Goal: Transaction & Acquisition: Purchase product/service

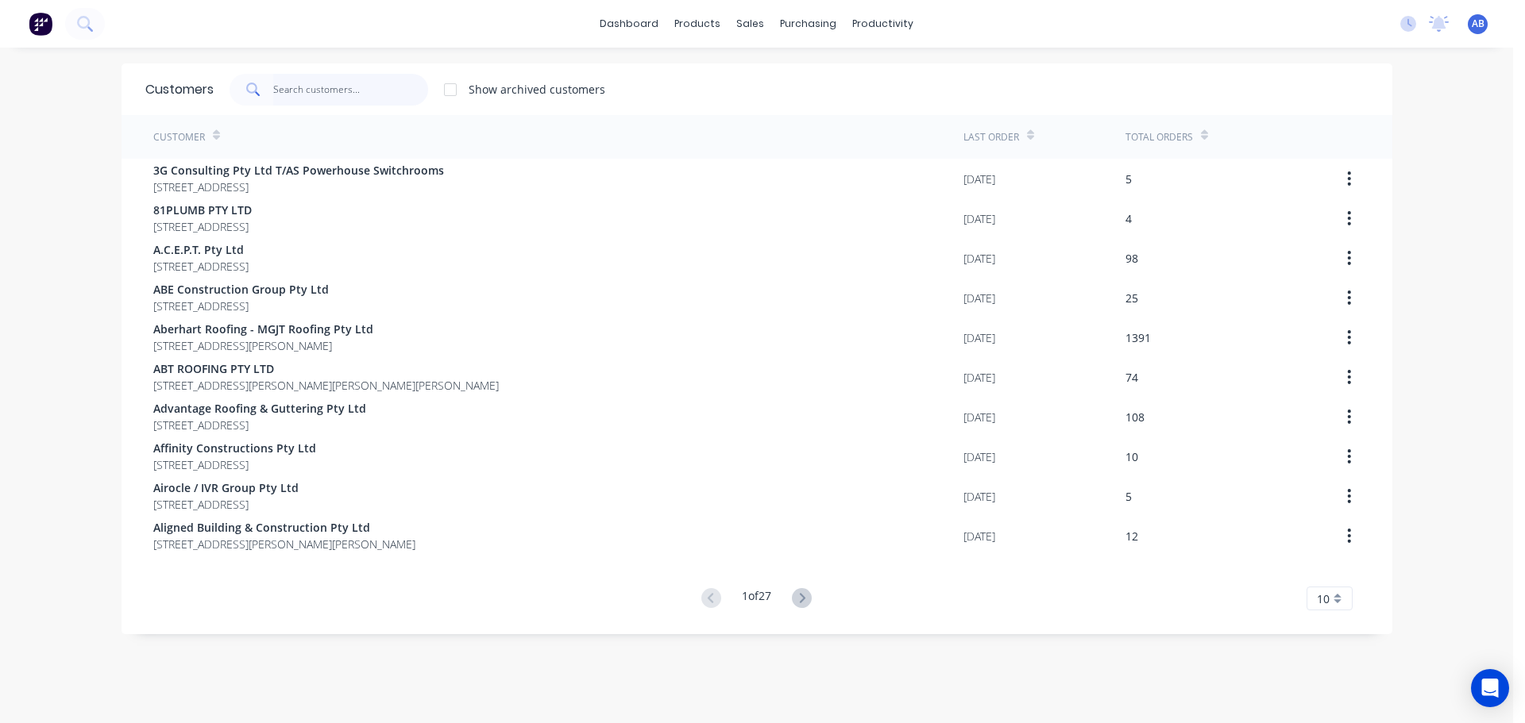
drag, startPoint x: 306, startPoint y: 79, endPoint x: 398, endPoint y: 83, distance: 92.2
click at [307, 79] on input "text" at bounding box center [350, 90] width 155 height 32
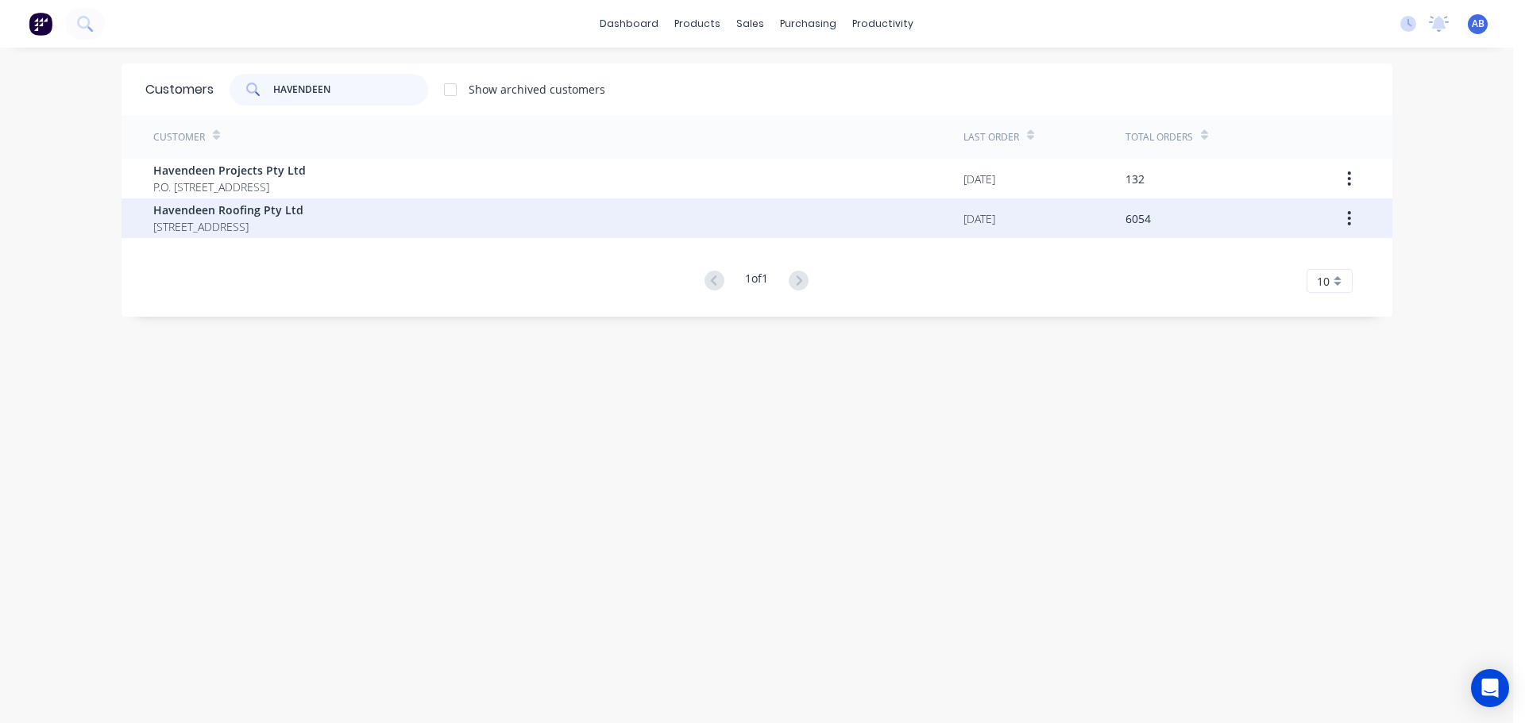
type input "HAVENDEEN"
click at [268, 215] on span "Havendeen Roofing Pty Ltd" at bounding box center [228, 210] width 150 height 17
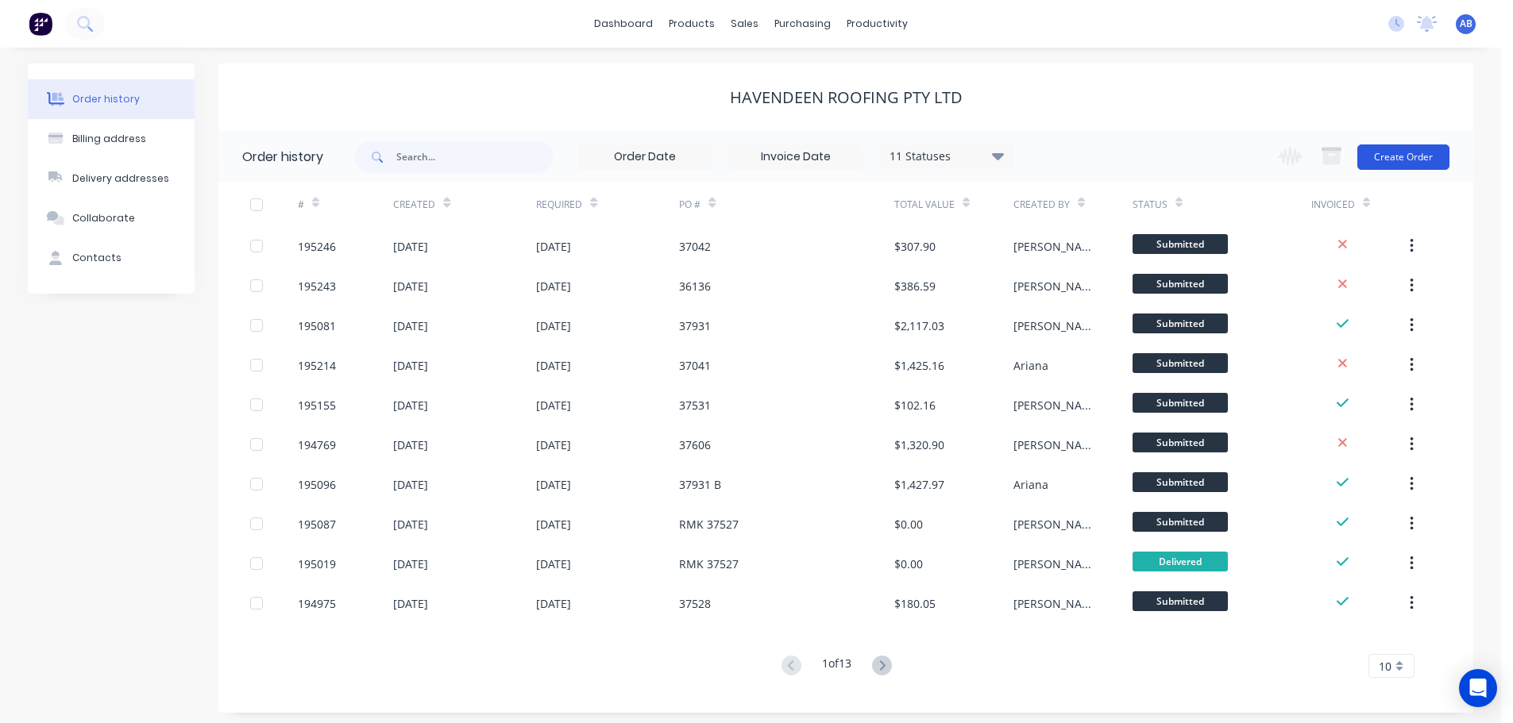
click at [1398, 149] on button "Create Order" at bounding box center [1403, 157] width 92 height 25
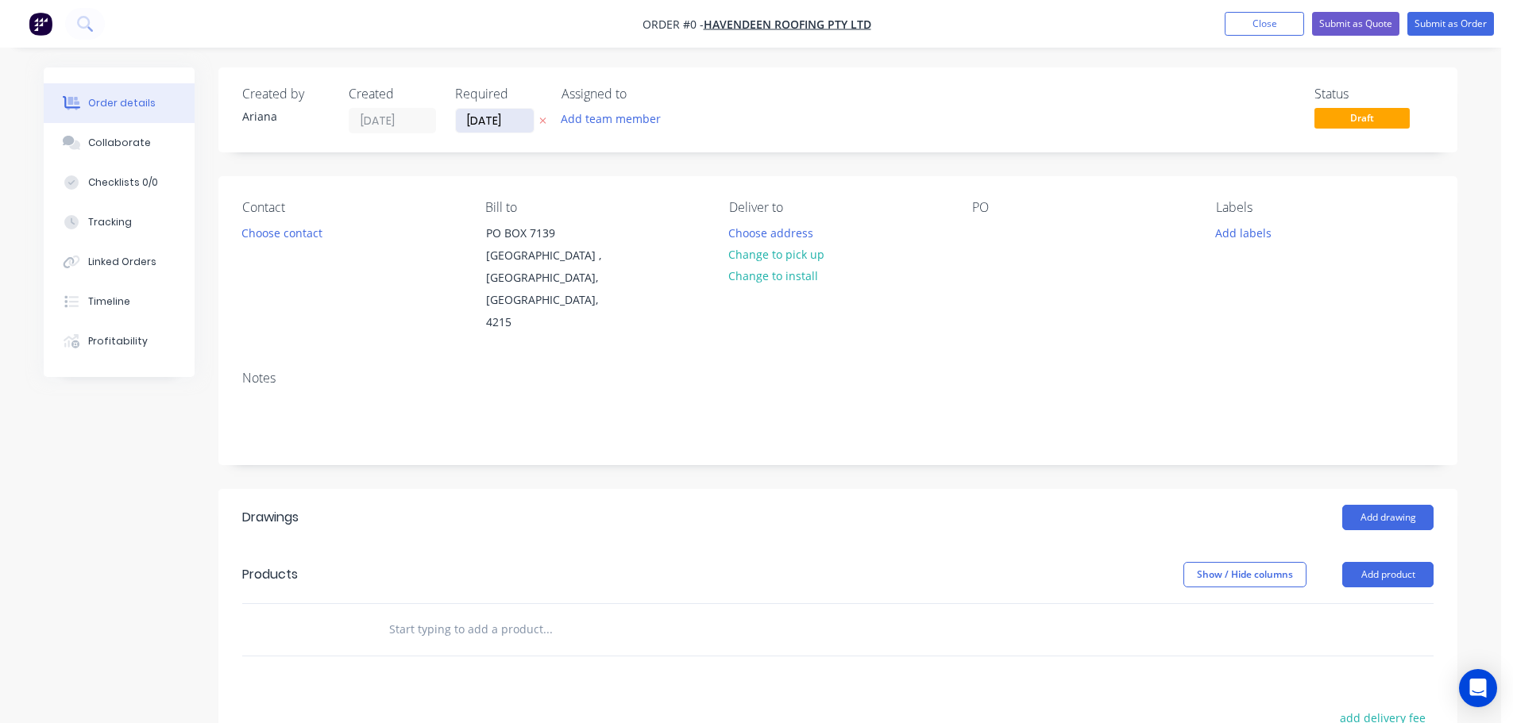
click at [478, 119] on input "[DATE]" at bounding box center [495, 121] width 78 height 24
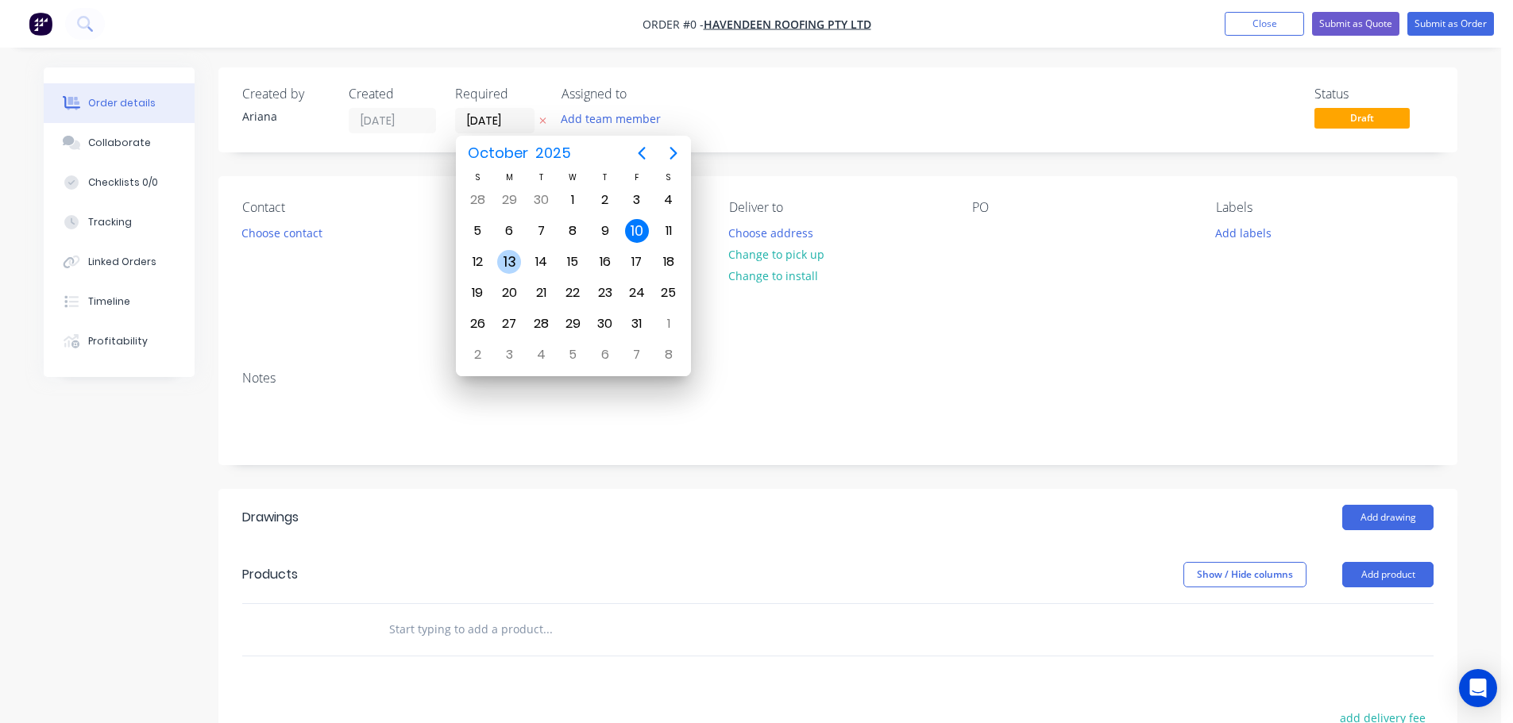
click at [512, 253] on div "13" at bounding box center [509, 262] width 24 height 24
type input "[DATE]"
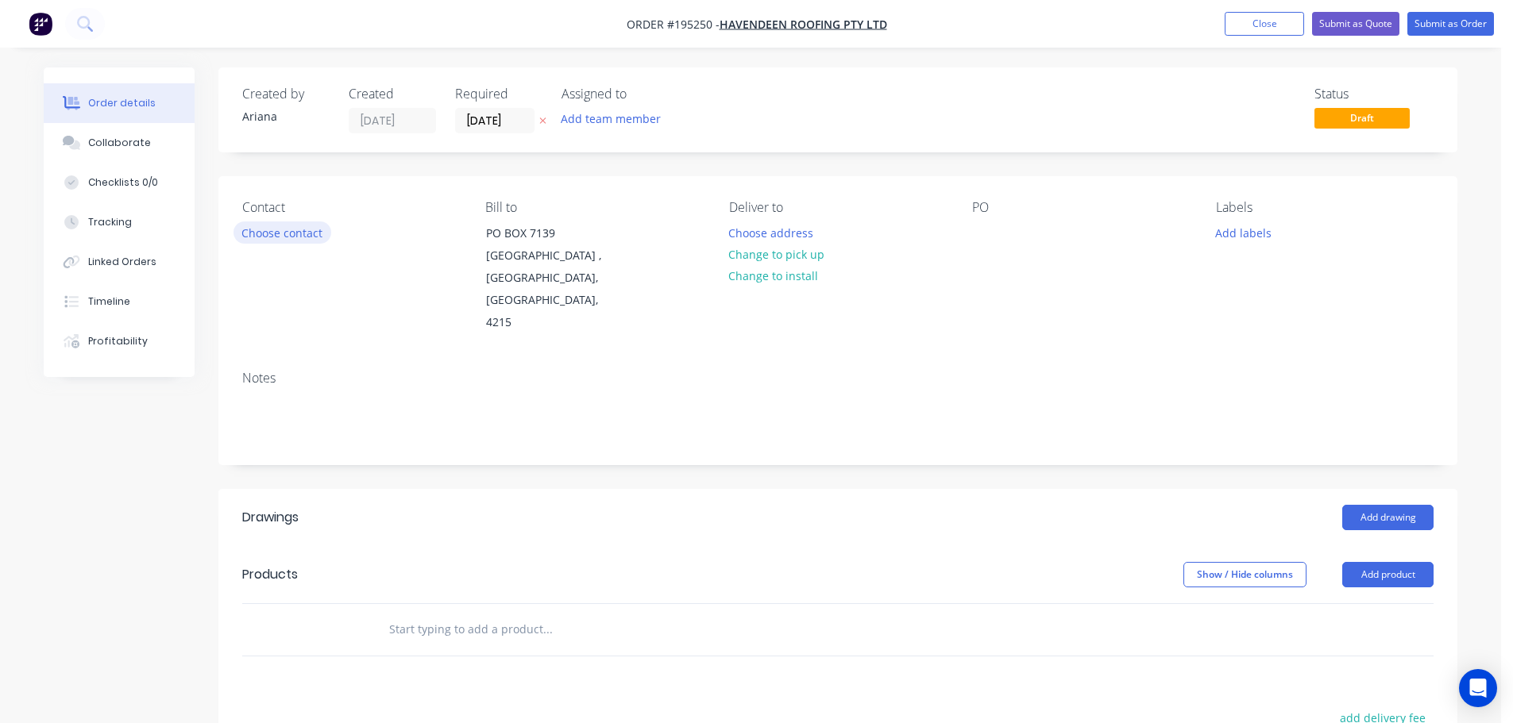
click at [307, 232] on button "Choose contact" at bounding box center [282, 232] width 98 height 21
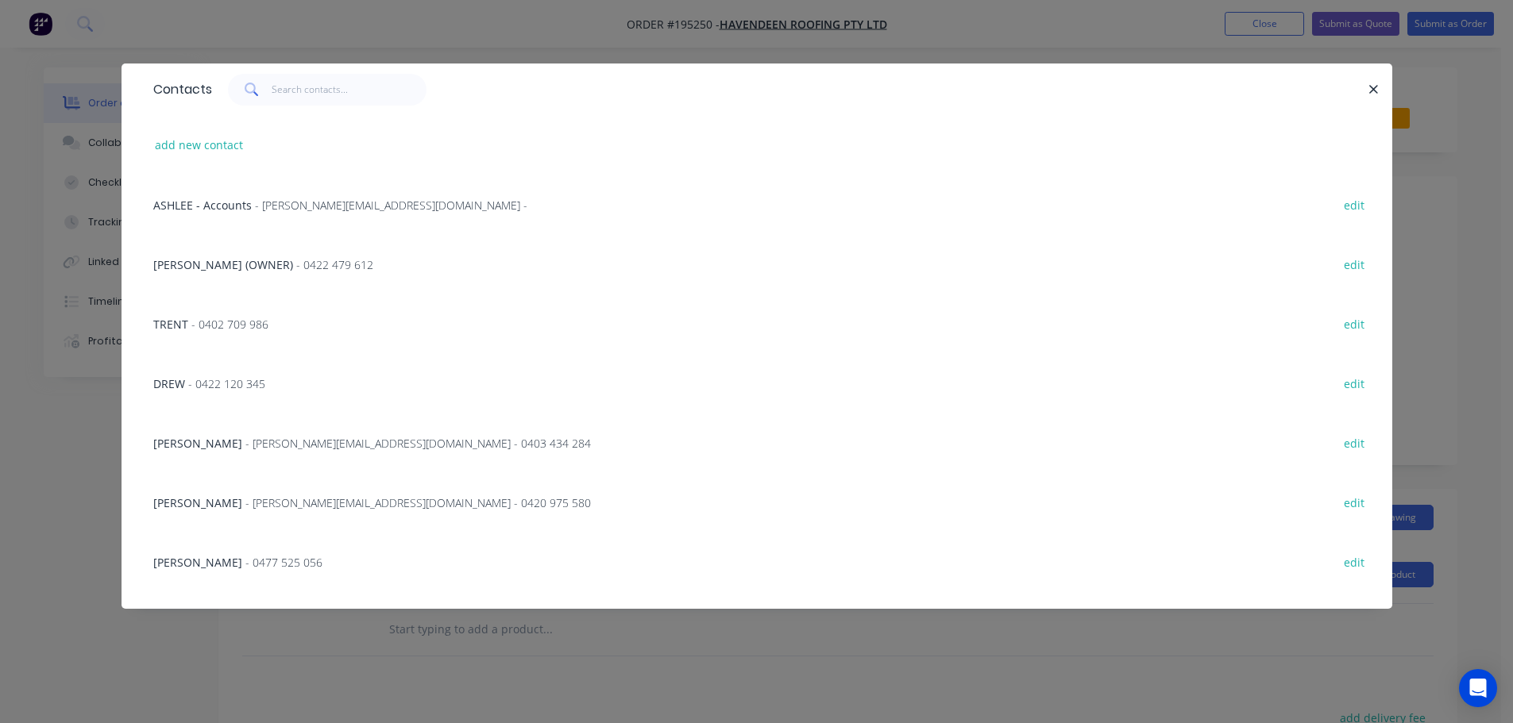
click at [245, 500] on span "- [PERSON_NAME][EMAIL_ADDRESS][DOMAIN_NAME] - 0420 975 580" at bounding box center [417, 503] width 345 height 15
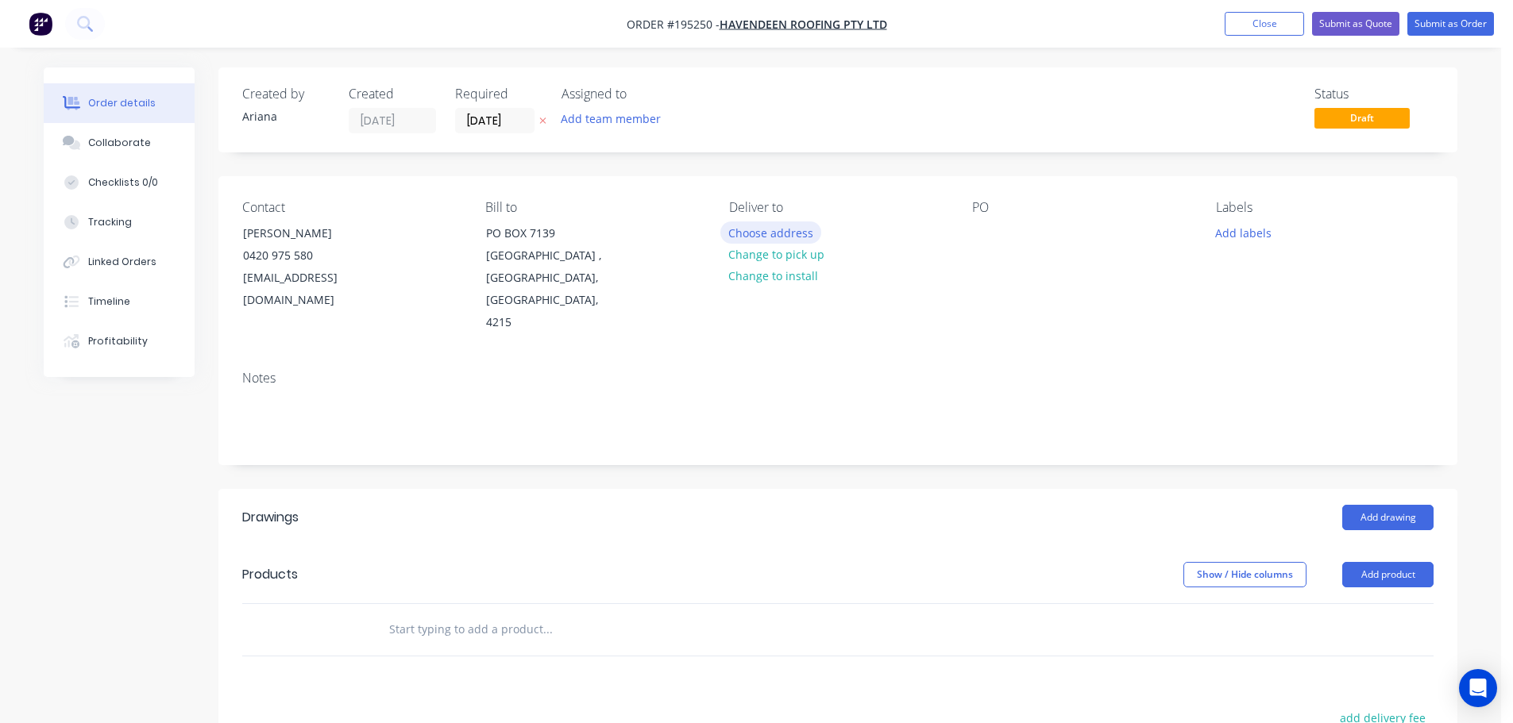
click at [793, 230] on button "Choose address" at bounding box center [771, 232] width 102 height 21
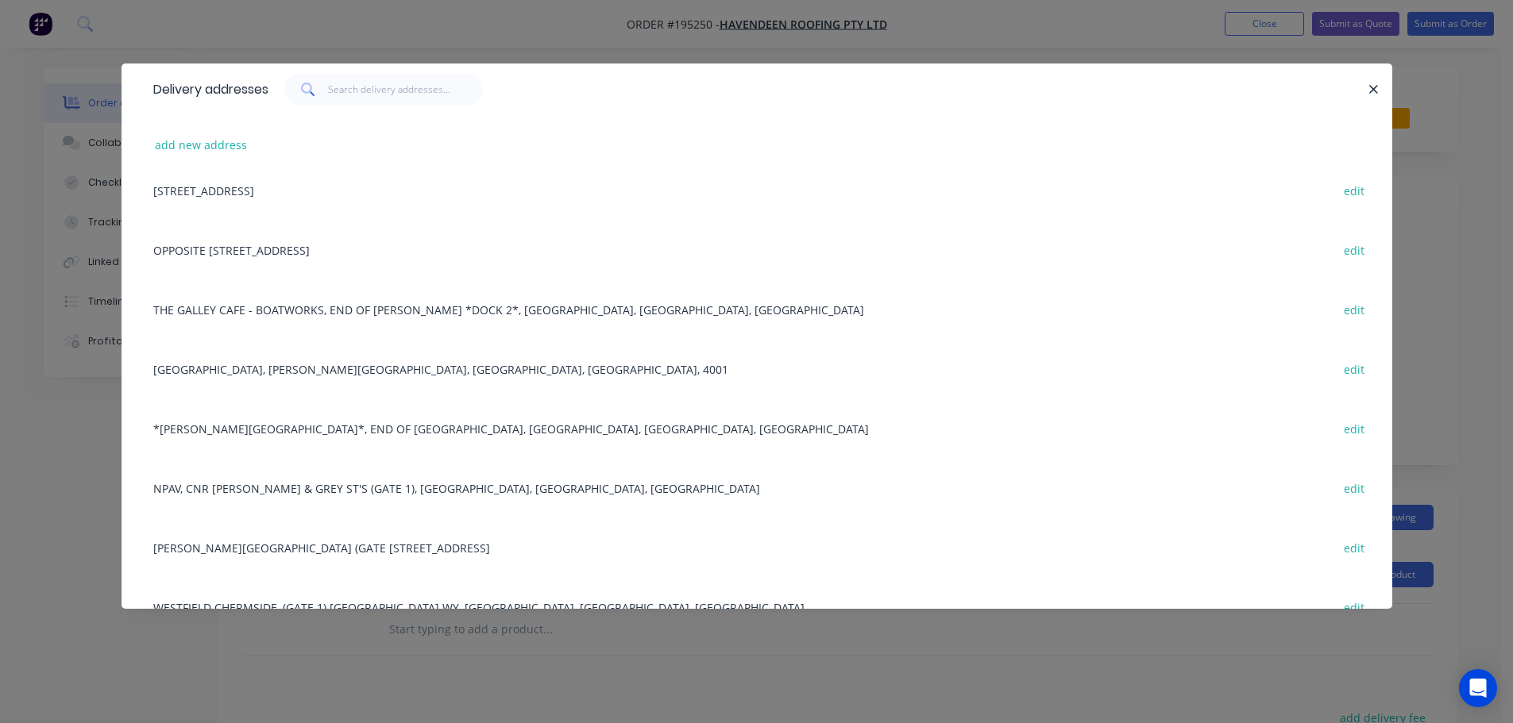
scroll to position [757, 0]
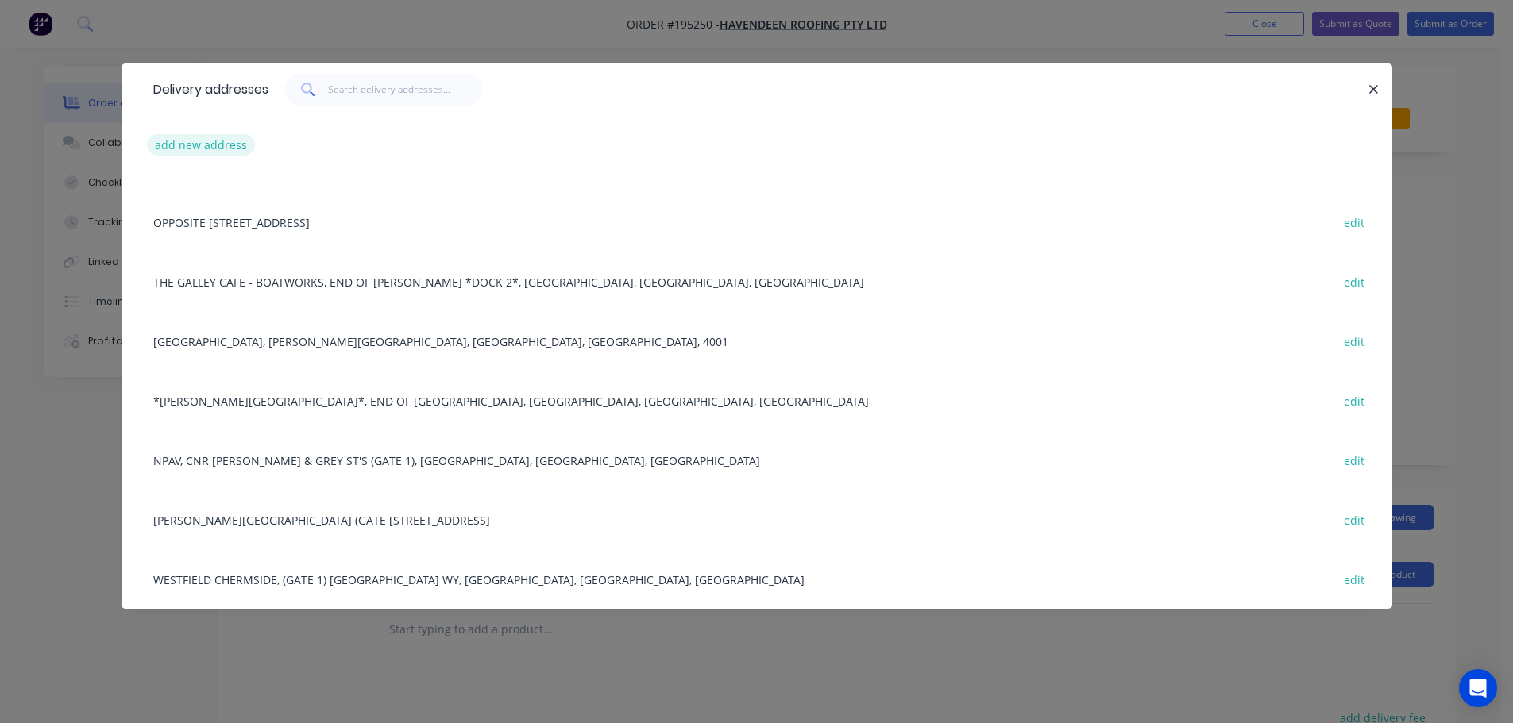
click at [172, 147] on button "add new address" at bounding box center [201, 144] width 109 height 21
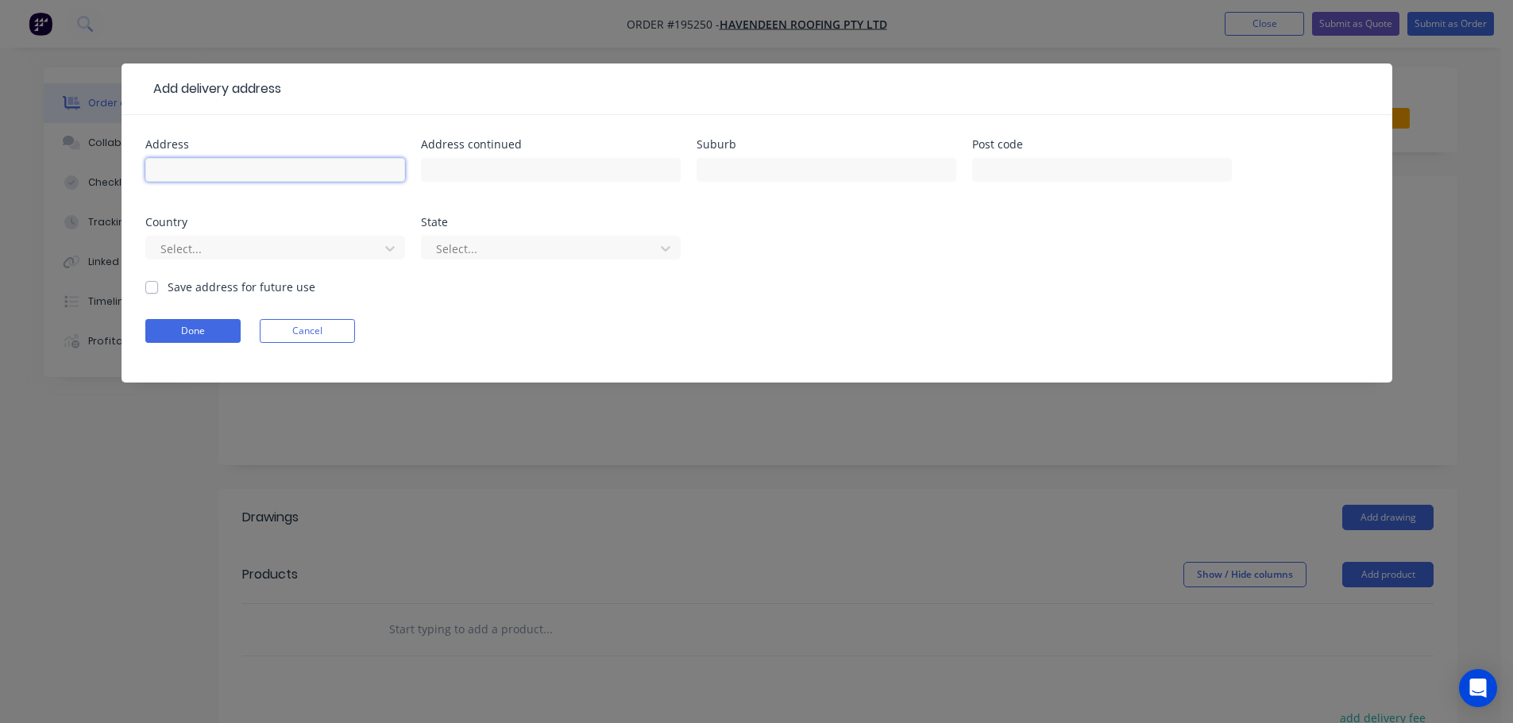
click at [173, 168] on input "text" at bounding box center [275, 170] width 260 height 24
type input "[STREET_ADDRESS][PERSON_NAME]"
type input "SOUTHPORT"
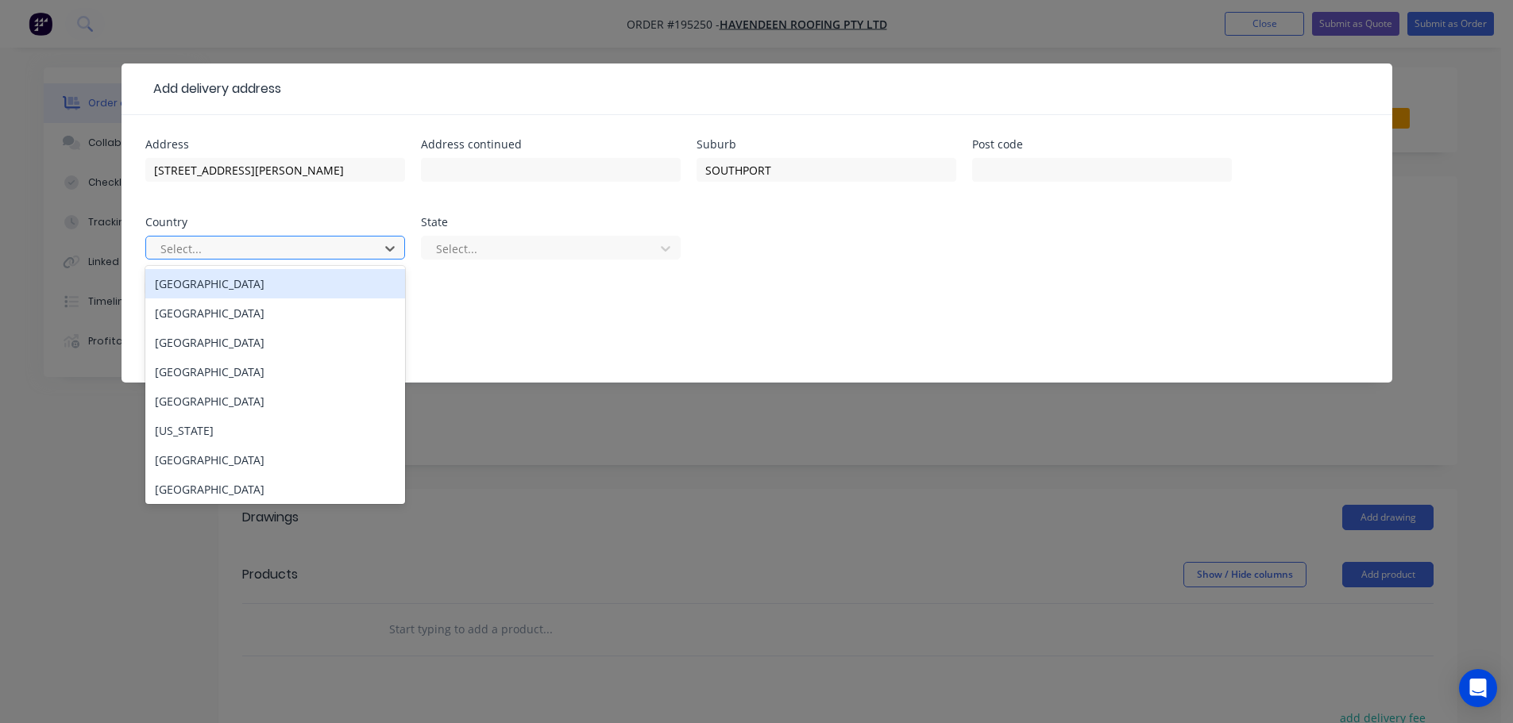
click at [235, 286] on div "[GEOGRAPHIC_DATA]" at bounding box center [275, 283] width 260 height 29
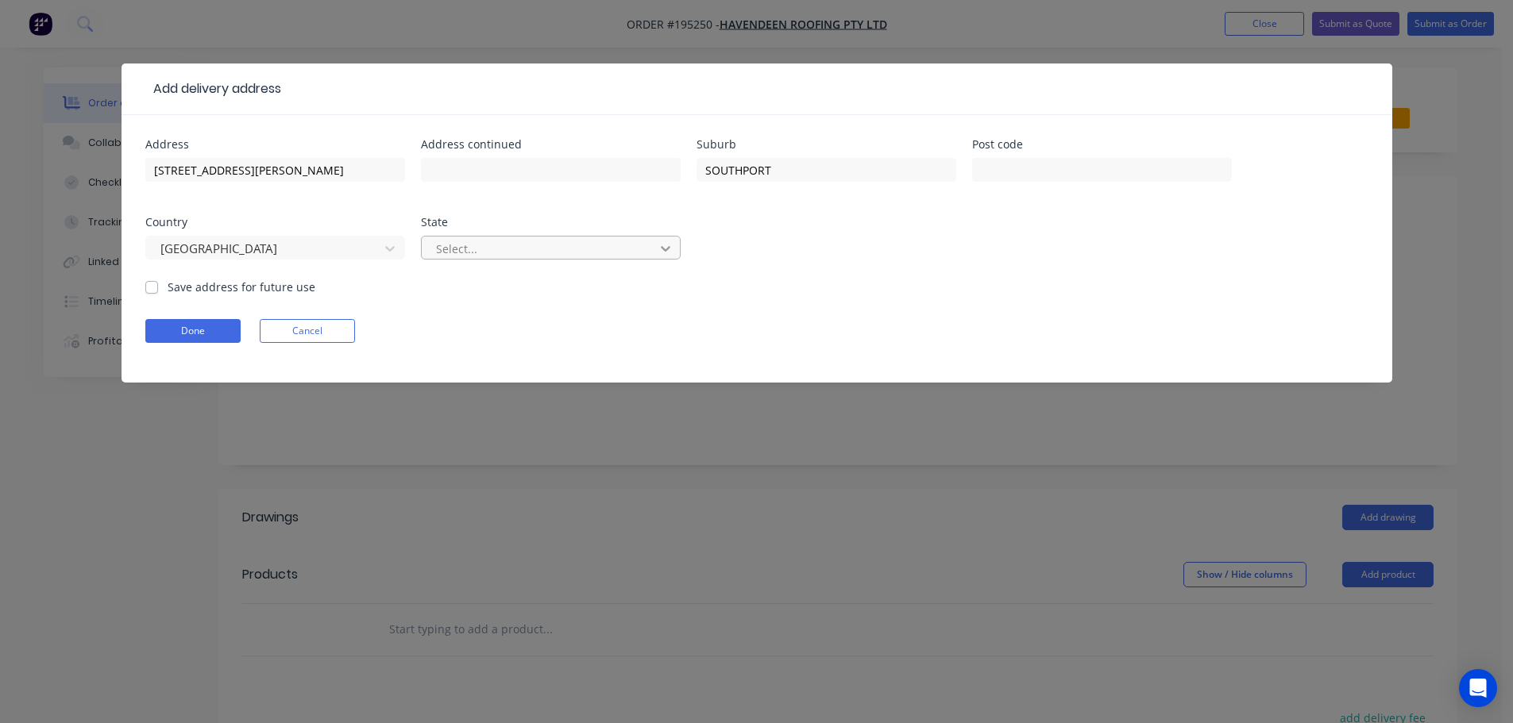
click at [665, 248] on icon at bounding box center [666, 249] width 16 height 16
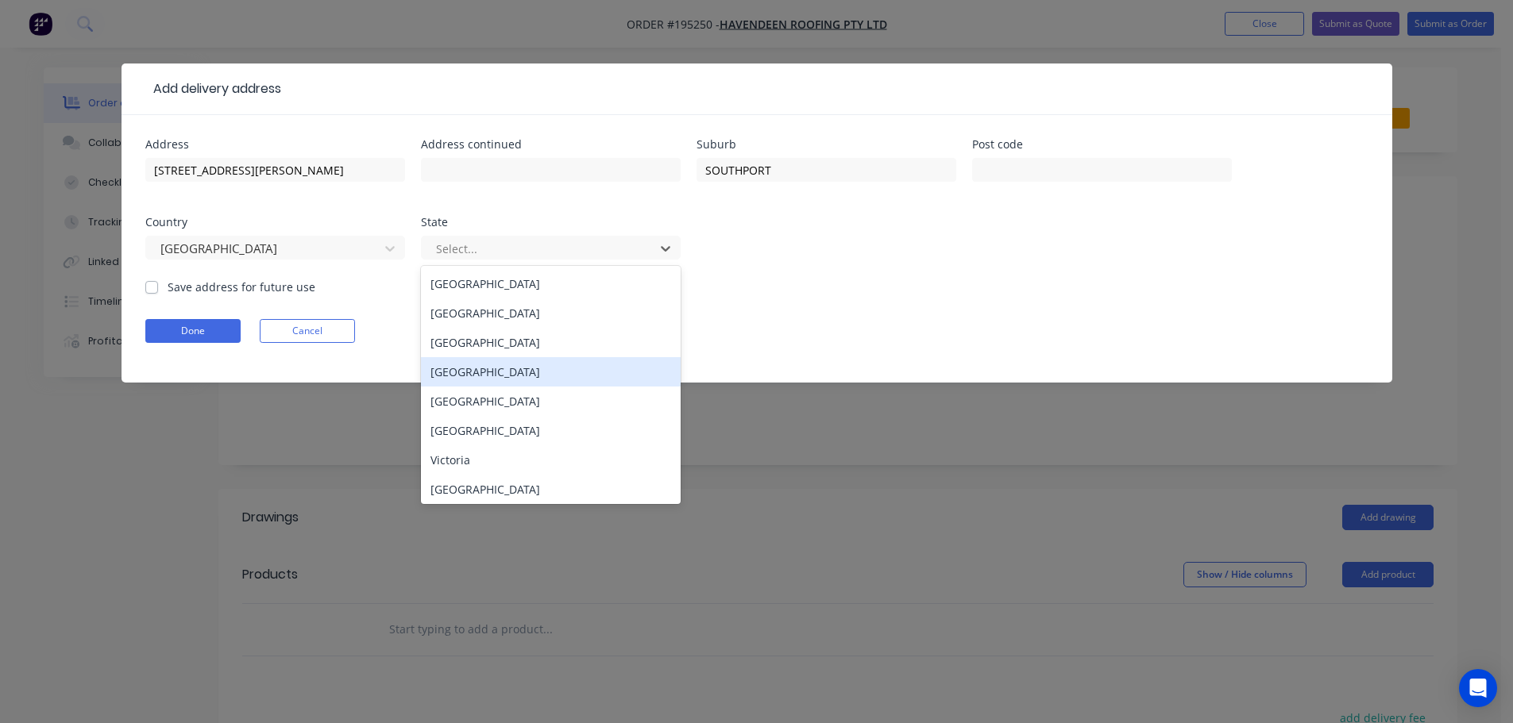
click at [445, 367] on div "[GEOGRAPHIC_DATA]" at bounding box center [551, 371] width 260 height 29
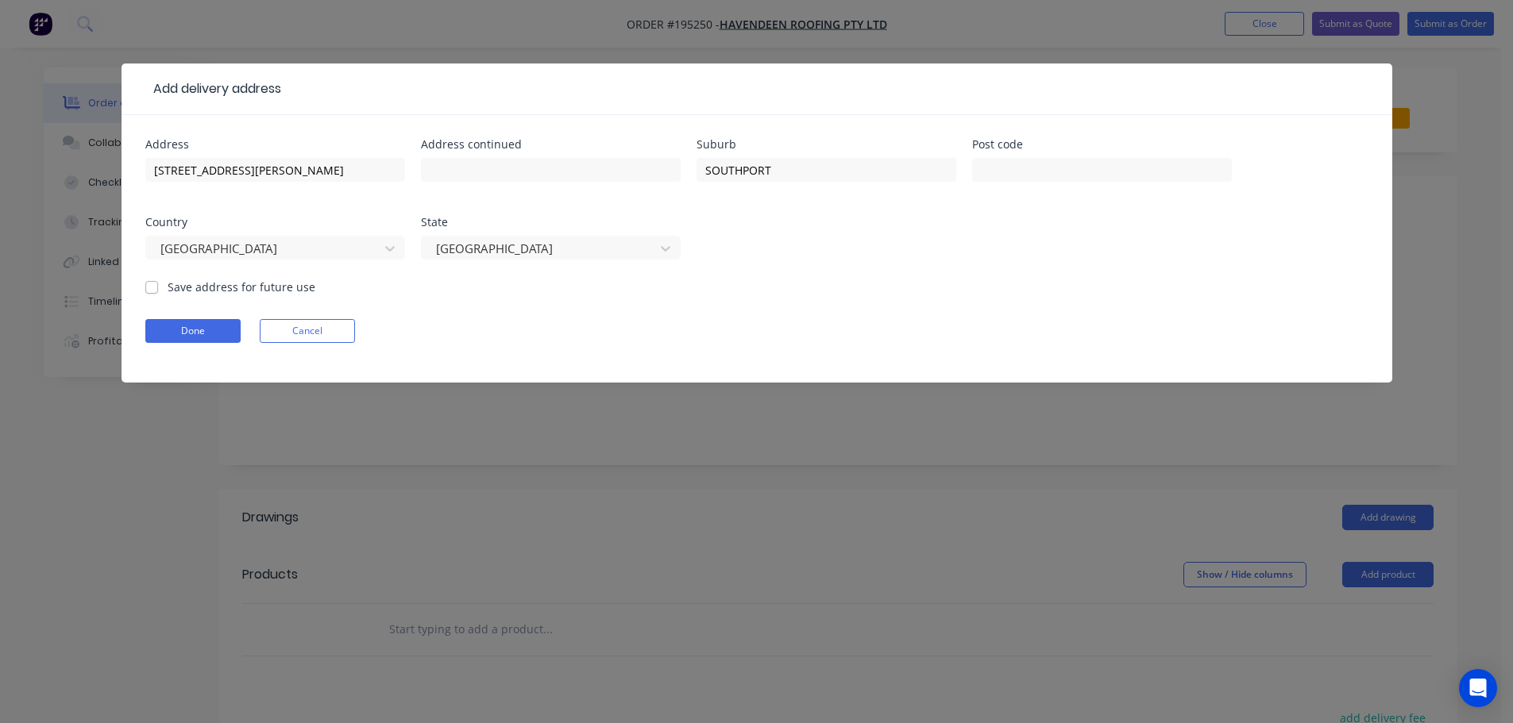
click at [868, 276] on div "Address [STREET_ADDRESS][PERSON_NAME] Address continued Suburb [GEOGRAPHIC_DATA…" at bounding box center [756, 209] width 1223 height 140
click at [207, 327] on button "Done" at bounding box center [192, 331] width 95 height 24
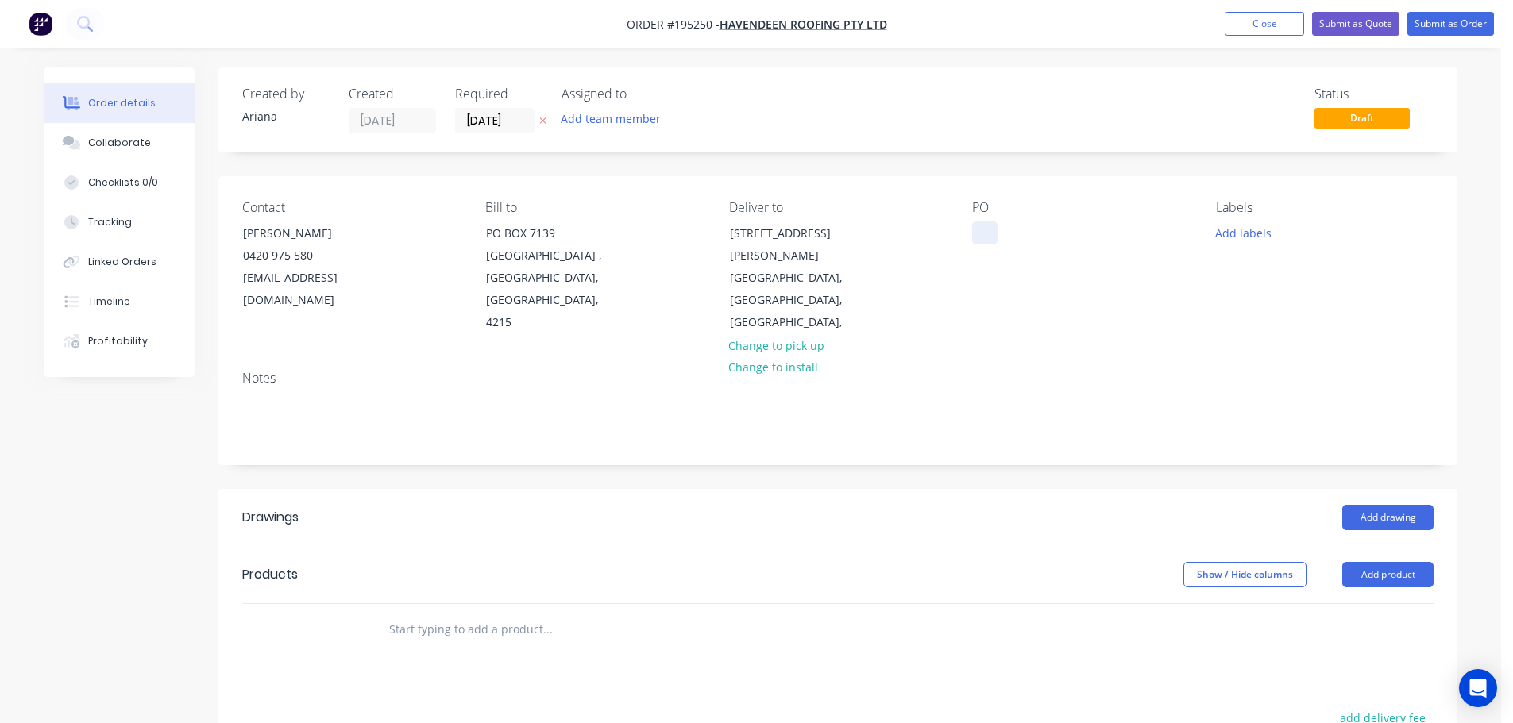
click at [985, 232] on div at bounding box center [984, 233] width 25 height 23
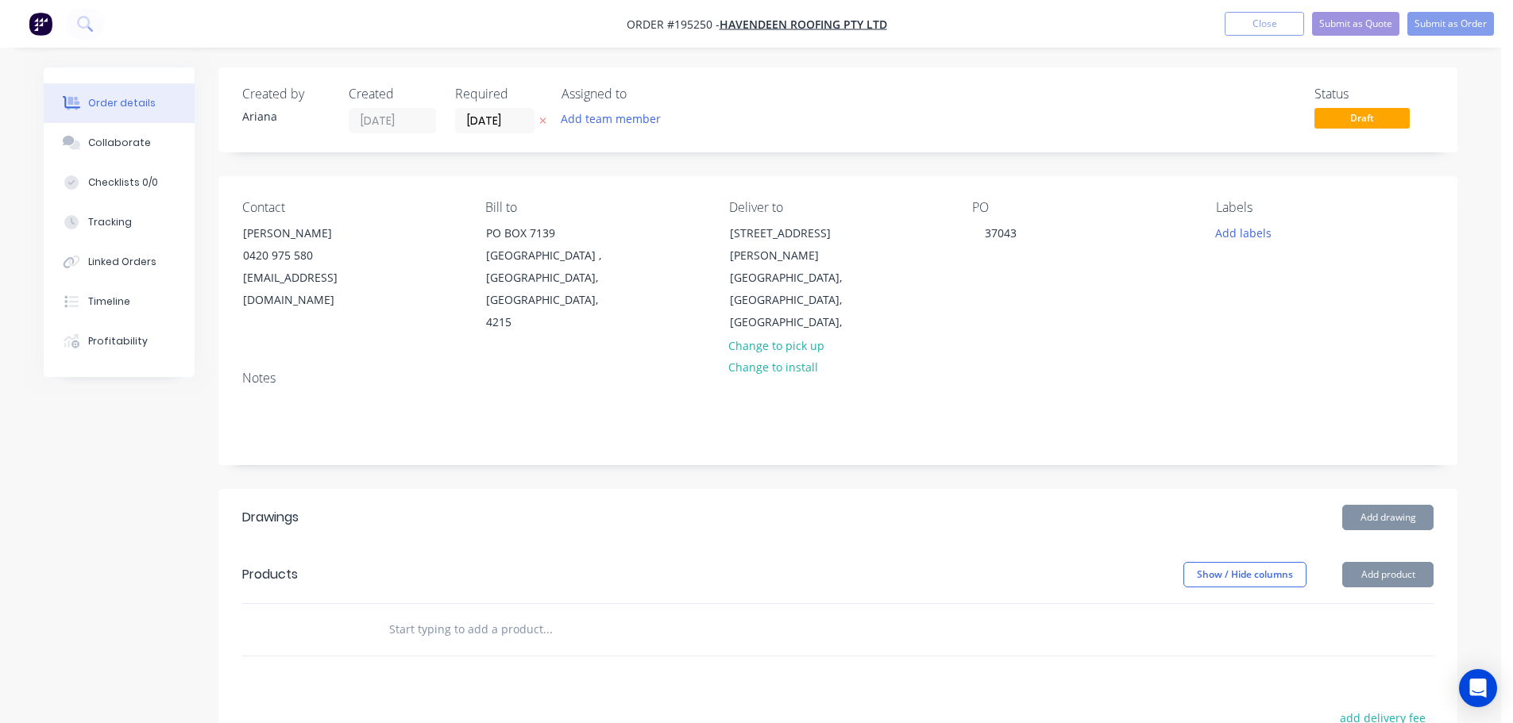
click at [1172, 287] on div "PO 37043" at bounding box center [1081, 267] width 218 height 134
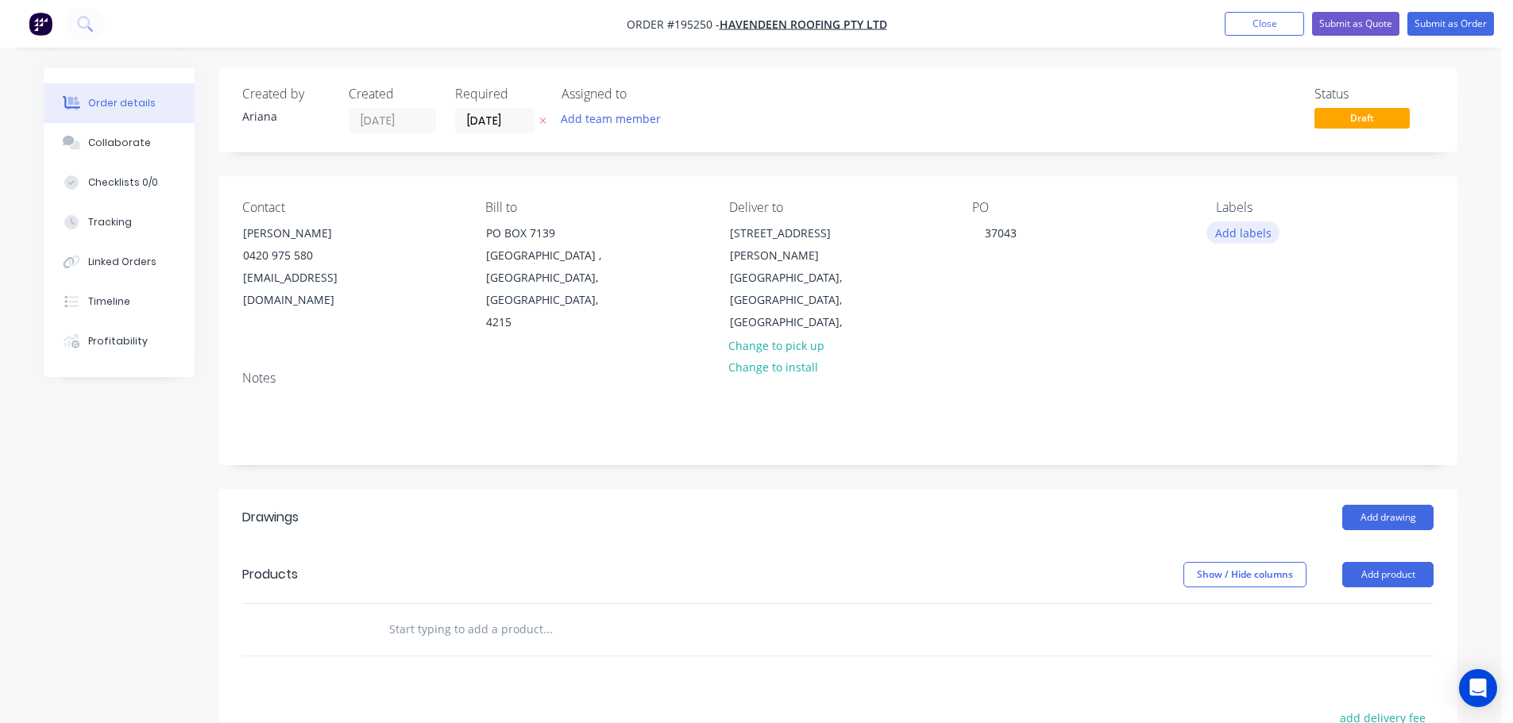
click at [1240, 229] on button "Add labels" at bounding box center [1242, 232] width 73 height 21
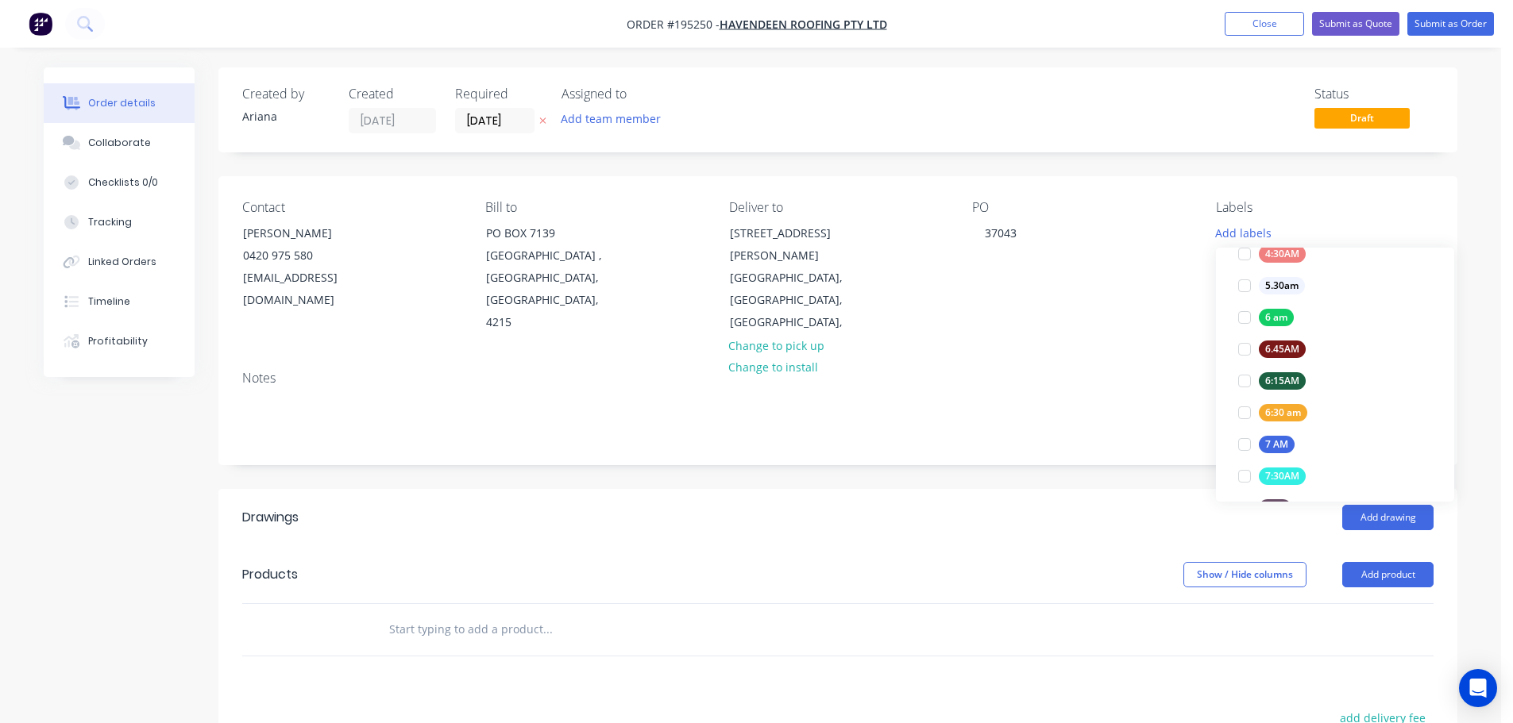
scroll to position [318, 0]
click at [1240, 436] on div at bounding box center [1245, 438] width 32 height 32
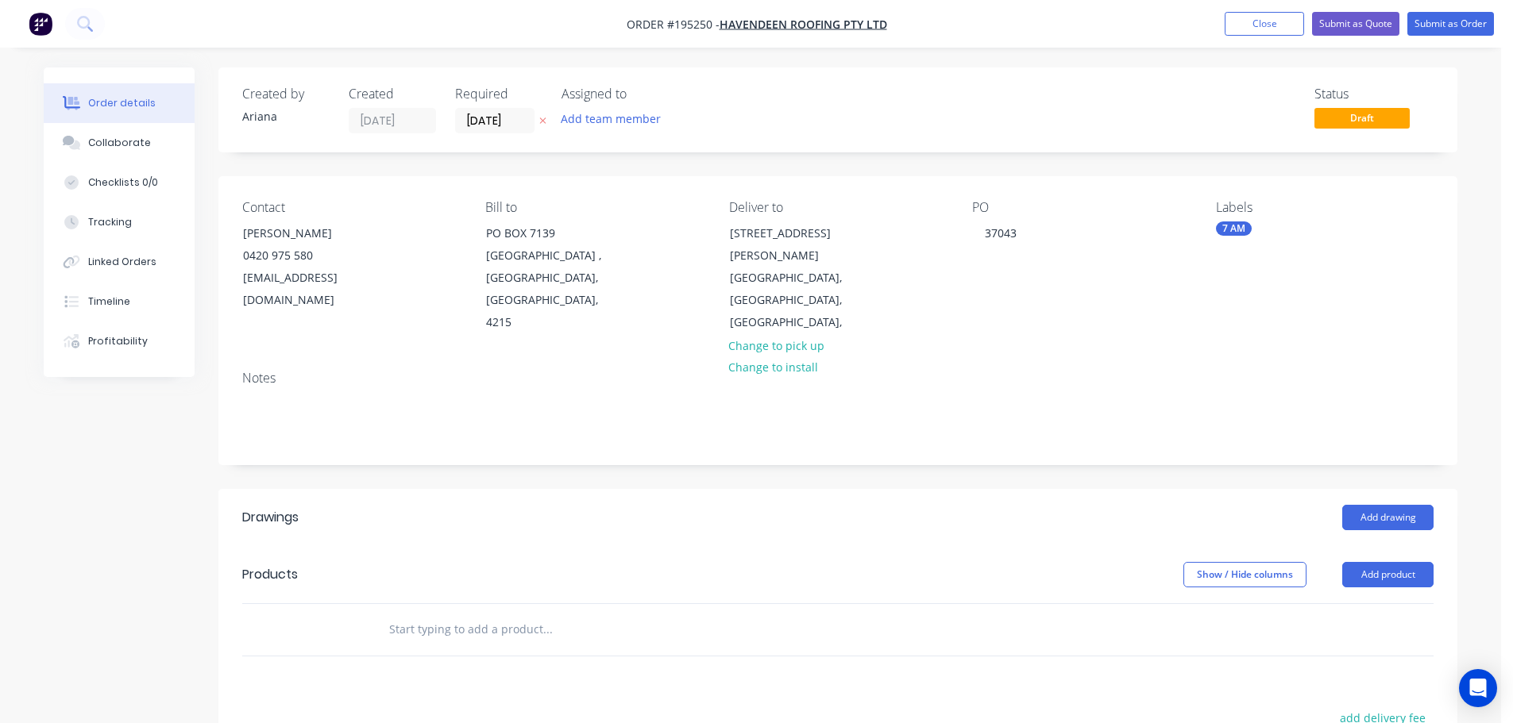
click at [1120, 306] on div "PO 37043" at bounding box center [1081, 267] width 218 height 134
click at [1387, 505] on button "Add drawing" at bounding box center [1387, 517] width 91 height 25
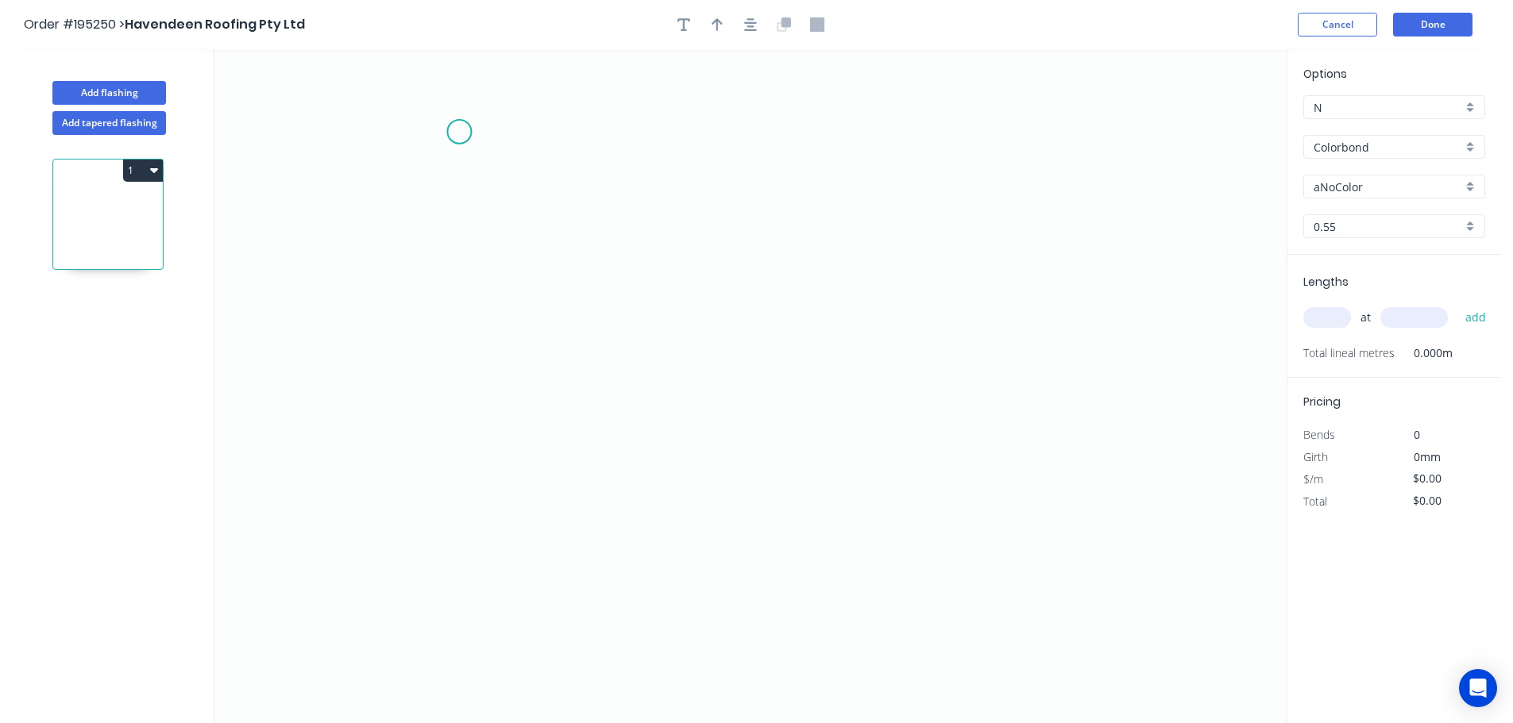
click at [459, 132] on icon "0" at bounding box center [750, 386] width 1072 height 674
click at [458, 411] on icon "0" at bounding box center [750, 386] width 1072 height 674
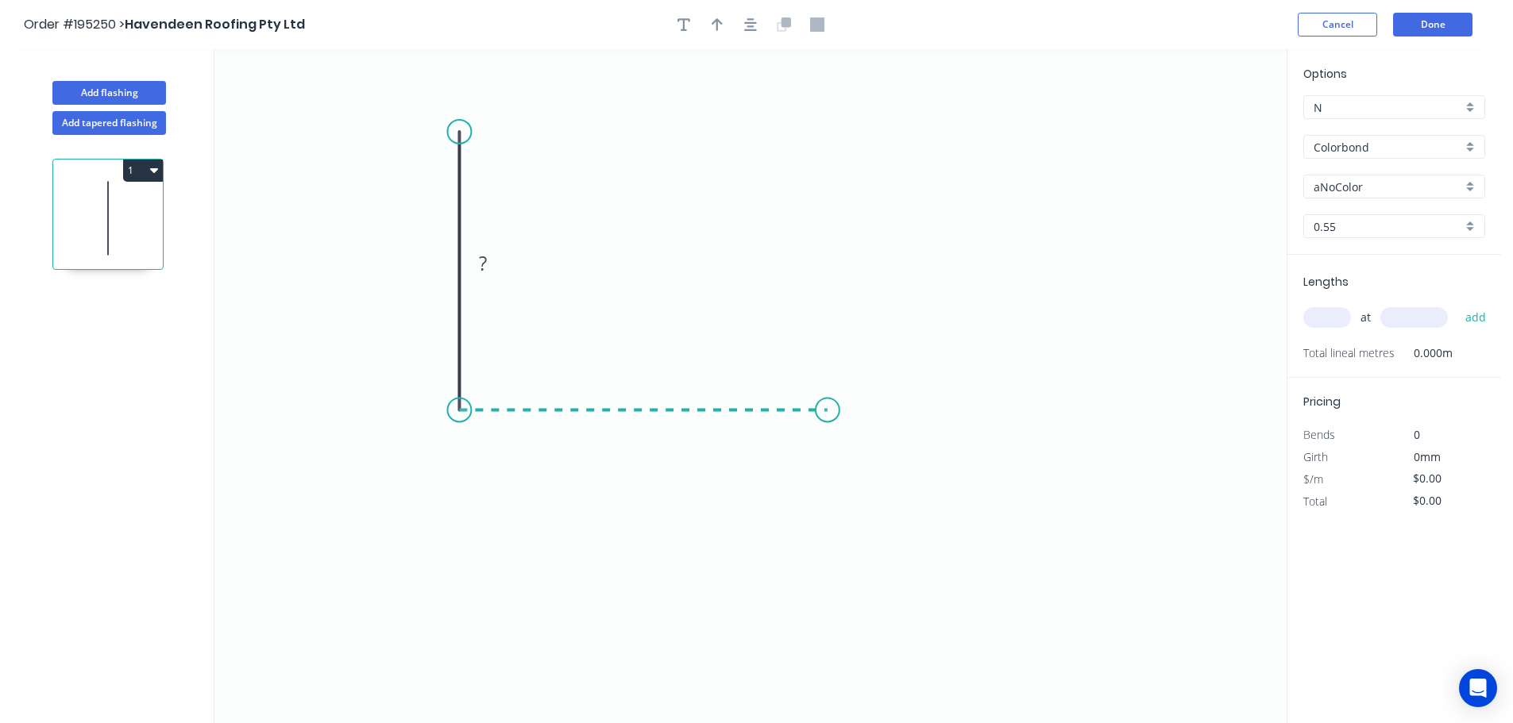
click at [827, 417] on icon "0 ?" at bounding box center [750, 386] width 1072 height 674
click at [827, 417] on circle at bounding box center [828, 410] width 24 height 24
click at [438, 258] on tspan "?" at bounding box center [435, 263] width 8 height 26
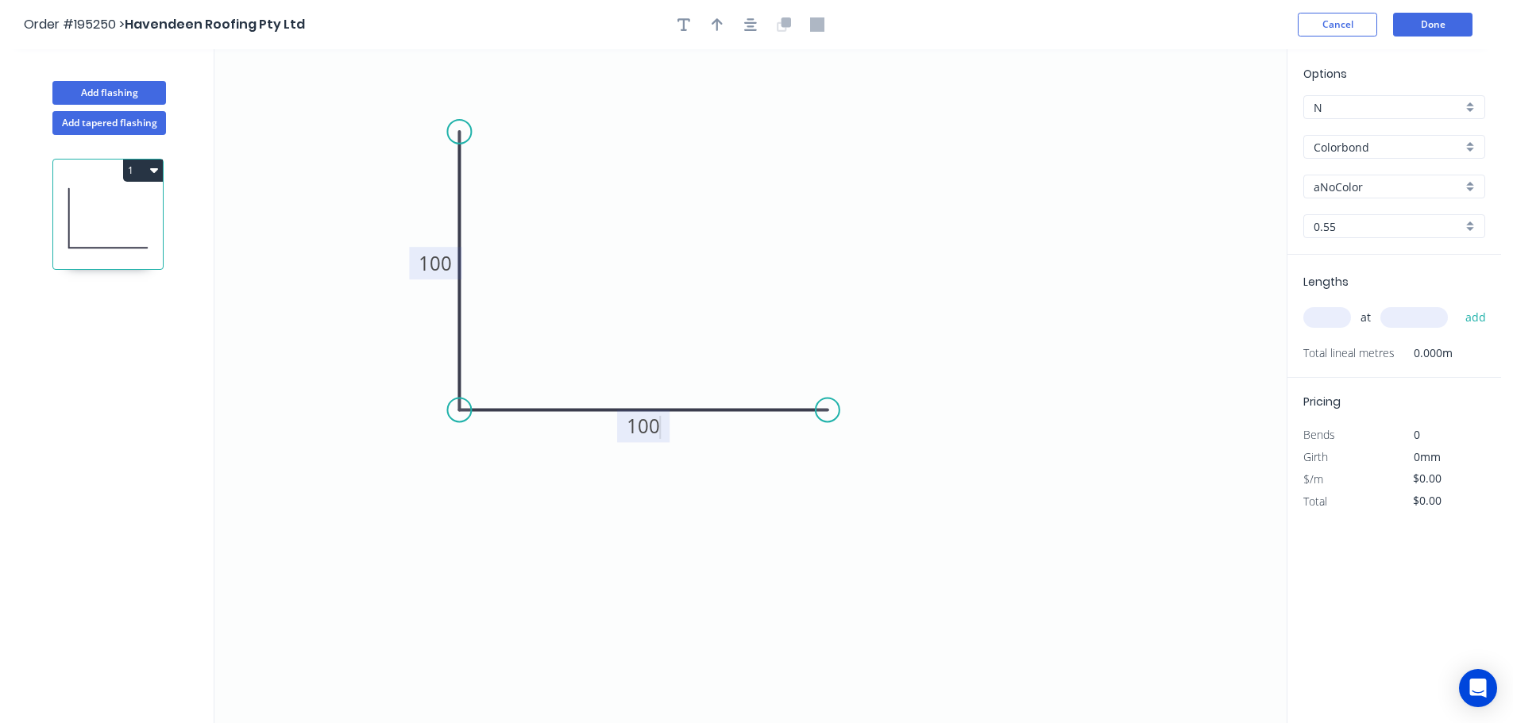
click at [541, 255] on icon "0 100 100" at bounding box center [750, 386] width 1072 height 674
type input "$6.30"
click at [716, 20] on icon "button" at bounding box center [717, 24] width 11 height 13
drag, startPoint x: 1025, startPoint y: 161, endPoint x: 621, endPoint y: 219, distance: 408.3
click at [621, 219] on icon at bounding box center [621, 201] width 14 height 51
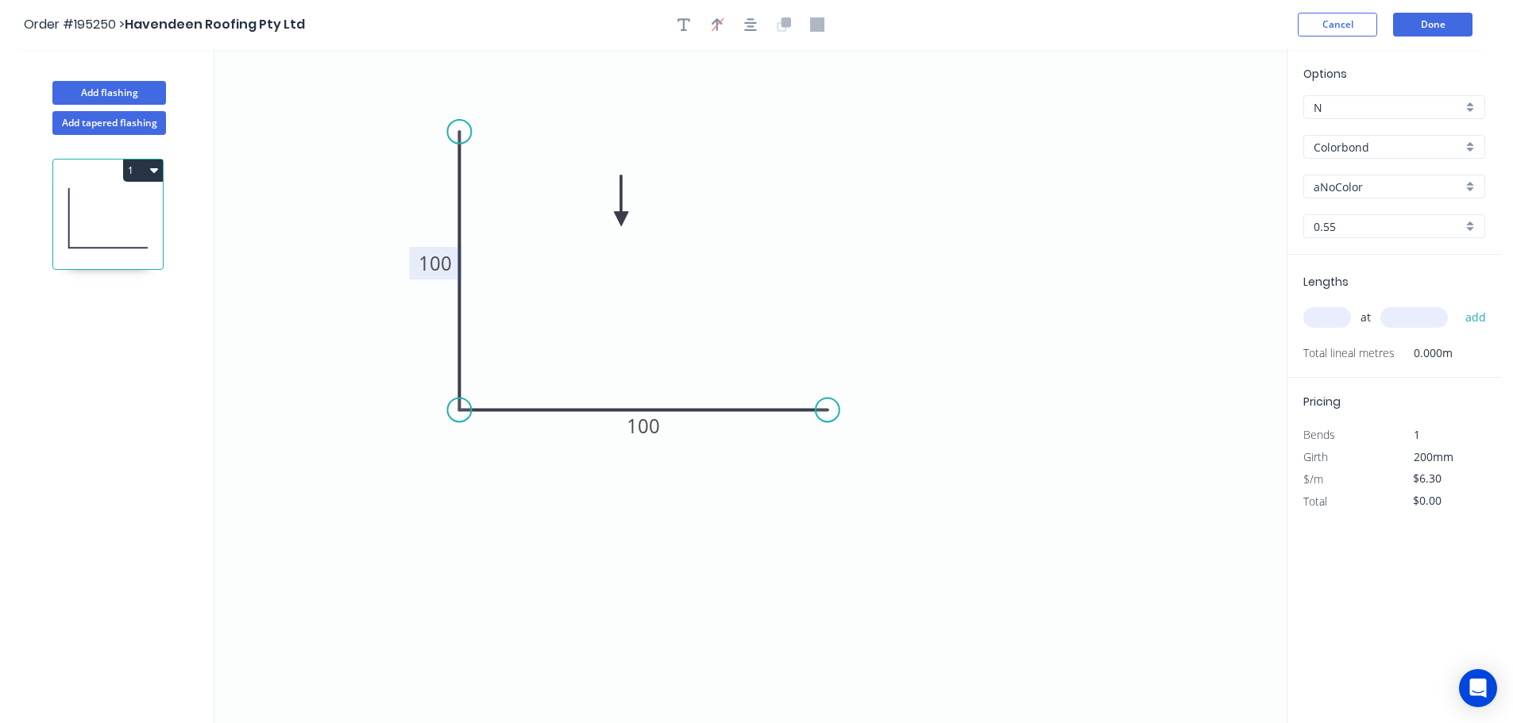
click at [1472, 189] on div "aNoColor" at bounding box center [1394, 187] width 182 height 24
click at [1474, 146] on div "Colorbond" at bounding box center [1394, 147] width 182 height 24
type input "aNoColor"
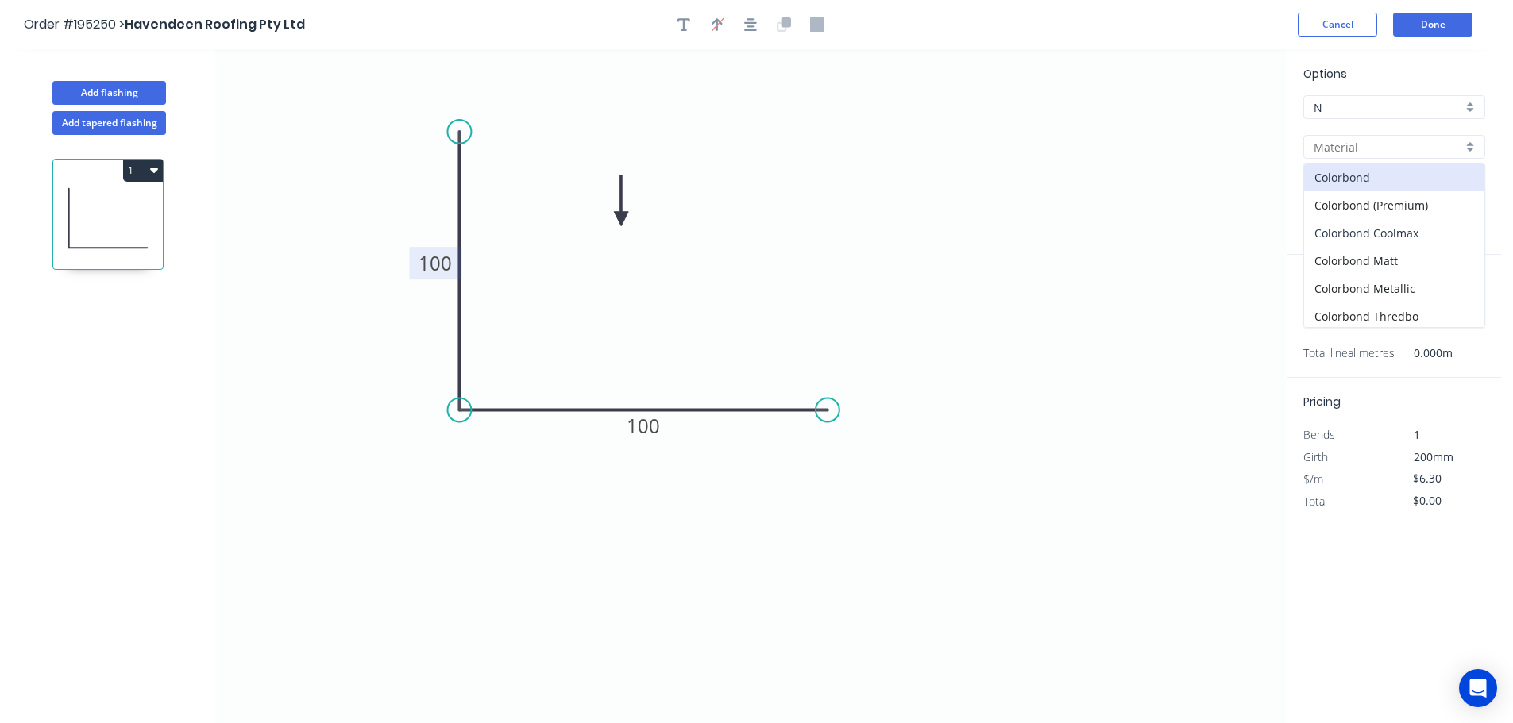
click at [1424, 237] on div "Colorbond Coolmax" at bounding box center [1394, 233] width 180 height 28
type input "Colorbond Coolmax"
type input "[GEOGRAPHIC_DATA]"
type input "$7.63"
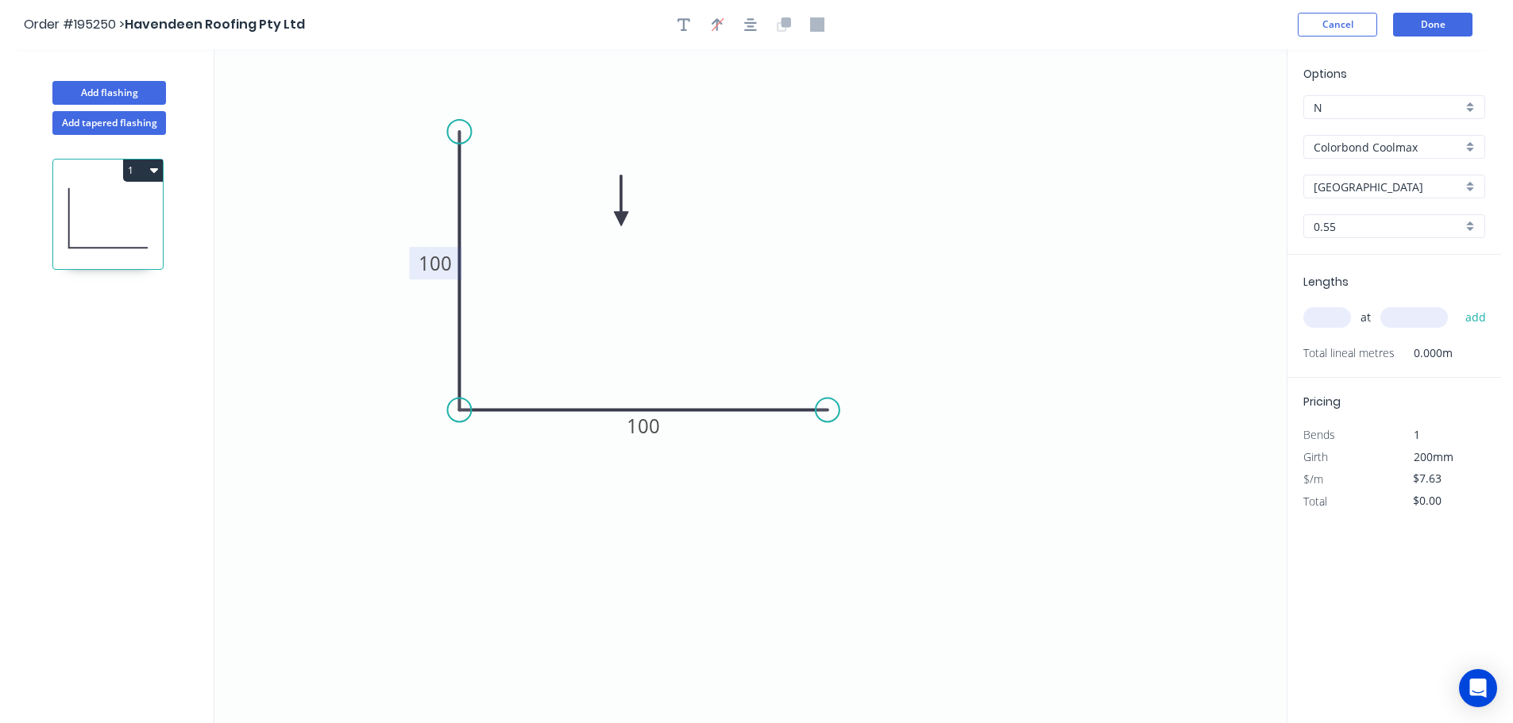
drag, startPoint x: 1327, startPoint y: 317, endPoint x: 1343, endPoint y: 307, distance: 18.9
click at [1329, 316] on input "text" at bounding box center [1327, 317] width 48 height 21
type input "1"
type input "4000"
click at [1457, 304] on button "add" at bounding box center [1475, 317] width 37 height 27
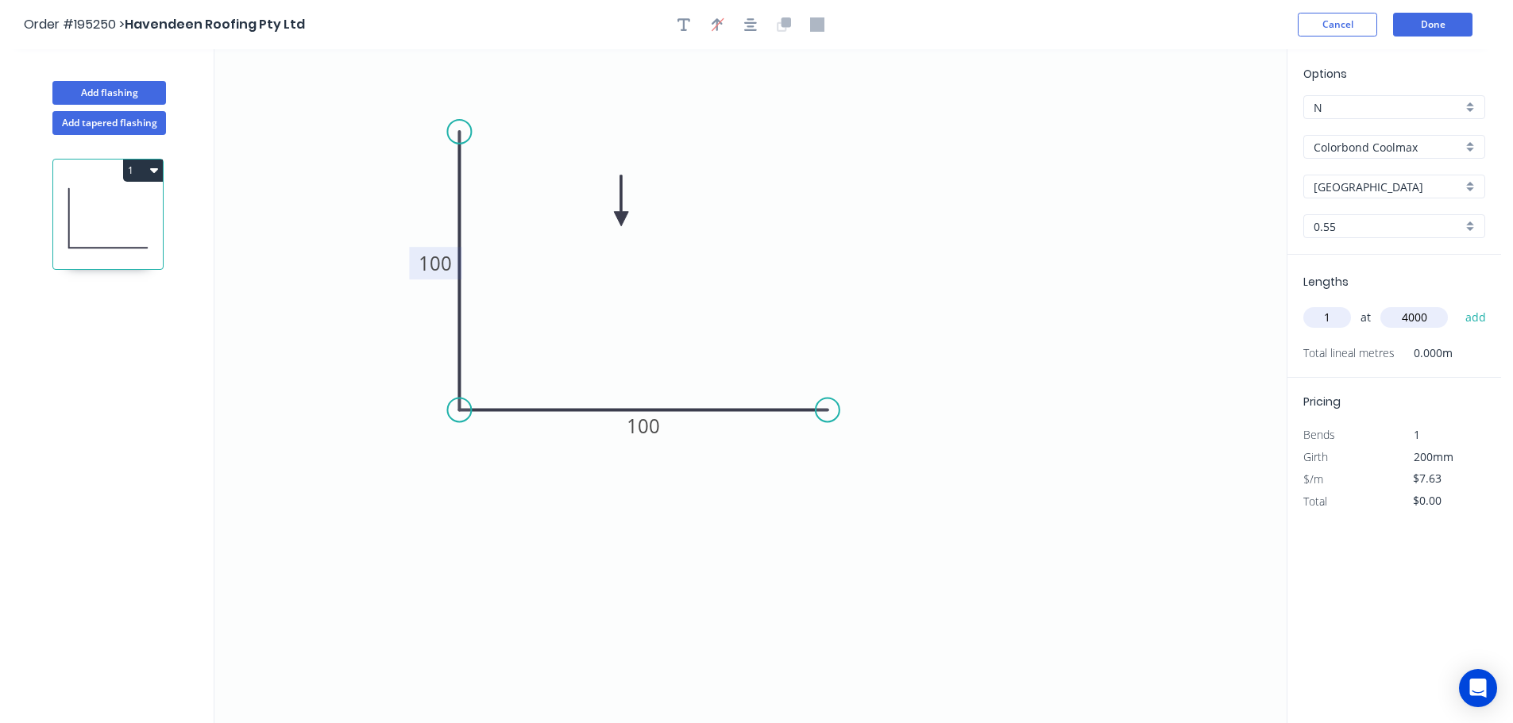
type input "$30.52"
click at [99, 84] on button "Add flashing" at bounding box center [109, 93] width 114 height 24
type input "$0.00"
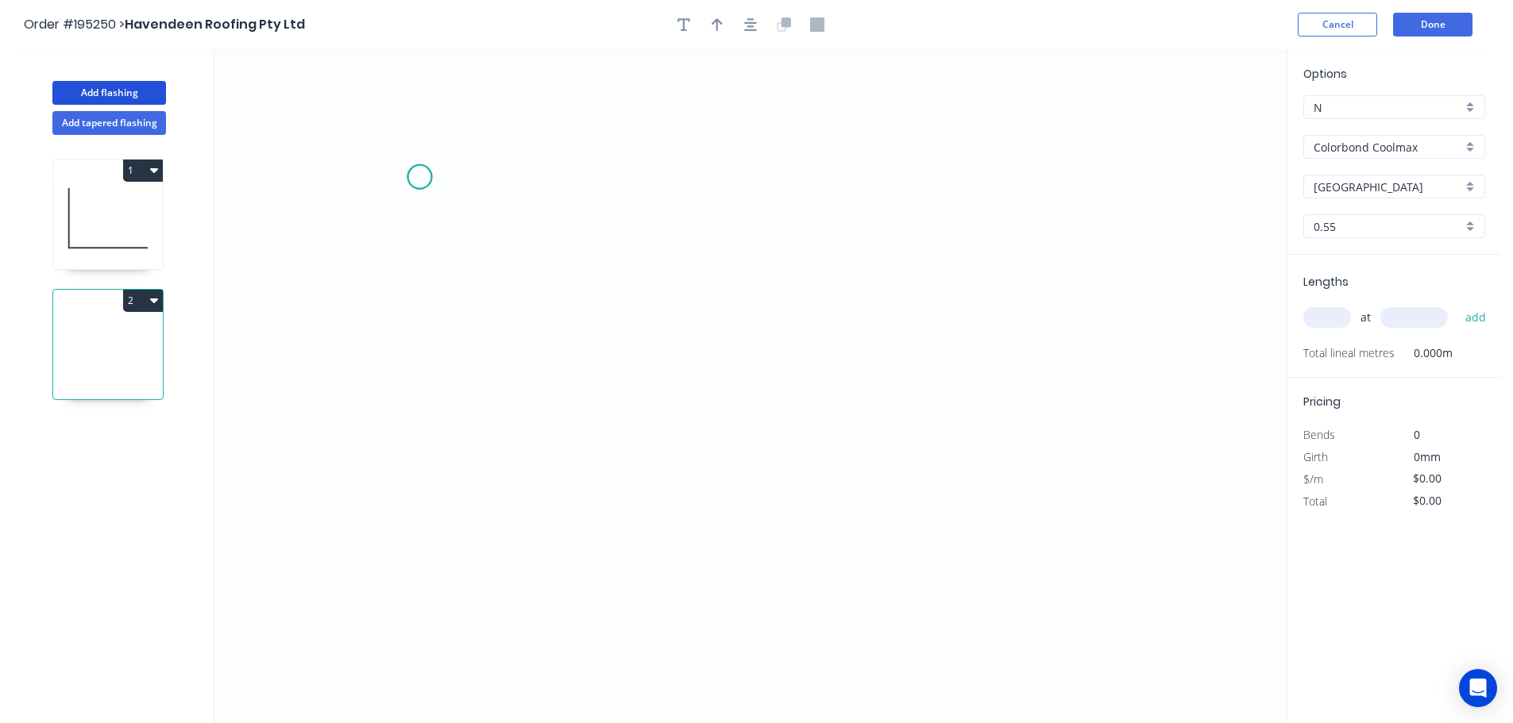
click at [419, 177] on icon "0" at bounding box center [750, 386] width 1072 height 674
click at [1087, 183] on icon "0" at bounding box center [750, 386] width 1072 height 674
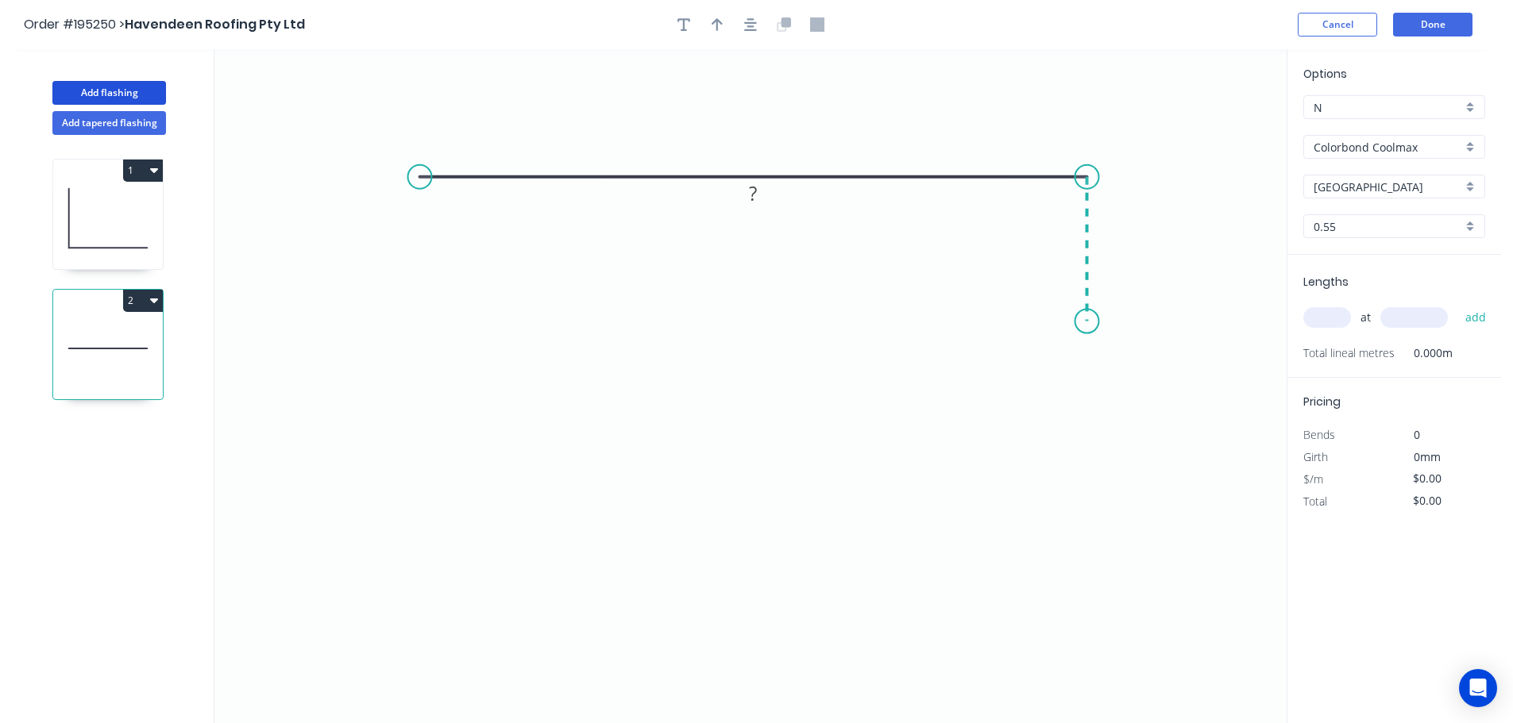
click at [1085, 322] on icon "0 ?" at bounding box center [750, 386] width 1072 height 674
click at [1085, 322] on circle at bounding box center [1087, 322] width 24 height 24
click at [752, 146] on tspan "?" at bounding box center [753, 146] width 8 height 26
click at [802, 121] on icon "0 350 40" at bounding box center [750, 386] width 1072 height 674
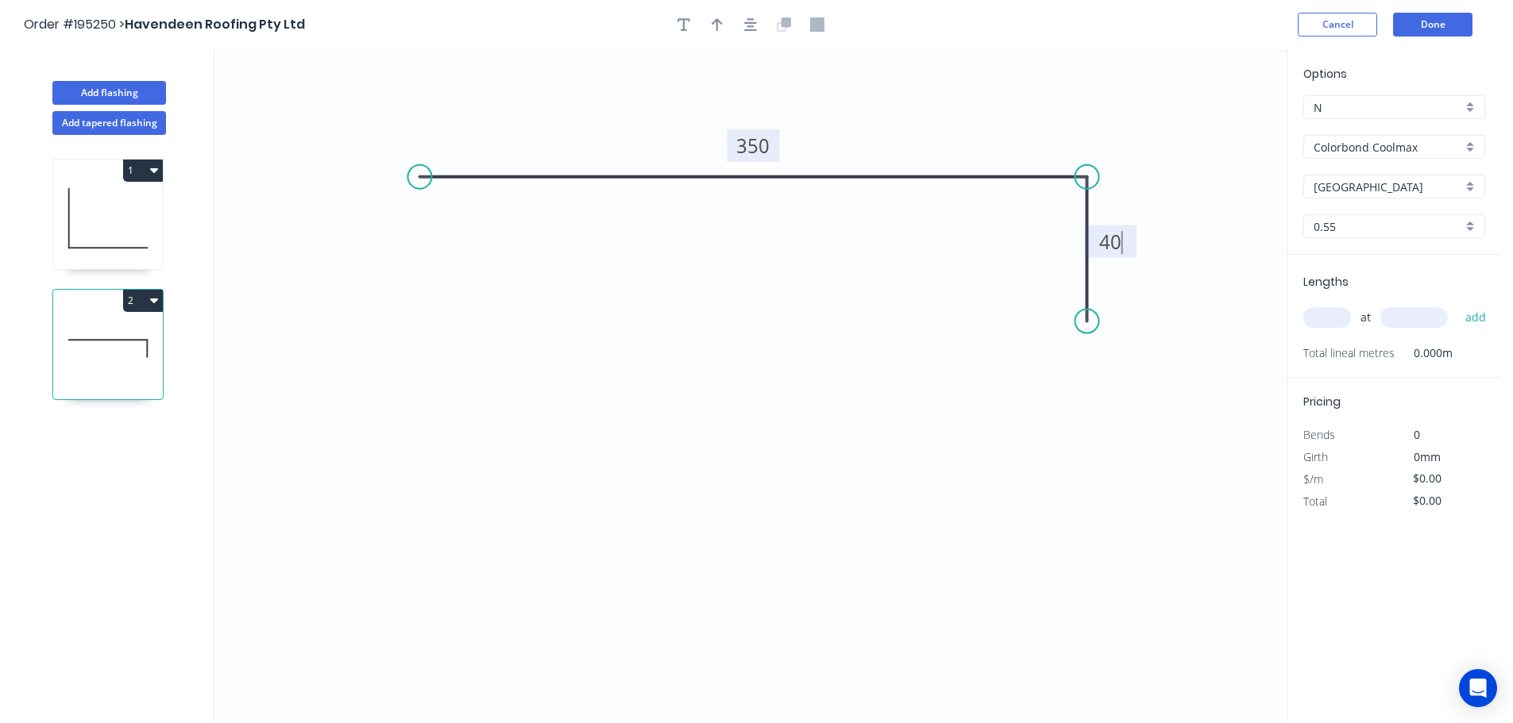
type input "$12.23"
click at [712, 18] on icon "button" at bounding box center [717, 24] width 11 height 14
drag, startPoint x: 1209, startPoint y: 128, endPoint x: 879, endPoint y: 107, distance: 330.2
click at [879, 107] on icon at bounding box center [879, 89] width 14 height 51
click at [1340, 321] on input "text" at bounding box center [1327, 317] width 48 height 21
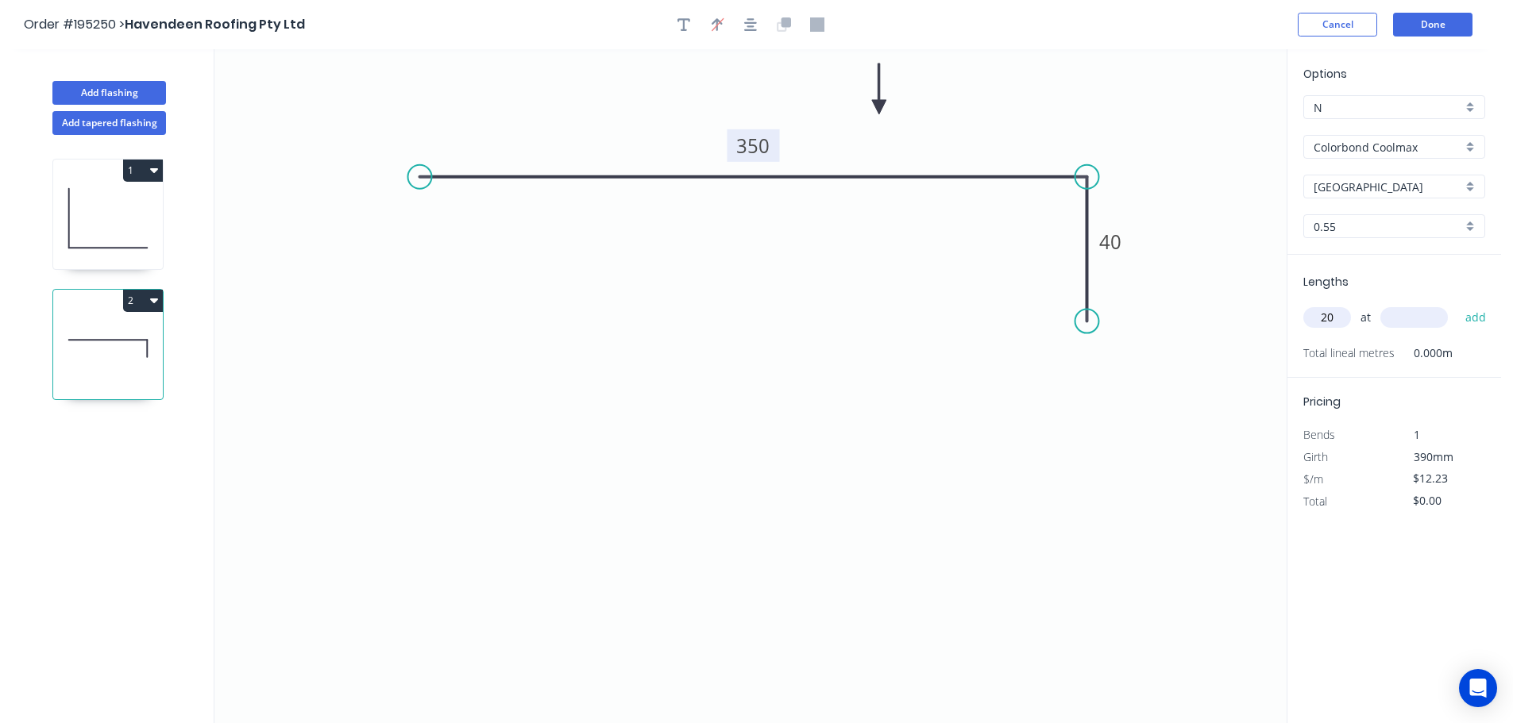
type input "20"
type input "1100"
click at [1457, 304] on button "add" at bounding box center [1475, 317] width 37 height 27
type input "$269.06"
drag, startPoint x: 109, startPoint y: 90, endPoint x: 191, endPoint y: 129, distance: 91.3
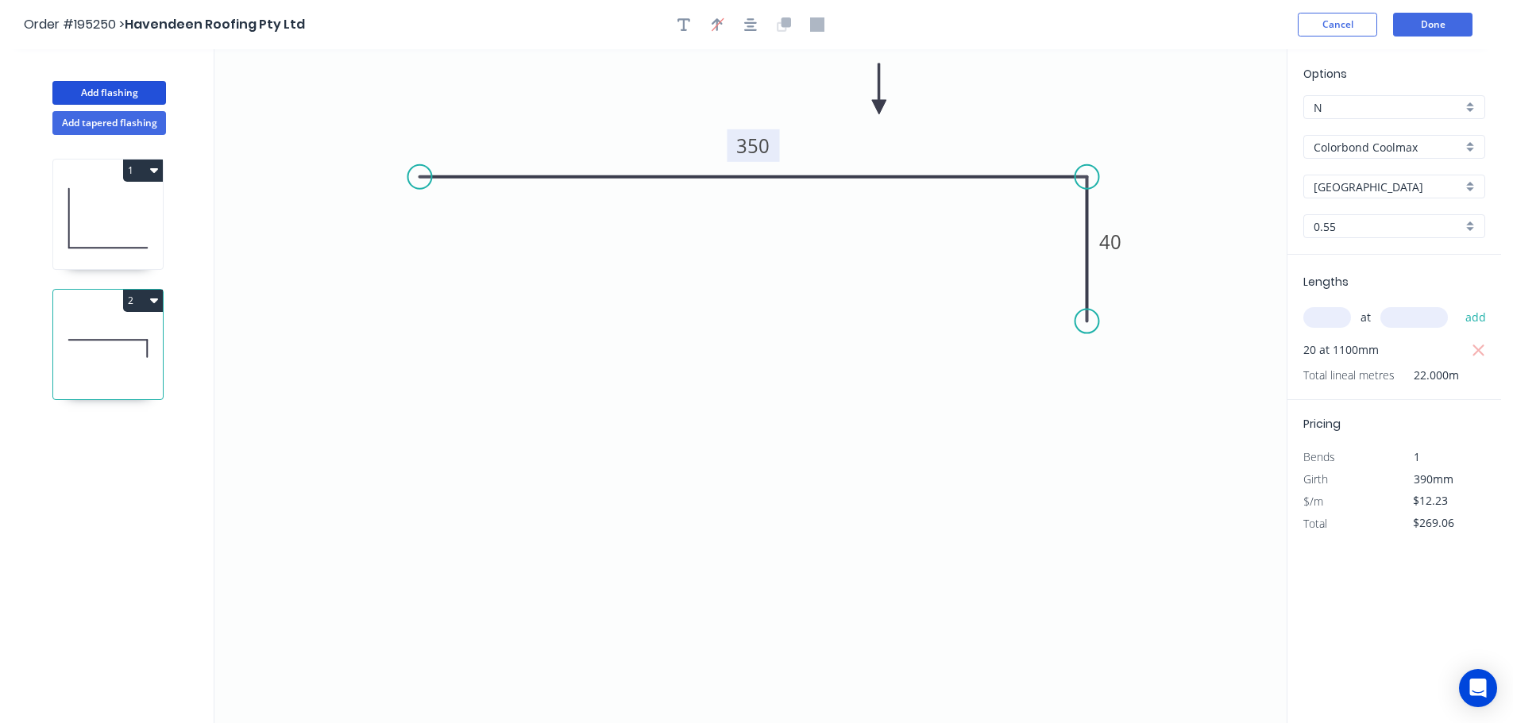
click at [110, 90] on button "Add flashing" at bounding box center [109, 93] width 114 height 24
type input "$0.00"
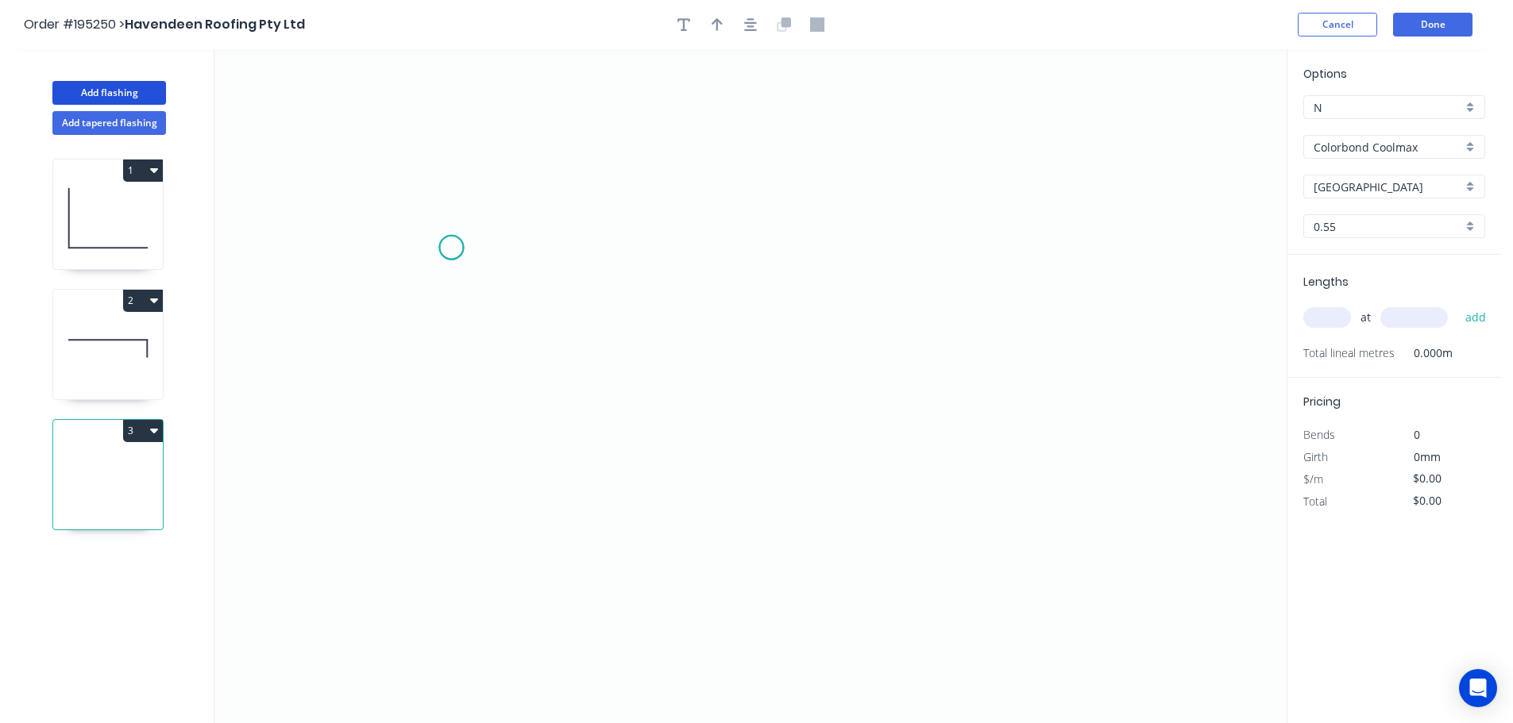
drag, startPoint x: 451, startPoint y: 248, endPoint x: 455, endPoint y: 211, distance: 36.7
click at [451, 247] on icon "0" at bounding box center [750, 386] width 1072 height 674
click at [446, 128] on icon "0" at bounding box center [750, 386] width 1072 height 674
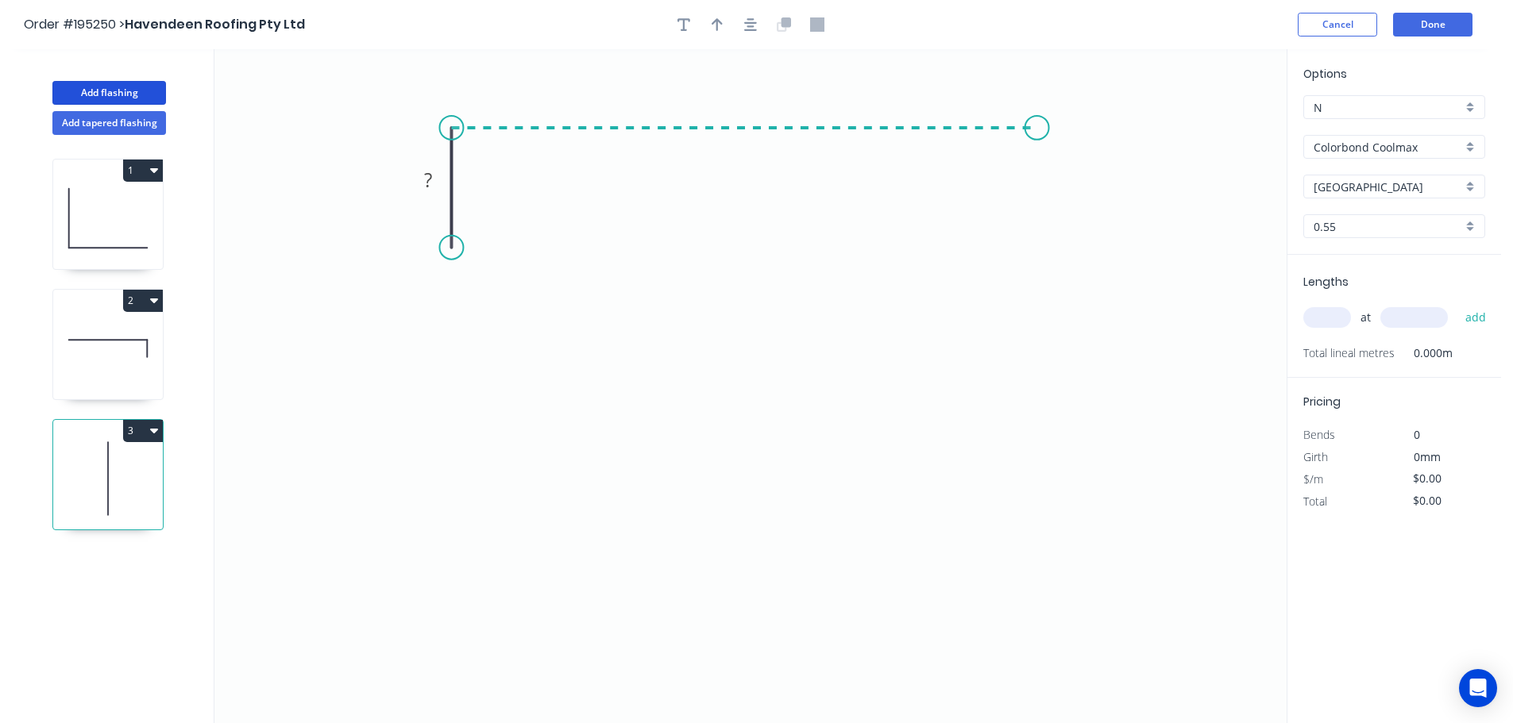
click at [1037, 129] on icon "0 ?" at bounding box center [750, 386] width 1072 height 674
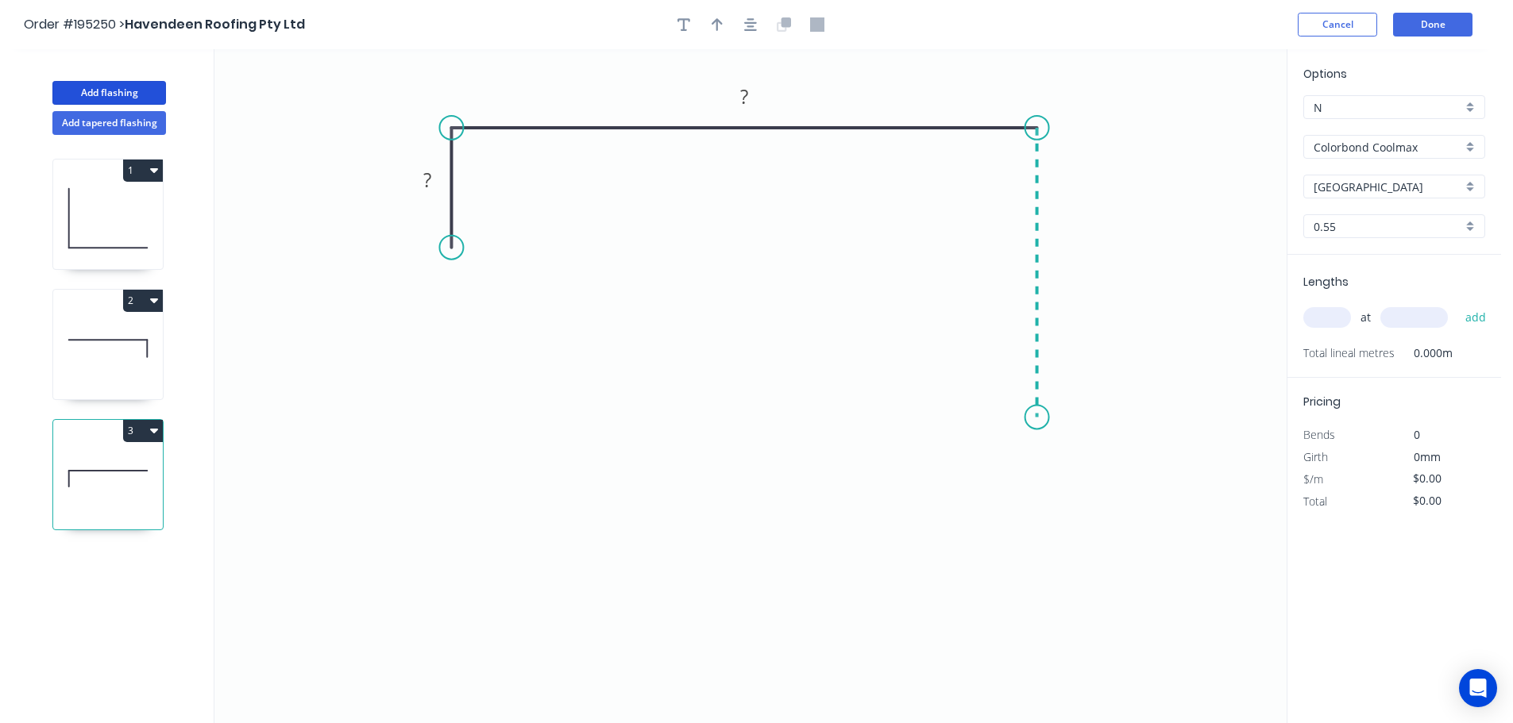
click at [1038, 418] on icon "0 ? ?" at bounding box center [750, 386] width 1072 height 674
click at [983, 361] on icon "0 ? ? ?" at bounding box center [750, 386] width 1072 height 674
click at [983, 361] on circle at bounding box center [983, 364] width 24 height 24
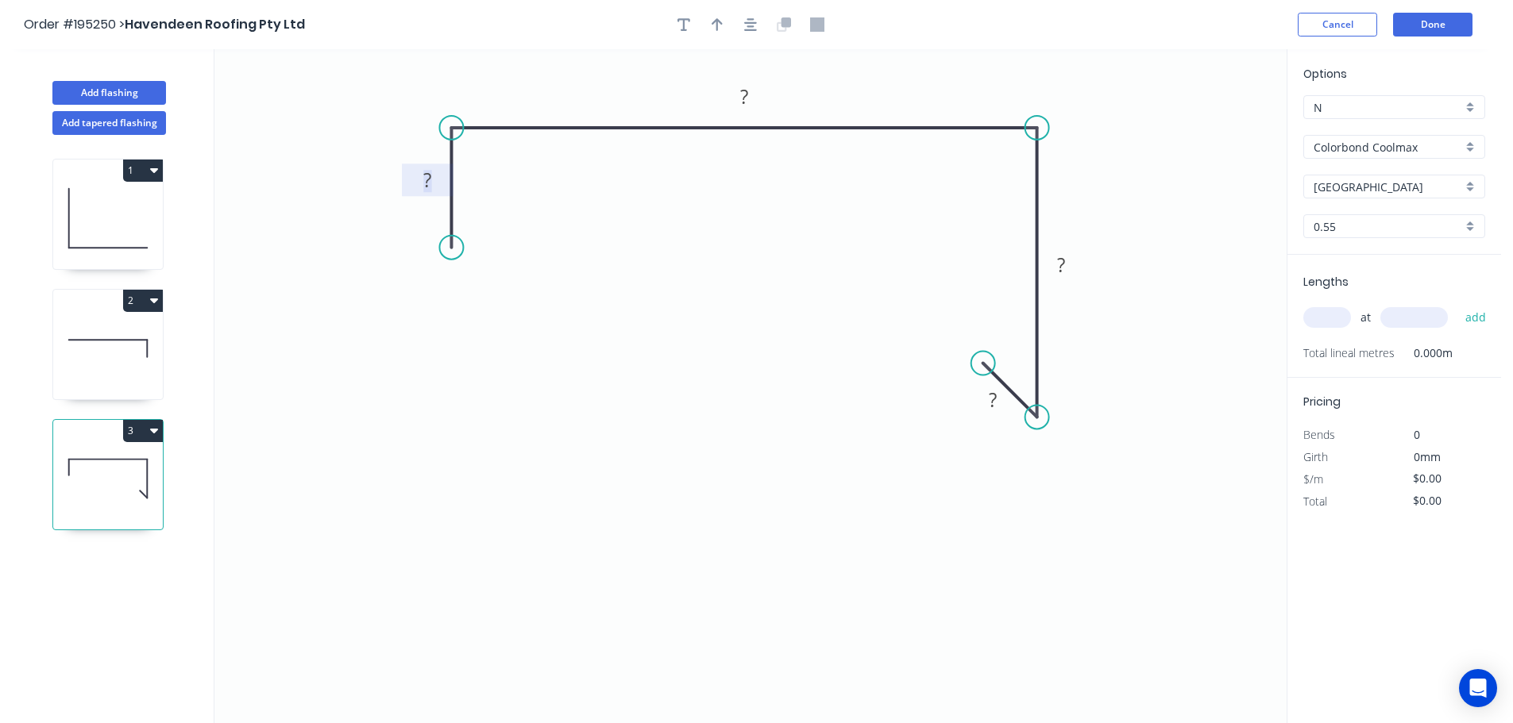
click at [429, 173] on tspan "?" at bounding box center [427, 180] width 8 height 26
click at [634, 241] on icon "0 40 250 80 15" at bounding box center [750, 386] width 1072 height 674
type input "$13.63"
click at [710, 23] on button "button" at bounding box center [717, 25] width 24 height 24
drag, startPoint x: 1209, startPoint y: 124, endPoint x: 889, endPoint y: 87, distance: 323.0
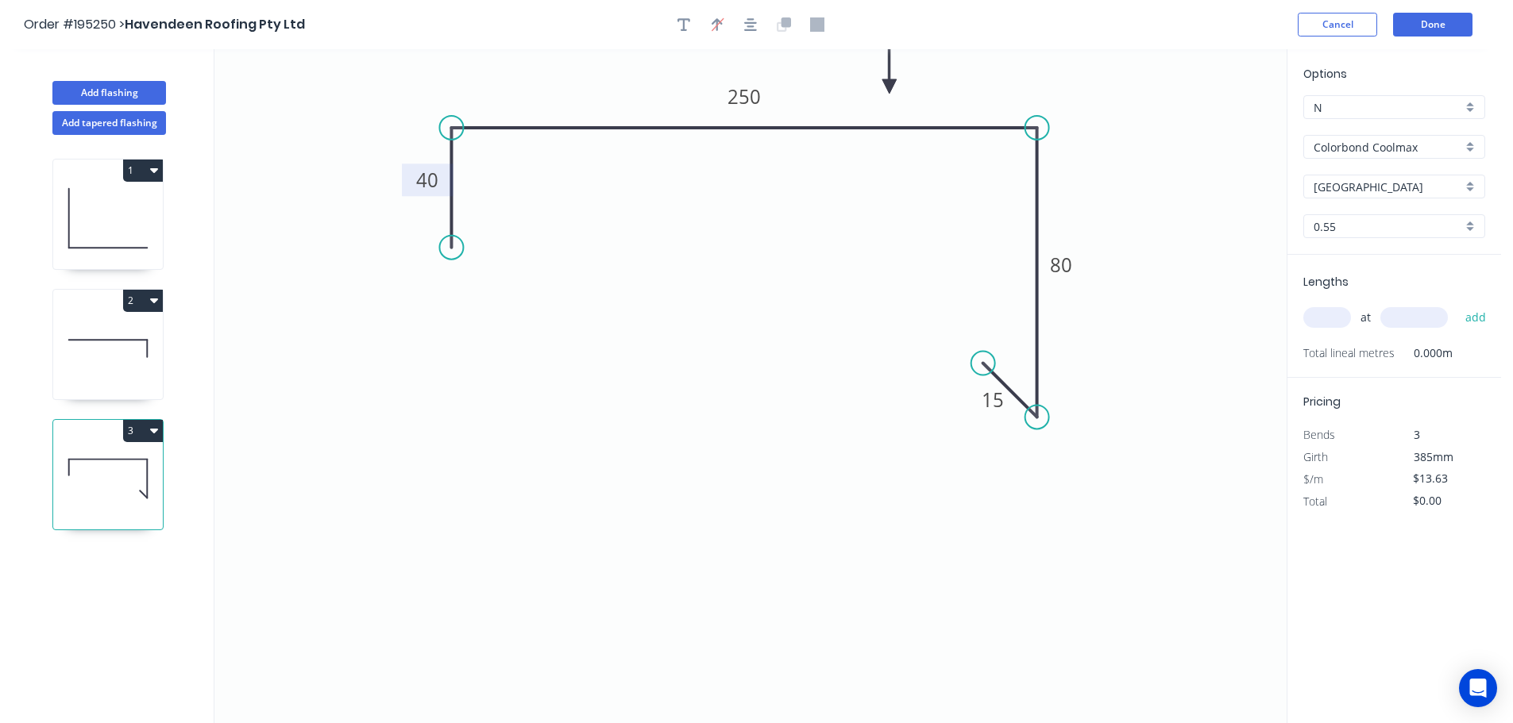
click at [889, 87] on icon at bounding box center [889, 68] width 14 height 51
click at [1336, 320] on input "text" at bounding box center [1327, 317] width 48 height 21
type input "2"
type input "1500"
click at [1457, 304] on button "add" at bounding box center [1475, 317] width 37 height 27
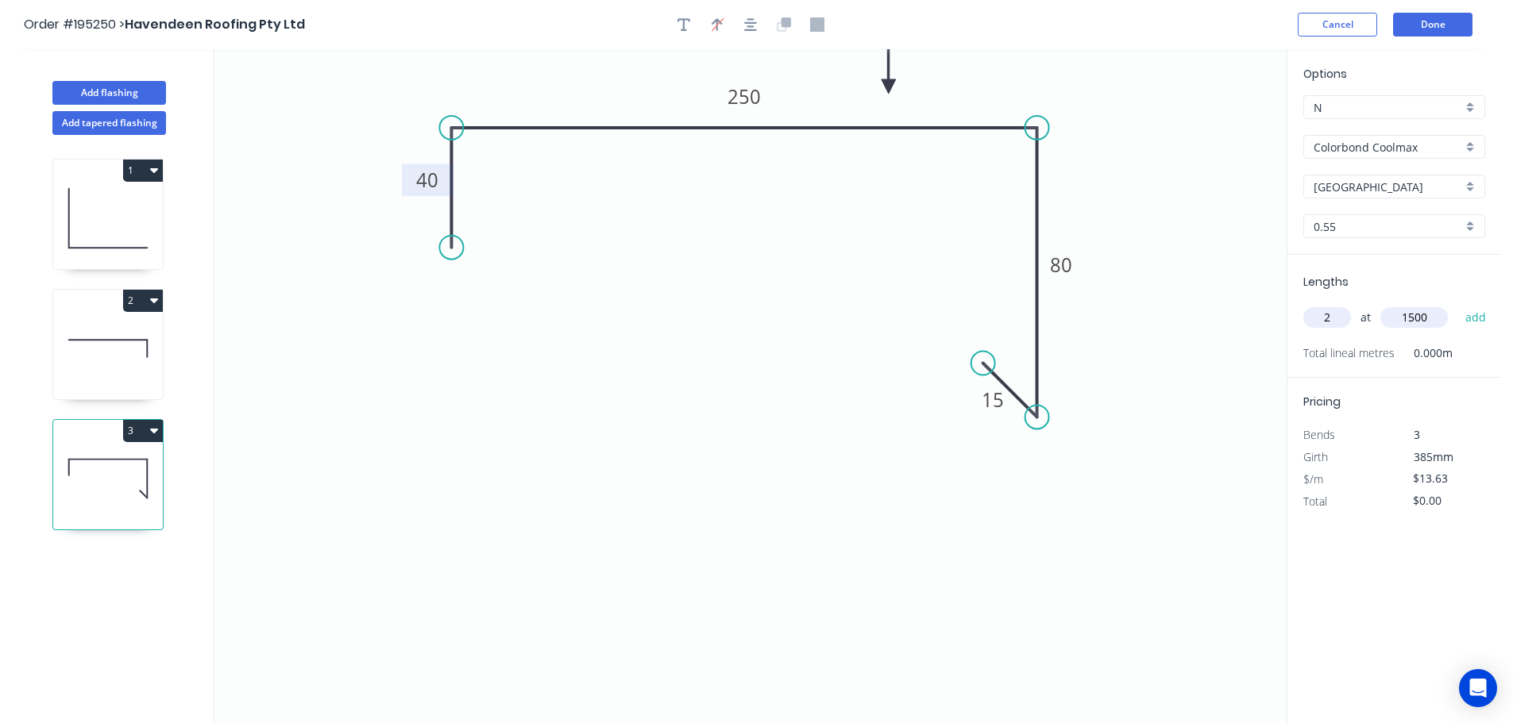
type input "$40.89"
drag, startPoint x: 116, startPoint y: 93, endPoint x: 132, endPoint y: 91, distance: 16.1
click at [117, 92] on button "Add flashing" at bounding box center [109, 93] width 114 height 24
type input "$0.00"
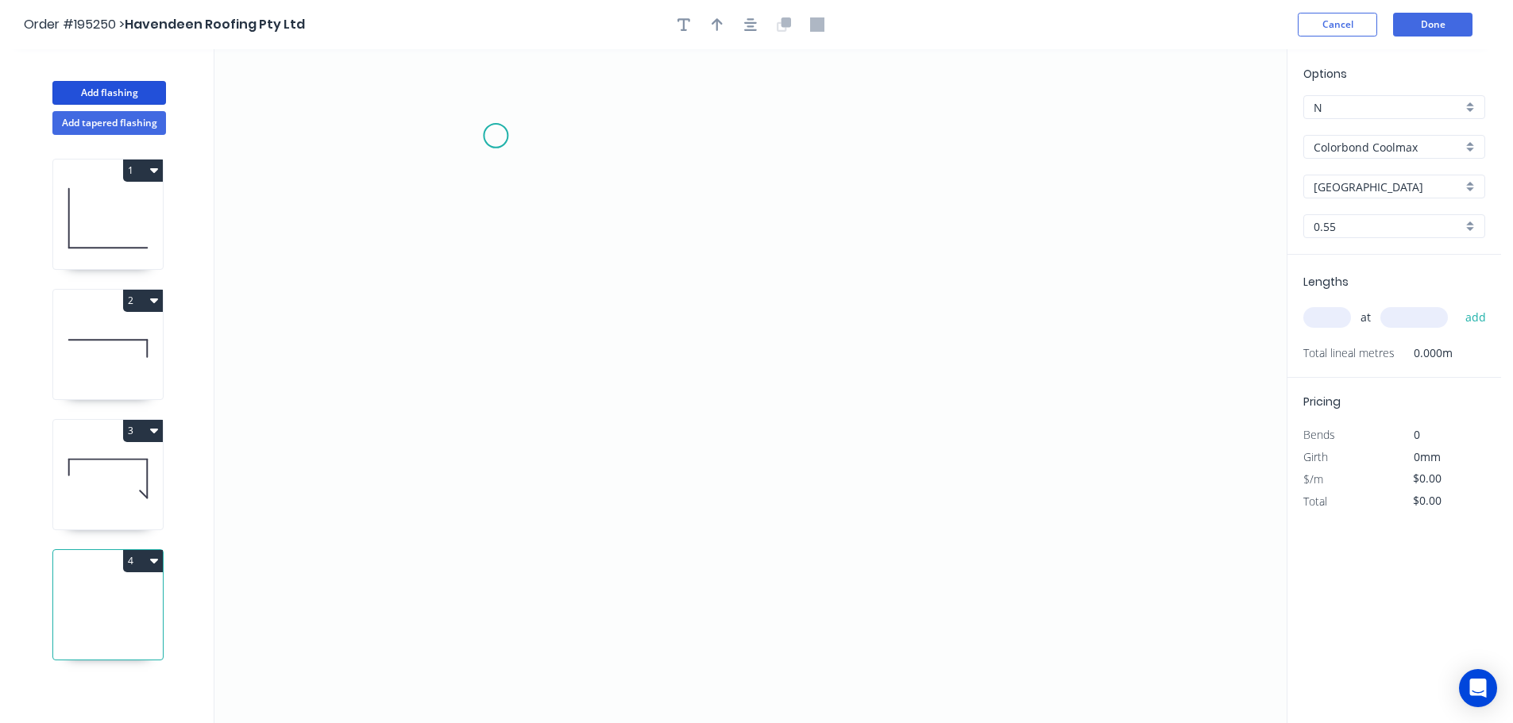
click at [496, 135] on icon "0" at bounding box center [750, 386] width 1072 height 674
click at [794, 127] on icon "0" at bounding box center [750, 386] width 1072 height 674
click at [778, 411] on icon "0 ?" at bounding box center [750, 386] width 1072 height 674
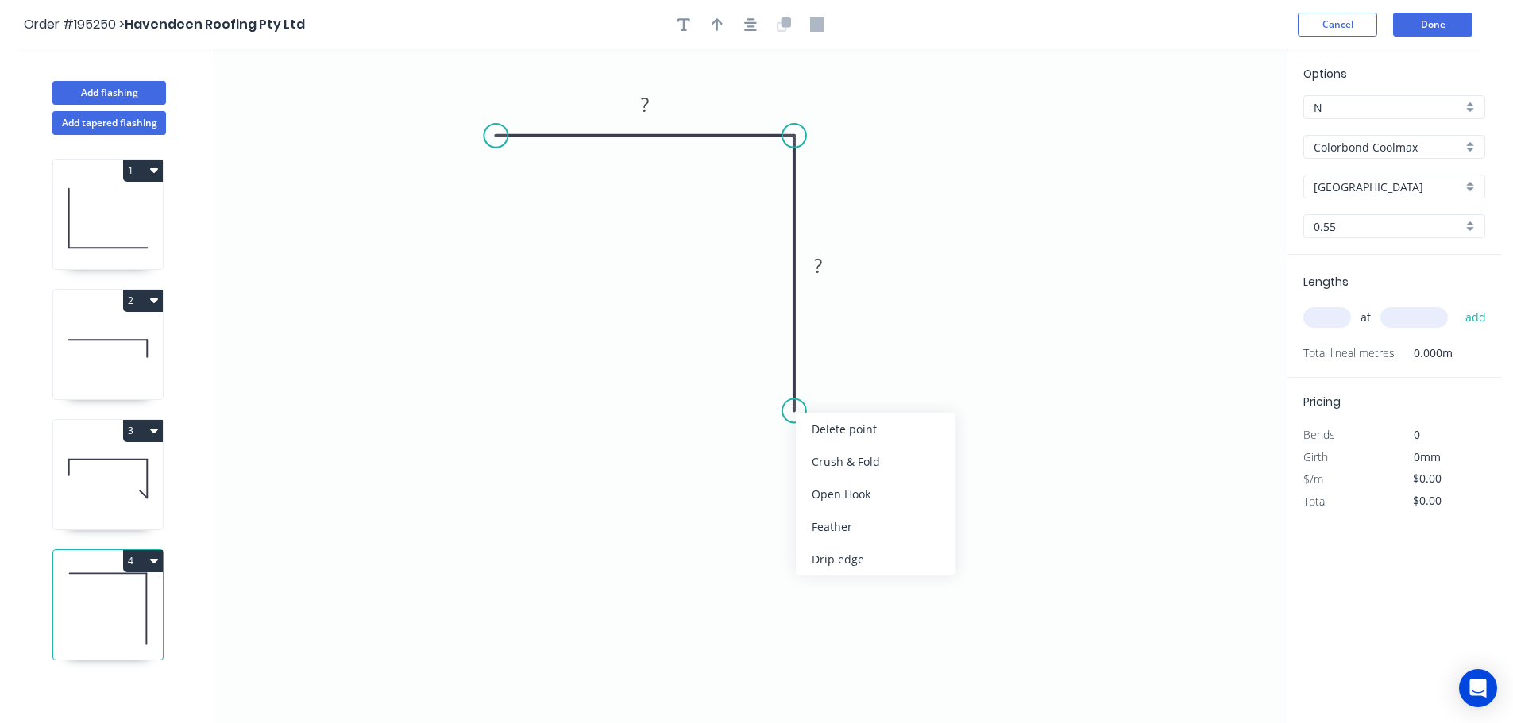
click at [839, 525] on div "Feather" at bounding box center [876, 527] width 160 height 33
click at [773, 382] on tspan "15" at bounding box center [770, 382] width 22 height 26
click at [872, 392] on icon "0 ? FE 10 ?" at bounding box center [750, 386] width 1072 height 674
drag, startPoint x: 732, startPoint y: 384, endPoint x: 680, endPoint y: 477, distance: 106.7
click at [680, 477] on rect at bounding box center [708, 475] width 62 height 33
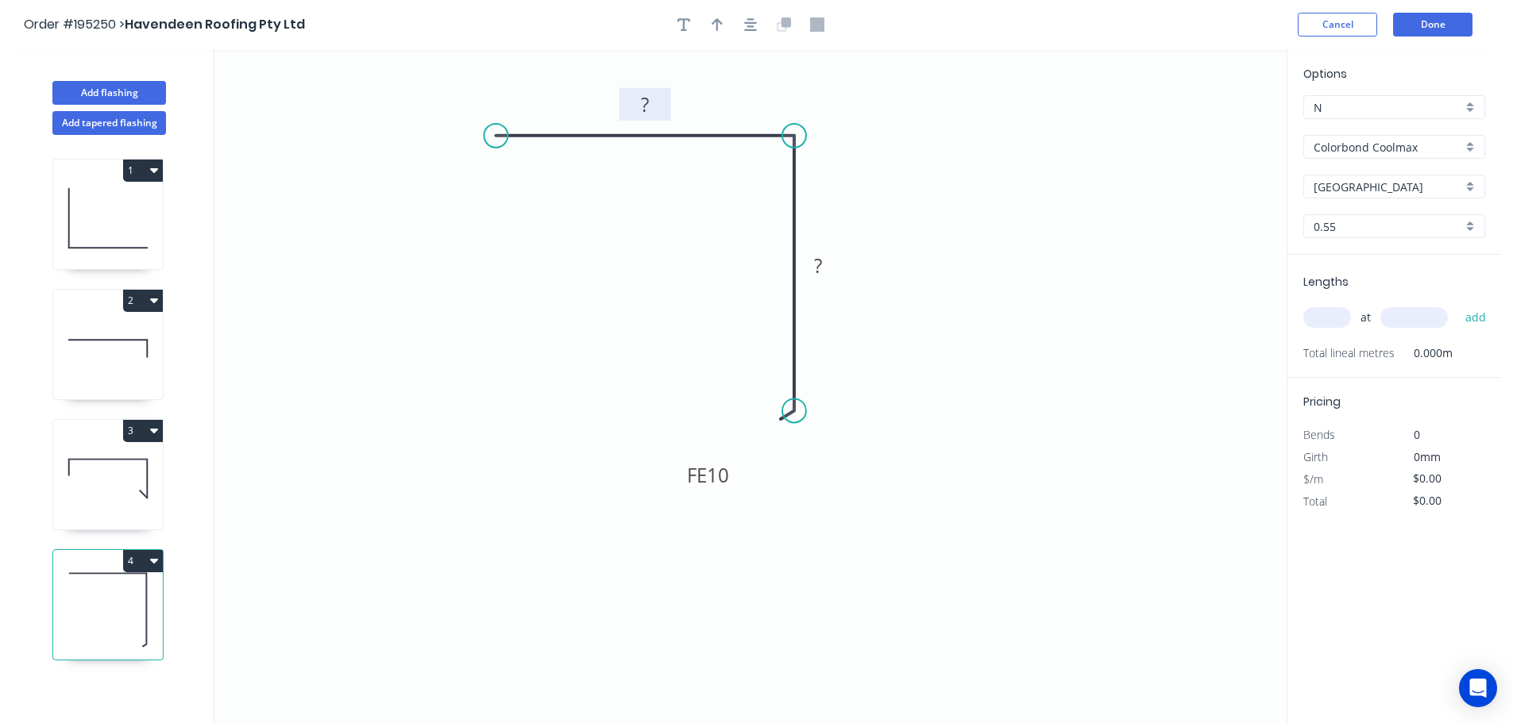
click at [646, 100] on tspan "?" at bounding box center [645, 104] width 8 height 26
click at [526, 187] on div "Crush & Fold" at bounding box center [577, 187] width 160 height 33
click at [489, 159] on tspan "10" at bounding box center [486, 162] width 22 height 26
click at [588, 203] on icon "0 CF 15 ? FE 10 ?" at bounding box center [750, 386] width 1072 height 674
drag, startPoint x: 503, startPoint y: 170, endPoint x: 426, endPoint y: 202, distance: 82.6
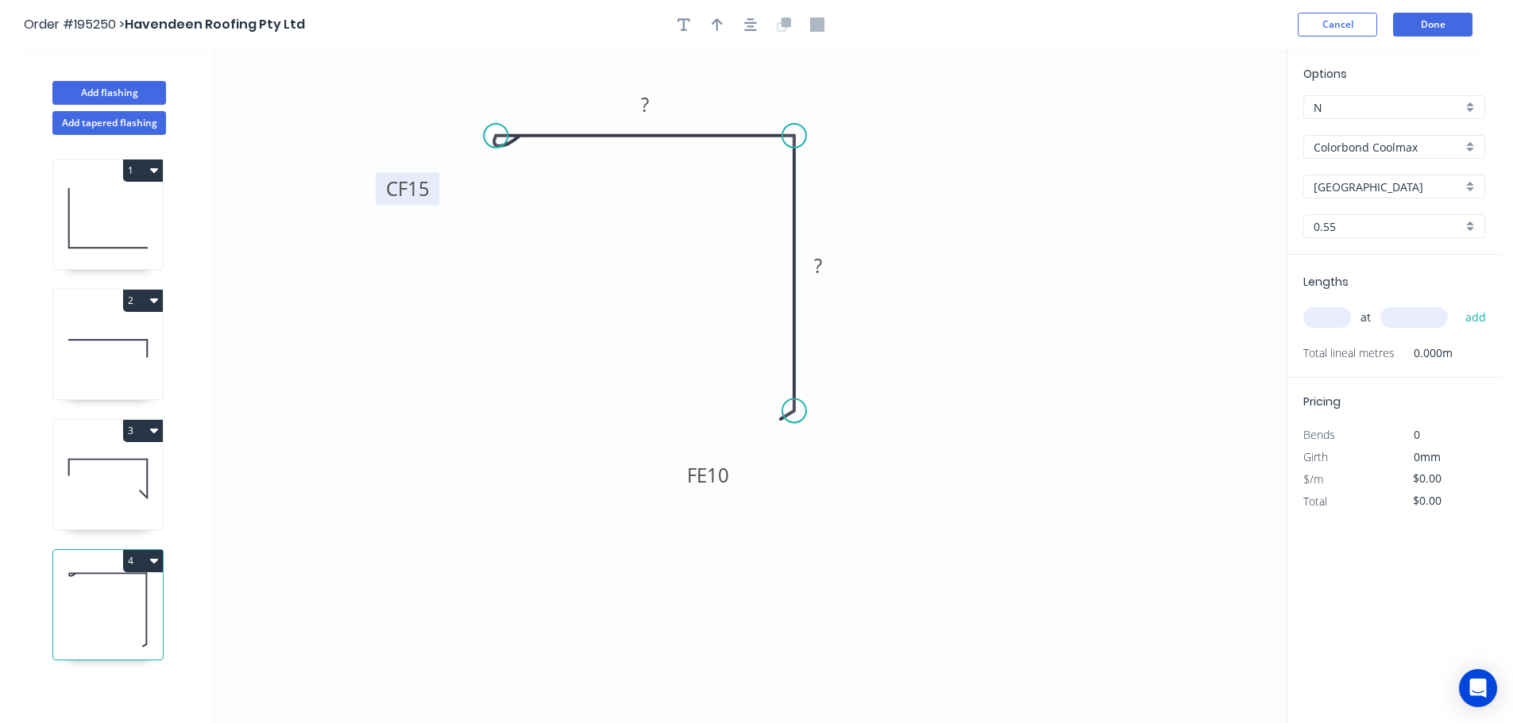
click at [426, 202] on rect at bounding box center [408, 188] width 64 height 33
click at [644, 97] on tspan "?" at bounding box center [645, 104] width 8 height 26
click at [893, 160] on icon "0 CF 15 50 FE 10 40" at bounding box center [750, 386] width 1072 height 674
type input "$9.73"
click at [715, 21] on icon "button" at bounding box center [717, 24] width 11 height 13
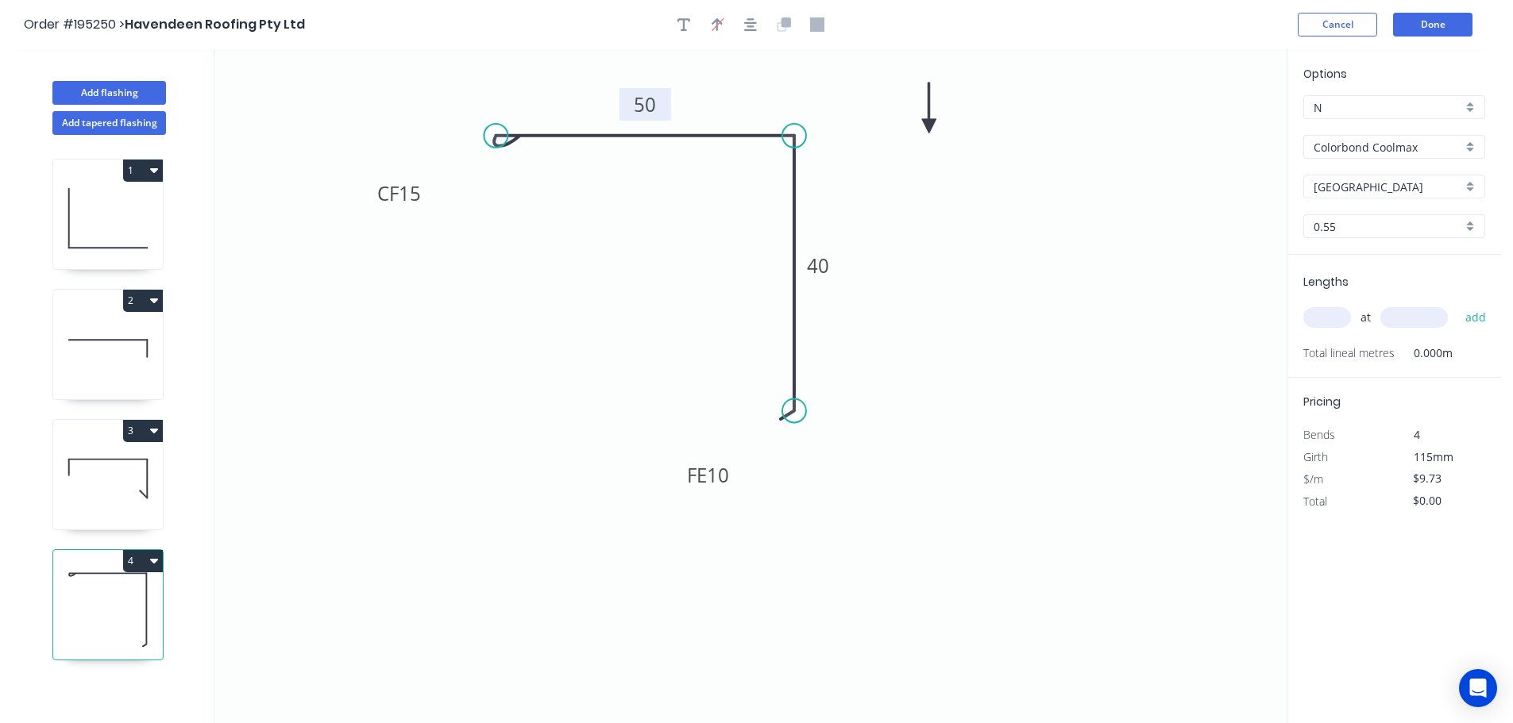
drag, startPoint x: 1204, startPoint y: 126, endPoint x: 927, endPoint y: 128, distance: 277.2
click at [927, 128] on icon at bounding box center [929, 108] width 14 height 51
click at [927, 128] on icon at bounding box center [927, 109] width 14 height 51
click at [1337, 317] on input "text" at bounding box center [1327, 317] width 48 height 21
type input "2"
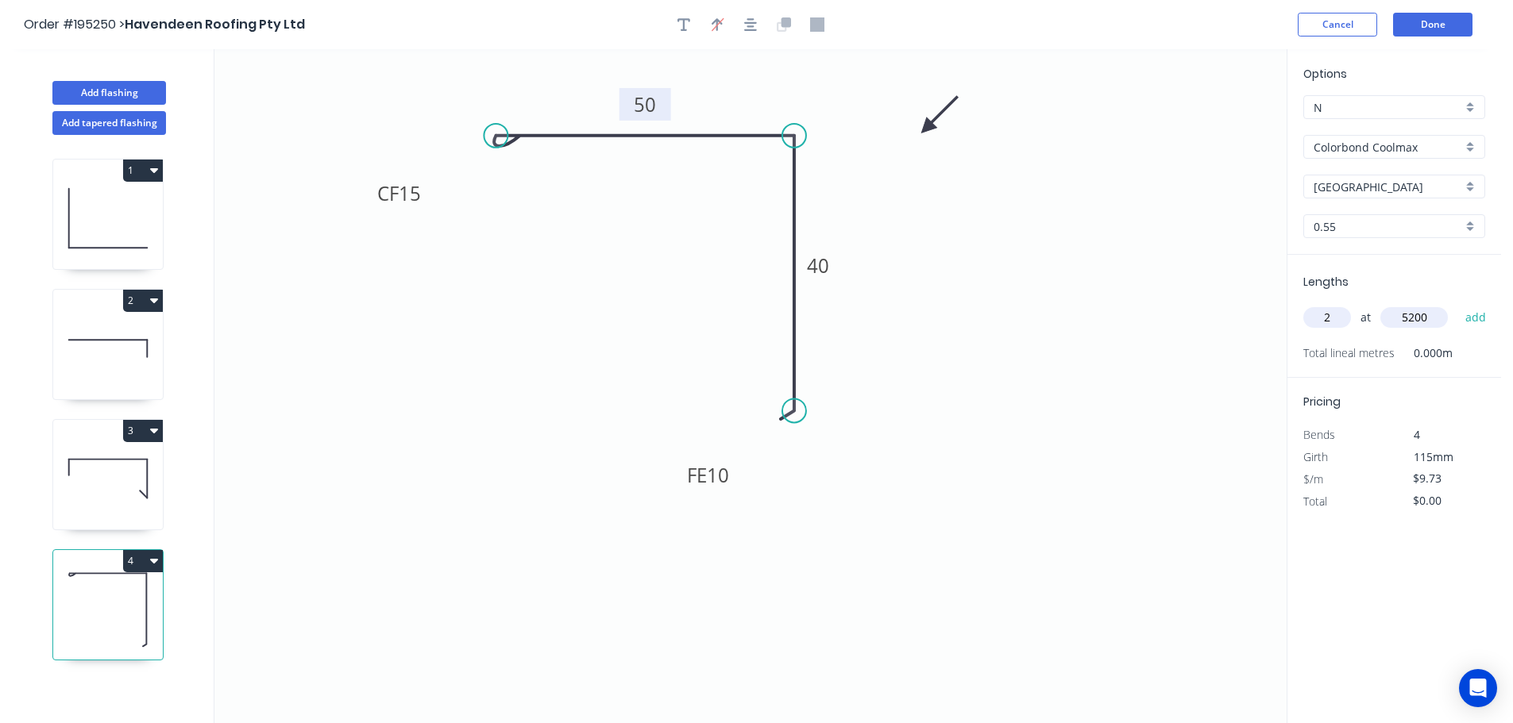
type input "5200"
click at [1457, 304] on button "add" at bounding box center [1475, 317] width 37 height 27
type input "$101.19"
drag, startPoint x: 113, startPoint y: 126, endPoint x: 188, endPoint y: 125, distance: 75.4
click at [114, 126] on button "Add tapered flashing" at bounding box center [109, 123] width 114 height 24
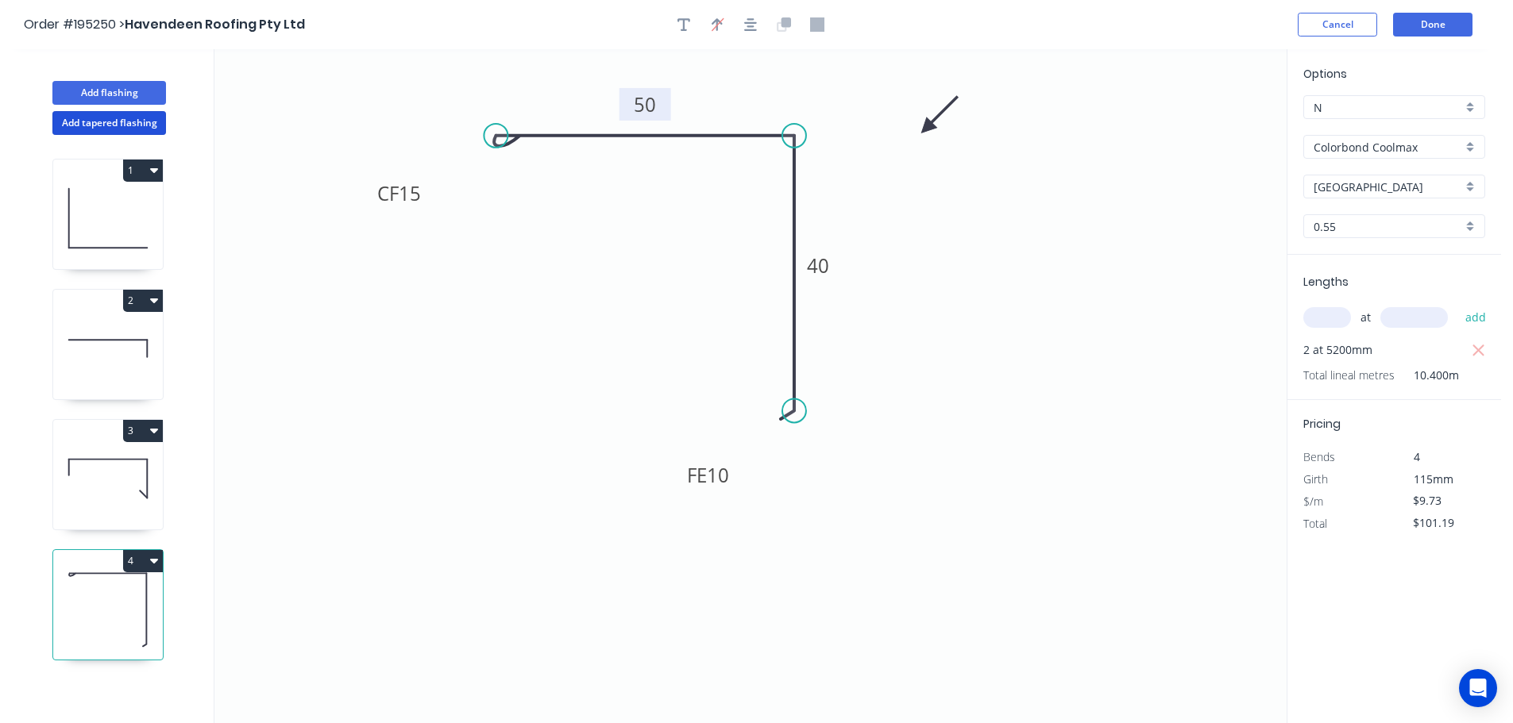
type input "$0.00"
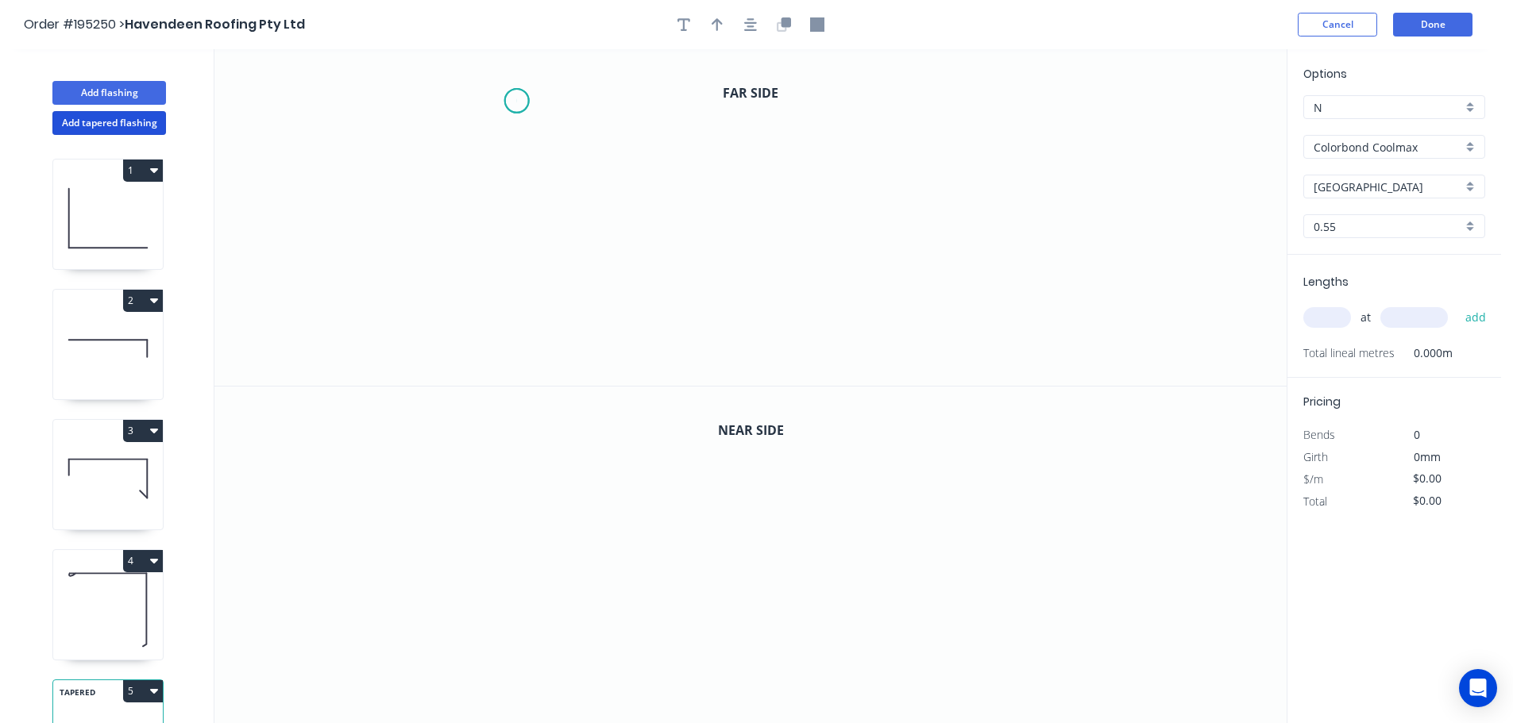
click at [516, 101] on icon "0" at bounding box center [750, 217] width 1072 height 337
click at [521, 298] on icon "0" at bounding box center [750, 217] width 1072 height 337
click at [1018, 284] on icon "0 ?" at bounding box center [750, 217] width 1072 height 337
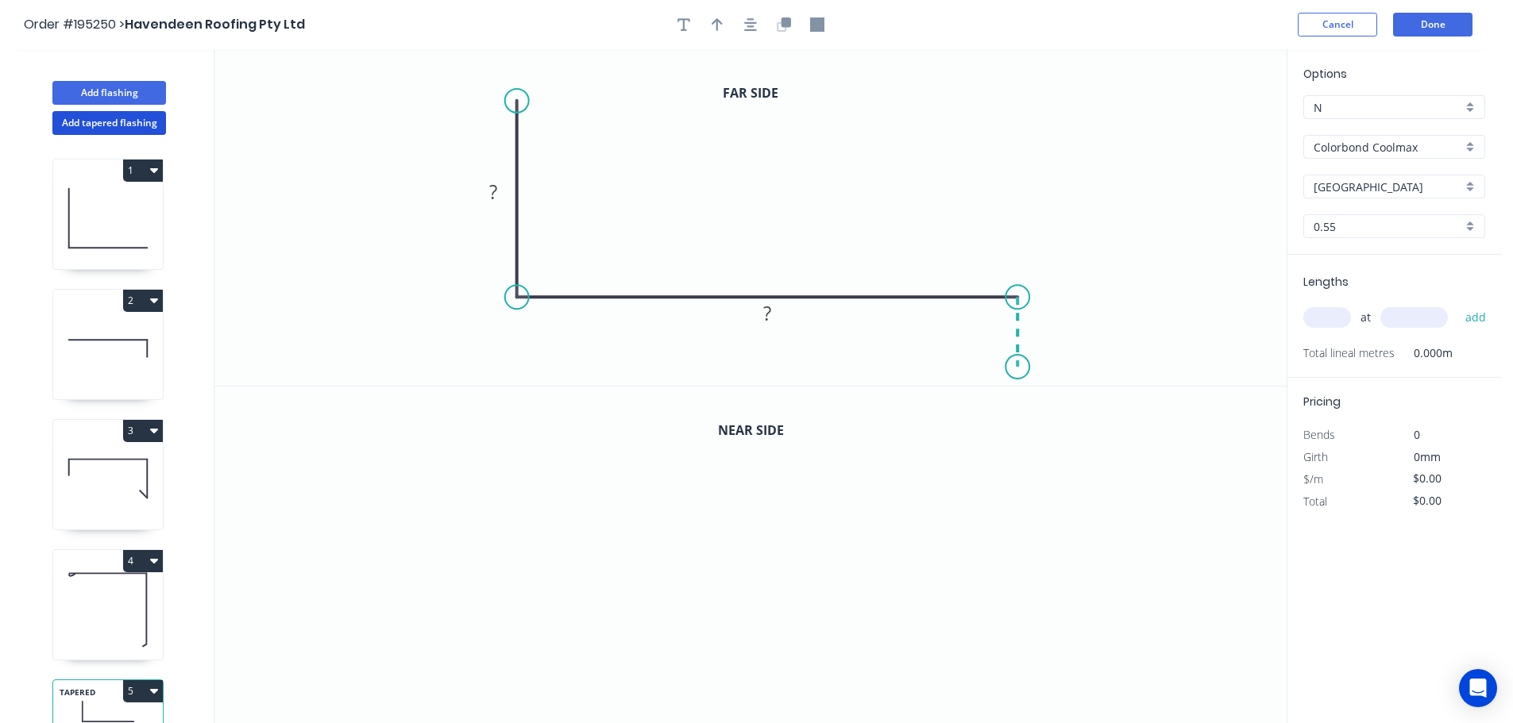
click at [1021, 370] on icon "0 ? ?" at bounding box center [750, 217] width 1072 height 337
click at [1021, 370] on circle at bounding box center [1017, 369] width 24 height 24
click at [491, 191] on tspan "?" at bounding box center [493, 192] width 8 height 26
drag, startPoint x: 801, startPoint y: 165, endPoint x: 798, endPoint y: 127, distance: 38.3
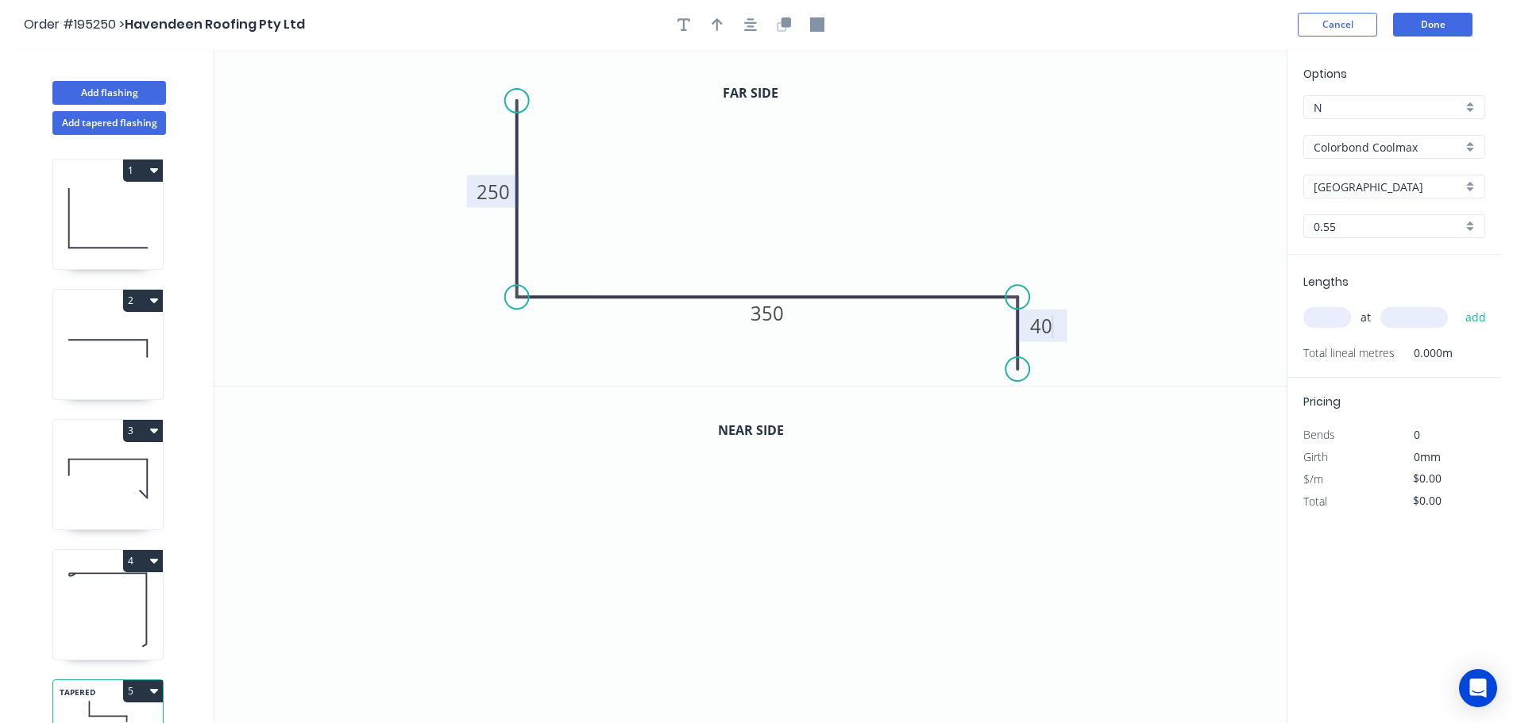
click at [802, 165] on icon "0 250 350 40" at bounding box center [750, 217] width 1072 height 337
click at [711, 24] on button "button" at bounding box center [717, 25] width 24 height 24
drag, startPoint x: 1193, startPoint y: 128, endPoint x: 807, endPoint y: 179, distance: 389.4
click at [844, 179] on icon at bounding box center [851, 158] width 14 height 51
click at [789, 28] on icon "button" at bounding box center [784, 24] width 14 height 14
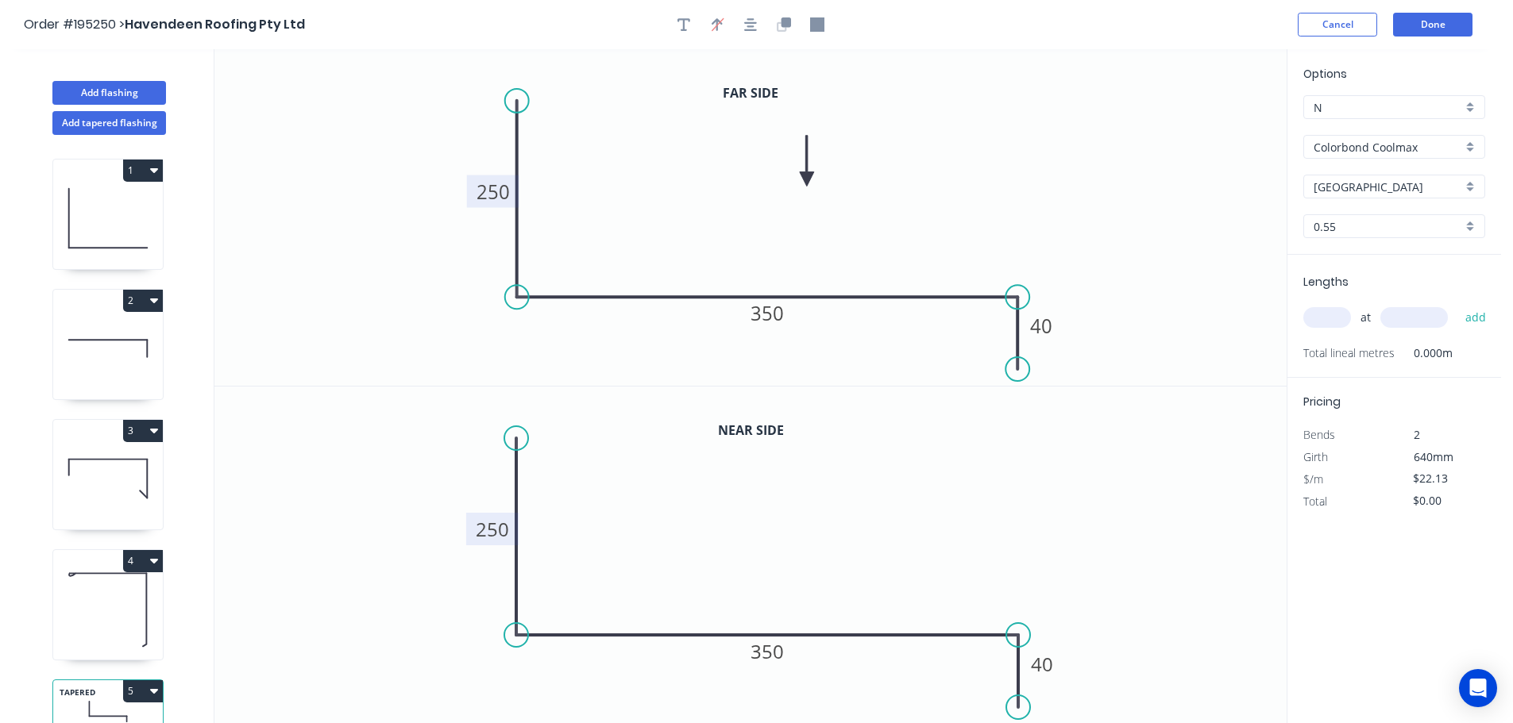
click at [508, 529] on tspan "250" at bounding box center [492, 529] width 33 height 26
click at [567, 516] on icon "0 70 350 40" at bounding box center [750, 556] width 1072 height 338
type input "$23.53"
click at [1331, 315] on input "text" at bounding box center [1327, 317] width 48 height 21
type input "1"
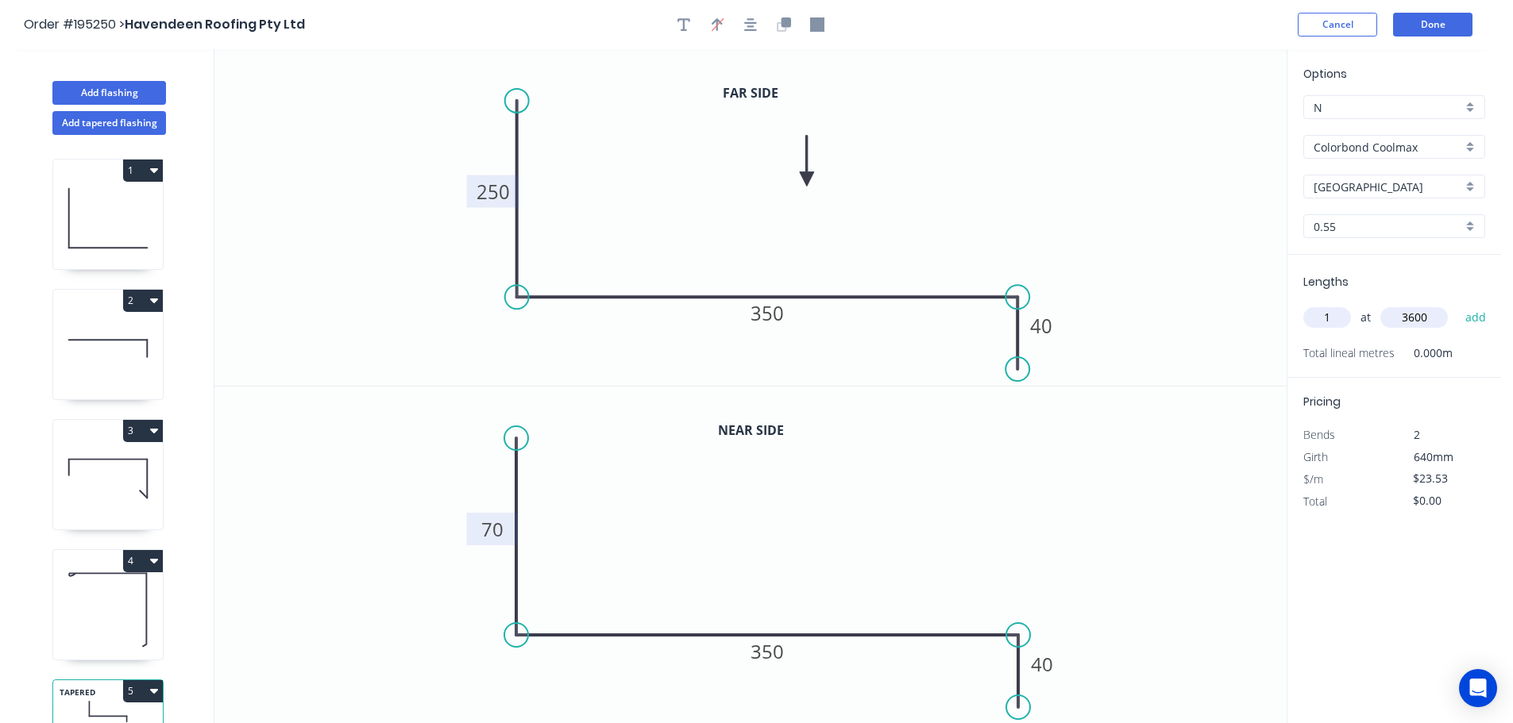
type input "3600"
click at [1457, 304] on button "add" at bounding box center [1475, 317] width 37 height 27
type input "$84.71"
click at [98, 124] on button "Add tapered flashing" at bounding box center [109, 123] width 114 height 24
type input "$0.00"
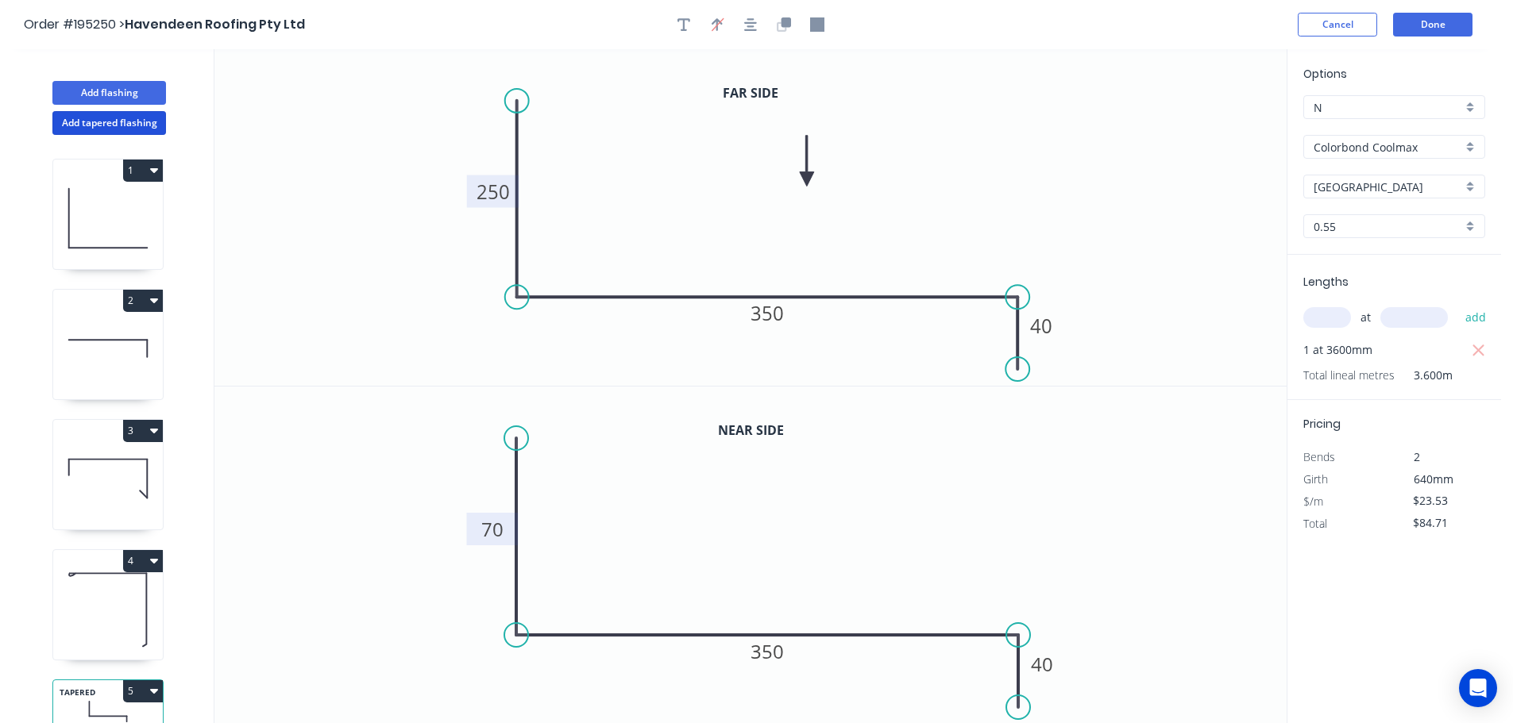
type input "$0.00"
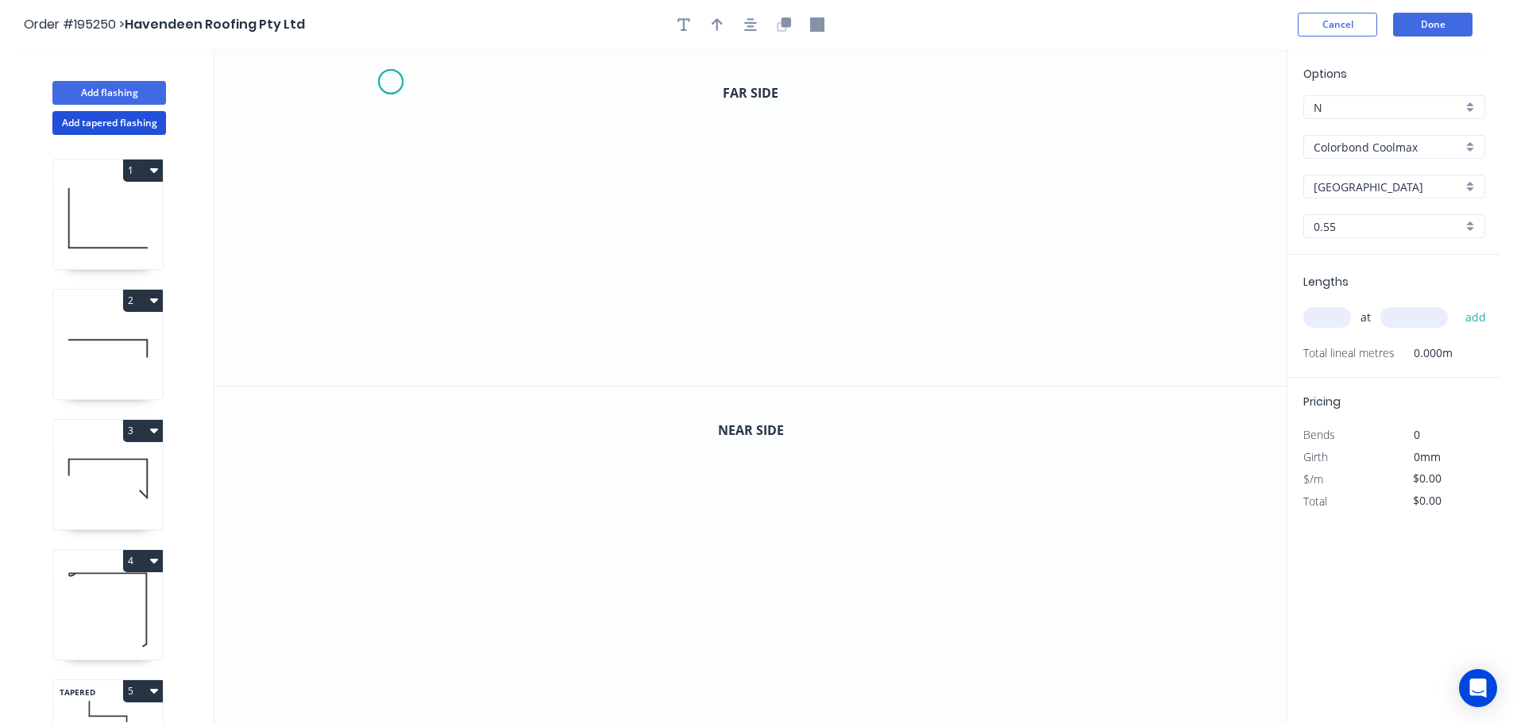
click at [390, 82] on icon "0" at bounding box center [750, 217] width 1072 height 337
click at [387, 206] on icon "0" at bounding box center [750, 217] width 1072 height 337
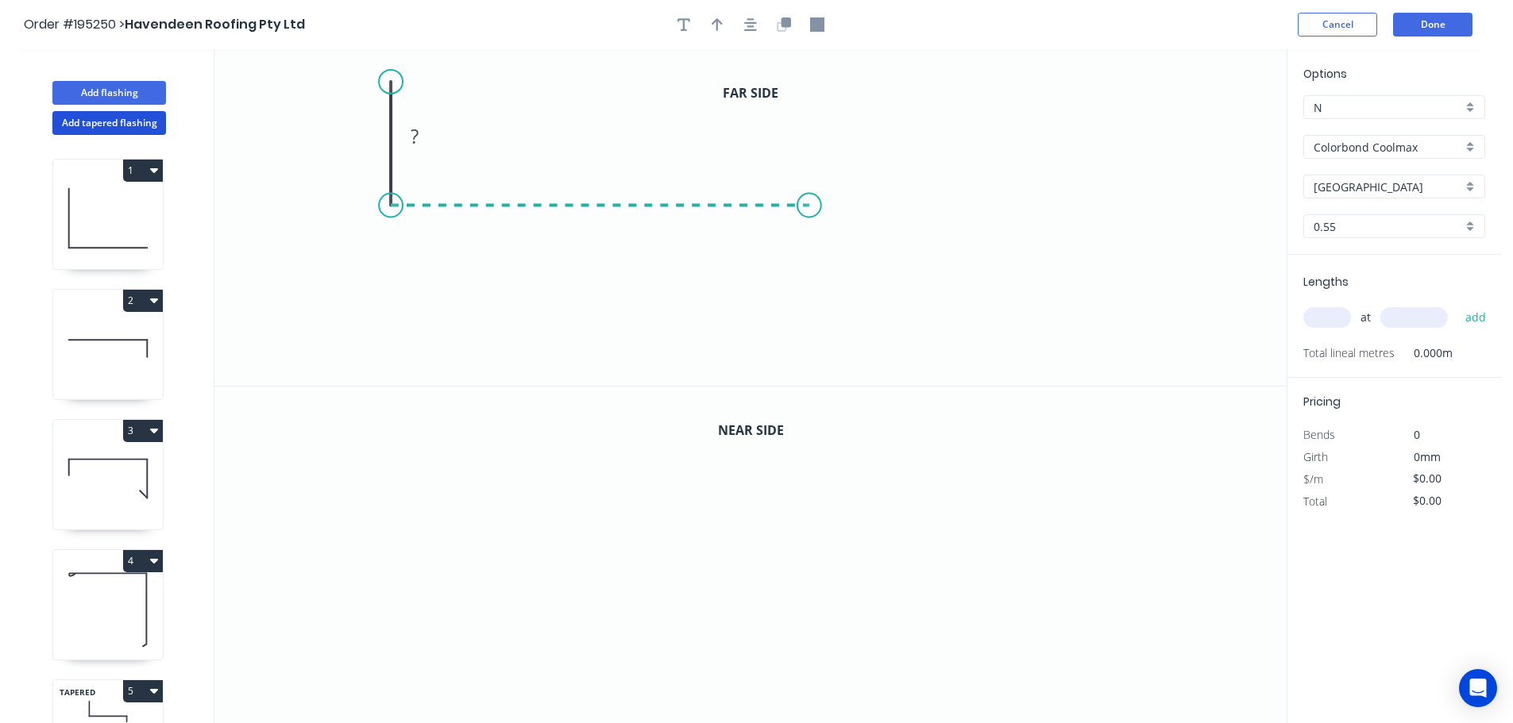
click at [810, 208] on icon "0 ?" at bounding box center [750, 217] width 1072 height 337
click at [807, 294] on icon "0 ? ?" at bounding box center [750, 217] width 1072 height 337
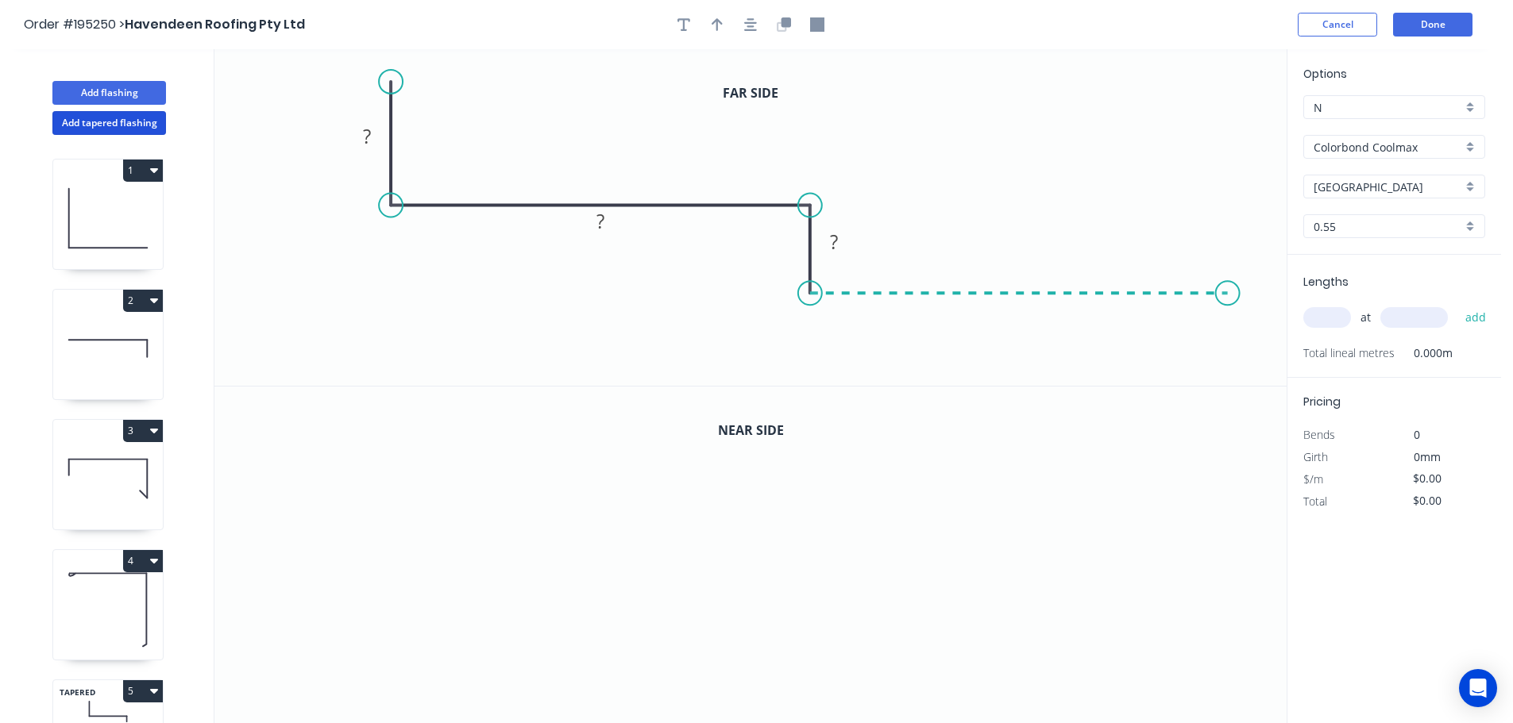
click at [1229, 288] on icon "0 ? ? ?" at bounding box center [750, 217] width 1072 height 337
click at [1229, 374] on icon "0 ? ? ? ?" at bounding box center [750, 217] width 1072 height 337
click at [1229, 375] on circle at bounding box center [1228, 373] width 24 height 24
click at [370, 133] on tspan "?" at bounding box center [367, 136] width 8 height 26
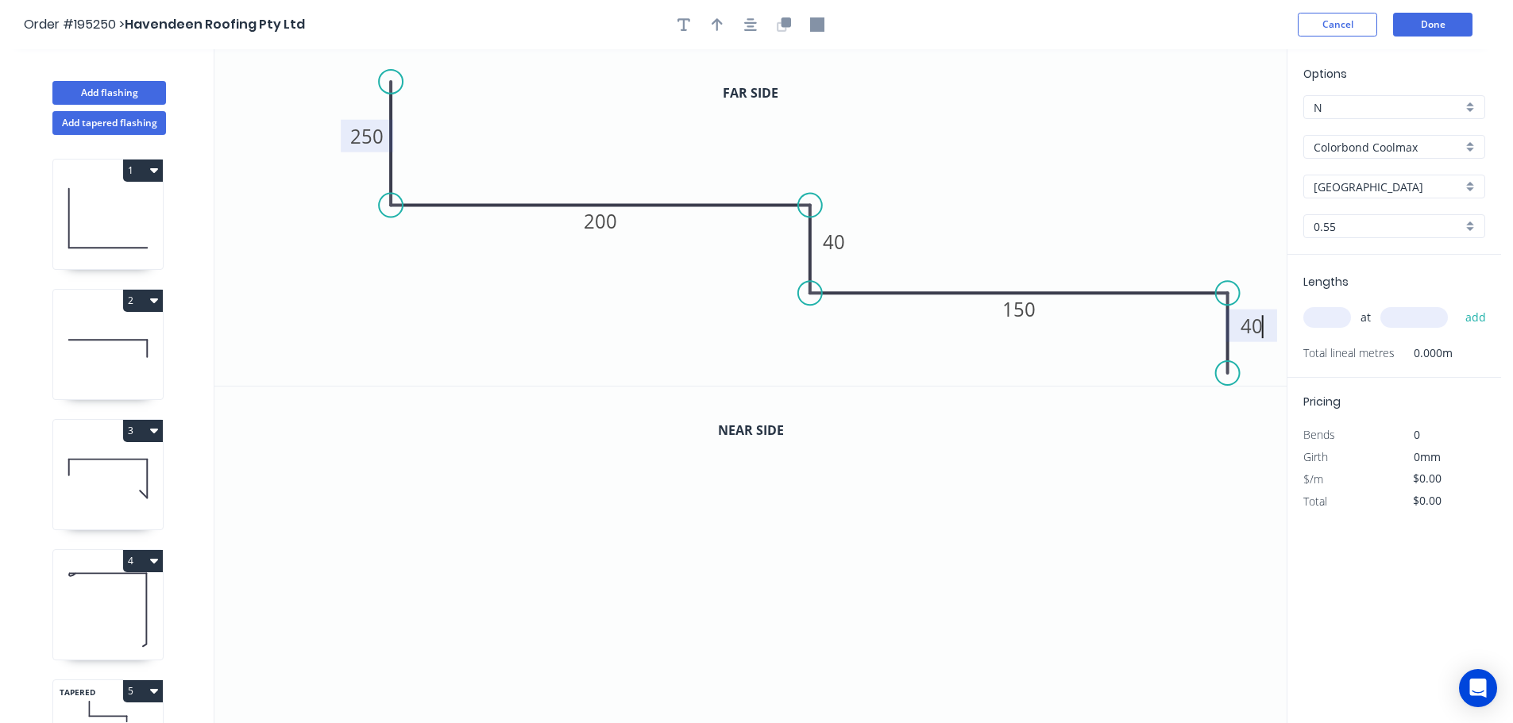
click at [935, 132] on icon "0 250 200 40 150 40" at bounding box center [750, 217] width 1072 height 337
click at [711, 20] on button "button" at bounding box center [717, 25] width 24 height 24
drag, startPoint x: 1209, startPoint y: 126, endPoint x: 870, endPoint y: 151, distance: 340.8
click at [870, 151] on icon at bounding box center [869, 132] width 14 height 51
click at [789, 25] on icon "button" at bounding box center [786, 22] width 10 height 10
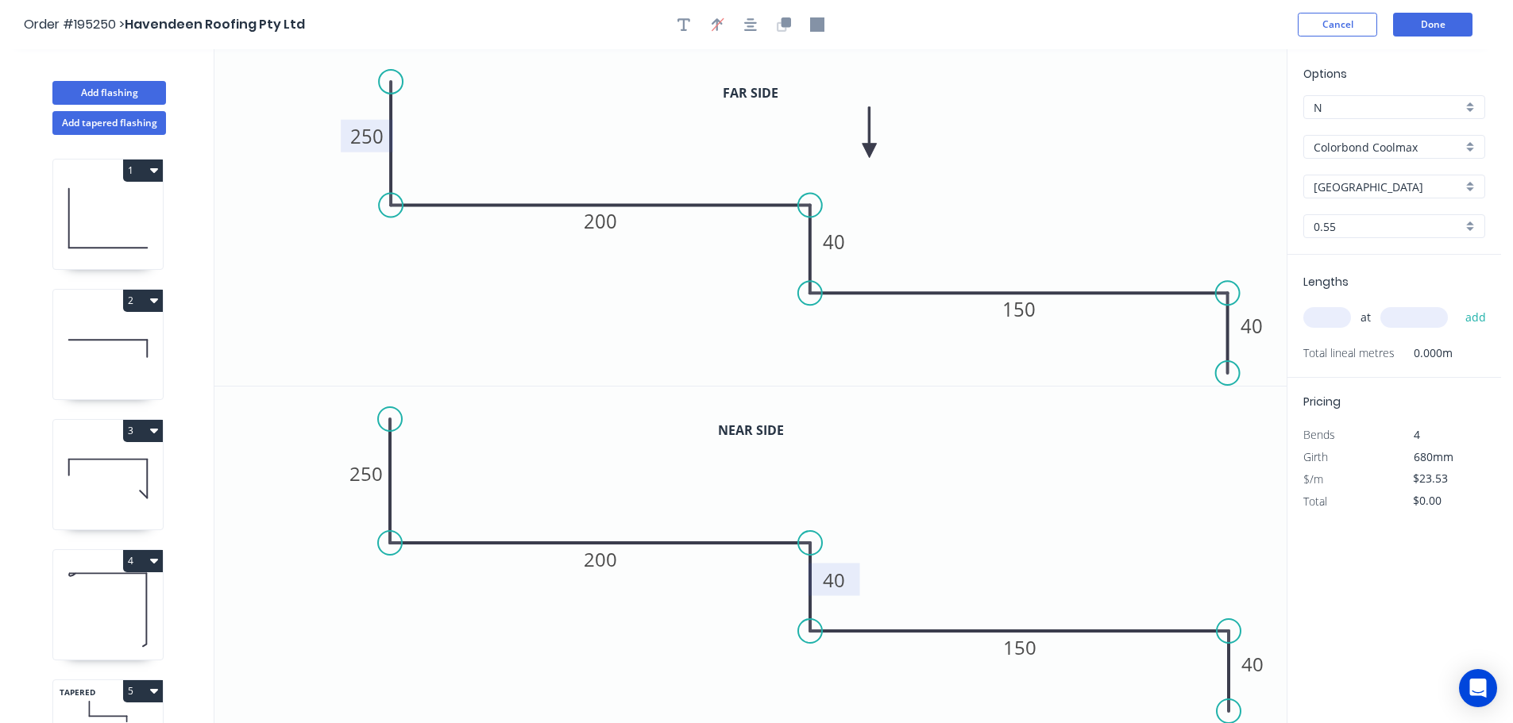
click at [835, 581] on tspan "40" at bounding box center [834, 580] width 22 height 26
click at [905, 570] on icon "0 250 200 8 150 40" at bounding box center [750, 556] width 1072 height 338
type input "$24.93"
click at [1333, 318] on input "text" at bounding box center [1327, 317] width 48 height 21
type input "1"
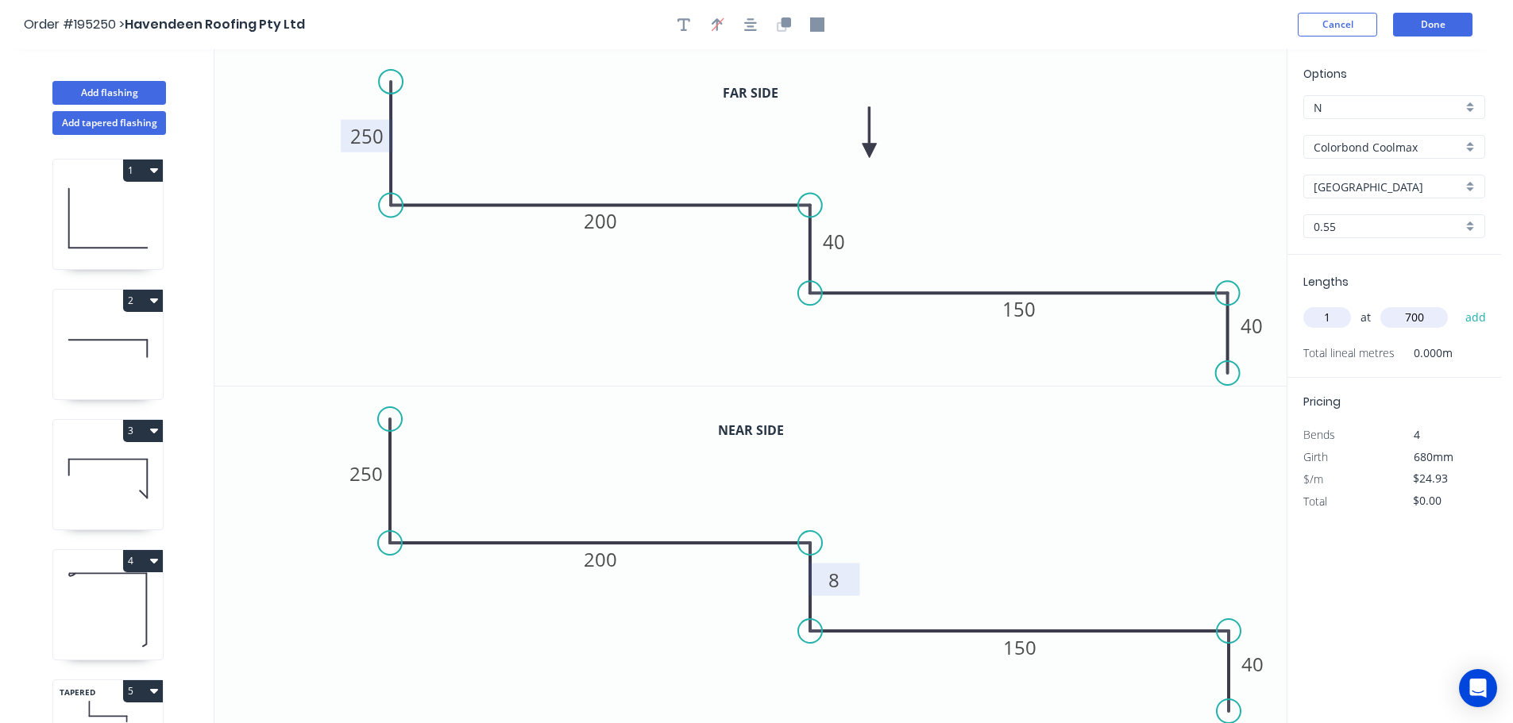
type input "700"
click at [1457, 304] on button "add" at bounding box center [1475, 317] width 37 height 27
type input "$24.93"
drag, startPoint x: 96, startPoint y: 89, endPoint x: 133, endPoint y: 89, distance: 37.3
click at [99, 89] on button "Add flashing" at bounding box center [109, 93] width 114 height 24
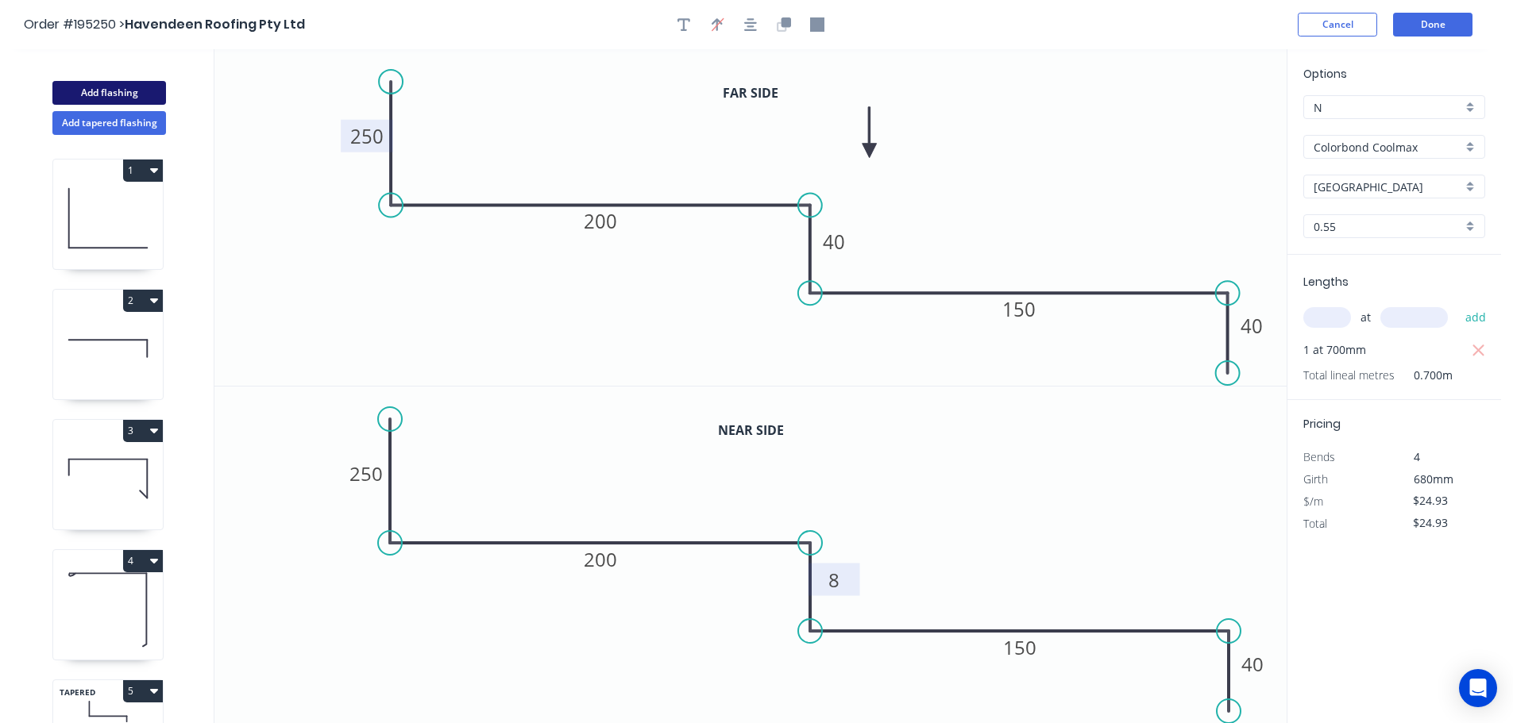
type input "$0.00"
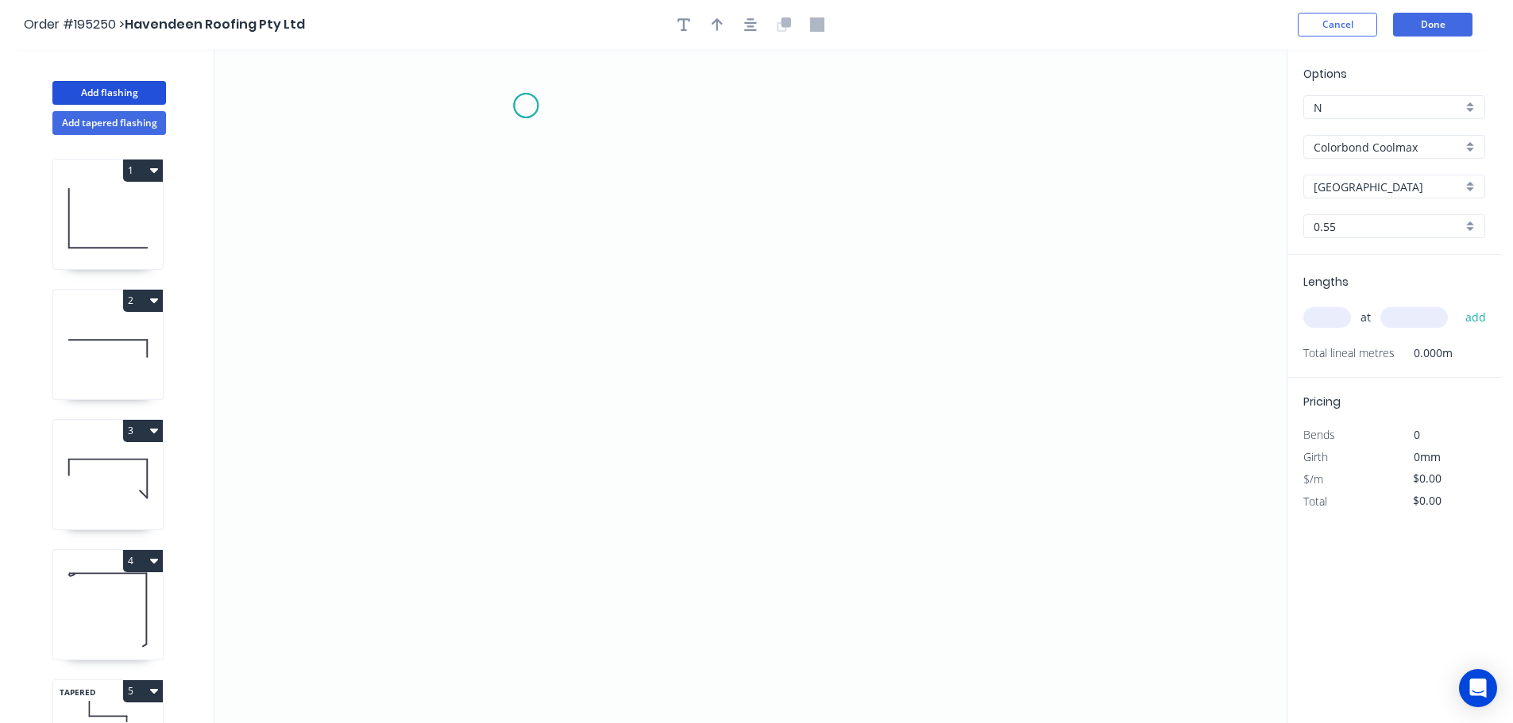
click at [526, 106] on icon "0" at bounding box center [750, 386] width 1072 height 674
click at [515, 596] on icon "0" at bounding box center [750, 386] width 1072 height 674
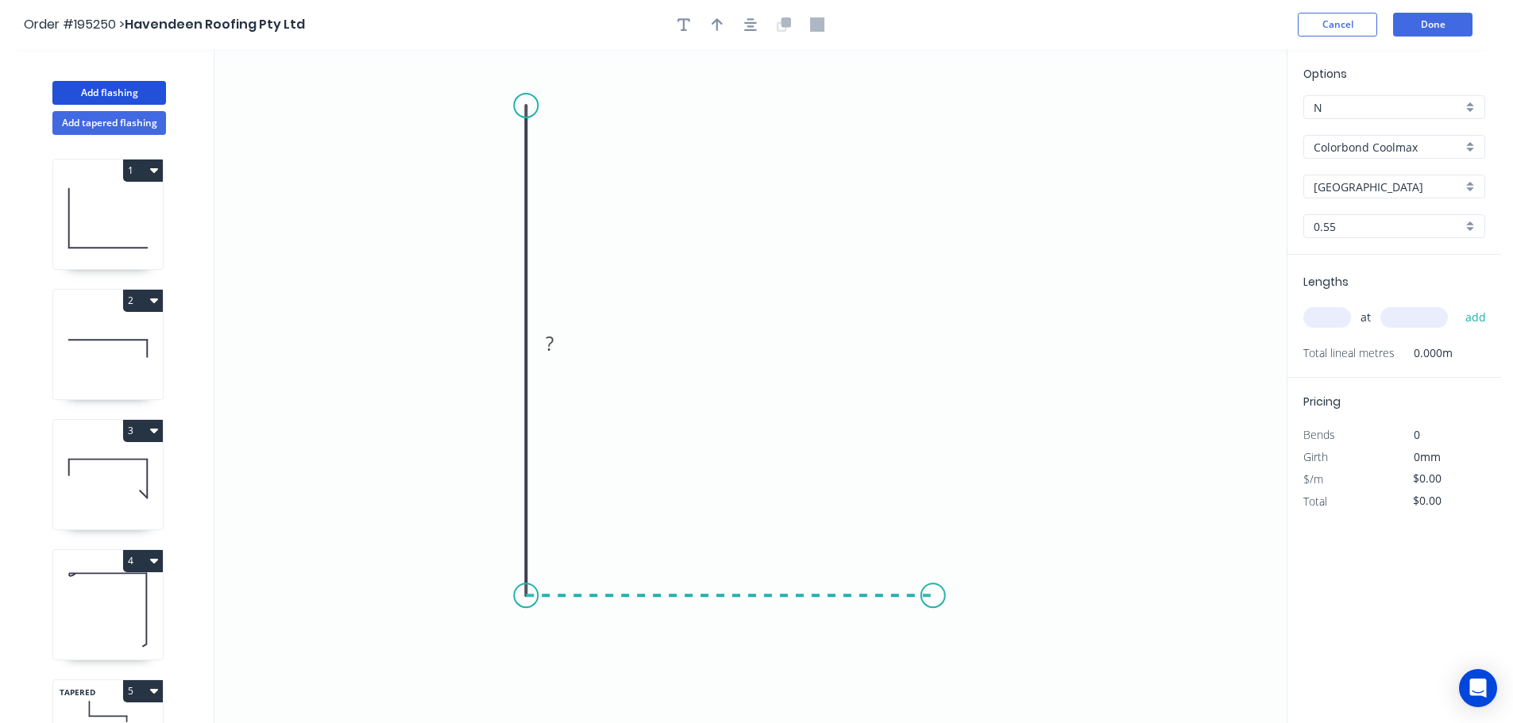
click at [933, 612] on icon "0 ?" at bounding box center [750, 386] width 1072 height 674
click at [933, 612] on icon "0 ? ?" at bounding box center [750, 386] width 1072 height 674
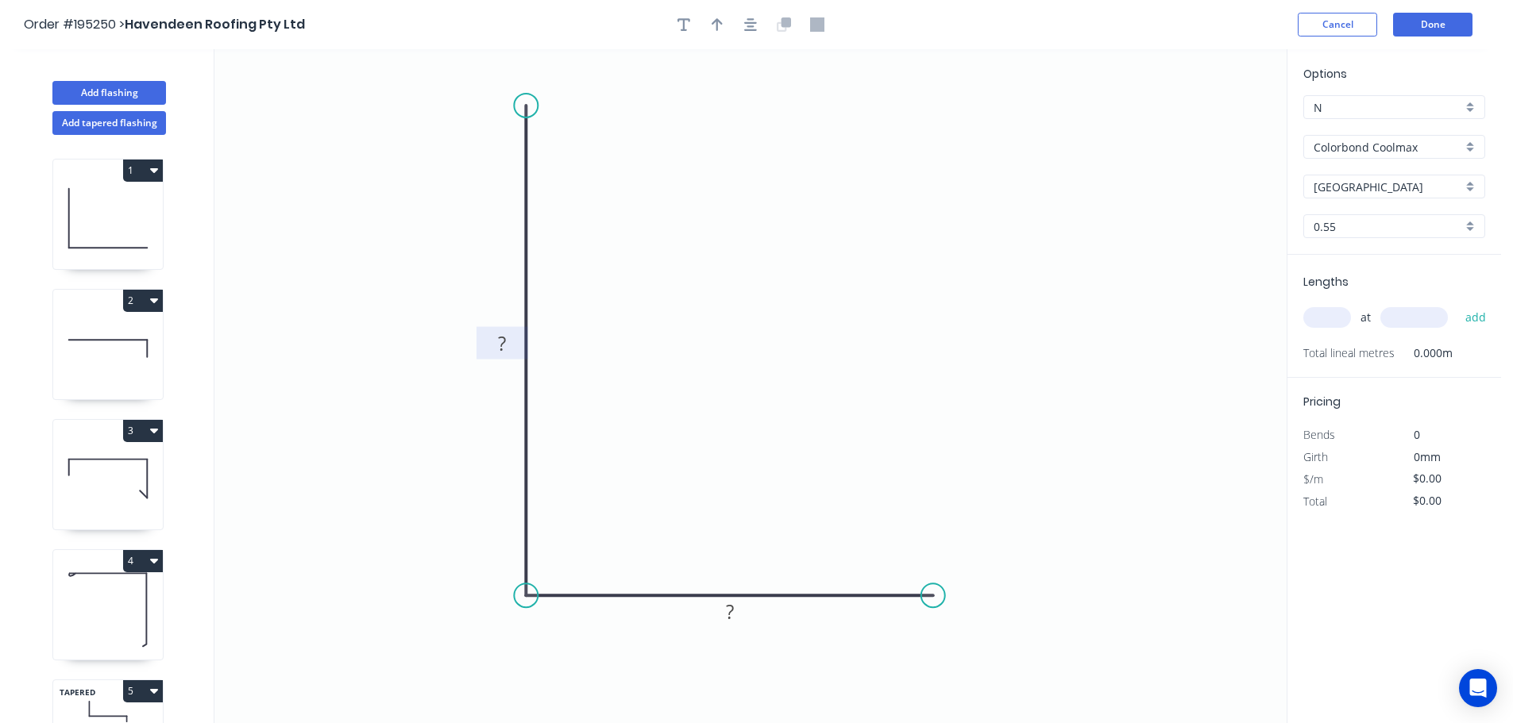
click at [508, 345] on rect at bounding box center [502, 345] width 32 height 22
click at [598, 352] on icon "0 250 100" at bounding box center [750, 386] width 1072 height 674
type input "$12.23"
click at [721, 20] on icon "button" at bounding box center [717, 24] width 11 height 14
drag, startPoint x: 1206, startPoint y: 124, endPoint x: 737, endPoint y: 268, distance: 491.1
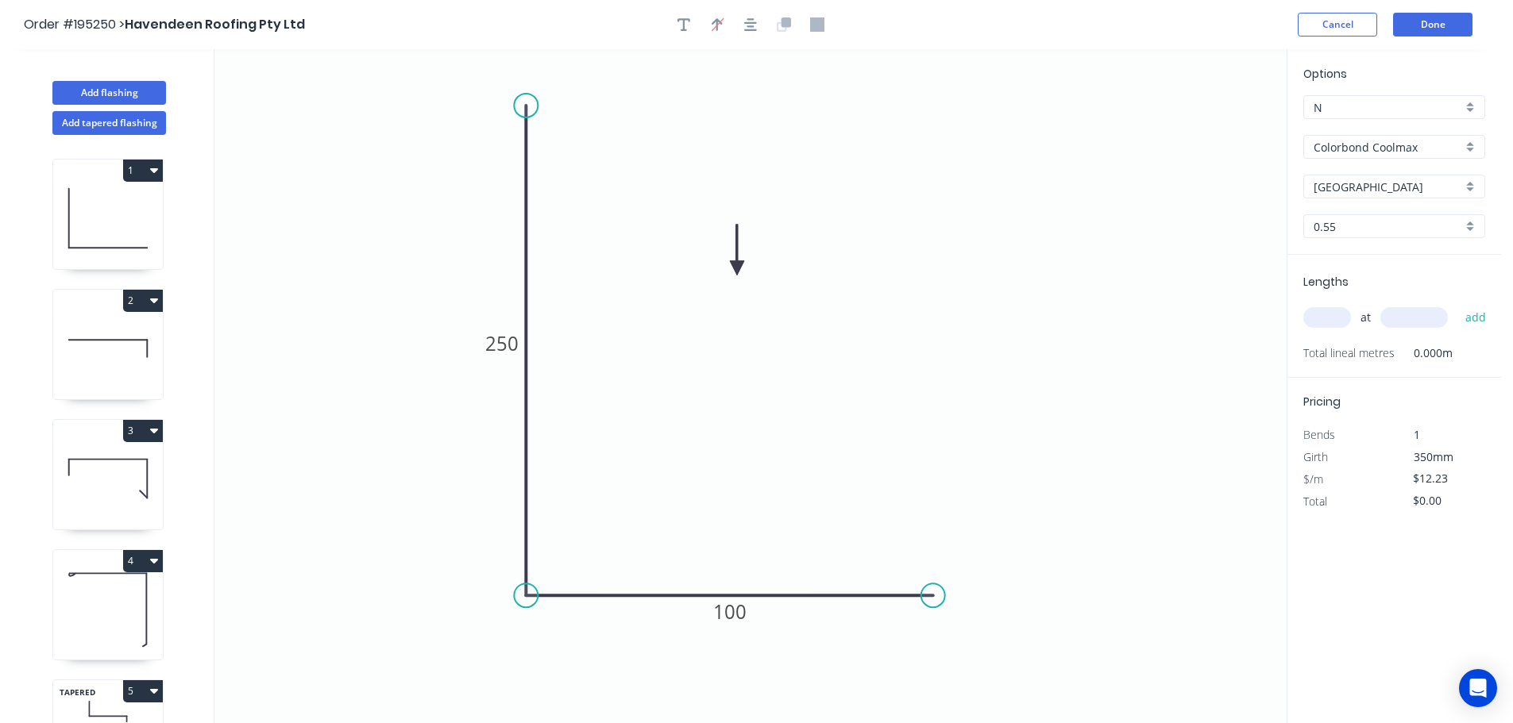
click at [737, 268] on icon at bounding box center [737, 250] width 14 height 51
click at [1335, 320] on input "text" at bounding box center [1327, 317] width 48 height 21
type input "1"
type input "800"
click at [1457, 304] on button "add" at bounding box center [1475, 317] width 37 height 27
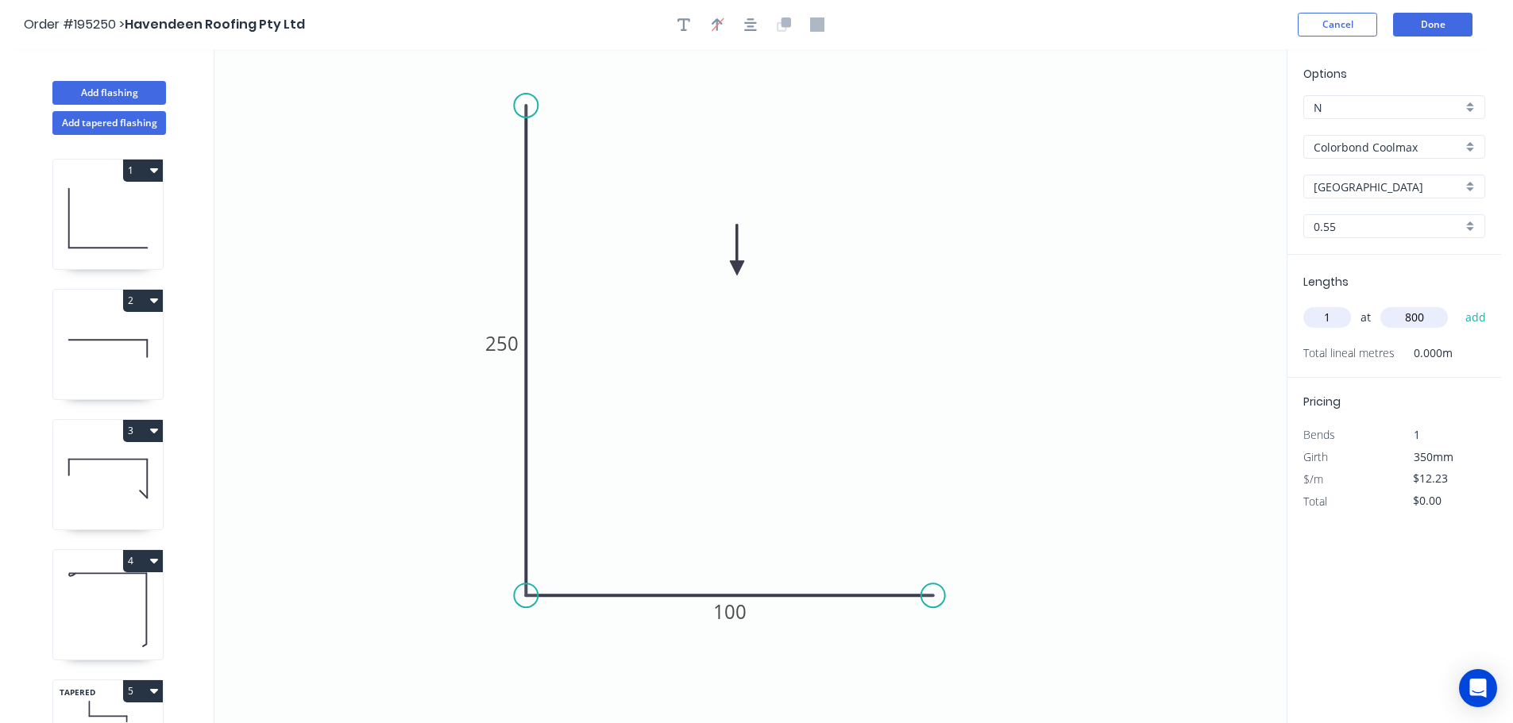
type input "$12.23"
drag, startPoint x: 98, startPoint y: 85, endPoint x: 141, endPoint y: 85, distance: 42.9
click at [103, 84] on button "Add flashing" at bounding box center [109, 93] width 114 height 24
type input "$0.00"
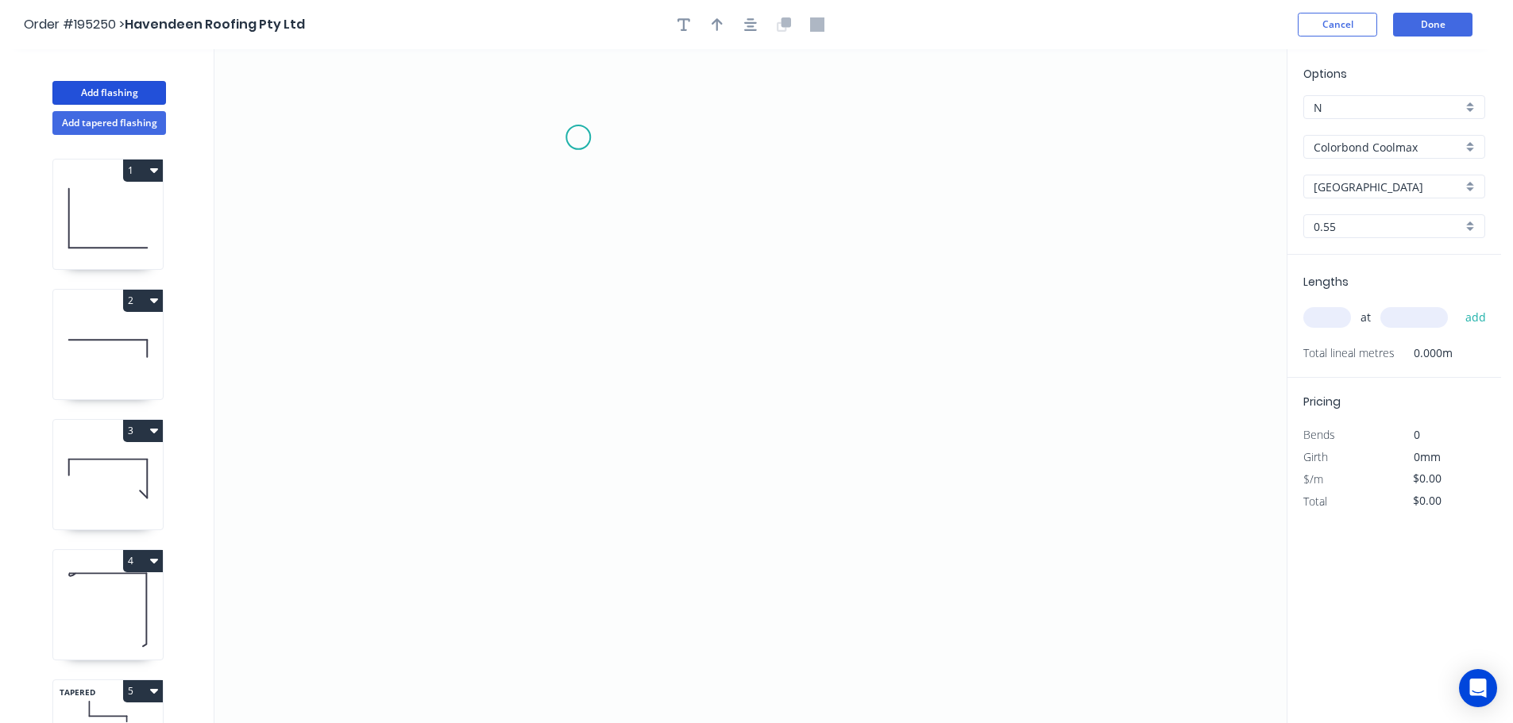
click at [578, 137] on icon "0" at bounding box center [750, 386] width 1072 height 674
click at [833, 128] on icon "0" at bounding box center [750, 386] width 1072 height 674
click at [820, 564] on icon "0 ?" at bounding box center [750, 386] width 1072 height 674
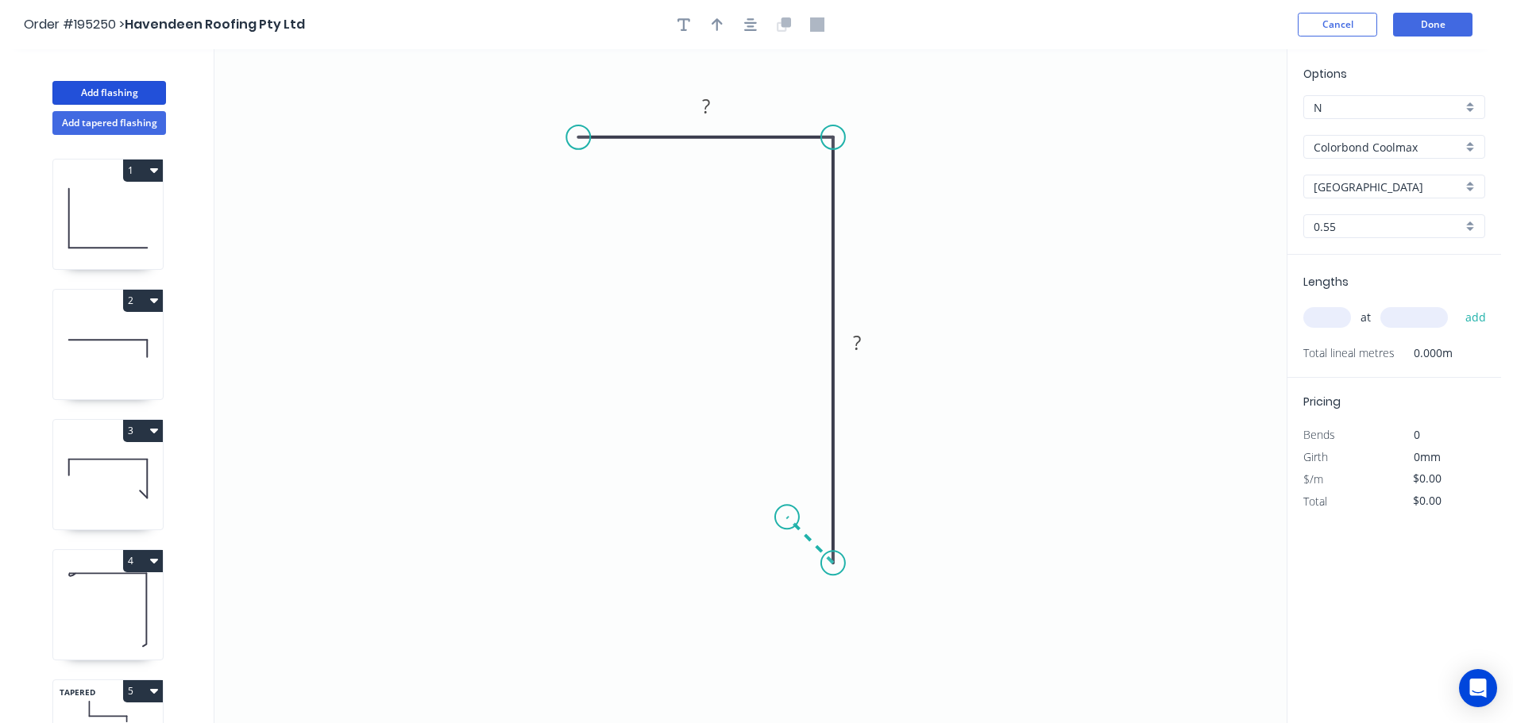
click at [787, 511] on icon "0 ? ?" at bounding box center [750, 386] width 1072 height 674
click at [787, 511] on circle at bounding box center [787, 517] width 24 height 24
click at [605, 188] on div "Crush & Fold" at bounding box center [660, 190] width 160 height 33
click at [574, 164] on tspan "10" at bounding box center [568, 163] width 22 height 26
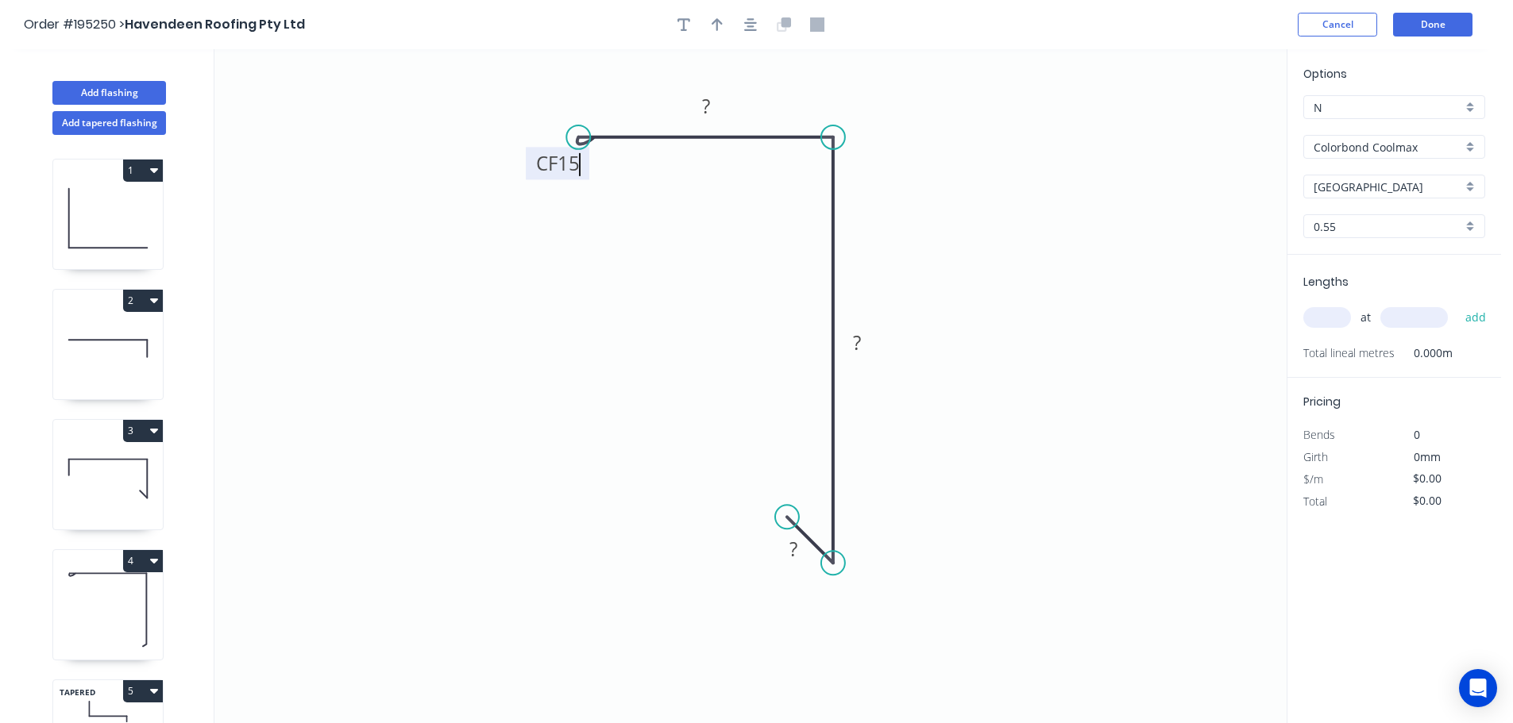
click at [592, 177] on icon "0 CF 15 ? ? ?" at bounding box center [750, 386] width 1072 height 674
drag, startPoint x: 581, startPoint y: 168, endPoint x: 534, endPoint y: 209, distance: 62.5
click at [534, 209] on rect at bounding box center [524, 194] width 64 height 33
click at [711, 107] on rect at bounding box center [706, 107] width 32 height 22
click at [970, 197] on icon "0 CF 15 50 80 15" at bounding box center [750, 386] width 1072 height 674
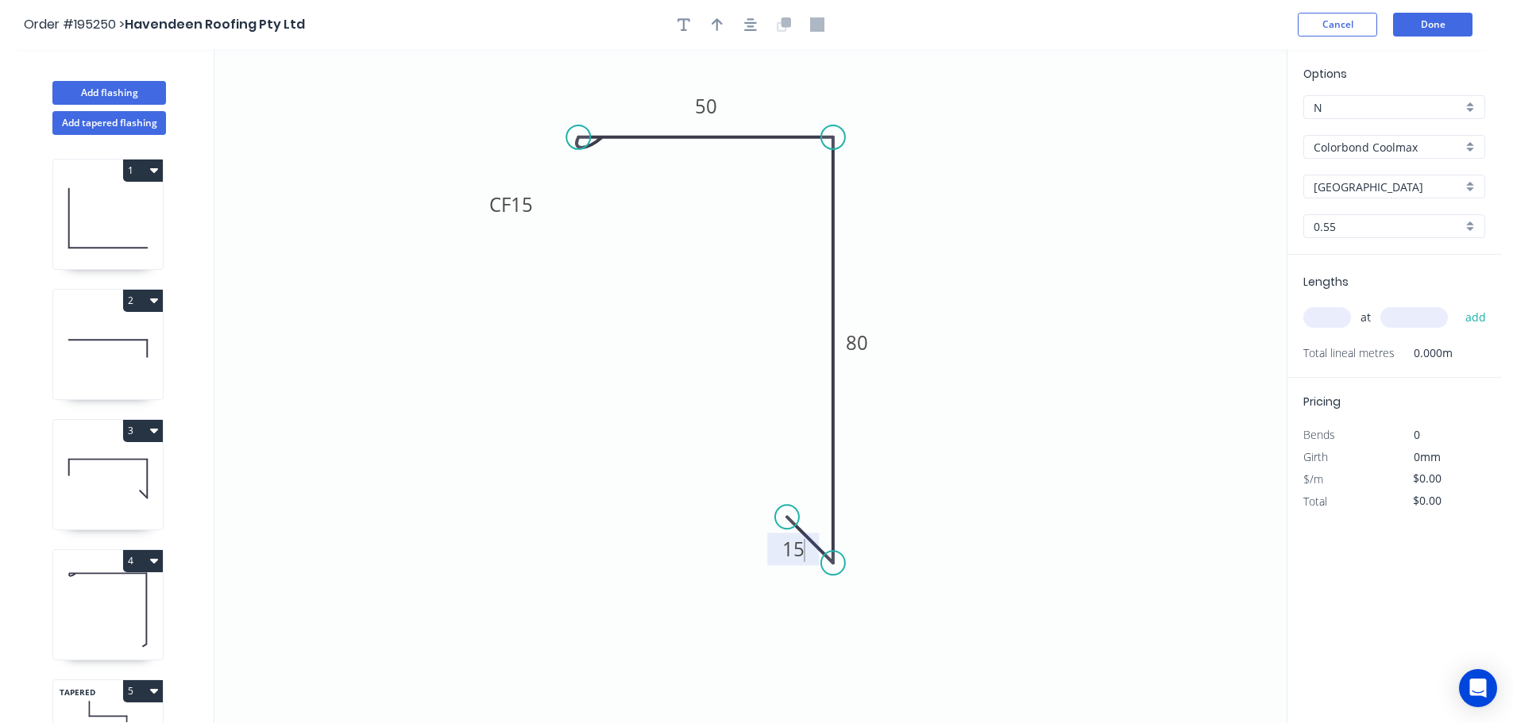
type input "$9.73"
click at [714, 25] on icon "button" at bounding box center [717, 24] width 11 height 14
drag, startPoint x: 1113, startPoint y: 136, endPoint x: 952, endPoint y: 140, distance: 160.5
click at [952, 140] on icon at bounding box center [959, 121] width 14 height 51
click at [952, 140] on icon at bounding box center [952, 121] width 14 height 51
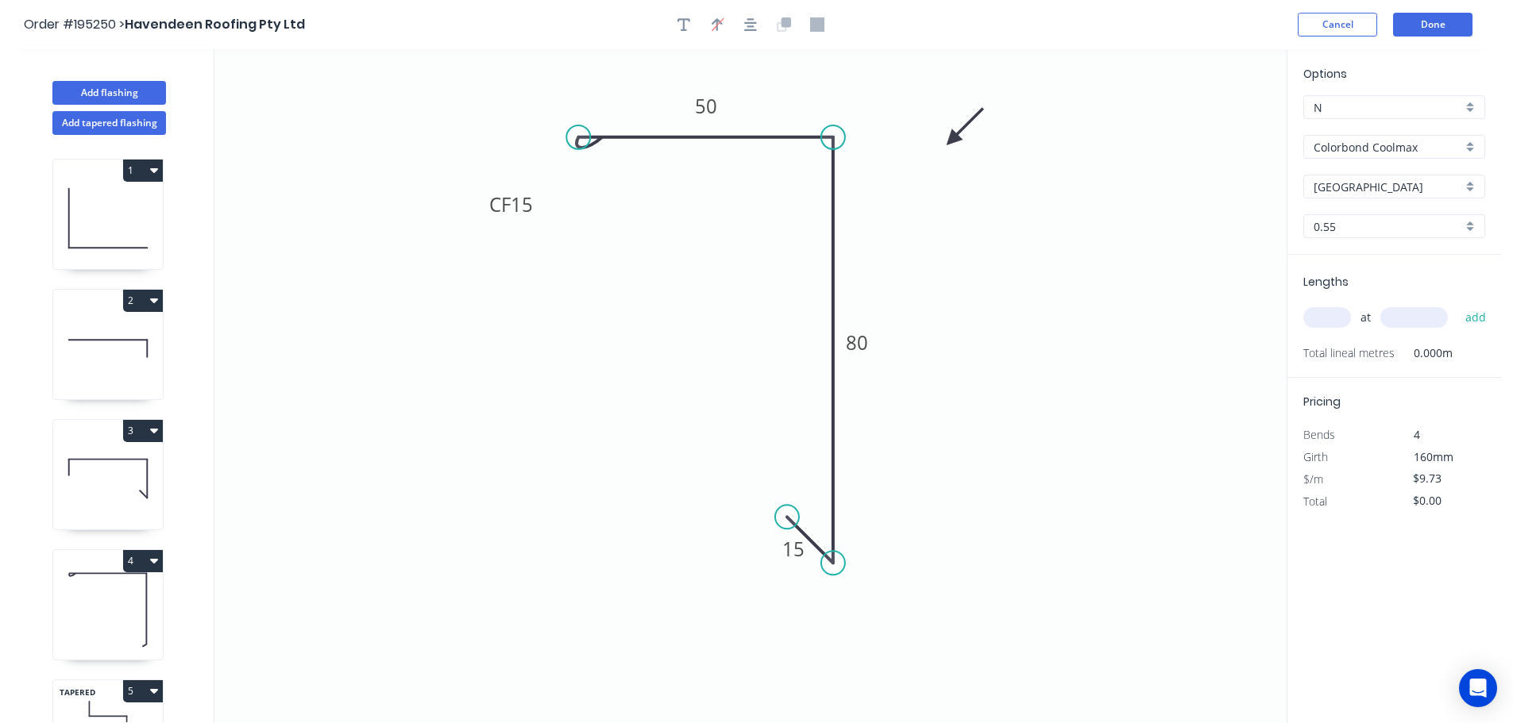
click at [1337, 323] on input "text" at bounding box center [1327, 317] width 48 height 21
type input "1"
type input "500"
click at [1457, 304] on button "add" at bounding box center [1475, 317] width 37 height 27
type input "$9.73"
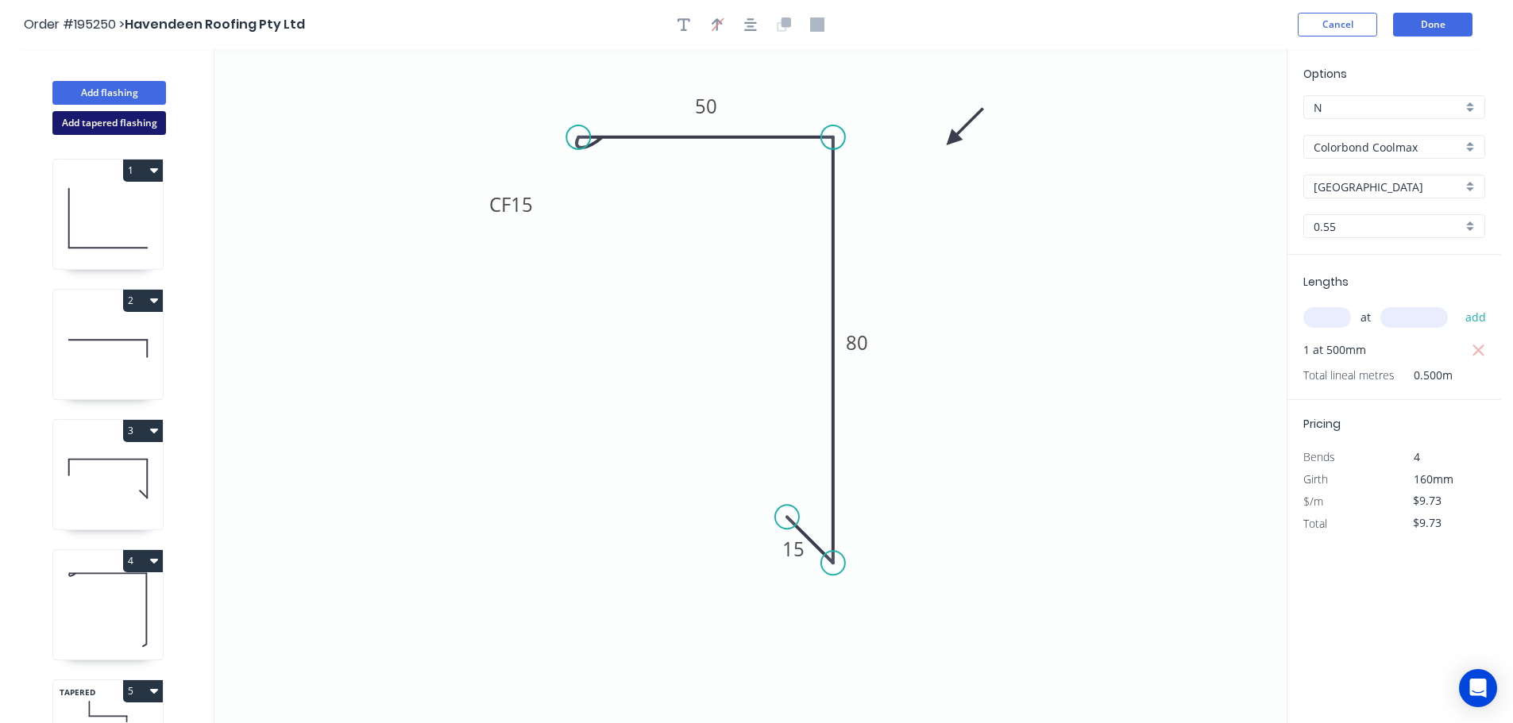
click at [98, 121] on button "Add tapered flashing" at bounding box center [109, 123] width 114 height 24
type input "$0.00"
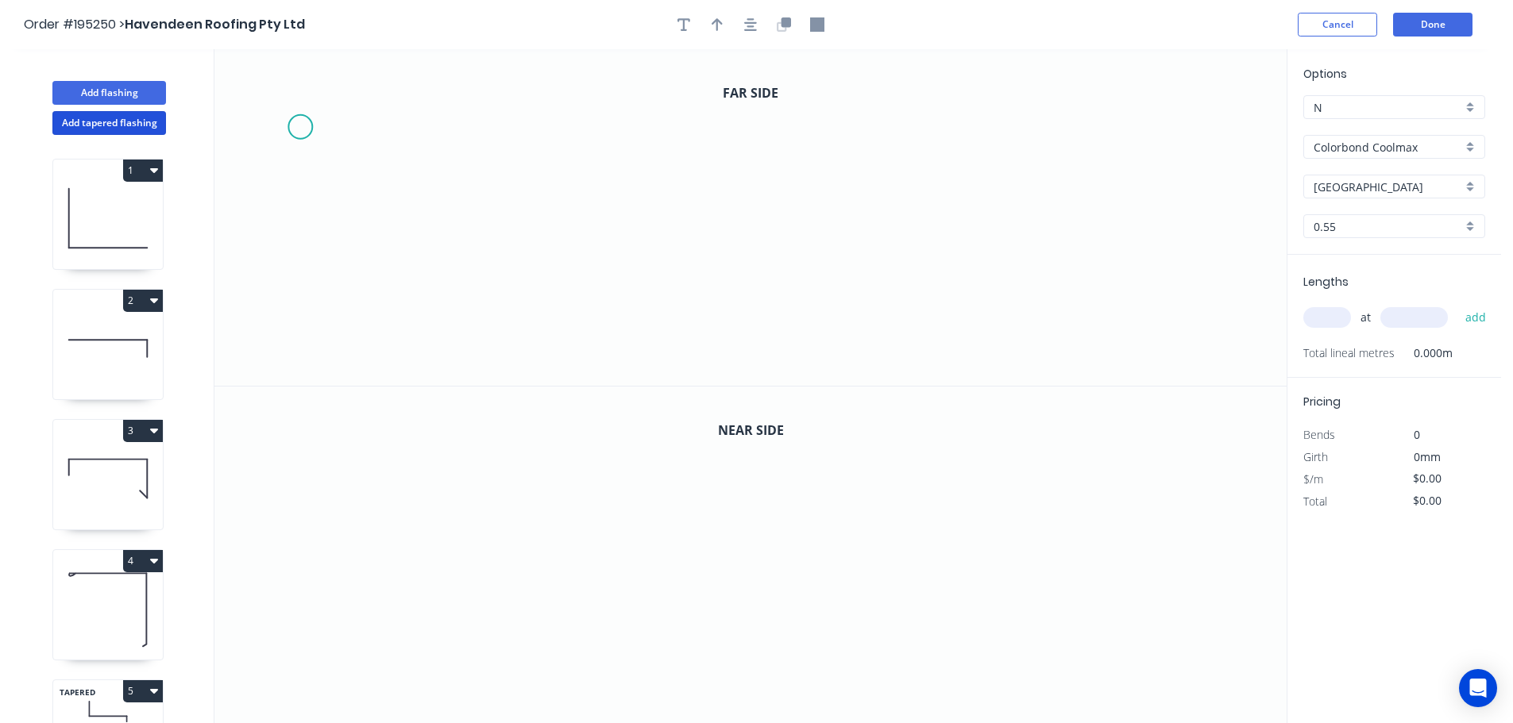
click at [299, 127] on icon "0" at bounding box center [750, 217] width 1072 height 337
click at [670, 127] on icon at bounding box center [485, 127] width 370 height 0
click at [671, 243] on icon "0 ?" at bounding box center [750, 217] width 1072 height 337
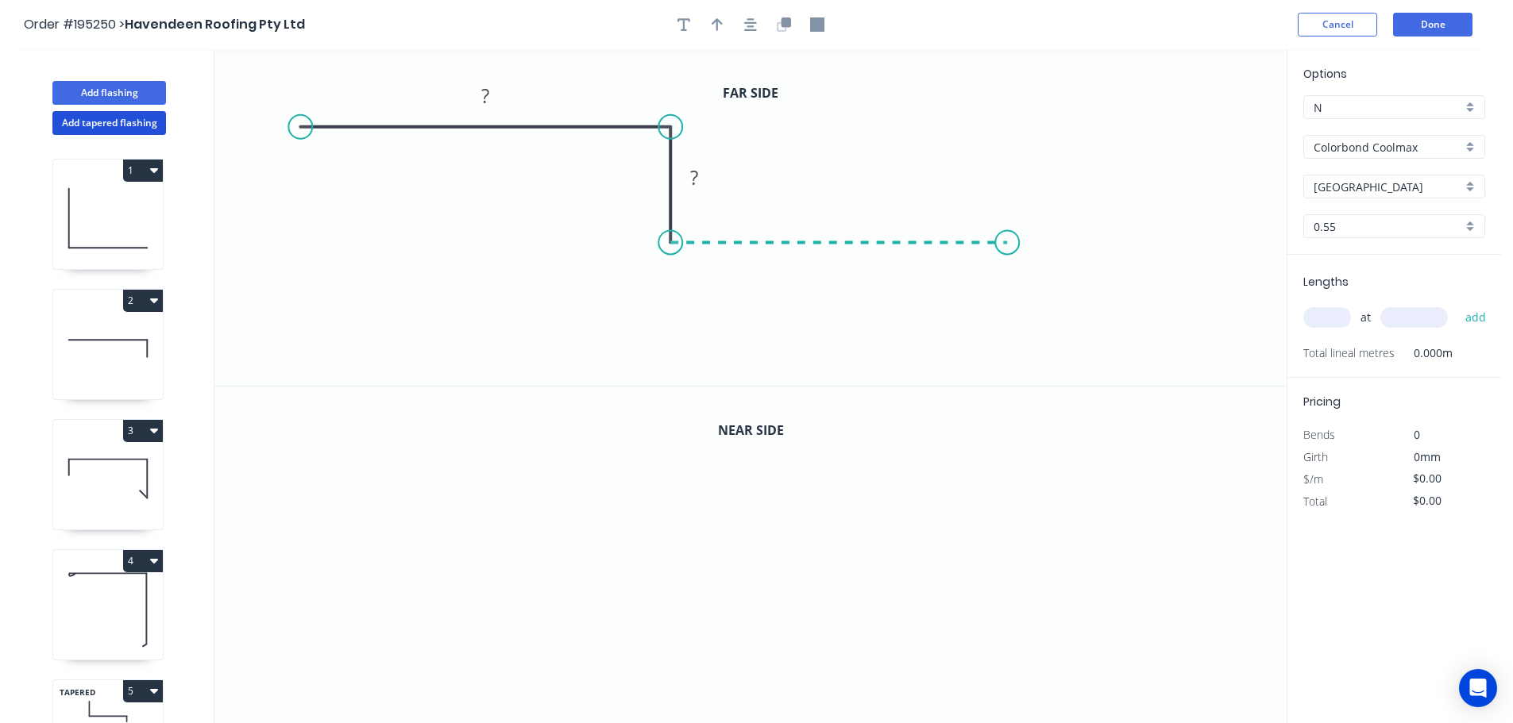
click at [1008, 239] on icon "0 ? ?" at bounding box center [750, 217] width 1072 height 337
click at [1010, 348] on icon "0 ? ? ?" at bounding box center [750, 217] width 1072 height 337
click at [1010, 348] on circle at bounding box center [1007, 347] width 24 height 24
click at [488, 96] on tspan "?" at bounding box center [485, 96] width 8 height 26
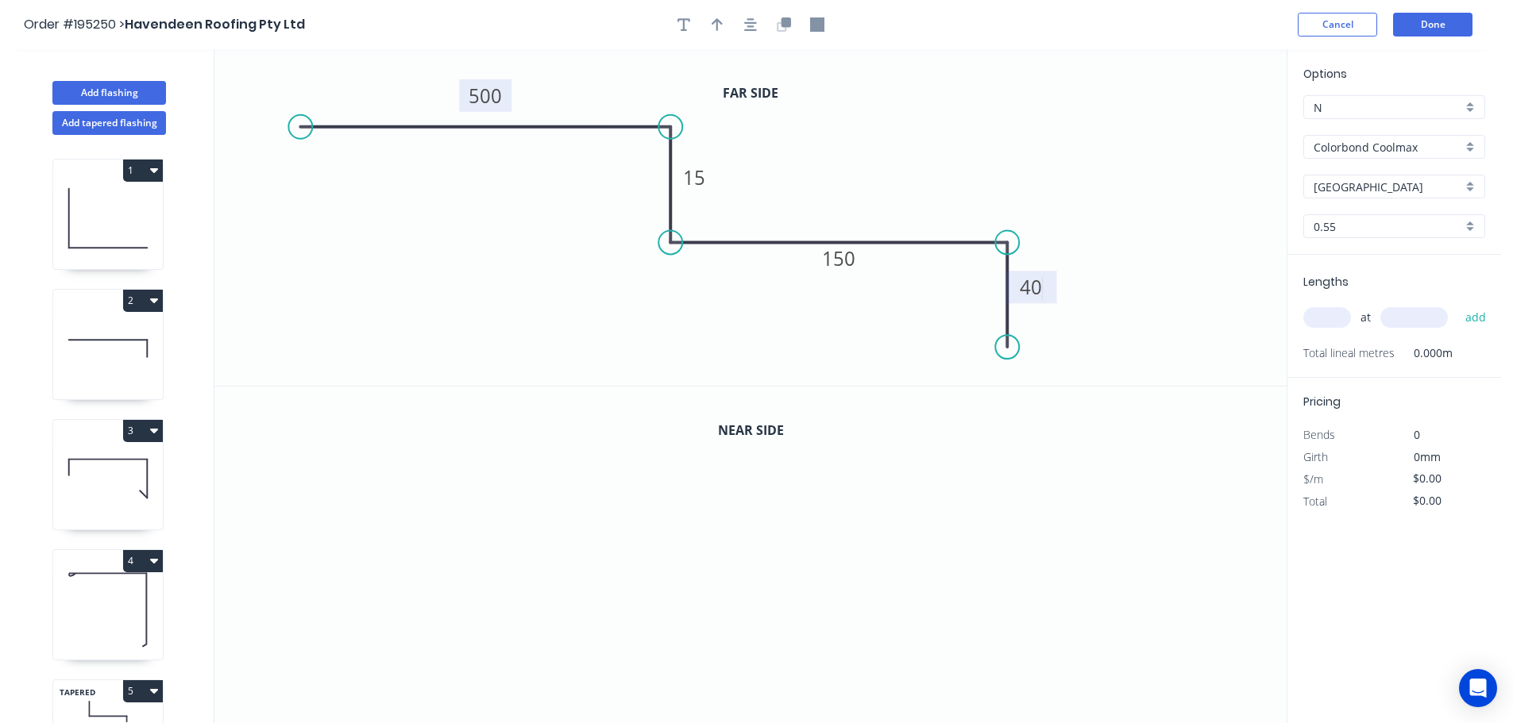
click at [1005, 141] on icon "0 500 15 150 40" at bounding box center [750, 217] width 1072 height 337
click at [713, 25] on icon "button" at bounding box center [717, 24] width 11 height 14
drag, startPoint x: 1203, startPoint y: 126, endPoint x: 874, endPoint y: 137, distance: 329.0
click at [875, 137] on icon at bounding box center [882, 119] width 14 height 51
click at [787, 26] on icon "button" at bounding box center [786, 22] width 10 height 10
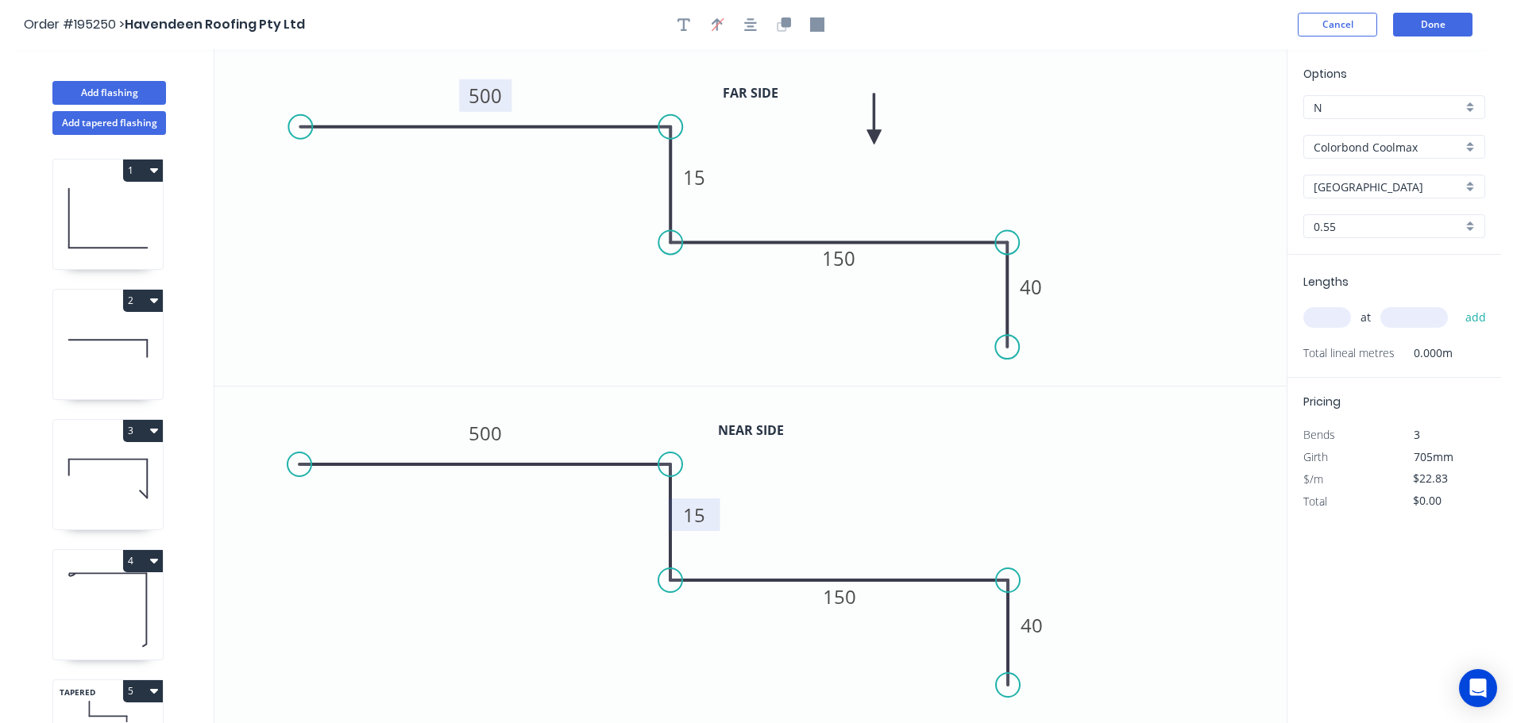
click at [695, 512] on tspan "15" at bounding box center [694, 515] width 22 height 26
click at [803, 537] on icon "0 500 40 150 40" at bounding box center [750, 556] width 1072 height 338
type input "$24.23"
click at [1334, 314] on input "text" at bounding box center [1327, 317] width 48 height 21
type input "1"
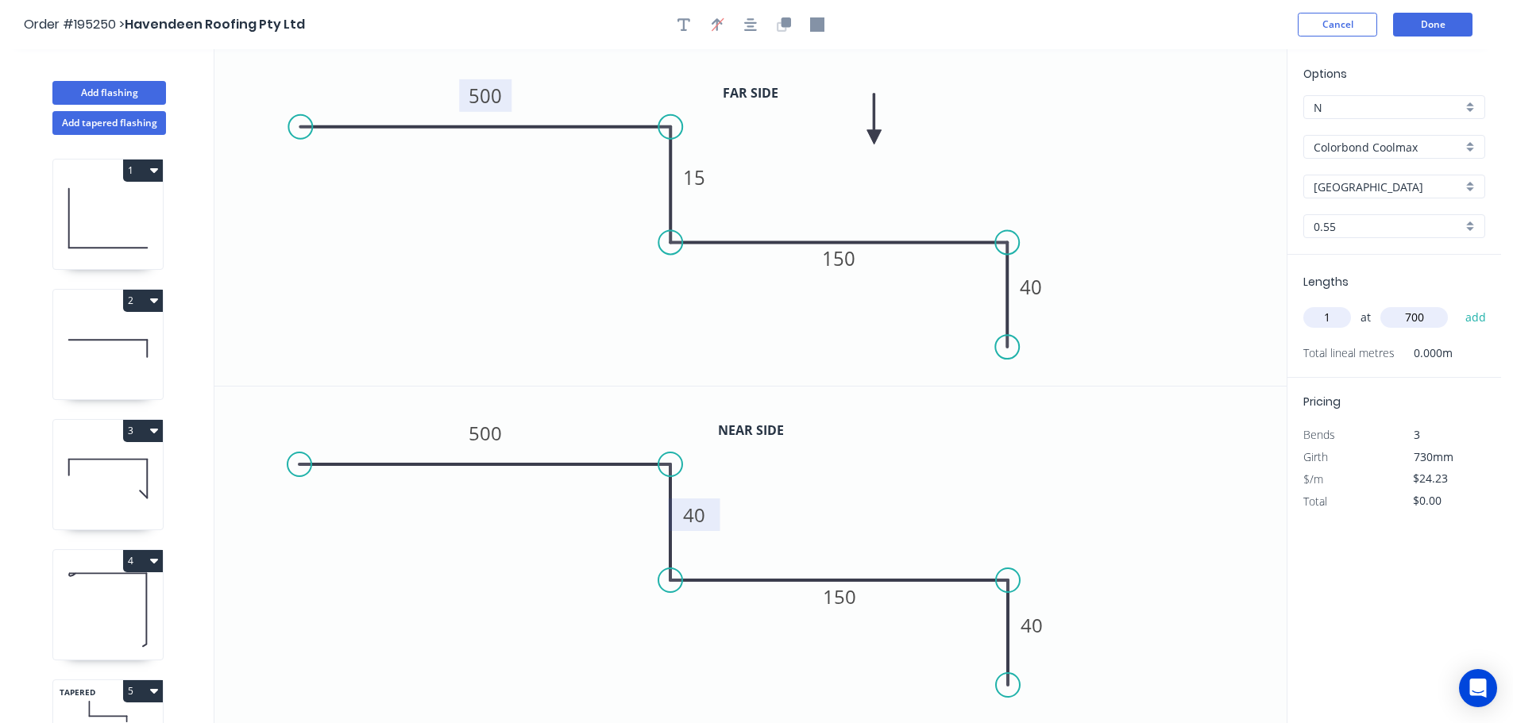
type input "700"
click at [1457, 304] on button "add" at bounding box center [1475, 317] width 37 height 27
type input "$24.23"
click at [95, 119] on button "Add tapered flashing" at bounding box center [109, 123] width 114 height 24
type input "$0.00"
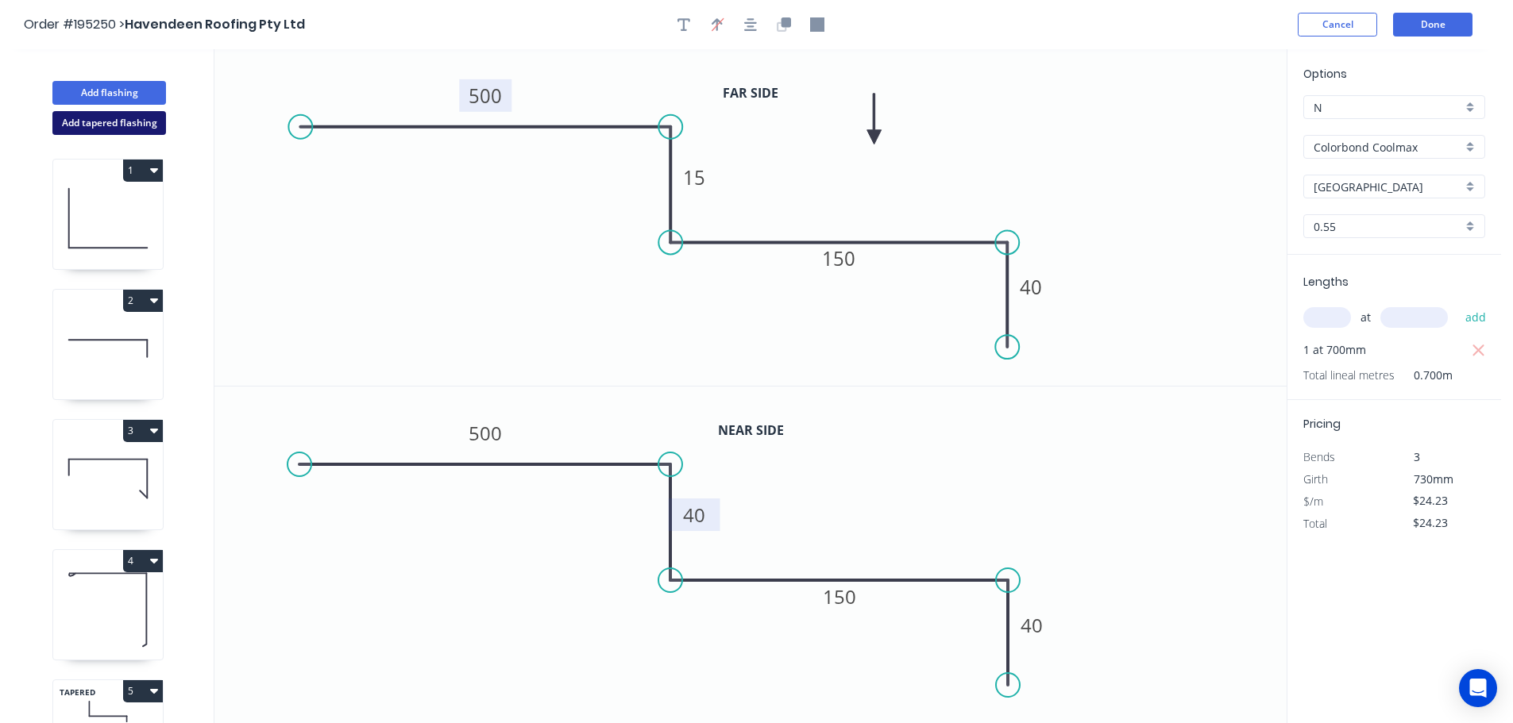
type input "$0.00"
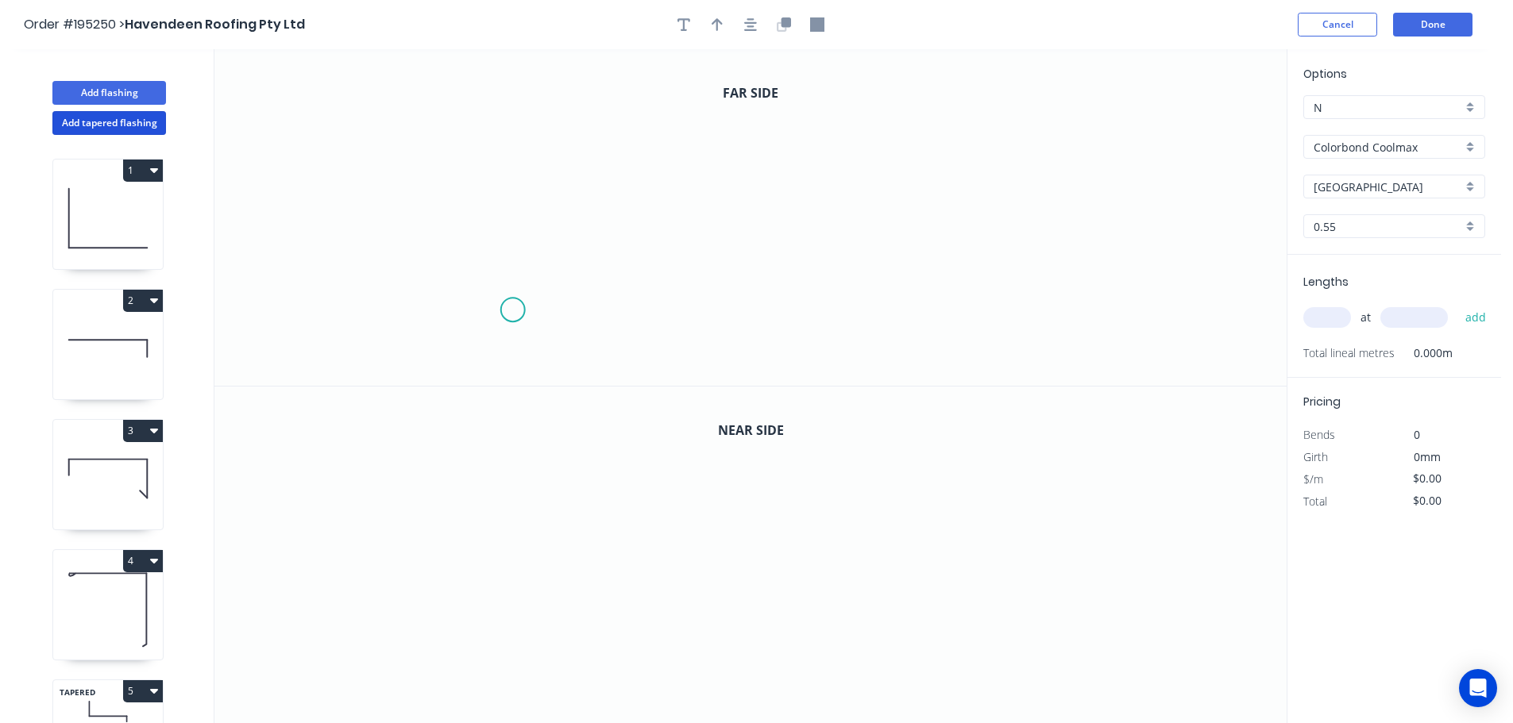
click at [512, 310] on icon "0" at bounding box center [750, 217] width 1072 height 337
click at [464, 353] on icon "0" at bounding box center [750, 217] width 1072 height 337
click at [467, 122] on icon "0 ?" at bounding box center [750, 217] width 1072 height 337
click at [796, 122] on icon "0 ? ?" at bounding box center [750, 217] width 1072 height 337
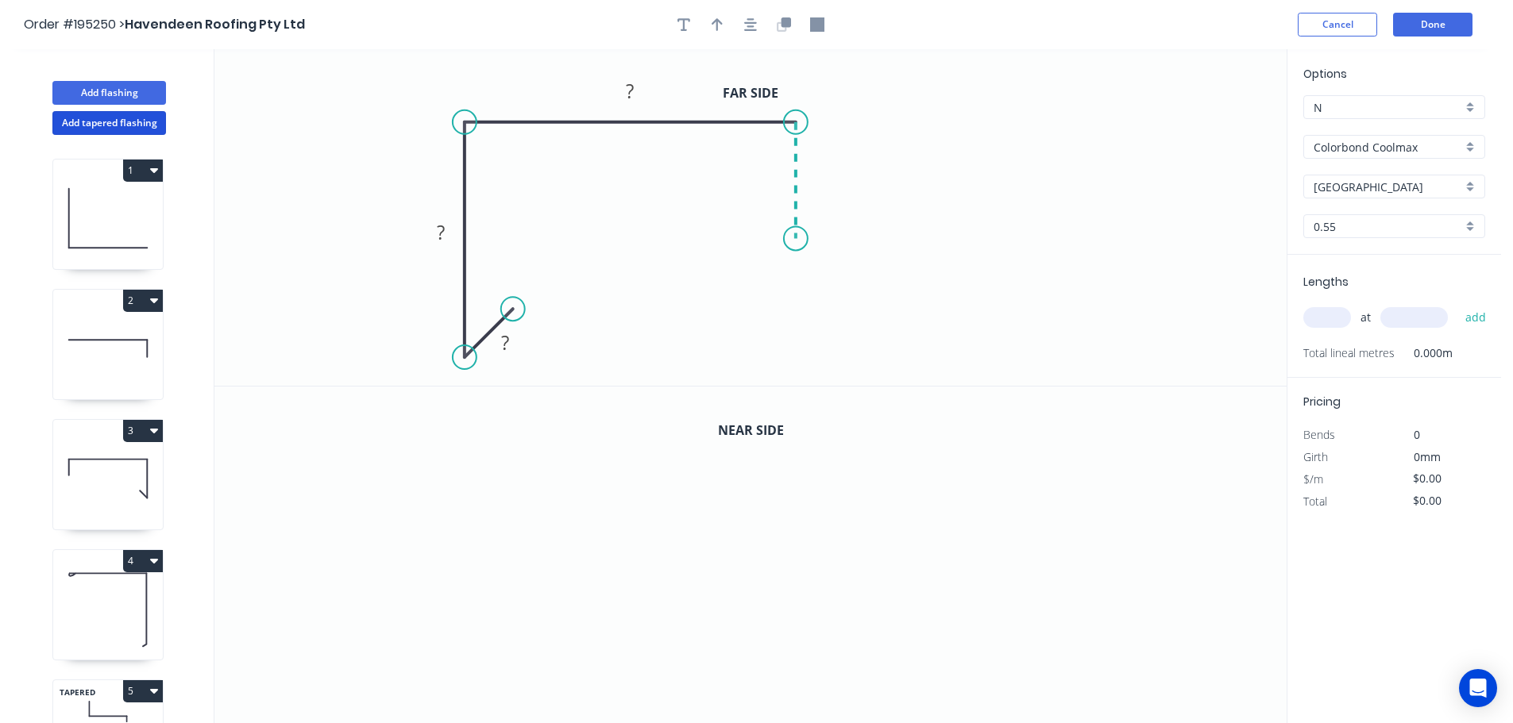
click at [795, 239] on icon "0 ? ? ?" at bounding box center [750, 217] width 1072 height 337
click at [1209, 232] on icon "0 ? ? ? ?" at bounding box center [750, 217] width 1072 height 337
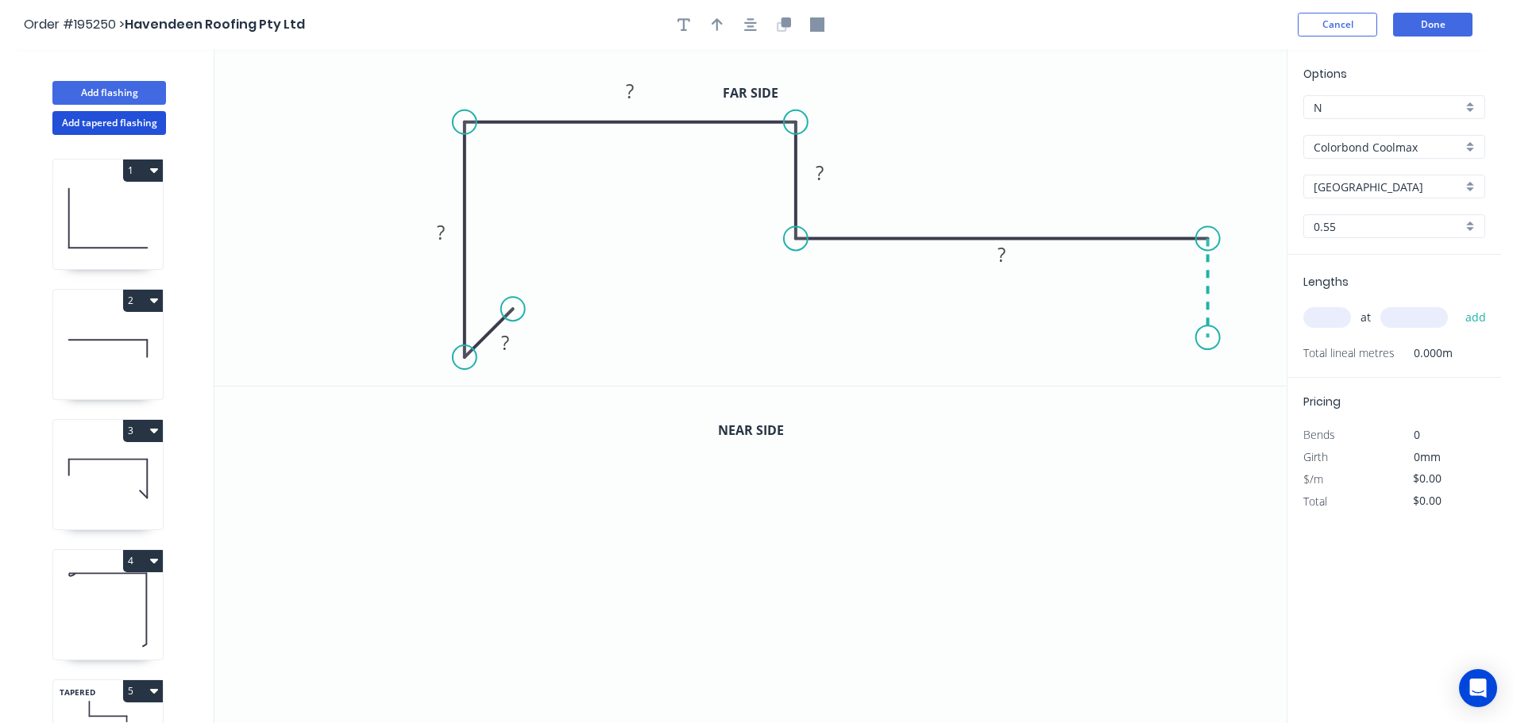
click at [1206, 338] on icon "0 ? ? ? ? ?" at bounding box center [750, 217] width 1072 height 337
click at [1206, 338] on circle at bounding box center [1208, 338] width 24 height 24
click at [504, 345] on tspan "?" at bounding box center [505, 343] width 8 height 26
click at [1045, 136] on icon "0 15 80 120 8 150 40" at bounding box center [750, 217] width 1072 height 337
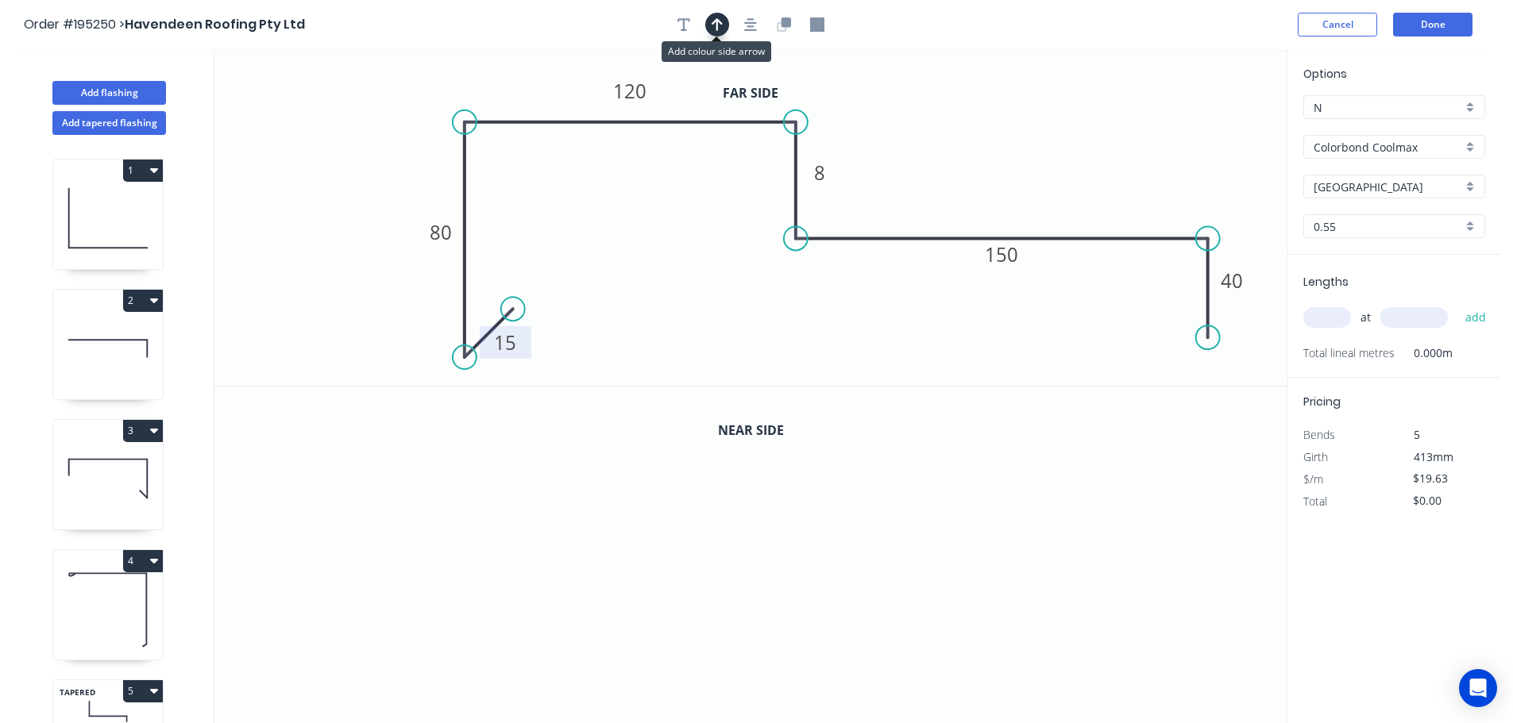
click at [719, 17] on icon "button" at bounding box center [717, 24] width 11 height 14
drag, startPoint x: 1209, startPoint y: 122, endPoint x: 966, endPoint y: 128, distance: 243.1
click at [966, 128] on icon at bounding box center [966, 109] width 14 height 51
click at [788, 28] on icon "button" at bounding box center [784, 24] width 14 height 14
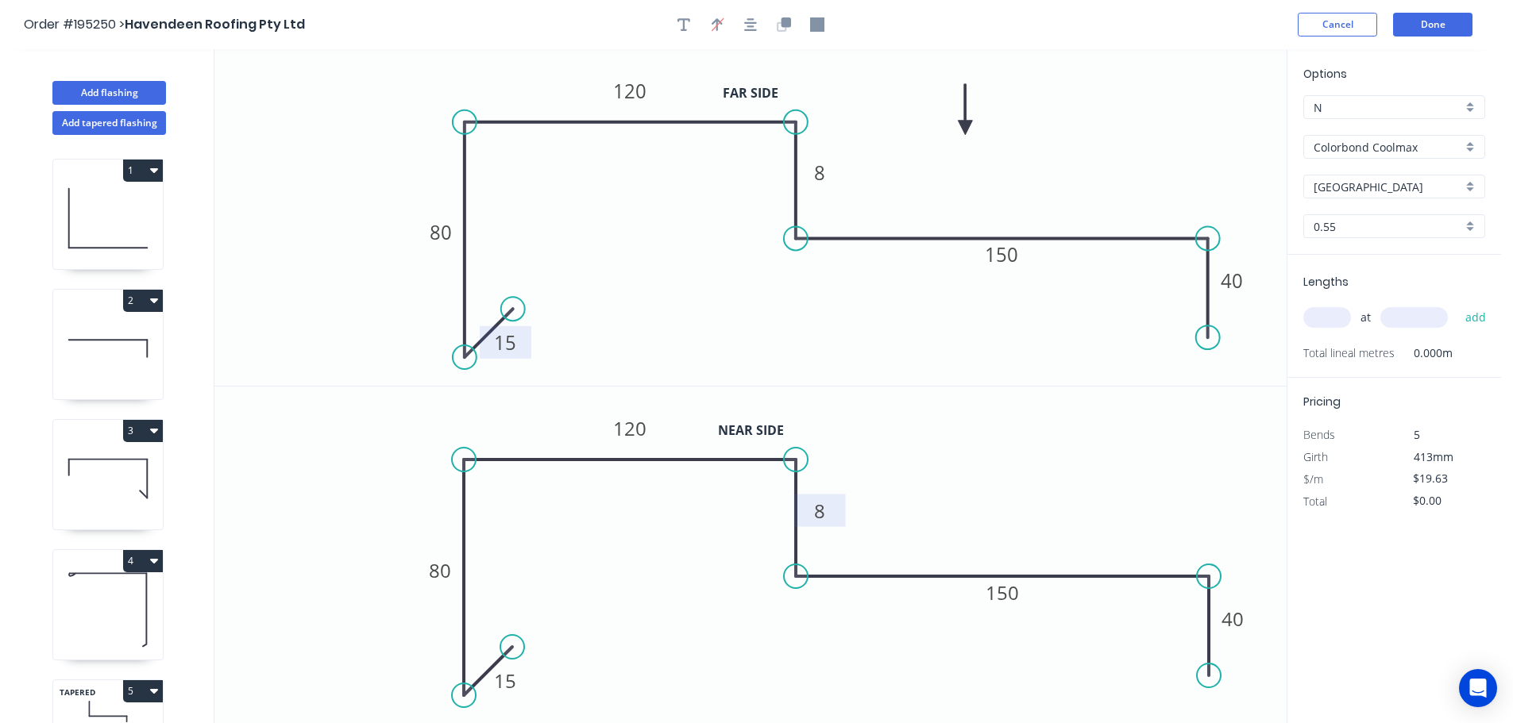
click at [818, 507] on tspan "8" at bounding box center [819, 511] width 11 height 26
click at [881, 496] on icon "0 15 80 120 15 150 40" at bounding box center [750, 556] width 1072 height 338
type input "$21.03"
click at [1337, 314] on input "text" at bounding box center [1327, 317] width 48 height 21
type input "1"
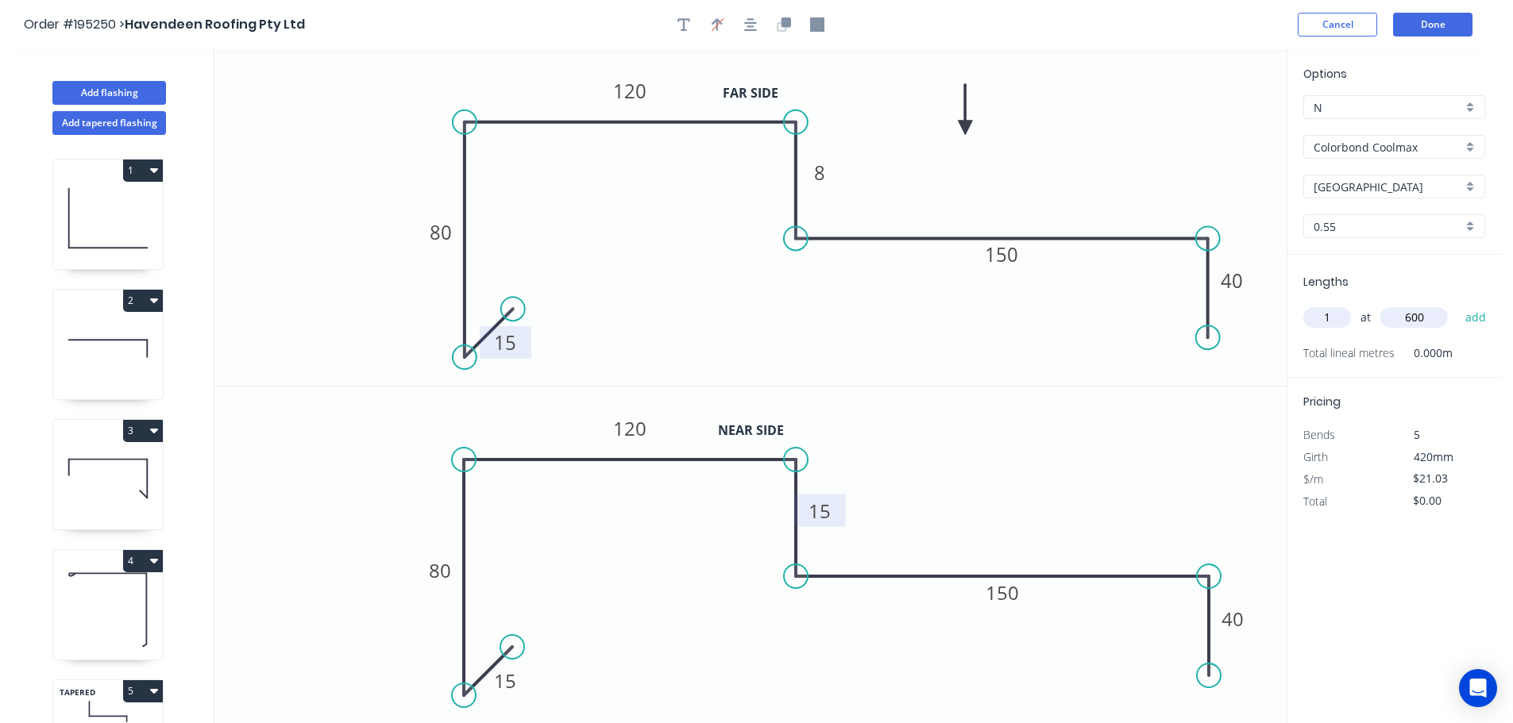
type input "600"
click at [1457, 304] on button "add" at bounding box center [1475, 317] width 37 height 27
type input "$21.03"
click at [86, 90] on button "Add flashing" at bounding box center [109, 93] width 114 height 24
type input "$0.00"
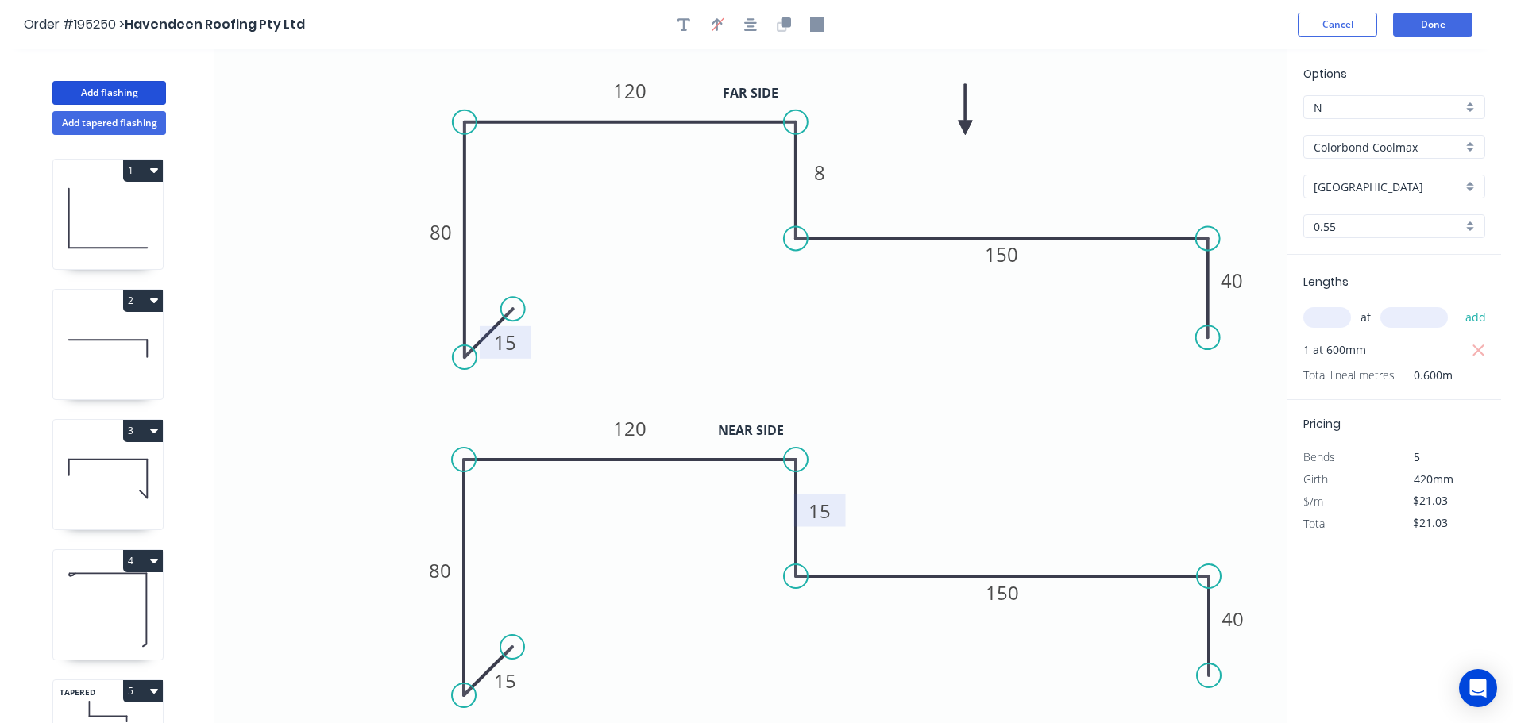
type input "$0.00"
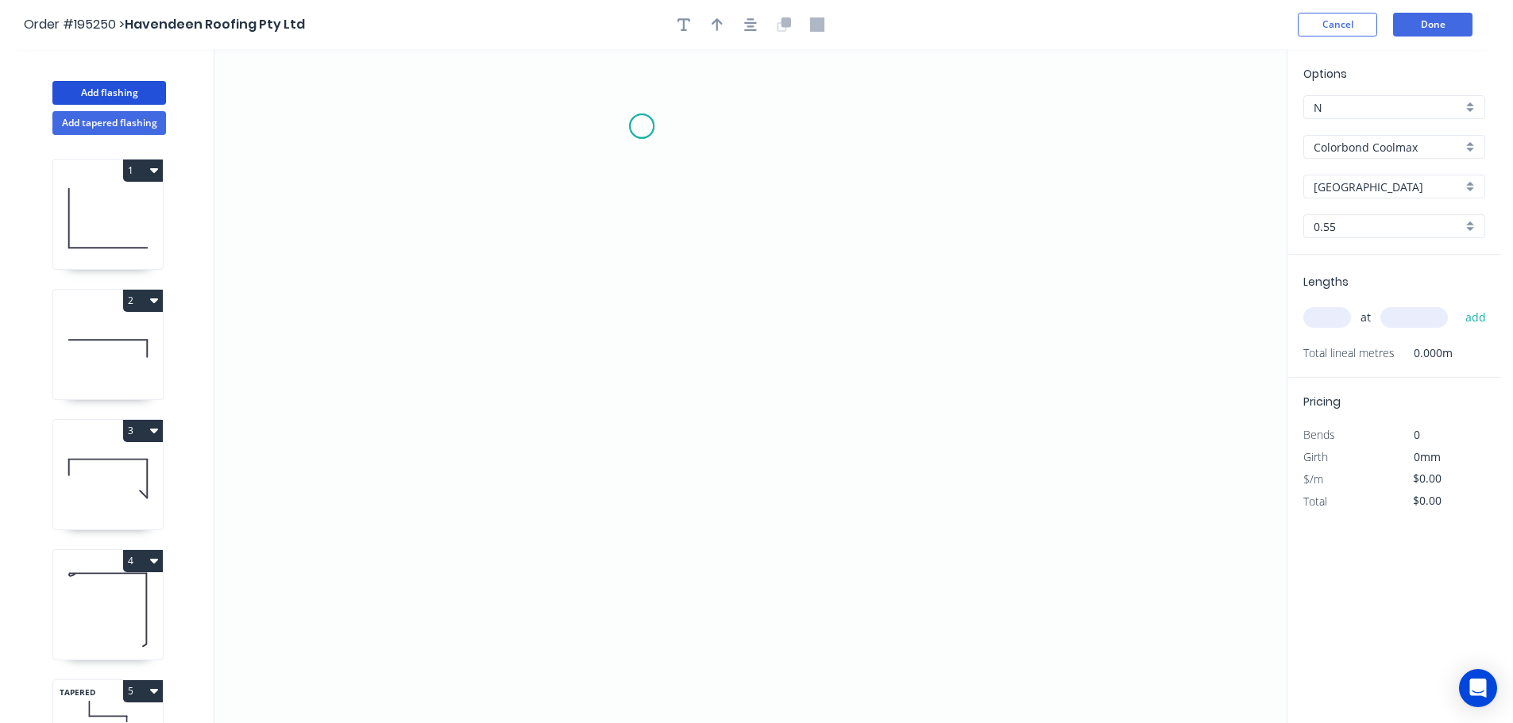
click at [643, 125] on icon "0" at bounding box center [750, 386] width 1072 height 674
click at [870, 132] on icon "0" at bounding box center [750, 386] width 1072 height 674
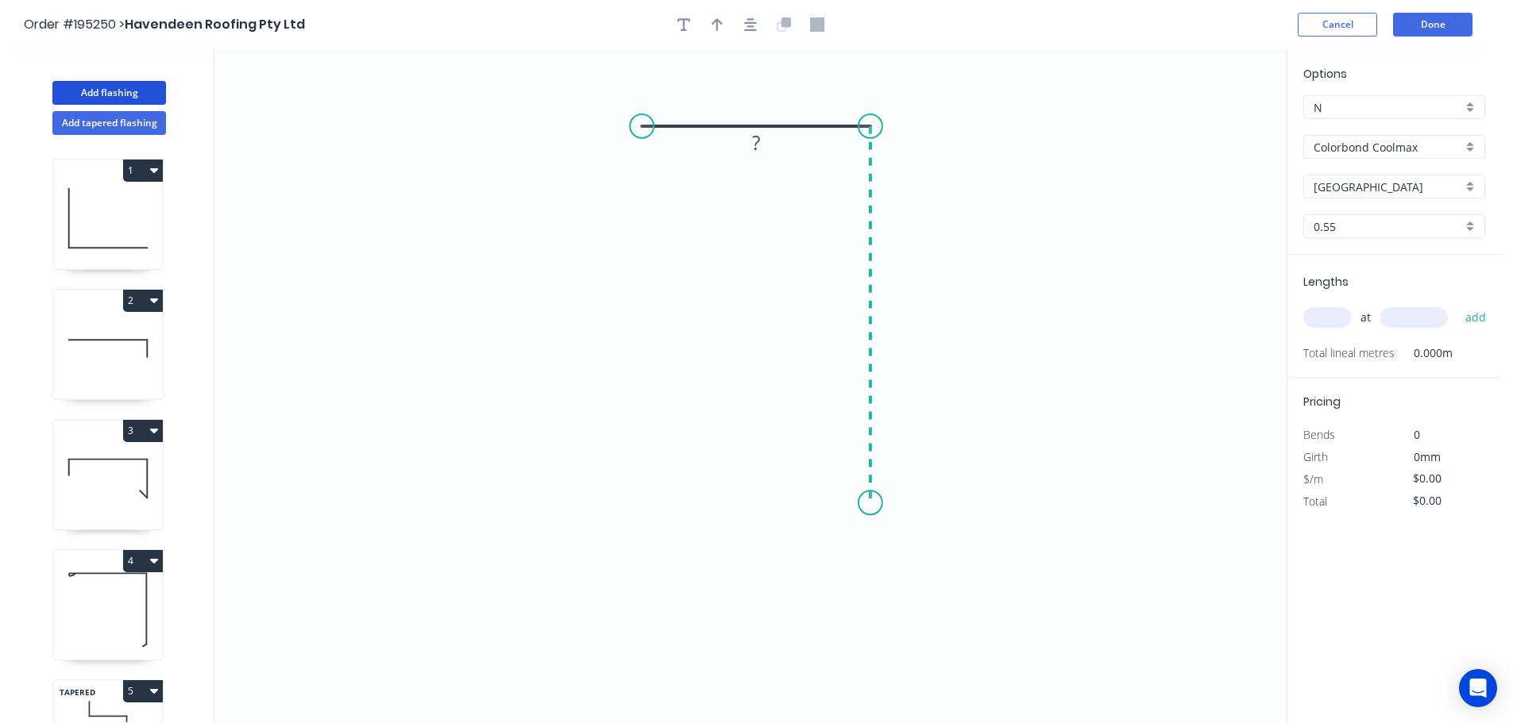
click at [859, 503] on icon "0 ?" at bounding box center [750, 386] width 1072 height 674
click at [930, 565] on icon "0 ? ?" at bounding box center [750, 386] width 1072 height 674
click at [930, 565] on circle at bounding box center [930, 562] width 24 height 24
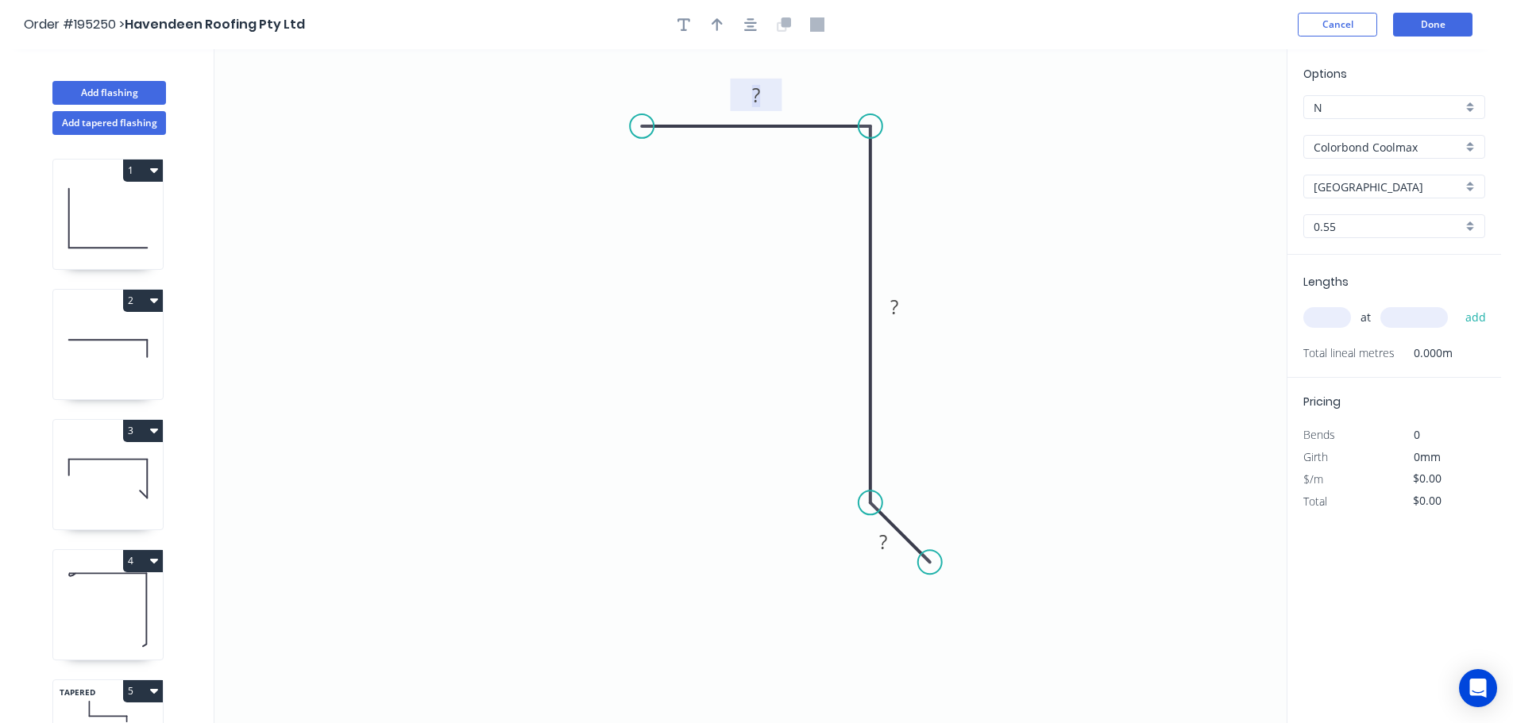
click at [762, 96] on rect at bounding box center [756, 96] width 32 height 22
click at [962, 236] on icon "0 50 77 ?" at bounding box center [750, 386] width 1072 height 674
click at [901, 311] on tspan "77" at bounding box center [894, 307] width 22 height 26
click at [924, 361] on icon "0 50 66 ?" at bounding box center [750, 386] width 1072 height 674
click at [883, 540] on tspan "?" at bounding box center [883, 542] width 8 height 26
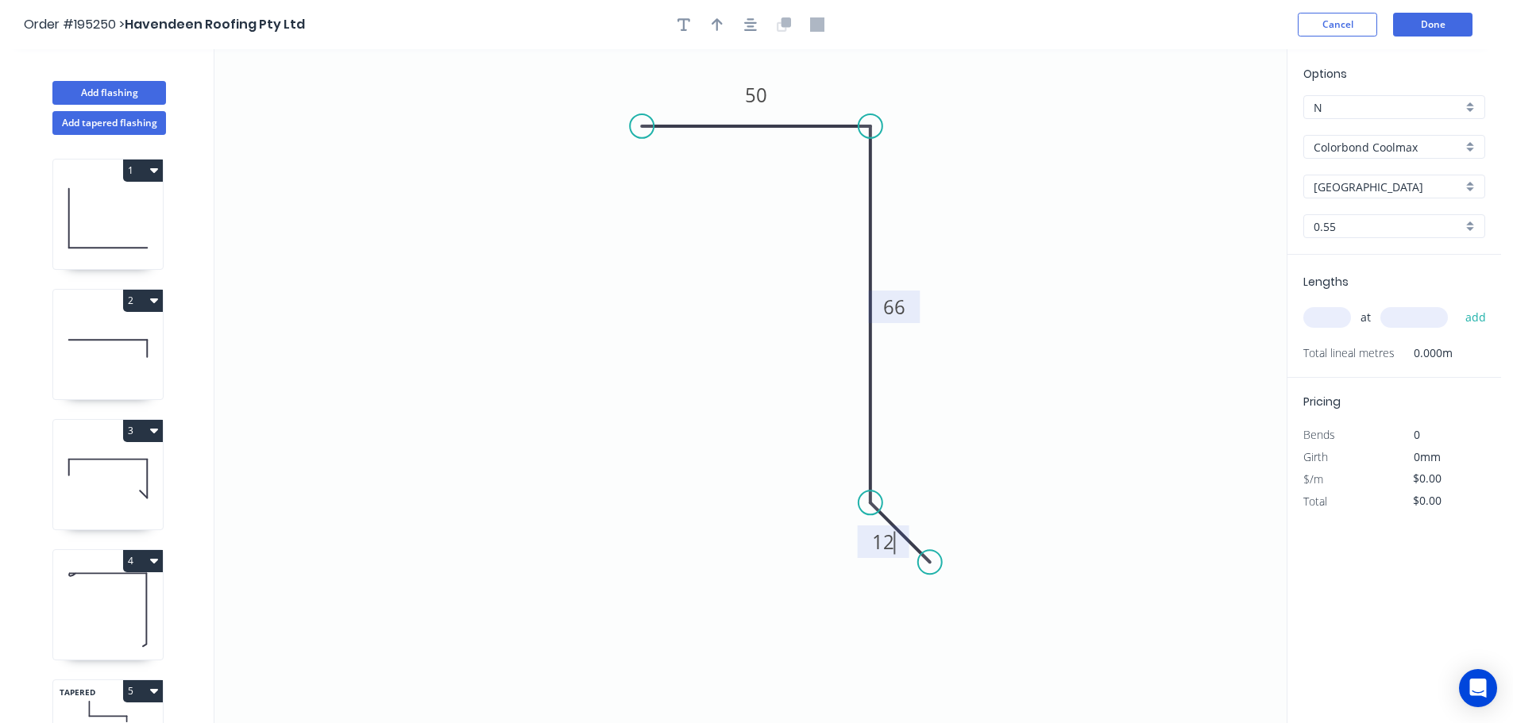
click at [997, 485] on icon "0 50 66 12" at bounding box center [750, 386] width 1072 height 674
type input "$8.33"
click at [717, 18] on icon "button" at bounding box center [717, 24] width 11 height 13
drag, startPoint x: 1207, startPoint y: 125, endPoint x: 740, endPoint y: 307, distance: 501.1
click at [740, 307] on icon at bounding box center [740, 288] width 14 height 51
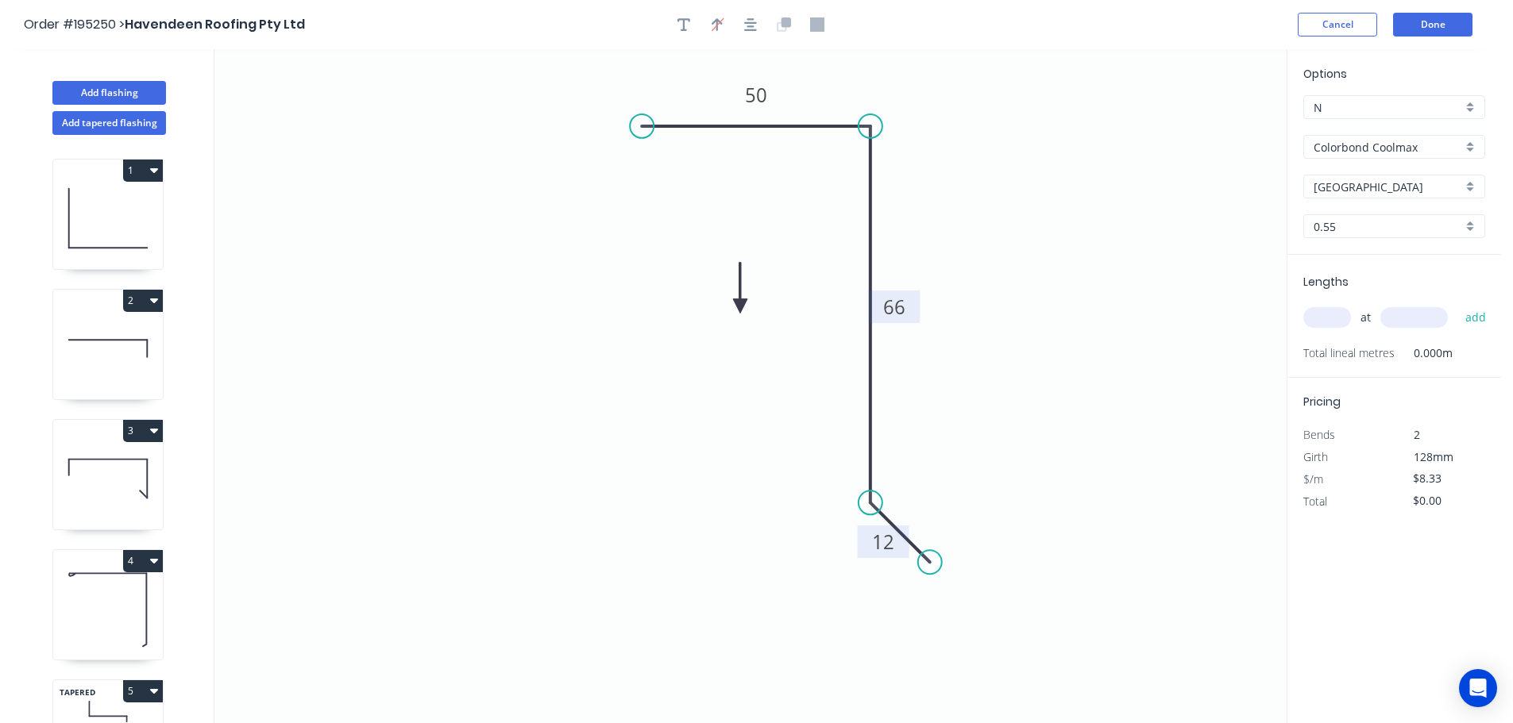
click at [740, 307] on icon at bounding box center [740, 288] width 14 height 51
click at [740, 307] on icon at bounding box center [753, 293] width 46 height 46
click at [740, 307] on icon at bounding box center [758, 306] width 51 height 14
click at [740, 307] on icon at bounding box center [740, 324] width 14 height 51
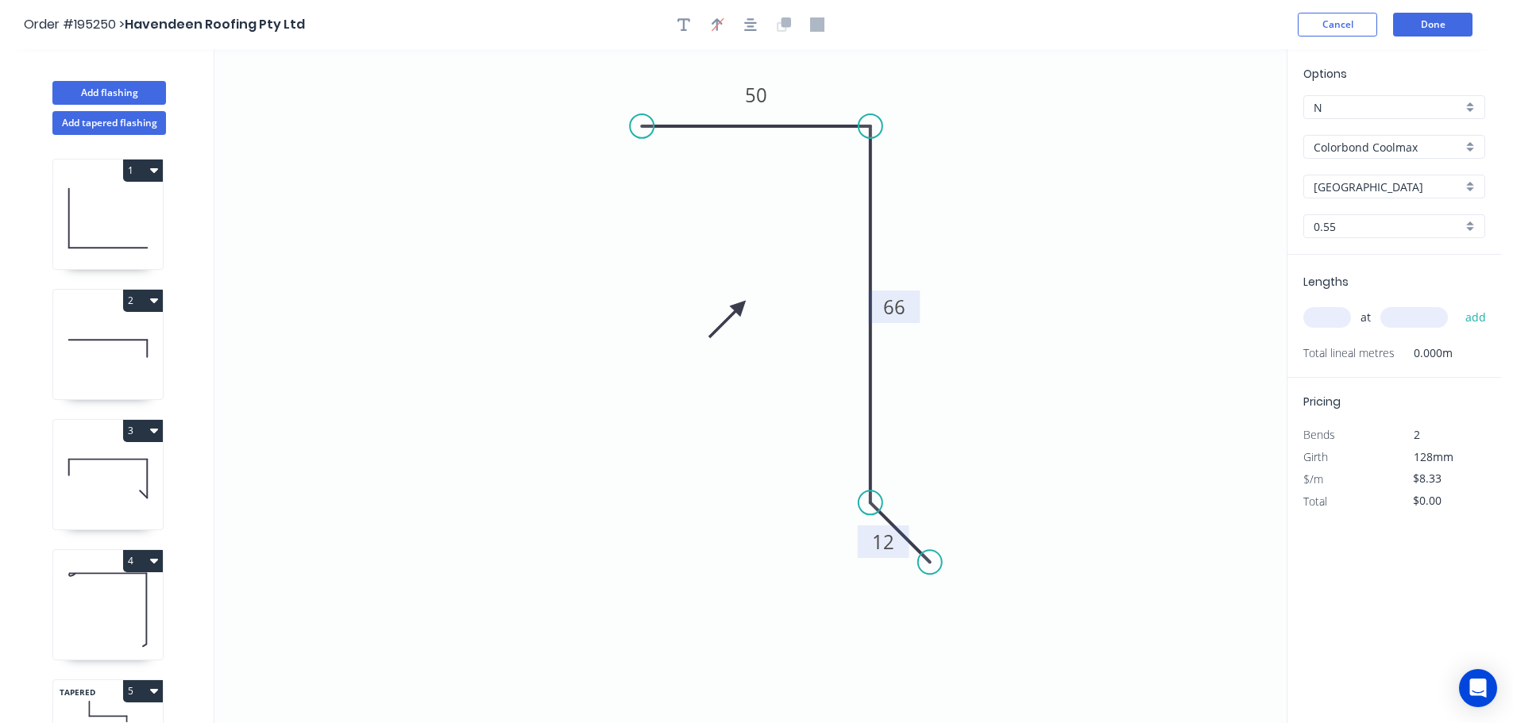
click at [1470, 141] on div "Colorbond Coolmax" at bounding box center [1394, 147] width 182 height 24
click at [1352, 281] on div "Zincalume" at bounding box center [1394, 286] width 180 height 28
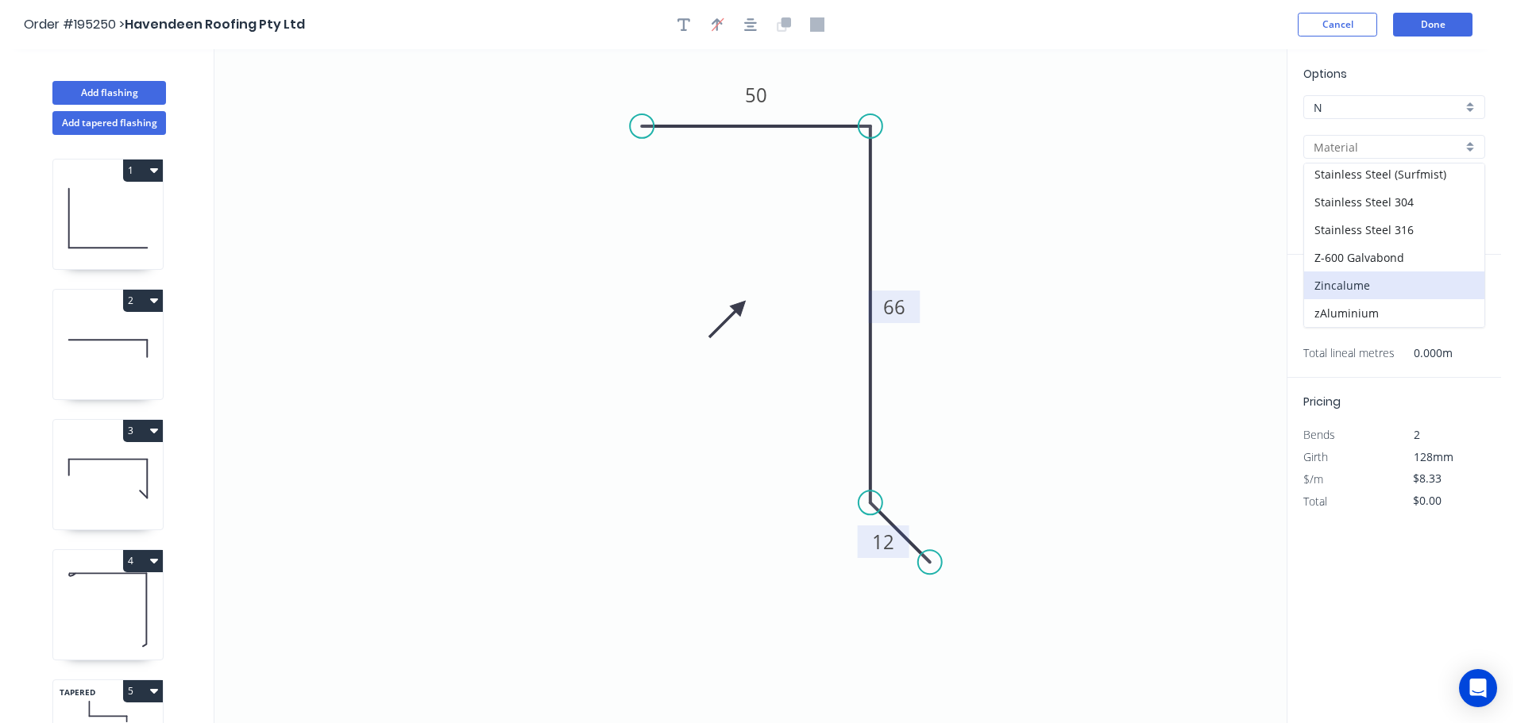
type input "Zincalume"
type input "$6.56"
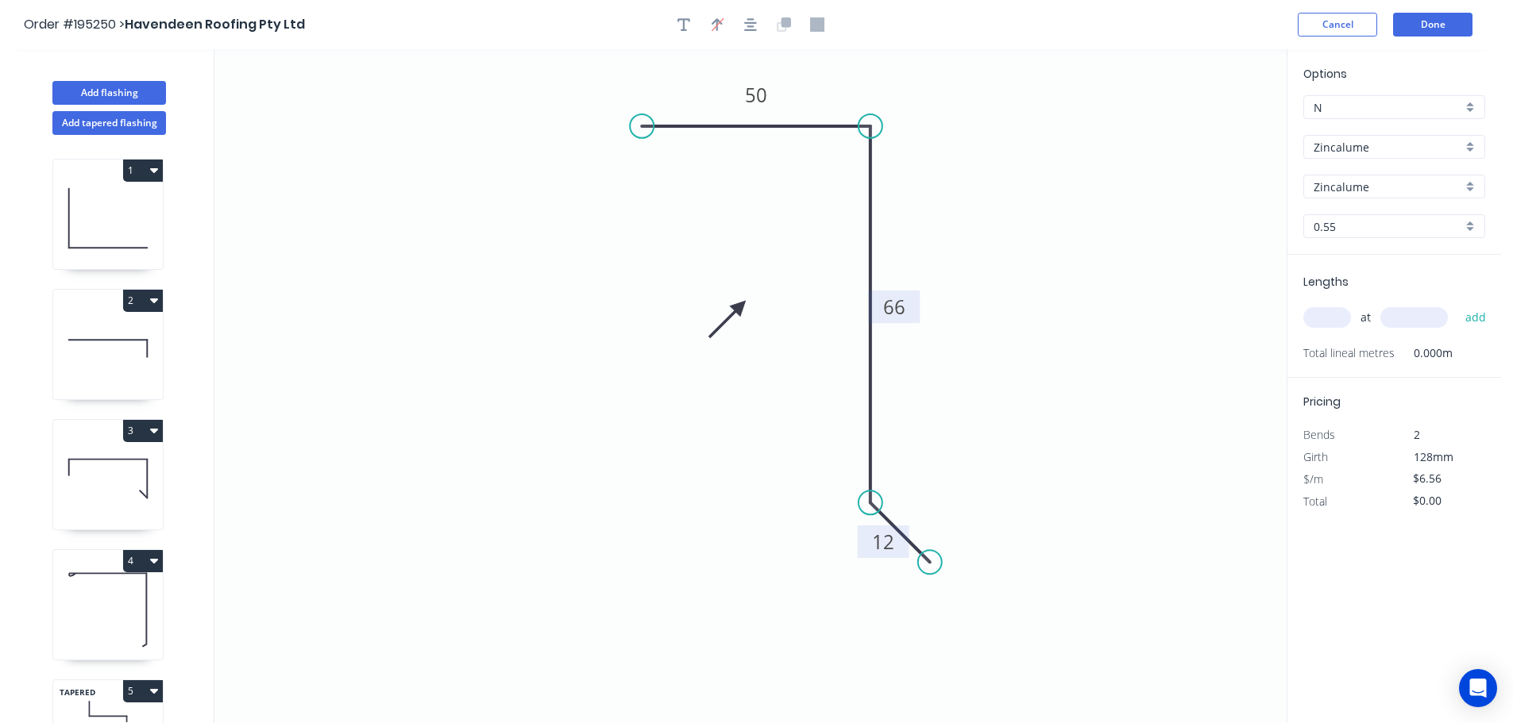
click at [1470, 217] on div "0.55" at bounding box center [1394, 226] width 182 height 24
click at [1329, 330] on div "1.2" at bounding box center [1394, 340] width 180 height 28
type input "1.2"
type input "$12.56"
click at [1328, 315] on input "text" at bounding box center [1327, 317] width 48 height 21
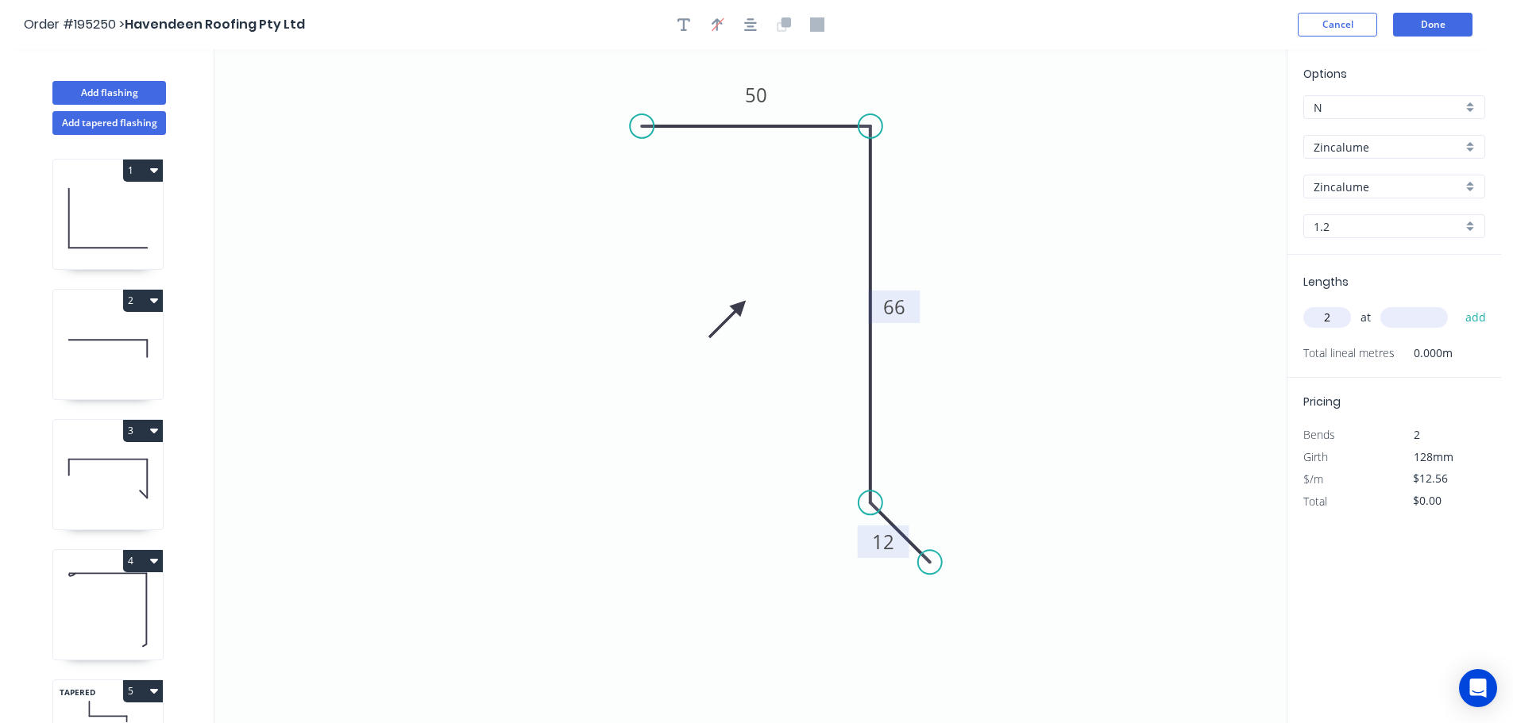
type input "2"
click at [1413, 316] on input "text" at bounding box center [1414, 317] width 68 height 21
type input "1500"
click at [1457, 304] on button "add" at bounding box center [1475, 317] width 37 height 27
type input "$37.68"
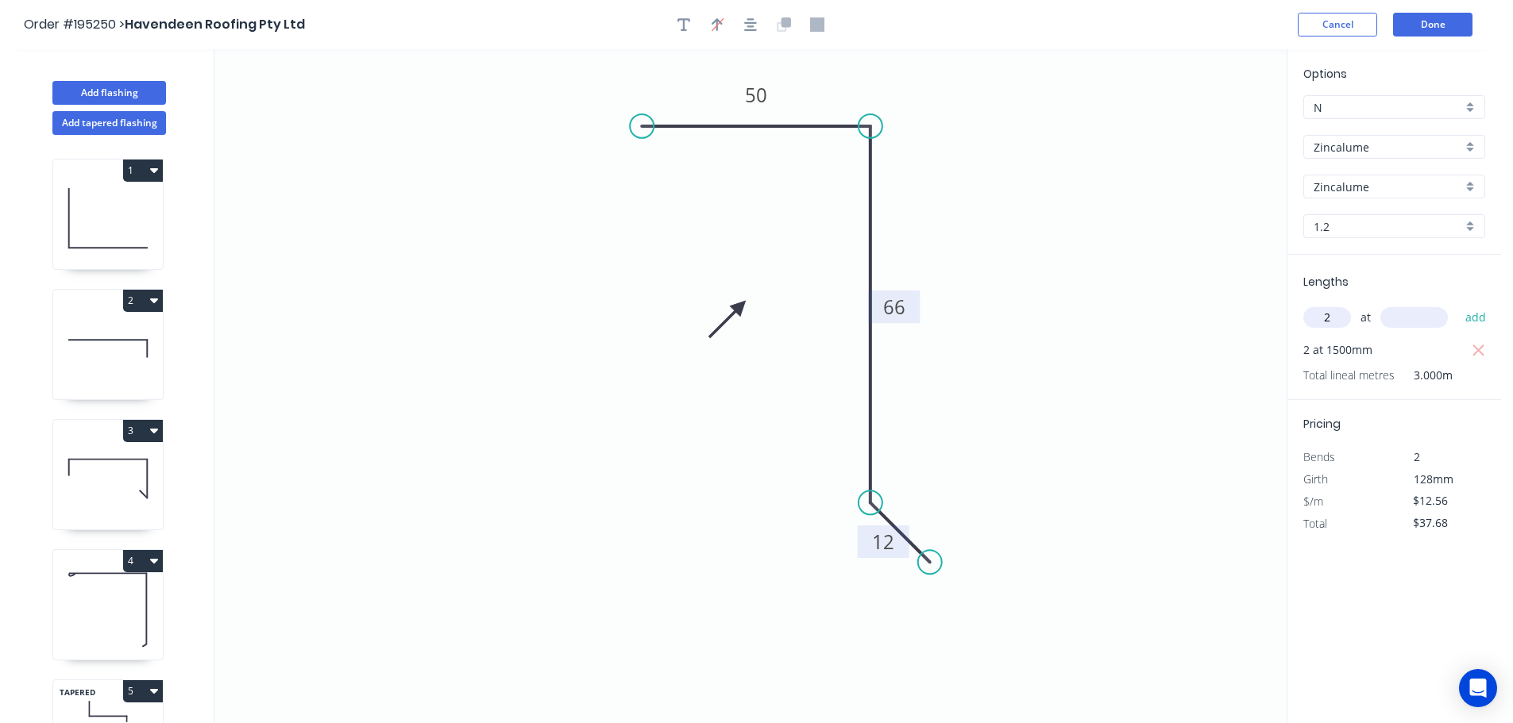
type input "2"
click at [1413, 316] on input "text" at bounding box center [1414, 317] width 68 height 21
type input "1000"
click at [1457, 304] on button "add" at bounding box center [1475, 317] width 37 height 27
type input "$62.80"
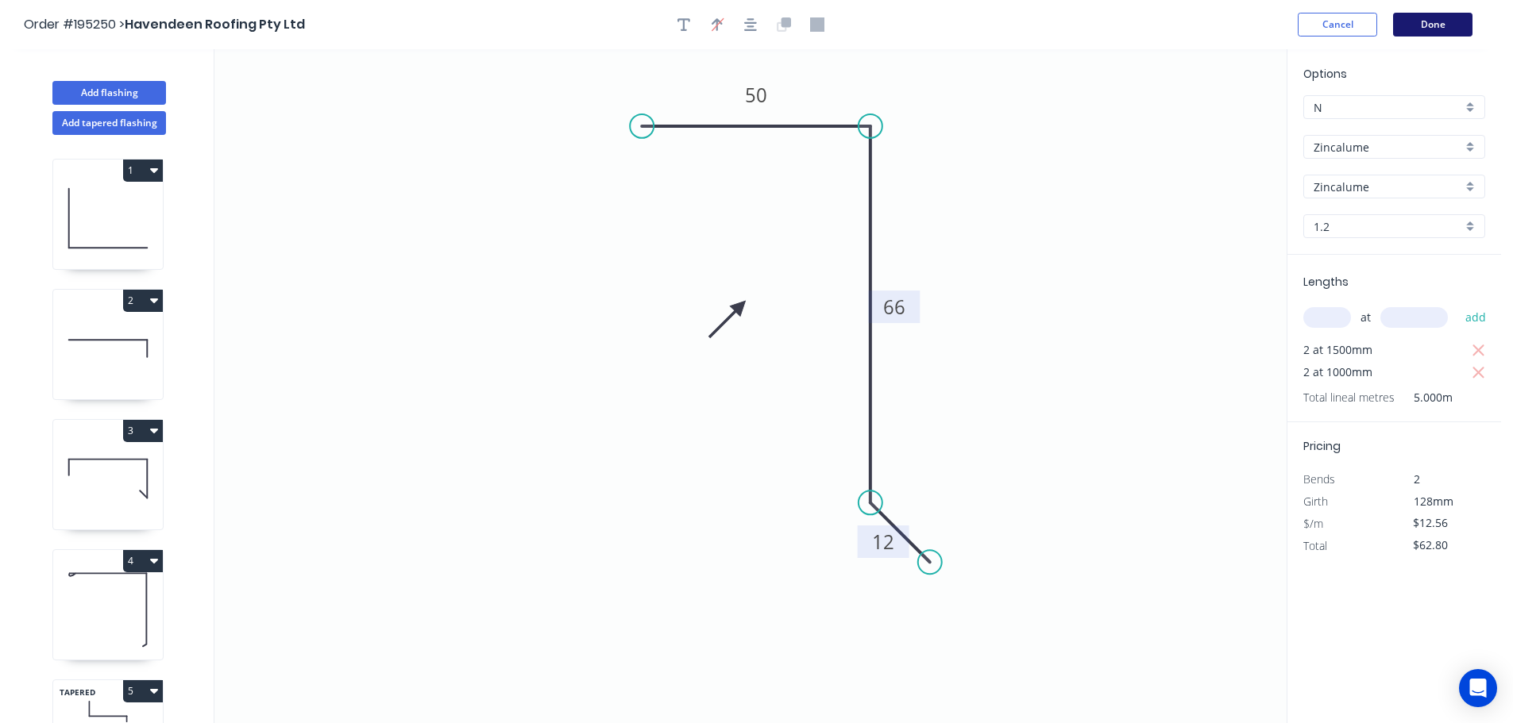
click at [1429, 29] on button "Done" at bounding box center [1432, 25] width 79 height 24
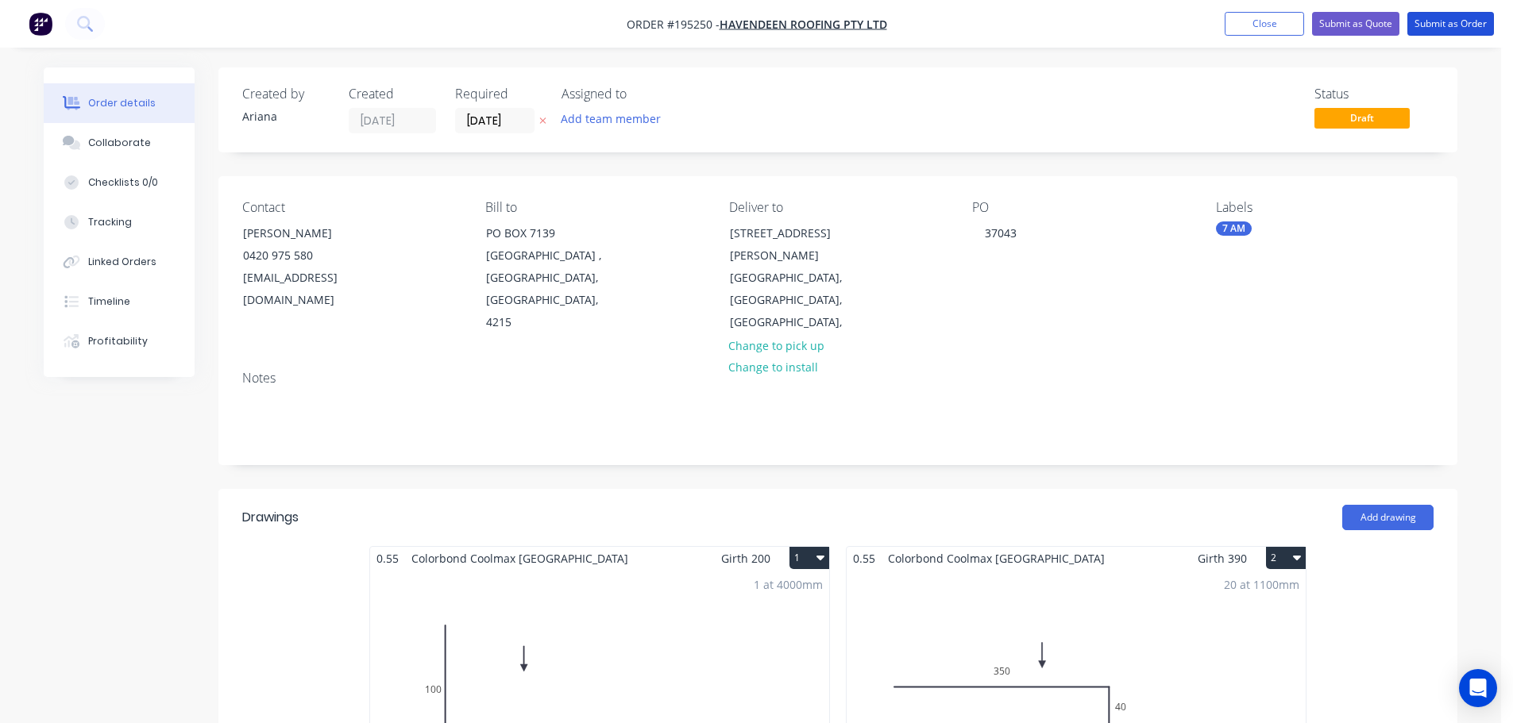
drag, startPoint x: 1442, startPoint y: 23, endPoint x: 1418, endPoint y: 53, distance: 38.4
click at [1442, 22] on button "Submit as Order" at bounding box center [1450, 24] width 87 height 24
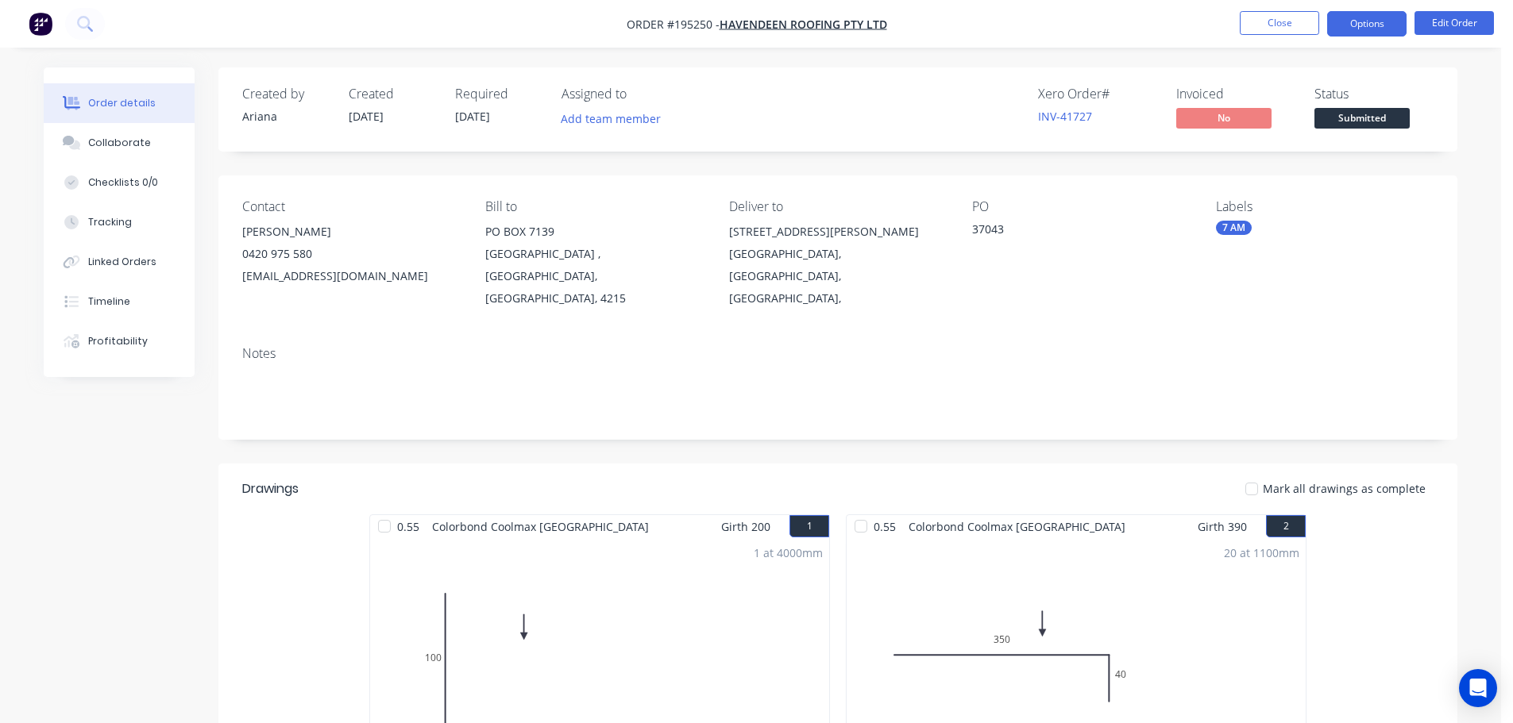
click at [1356, 25] on button "Options" at bounding box center [1366, 23] width 79 height 25
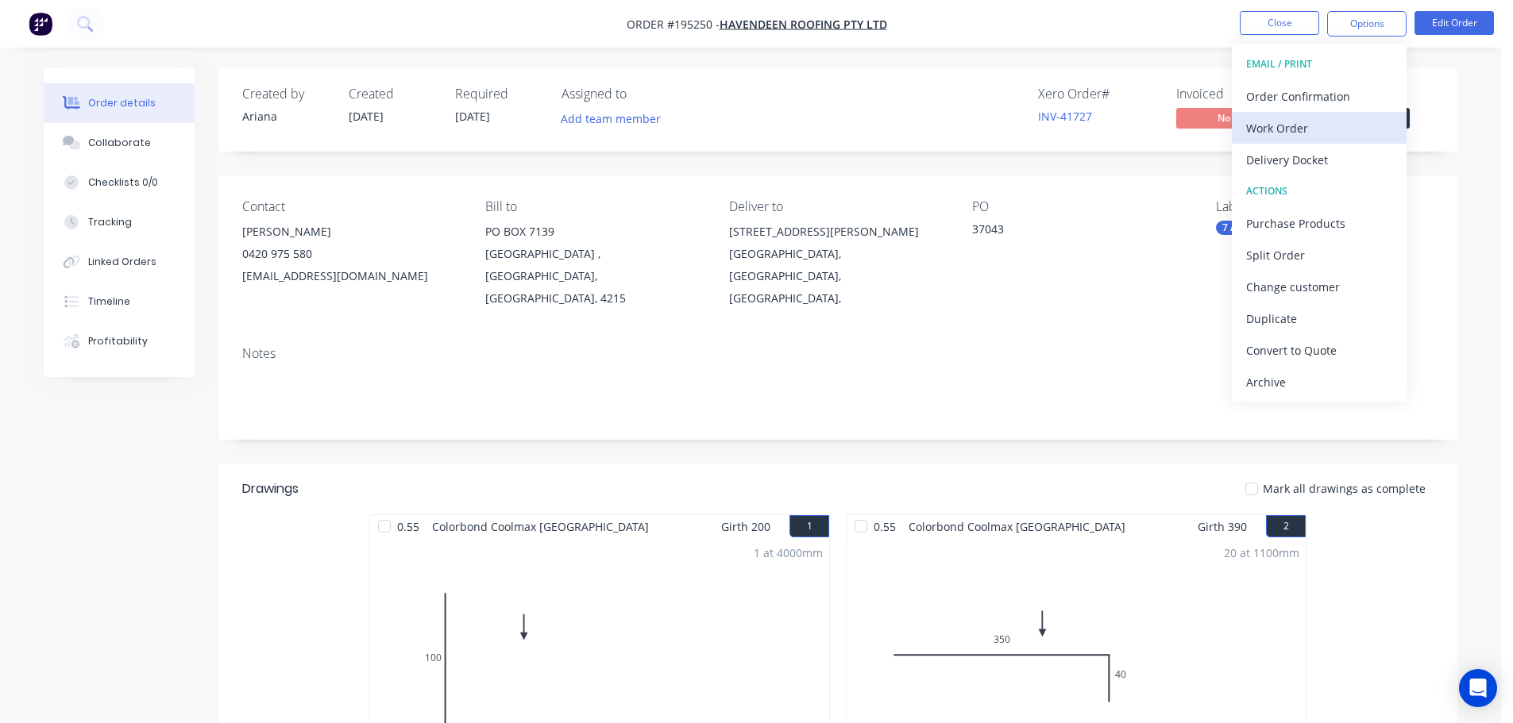
click at [1279, 124] on div "Work Order" at bounding box center [1319, 128] width 146 height 23
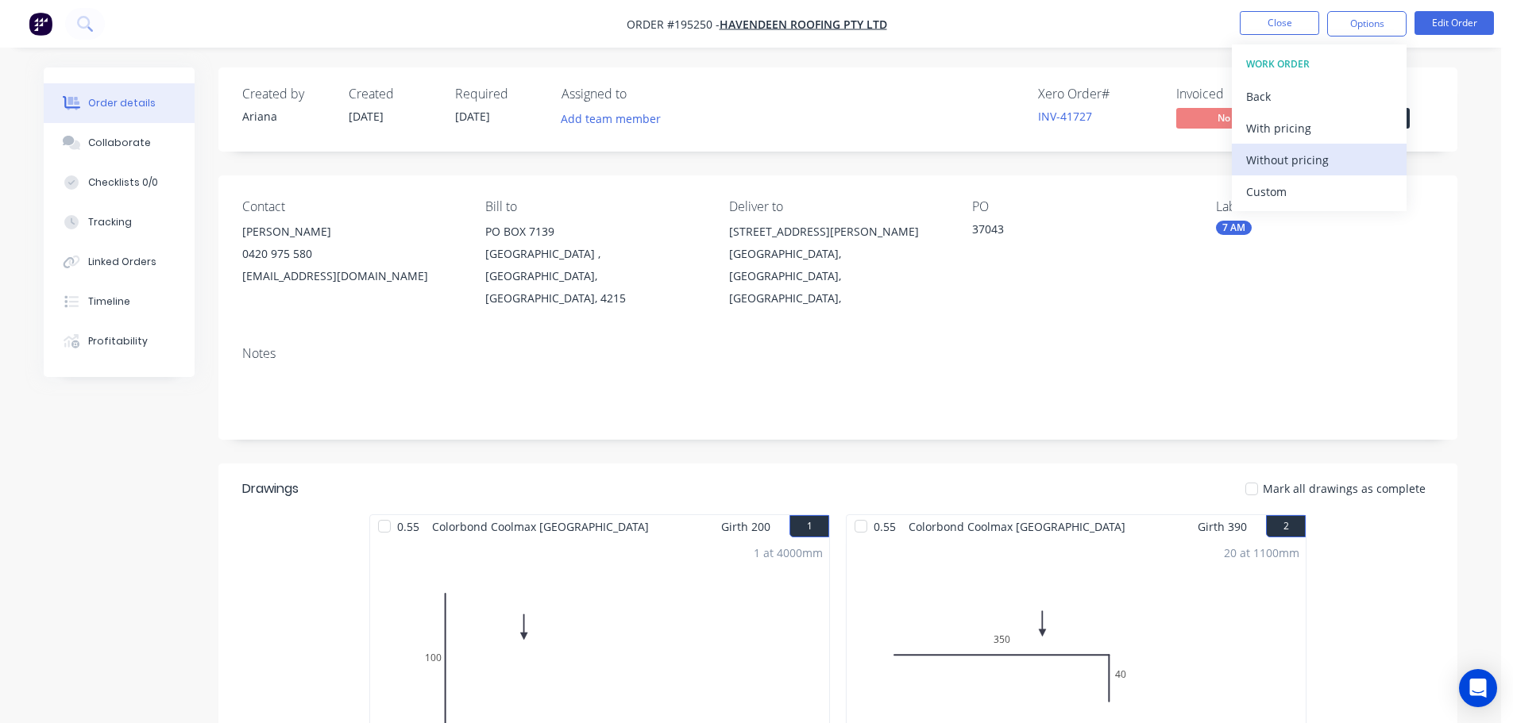
click at [1259, 160] on div "Without pricing" at bounding box center [1319, 160] width 146 height 23
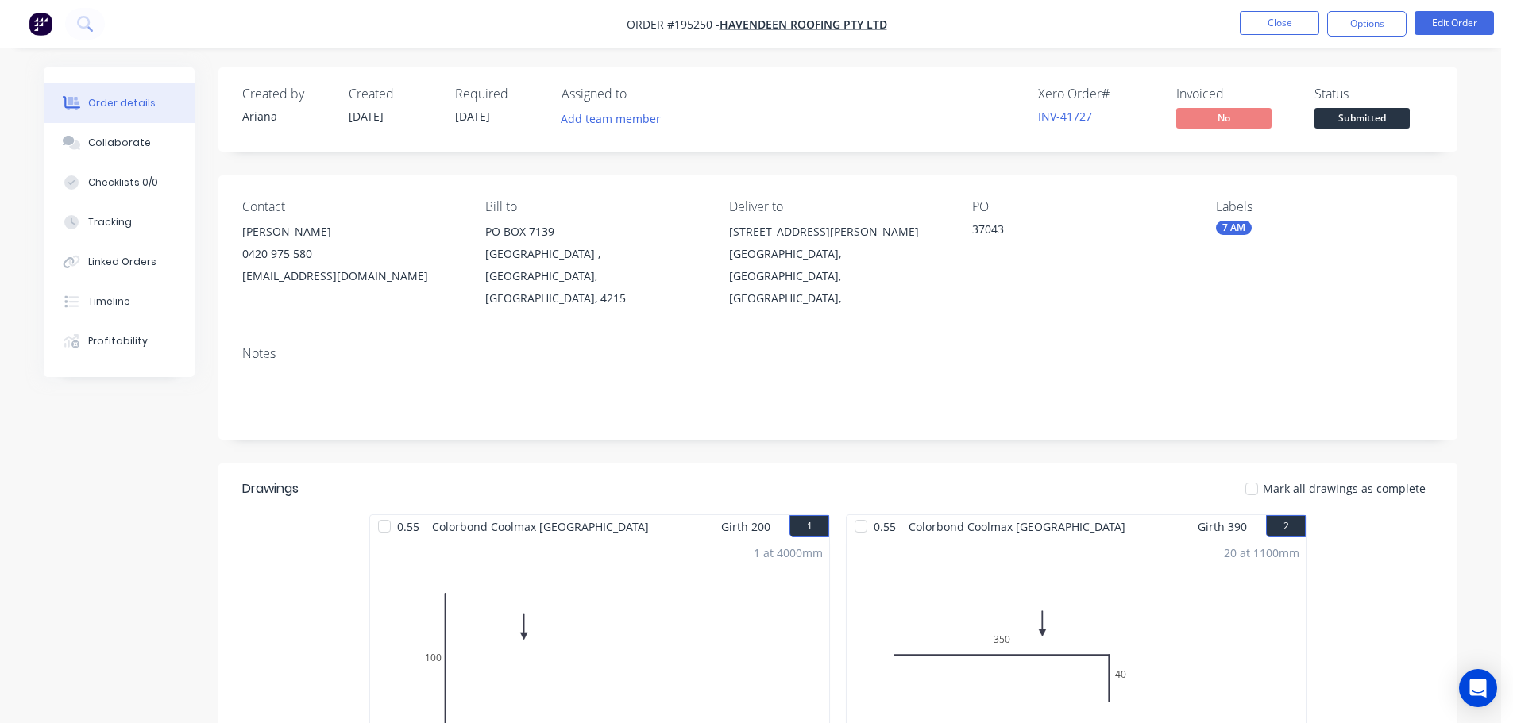
click at [1155, 29] on nav "Order #195250 - Havendeen Roofing Pty Ltd Close Options Edit Order" at bounding box center [756, 24] width 1513 height 48
click at [1294, 25] on button "Close" at bounding box center [1279, 23] width 79 height 24
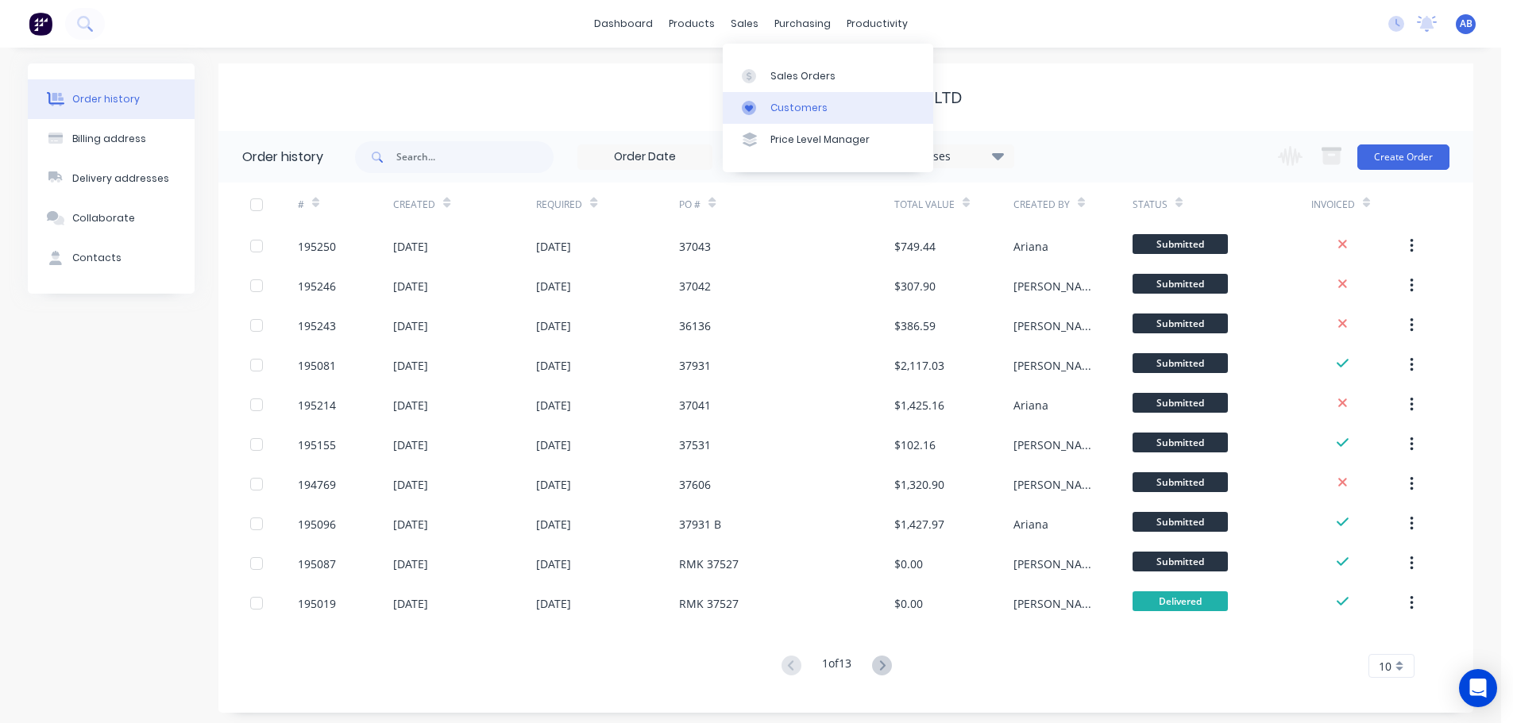
click at [787, 99] on link "Customers" at bounding box center [828, 108] width 210 height 32
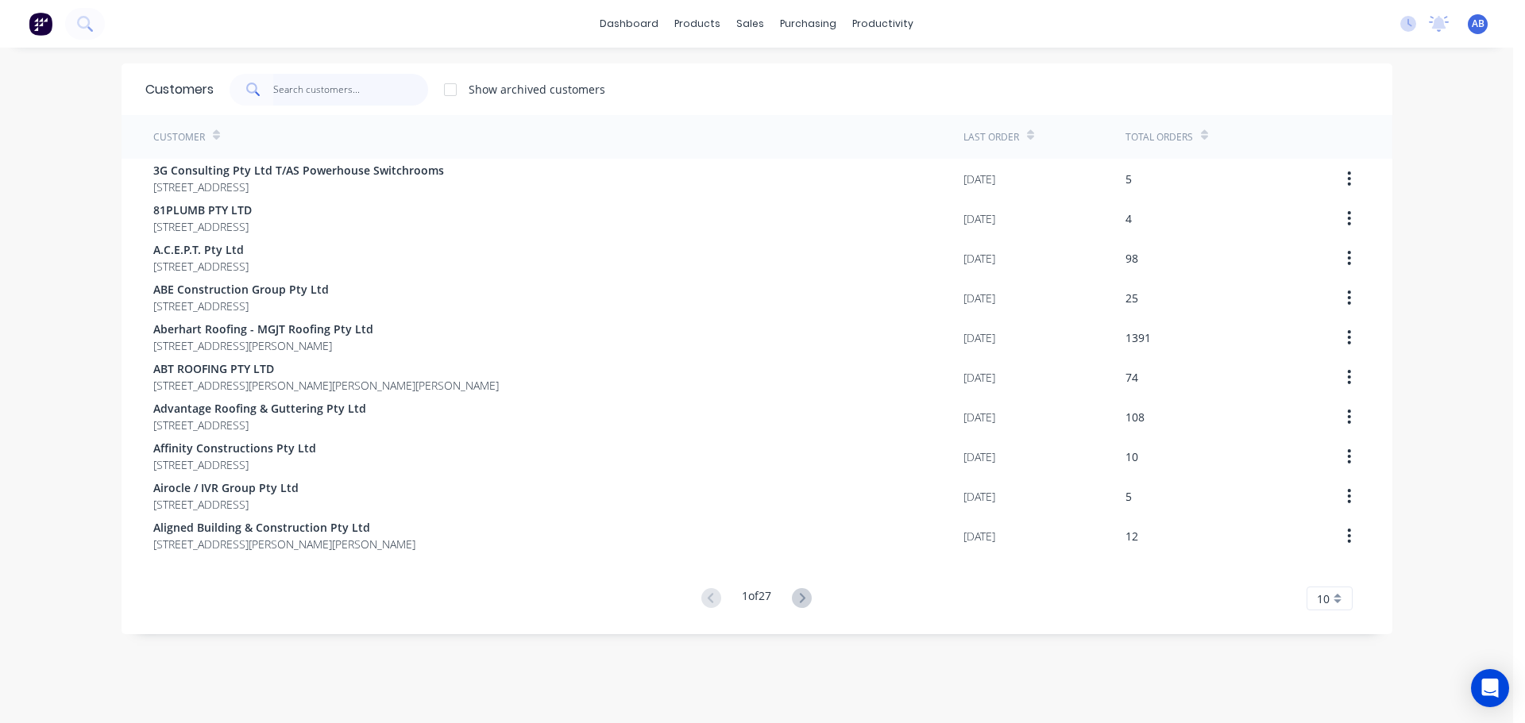
click at [381, 93] on input "text" at bounding box center [350, 90] width 155 height 32
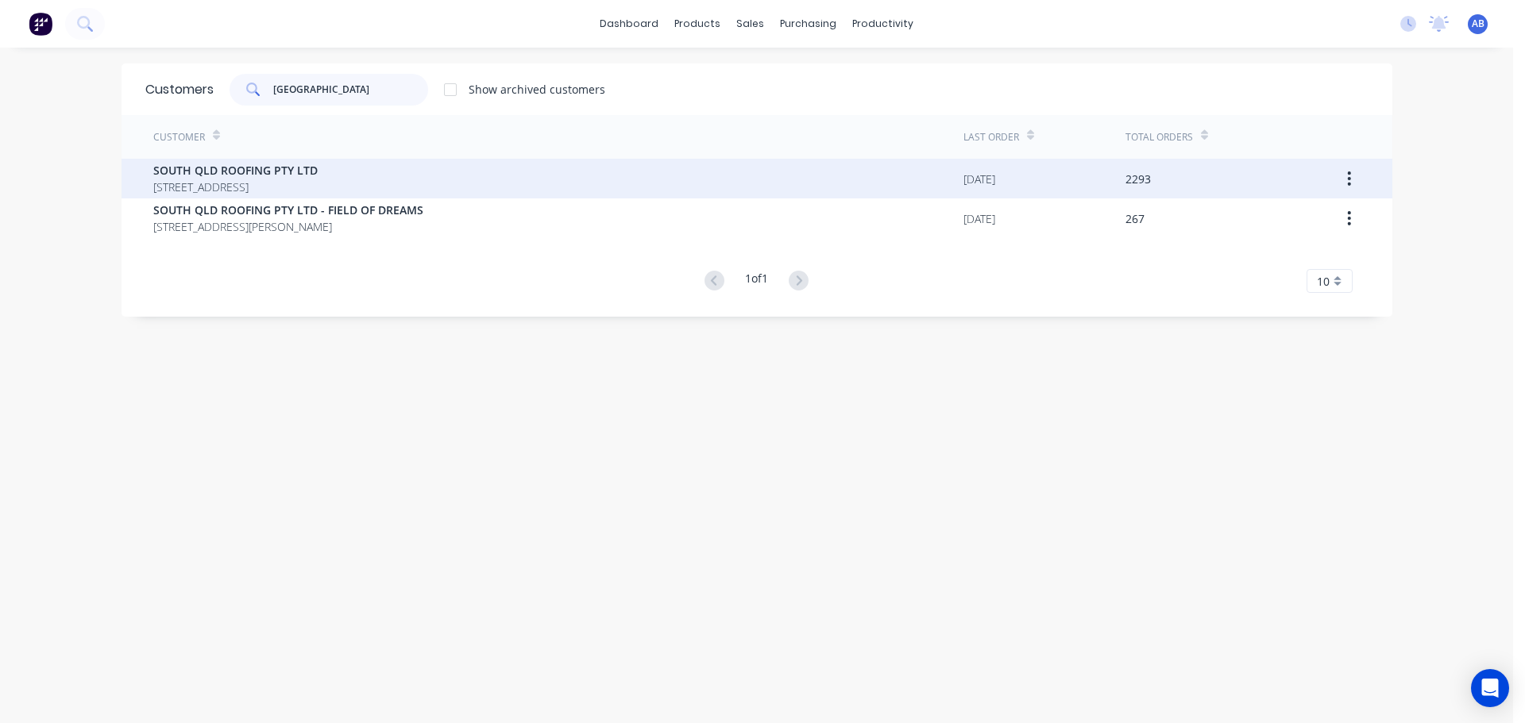
type input "[GEOGRAPHIC_DATA]"
click at [217, 177] on span "SOUTH QLD ROOFING PTY LTD" at bounding box center [235, 170] width 164 height 17
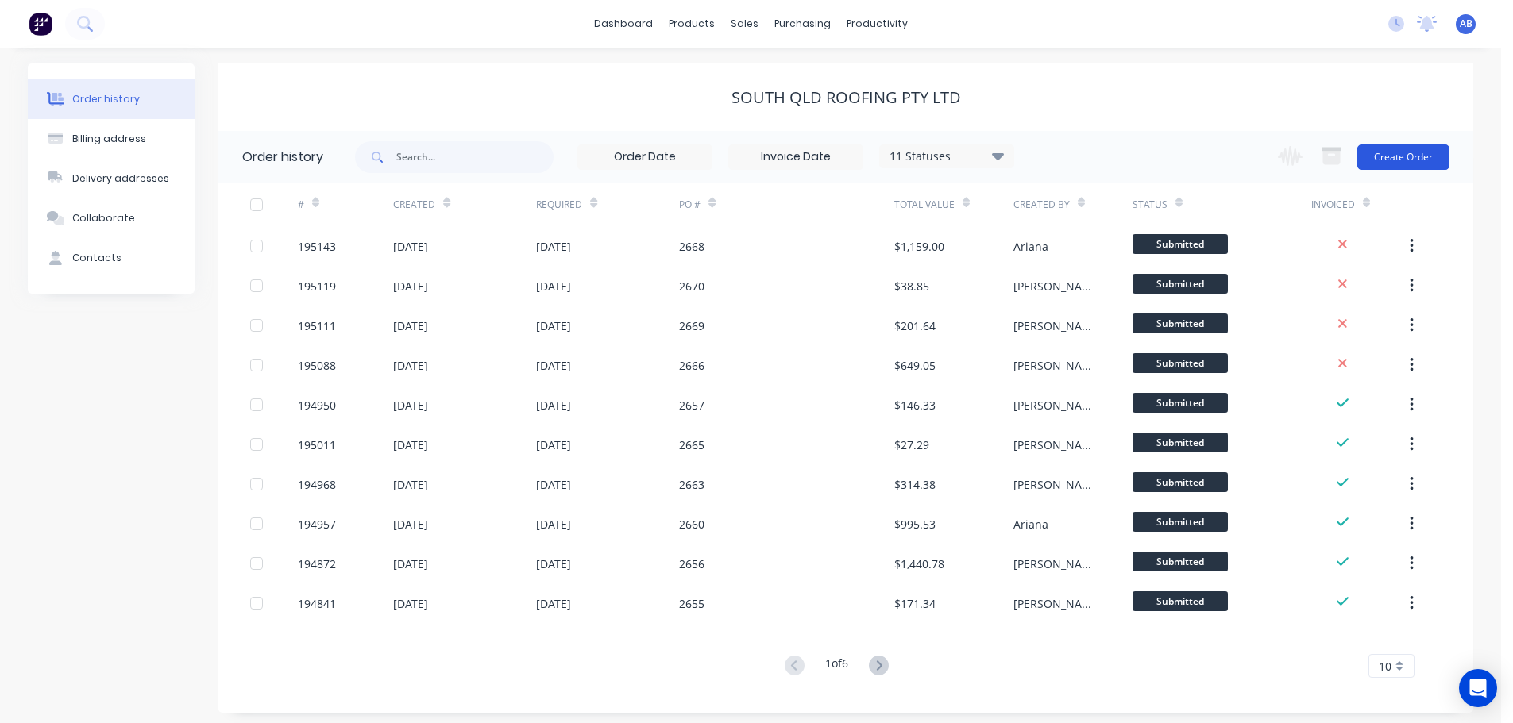
click at [1397, 157] on button "Create Order" at bounding box center [1403, 157] width 92 height 25
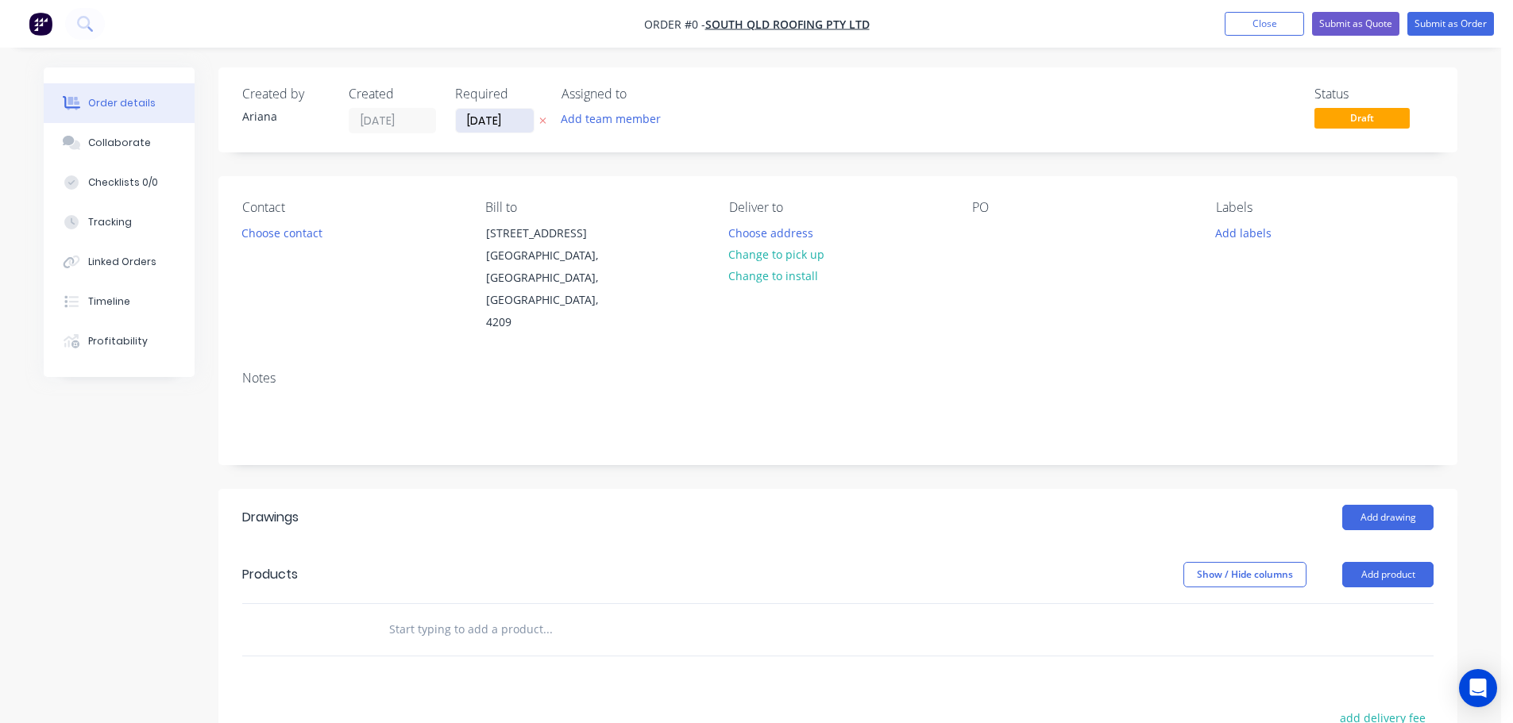
click at [492, 121] on input "[DATE]" at bounding box center [495, 121] width 78 height 24
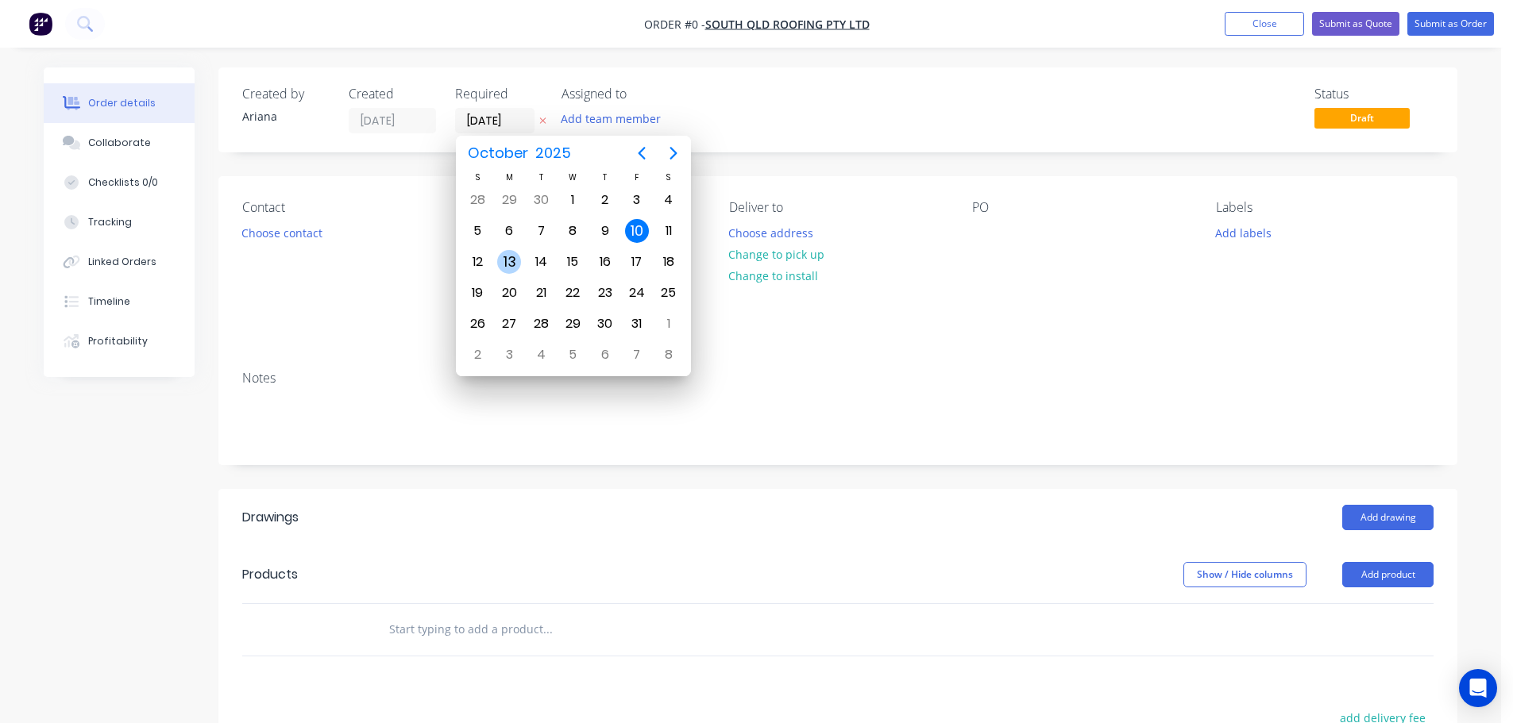
click at [506, 262] on div "13" at bounding box center [509, 262] width 24 height 24
type input "[DATE]"
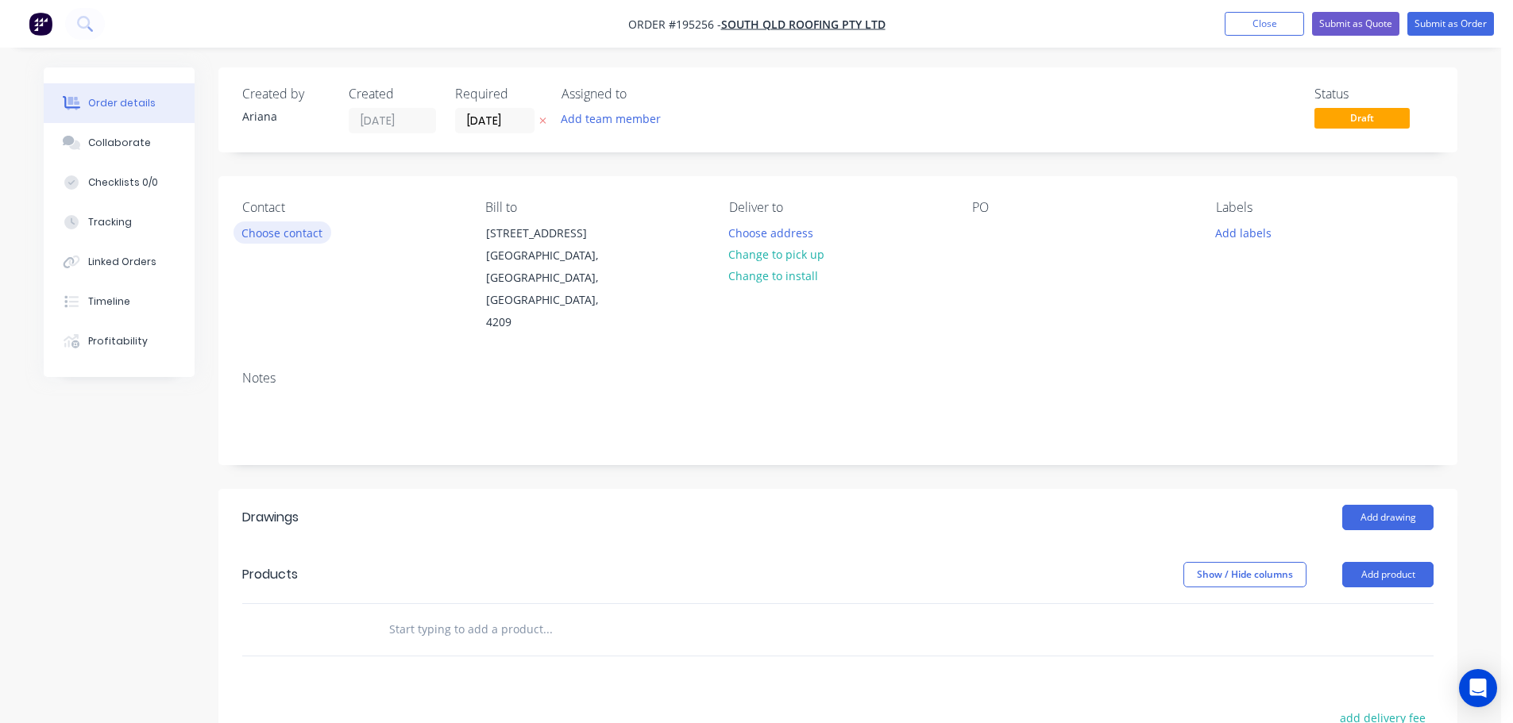
click at [287, 233] on button "Choose contact" at bounding box center [282, 232] width 98 height 21
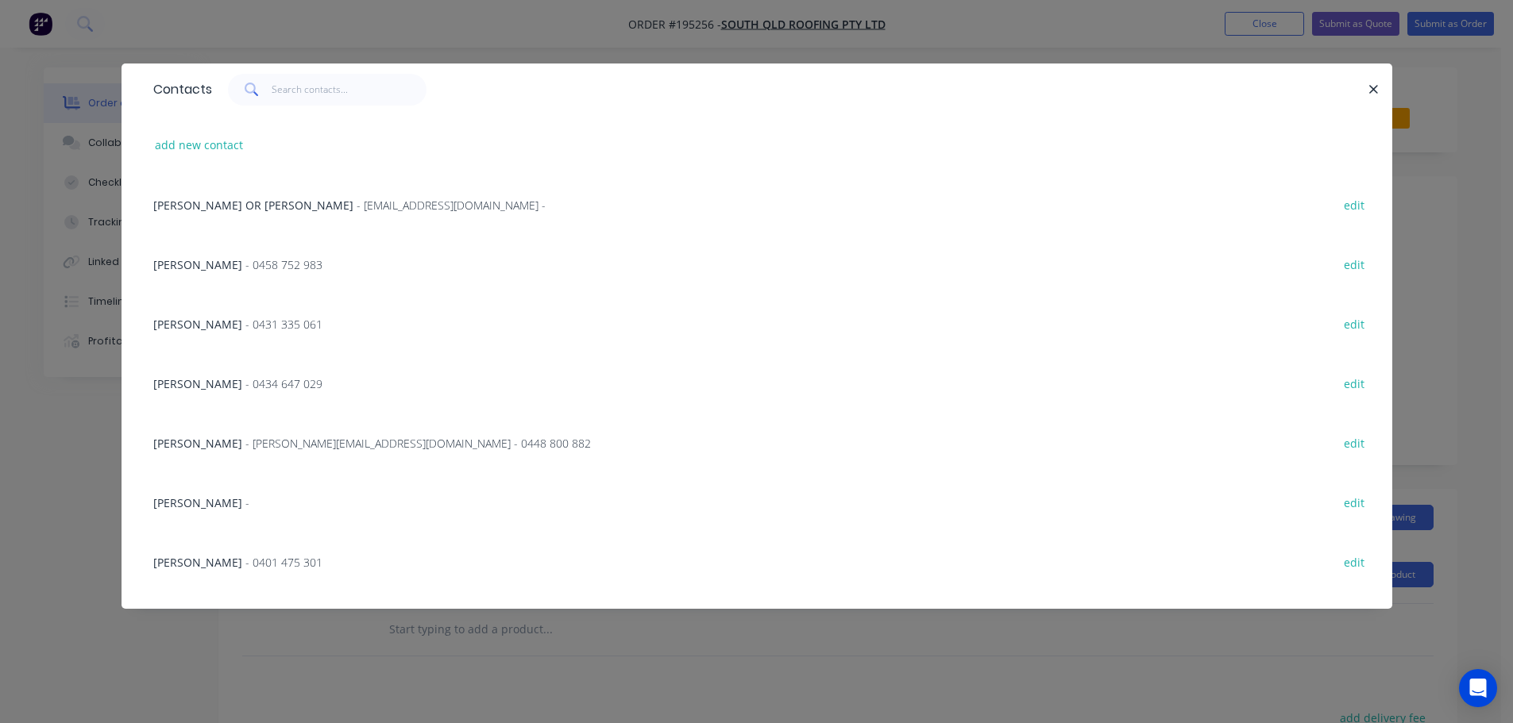
click at [201, 442] on span "[PERSON_NAME]" at bounding box center [197, 443] width 89 height 15
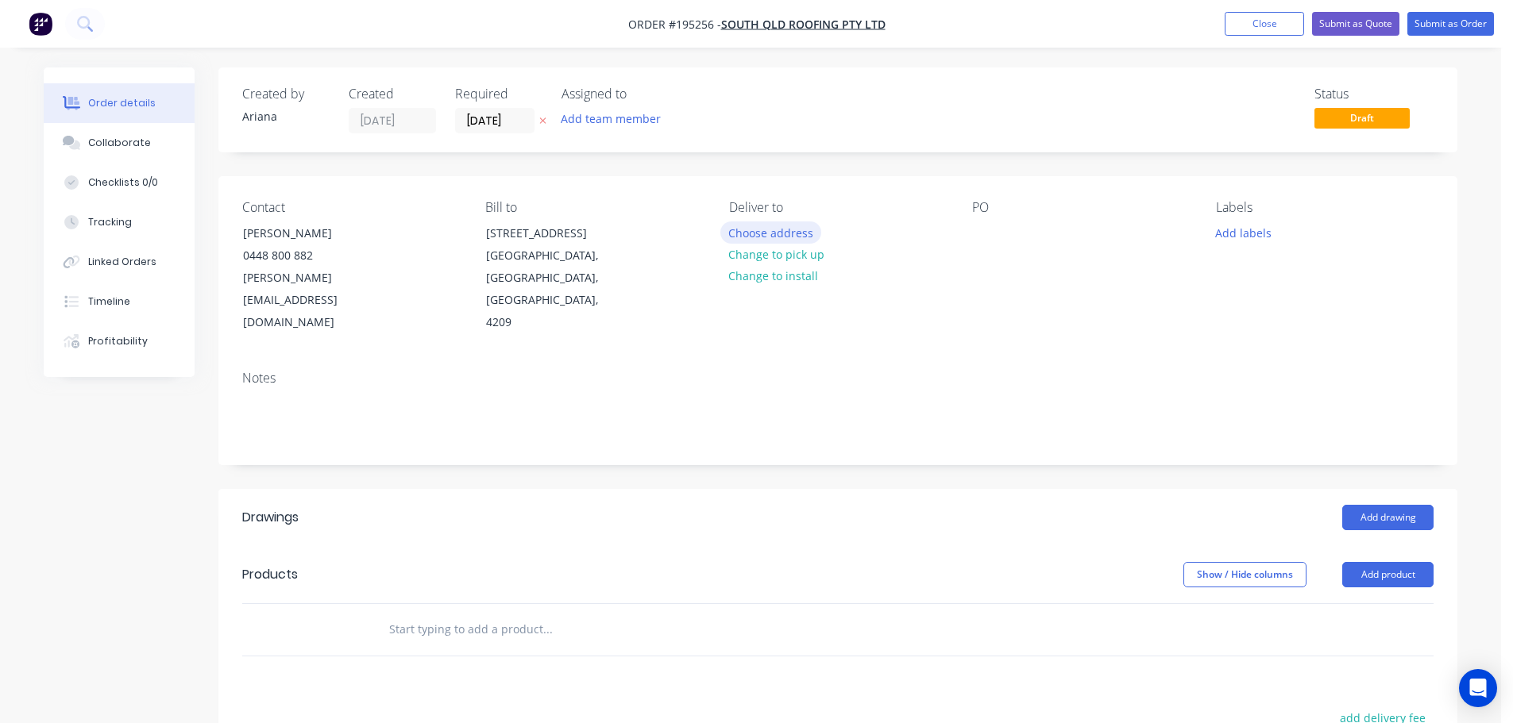
click at [796, 230] on button "Choose address" at bounding box center [771, 232] width 102 height 21
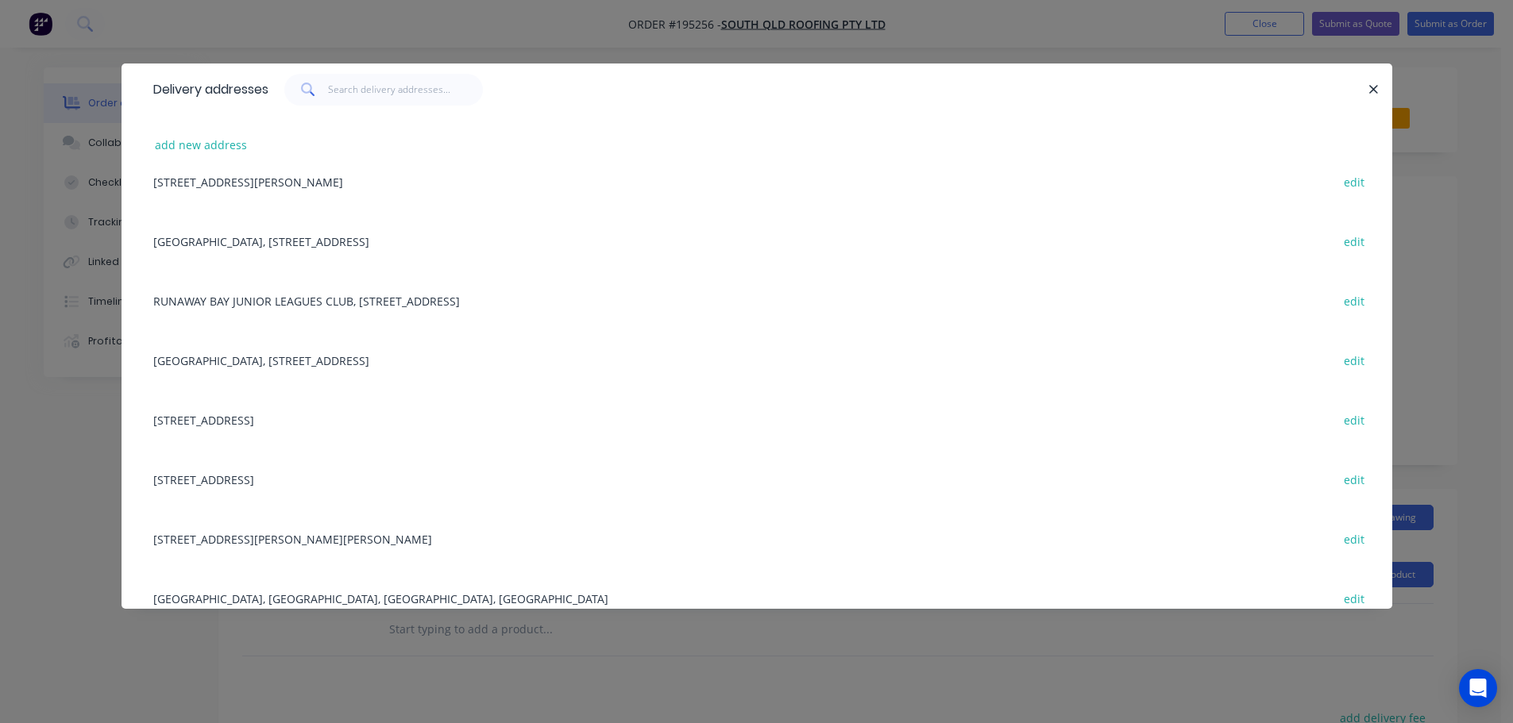
scroll to position [459, 0]
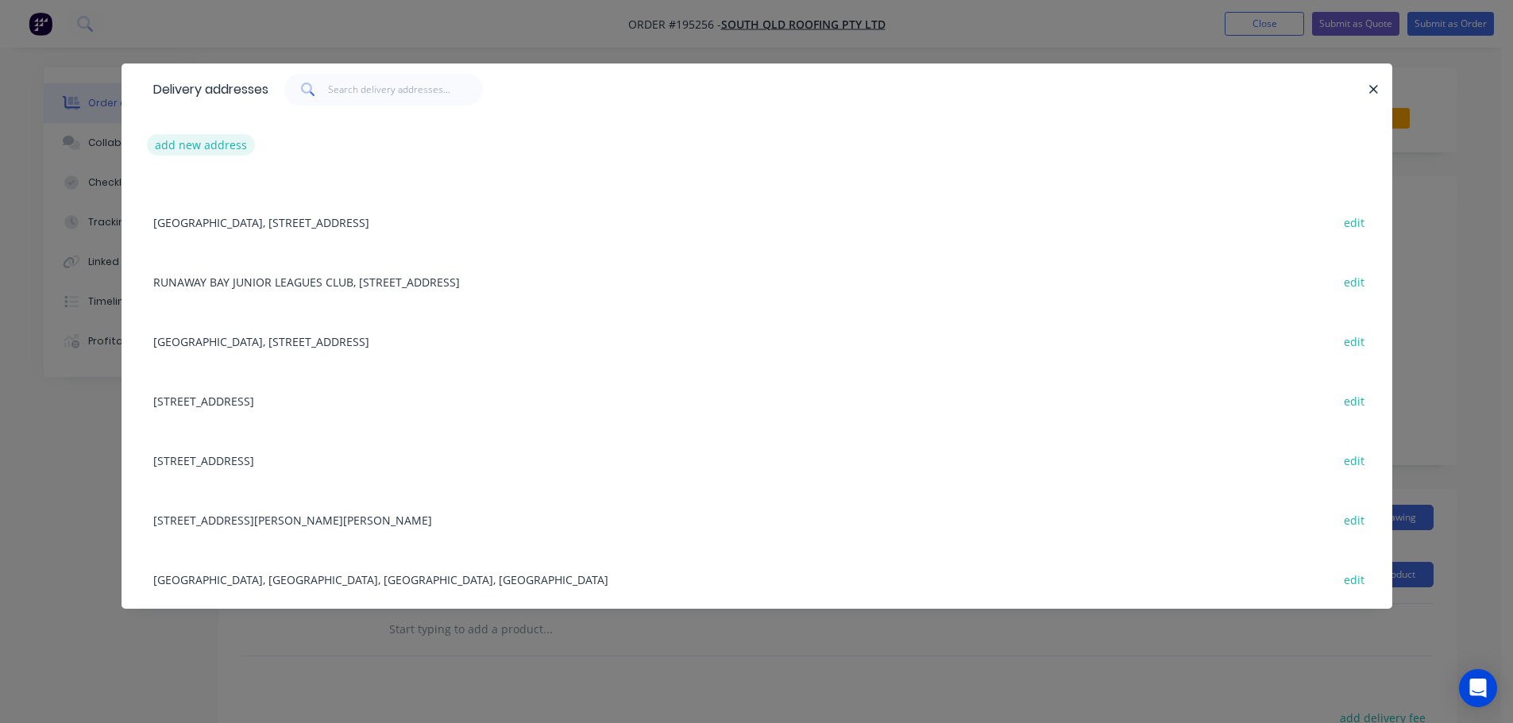
click at [185, 137] on button "add new address" at bounding box center [201, 144] width 109 height 21
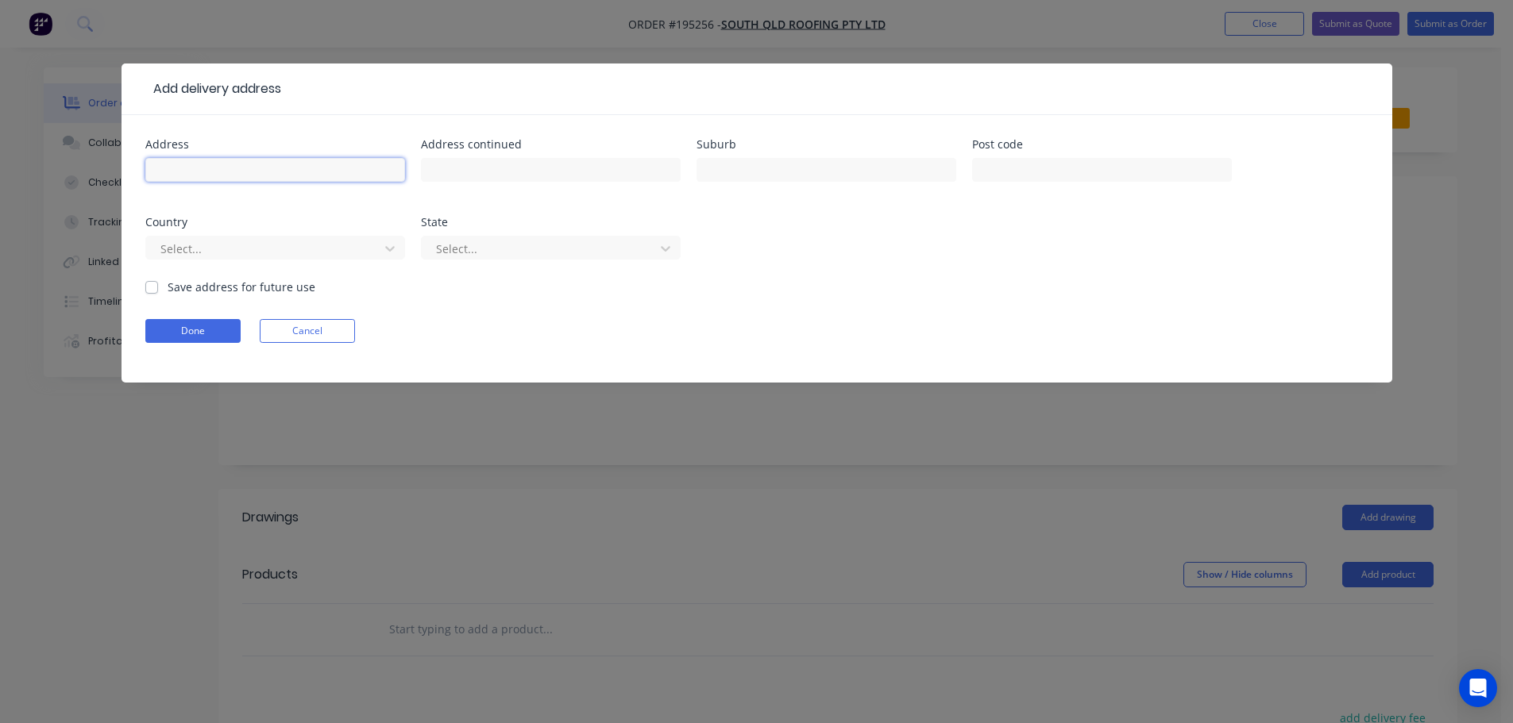
click at [167, 168] on input "text" at bounding box center [275, 170] width 260 height 24
type input "[STREET_ADDRESS]"
type input "WOODY POINT"
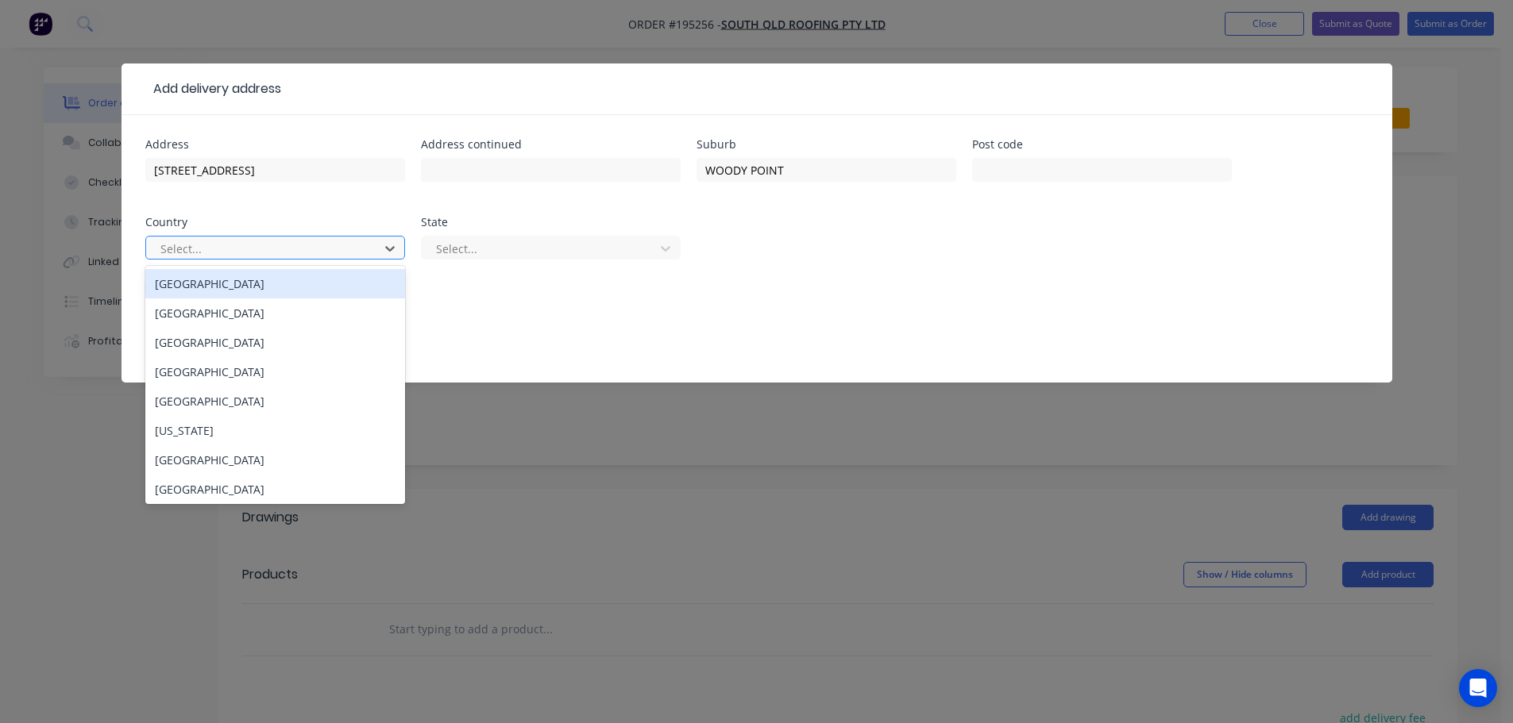
click at [208, 280] on div "[GEOGRAPHIC_DATA]" at bounding box center [275, 283] width 260 height 29
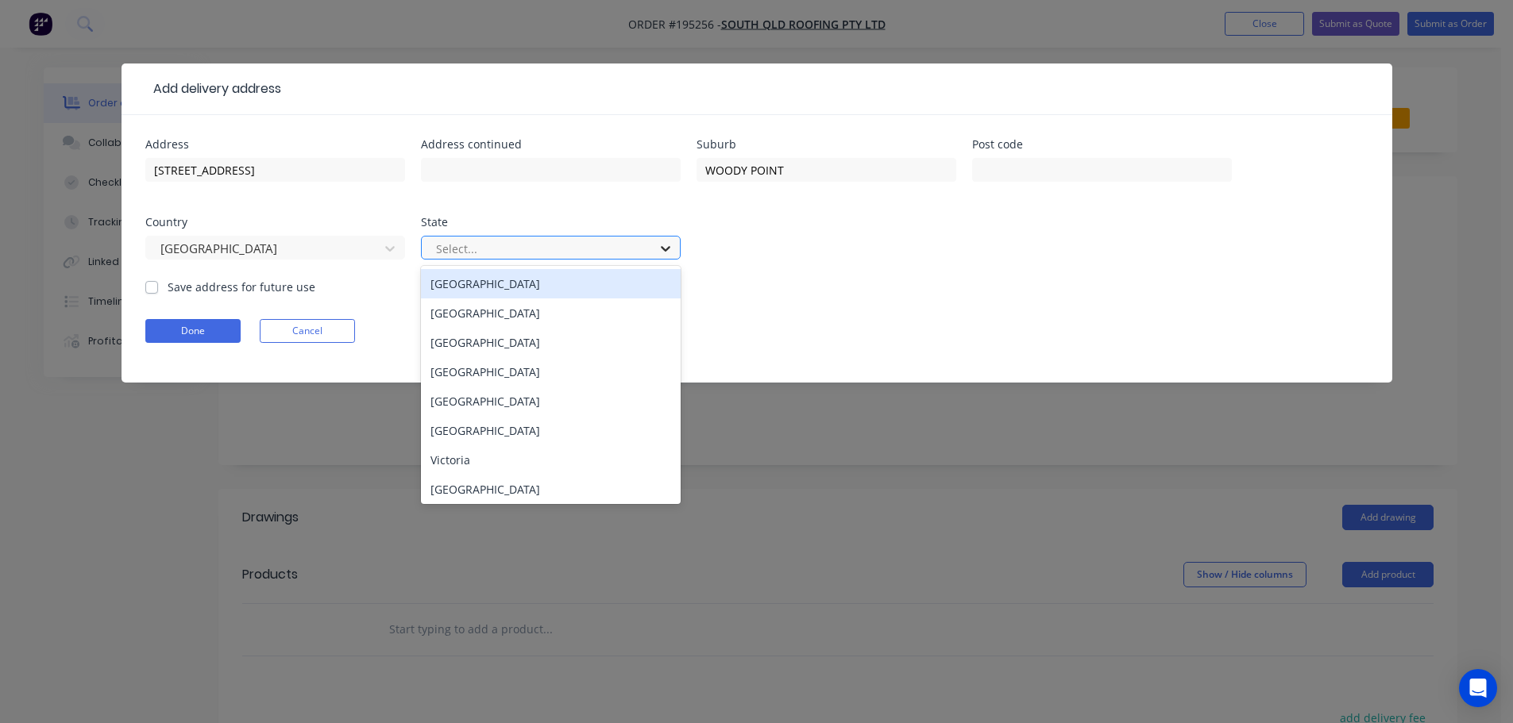
click at [662, 251] on icon at bounding box center [666, 249] width 16 height 16
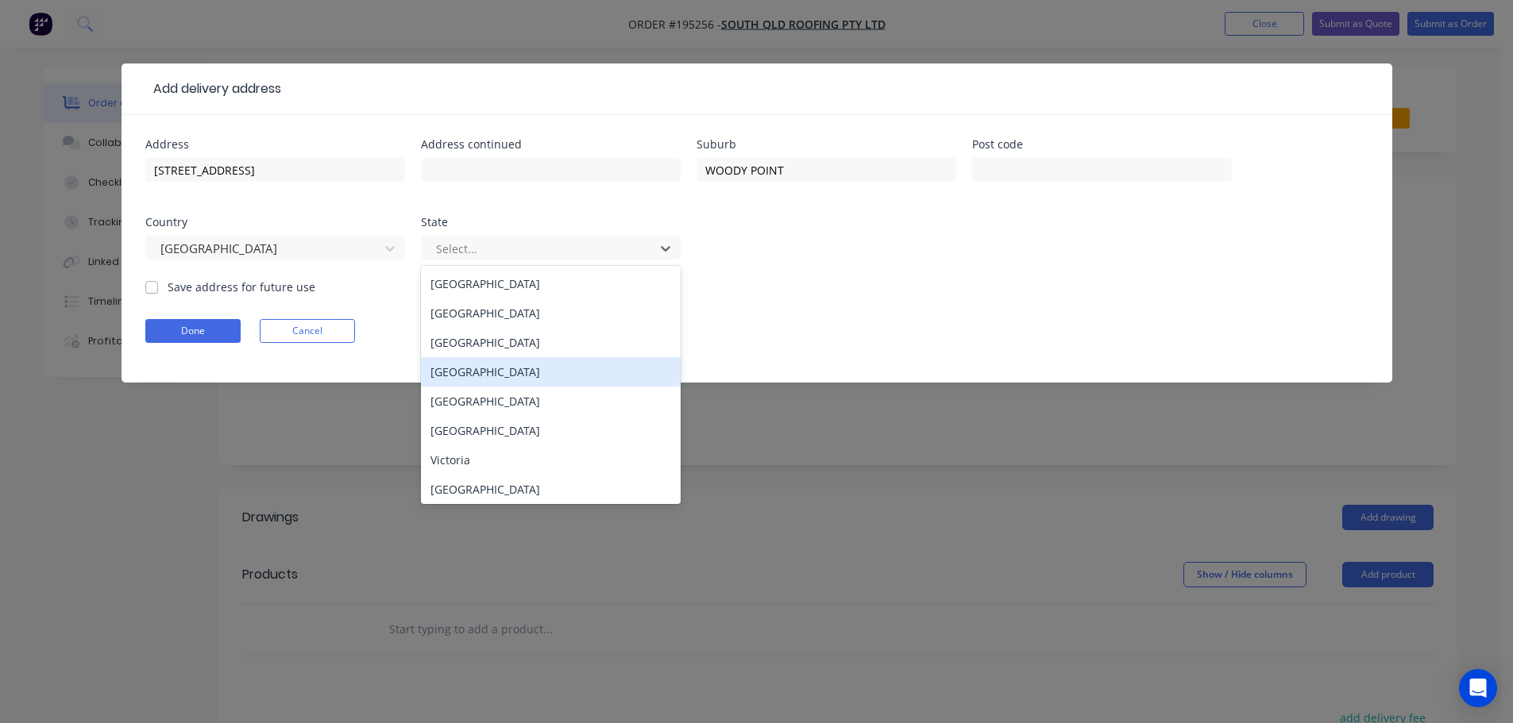
click at [442, 372] on div "[GEOGRAPHIC_DATA]" at bounding box center [551, 371] width 260 height 29
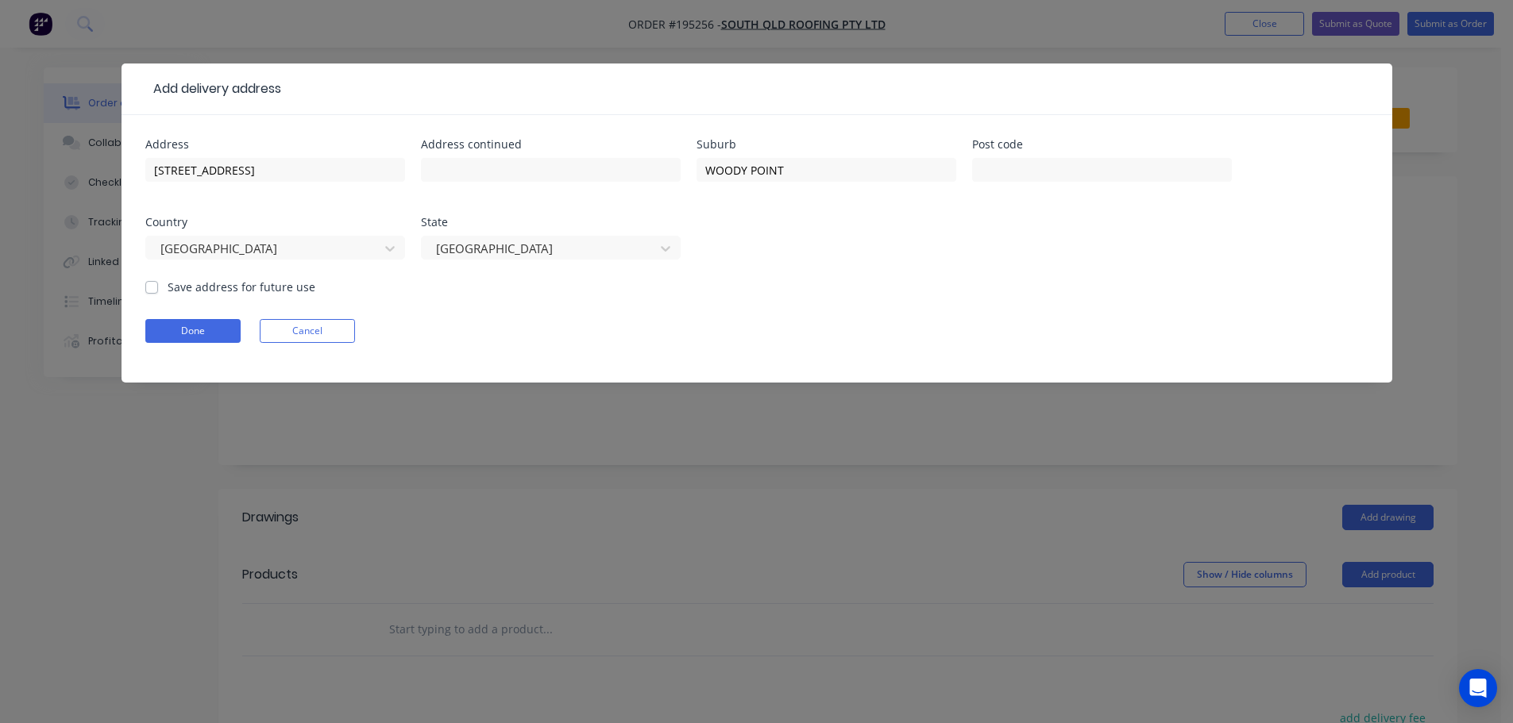
click at [804, 329] on div "Done Cancel" at bounding box center [756, 331] width 1223 height 24
click at [186, 328] on button "Done" at bounding box center [192, 331] width 95 height 24
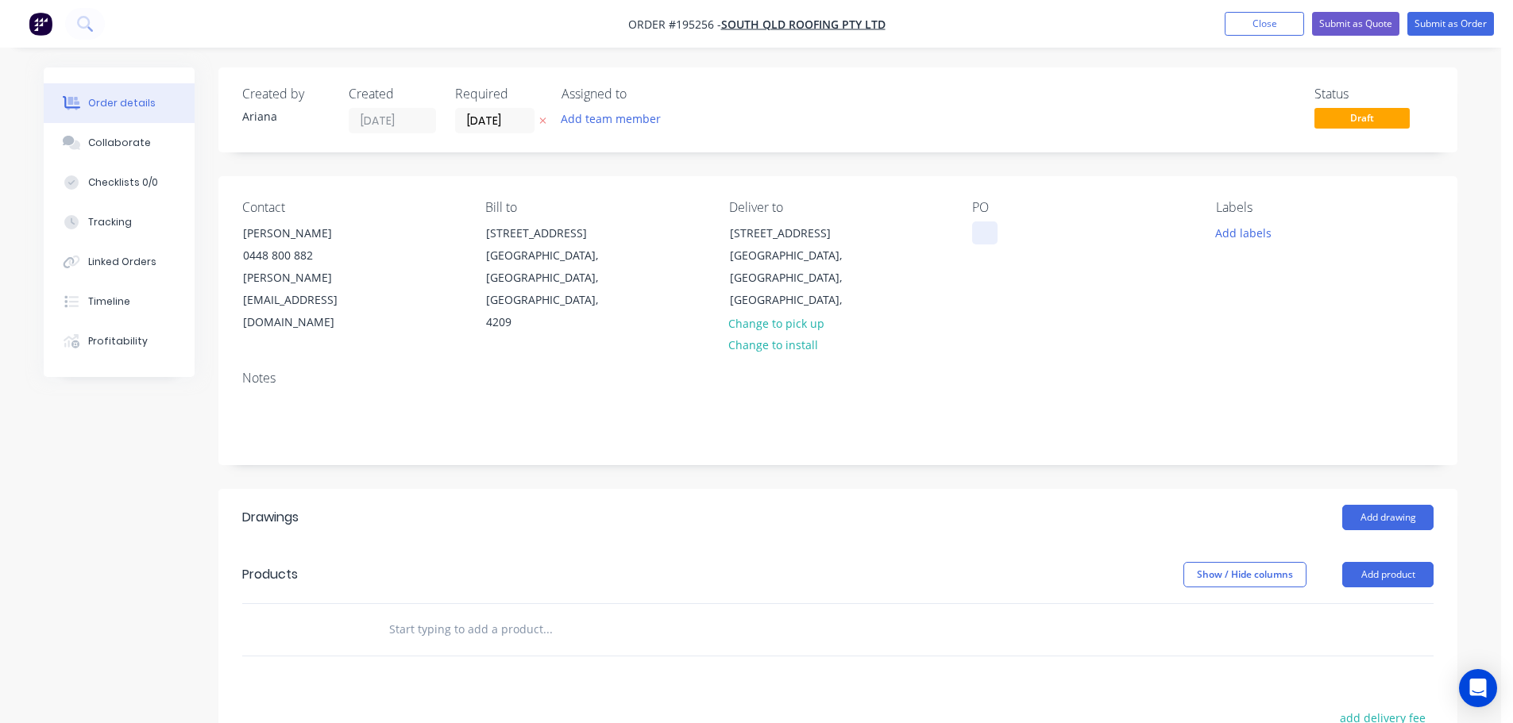
click at [983, 233] on div at bounding box center [984, 233] width 25 height 23
click at [1039, 296] on div "PO 2673" at bounding box center [1081, 267] width 218 height 134
click at [1259, 241] on button "Add labels" at bounding box center [1242, 232] width 73 height 21
click at [1240, 361] on div at bounding box center [1245, 368] width 32 height 32
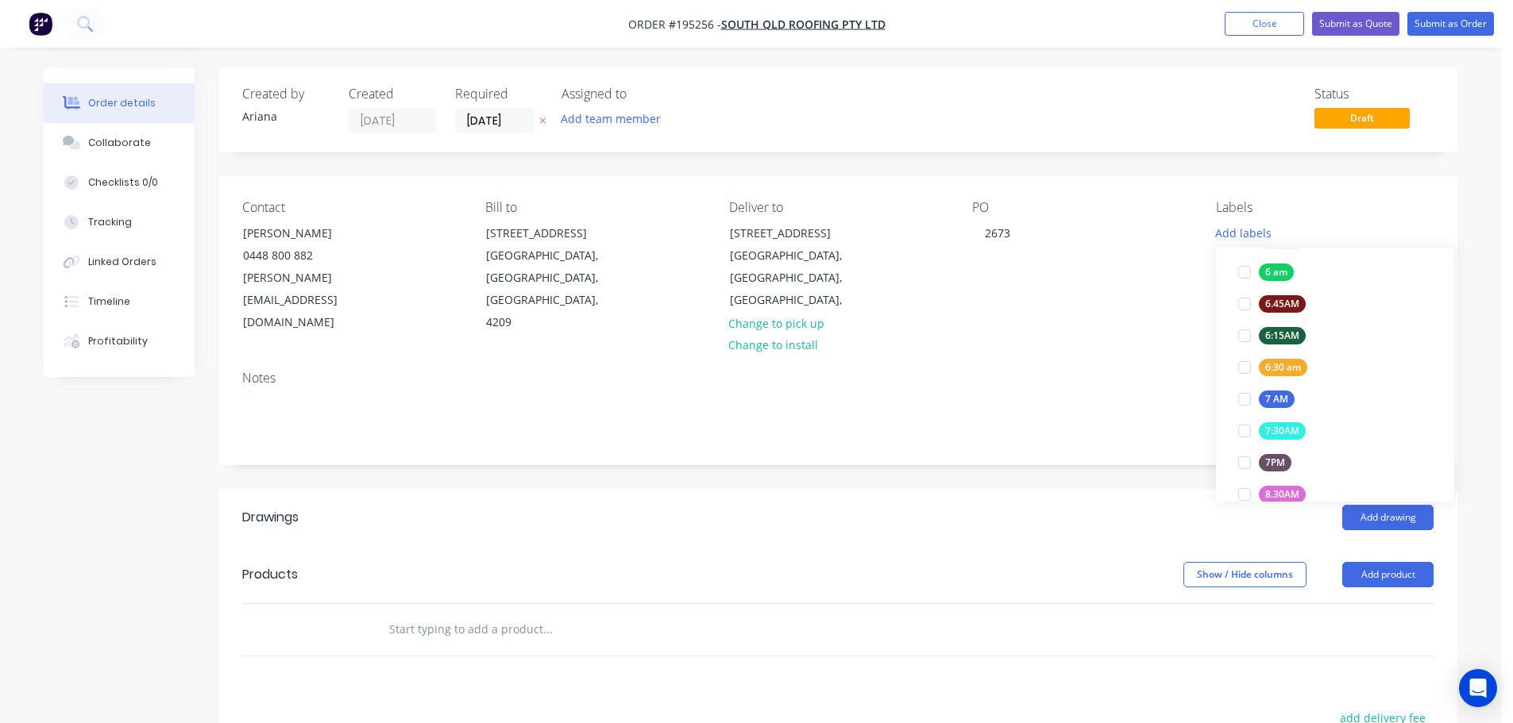
scroll to position [7, 0]
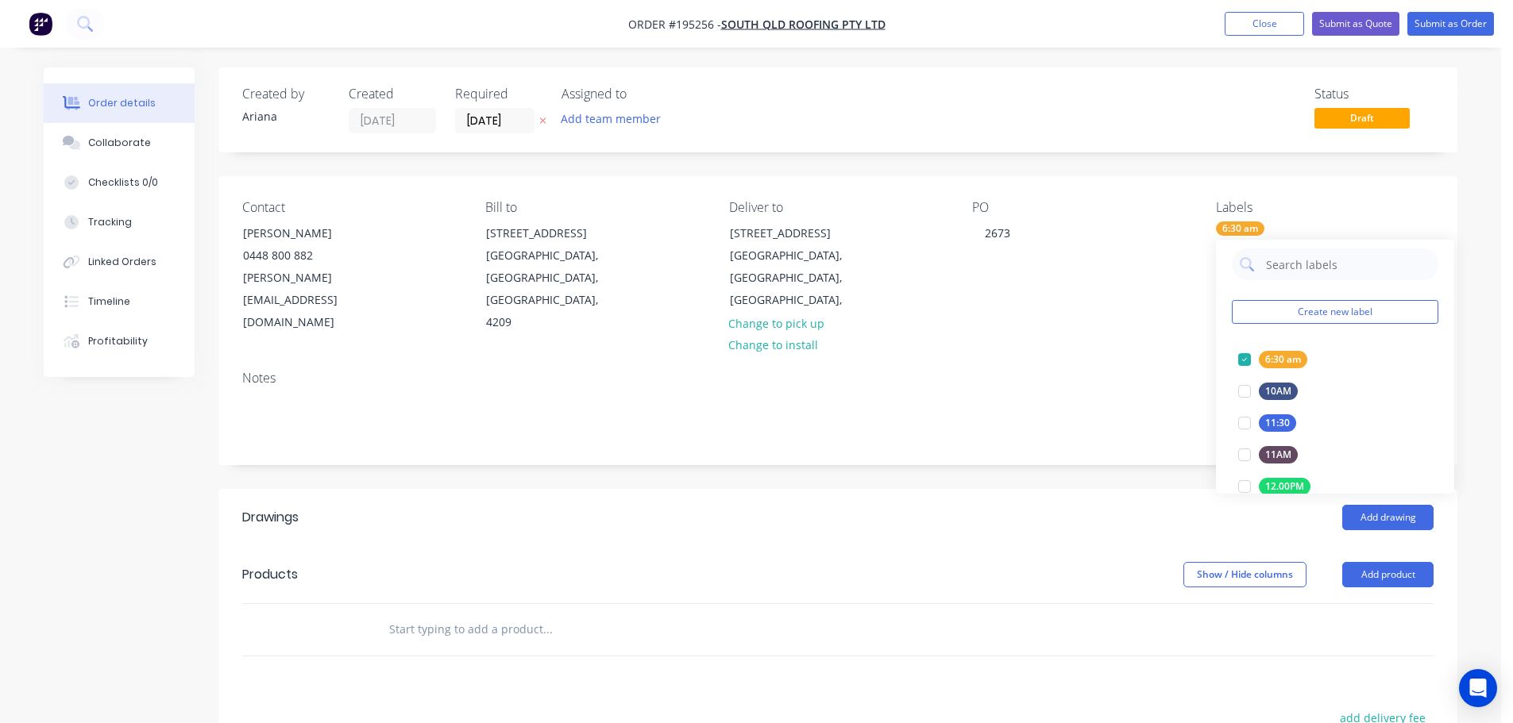
click at [1150, 358] on div "Notes" at bounding box center [837, 411] width 1239 height 106
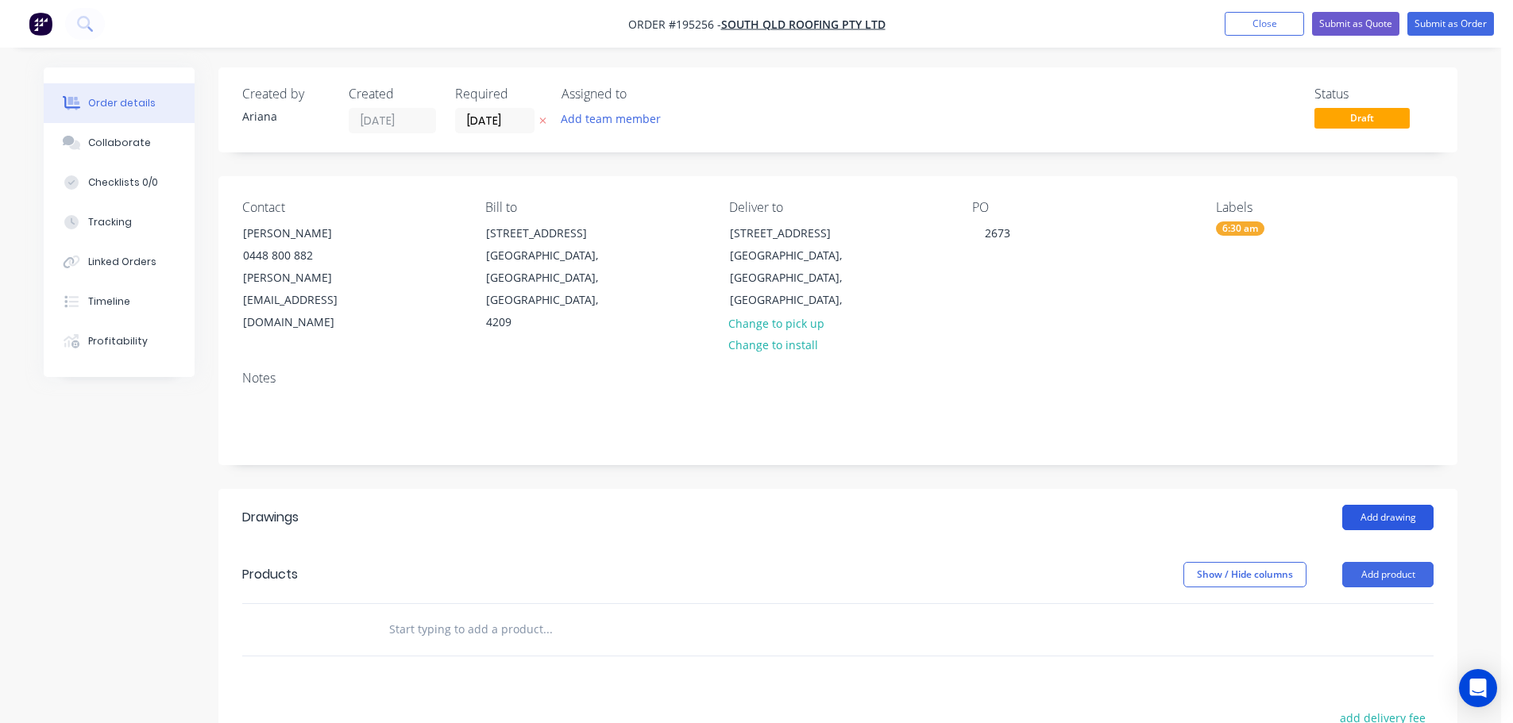
click at [1385, 505] on button "Add drawing" at bounding box center [1387, 517] width 91 height 25
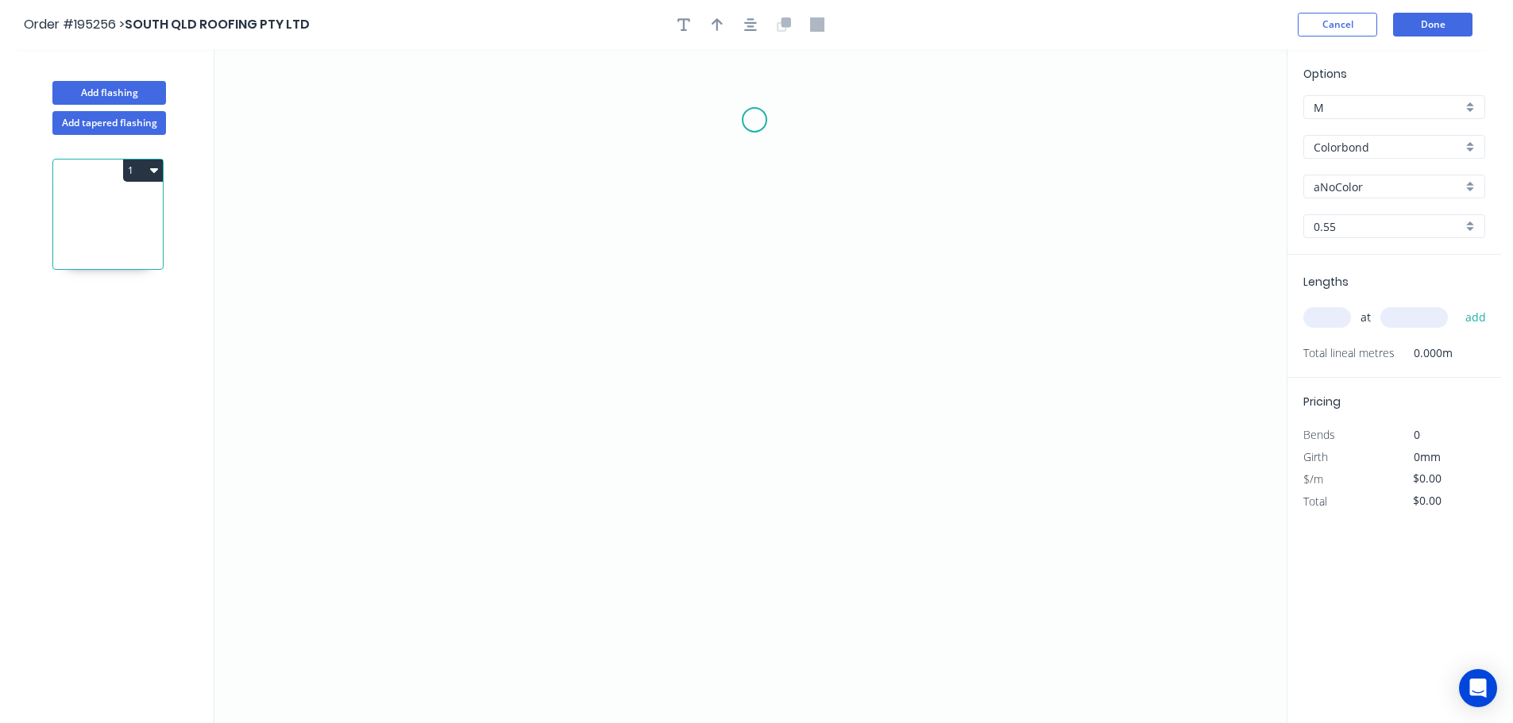
click at [754, 120] on icon "0" at bounding box center [750, 386] width 1072 height 674
click at [768, 402] on icon "0" at bounding box center [750, 386] width 1072 height 674
click at [963, 412] on icon "0 ?" at bounding box center [750, 386] width 1072 height 674
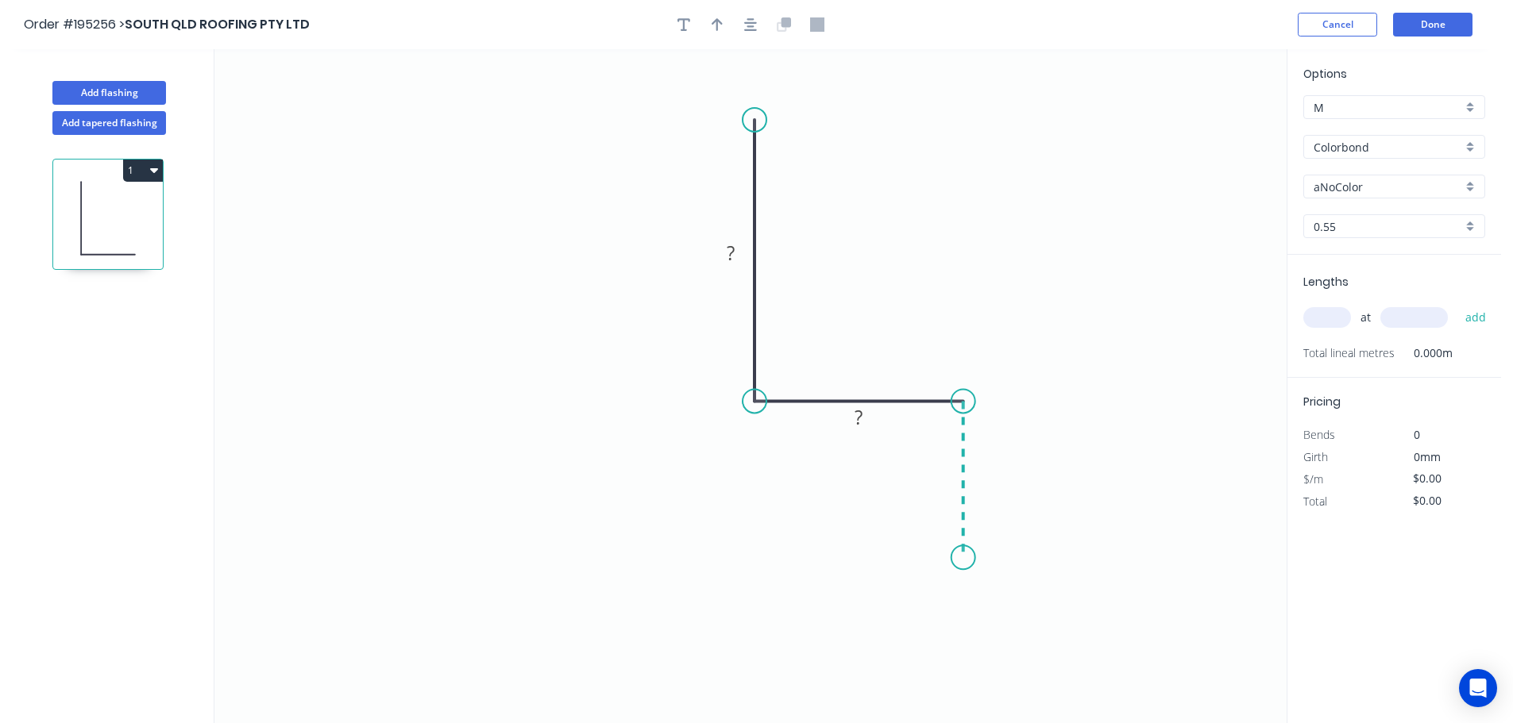
click at [958, 558] on icon "0 ? ?" at bounding box center [750, 386] width 1072 height 674
click at [592, 531] on icon "0 ? ? ?" at bounding box center [750, 386] width 1072 height 674
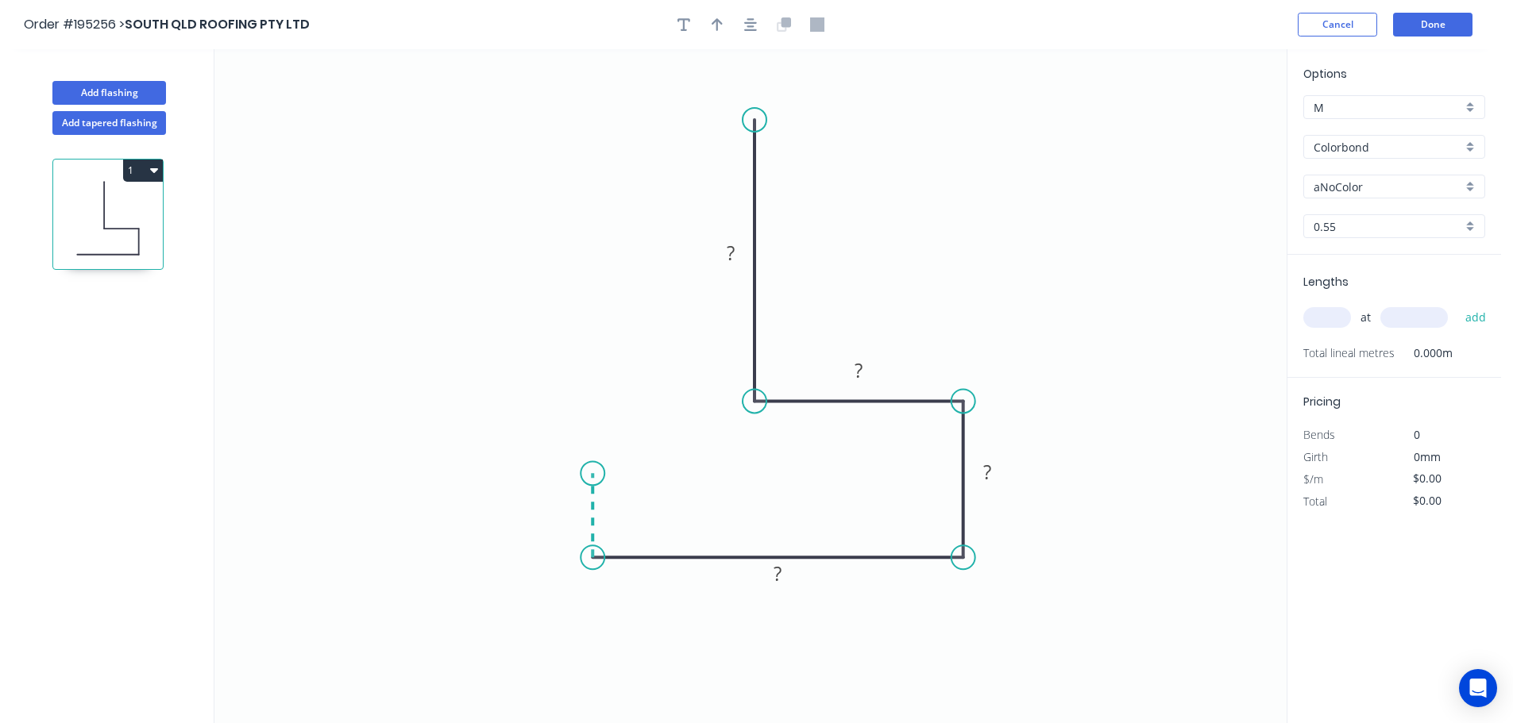
click at [592, 474] on icon at bounding box center [592, 515] width 0 height 84
click at [592, 474] on circle at bounding box center [593, 473] width 24 height 24
click at [573, 507] on rect at bounding box center [569, 509] width 32 height 22
click at [966, 212] on icon "0 10 80 40 50 120" at bounding box center [750, 386] width 1072 height 674
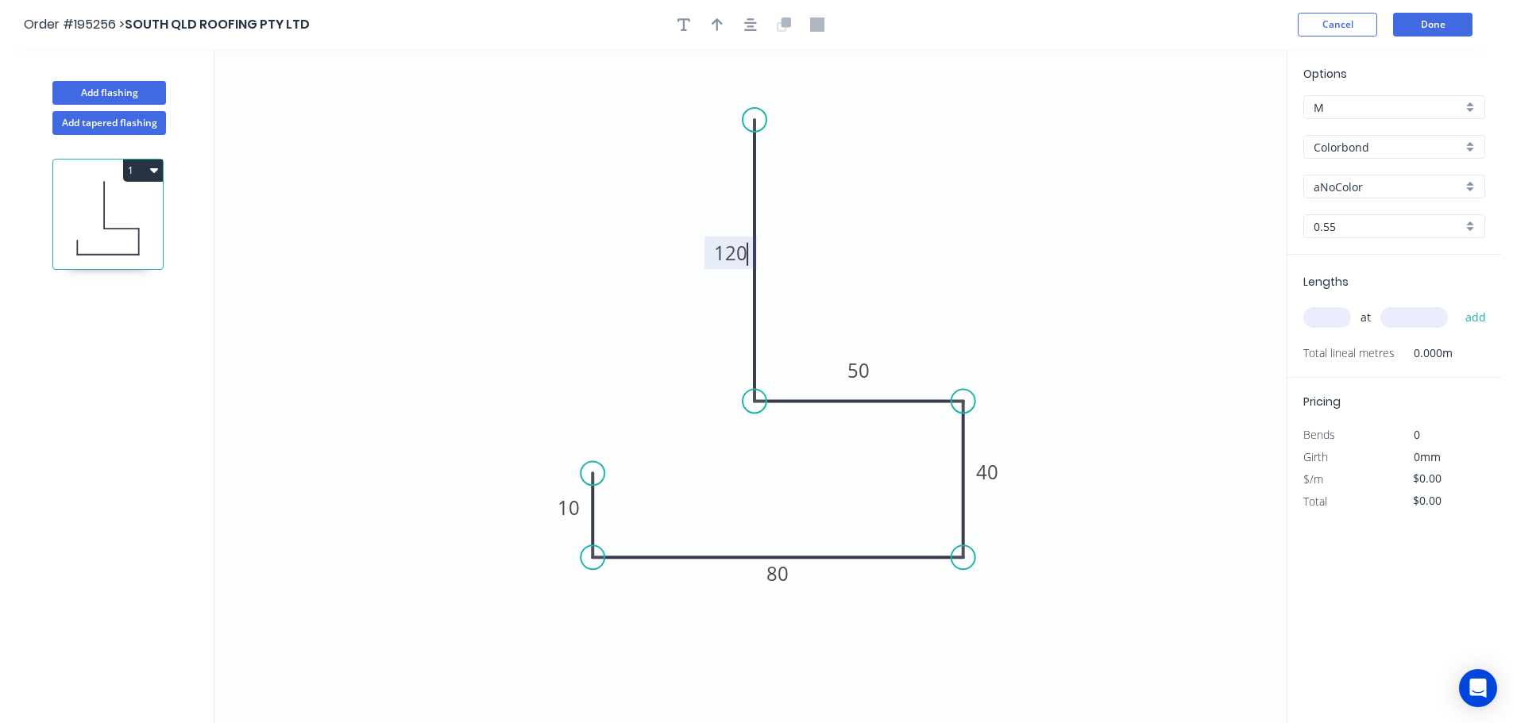
type input "$10.28"
click at [718, 23] on icon "button" at bounding box center [717, 24] width 11 height 13
drag, startPoint x: 1203, startPoint y: 125, endPoint x: 920, endPoint y: 207, distance: 295.3
click at [920, 207] on icon at bounding box center [919, 189] width 14 height 51
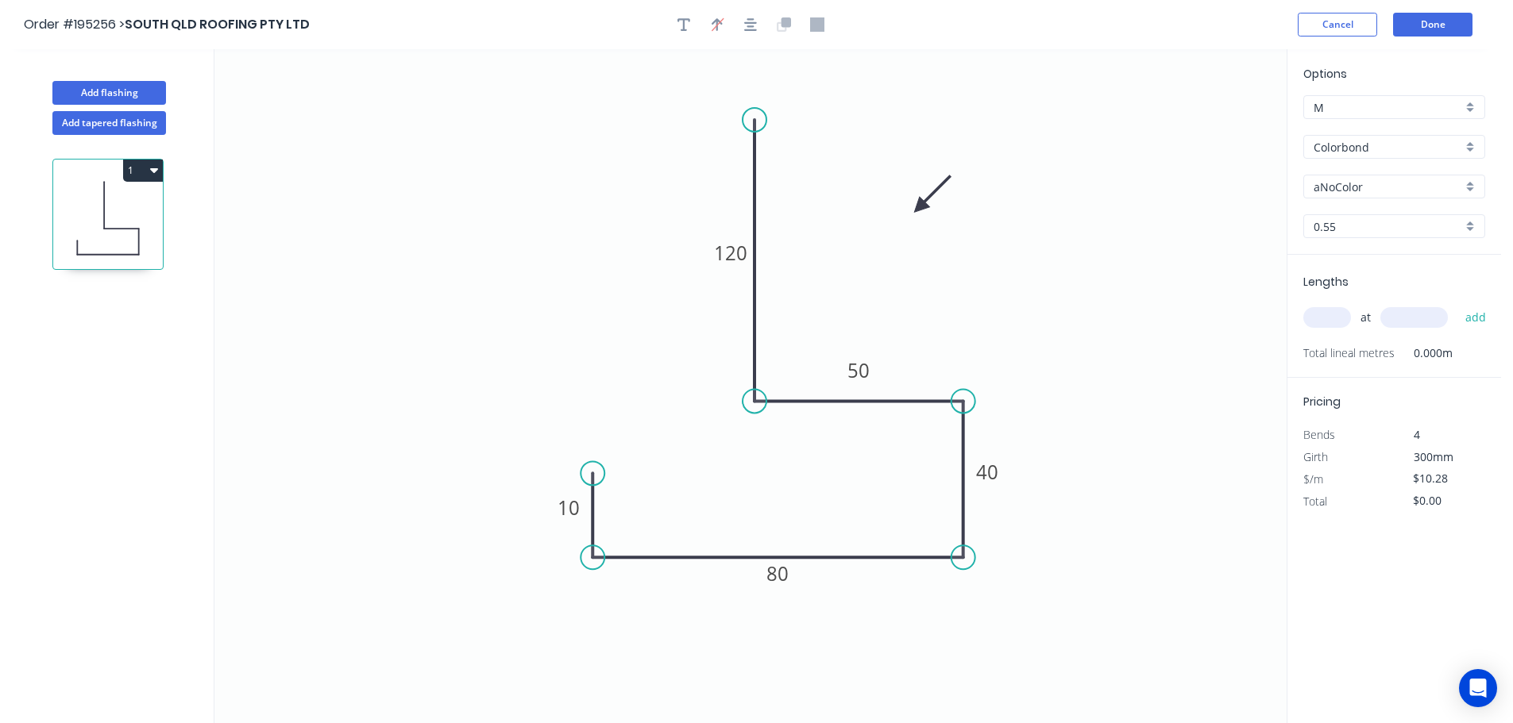
click at [1467, 188] on div "aNoColor" at bounding box center [1394, 187] width 182 height 24
click at [1390, 206] on div "Surfmist" at bounding box center [1394, 214] width 180 height 28
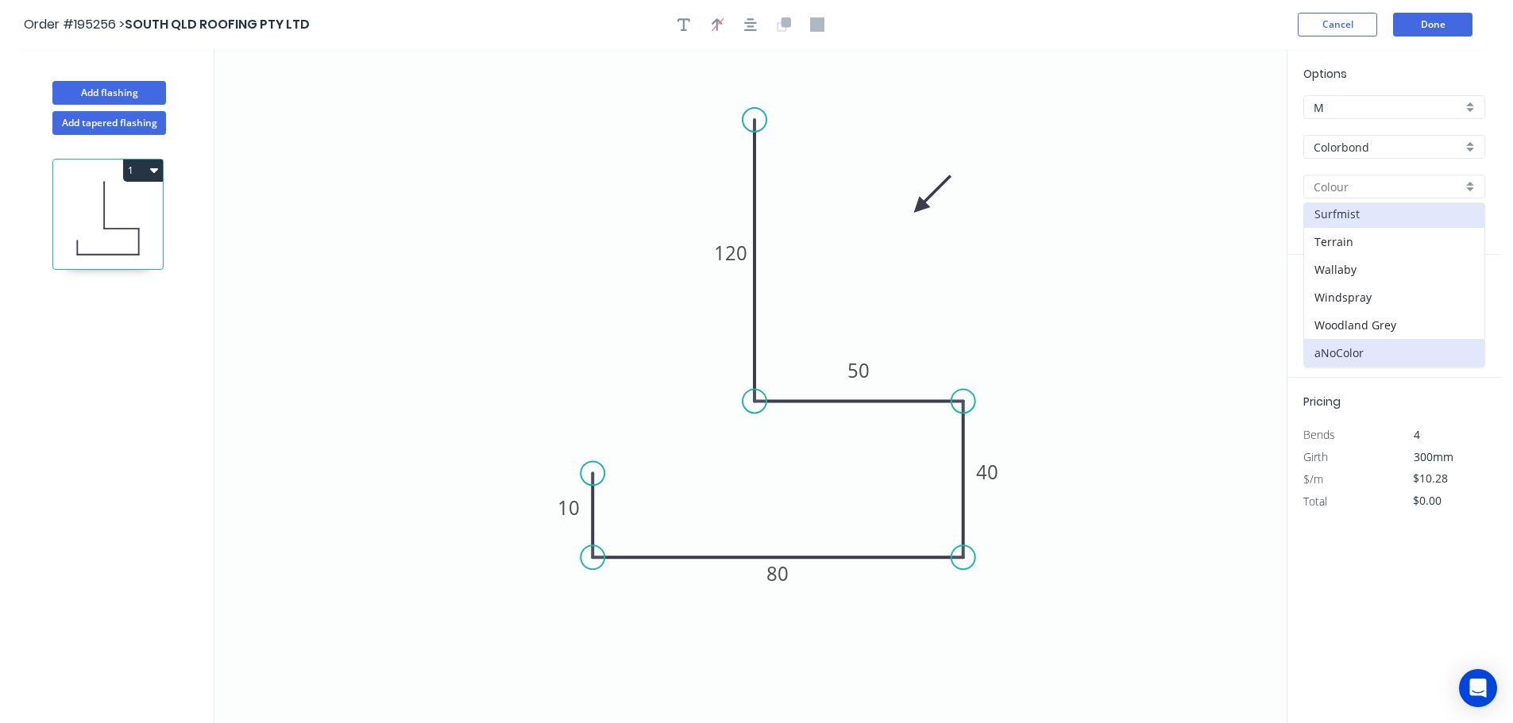
type input "Surfmist"
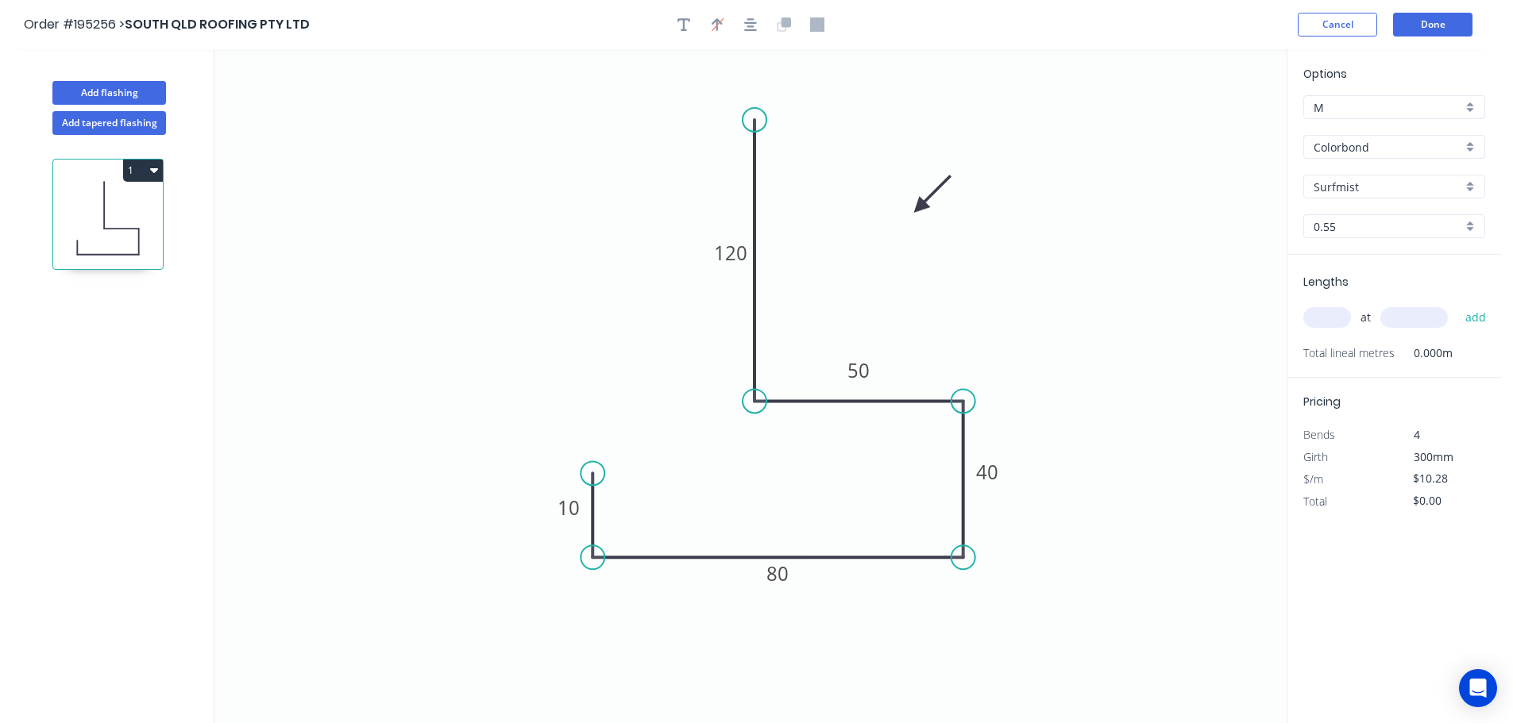
click at [1331, 318] on input "text" at bounding box center [1327, 317] width 48 height 21
type input "13"
click at [1469, 148] on div "Colorbond" at bounding box center [1394, 147] width 182 height 24
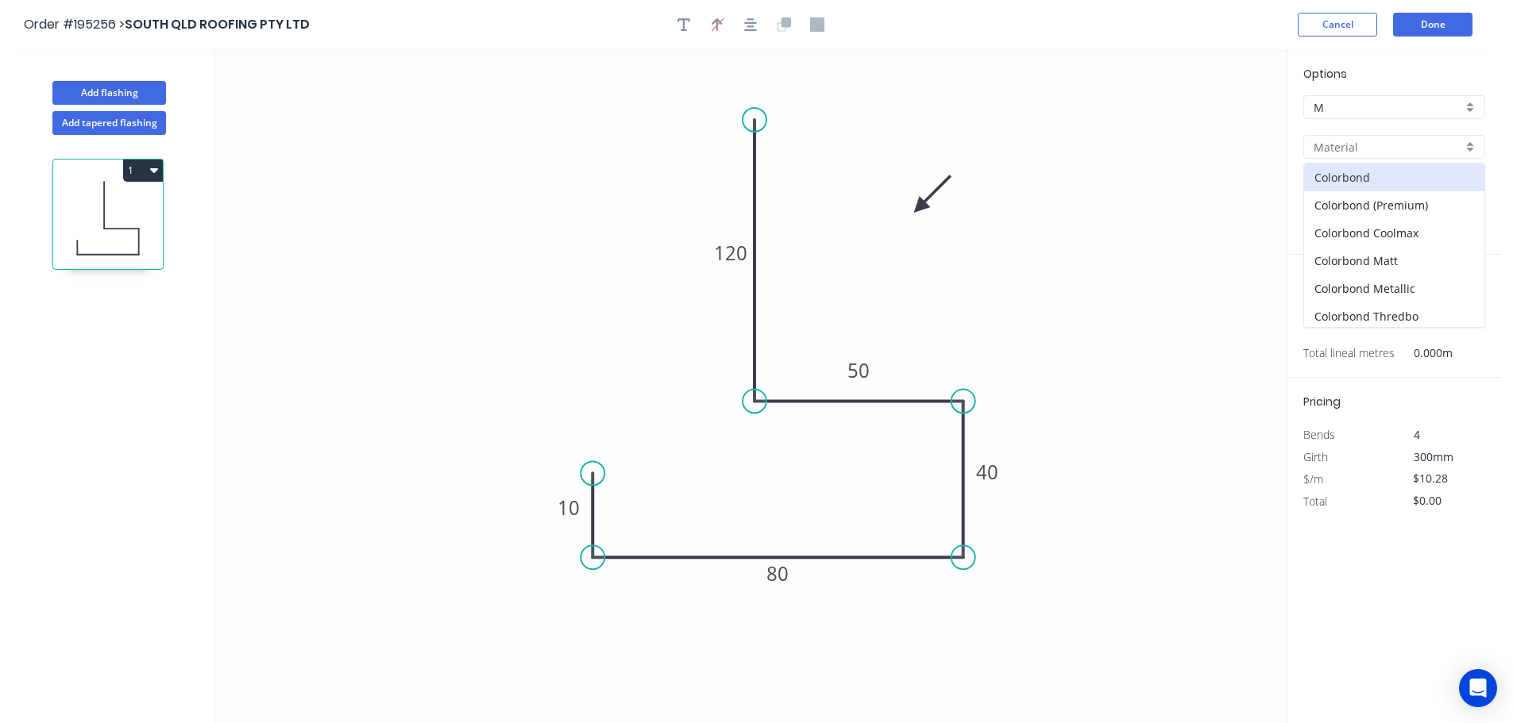
scroll to position [32, 0]
click at [1445, 312] on div "Colorbond Ultra" at bounding box center [1394, 313] width 180 height 28
type input "Colorbond Ultra"
type input "$13.71"
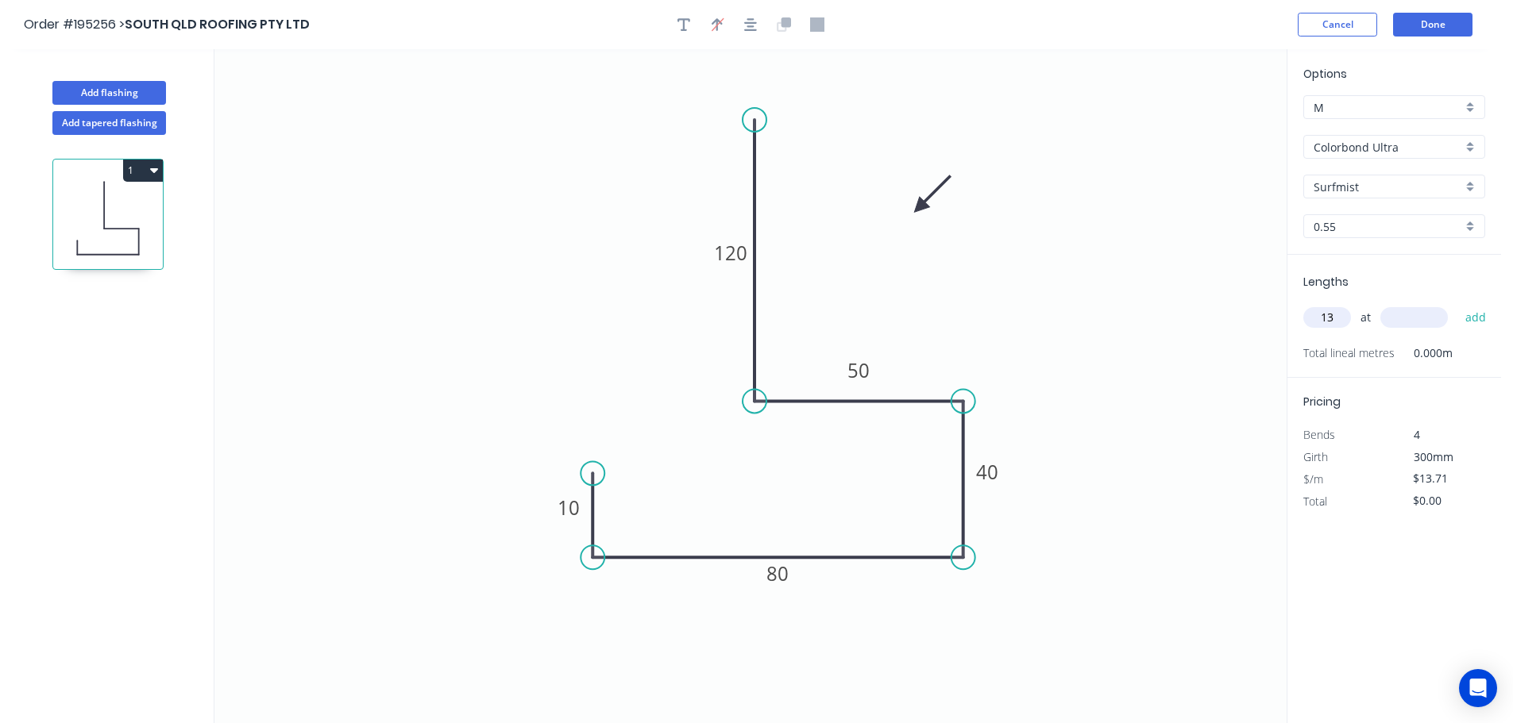
click at [1410, 314] on input "text" at bounding box center [1414, 317] width 68 height 21
type input "5000"
click at [1457, 304] on button "add" at bounding box center [1475, 317] width 37 height 27
type input "$891.15"
type input "4"
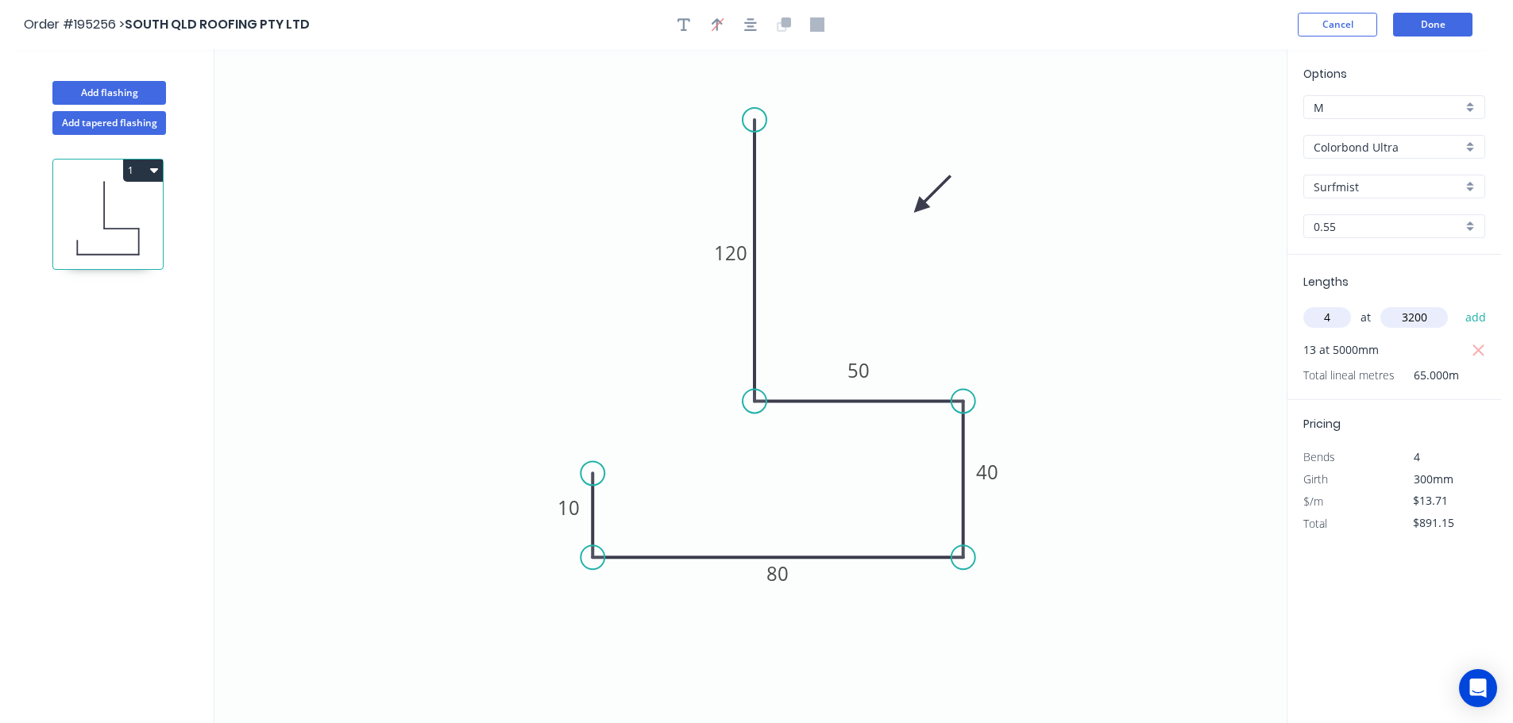
type input "3200"
click at [1457, 304] on button "add" at bounding box center [1475, 317] width 37 height 27
type input "$1,066.64"
click at [105, 88] on button "Add flashing" at bounding box center [109, 93] width 114 height 24
type input "$0.00"
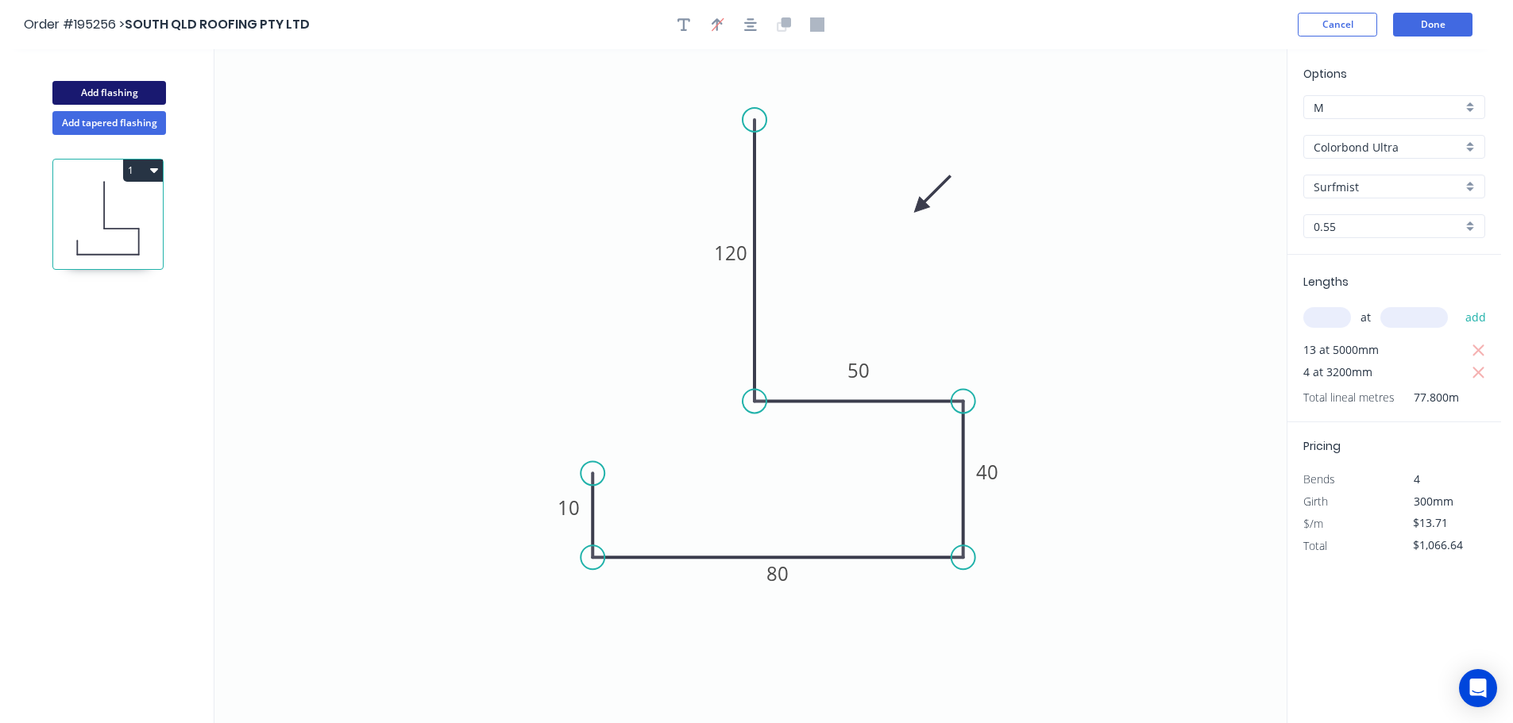
type input "$0.00"
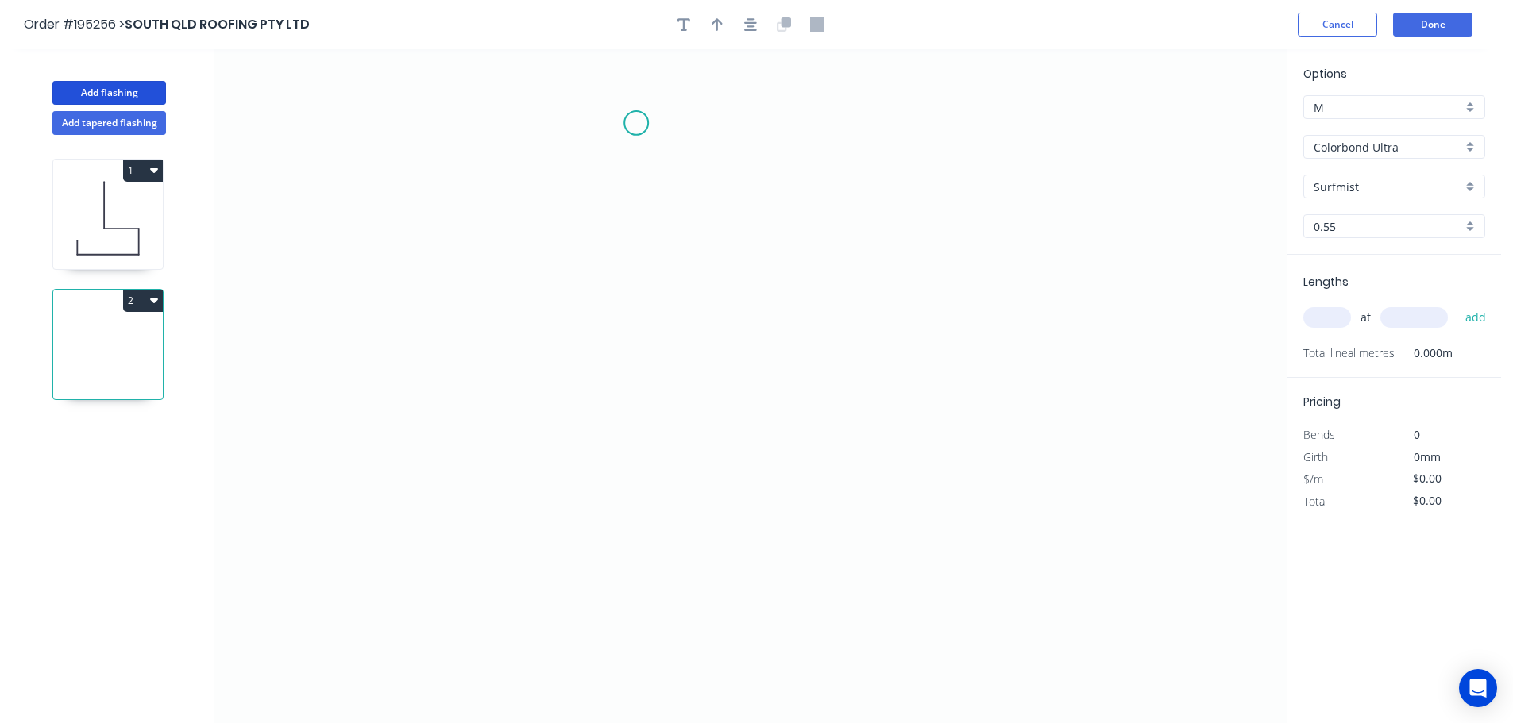
click at [636, 123] on icon "0" at bounding box center [750, 386] width 1072 height 674
click at [529, 123] on icon "0" at bounding box center [750, 386] width 1072 height 674
click at [542, 360] on icon "0 ?" at bounding box center [750, 386] width 1072 height 674
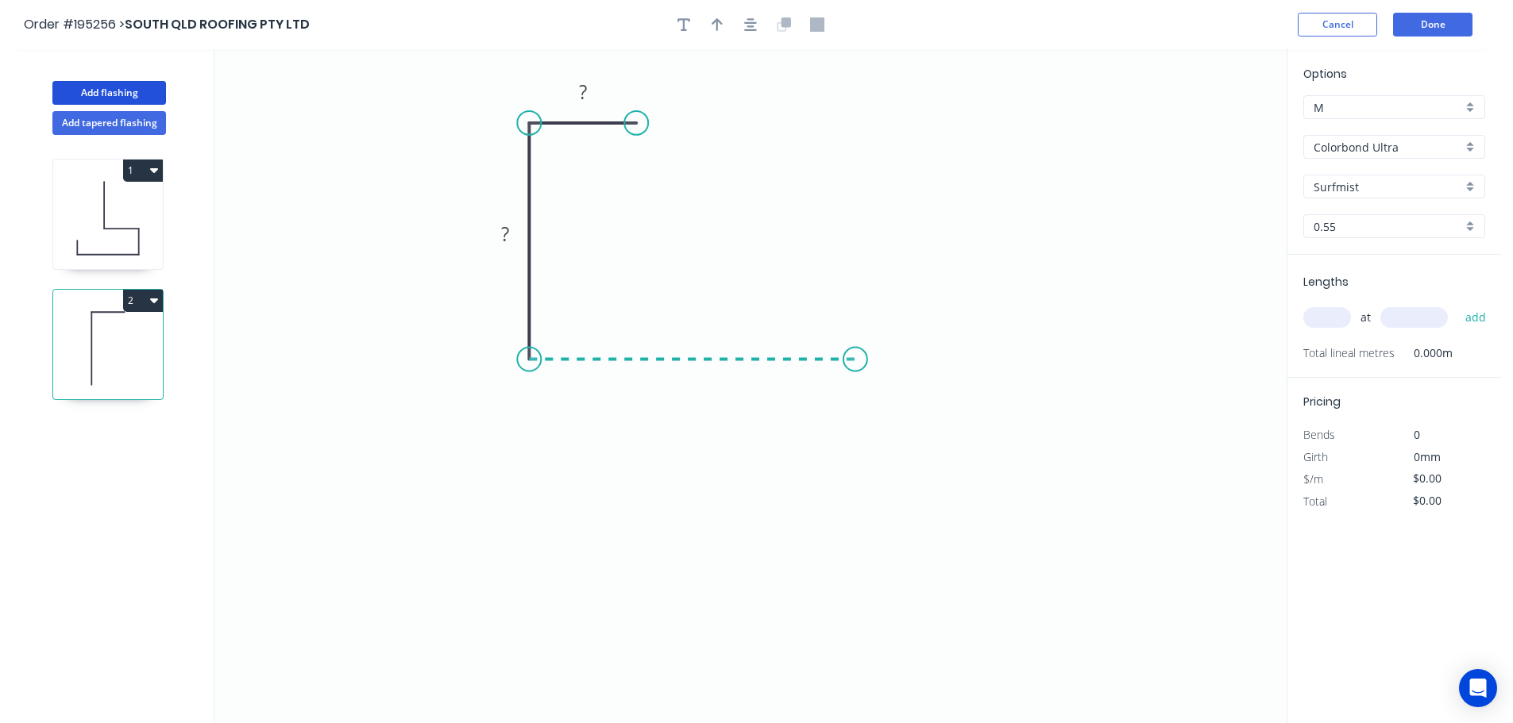
click at [855, 340] on icon "0 ? ?" at bounding box center [750, 386] width 1072 height 674
click at [855, 340] on icon "0 ? ? ?" at bounding box center [750, 386] width 1072 height 674
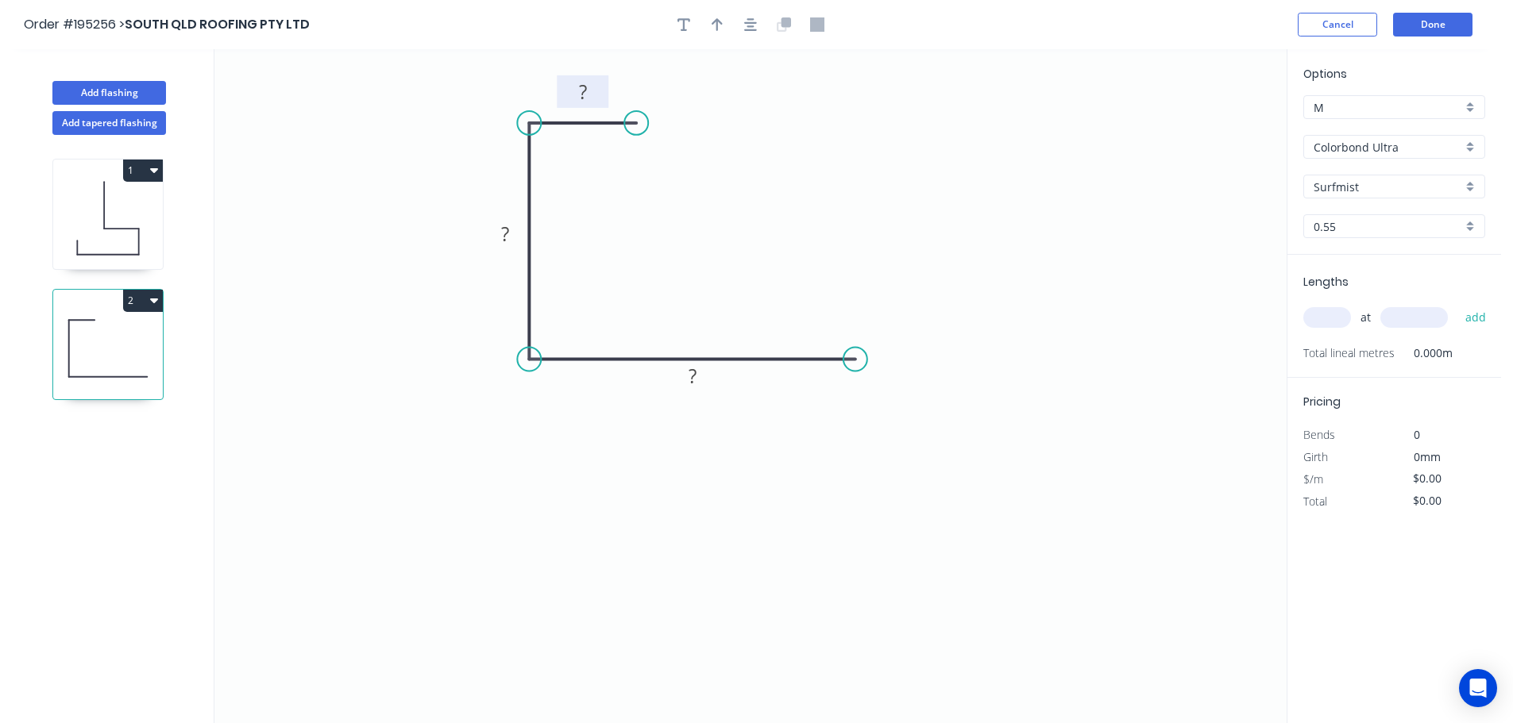
click at [583, 90] on tspan "?" at bounding box center [583, 92] width 8 height 26
click at [741, 150] on icon "0 10 40 50" at bounding box center [750, 386] width 1072 height 674
type input "$6.65"
click at [721, 15] on button "button" at bounding box center [717, 25] width 24 height 24
drag, startPoint x: 1205, startPoint y: 124, endPoint x: 468, endPoint y: 409, distance: 790.2
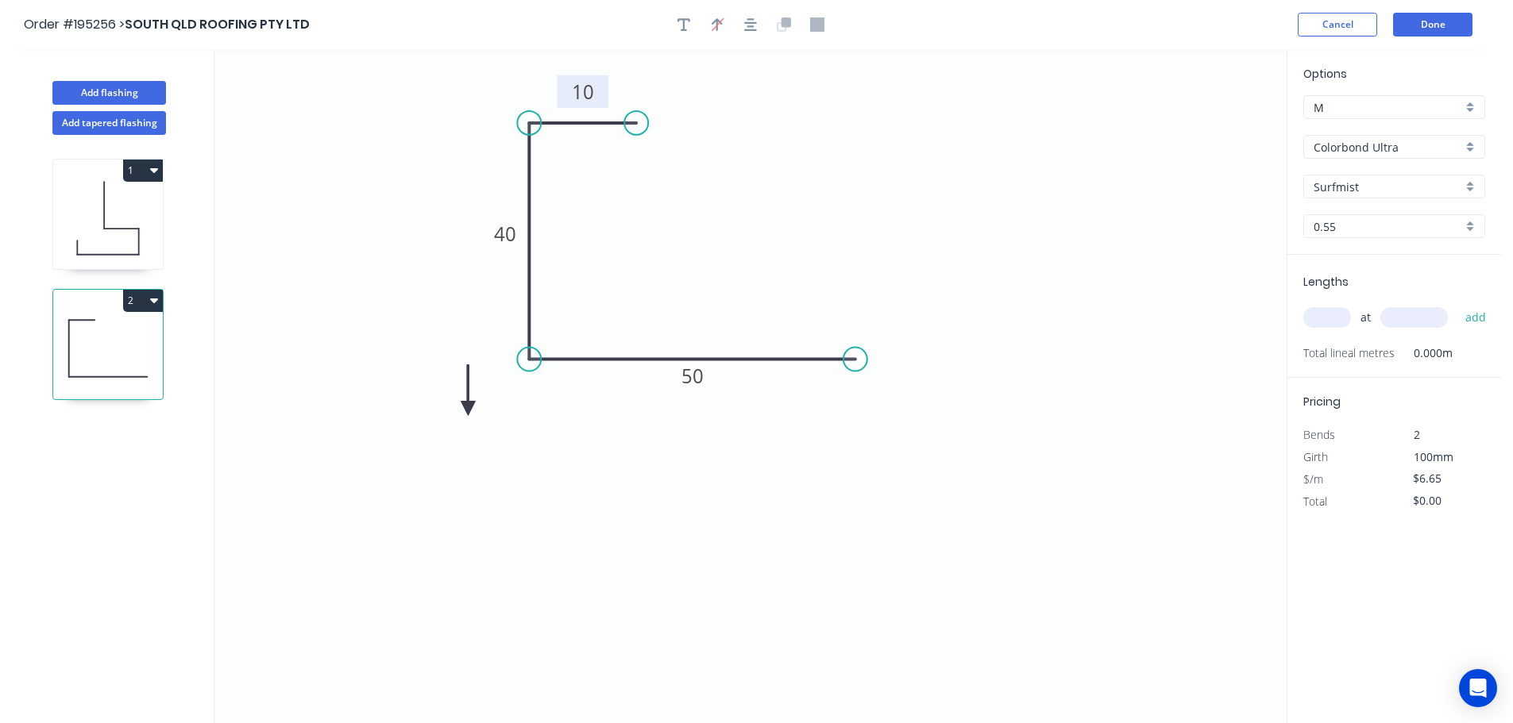
click at [468, 409] on icon at bounding box center [468, 390] width 14 height 51
click at [468, 409] on icon at bounding box center [481, 395] width 46 height 46
click at [468, 409] on icon at bounding box center [486, 408] width 51 height 14
click at [468, 409] on icon at bounding box center [481, 422] width 46 height 46
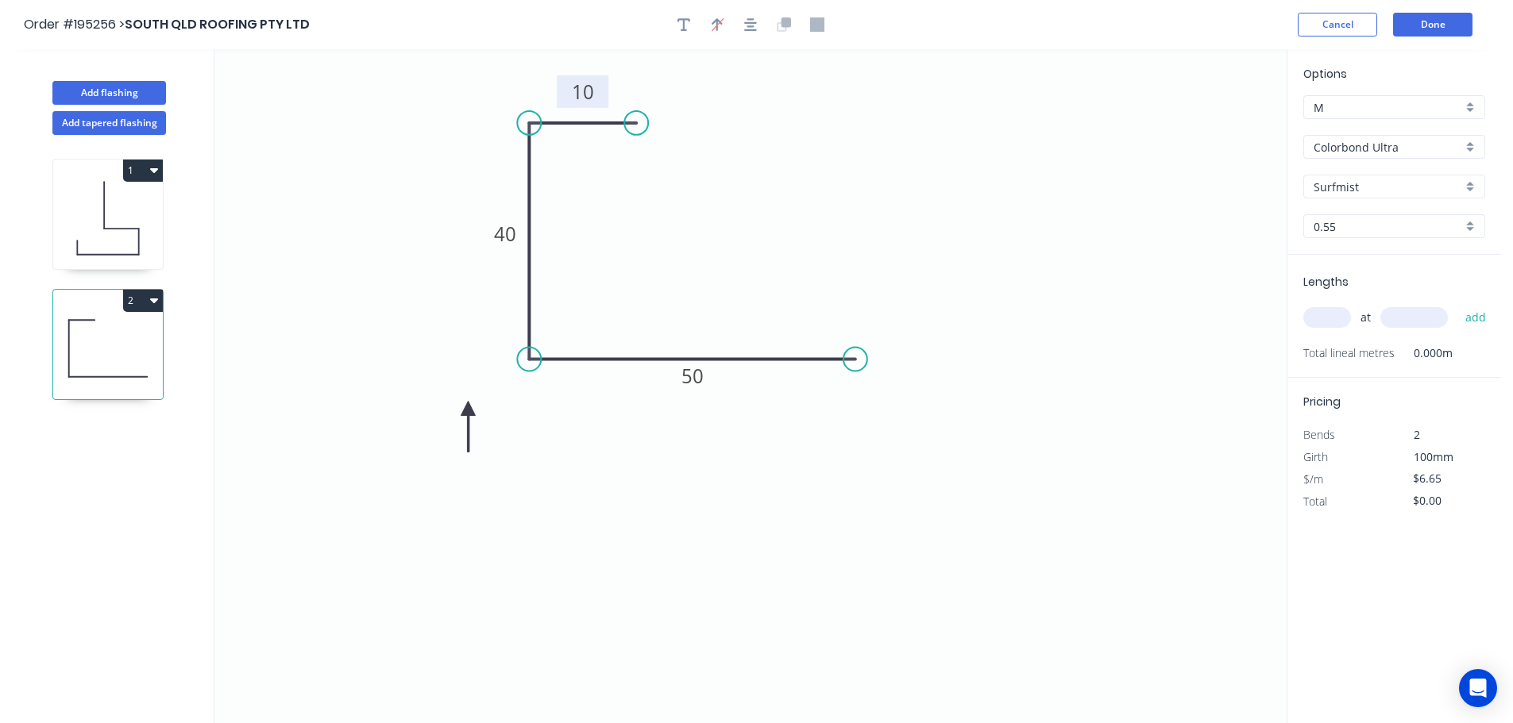
click at [468, 409] on icon at bounding box center [468, 426] width 14 height 51
click at [1337, 319] on input "text" at bounding box center [1327, 317] width 48 height 21
type input "8"
type input "1800"
click at [1457, 304] on button "add" at bounding box center [1475, 317] width 37 height 27
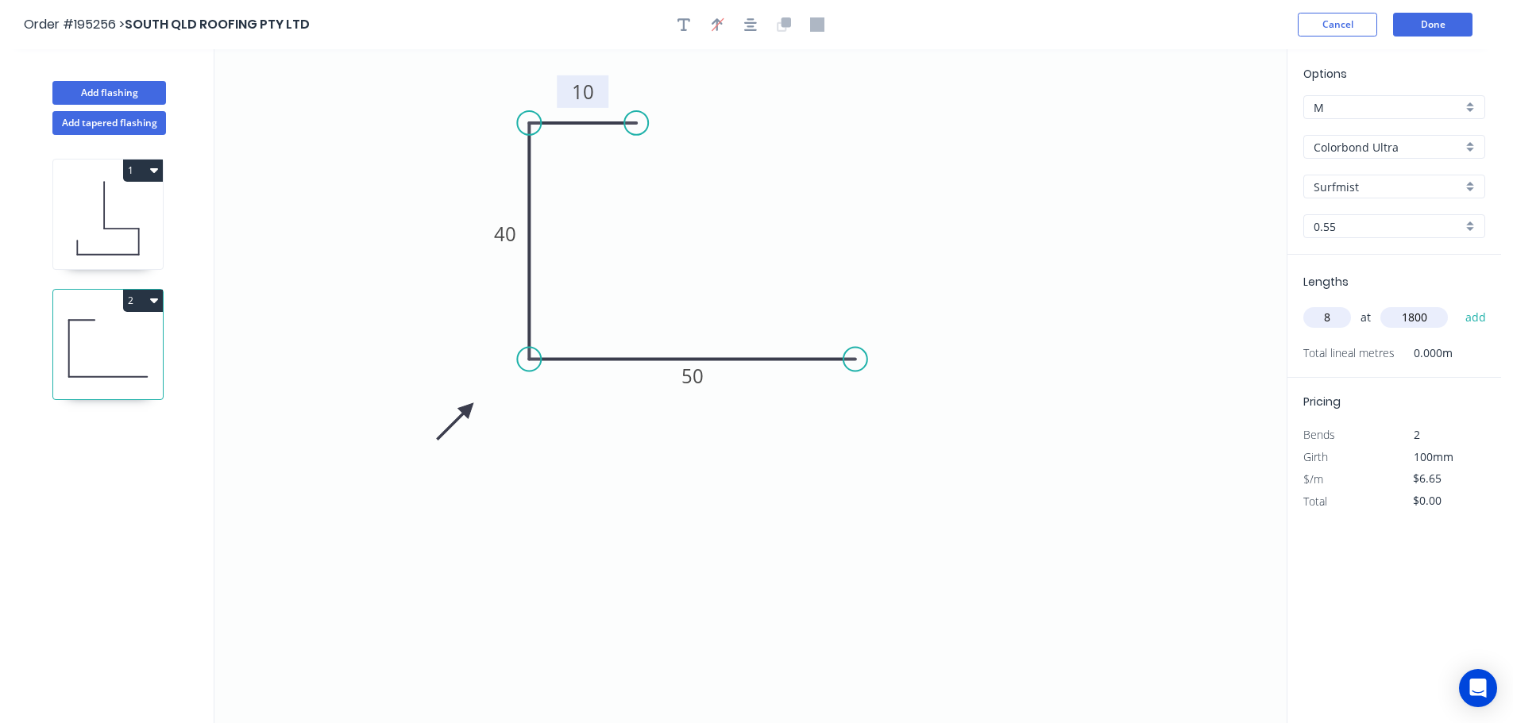
type input "$95.76"
click at [106, 211] on icon at bounding box center [108, 219] width 110 height 102
type input "$13.71"
type input "$1,066.64"
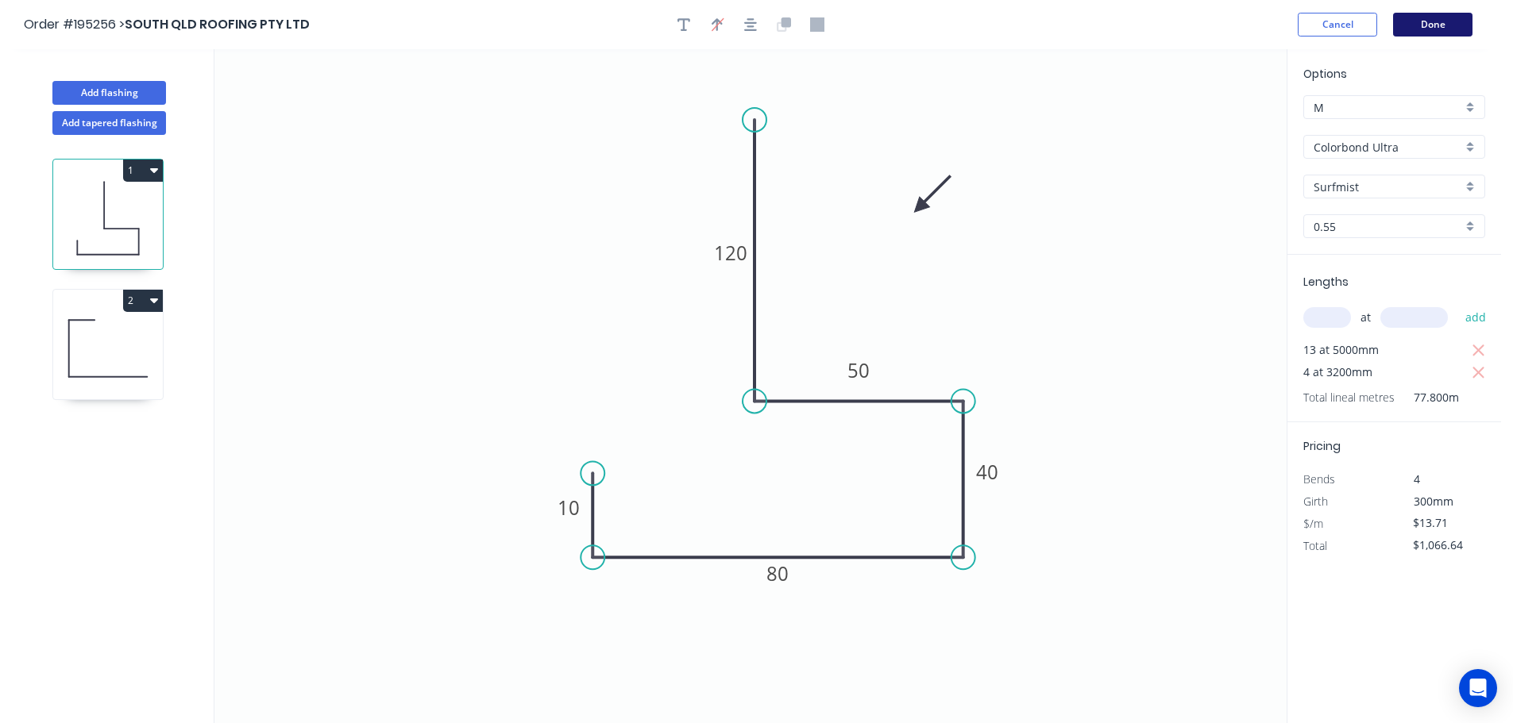
click at [1431, 17] on button "Done" at bounding box center [1432, 25] width 79 height 24
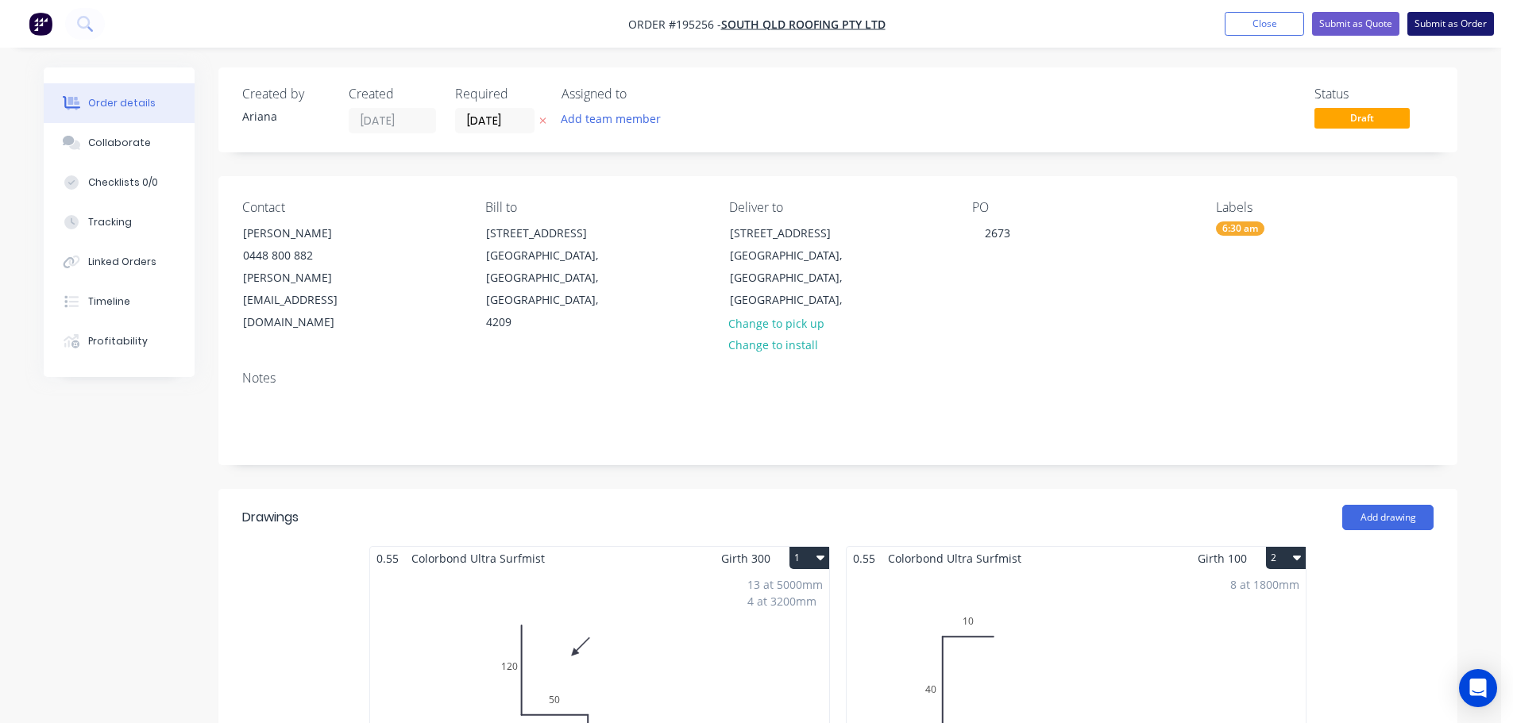
click at [1444, 22] on button "Submit as Order" at bounding box center [1450, 24] width 87 height 24
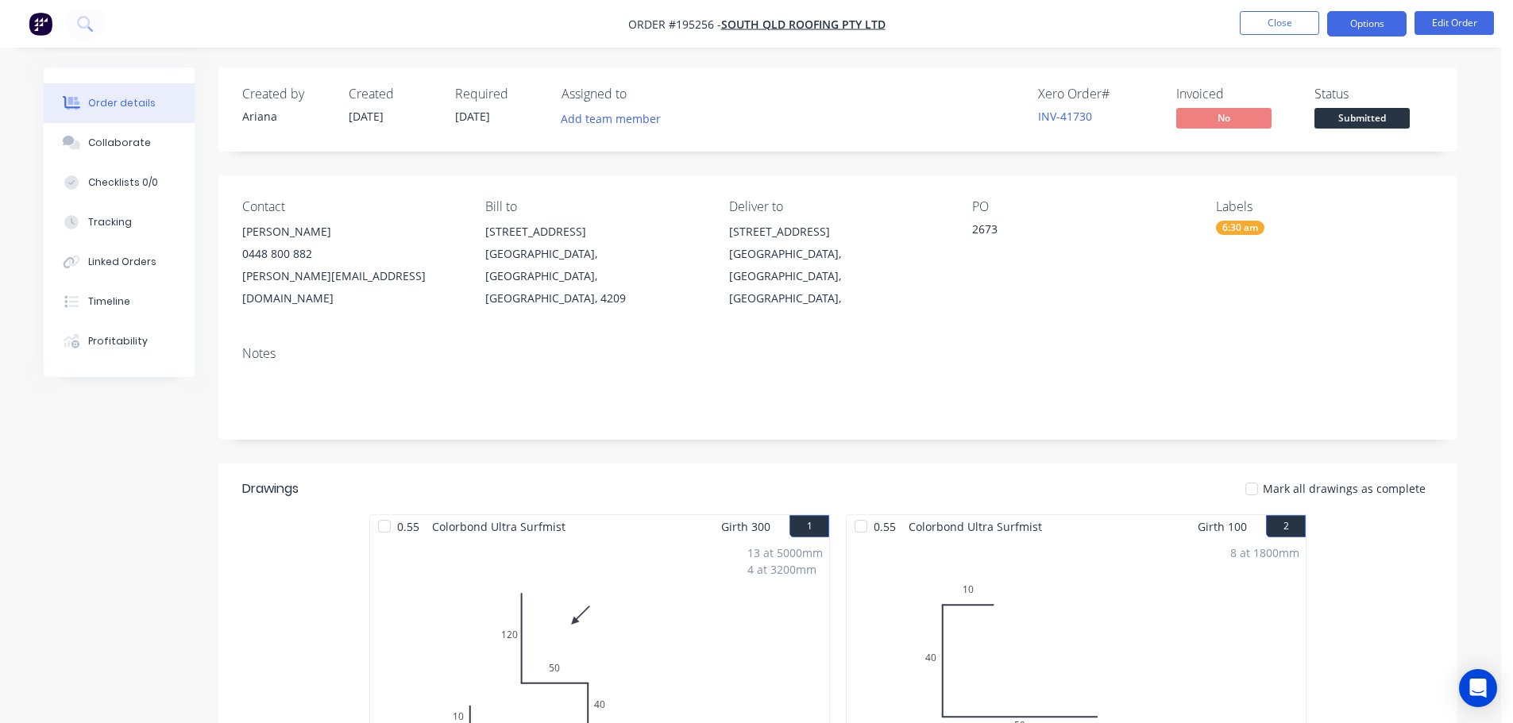
click at [1361, 19] on button "Options" at bounding box center [1366, 23] width 79 height 25
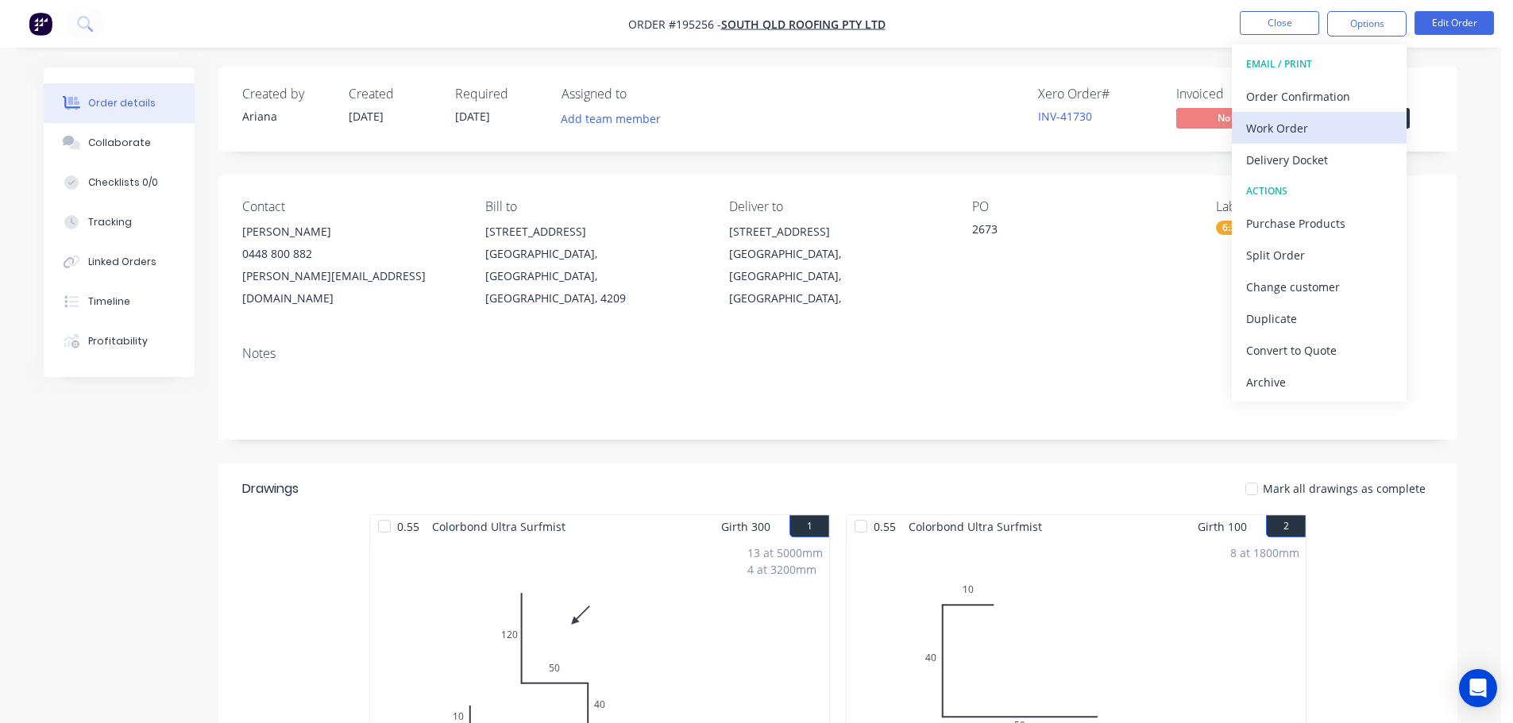
click at [1294, 122] on div "Work Order" at bounding box center [1319, 128] width 146 height 23
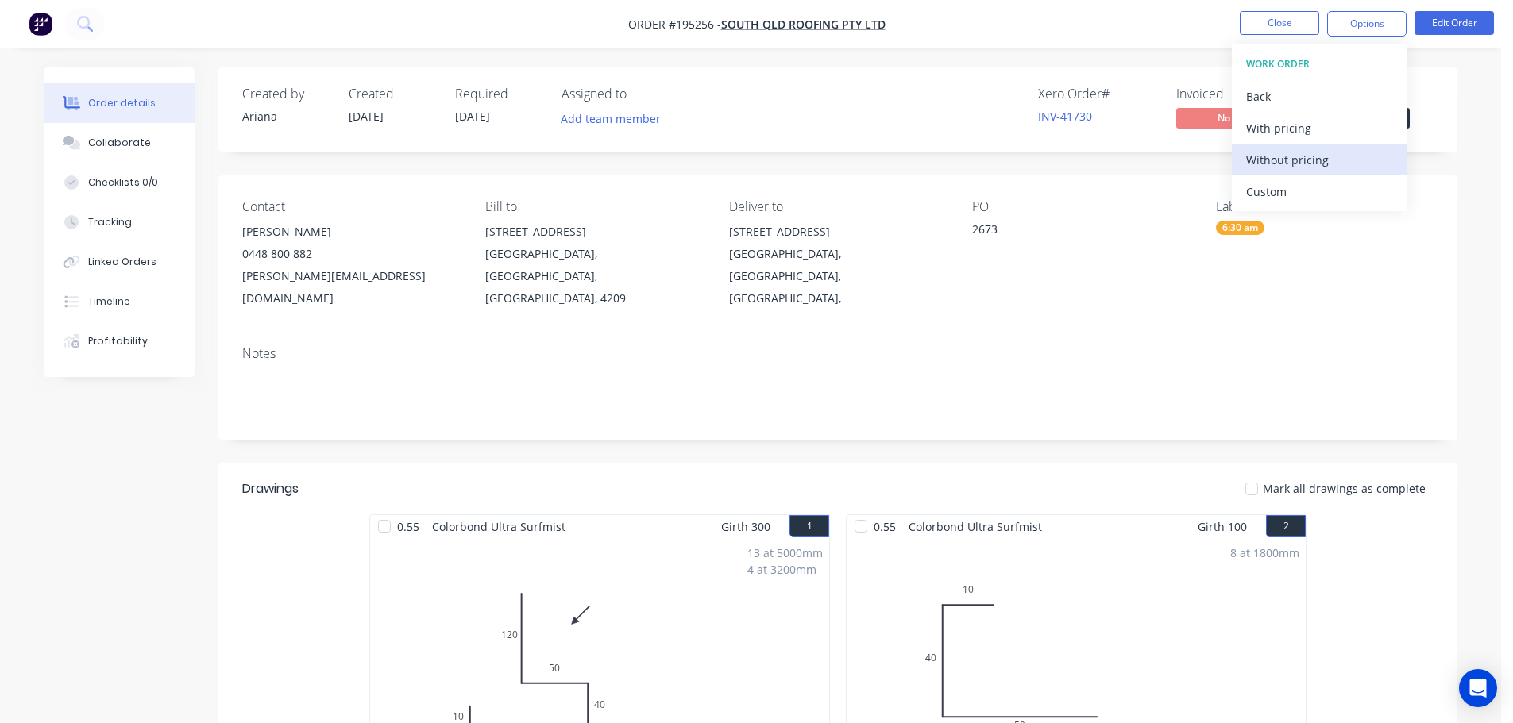
click at [1278, 154] on div "Without pricing" at bounding box center [1319, 160] width 146 height 23
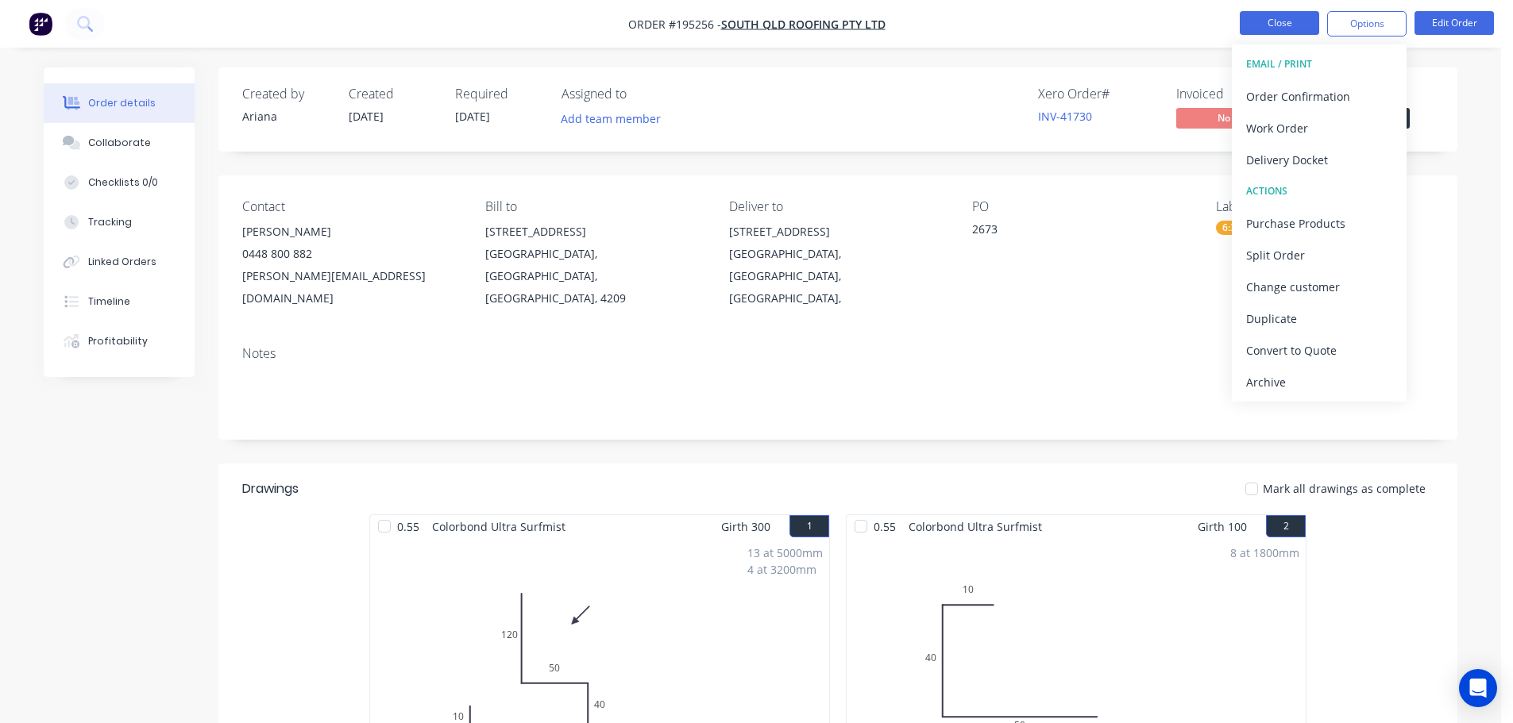
click at [1277, 17] on button "Close" at bounding box center [1279, 23] width 79 height 24
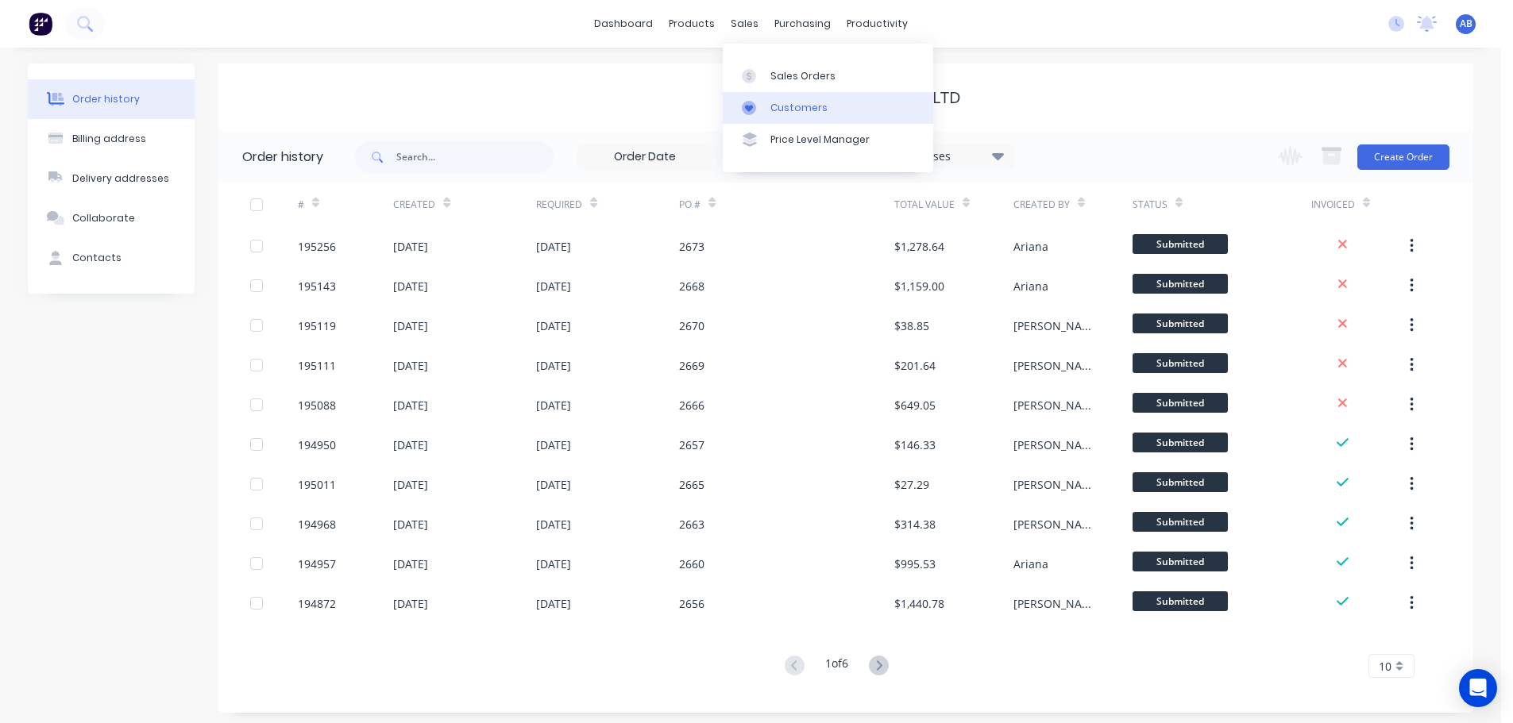
click at [795, 99] on link "Customers" at bounding box center [828, 108] width 210 height 32
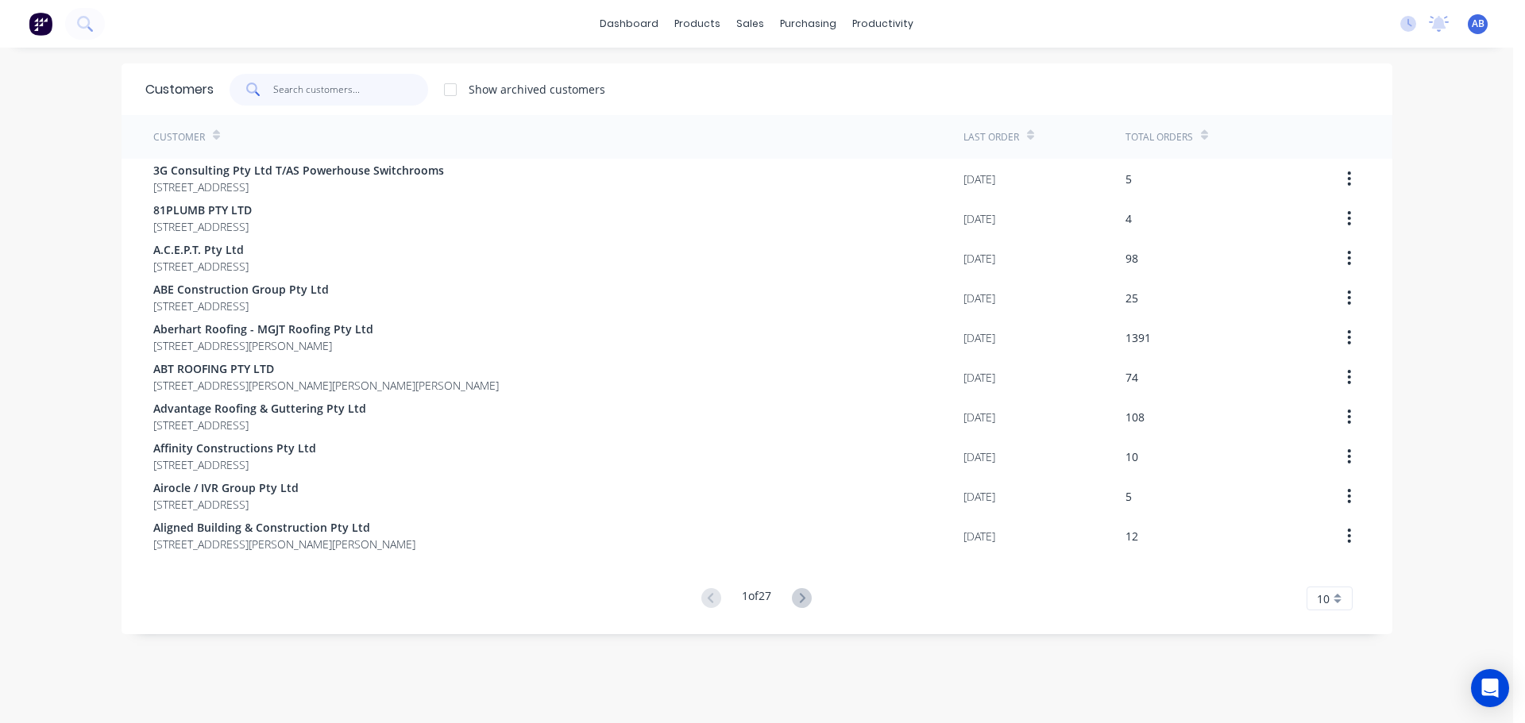
drag, startPoint x: 371, startPoint y: 91, endPoint x: 519, endPoint y: 85, distance: 147.8
click at [372, 91] on input "text" at bounding box center [350, 90] width 155 height 32
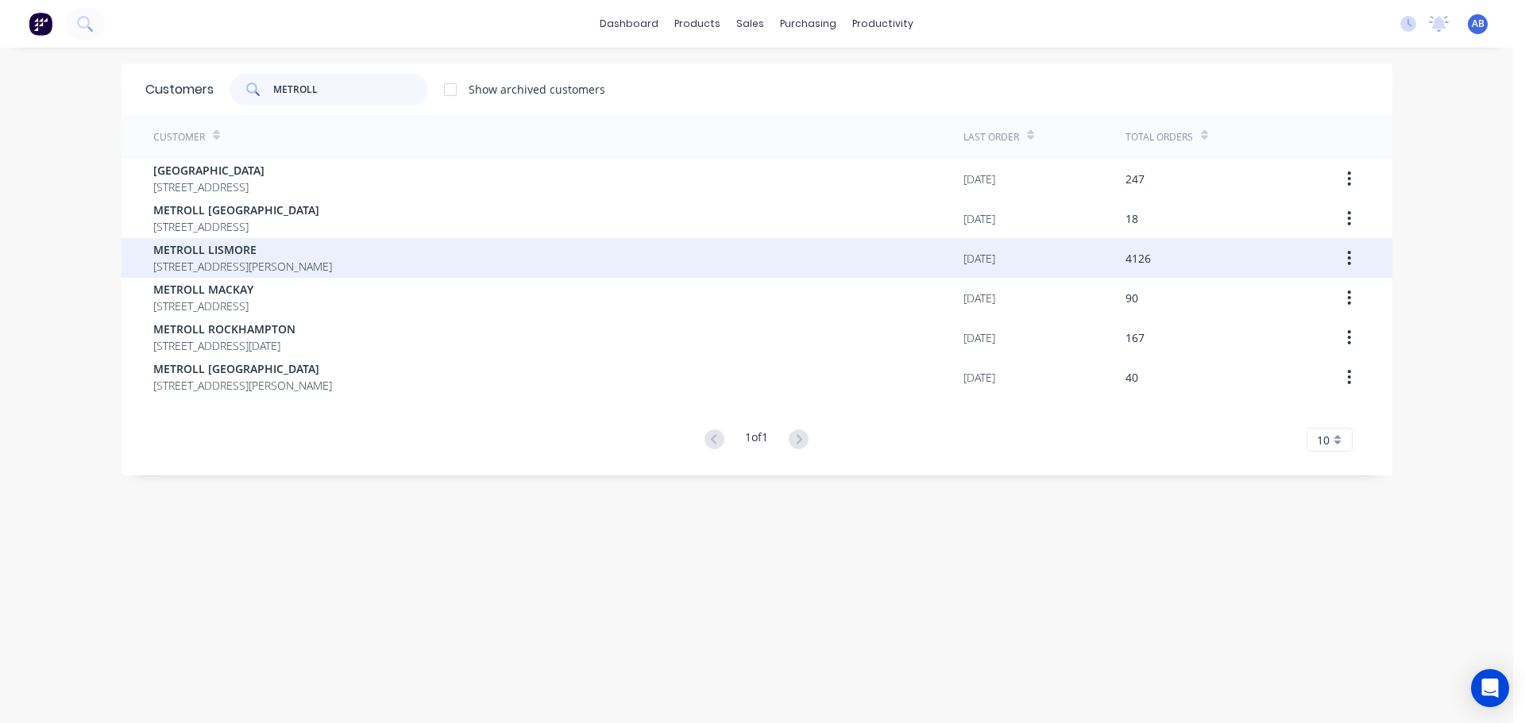
type input "METROLL"
click at [236, 256] on span "METROLL LISMORE" at bounding box center [242, 249] width 179 height 17
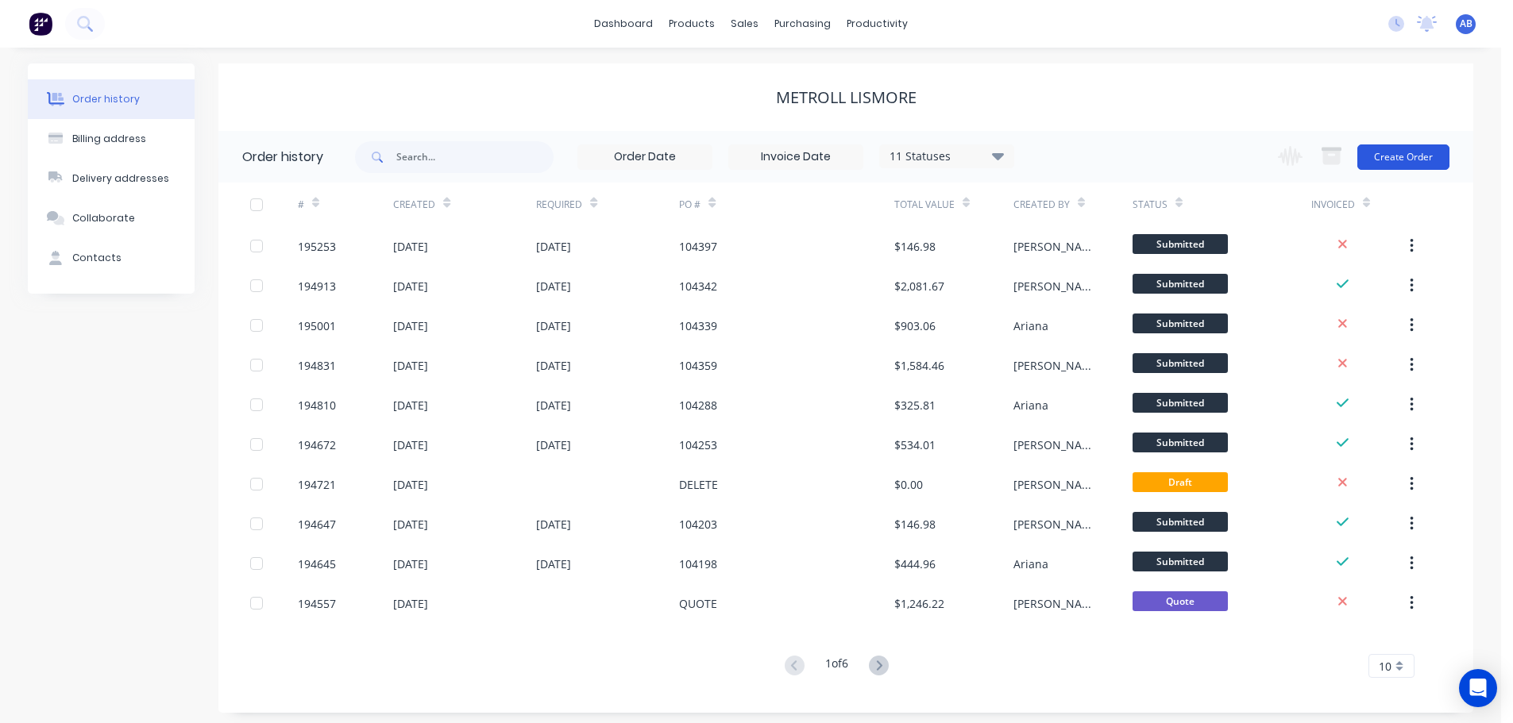
click at [1387, 150] on button "Create Order" at bounding box center [1403, 157] width 92 height 25
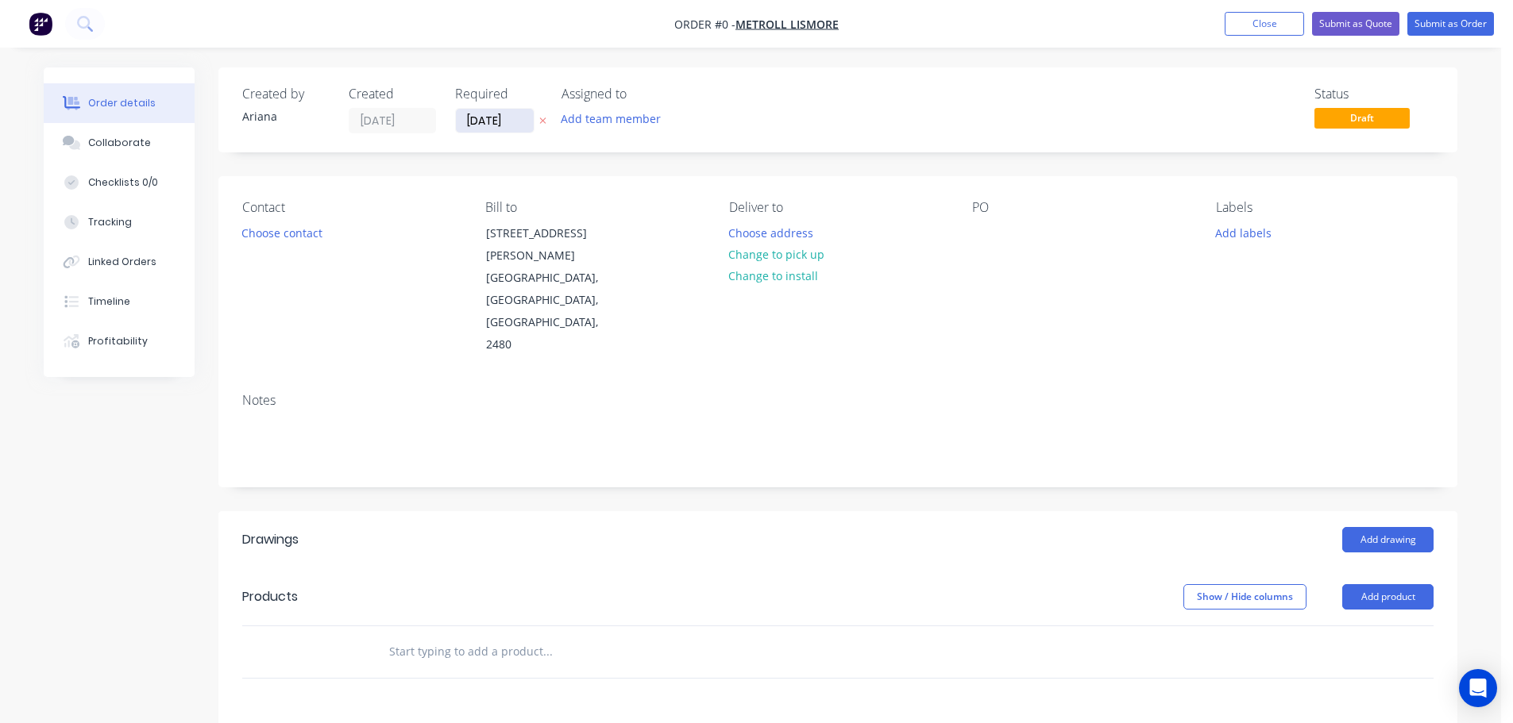
click at [492, 122] on input "[DATE]" at bounding box center [495, 121] width 78 height 24
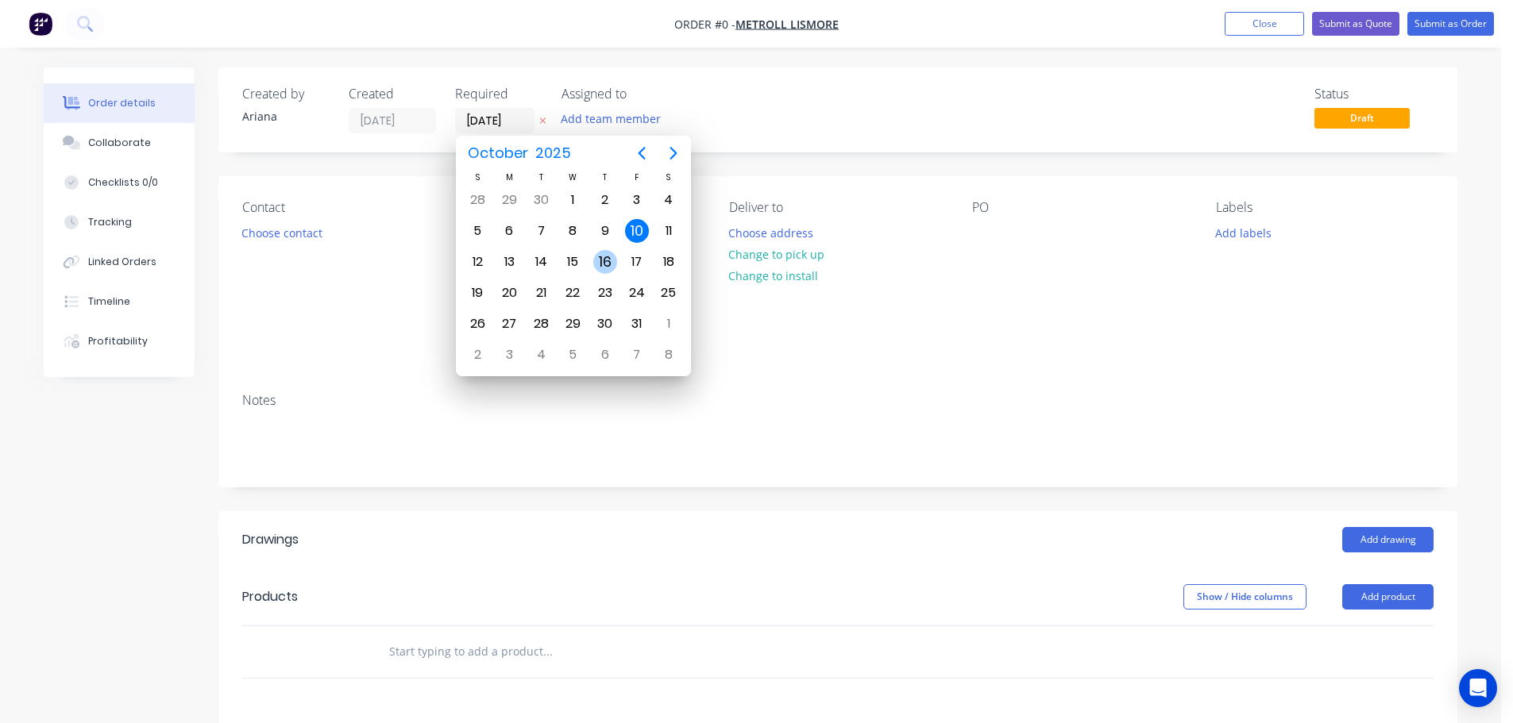
click at [600, 260] on div "16" at bounding box center [605, 262] width 24 height 24
type input "[DATE]"
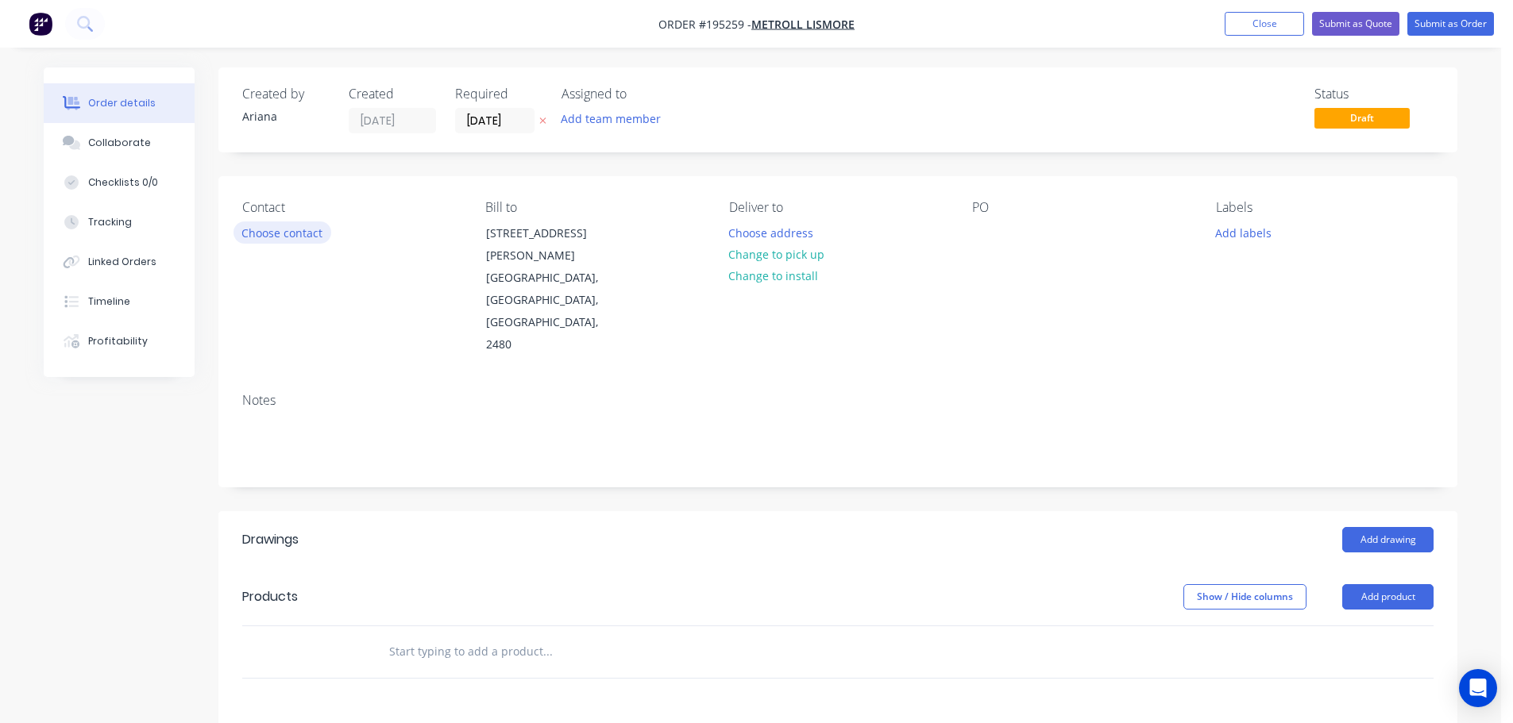
click at [289, 231] on button "Choose contact" at bounding box center [282, 232] width 98 height 21
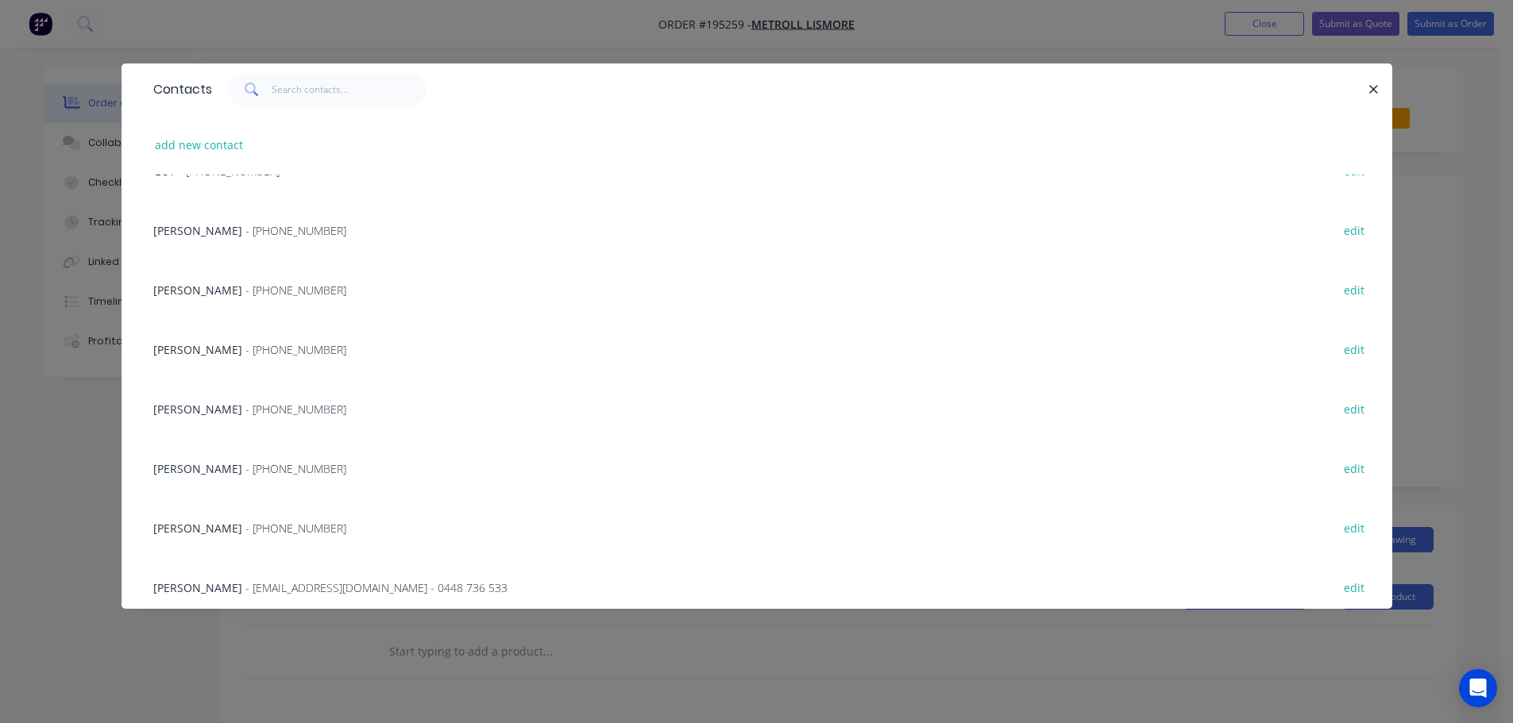
scroll to position [156, 0]
click at [207, 515] on div "[PERSON_NAME] - [PHONE_NUMBER] edit" at bounding box center [756, 526] width 1223 height 60
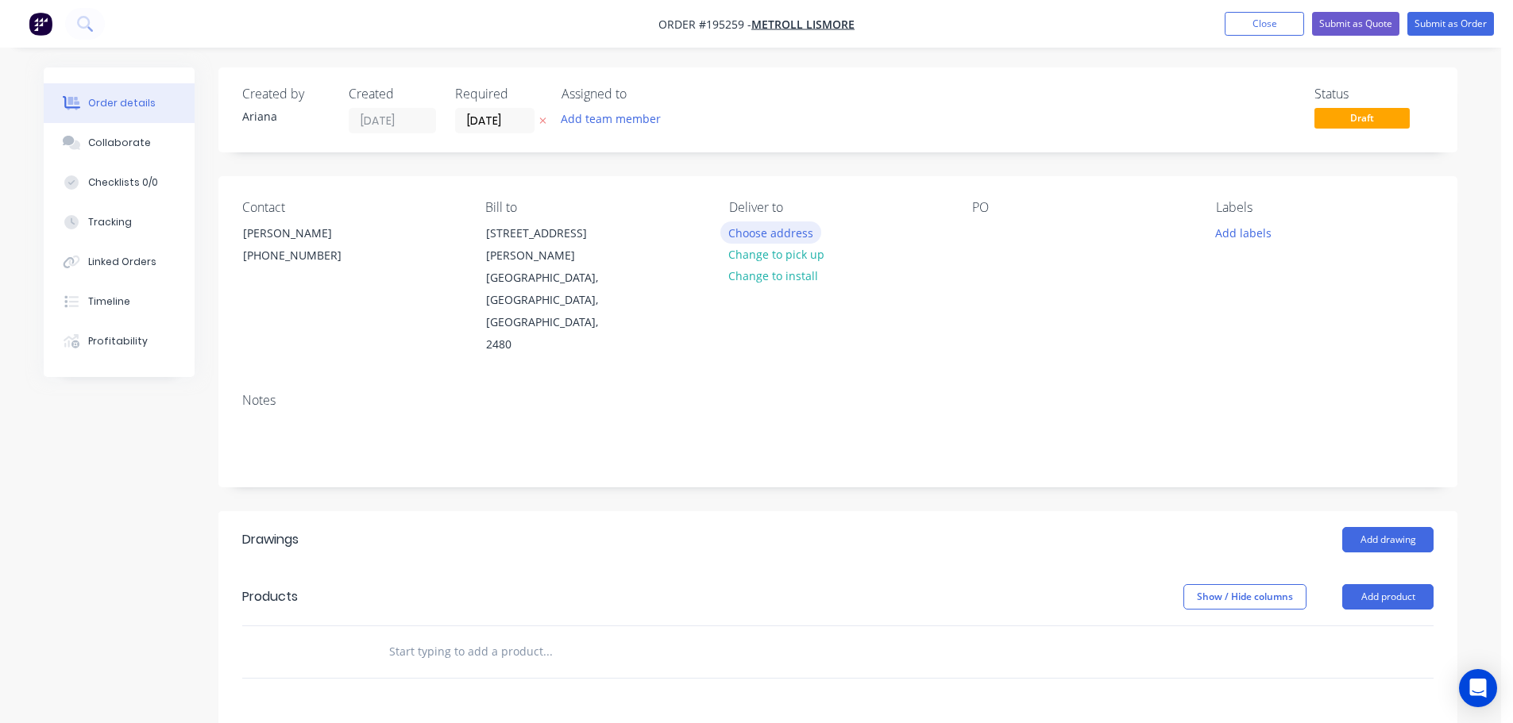
click at [785, 232] on button "Choose address" at bounding box center [771, 232] width 102 height 21
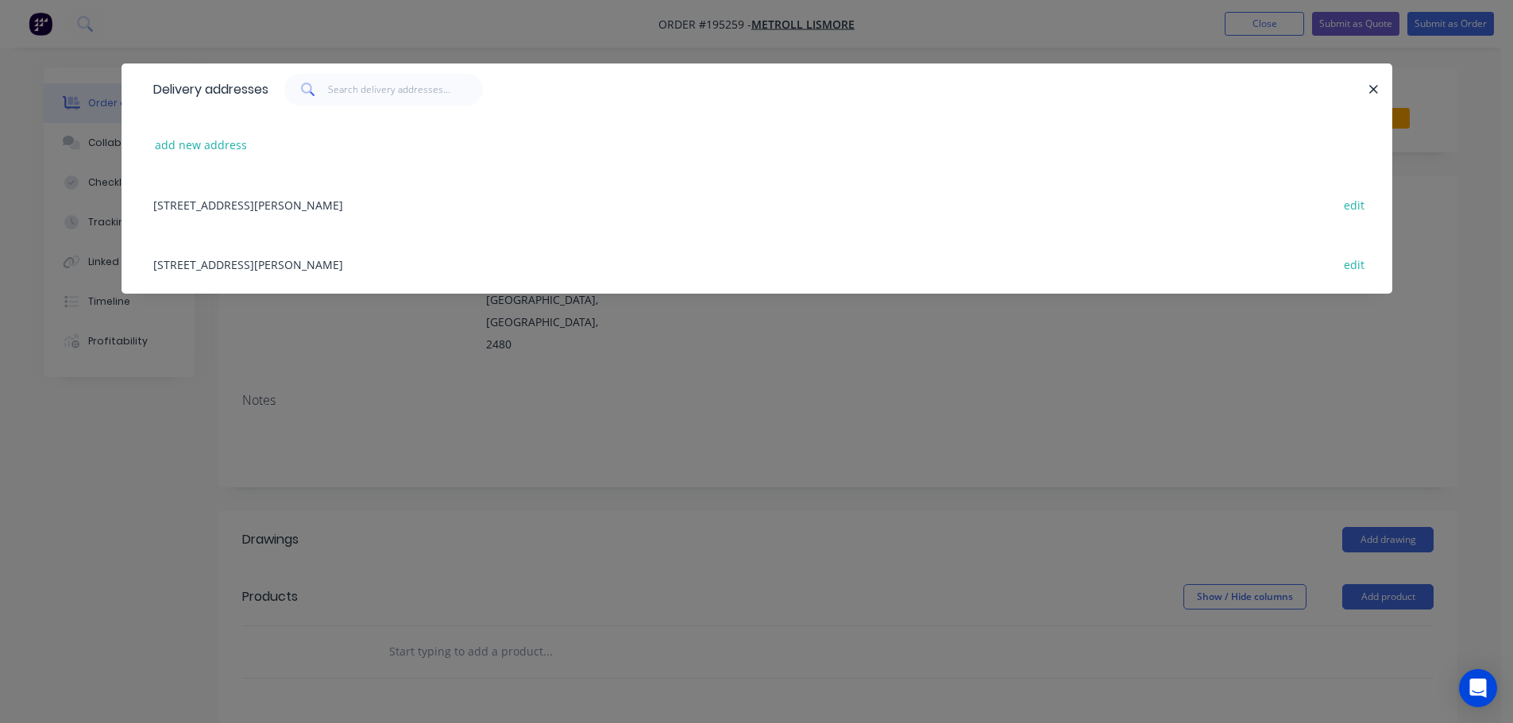
click at [286, 264] on div "[STREET_ADDRESS][PERSON_NAME] edit" at bounding box center [756, 264] width 1223 height 60
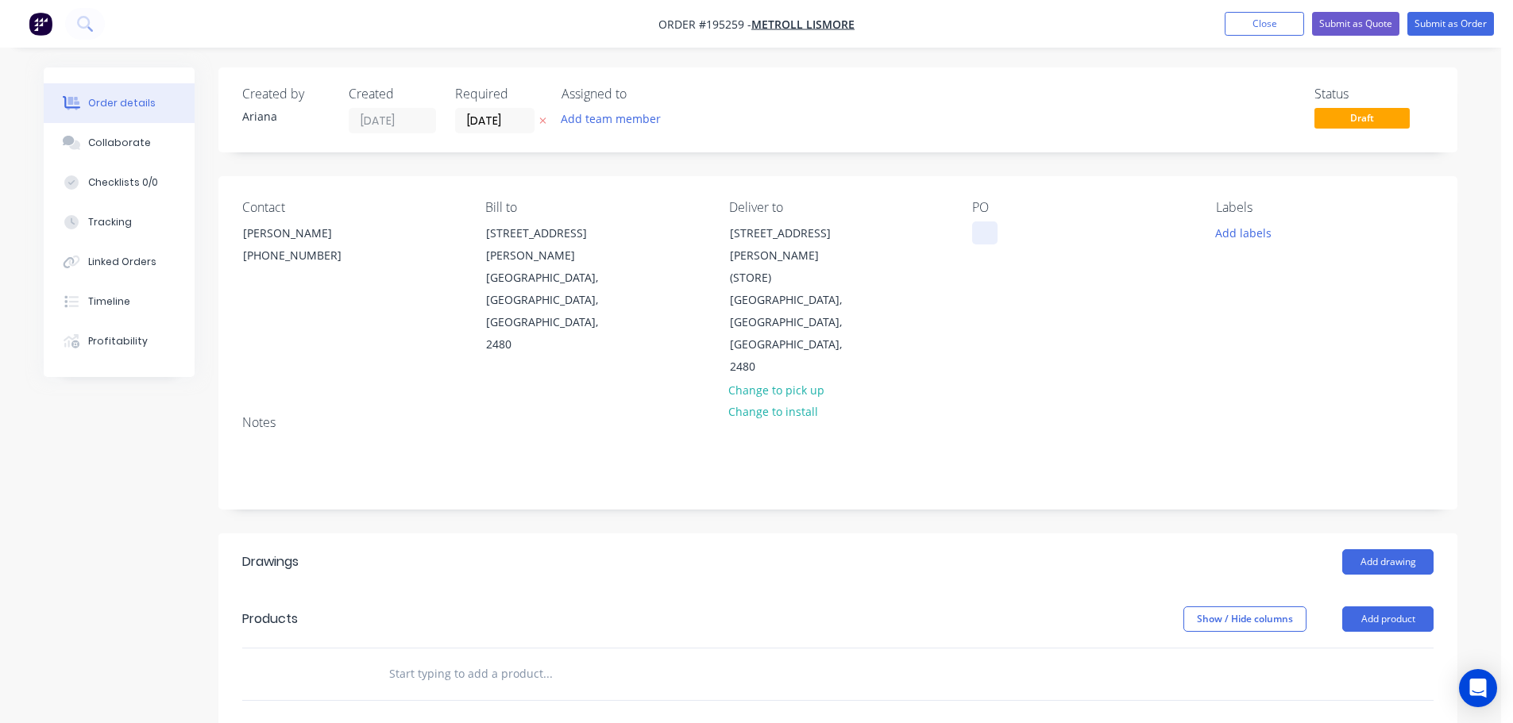
click at [986, 233] on div at bounding box center [984, 233] width 25 height 23
click at [1129, 314] on div "Contact [PERSON_NAME] [PHONE_NUMBER] Bill to [STREET_ADDRESS][GEOGRAPHIC_DATA][…" at bounding box center [837, 289] width 1239 height 226
click at [1397, 550] on button "Add drawing" at bounding box center [1387, 562] width 91 height 25
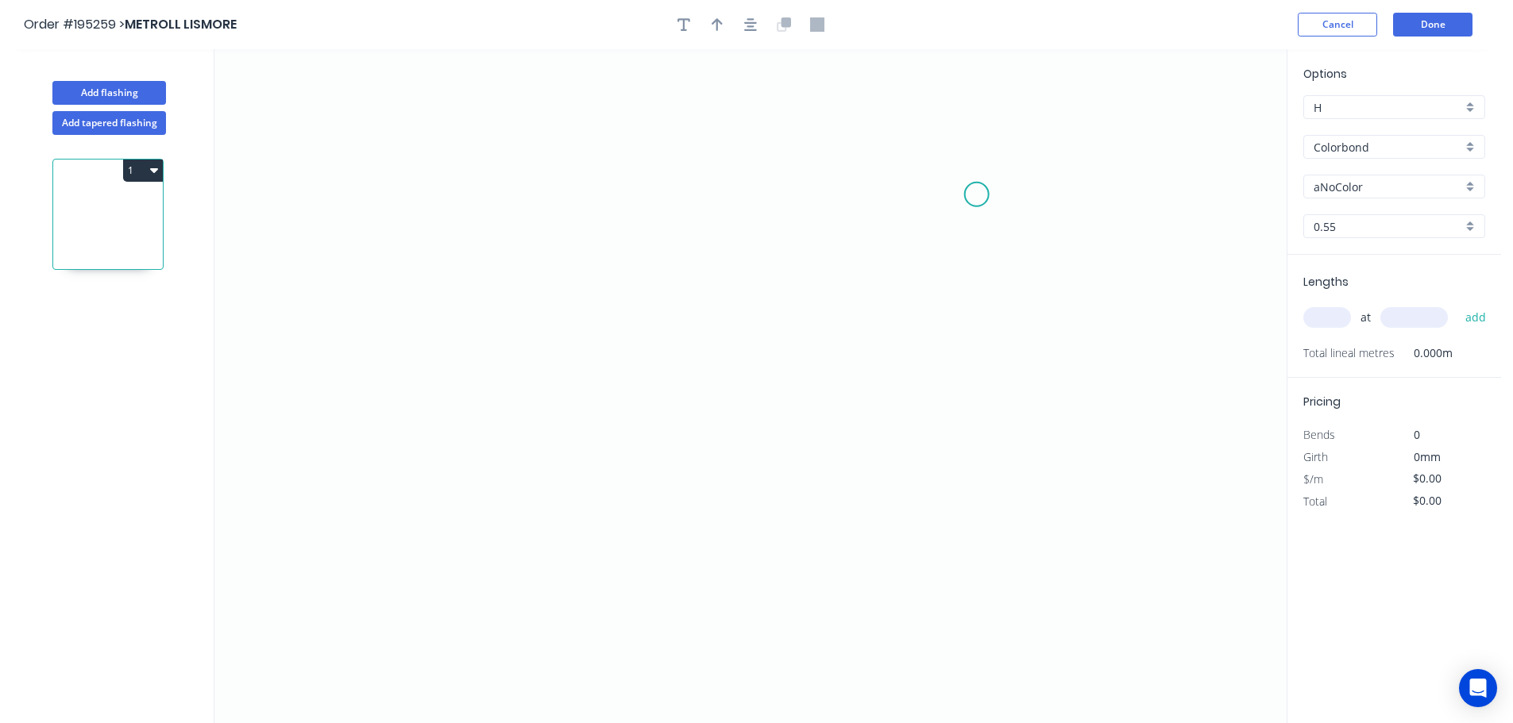
click at [978, 195] on icon "0" at bounding box center [750, 386] width 1072 height 674
click at [513, 141] on icon "0" at bounding box center [750, 386] width 1072 height 674
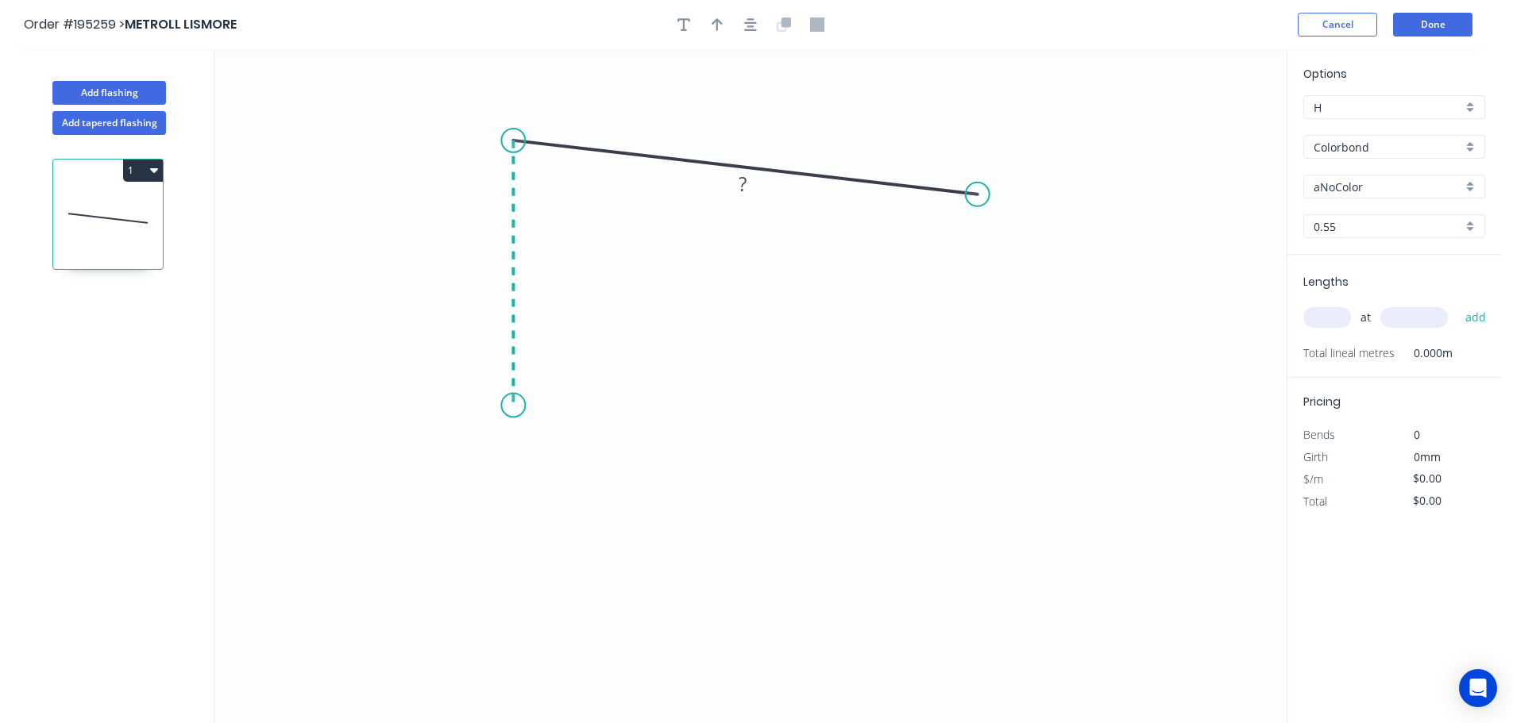
click at [506, 406] on icon "0 ?" at bounding box center [750, 386] width 1072 height 674
click at [722, 446] on icon "0 ? ? ? º" at bounding box center [750, 386] width 1072 height 674
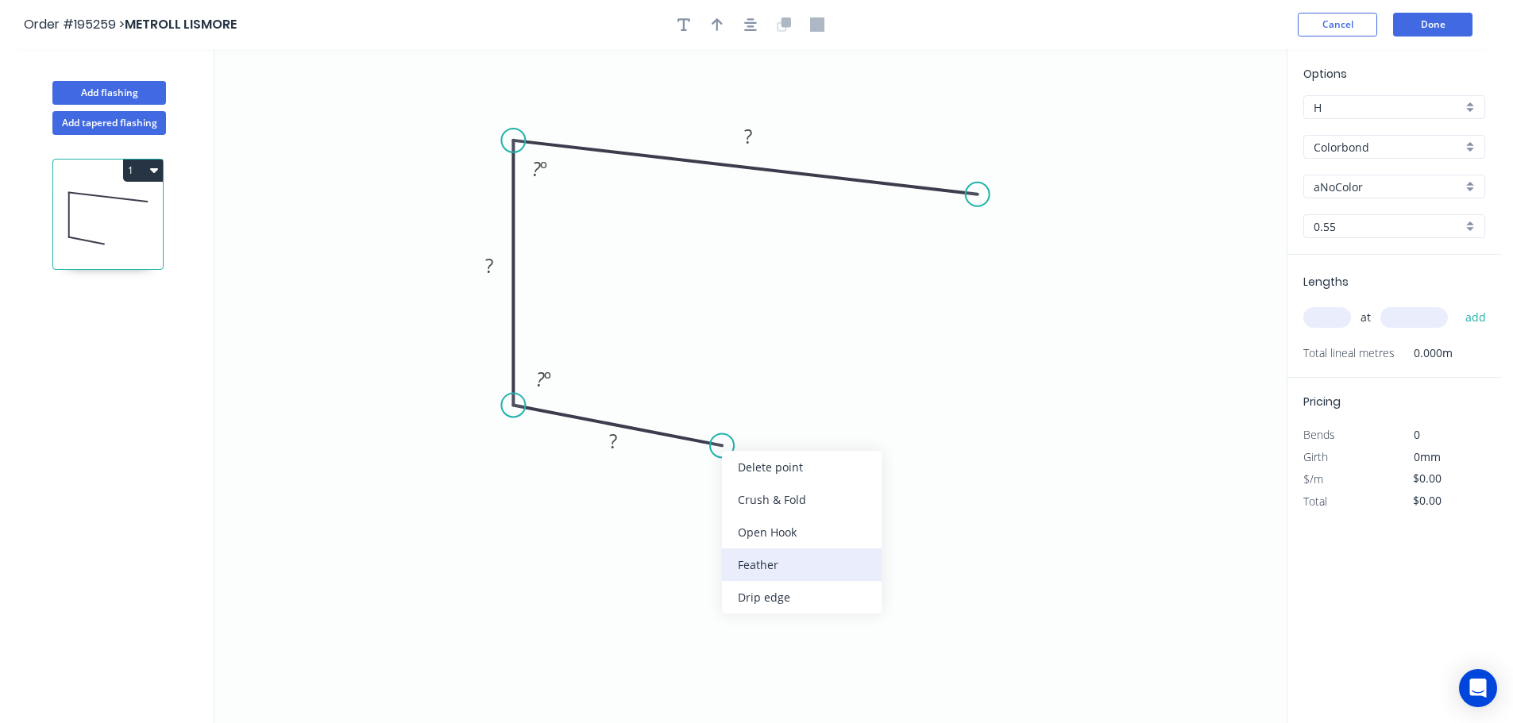
click at [821, 555] on div "Feather" at bounding box center [802, 565] width 160 height 33
click at [746, 483] on div "Flip bend" at bounding box center [803, 494] width 160 height 33
drag, startPoint x: 735, startPoint y: 401, endPoint x: 822, endPoint y: 399, distance: 87.4
click at [822, 399] on rect at bounding box center [792, 400] width 62 height 33
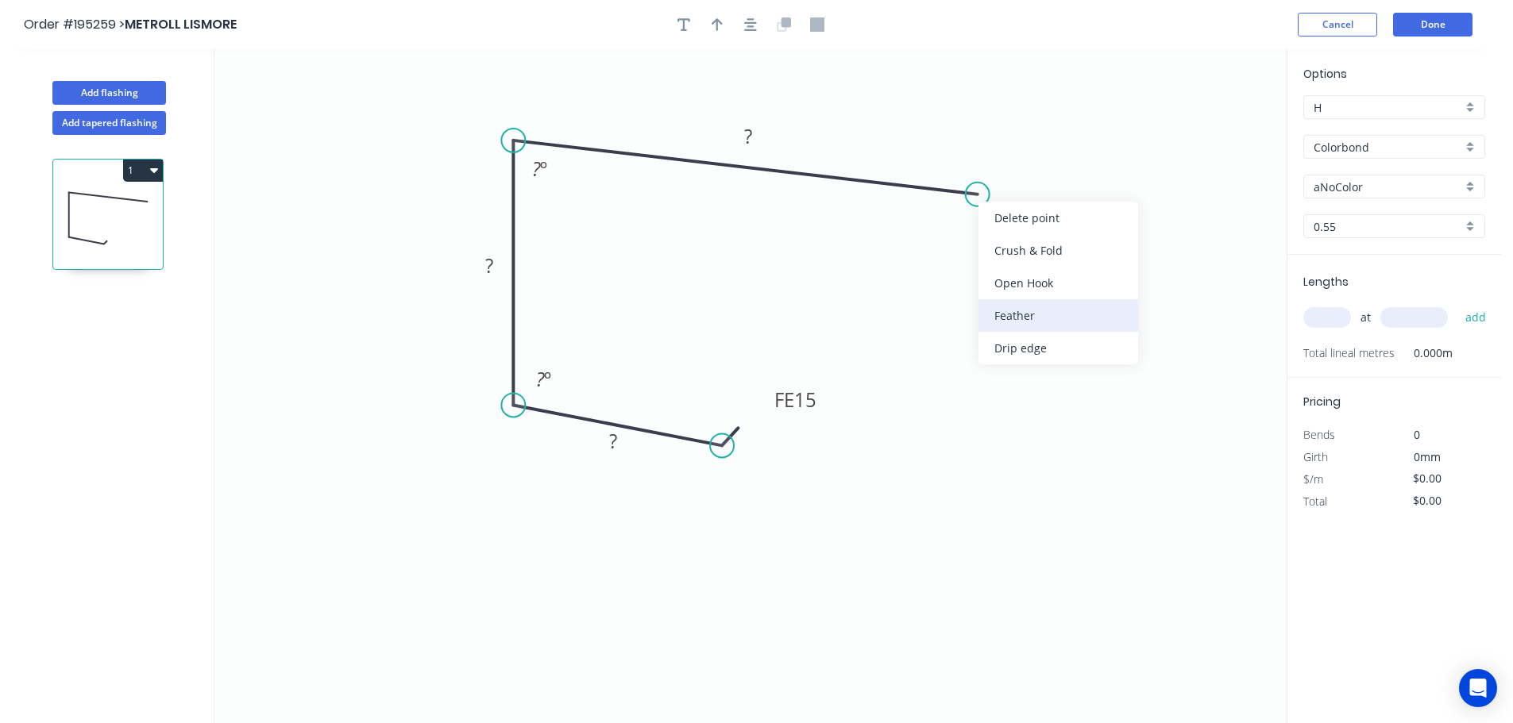
click at [1047, 305] on div "Feather" at bounding box center [1058, 315] width 160 height 33
drag, startPoint x: 1031, startPoint y: 151, endPoint x: 1077, endPoint y: 260, distance: 118.1
click at [1077, 260] on rect at bounding box center [1047, 262] width 62 height 33
click at [749, 133] on tspan "?" at bounding box center [748, 136] width 8 height 26
click at [615, 442] on tspan "?" at bounding box center [613, 441] width 8 height 26
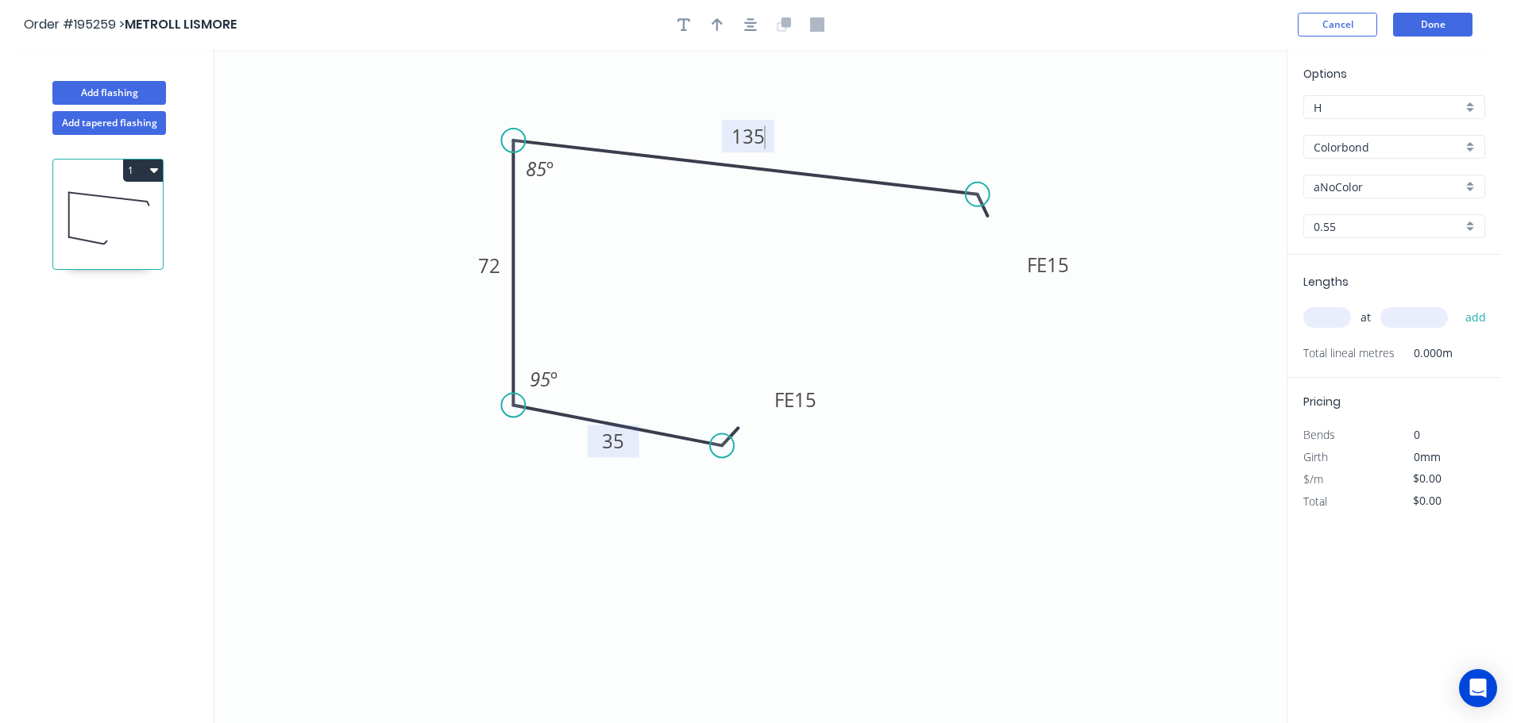
click at [829, 527] on icon "0 FE 15 35 72 FE 15 135 85 º 95 º" at bounding box center [750, 386] width 1072 height 674
type input "$11.63"
click at [718, 21] on icon "button" at bounding box center [717, 24] width 11 height 13
drag, startPoint x: 1207, startPoint y: 123, endPoint x: 631, endPoint y: 92, distance: 576.6
click at [631, 92] on icon at bounding box center [631, 73] width 14 height 51
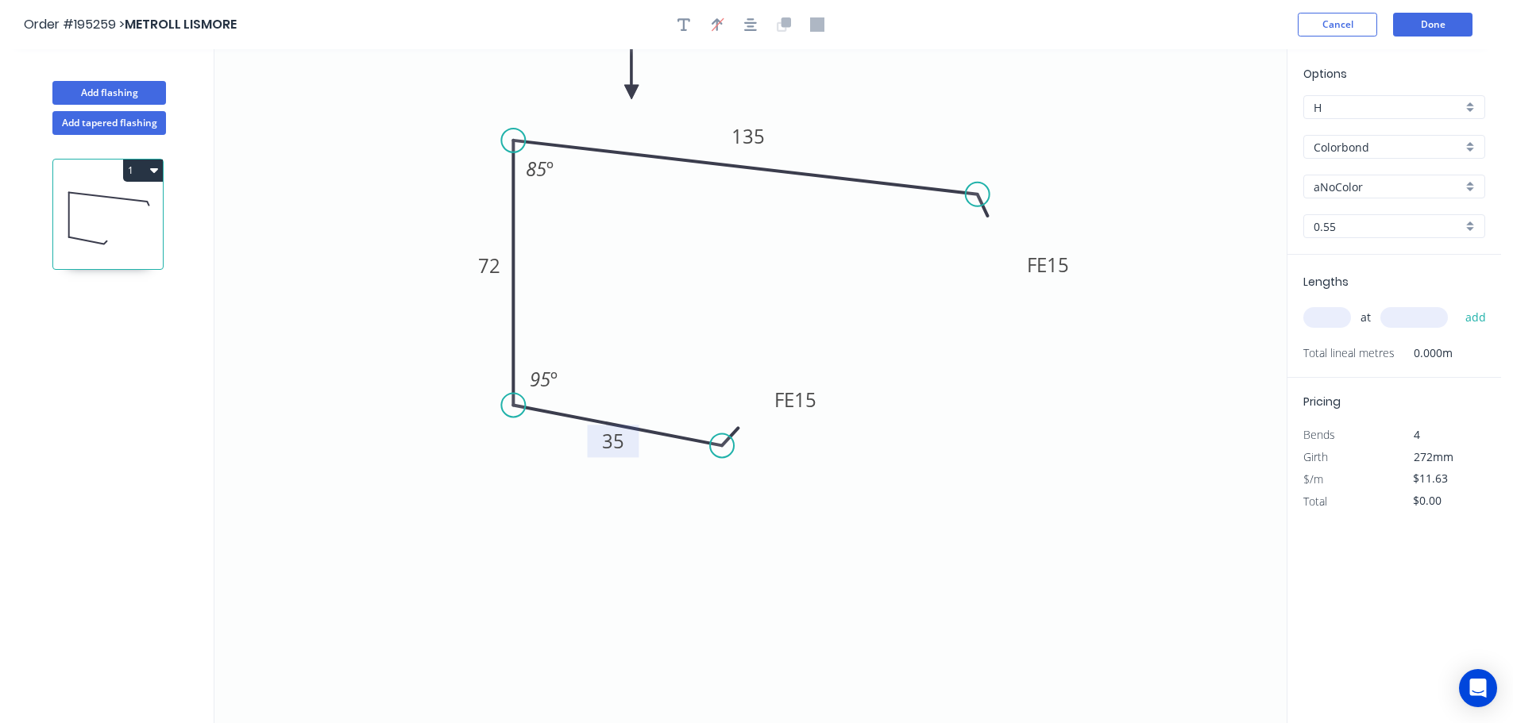
click at [1474, 186] on div "aNoColor" at bounding box center [1394, 187] width 182 height 24
click at [1398, 221] on div "Surfmist" at bounding box center [1394, 214] width 180 height 28
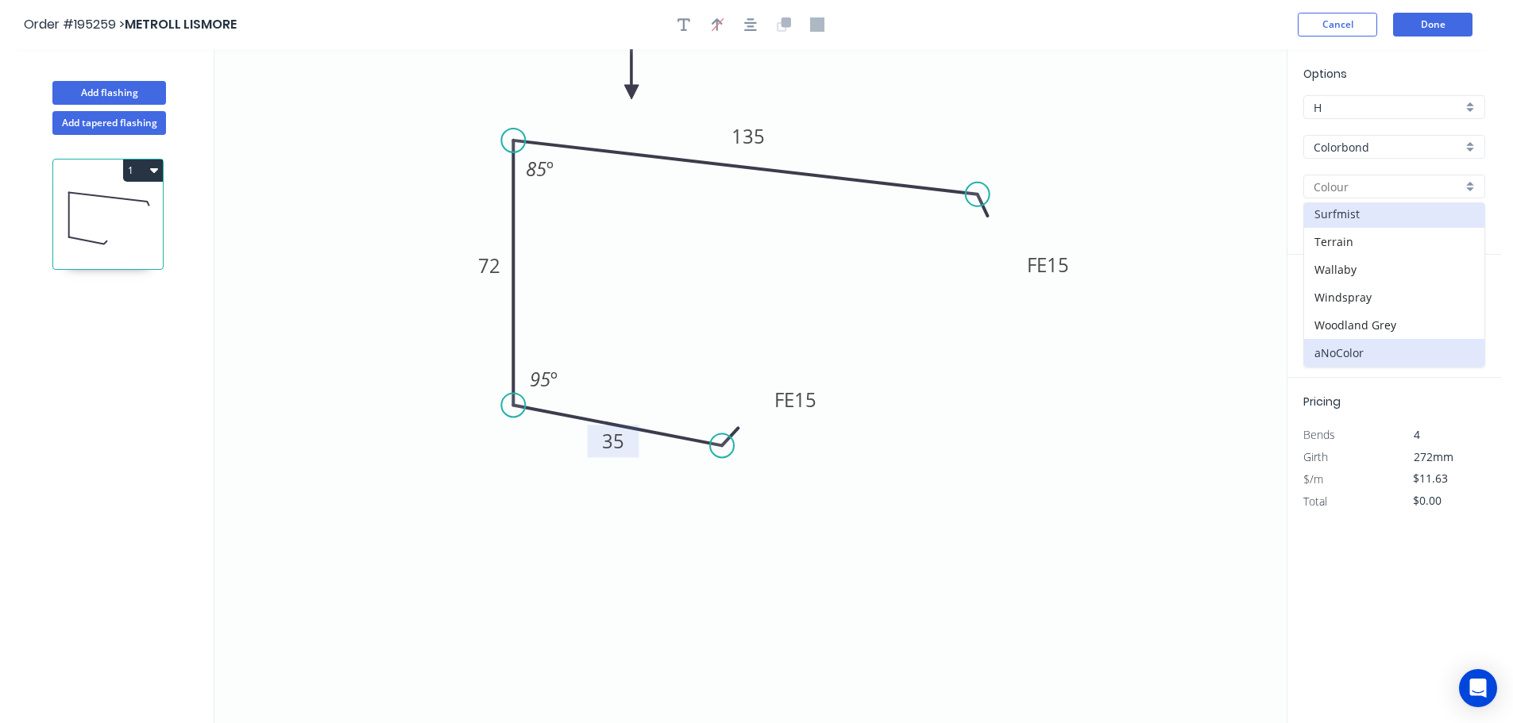
type input "Surfmist"
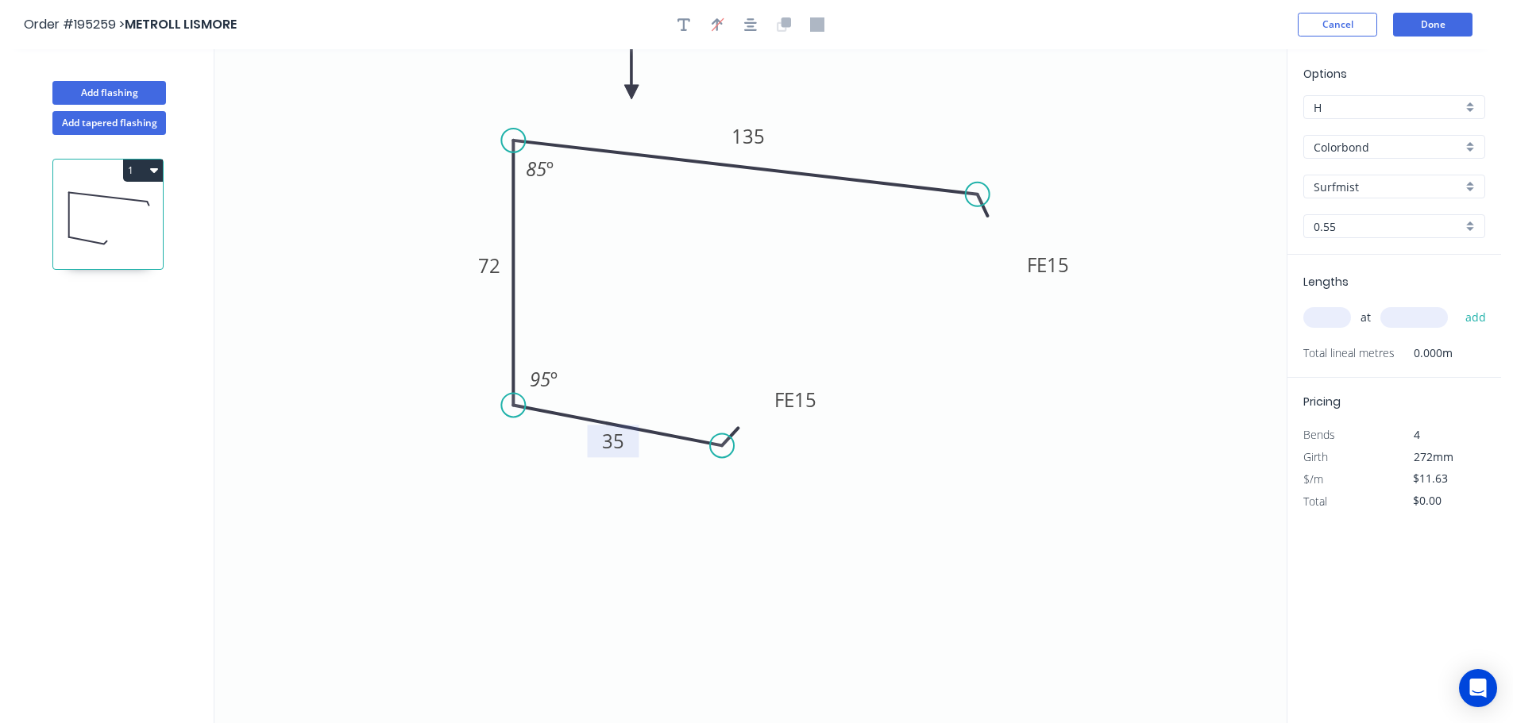
click at [1475, 228] on div "0.55" at bounding box center [1394, 226] width 182 height 24
click at [1319, 308] on div "1.2" at bounding box center [1394, 313] width 180 height 28
type input "1.2"
type input "$22.27"
drag, startPoint x: 1324, startPoint y: 311, endPoint x: 1357, endPoint y: 295, distance: 36.9
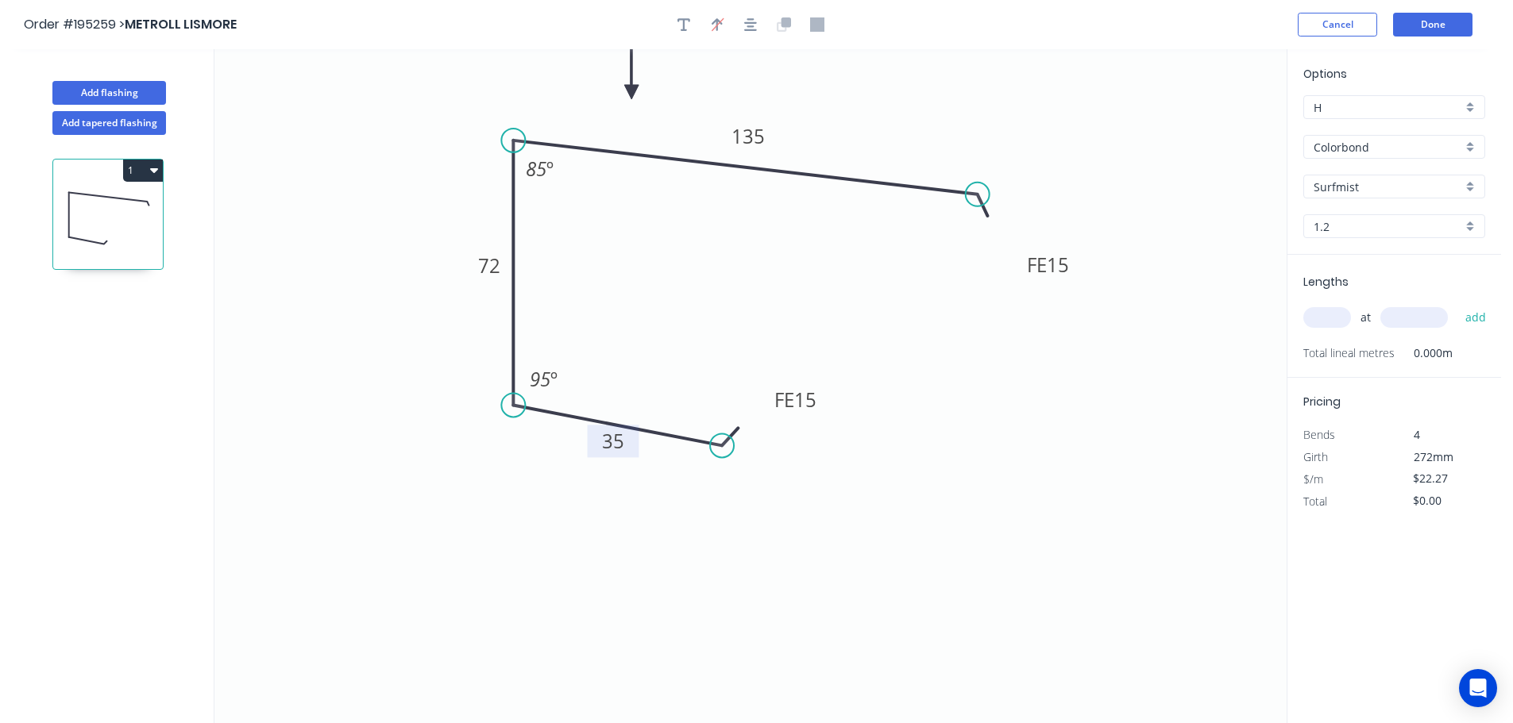
click at [1325, 311] on input "text" at bounding box center [1327, 317] width 48 height 21
type input "1"
type input "5000"
click at [1457, 304] on button "add" at bounding box center [1475, 317] width 37 height 27
type input "$111.35"
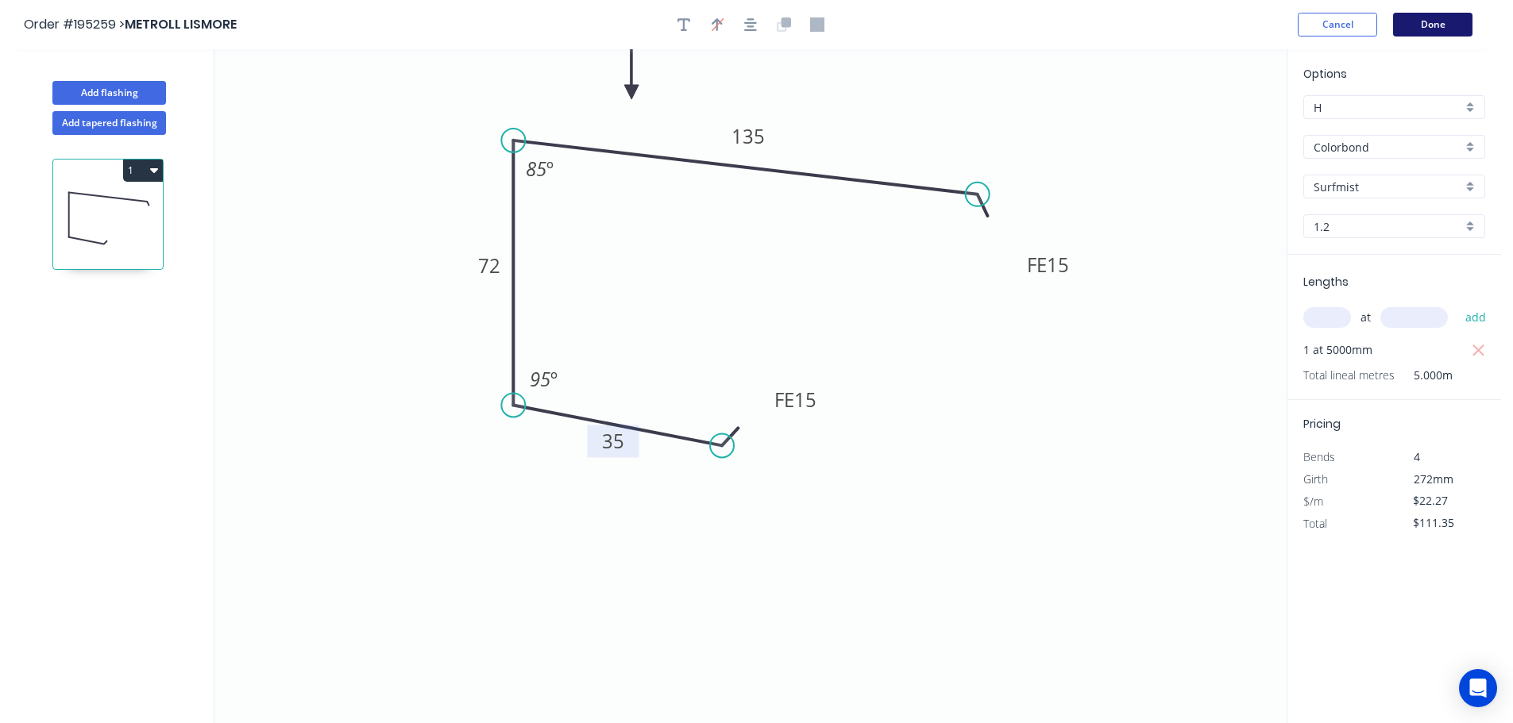
click at [1432, 23] on button "Done" at bounding box center [1432, 25] width 79 height 24
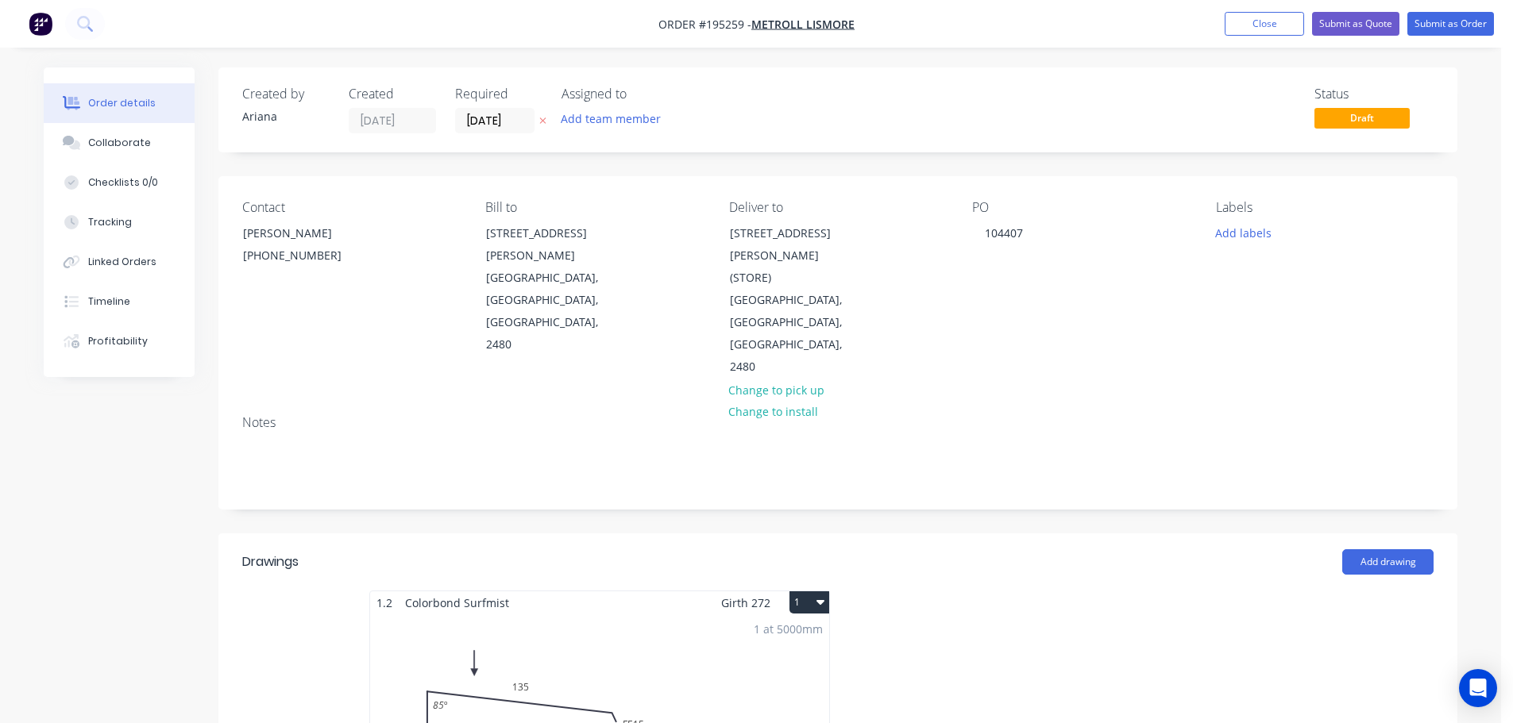
click at [812, 592] on button "1" at bounding box center [809, 603] width 40 height 22
click at [800, 630] on div "Use larger box size" at bounding box center [753, 641] width 122 height 23
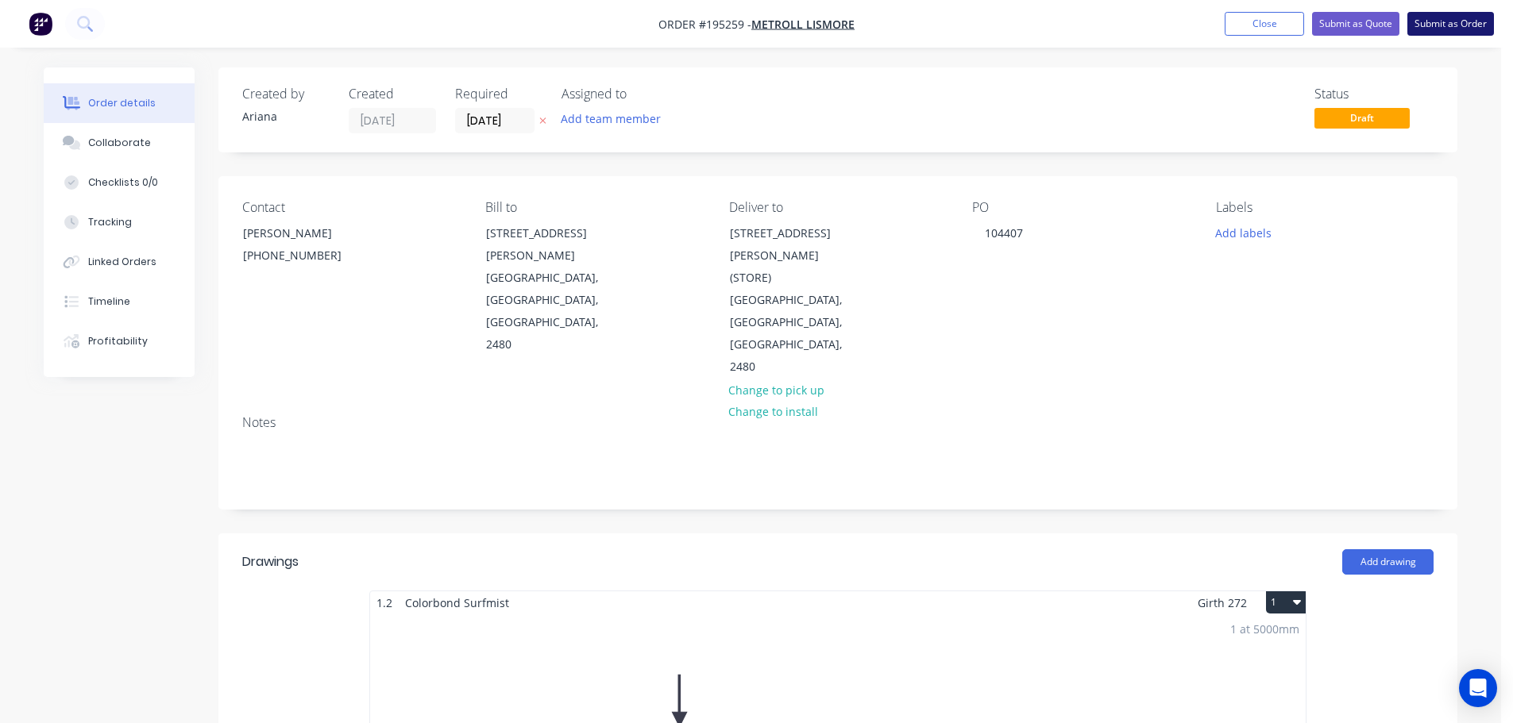
click at [1448, 29] on button "Submit as Order" at bounding box center [1450, 24] width 87 height 24
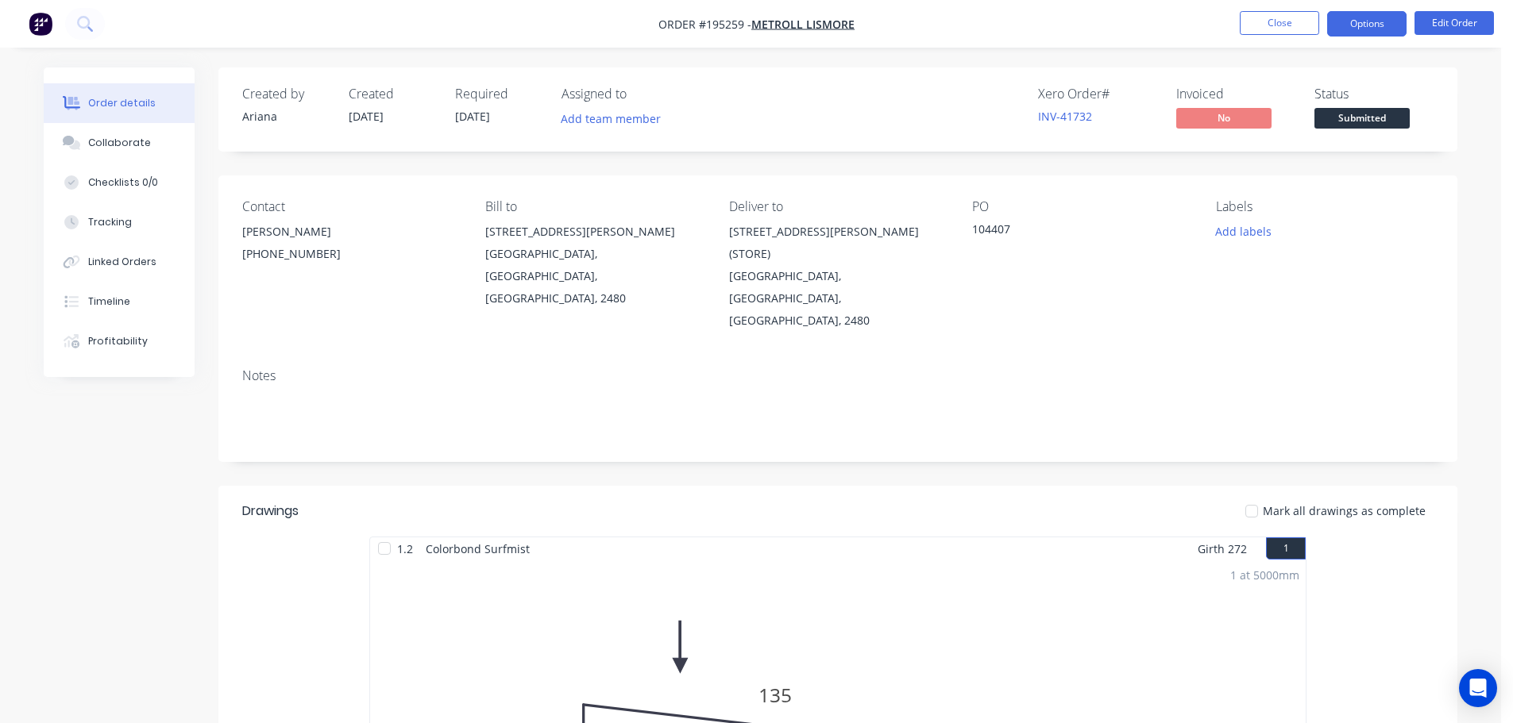
click at [1375, 26] on button "Options" at bounding box center [1366, 23] width 79 height 25
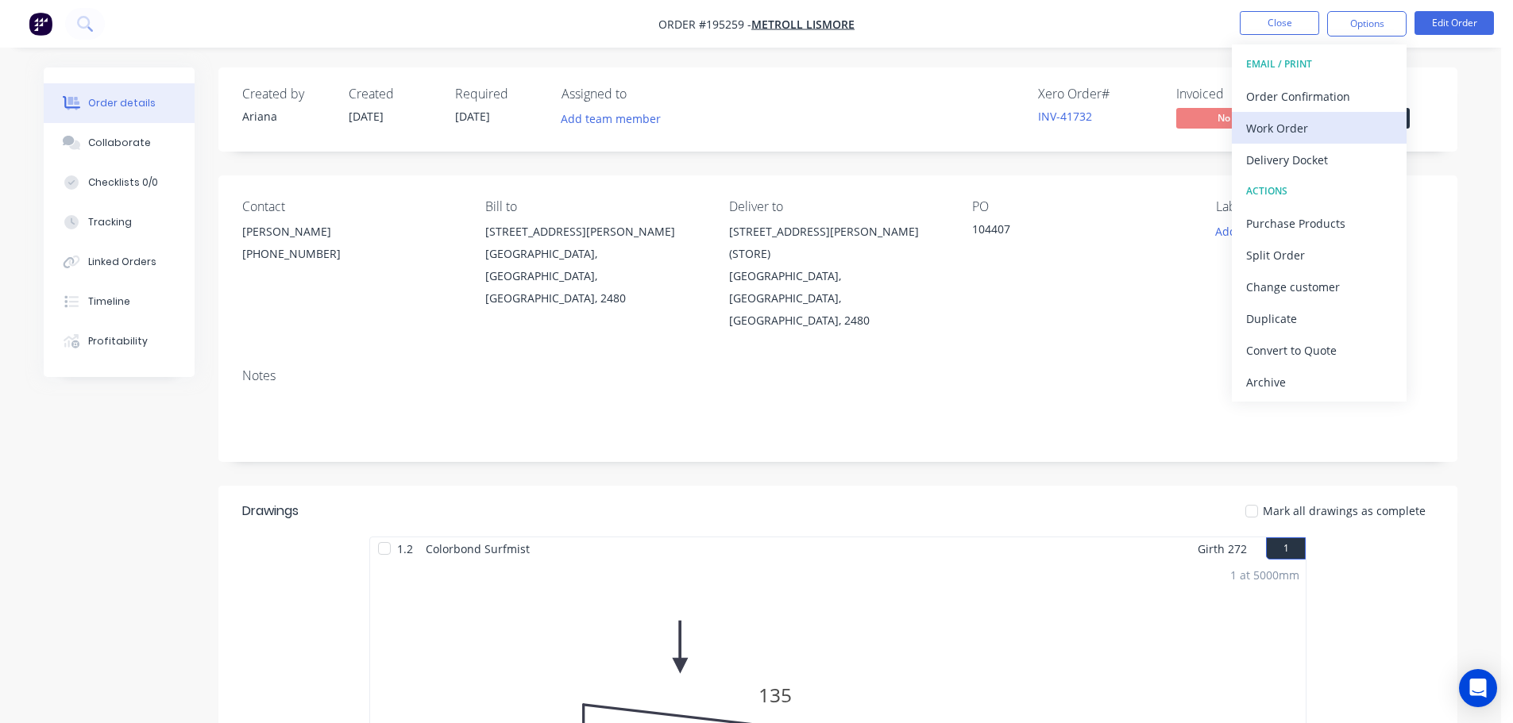
click at [1313, 128] on div "Work Order" at bounding box center [1319, 128] width 146 height 23
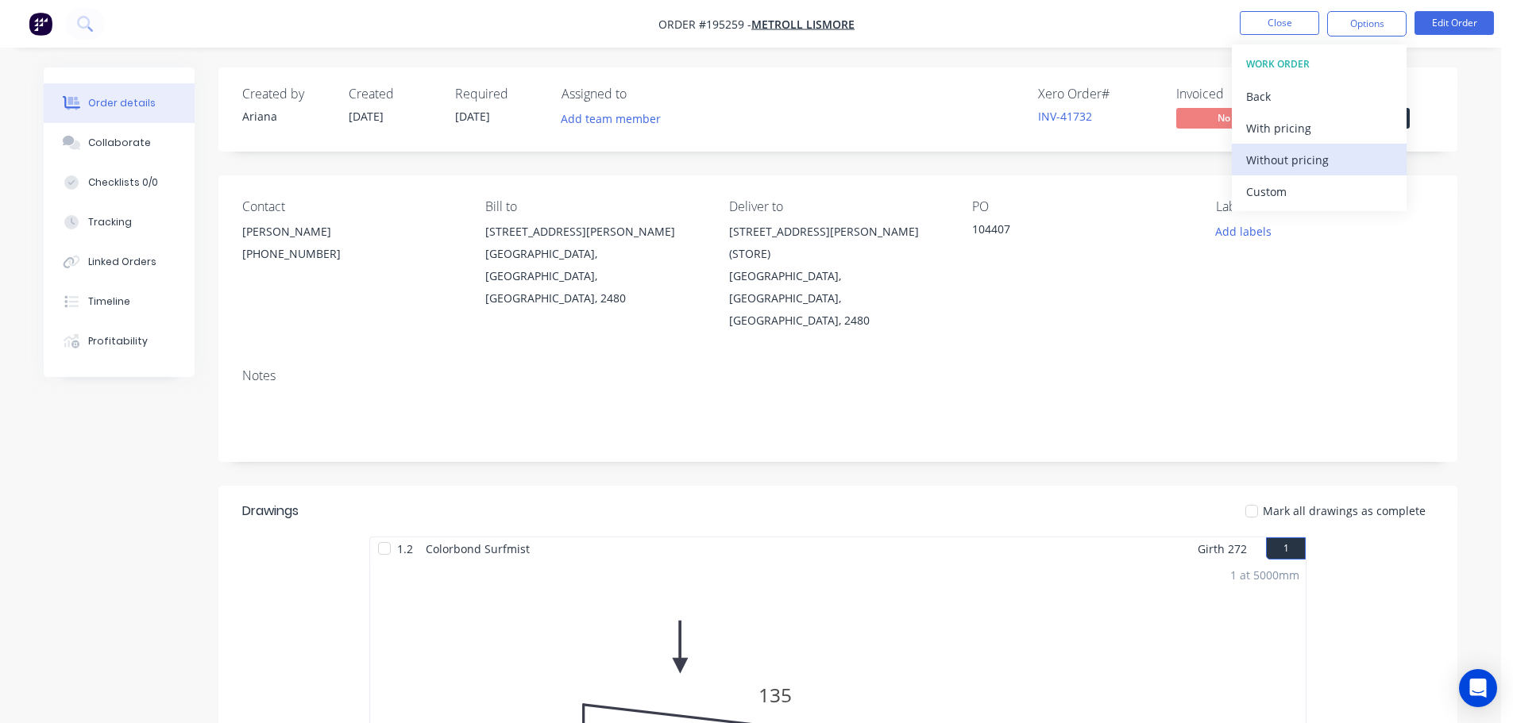
click at [1289, 159] on div "Without pricing" at bounding box center [1319, 160] width 146 height 23
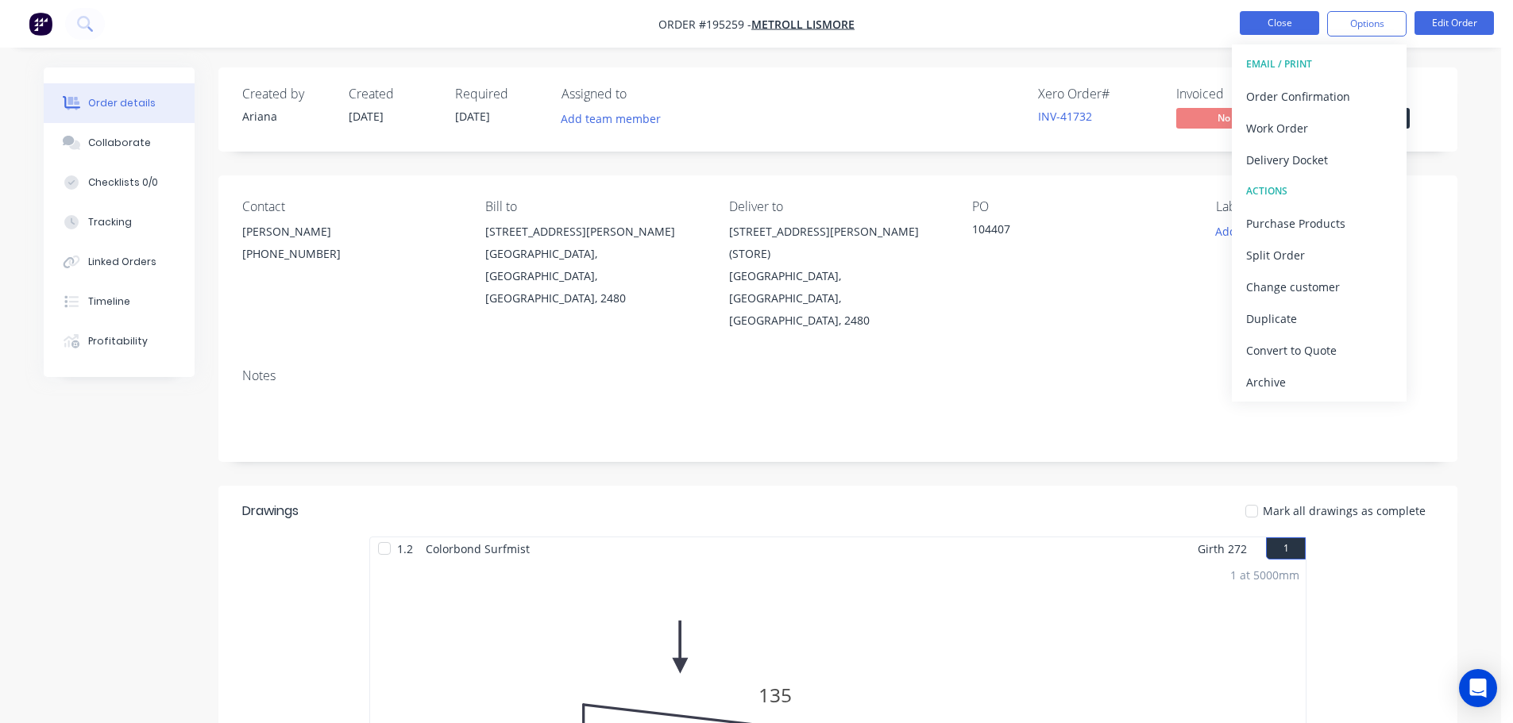
click at [1263, 21] on button "Close" at bounding box center [1279, 23] width 79 height 24
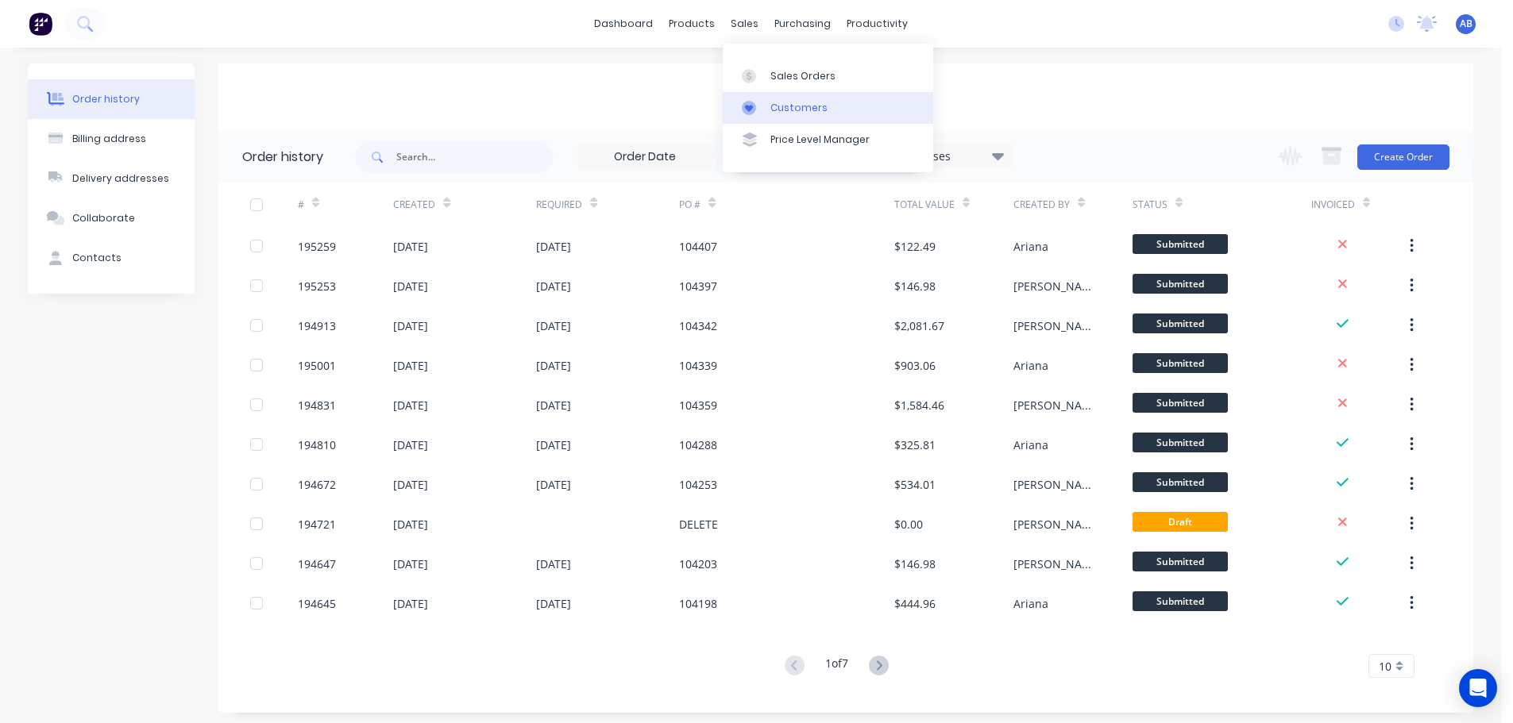
click at [790, 108] on div "Customers" at bounding box center [798, 108] width 57 height 14
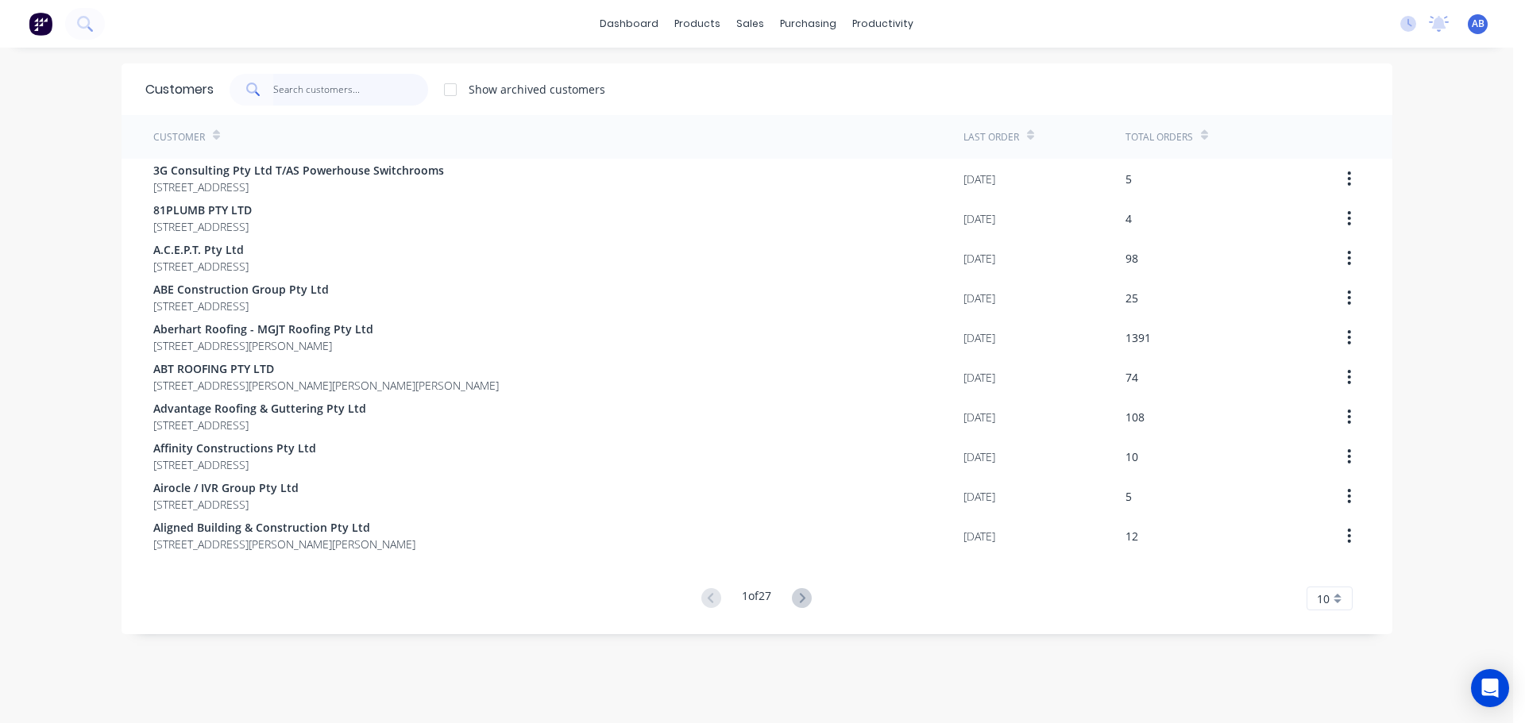
drag, startPoint x: 341, startPoint y: 97, endPoint x: 414, endPoint y: 95, distance: 72.3
click at [343, 97] on input "text" at bounding box center [350, 90] width 155 height 32
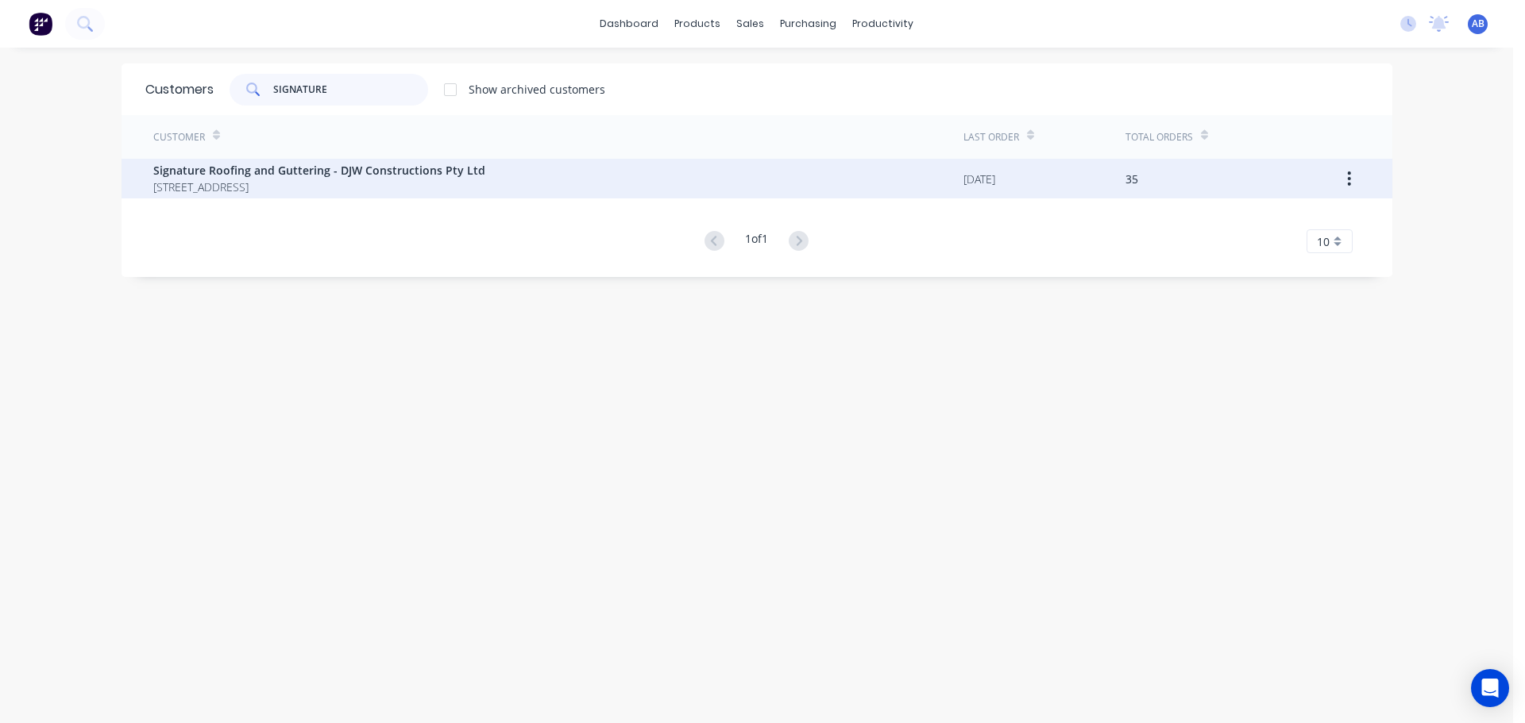
type input "SIGNATURE"
click at [324, 185] on span "[STREET_ADDRESS]" at bounding box center [319, 187] width 332 height 17
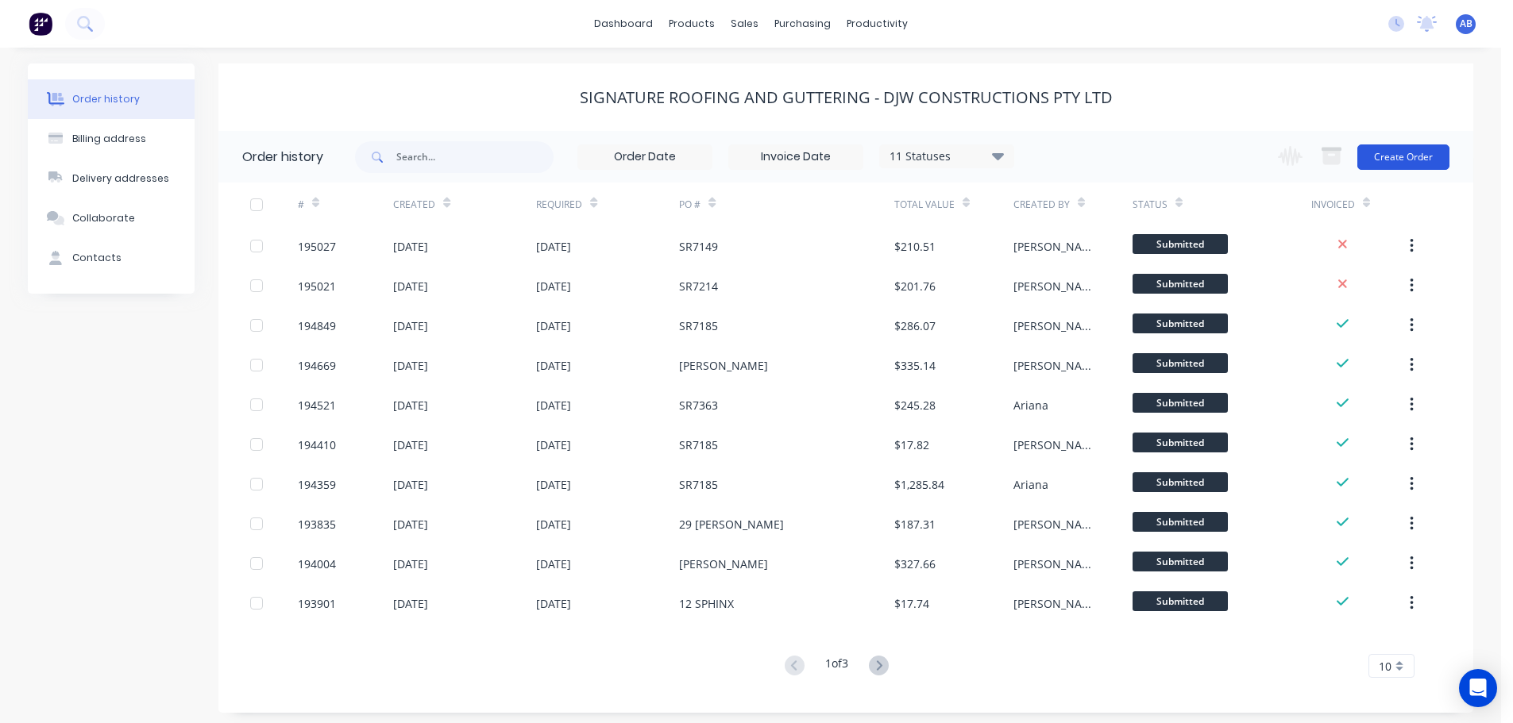
click at [1382, 154] on button "Create Order" at bounding box center [1403, 157] width 92 height 25
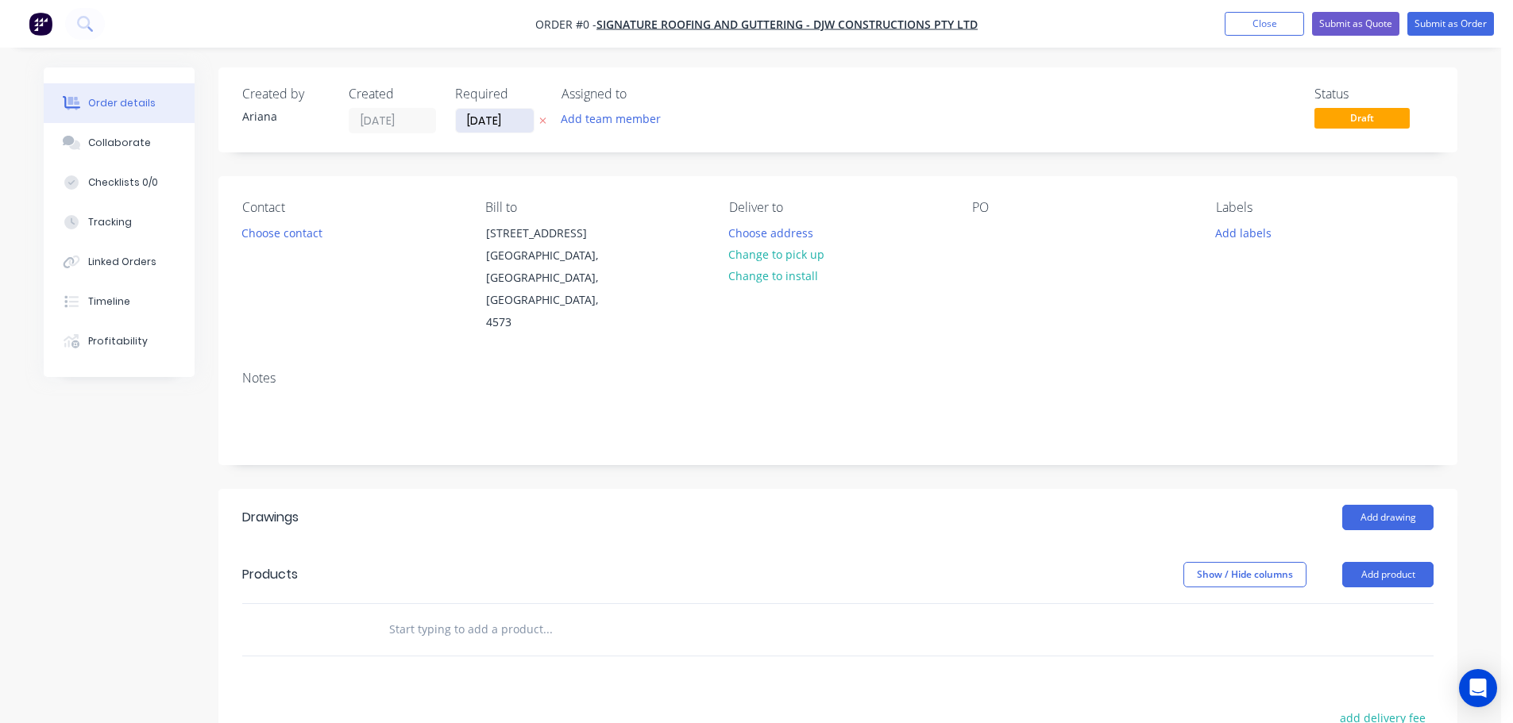
click at [496, 123] on input "[DATE]" at bounding box center [495, 121] width 78 height 24
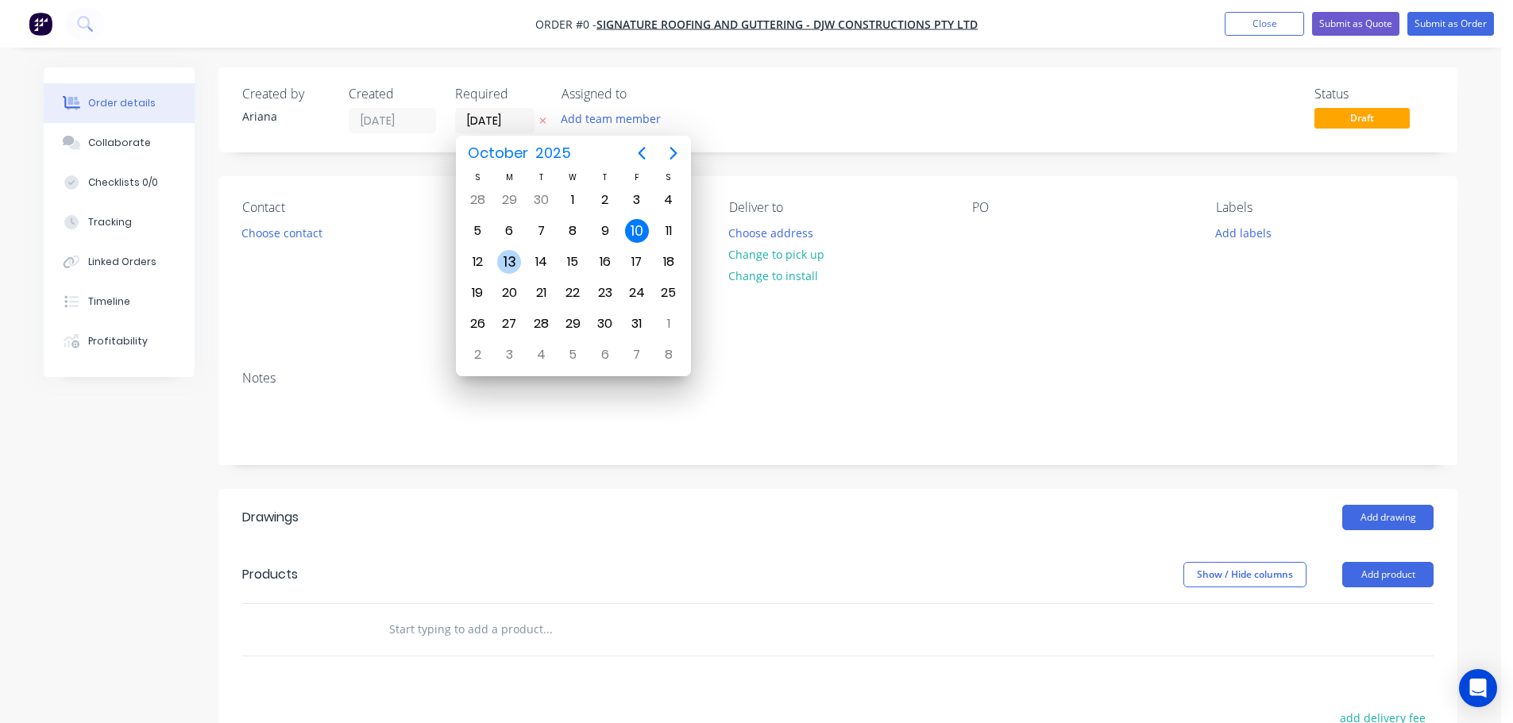
click at [507, 257] on div "13" at bounding box center [509, 262] width 24 height 24
type input "[DATE]"
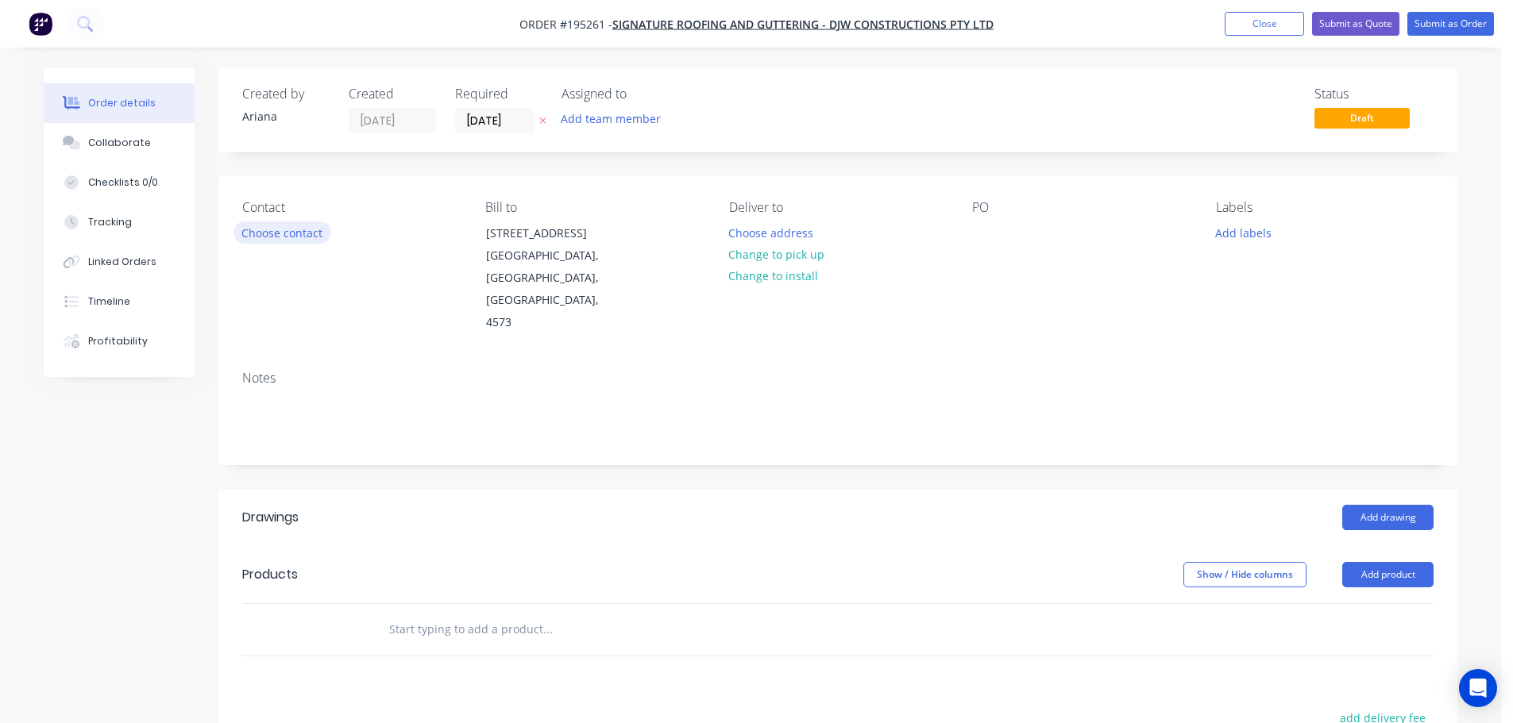
click at [275, 230] on button "Choose contact" at bounding box center [282, 232] width 98 height 21
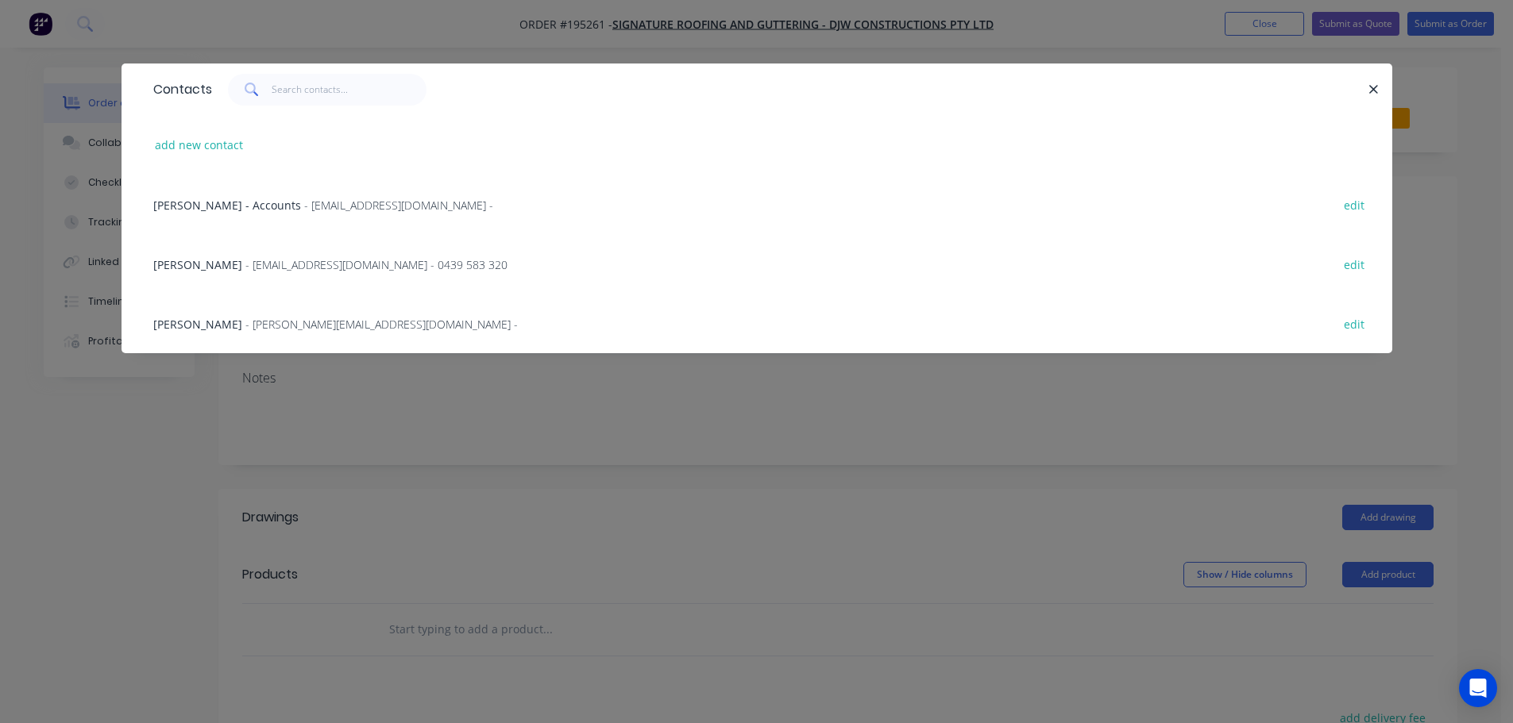
drag, startPoint x: 199, startPoint y: 265, endPoint x: 222, endPoint y: 260, distance: 23.7
click at [200, 265] on span "[PERSON_NAME]" at bounding box center [197, 264] width 89 height 15
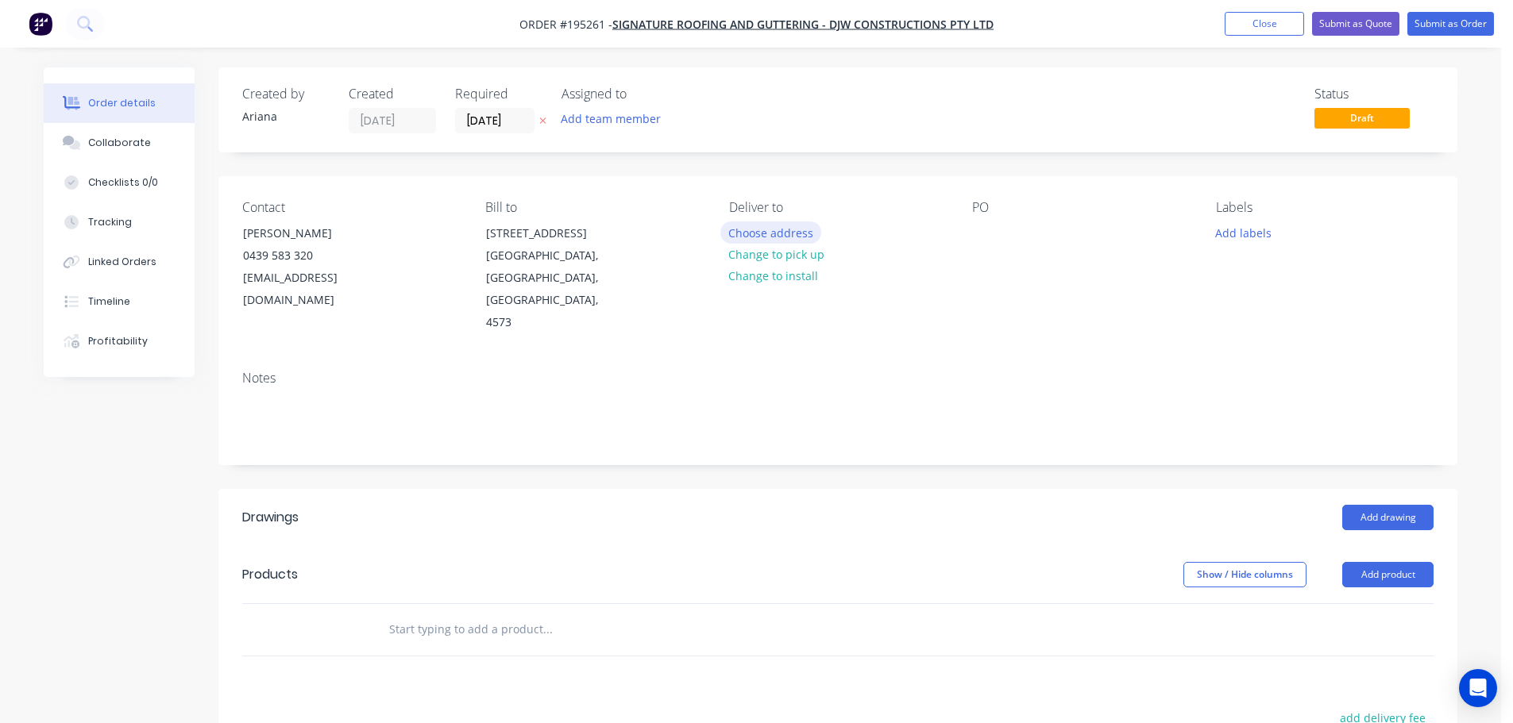
click at [788, 227] on button "Choose address" at bounding box center [771, 232] width 102 height 21
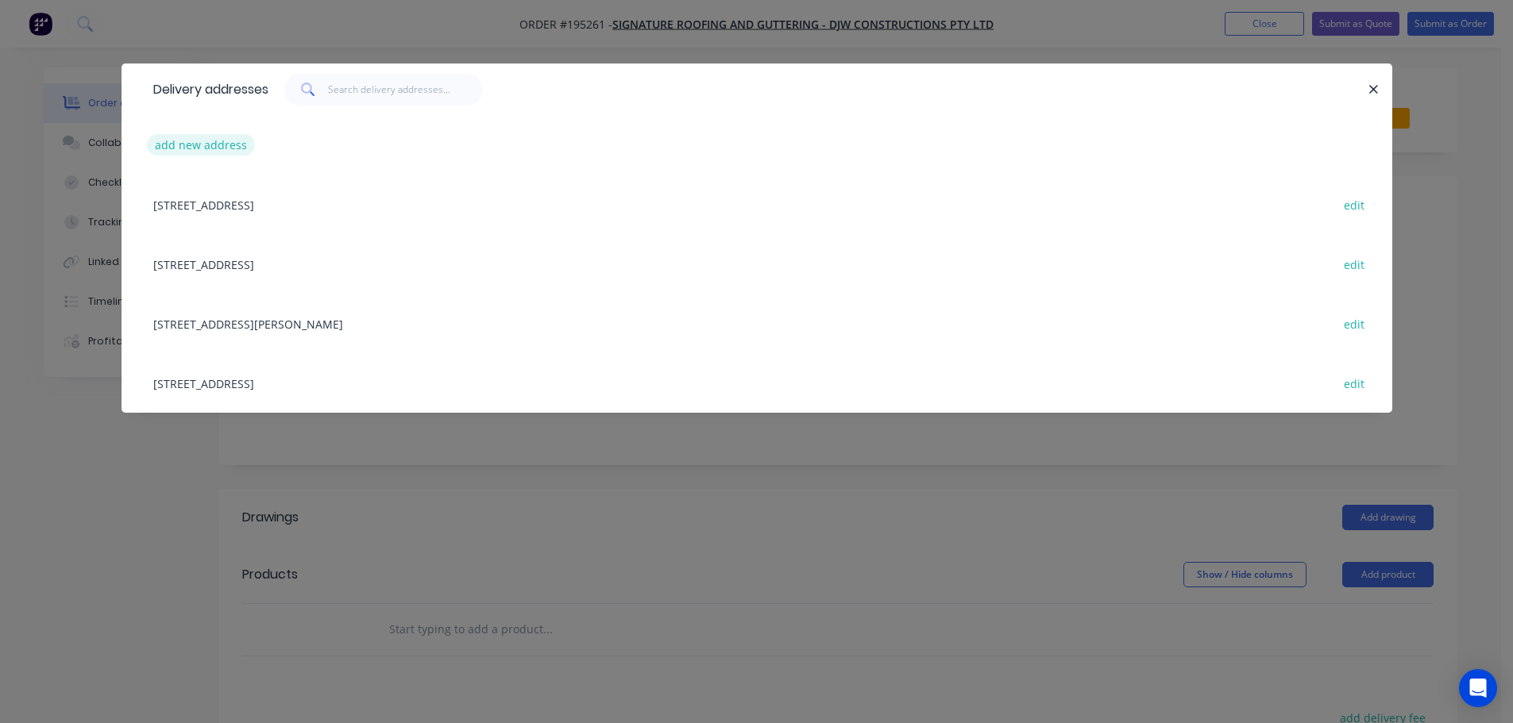
click at [184, 140] on button "add new address" at bounding box center [201, 144] width 109 height 21
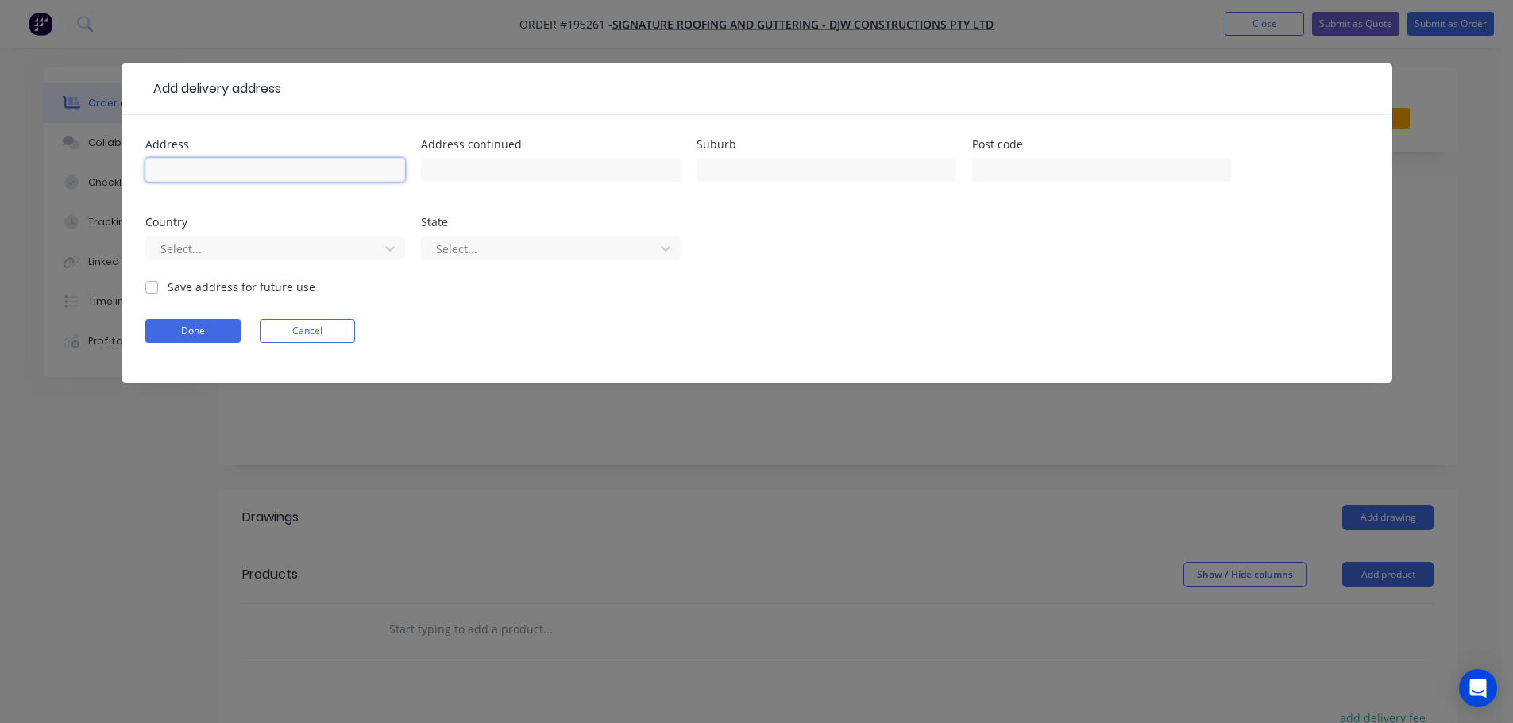
click at [205, 168] on input "text" at bounding box center [275, 170] width 260 height 24
type input "18 PANDANUS AVE"
type input "[GEOGRAPHIC_DATA]"
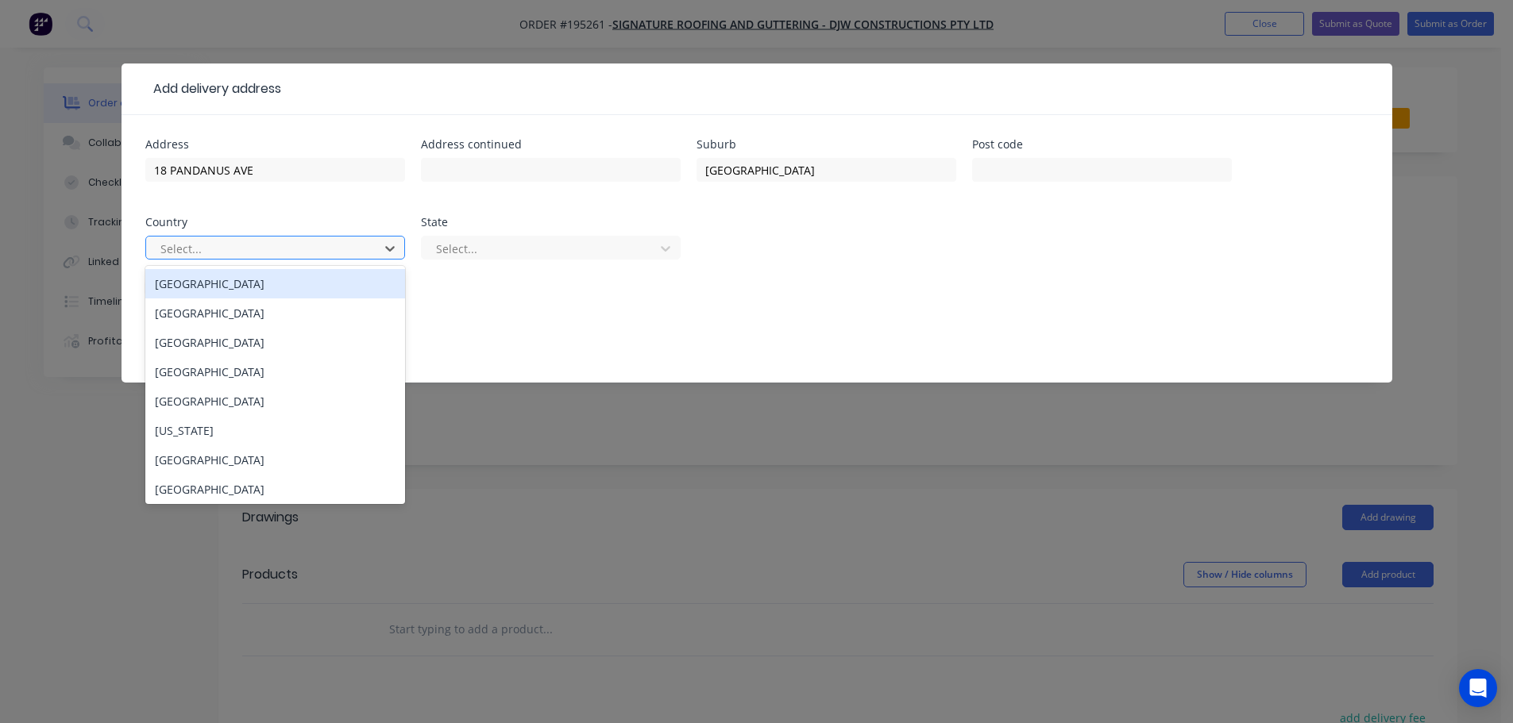
click at [203, 281] on div "[GEOGRAPHIC_DATA]" at bounding box center [275, 283] width 260 height 29
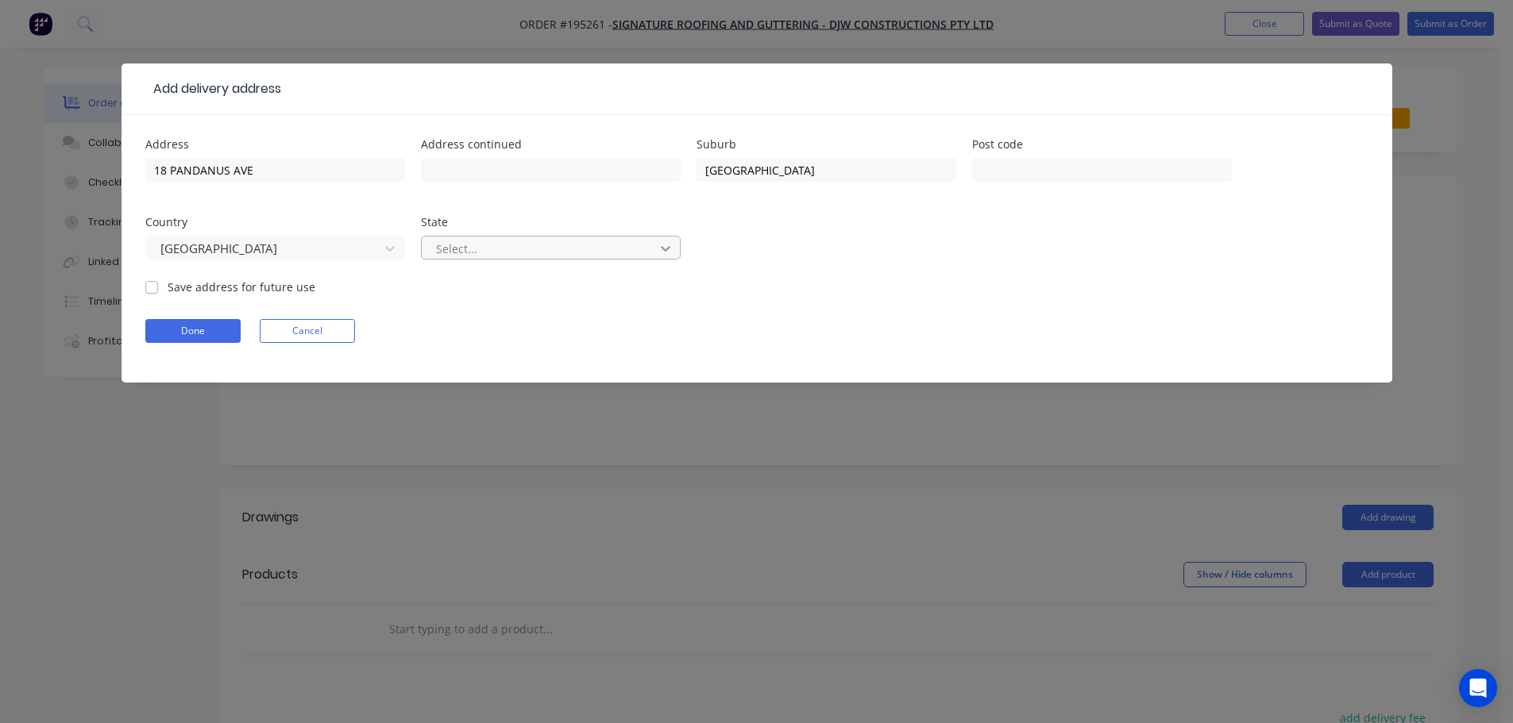
click at [670, 247] on icon at bounding box center [666, 249] width 16 height 16
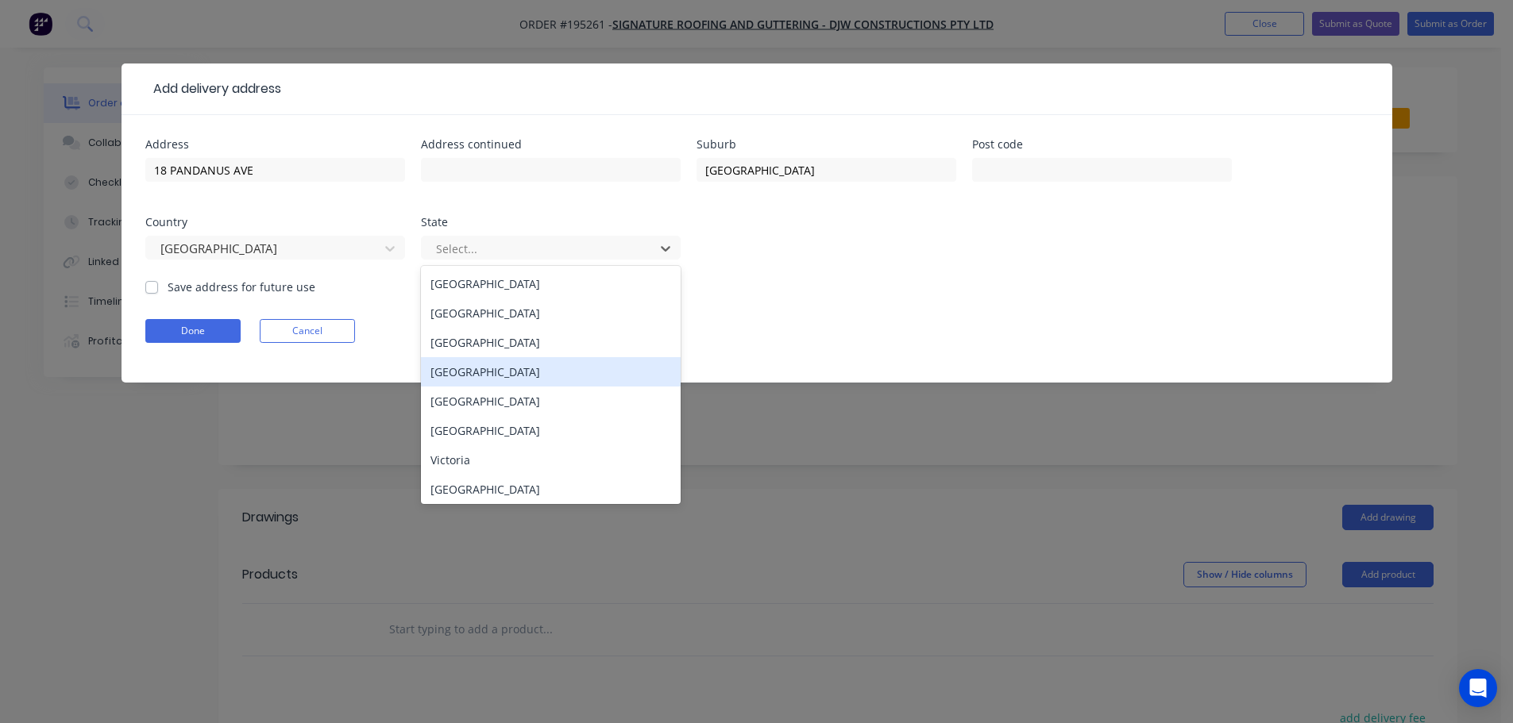
click at [439, 367] on div "[GEOGRAPHIC_DATA]" at bounding box center [551, 371] width 260 height 29
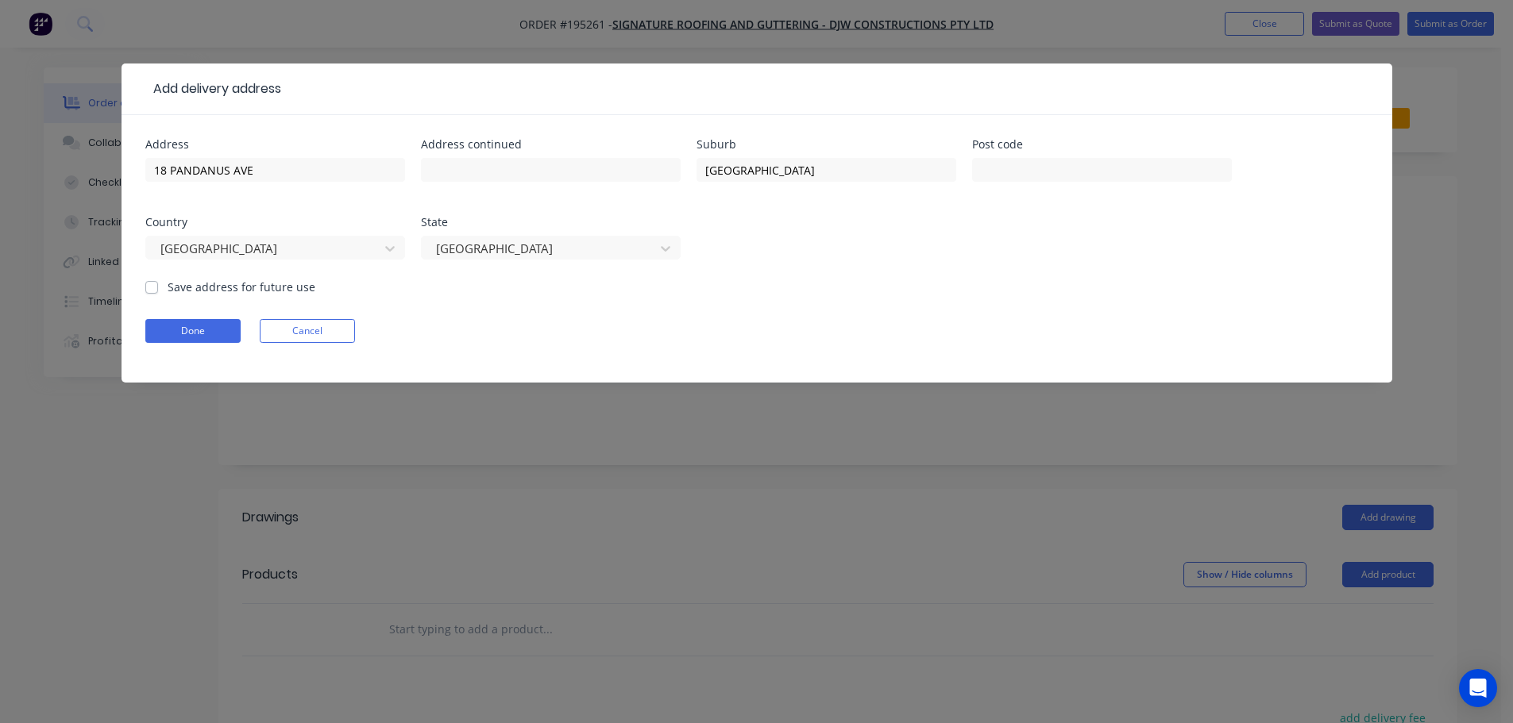
click at [859, 344] on form "Address [GEOGRAPHIC_DATA] Address continued Suburb [GEOGRAPHIC_DATA] Post code …" at bounding box center [756, 261] width 1223 height 244
click at [211, 330] on button "Done" at bounding box center [192, 331] width 95 height 24
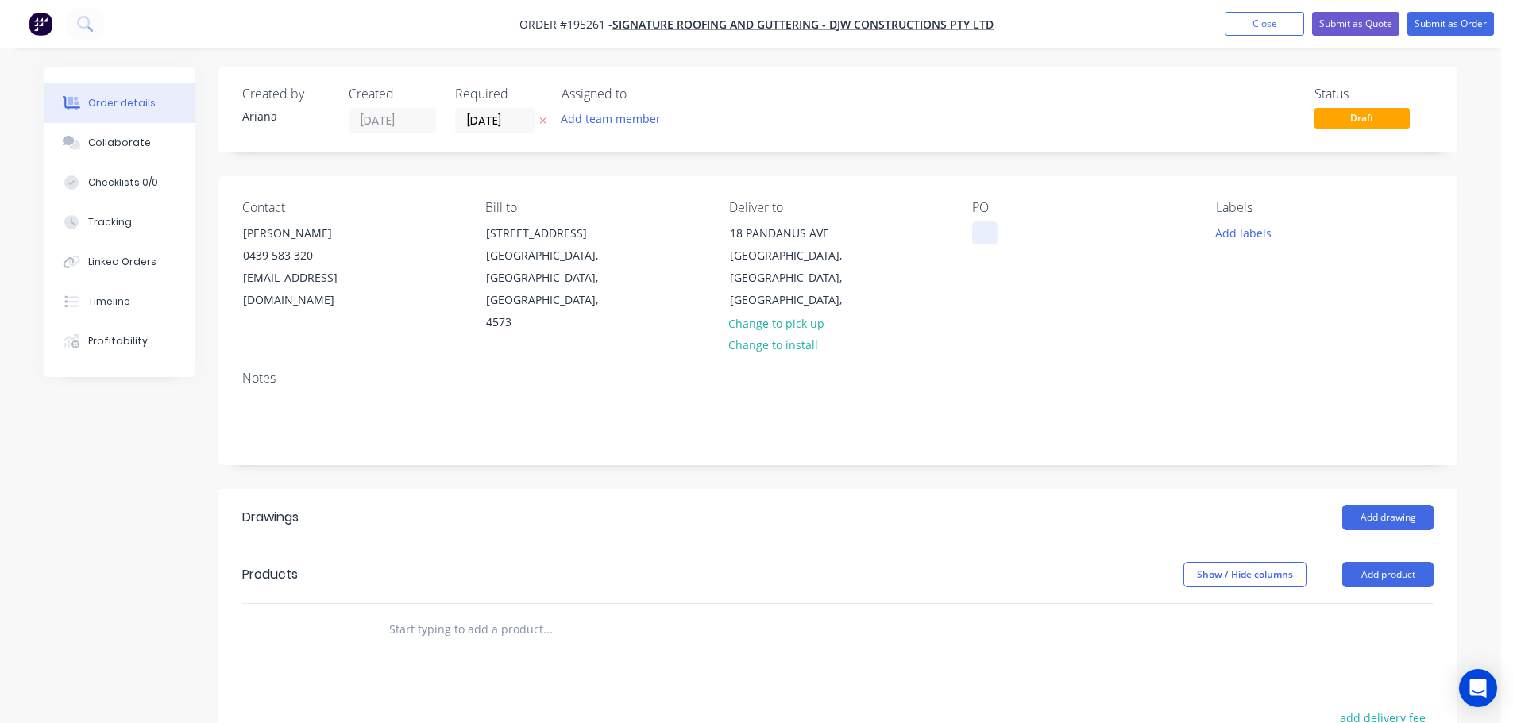
click at [988, 228] on div at bounding box center [984, 233] width 25 height 23
click at [1370, 562] on button "Add product" at bounding box center [1387, 574] width 91 height 25
click at [1354, 604] on div "Product catalogue" at bounding box center [1358, 615] width 122 height 23
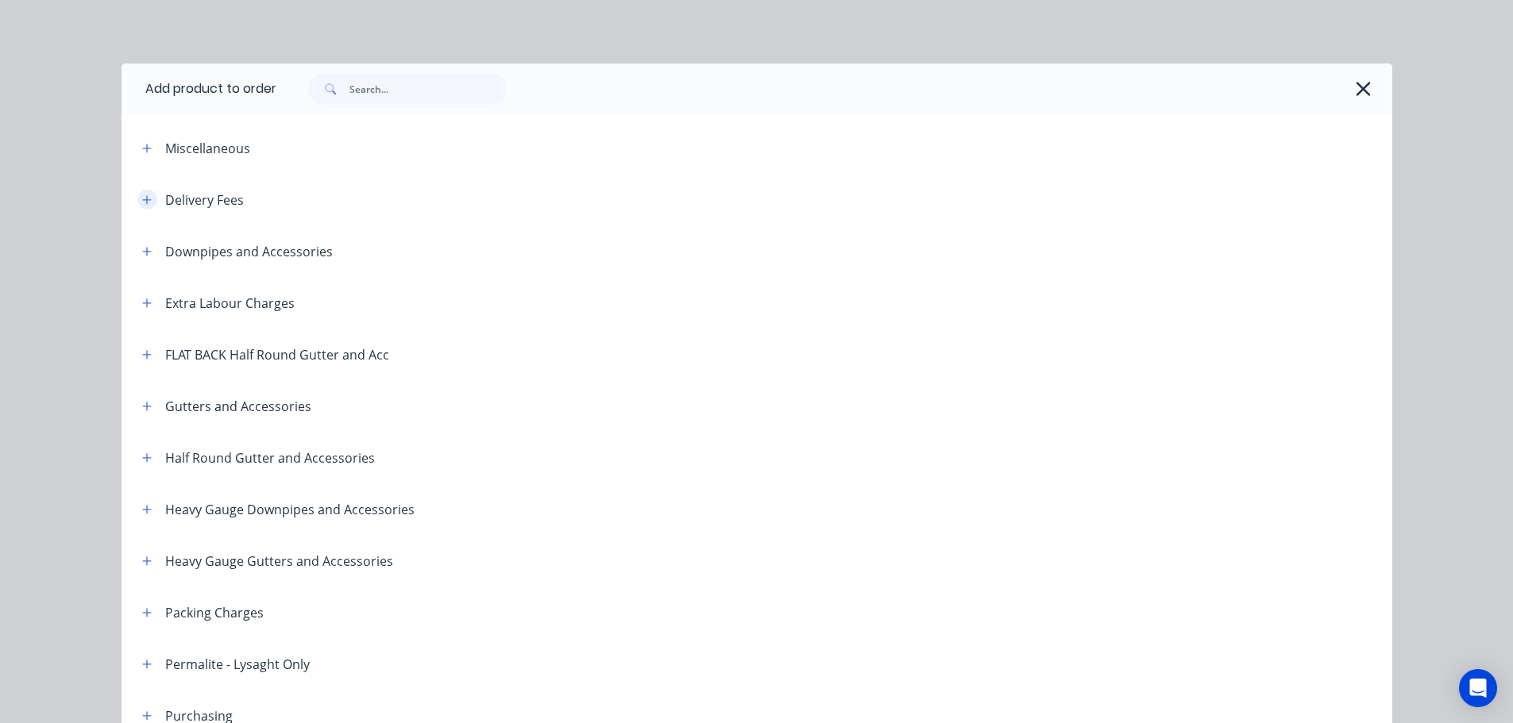
click at [142, 195] on icon "button" at bounding box center [147, 200] width 10 height 11
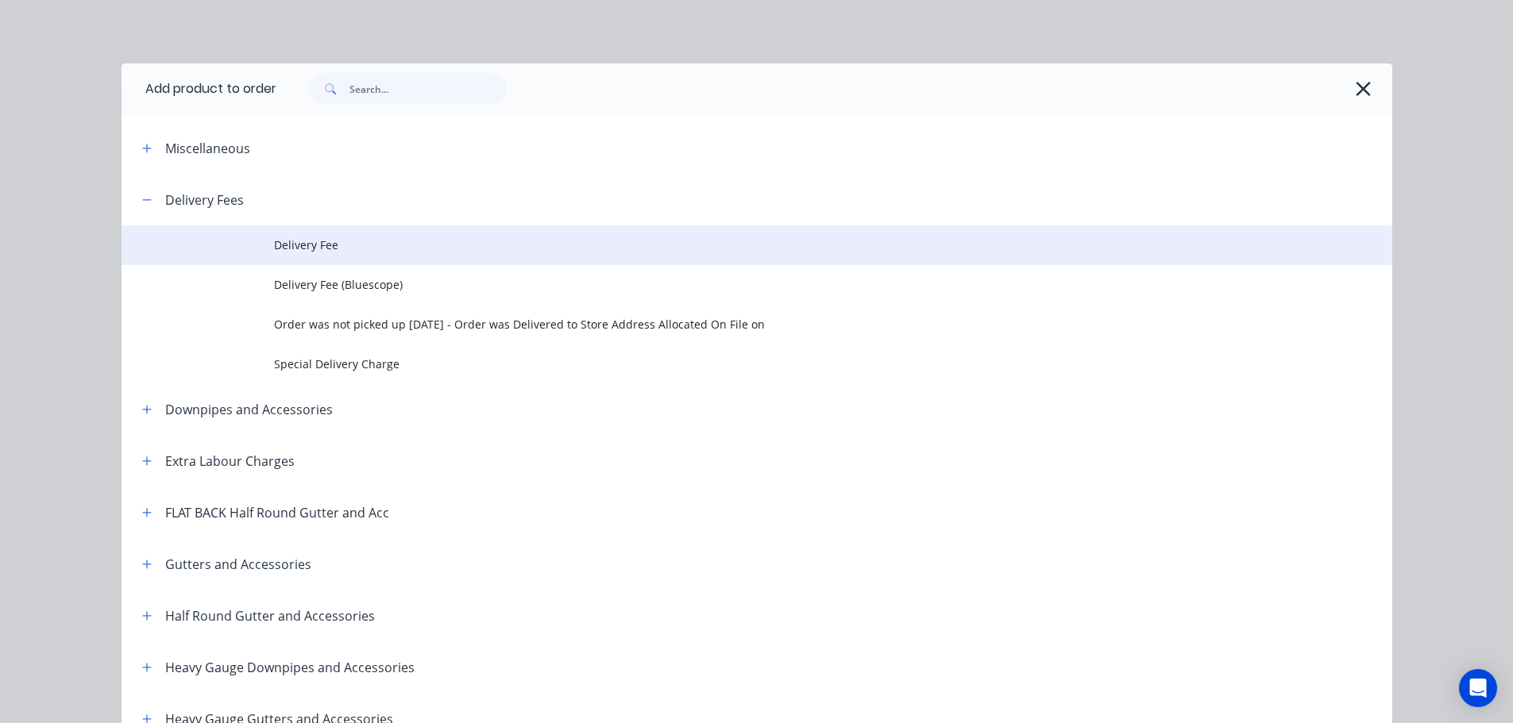
click at [354, 255] on td "Delivery Fee" at bounding box center [833, 246] width 1118 height 40
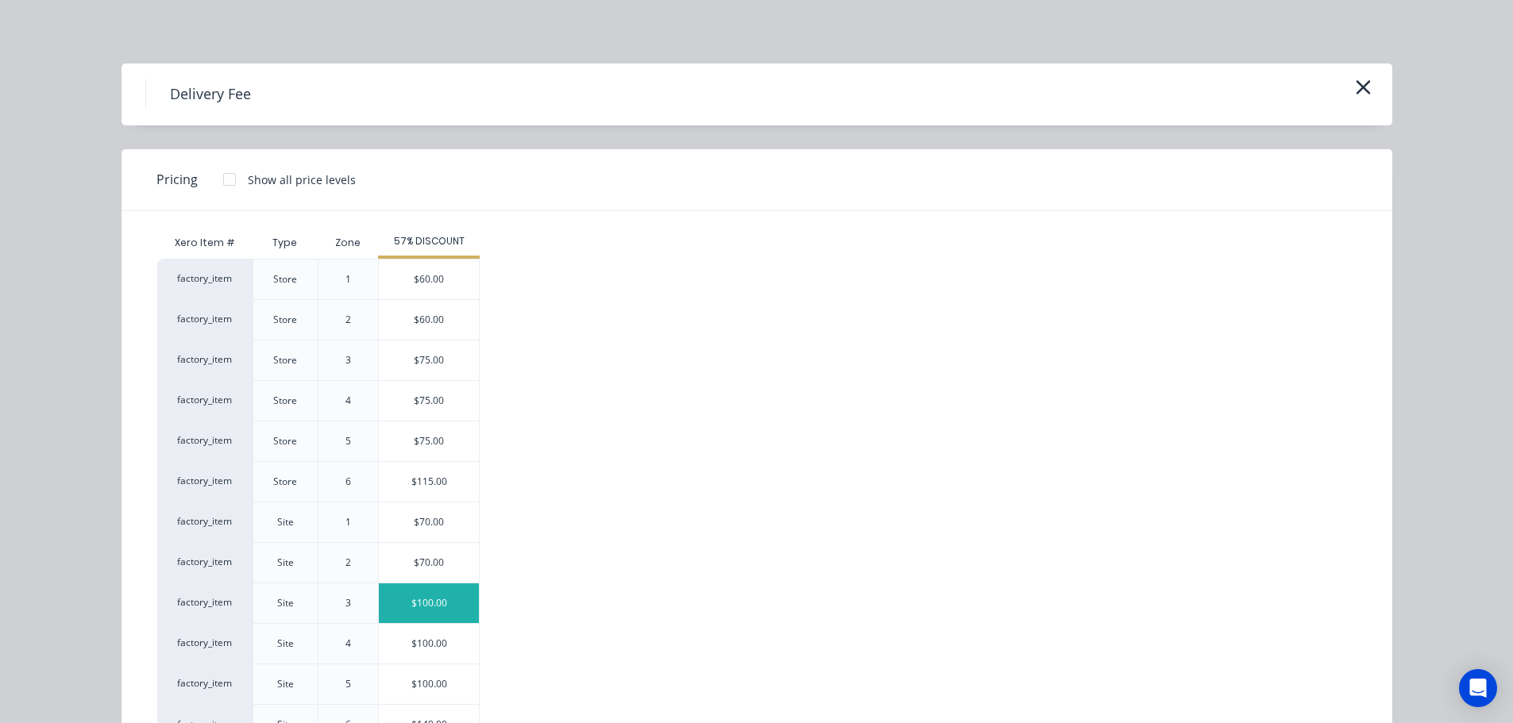
click at [410, 604] on div "$100.00" at bounding box center [429, 604] width 100 height 40
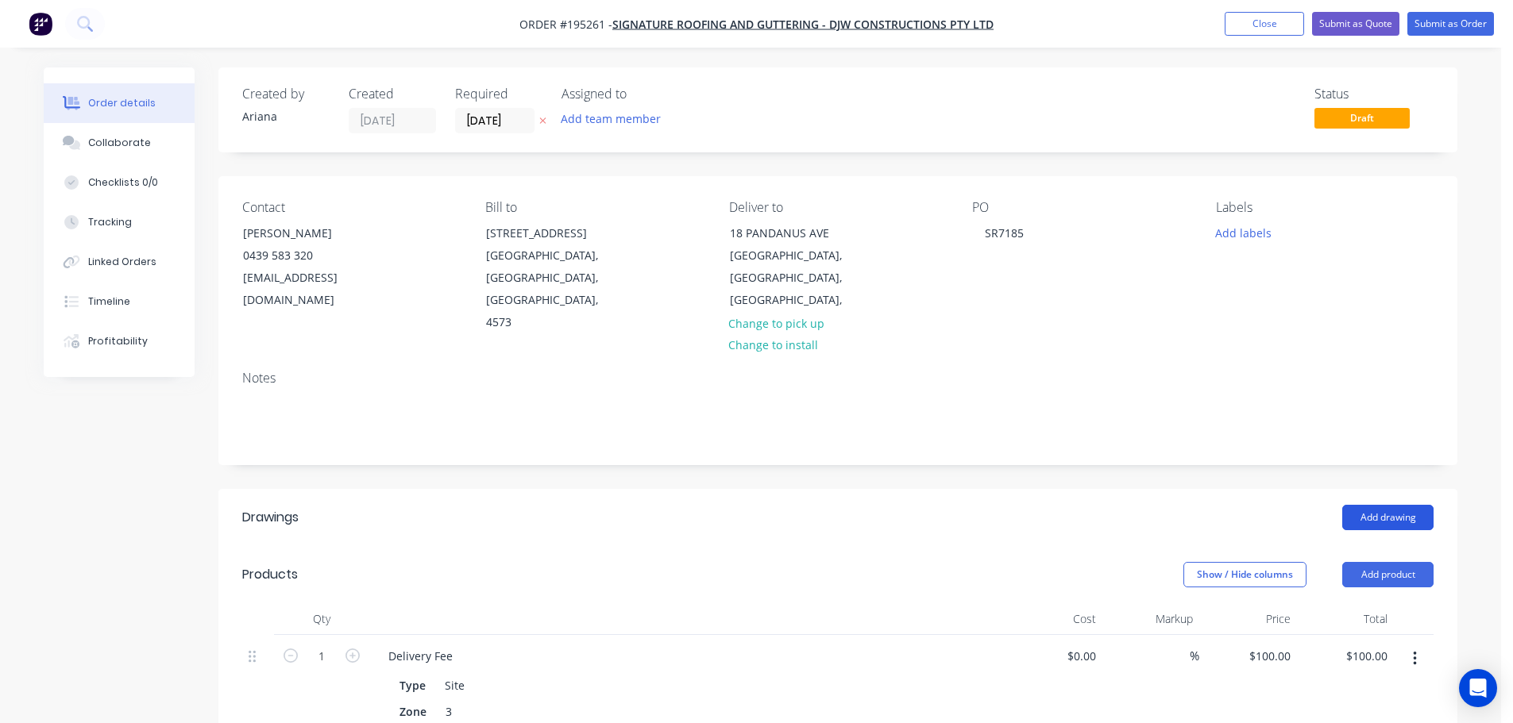
click at [1374, 505] on button "Add drawing" at bounding box center [1387, 517] width 91 height 25
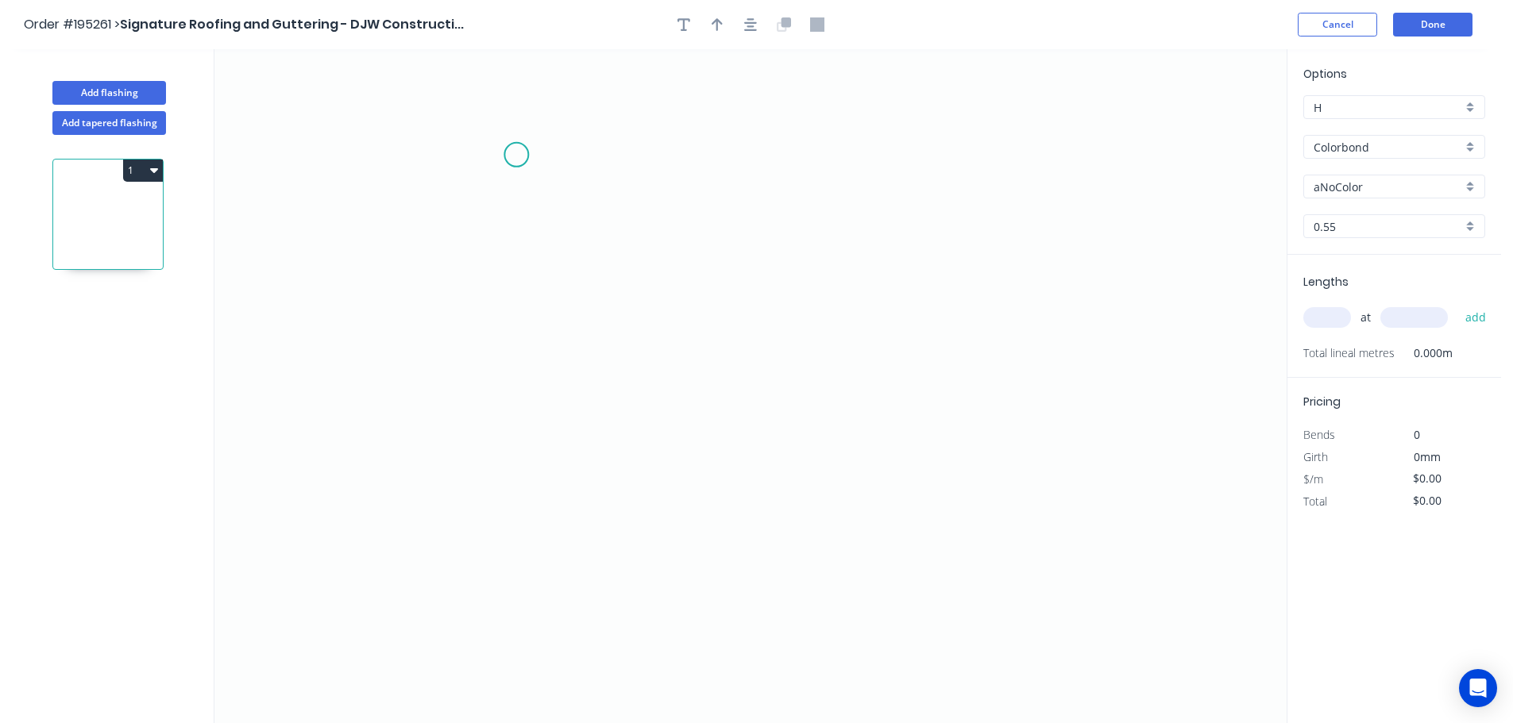
click at [518, 151] on icon "0" at bounding box center [750, 386] width 1072 height 674
click at [549, 438] on icon "0" at bounding box center [750, 386] width 1072 height 674
click at [735, 438] on icon "0 ?" at bounding box center [750, 386] width 1072 height 674
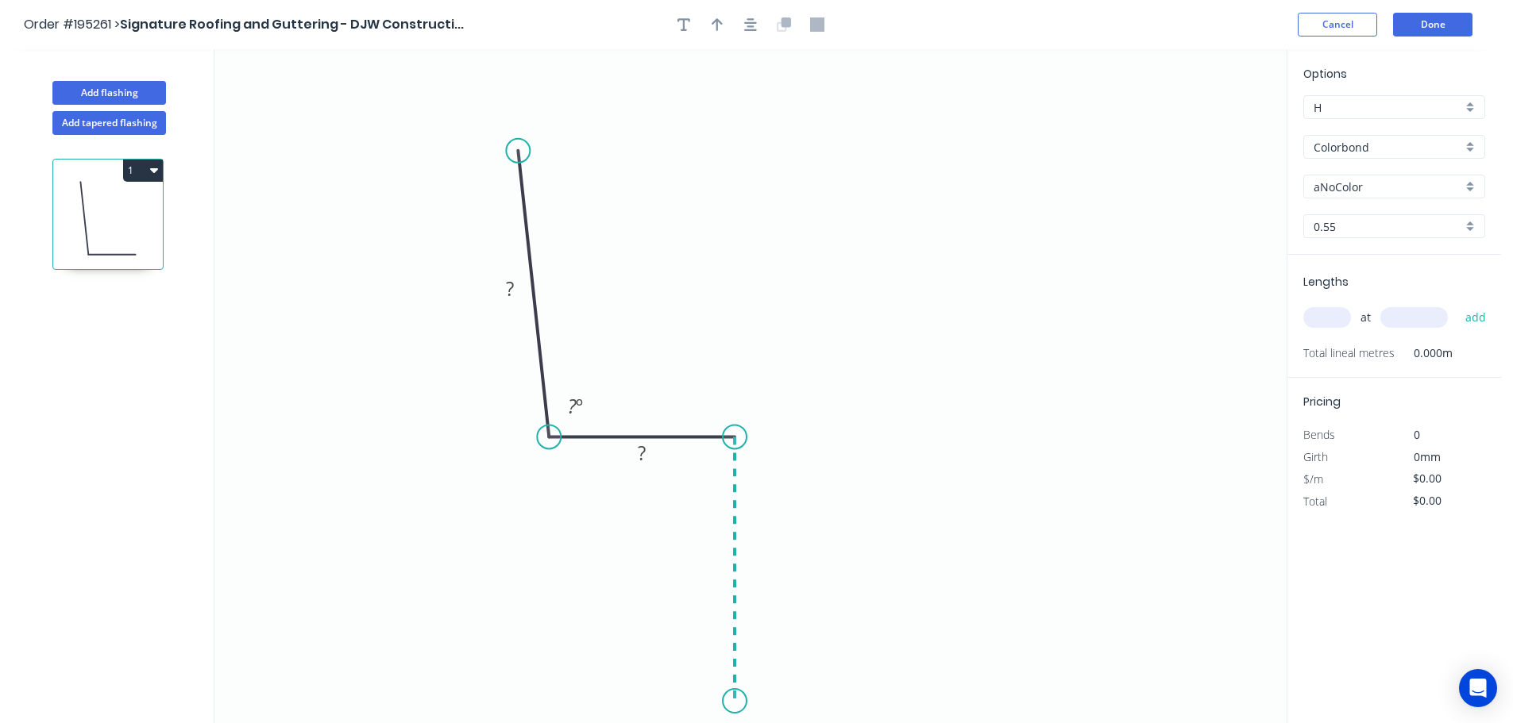
click at [733, 702] on icon "0 ? ? ? º" at bounding box center [750, 386] width 1072 height 674
click at [733, 702] on circle at bounding box center [735, 701] width 24 height 24
click at [732, 702] on circle at bounding box center [735, 701] width 24 height 24
click at [513, 287] on tspan "?" at bounding box center [510, 289] width 8 height 26
click at [792, 228] on icon "0 75 30 90 92 º" at bounding box center [750, 386] width 1072 height 674
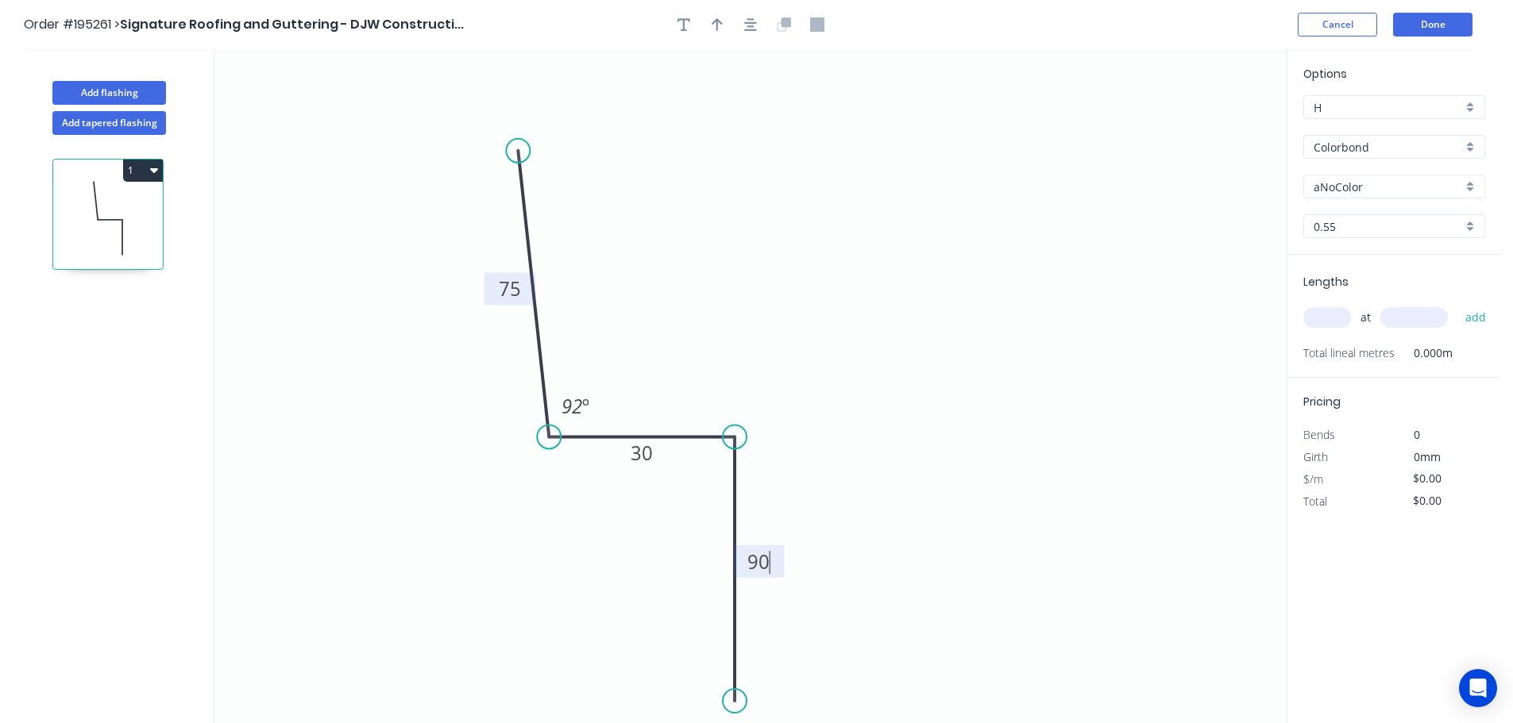
type input "$8.10"
click at [717, 24] on icon "button" at bounding box center [717, 24] width 11 height 13
drag, startPoint x: 1200, startPoint y: 122, endPoint x: 714, endPoint y: 255, distance: 503.8
click at [714, 255] on icon at bounding box center [714, 236] width 14 height 51
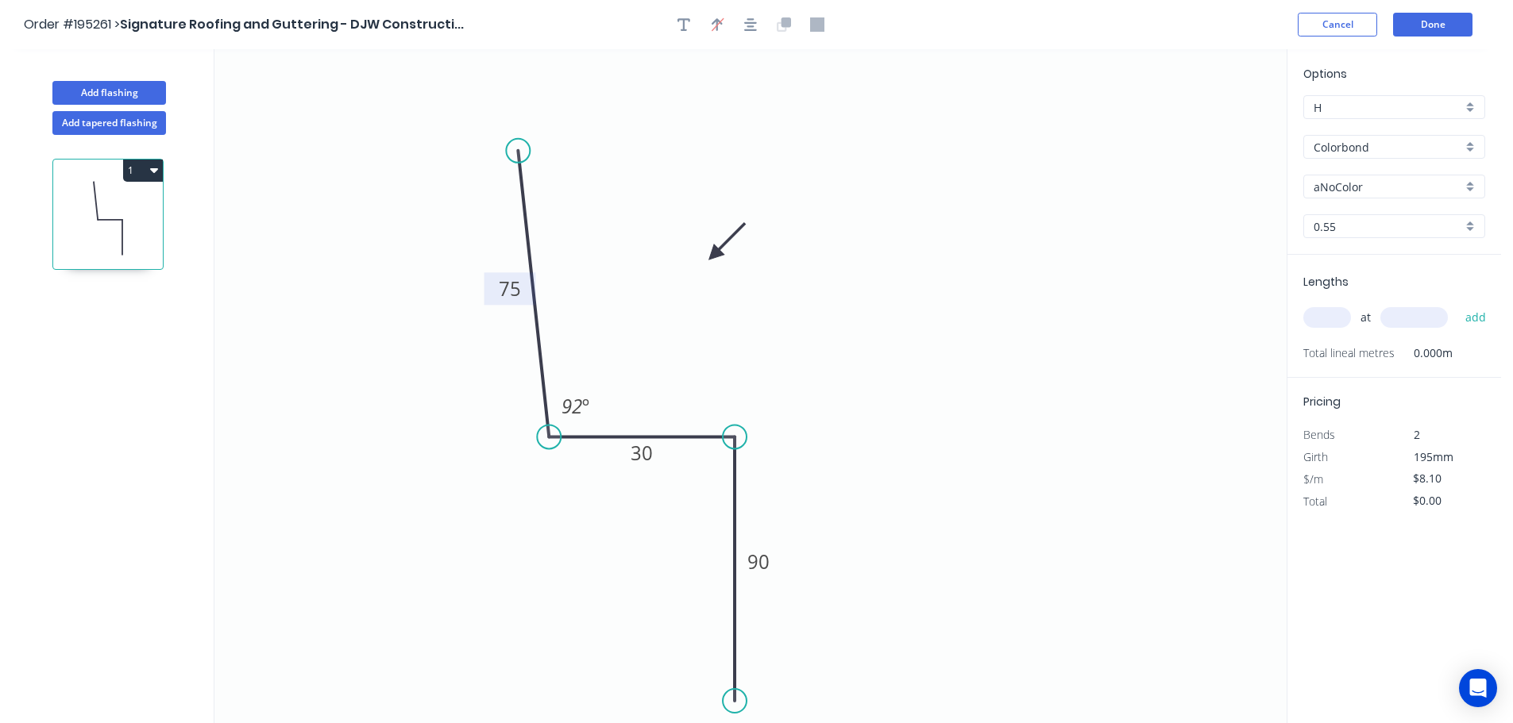
click at [1468, 185] on div "aNoColor" at bounding box center [1394, 187] width 182 height 24
click at [1396, 222] on div "Surfmist" at bounding box center [1394, 214] width 180 height 28
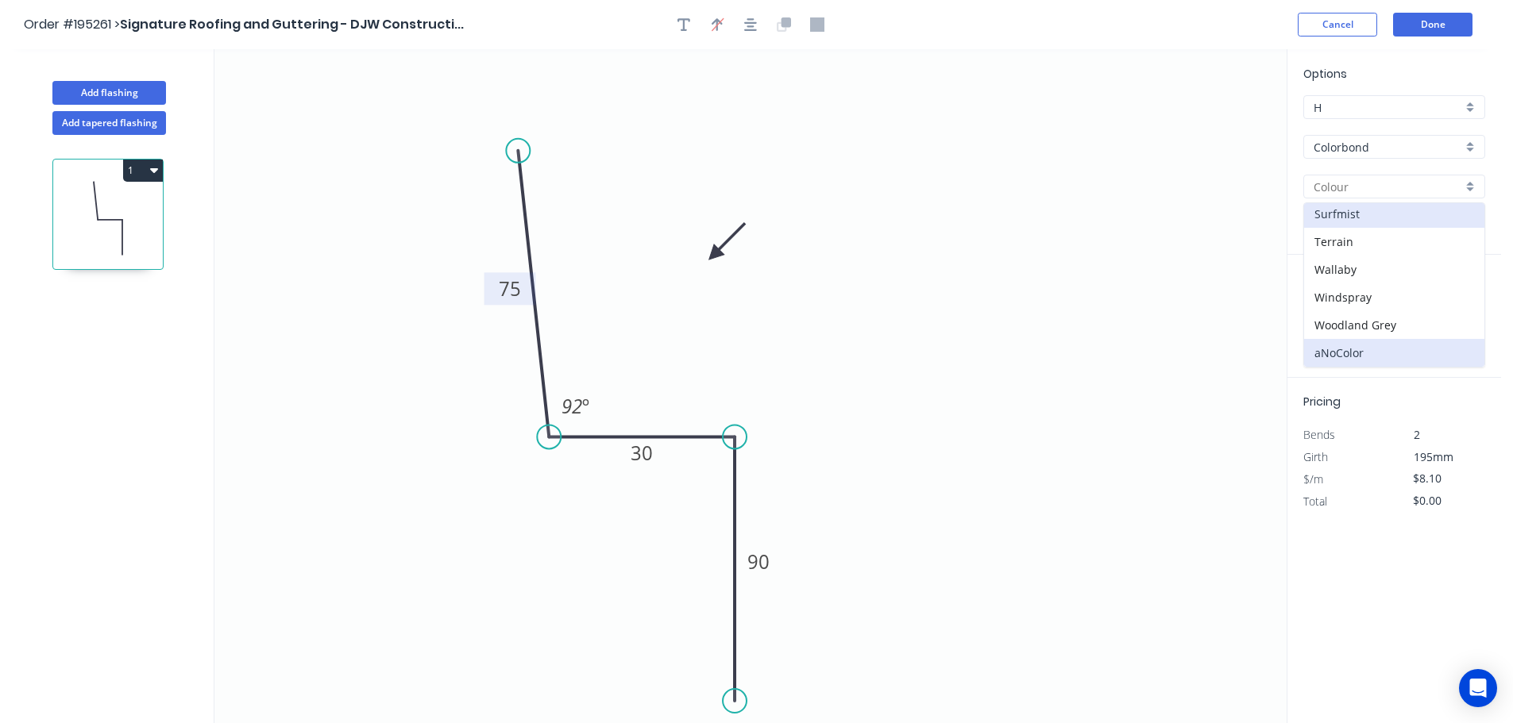
type input "Surfmist"
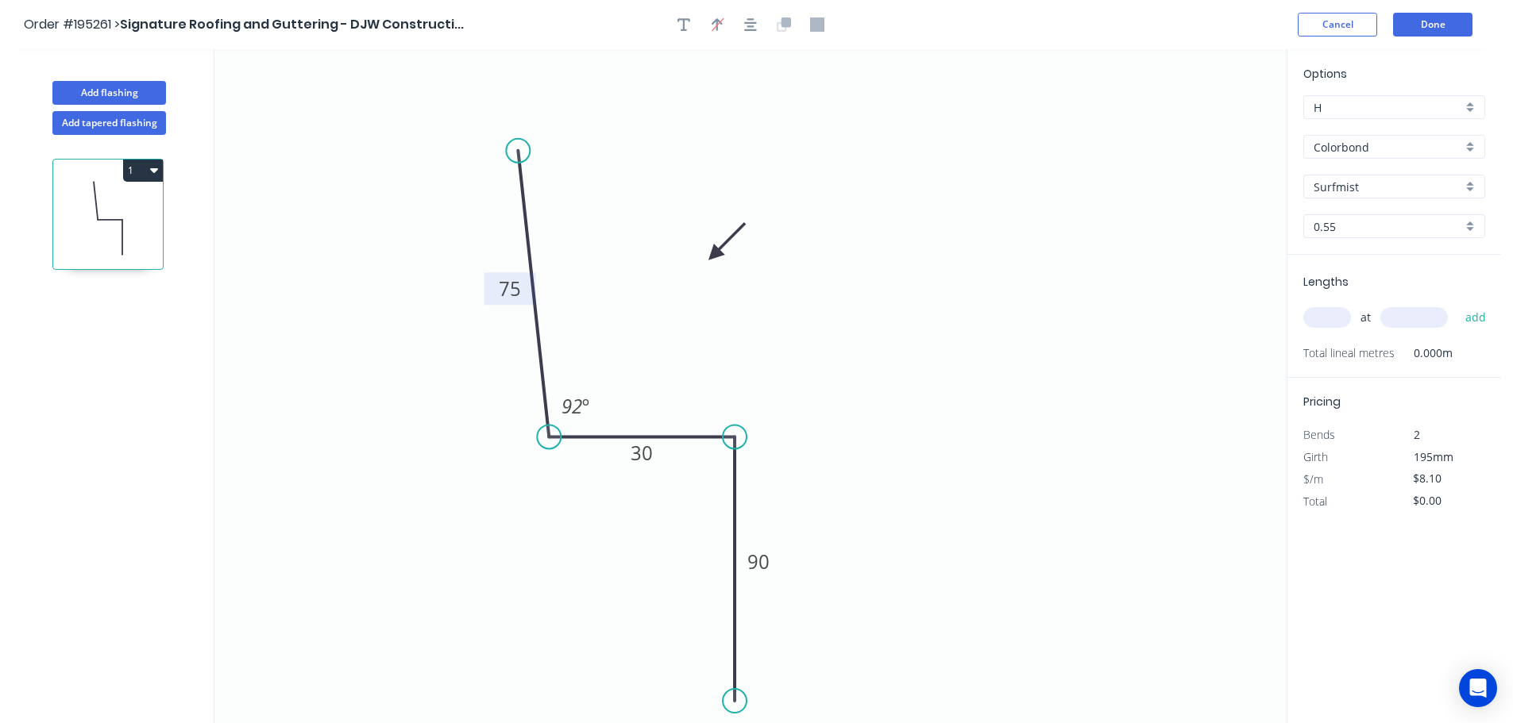
click at [1336, 318] on input "text" at bounding box center [1327, 317] width 48 height 21
type input "14"
type input "6000"
click at [1457, 304] on button "add" at bounding box center [1475, 317] width 37 height 27
type input "$680.40"
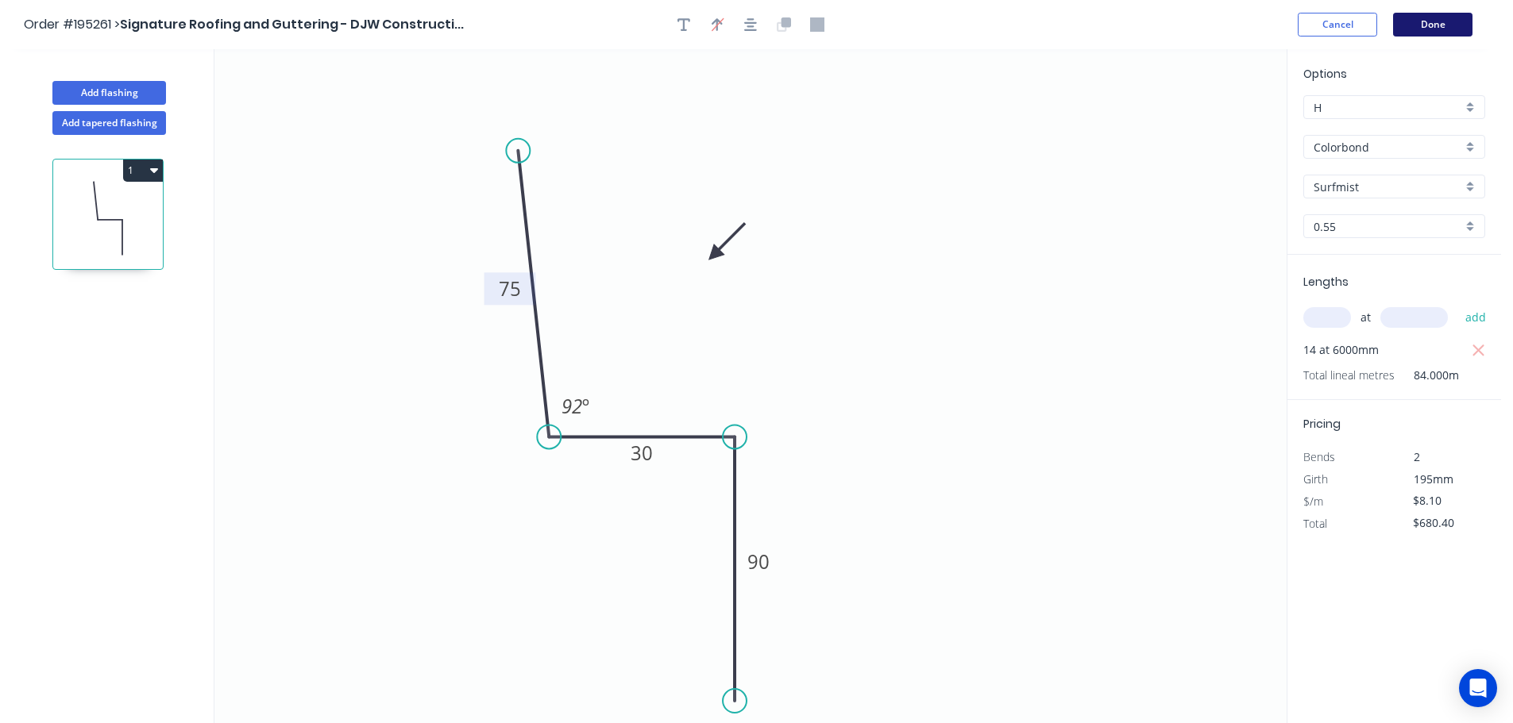
click at [1440, 23] on button "Done" at bounding box center [1432, 25] width 79 height 24
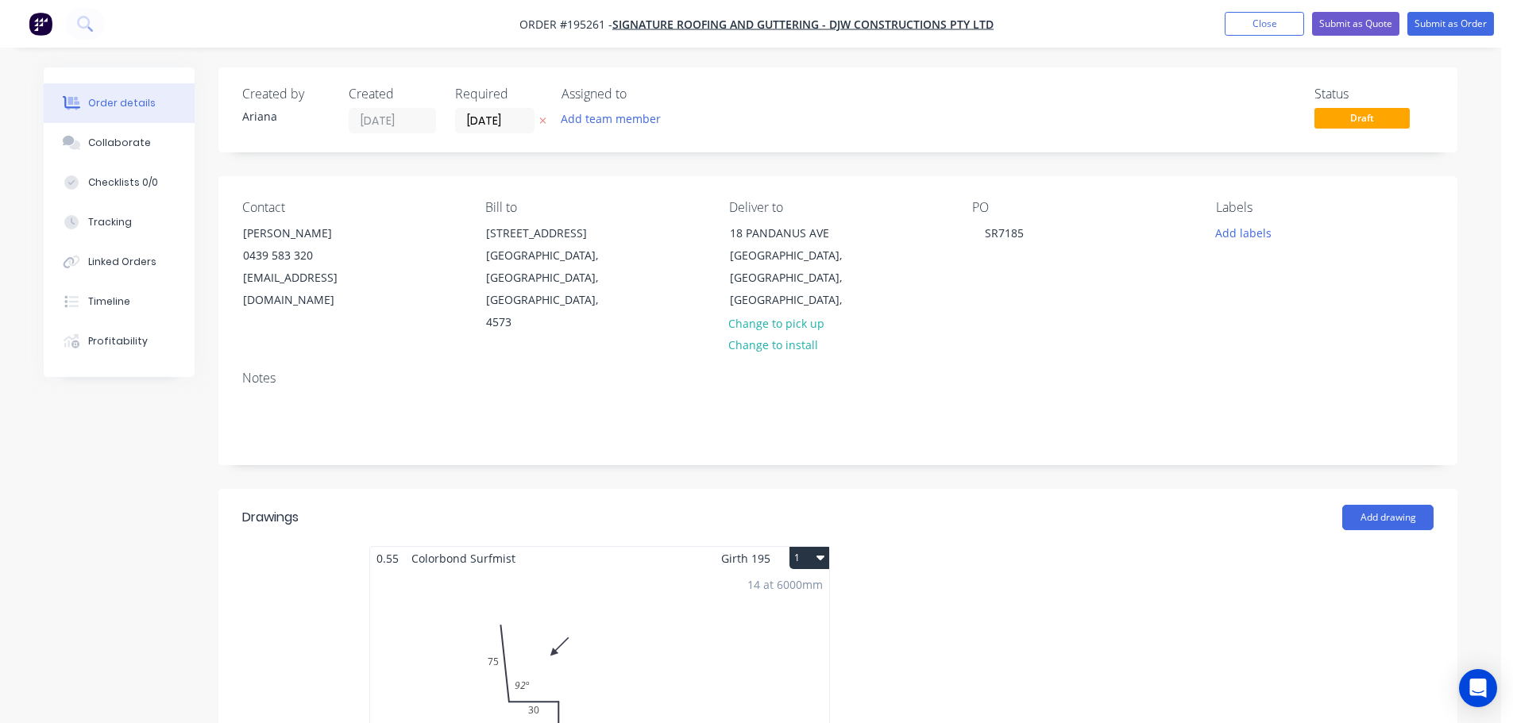
click at [797, 547] on button "1" at bounding box center [809, 558] width 40 height 22
click at [789, 581] on button "Use larger box size" at bounding box center [753, 597] width 151 height 32
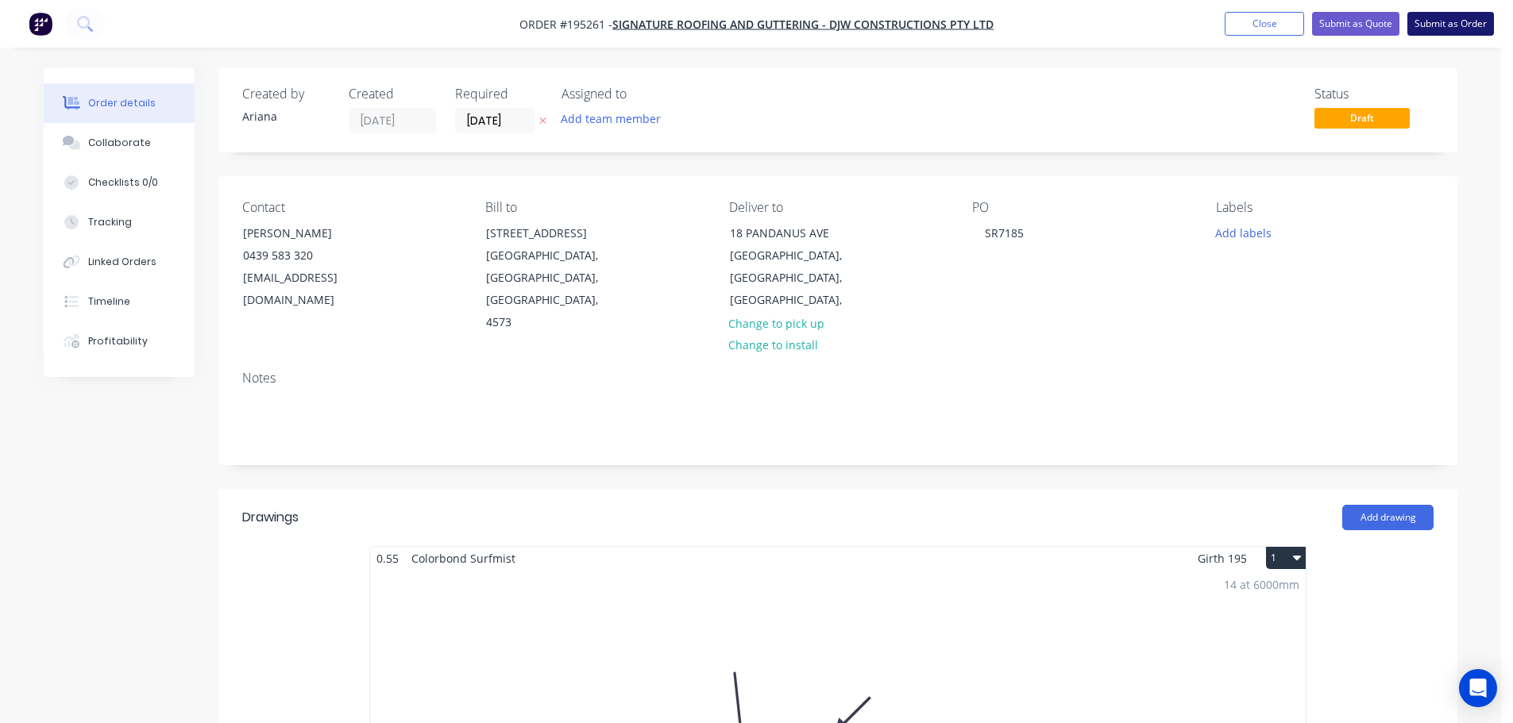
click at [1454, 25] on button "Submit as Order" at bounding box center [1450, 24] width 87 height 24
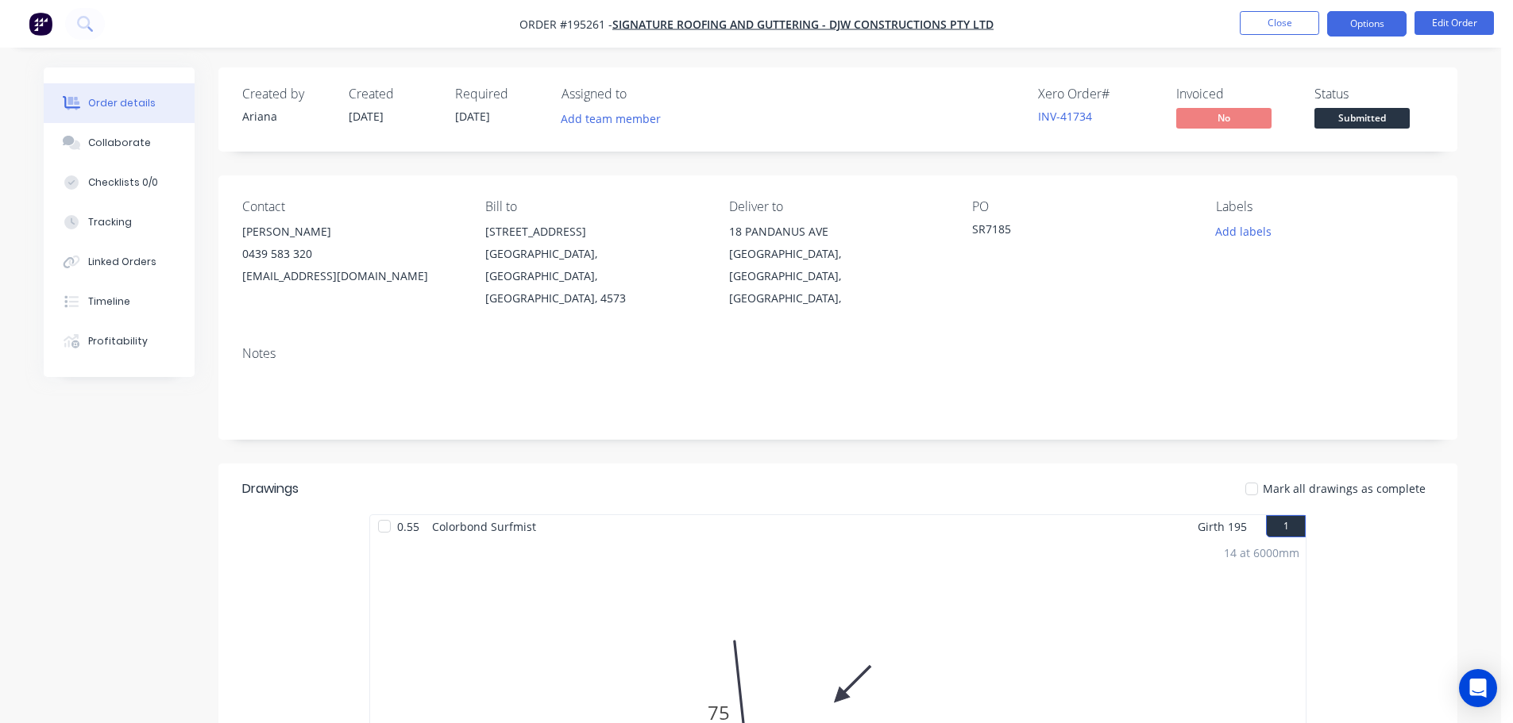
click at [1345, 14] on button "Options" at bounding box center [1366, 23] width 79 height 25
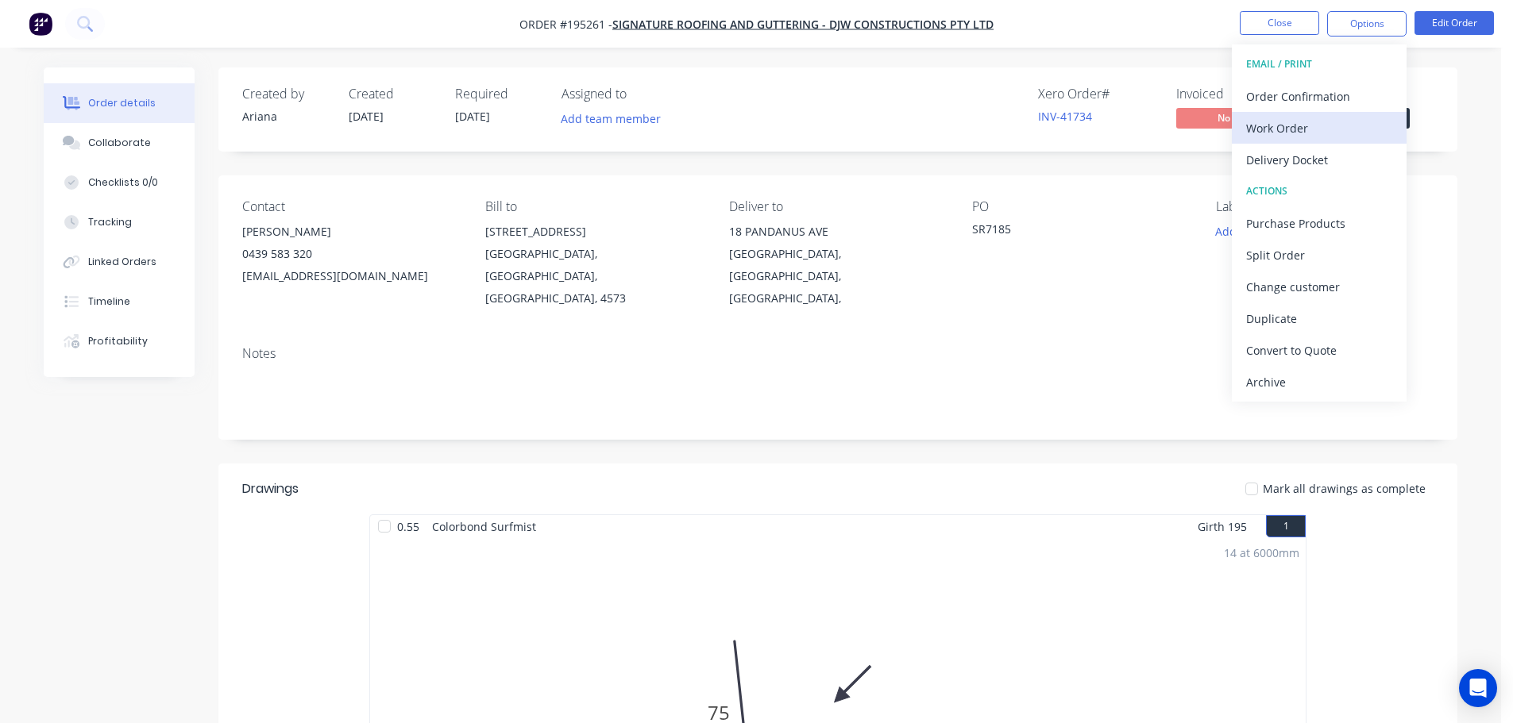
click at [1276, 126] on div "Work Order" at bounding box center [1319, 128] width 146 height 23
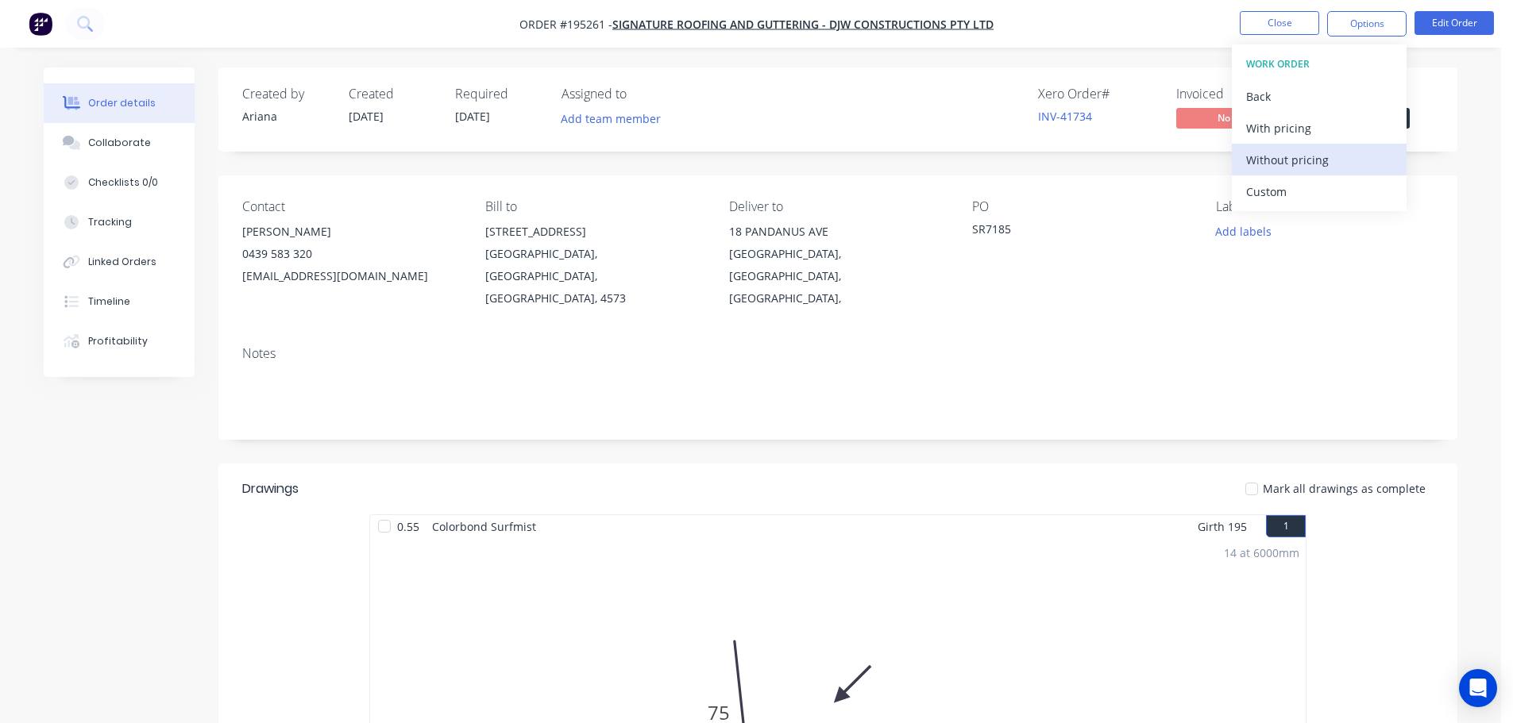
click at [1256, 156] on div "Without pricing" at bounding box center [1319, 160] width 146 height 23
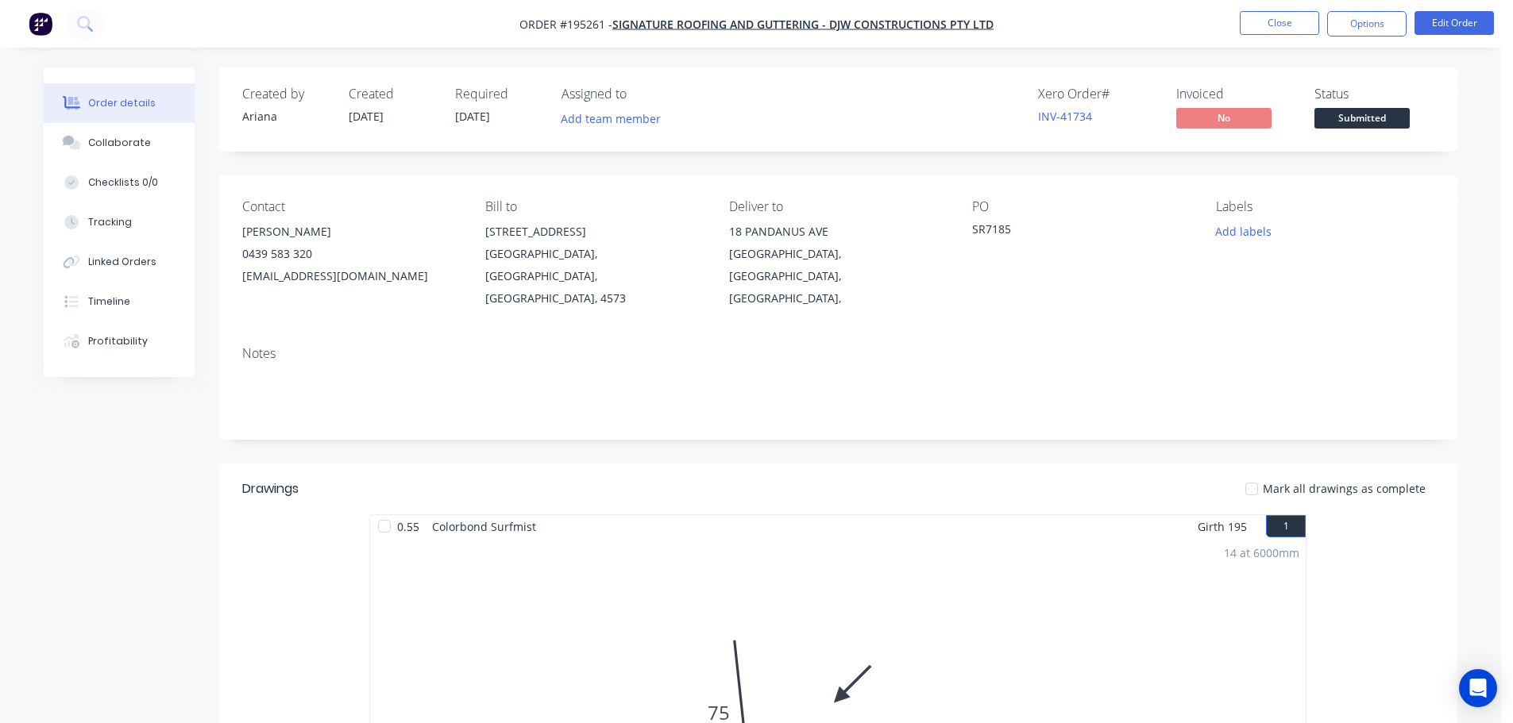
click at [1130, 30] on nav "Order #195261 - Signature Roofing and Guttering - DJW Constructions Pty Ltd Clo…" at bounding box center [756, 24] width 1513 height 48
click at [1287, 23] on button "Close" at bounding box center [1279, 23] width 79 height 24
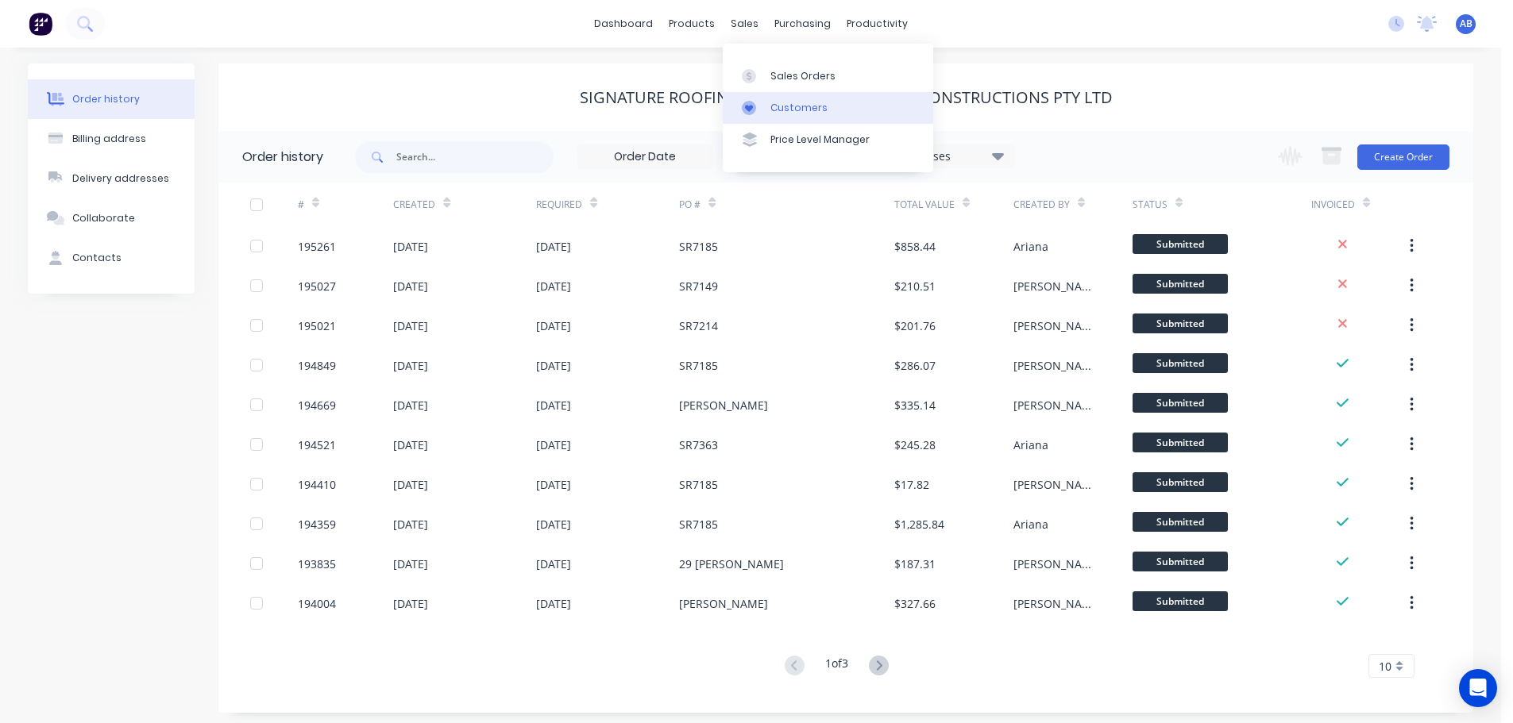
click at [793, 102] on div "Customers" at bounding box center [798, 108] width 57 height 14
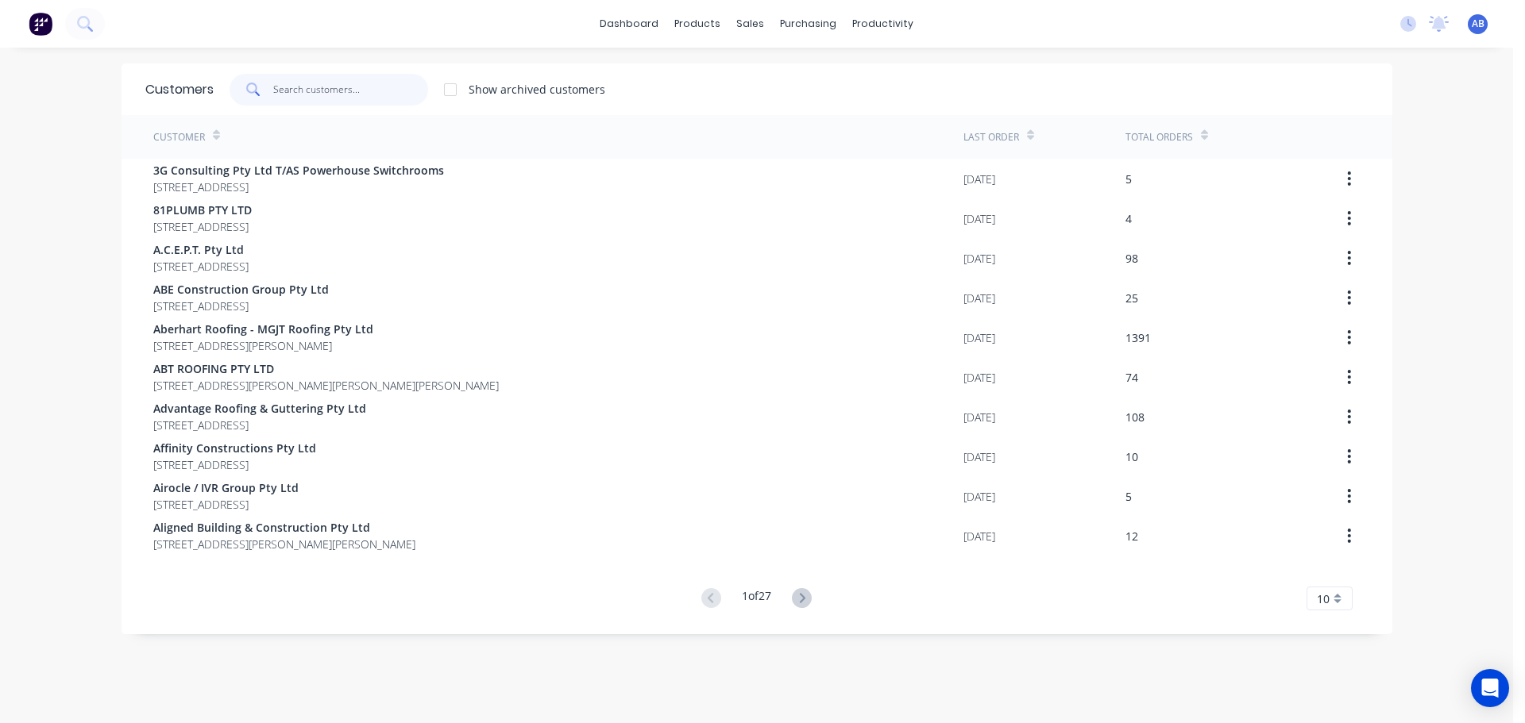
drag, startPoint x: 382, startPoint y: 98, endPoint x: 571, endPoint y: 119, distance: 190.2
click at [383, 97] on input "text" at bounding box center [350, 90] width 155 height 32
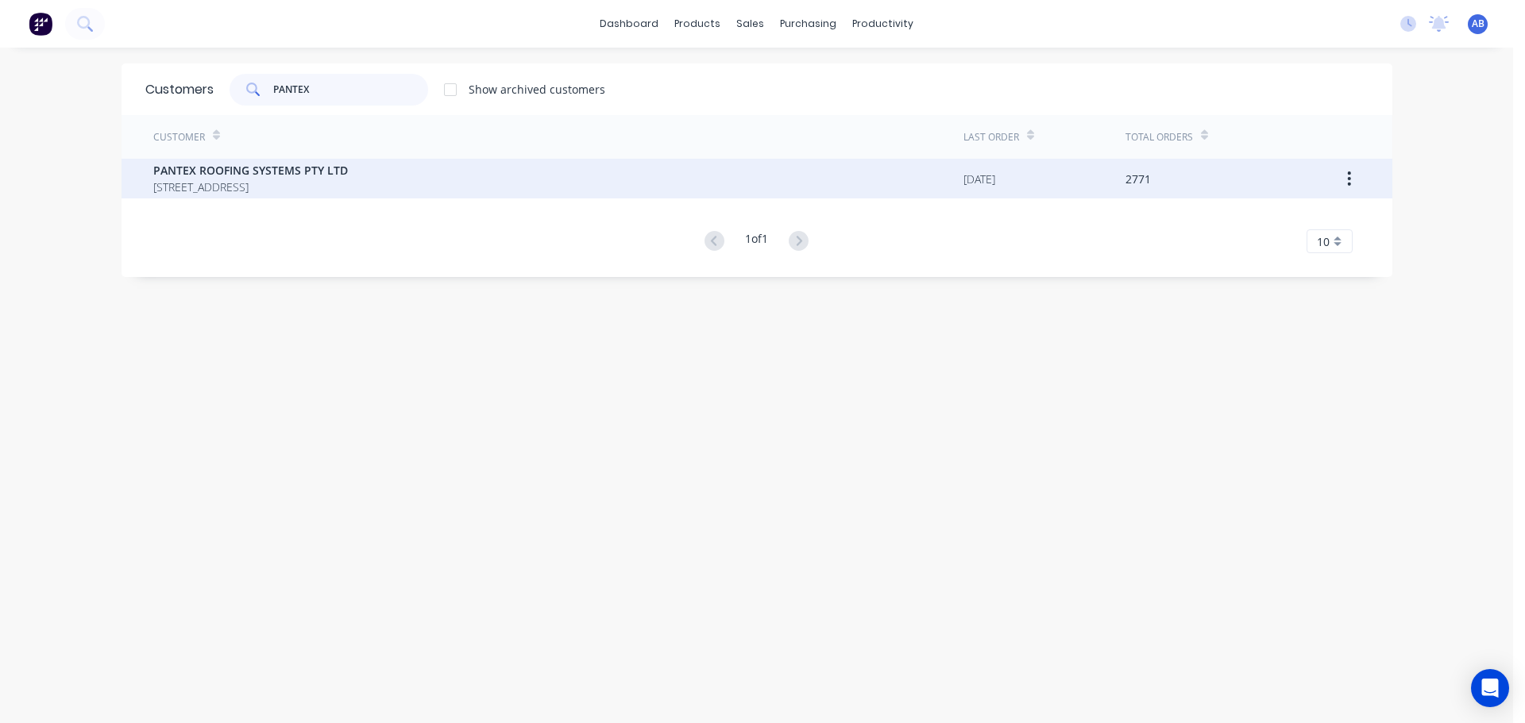
type input "PANTEX"
click at [318, 175] on span "PANTEX ROOFING SYSTEMS PTY LTD" at bounding box center [250, 170] width 195 height 17
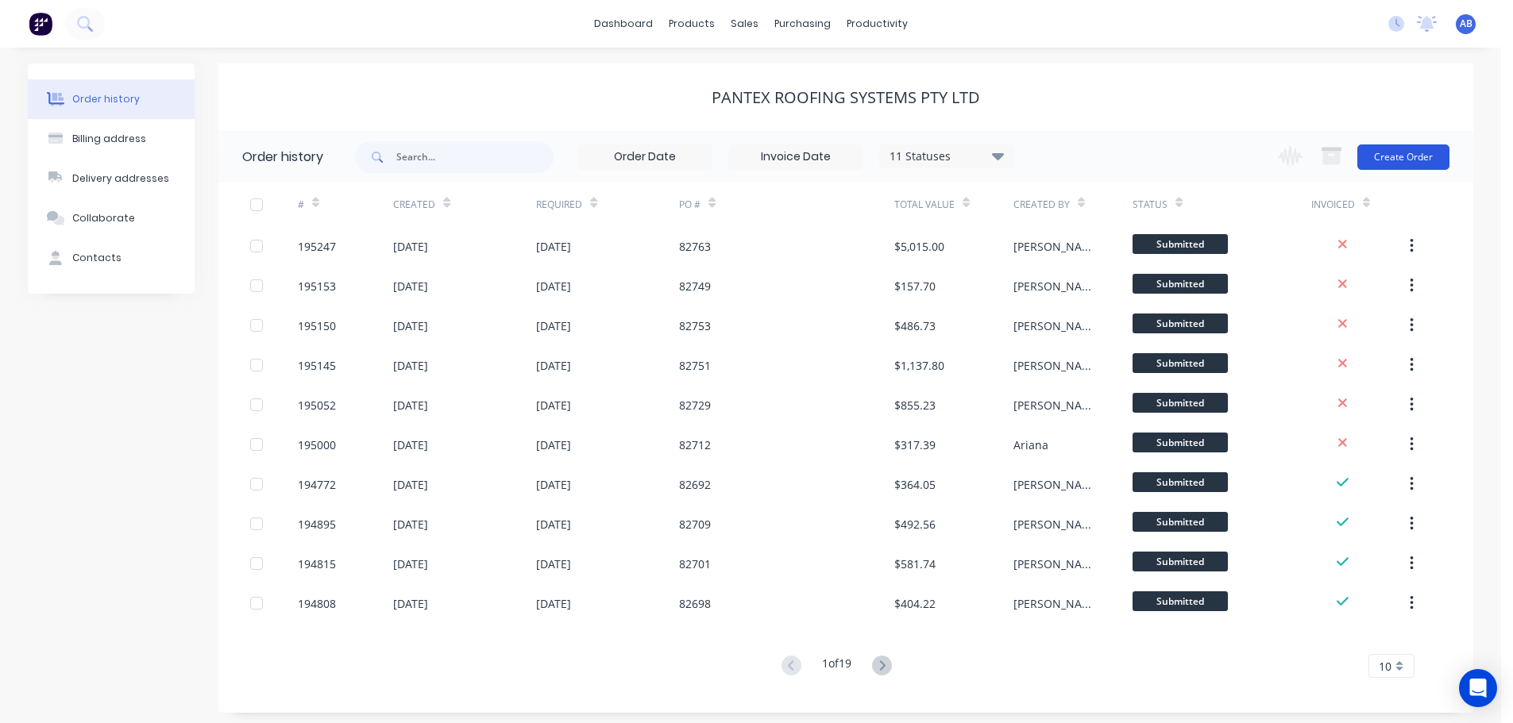
click at [1394, 159] on button "Create Order" at bounding box center [1403, 157] width 92 height 25
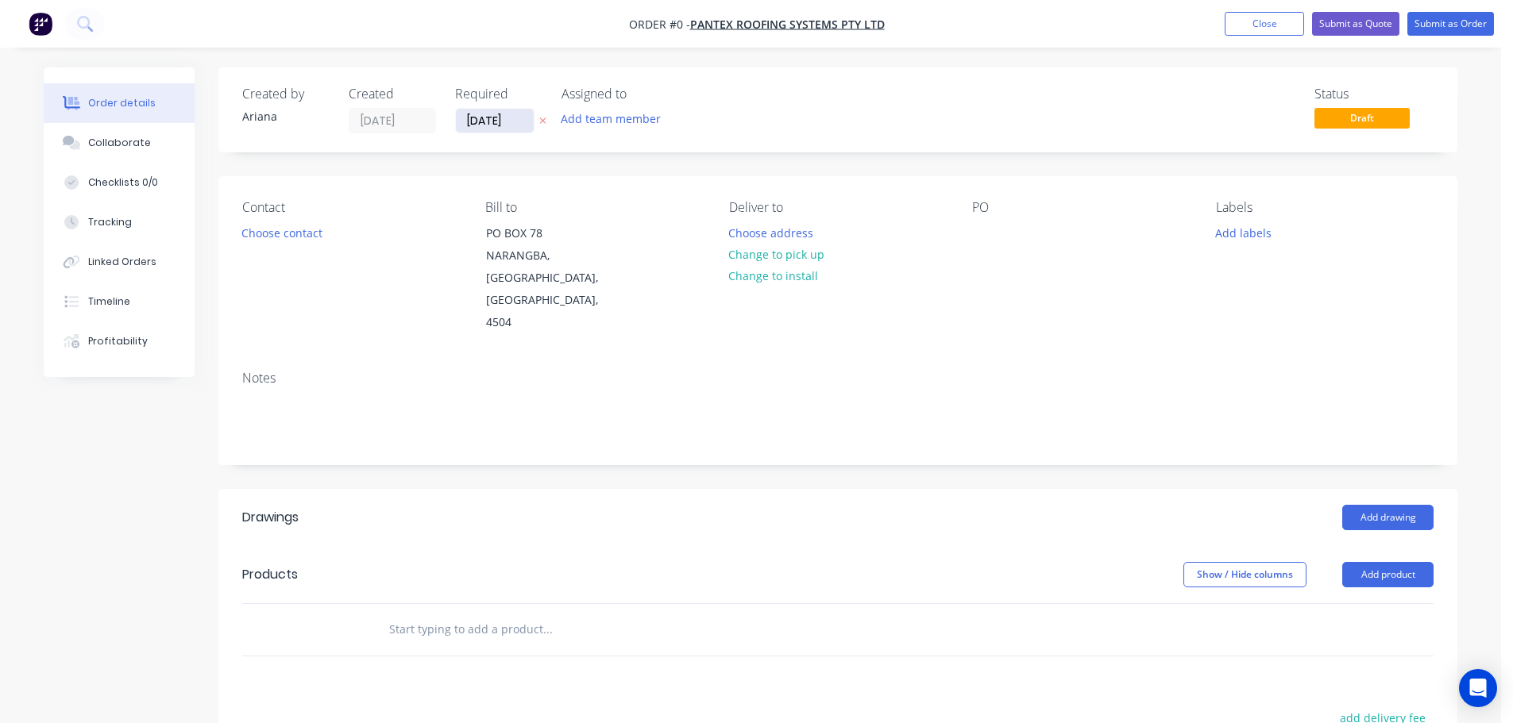
click at [484, 122] on input "[DATE]" at bounding box center [495, 121] width 78 height 24
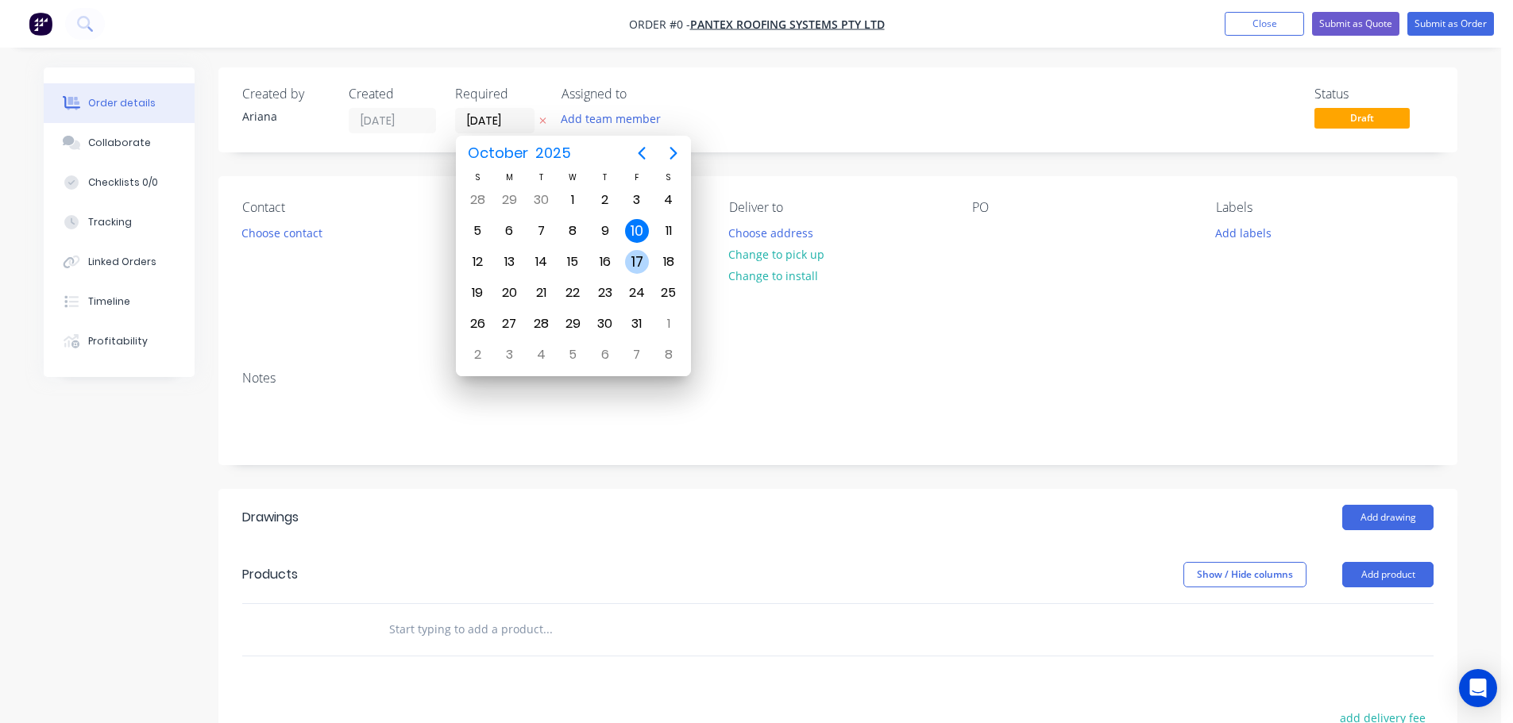
click at [636, 253] on div "17" at bounding box center [637, 262] width 24 height 24
type input "[DATE]"
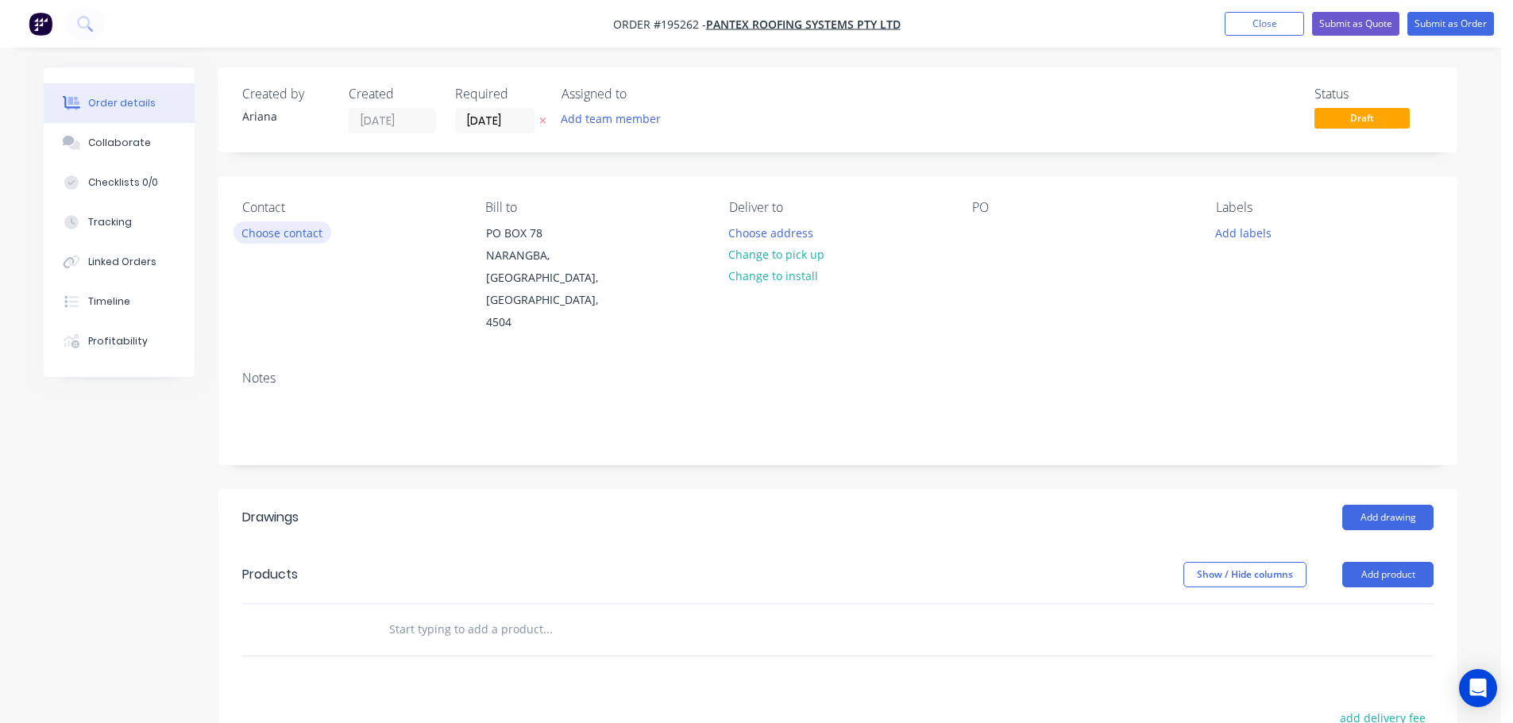
click at [279, 233] on button "Choose contact" at bounding box center [282, 232] width 98 height 21
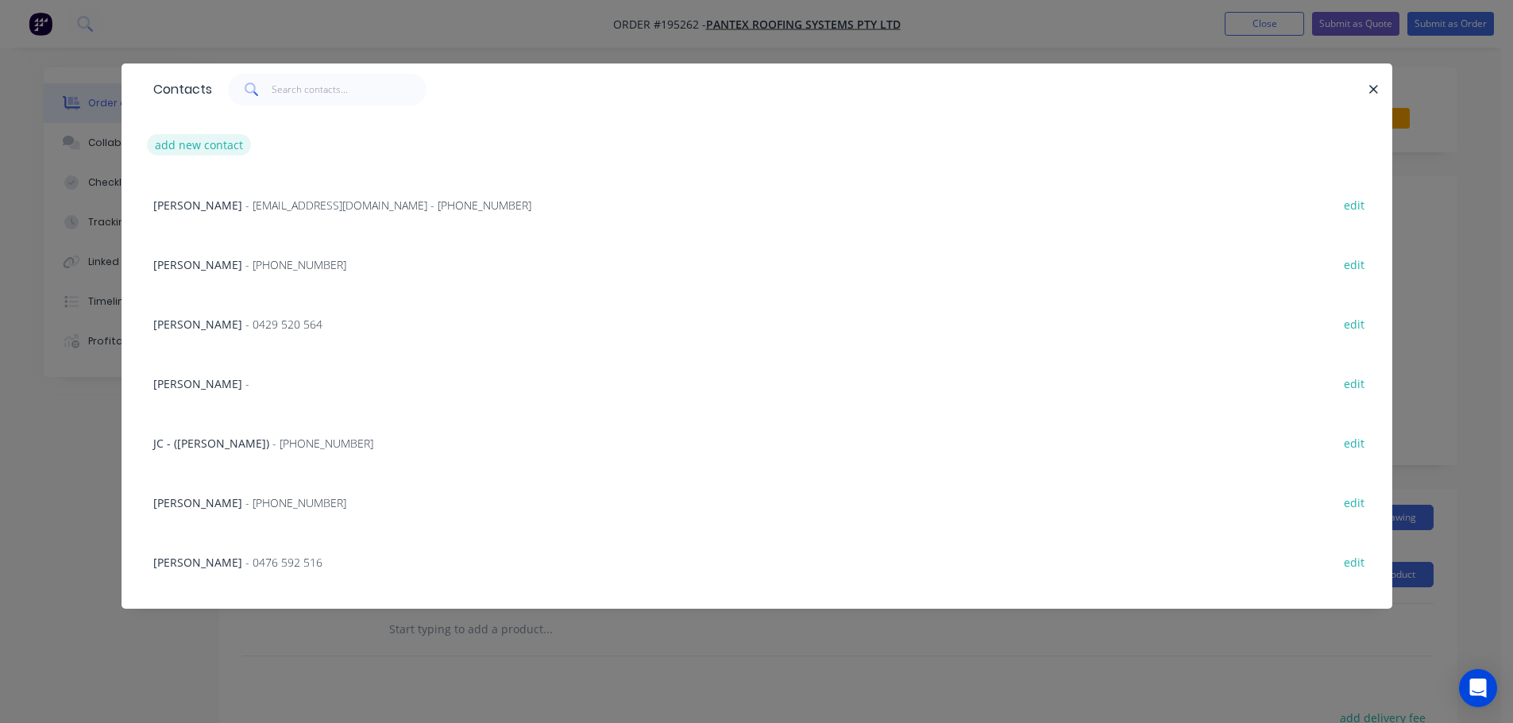
click at [196, 144] on button "add new contact" at bounding box center [199, 144] width 105 height 21
select select "AU"
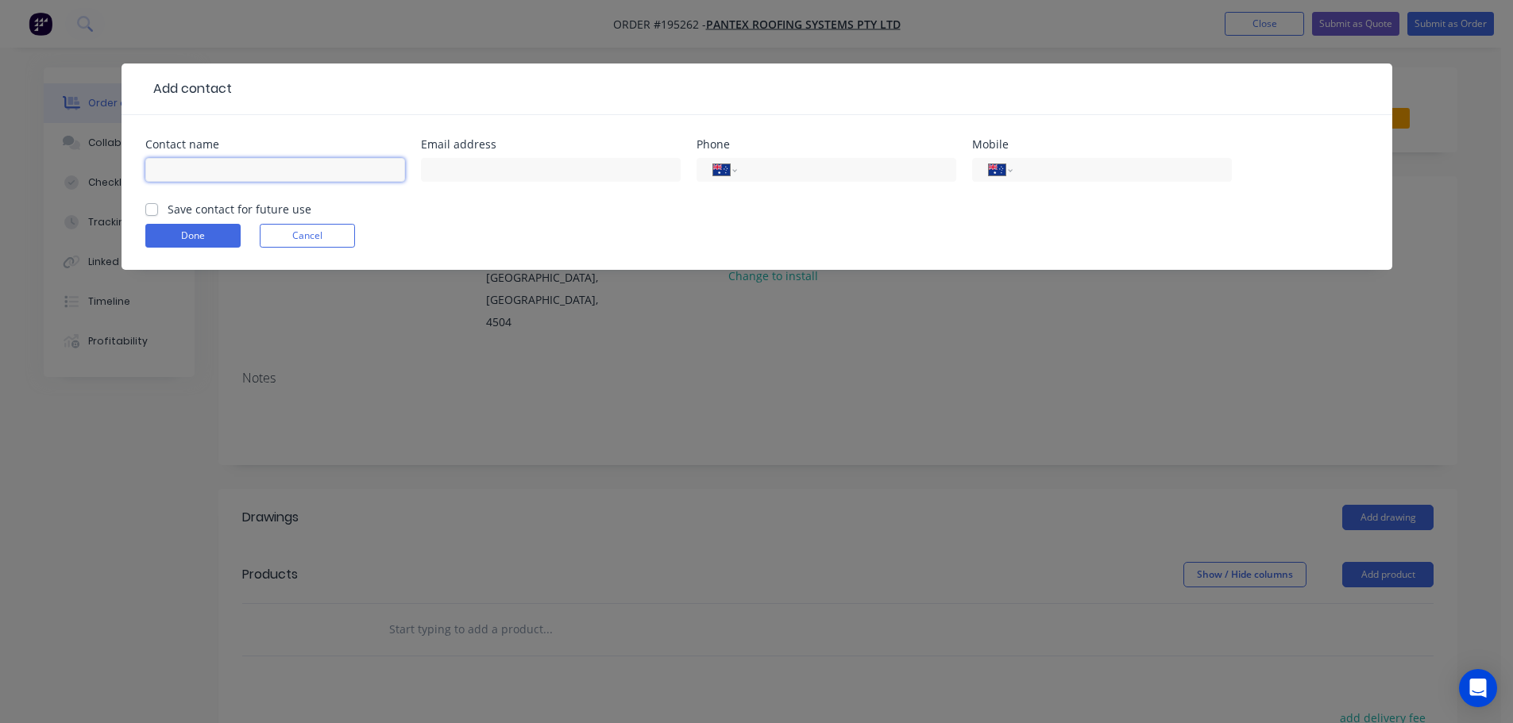
click at [181, 173] on input "text" at bounding box center [275, 170] width 260 height 24
type input "CLIFF"
click at [1070, 176] on input "tel" at bounding box center [1119, 170] width 191 height 18
type input "0451 988 045"
click at [190, 236] on button "Done" at bounding box center [192, 236] width 95 height 24
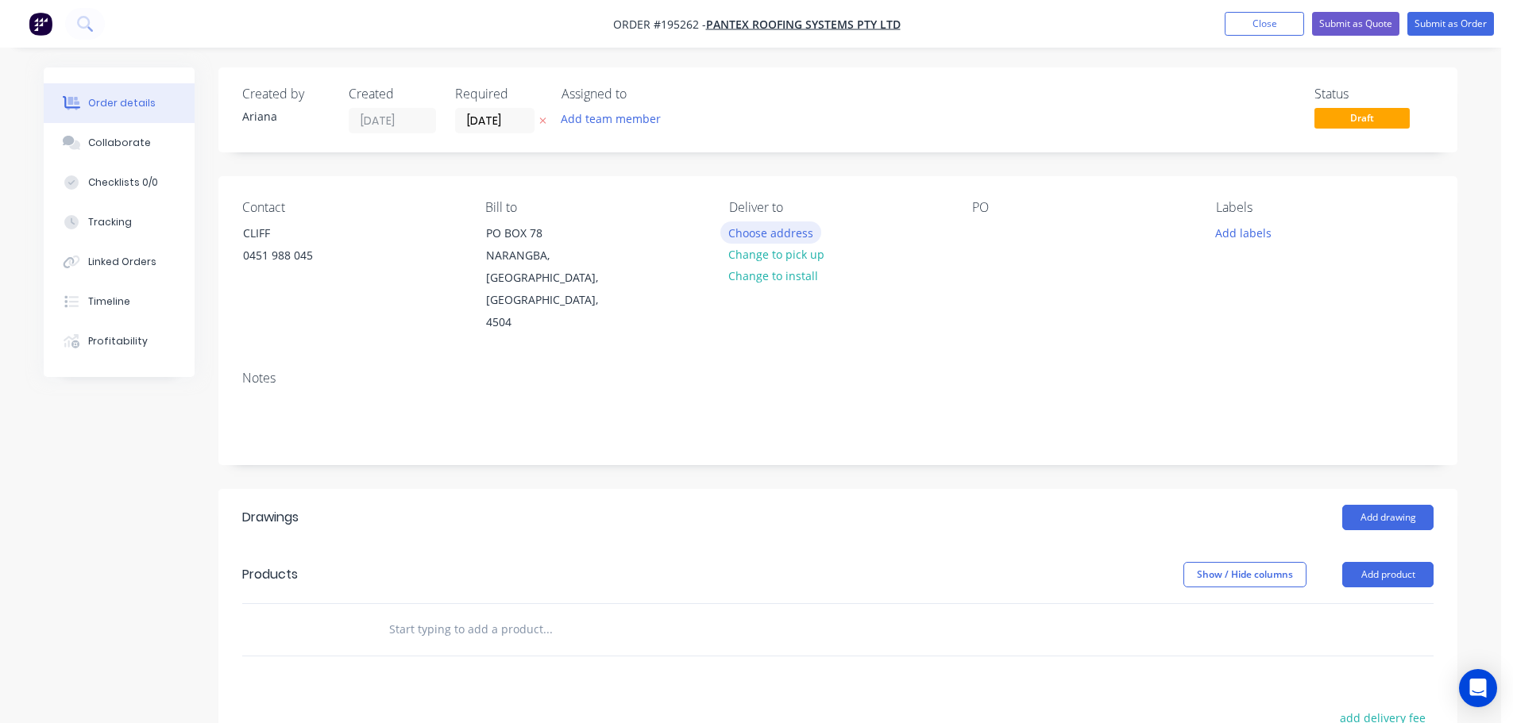
click at [784, 226] on button "Choose address" at bounding box center [771, 232] width 102 height 21
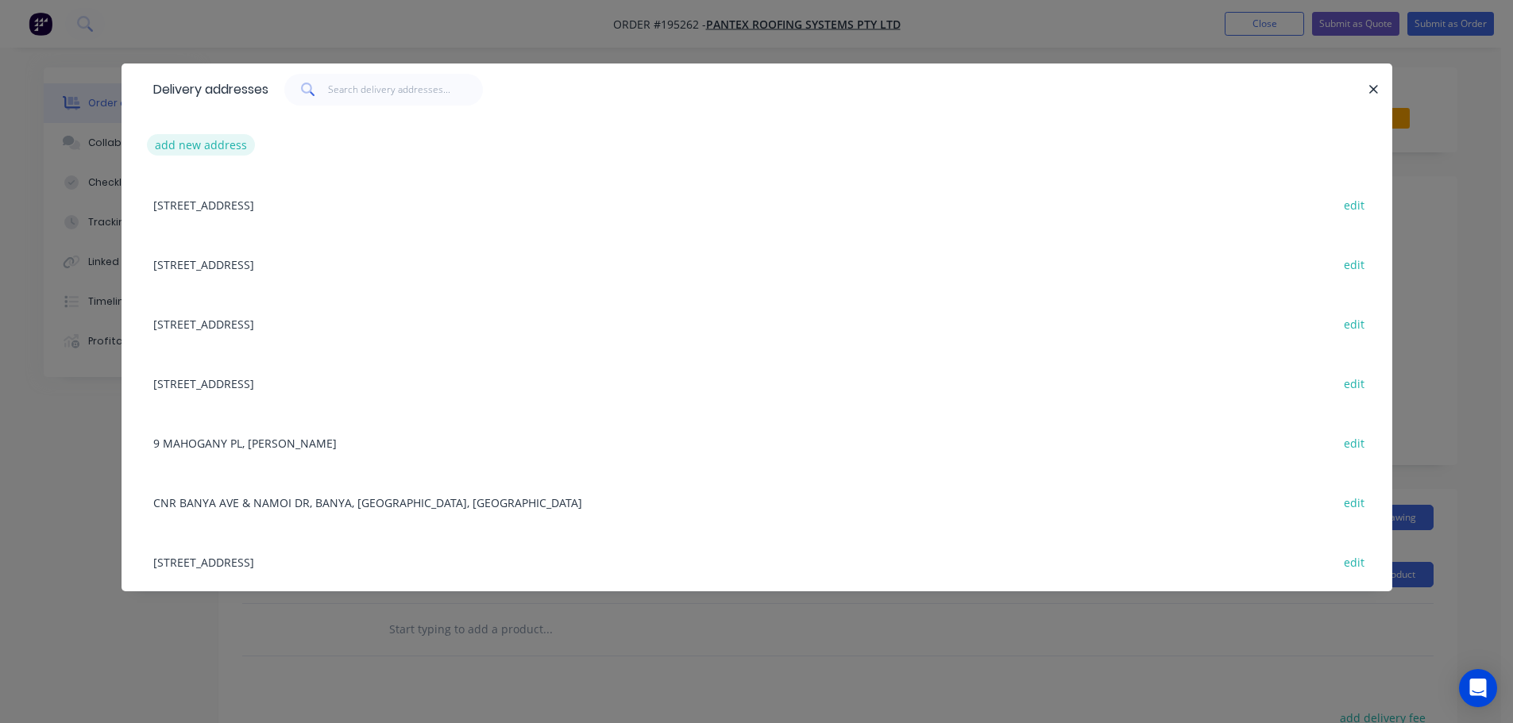
click at [202, 140] on button "add new address" at bounding box center [201, 144] width 109 height 21
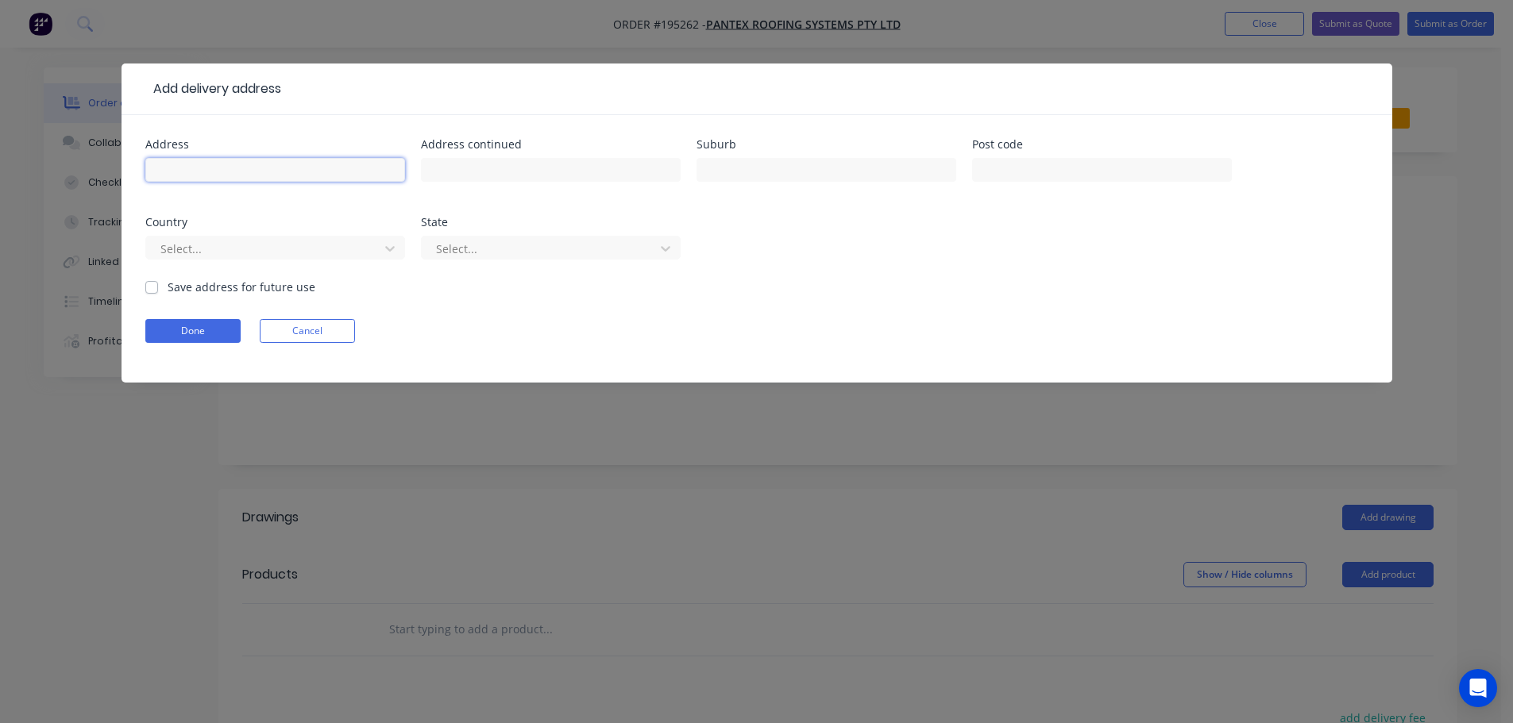
click at [181, 168] on input "text" at bounding box center [275, 170] width 260 height 24
type input "[STREET_ADDRESS]"
type input "[GEOGRAPHIC_DATA]"
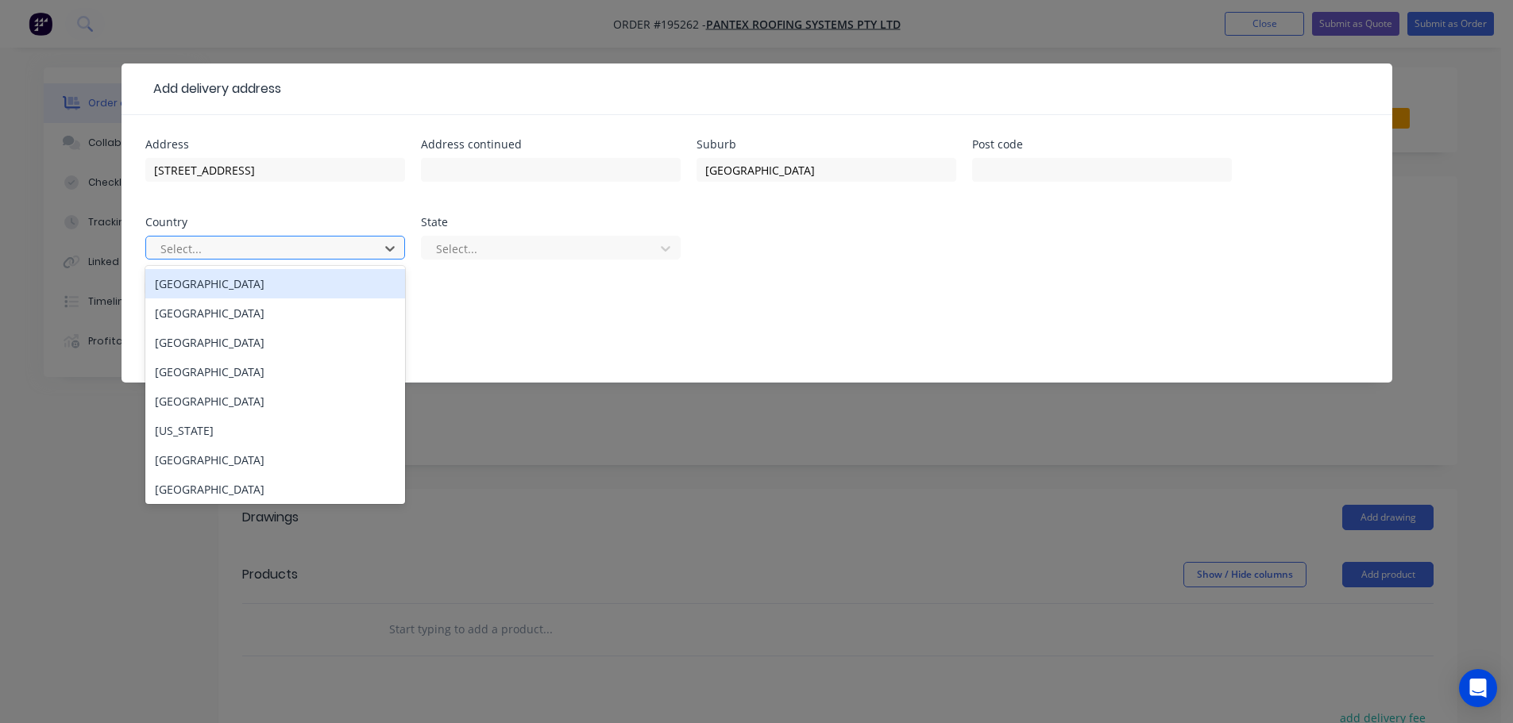
click at [203, 291] on div "[GEOGRAPHIC_DATA]" at bounding box center [275, 283] width 260 height 29
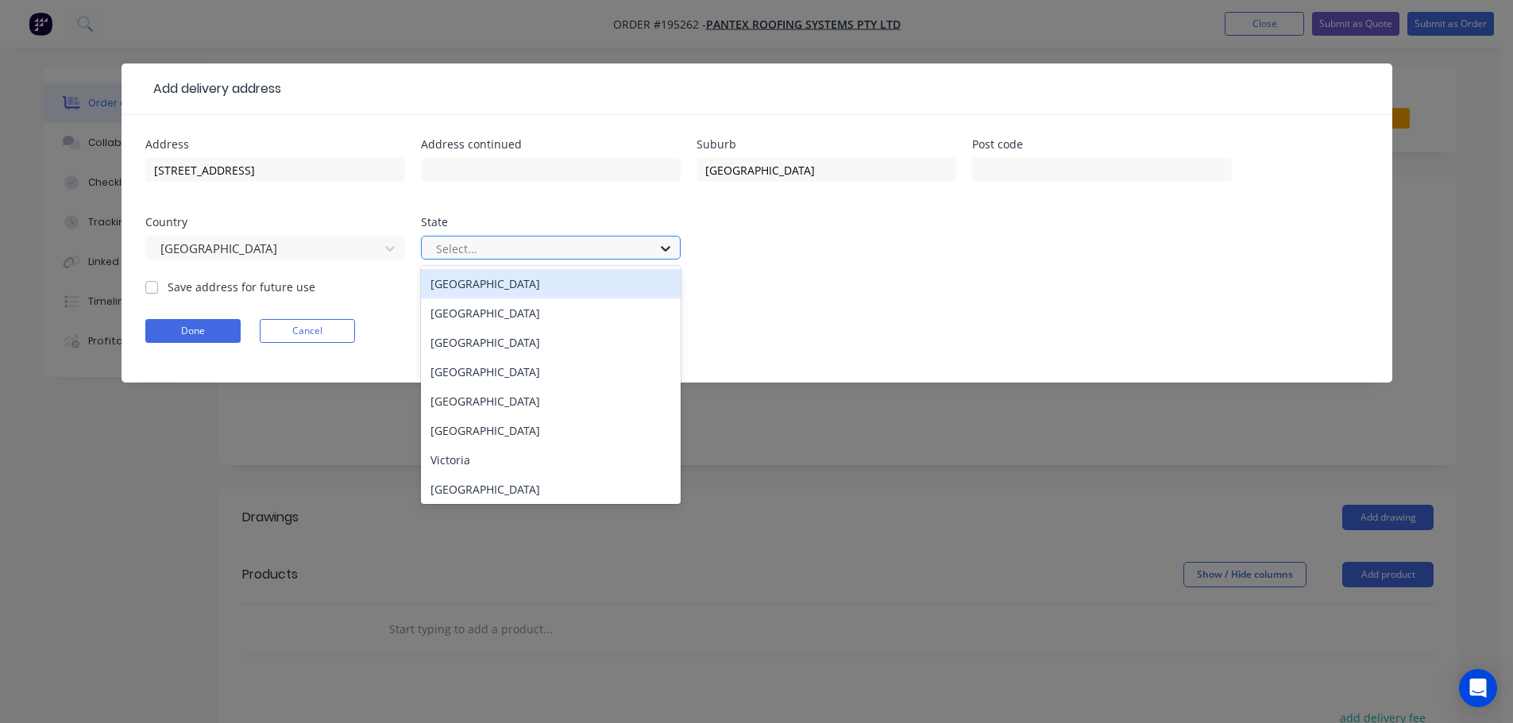
drag, startPoint x: 668, startPoint y: 246, endPoint x: 661, endPoint y: 253, distance: 9.6
click at [668, 245] on icon at bounding box center [666, 249] width 16 height 16
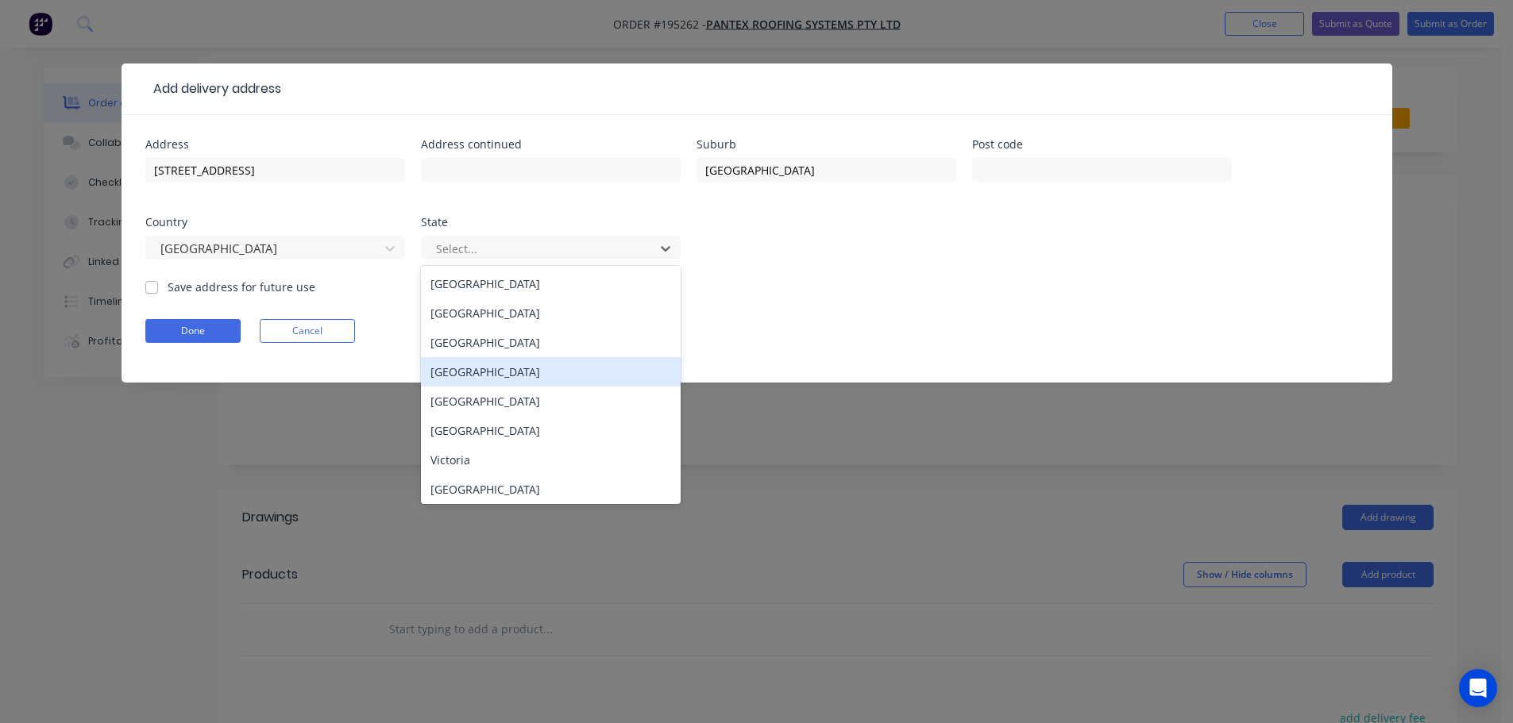
click at [501, 368] on div "[GEOGRAPHIC_DATA]" at bounding box center [551, 371] width 260 height 29
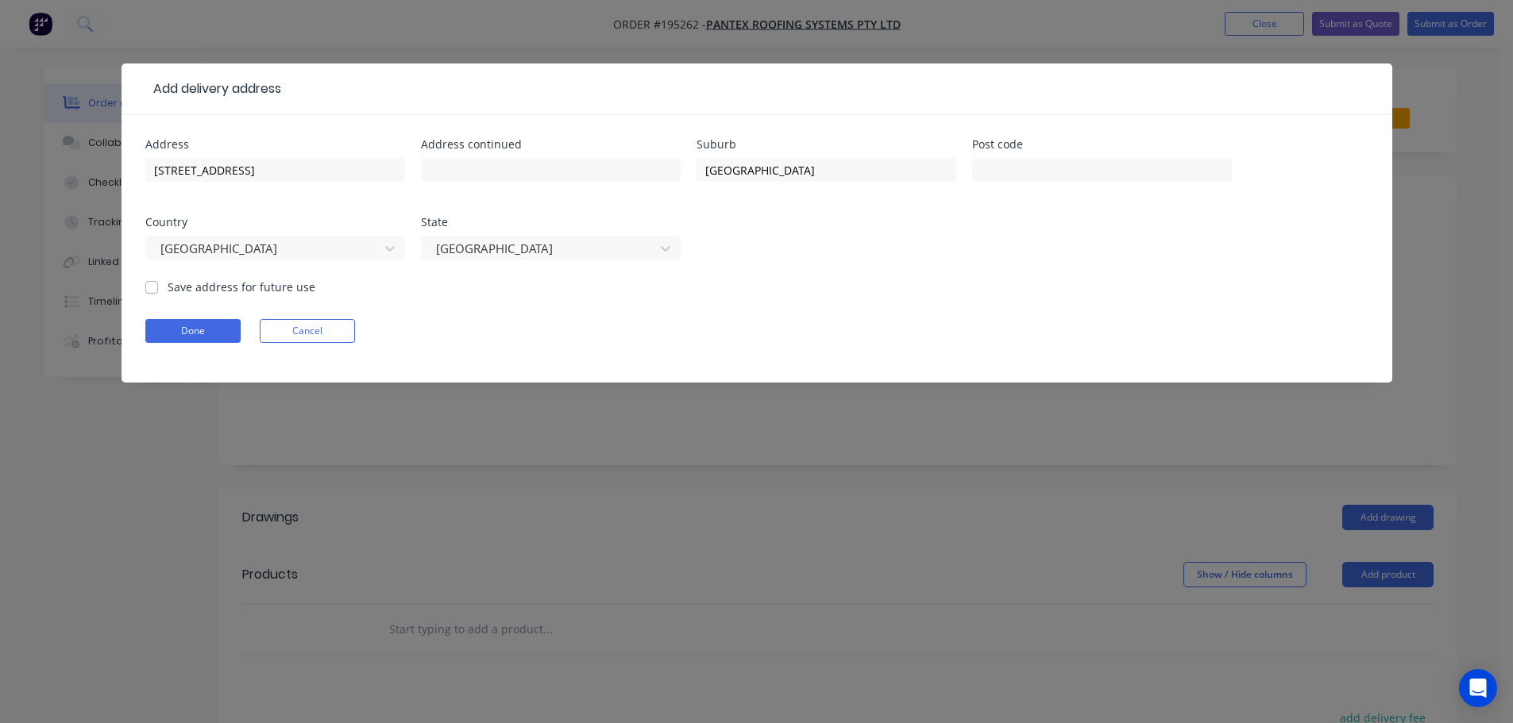
click at [866, 285] on form "Address [STREET_ADDRESS] Address continued Suburb [GEOGRAPHIC_DATA] Post code C…" at bounding box center [756, 261] width 1223 height 244
click at [172, 326] on button "Done" at bounding box center [192, 331] width 95 height 24
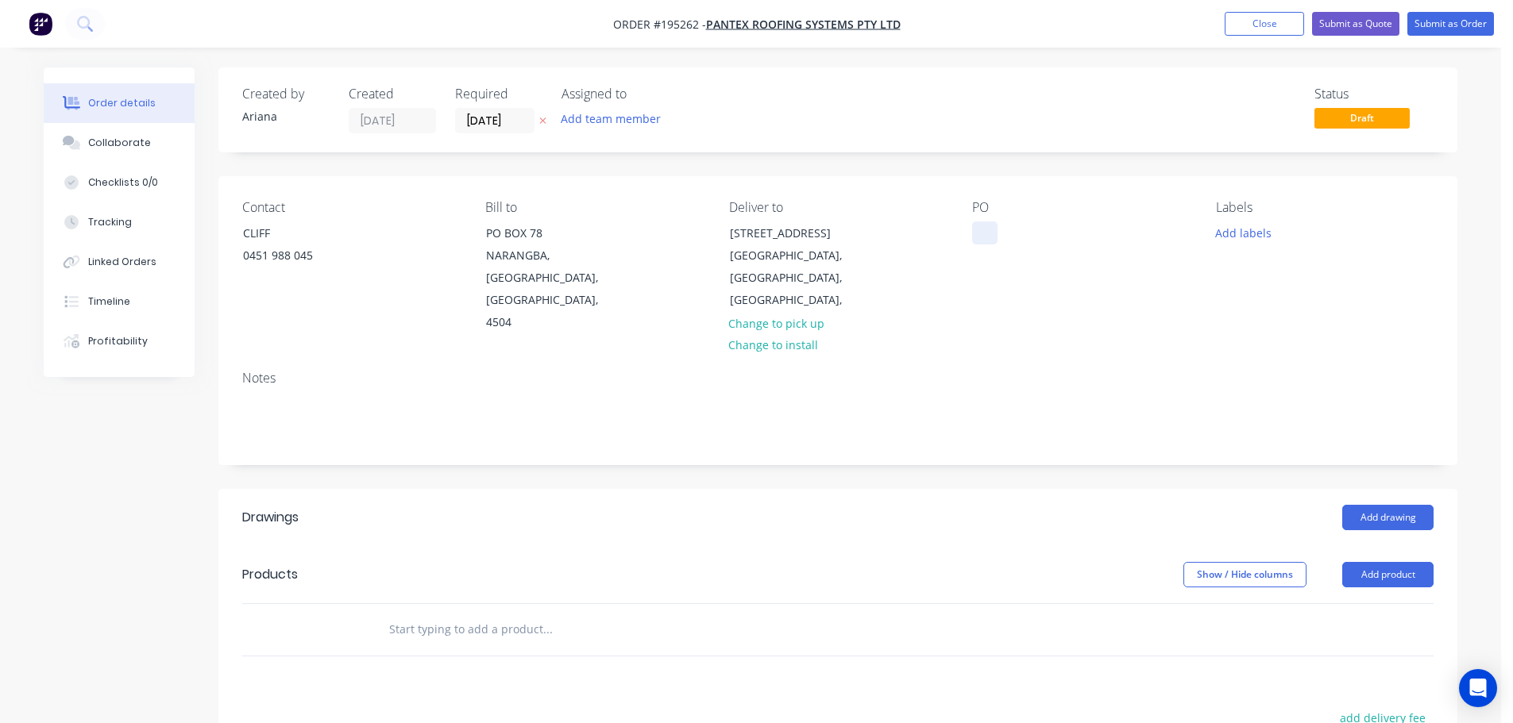
click at [984, 230] on div at bounding box center [984, 233] width 25 height 23
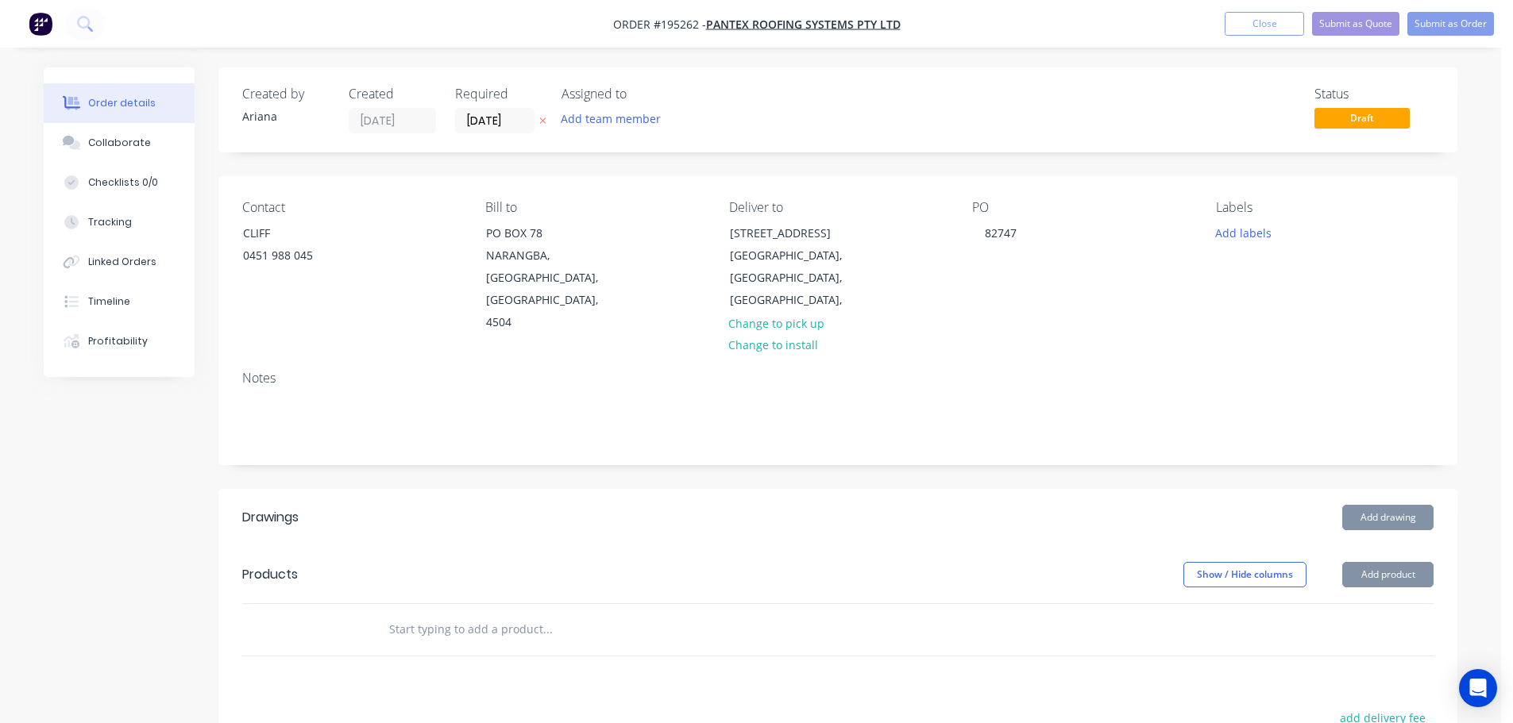
click at [1144, 287] on div "PO 82747" at bounding box center [1081, 267] width 218 height 134
click at [1379, 505] on button "Add drawing" at bounding box center [1387, 517] width 91 height 25
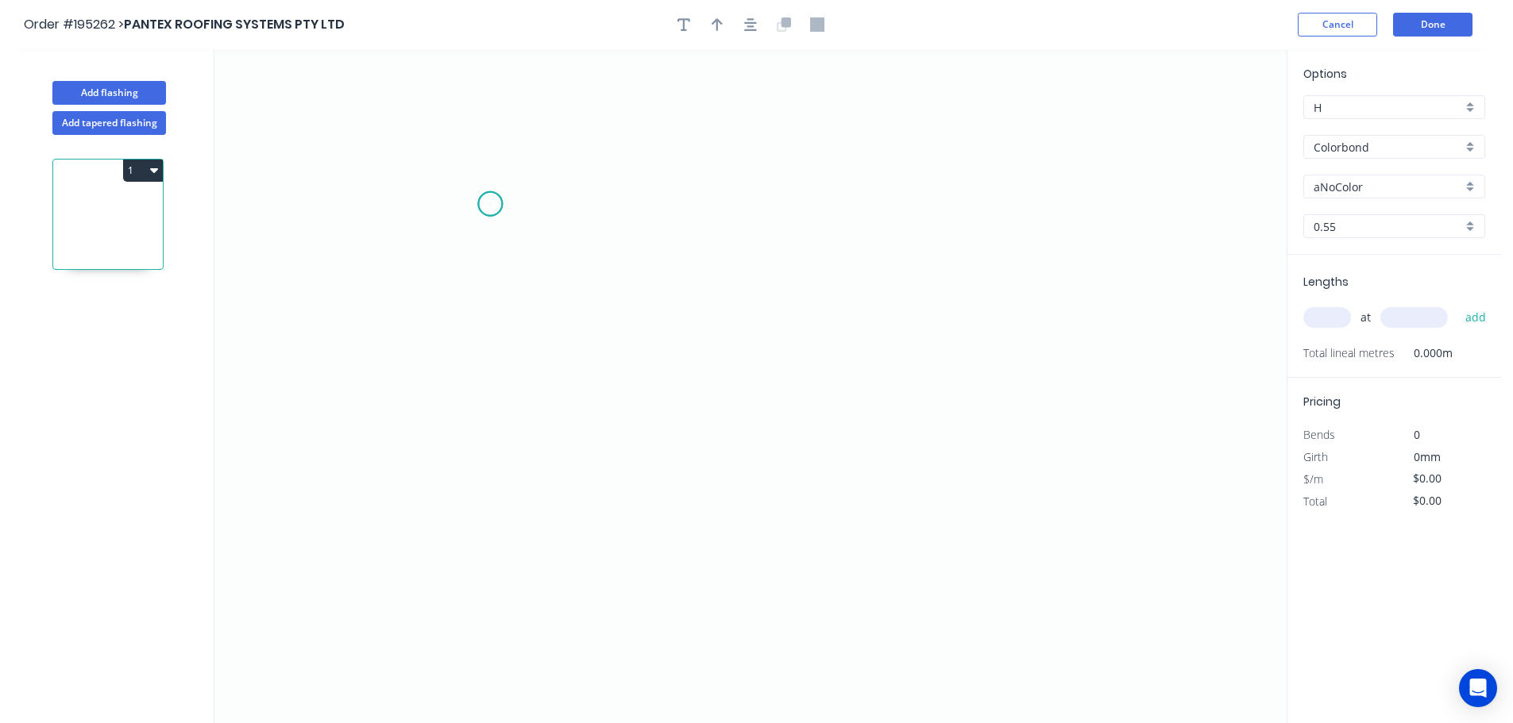
click at [490, 204] on icon "0" at bounding box center [750, 386] width 1072 height 674
click at [519, 496] on icon "0" at bounding box center [750, 386] width 1072 height 674
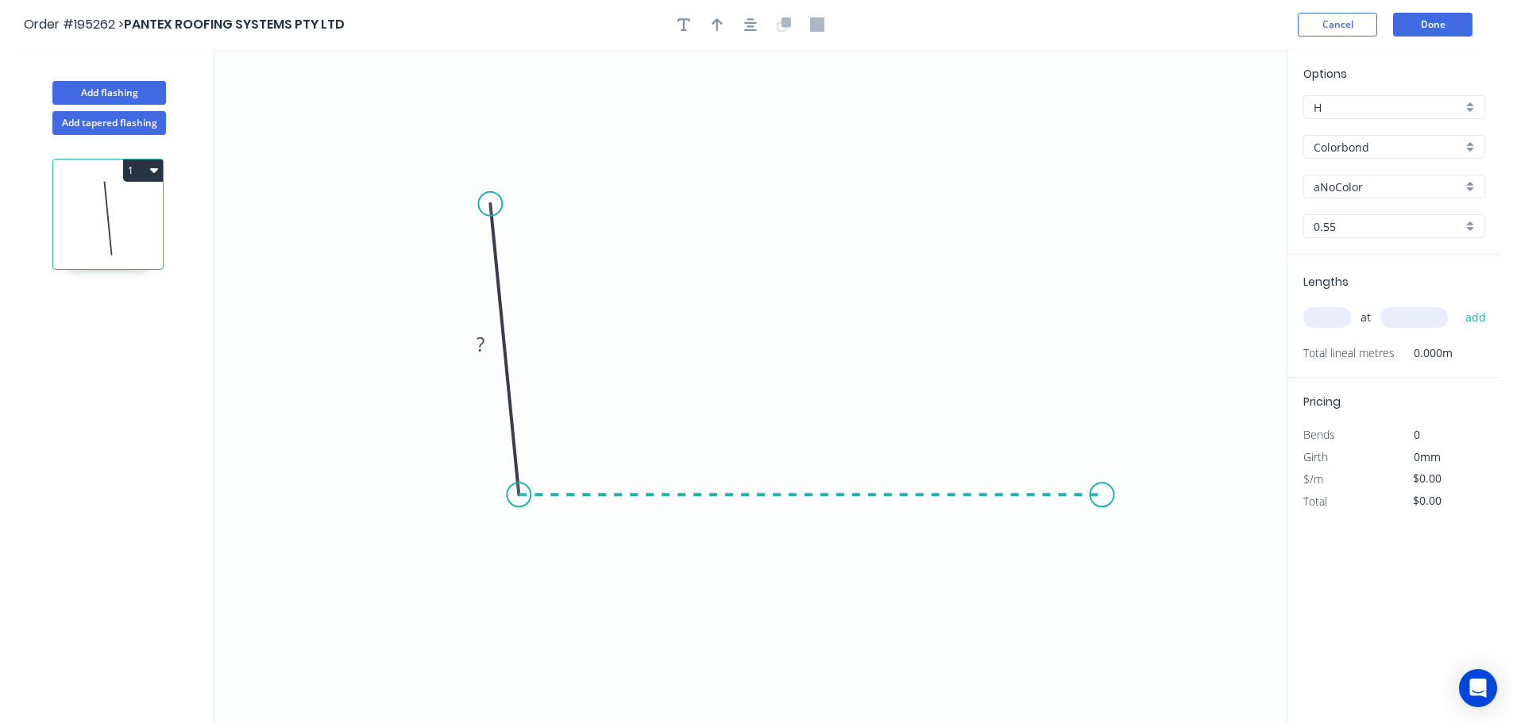
click at [1102, 482] on icon "0 ?" at bounding box center [750, 386] width 1072 height 674
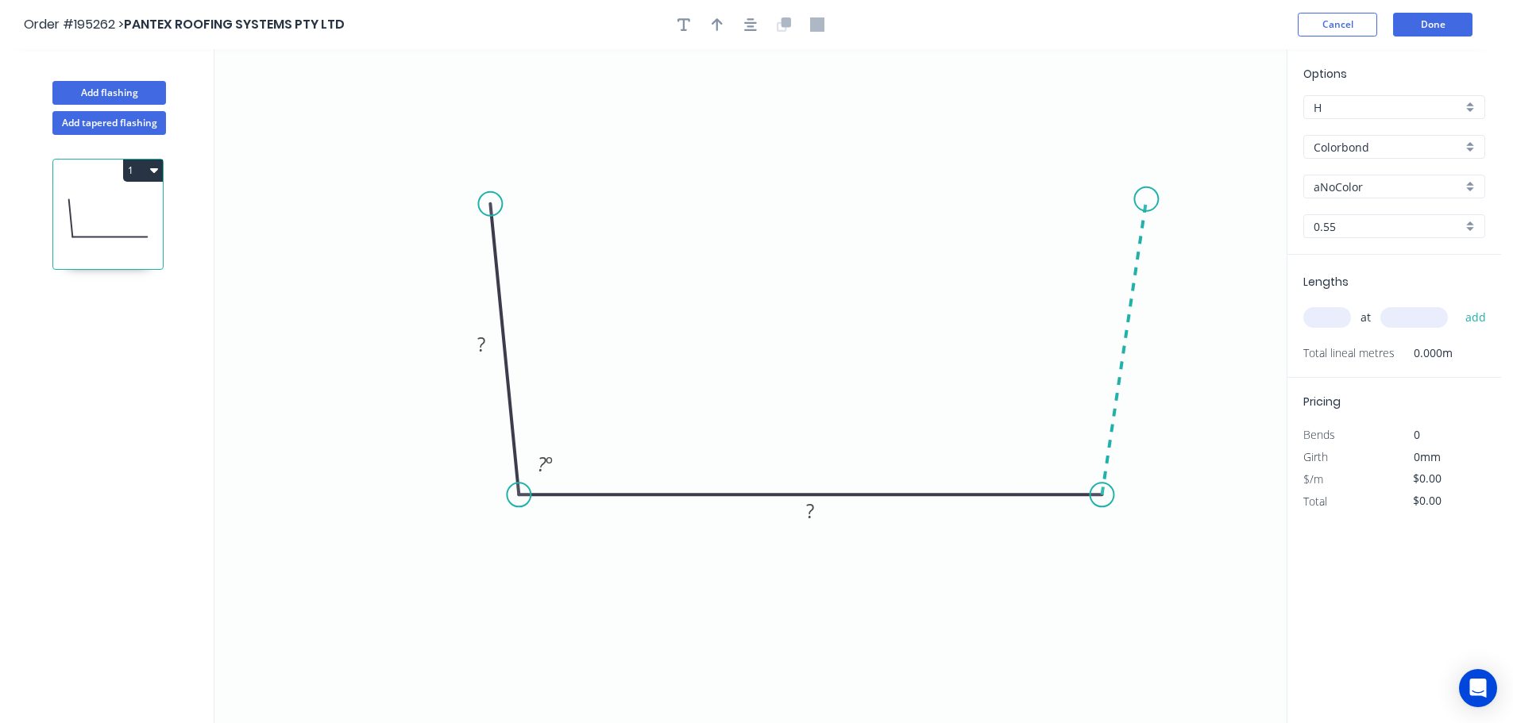
click at [1147, 199] on icon "0 ? ? ? º" at bounding box center [750, 386] width 1072 height 674
click at [1147, 199] on circle at bounding box center [1146, 199] width 24 height 24
click at [492, 349] on rect at bounding box center [481, 345] width 32 height 22
click at [650, 336] on icon "0 80 180 80 100 º 100 º" at bounding box center [750, 386] width 1072 height 674
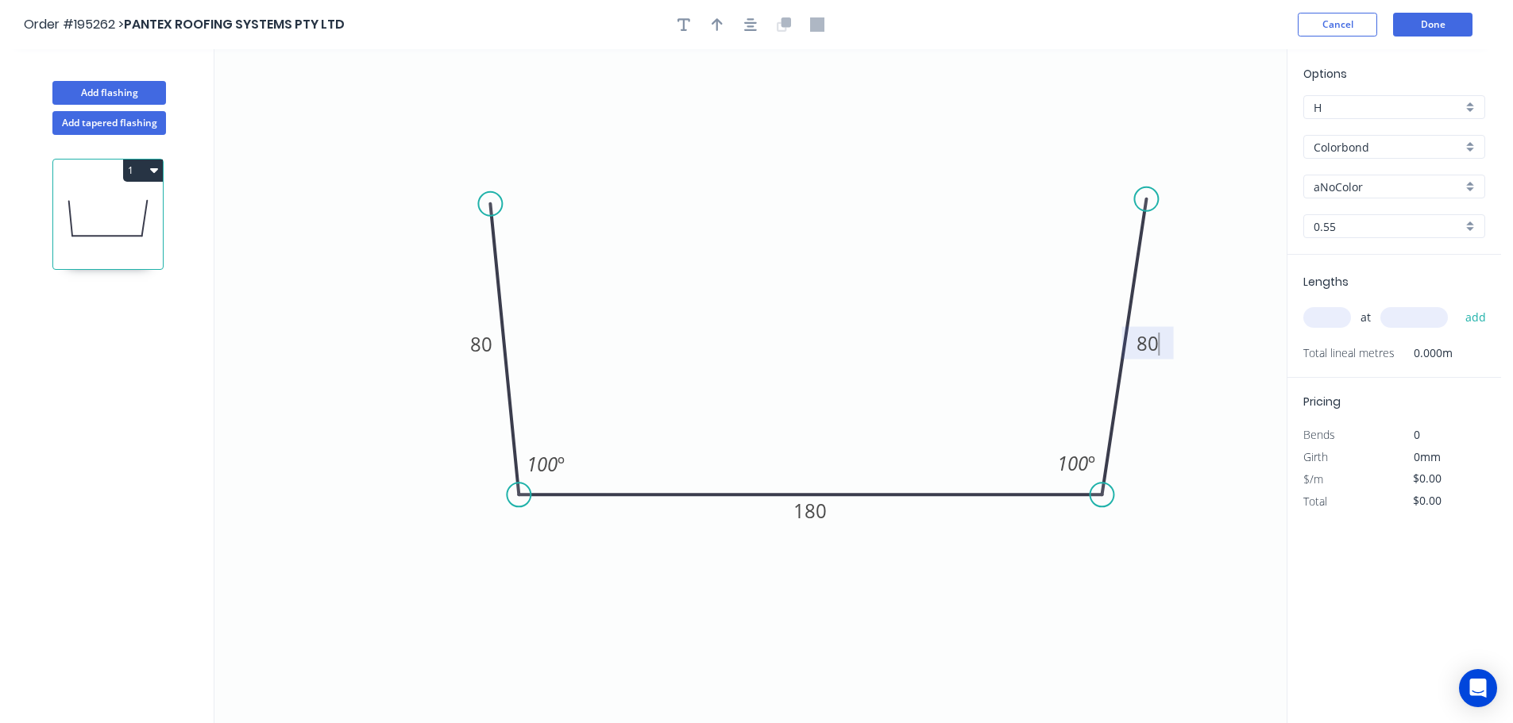
type input "$12.06"
click at [716, 16] on button "button" at bounding box center [717, 25] width 24 height 24
drag, startPoint x: 1209, startPoint y: 122, endPoint x: 820, endPoint y: 222, distance: 401.8
click at [820, 222] on icon at bounding box center [819, 203] width 14 height 51
click at [1472, 189] on div "aNoColor" at bounding box center [1394, 187] width 182 height 24
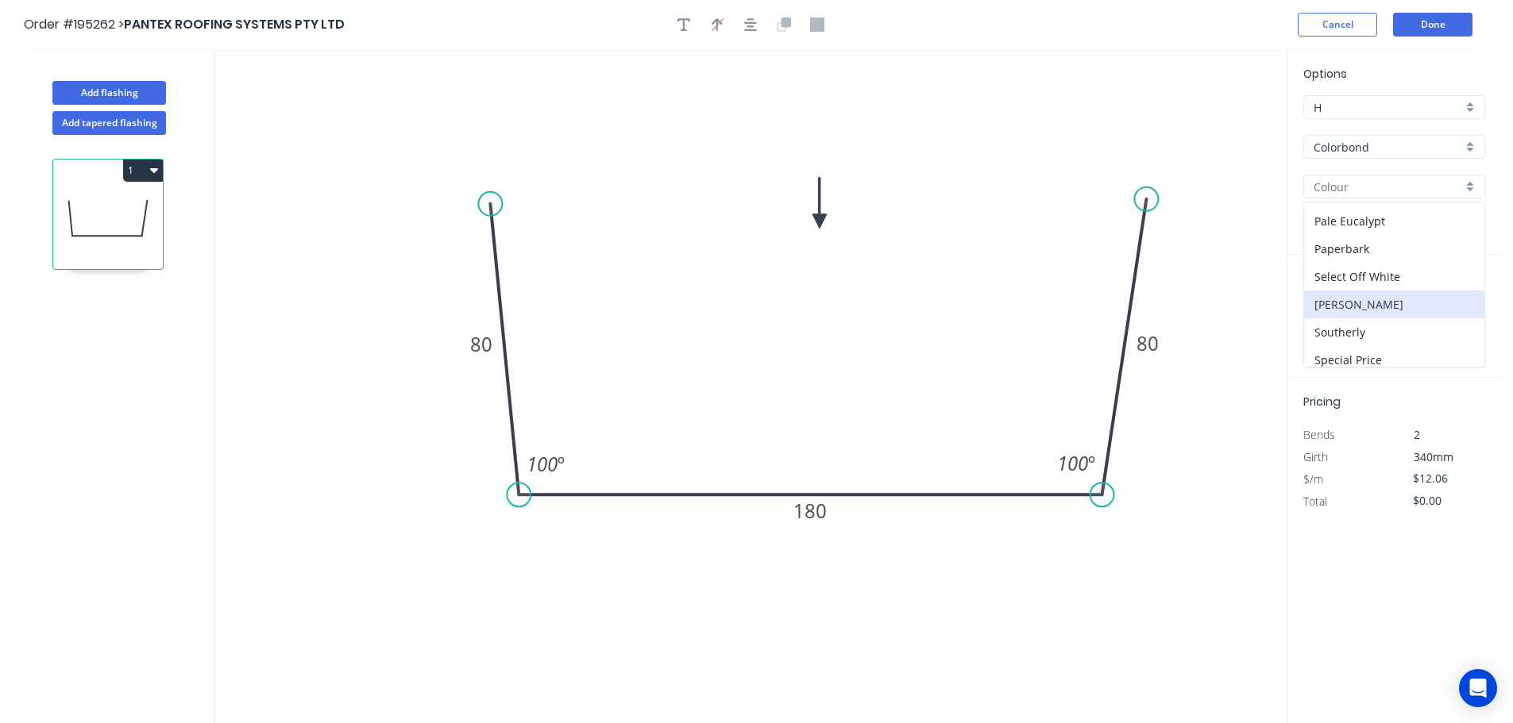
scroll to position [449, 0]
click at [1389, 302] on div "[PERSON_NAME]" at bounding box center [1394, 296] width 180 height 28
type input "[PERSON_NAME]"
click at [1336, 315] on input "text" at bounding box center [1327, 317] width 48 height 21
type input "2"
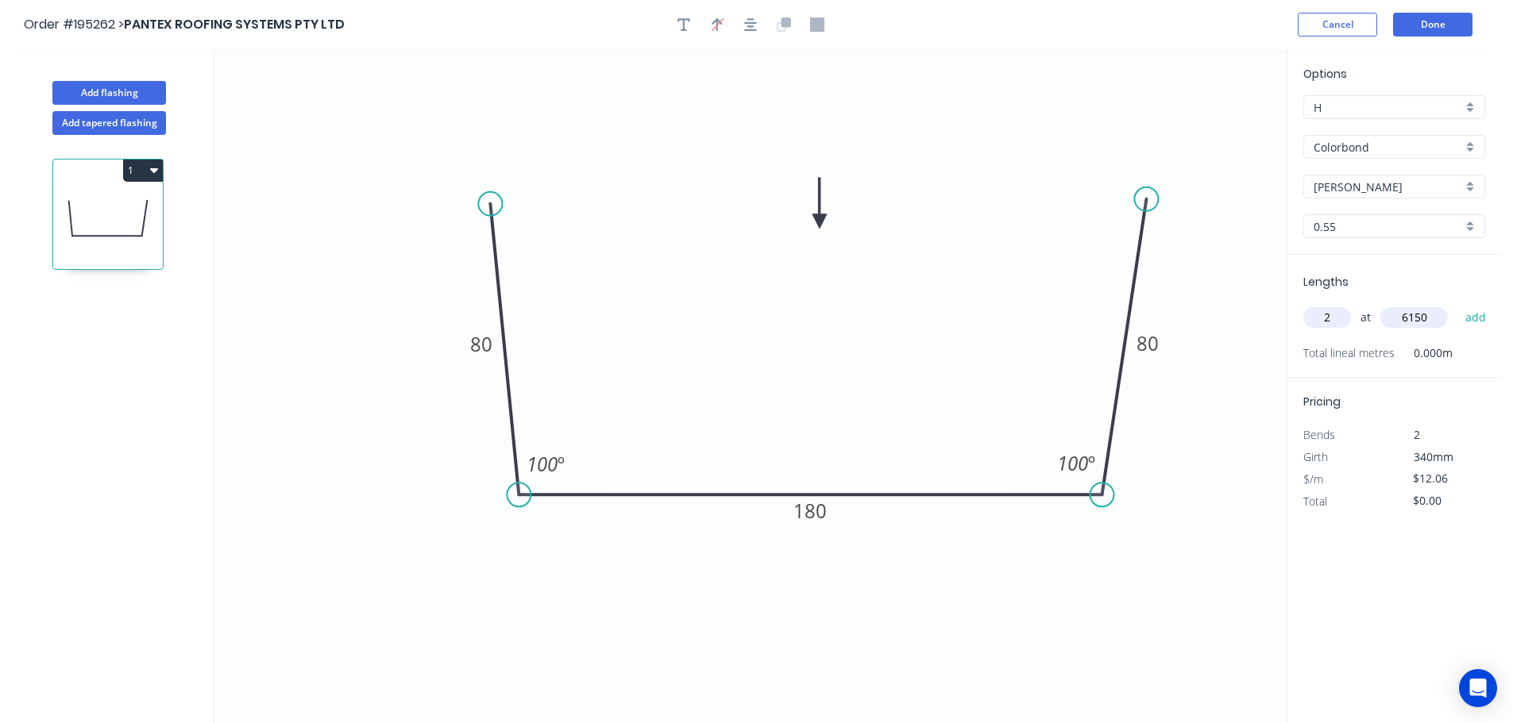
type input "6150"
click at [1457, 304] on button "add" at bounding box center [1475, 317] width 37 height 27
type input "$148.34"
click at [1443, 26] on button "Done" at bounding box center [1432, 25] width 79 height 24
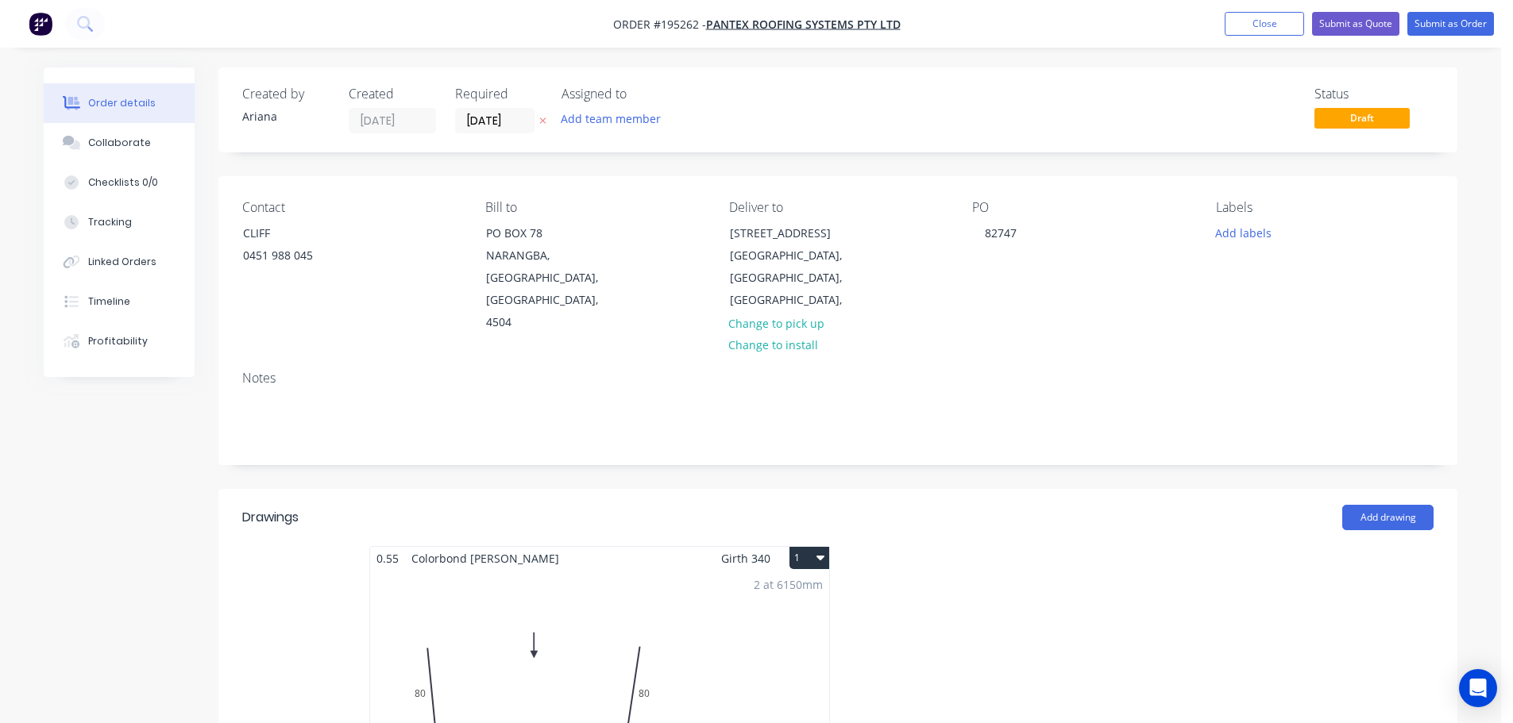
click at [819, 551] on icon "button" at bounding box center [820, 557] width 8 height 13
click at [794, 585] on div "Use larger box size" at bounding box center [753, 596] width 122 height 23
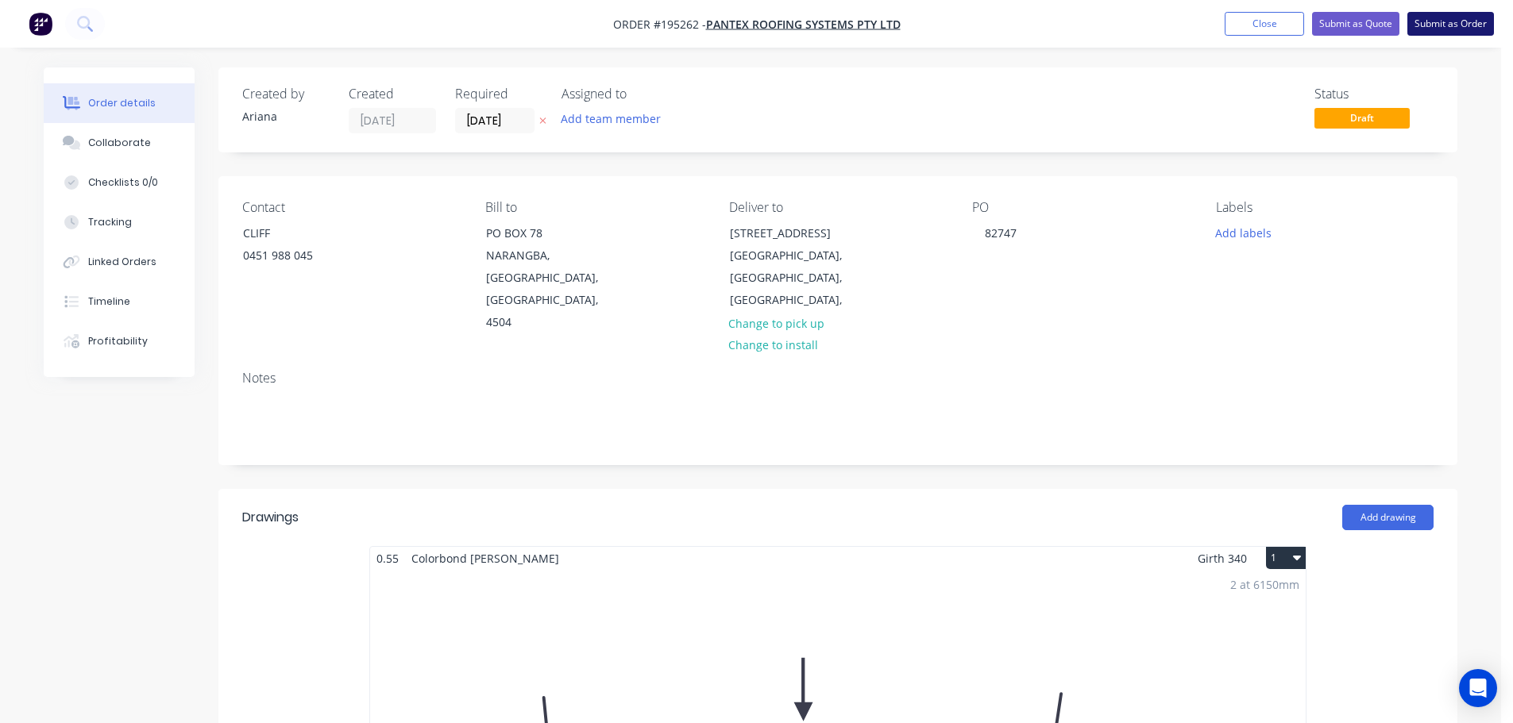
click at [1457, 13] on button "Submit as Order" at bounding box center [1450, 24] width 87 height 24
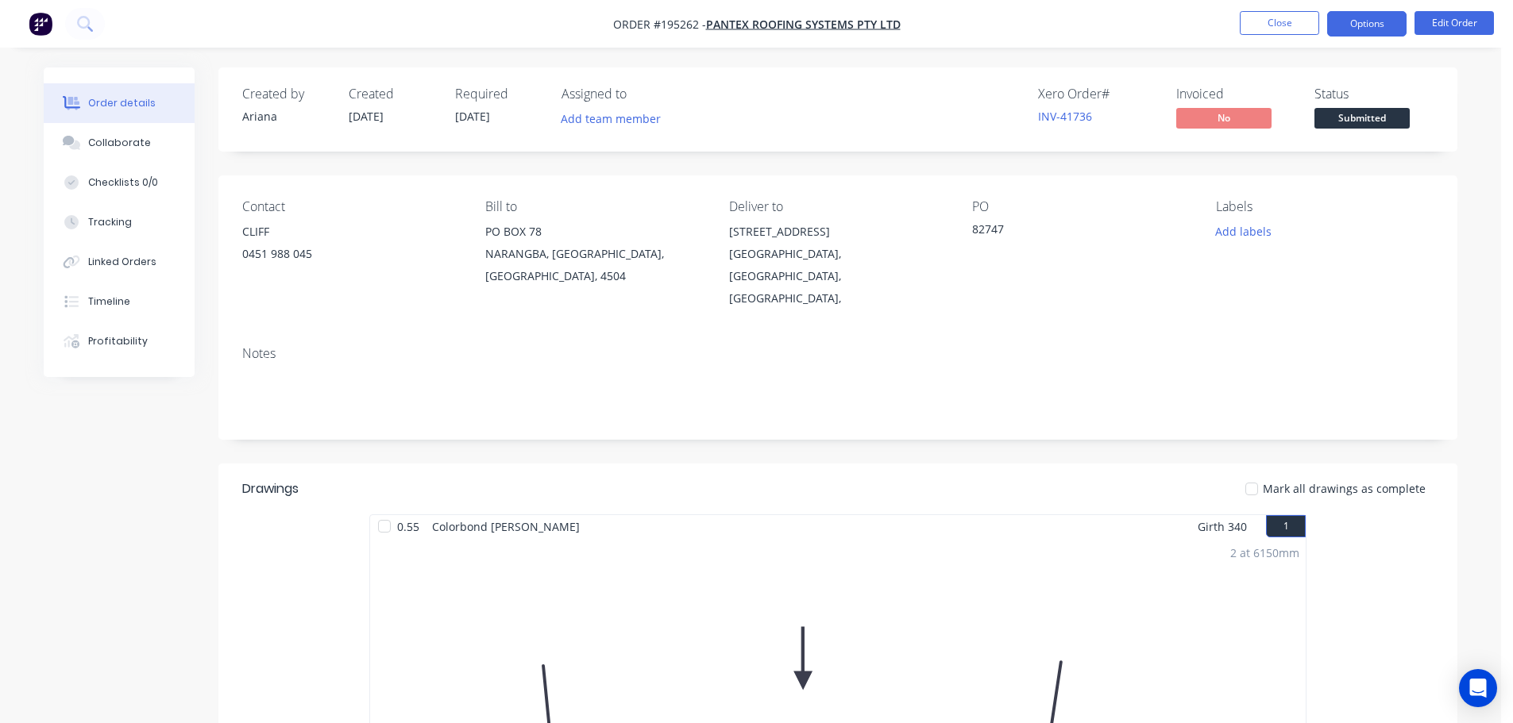
click at [1375, 21] on button "Options" at bounding box center [1366, 23] width 79 height 25
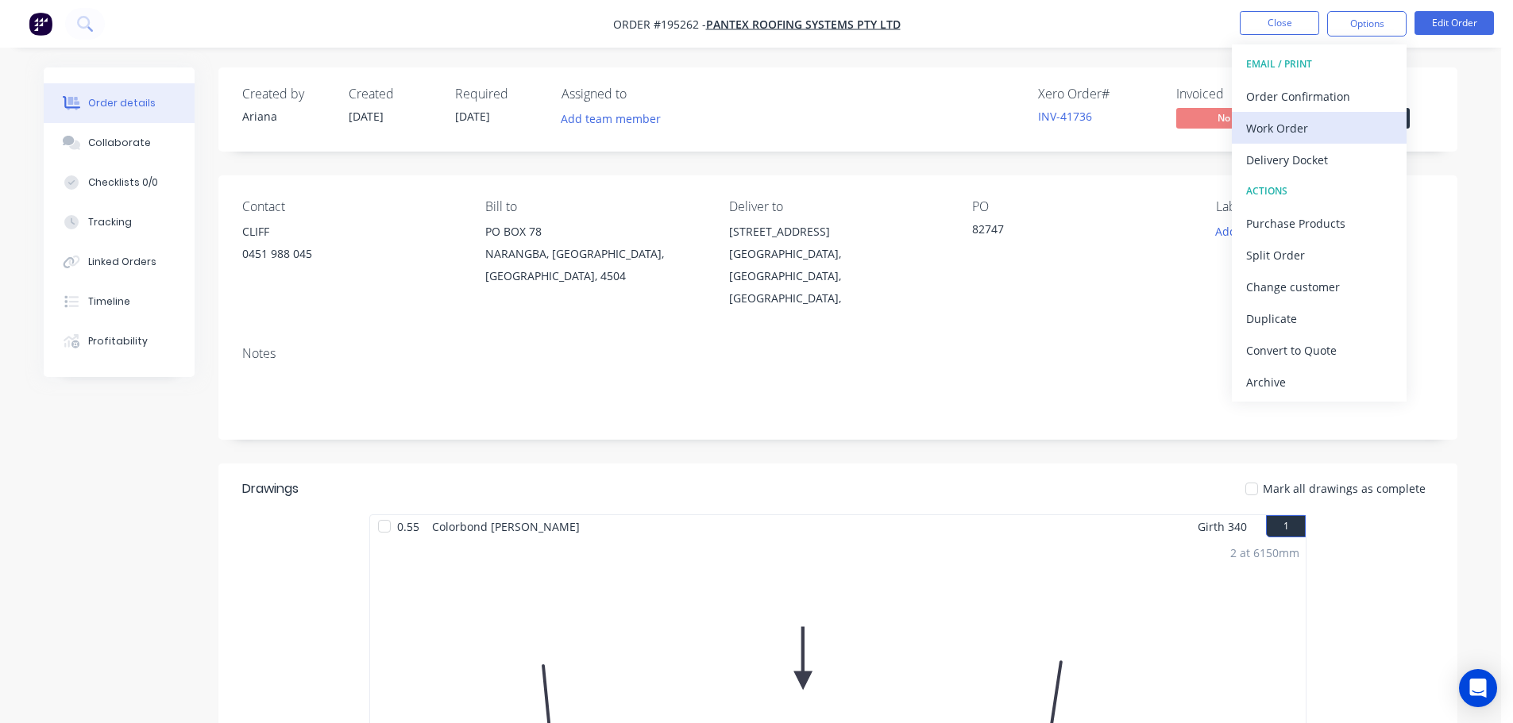
click at [1309, 125] on div "Work Order" at bounding box center [1319, 128] width 146 height 23
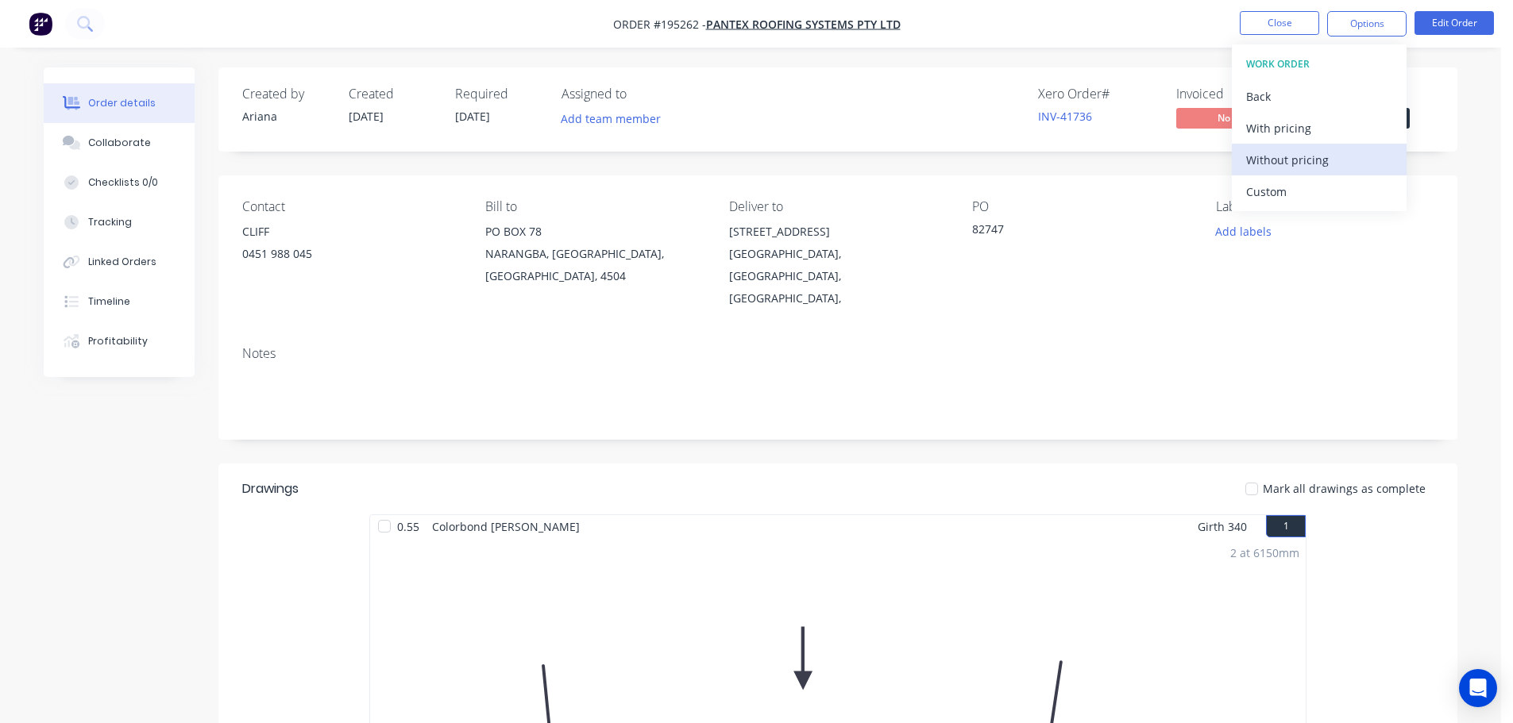
click at [1289, 152] on div "Without pricing" at bounding box center [1319, 160] width 146 height 23
click at [1175, 15] on nav "Order #195262 - PANTEX ROOFING SYSTEMS PTY LTD Close Options EMAIL / PRINT Orde…" at bounding box center [756, 24] width 1513 height 48
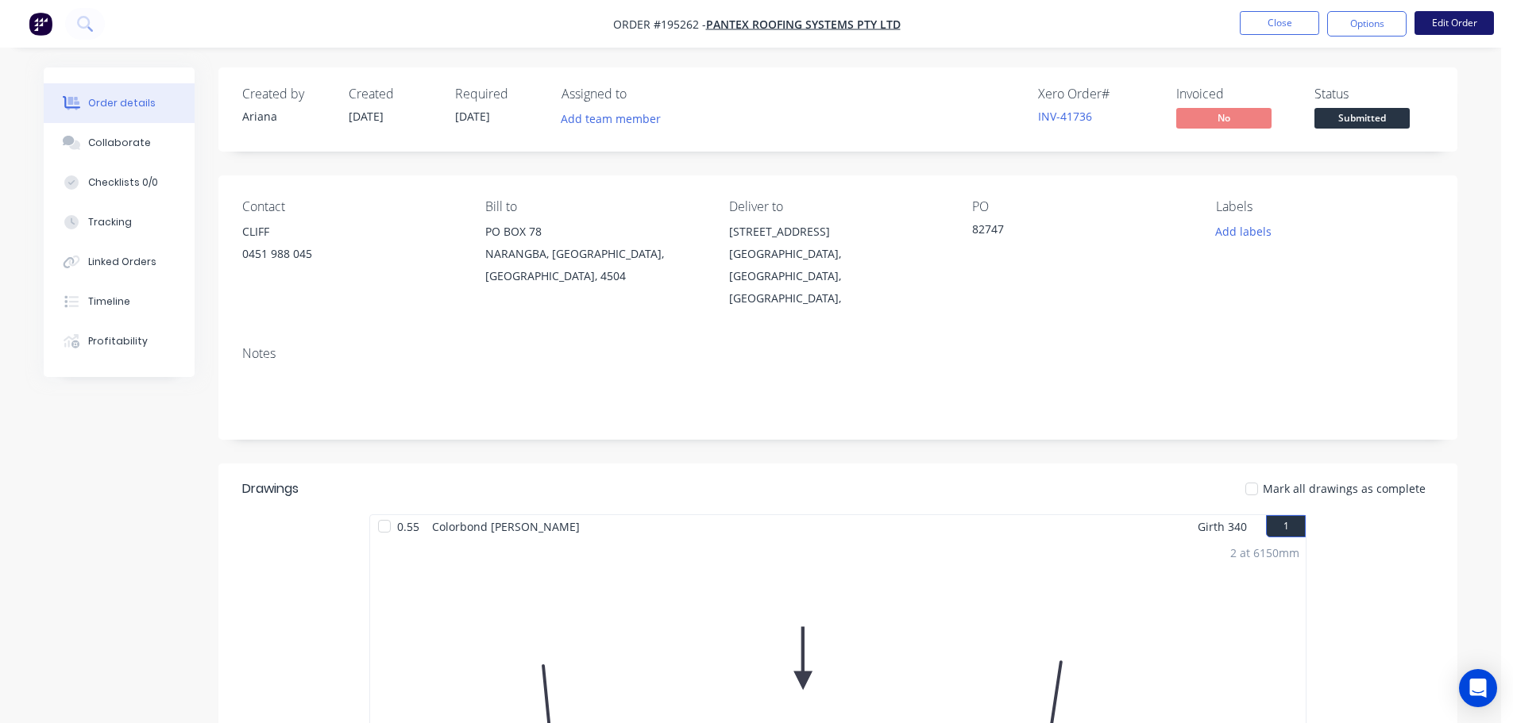
click at [1448, 23] on button "Edit Order" at bounding box center [1453, 23] width 79 height 24
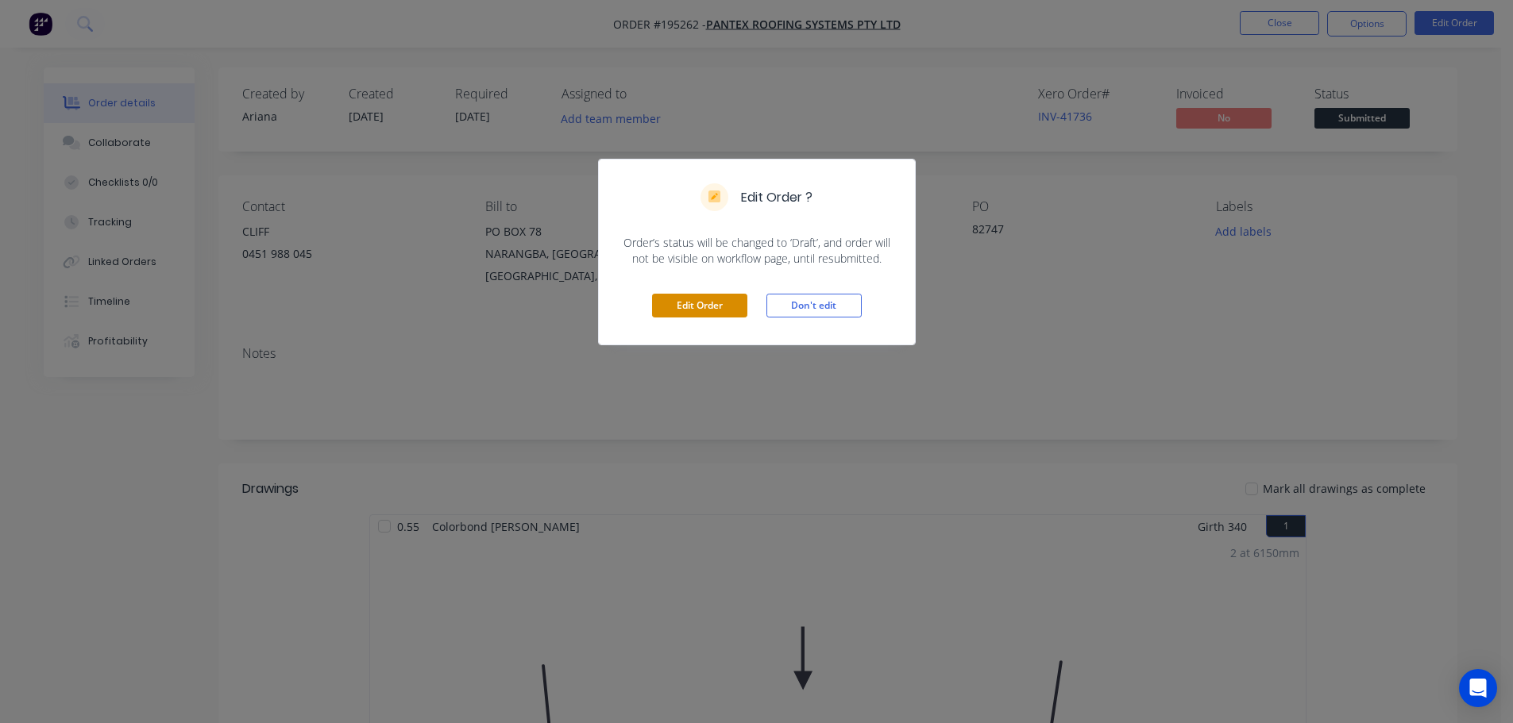
click at [673, 303] on button "Edit Order" at bounding box center [699, 306] width 95 height 24
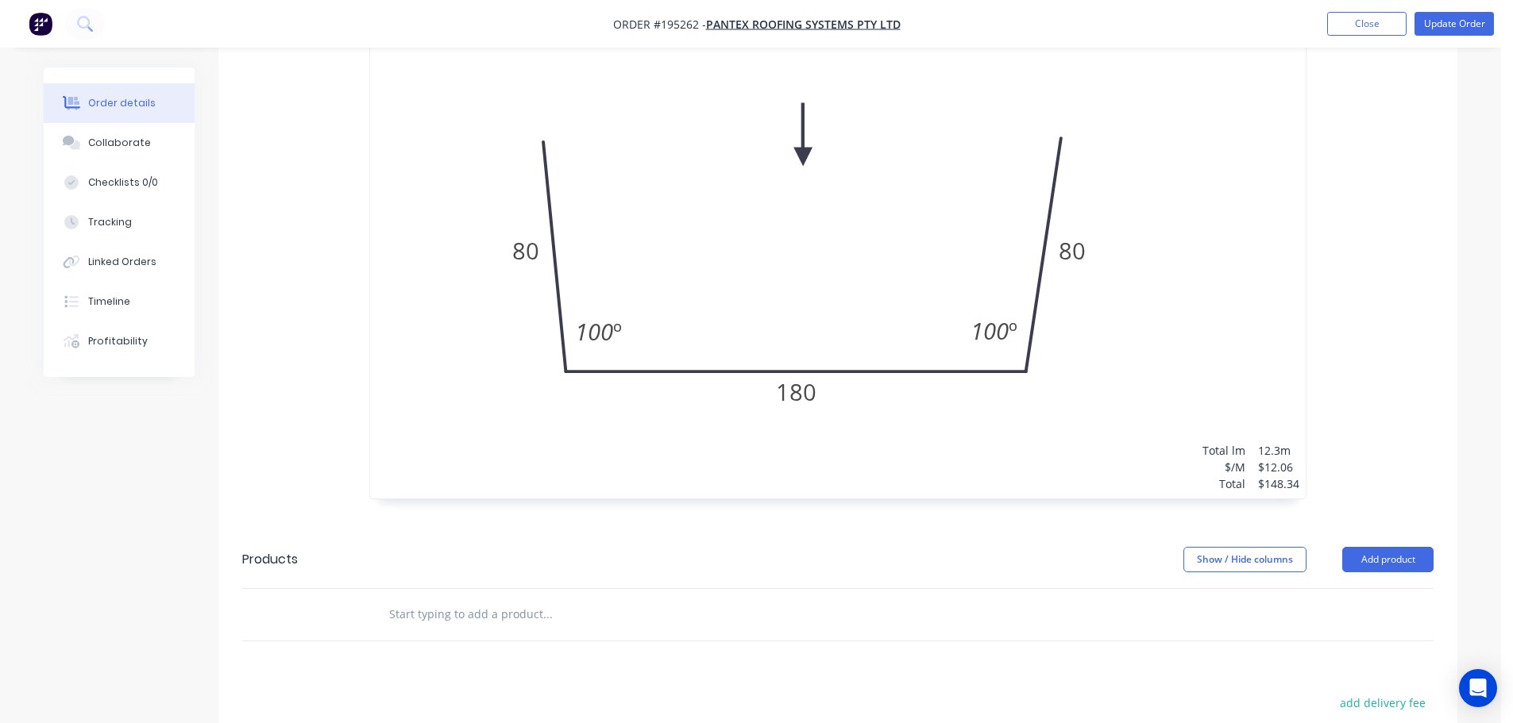
scroll to position [741, 0]
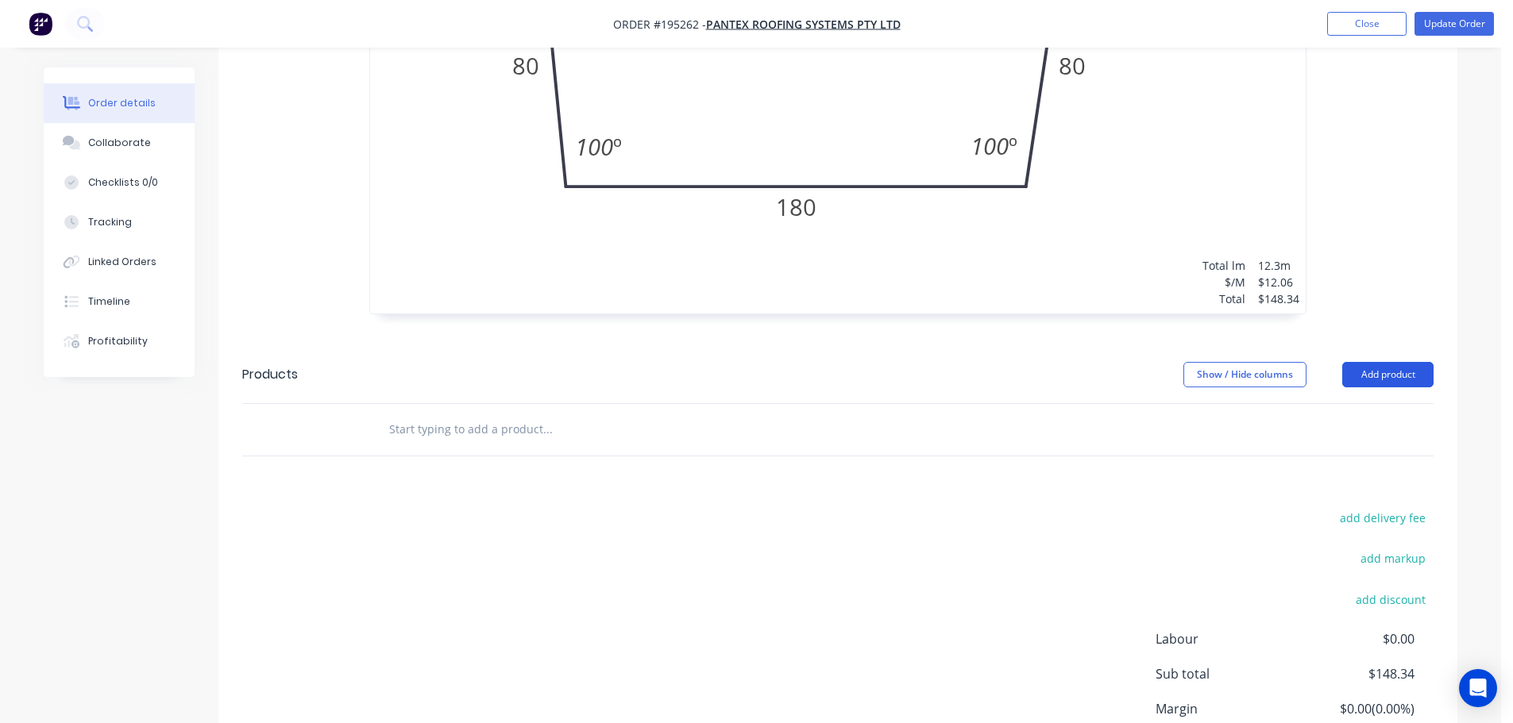
click at [1387, 362] on button "Add product" at bounding box center [1387, 374] width 91 height 25
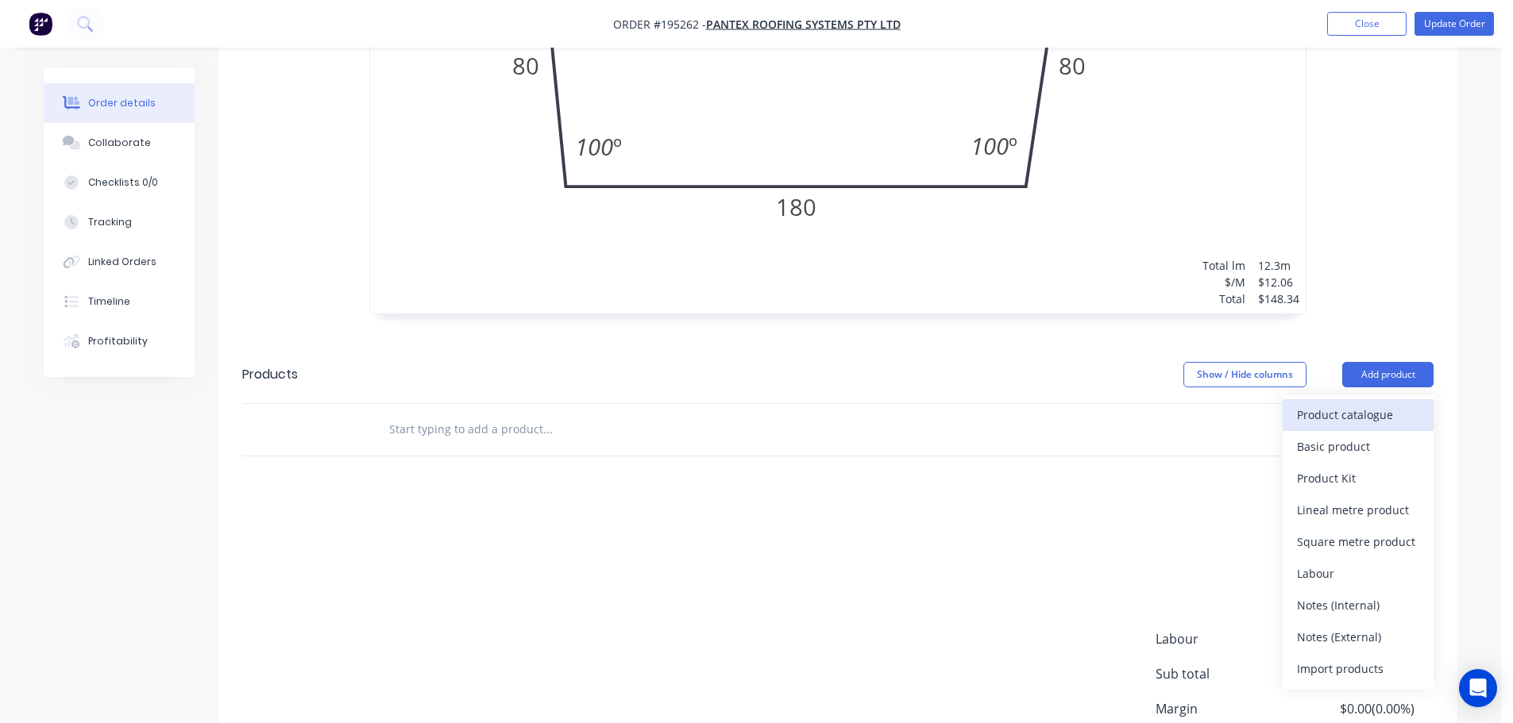
click at [1324, 403] on div "Product catalogue" at bounding box center [1358, 414] width 122 height 23
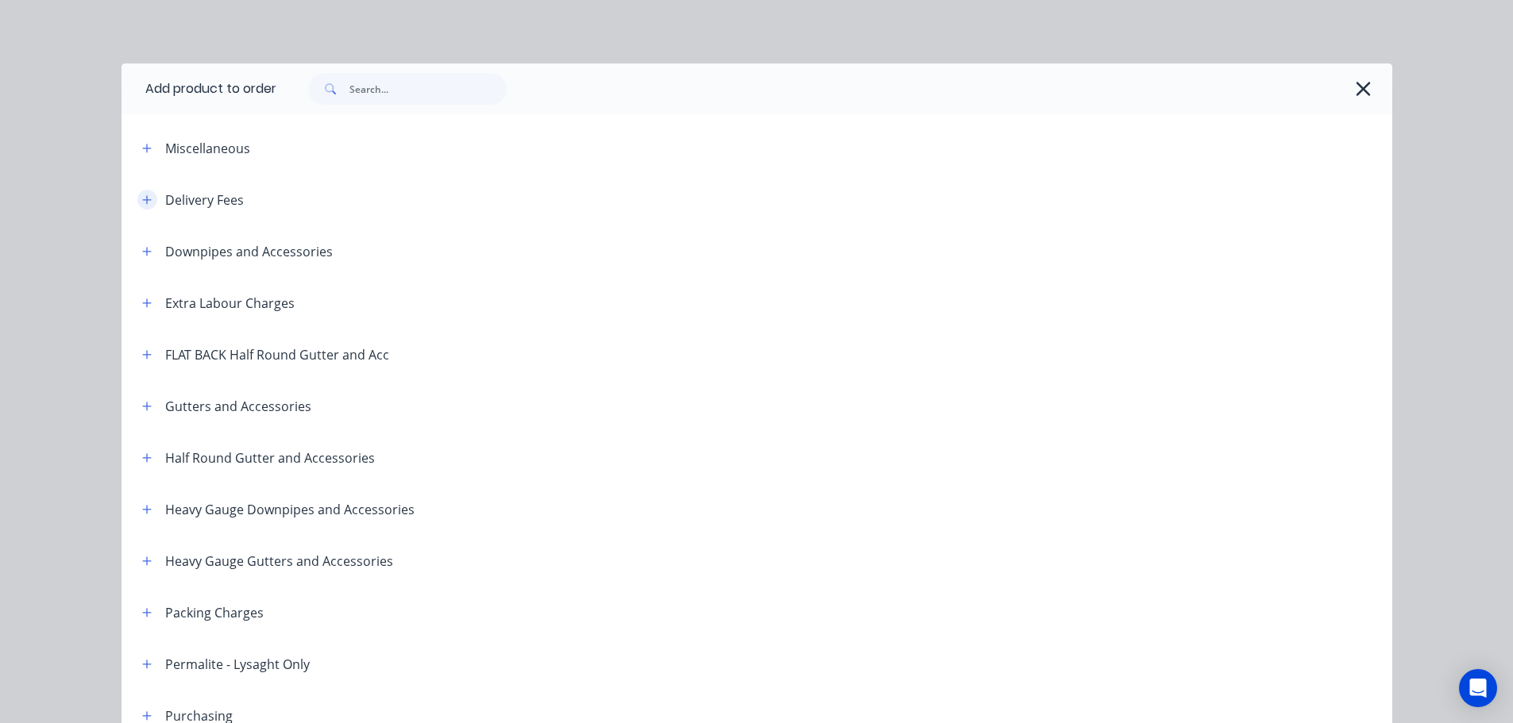
click at [142, 197] on icon "button" at bounding box center [147, 200] width 10 height 11
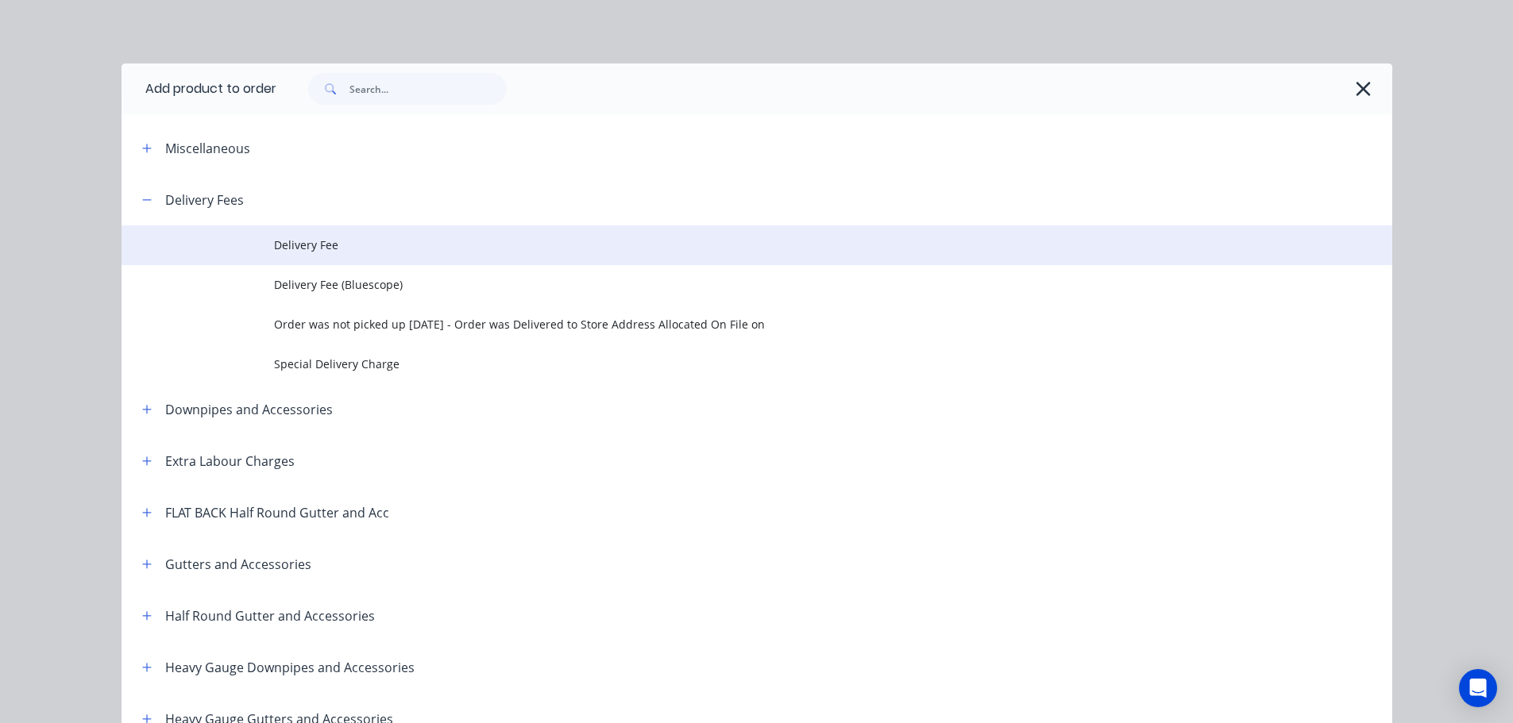
click at [316, 245] on span "Delivery Fee" at bounding box center [721, 245] width 894 height 17
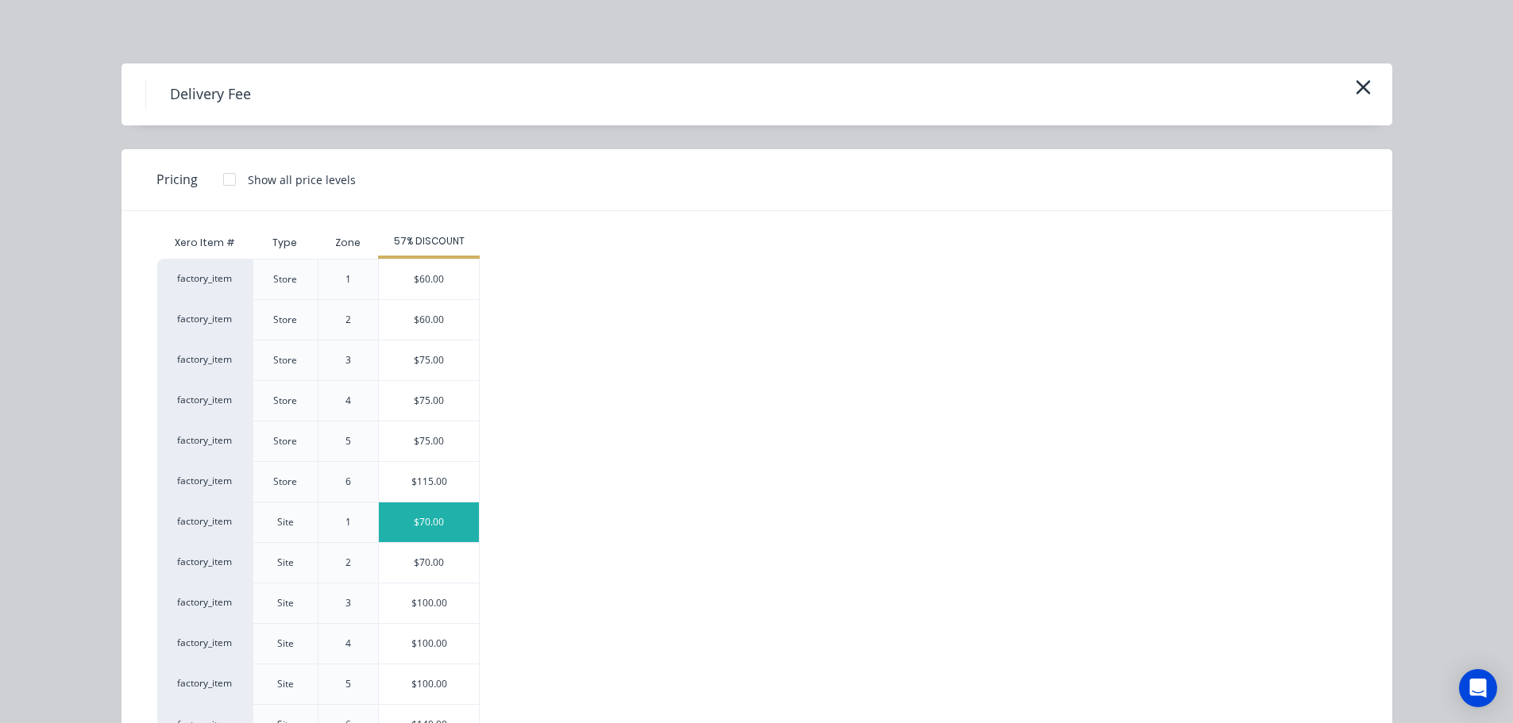
click at [415, 523] on div "$70.00" at bounding box center [429, 523] width 100 height 40
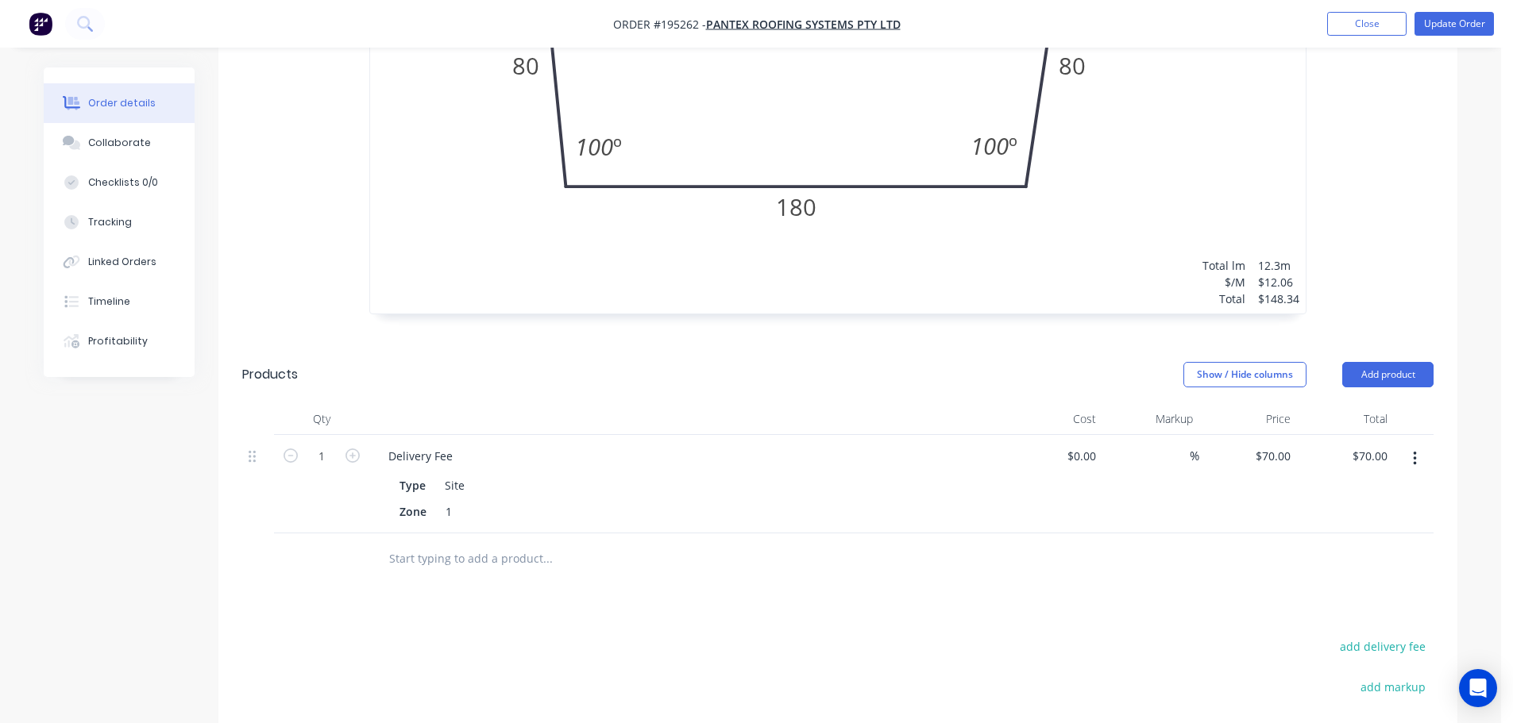
scroll to position [0, 0]
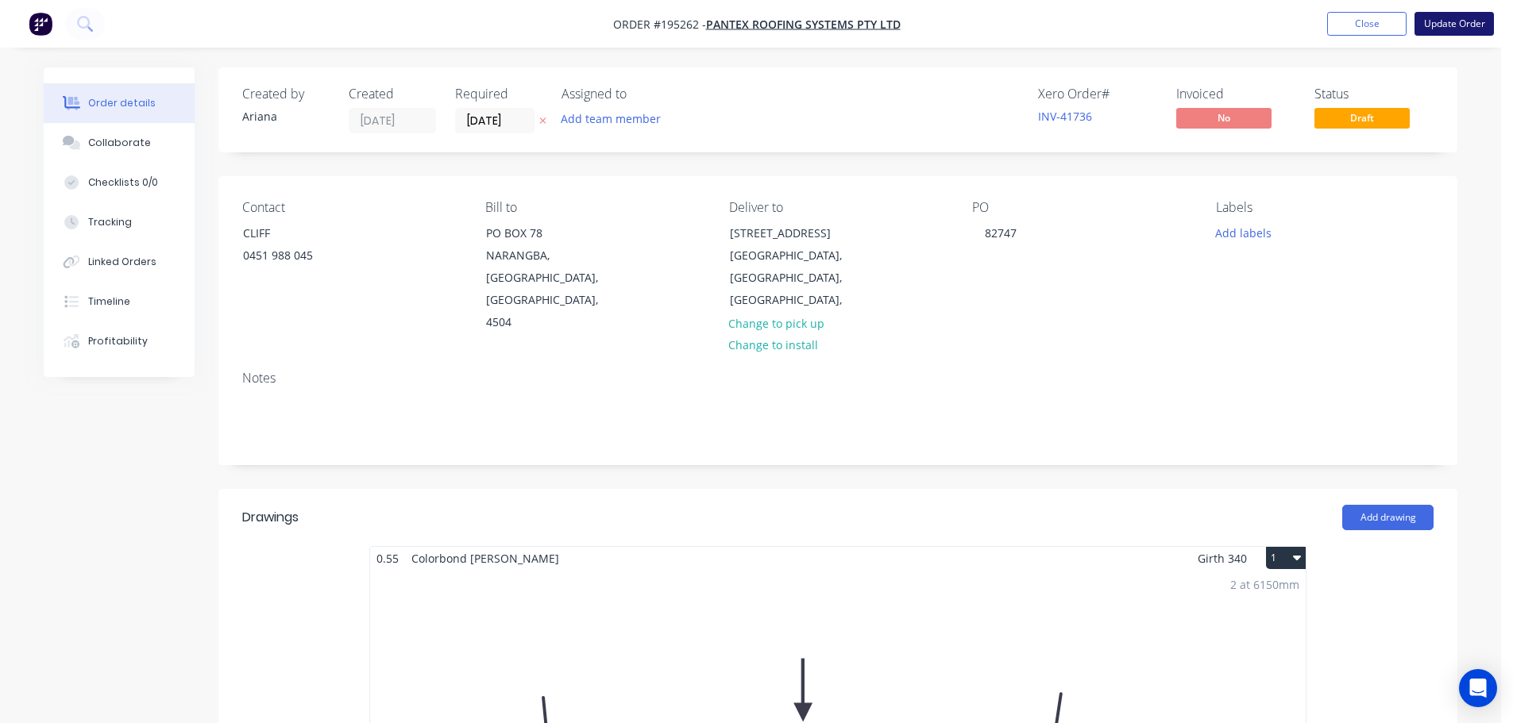
click at [1464, 21] on button "Update Order" at bounding box center [1453, 24] width 79 height 24
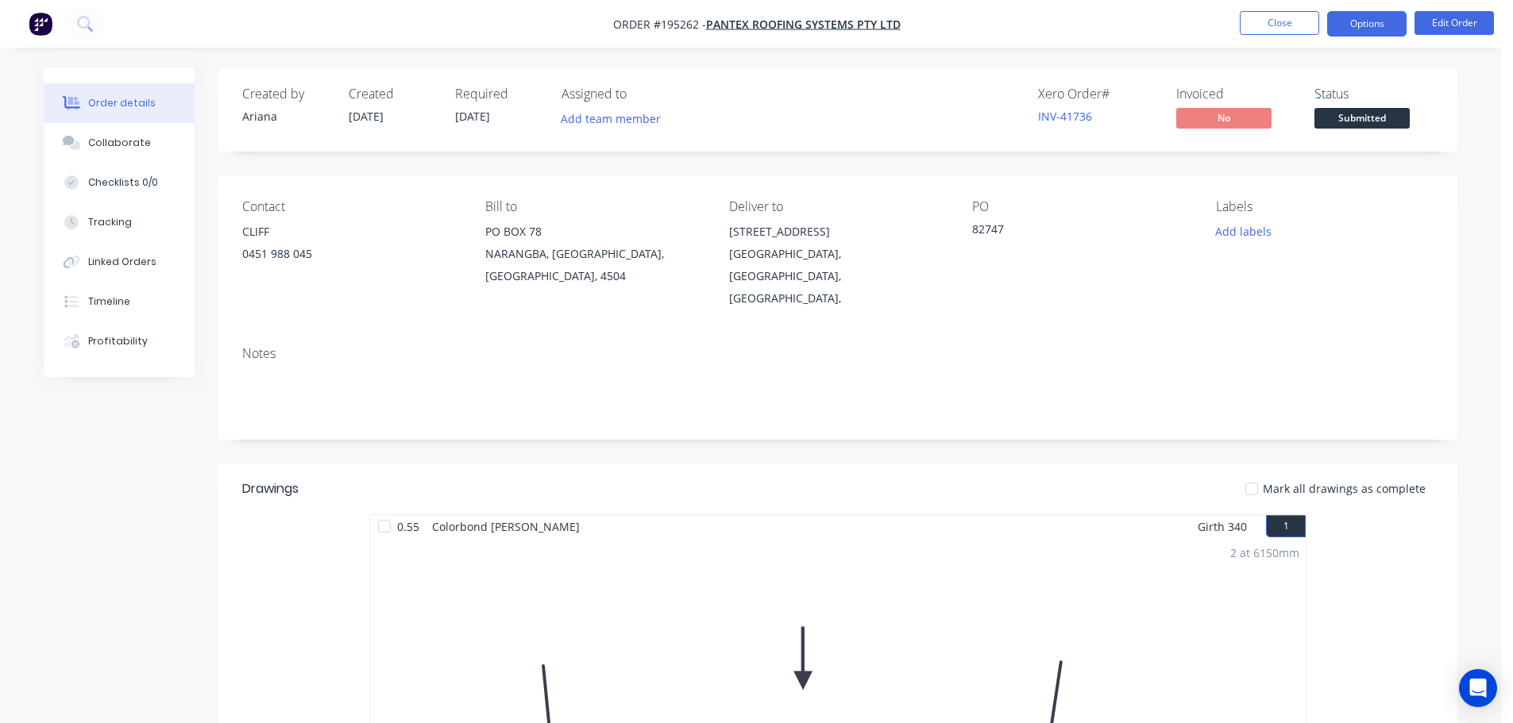
click at [1340, 20] on button "Options" at bounding box center [1366, 23] width 79 height 25
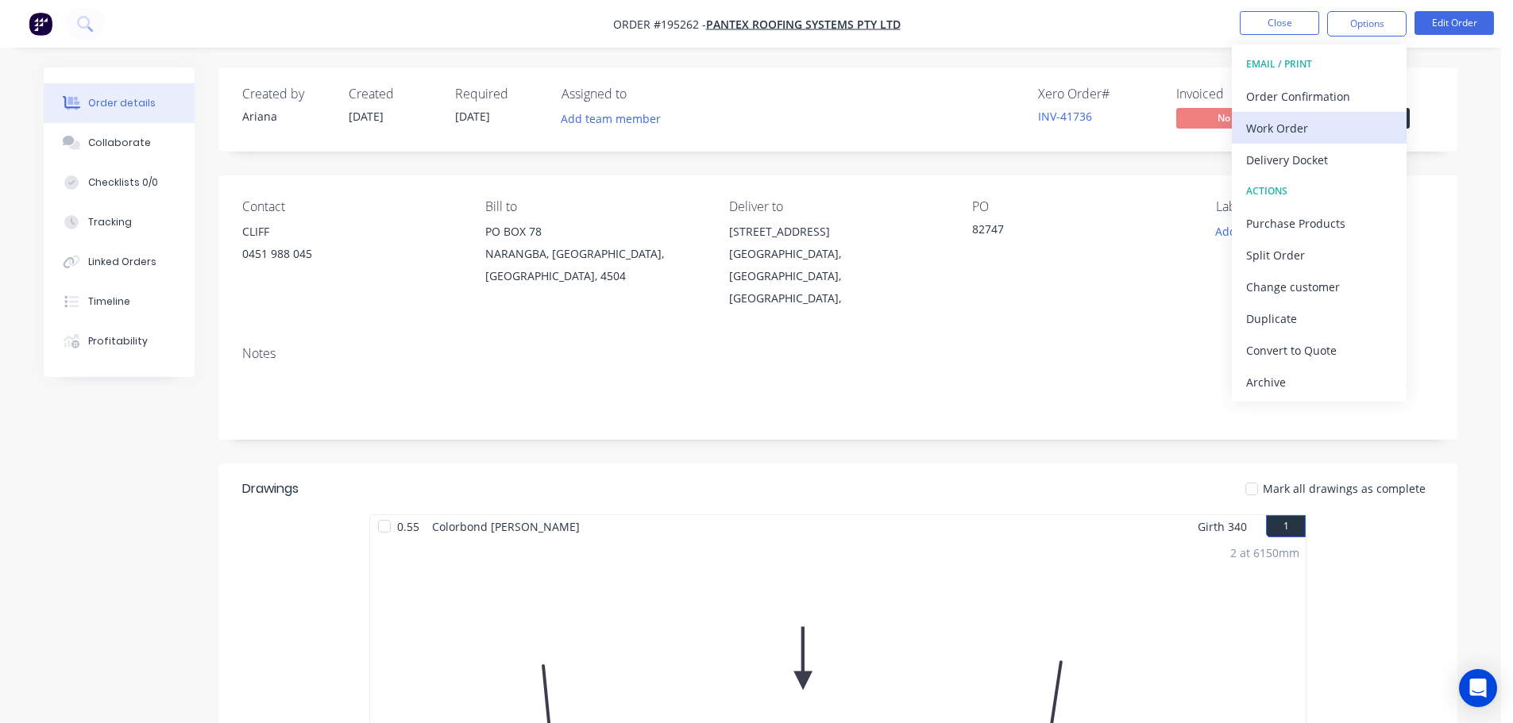
click at [1291, 121] on div "Work Order" at bounding box center [1319, 128] width 146 height 23
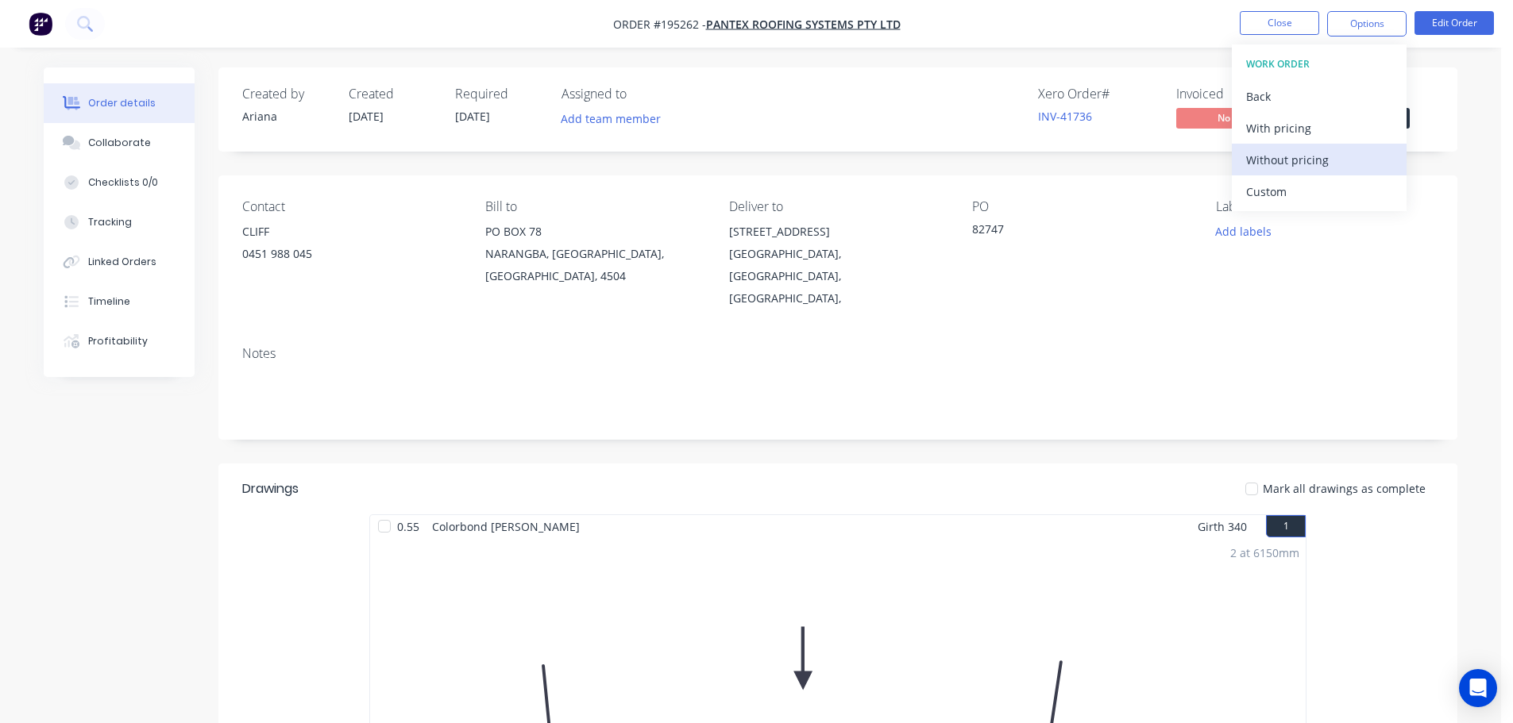
click at [1267, 159] on div "Without pricing" at bounding box center [1319, 160] width 146 height 23
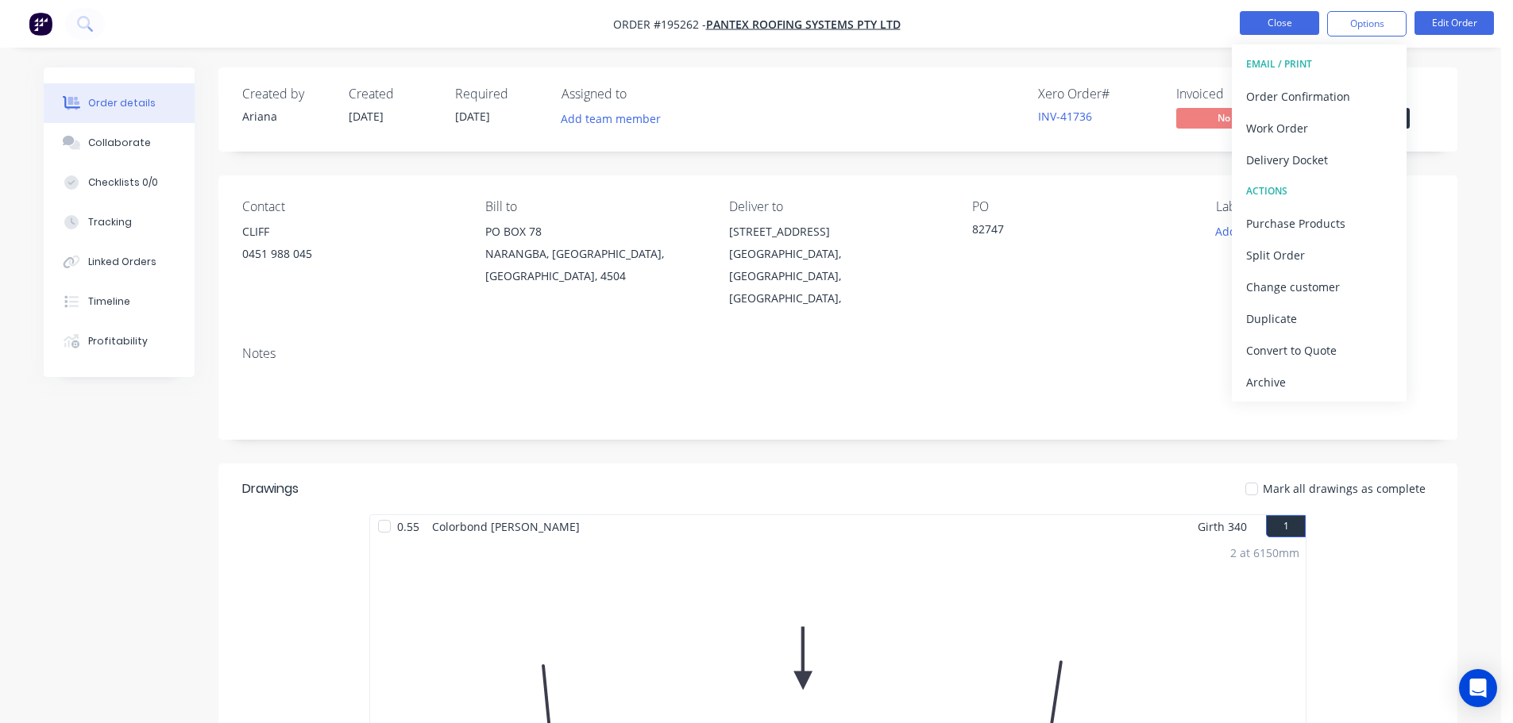
click at [1279, 17] on button "Close" at bounding box center [1279, 23] width 79 height 24
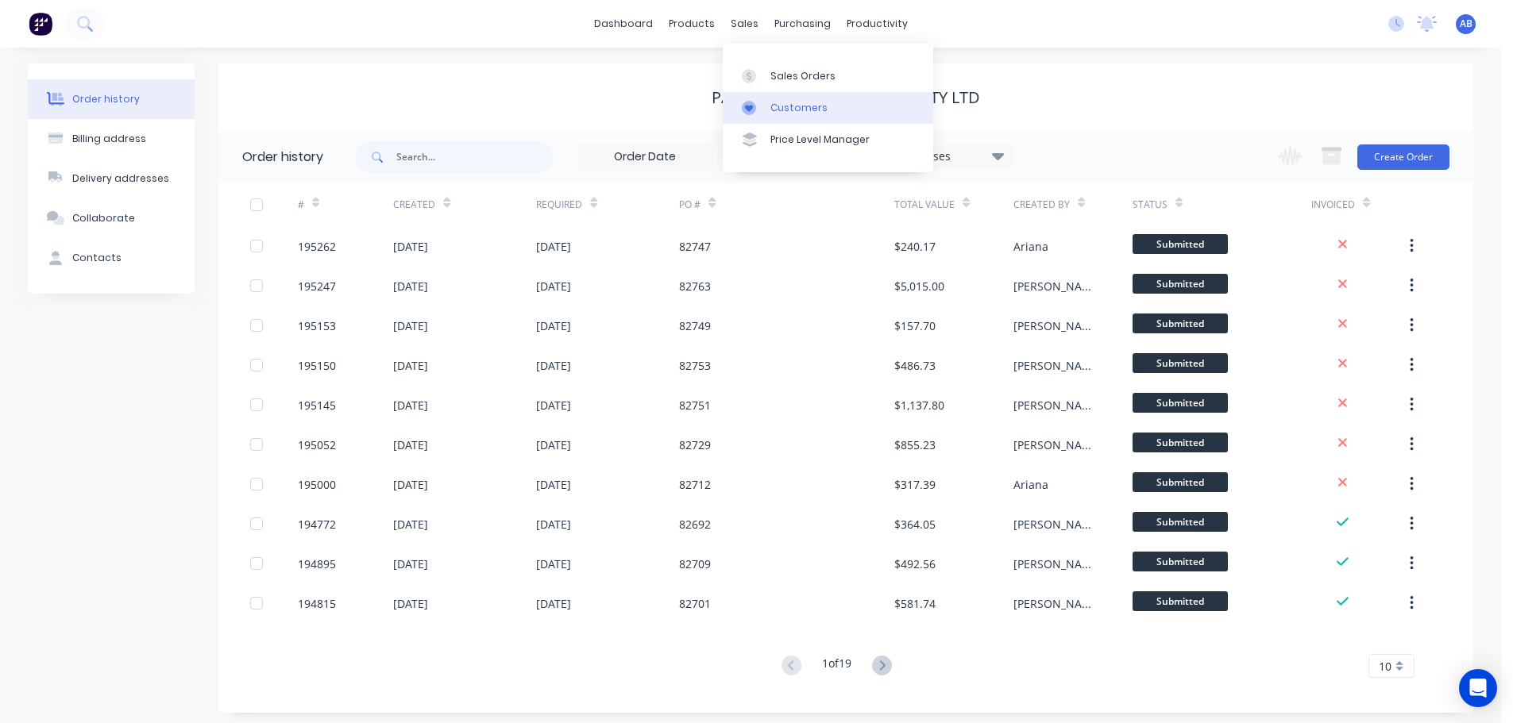
click at [797, 106] on div "Customers" at bounding box center [798, 108] width 57 height 14
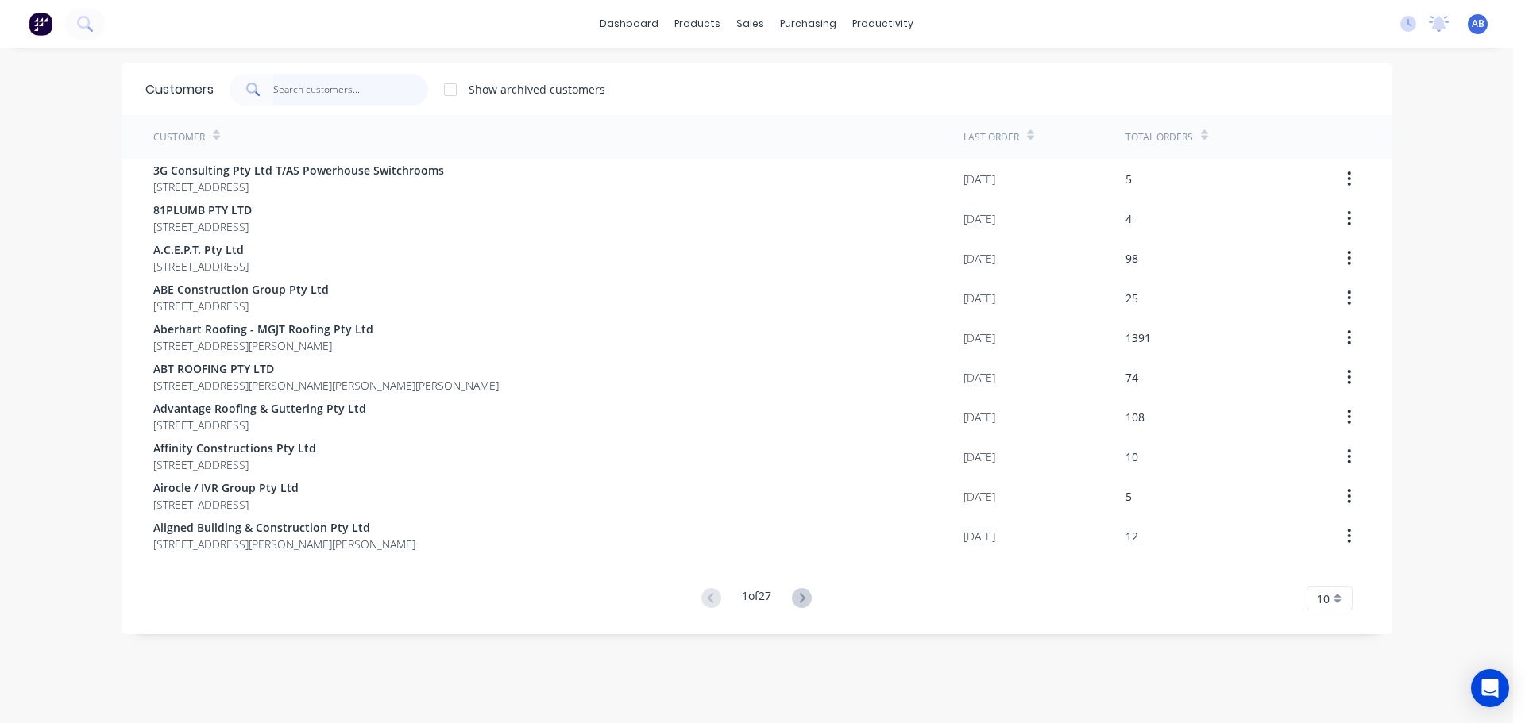
drag, startPoint x: 376, startPoint y: 88, endPoint x: 430, endPoint y: 87, distance: 54.0
click at [380, 87] on input "text" at bounding box center [350, 90] width 155 height 32
drag, startPoint x: 366, startPoint y: 86, endPoint x: 696, endPoint y: 102, distance: 329.9
click at [368, 85] on input "text" at bounding box center [350, 90] width 155 height 32
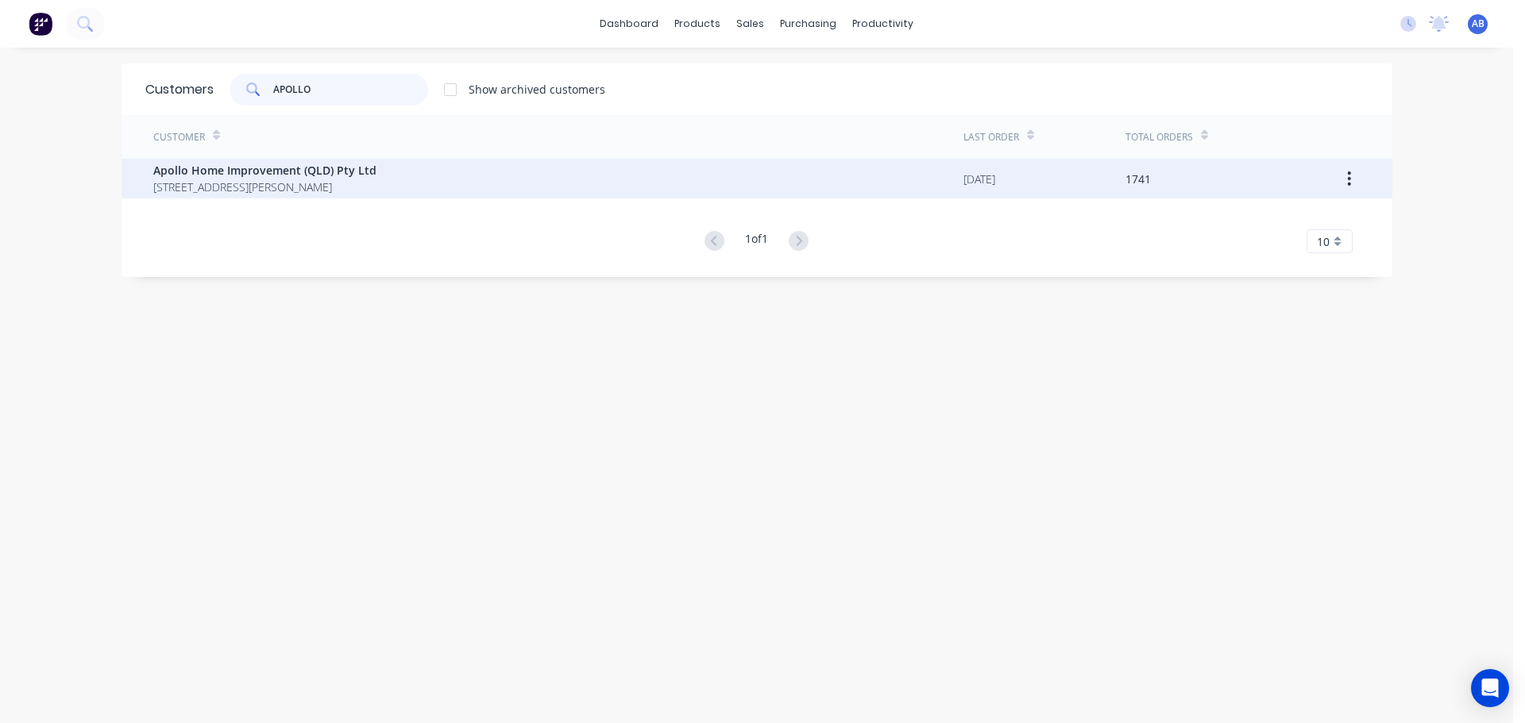
type input "APOLLO"
click at [285, 174] on span "Apollo Home Improvement (QLD) Pty Ltd" at bounding box center [264, 170] width 223 height 17
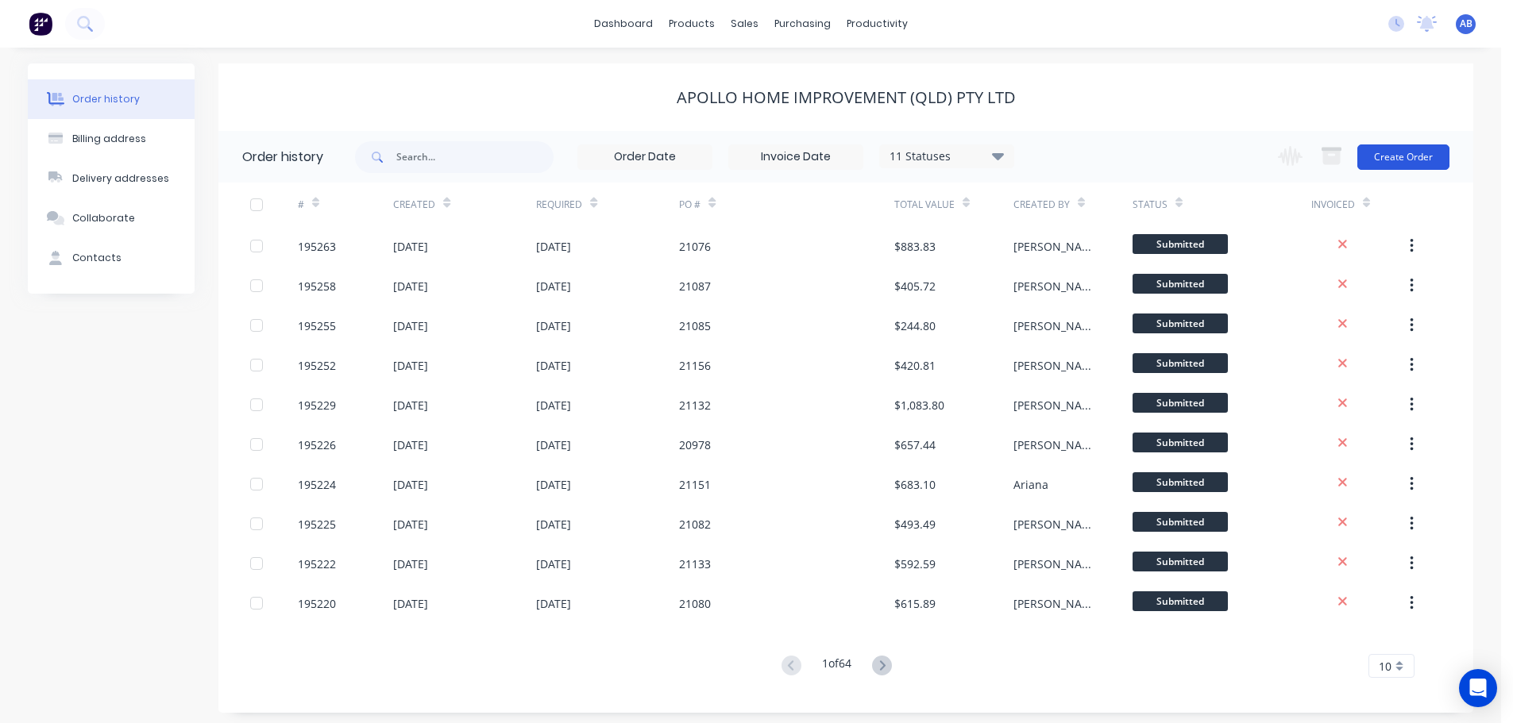
click at [1409, 152] on button "Create Order" at bounding box center [1403, 157] width 92 height 25
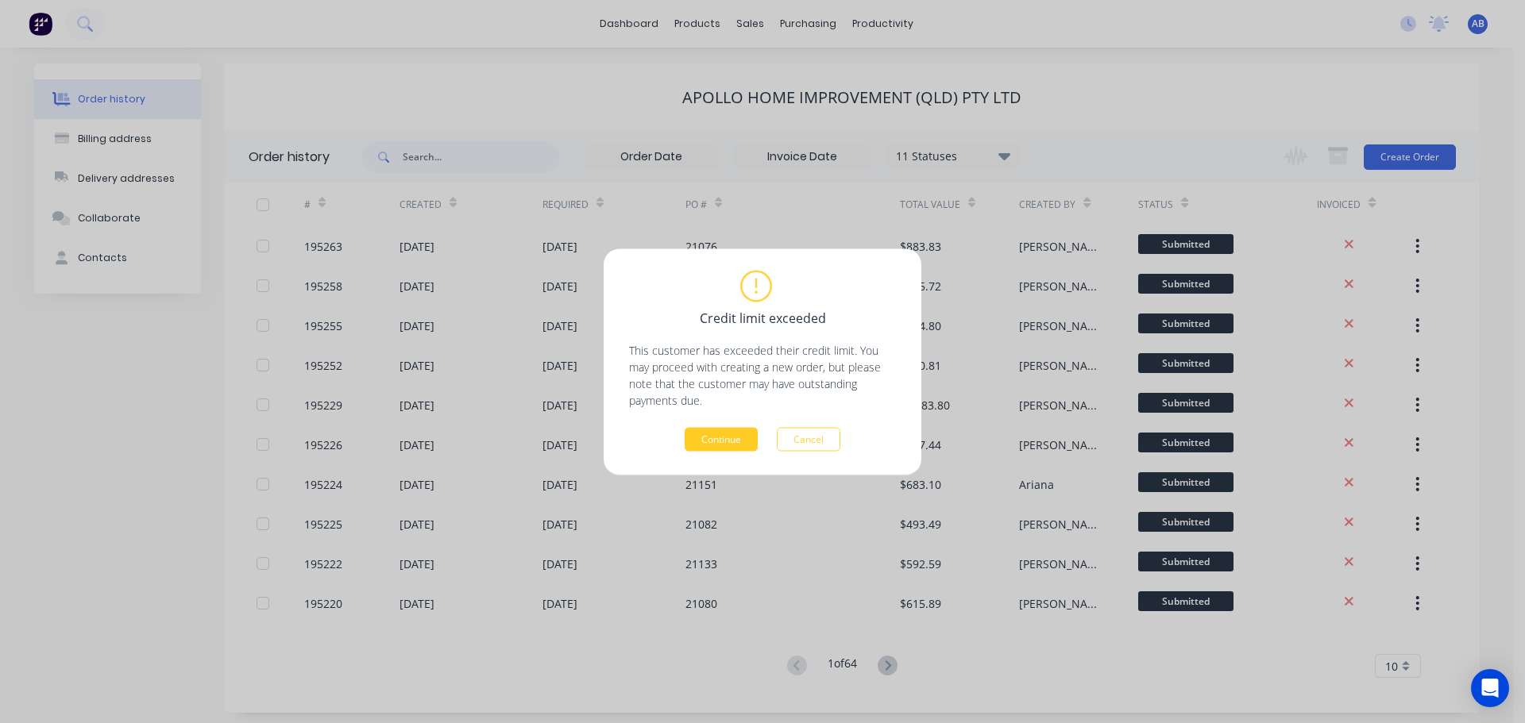
click at [720, 432] on button "Continue" at bounding box center [721, 439] width 73 height 24
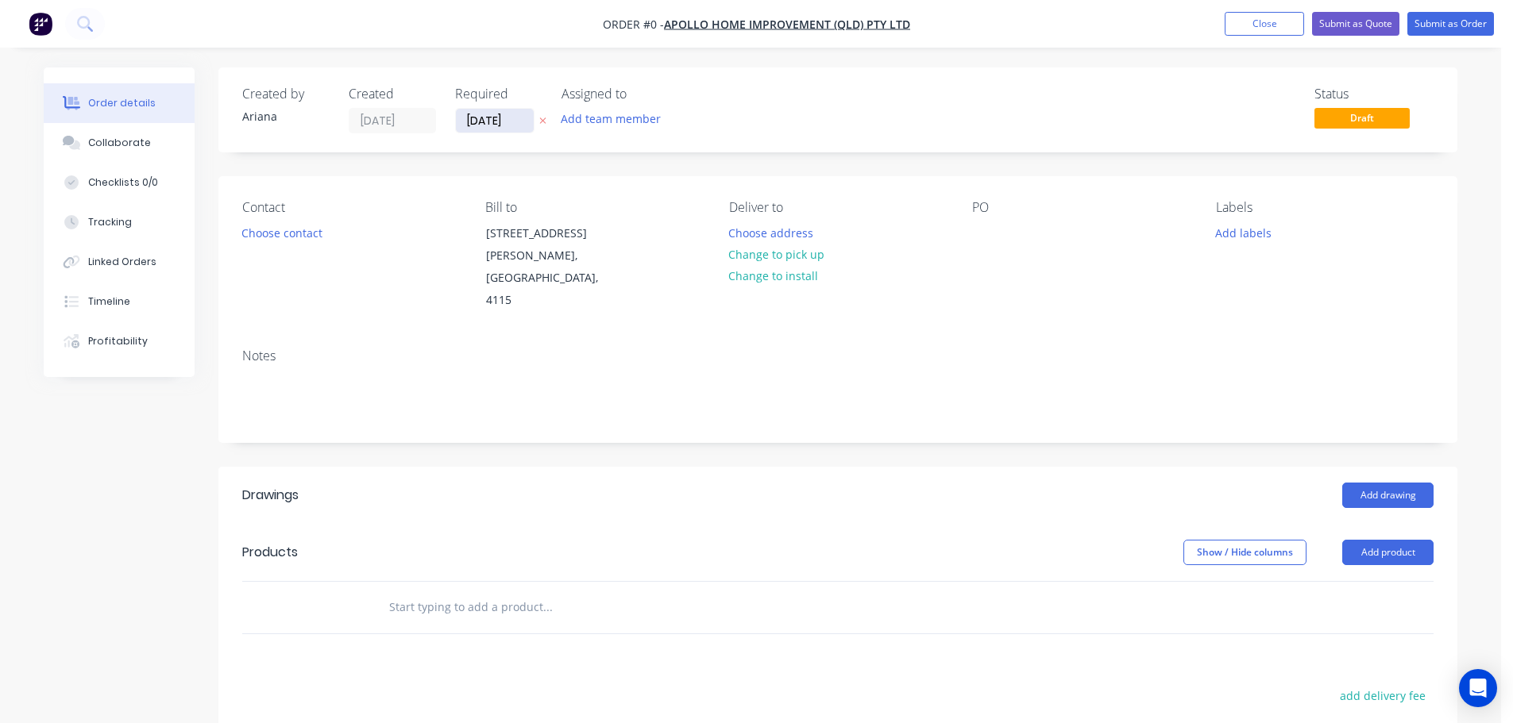
click at [488, 122] on input "[DATE]" at bounding box center [495, 121] width 78 height 24
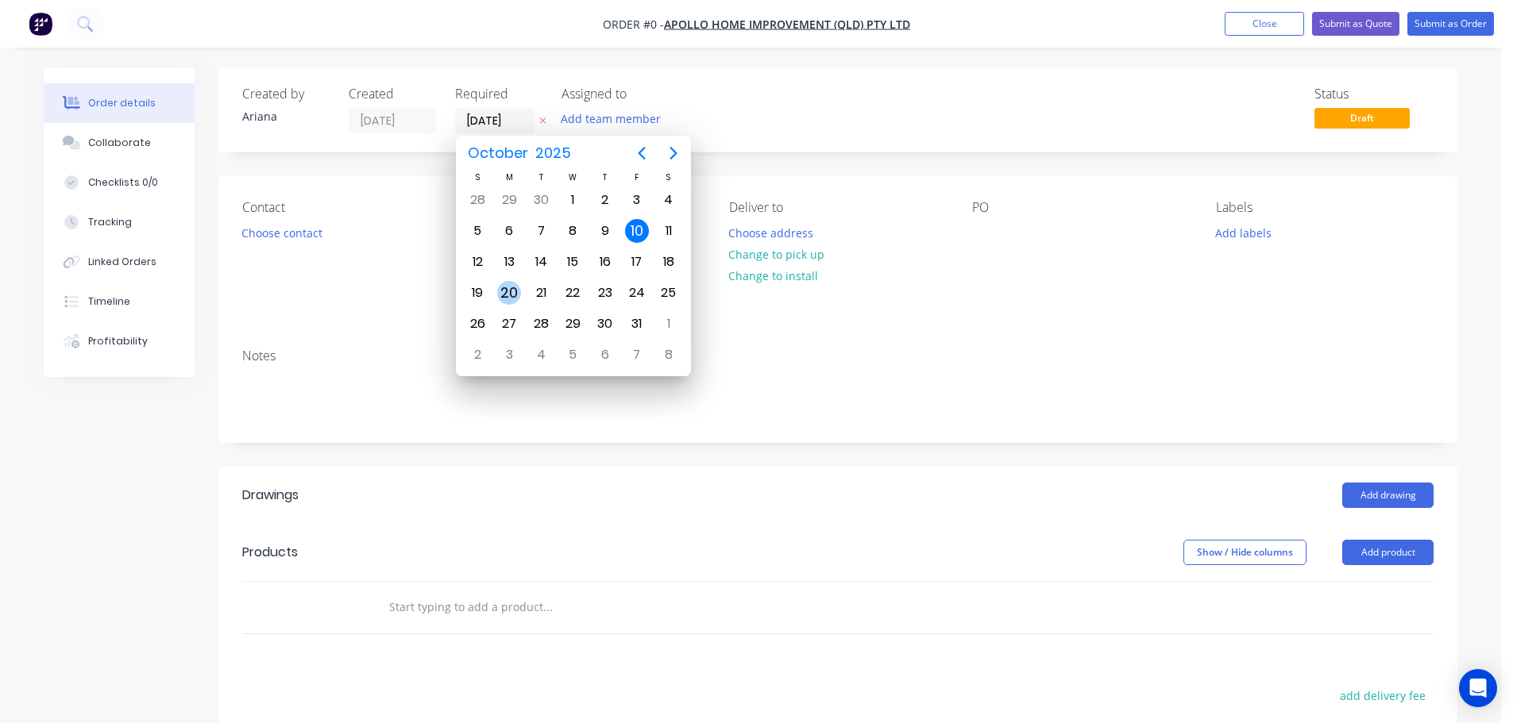
click at [507, 291] on div "20" at bounding box center [509, 293] width 24 height 24
type input "[DATE]"
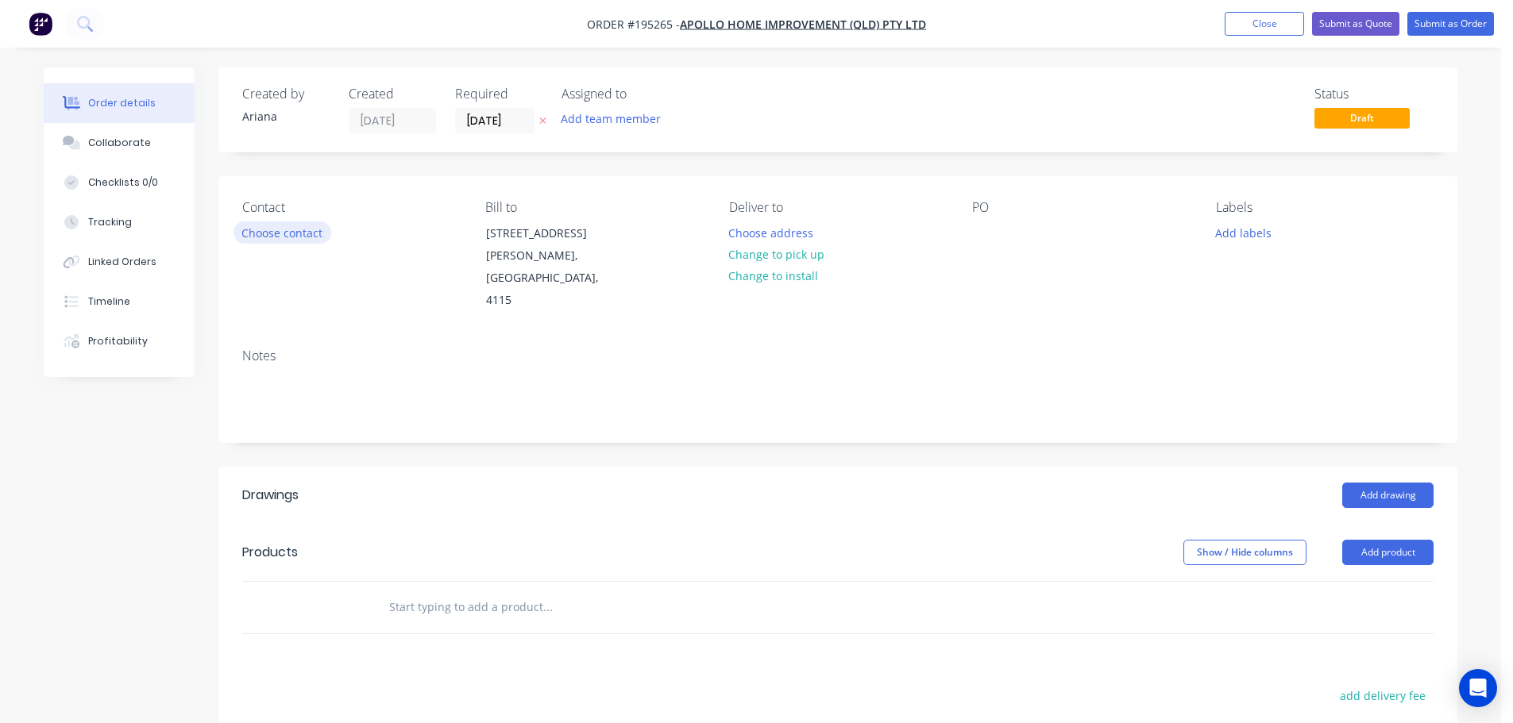
click at [296, 237] on button "Choose contact" at bounding box center [282, 232] width 98 height 21
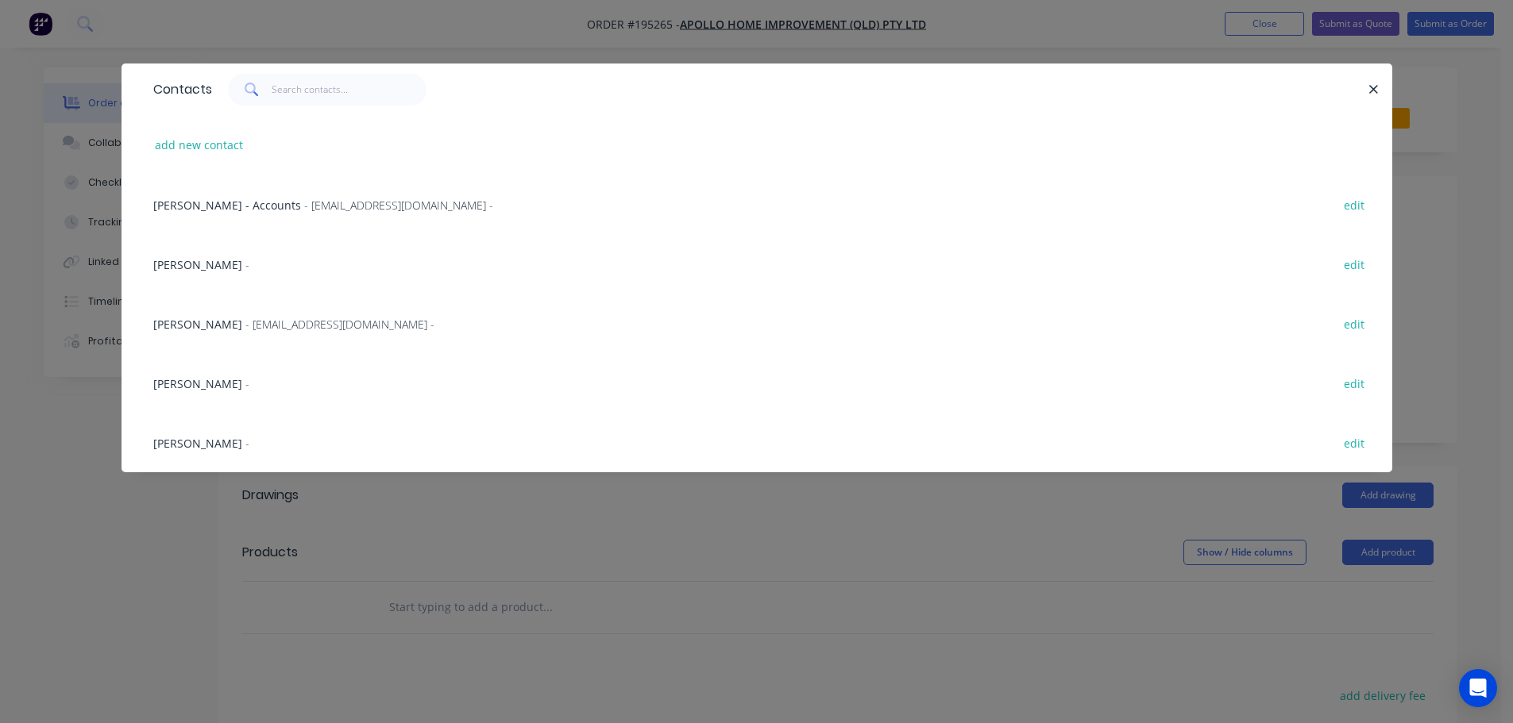
click at [303, 322] on span "- [EMAIL_ADDRESS][DOMAIN_NAME] -" at bounding box center [339, 324] width 189 height 15
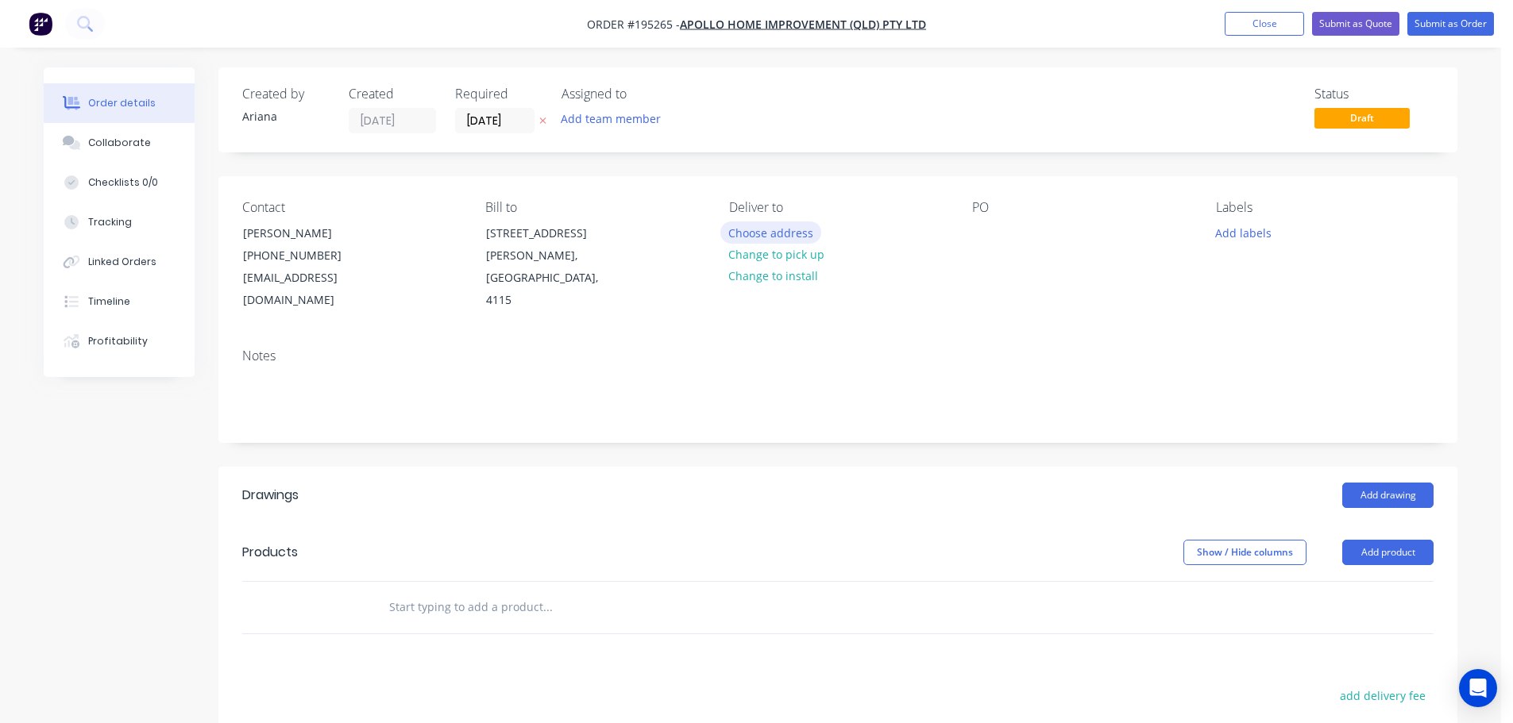
click at [781, 233] on button "Choose address" at bounding box center [771, 232] width 102 height 21
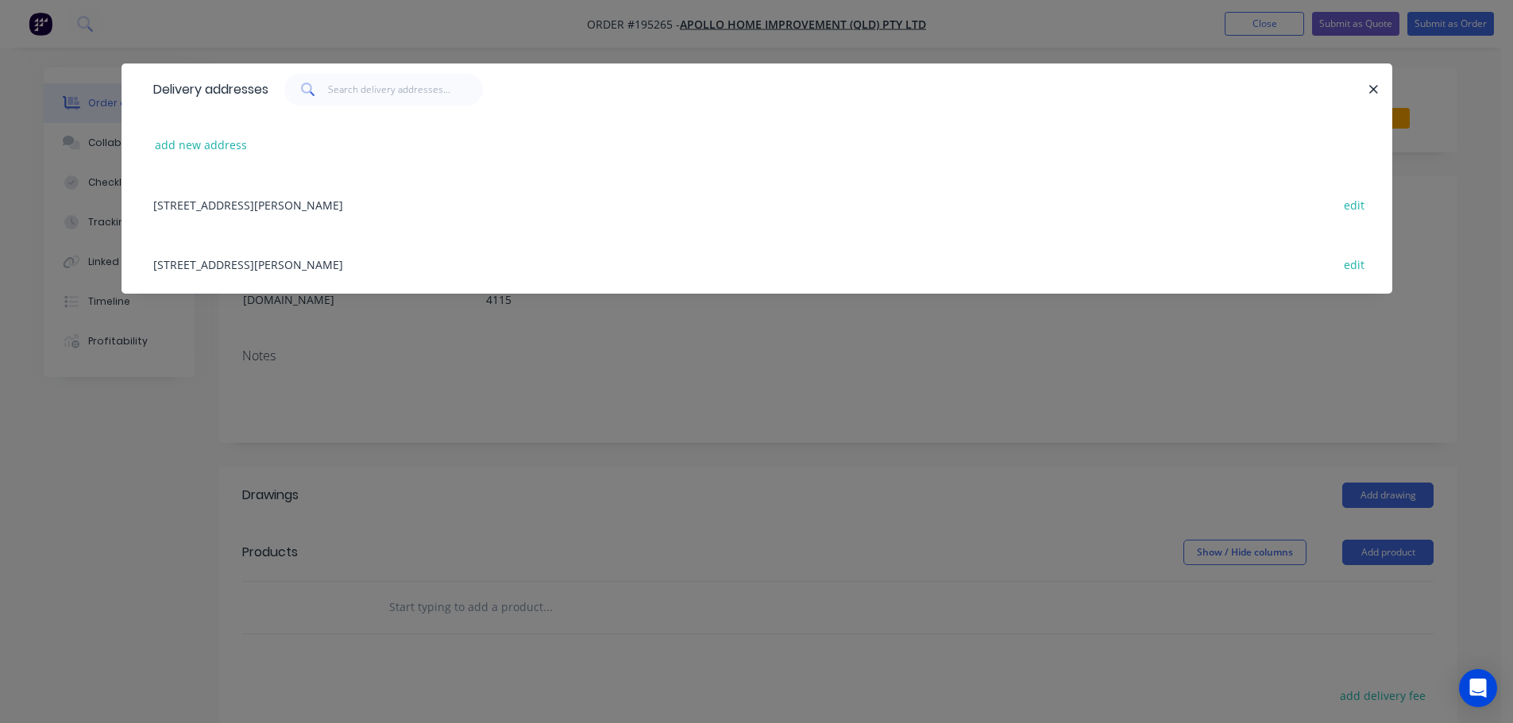
click at [232, 262] on div "[STREET_ADDRESS][PERSON_NAME] edit" at bounding box center [756, 264] width 1223 height 60
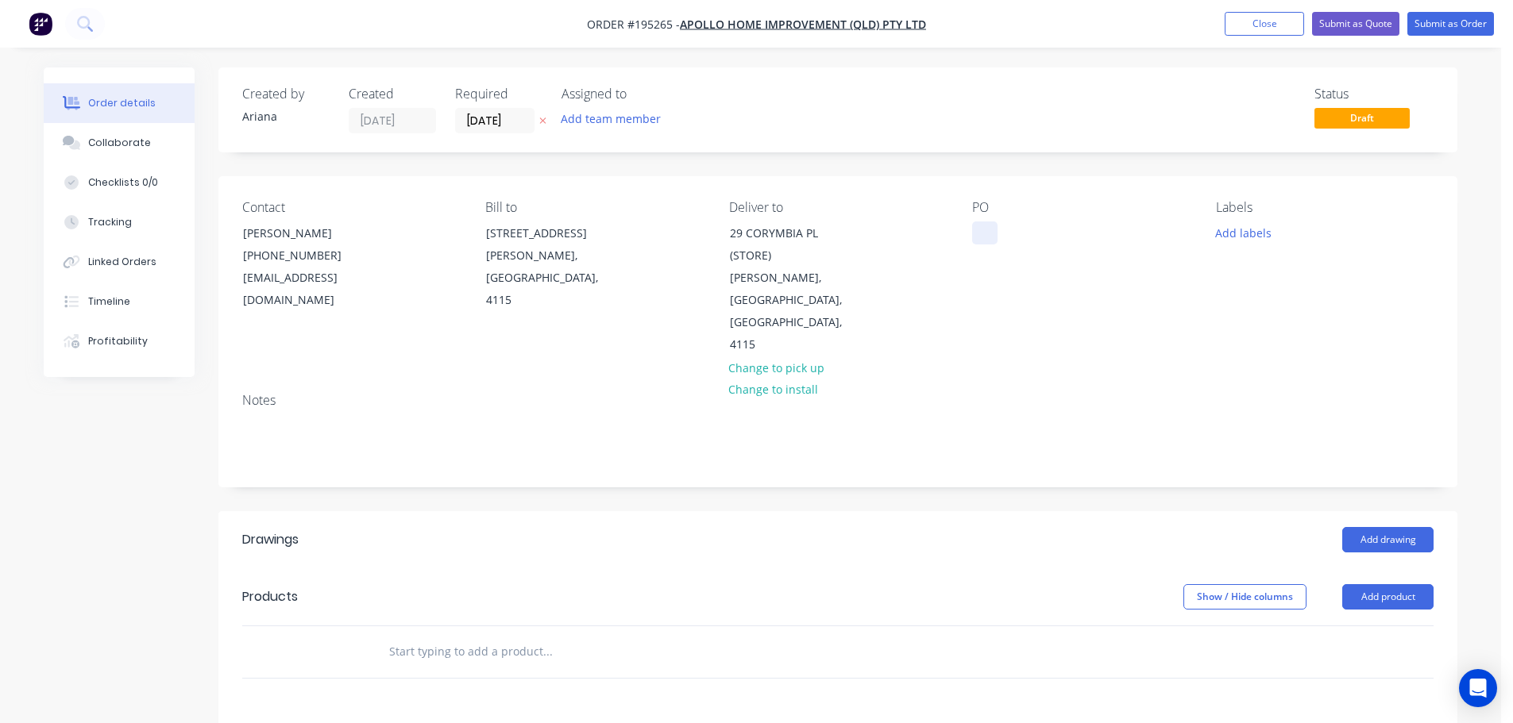
click at [982, 231] on div at bounding box center [984, 233] width 25 height 23
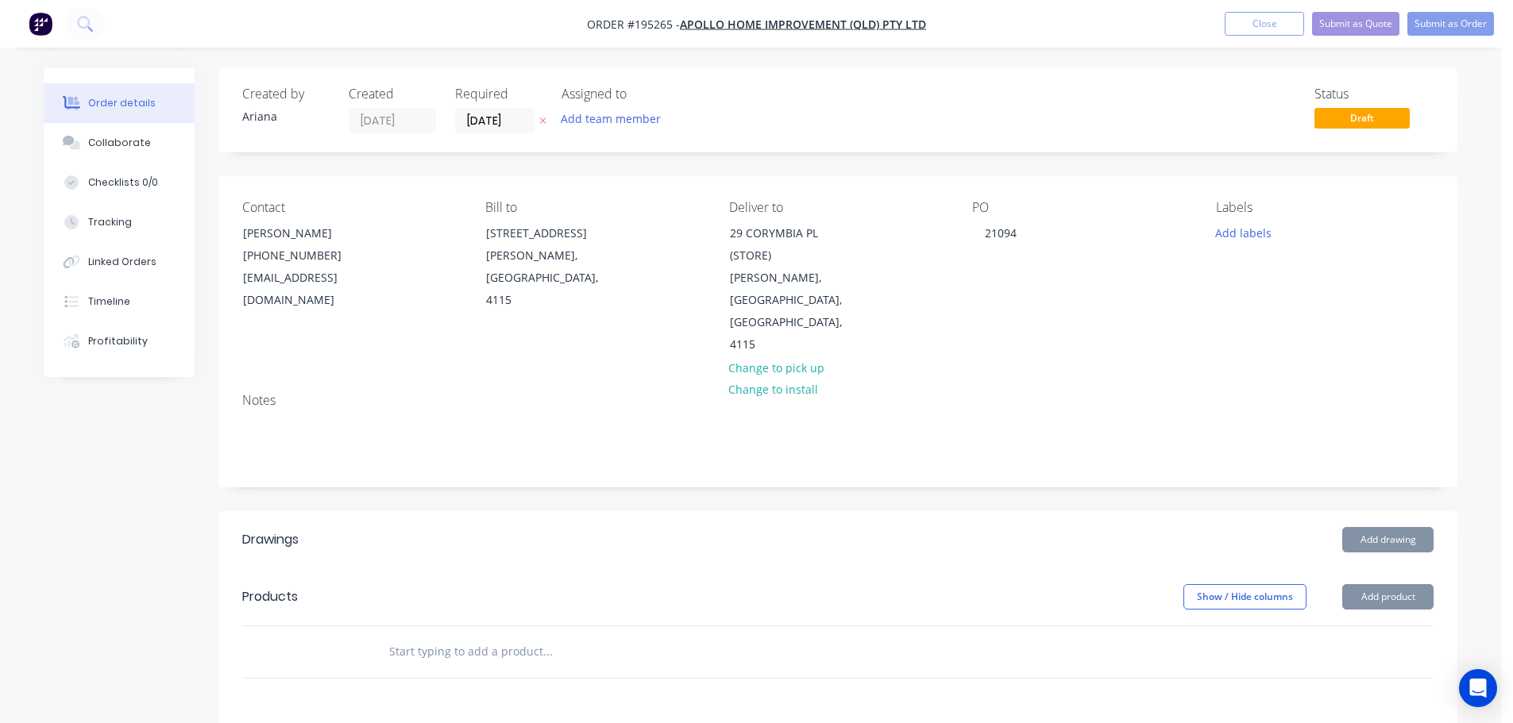
click at [1108, 318] on div "Contact [PERSON_NAME] [PHONE_NUMBER] [EMAIL_ADDRESS][DOMAIN_NAME] Bill to [STRE…" at bounding box center [837, 278] width 1239 height 204
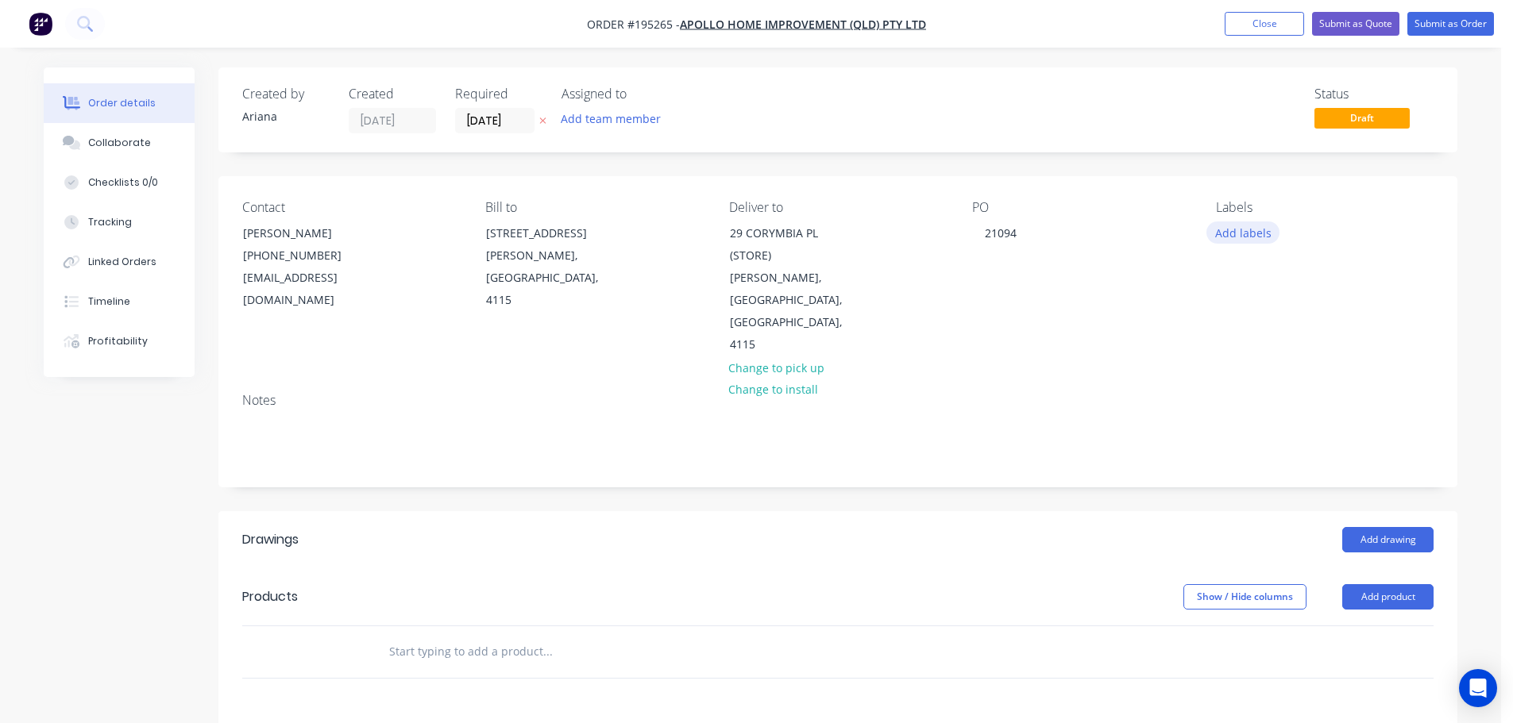
click at [1250, 241] on button "Add labels" at bounding box center [1242, 232] width 73 height 21
click at [1244, 351] on div at bounding box center [1245, 354] width 32 height 32
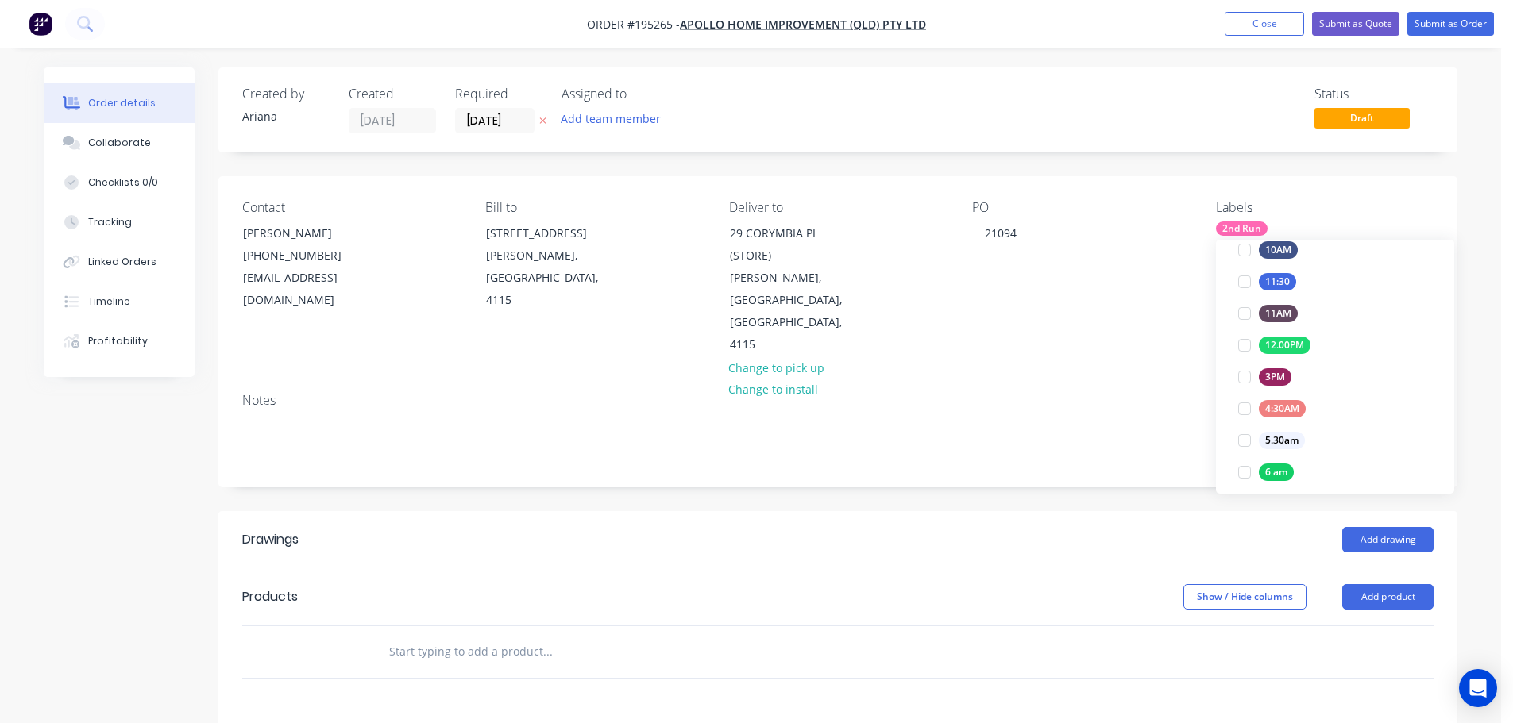
scroll to position [21, 0]
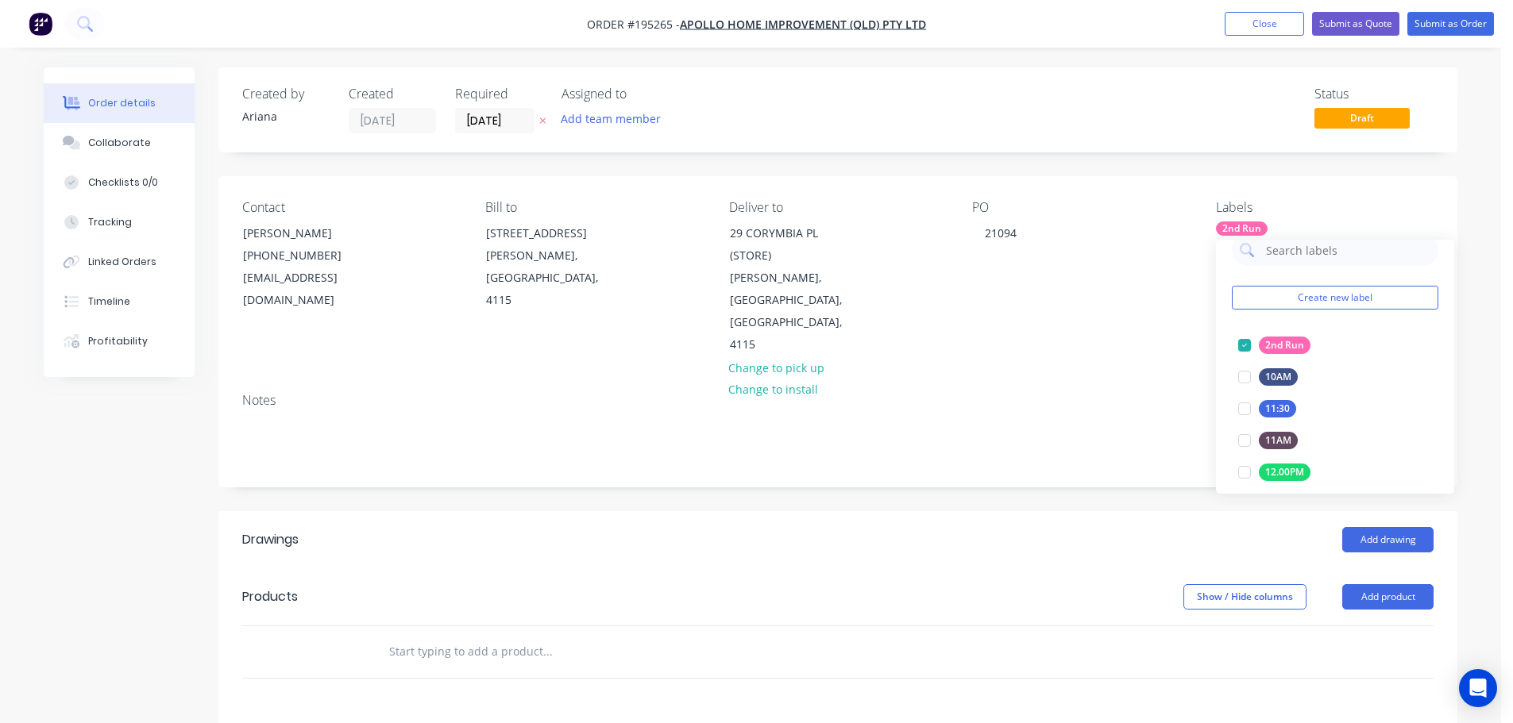
click at [1104, 380] on div "Notes" at bounding box center [837, 433] width 1239 height 106
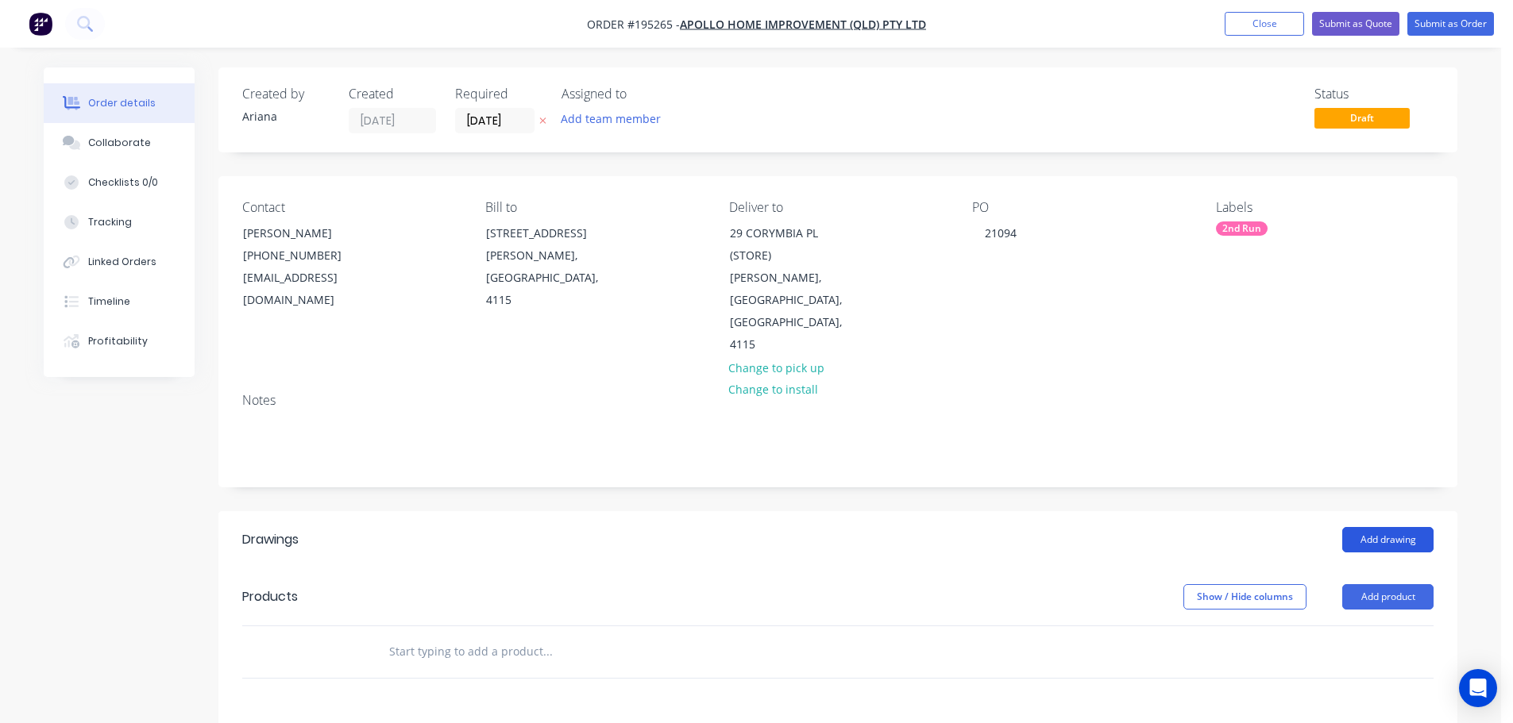
click at [1397, 527] on button "Add drawing" at bounding box center [1387, 539] width 91 height 25
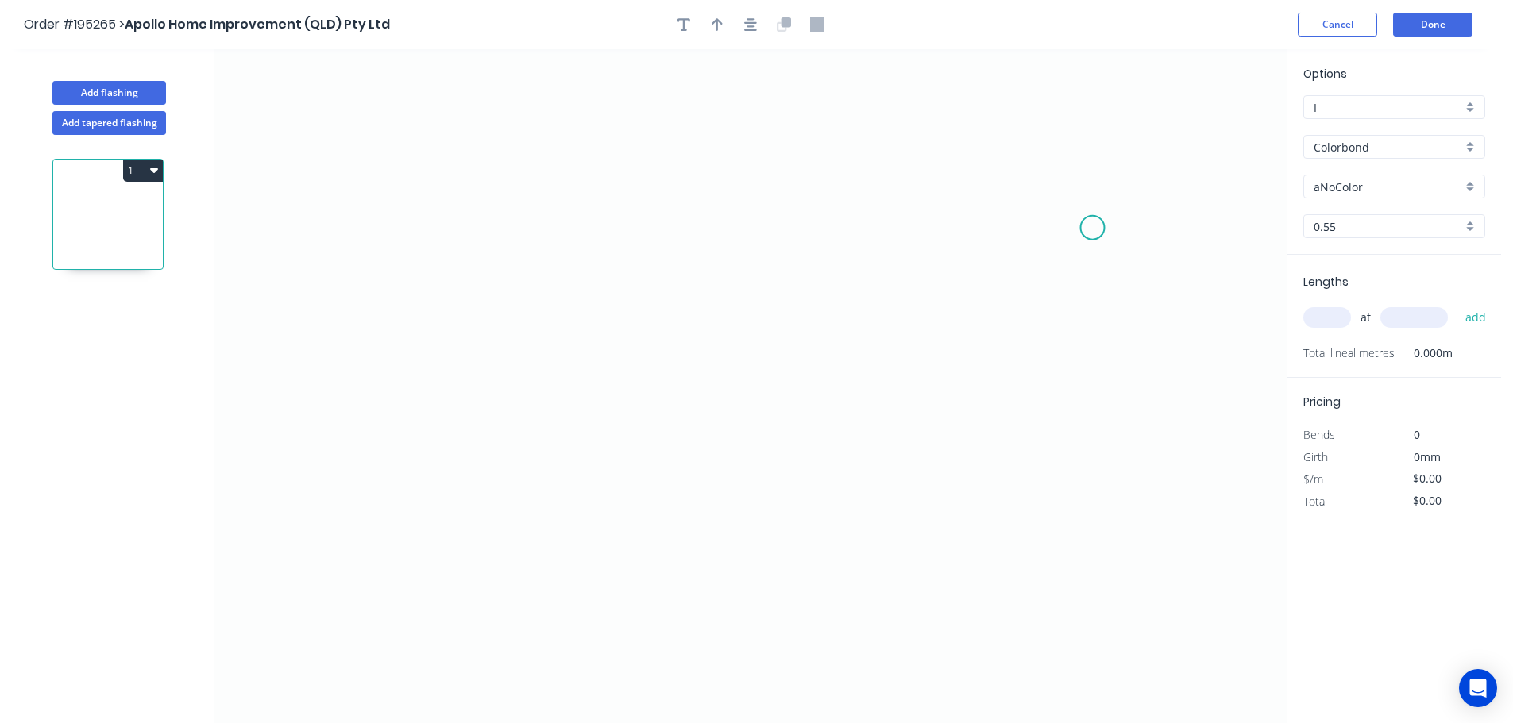
click at [1094, 226] on icon "0" at bounding box center [750, 386] width 1072 height 674
click at [1046, 157] on icon at bounding box center [1070, 191] width 48 height 69
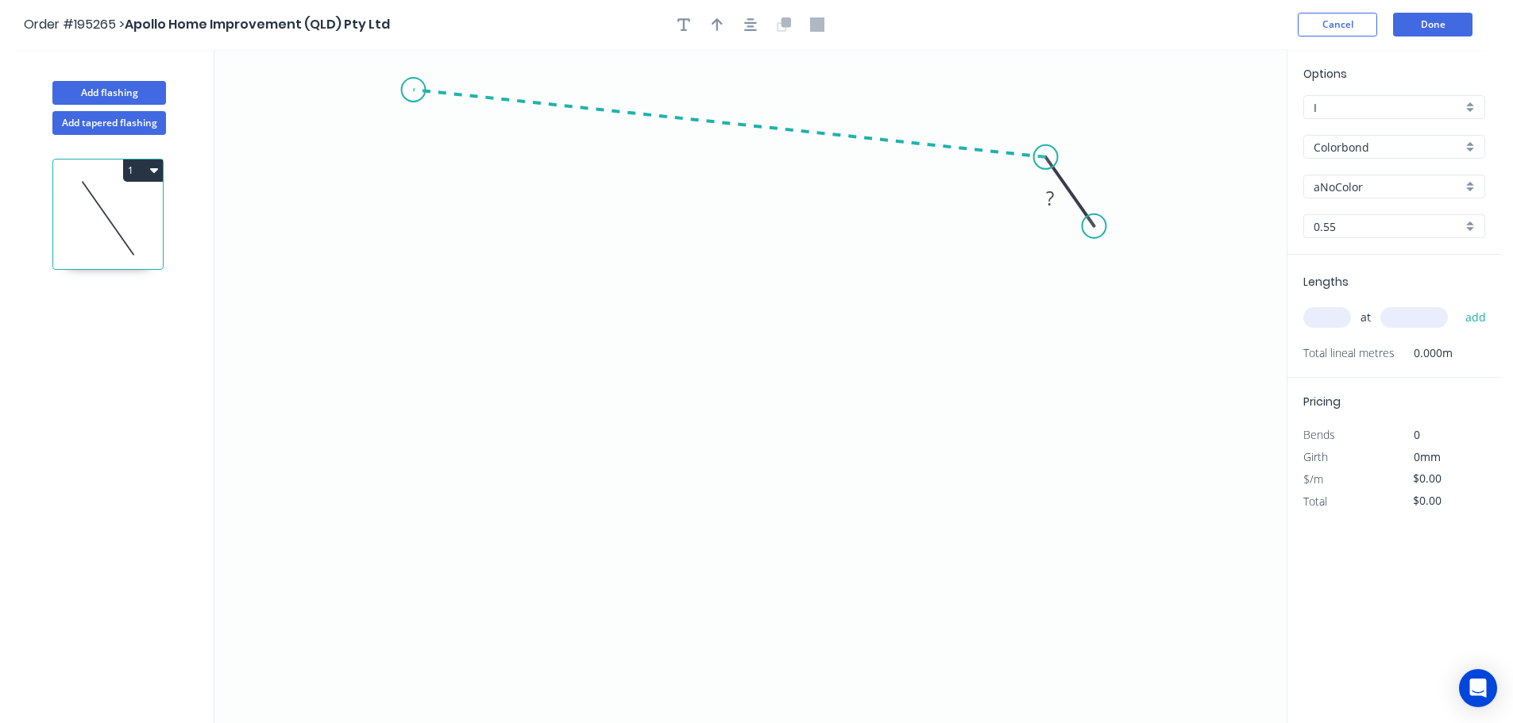
click at [413, 90] on icon "0 ?" at bounding box center [750, 386] width 1072 height 674
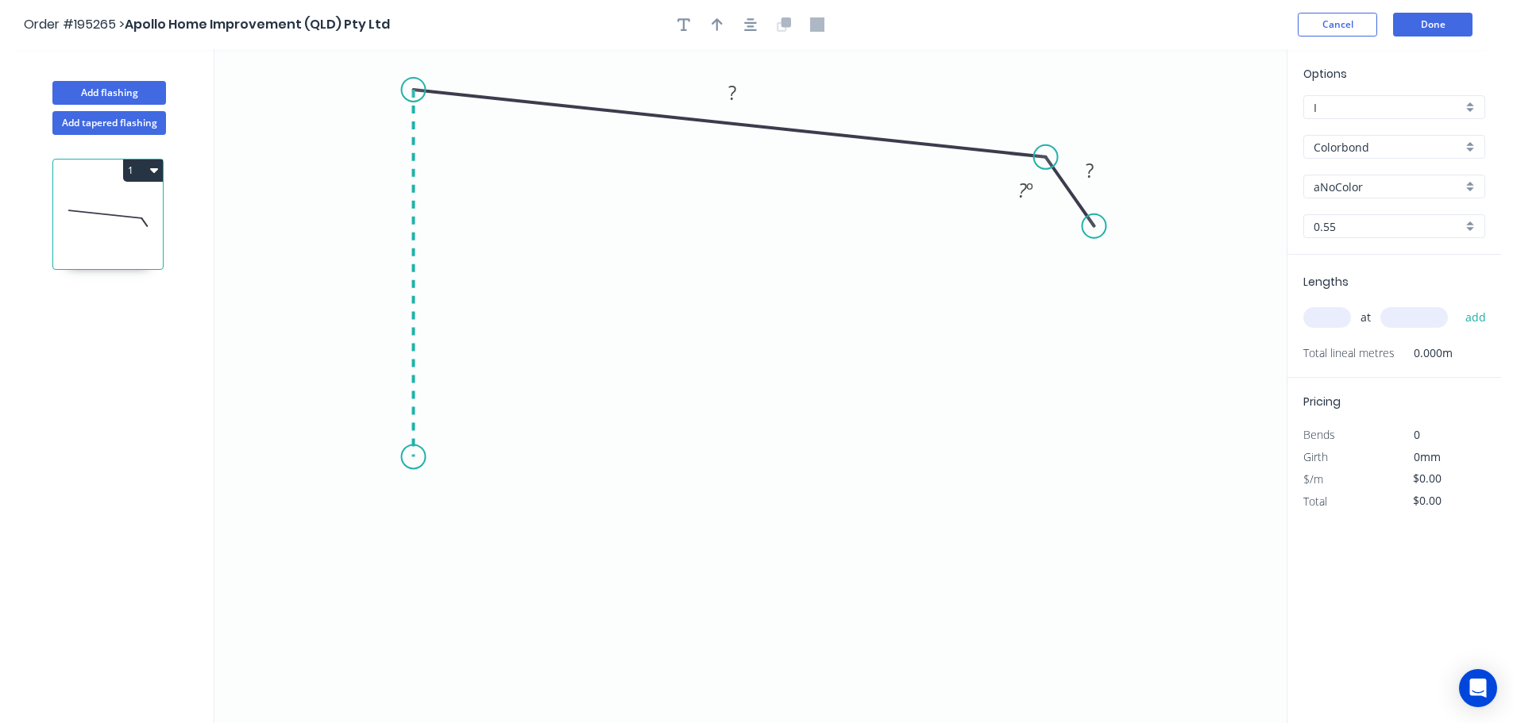
click at [411, 457] on icon "0 ? ? ? º" at bounding box center [750, 386] width 1072 height 674
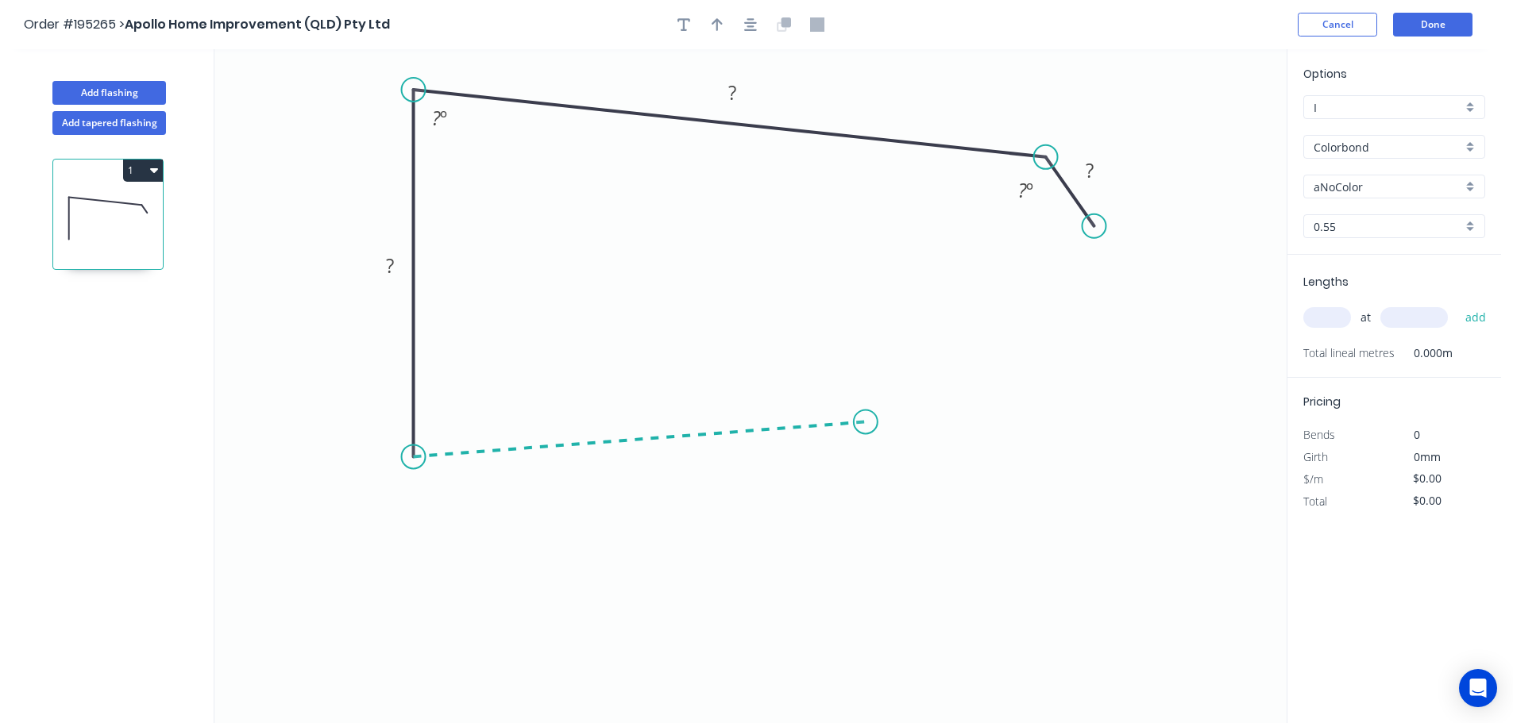
click at [866, 422] on icon "0 ? ? ? ? º ? º" at bounding box center [750, 386] width 1072 height 674
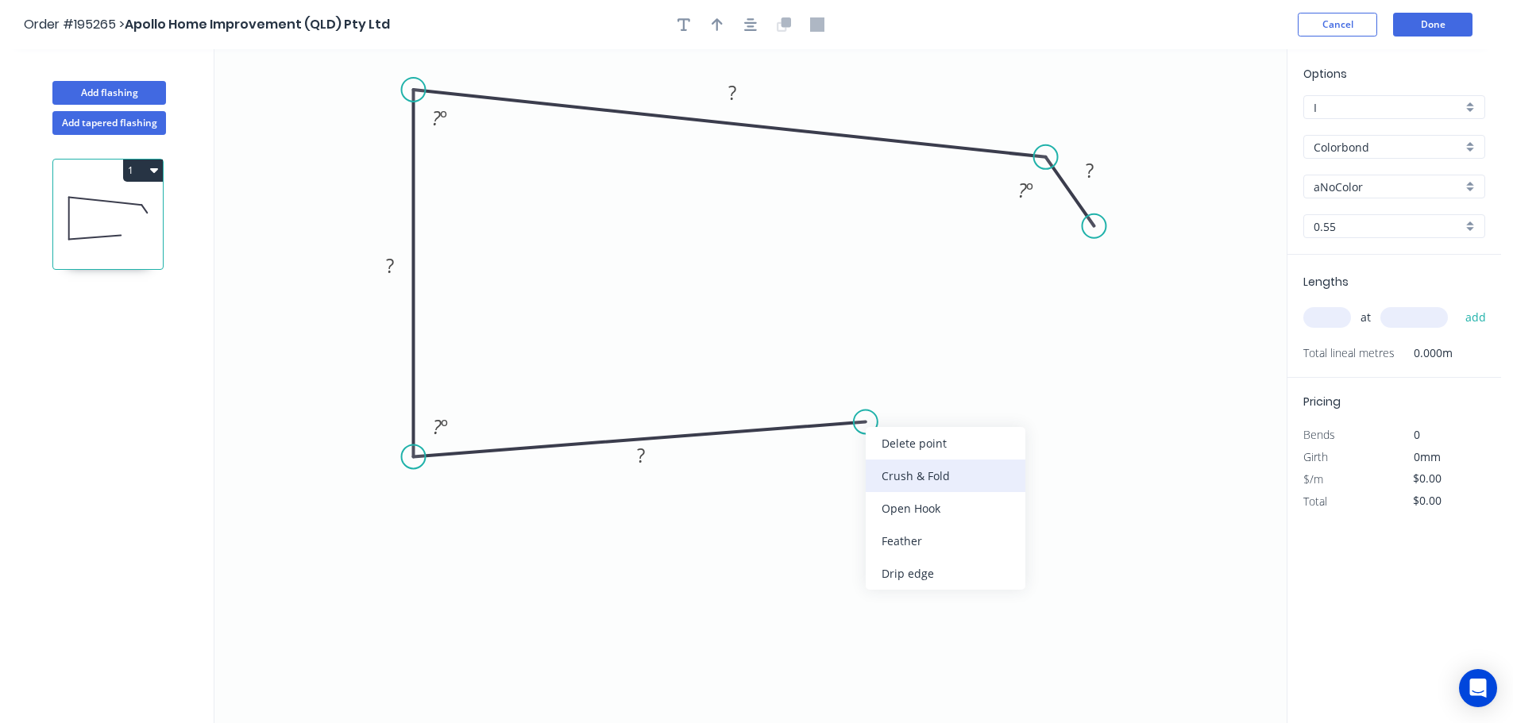
click at [938, 476] on div "Crush & Fold" at bounding box center [946, 476] width 160 height 33
click at [865, 450] on tspan "10" at bounding box center [858, 450] width 22 height 26
click at [964, 461] on icon "0 CF 15 ? ? ? ? ? º ? º ? º" at bounding box center [750, 386] width 1072 height 674
drag, startPoint x: 873, startPoint y: 456, endPoint x: 953, endPoint y: 380, distance: 110.7
click at [953, 380] on rect at bounding box center [924, 375] width 64 height 33
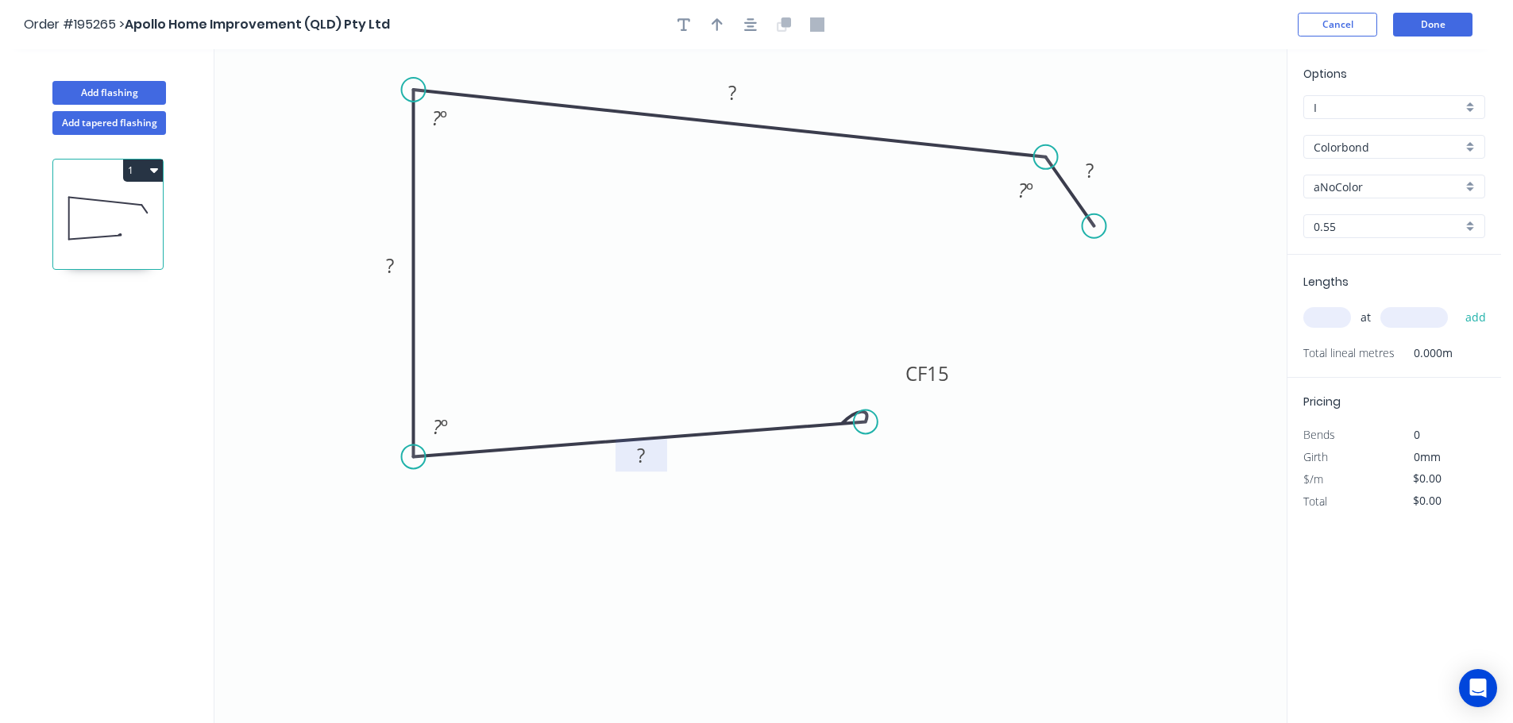
click at [636, 454] on rect at bounding box center [641, 457] width 32 height 22
click at [905, 285] on icon "0 CF 15 120 160 240 40 135 º 88 º 88 º" at bounding box center [750, 386] width 1072 height 674
type input "$17.92"
click at [713, 18] on icon "button" at bounding box center [717, 24] width 11 height 14
drag, startPoint x: 1208, startPoint y: 123, endPoint x: 869, endPoint y: 100, distance: 339.9
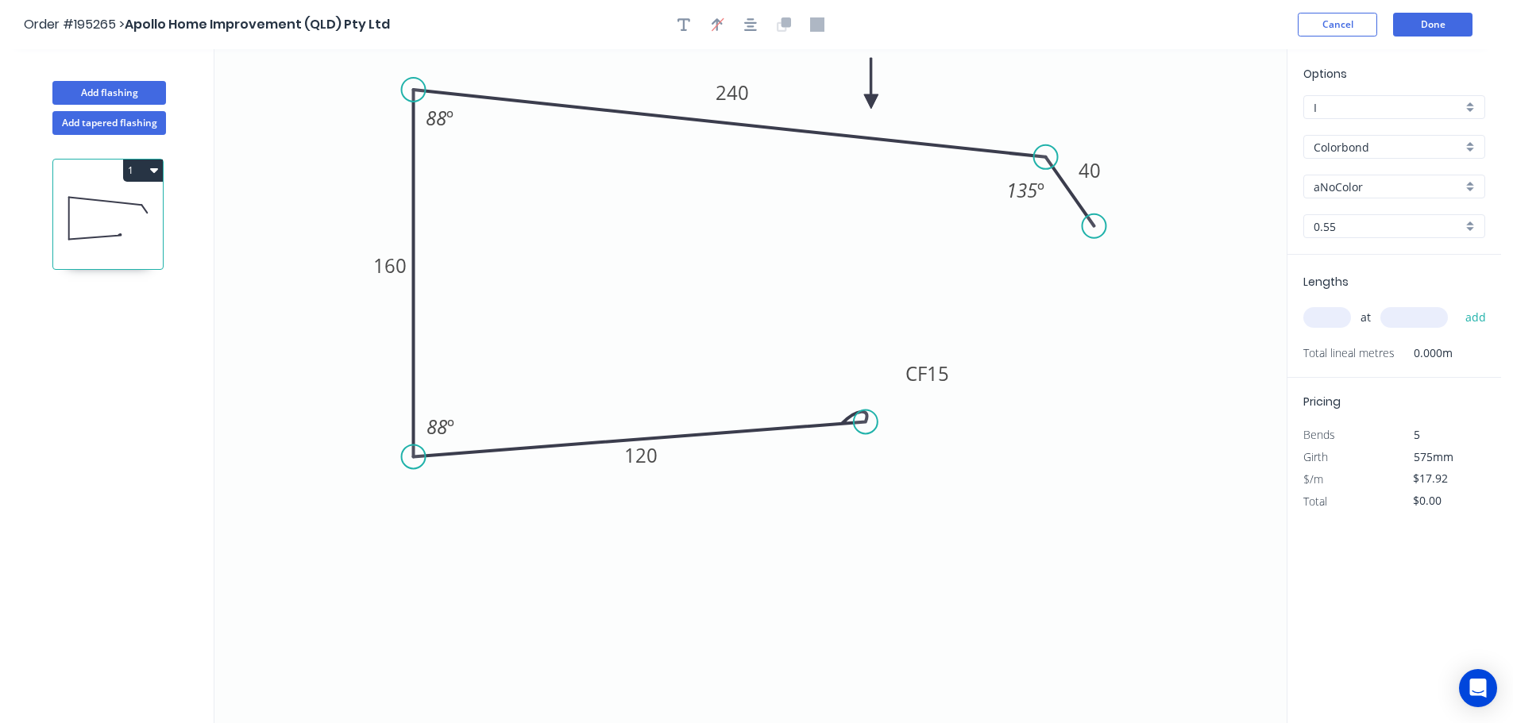
click at [869, 100] on icon at bounding box center [871, 83] width 14 height 51
click at [1475, 182] on div "aNoColor" at bounding box center [1394, 187] width 182 height 24
click at [1388, 217] on div "Surfmist" at bounding box center [1394, 214] width 180 height 28
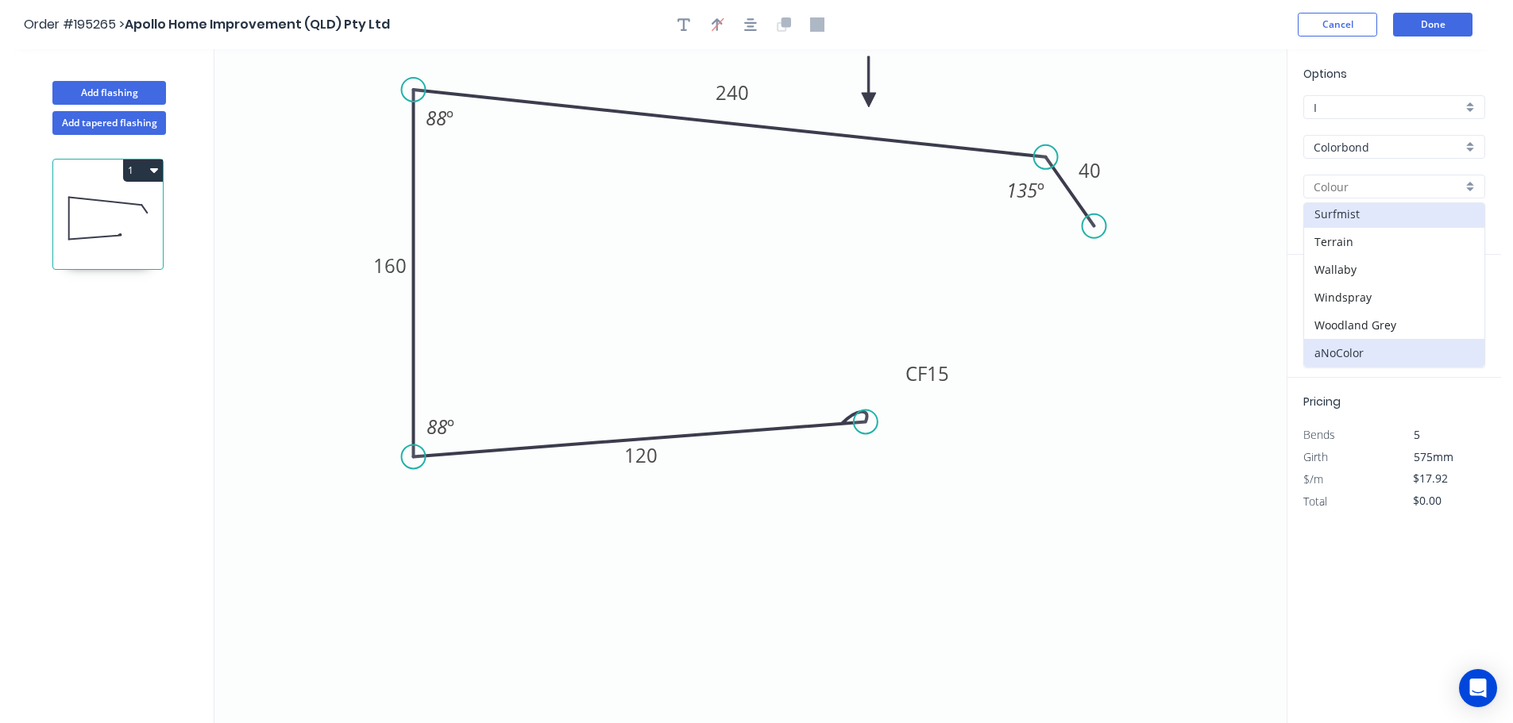
type input "Surfmist"
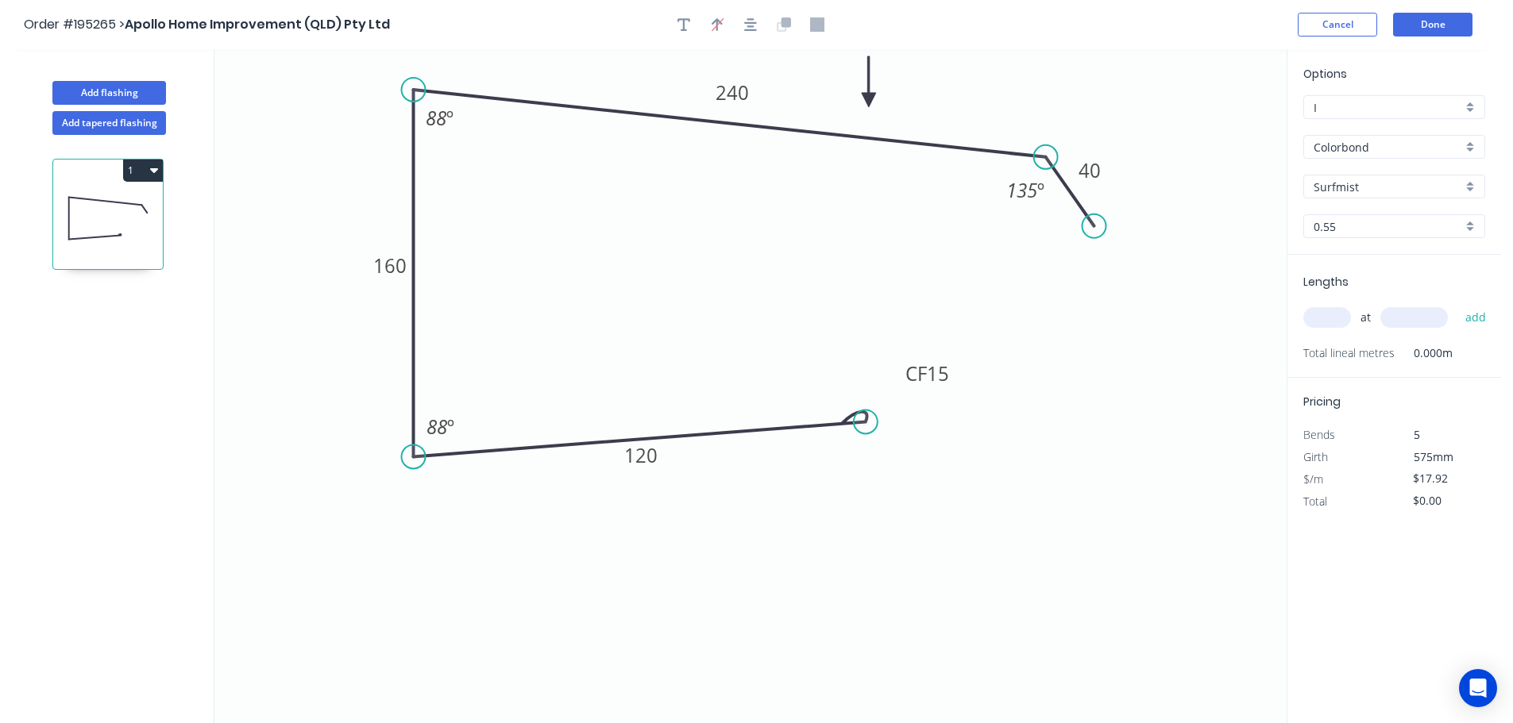
drag, startPoint x: 1338, startPoint y: 321, endPoint x: 1402, endPoint y: 276, distance: 77.5
click at [1338, 320] on input "text" at bounding box center [1327, 317] width 48 height 21
type input "1"
click at [1433, 315] on input "text" at bounding box center [1414, 317] width 68 height 21
type input "5100"
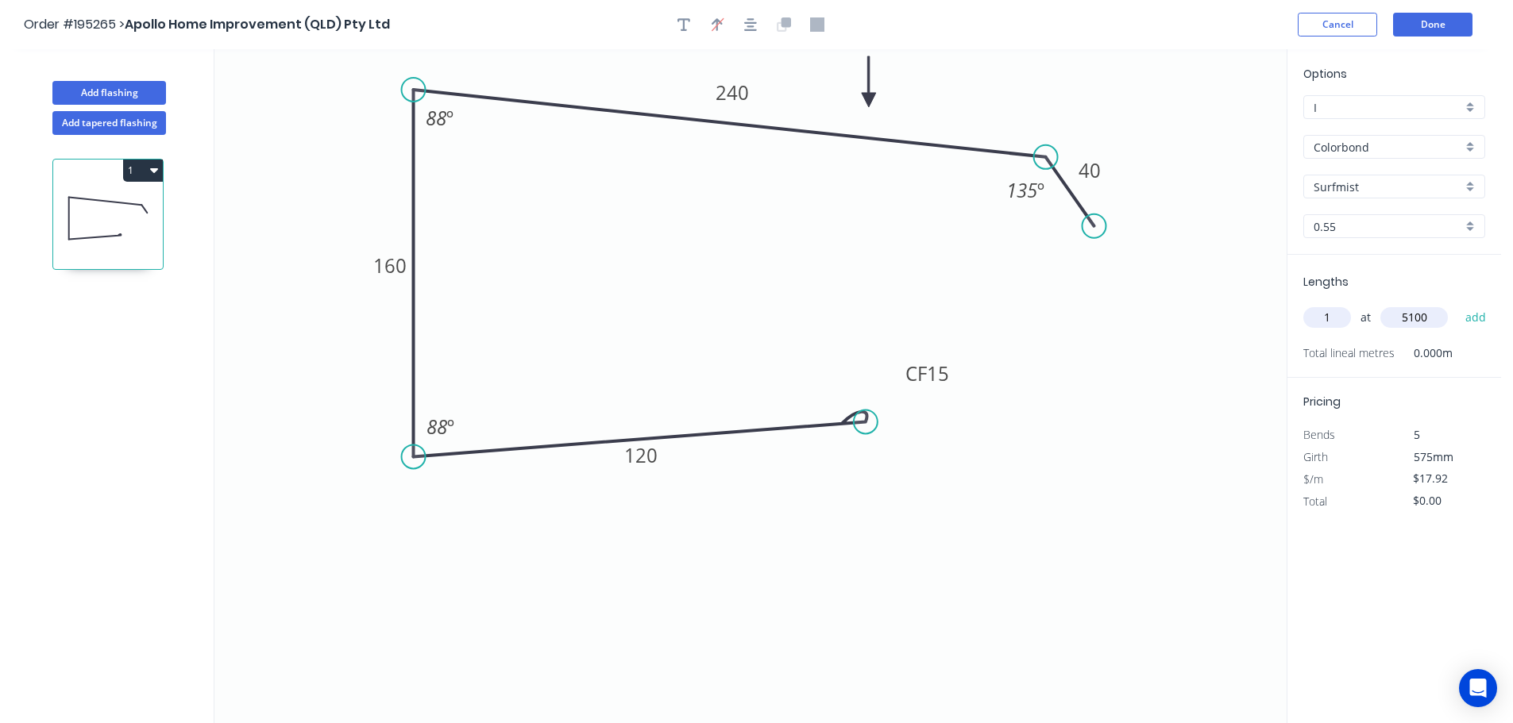
click at [1457, 304] on button "add" at bounding box center [1475, 317] width 37 height 27
type input "$91.39"
type input "1"
click at [1425, 318] on input "text" at bounding box center [1414, 317] width 68 height 21
type input "7700"
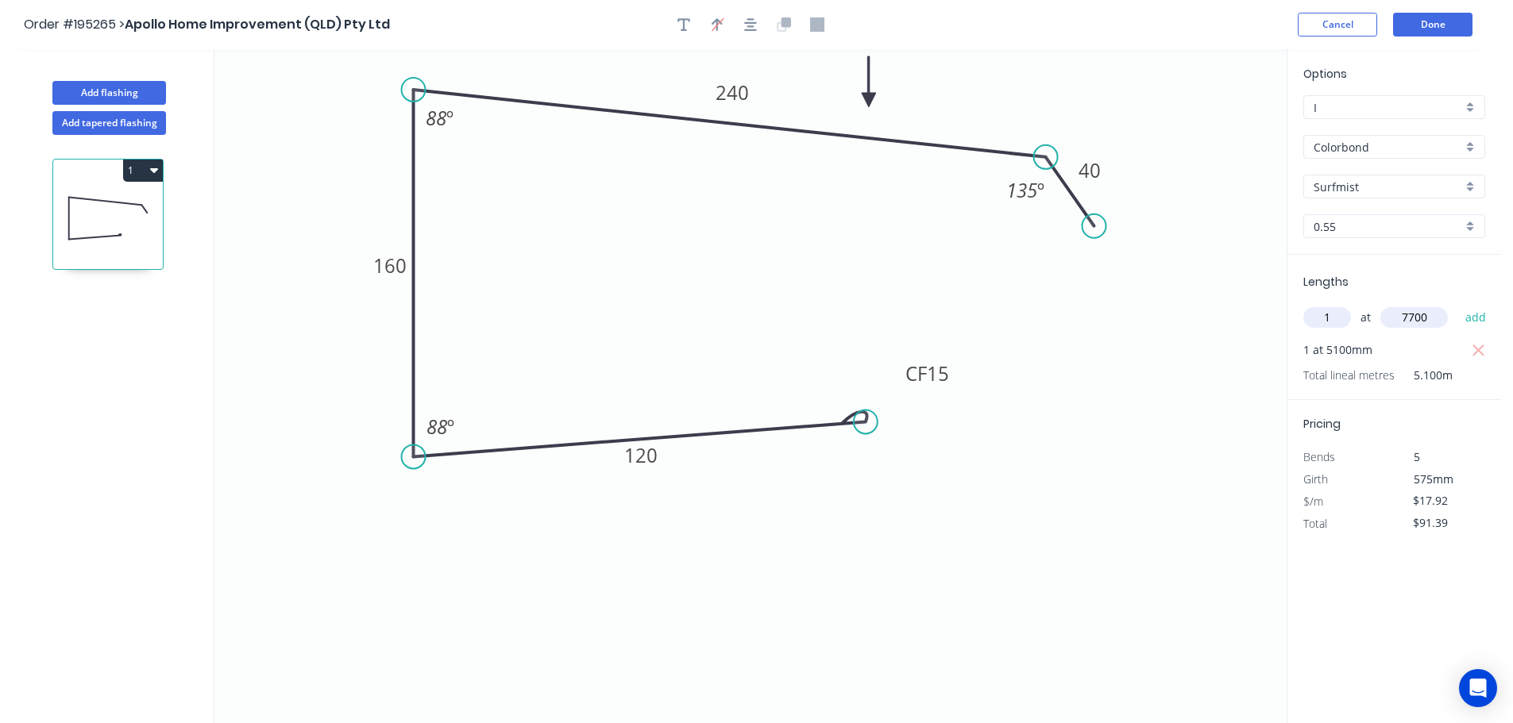
click at [1457, 304] on button "add" at bounding box center [1475, 317] width 37 height 27
type input "$229.38"
click at [1155, 351] on icon "0 CF 15 120 160 240 40 135 º 88 º 88 º" at bounding box center [750, 386] width 1072 height 674
drag, startPoint x: 109, startPoint y: 89, endPoint x: 205, endPoint y: 115, distance: 99.6
click at [112, 87] on button "Add flashing" at bounding box center [109, 93] width 114 height 24
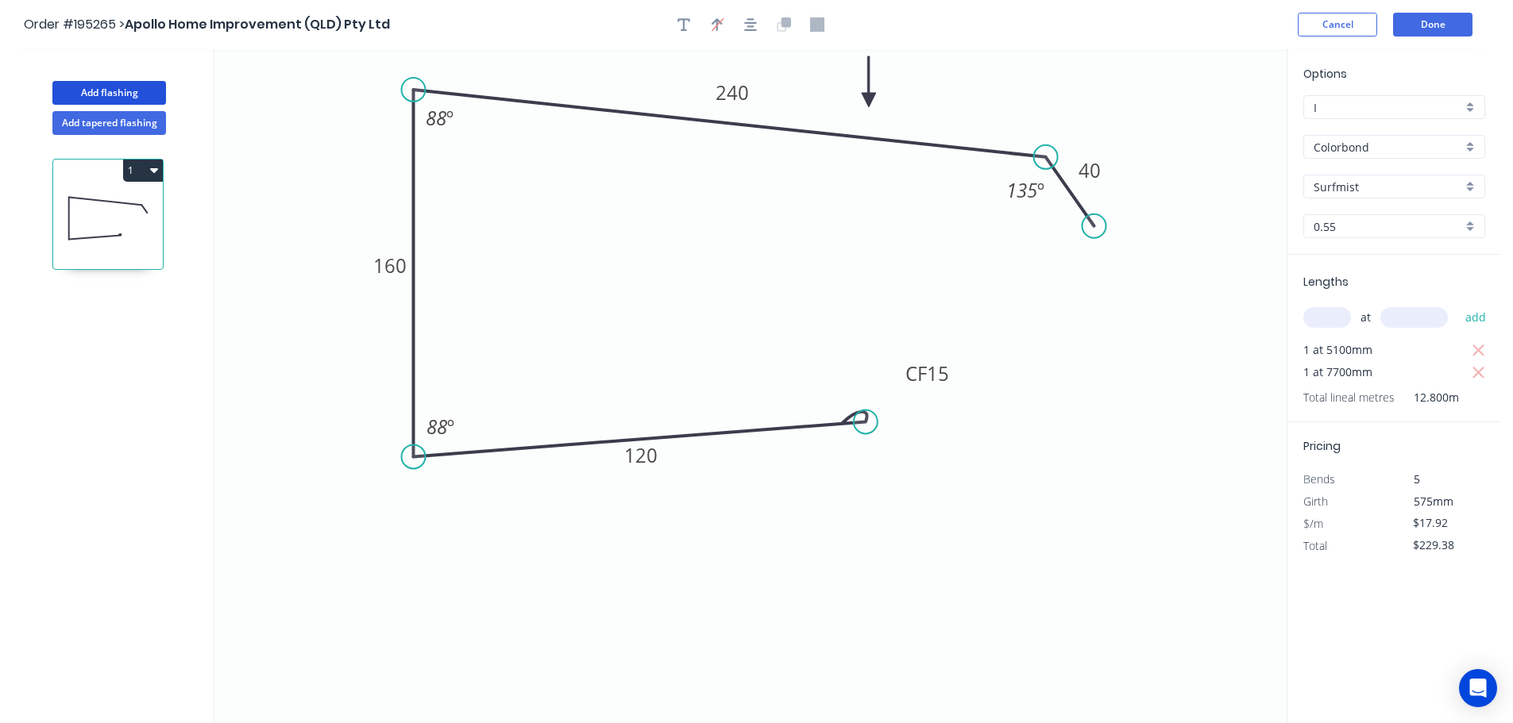
type input "$0.00"
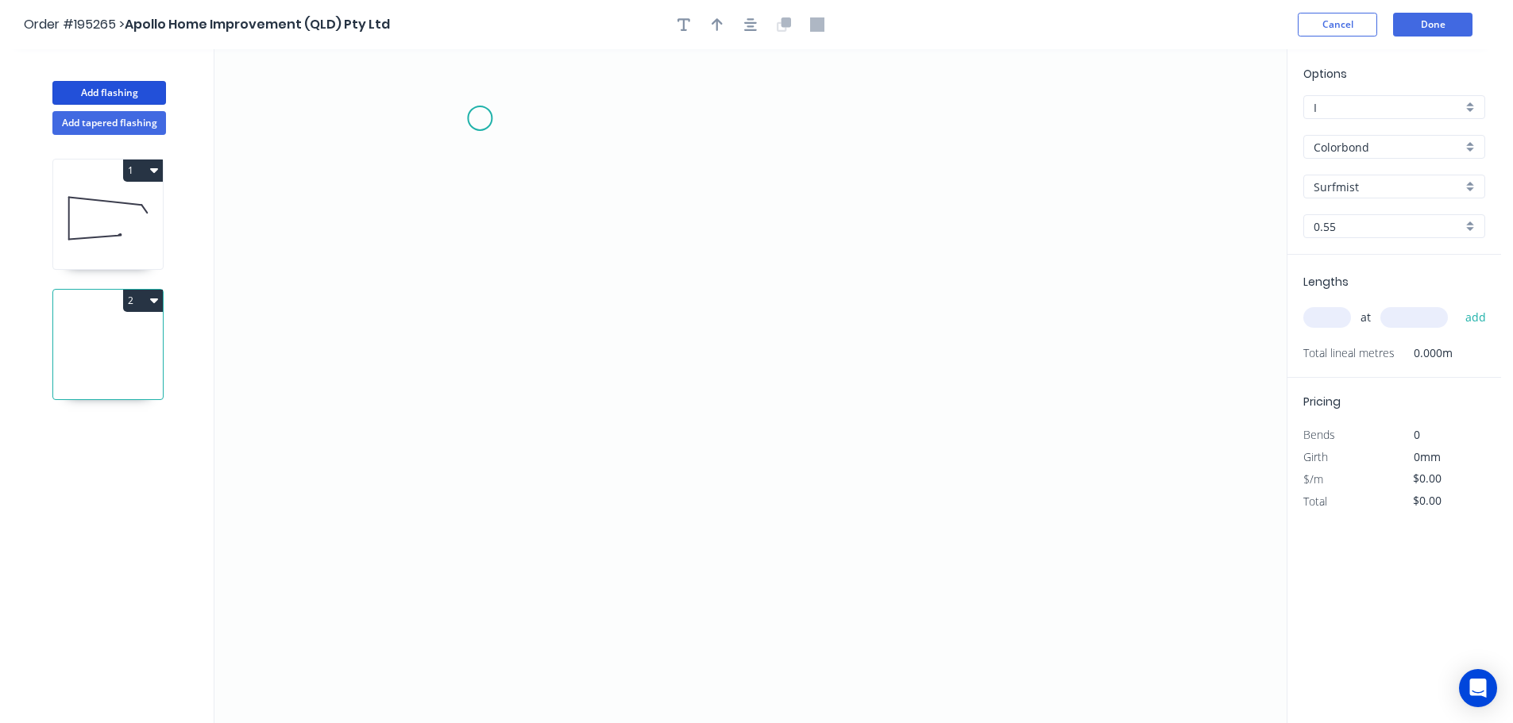
click at [480, 118] on icon "0" at bounding box center [750, 386] width 1072 height 674
click at [592, 112] on icon "0" at bounding box center [750, 386] width 1072 height 674
click at [596, 588] on icon "0 ?" at bounding box center [750, 386] width 1072 height 674
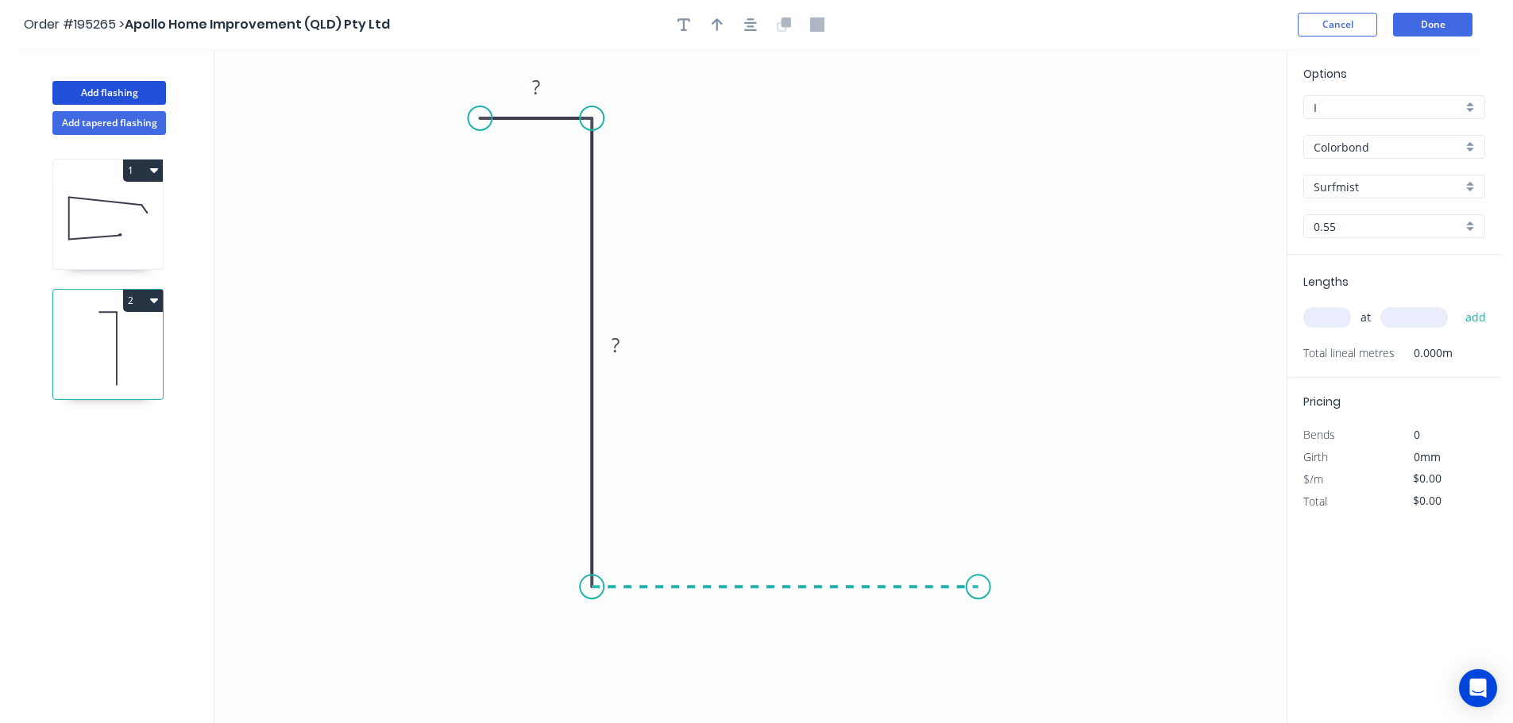
click at [978, 577] on icon "0 ? ?" at bounding box center [750, 386] width 1072 height 674
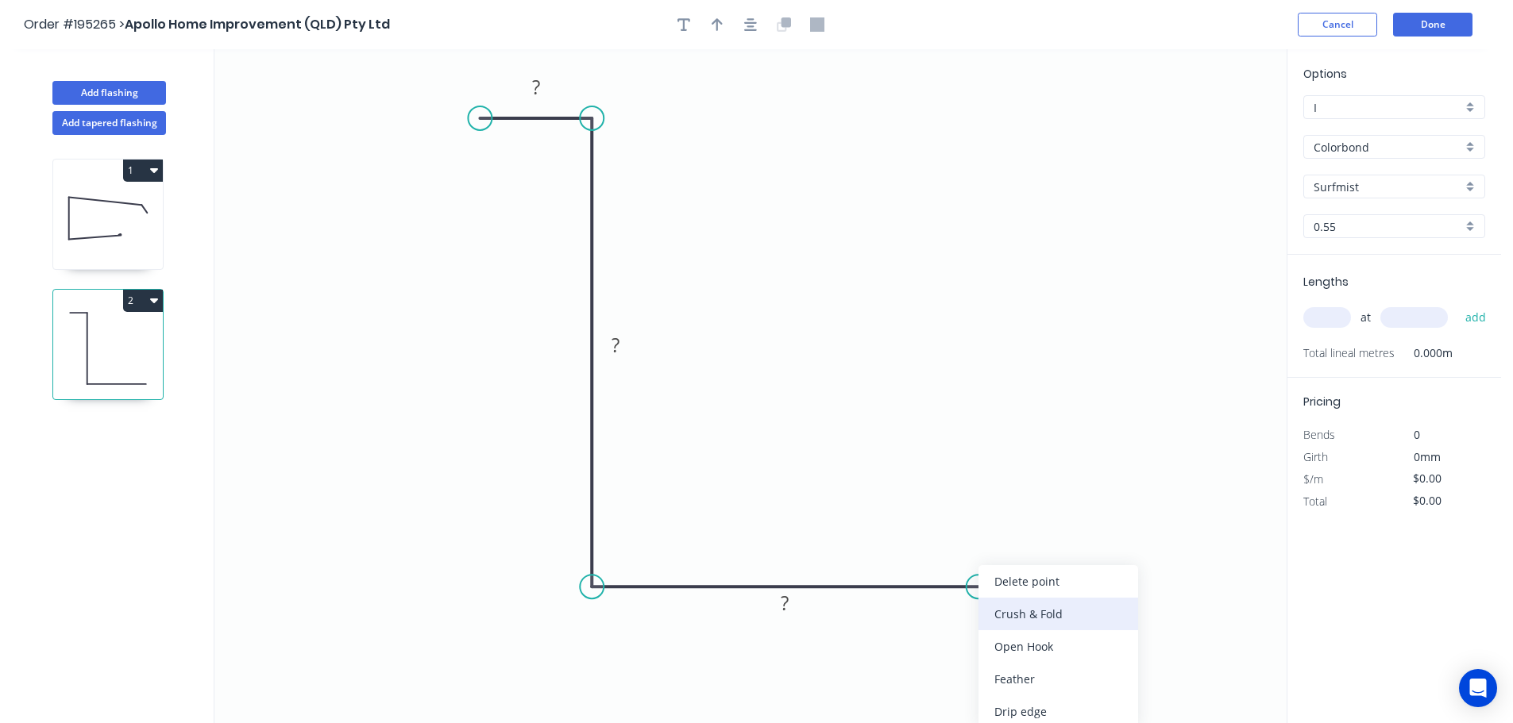
click at [1028, 617] on div "Crush & Fold" at bounding box center [1058, 614] width 160 height 33
click at [973, 617] on tspan "10" at bounding box center [968, 613] width 22 height 26
click at [1103, 573] on icon "0 ? ? CF 15 ?" at bounding box center [750, 386] width 1072 height 674
drag, startPoint x: 986, startPoint y: 625, endPoint x: 1087, endPoint y: 561, distance: 120.3
click at [1087, 561] on rect at bounding box center [1059, 549] width 64 height 33
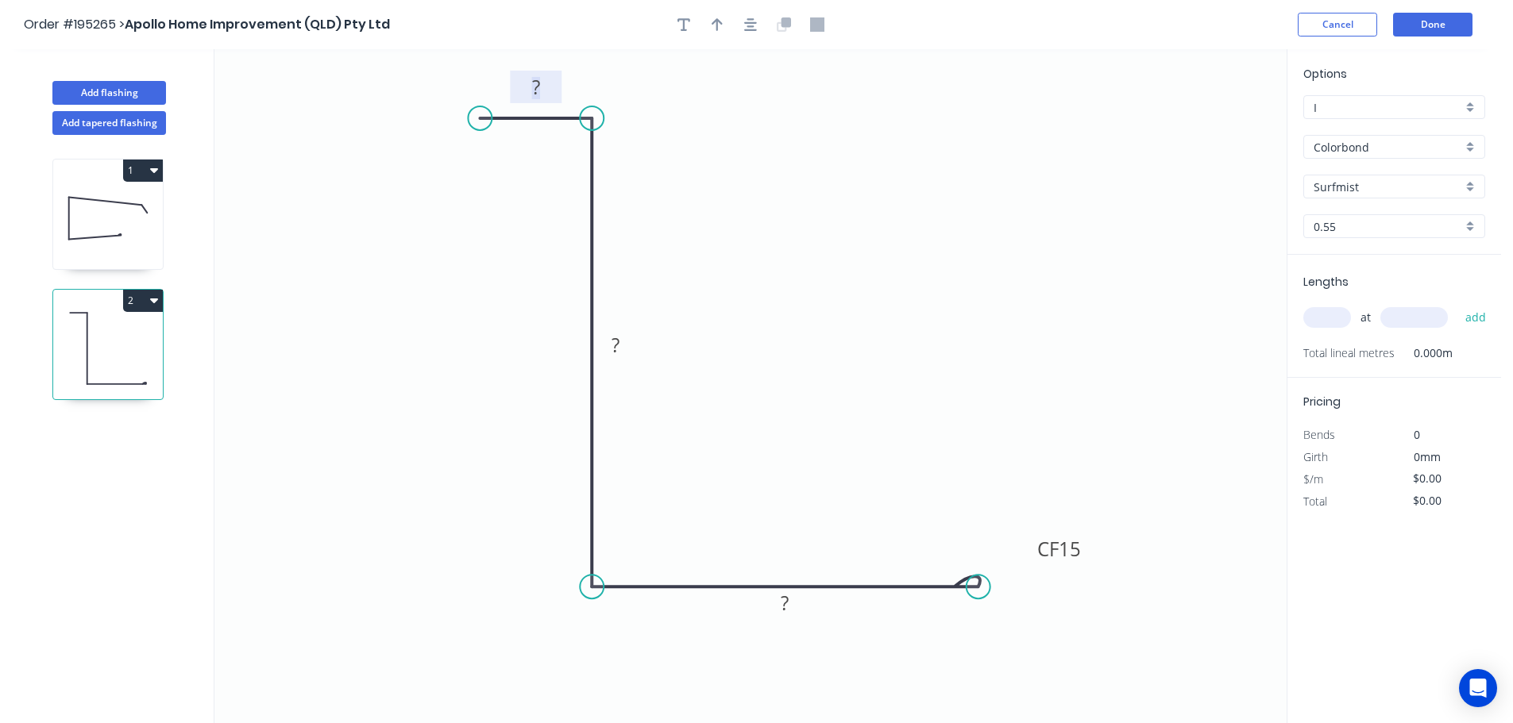
click at [537, 80] on tspan "?" at bounding box center [536, 87] width 8 height 26
click at [837, 176] on icon "0 20 125 CF 15 70" at bounding box center [750, 386] width 1072 height 674
type input "$11.36"
click at [718, 27] on icon "button" at bounding box center [717, 24] width 11 height 13
drag, startPoint x: 1205, startPoint y: 128, endPoint x: 436, endPoint y: 524, distance: 865.6
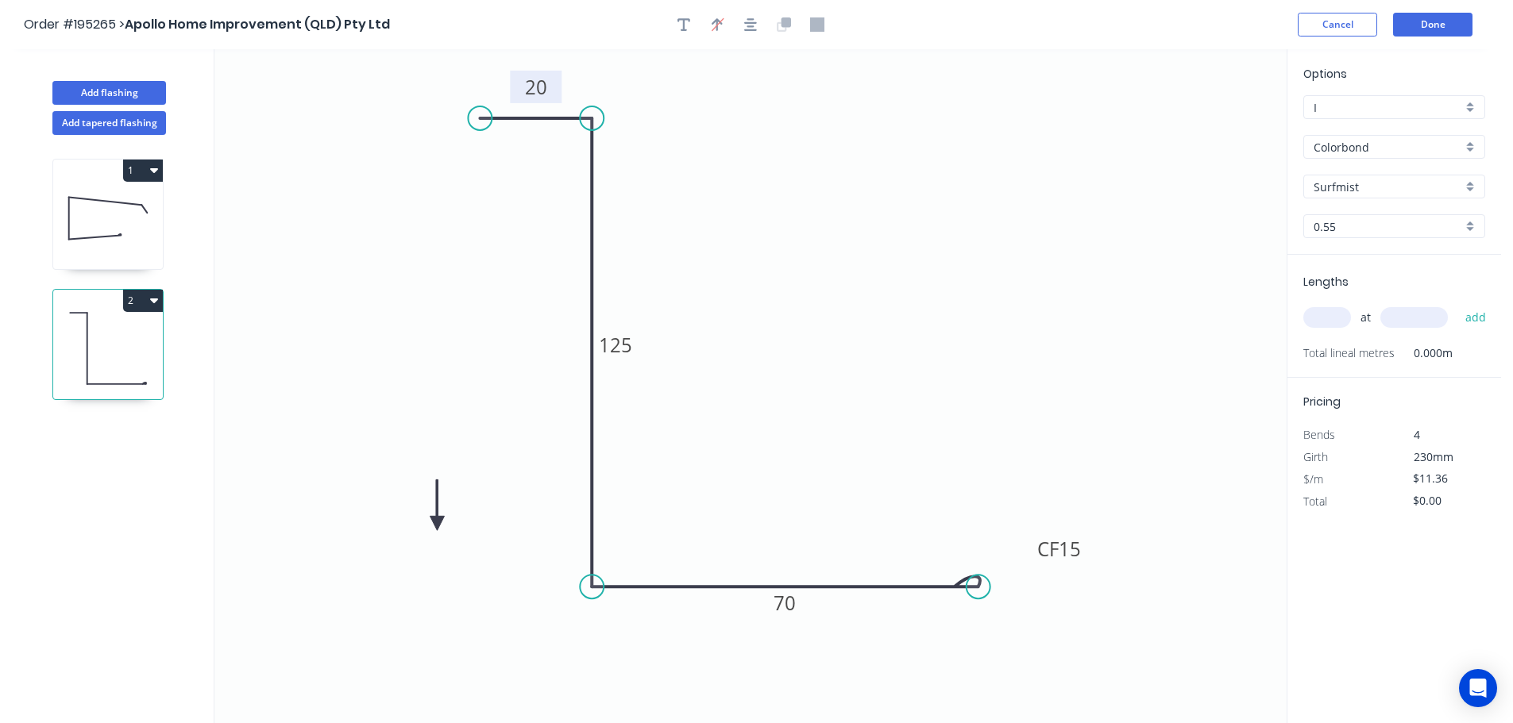
click at [436, 524] on icon at bounding box center [437, 505] width 14 height 51
click at [436, 524] on icon at bounding box center [436, 505] width 14 height 51
click at [436, 524] on icon at bounding box center [449, 511] width 46 height 46
click at [436, 524] on icon at bounding box center [454, 523] width 51 height 14
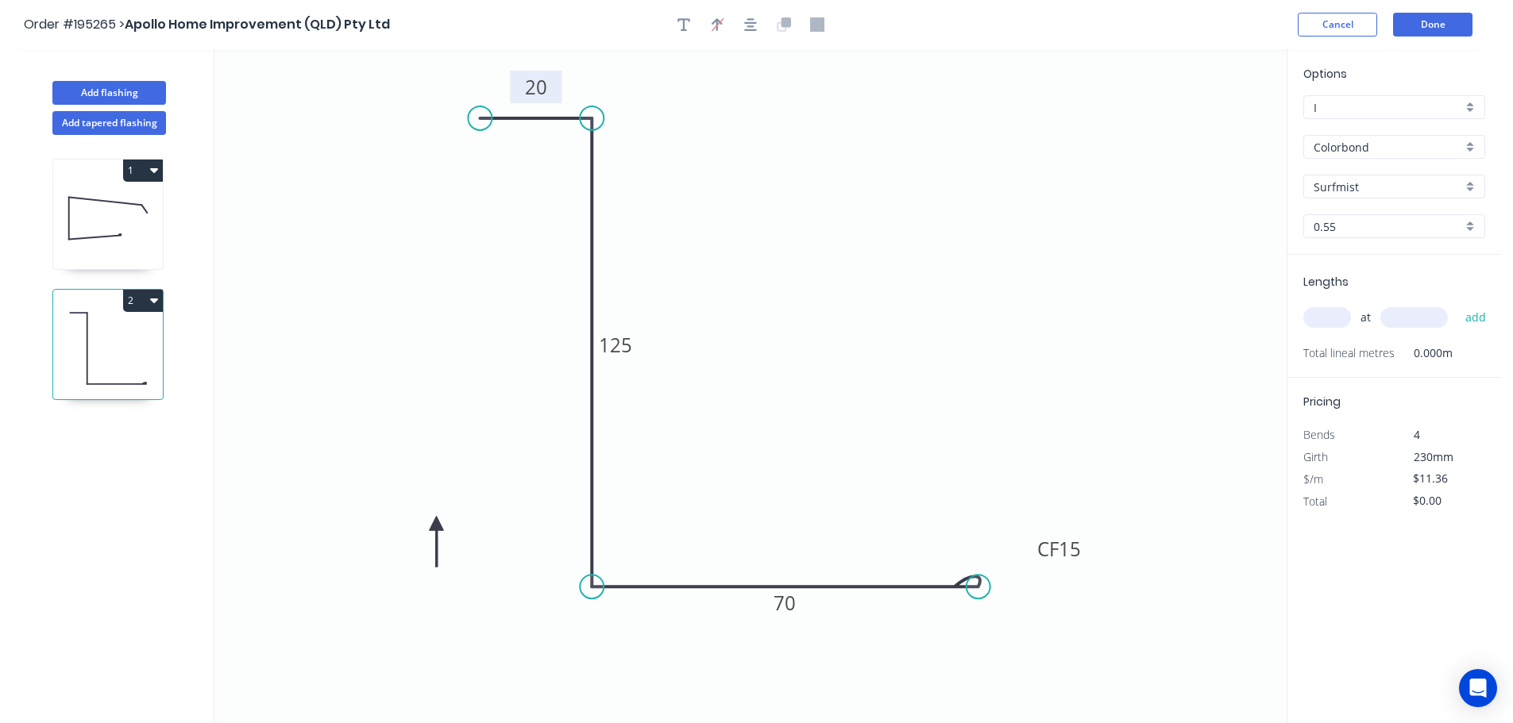
click at [436, 524] on icon at bounding box center [436, 541] width 14 height 51
click at [1336, 318] on input "text" at bounding box center [1327, 317] width 48 height 21
type input "1"
click at [1419, 312] on input "text" at bounding box center [1414, 317] width 68 height 21
type input "6200"
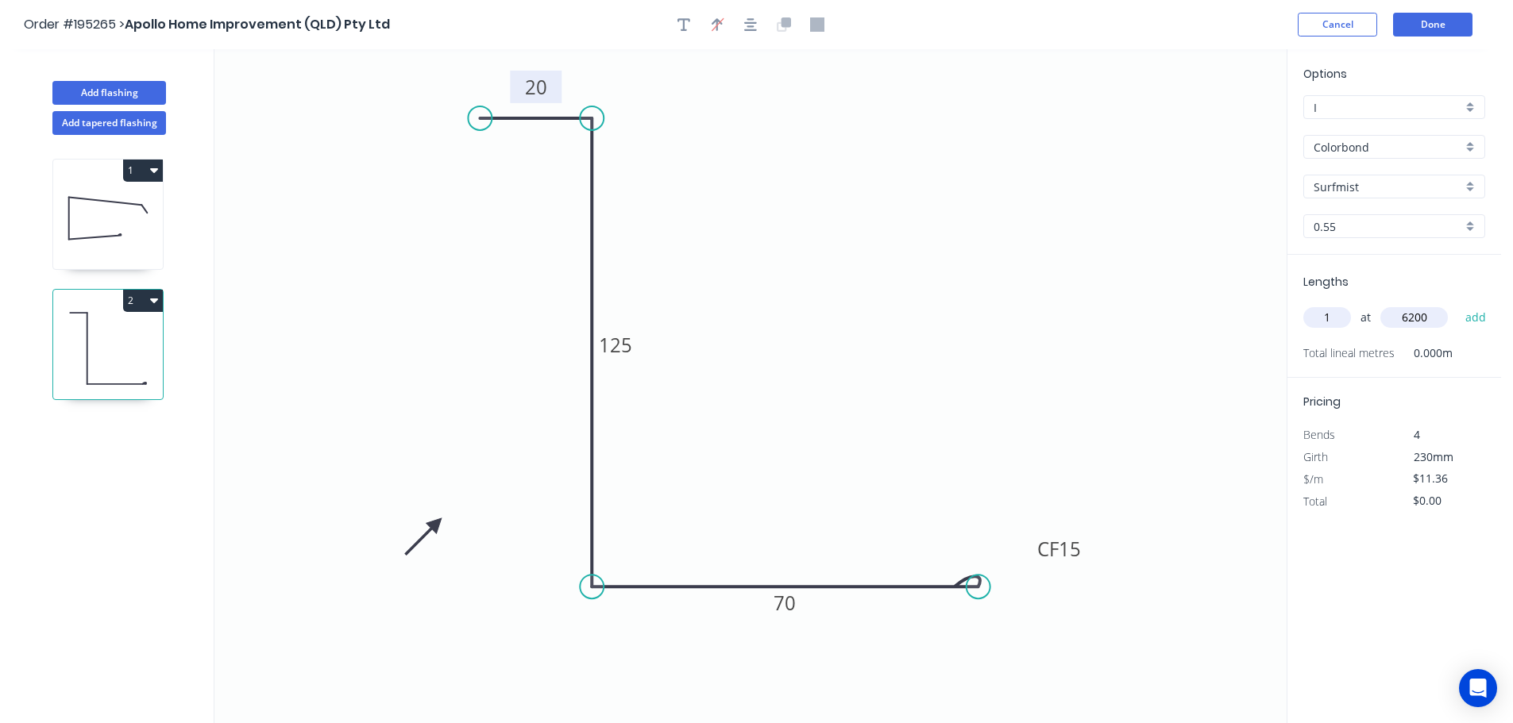
click at [1457, 304] on button "add" at bounding box center [1475, 317] width 37 height 27
type input "$70.43"
type input "1"
click at [1419, 312] on input "text" at bounding box center [1414, 317] width 68 height 21
click at [1457, 304] on button "add" at bounding box center [1475, 317] width 37 height 27
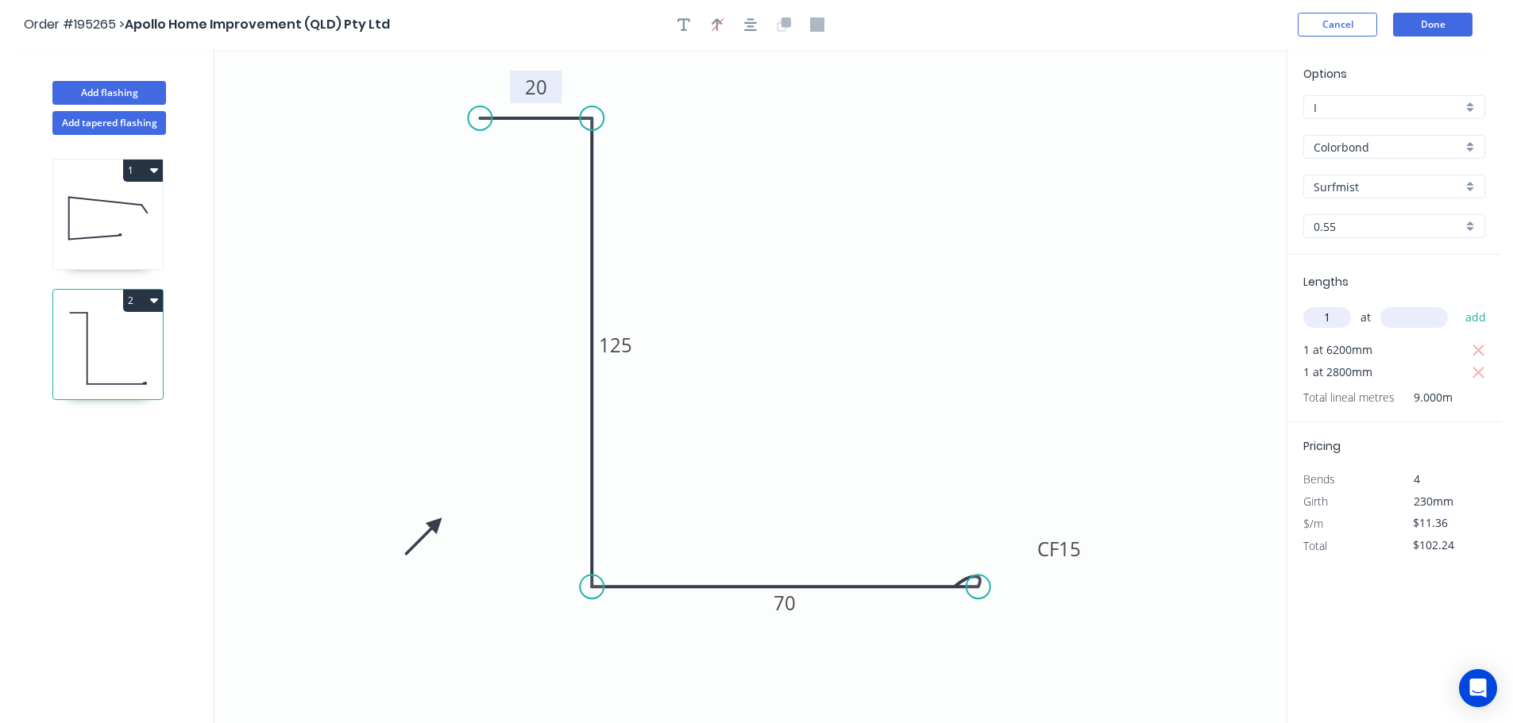
click at [1419, 312] on input "text" at bounding box center [1414, 317] width 68 height 21
click at [1457, 304] on button "add" at bounding box center [1475, 317] width 37 height 27
click at [1460, 31] on button "Done" at bounding box center [1432, 25] width 79 height 24
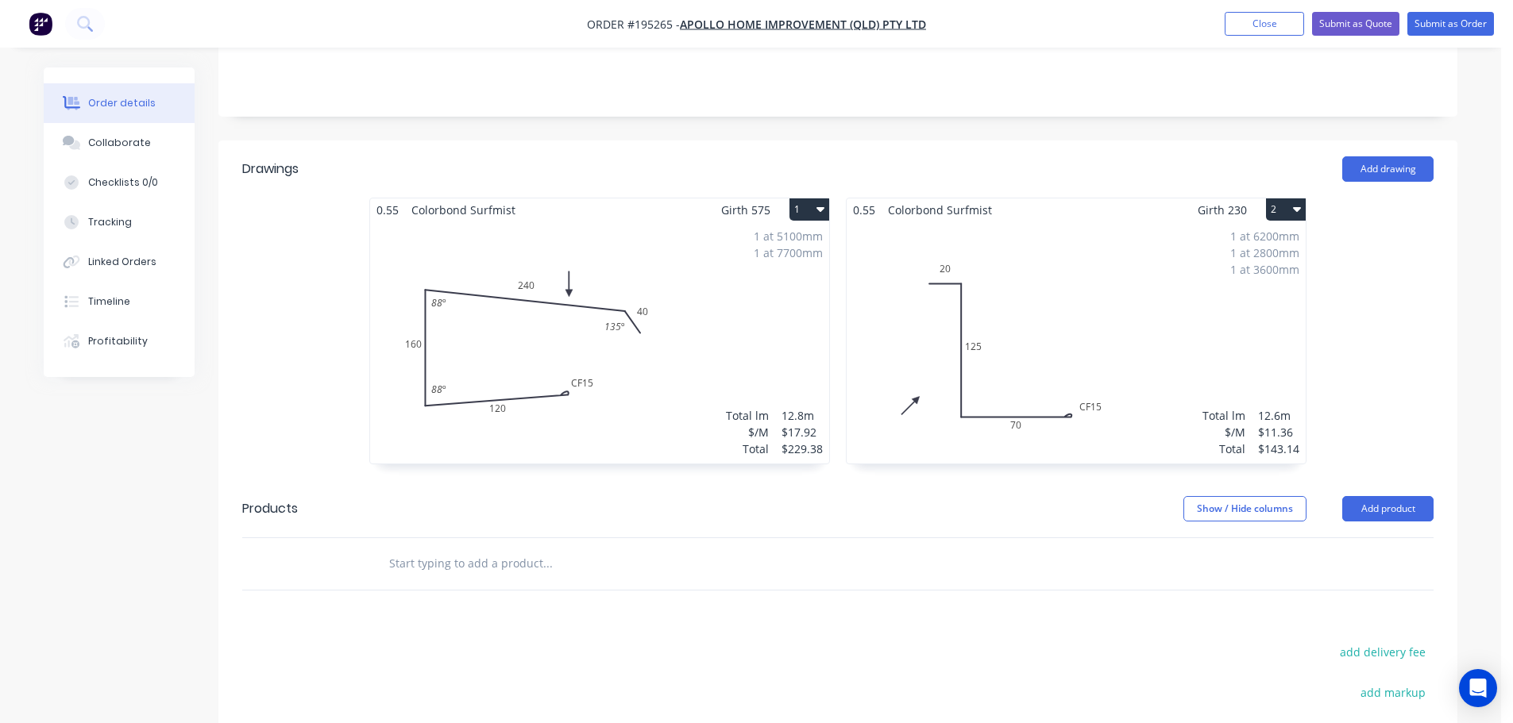
scroll to position [556, 0]
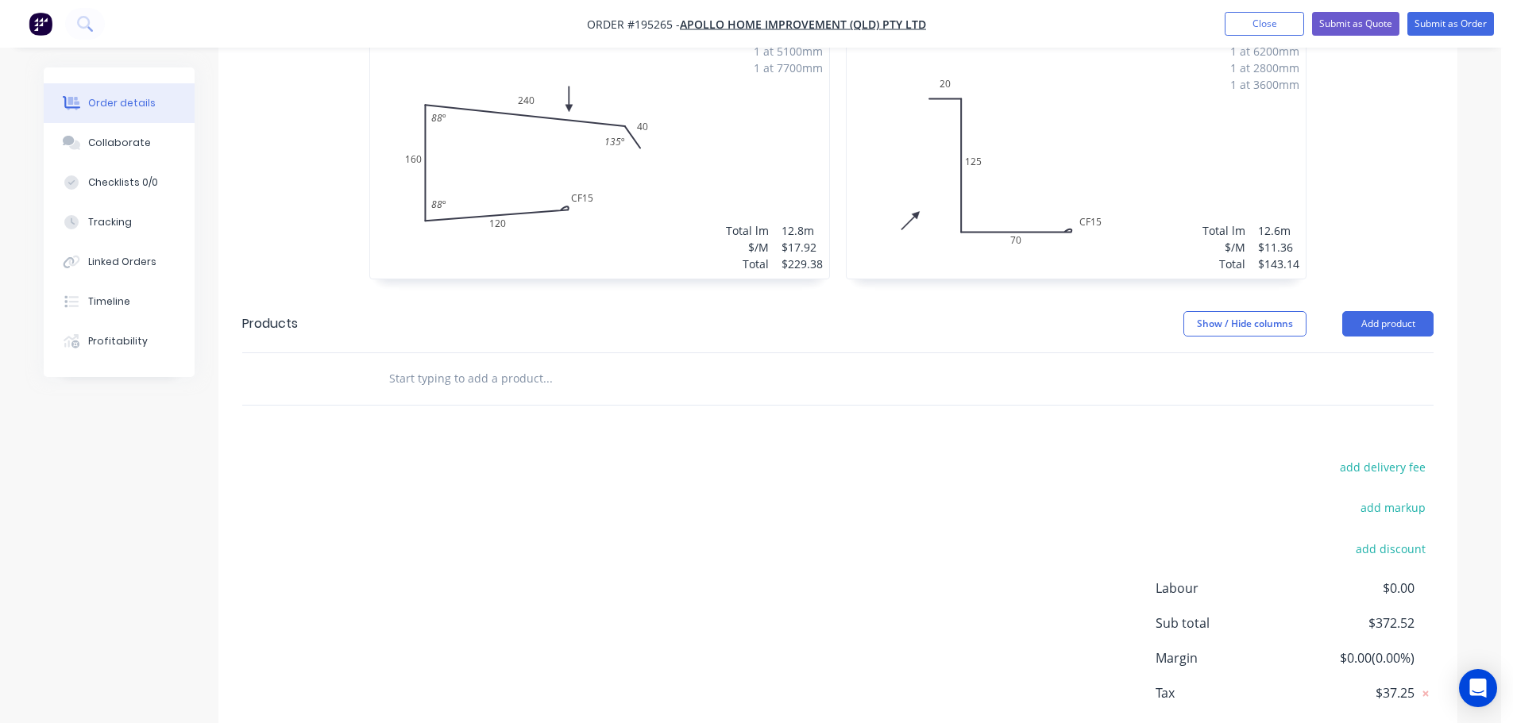
click at [419, 363] on input "text" at bounding box center [547, 379] width 318 height 32
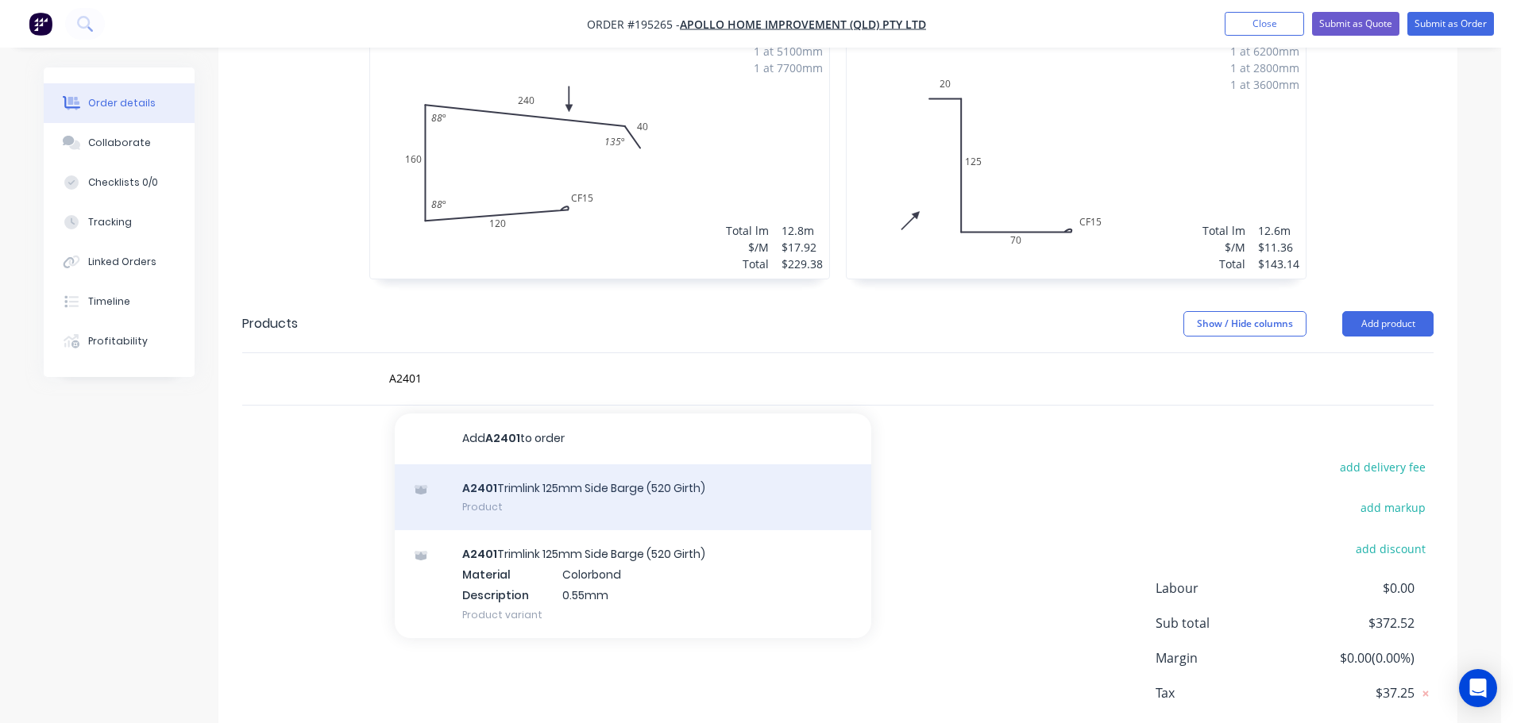
click at [691, 465] on div "A2401 Trimlink 125mm Side Barge (520 Girth) Product" at bounding box center [633, 498] width 476 height 67
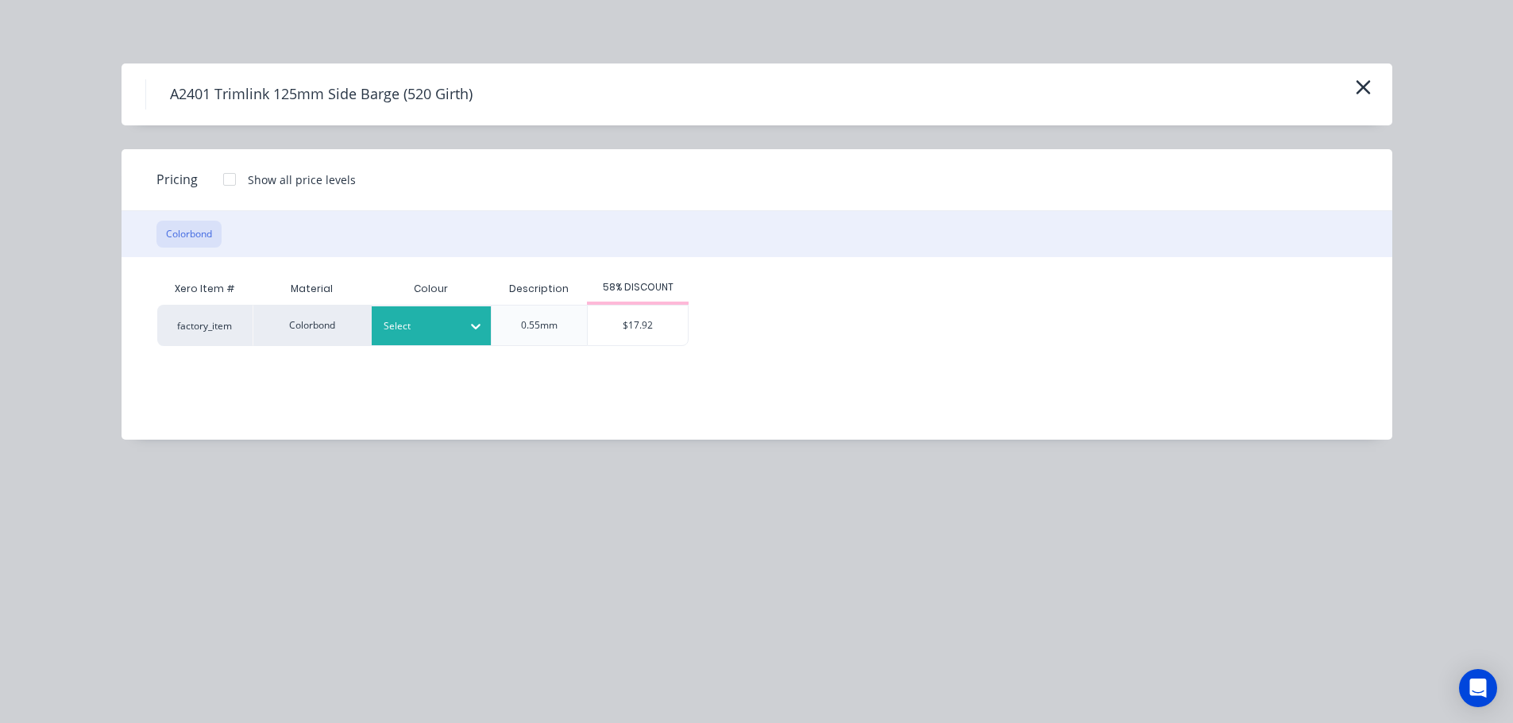
click at [432, 330] on div at bounding box center [419, 326] width 71 height 17
click at [199, 262] on div "Surfmist" at bounding box center [99, 247] width 199 height 29
click at [635, 322] on div "$17.92" at bounding box center [638, 326] width 100 height 40
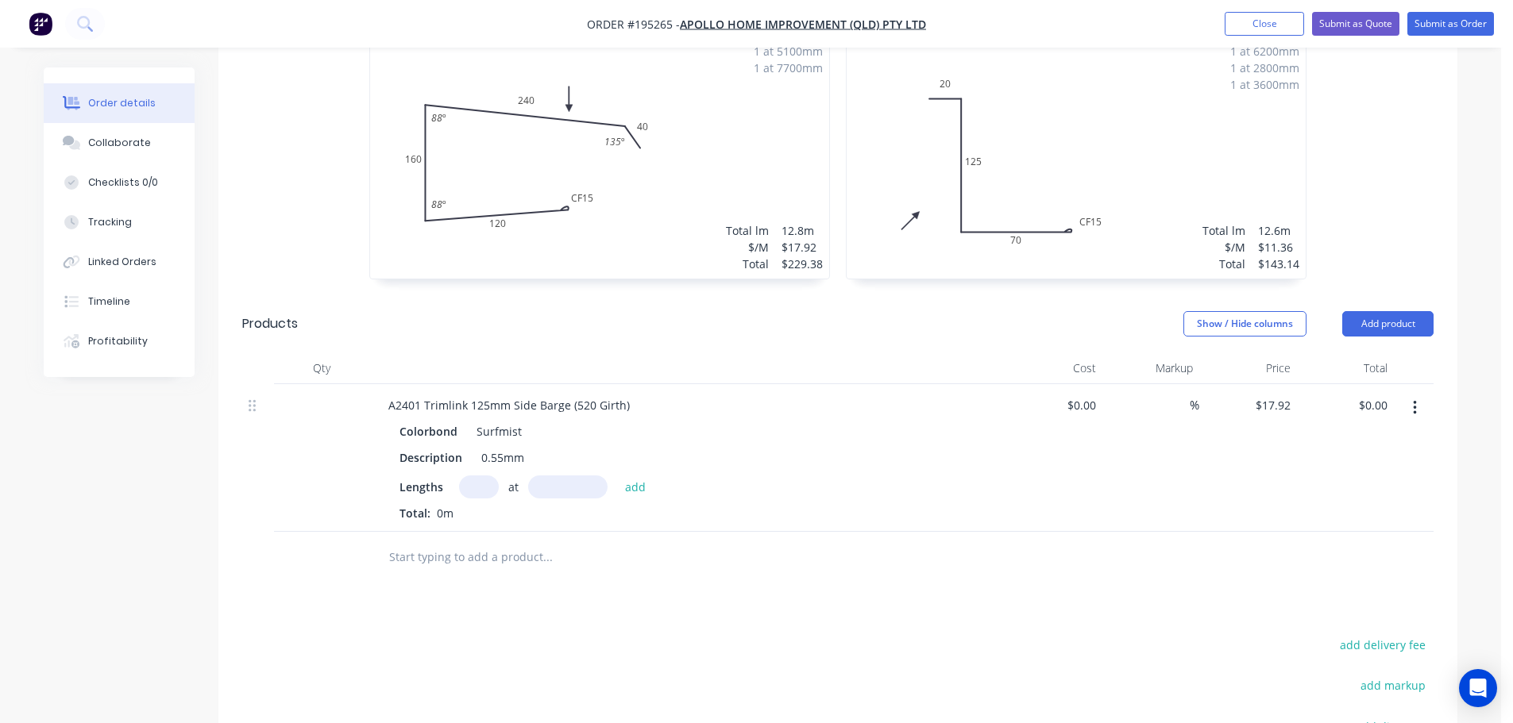
click at [486, 476] on input "text" at bounding box center [479, 487] width 40 height 23
click at [578, 476] on input "text" at bounding box center [567, 487] width 79 height 23
click at [617, 476] on button "add" at bounding box center [635, 486] width 37 height 21
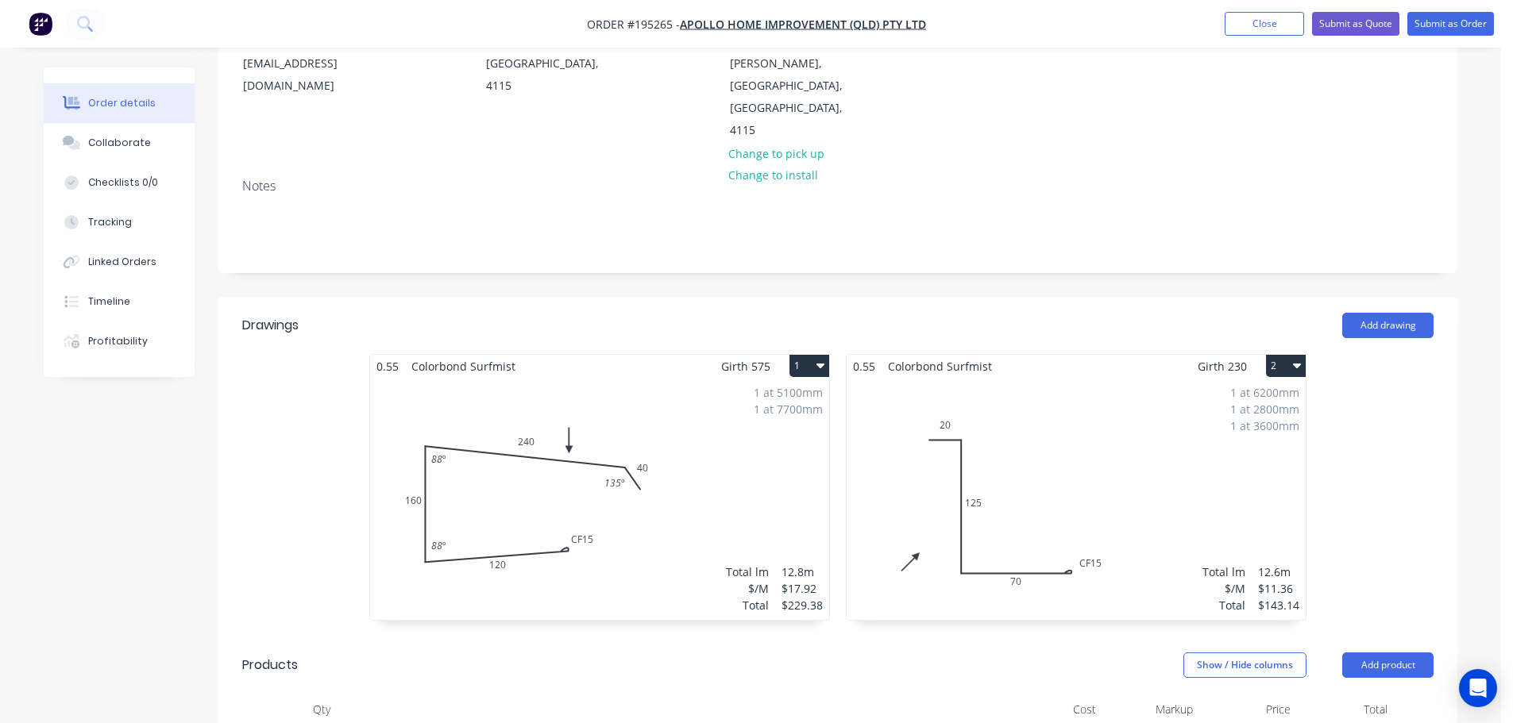
scroll to position [0, 0]
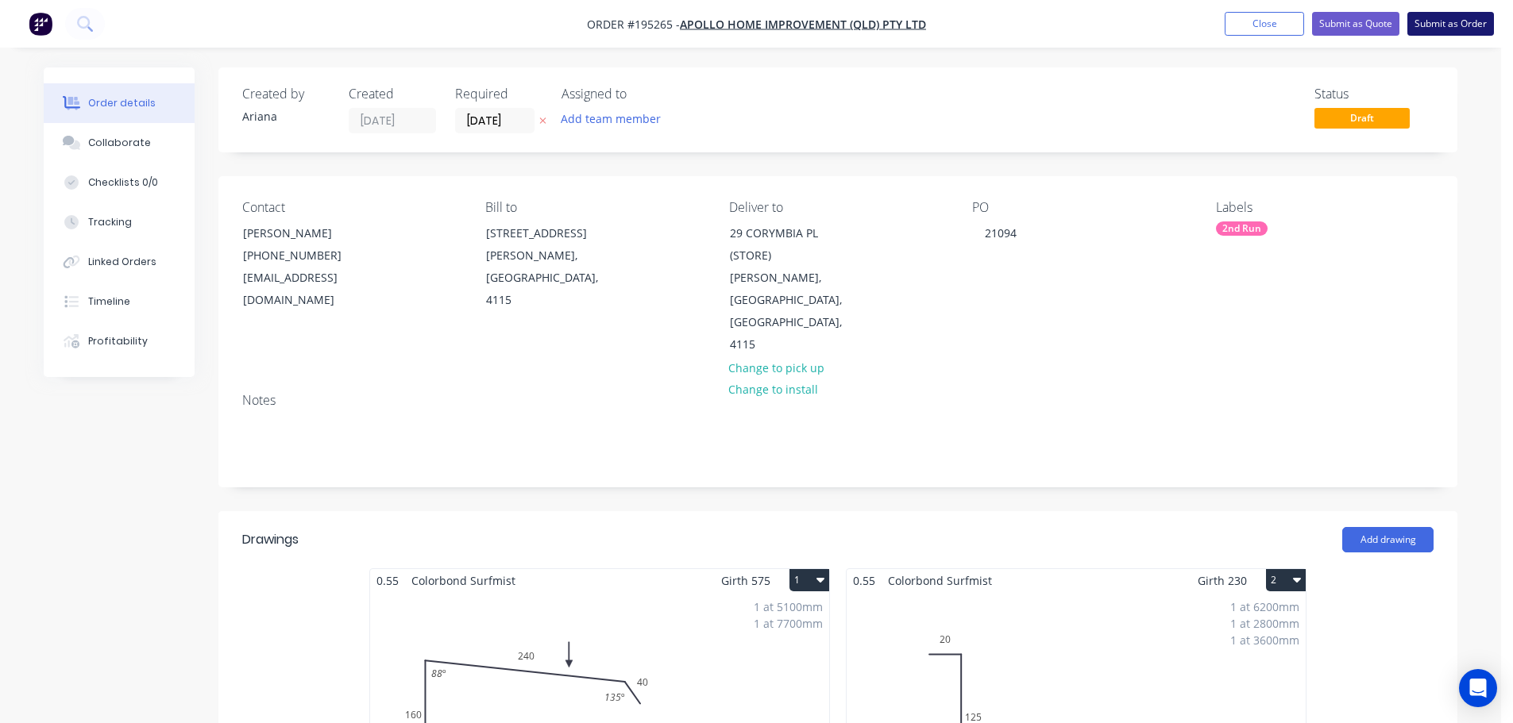
click at [1450, 23] on button "Submit as Order" at bounding box center [1450, 24] width 87 height 24
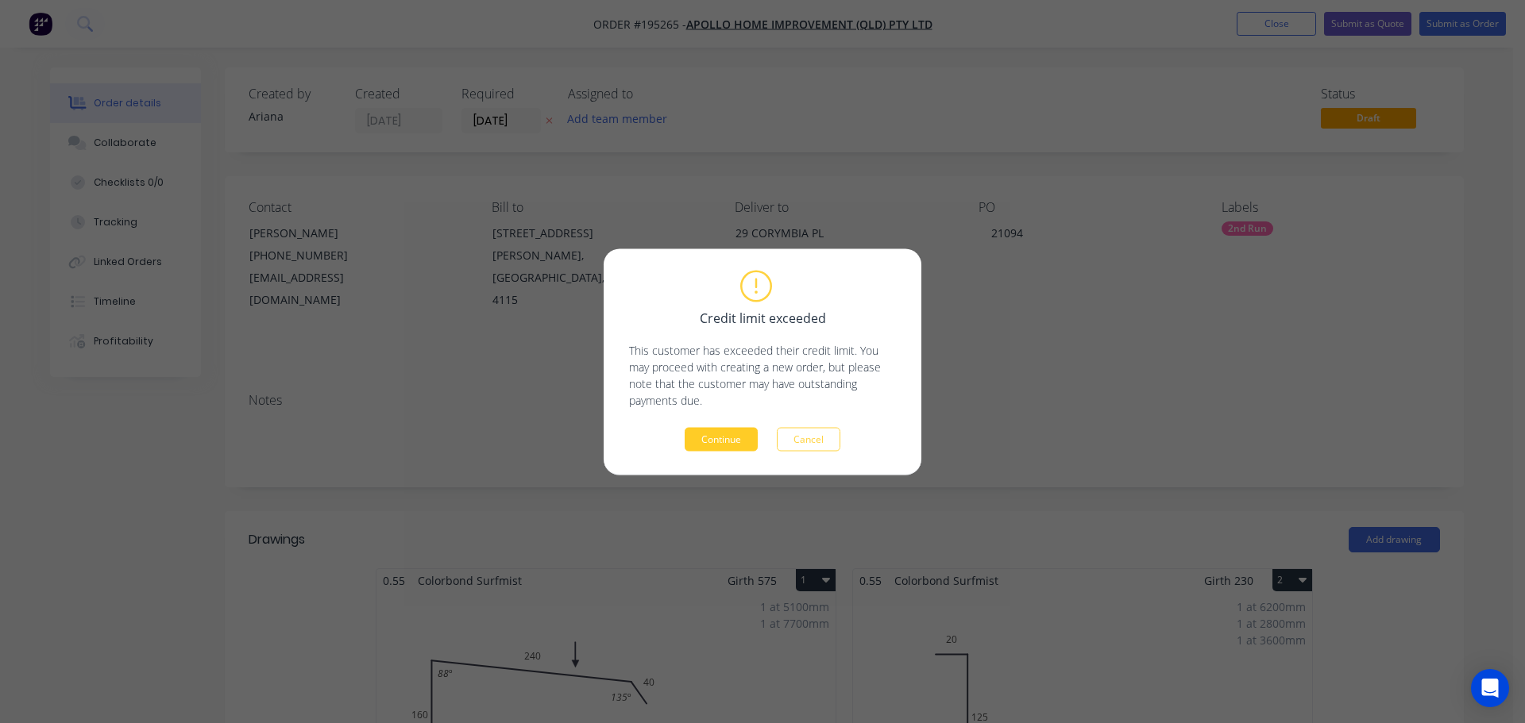
click at [715, 440] on button "Continue" at bounding box center [721, 439] width 73 height 24
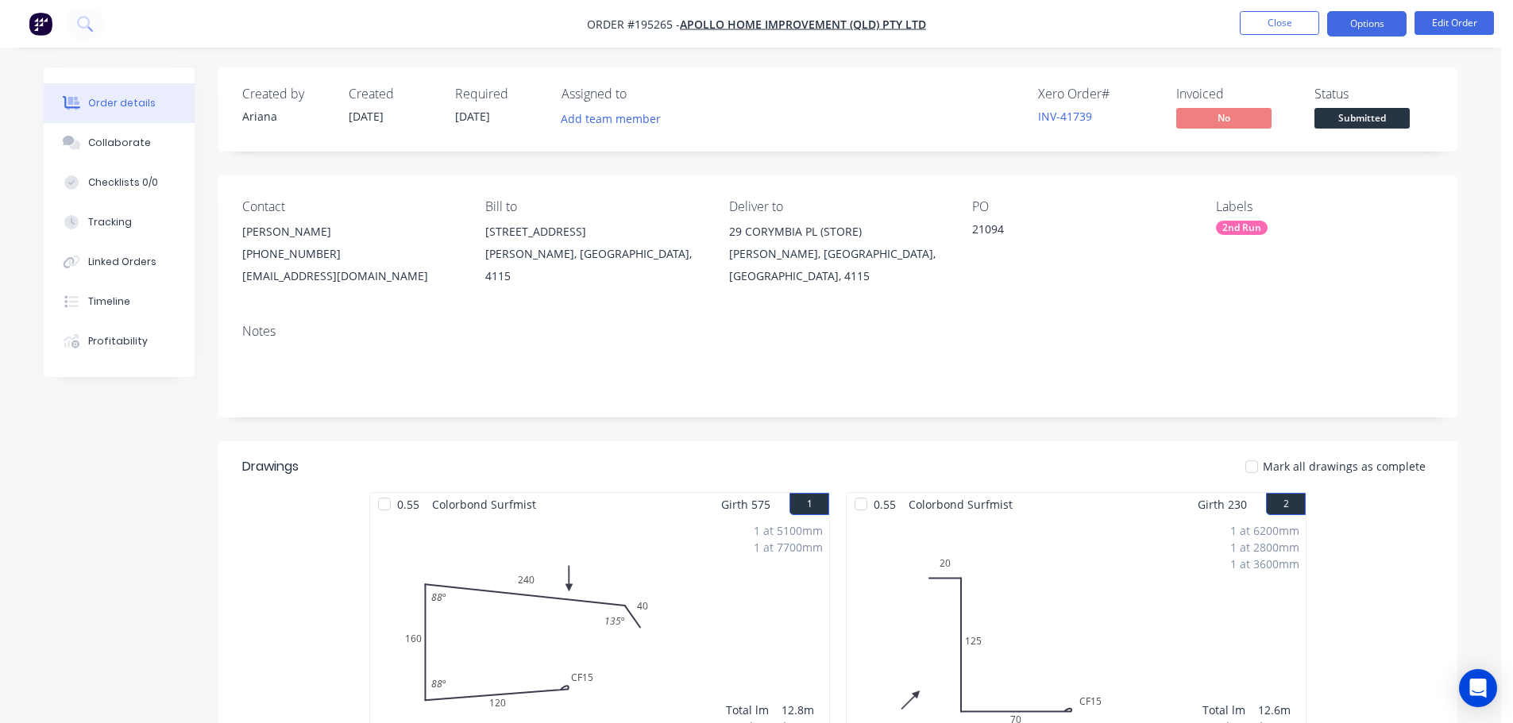
click at [1372, 21] on button "Options" at bounding box center [1366, 23] width 79 height 25
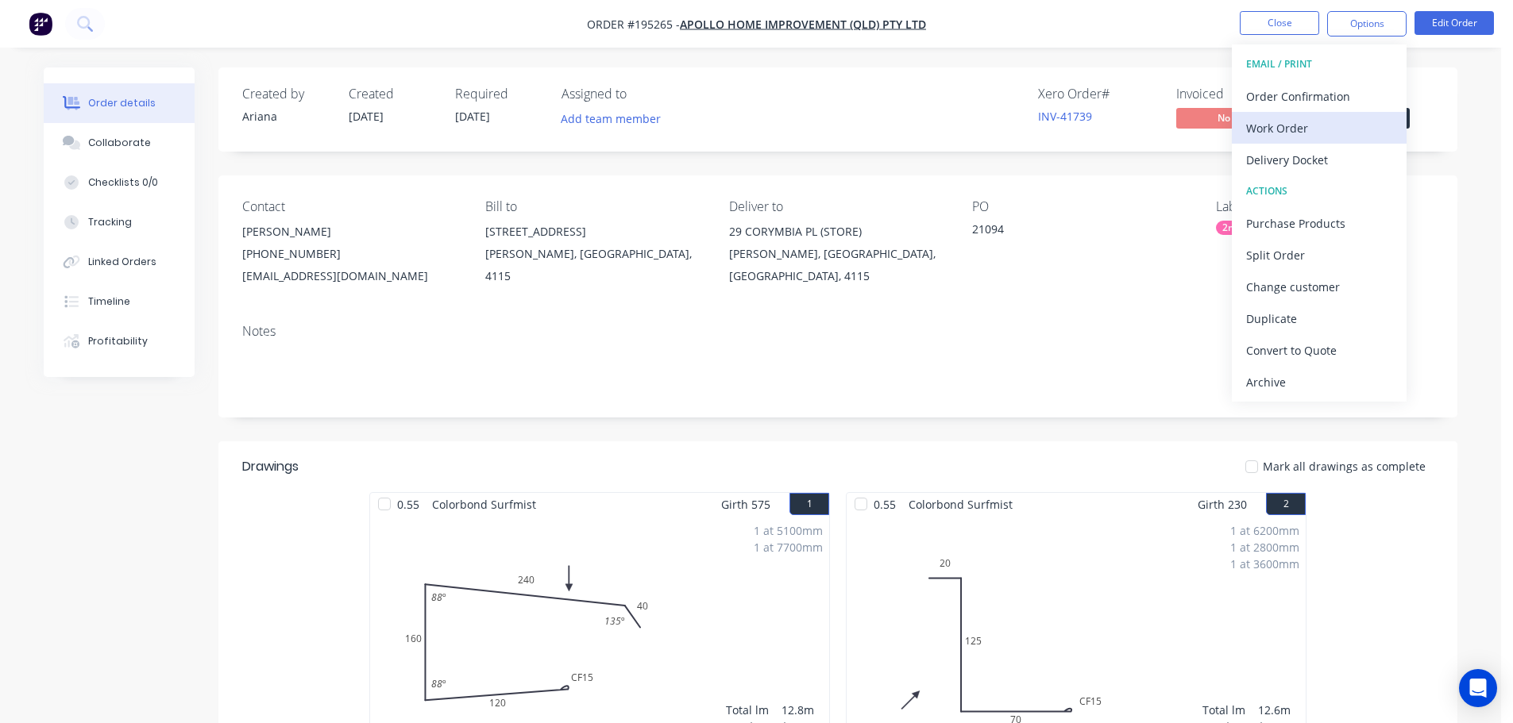
click at [1301, 124] on div "Work Order" at bounding box center [1319, 128] width 146 height 23
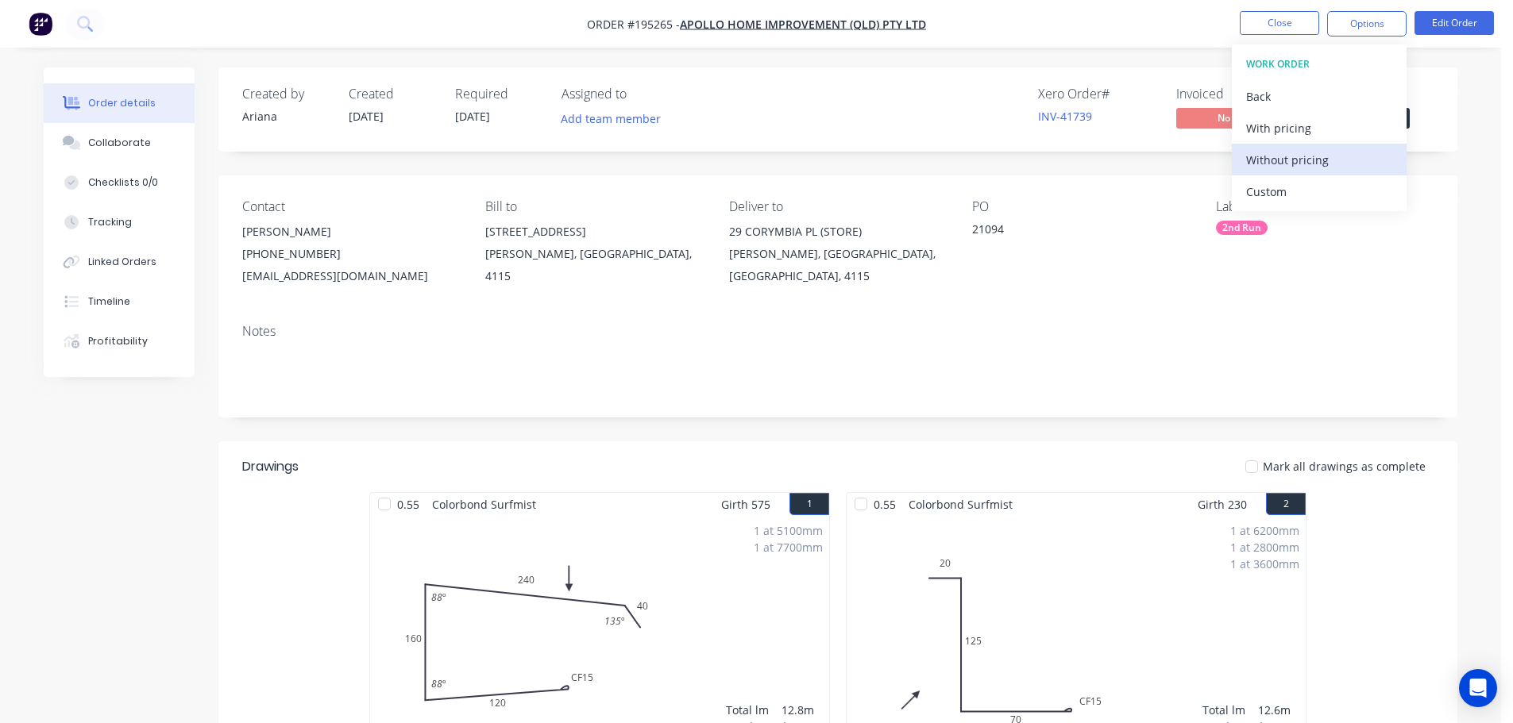
click at [1281, 158] on div "Without pricing" at bounding box center [1319, 160] width 146 height 23
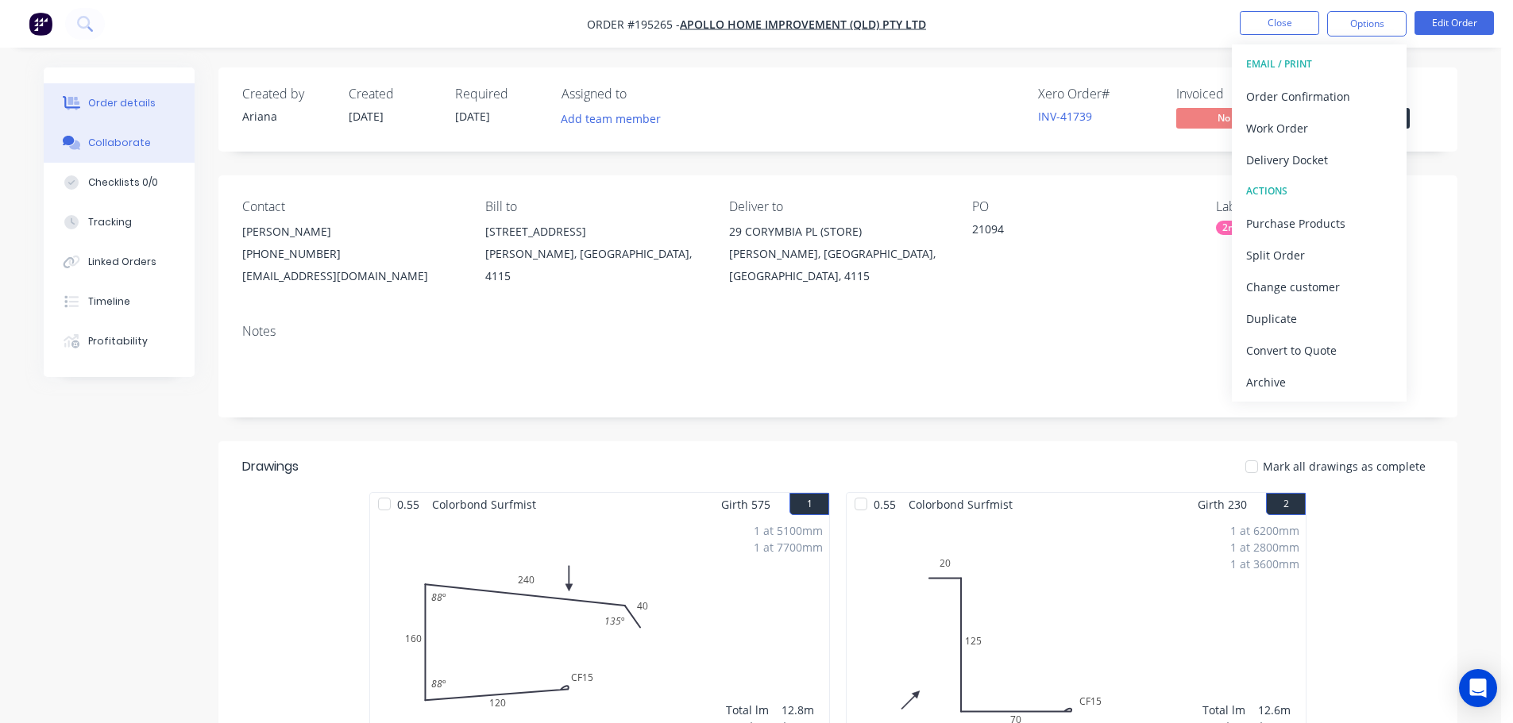
click at [100, 138] on div "Collaborate" at bounding box center [119, 143] width 63 height 14
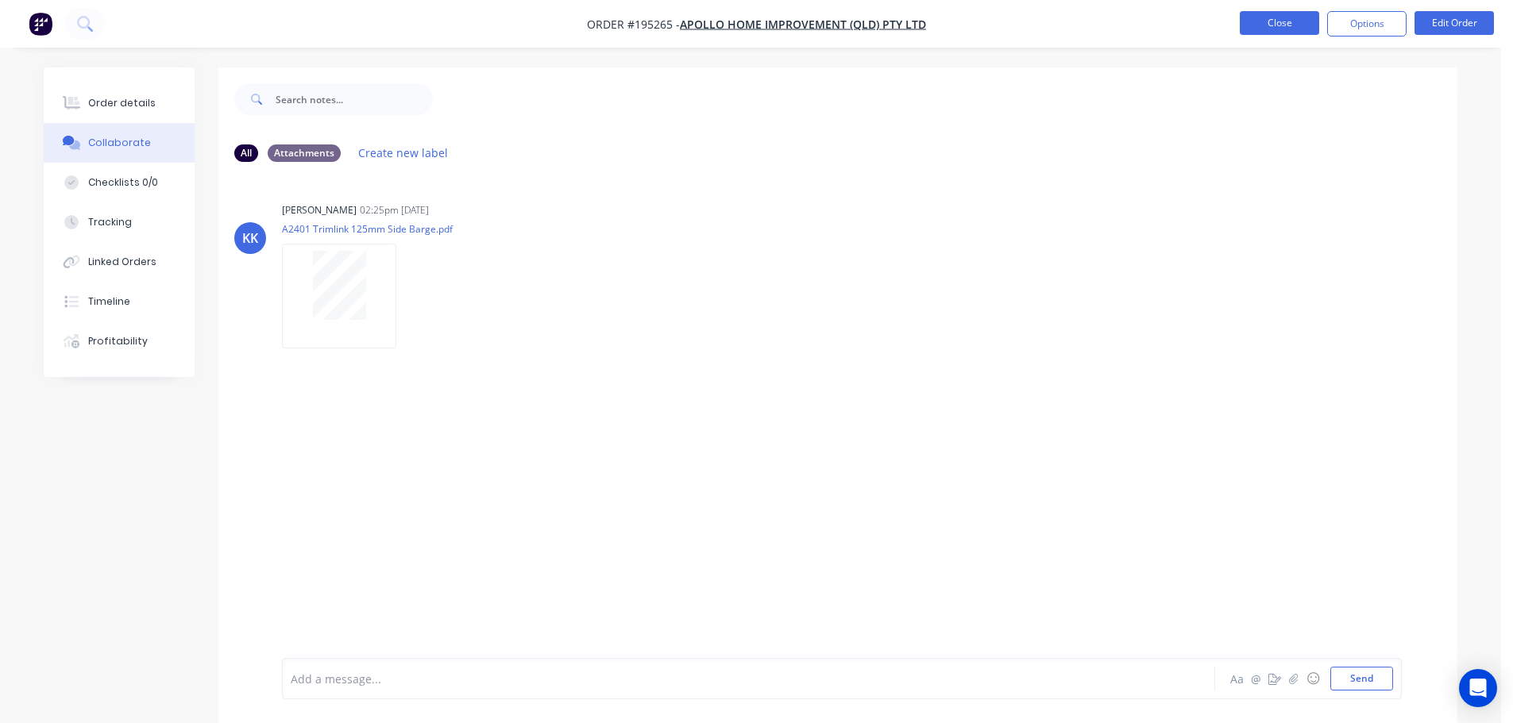
click at [1288, 22] on button "Close" at bounding box center [1279, 23] width 79 height 24
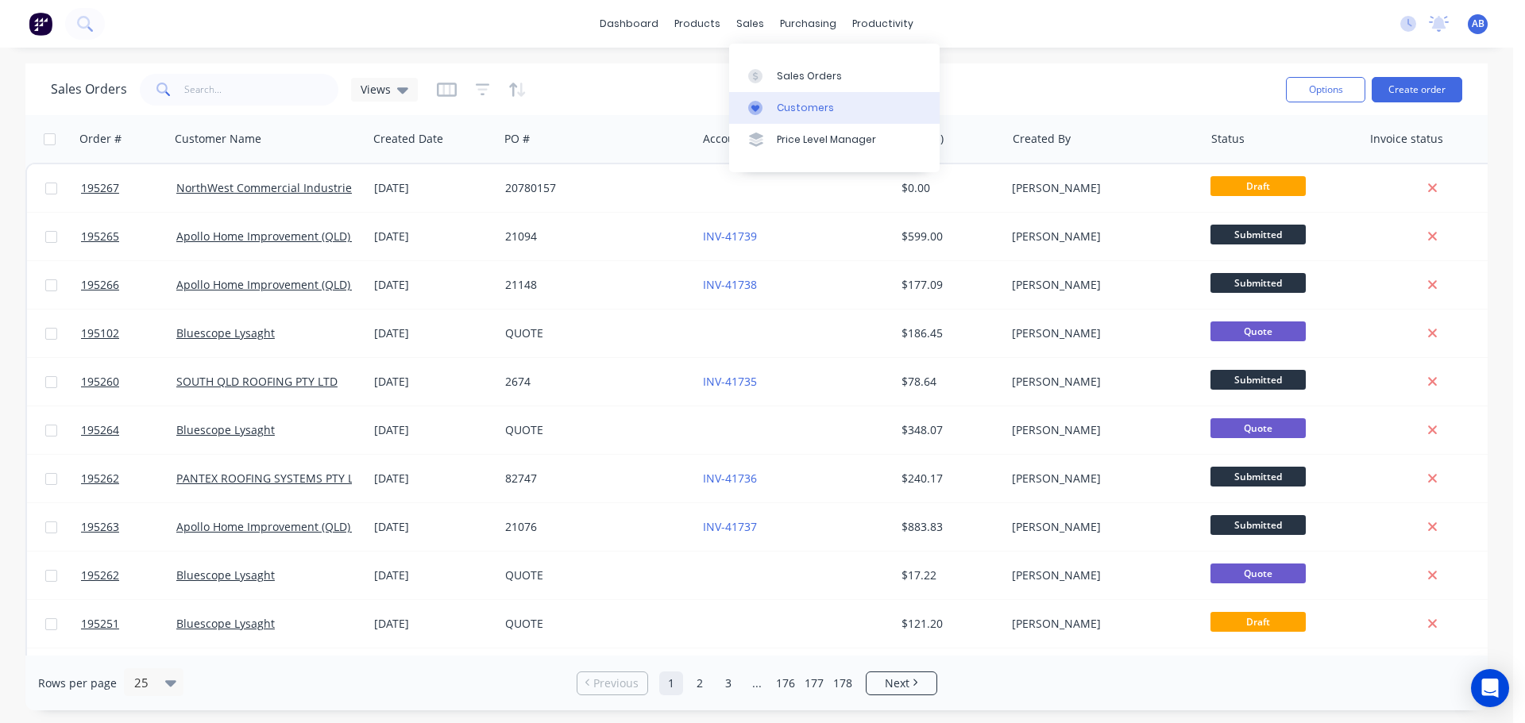
click at [786, 105] on div "Customers" at bounding box center [805, 108] width 57 height 14
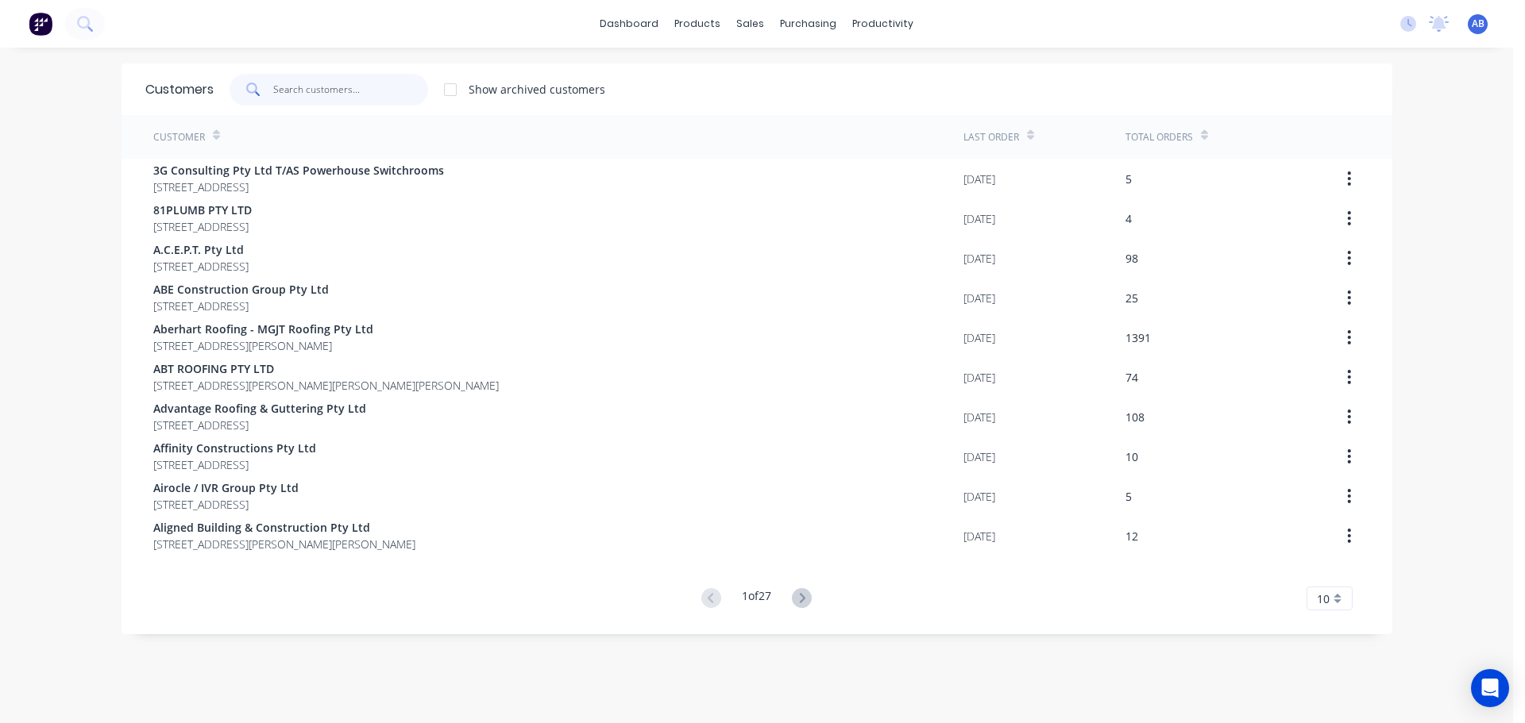
drag, startPoint x: 318, startPoint y: 86, endPoint x: 615, endPoint y: 116, distance: 298.5
click at [319, 86] on input "text" at bounding box center [350, 90] width 155 height 32
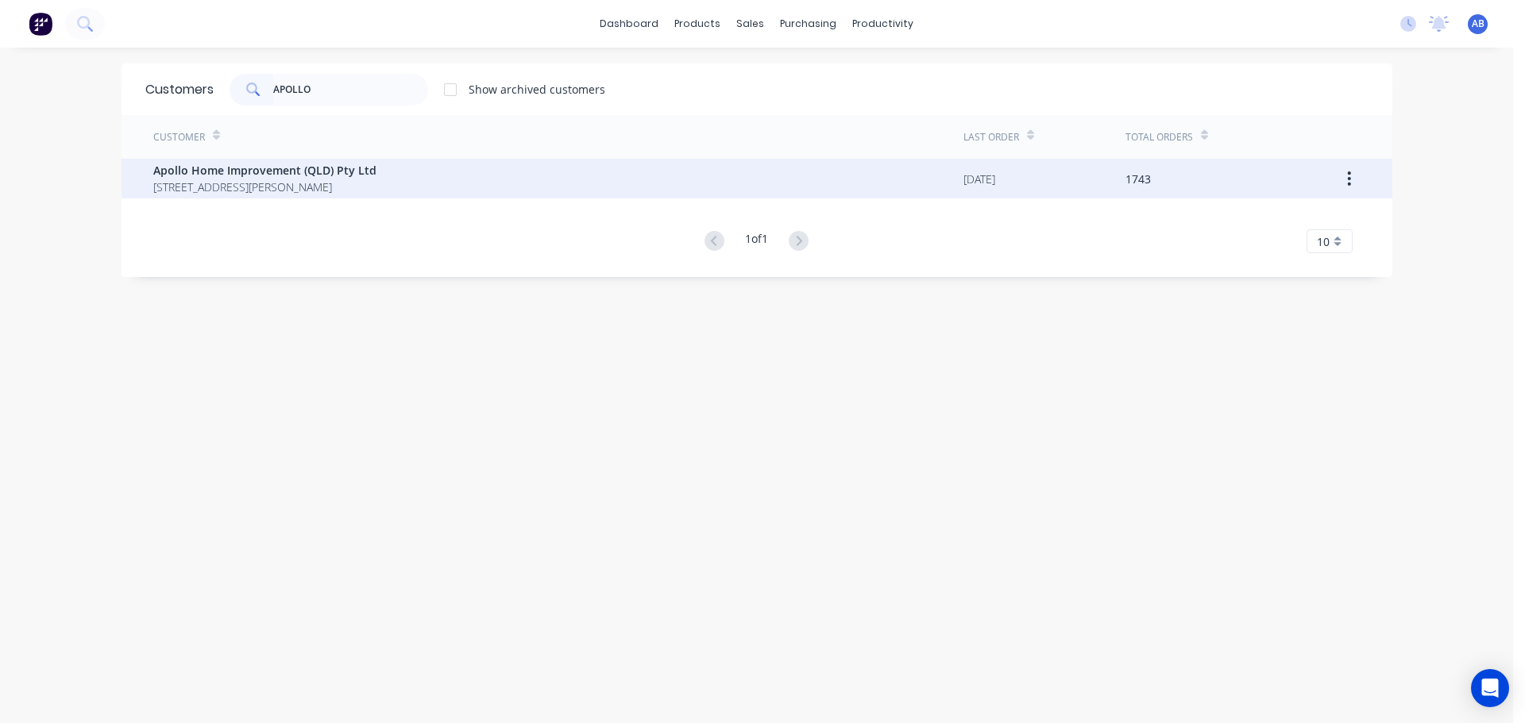
click at [237, 188] on span "[STREET_ADDRESS][PERSON_NAME]" at bounding box center [264, 187] width 223 height 17
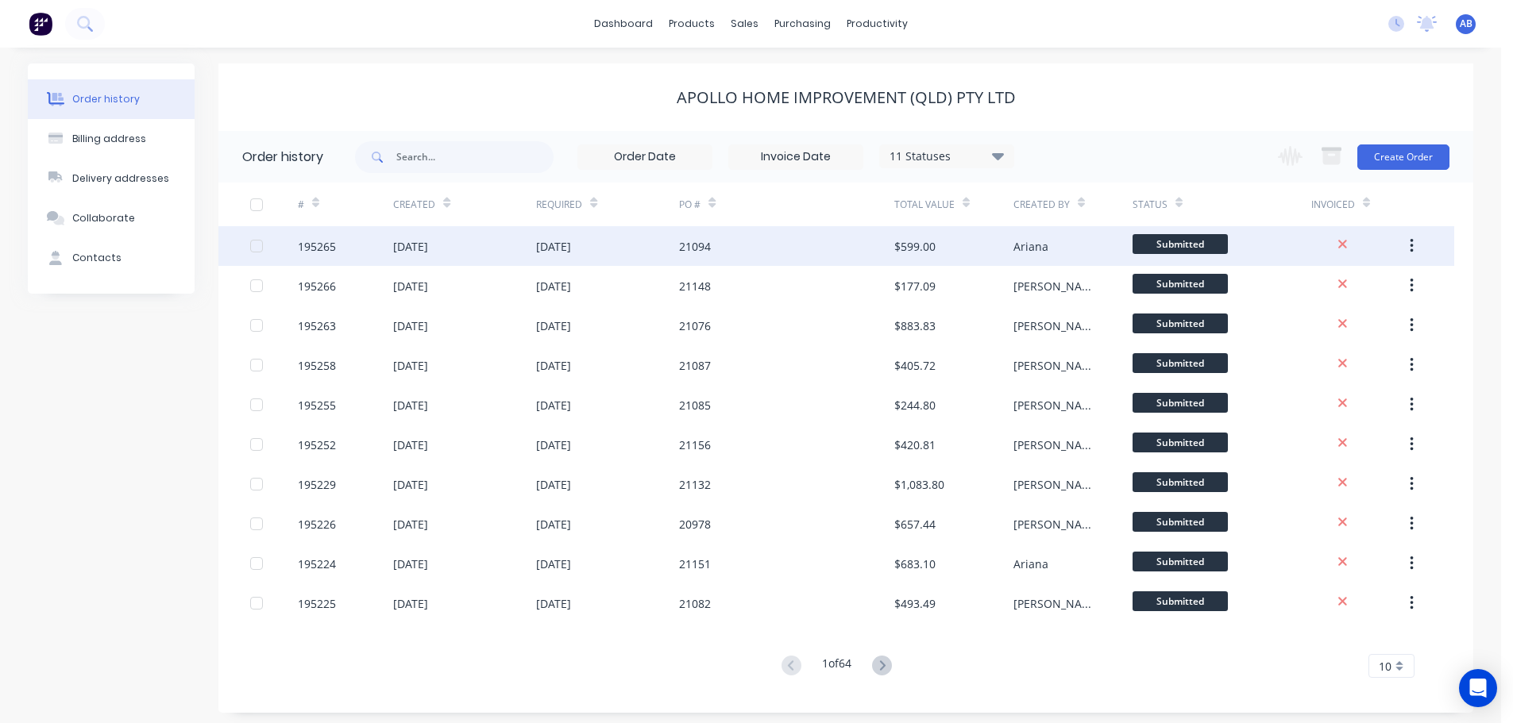
click at [786, 241] on div "21094" at bounding box center [786, 246] width 214 height 40
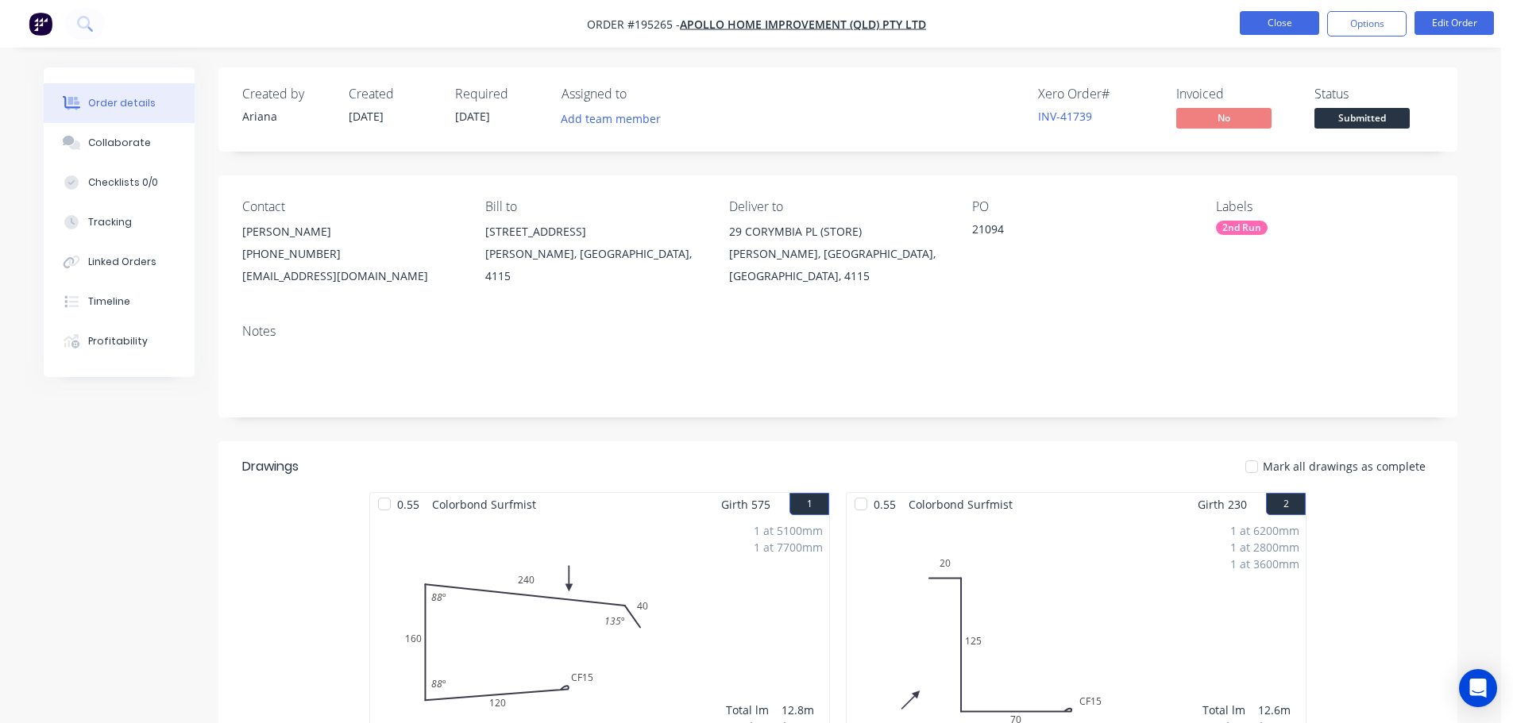
click at [1268, 19] on button "Close" at bounding box center [1279, 23] width 79 height 24
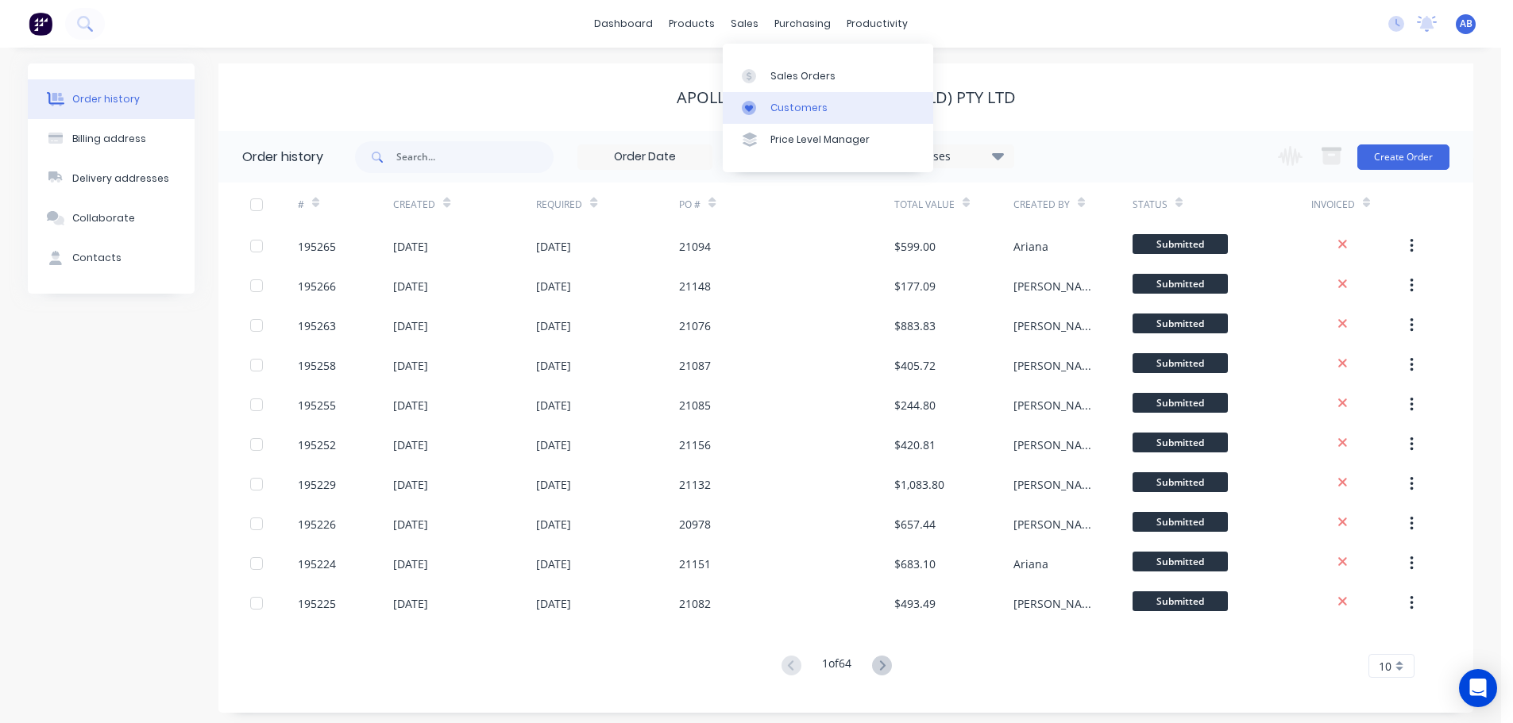
click at [778, 108] on div "Customers" at bounding box center [798, 108] width 57 height 14
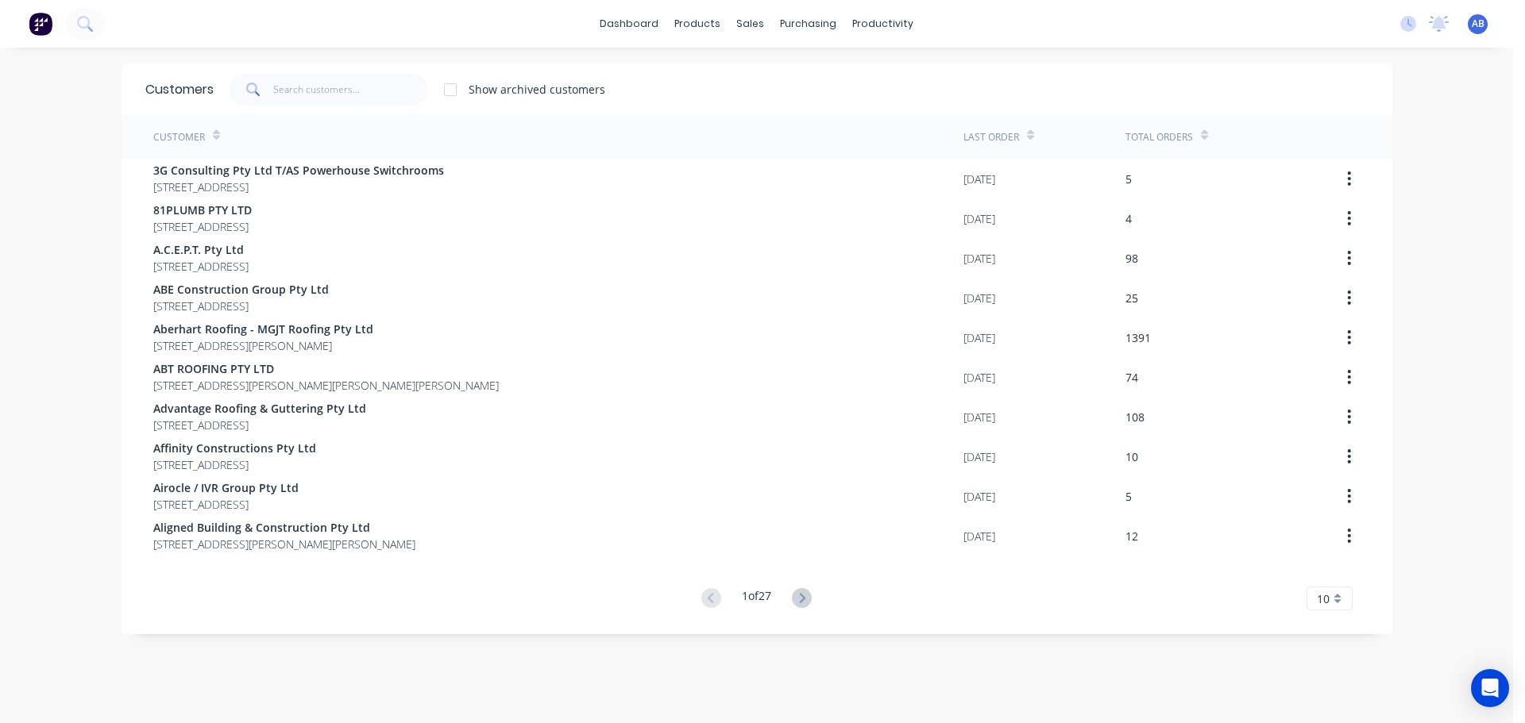
click at [762, 95] on div "Show archived customers" at bounding box center [791, 90] width 1155 height 32
drag, startPoint x: 331, startPoint y: 94, endPoint x: 614, endPoint y: 97, distance: 282.7
click at [332, 94] on input "text" at bounding box center [350, 90] width 155 height 32
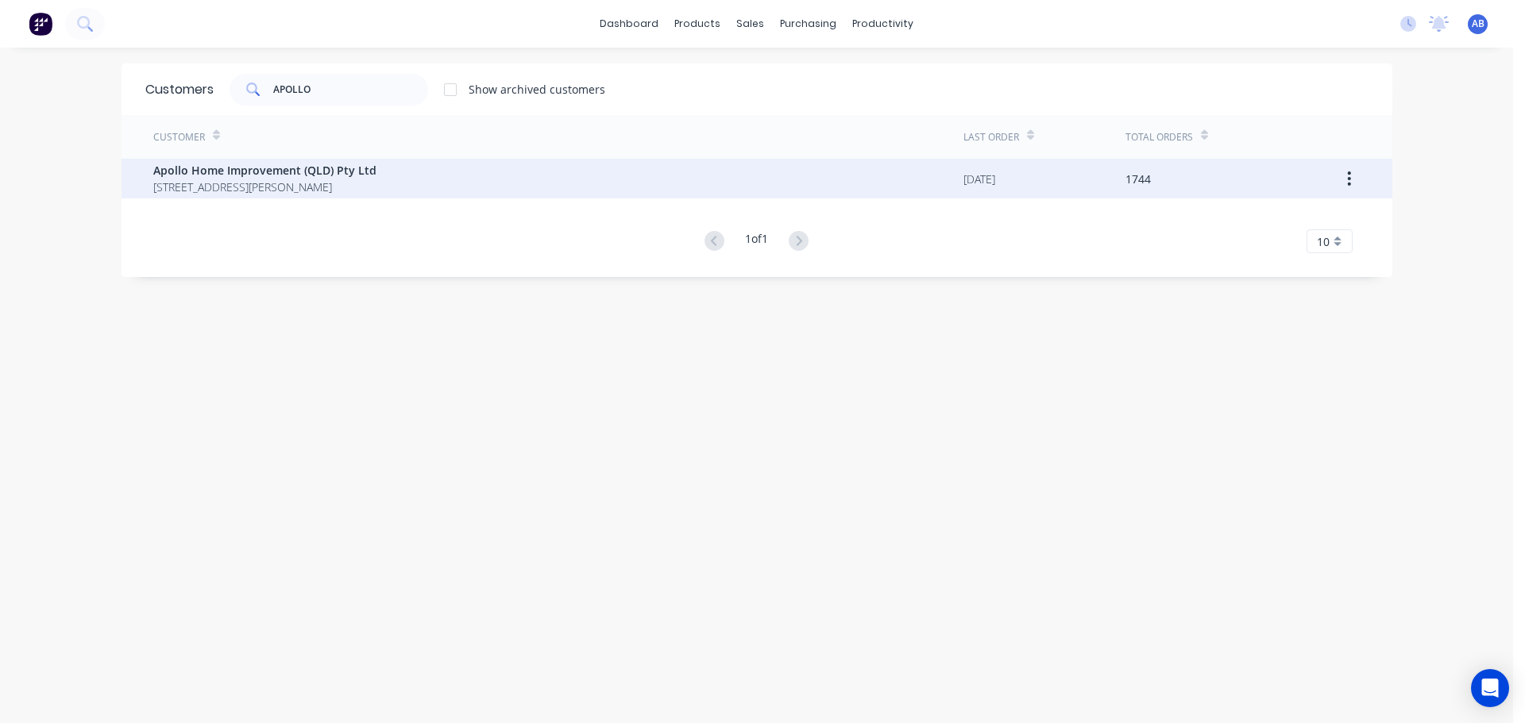
click at [239, 181] on span "[STREET_ADDRESS][PERSON_NAME]" at bounding box center [264, 187] width 223 height 17
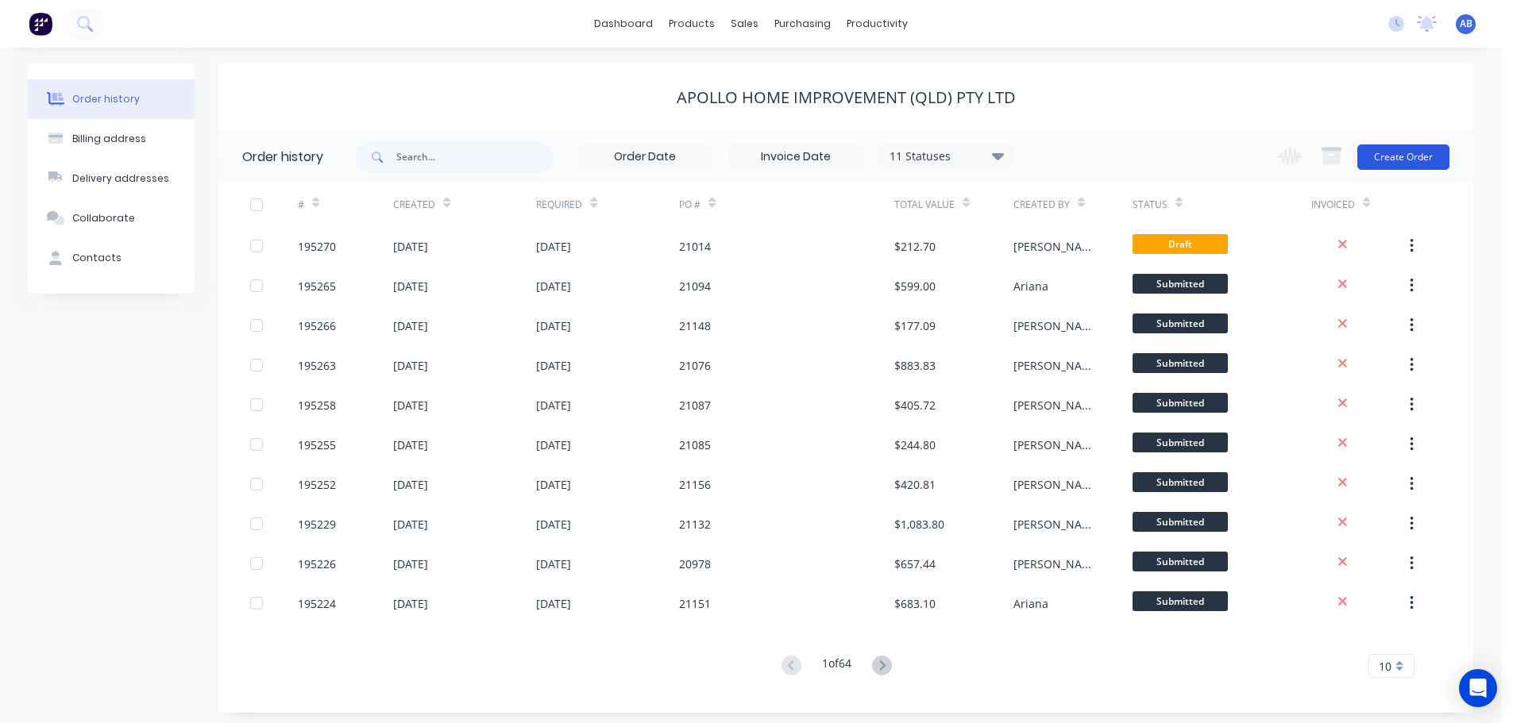
click at [1406, 151] on button "Create Order" at bounding box center [1403, 157] width 92 height 25
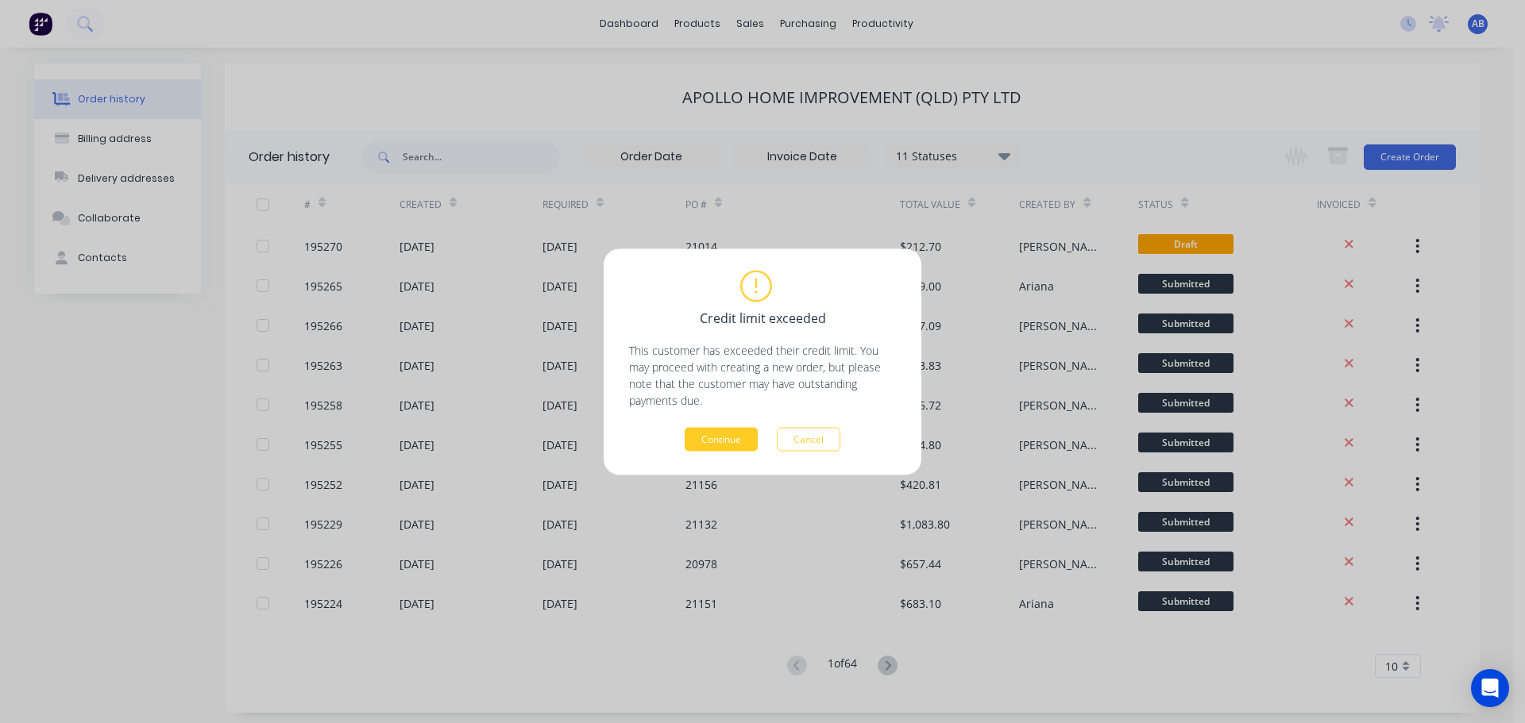
click at [750, 444] on button "Continue" at bounding box center [721, 439] width 73 height 24
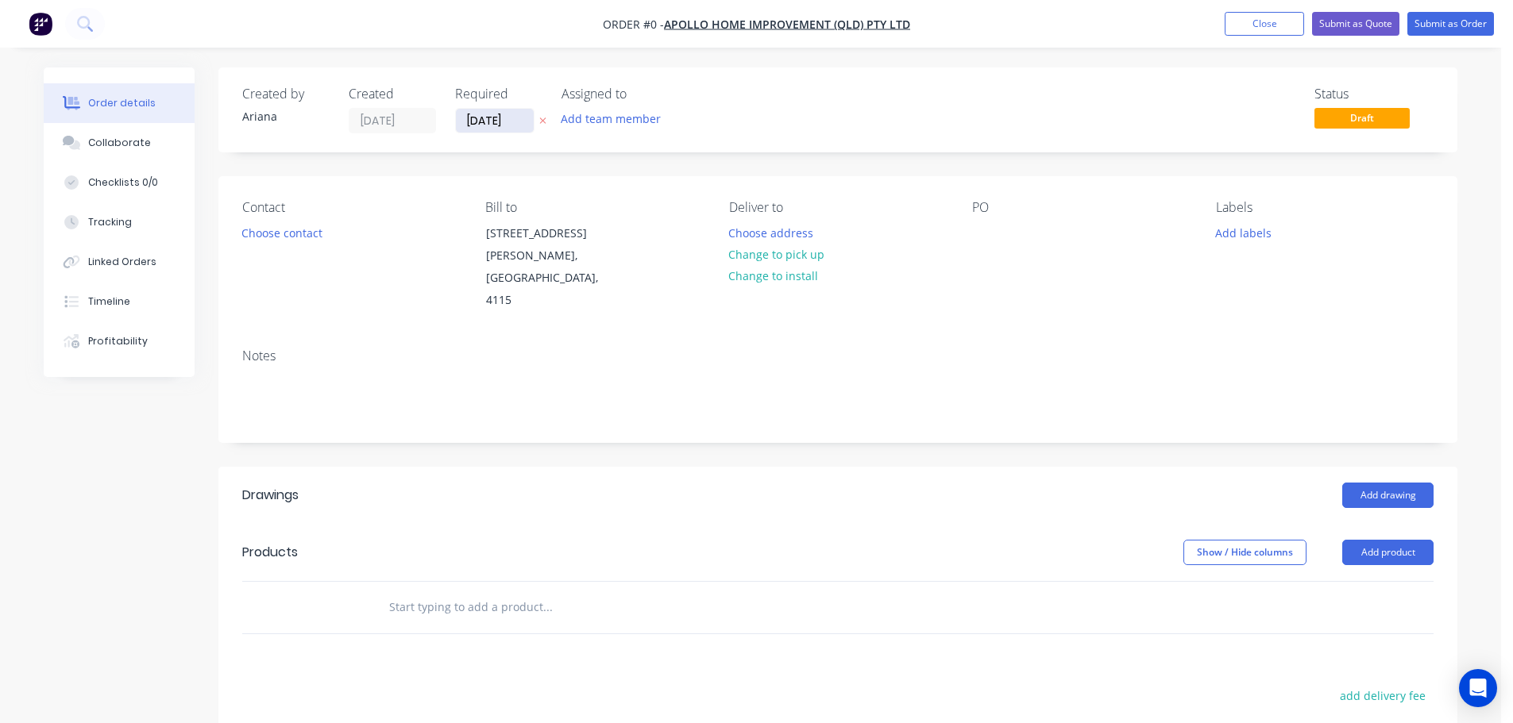
click at [480, 124] on input "[DATE]" at bounding box center [495, 121] width 78 height 24
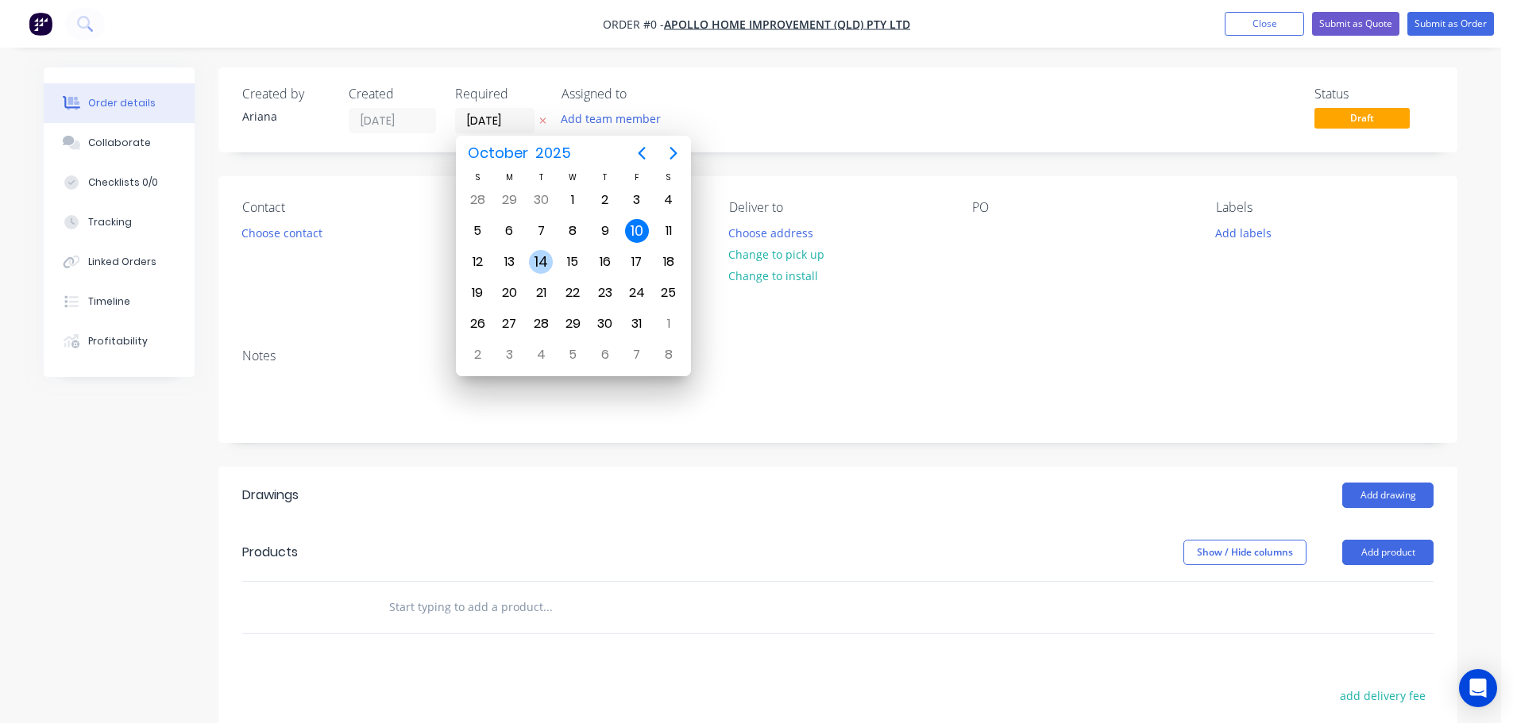
click at [546, 260] on div "14" at bounding box center [541, 262] width 24 height 24
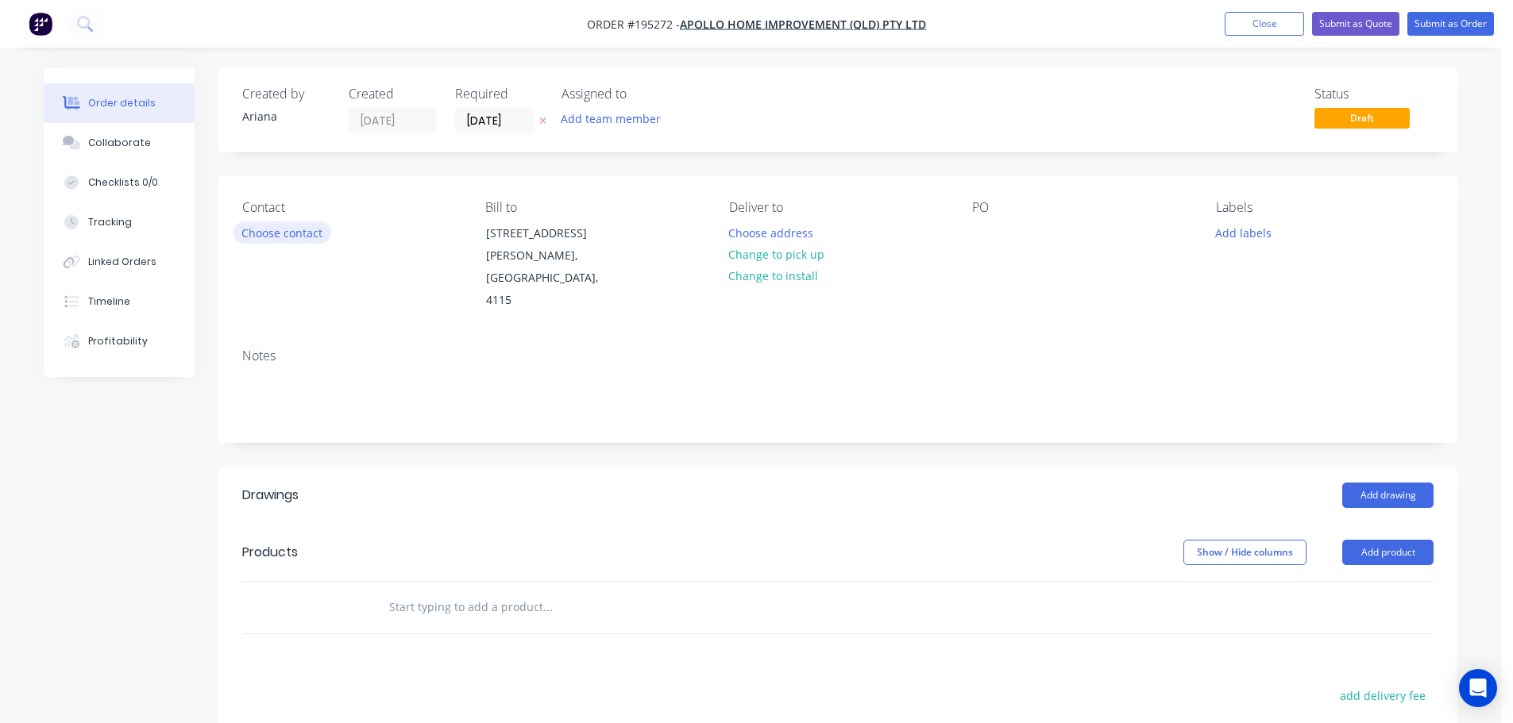
click at [307, 237] on button "Choose contact" at bounding box center [282, 232] width 98 height 21
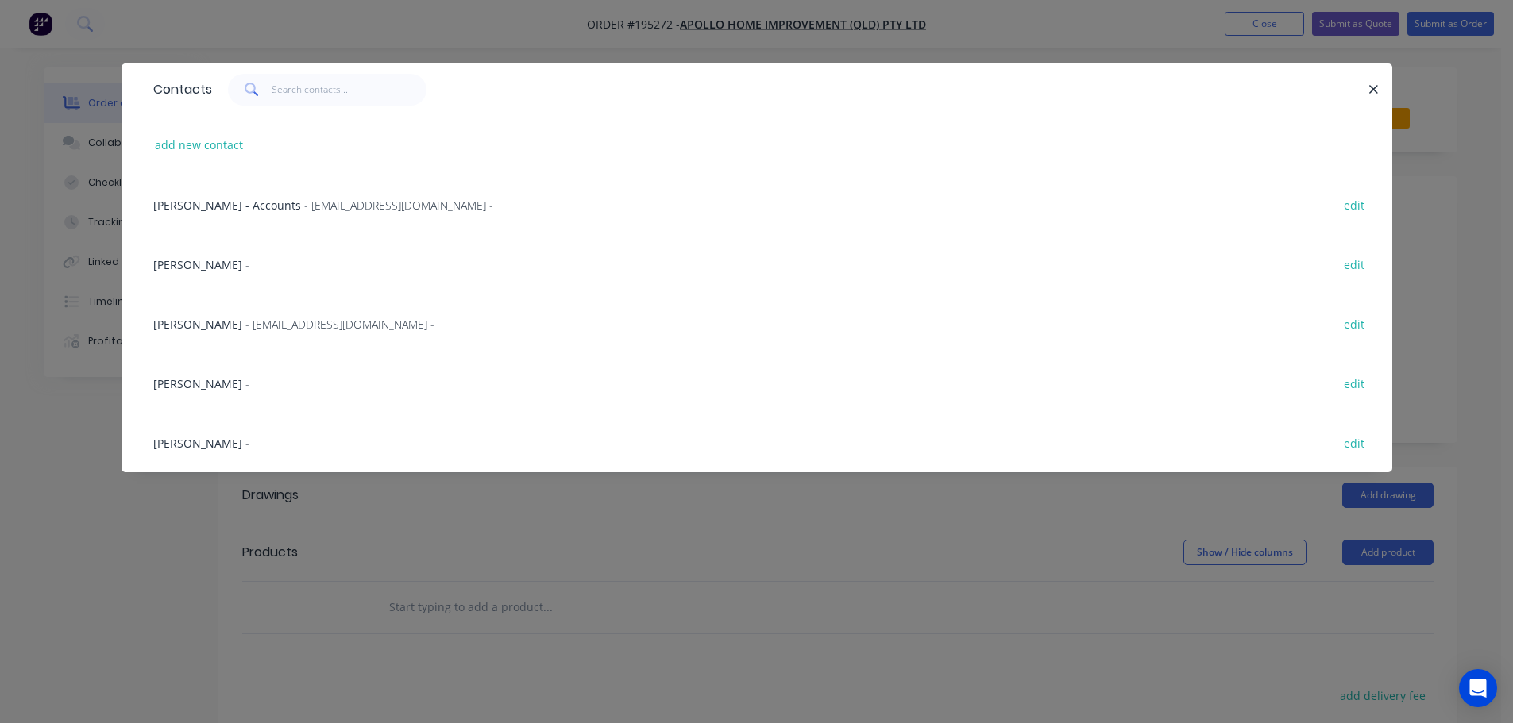
click at [215, 320] on div "[PERSON_NAME] - [EMAIL_ADDRESS][DOMAIN_NAME] -" at bounding box center [293, 324] width 281 height 17
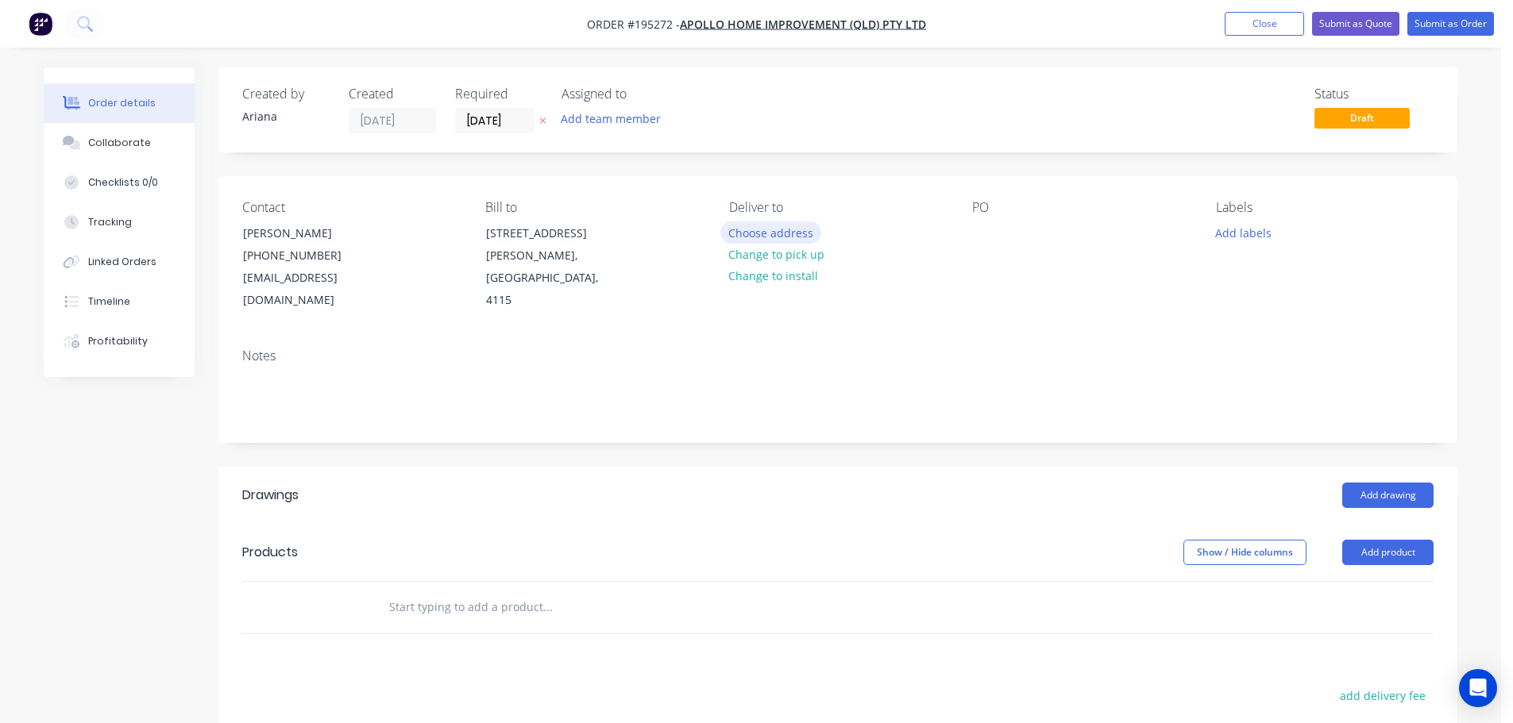
click at [761, 229] on button "Choose address" at bounding box center [771, 232] width 102 height 21
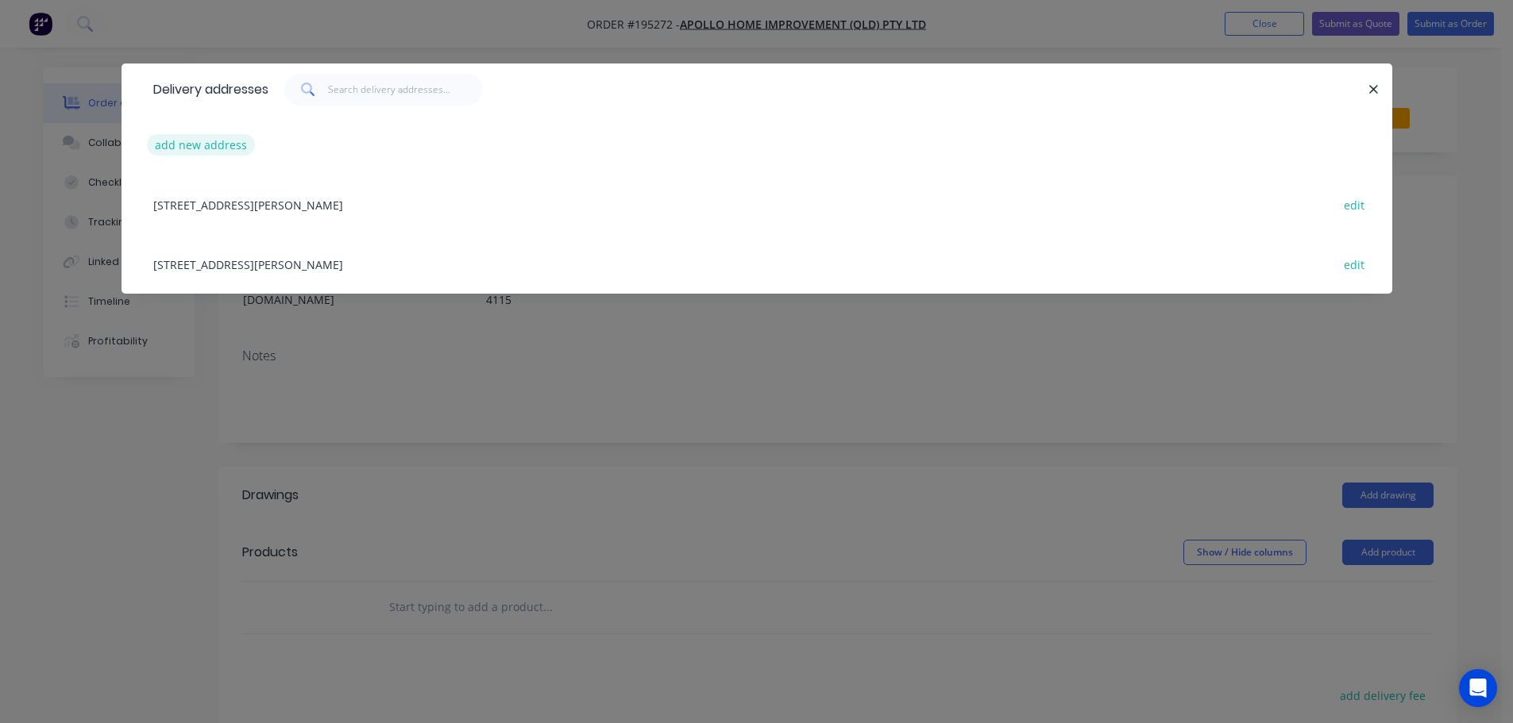
click at [207, 146] on button "add new address" at bounding box center [201, 144] width 109 height 21
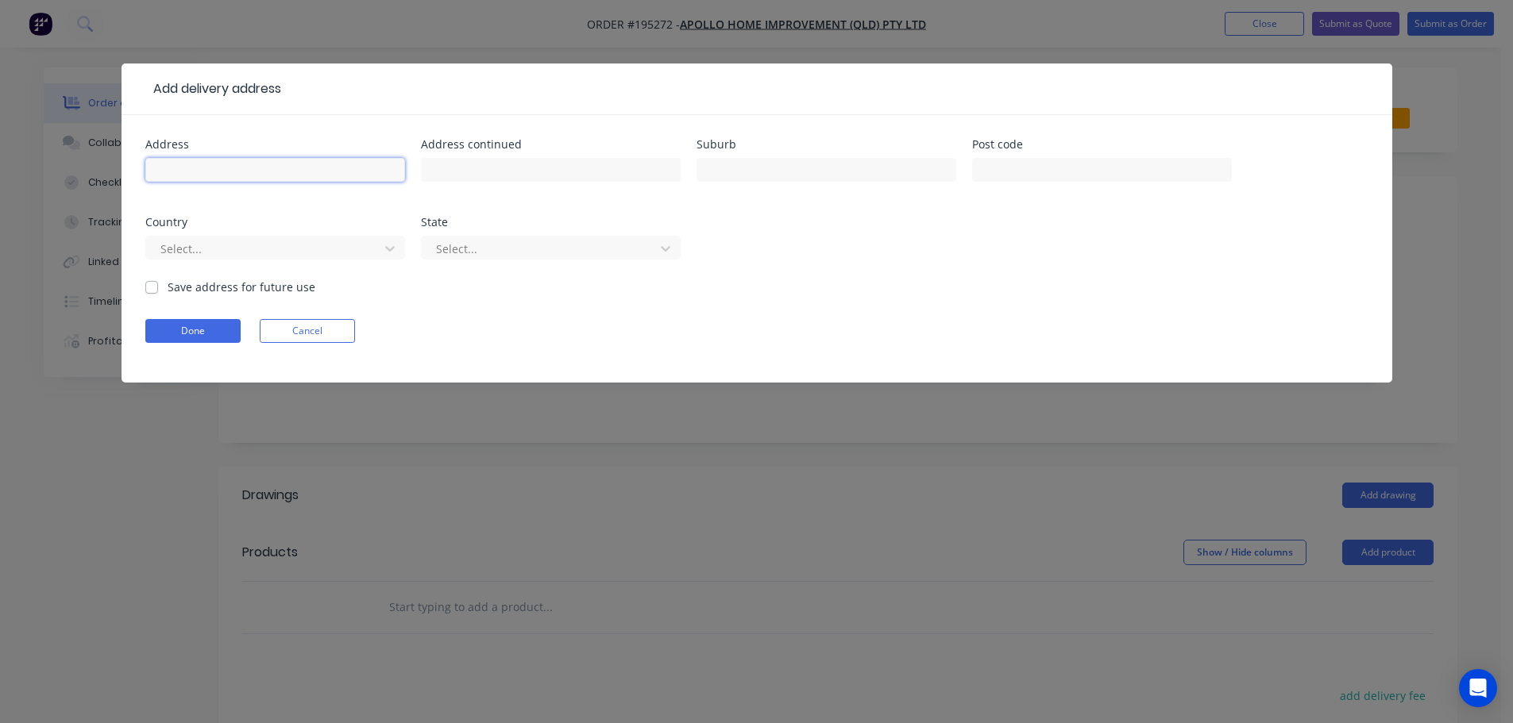
click at [199, 170] on input "text" at bounding box center [275, 170] width 260 height 24
click at [832, 264] on div "Address [STREET_ADDRESS][PERSON_NAME] Select... State Select..." at bounding box center [756, 209] width 1223 height 140
click at [386, 248] on icon at bounding box center [390, 249] width 10 height 6
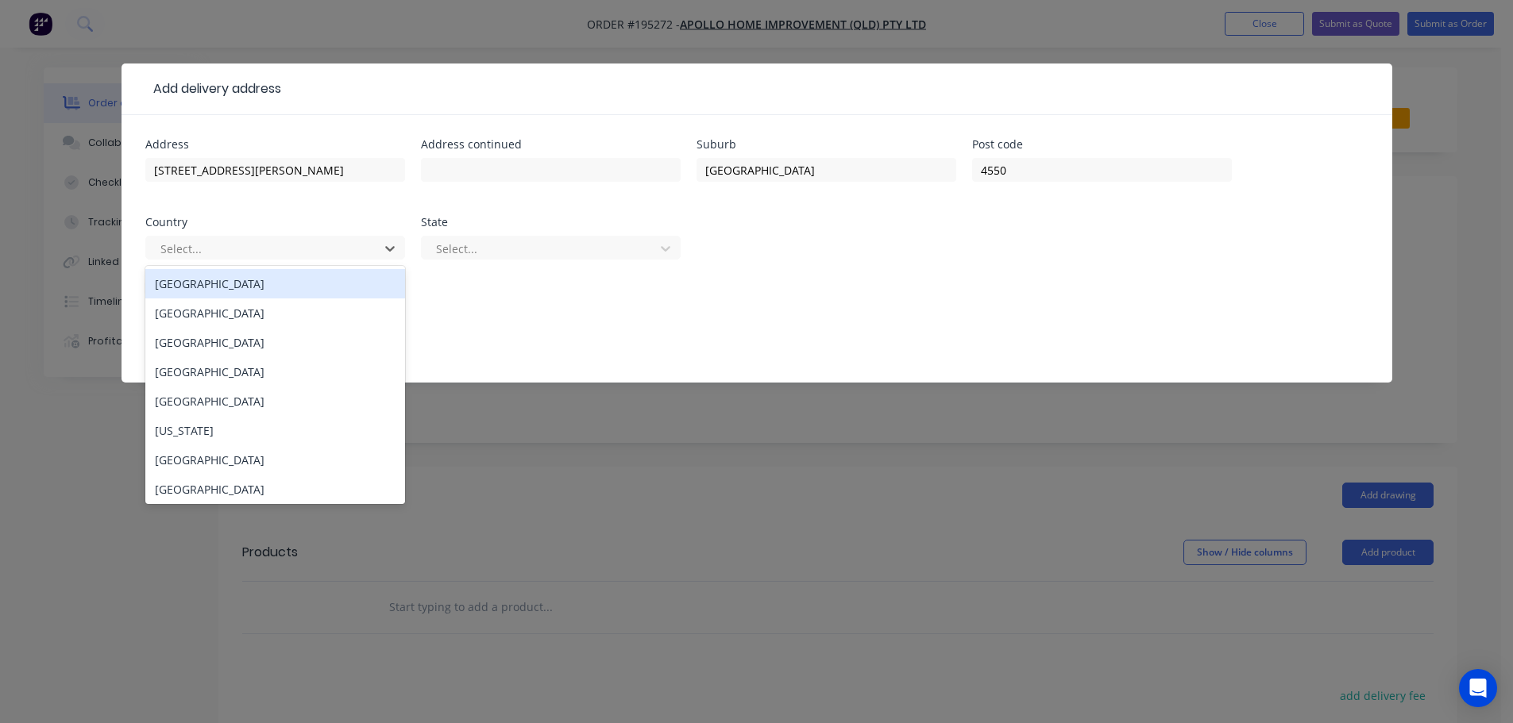
click at [225, 285] on div "[GEOGRAPHIC_DATA]" at bounding box center [275, 283] width 260 height 29
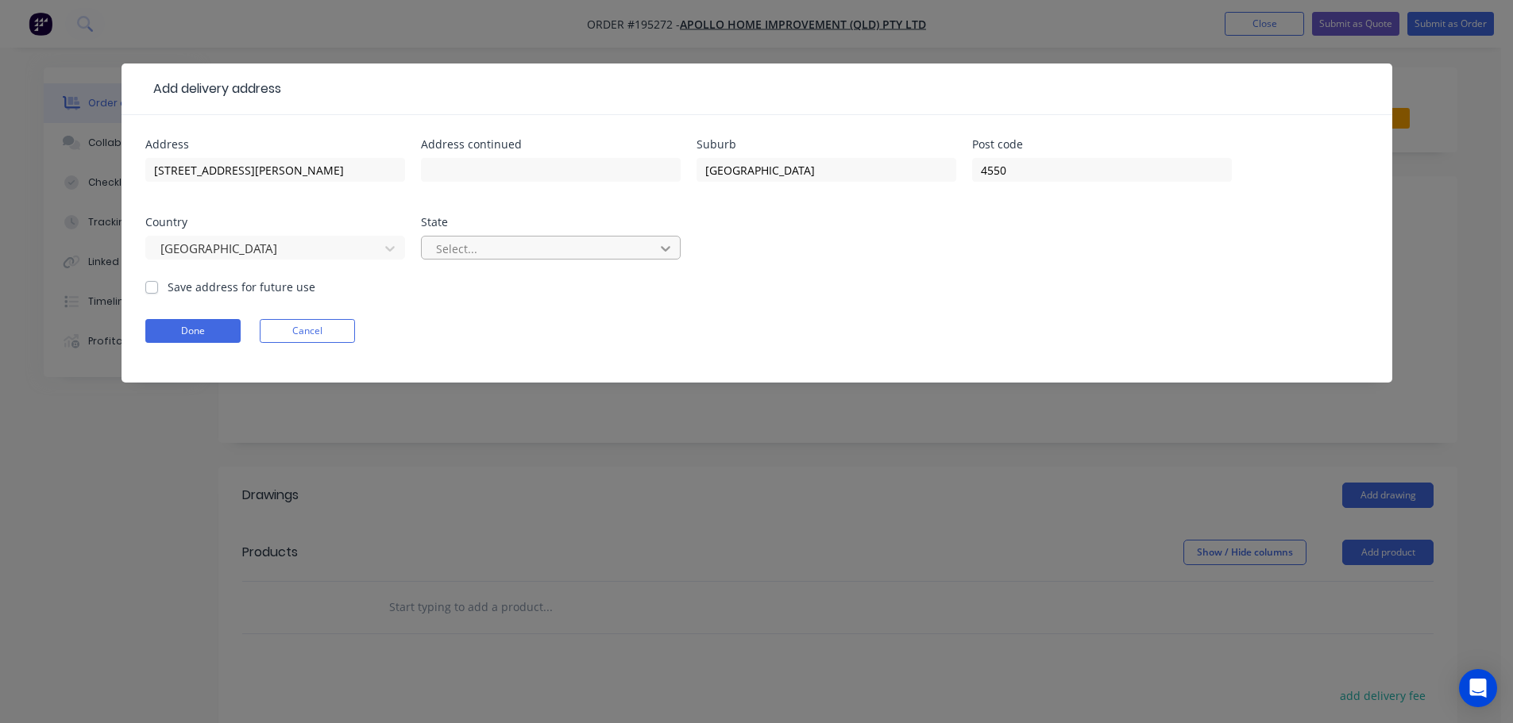
click at [671, 251] on icon at bounding box center [666, 249] width 16 height 16
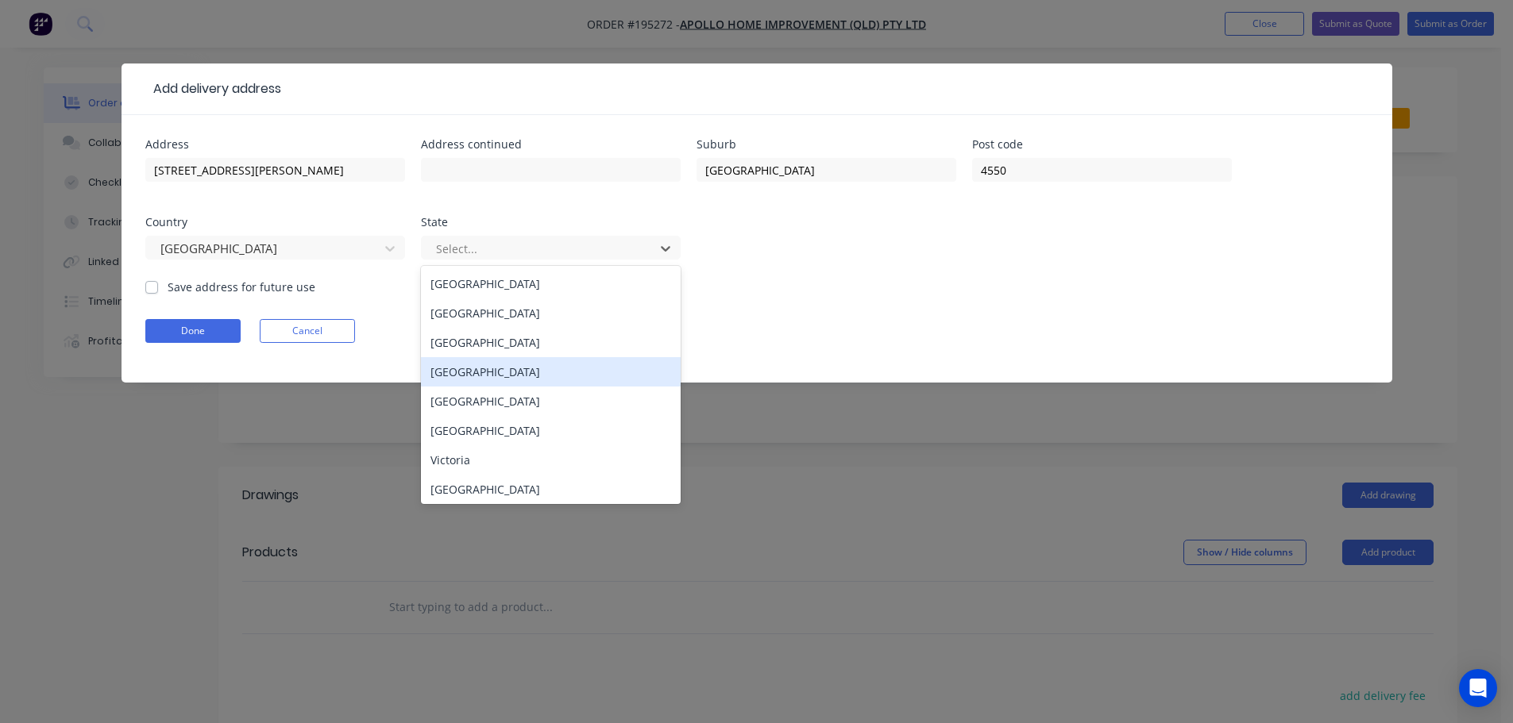
click at [458, 371] on div "[GEOGRAPHIC_DATA]" at bounding box center [551, 371] width 260 height 29
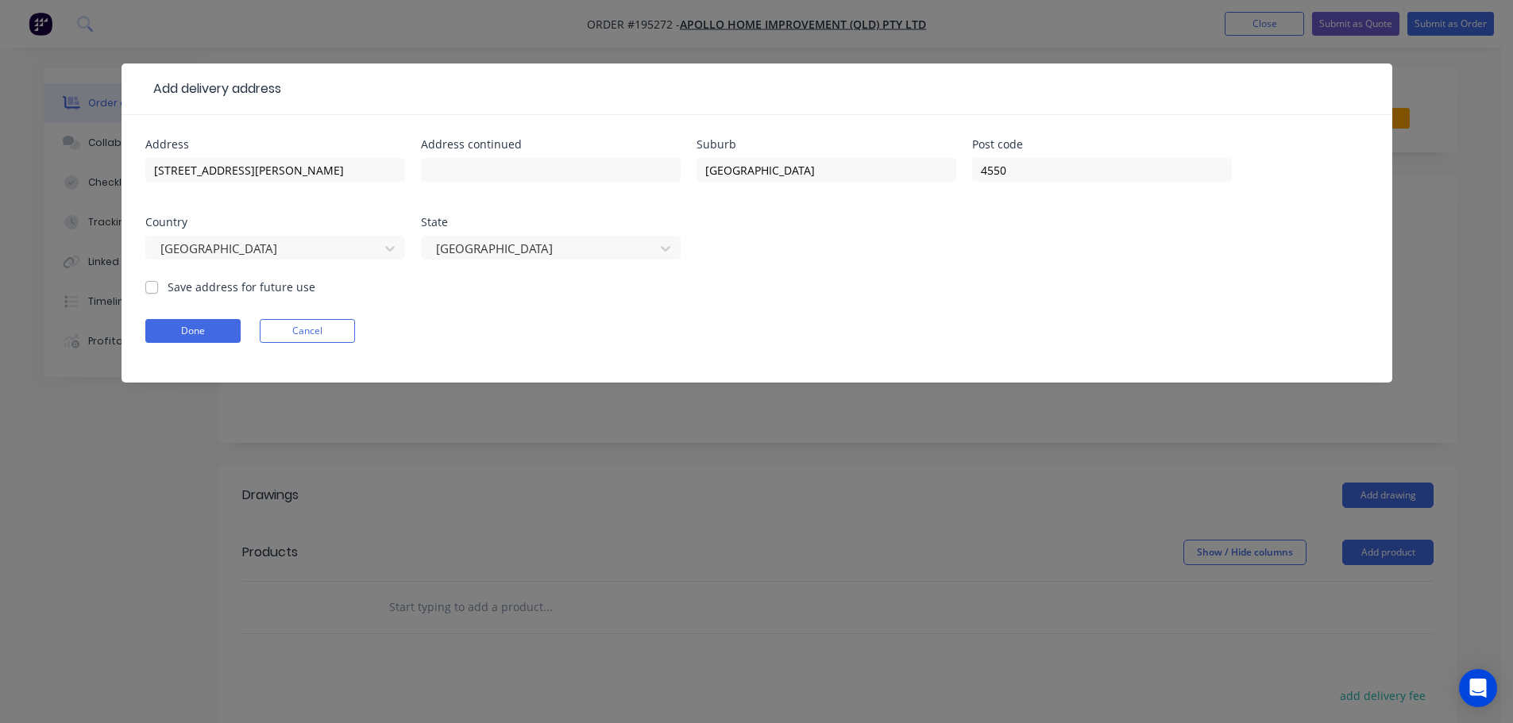
click at [889, 295] on form "Address [STREET_ADDRESS][PERSON_NAME] Save address for future use Done Cancel" at bounding box center [756, 261] width 1223 height 244
click at [204, 325] on button "Done" at bounding box center [192, 331] width 95 height 24
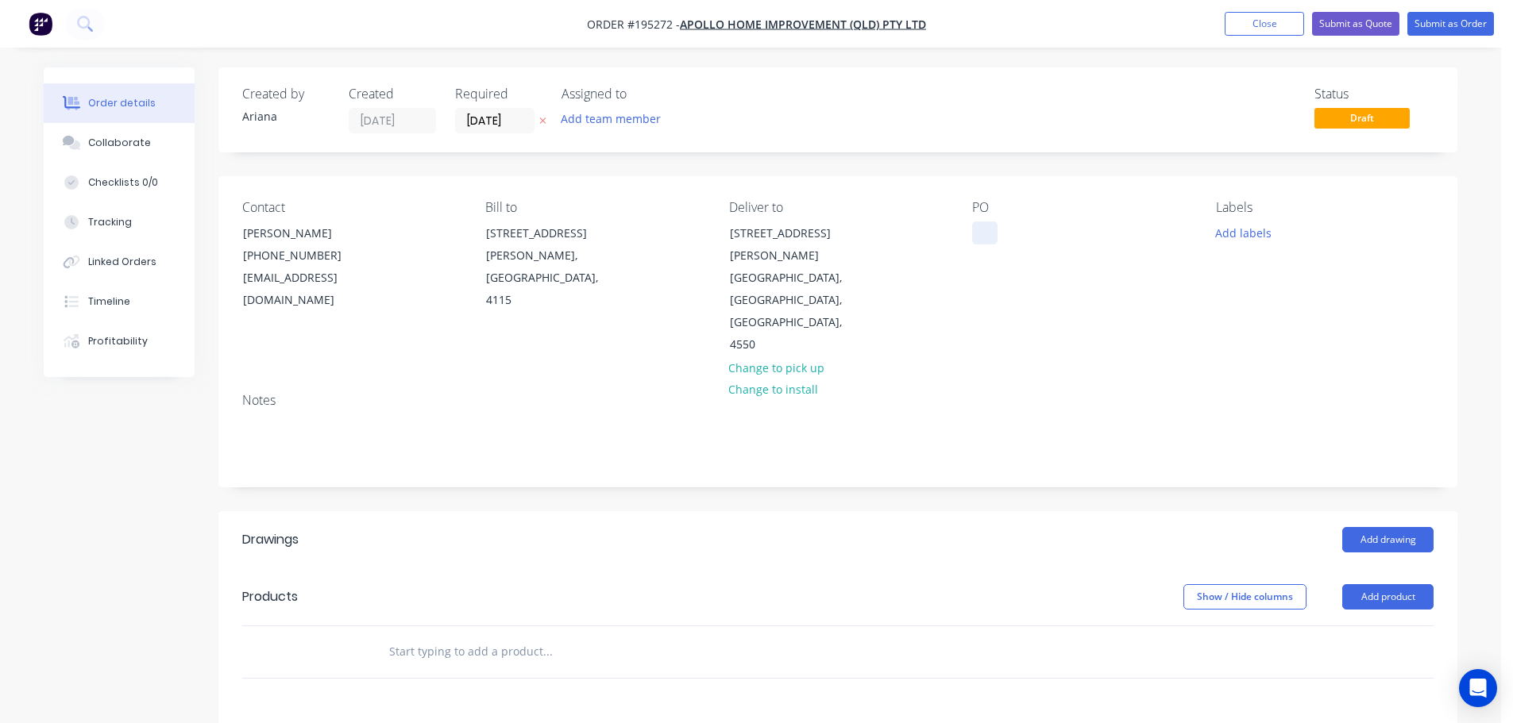
click at [986, 233] on div at bounding box center [984, 233] width 25 height 23
click at [1119, 284] on div "PO 21157" at bounding box center [1081, 278] width 218 height 156
click at [1391, 584] on button "Add product" at bounding box center [1387, 596] width 91 height 25
click at [1381, 622] on button "Product catalogue" at bounding box center [1358, 638] width 151 height 32
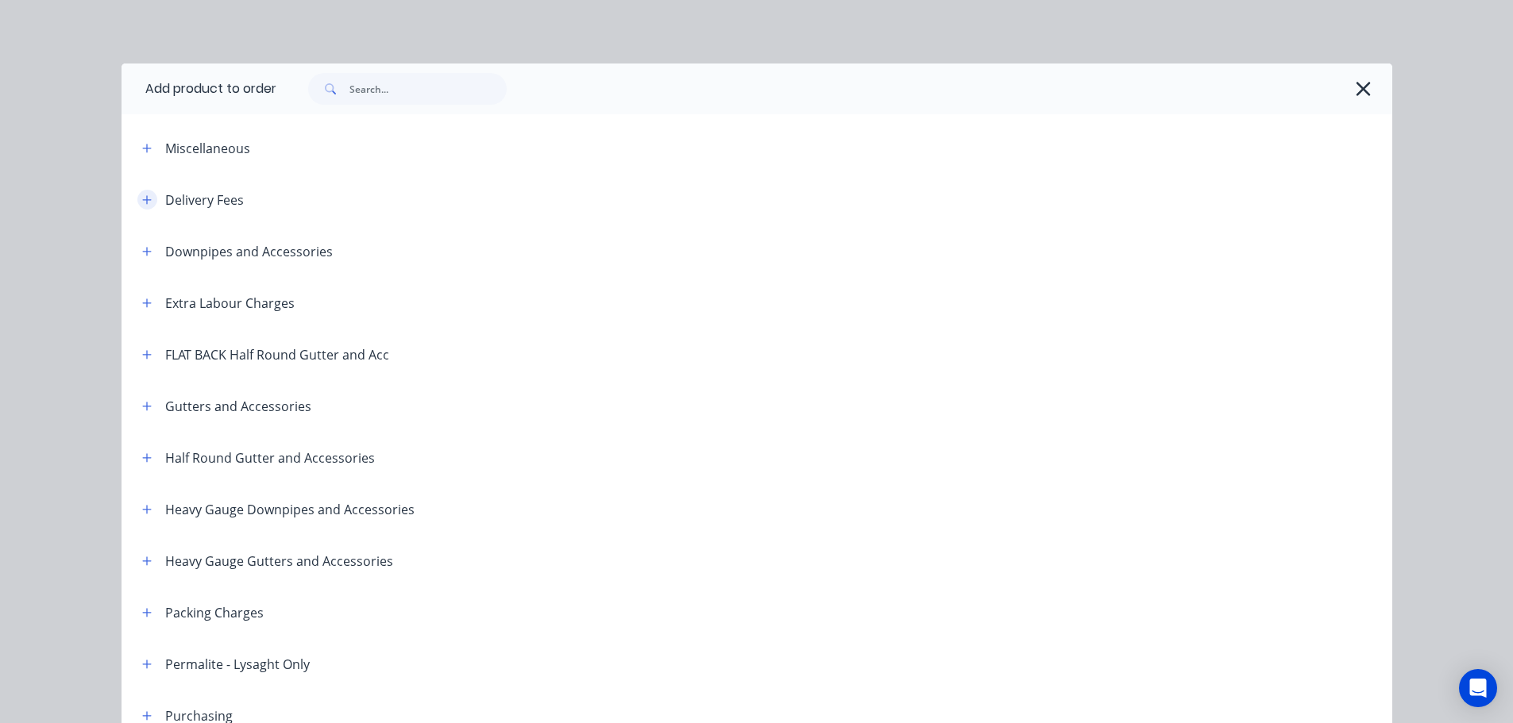
click at [142, 195] on icon "button" at bounding box center [147, 200] width 10 height 11
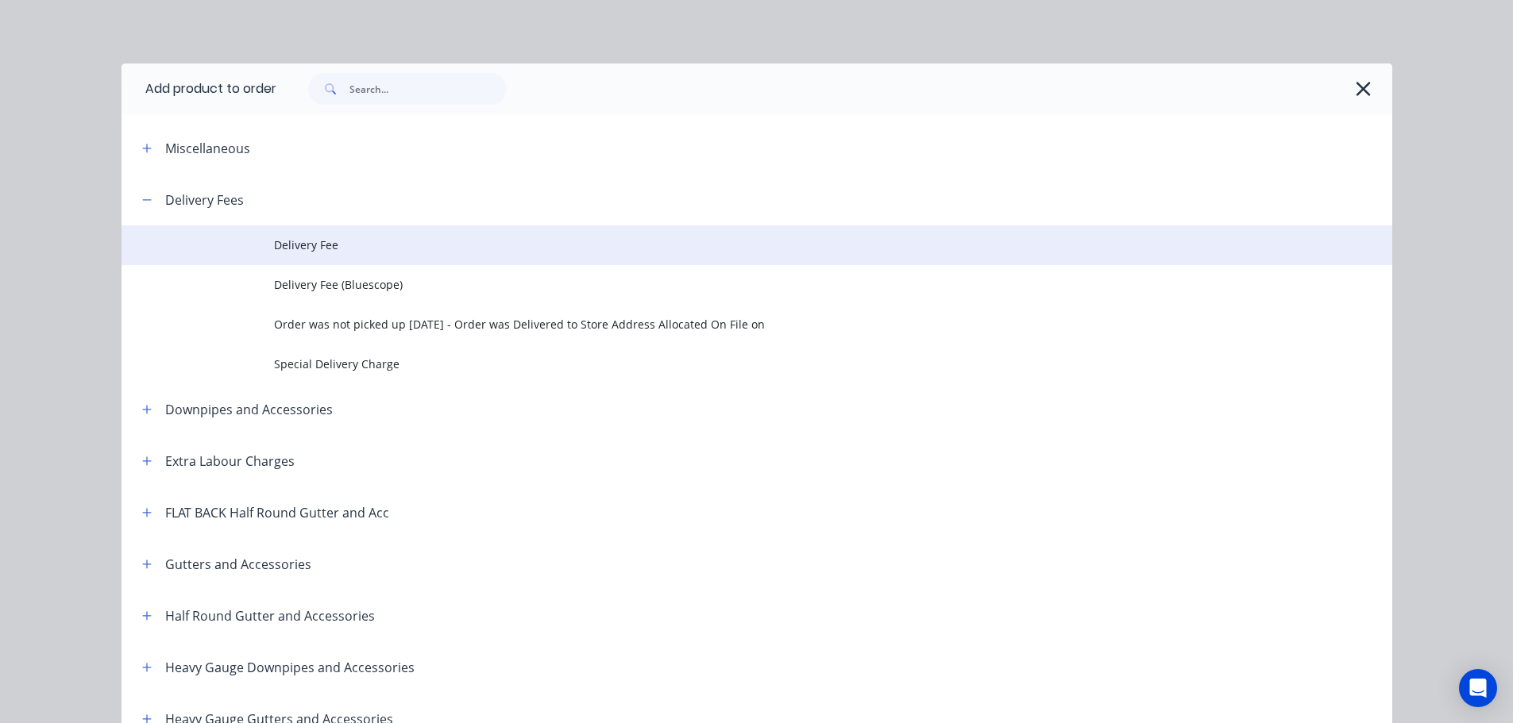
click at [304, 243] on span "Delivery Fee" at bounding box center [721, 245] width 894 height 17
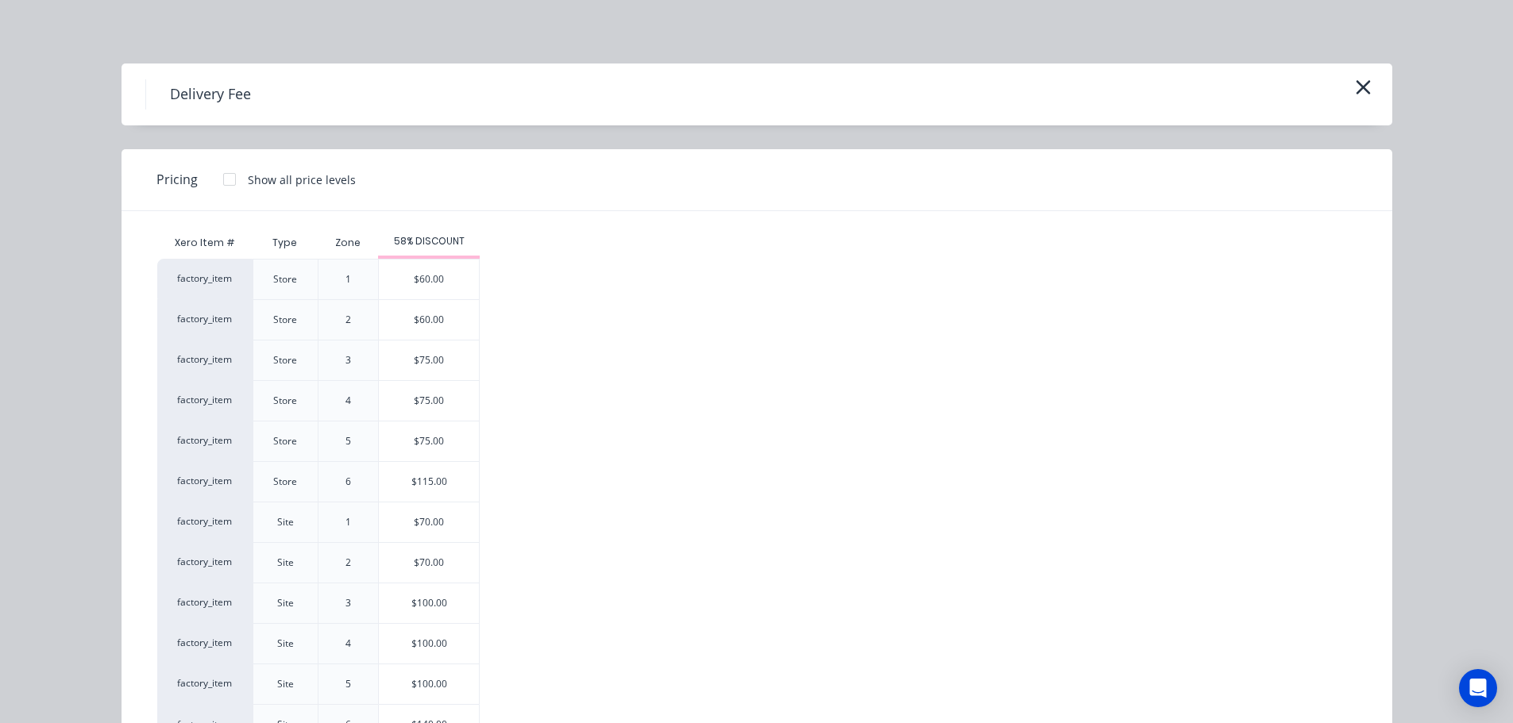
click at [419, 602] on div "$100.00" at bounding box center [429, 604] width 100 height 40
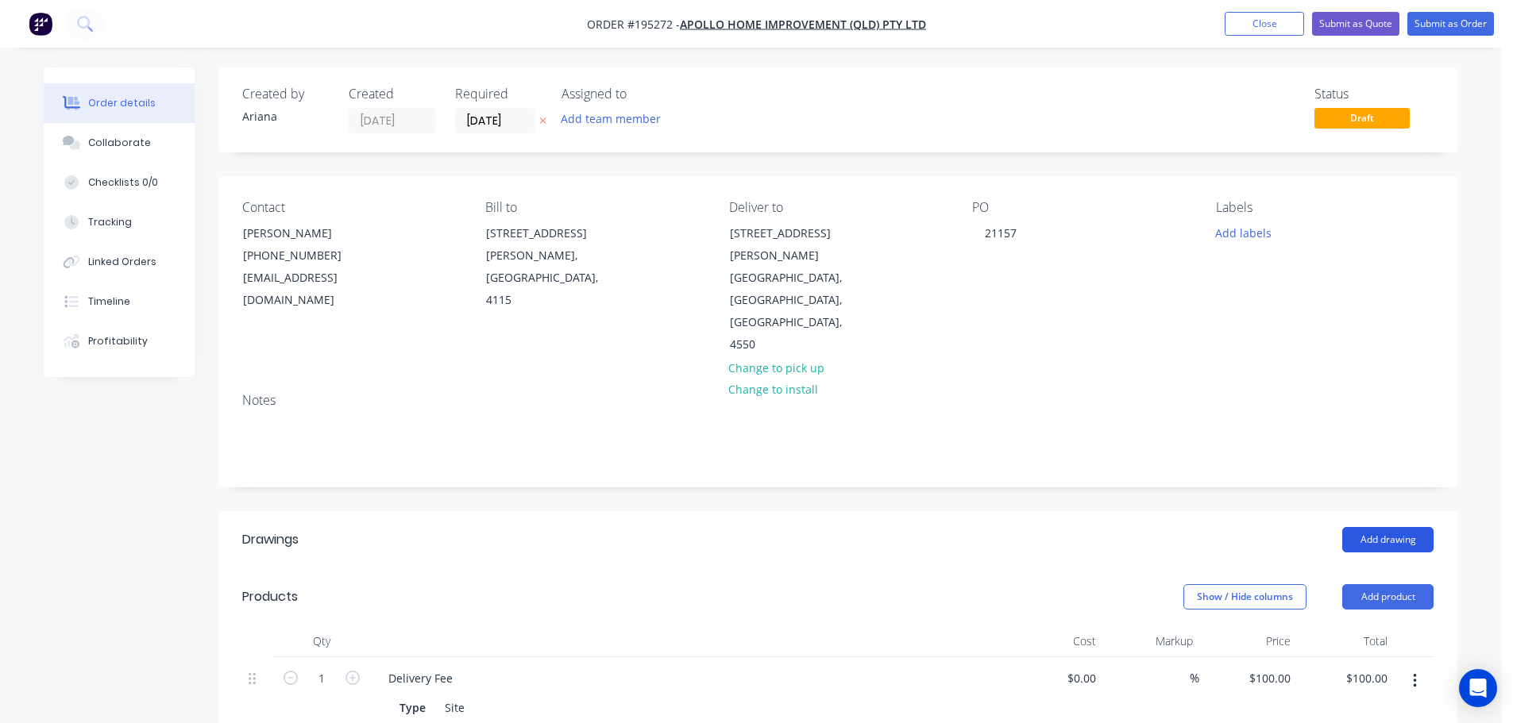
click at [1383, 527] on button "Add drawing" at bounding box center [1387, 539] width 91 height 25
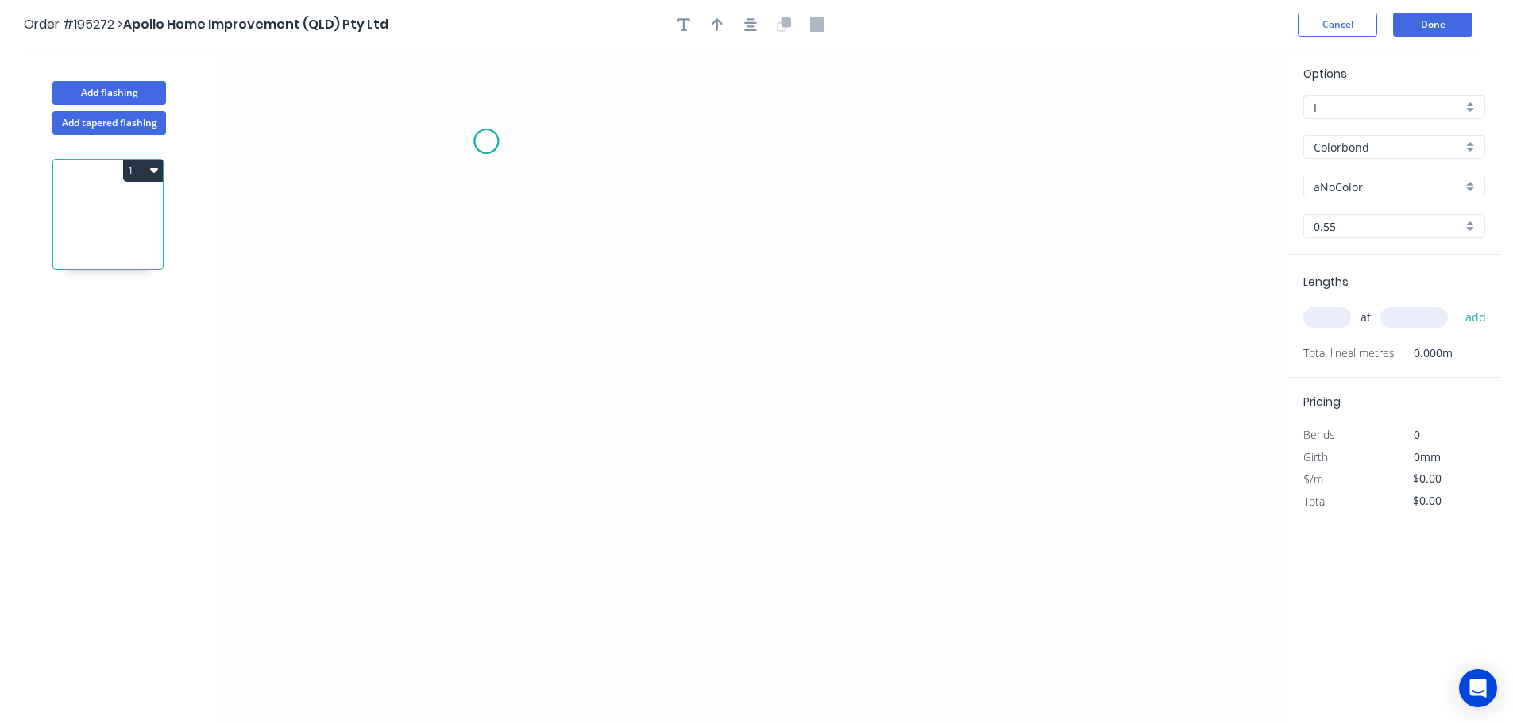
click at [486, 141] on icon "0" at bounding box center [750, 386] width 1072 height 674
click at [598, 125] on icon at bounding box center [542, 133] width 112 height 17
click at [595, 543] on icon "0 ?" at bounding box center [750, 386] width 1072 height 674
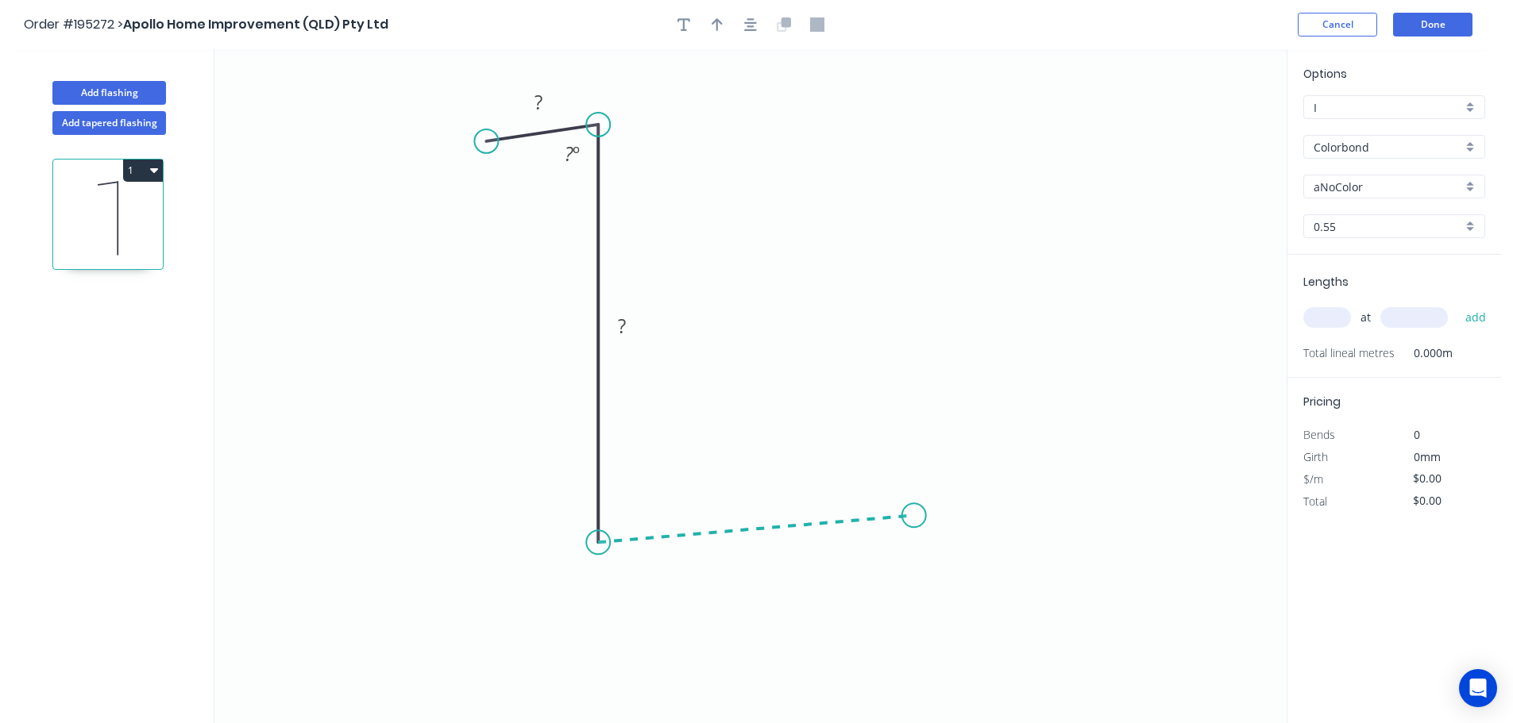
click at [914, 516] on icon "0 ? ? ? º" at bounding box center [750, 386] width 1072 height 674
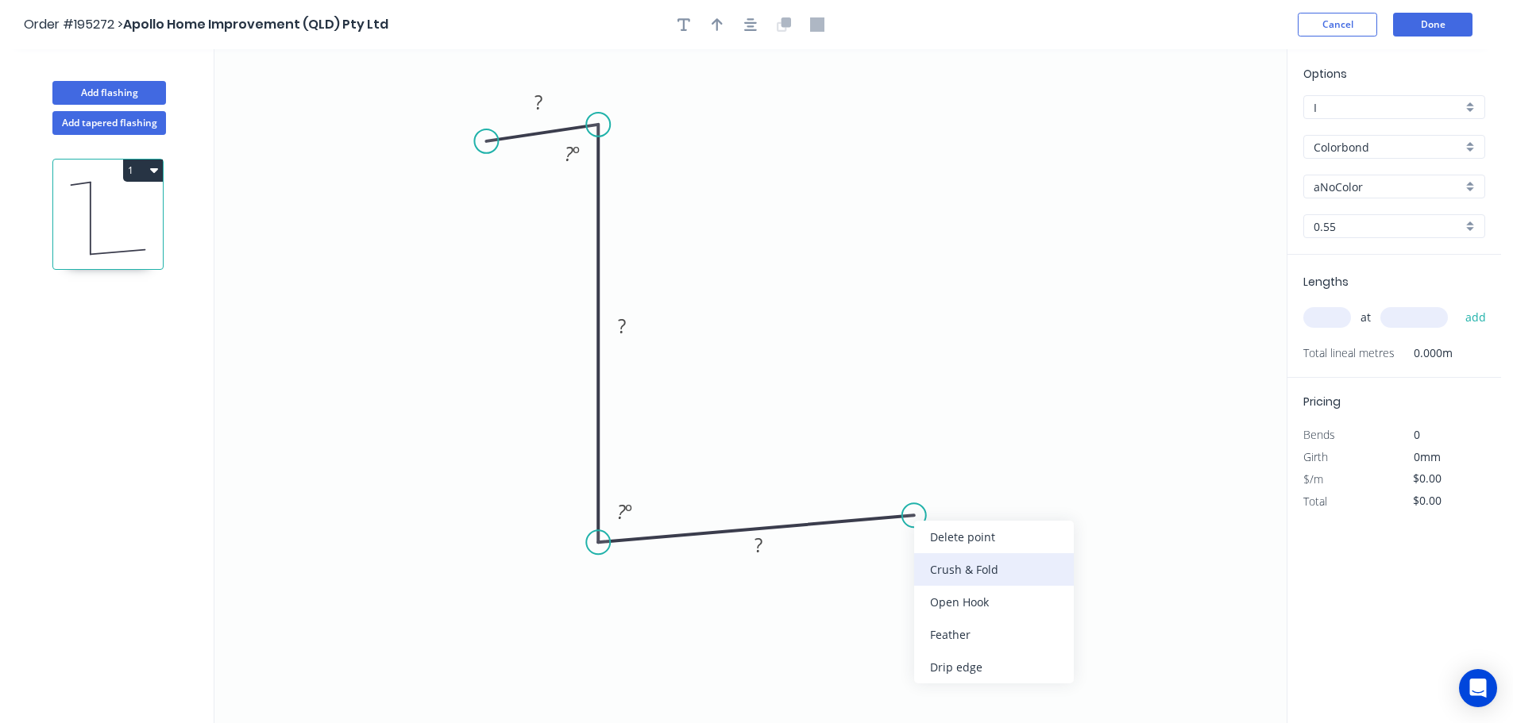
click at [968, 563] on div "Crush & Fold" at bounding box center [994, 570] width 160 height 33
click at [916, 546] on tspan "10" at bounding box center [907, 543] width 22 height 26
click at [997, 560] on icon "0 ? ? CF 15 ? ? º ? º" at bounding box center [750, 386] width 1072 height 674
drag, startPoint x: 922, startPoint y: 550, endPoint x: 1025, endPoint y: 466, distance: 133.2
click at [1021, 466] on rect at bounding box center [990, 469] width 64 height 33
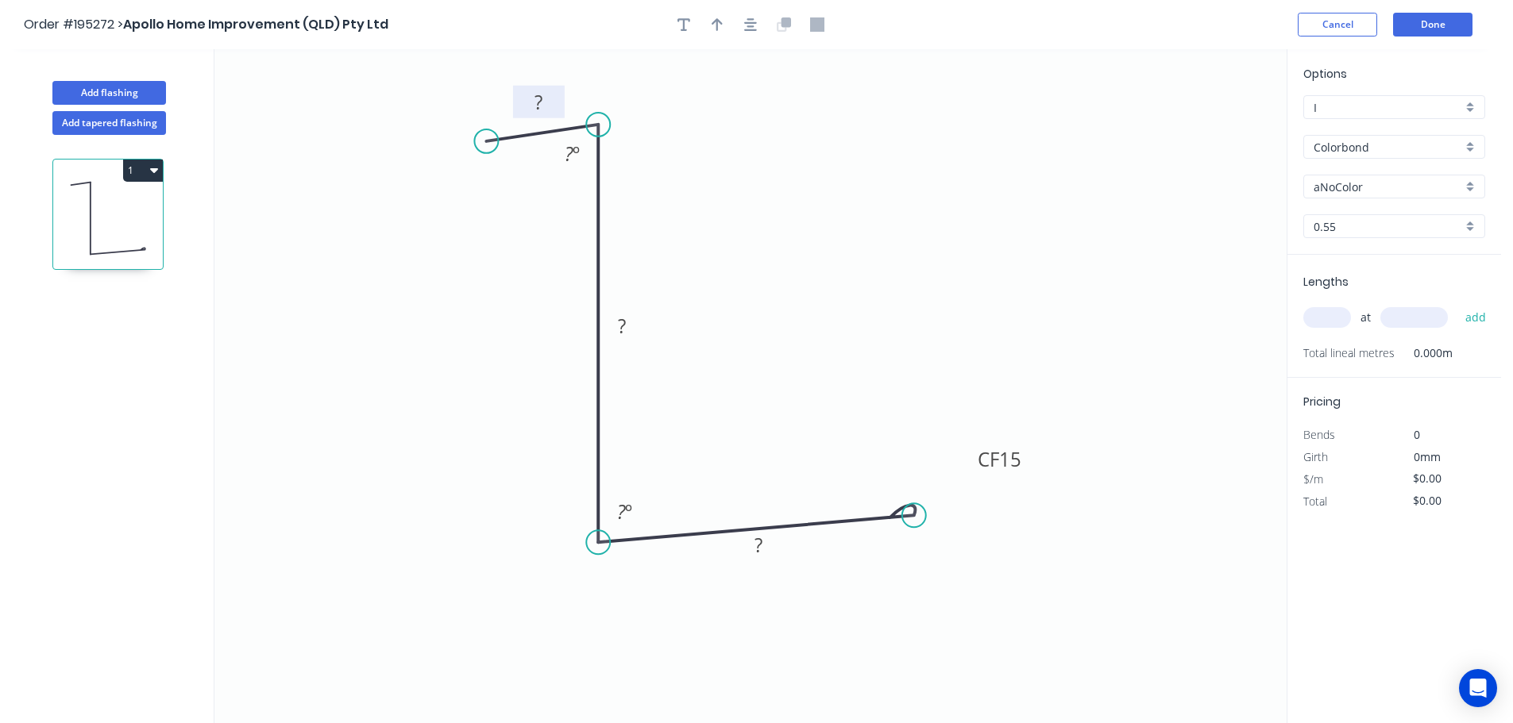
click at [539, 100] on tspan "?" at bounding box center [538, 102] width 8 height 26
click at [892, 179] on icon "0 20 102 CF 15 70 87 º 87 º" at bounding box center [750, 386] width 1072 height 674
click at [713, 21] on icon "button" at bounding box center [717, 24] width 11 height 14
drag, startPoint x: 1207, startPoint y: 126, endPoint x: 422, endPoint y: 468, distance: 855.7
click at [456, 460] on icon at bounding box center [463, 434] width 14 height 51
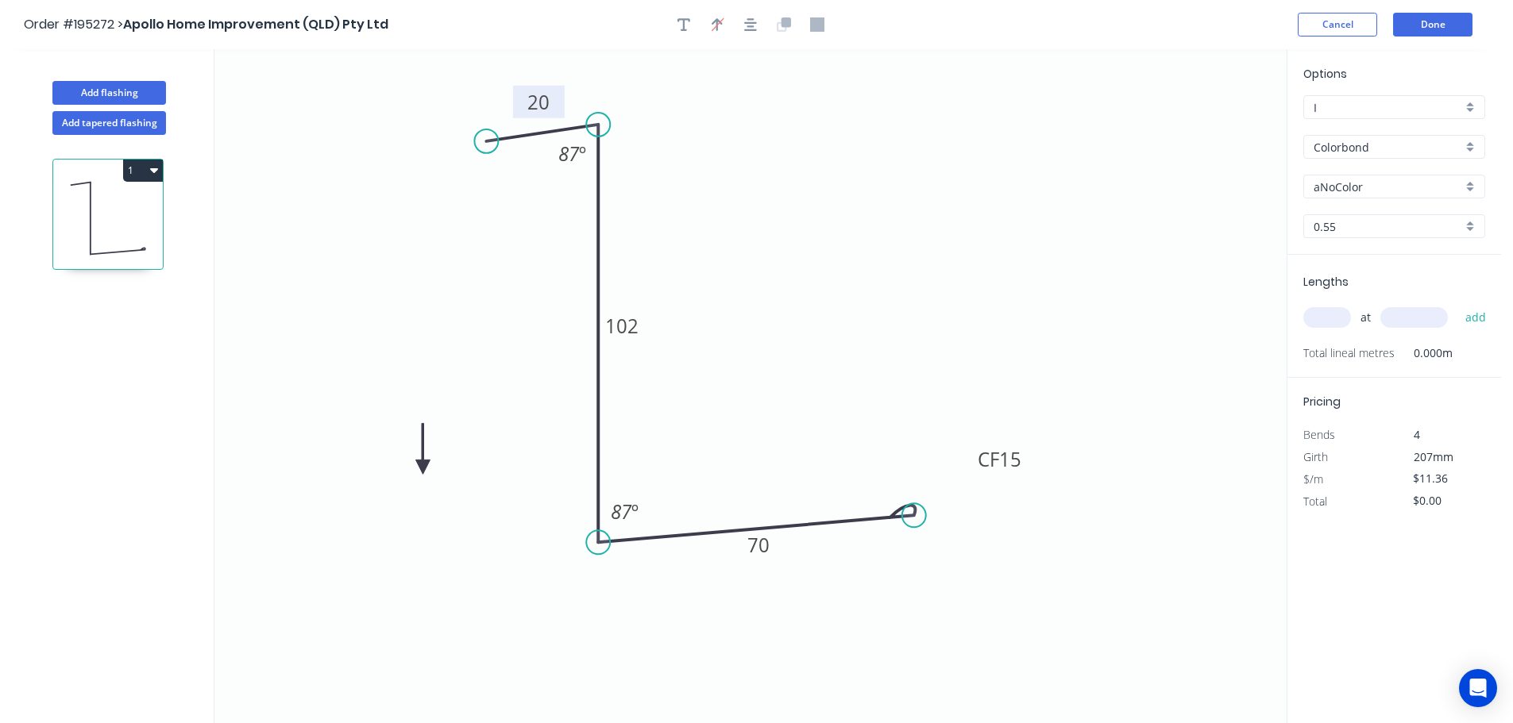
click at [422, 468] on icon at bounding box center [422, 448] width 14 height 51
click at [422, 468] on icon at bounding box center [436, 454] width 46 height 46
click at [422, 468] on icon at bounding box center [440, 467] width 51 height 14
click at [422, 468] on icon at bounding box center [422, 485] width 14 height 51
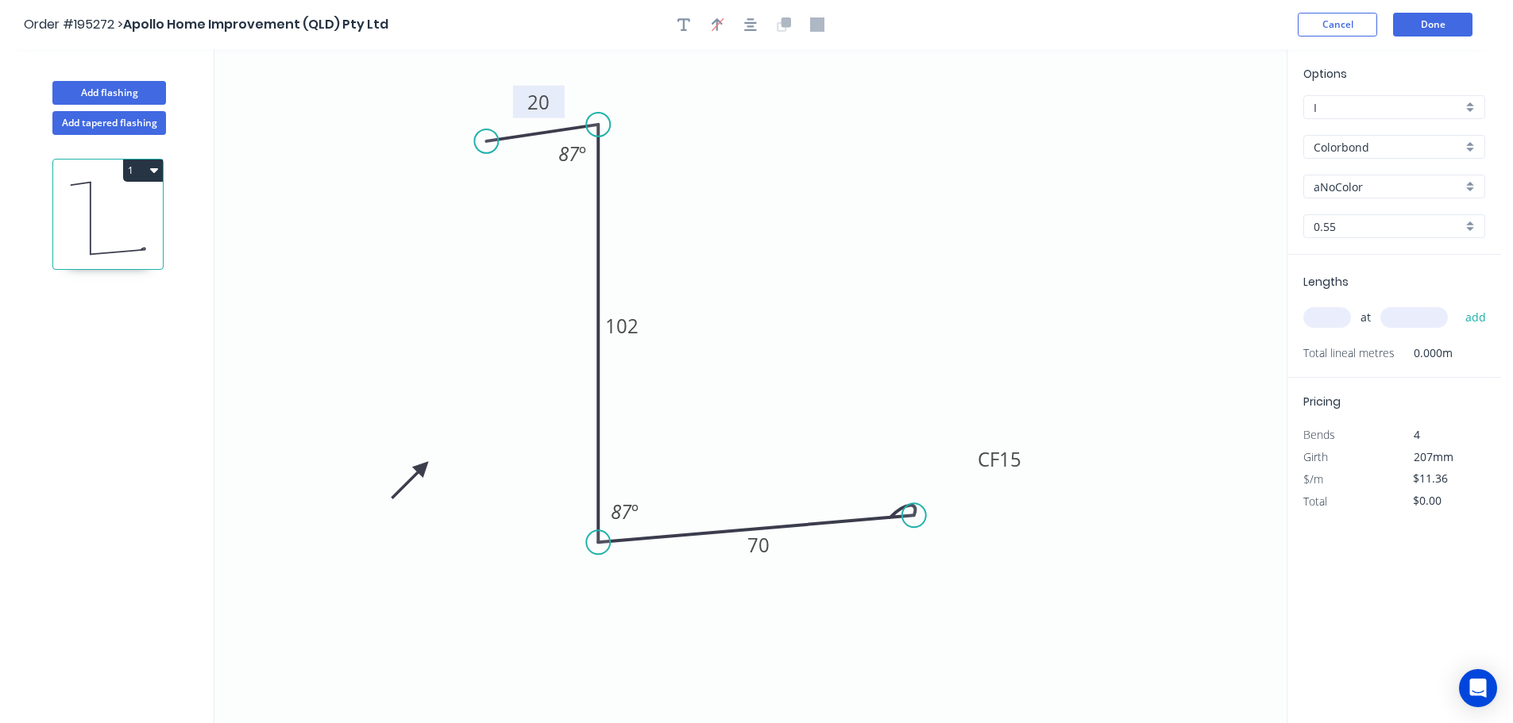
click at [1475, 180] on div "aNoColor" at bounding box center [1394, 187] width 182 height 24
click at [1392, 217] on div "Surfmist" at bounding box center [1394, 214] width 180 height 28
click at [1339, 318] on input "text" at bounding box center [1327, 317] width 48 height 21
click at [1457, 304] on button "add" at bounding box center [1475, 317] width 37 height 27
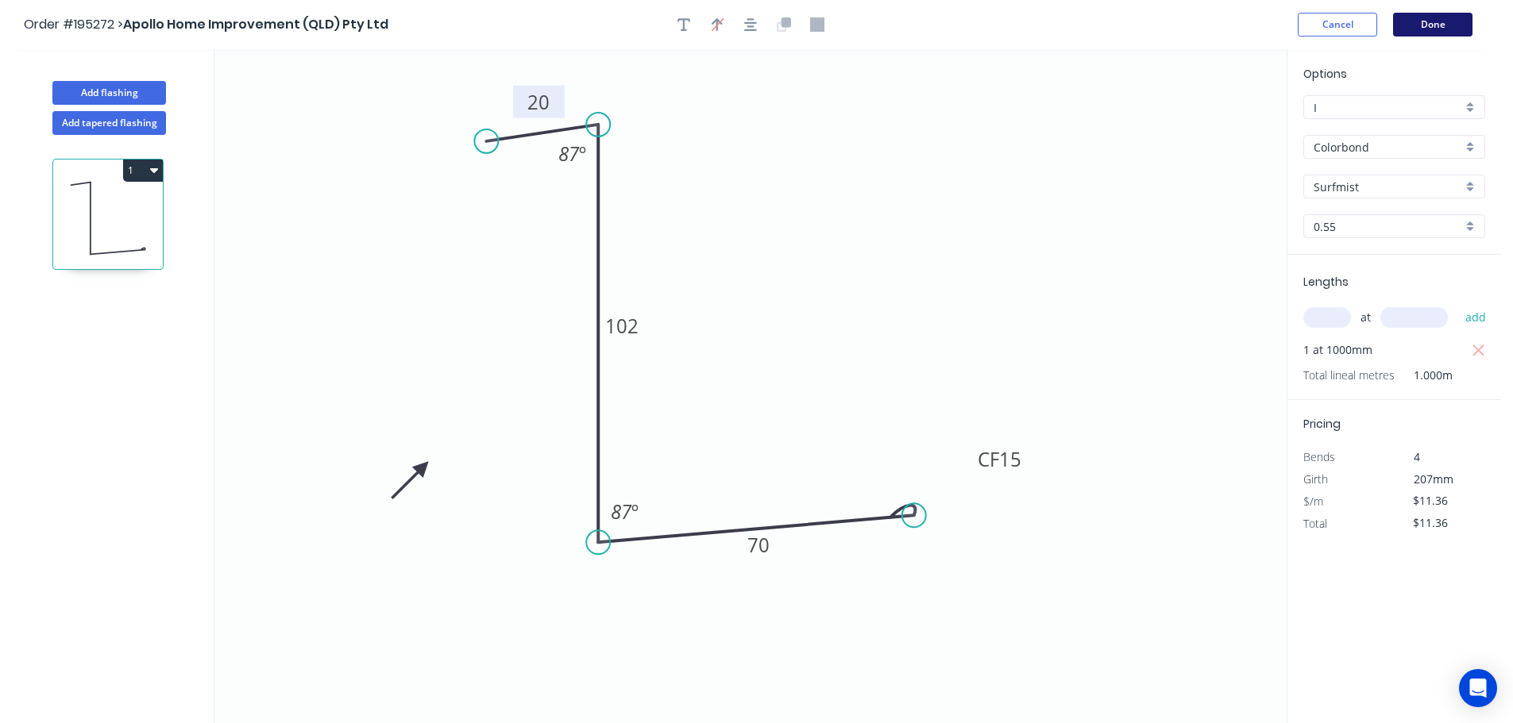
click at [1437, 25] on button "Done" at bounding box center [1432, 25] width 79 height 24
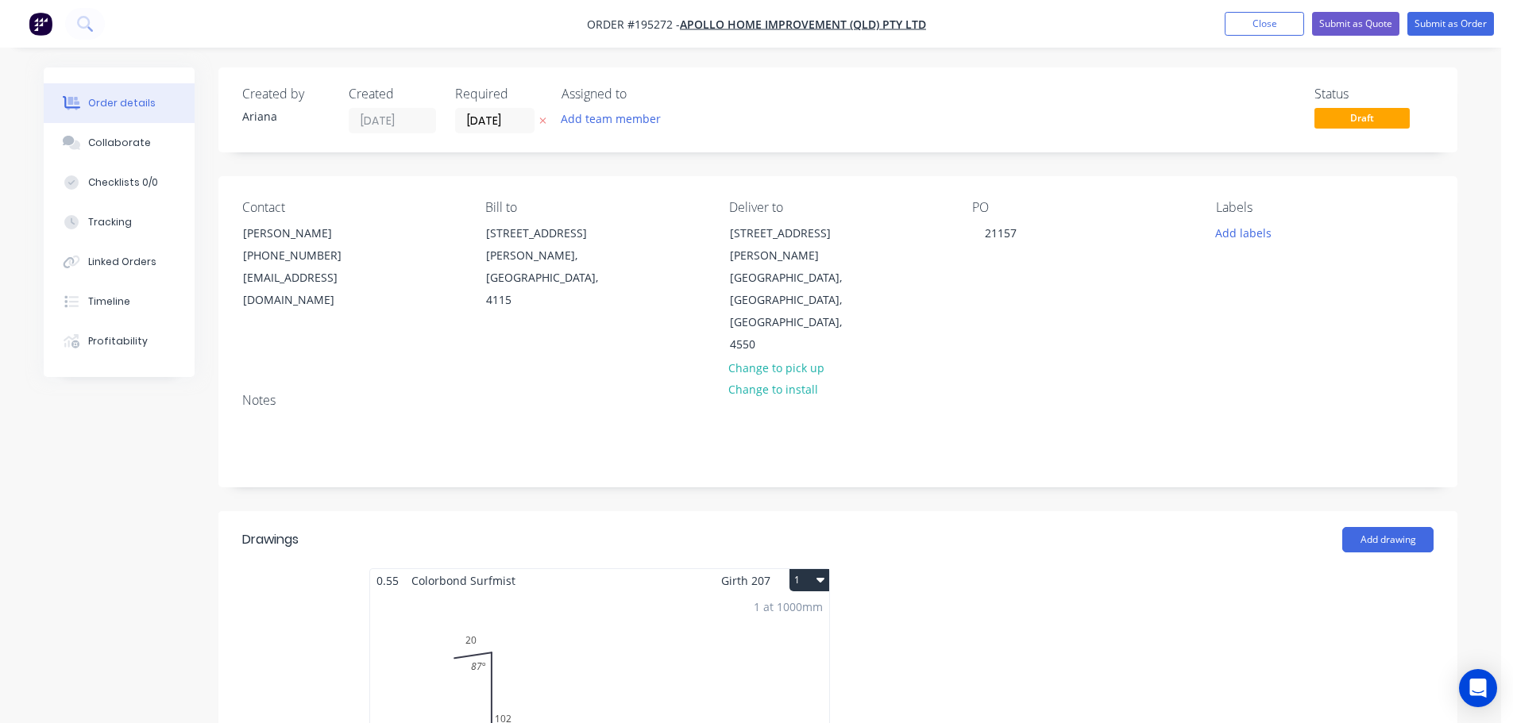
click at [800, 569] on button "1" at bounding box center [809, 580] width 40 height 22
click at [795, 608] on div "Use larger box size" at bounding box center [753, 619] width 122 height 23
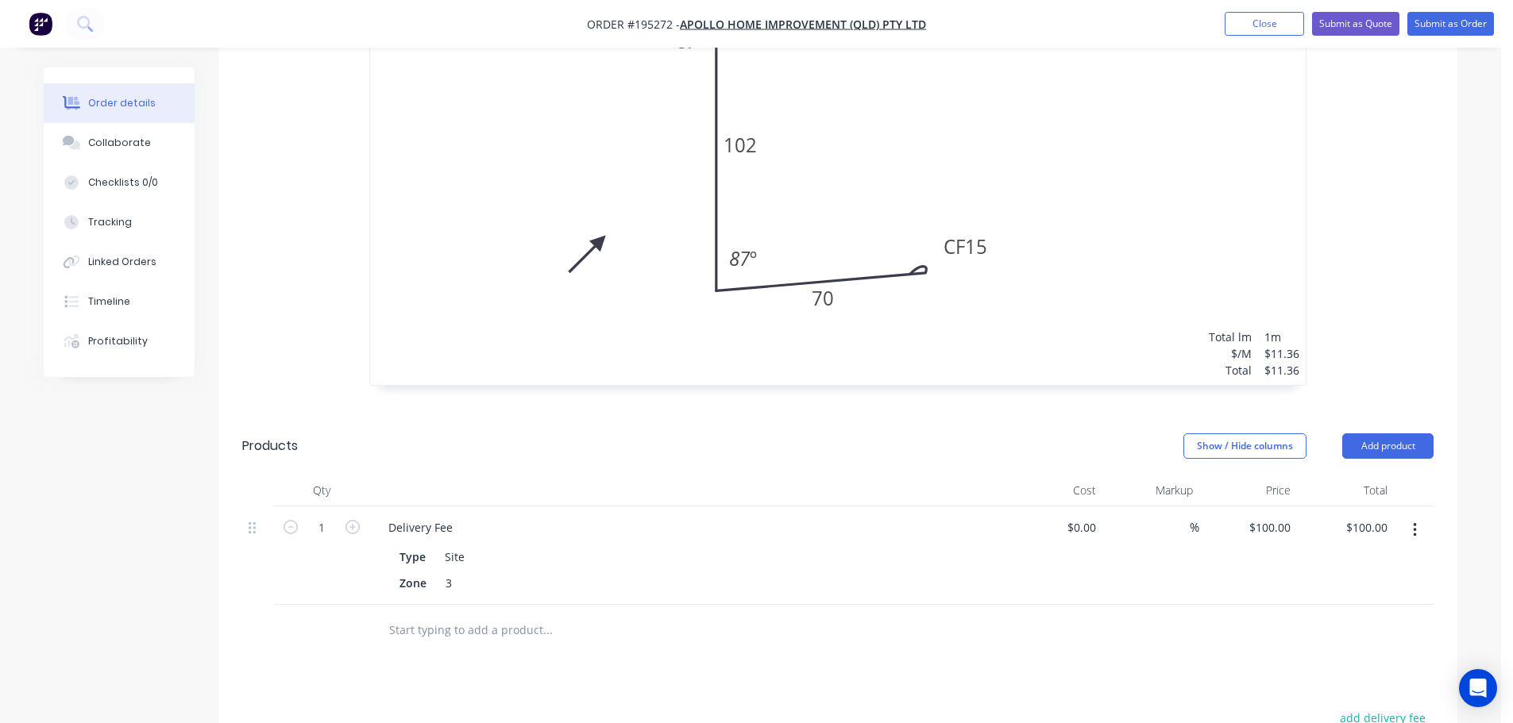
scroll to position [741, 0]
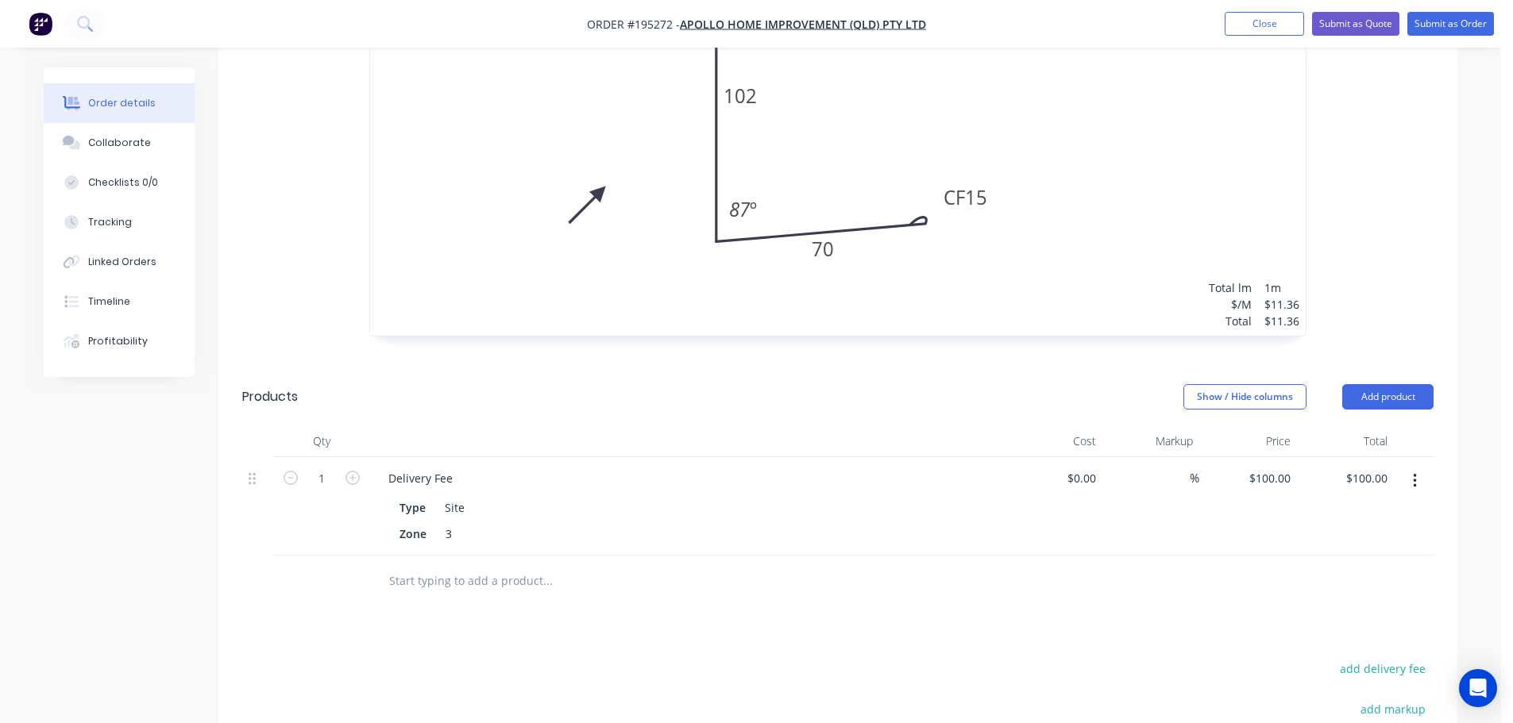
click at [436, 565] on input "text" at bounding box center [547, 581] width 318 height 32
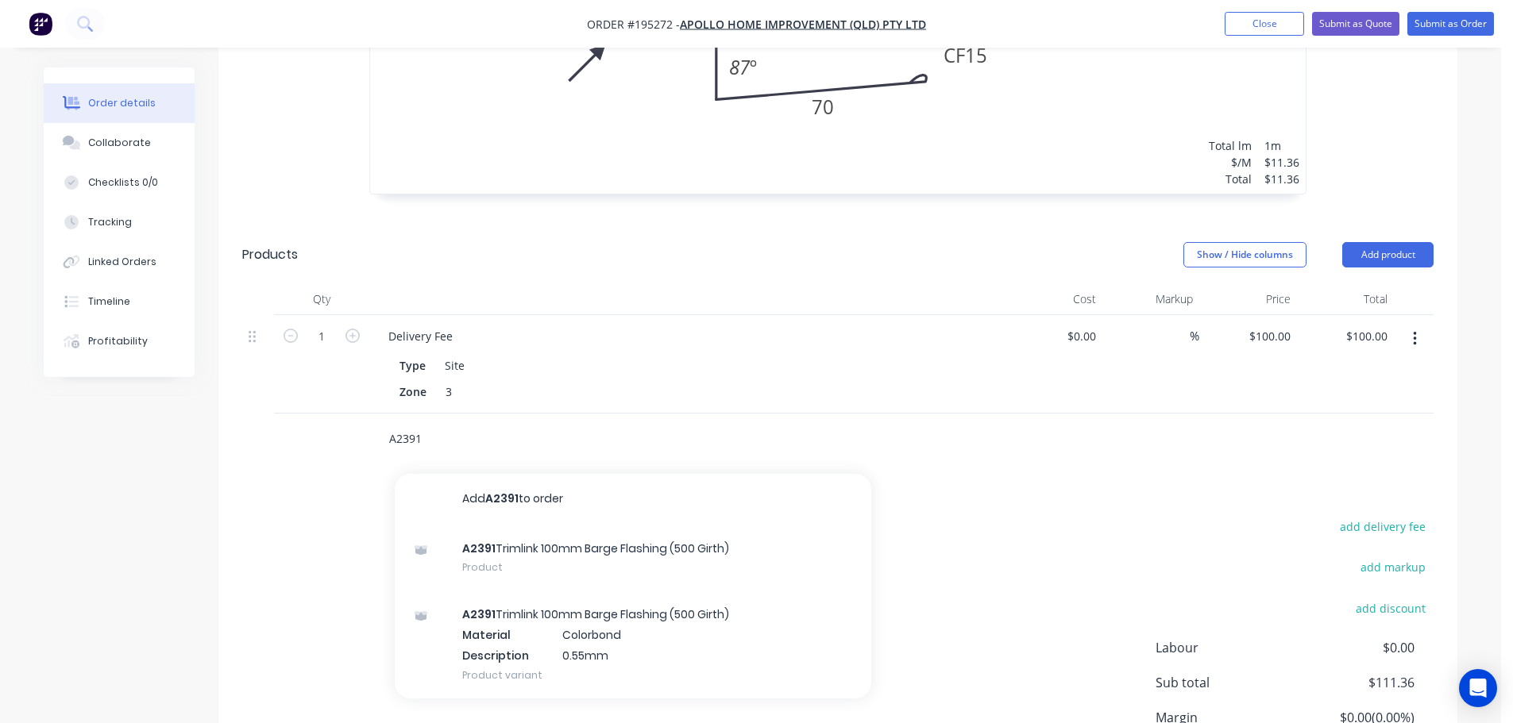
scroll to position [927, 0]
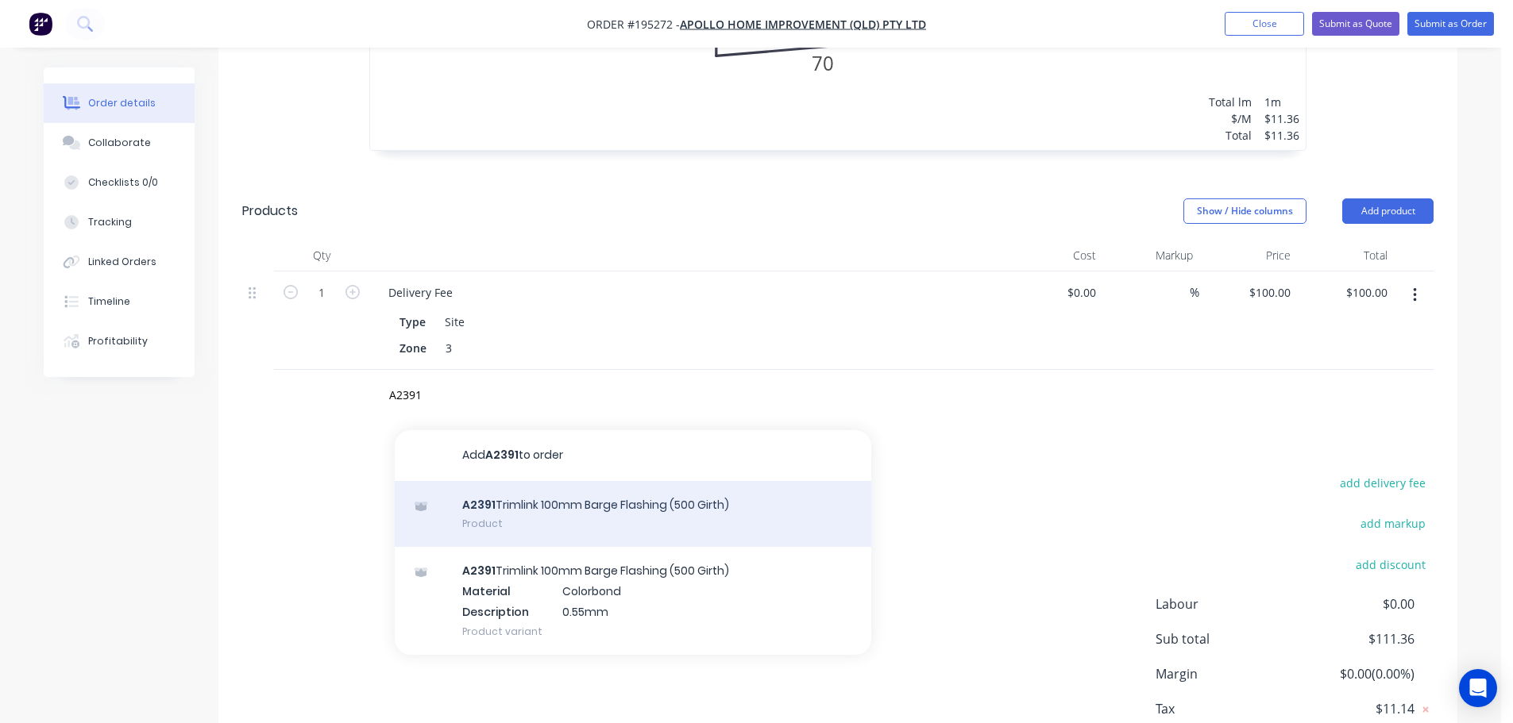
click at [569, 481] on div "A2391 Trimlink 100mm Barge Flashing (500 Girth) Product" at bounding box center [633, 514] width 476 height 67
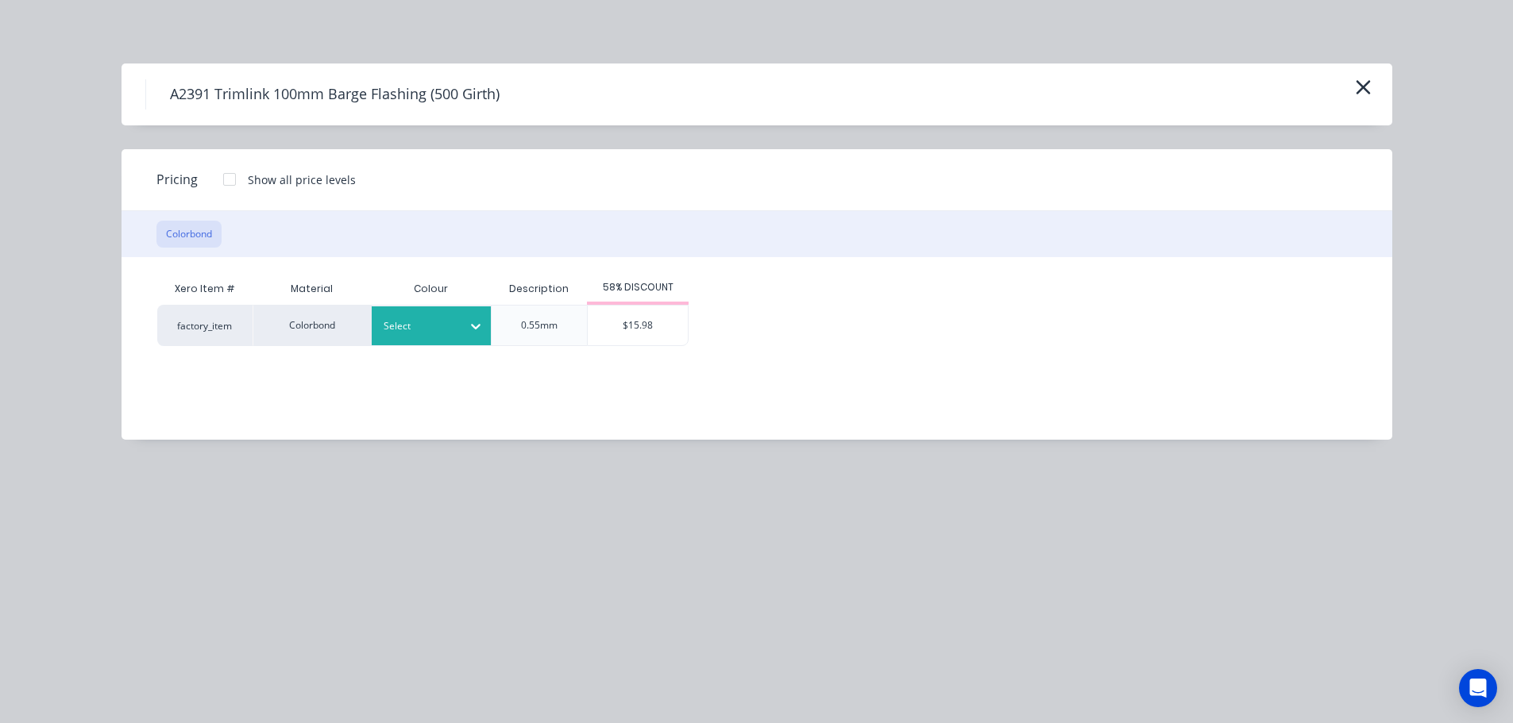
click at [436, 322] on div at bounding box center [419, 326] width 71 height 17
click at [627, 322] on div "$15.98" at bounding box center [638, 326] width 100 height 40
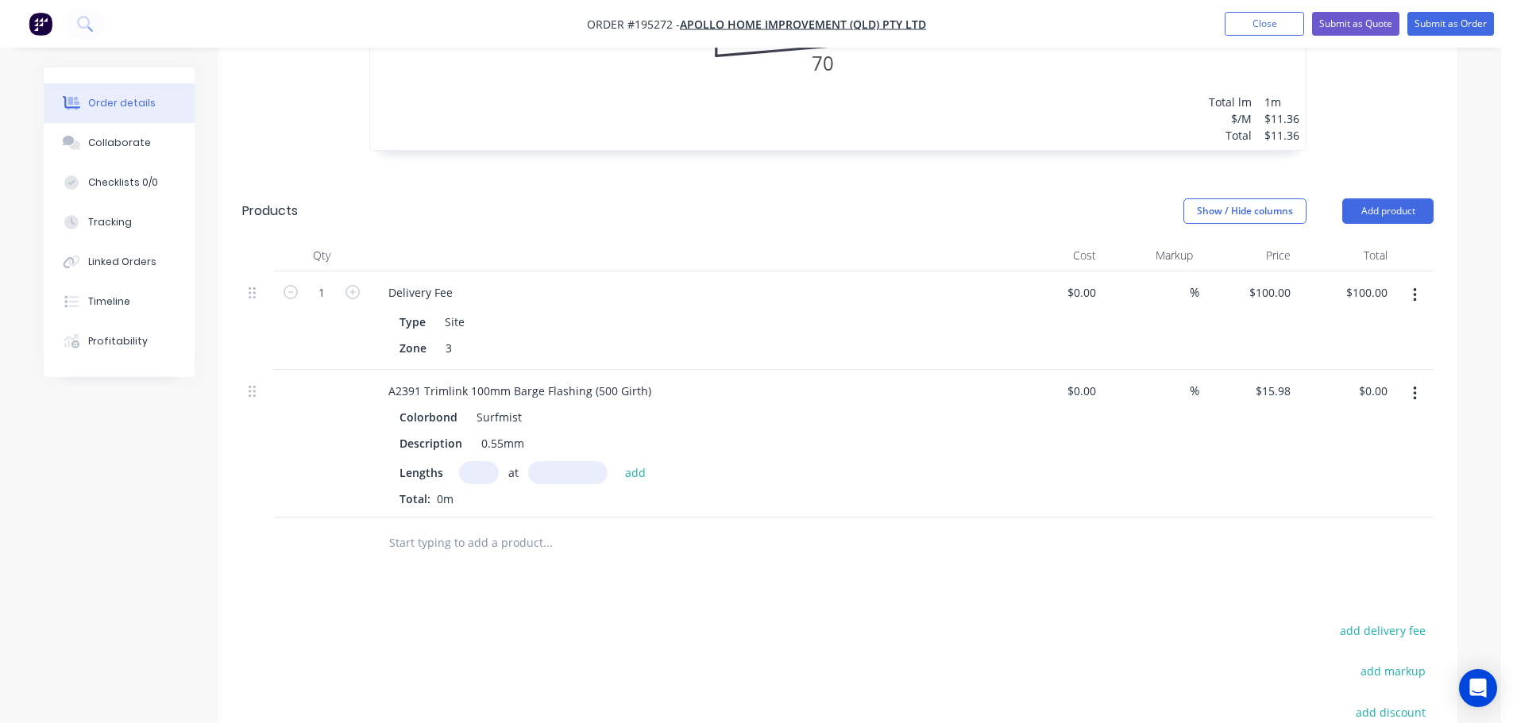
click at [484, 461] on input "text" at bounding box center [479, 472] width 40 height 23
click at [571, 461] on input "text" at bounding box center [567, 472] width 79 height 23
click at [617, 461] on button "add" at bounding box center [635, 471] width 37 height 21
click at [712, 432] on div "Description 0.55mm" at bounding box center [683, 443] width 581 height 23
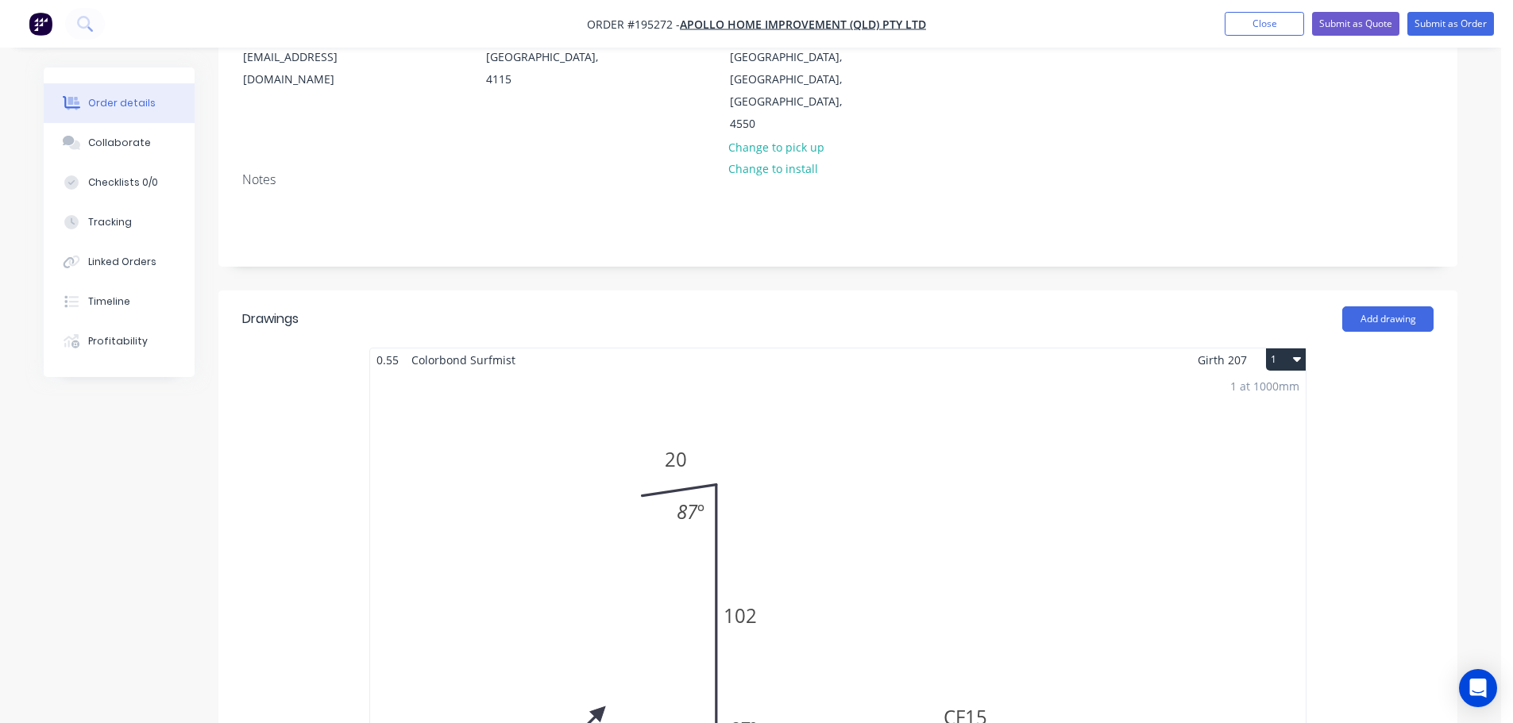
scroll to position [0, 0]
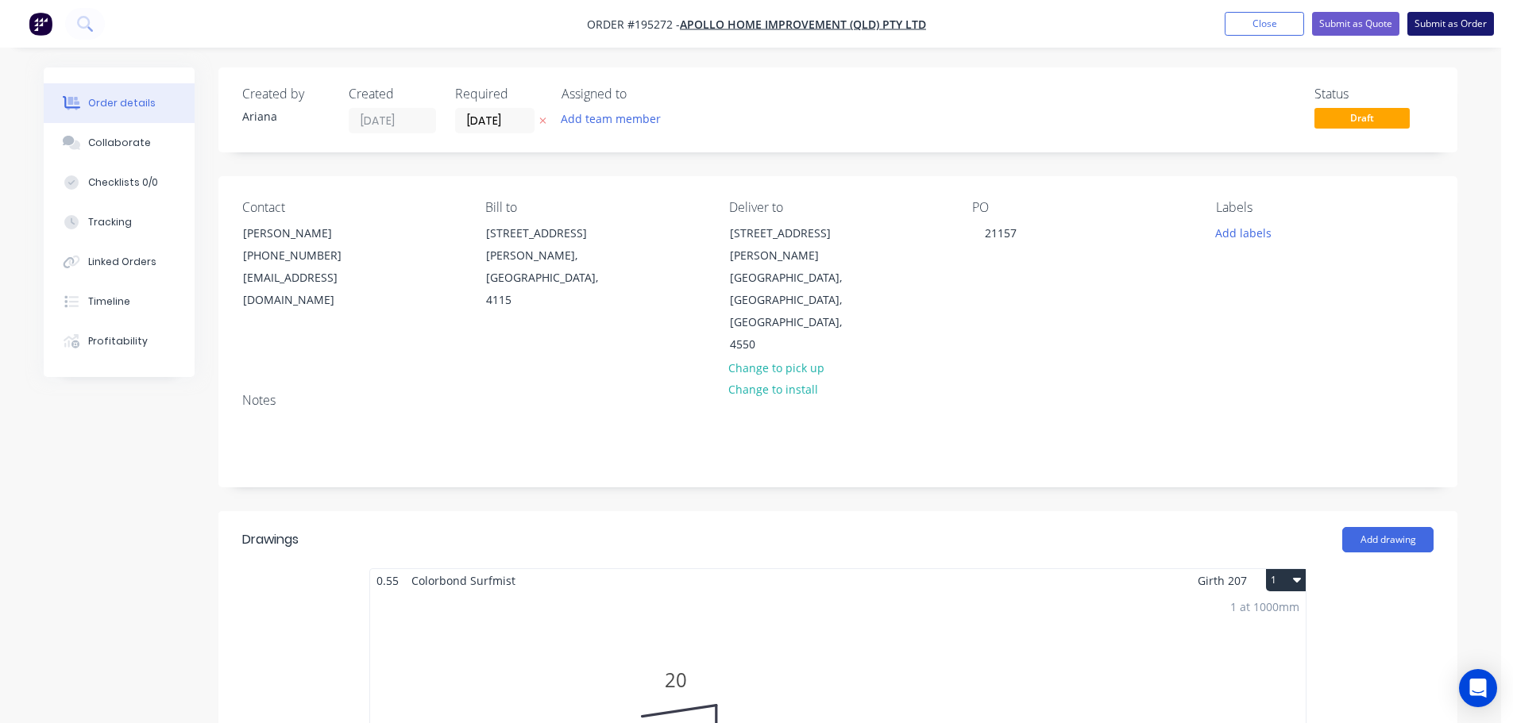
click at [1442, 23] on button "Submit as Order" at bounding box center [1450, 24] width 87 height 24
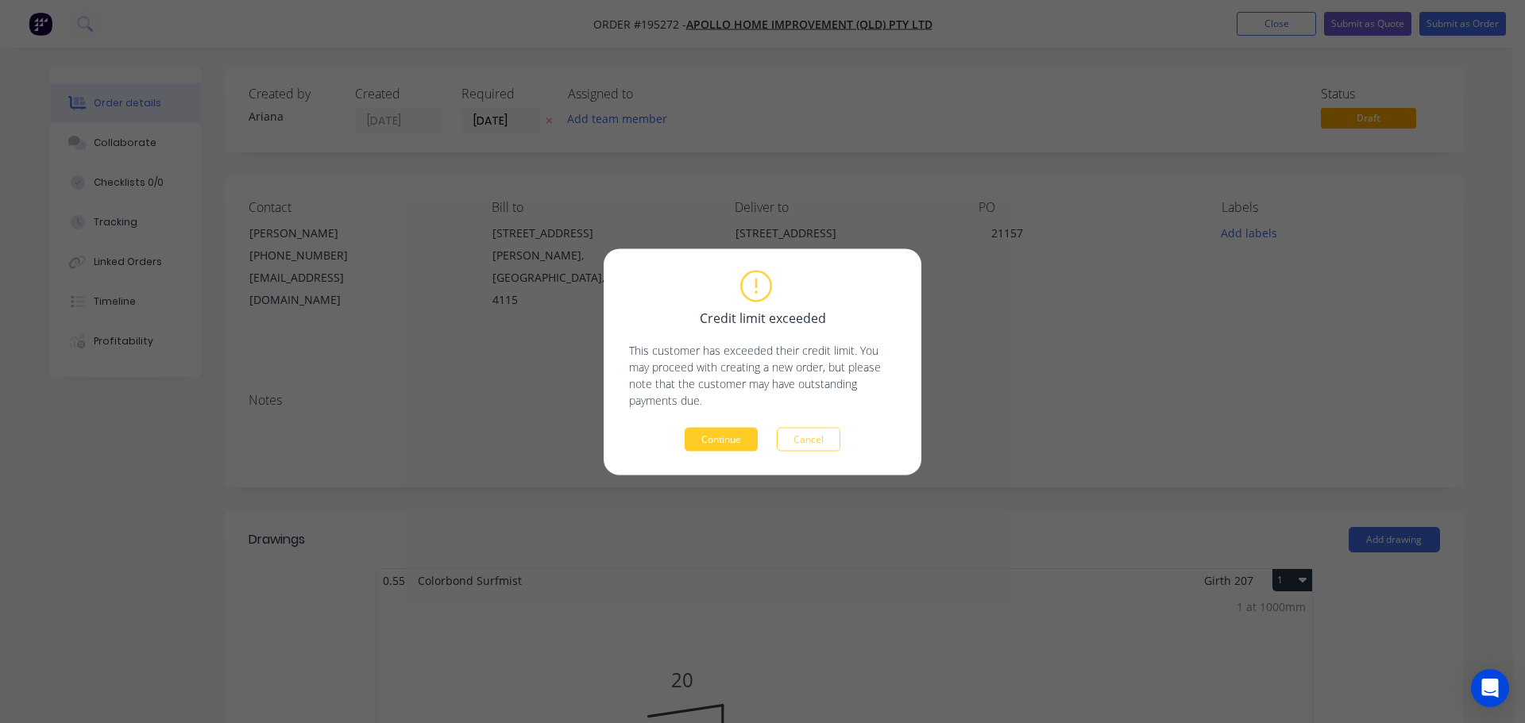
click at [719, 445] on button "Continue" at bounding box center [721, 439] width 73 height 24
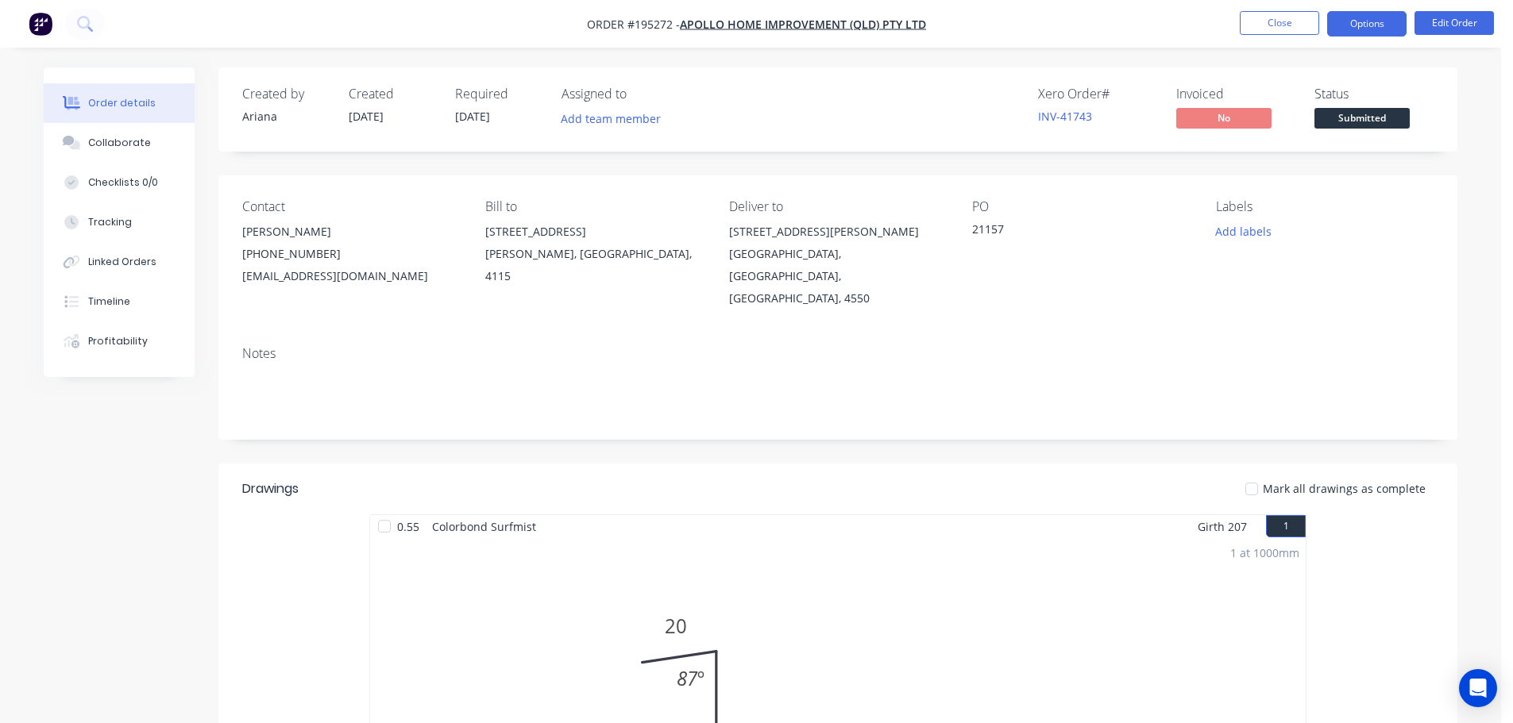
click at [1355, 23] on button "Options" at bounding box center [1366, 23] width 79 height 25
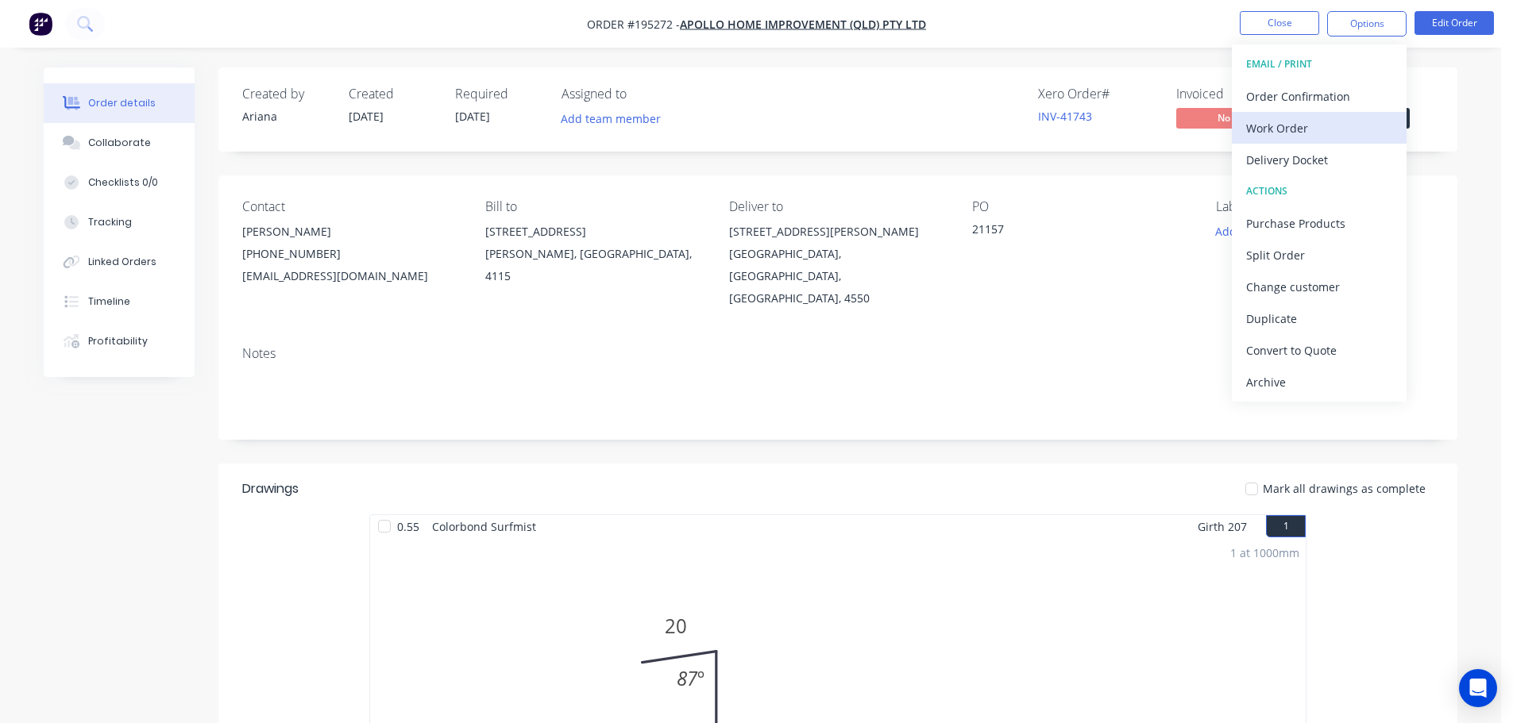
click at [1310, 131] on div "Work Order" at bounding box center [1319, 128] width 146 height 23
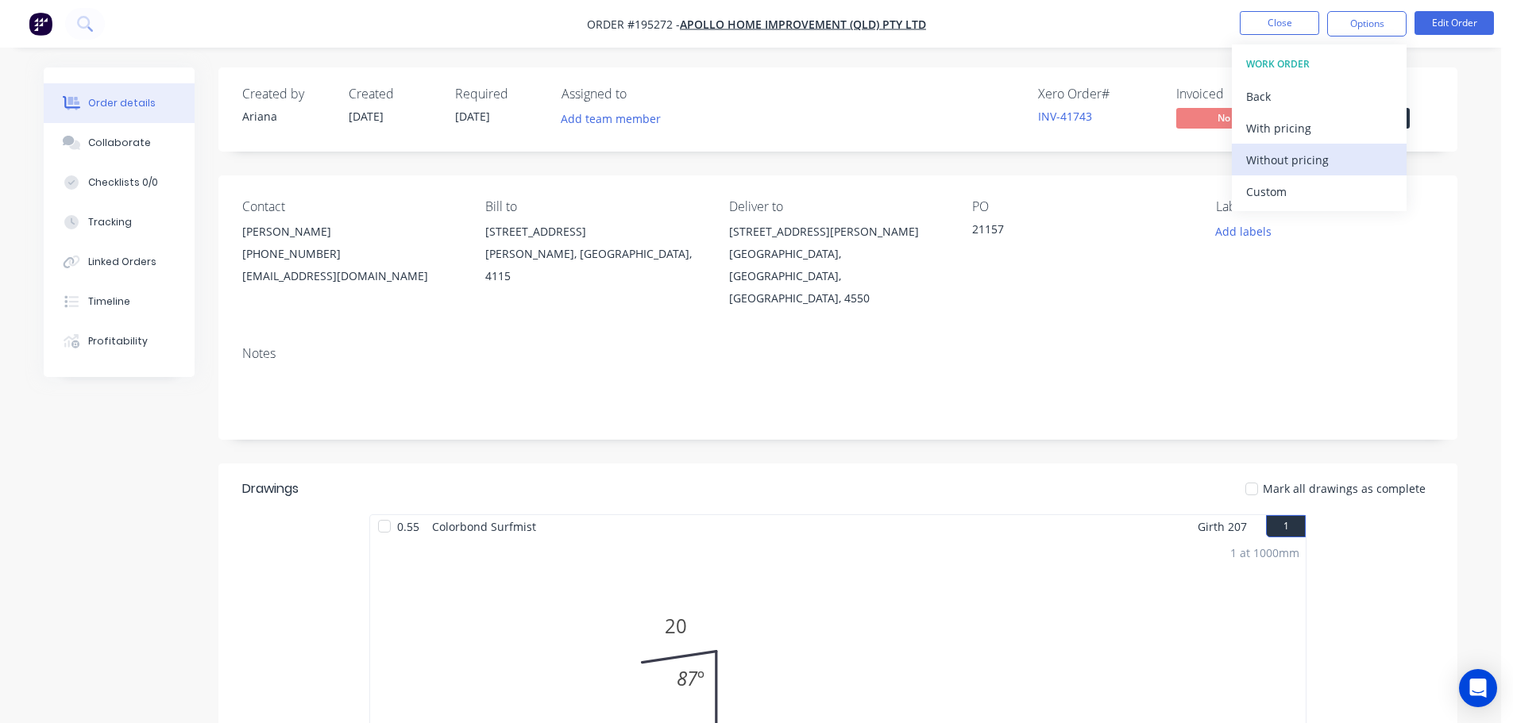
click at [1293, 154] on div "Without pricing" at bounding box center [1319, 160] width 146 height 23
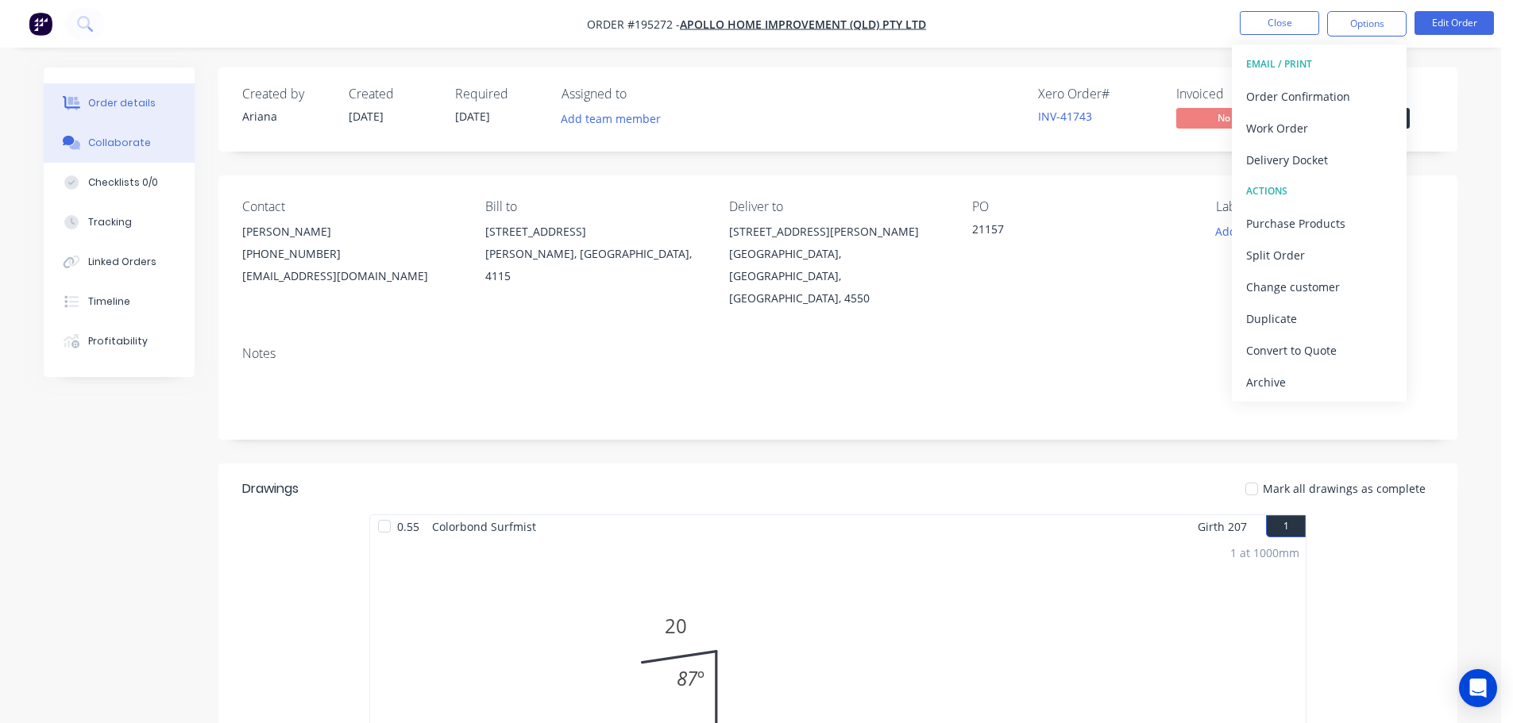
click at [120, 141] on div "Collaborate" at bounding box center [119, 143] width 63 height 14
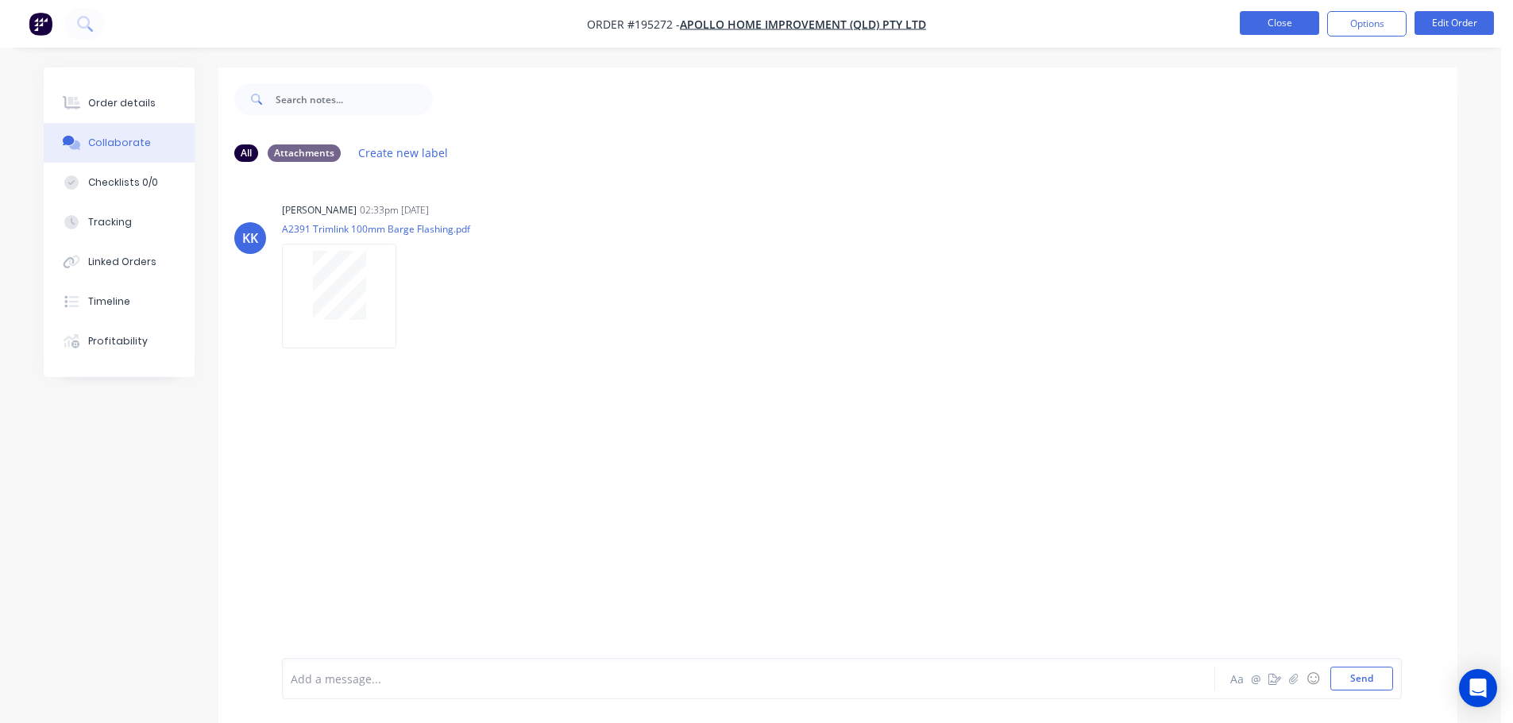
click at [1283, 25] on button "Close" at bounding box center [1279, 23] width 79 height 24
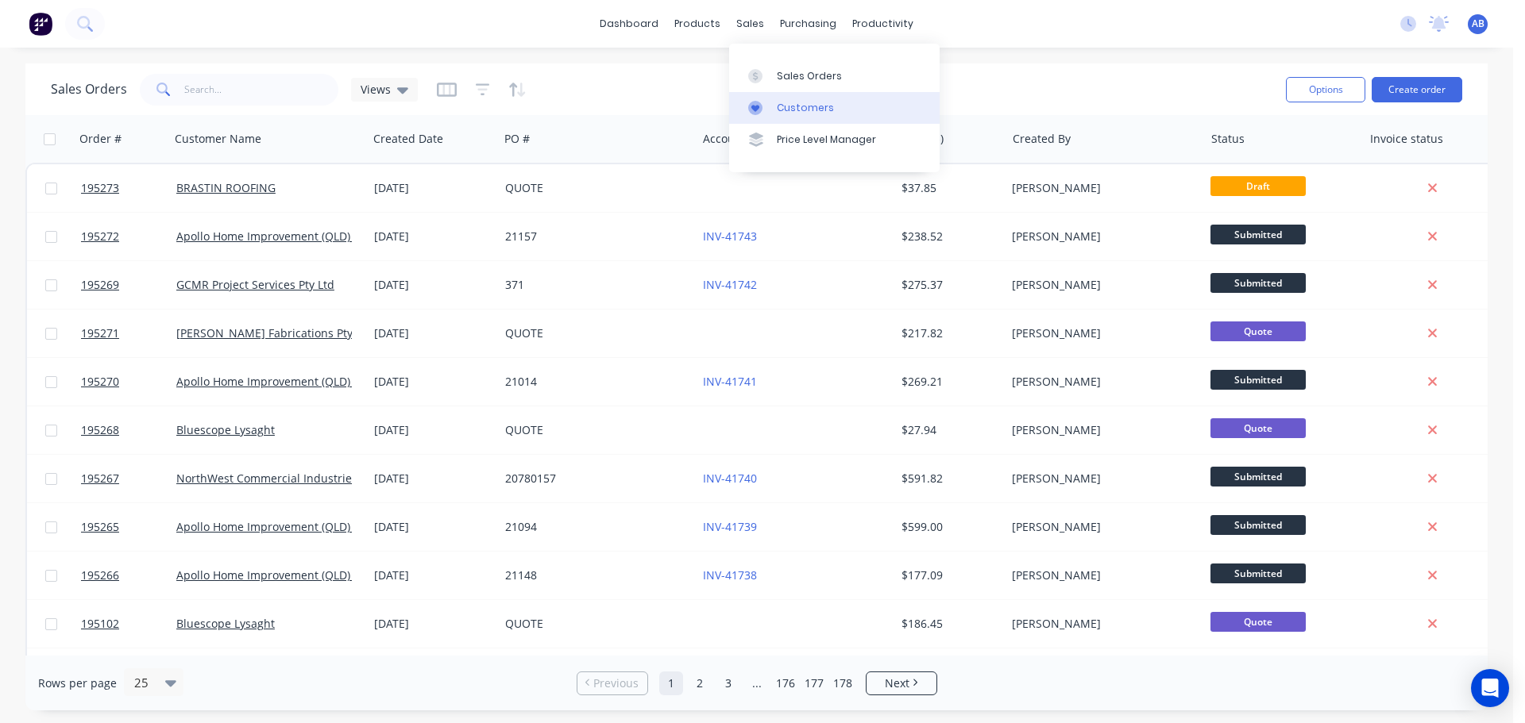
click at [794, 114] on div "Customers" at bounding box center [805, 108] width 57 height 14
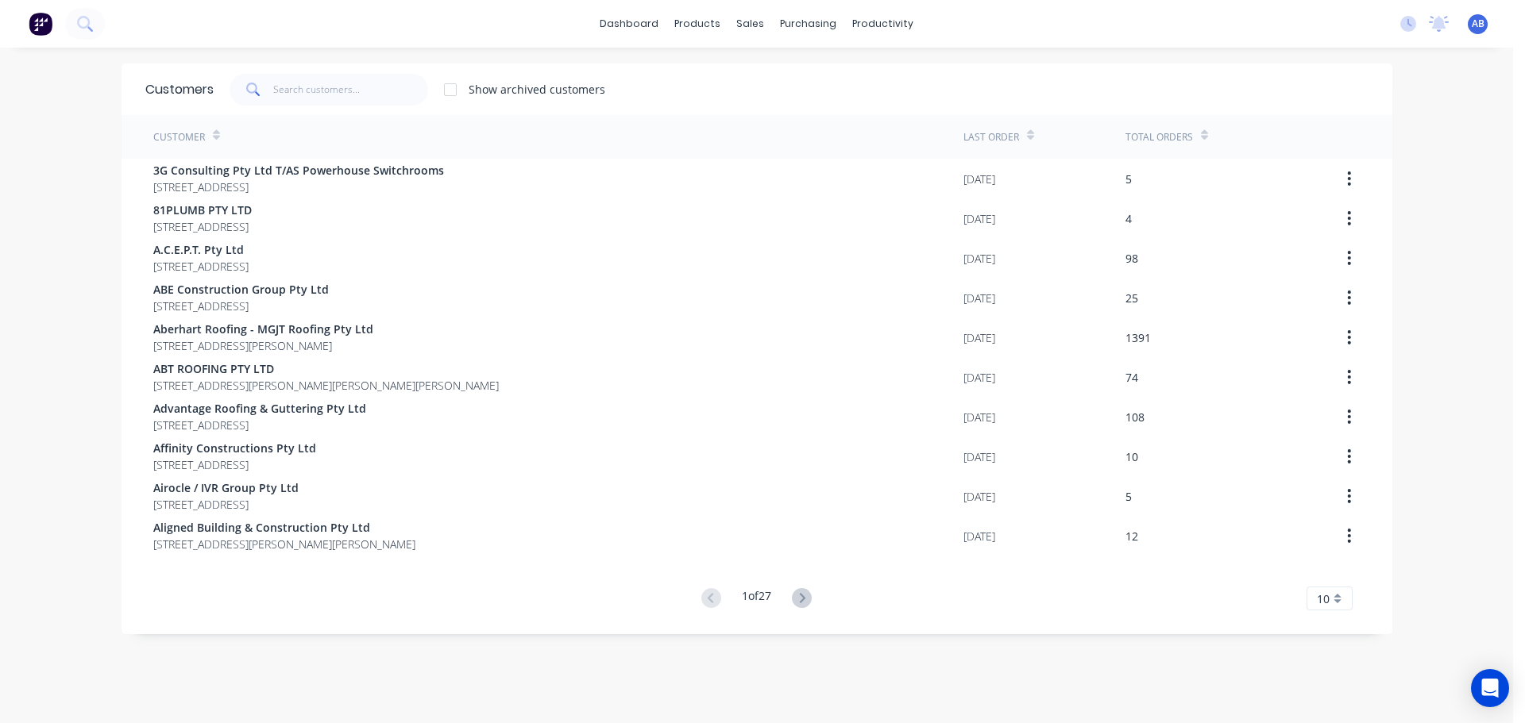
click at [967, 22] on div "dashboard products sales purchasing productivity dashboard products Product Cat…" at bounding box center [756, 24] width 1513 height 48
click at [361, 78] on input "text" at bounding box center [350, 90] width 155 height 32
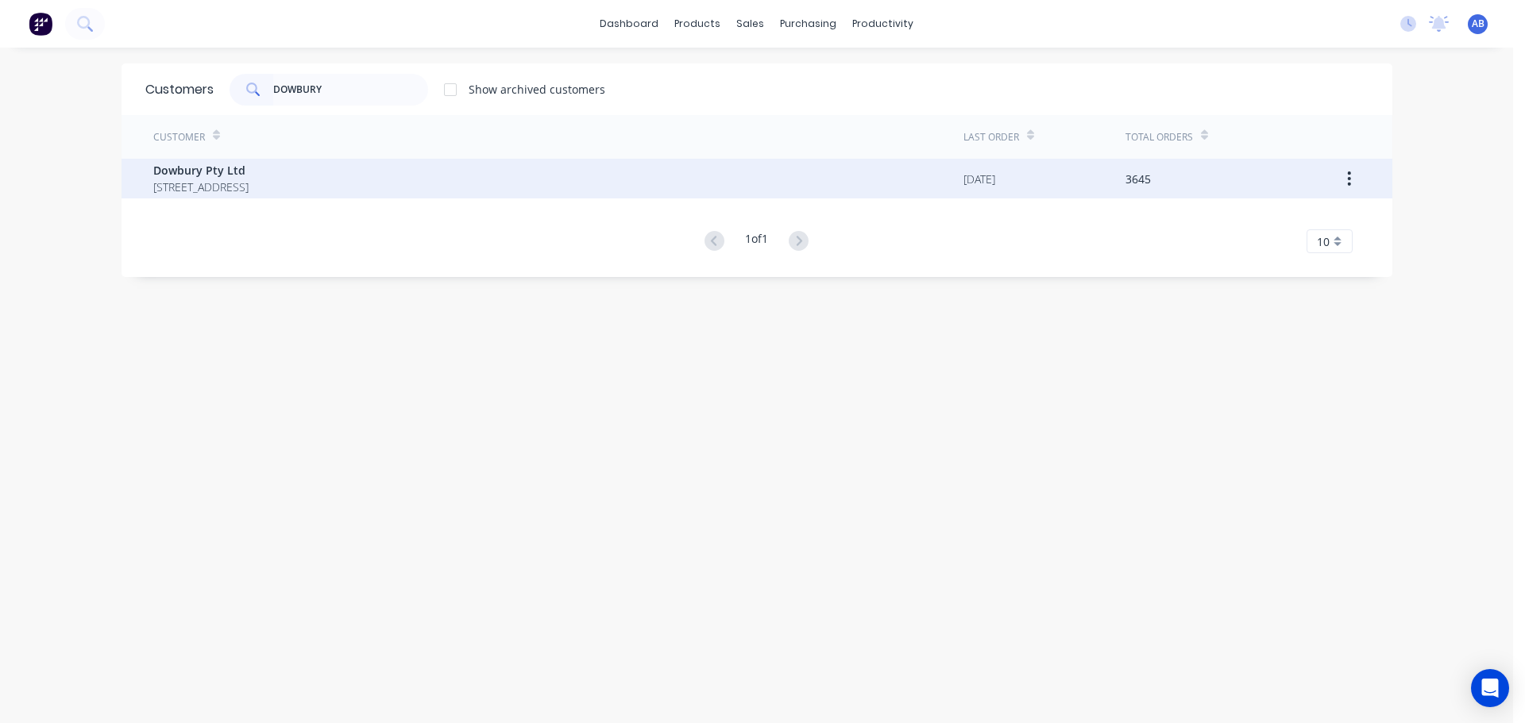
click at [249, 171] on span "Dowbury Pty Ltd" at bounding box center [200, 170] width 95 height 17
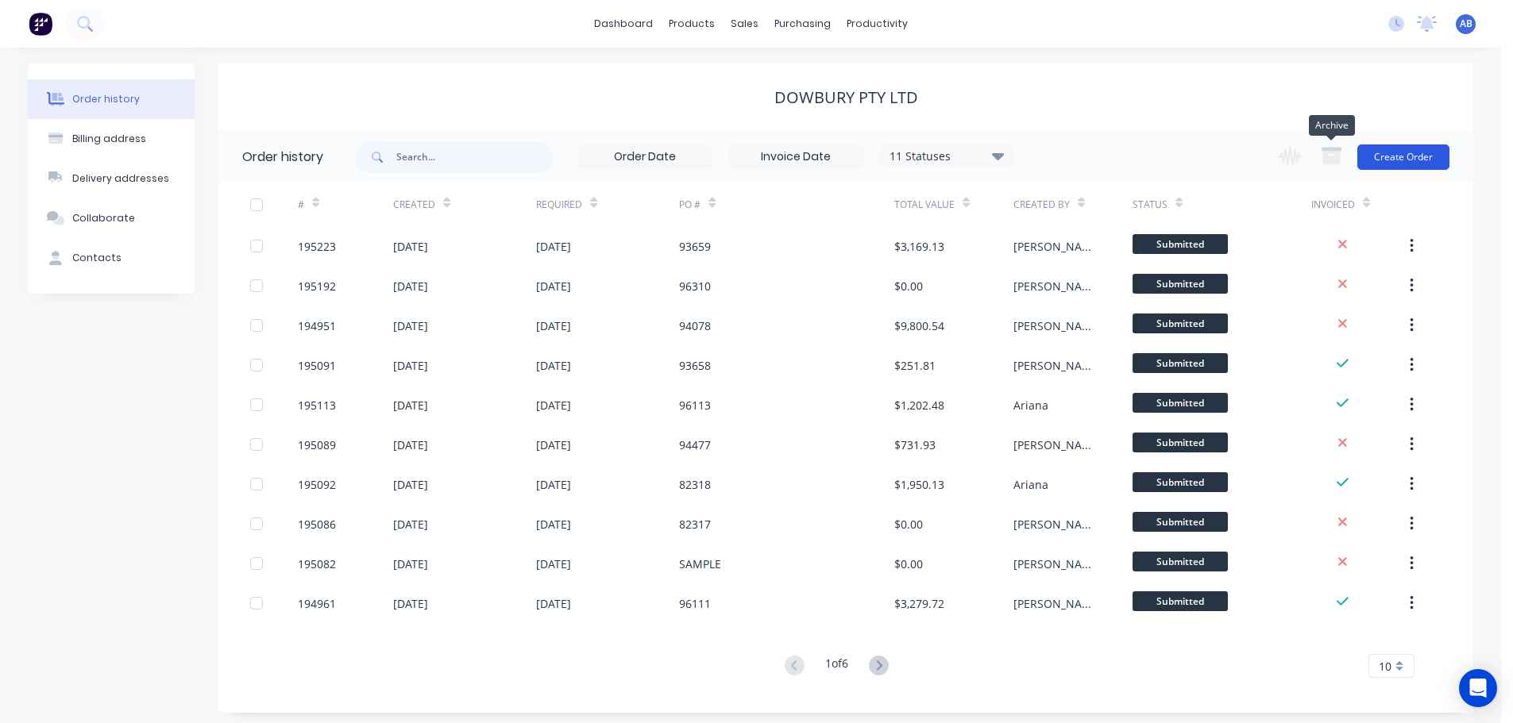
click at [1379, 154] on button "Create Order" at bounding box center [1403, 157] width 92 height 25
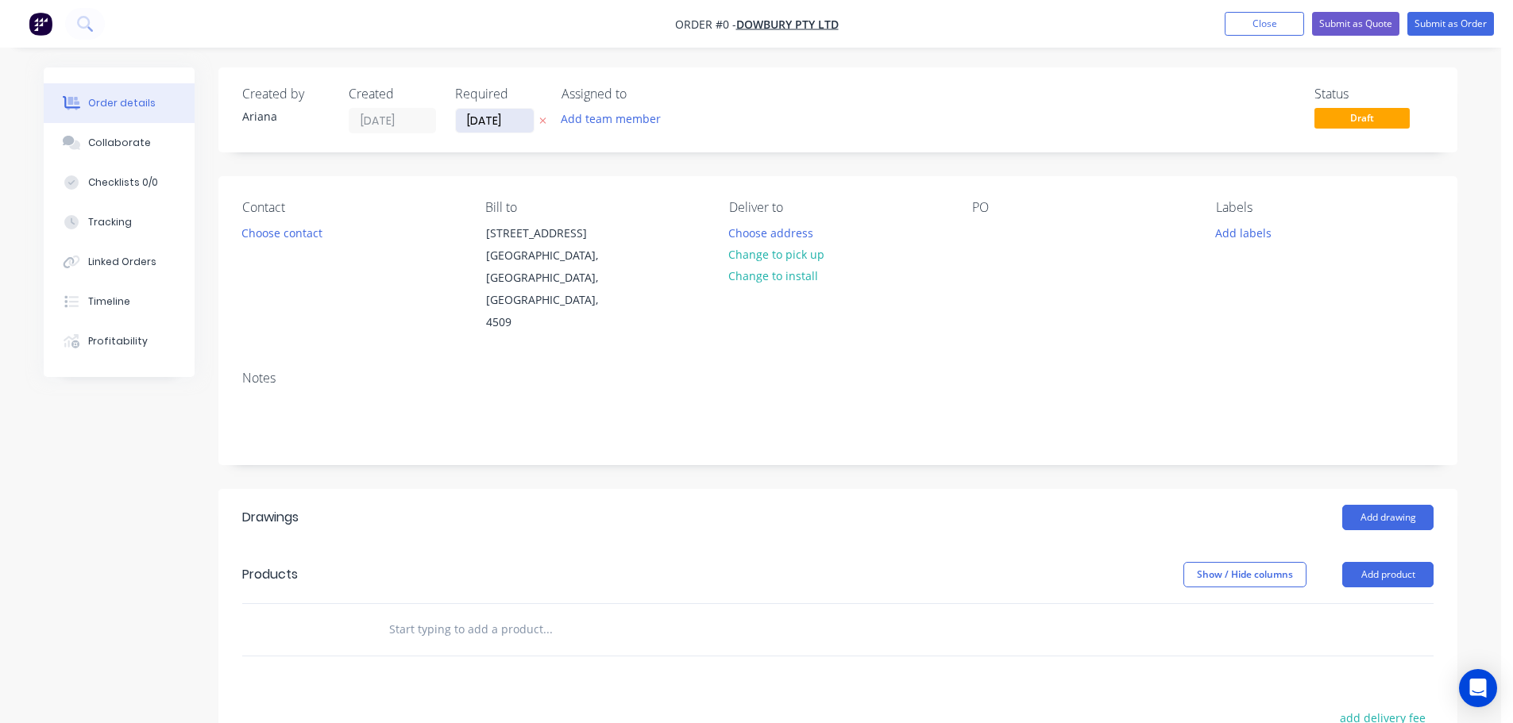
click at [488, 122] on input "[DATE]" at bounding box center [495, 121] width 78 height 24
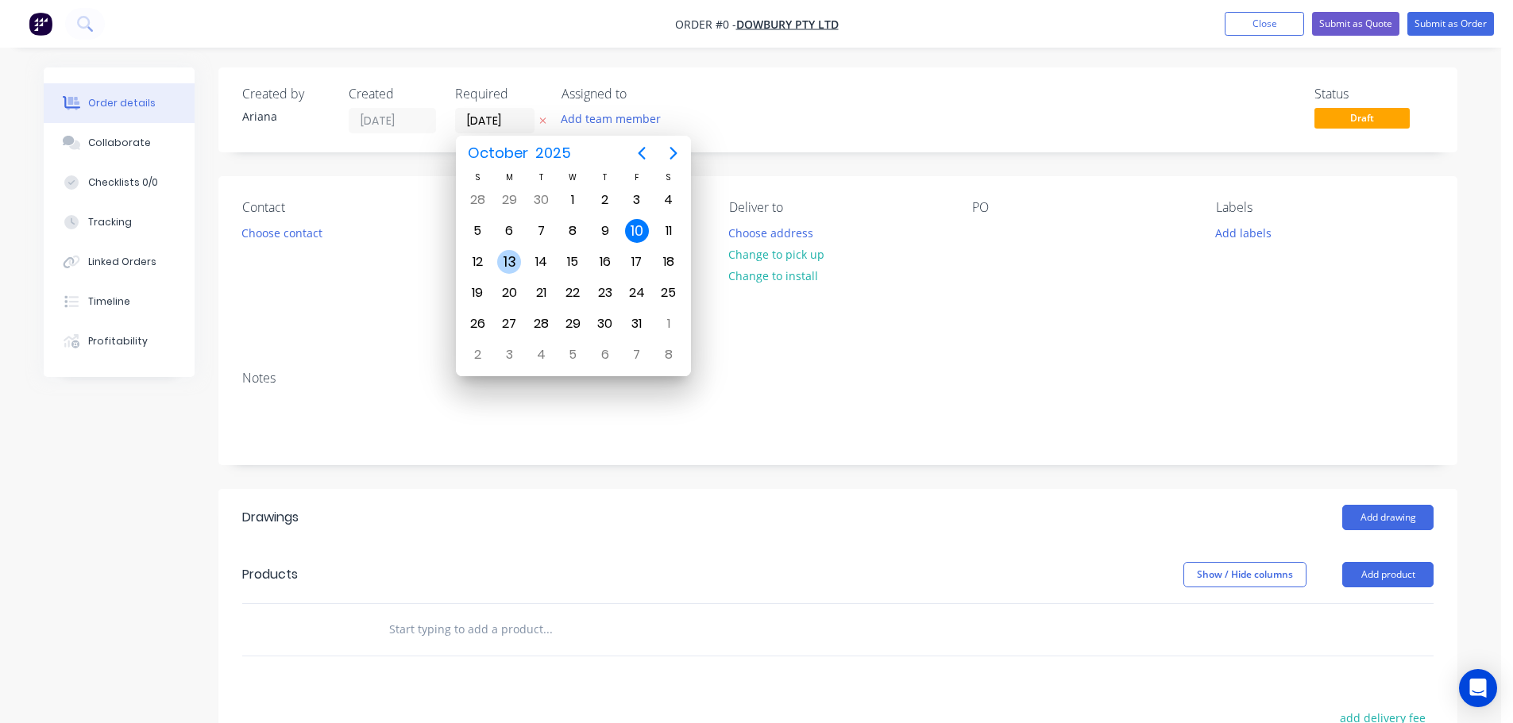
click at [494, 255] on div "13" at bounding box center [509, 262] width 32 height 30
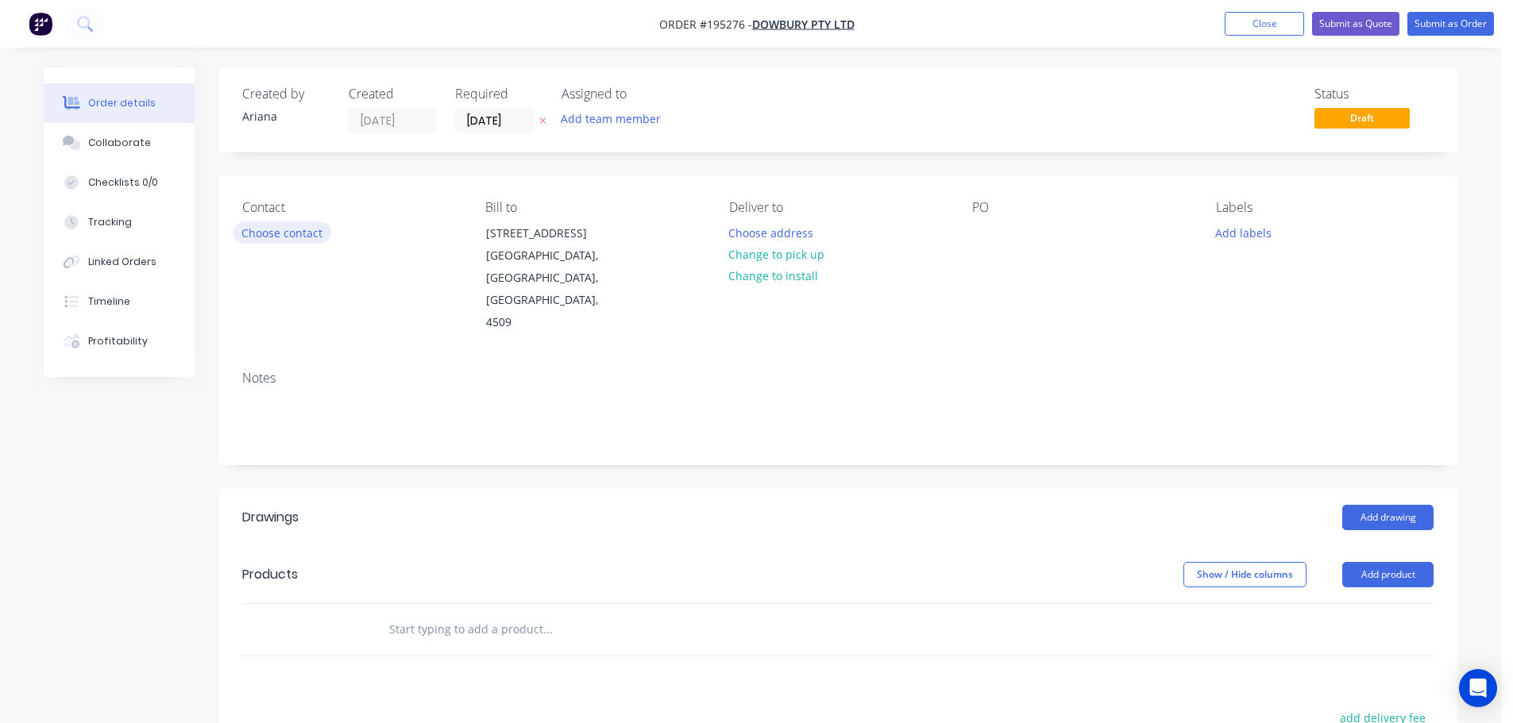
click at [285, 233] on button "Choose contact" at bounding box center [282, 232] width 98 height 21
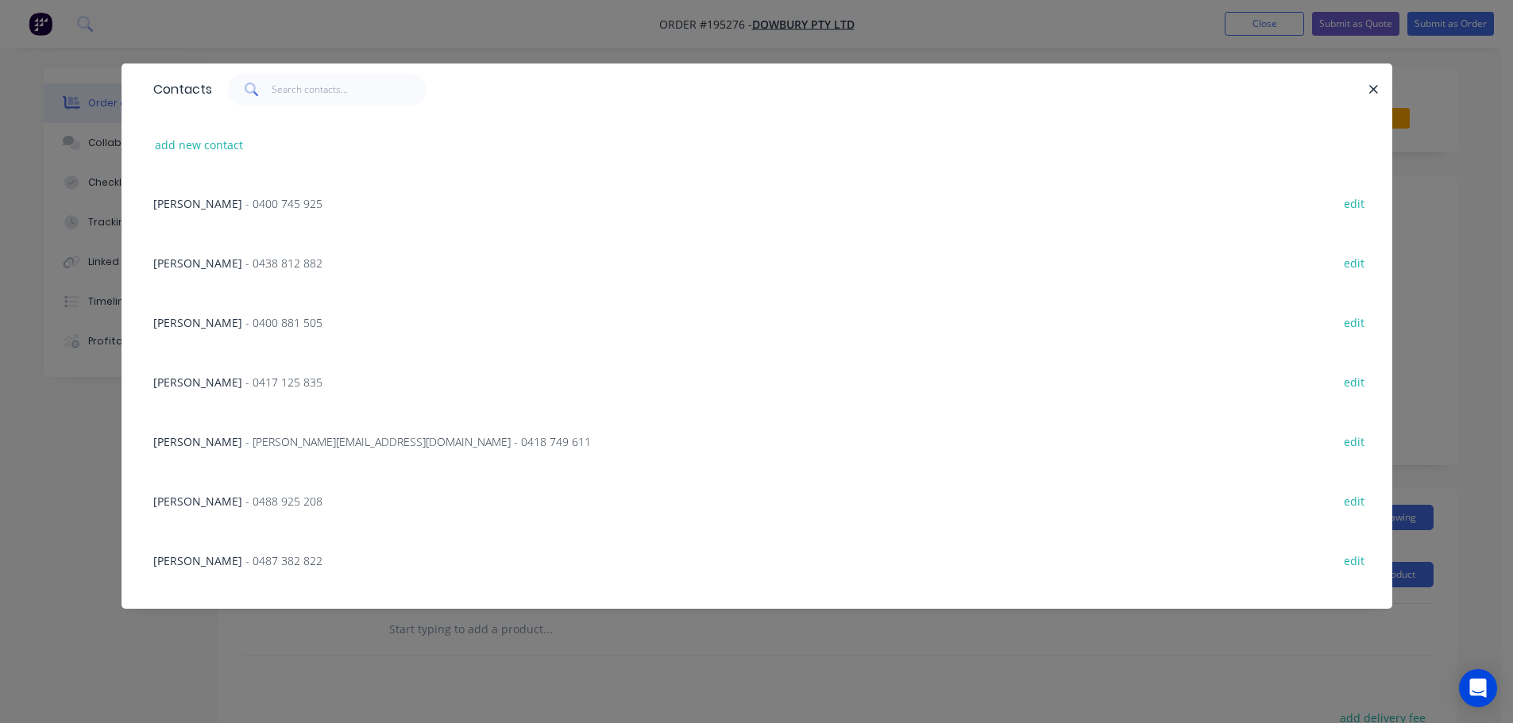
scroll to position [147, 0]
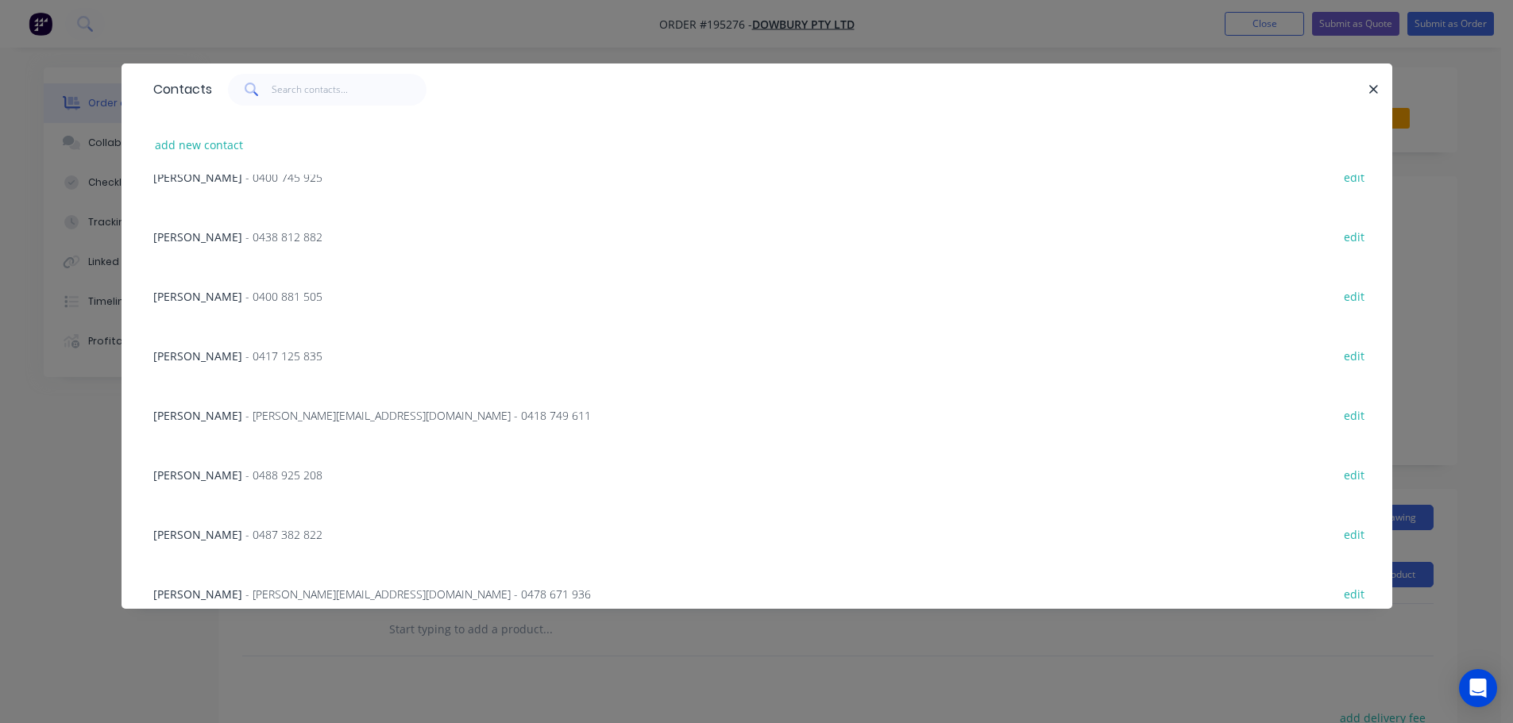
click at [245, 476] on span "- 0488 925 208" at bounding box center [283, 475] width 77 height 15
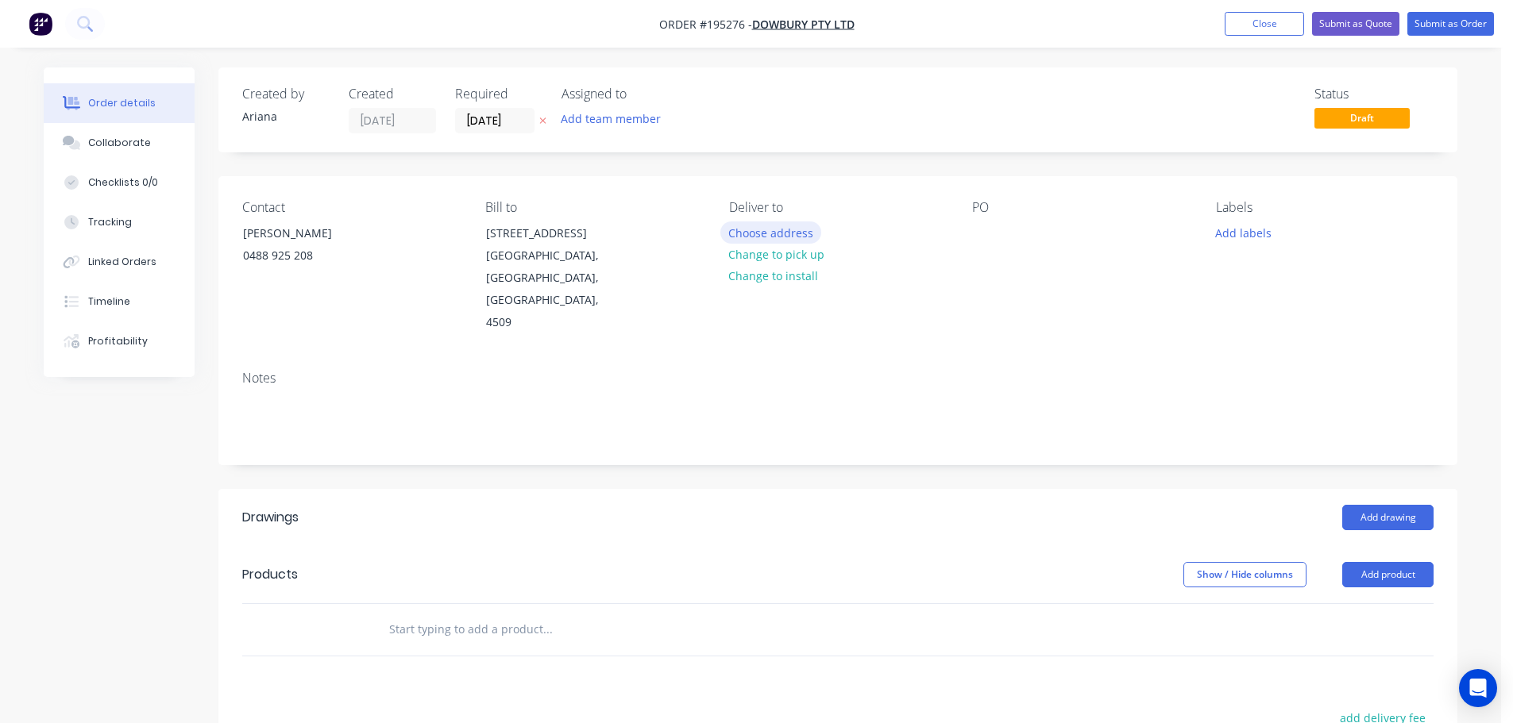
click at [763, 231] on button "Choose address" at bounding box center [771, 232] width 102 height 21
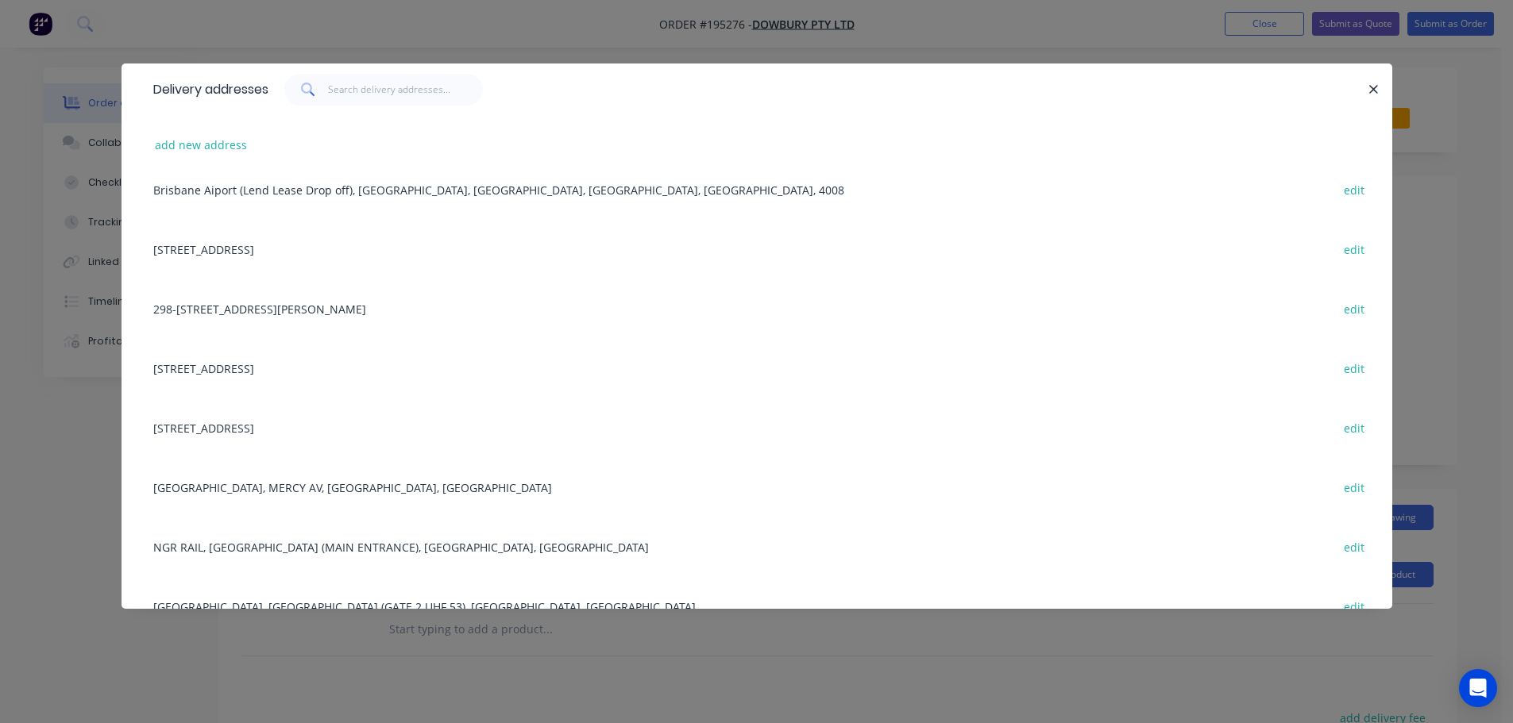
scroll to position [238, 0]
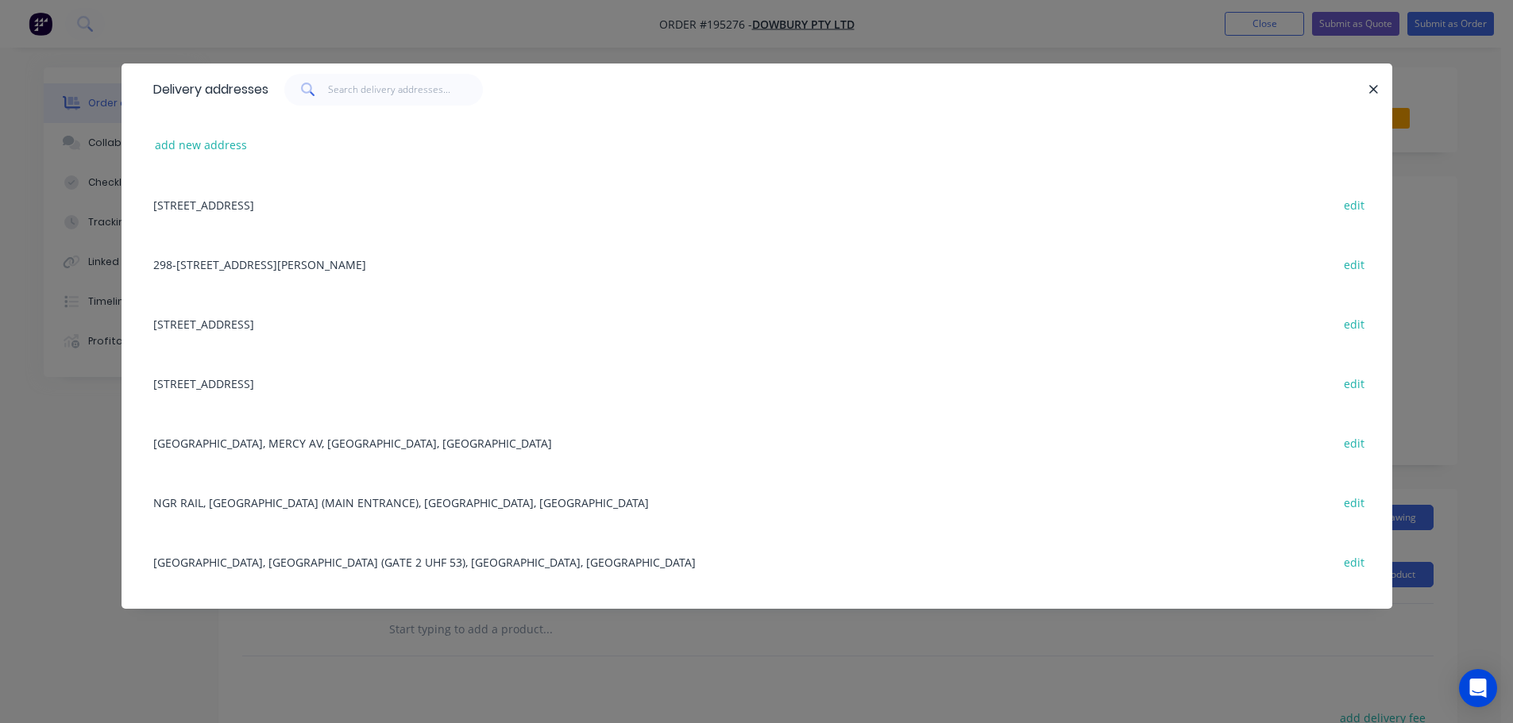
click at [235, 386] on div "[STREET_ADDRESS] edit" at bounding box center [756, 383] width 1223 height 60
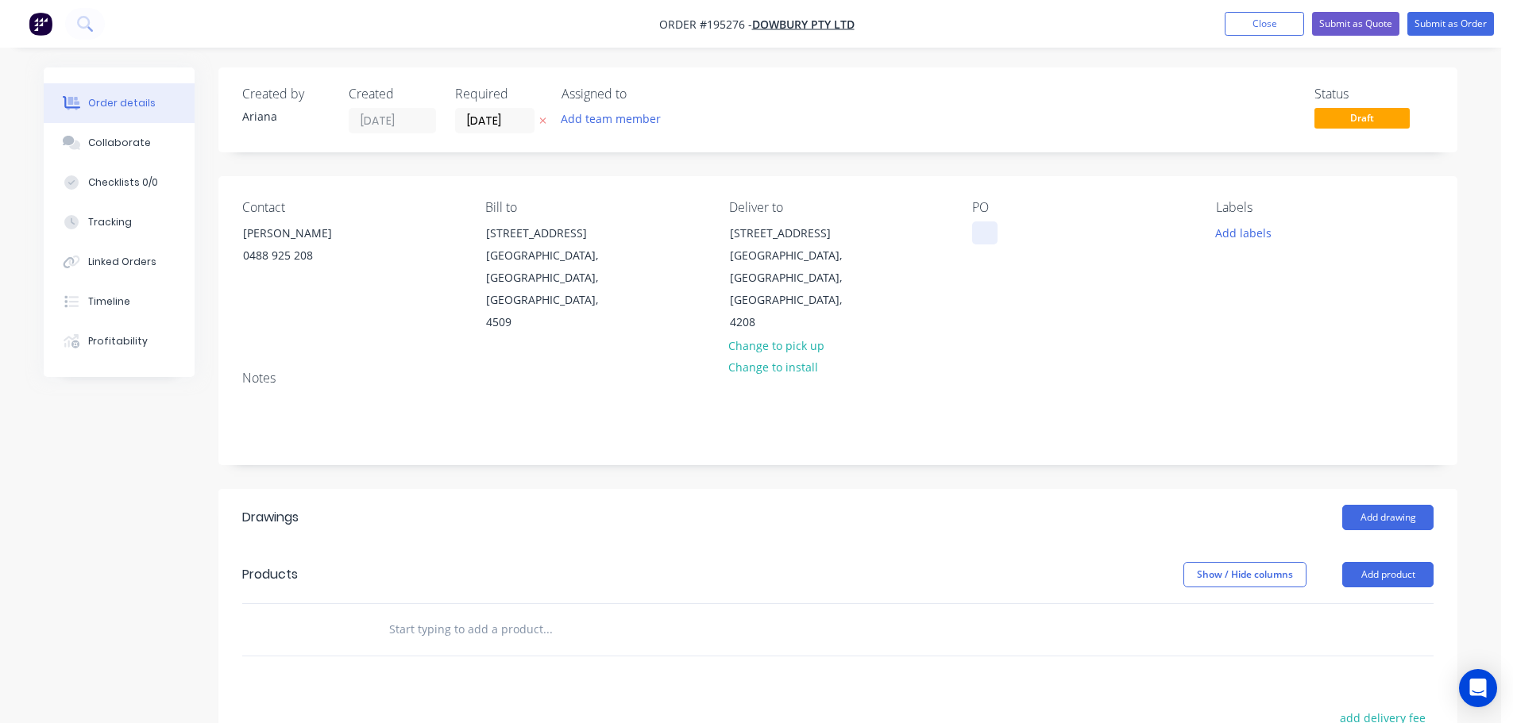
click at [982, 233] on div at bounding box center [984, 233] width 25 height 23
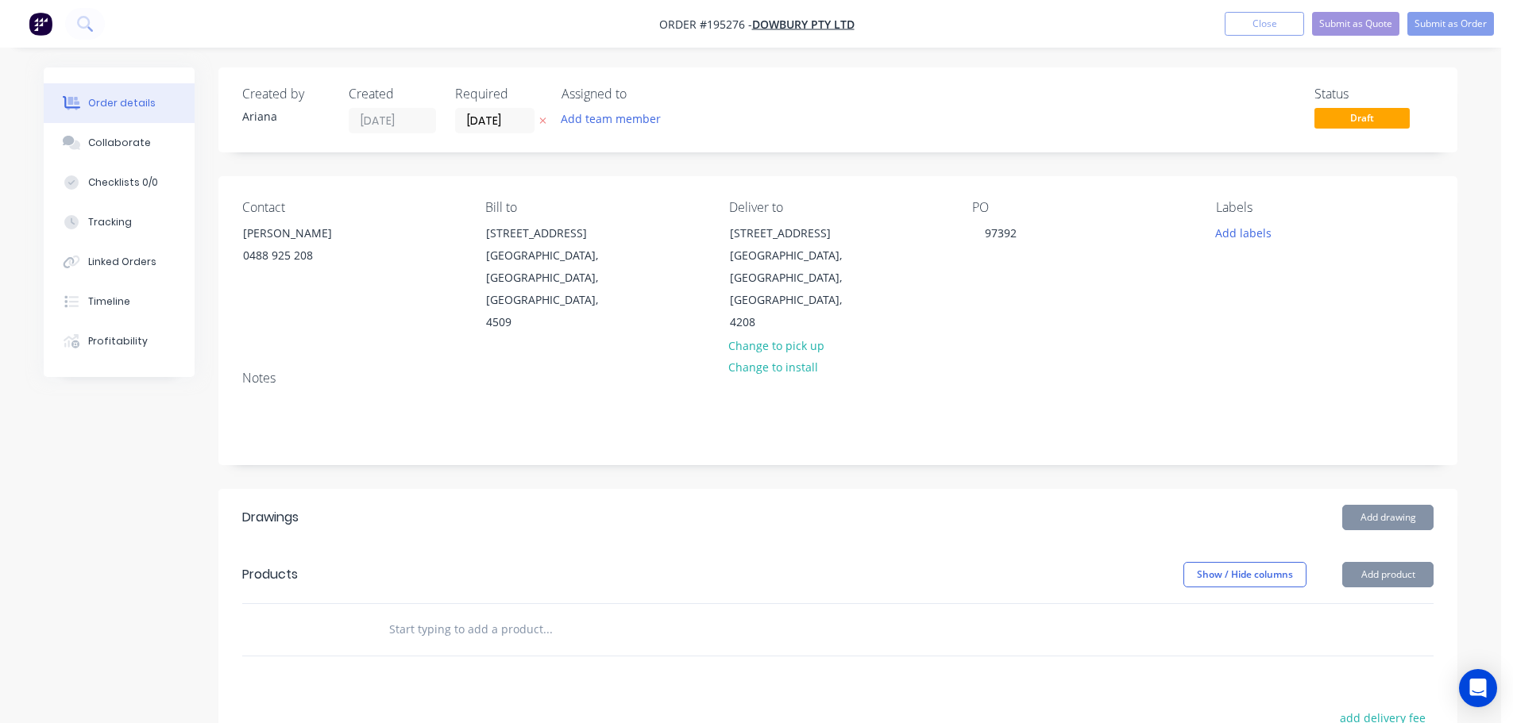
drag, startPoint x: 1137, startPoint y: 299, endPoint x: 1205, endPoint y: 260, distance: 78.6
click at [1142, 297] on div "PO 97392" at bounding box center [1081, 267] width 218 height 134
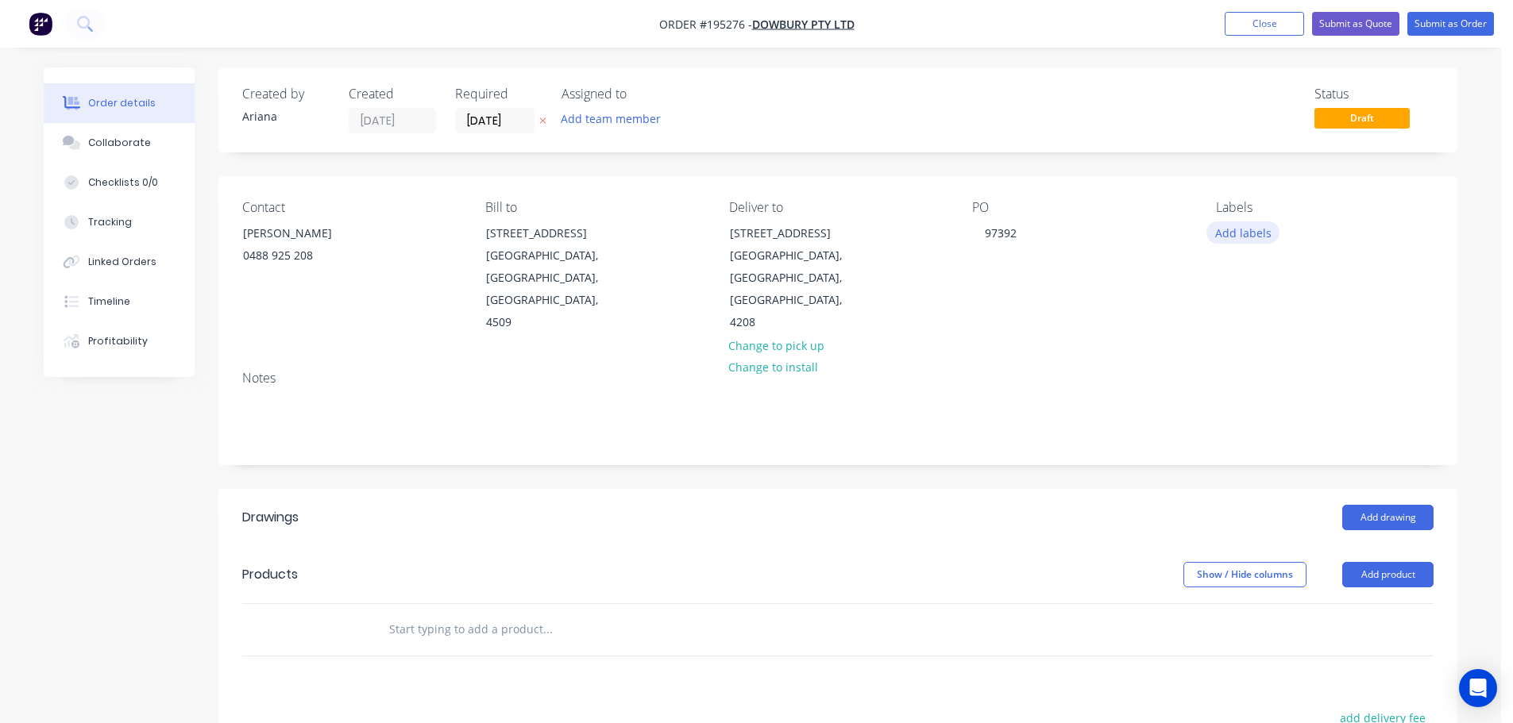
click at [1252, 231] on button "Add labels" at bounding box center [1242, 232] width 73 height 21
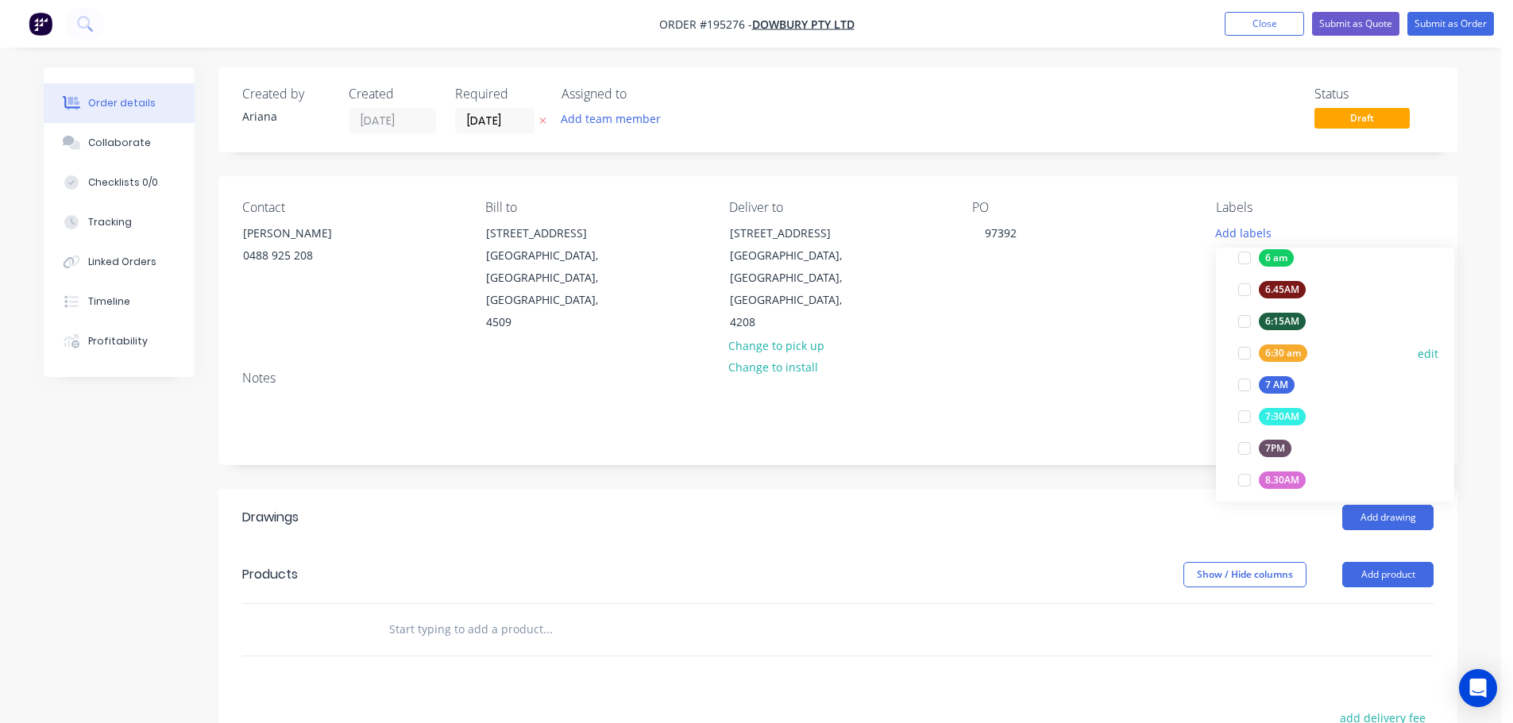
click at [1240, 352] on div at bounding box center [1245, 354] width 32 height 32
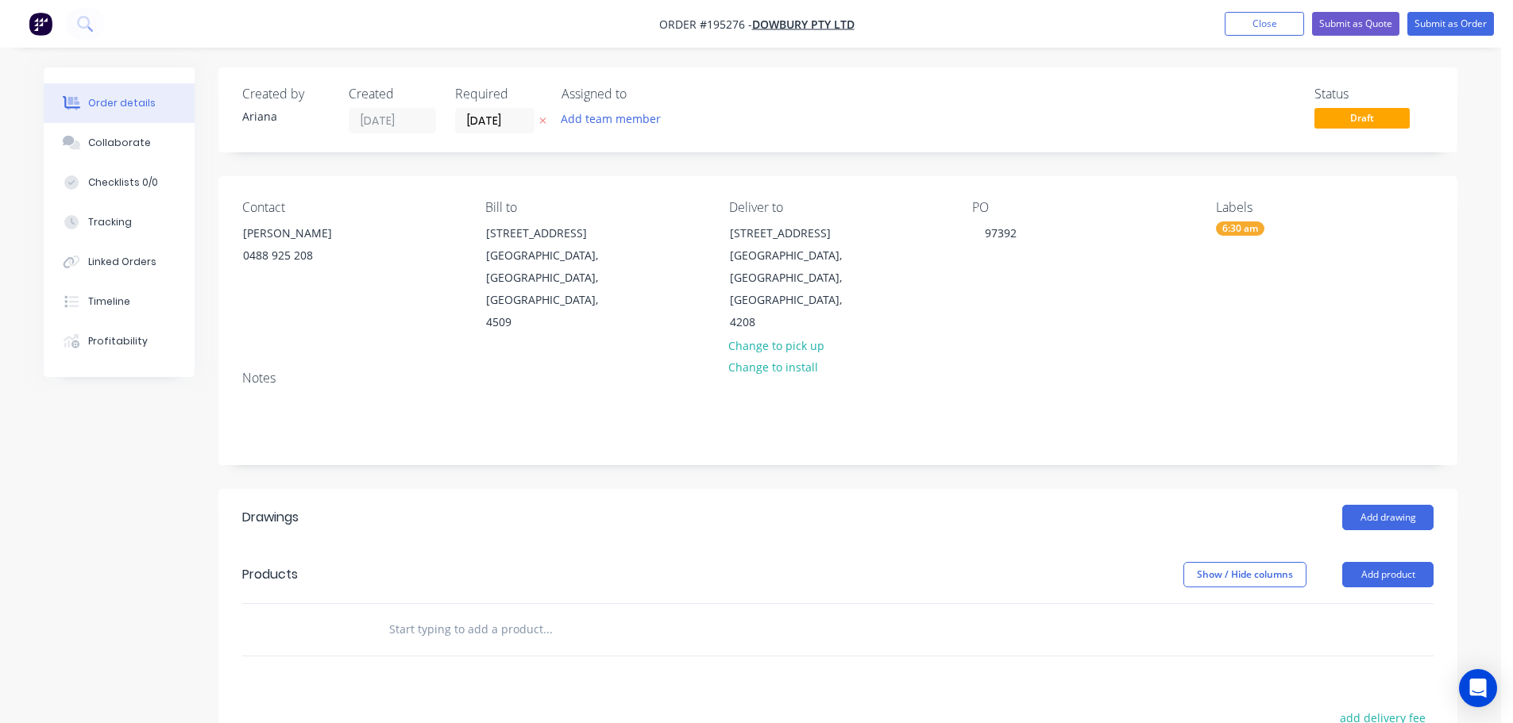
click at [1033, 358] on div "Notes" at bounding box center [837, 411] width 1239 height 106
click at [1383, 505] on button "Add drawing" at bounding box center [1387, 517] width 91 height 25
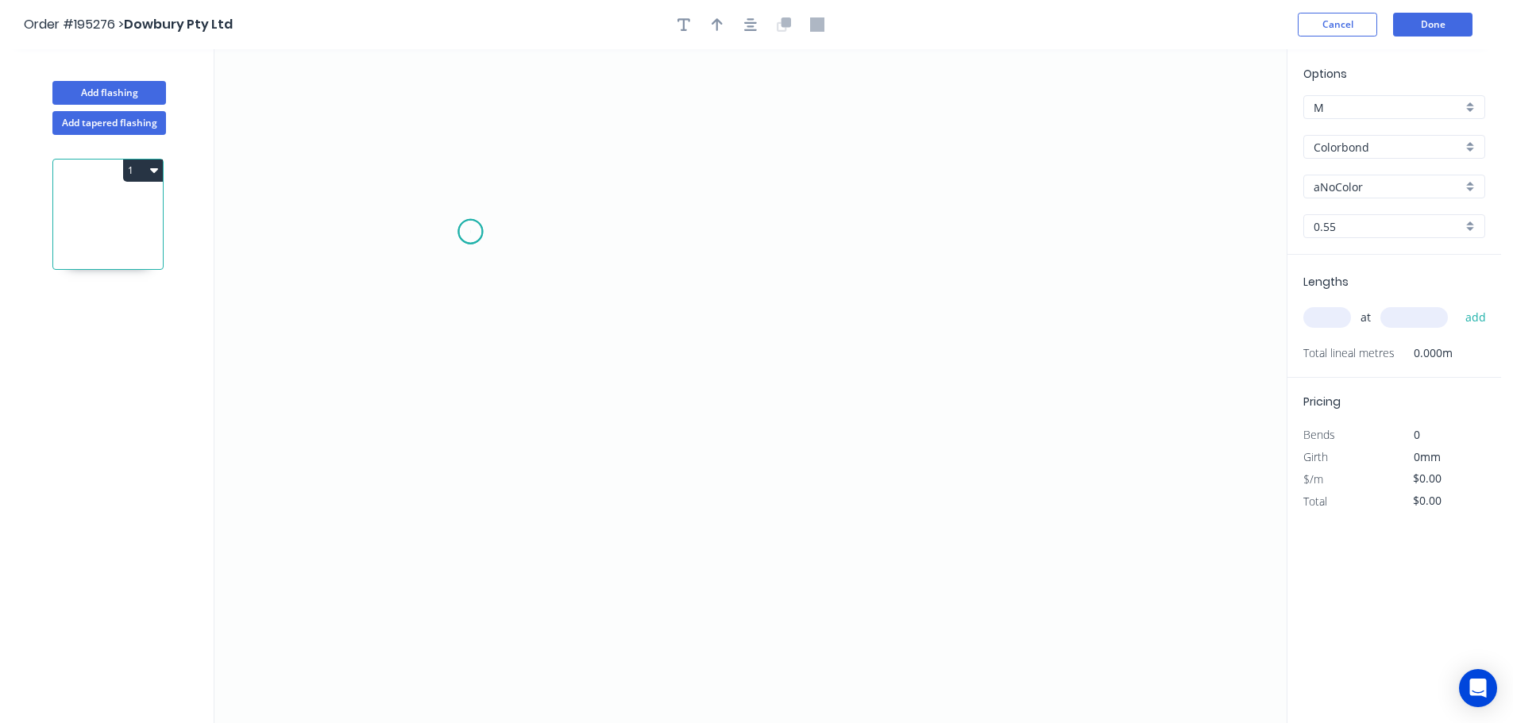
click at [470, 232] on icon "0" at bounding box center [750, 386] width 1072 height 674
click at [1032, 243] on icon "0" at bounding box center [750, 386] width 1072 height 674
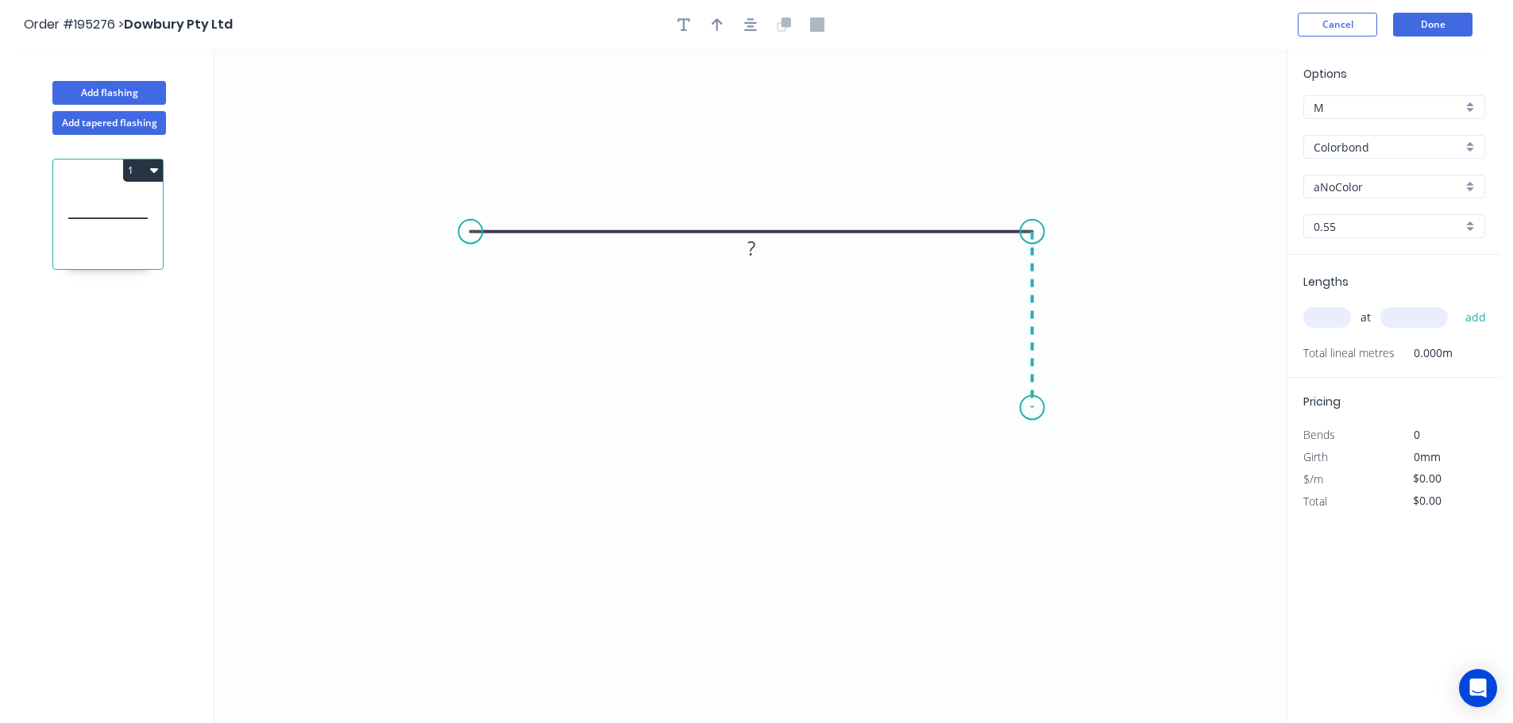
click at [1029, 408] on icon "0 ?" at bounding box center [750, 386] width 1072 height 674
click at [1029, 408] on circle at bounding box center [1032, 407] width 24 height 24
click at [754, 200] on tspan "?" at bounding box center [751, 200] width 8 height 26
click at [847, 161] on icon "0 150 50" at bounding box center [750, 386] width 1072 height 674
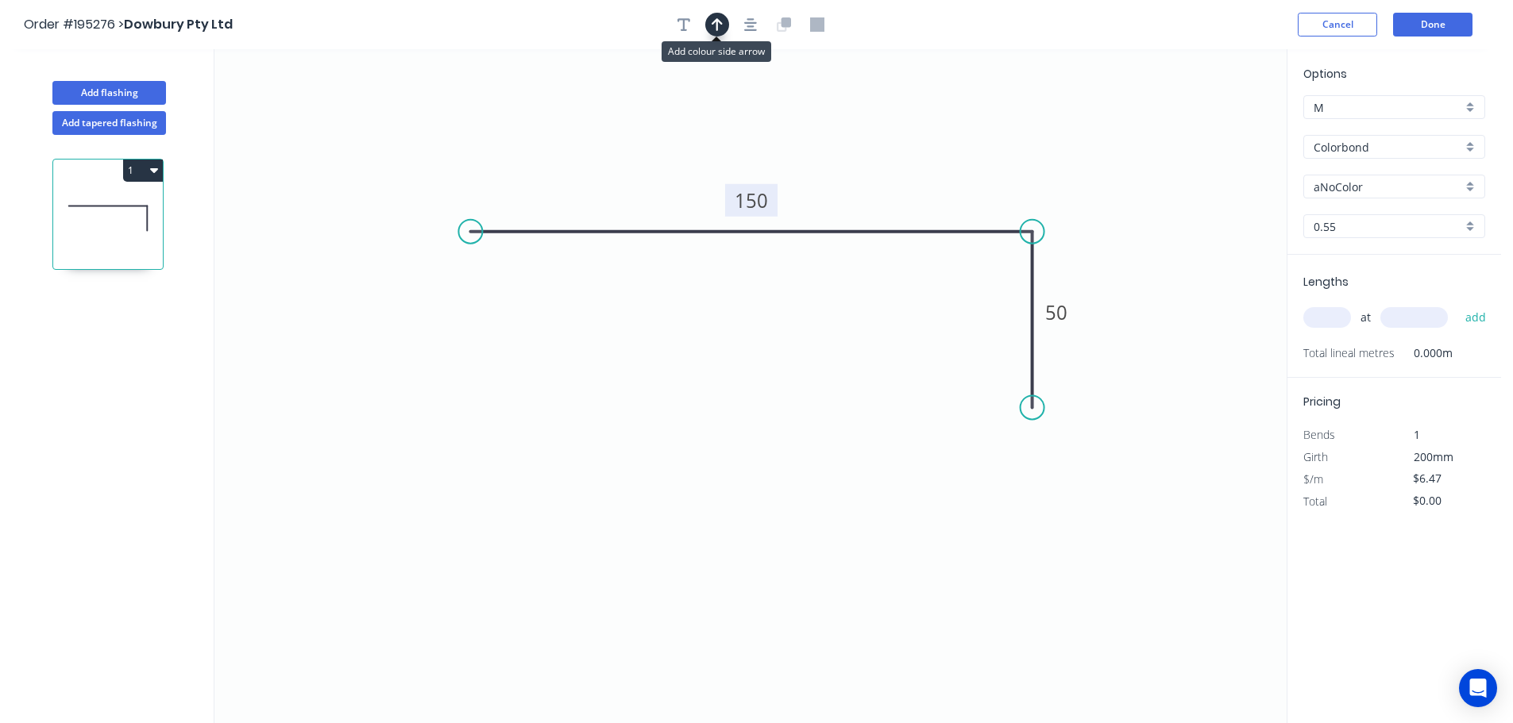
click at [718, 21] on icon "button" at bounding box center [717, 24] width 11 height 13
drag, startPoint x: 1190, startPoint y: 129, endPoint x: 873, endPoint y: 141, distance: 317.9
click at [873, 141] on icon at bounding box center [873, 123] width 14 height 51
click at [1467, 145] on div "Colorbond" at bounding box center [1394, 147] width 182 height 24
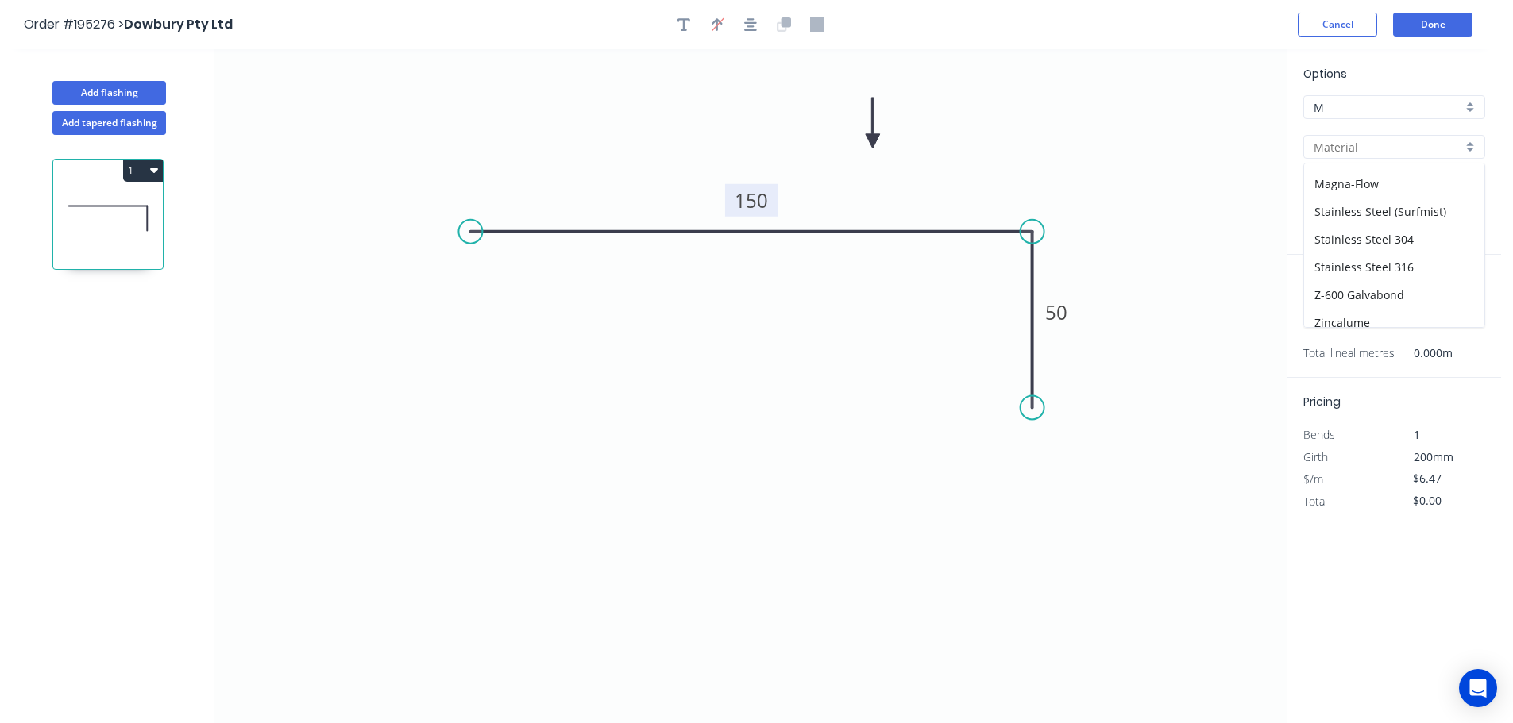
scroll to position [337, 0]
click at [1387, 277] on div "Zincalume" at bounding box center [1394, 286] width 180 height 28
click at [1471, 224] on div "0.55" at bounding box center [1394, 226] width 182 height 24
click at [1348, 314] on div "1.0" at bounding box center [1394, 313] width 180 height 28
click at [1326, 313] on input "text" at bounding box center [1327, 317] width 48 height 21
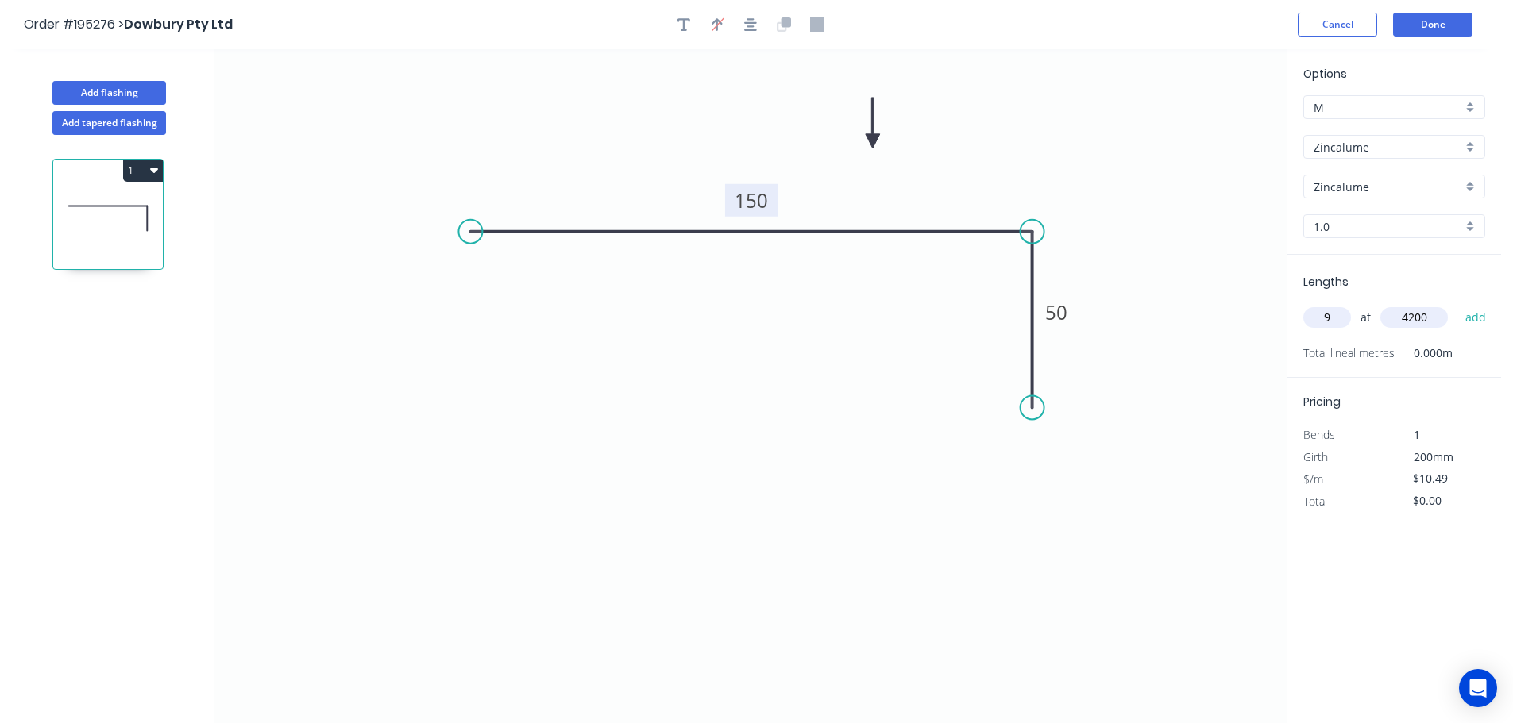
click at [1457, 304] on button "add" at bounding box center [1475, 317] width 37 height 27
click at [130, 87] on button "Add flashing" at bounding box center [109, 93] width 114 height 24
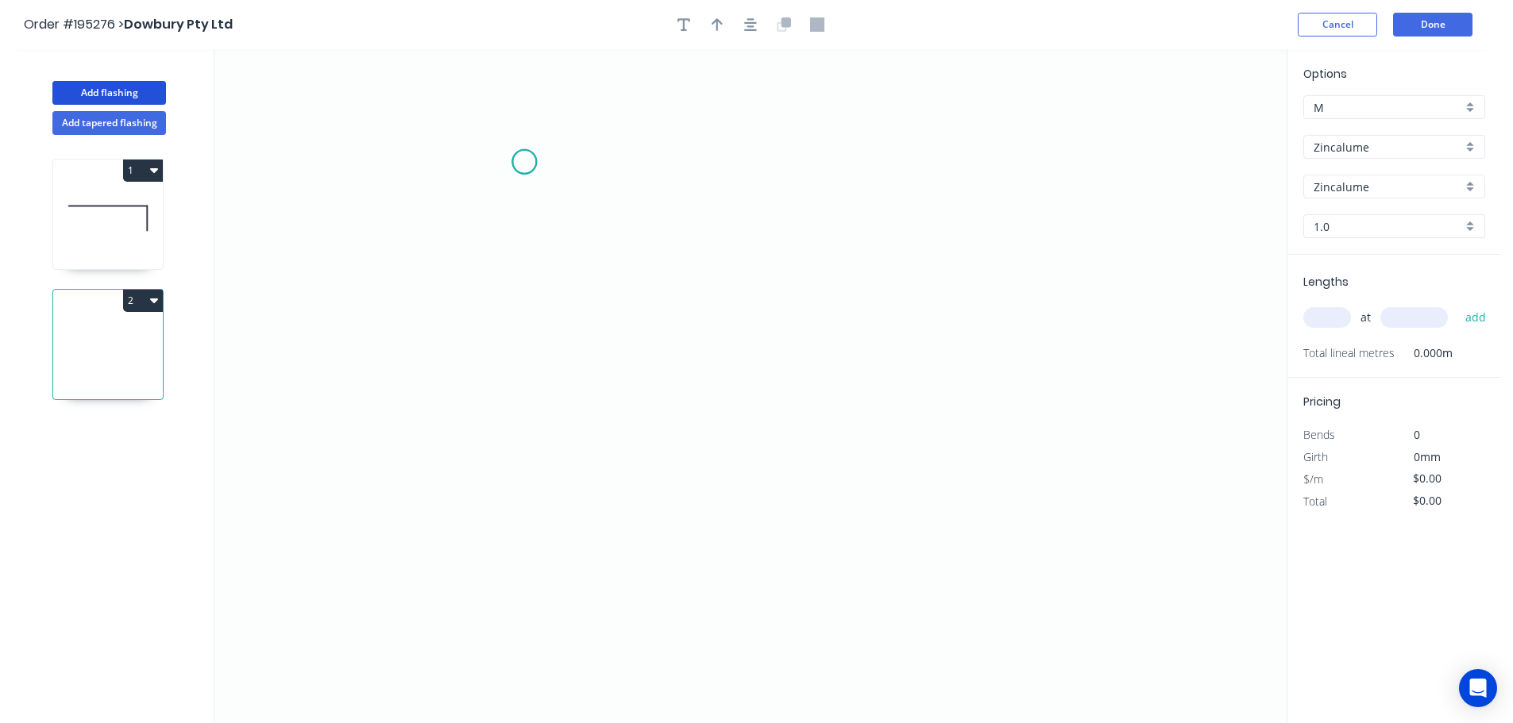
click at [524, 162] on icon "0" at bounding box center [750, 386] width 1072 height 674
click at [520, 409] on icon "0" at bounding box center [750, 386] width 1072 height 674
click at [828, 416] on icon "0 ?" at bounding box center [750, 386] width 1072 height 674
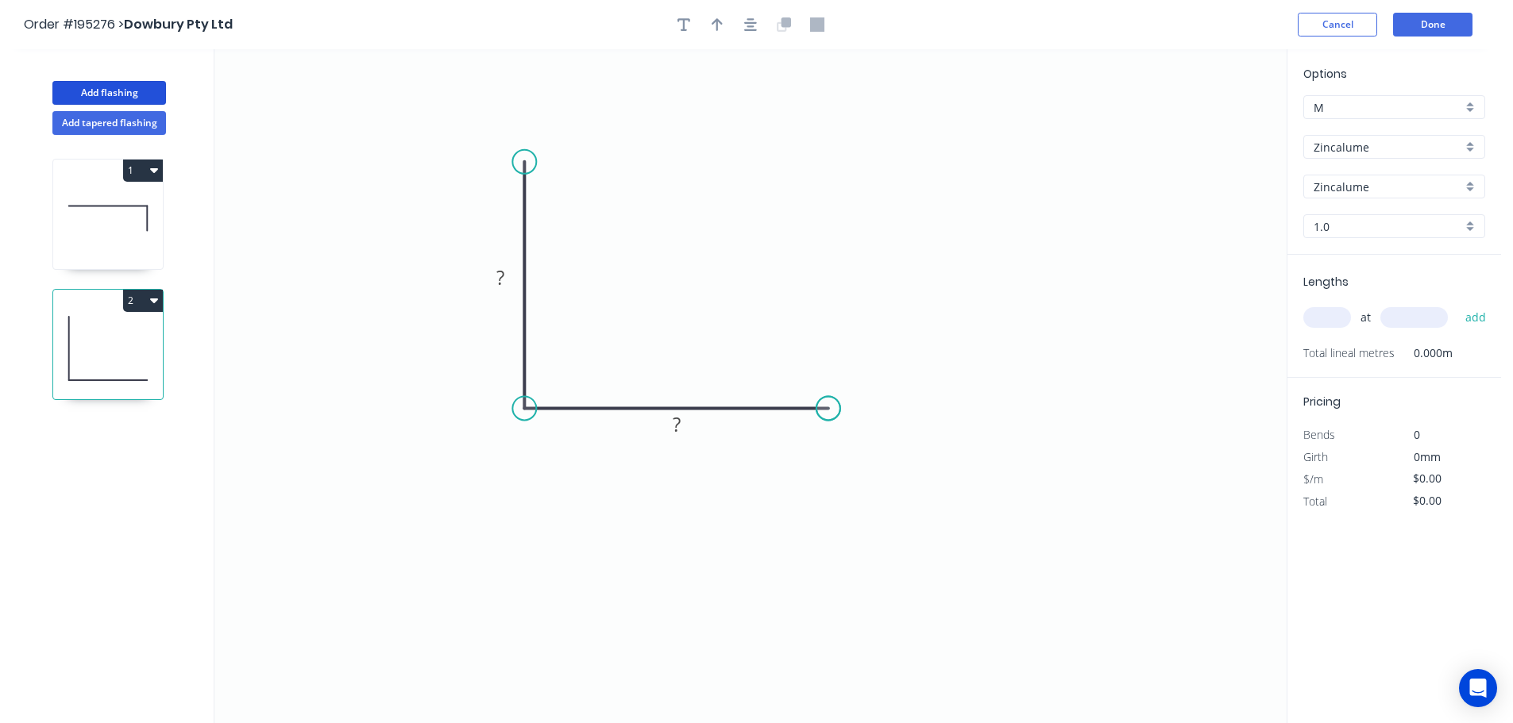
click at [828, 416] on circle at bounding box center [828, 408] width 24 height 24
click at [507, 276] on rect at bounding box center [500, 279] width 32 height 22
click at [619, 256] on icon "0 50 50" at bounding box center [750, 386] width 1072 height 674
click at [716, 23] on icon "button" at bounding box center [717, 24] width 11 height 13
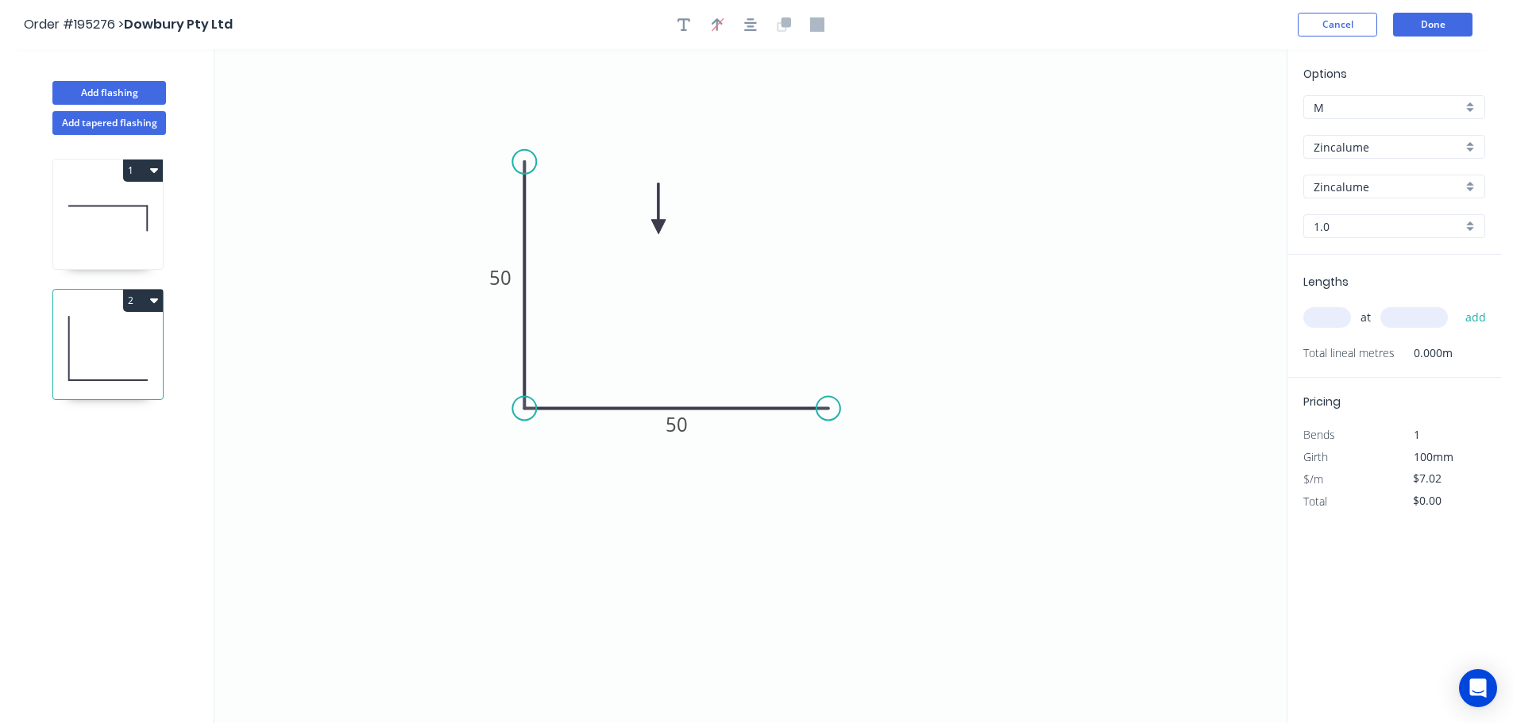
drag, startPoint x: 1202, startPoint y: 125, endPoint x: 658, endPoint y: 227, distance: 552.8
click at [658, 227] on icon at bounding box center [658, 208] width 14 height 51
click at [1467, 222] on div "1.0" at bounding box center [1394, 226] width 182 height 24
click at [1353, 287] on div "0.8" at bounding box center [1394, 285] width 180 height 28
click at [1334, 314] on input "text" at bounding box center [1327, 317] width 48 height 21
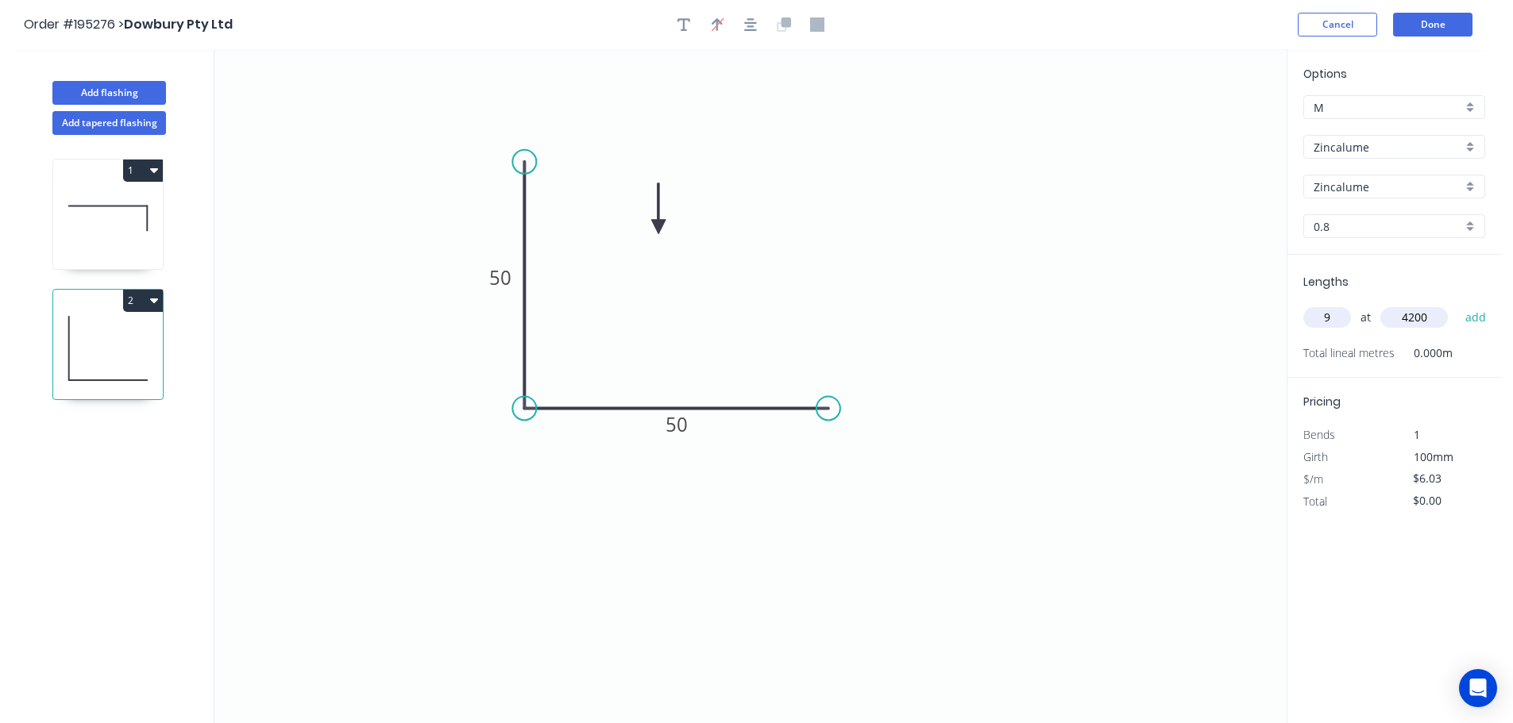
click at [1457, 304] on button "add" at bounding box center [1475, 317] width 37 height 27
click at [99, 90] on button "Add flashing" at bounding box center [109, 93] width 114 height 24
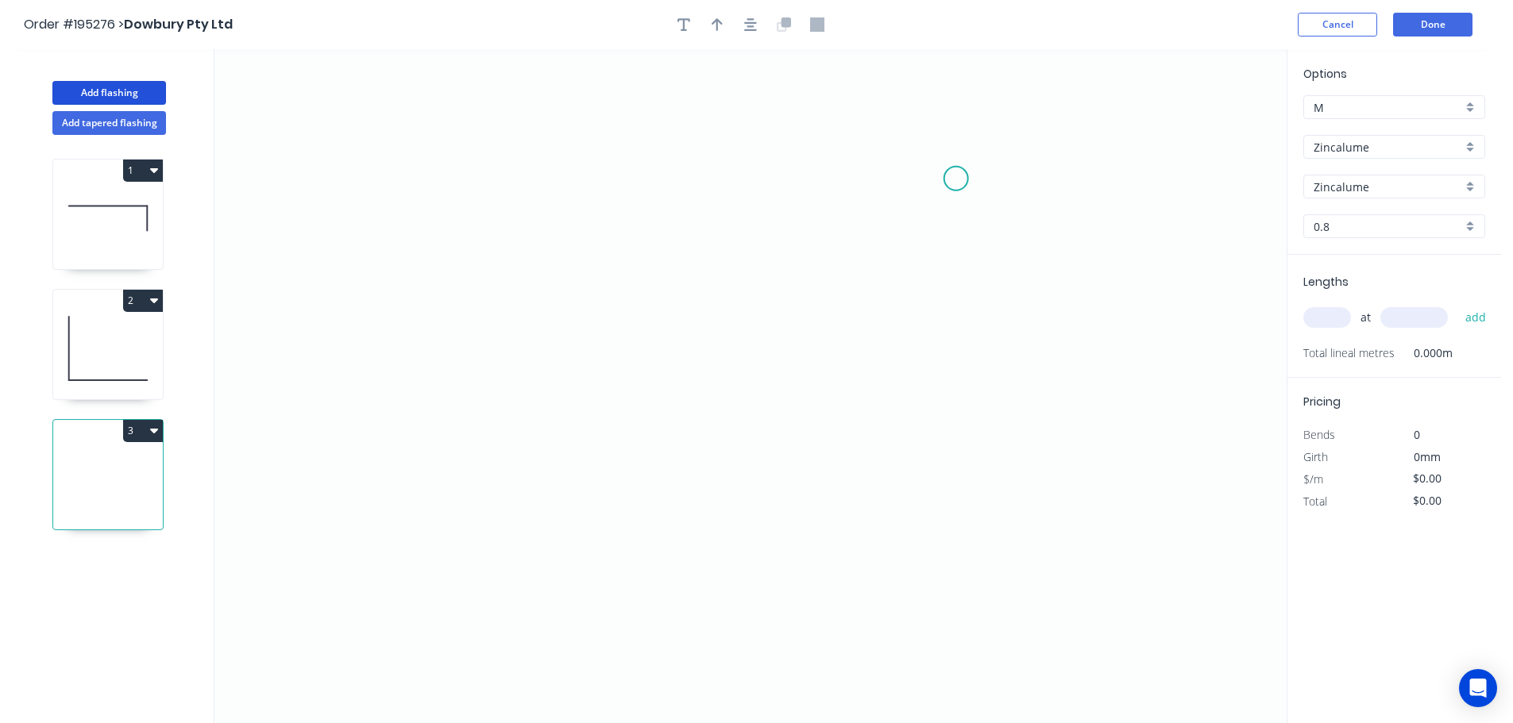
click at [958, 178] on icon "0" at bounding box center [750, 386] width 1072 height 674
click at [1050, 179] on icon "0" at bounding box center [750, 386] width 1072 height 674
click at [1049, 305] on icon "0 ?" at bounding box center [750, 386] width 1072 height 674
click at [772, 307] on icon "0 ? ?" at bounding box center [750, 386] width 1072 height 674
click at [772, 307] on circle at bounding box center [772, 305] width 24 height 24
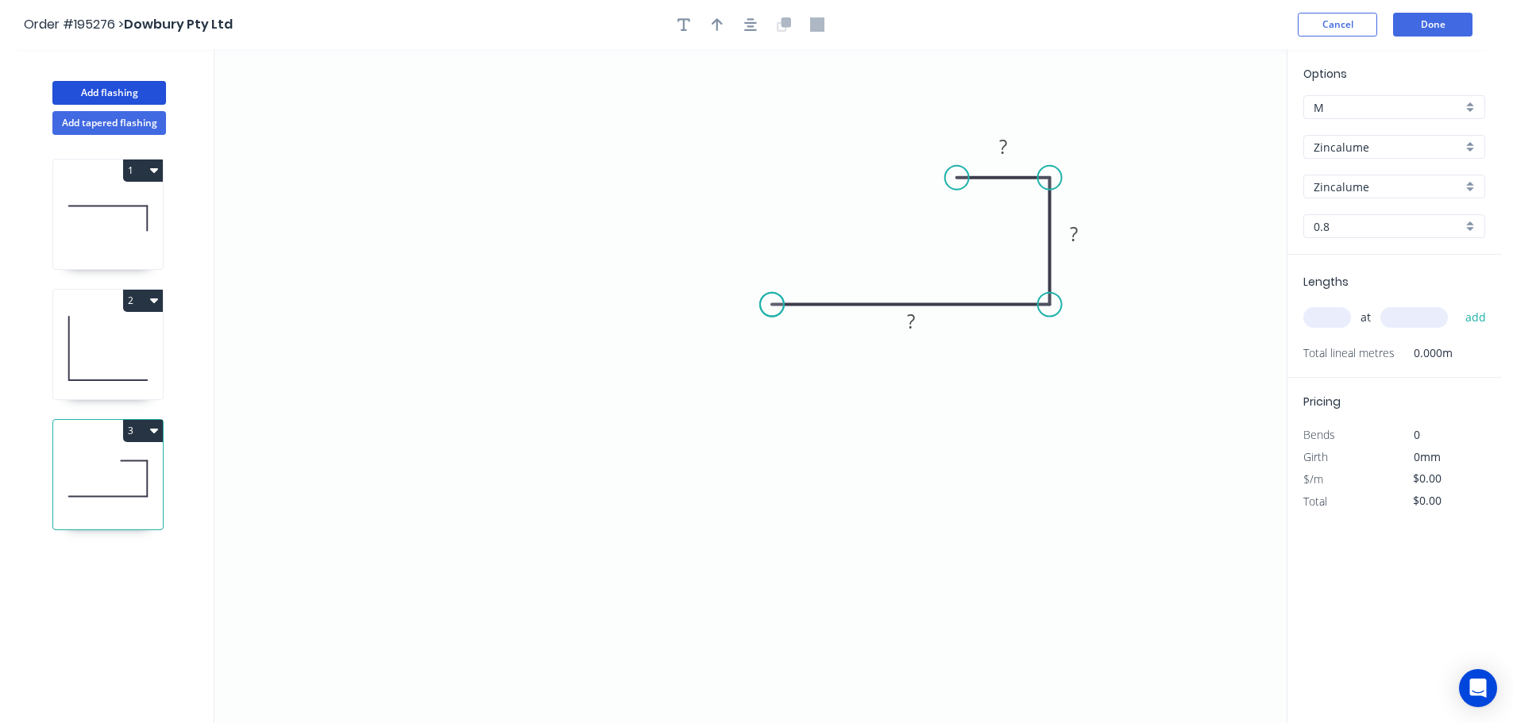
click at [772, 307] on circle at bounding box center [772, 305] width 24 height 24
click at [1005, 141] on tspan "?" at bounding box center [1003, 146] width 8 height 26
click at [993, 33] on div "Order #195276 > Dowbury Pty Ltd Cancel Done" at bounding box center [750, 25] width 1453 height 24
click at [719, 26] on icon "button" at bounding box center [717, 24] width 11 height 14
drag, startPoint x: 1211, startPoint y: 125, endPoint x: 1121, endPoint y: 150, distance: 93.8
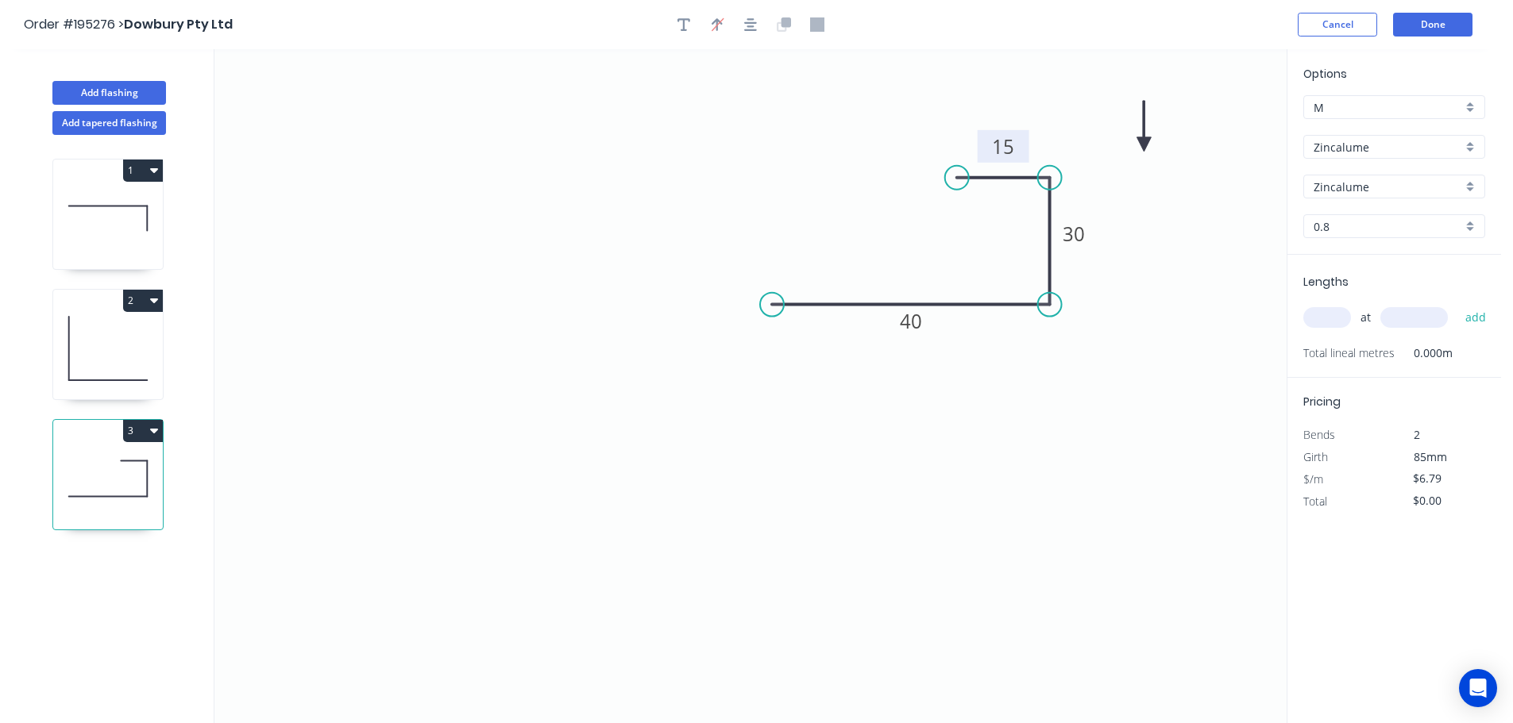
click at [1136, 150] on icon at bounding box center [1143, 126] width 14 height 51
click at [1121, 150] on icon at bounding box center [1120, 131] width 14 height 51
click at [1325, 312] on input "text" at bounding box center [1327, 317] width 48 height 21
click at [1457, 304] on button "add" at bounding box center [1475, 317] width 37 height 27
click at [103, 90] on button "Add flashing" at bounding box center [109, 93] width 114 height 24
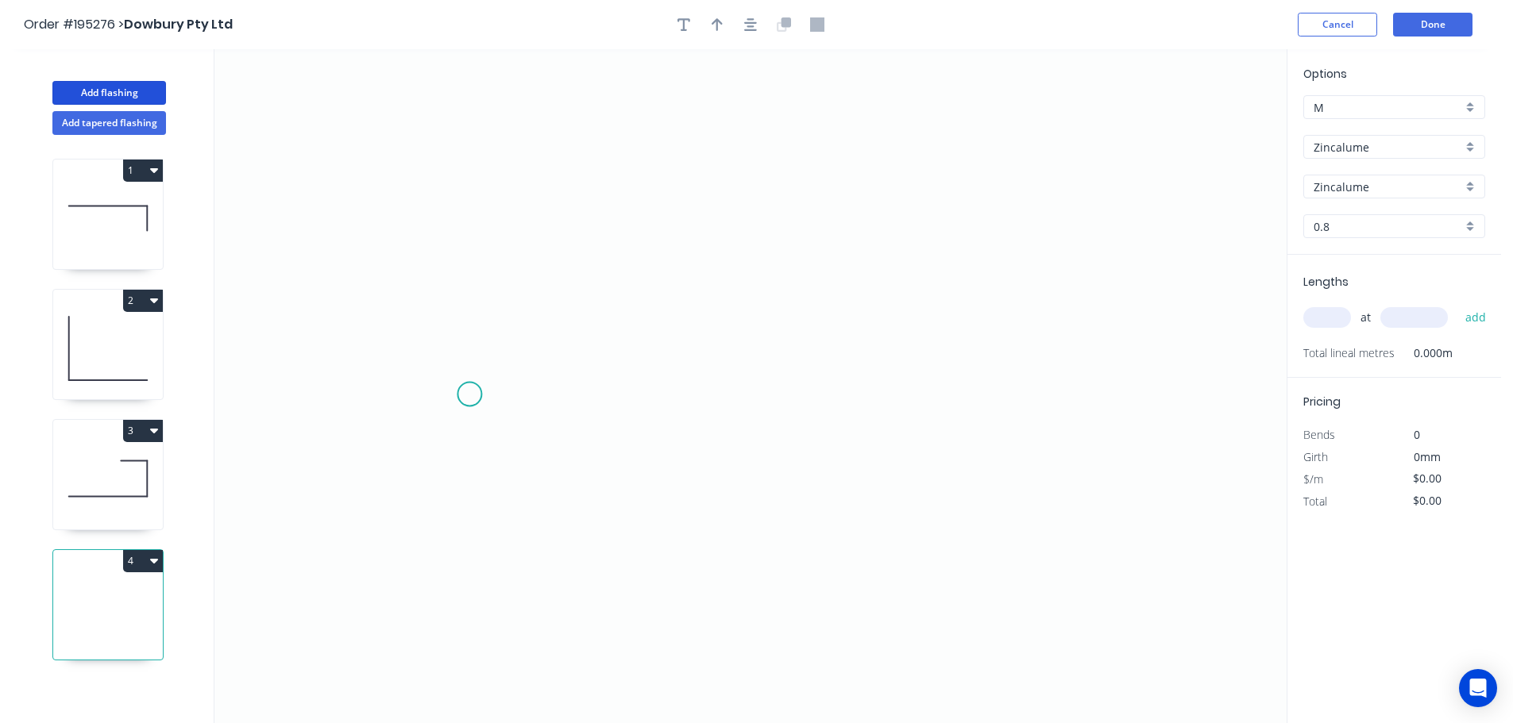
click at [469, 395] on icon "0" at bounding box center [750, 386] width 1072 height 674
click at [469, 233] on icon at bounding box center [469, 314] width 0 height 162
click at [971, 226] on icon "0 ?" at bounding box center [750, 386] width 1072 height 674
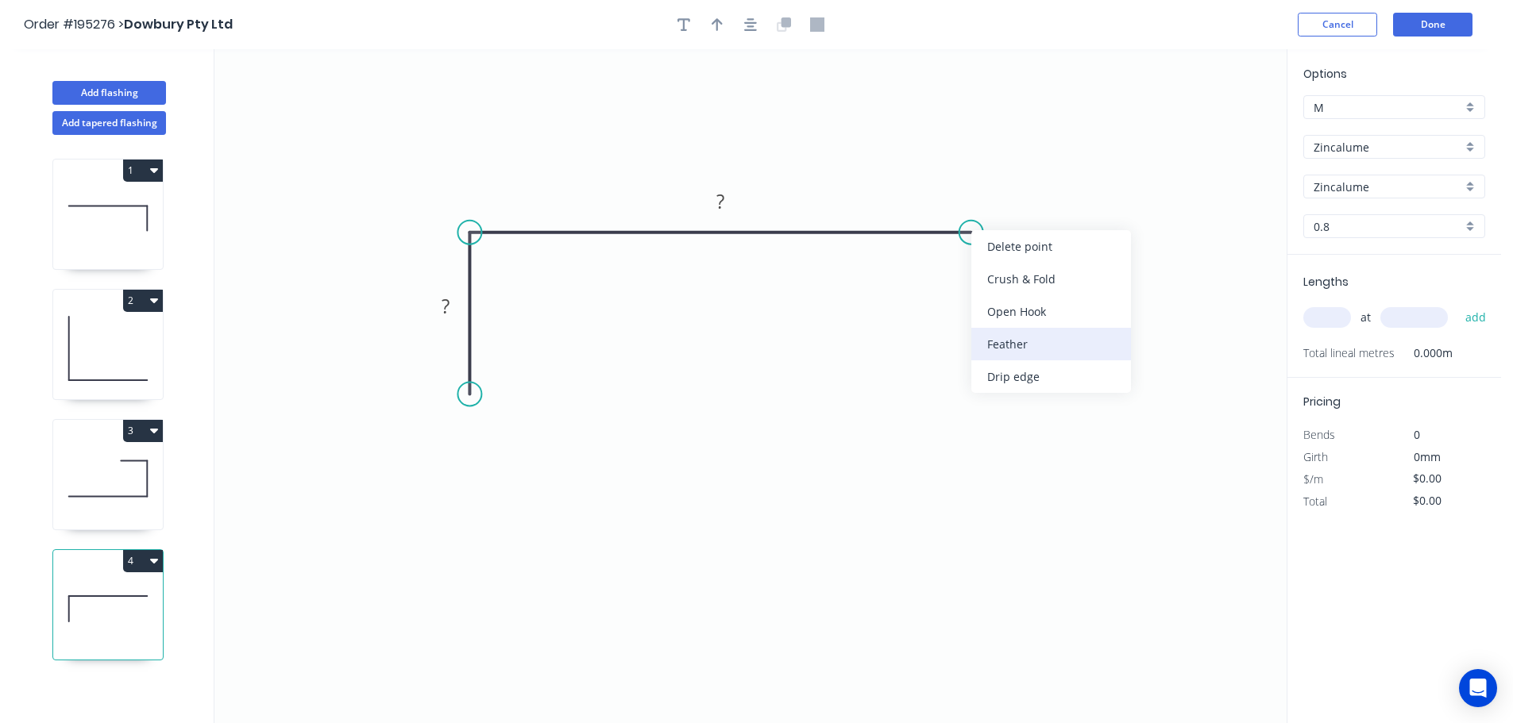
click at [1038, 348] on div "Feather" at bounding box center [1051, 344] width 160 height 33
click at [1007, 195] on tspan "15" at bounding box center [1001, 191] width 22 height 26
click at [1084, 228] on icon "0 ? FE 10 ?" at bounding box center [750, 386] width 1072 height 674
drag, startPoint x: 1019, startPoint y: 193, endPoint x: 1073, endPoint y: 295, distance: 115.8
click at [1073, 295] on rect at bounding box center [1046, 293] width 62 height 33
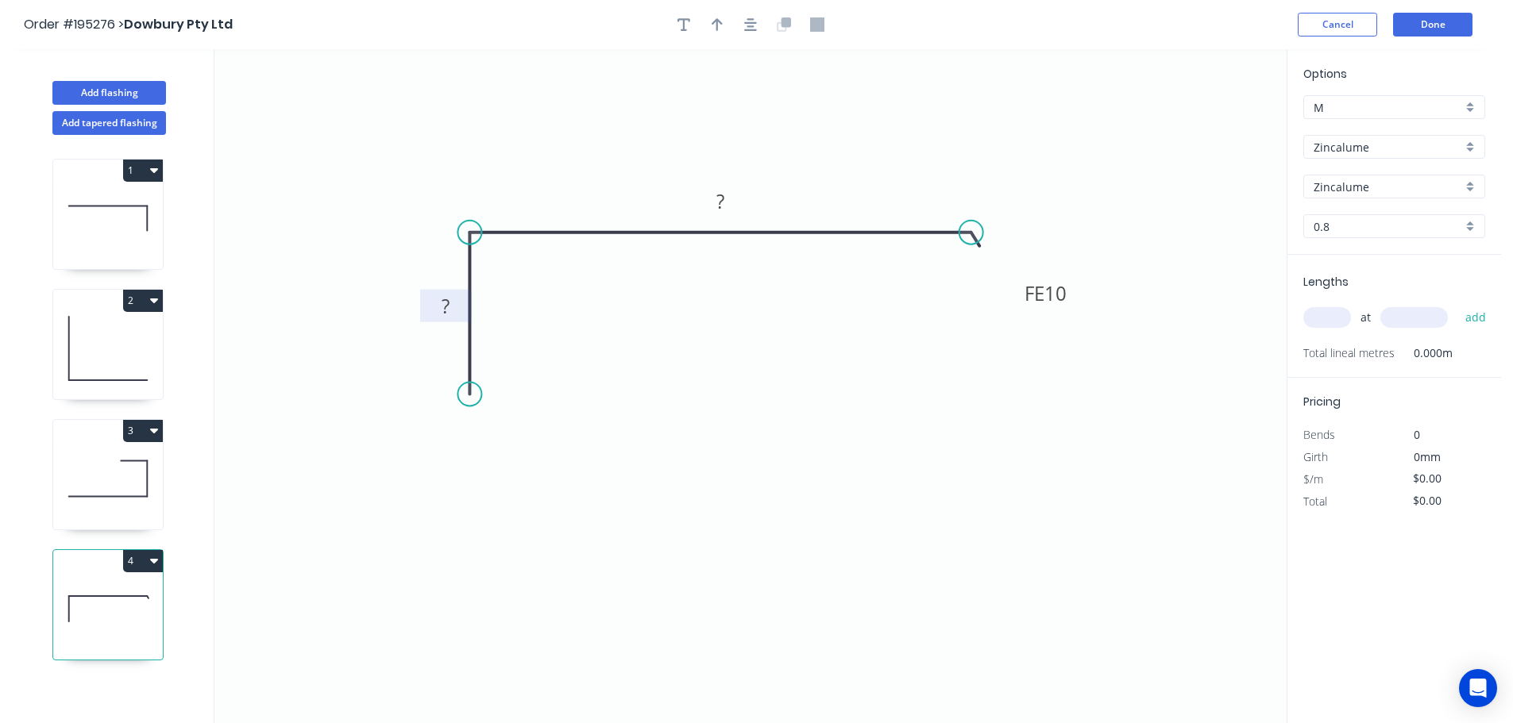
click at [447, 302] on tspan "?" at bounding box center [446, 306] width 8 height 26
click at [676, 364] on icon "0 50 FE 10 90" at bounding box center [750, 386] width 1072 height 674
click at [716, 19] on icon "button" at bounding box center [717, 24] width 11 height 14
drag, startPoint x: 1207, startPoint y: 122, endPoint x: 846, endPoint y: 151, distance: 362.5
click at [846, 151] on icon at bounding box center [846, 132] width 14 height 51
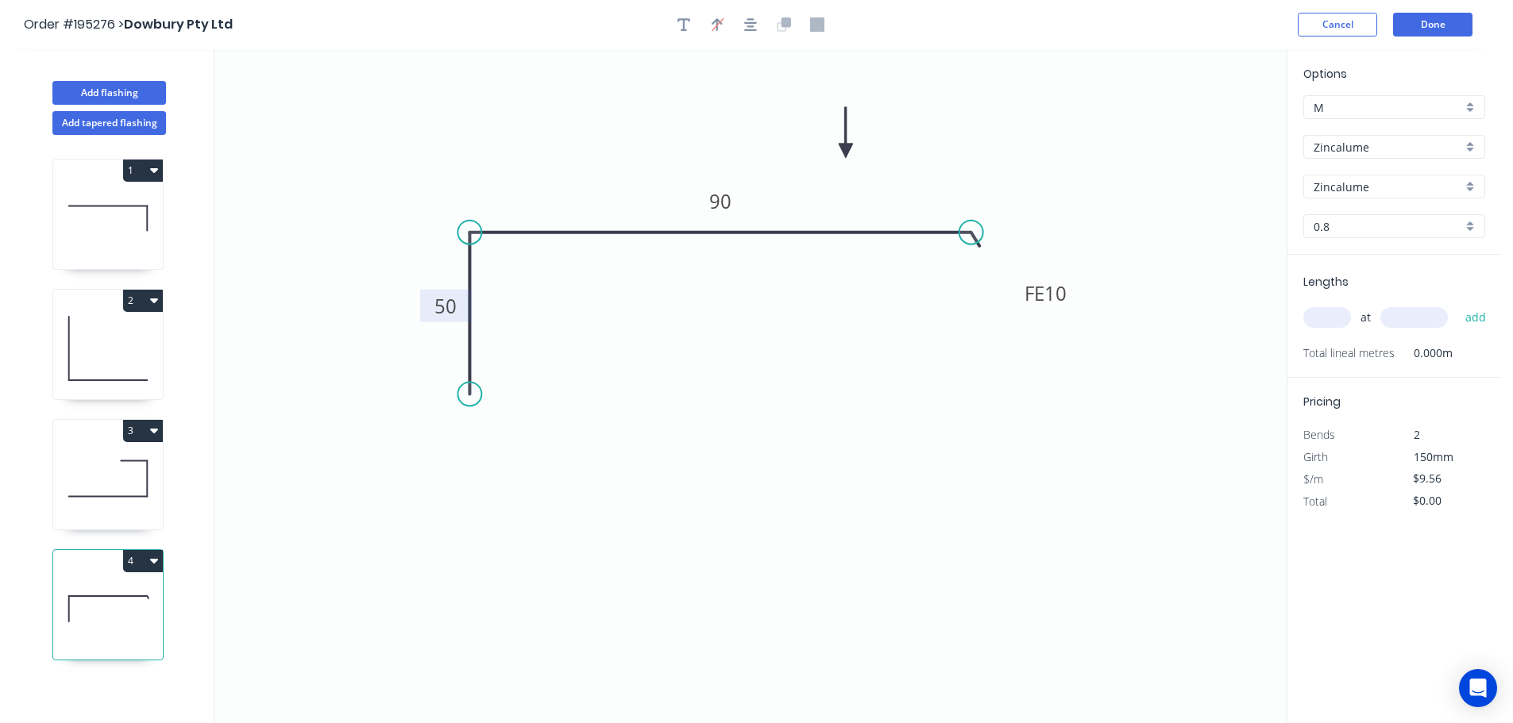
click at [1468, 146] on div "Zincalume" at bounding box center [1394, 147] width 182 height 24
click at [1355, 172] on div "Colorbond" at bounding box center [1394, 178] width 180 height 28
click at [1468, 188] on div "aNoColor" at bounding box center [1394, 187] width 182 height 24
click at [1418, 350] on div "Dover White" at bounding box center [1394, 352] width 180 height 28
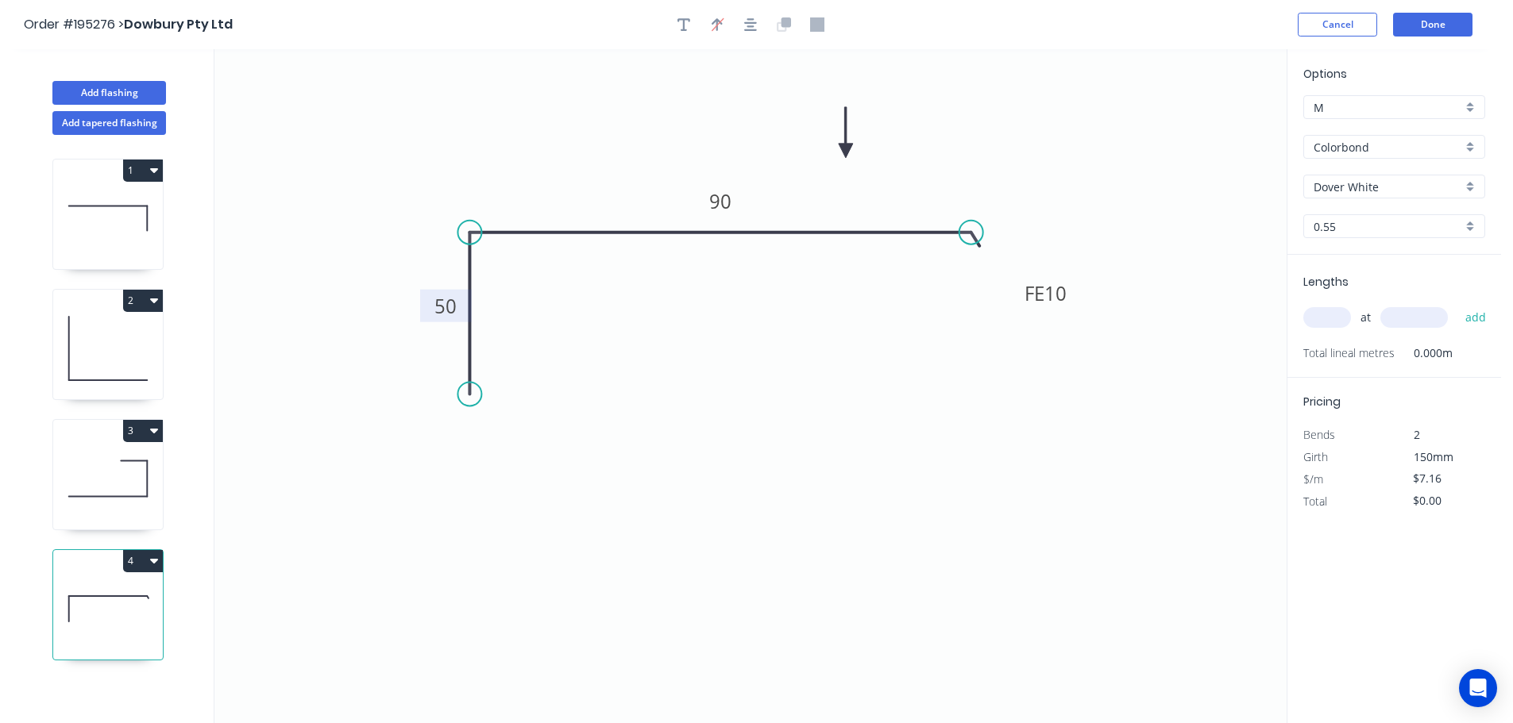
click at [1340, 318] on input "text" at bounding box center [1327, 317] width 48 height 21
click at [1457, 304] on button "add" at bounding box center [1475, 317] width 37 height 27
click at [1442, 23] on button "Done" at bounding box center [1432, 25] width 79 height 24
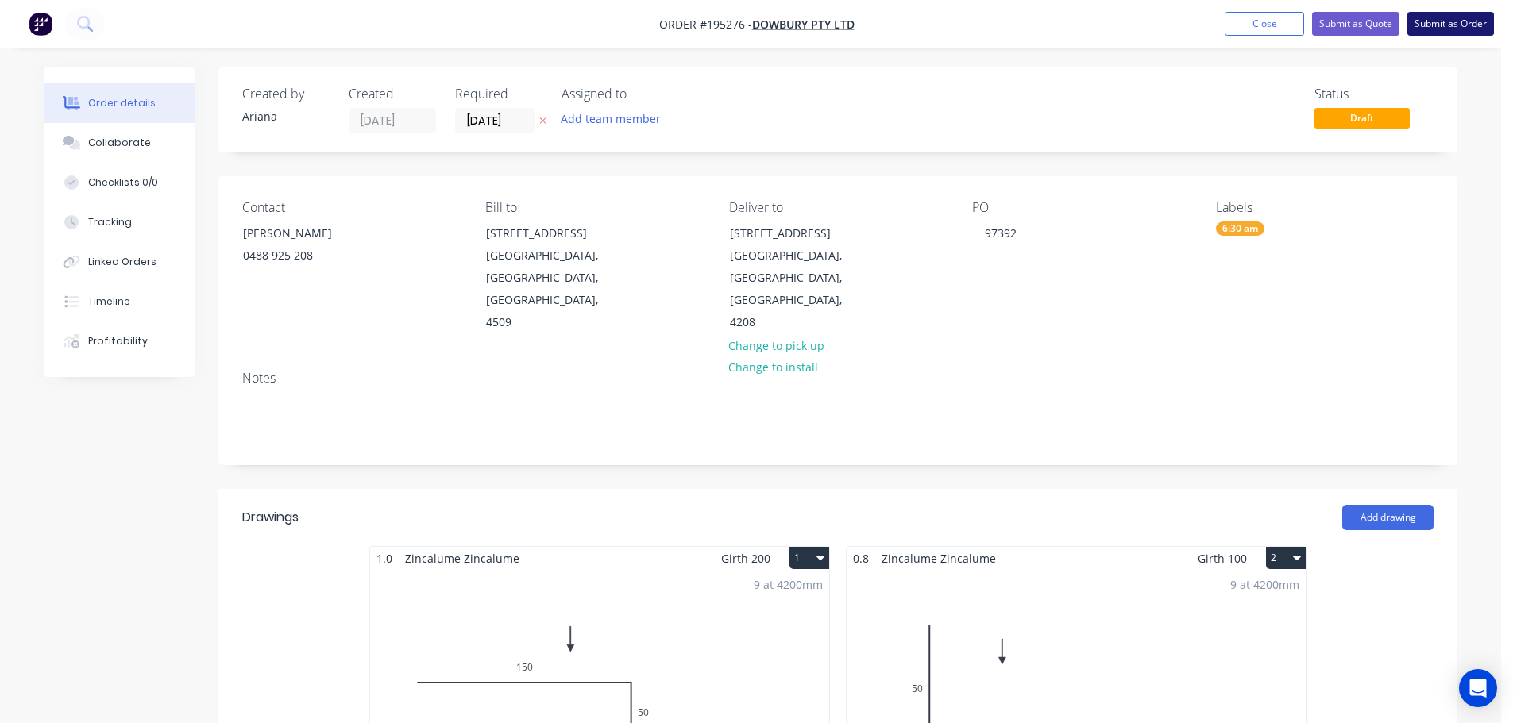
click at [1433, 20] on button "Submit as Order" at bounding box center [1450, 24] width 87 height 24
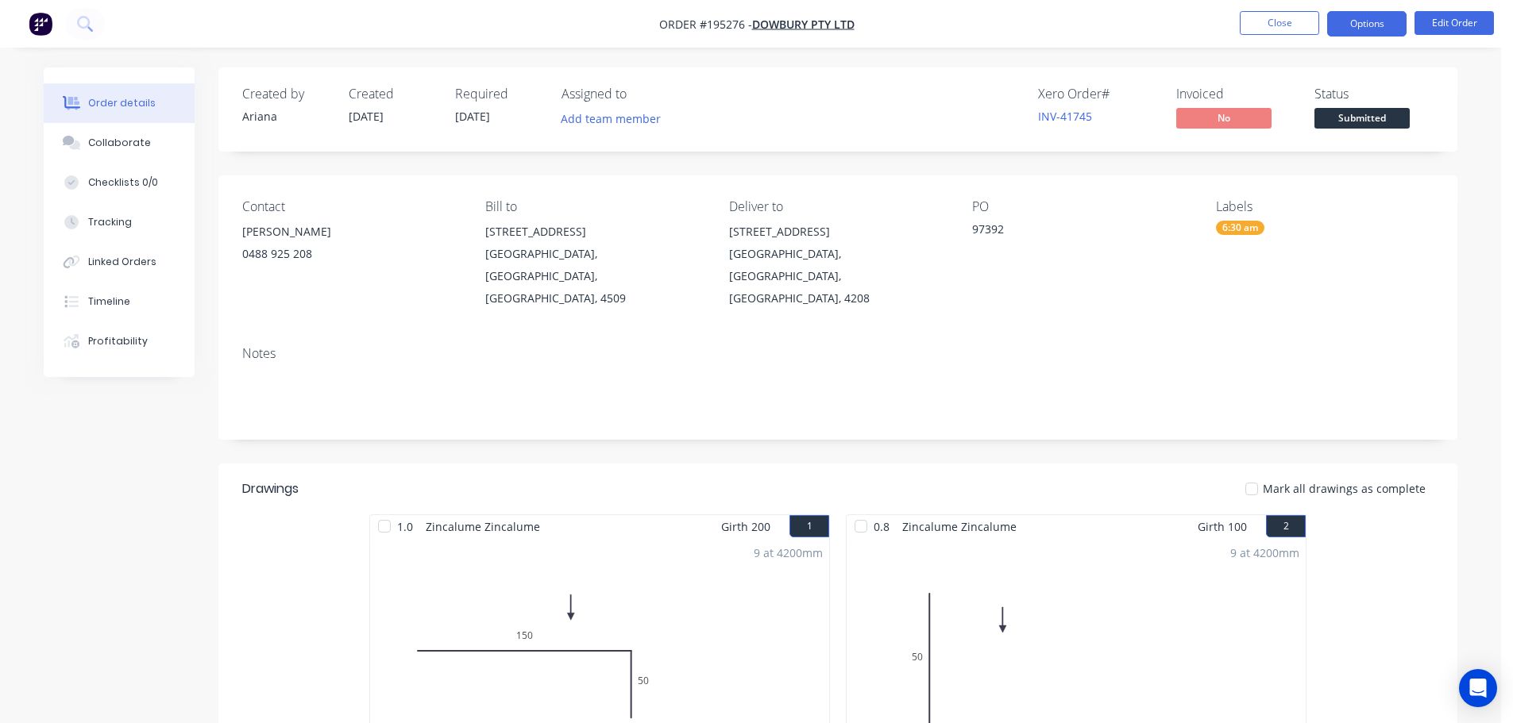
click at [1367, 21] on button "Options" at bounding box center [1366, 23] width 79 height 25
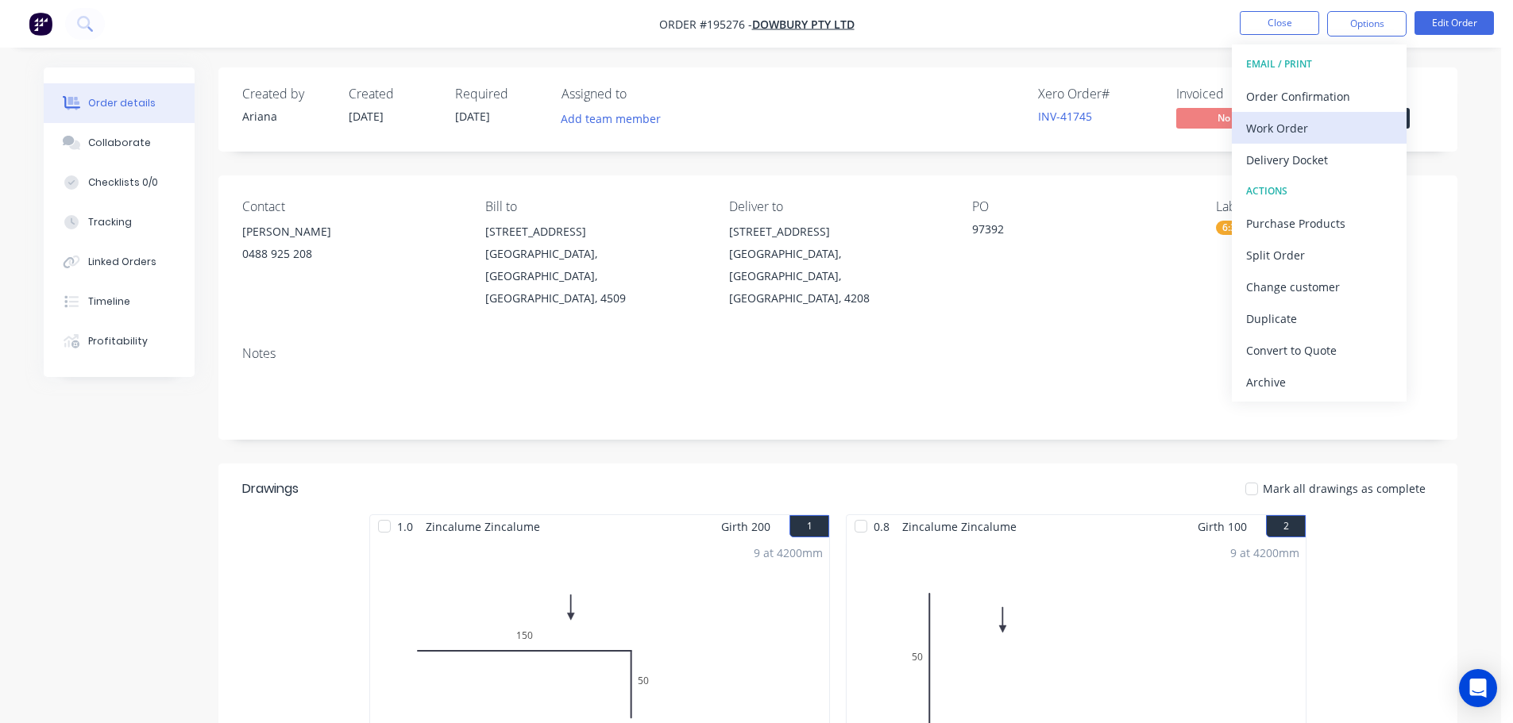
click at [1286, 123] on div "Work Order" at bounding box center [1319, 128] width 146 height 23
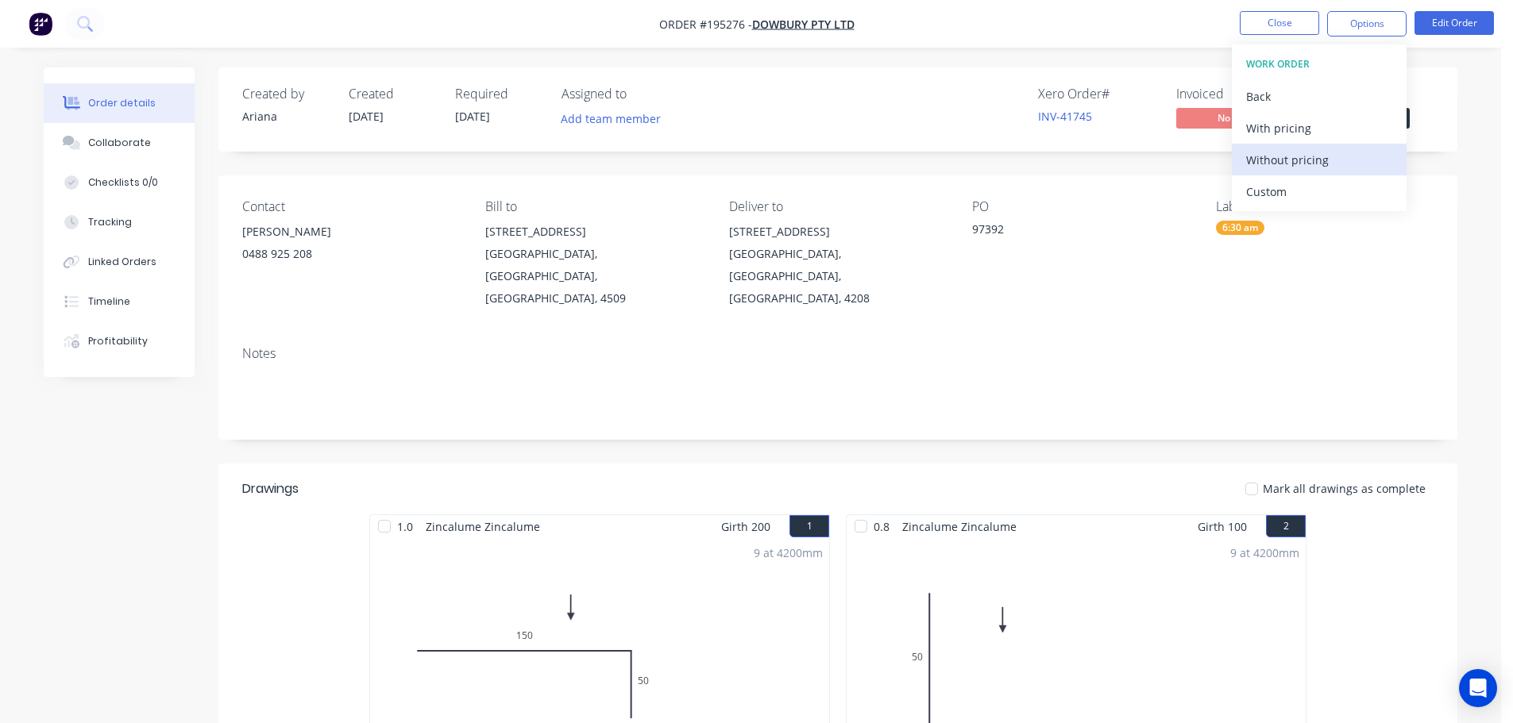
click at [1265, 160] on div "Without pricing" at bounding box center [1319, 160] width 146 height 23
click at [977, 25] on nav "Order #195276 - Dowbury Pty Ltd Close Options EMAIL / PRINT Order Confirmation …" at bounding box center [756, 24] width 1513 height 48
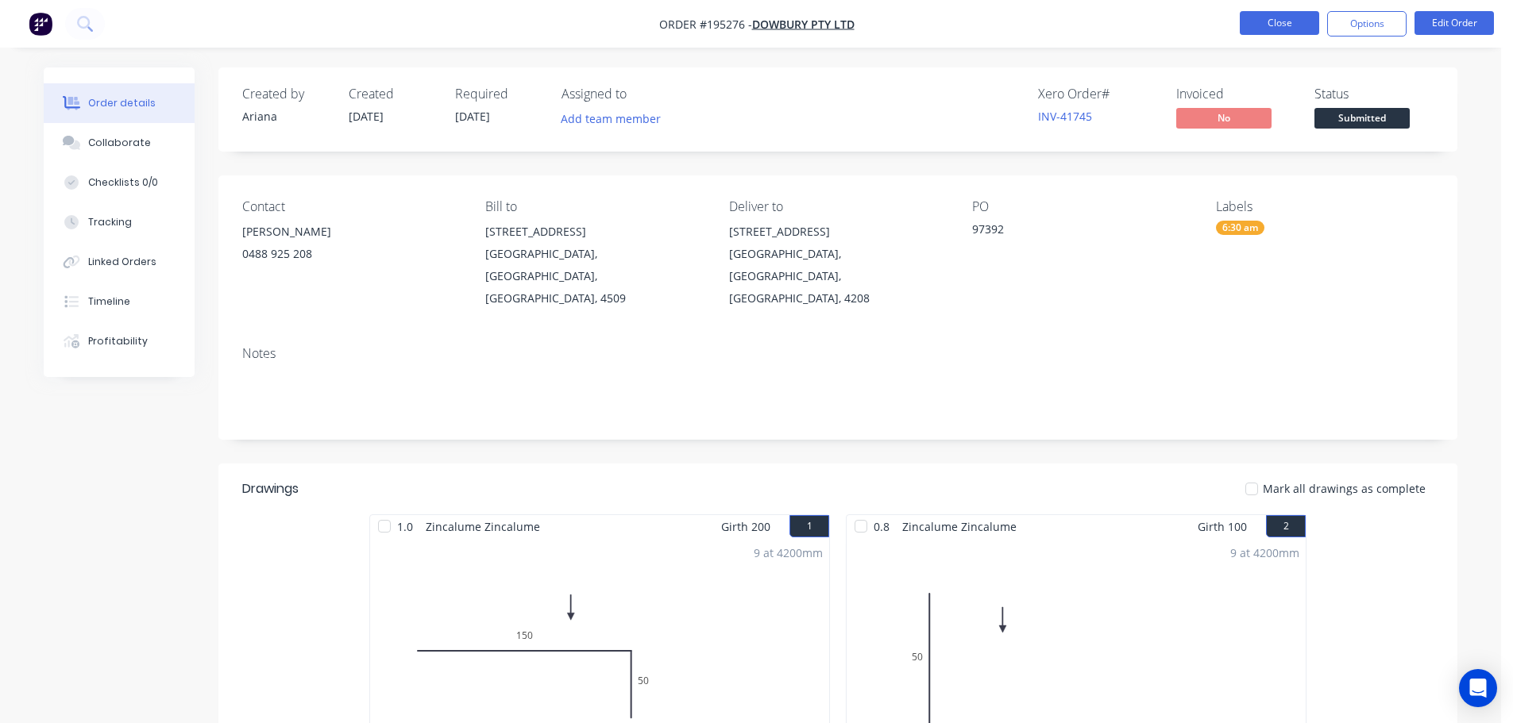
click at [1286, 26] on button "Close" at bounding box center [1279, 23] width 79 height 24
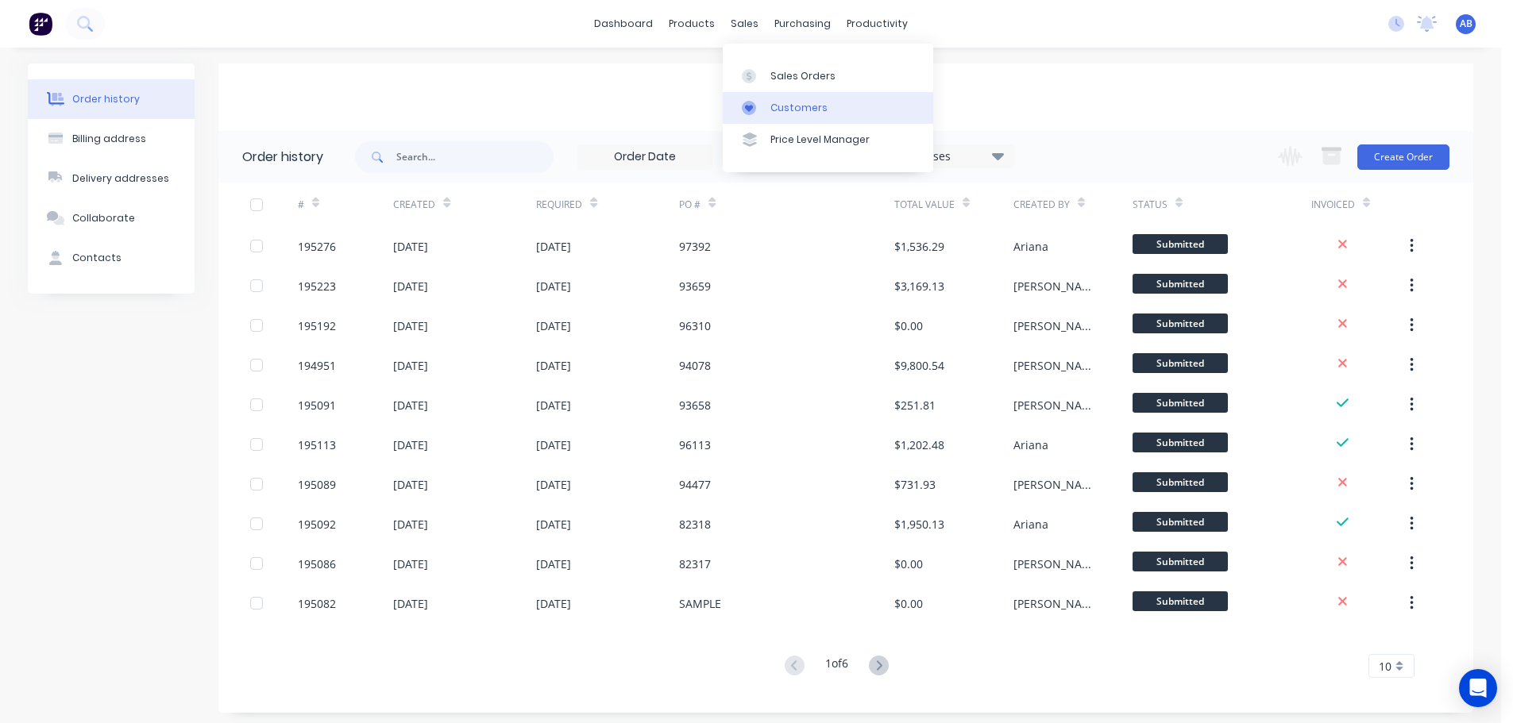
click at [793, 106] on div "Customers" at bounding box center [798, 108] width 57 height 14
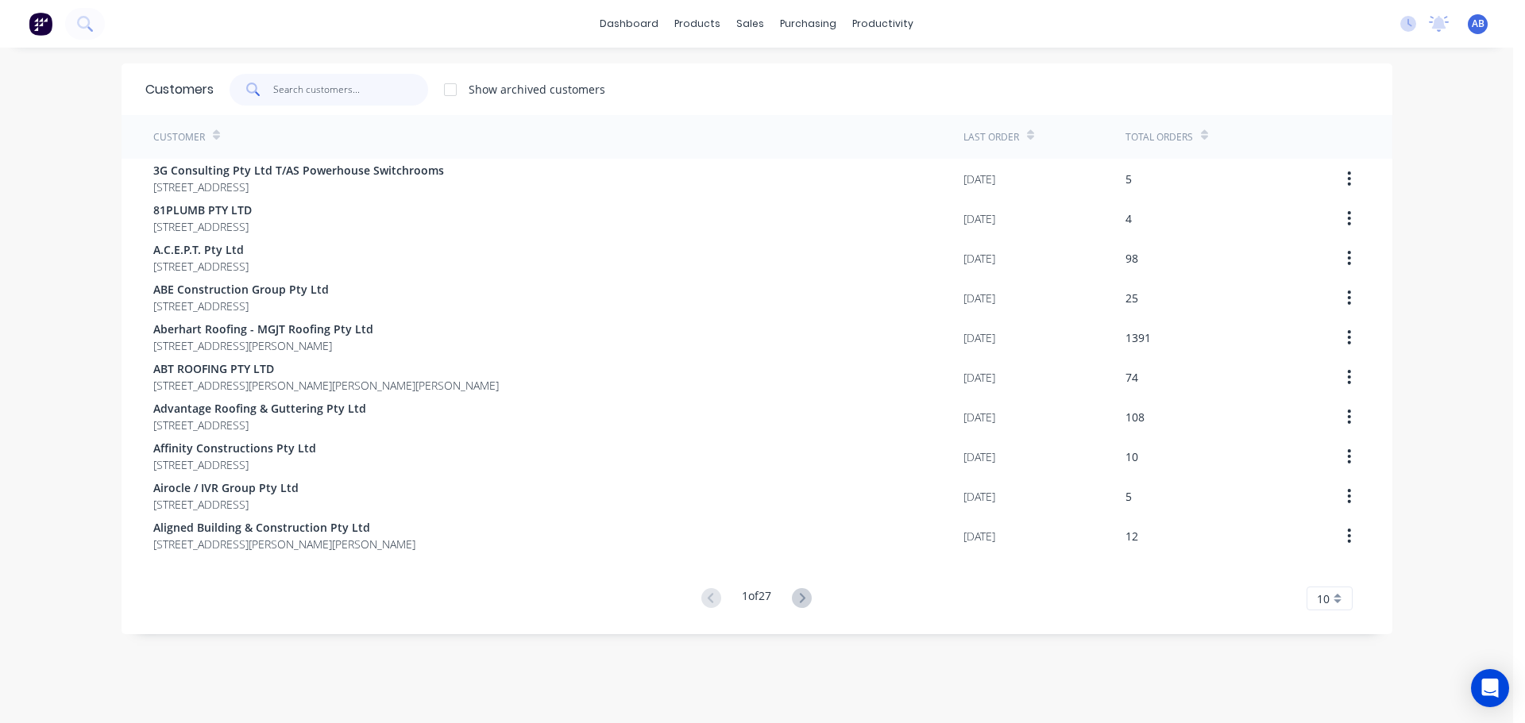
click at [380, 94] on input "text" at bounding box center [350, 90] width 155 height 32
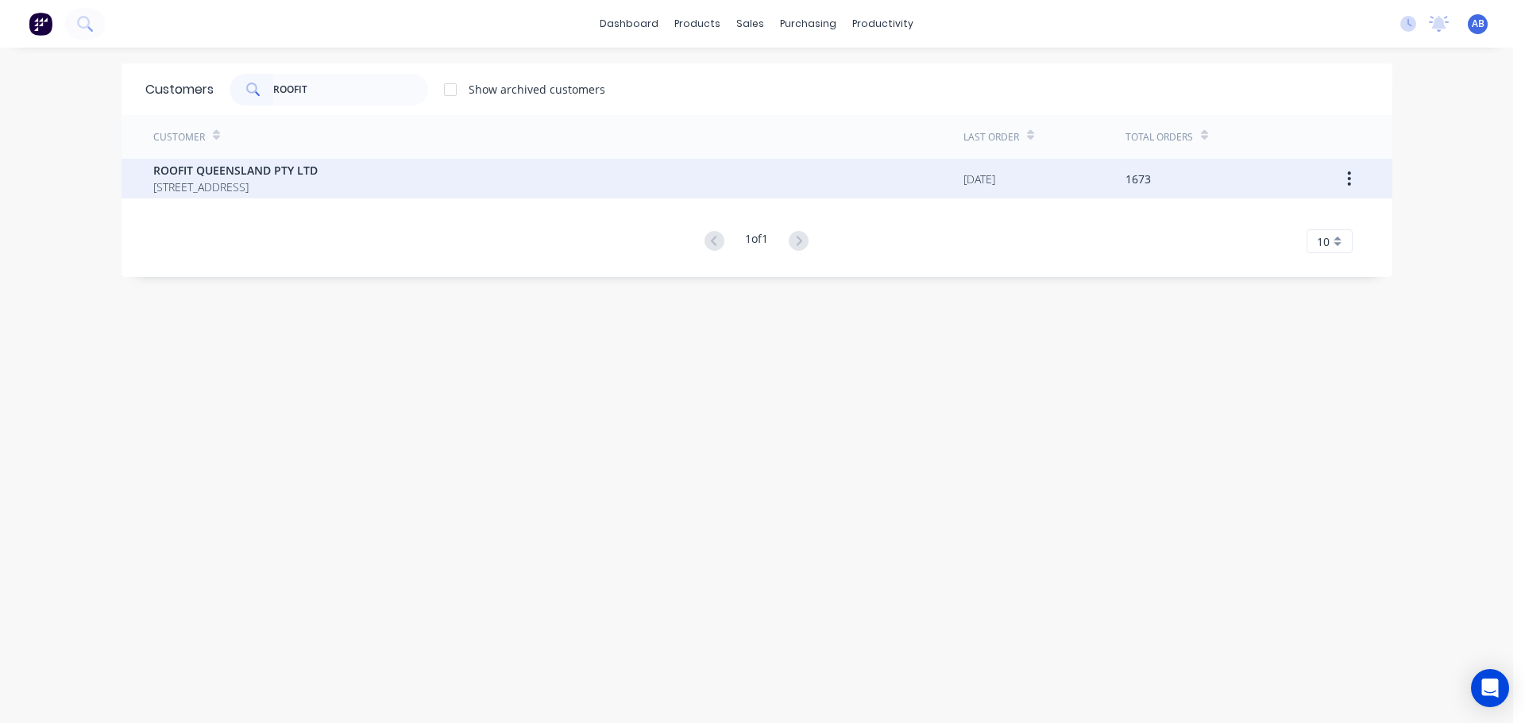
click at [226, 172] on span "ROOFIT QUEENSLAND PTY LTD" at bounding box center [235, 170] width 164 height 17
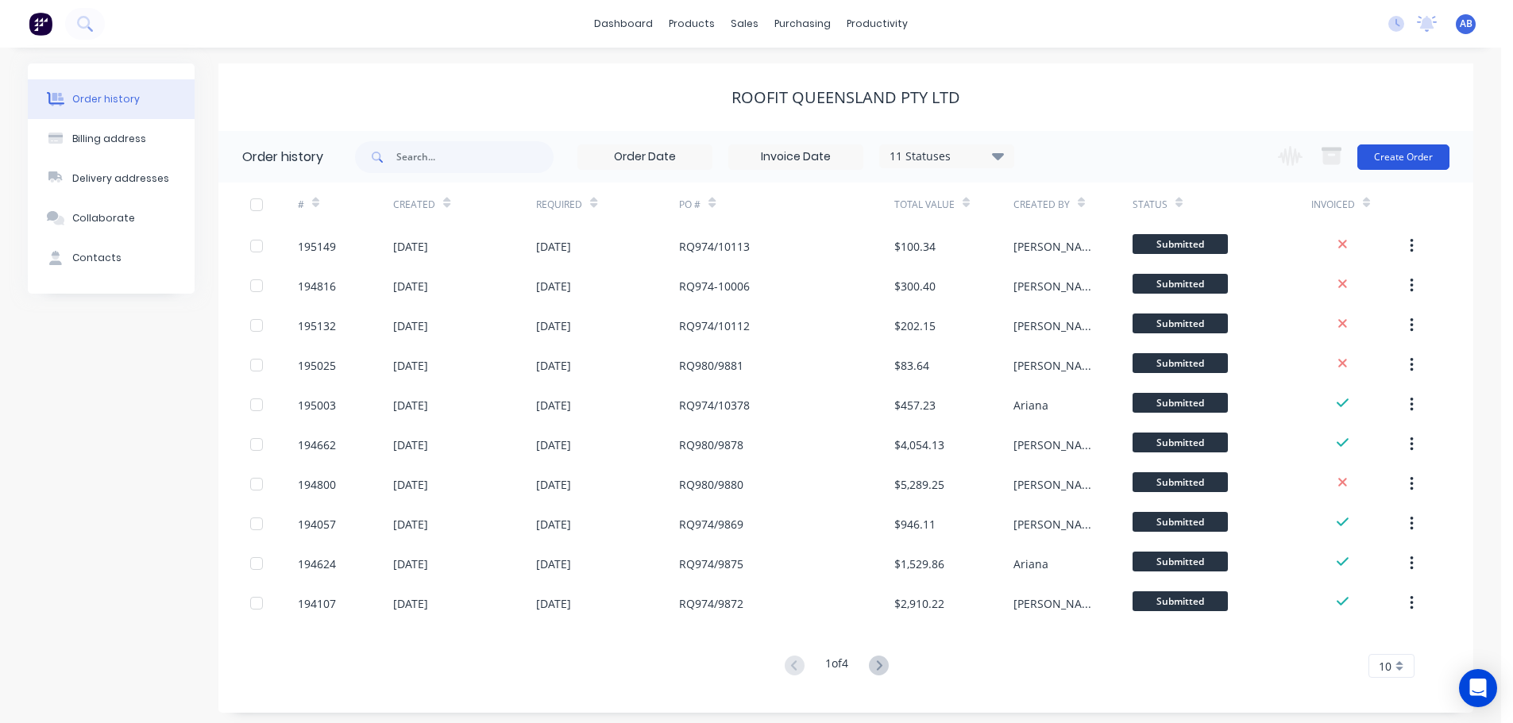
click at [1428, 156] on button "Create Order" at bounding box center [1403, 157] width 92 height 25
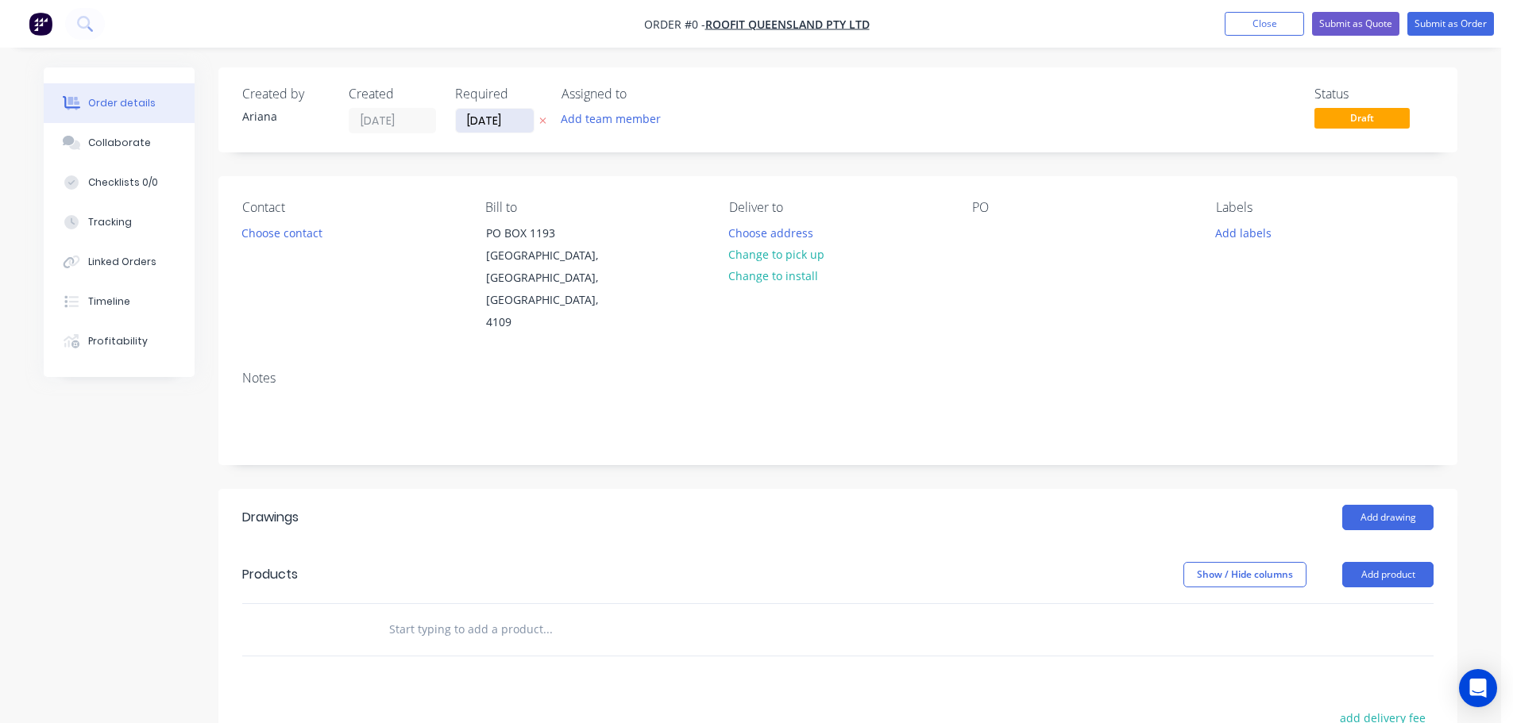
click at [491, 130] on input "[DATE]" at bounding box center [495, 121] width 78 height 24
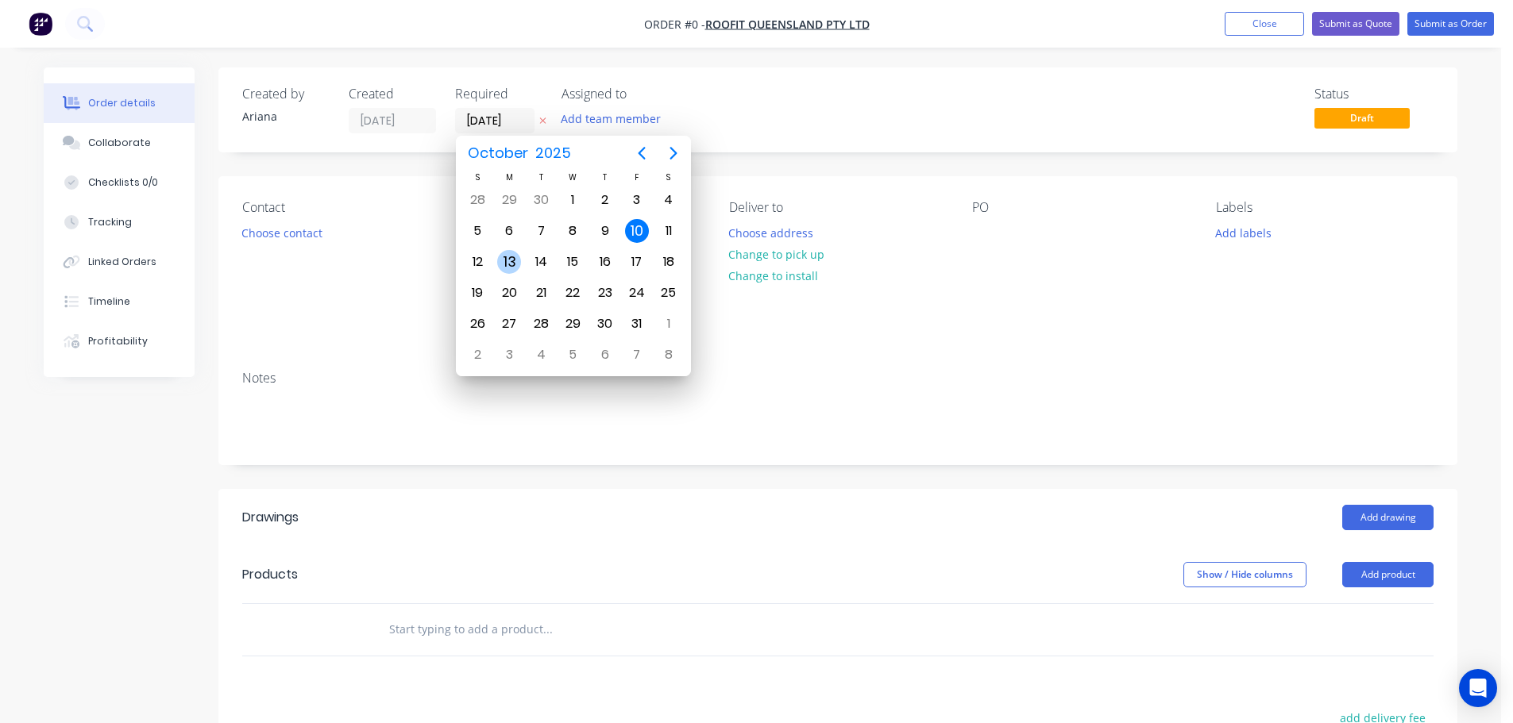
click at [505, 256] on div "13" at bounding box center [509, 262] width 24 height 24
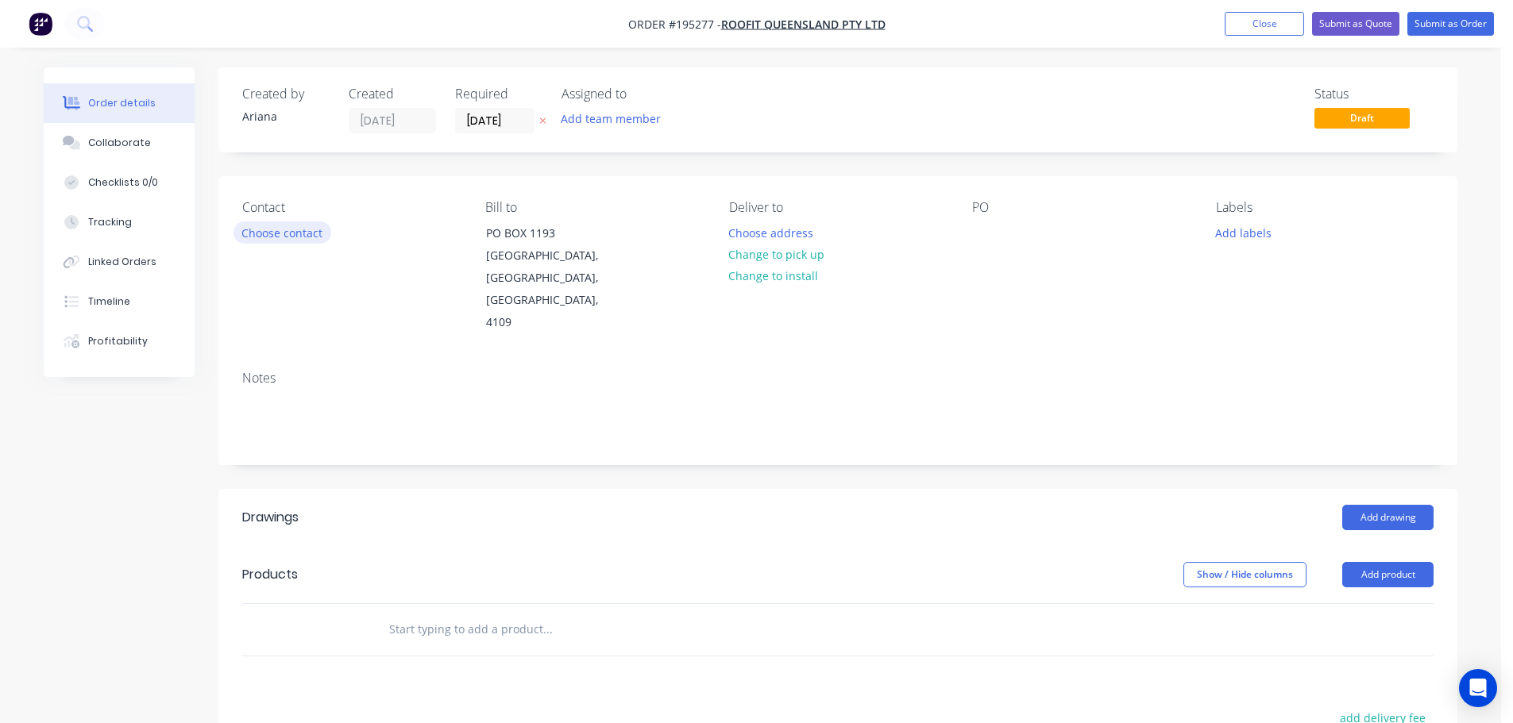
click at [269, 233] on button "Choose contact" at bounding box center [282, 232] width 98 height 21
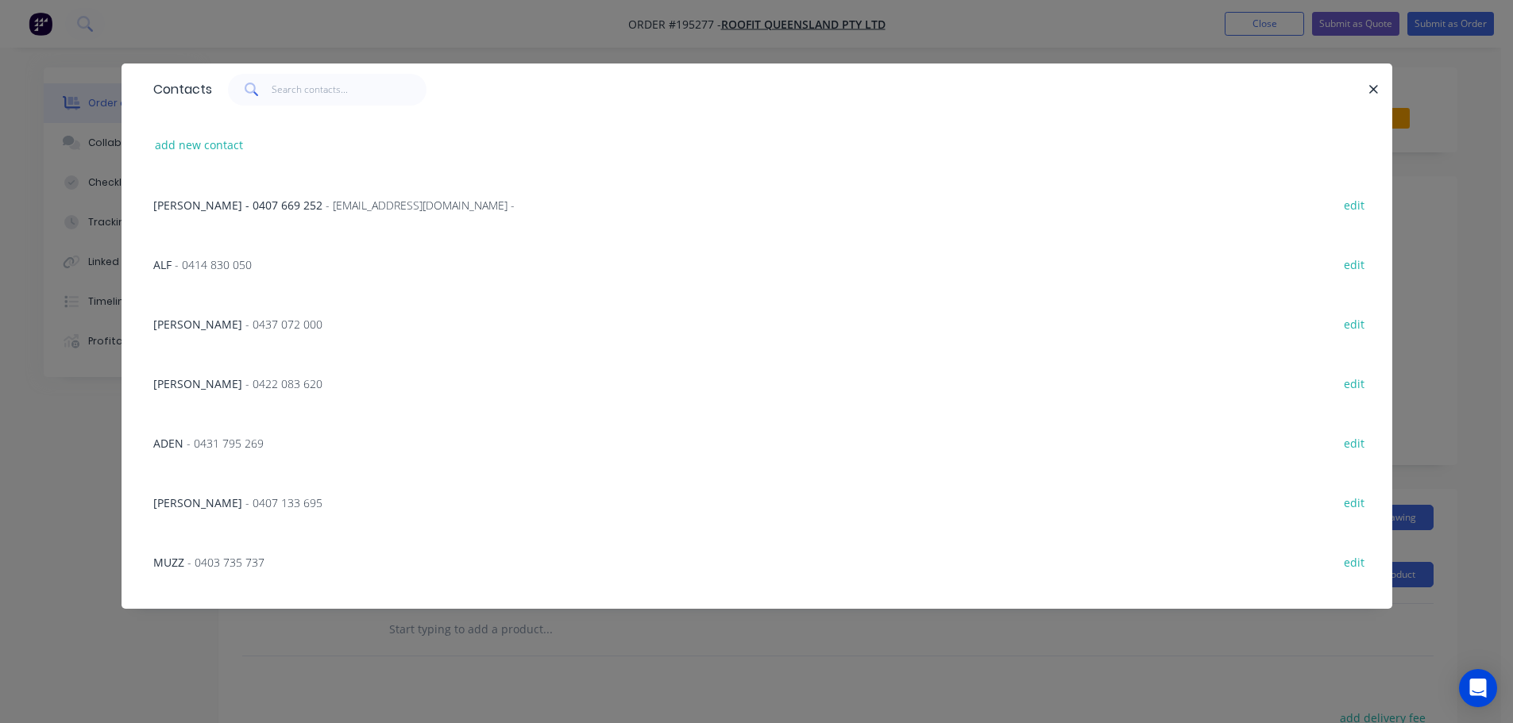
click at [251, 382] on span "- 0422 083 620" at bounding box center [283, 383] width 77 height 15
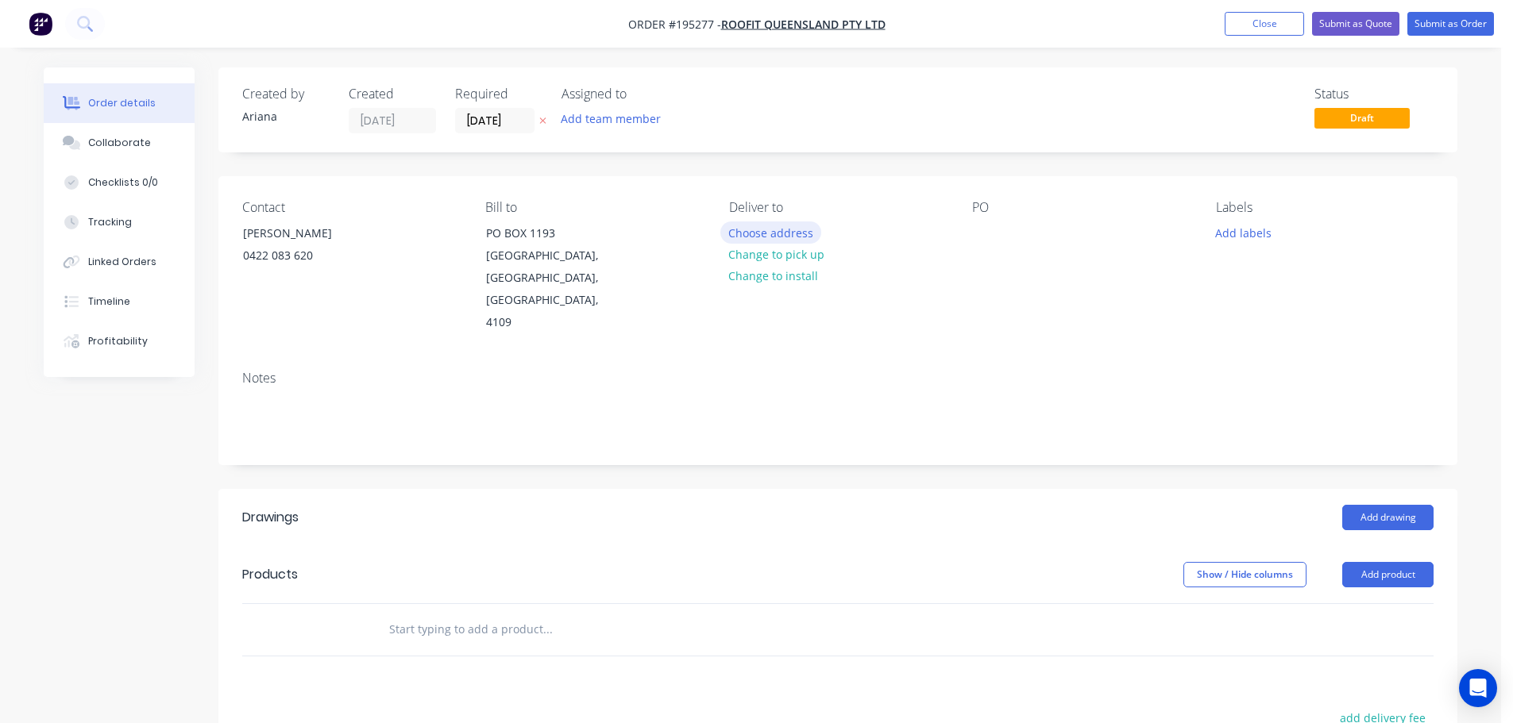
click at [779, 224] on button "Choose address" at bounding box center [771, 232] width 102 height 21
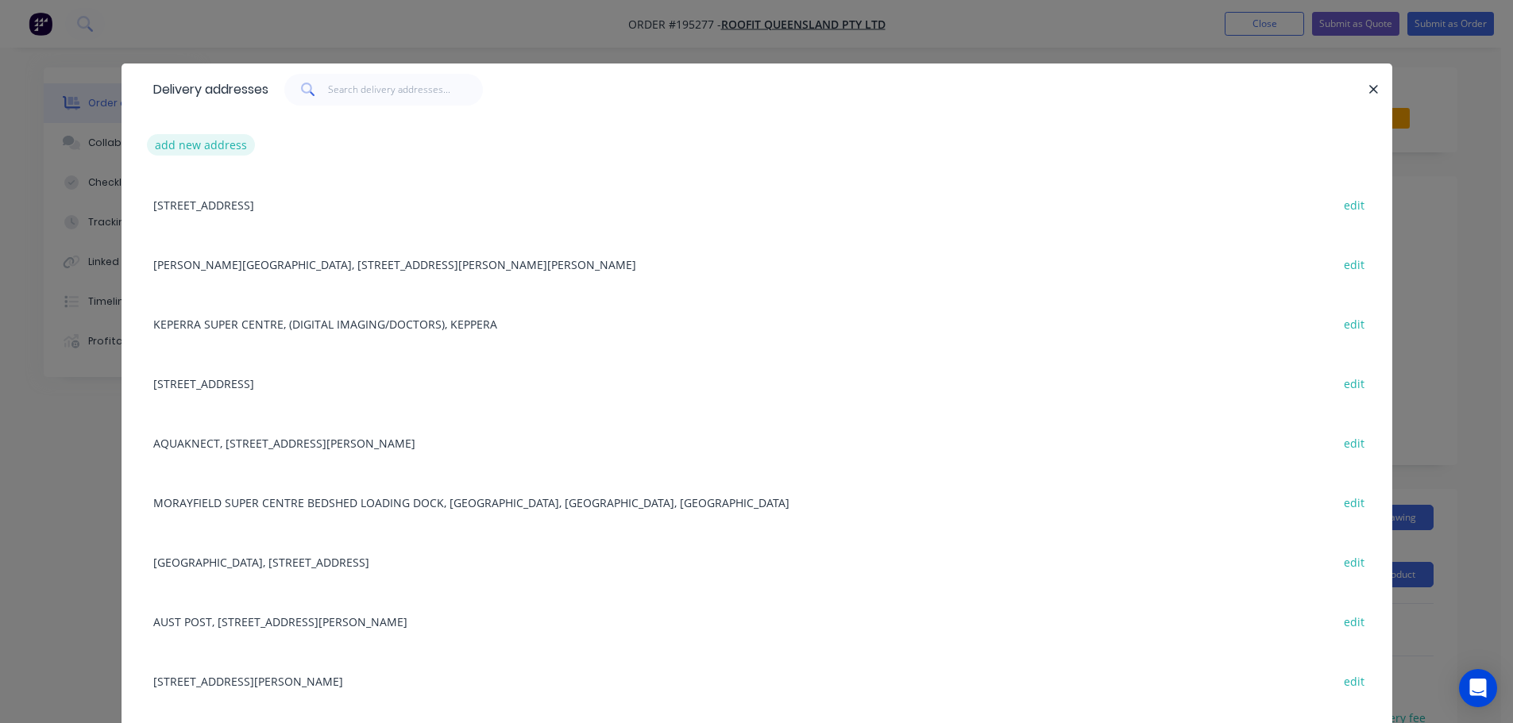
click at [166, 141] on button "add new address" at bounding box center [201, 144] width 109 height 21
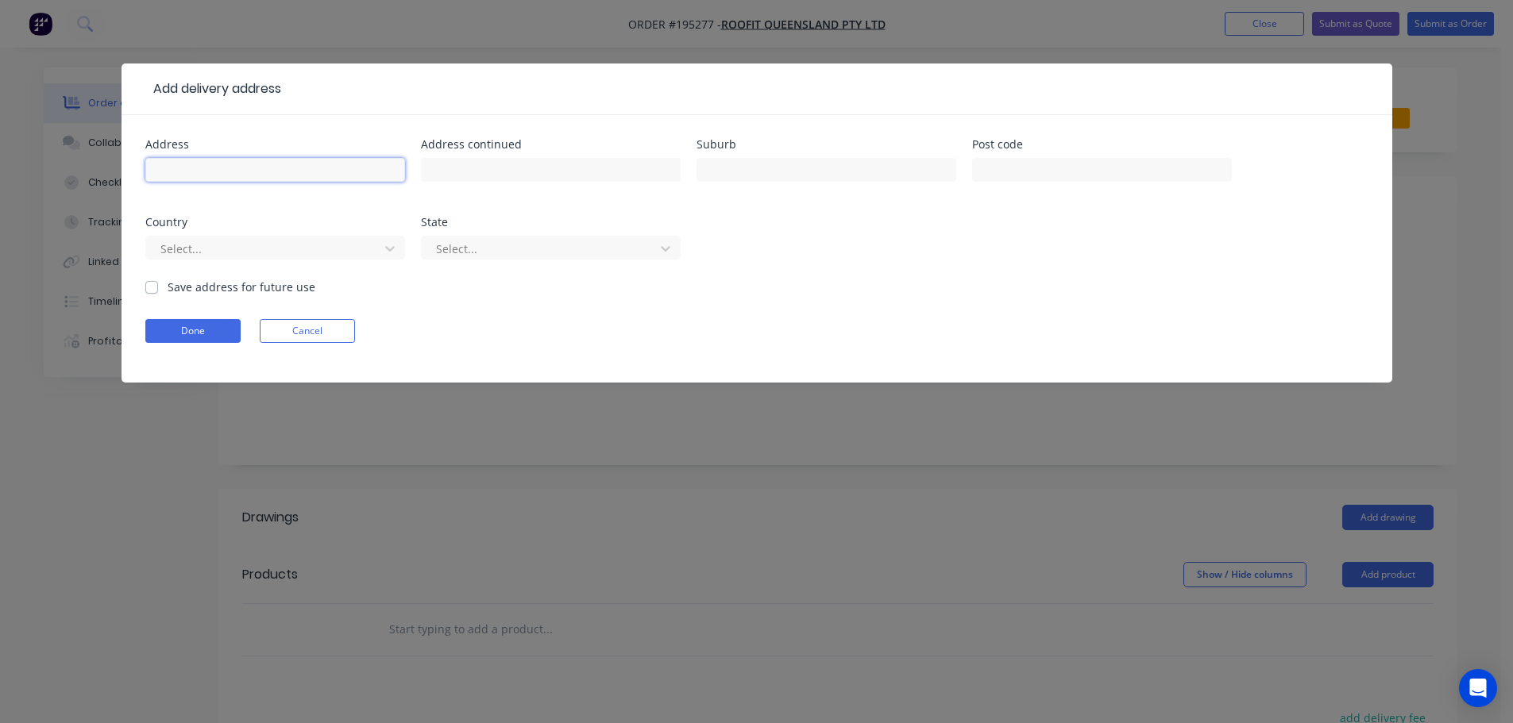
click at [168, 168] on input "text" at bounding box center [275, 170] width 260 height 24
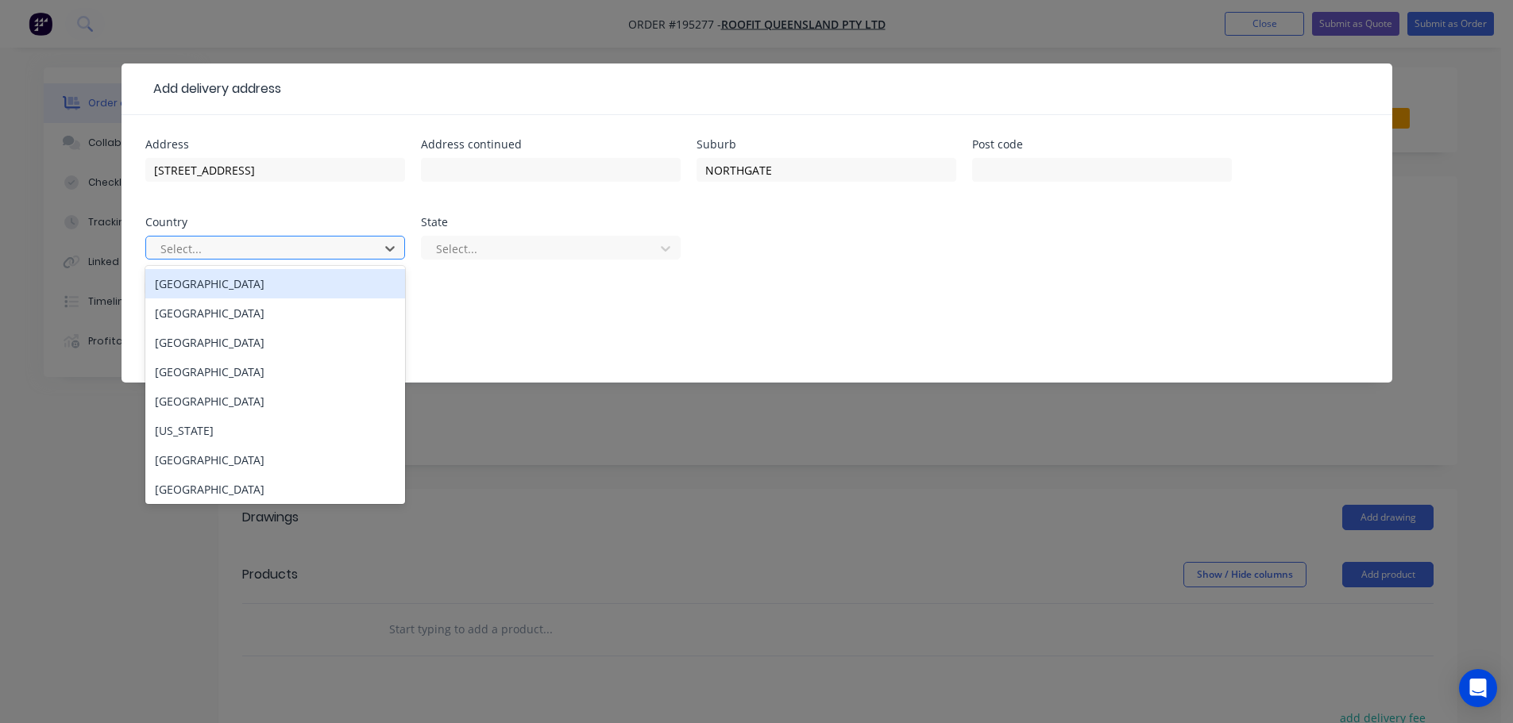
click at [246, 280] on div "[GEOGRAPHIC_DATA]" at bounding box center [275, 283] width 260 height 29
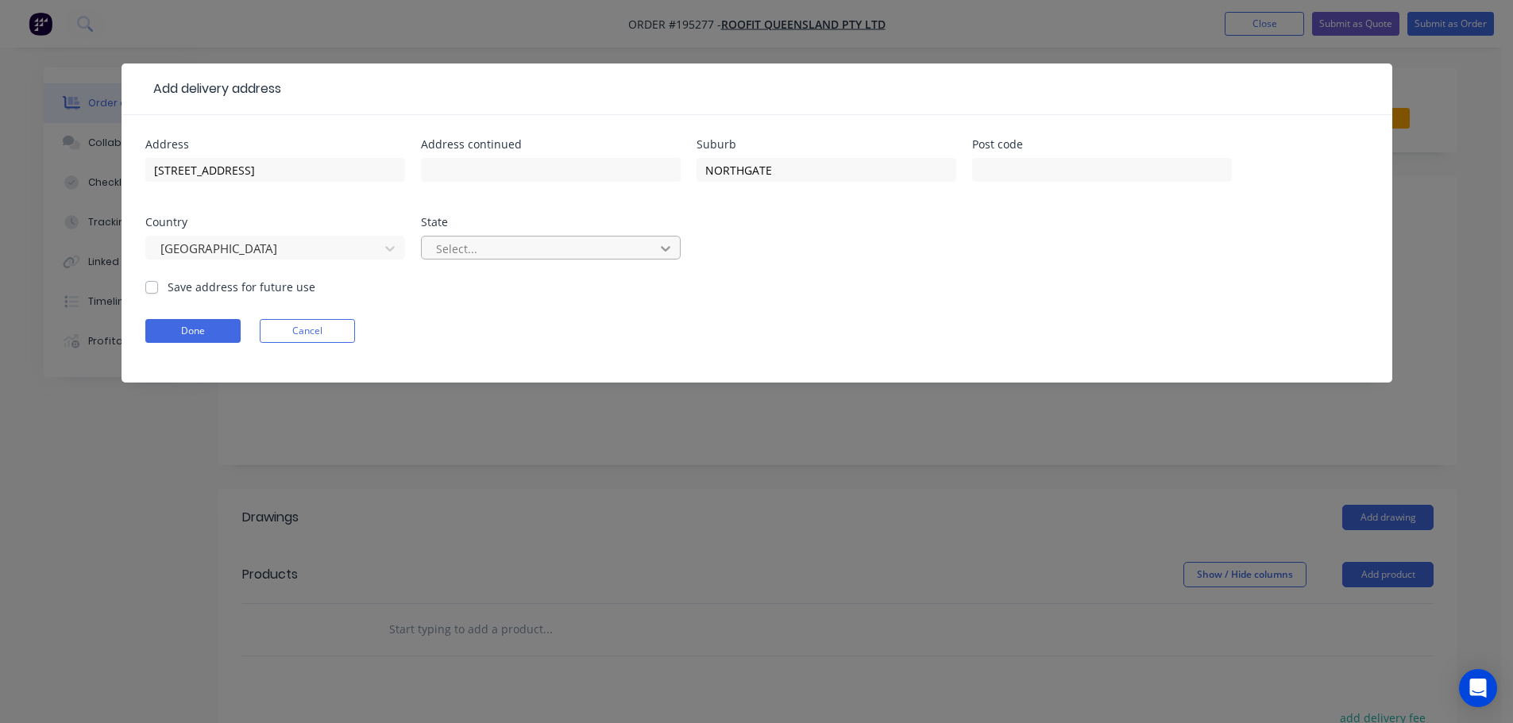
click at [673, 249] on icon at bounding box center [666, 249] width 16 height 16
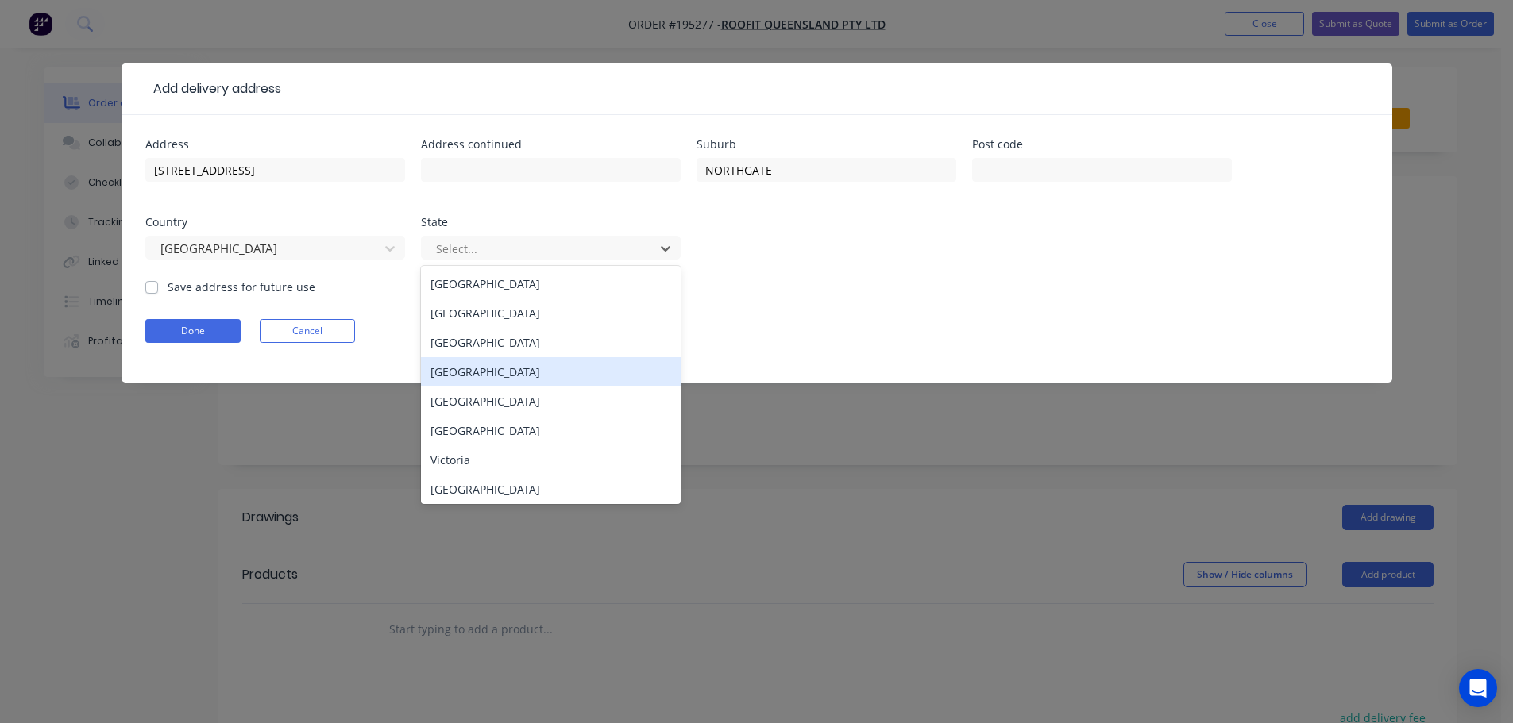
drag, startPoint x: 457, startPoint y: 371, endPoint x: 618, endPoint y: 332, distance: 165.1
click at [458, 370] on div "[GEOGRAPHIC_DATA]" at bounding box center [551, 371] width 260 height 29
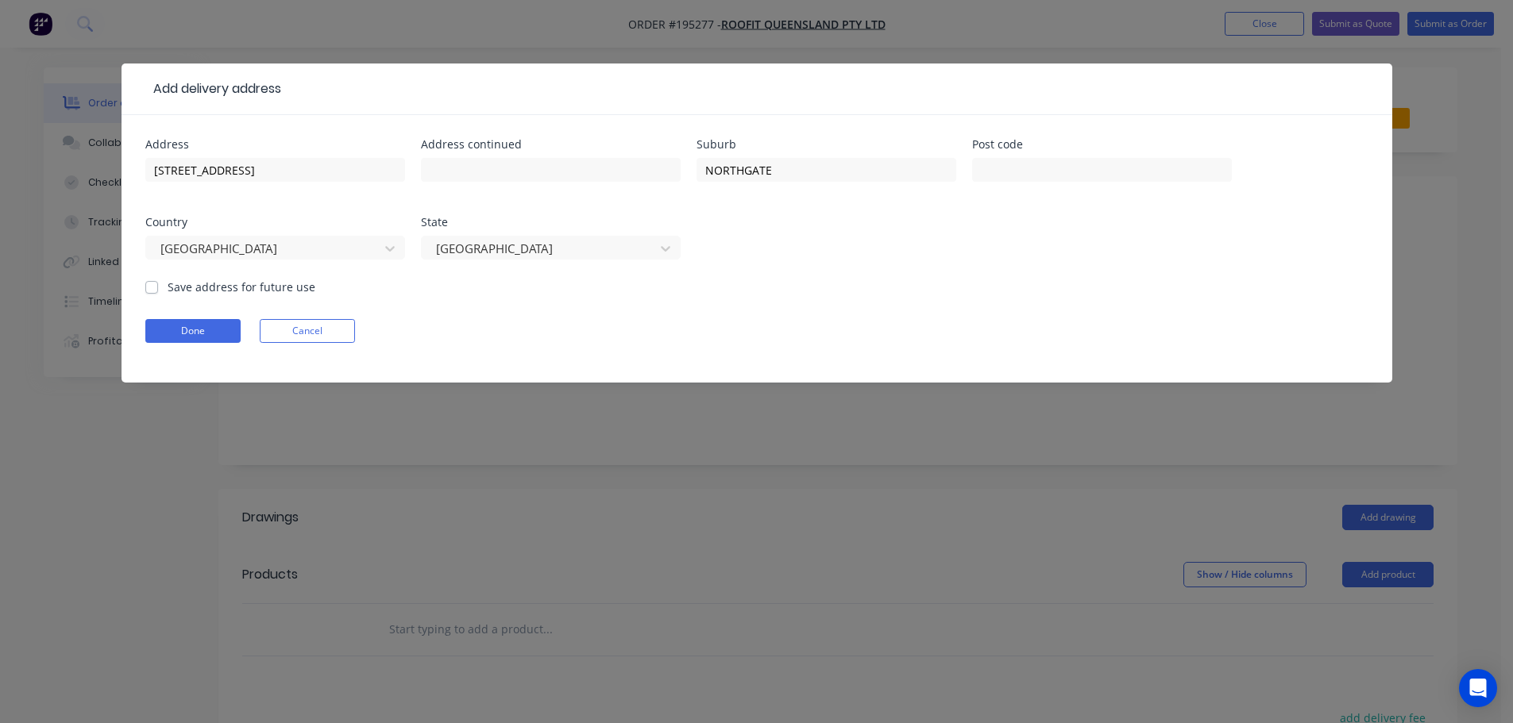
click at [920, 305] on form "Address [STREET_ADDRESS] Address continued Suburb [GEOGRAPHIC_DATA] Post code C…" at bounding box center [756, 261] width 1223 height 244
click at [209, 334] on button "Done" at bounding box center [192, 331] width 95 height 24
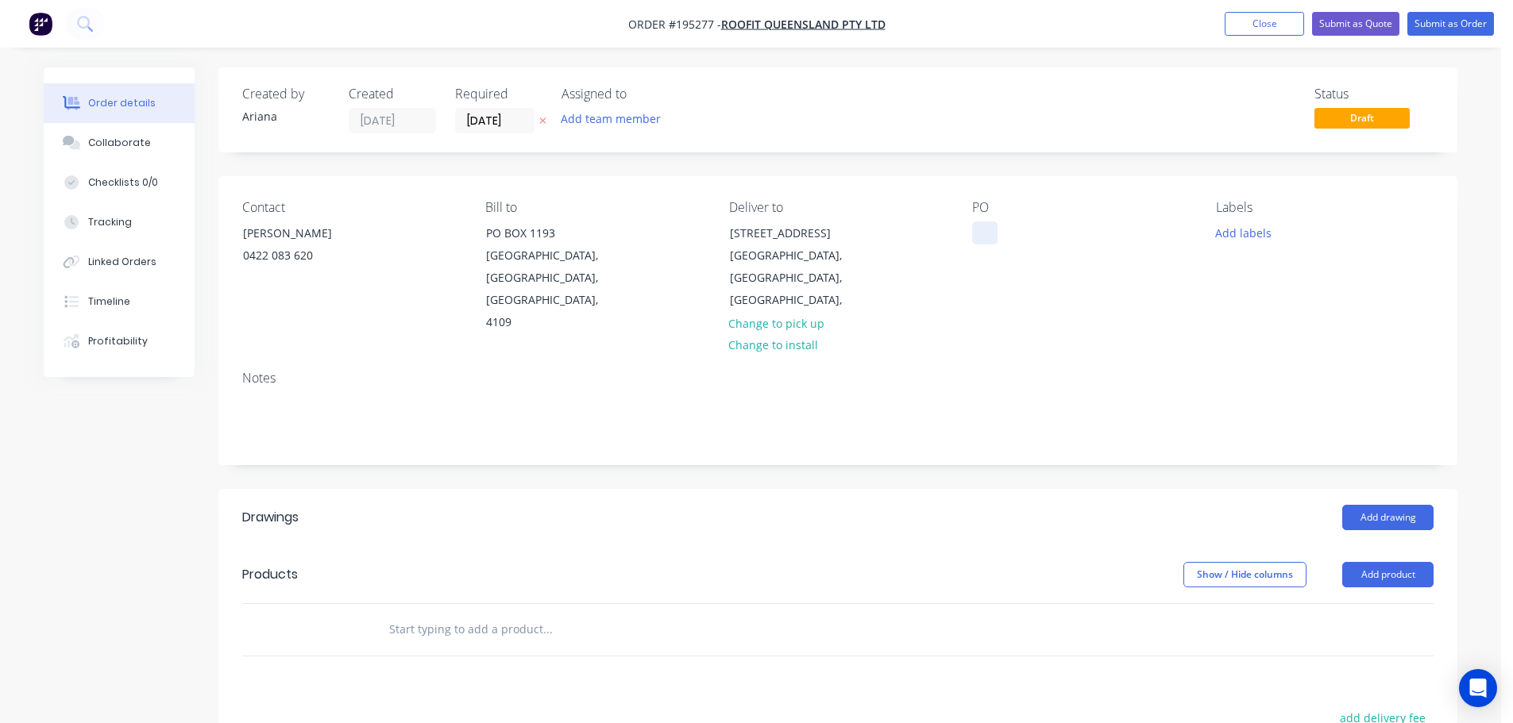
click at [979, 226] on div at bounding box center [984, 233] width 25 height 23
click at [1242, 230] on button "Add labels" at bounding box center [1242, 232] width 73 height 21
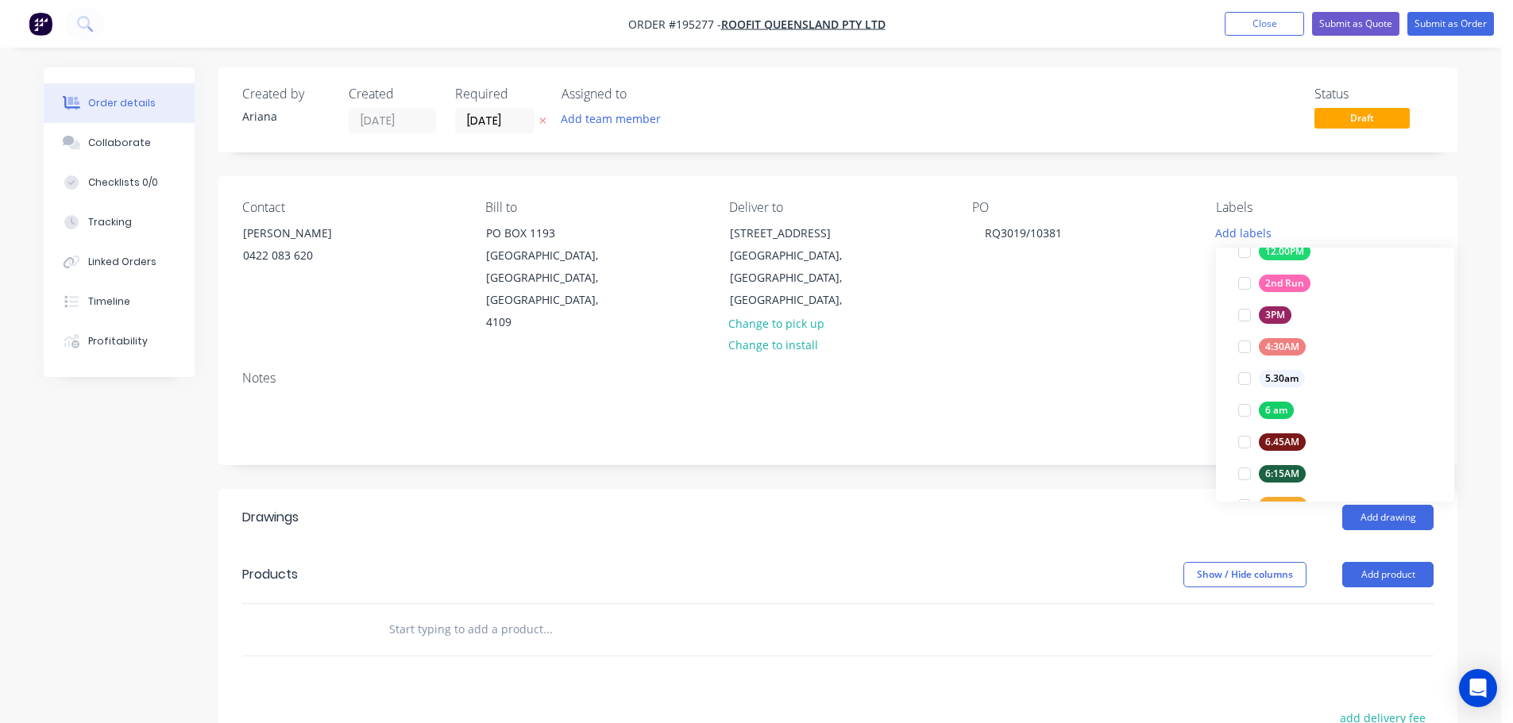
scroll to position [273, 0]
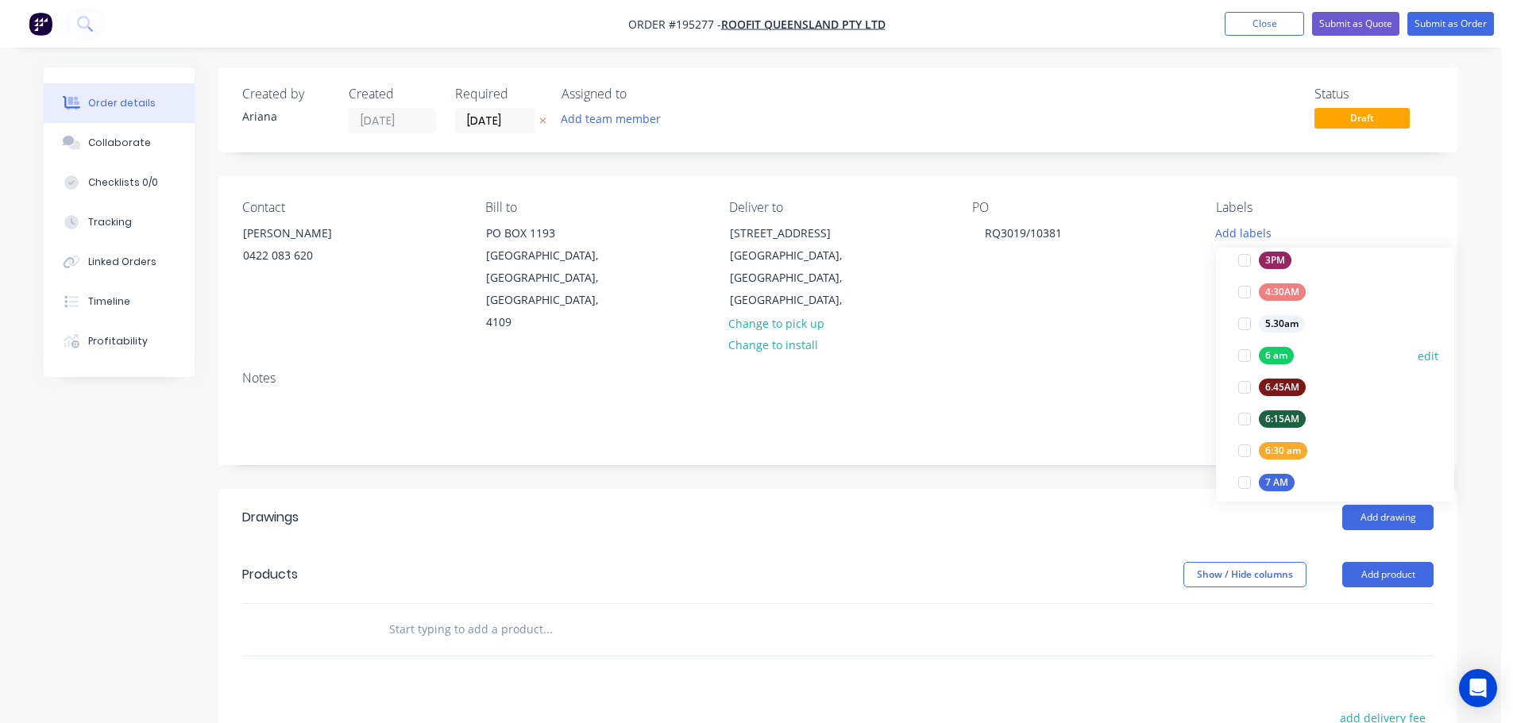
click at [1245, 349] on div at bounding box center [1245, 356] width 32 height 32
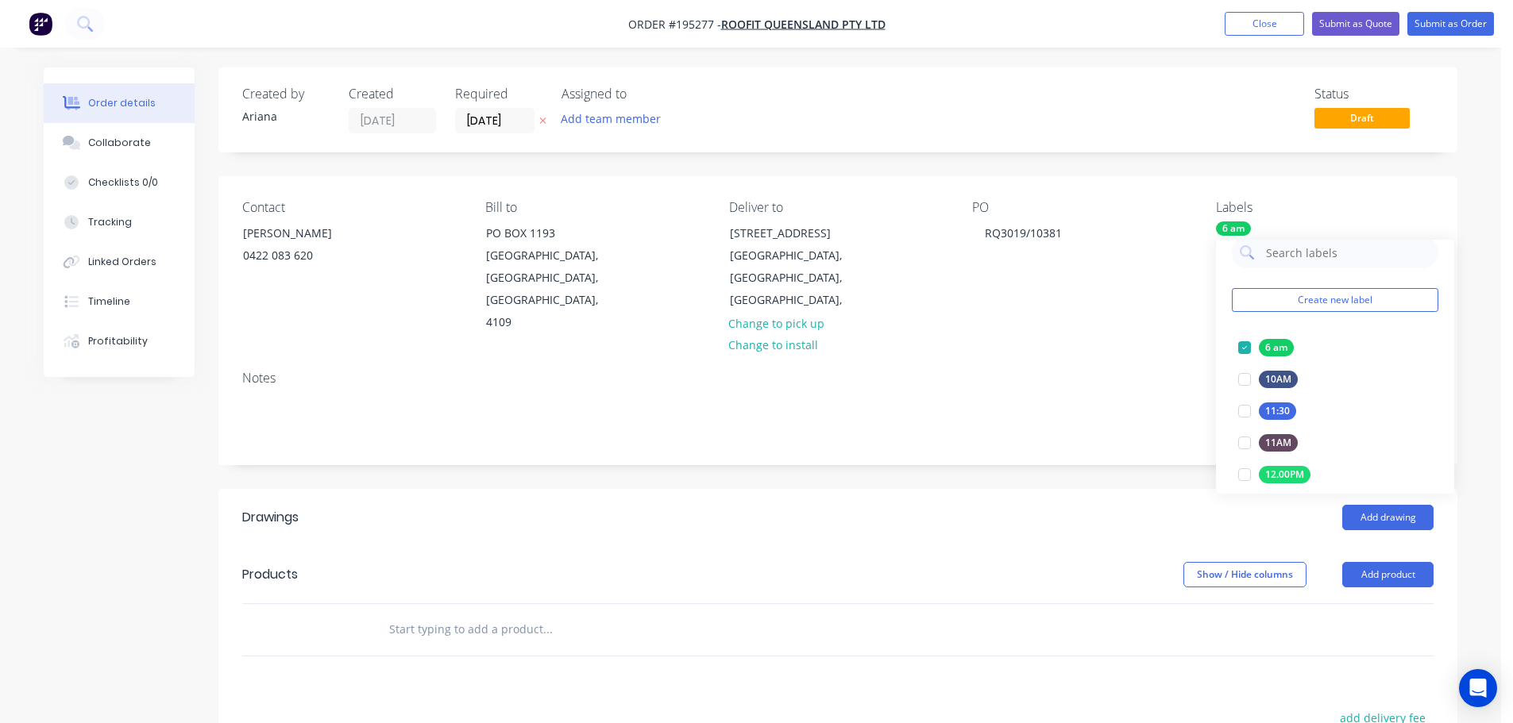
click at [1117, 302] on div "PO RQ3019/10381" at bounding box center [1081, 267] width 218 height 134
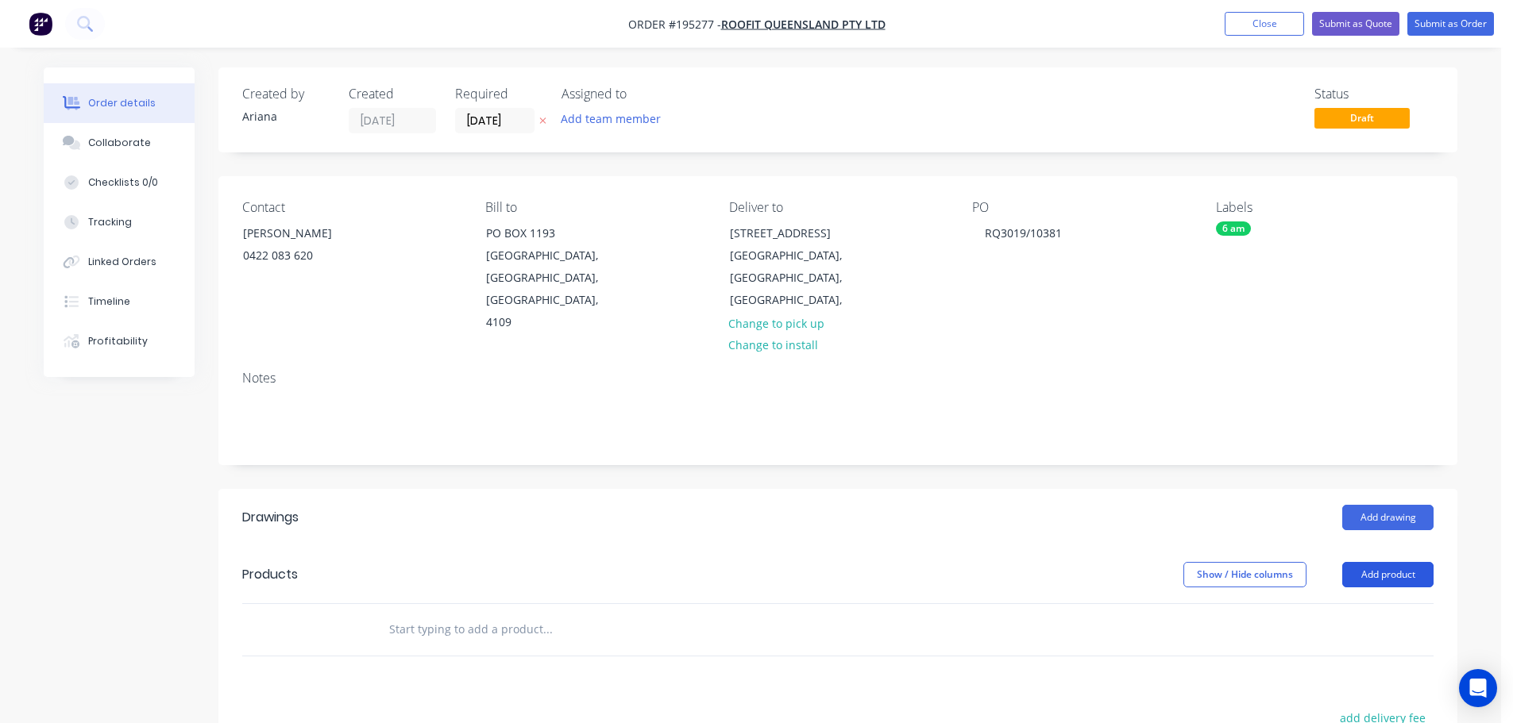
click at [1393, 562] on button "Add product" at bounding box center [1387, 574] width 91 height 25
click at [1371, 604] on div "Product catalogue" at bounding box center [1358, 615] width 122 height 23
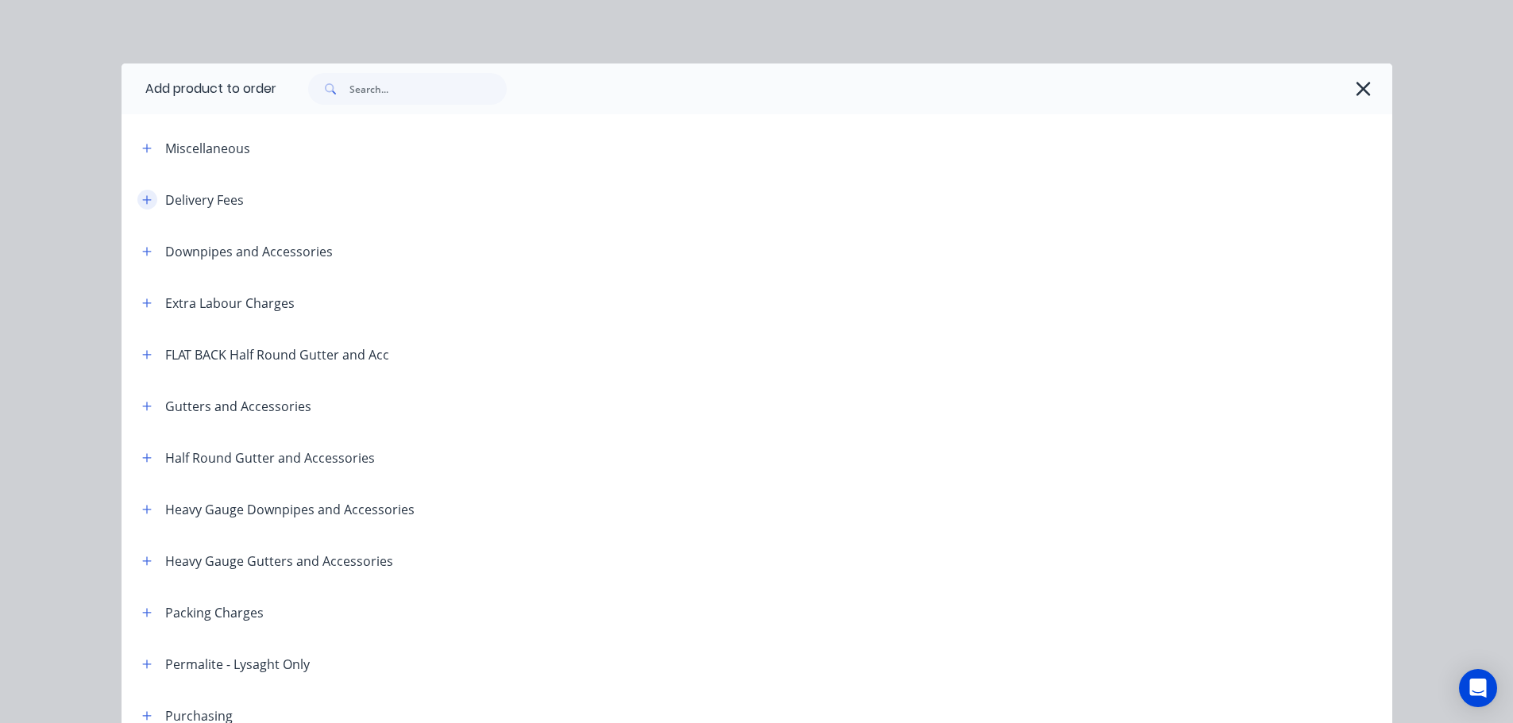
click at [144, 197] on icon "button" at bounding box center [147, 200] width 10 height 11
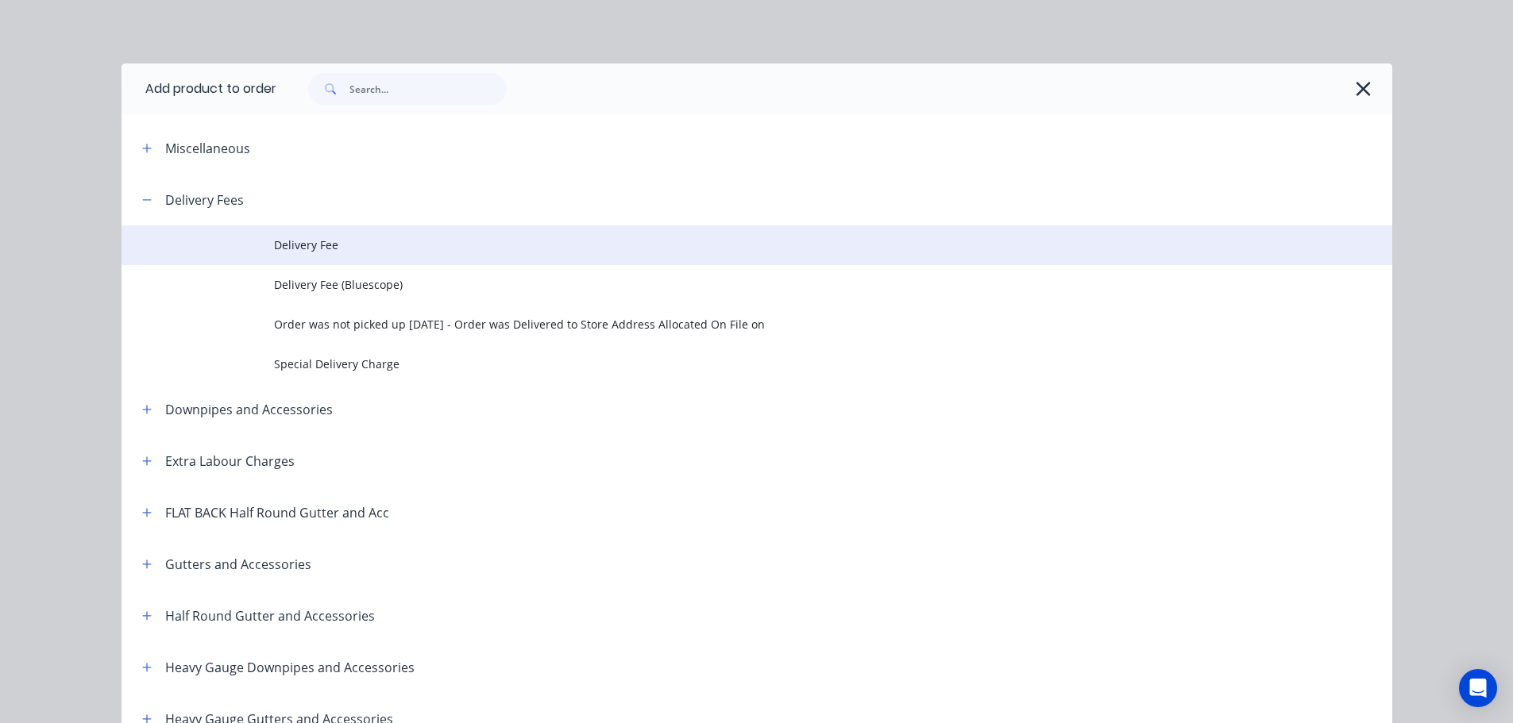
click at [365, 241] on span "Delivery Fee" at bounding box center [721, 245] width 894 height 17
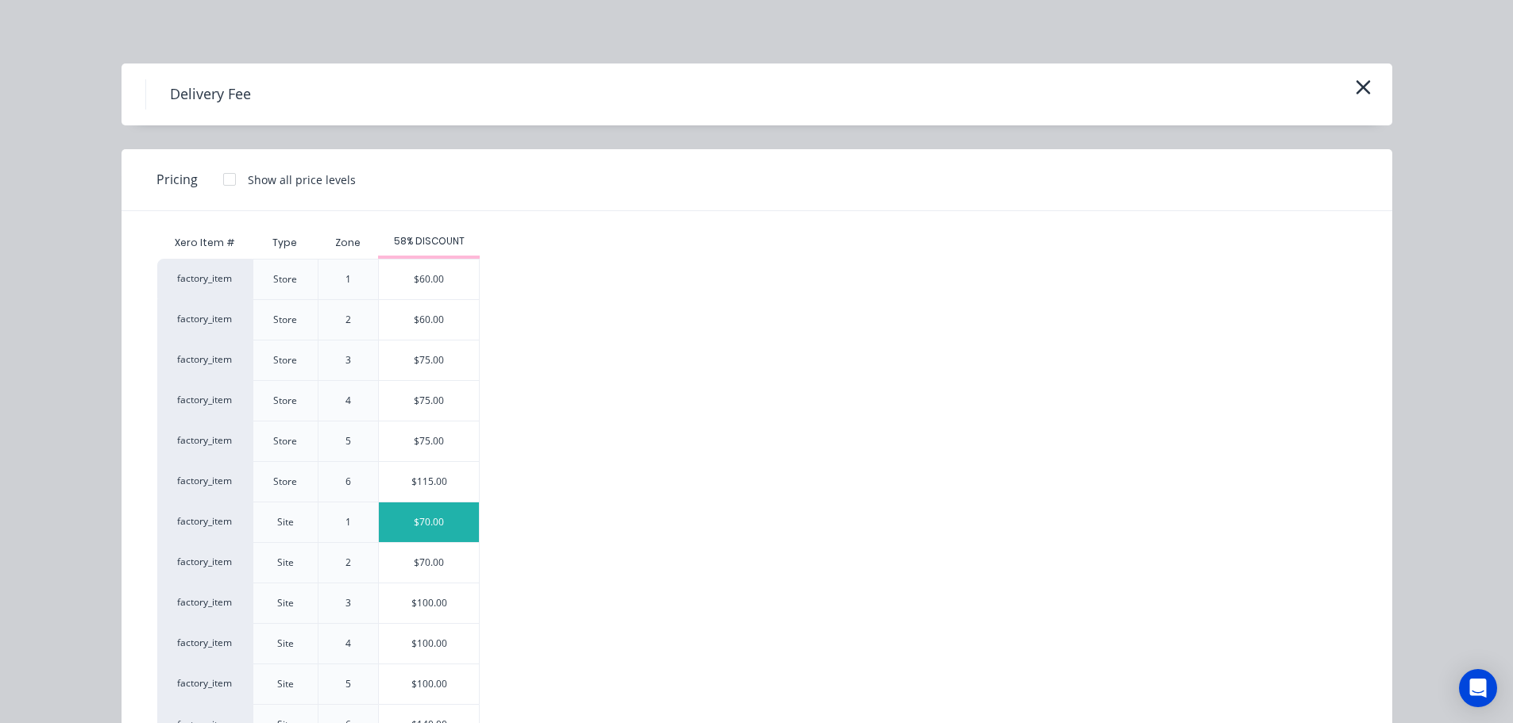
click at [395, 524] on div "$70.00" at bounding box center [429, 523] width 100 height 40
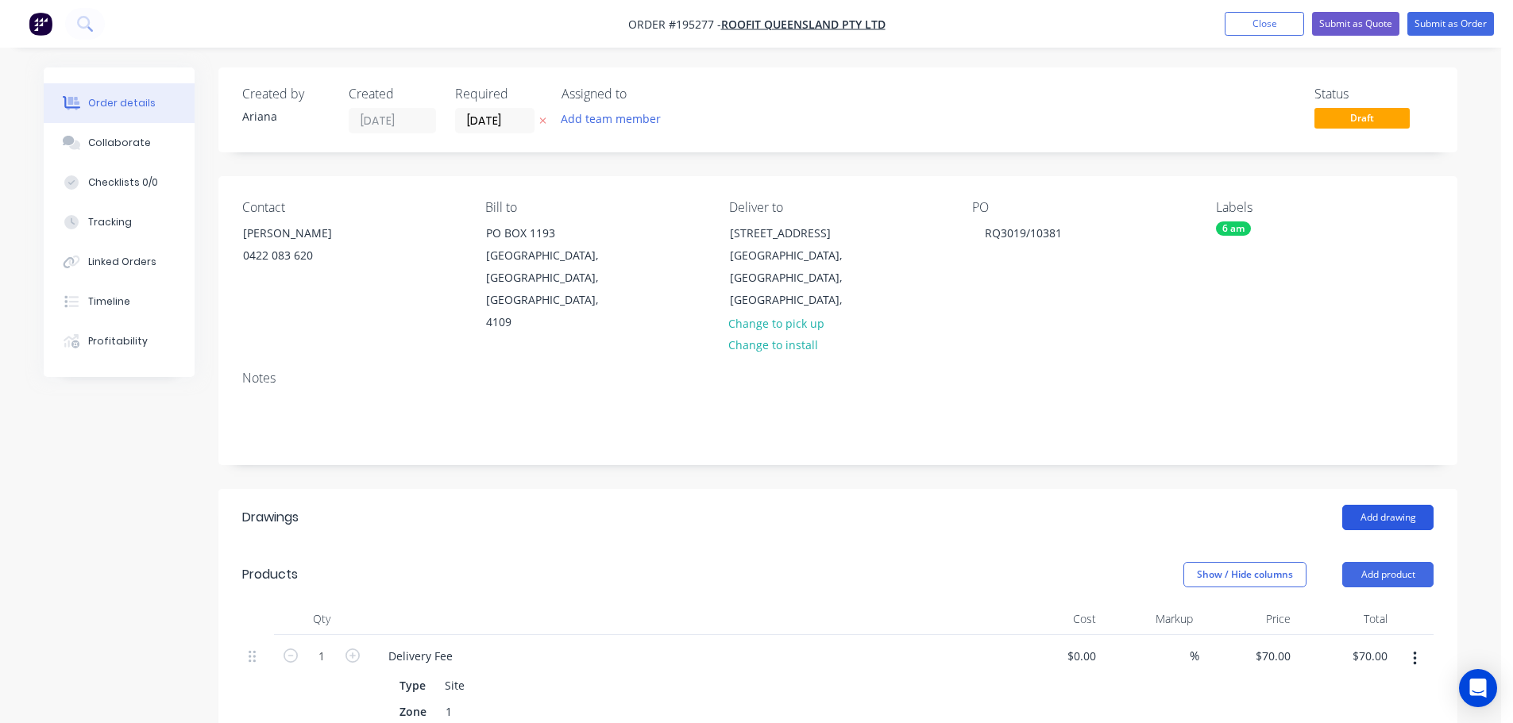
click at [1379, 505] on button "Add drawing" at bounding box center [1387, 517] width 91 height 25
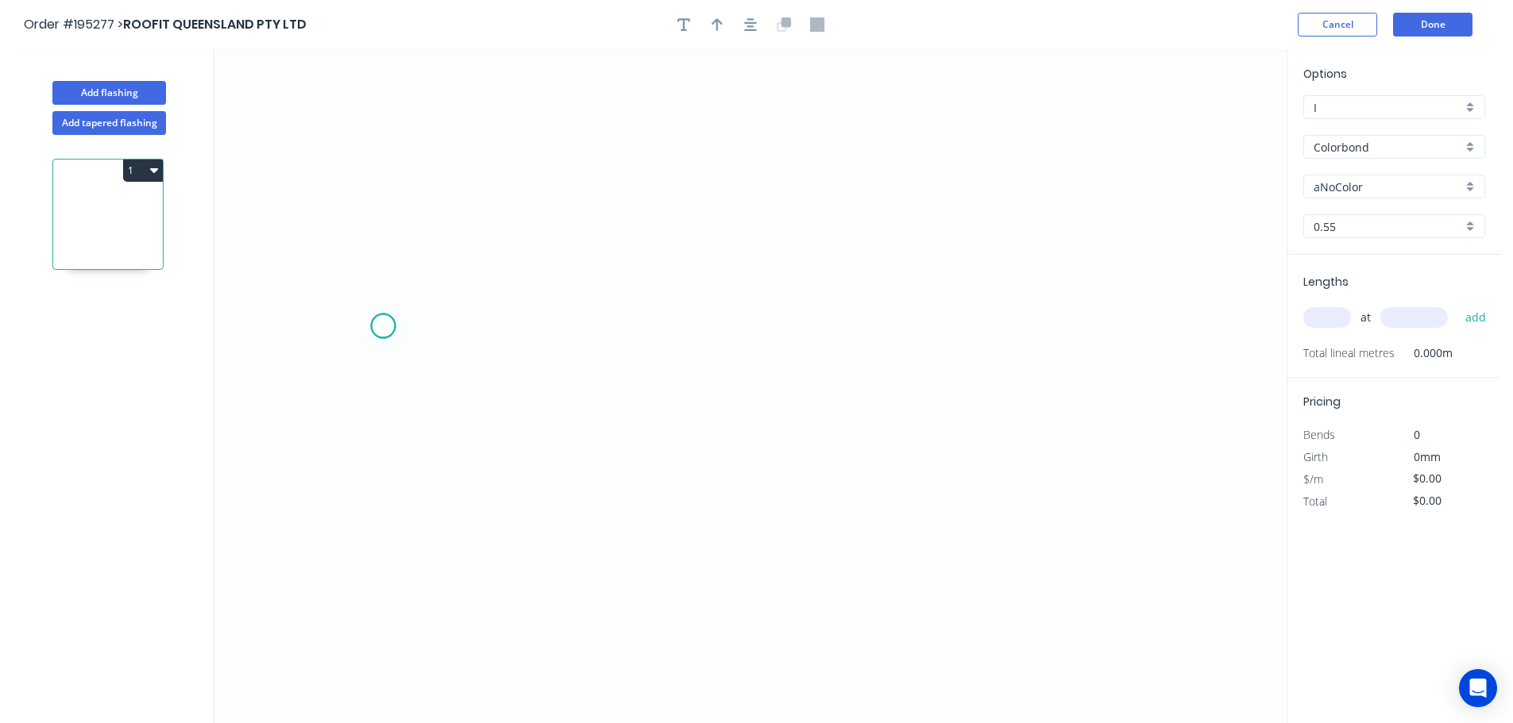
click at [383, 326] on icon "0" at bounding box center [750, 386] width 1072 height 674
click at [380, 440] on icon "0" at bounding box center [750, 386] width 1072 height 674
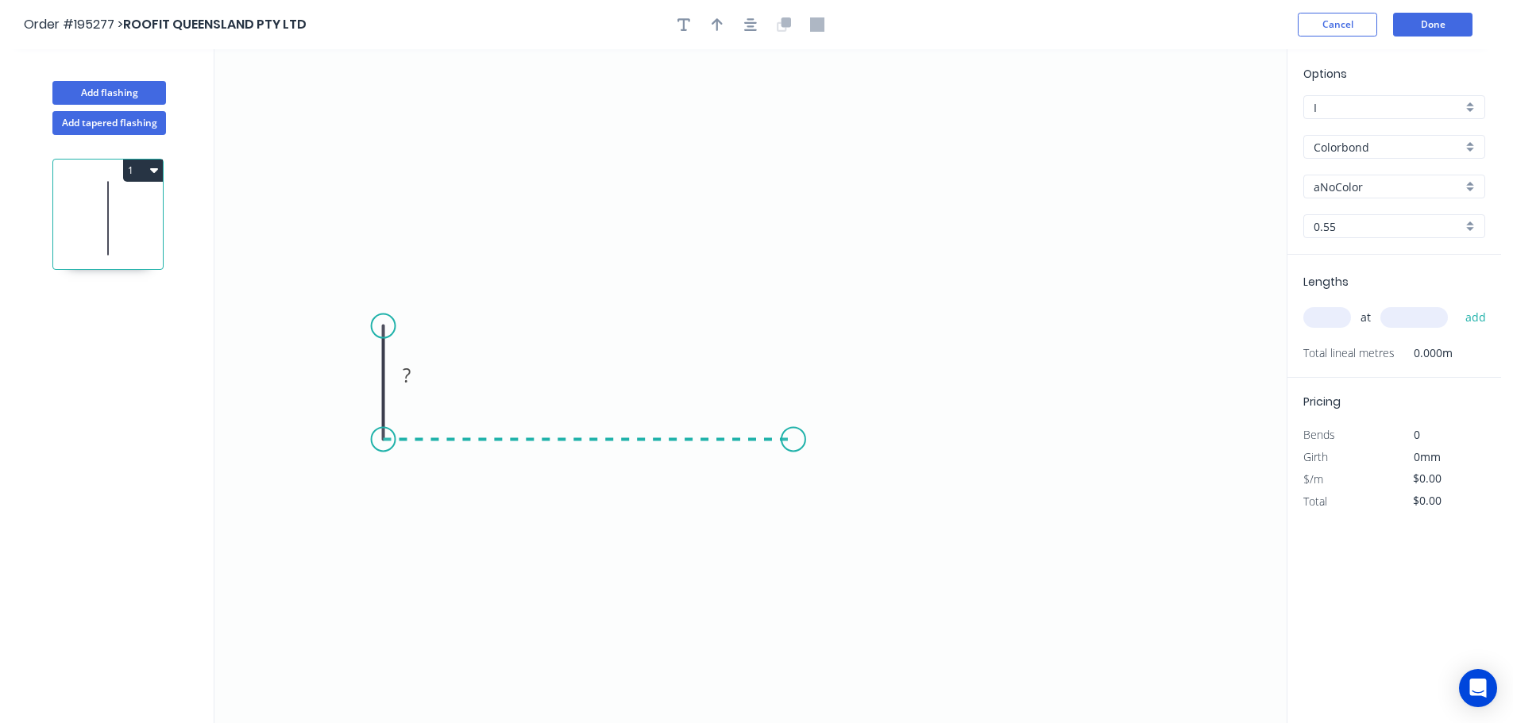
click at [793, 440] on icon "0 ?" at bounding box center [750, 386] width 1072 height 674
click at [793, 440] on circle at bounding box center [793, 439] width 24 height 24
click at [360, 376] on tspan "?" at bounding box center [360, 375] width 8 height 26
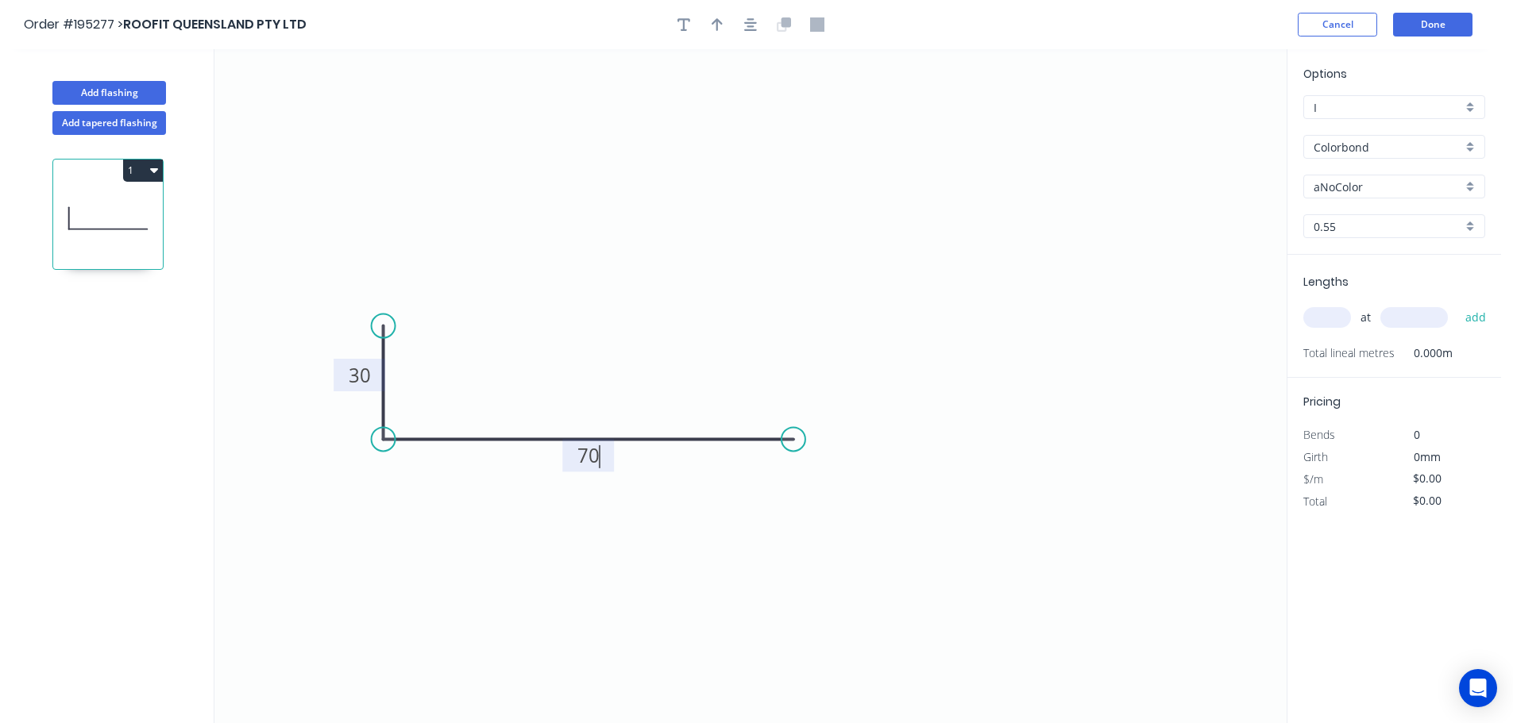
click at [514, 359] on icon "0 30 70" at bounding box center [750, 386] width 1072 height 674
click at [717, 23] on icon "button" at bounding box center [717, 24] width 11 height 13
drag, startPoint x: 1138, startPoint y: 149, endPoint x: 584, endPoint y: 276, distance: 568.5
click at [584, 276] on icon at bounding box center [582, 255] width 14 height 51
click at [1464, 145] on div "Colorbond" at bounding box center [1394, 147] width 182 height 24
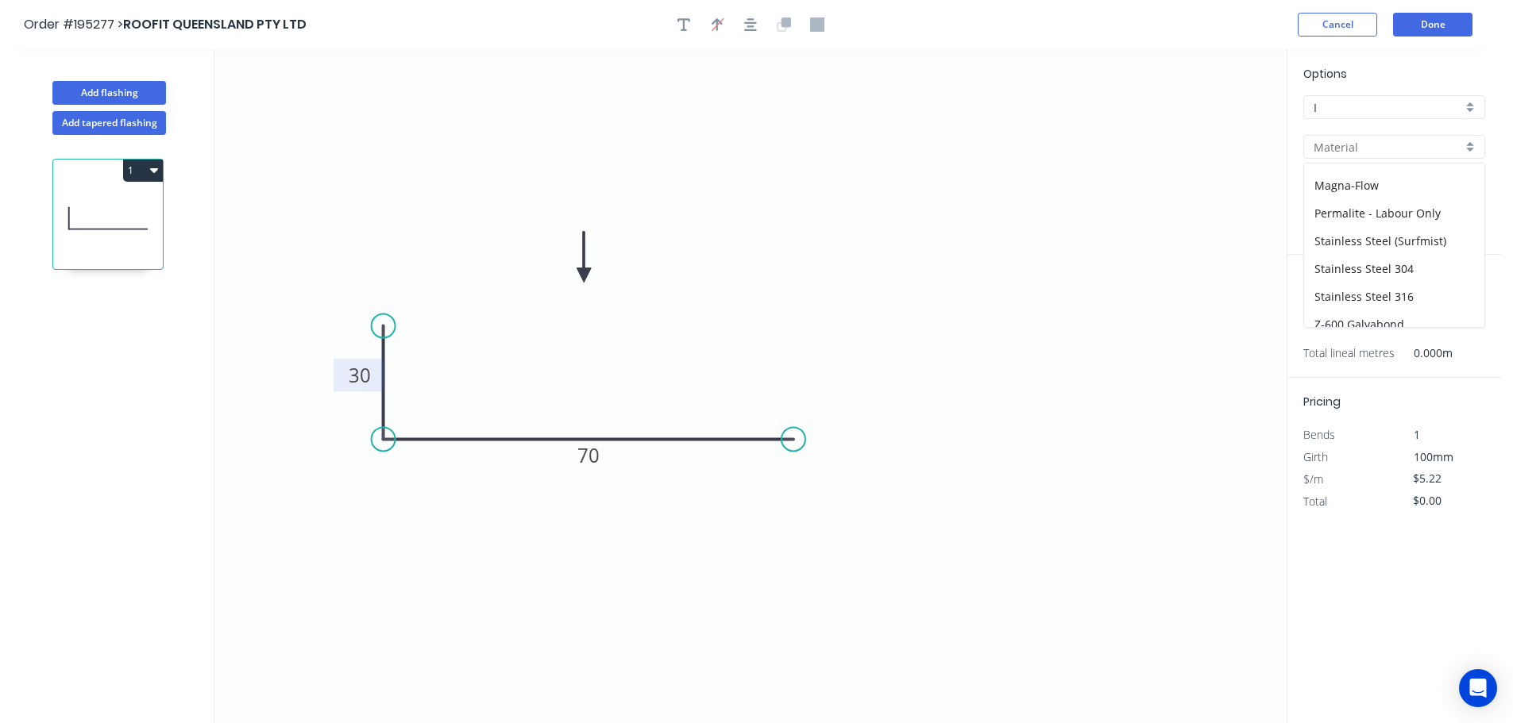
scroll to position [365, 0]
click at [1360, 289] on div "Zincalume" at bounding box center [1394, 286] width 180 height 28
click at [1329, 315] on input "text" at bounding box center [1327, 317] width 48 height 21
click at [1457, 304] on button "add" at bounding box center [1475, 317] width 37 height 27
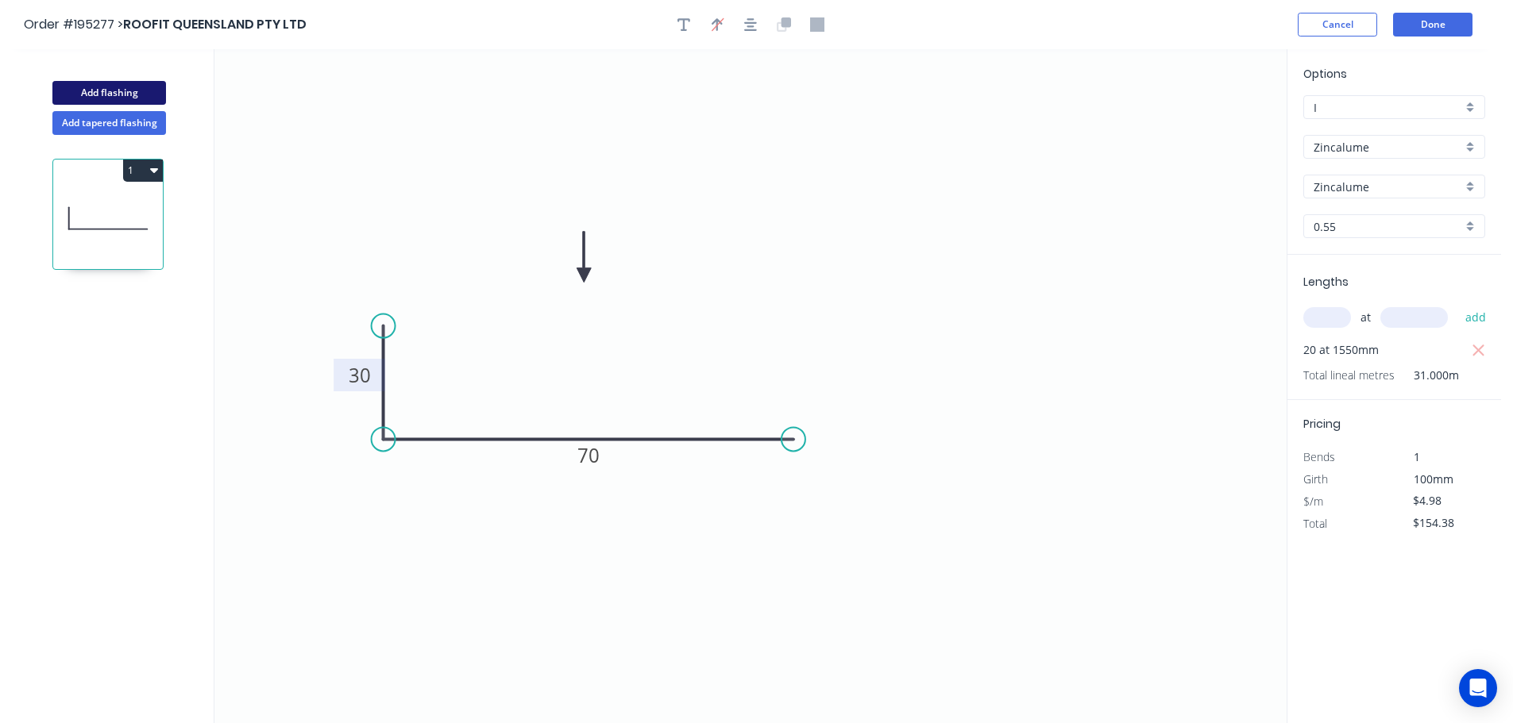
drag, startPoint x: 86, startPoint y: 93, endPoint x: 138, endPoint y: 89, distance: 52.6
click at [87, 92] on button "Add flashing" at bounding box center [109, 93] width 114 height 24
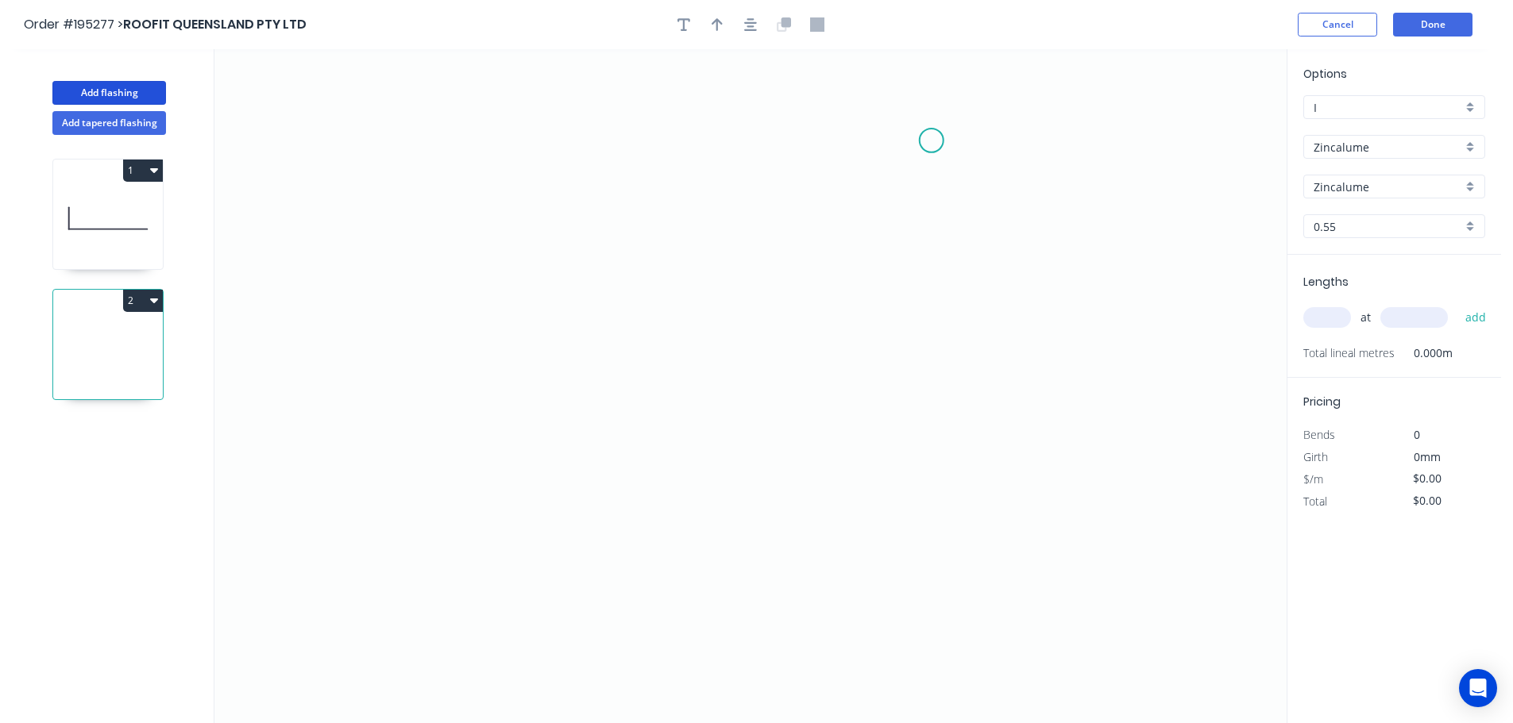
click at [937, 138] on icon "0" at bounding box center [750, 386] width 1072 height 674
click at [461, 228] on icon "0" at bounding box center [750, 386] width 1072 height 674
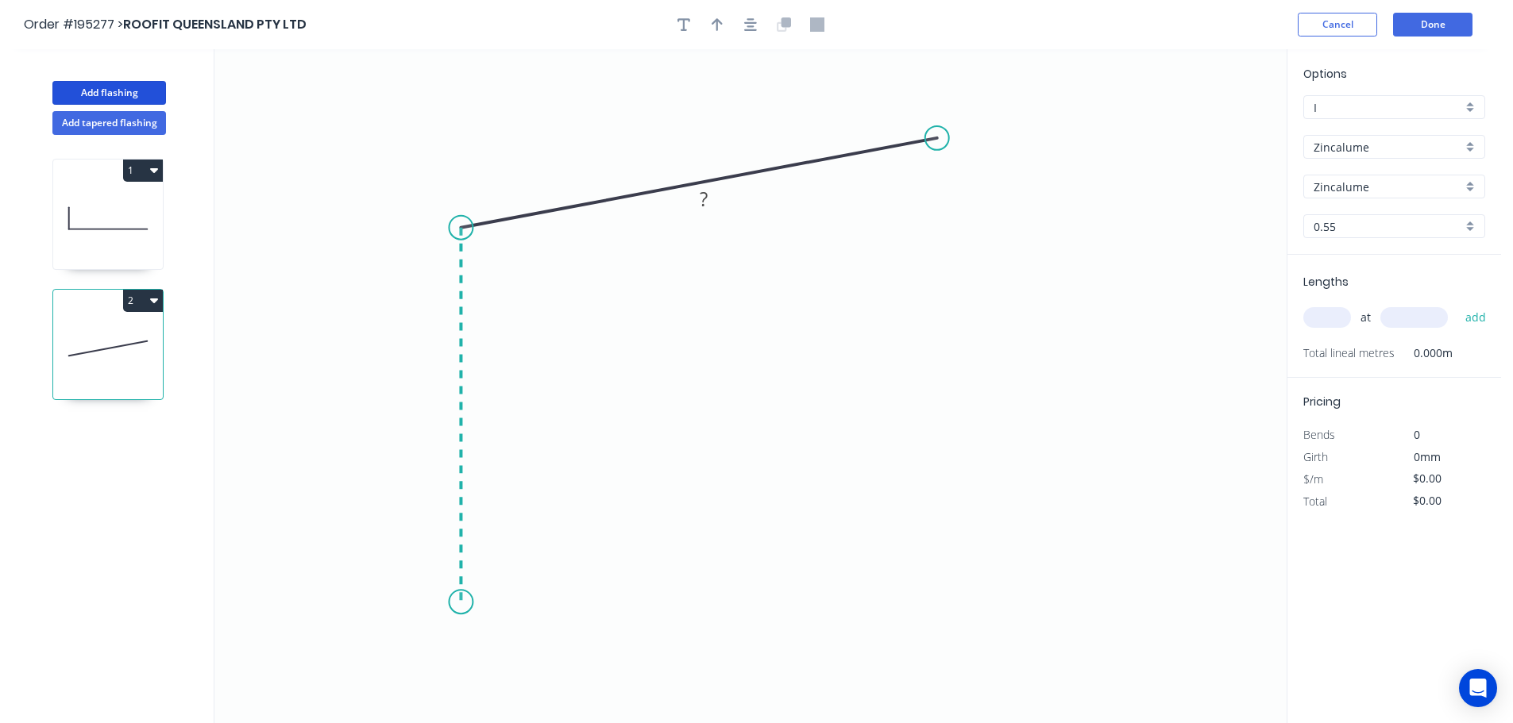
click at [456, 603] on icon "0 ?" at bounding box center [750, 386] width 1072 height 674
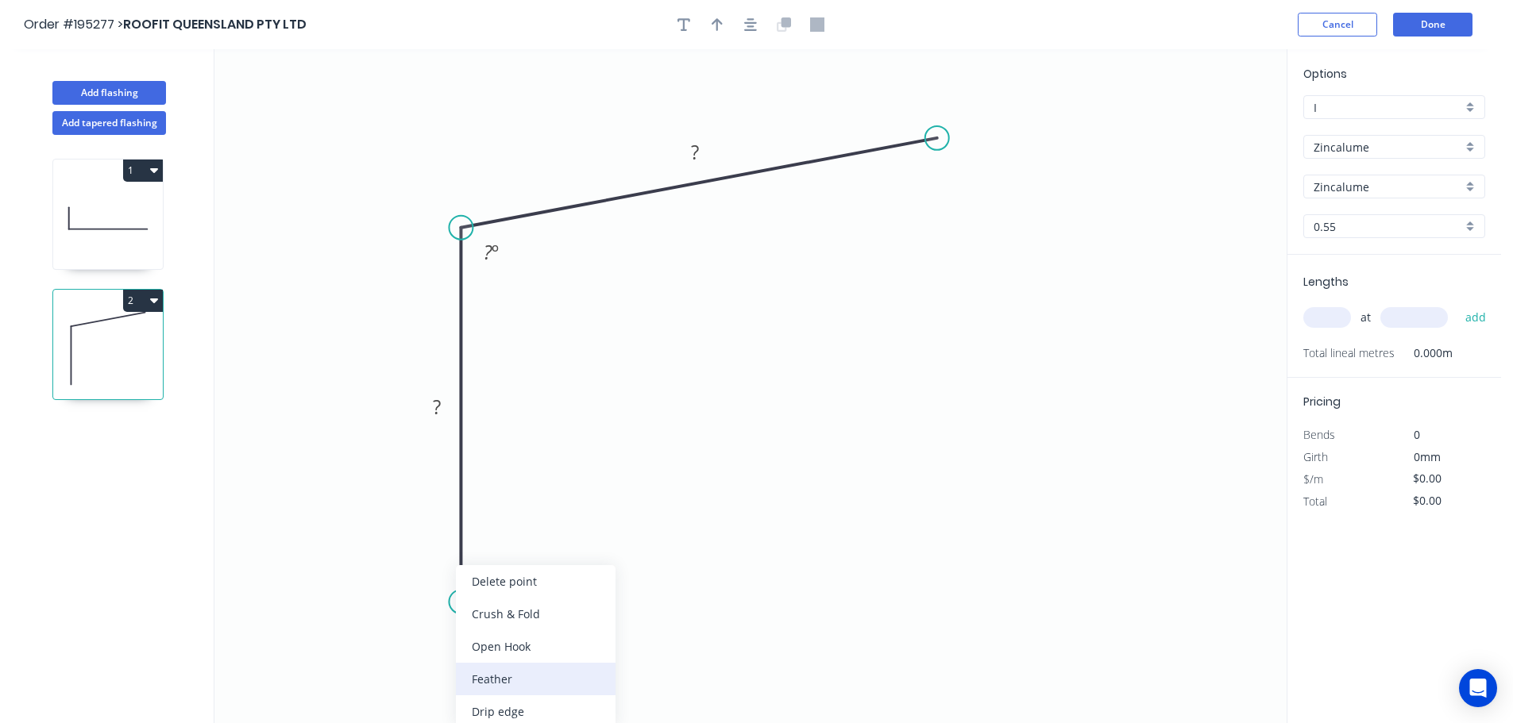
click at [527, 688] on div "Feather" at bounding box center [536, 679] width 160 height 33
click at [491, 646] on div "Flip bend" at bounding box center [541, 653] width 160 height 33
click at [510, 572] on tspan "15" at bounding box center [504, 574] width 22 height 26
click at [561, 584] on icon "0 FE 10 ? ? ? º" at bounding box center [750, 386] width 1072 height 674
drag, startPoint x: 523, startPoint y: 575, endPoint x: 559, endPoint y: 652, distance: 85.3
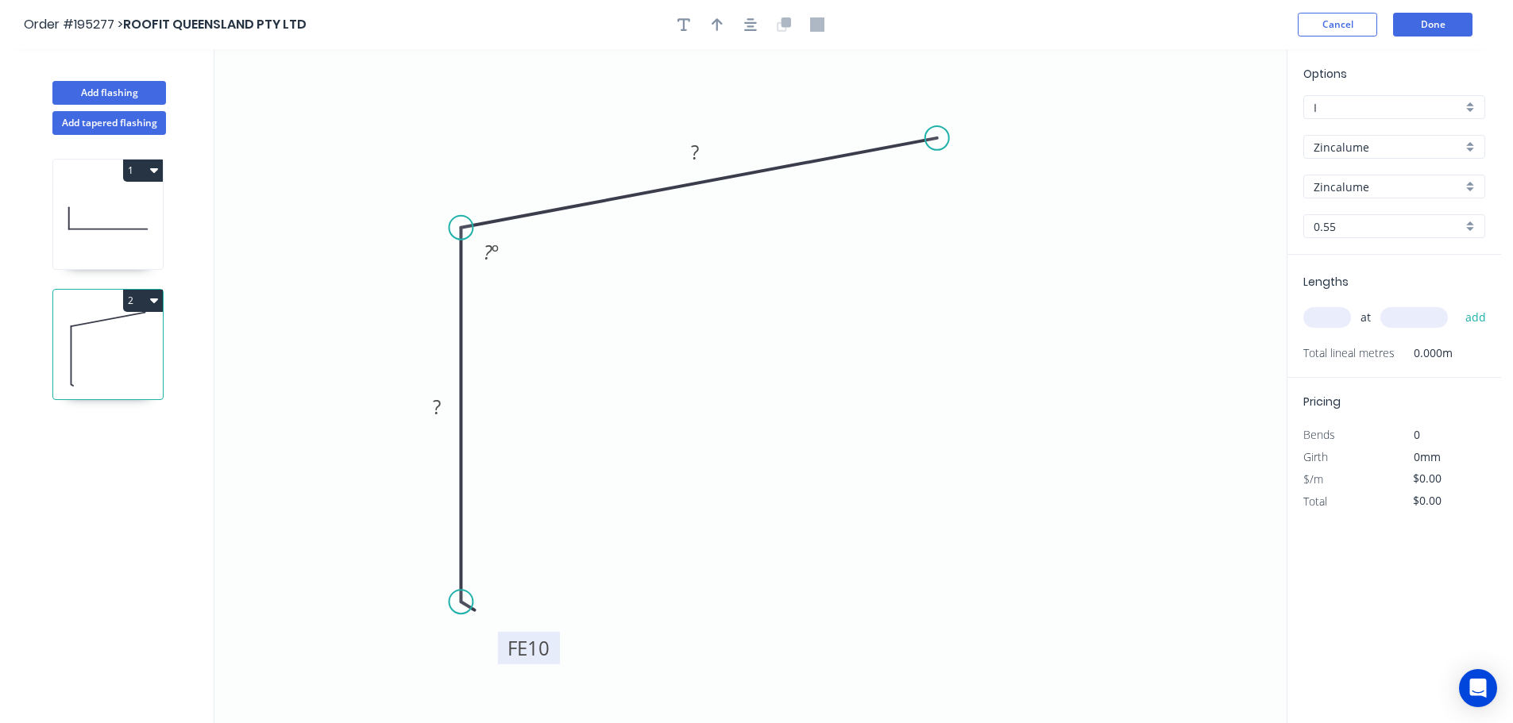
click at [559, 652] on rect at bounding box center [529, 648] width 62 height 33
click at [438, 400] on tspan "?" at bounding box center [437, 407] width 8 height 26
click at [601, 314] on icon "0 FE 10 140 150 100 º" at bounding box center [750, 386] width 1072 height 674
click at [719, 19] on icon "button" at bounding box center [717, 24] width 11 height 14
drag, startPoint x: 1109, startPoint y: 138, endPoint x: 558, endPoint y: 118, distance: 551.5
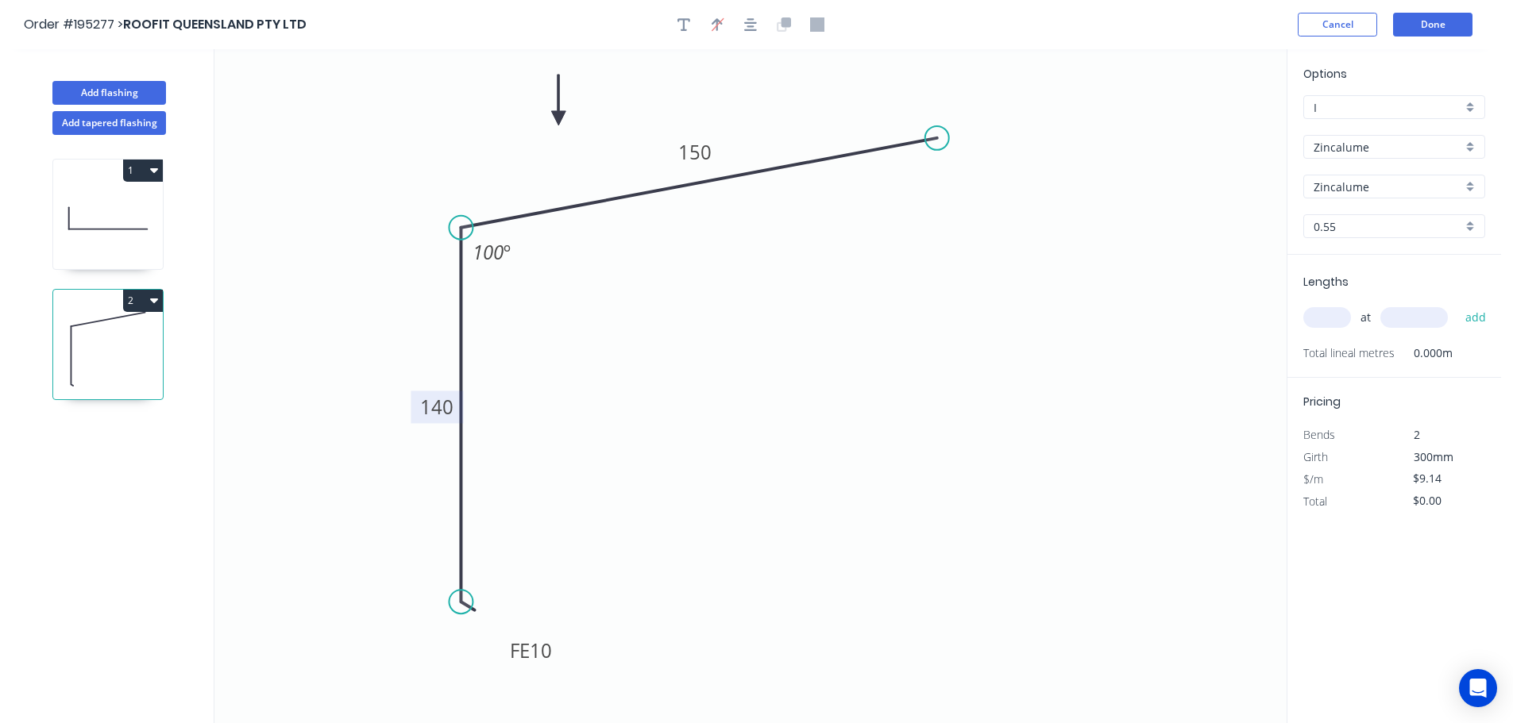
click at [558, 118] on icon at bounding box center [558, 100] width 14 height 51
click at [1332, 318] on input "text" at bounding box center [1327, 317] width 48 height 21
click at [1457, 304] on button "add" at bounding box center [1475, 317] width 37 height 27
click at [149, 301] on button "2" at bounding box center [143, 301] width 40 height 22
click at [118, 331] on div "Duplicate" at bounding box center [87, 340] width 122 height 23
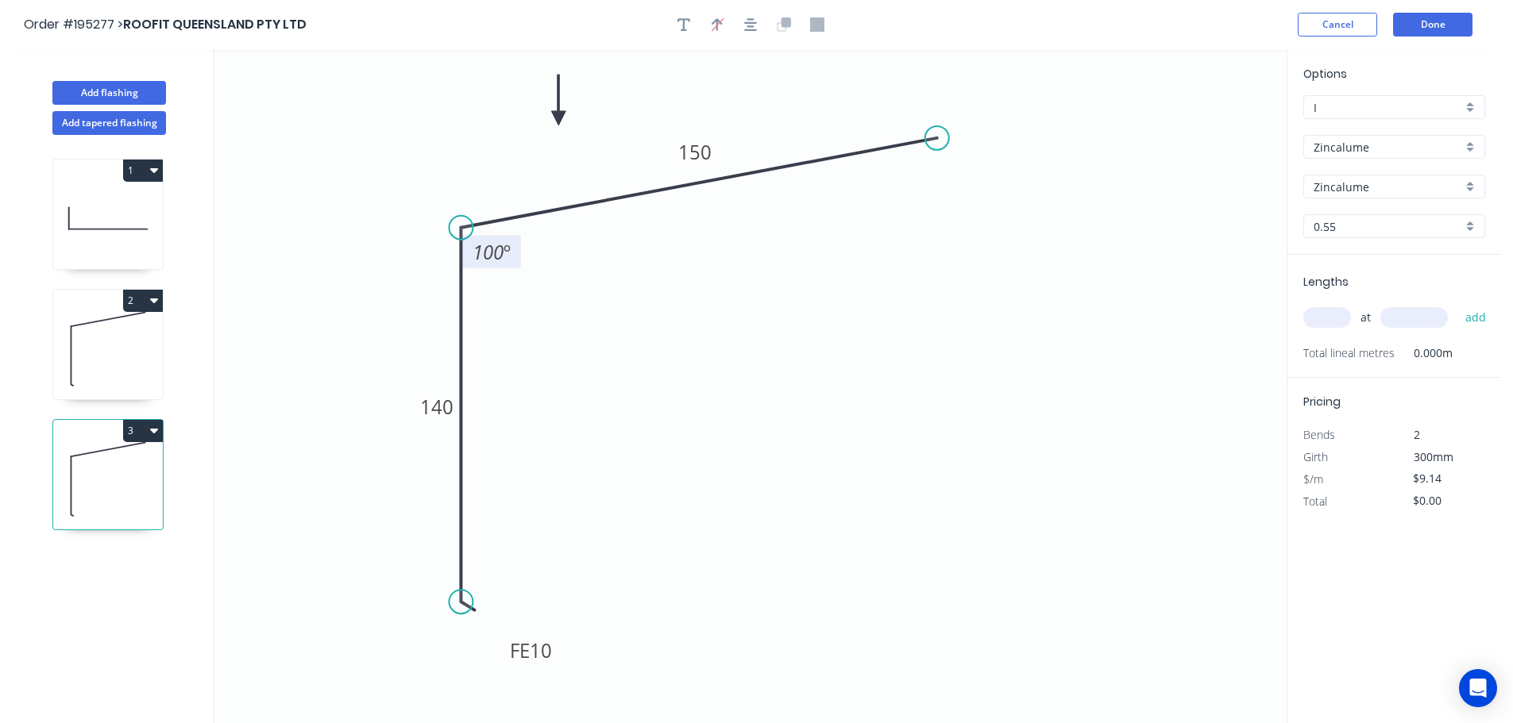
click at [502, 254] on tspan "100" at bounding box center [488, 252] width 31 height 26
click at [607, 272] on icon "0 FE 10 140 150 93 º" at bounding box center [750, 386] width 1072 height 674
click at [445, 410] on tspan "140" at bounding box center [436, 407] width 33 height 26
click at [539, 397] on icon "0 FE 10 90 150 93 º" at bounding box center [750, 386] width 1072 height 674
click at [1329, 315] on input "text" at bounding box center [1327, 317] width 48 height 21
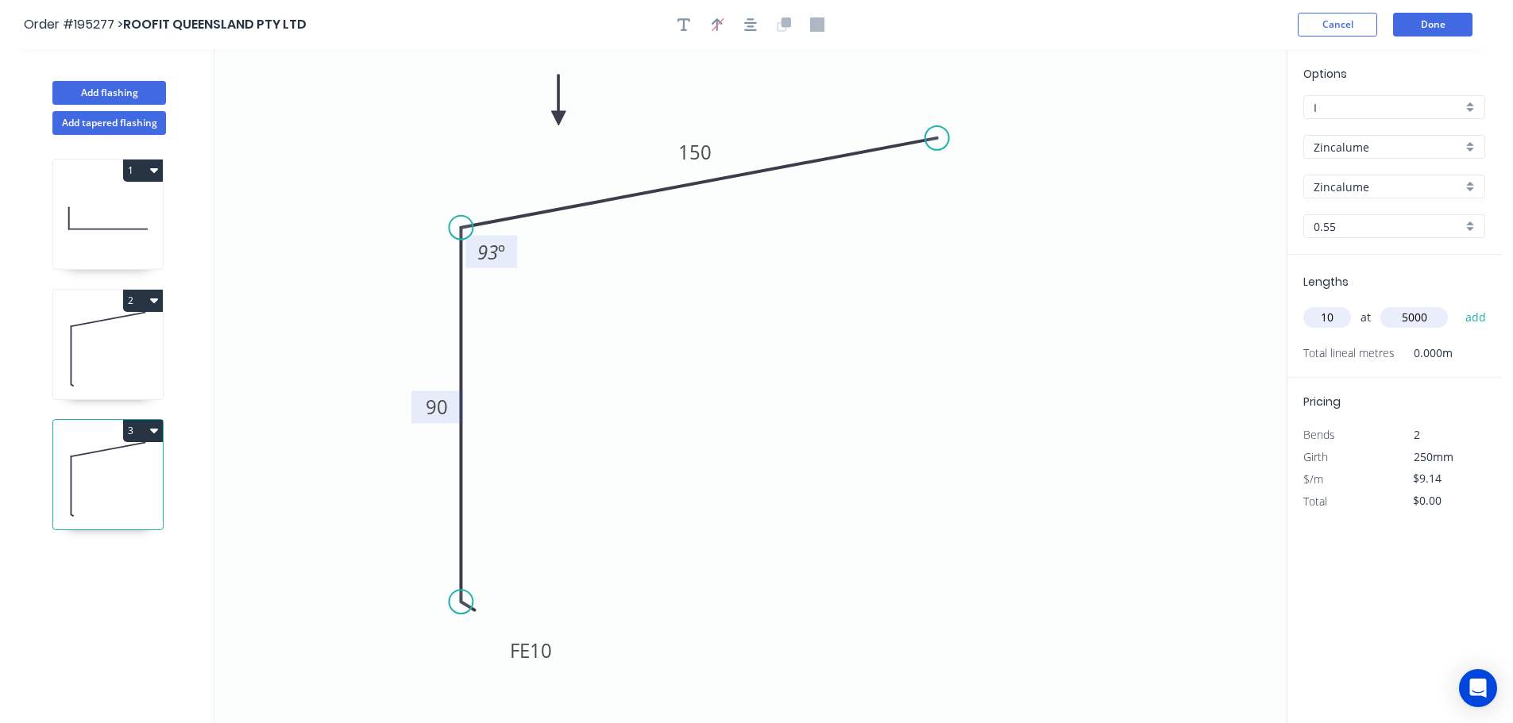
click at [1457, 304] on button "add" at bounding box center [1475, 317] width 37 height 27
click at [112, 91] on button "Add flashing" at bounding box center [109, 93] width 114 height 24
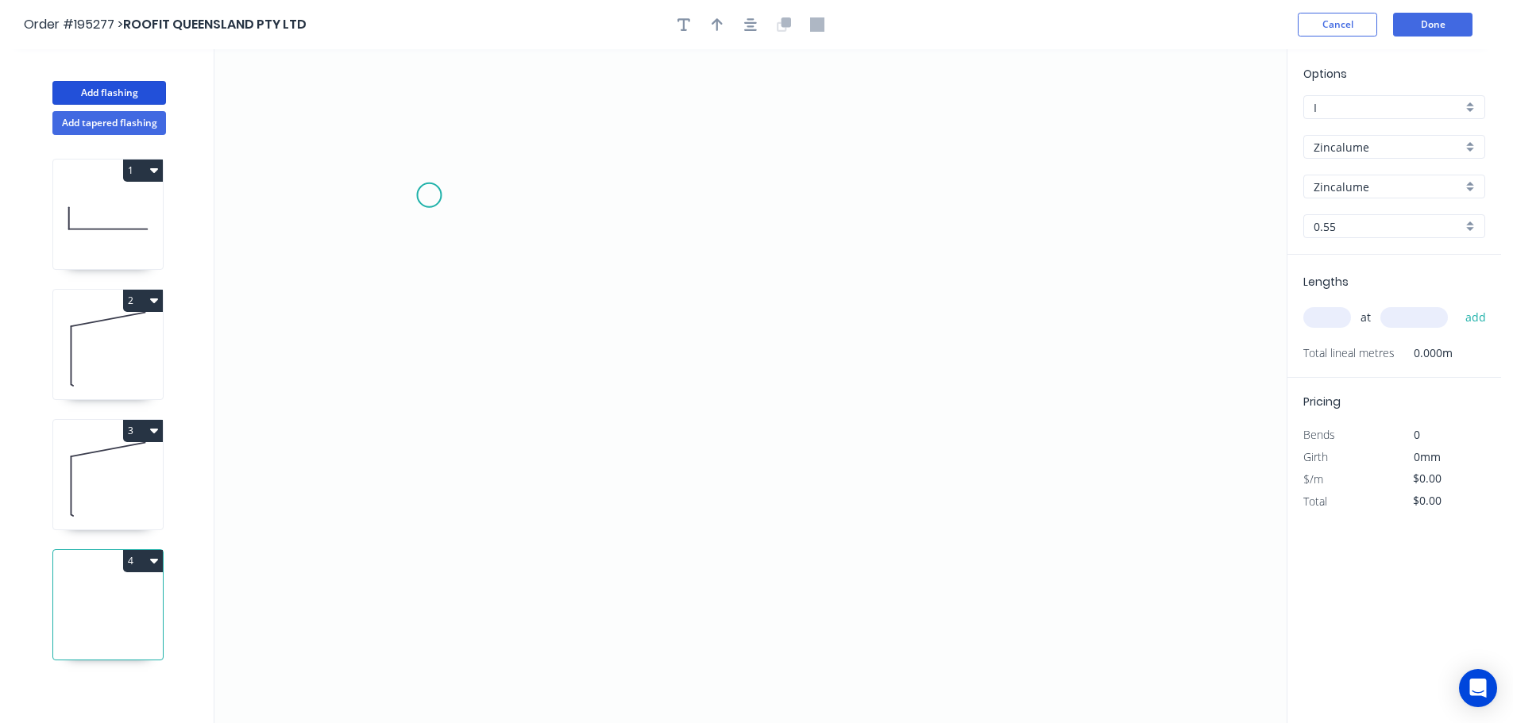
click at [429, 195] on icon "0" at bounding box center [750, 386] width 1072 height 674
click at [438, 510] on icon "0" at bounding box center [750, 386] width 1072 height 674
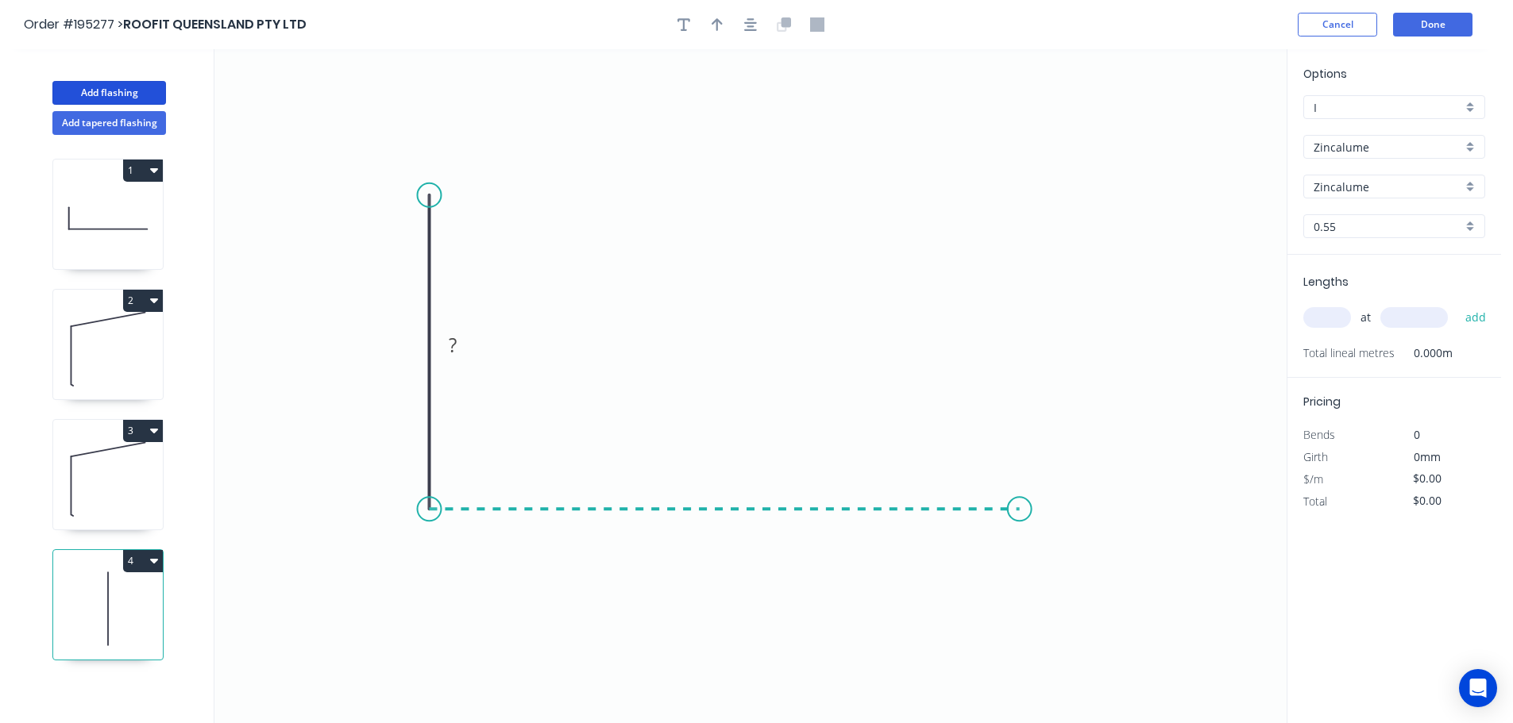
click at [1020, 493] on icon "0 ?" at bounding box center [750, 386] width 1072 height 674
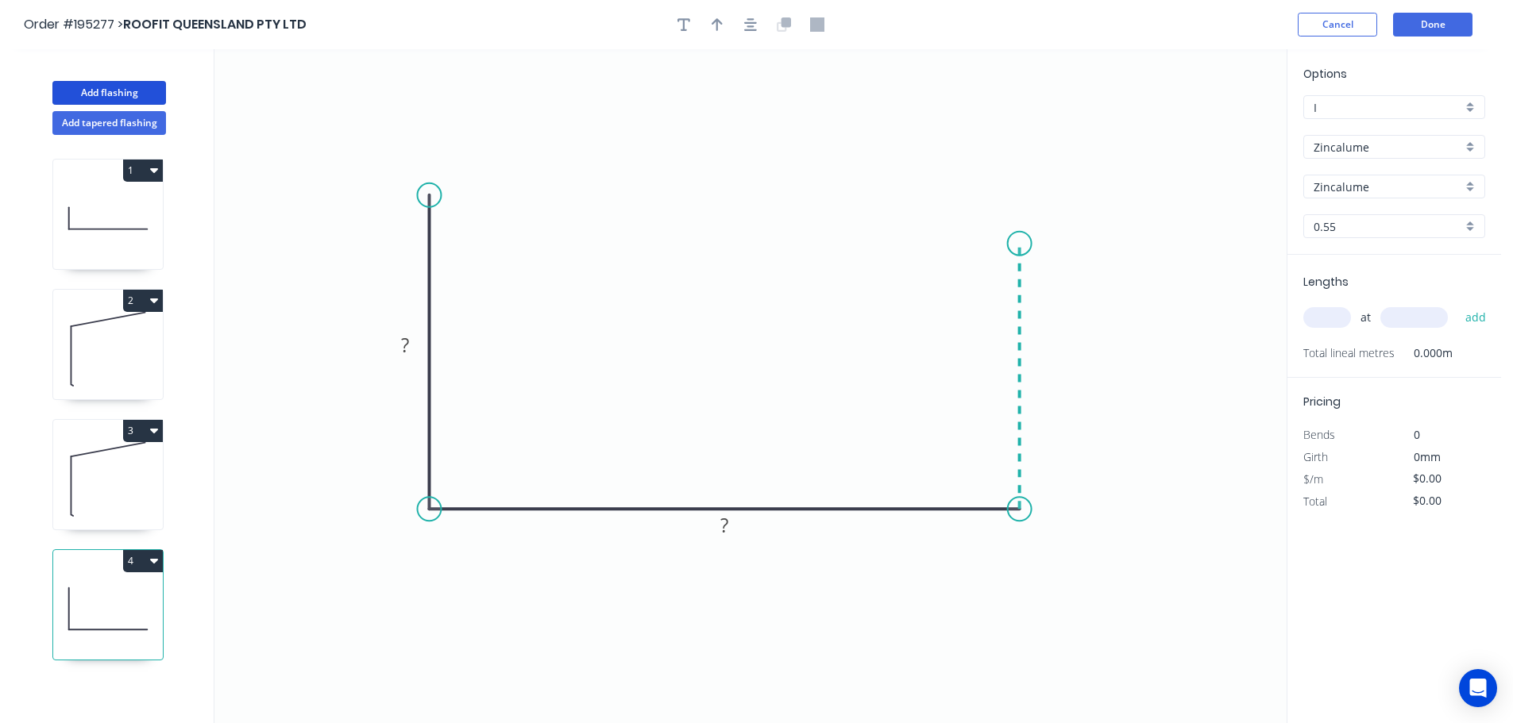
click at [1012, 244] on icon "0 ? ?" at bounding box center [750, 386] width 1072 height 674
click at [1012, 244] on circle at bounding box center [1020, 244] width 24 height 24
click at [407, 342] on tspan "?" at bounding box center [406, 345] width 8 height 26
click at [542, 256] on icon "0 200 415 150" at bounding box center [750, 386] width 1072 height 674
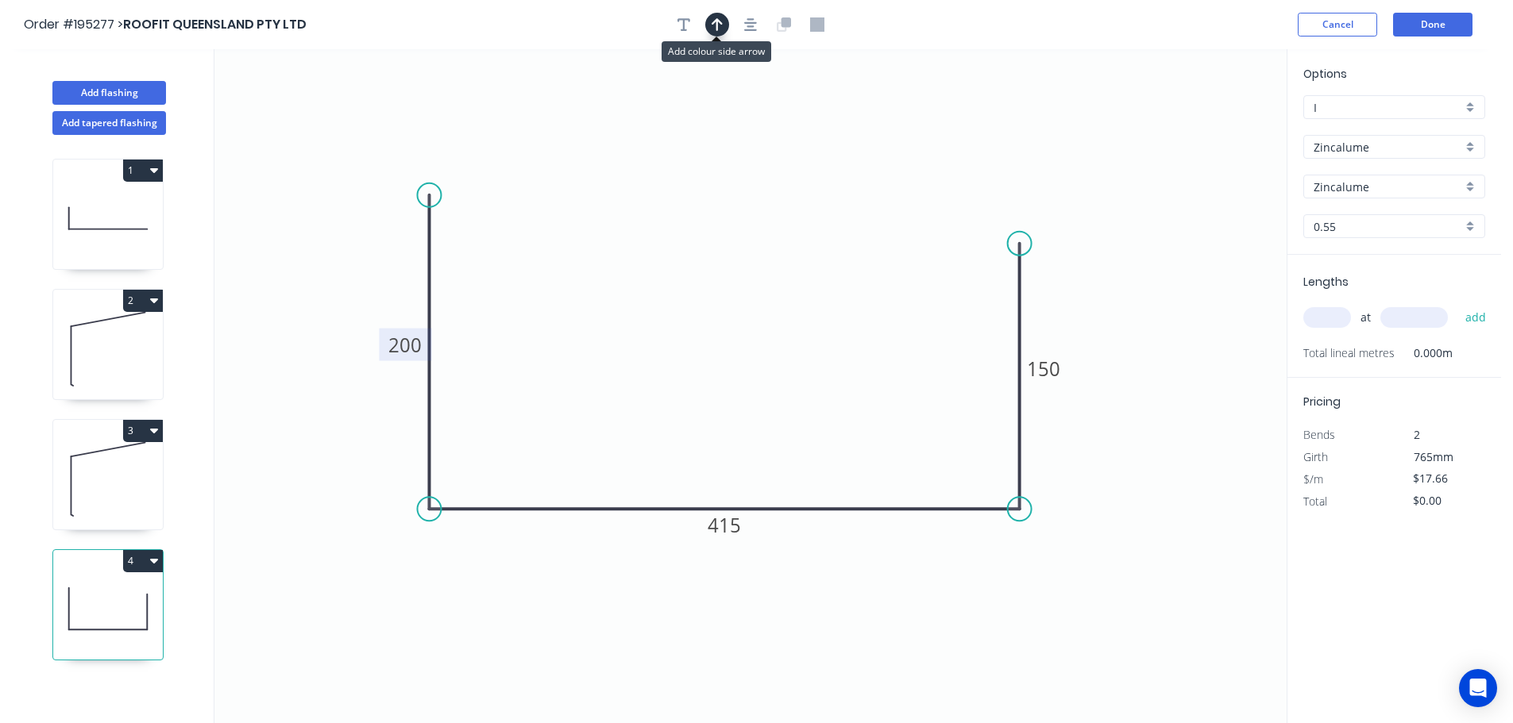
click at [716, 29] on icon "button" at bounding box center [717, 24] width 11 height 13
drag, startPoint x: 1208, startPoint y: 125, endPoint x: 721, endPoint y: 260, distance: 505.2
click at [721, 260] on icon at bounding box center [721, 241] width 14 height 51
click at [1334, 315] on input "text" at bounding box center [1327, 317] width 48 height 21
click at [1414, 312] on input "text" at bounding box center [1414, 317] width 68 height 21
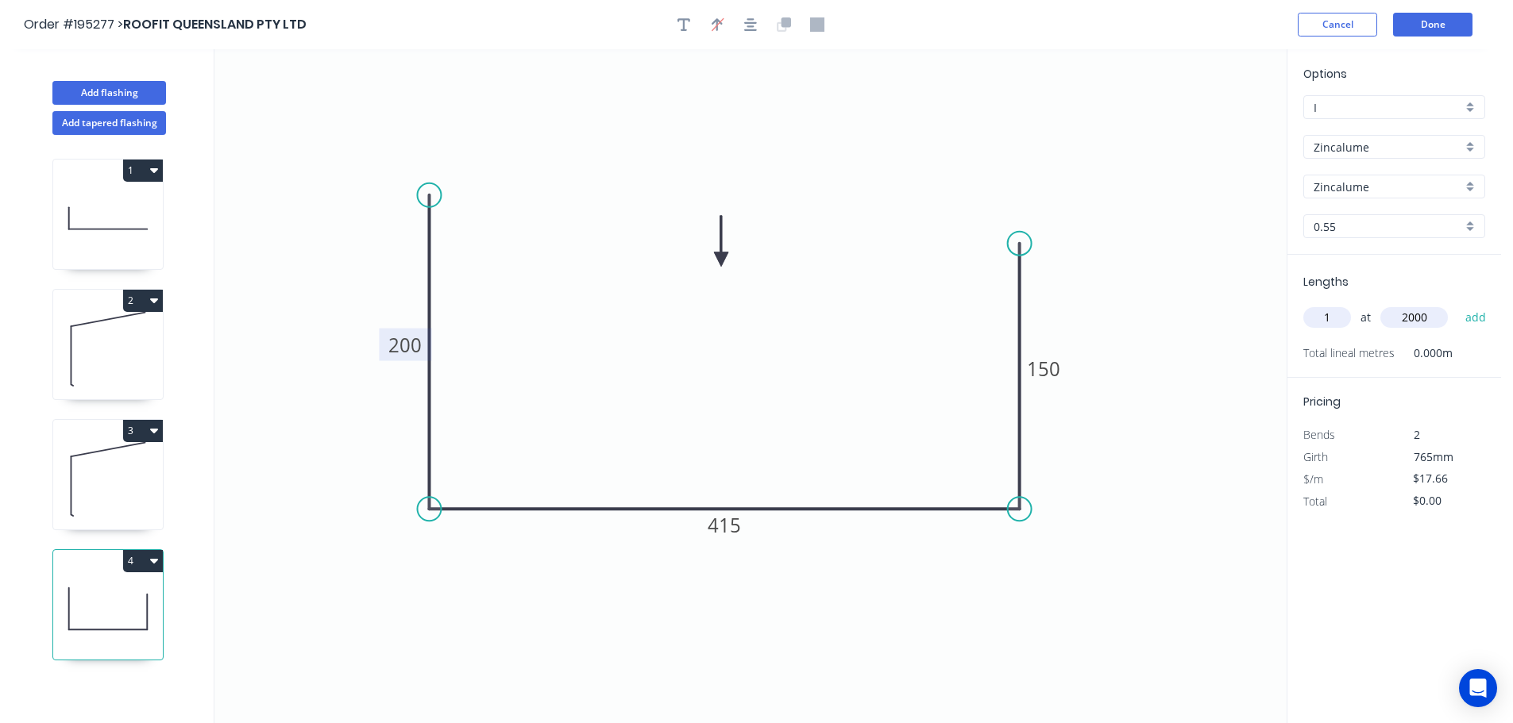
click at [1457, 304] on button "add" at bounding box center [1475, 317] width 37 height 27
click at [97, 89] on button "Add flashing" at bounding box center [109, 93] width 114 height 24
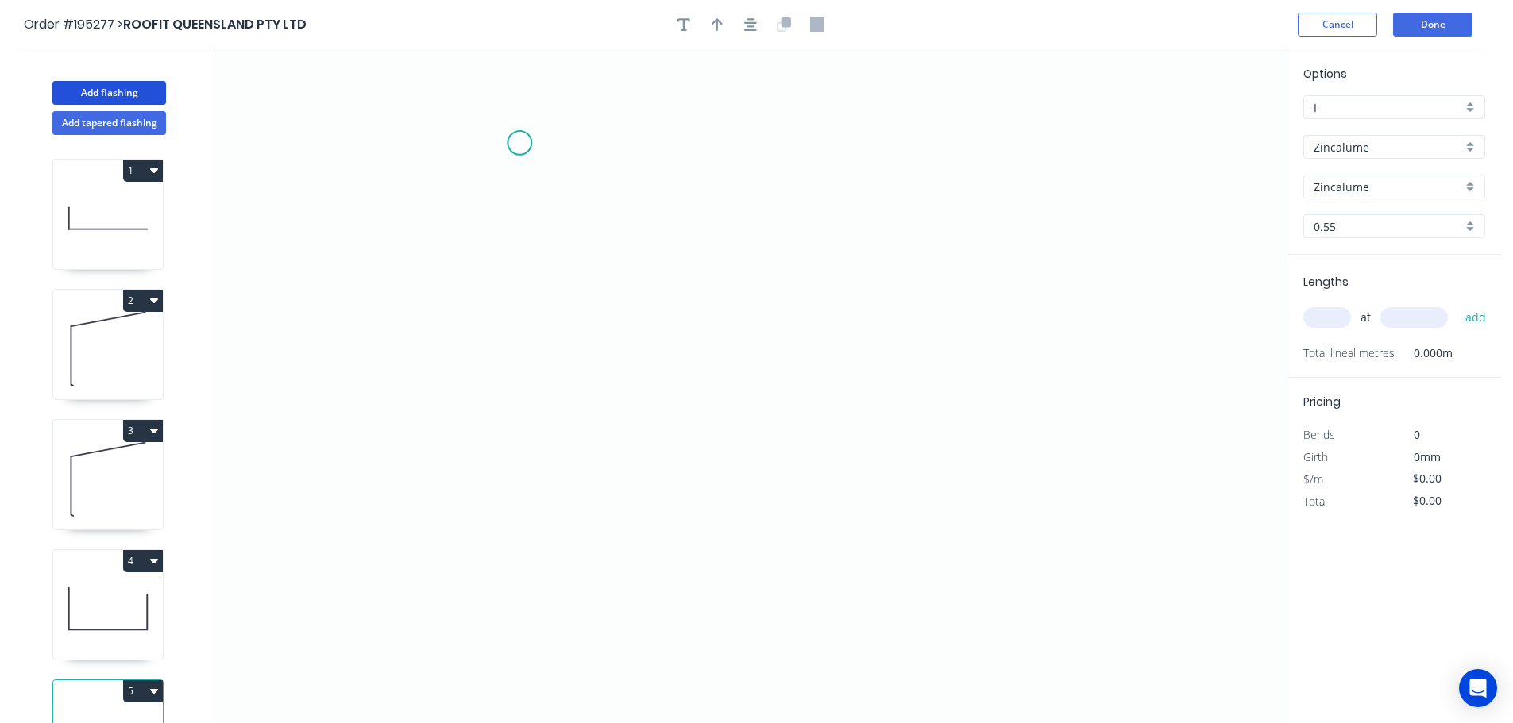
click at [519, 143] on icon "0" at bounding box center [750, 386] width 1072 height 674
click at [522, 475] on icon "0" at bounding box center [750, 386] width 1072 height 674
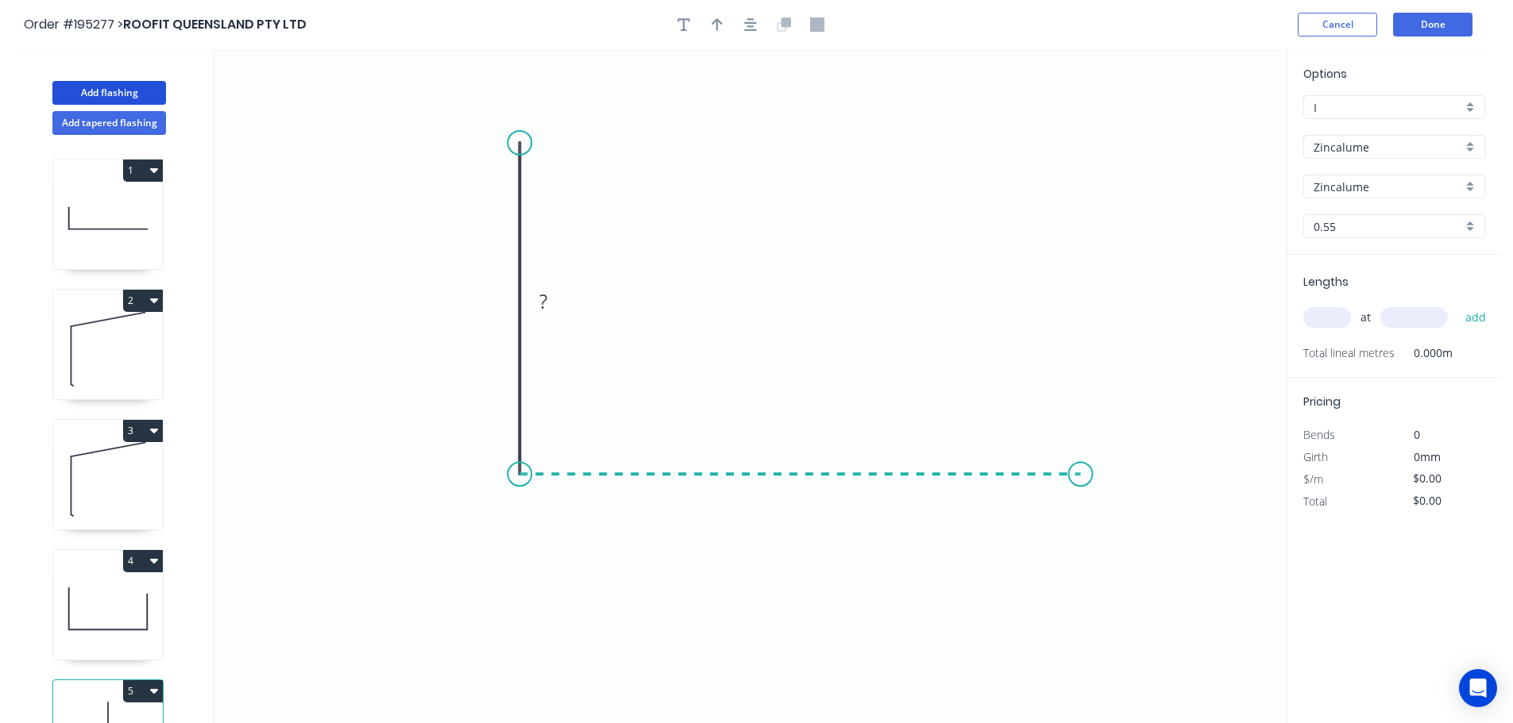
click at [1081, 453] on icon "0 ?" at bounding box center [750, 386] width 1072 height 674
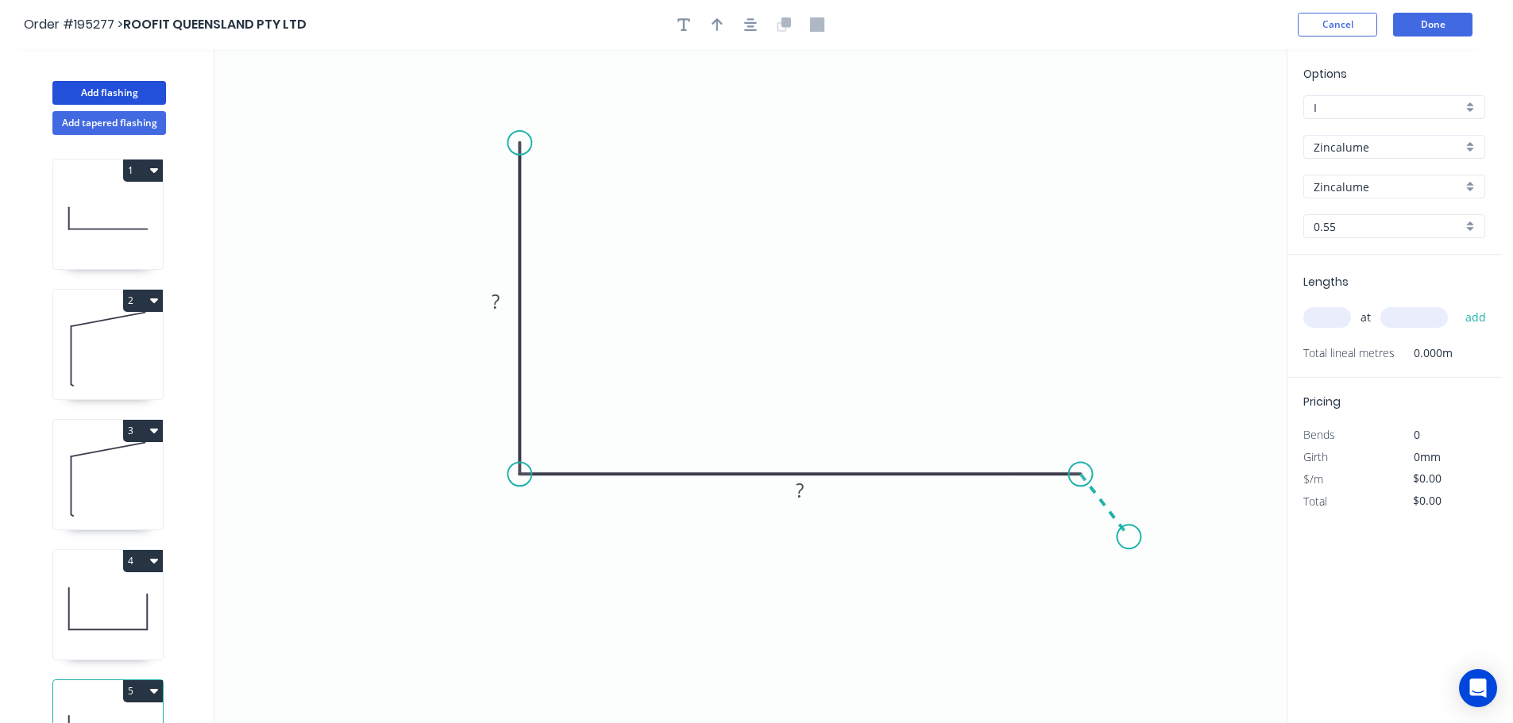
click at [1129, 538] on icon "0 ? ?" at bounding box center [750, 386] width 1072 height 674
click at [1129, 538] on circle at bounding box center [1129, 537] width 24 height 24
click at [1088, 551] on div "Hide angle" at bounding box center [1144, 560] width 160 height 33
click at [500, 297] on tspan "?" at bounding box center [496, 301] width 8 height 26
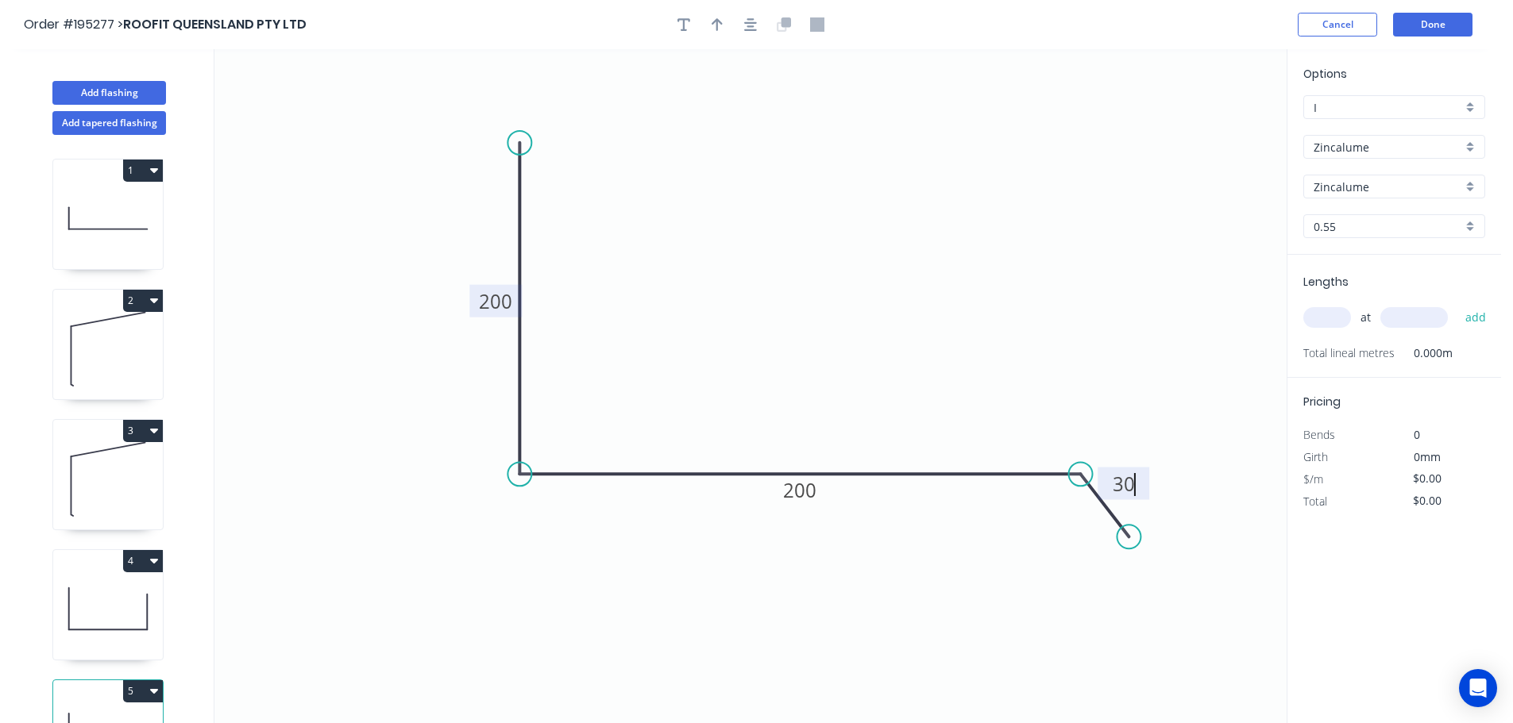
click at [701, 233] on icon "0 200 200 30" at bounding box center [750, 386] width 1072 height 674
click at [722, 14] on button "button" at bounding box center [717, 25] width 24 height 24
drag, startPoint x: 1212, startPoint y: 127, endPoint x: 928, endPoint y: 191, distance: 291.3
click at [886, 222] on icon "0 200 200 30" at bounding box center [750, 386] width 1072 height 674
drag, startPoint x: 1172, startPoint y: 141, endPoint x: 808, endPoint y: 245, distance: 379.1
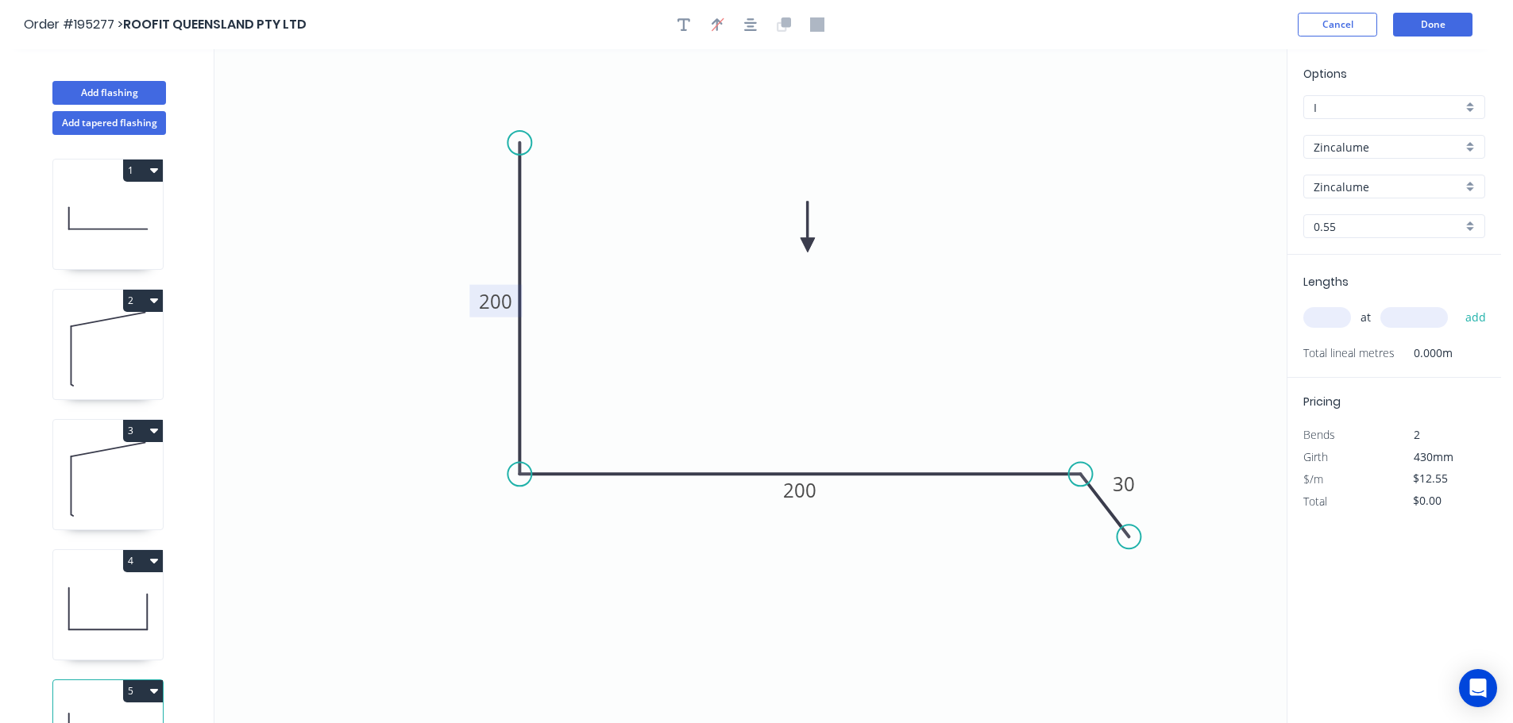
click at [808, 245] on icon at bounding box center [807, 227] width 14 height 51
click at [1342, 314] on input "text" at bounding box center [1327, 317] width 48 height 21
click at [1457, 304] on button "add" at bounding box center [1475, 317] width 37 height 27
click at [112, 91] on button "Add flashing" at bounding box center [109, 93] width 114 height 24
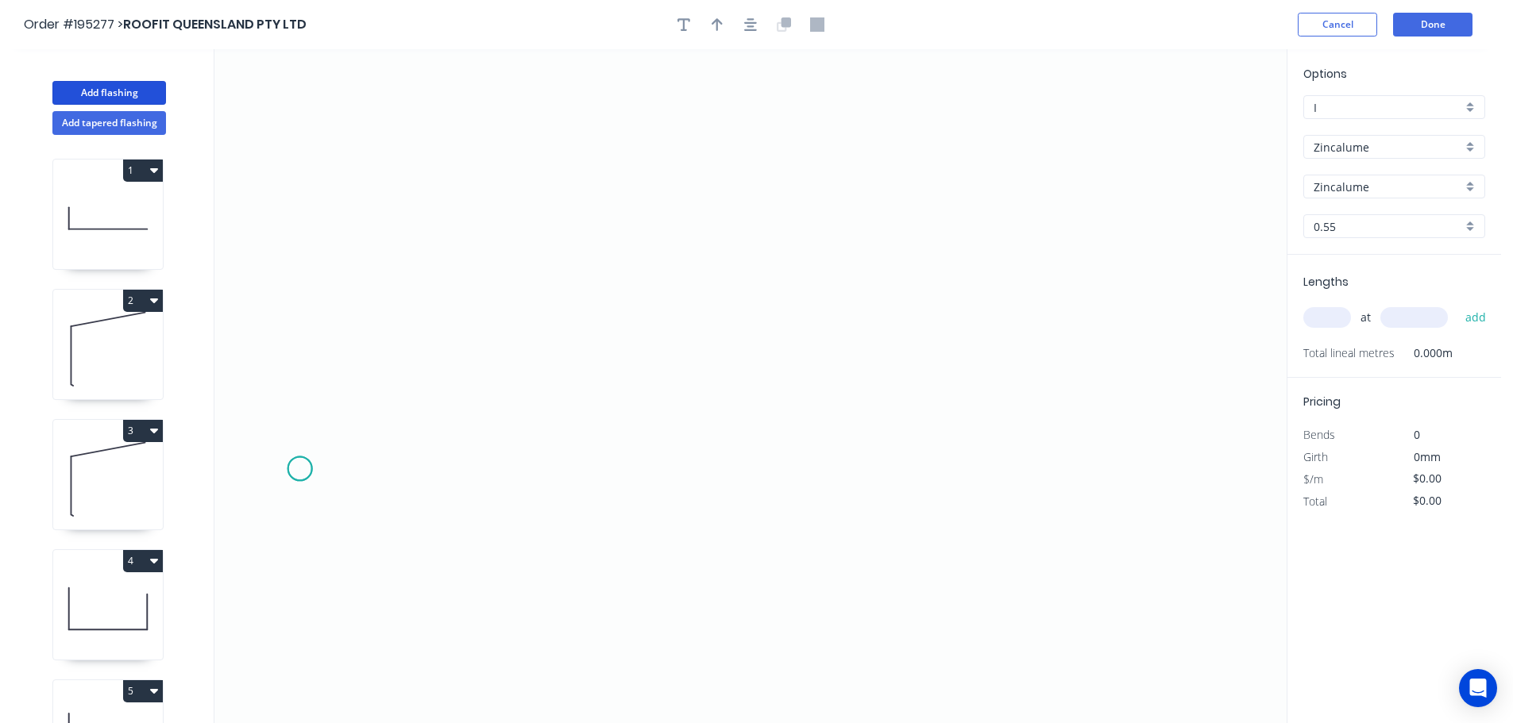
click at [299, 469] on icon "0" at bounding box center [750, 386] width 1072 height 674
click at [540, 471] on icon "0" at bounding box center [750, 386] width 1072 height 674
click at [591, 373] on icon "0 ?" at bounding box center [750, 386] width 1072 height 674
click at [681, 375] on icon "0 ? ? ? º" at bounding box center [750, 386] width 1072 height 674
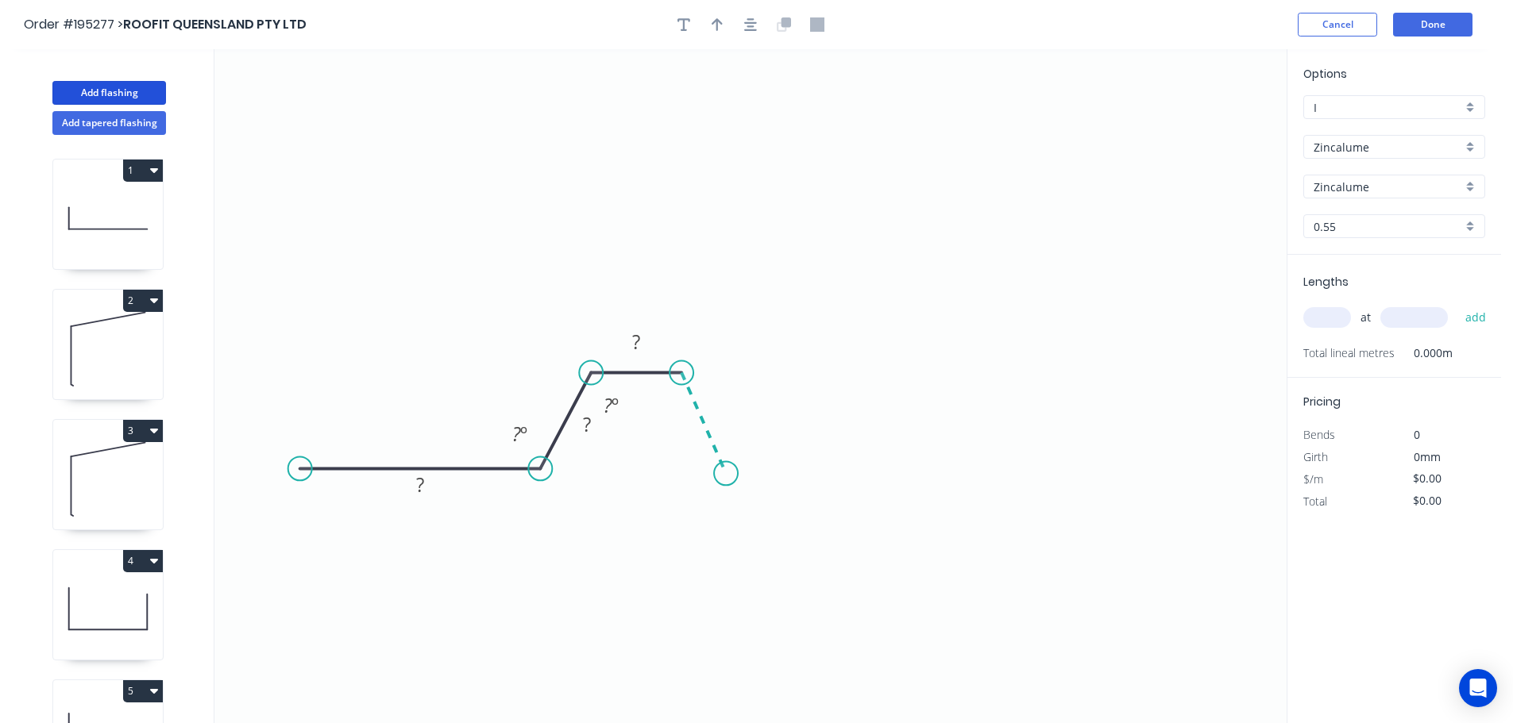
click at [726, 474] on icon "0 ? ? ? ? º ? º" at bounding box center [750, 386] width 1072 height 674
click at [924, 473] on icon "0 ? ? ? ? ? º ? º ? º" at bounding box center [750, 386] width 1072 height 674
click at [976, 369] on icon at bounding box center [950, 421] width 52 height 105
click at [1071, 366] on icon "0 ? ? ? ? ? ? ? º ? º ? º ? º ? º" at bounding box center [750, 386] width 1072 height 674
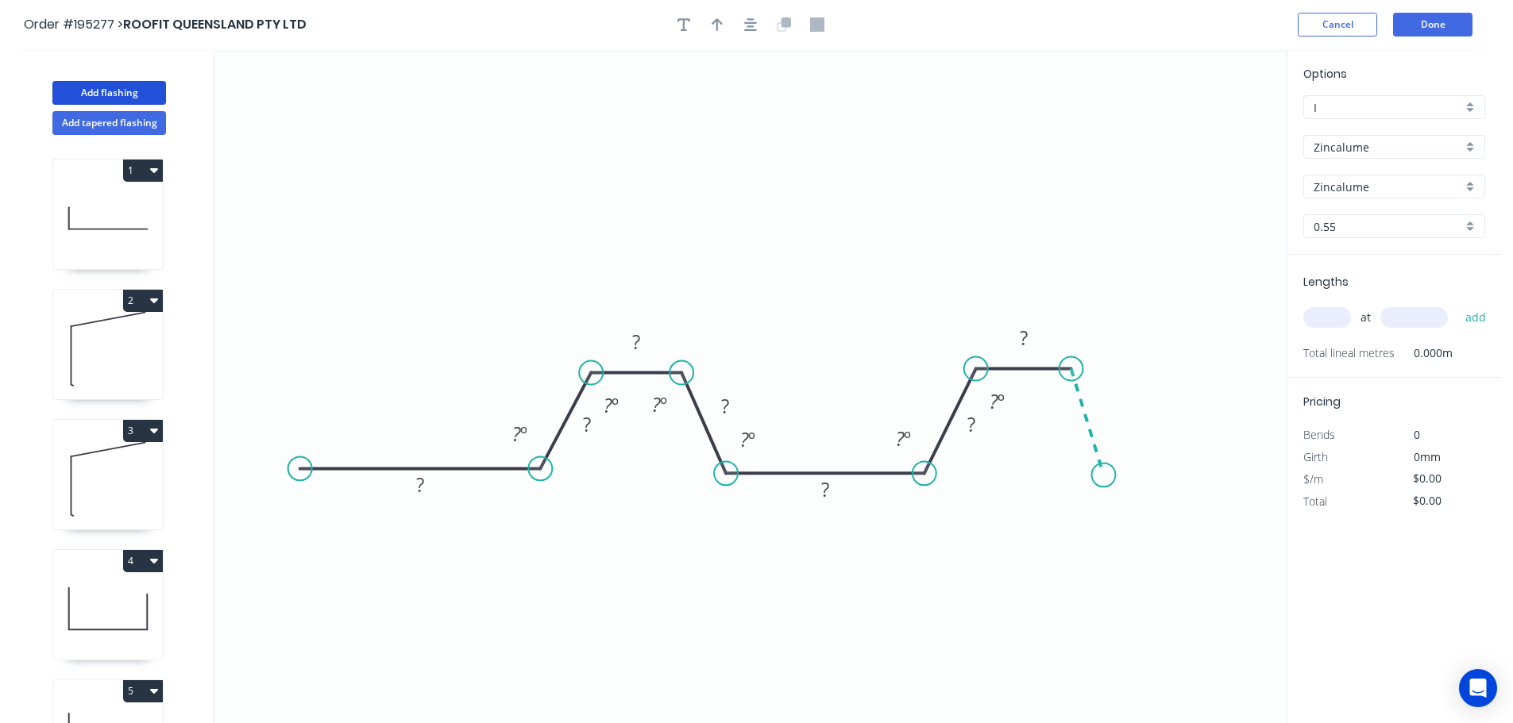
click at [1104, 476] on icon "0 ? ? ? ? ? ? ? ? º ? º ? º ? º ? º ? º" at bounding box center [750, 386] width 1072 height 674
click at [1264, 474] on icon "0 ? ? ? ? ? ? ? ? ? º ? º ? º ? º ? º ? º ? º" at bounding box center [750, 386] width 1072 height 674
click at [1264, 474] on circle at bounding box center [1264, 475] width 24 height 24
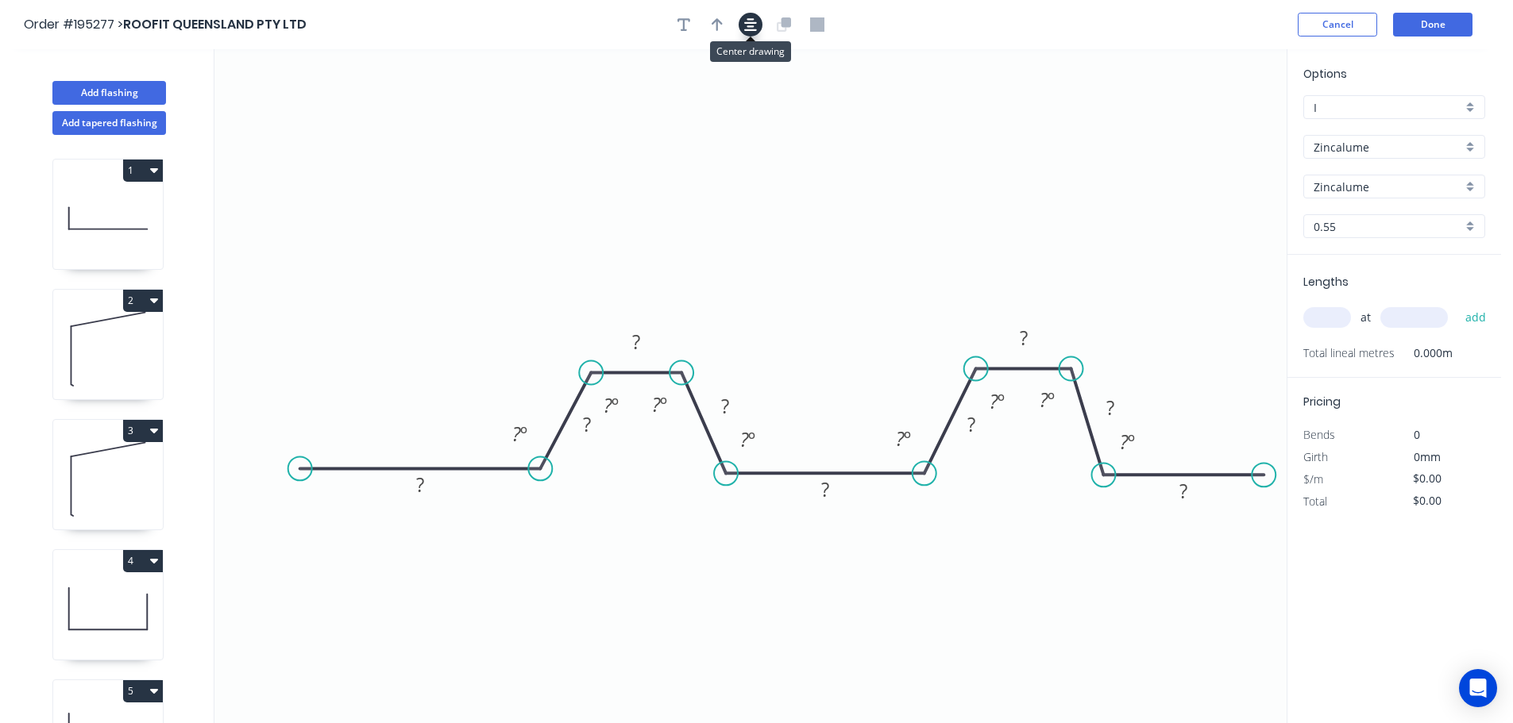
click at [750, 21] on icon "button" at bounding box center [750, 24] width 13 height 14
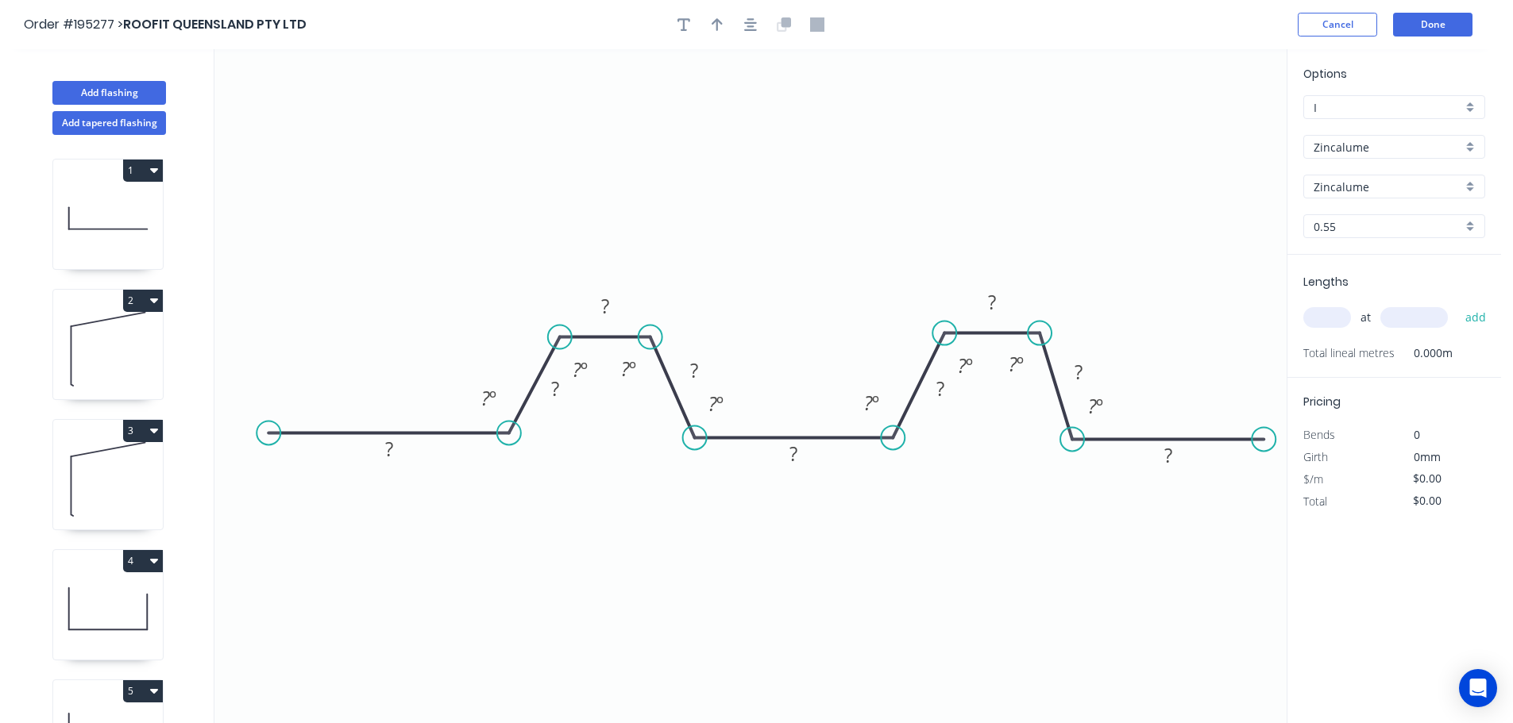
drag, startPoint x: 1236, startPoint y: 436, endPoint x: 1264, endPoint y: 436, distance: 28.6
click at [1264, 436] on circle at bounding box center [1264, 439] width 24 height 24
click at [745, 19] on icon "button" at bounding box center [750, 24] width 13 height 14
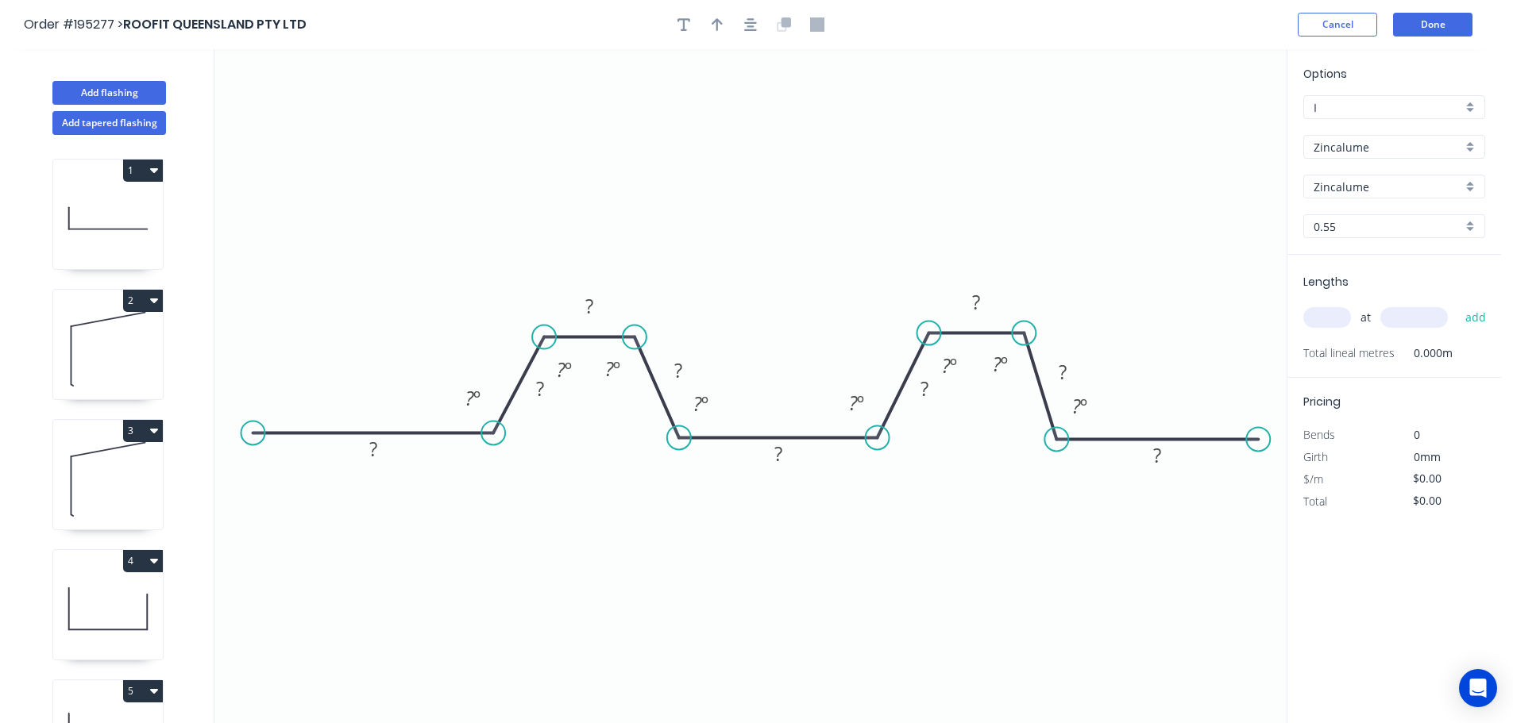
drag, startPoint x: 1250, startPoint y: 440, endPoint x: 1259, endPoint y: 440, distance: 8.7
click at [1259, 440] on circle at bounding box center [1258, 439] width 24 height 24
click at [372, 450] on tspan "?" at bounding box center [373, 449] width 8 height 26
click at [564, 173] on icon "0 125 125 125 30 25 30 25 30 30 ? º ? º ? º ? º ? º ? º ? º ? º" at bounding box center [750, 386] width 1072 height 674
click at [719, 21] on icon "button" at bounding box center [717, 24] width 11 height 13
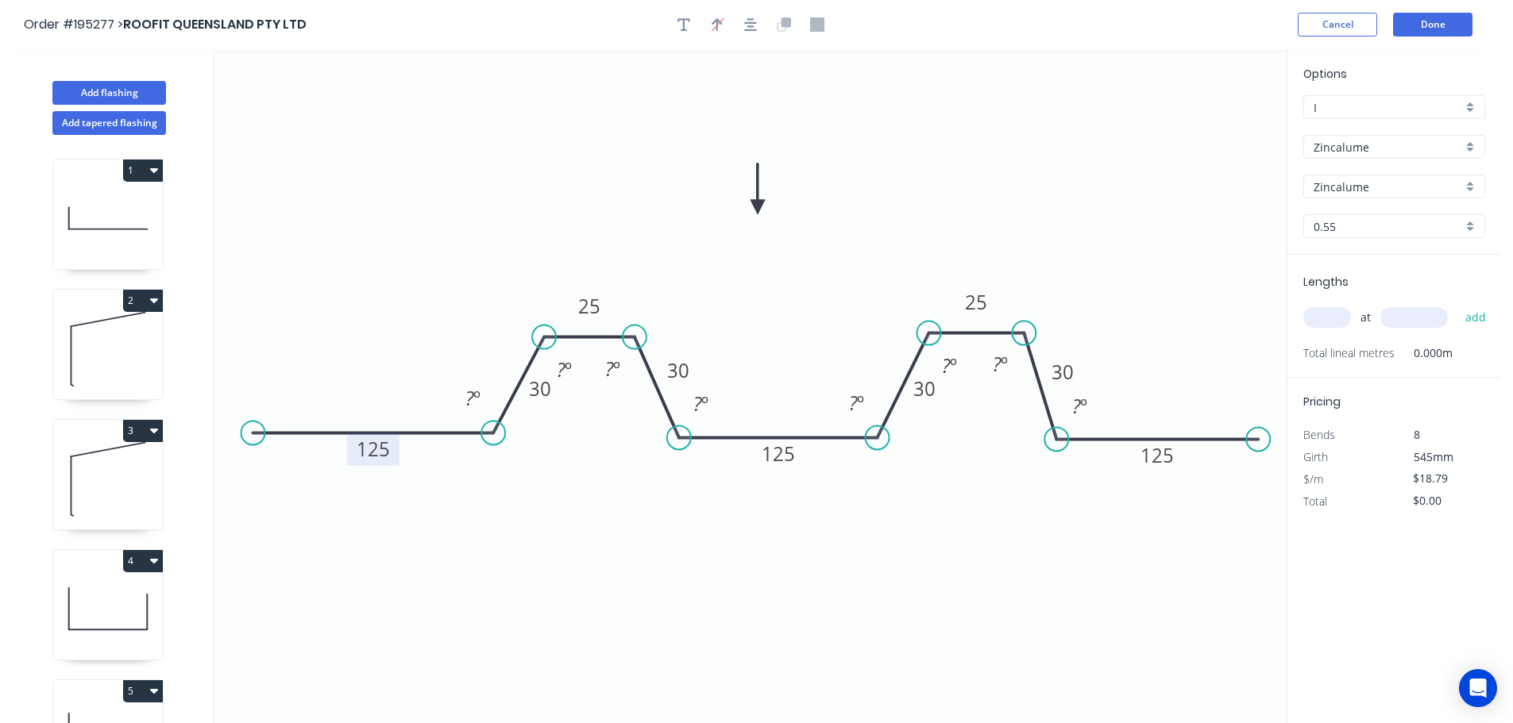
drag, startPoint x: 1208, startPoint y: 126, endPoint x: 758, endPoint y: 207, distance: 457.5
click at [758, 207] on icon at bounding box center [757, 189] width 14 height 51
click at [1337, 318] on input "text" at bounding box center [1327, 317] width 48 height 21
click at [1457, 304] on button "add" at bounding box center [1475, 317] width 37 height 27
click at [476, 392] on tspan "º" at bounding box center [476, 398] width 7 height 26
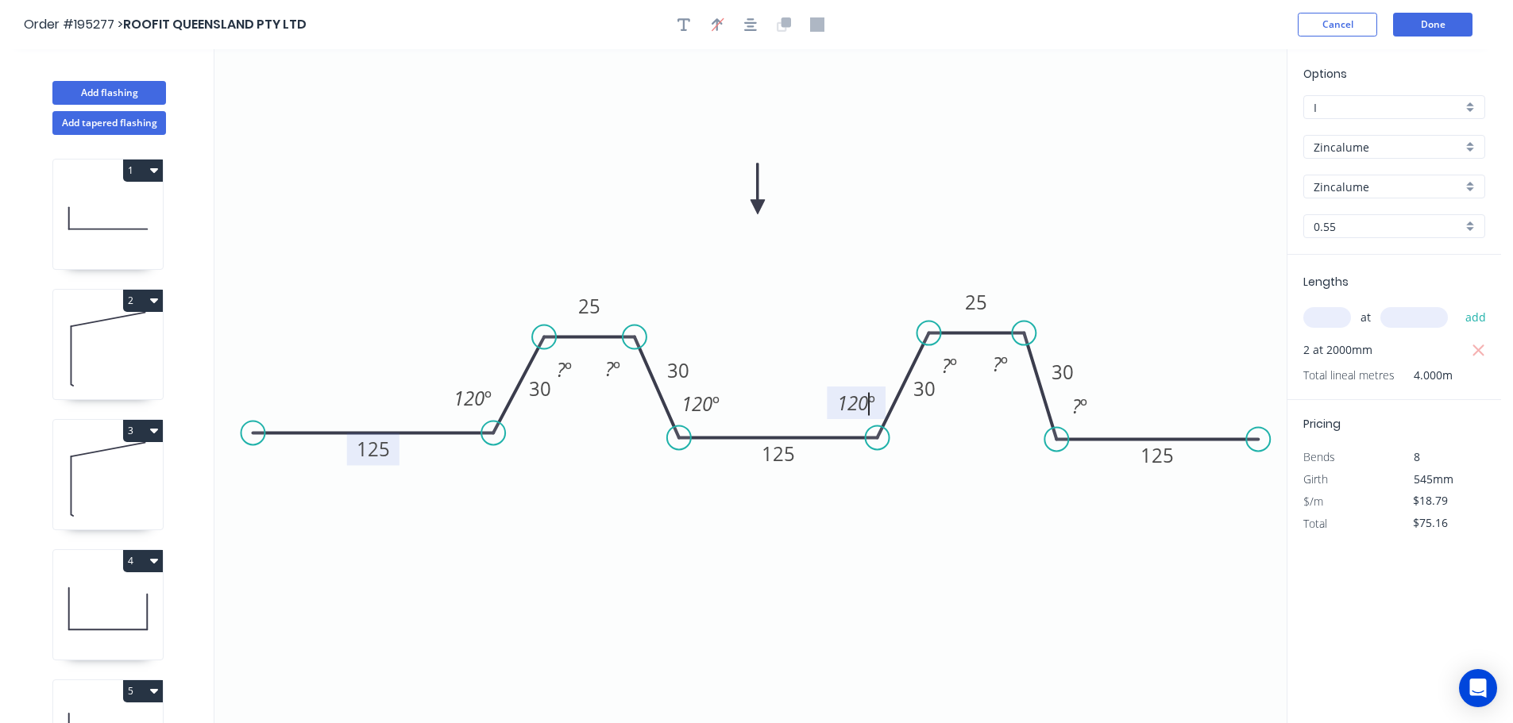
click at [871, 272] on icon "0 125 125 125 30 25 30 25 30 30 ? º ? º 120 º ? º 120 º 120 º ? º ? º" at bounding box center [750, 386] width 1072 height 674
drag, startPoint x: 557, startPoint y: 397, endPoint x: 506, endPoint y: 334, distance: 81.4
click at [506, 334] on rect at bounding box center [489, 325] width 52 height 33
drag, startPoint x: 449, startPoint y: 403, endPoint x: 420, endPoint y: 400, distance: 29.6
click at [420, 400] on rect at bounding box center [444, 395] width 59 height 33
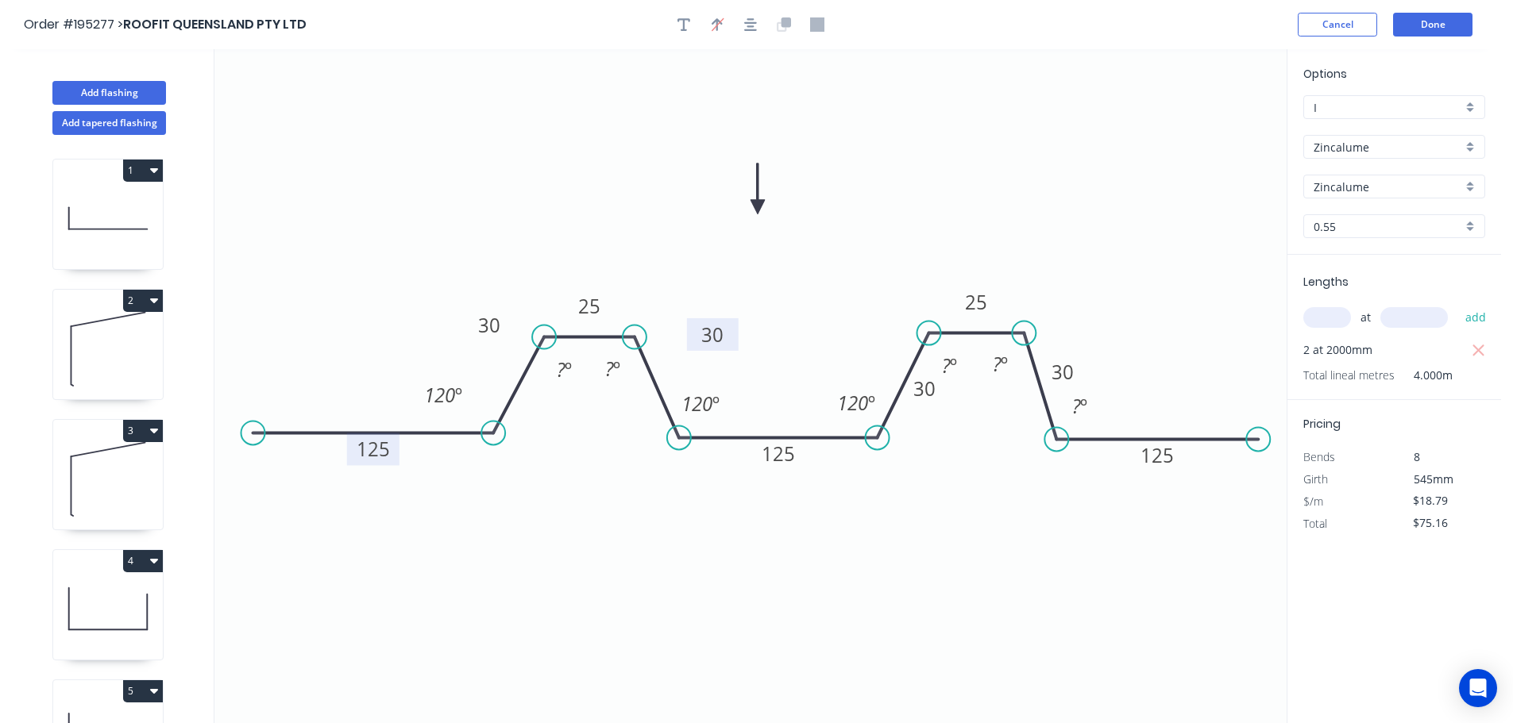
drag, startPoint x: 698, startPoint y: 369, endPoint x: 732, endPoint y: 334, distance: 49.4
click at [732, 334] on rect at bounding box center [713, 334] width 52 height 33
click at [565, 367] on tspan "º" at bounding box center [568, 370] width 7 height 26
click at [615, 361] on tspan "º" at bounding box center [616, 369] width 7 height 26
drag, startPoint x: 638, startPoint y: 588, endPoint x: 642, endPoint y: 565, distance: 23.4
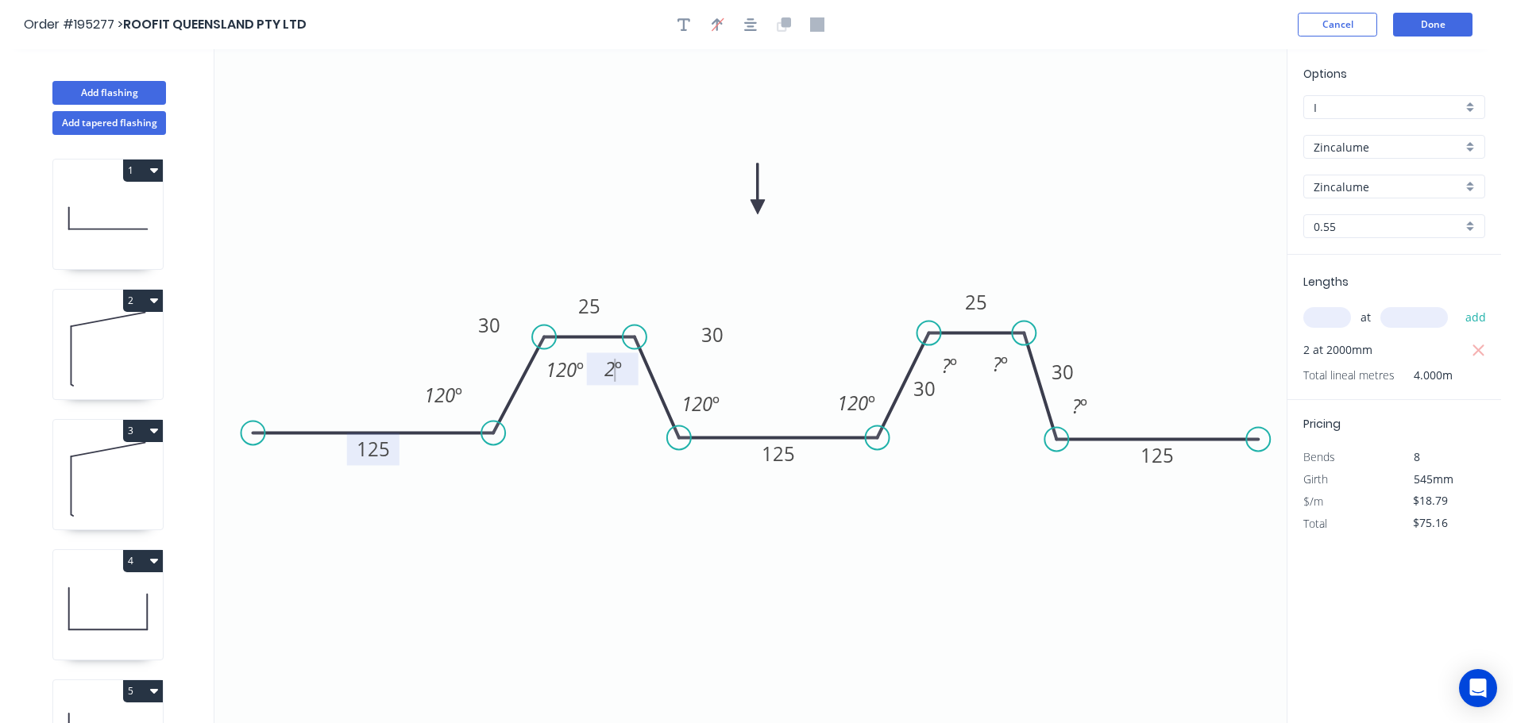
click at [638, 584] on icon "0 125 125 125 30 25 30 25 30 30 2 º ? º 120 º ? º 120 º 120 º ? º 120 º" at bounding box center [750, 386] width 1072 height 674
click at [616, 368] on tspan "º" at bounding box center [618, 369] width 7 height 26
click at [594, 483] on icon "0 125 125 125 30 25 30 25 30 30 120 º ? º 120 º ? º 120 º 120 º ? º 120 º" at bounding box center [750, 386] width 1072 height 674
click at [539, 371] on rect at bounding box center [562, 368] width 59 height 33
drag, startPoint x: 633, startPoint y: 365, endPoint x: 641, endPoint y: 400, distance: 35.8
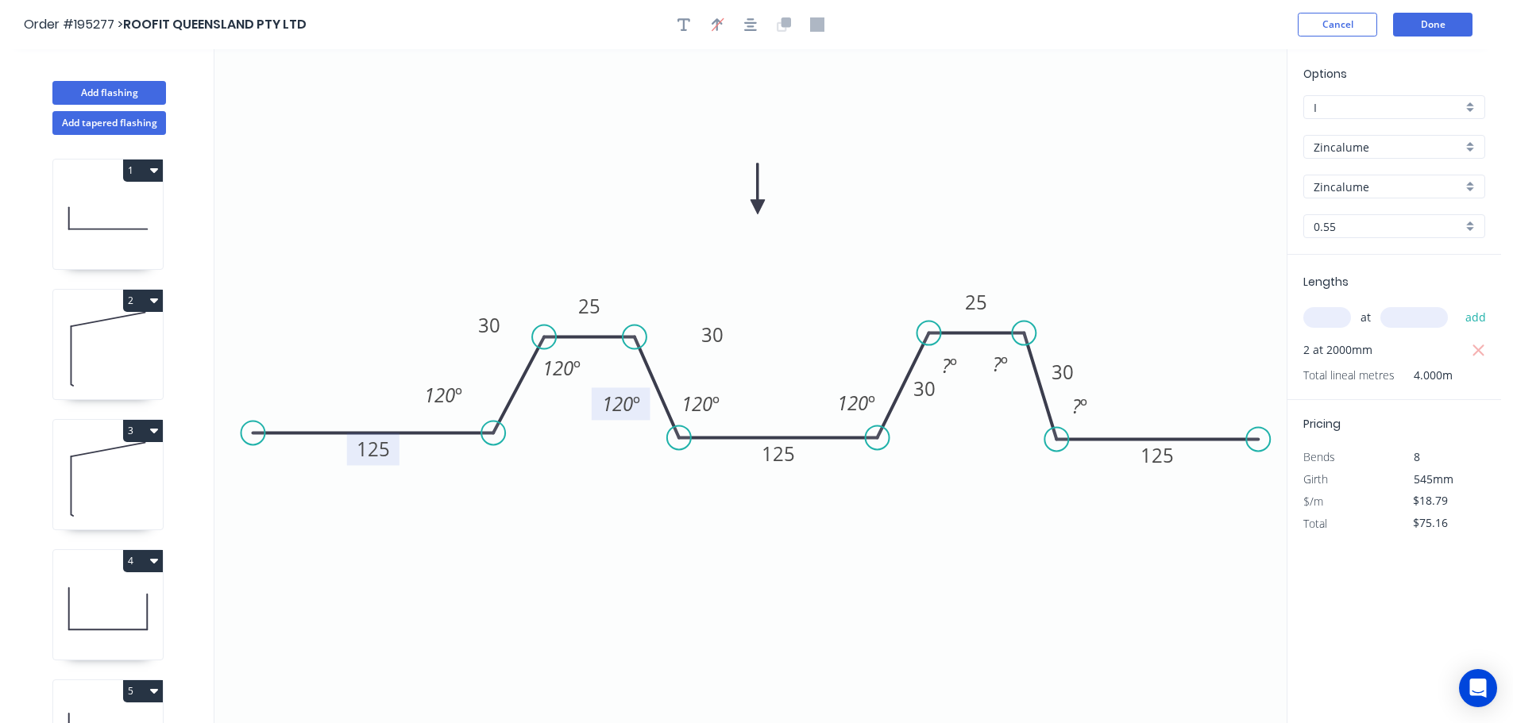
click at [641, 400] on rect at bounding box center [621, 404] width 59 height 33
click at [1442, 15] on button "Done" at bounding box center [1432, 25] width 79 height 24
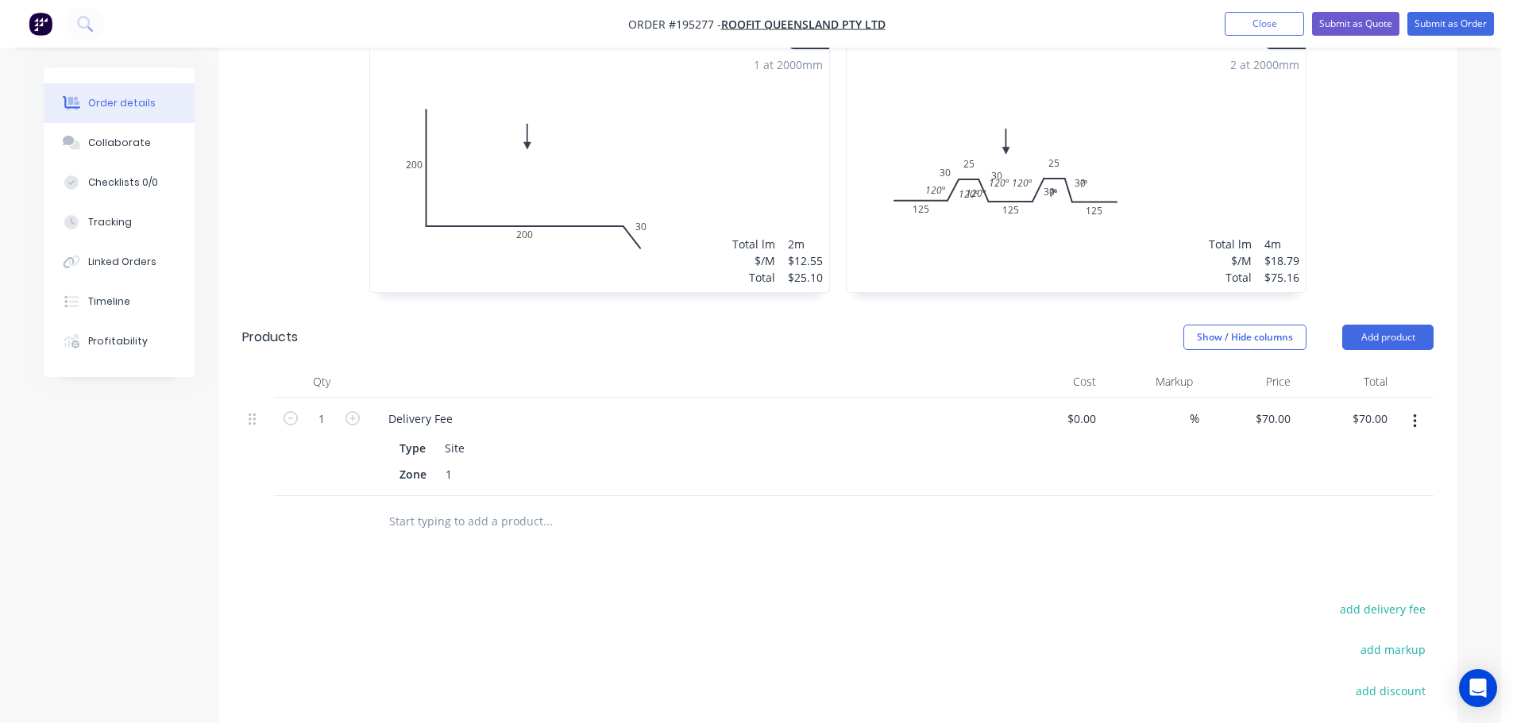
scroll to position [922, 0]
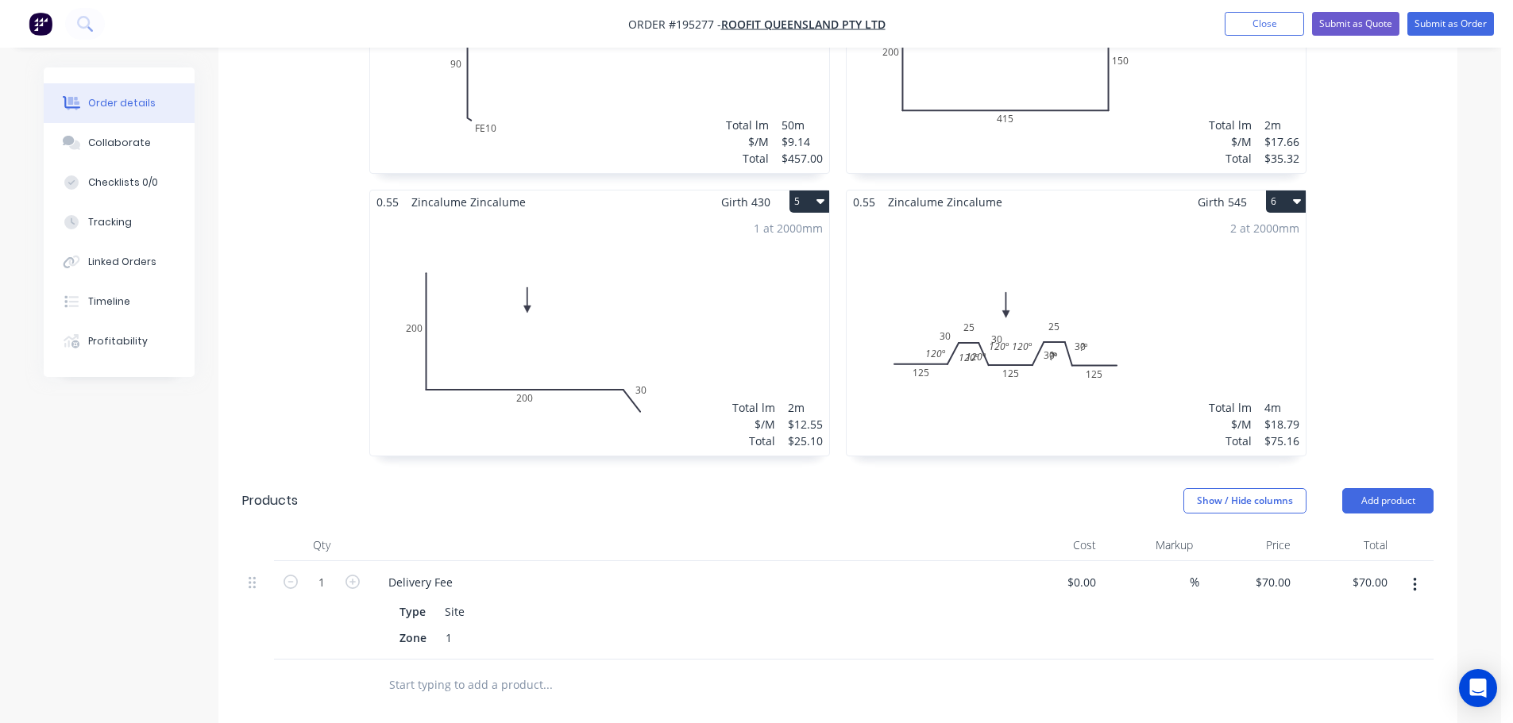
click at [1087, 380] on div "2 at 2000mm Total lm $/M Total 4m $18.79 $75.16" at bounding box center [1076, 335] width 459 height 242
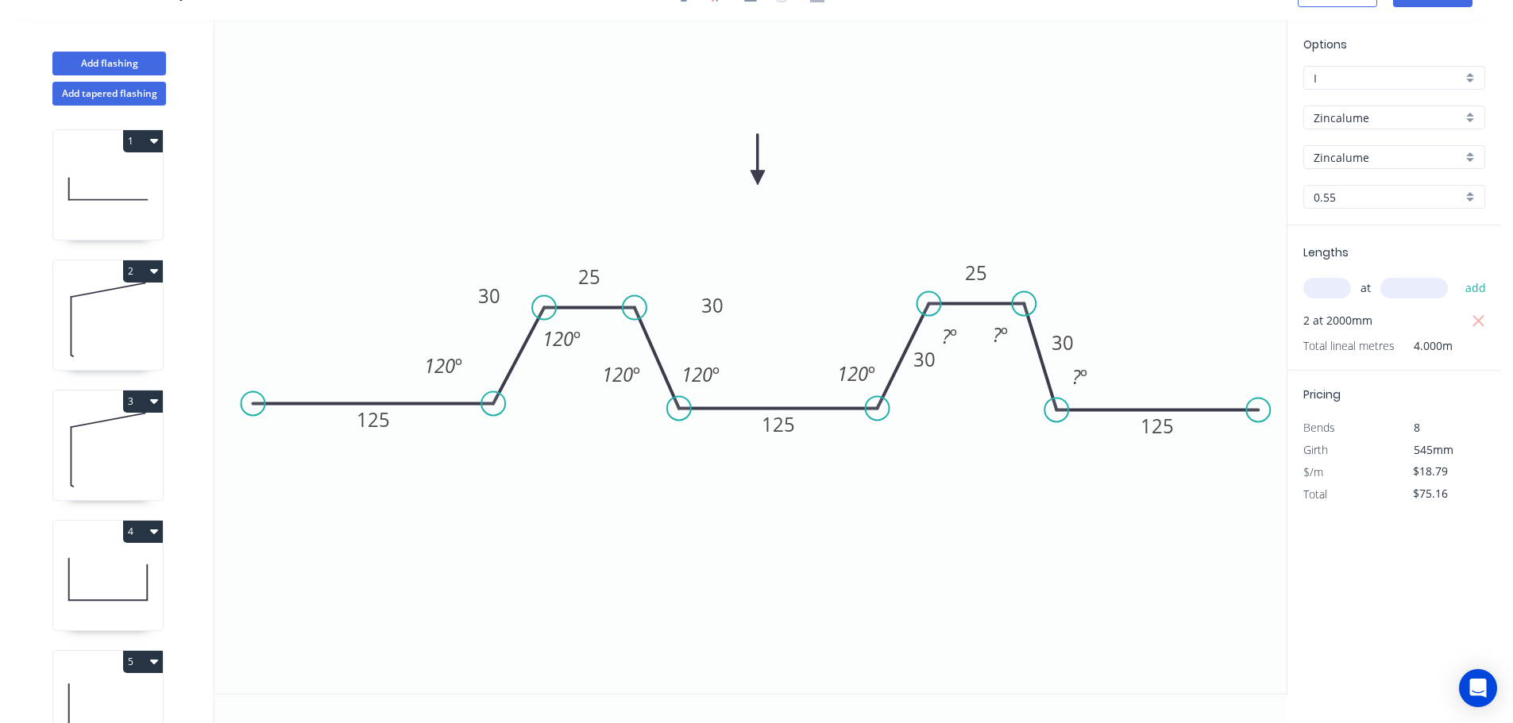
scroll to position [29, 0]
click at [484, 419] on div "Hide angle" at bounding box center [517, 415] width 160 height 33
drag, startPoint x: 472, startPoint y: 295, endPoint x: 449, endPoint y: 334, distance: 45.5
click at [449, 334] on rect at bounding box center [468, 333] width 52 height 33
click at [594, 390] on div "Hide angle" at bounding box center [651, 392] width 160 height 33
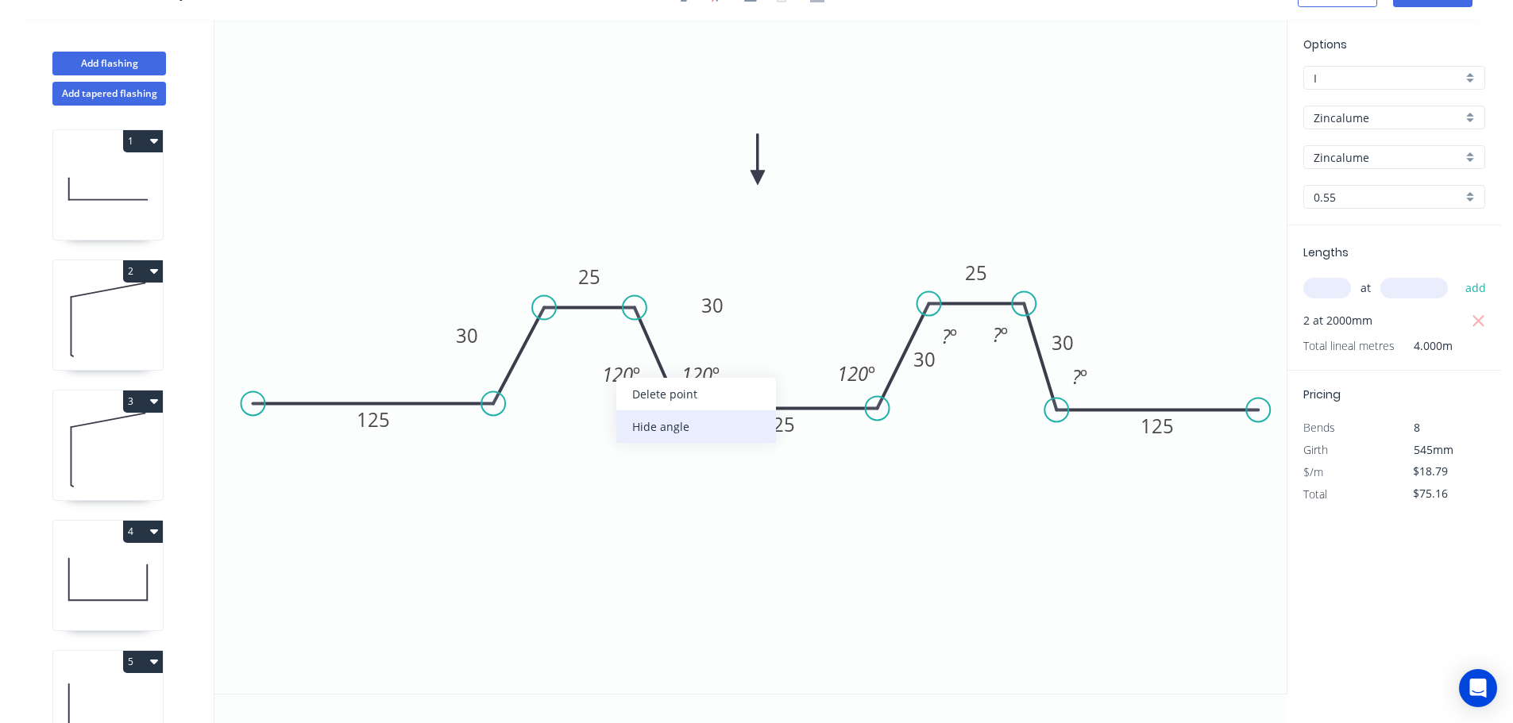
click at [647, 430] on div "Hide angle" at bounding box center [696, 427] width 160 height 33
click at [735, 418] on div "Hide angle" at bounding box center [786, 426] width 160 height 33
drag, startPoint x: 733, startPoint y: 305, endPoint x: 733, endPoint y: 330, distance: 25.4
click at [733, 330] on rect at bounding box center [714, 330] width 52 height 33
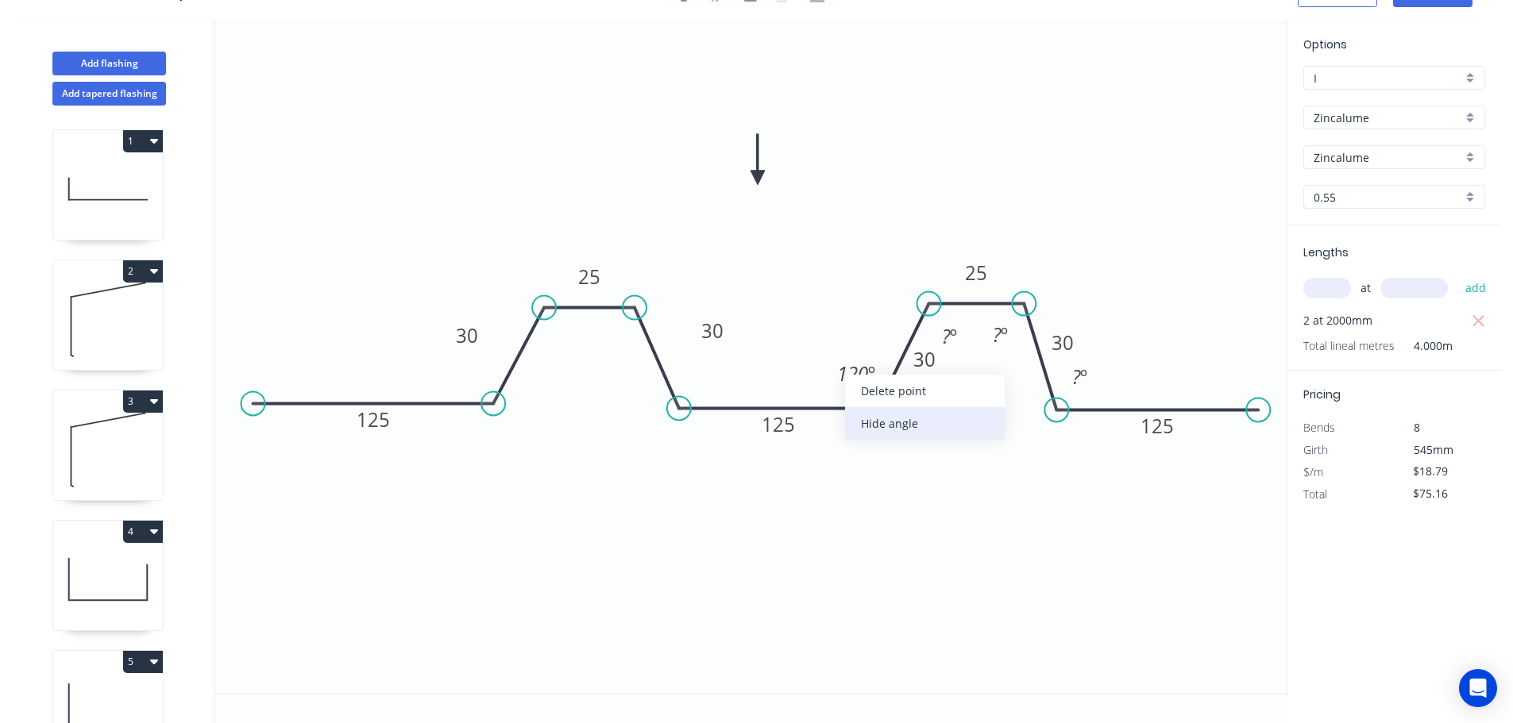
click at [872, 427] on div "Hide angle" at bounding box center [925, 423] width 160 height 33
drag, startPoint x: 982, startPoint y: 386, endPoint x: 987, endPoint y: 357, distance: 29.9
click at [982, 386] on div "Hide angle" at bounding box center [1033, 388] width 160 height 33
click at [1016, 379] on div "Hide angle" at bounding box center [1073, 384] width 160 height 33
click at [1128, 436] on icon "0 125 125 125 30 25 30 25 30 30 ? º" at bounding box center [750, 357] width 1072 height 674
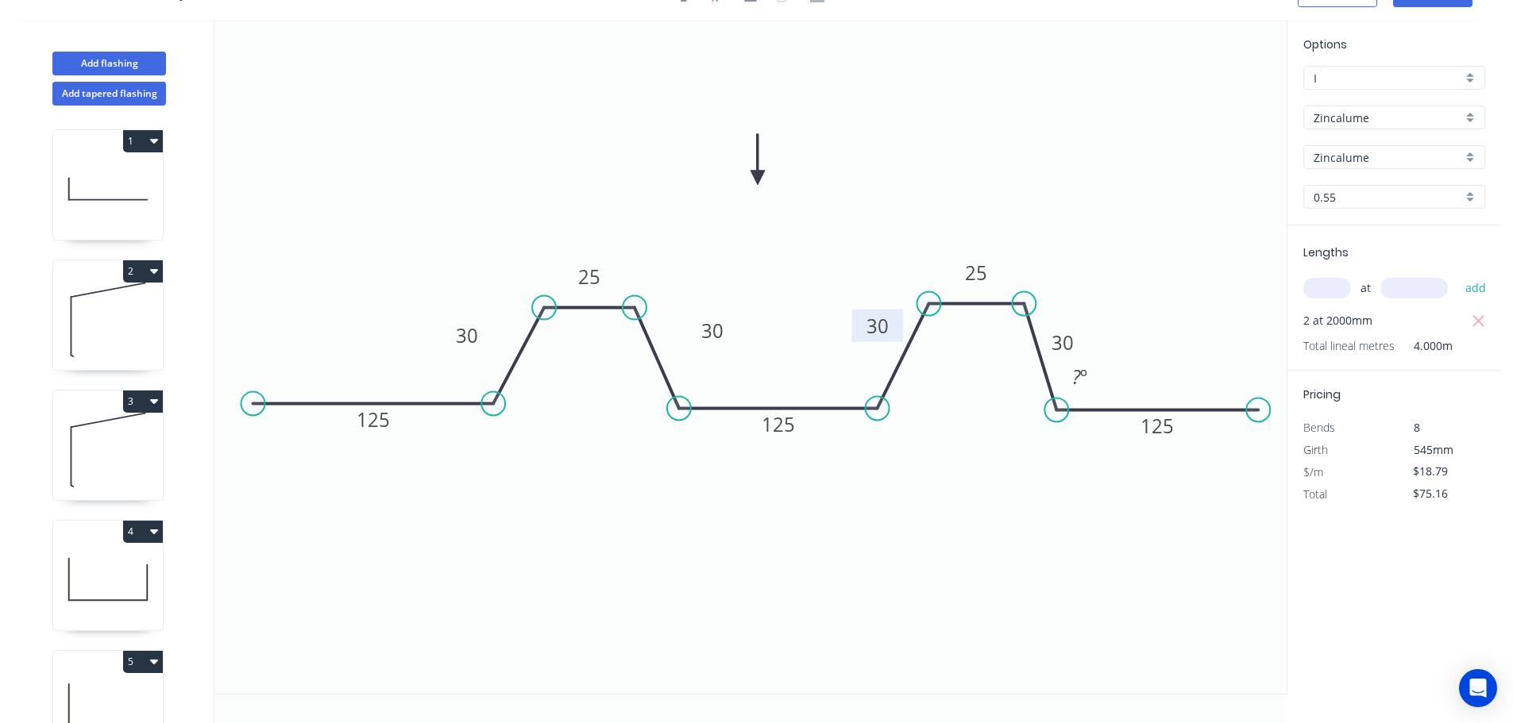
drag, startPoint x: 948, startPoint y: 361, endPoint x: 901, endPoint y: 328, distance: 57.5
click at [901, 328] on rect at bounding box center [877, 326] width 52 height 33
click at [1113, 421] on div "Hide angle" at bounding box center [1162, 431] width 160 height 33
drag, startPoint x: 1083, startPoint y: 341, endPoint x: 1099, endPoint y: 332, distance: 18.5
click at [1099, 332] on rect at bounding box center [1079, 333] width 52 height 33
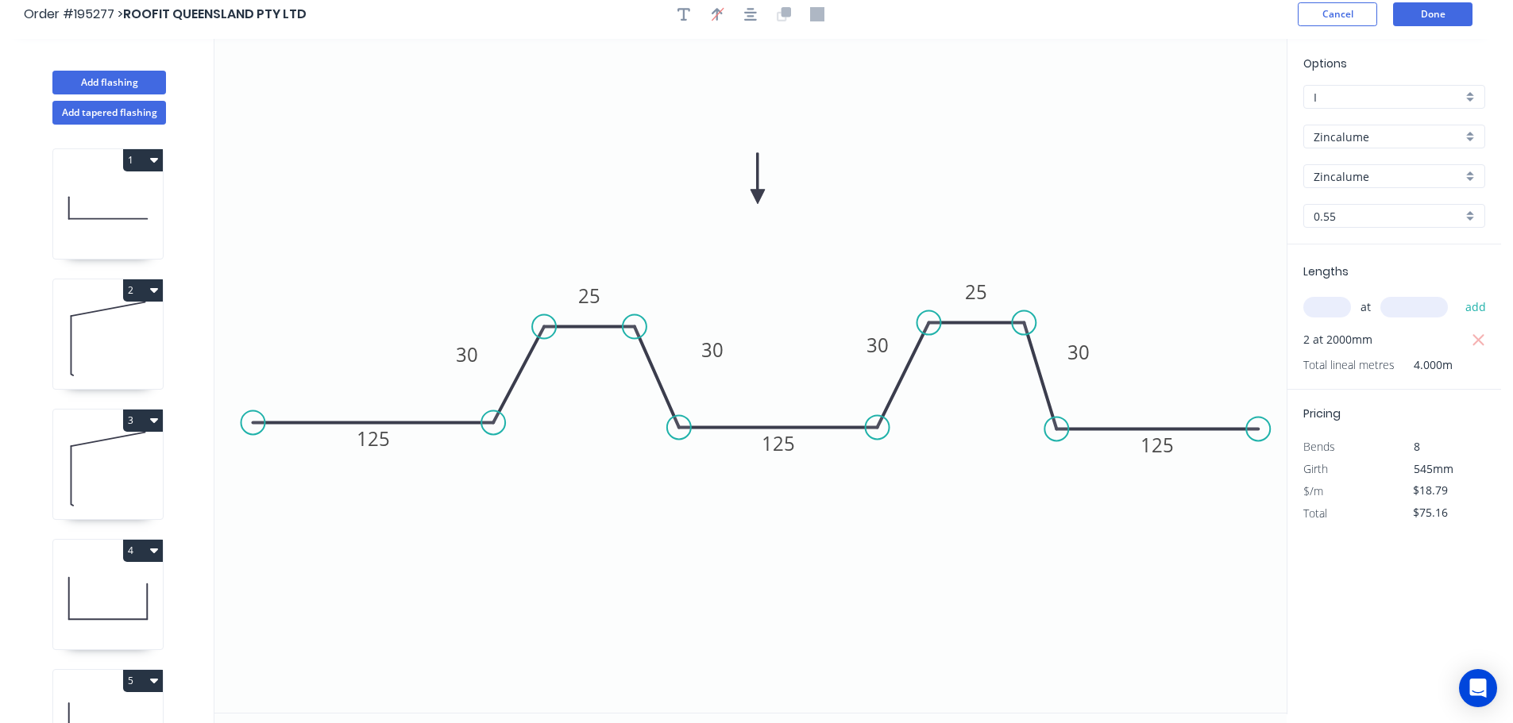
scroll to position [0, 0]
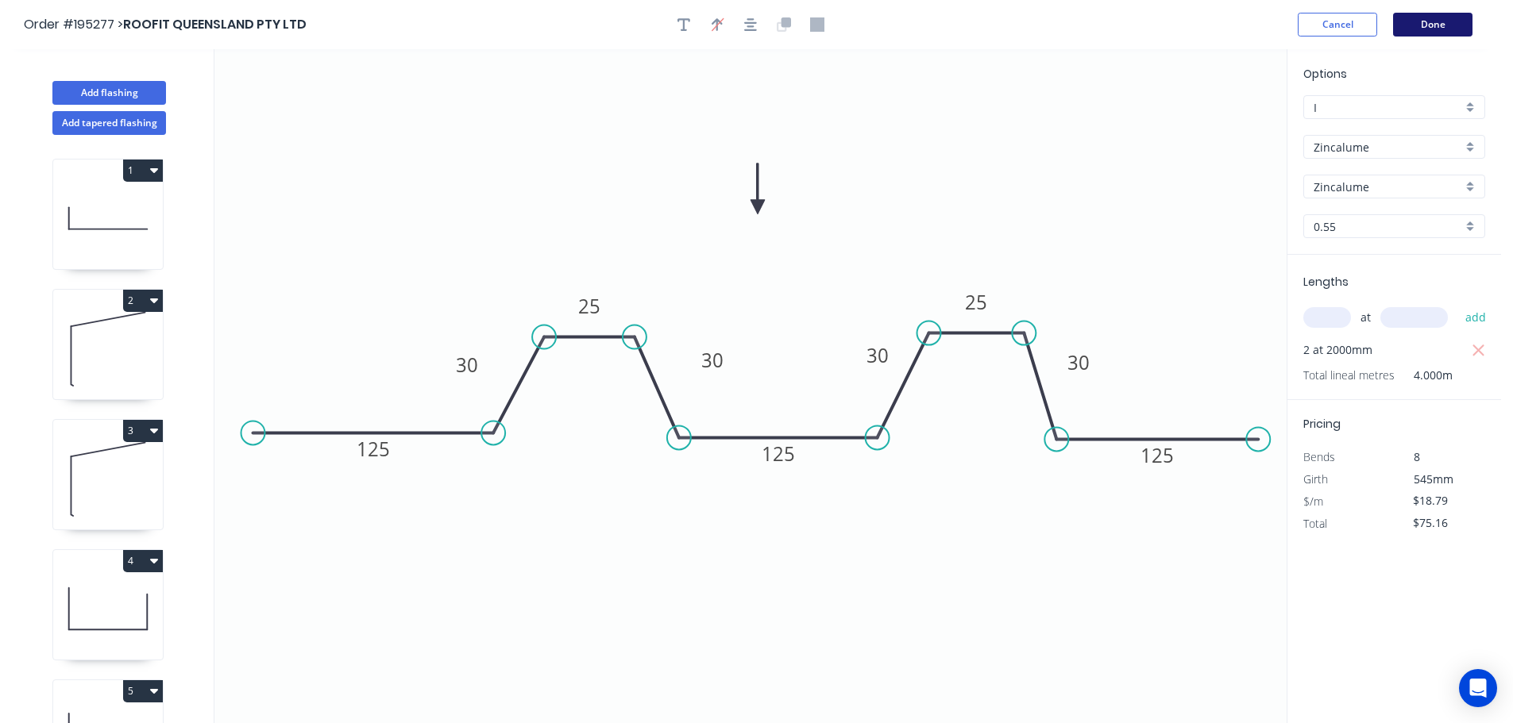
click at [1433, 25] on button "Done" at bounding box center [1432, 25] width 79 height 24
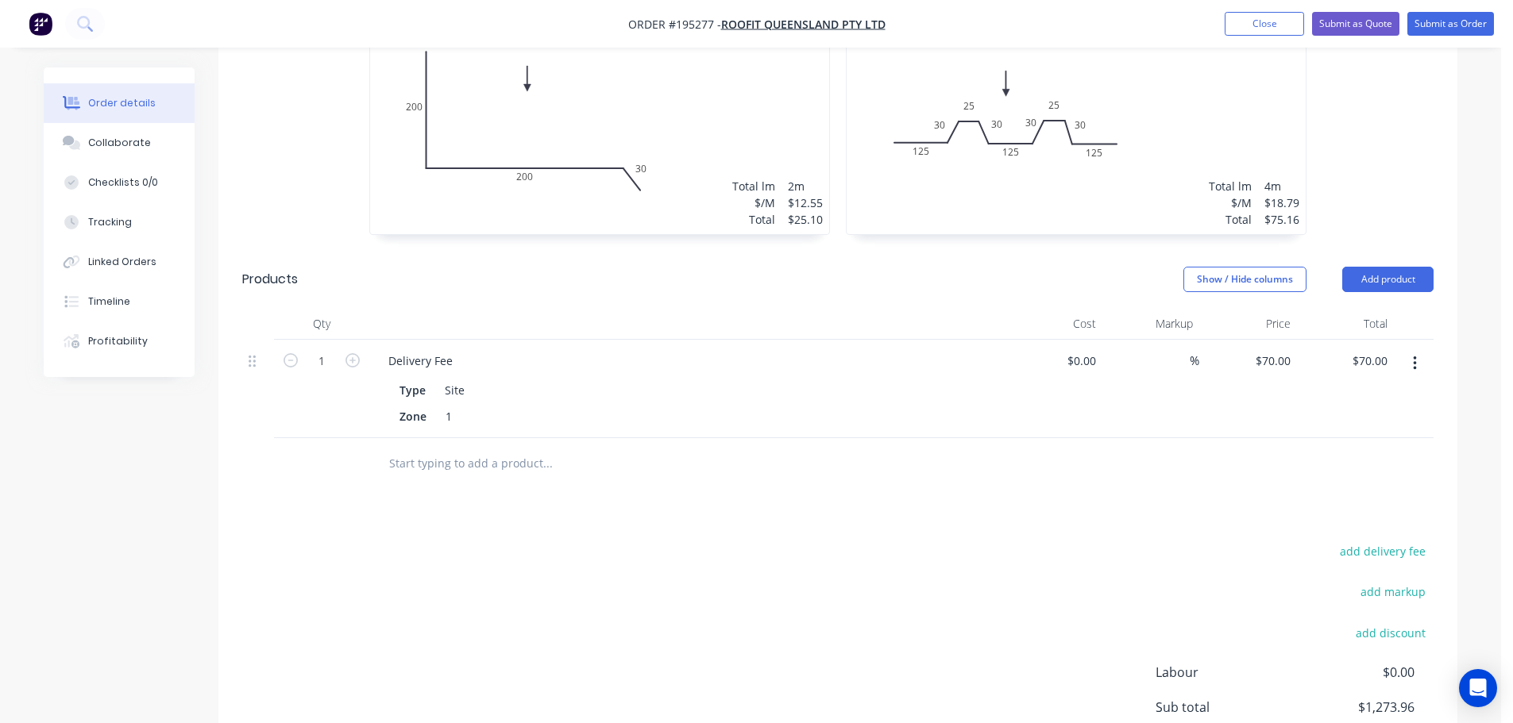
scroll to position [1108, 0]
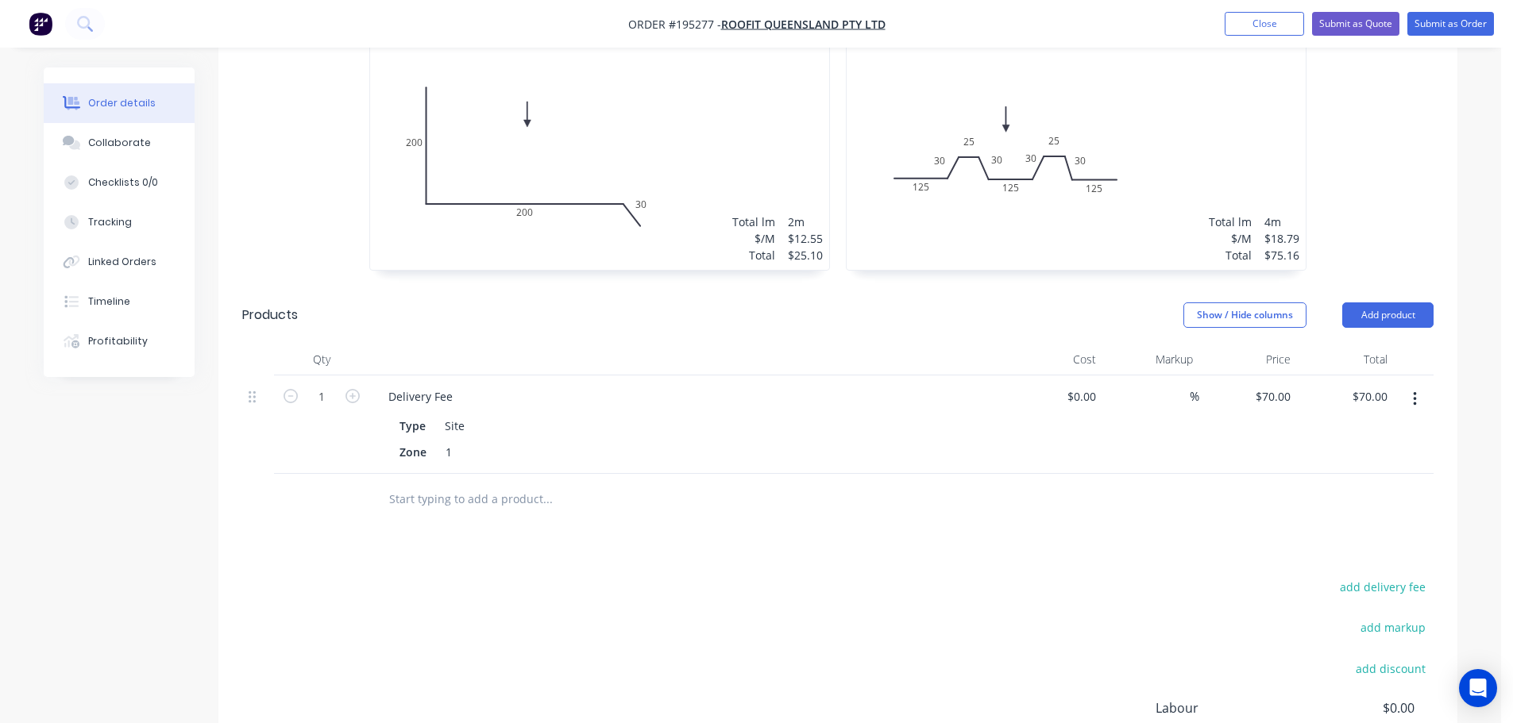
click at [1146, 176] on div "2 at 2000mm Total lm $/M Total 4m $18.79 $75.16" at bounding box center [1076, 149] width 459 height 242
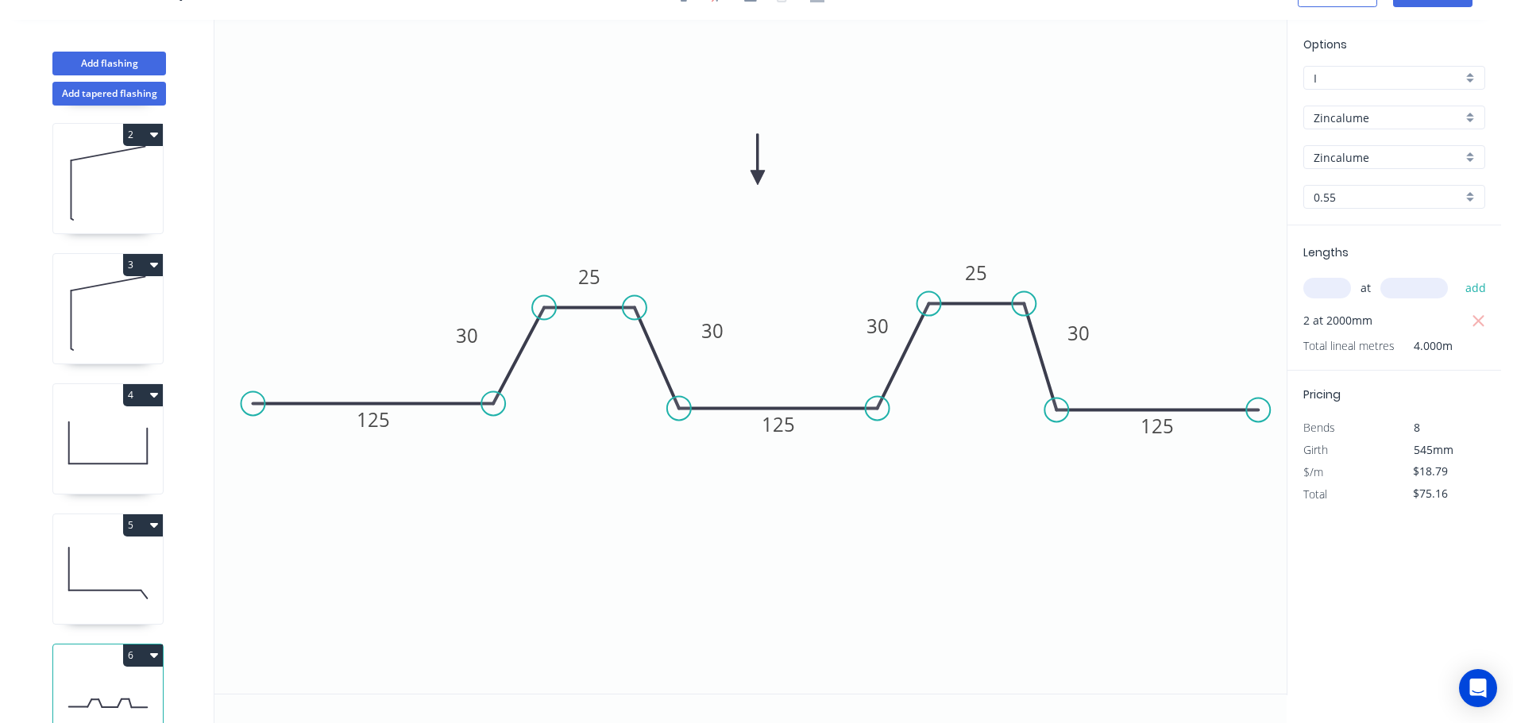
scroll to position [199, 0]
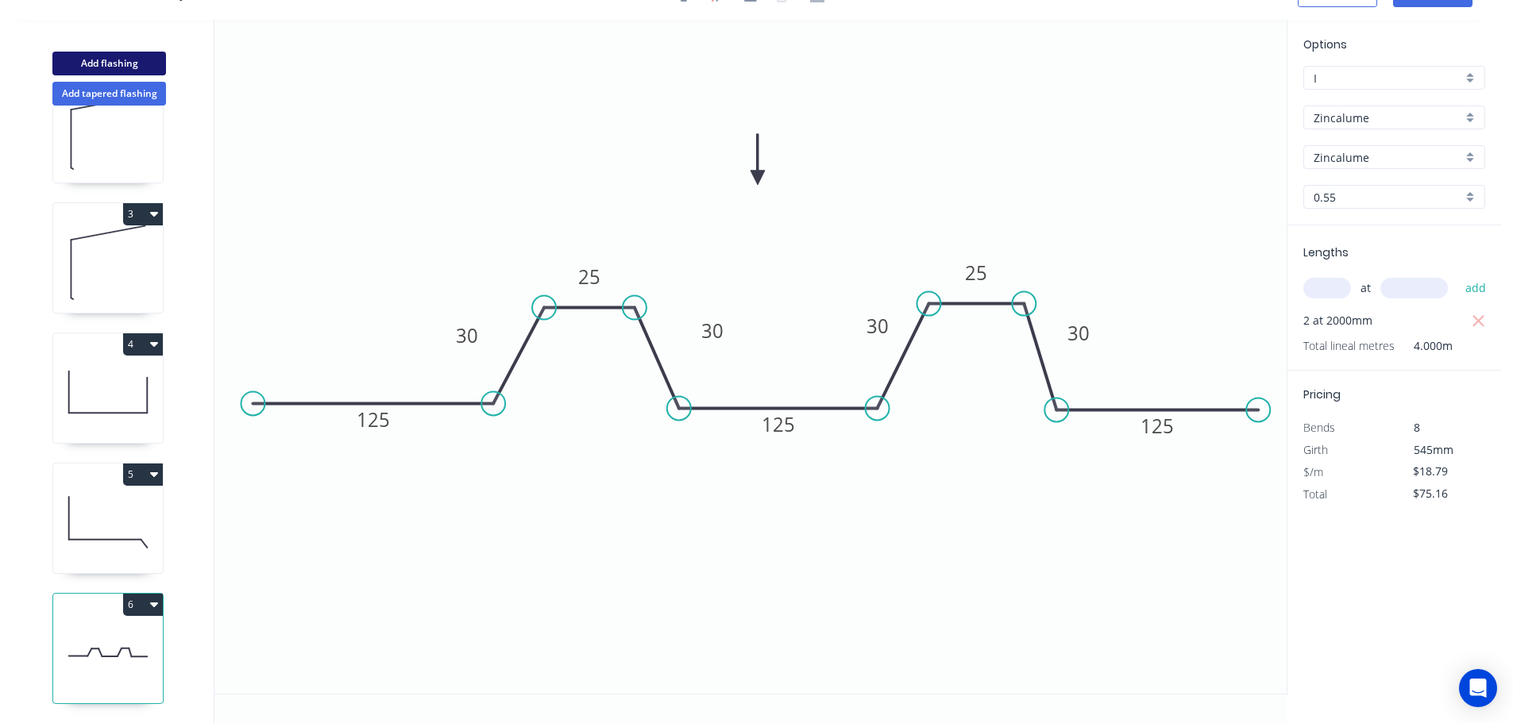
click at [103, 64] on button "Add flashing" at bounding box center [109, 64] width 114 height 24
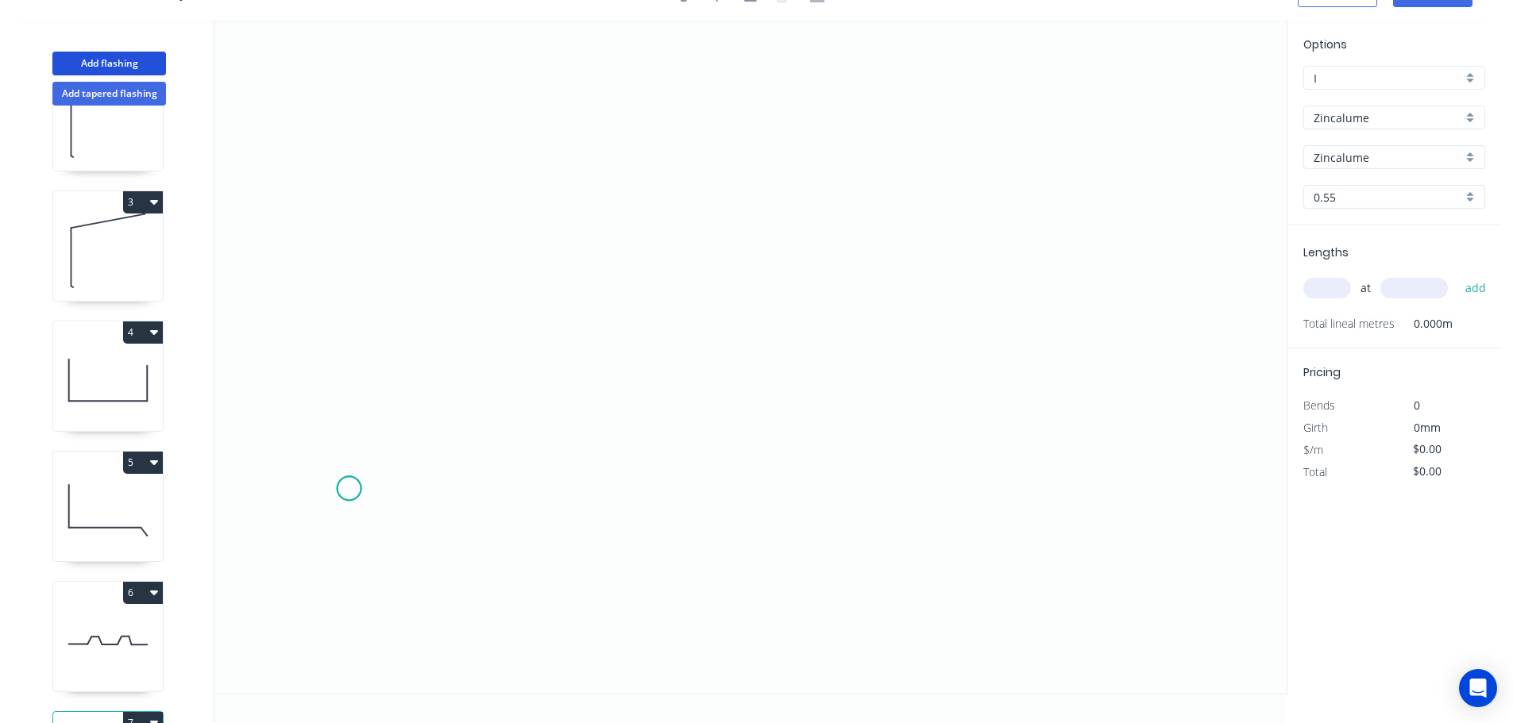
click at [349, 489] on icon "0" at bounding box center [750, 357] width 1072 height 674
click at [693, 494] on icon "0" at bounding box center [750, 357] width 1072 height 674
click at [758, 395] on icon at bounding box center [725, 441] width 64 height 95
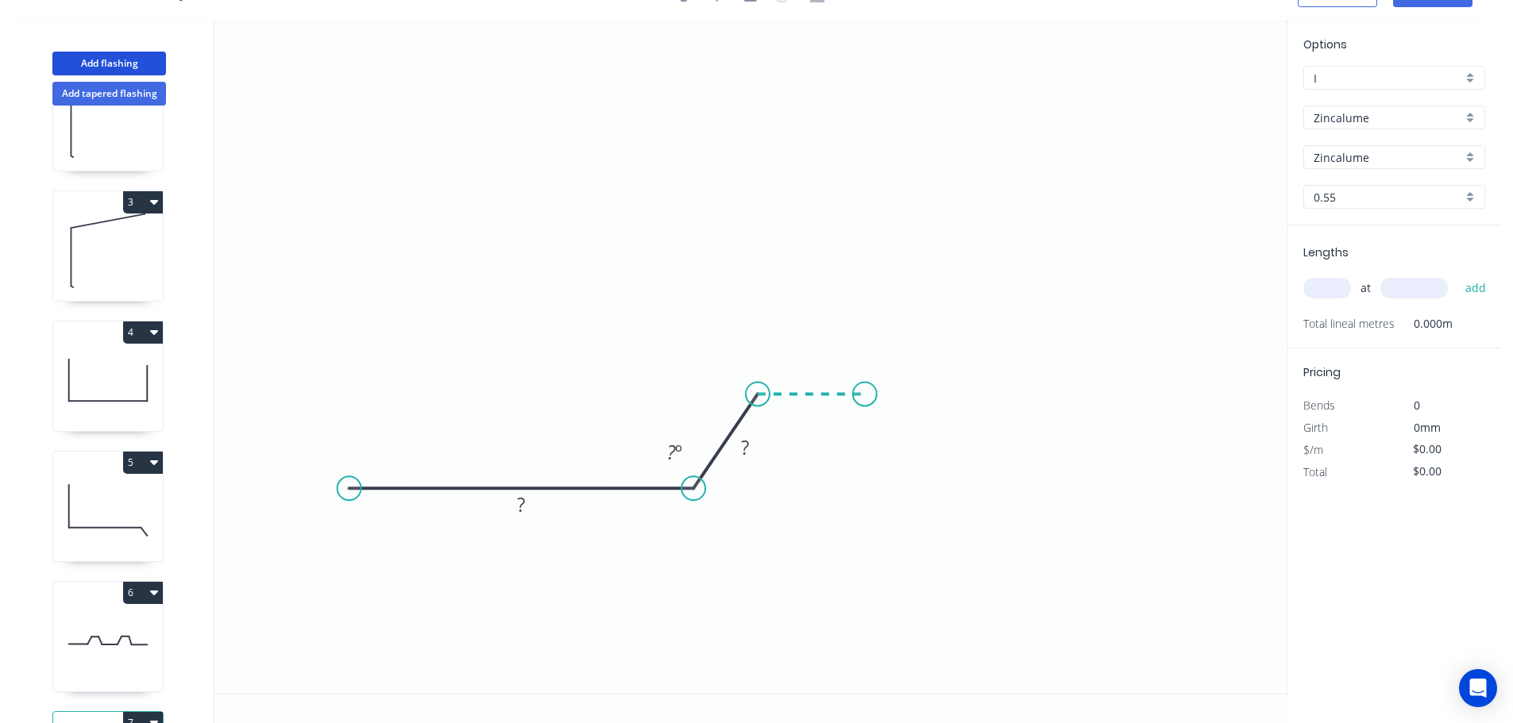
click at [865, 396] on icon "0 ? ? ? º" at bounding box center [750, 357] width 1072 height 674
click at [913, 493] on icon "0 ? ? ? ? º ? º" at bounding box center [750, 357] width 1072 height 674
click at [1255, 494] on icon "0 ? ? ? ? ? º ? º ? º" at bounding box center [750, 357] width 1072 height 674
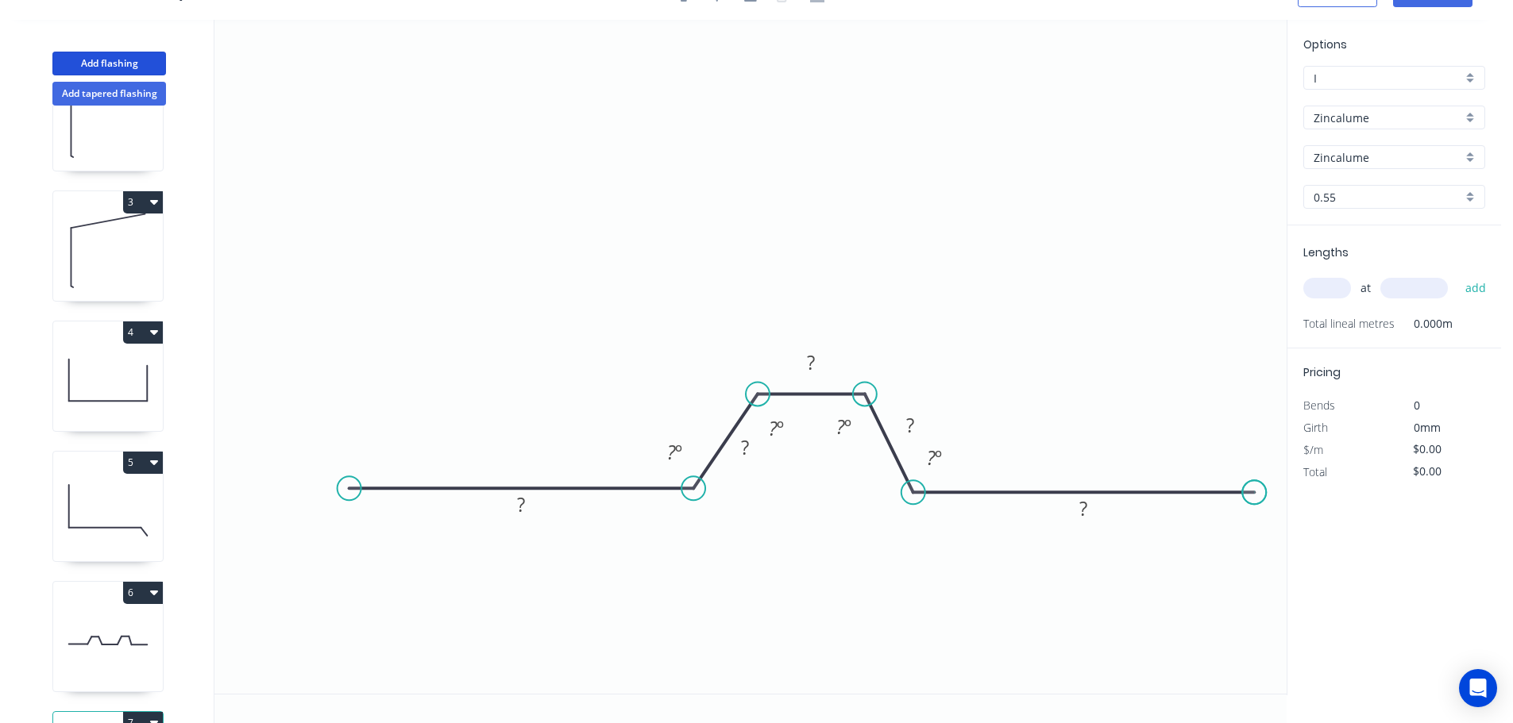
click at [1255, 494] on circle at bounding box center [1254, 492] width 24 height 24
click at [812, 488] on div "Hide angle" at bounding box center [855, 480] width 160 height 33
drag, startPoint x: 750, startPoint y: 503, endPoint x: 770, endPoint y: 438, distance: 67.9
click at [752, 500] on div "Hide angle" at bounding box center [750, 504] width 160 height 33
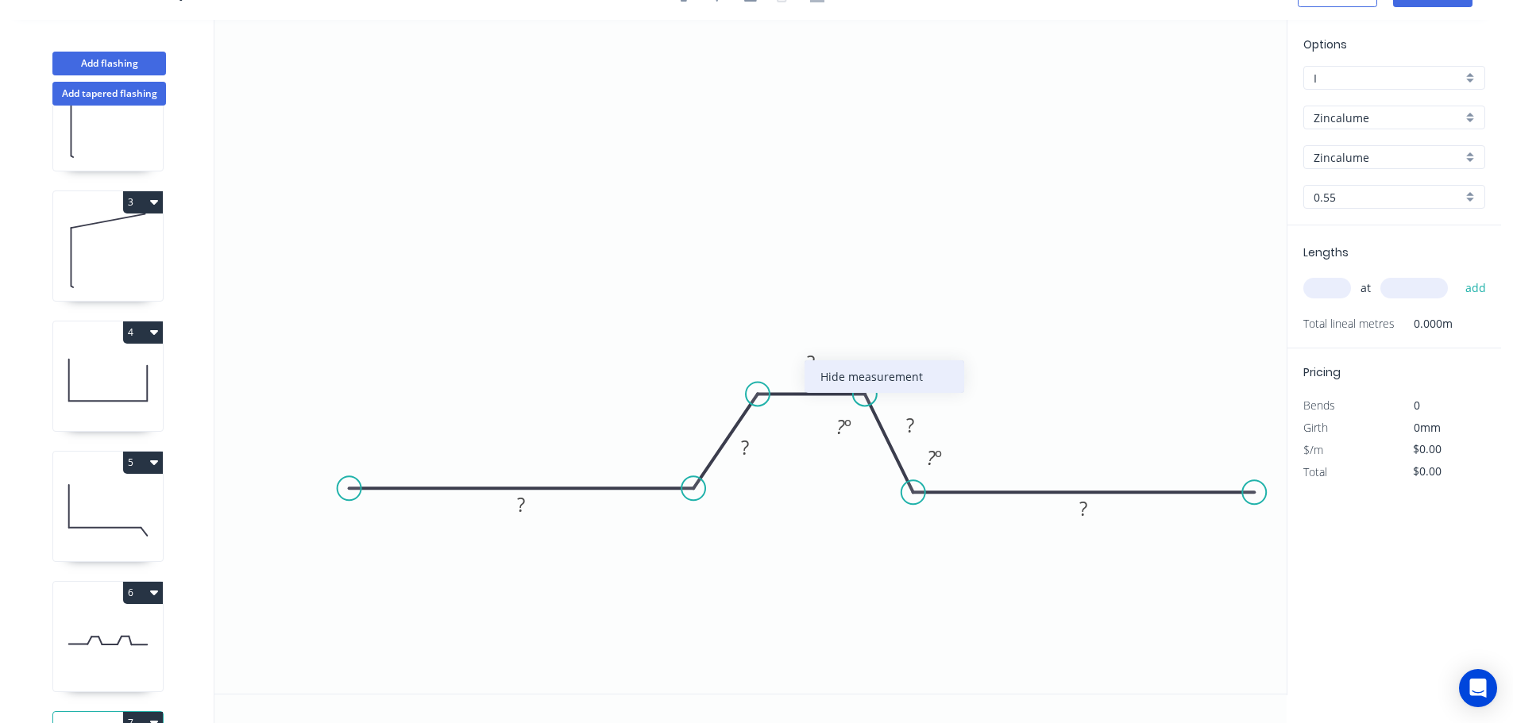
click at [828, 370] on div "Hide measurement" at bounding box center [884, 377] width 160 height 33
click at [964, 509] on div "Hide angle" at bounding box center [1017, 507] width 160 height 33
click at [862, 476] on div "Hide angle" at bounding box center [923, 479] width 160 height 33
click at [825, 417] on div "Show measurement" at bounding box center [884, 415] width 160 height 33
click at [526, 503] on rect at bounding box center [521, 506] width 32 height 22
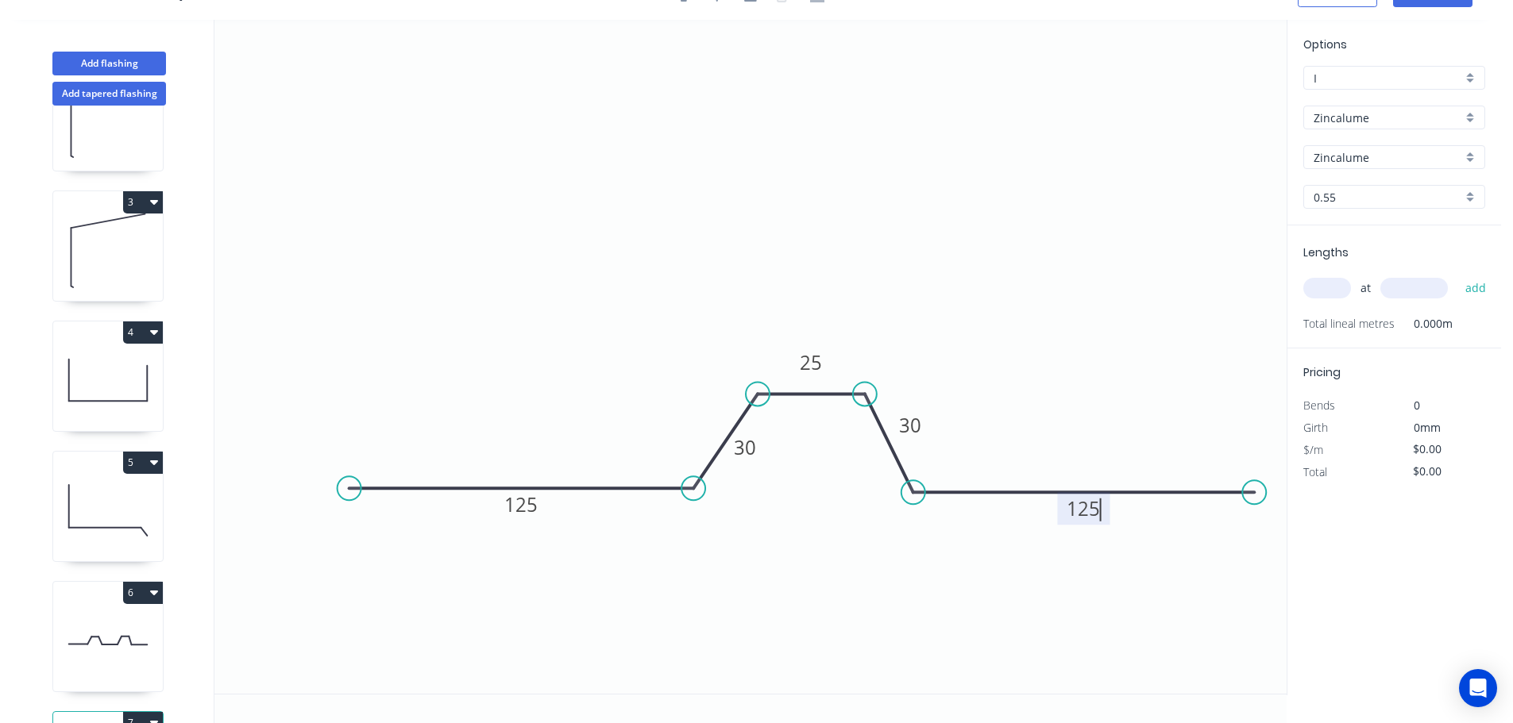
click at [606, 276] on icon "0 125 30 25 30 125" at bounding box center [750, 357] width 1072 height 674
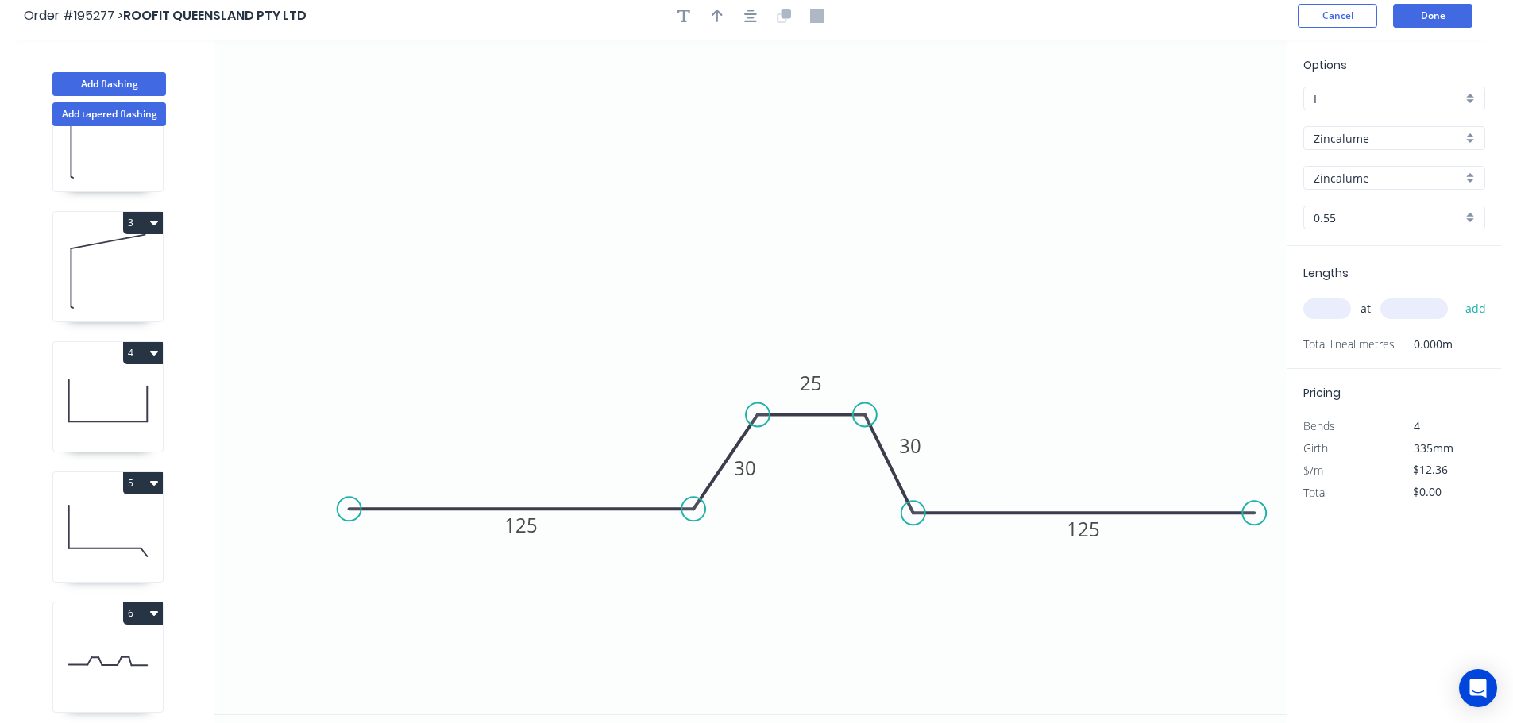
scroll to position [0, 0]
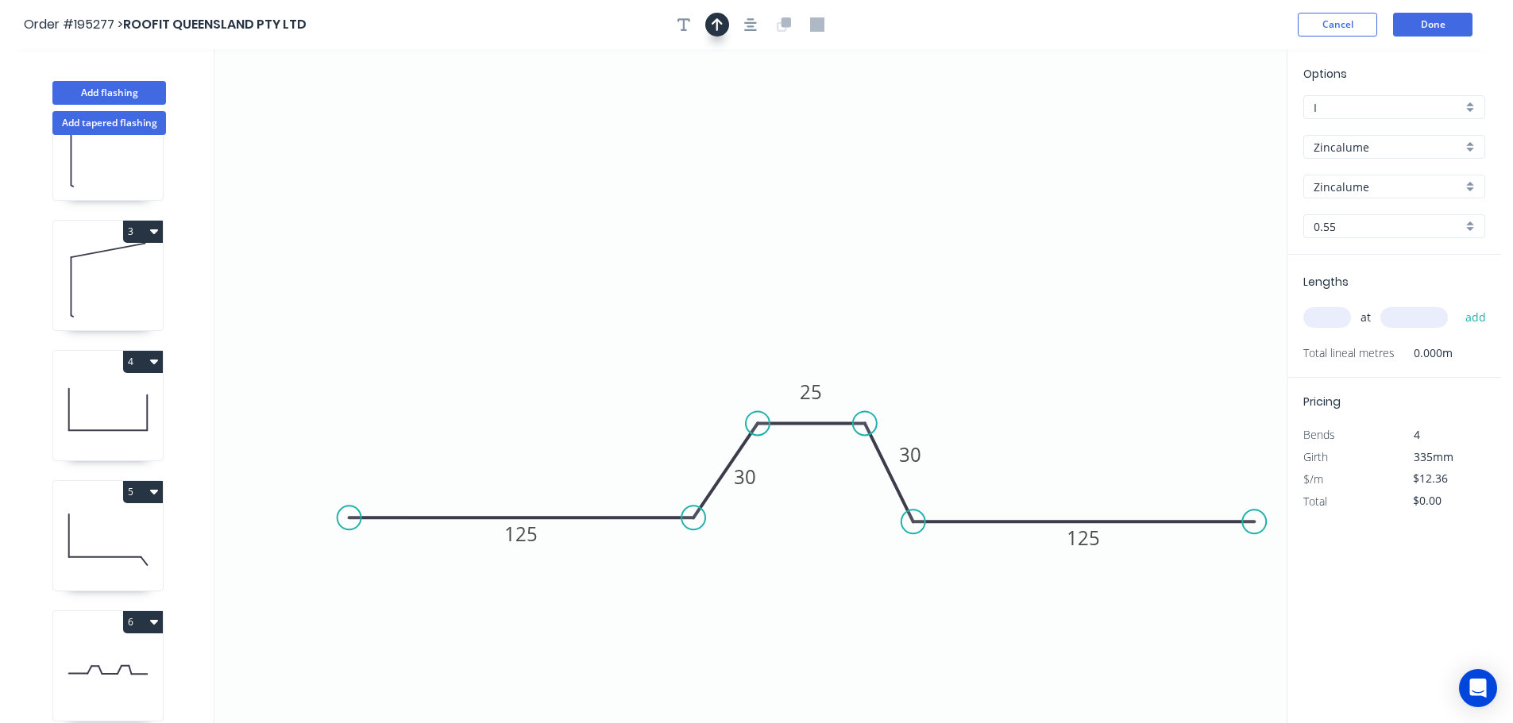
click at [712, 16] on button "button" at bounding box center [717, 25] width 24 height 24
drag, startPoint x: 1204, startPoint y: 126, endPoint x: 874, endPoint y: 282, distance: 364.5
click at [874, 282] on icon at bounding box center [874, 263] width 14 height 51
click at [1339, 323] on input "text" at bounding box center [1327, 317] width 48 height 21
click at [1457, 304] on button "add" at bounding box center [1475, 317] width 37 height 27
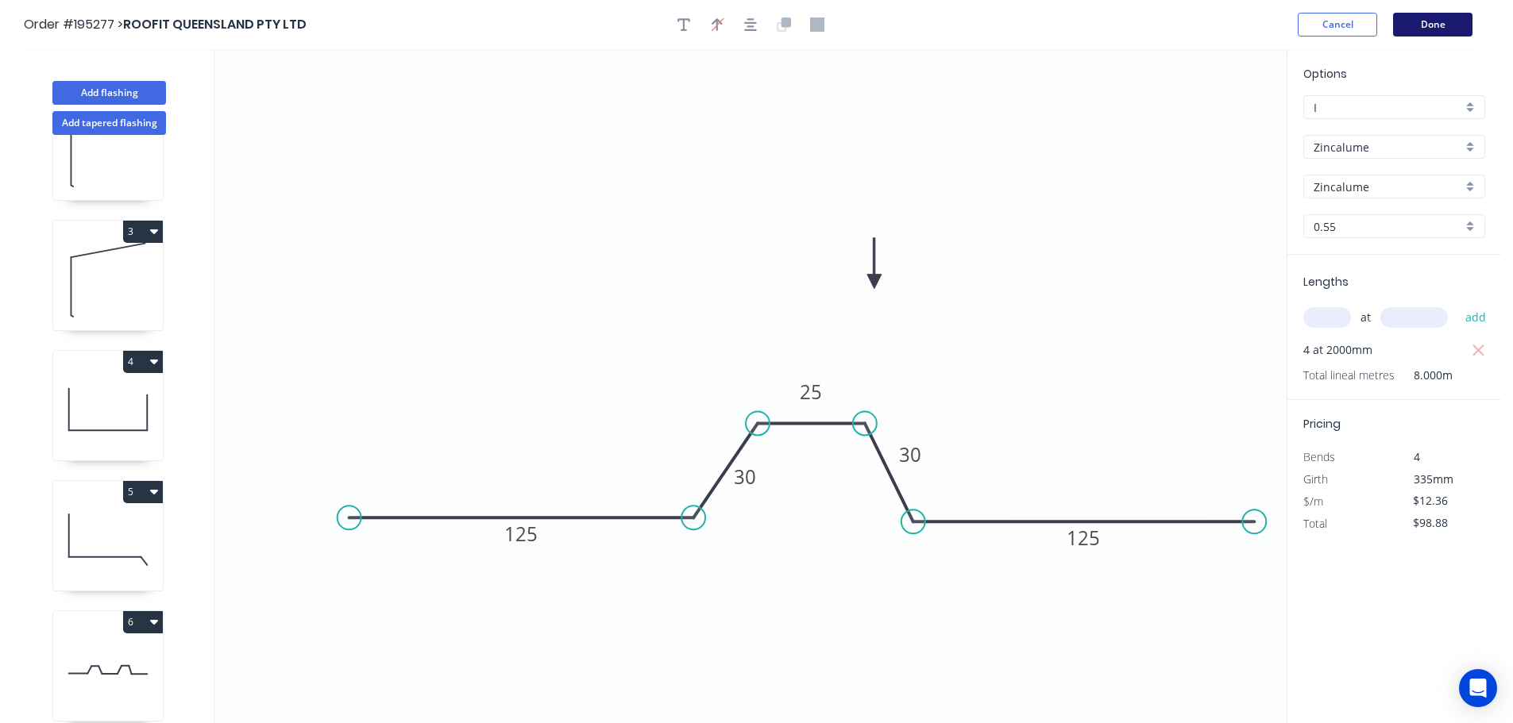
click at [1439, 26] on button "Done" at bounding box center [1432, 25] width 79 height 24
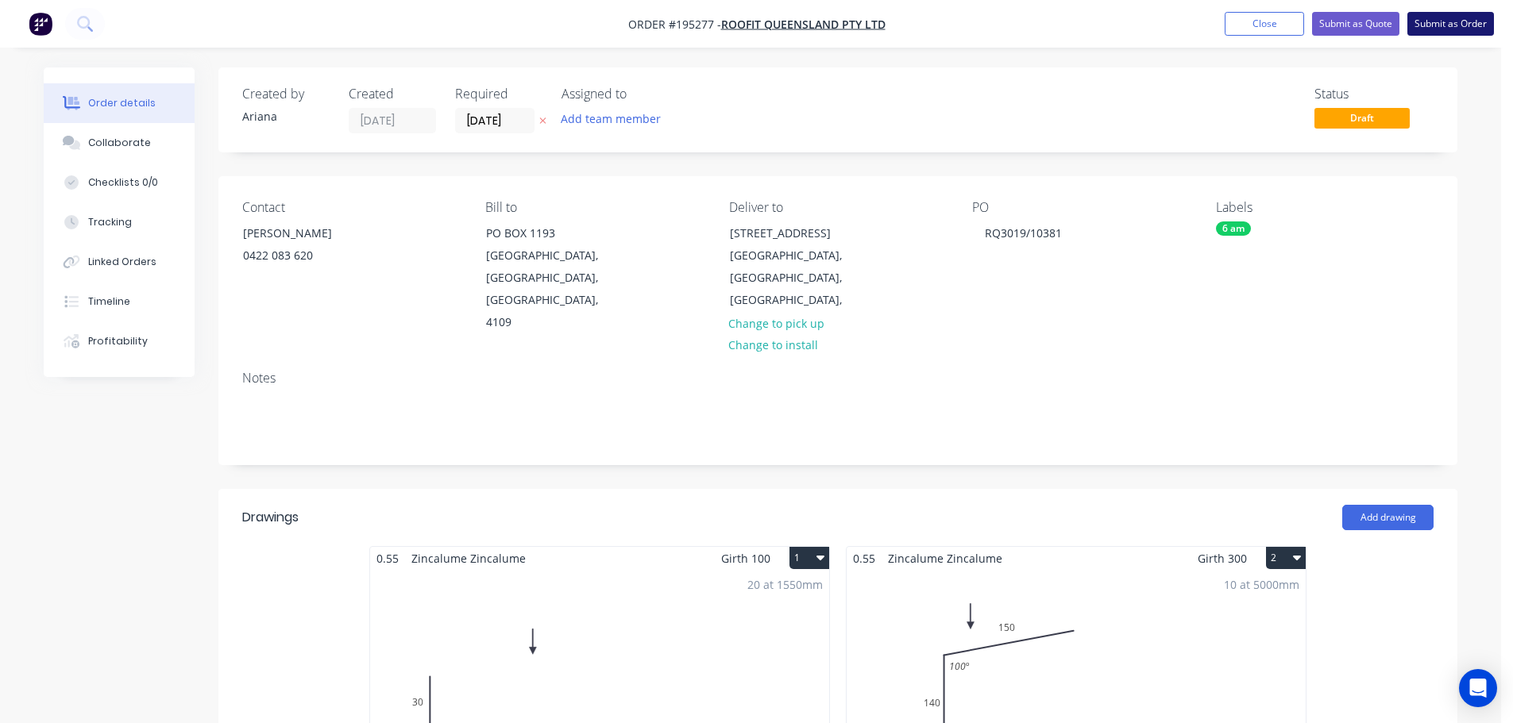
click at [1453, 25] on button "Submit as Order" at bounding box center [1450, 24] width 87 height 24
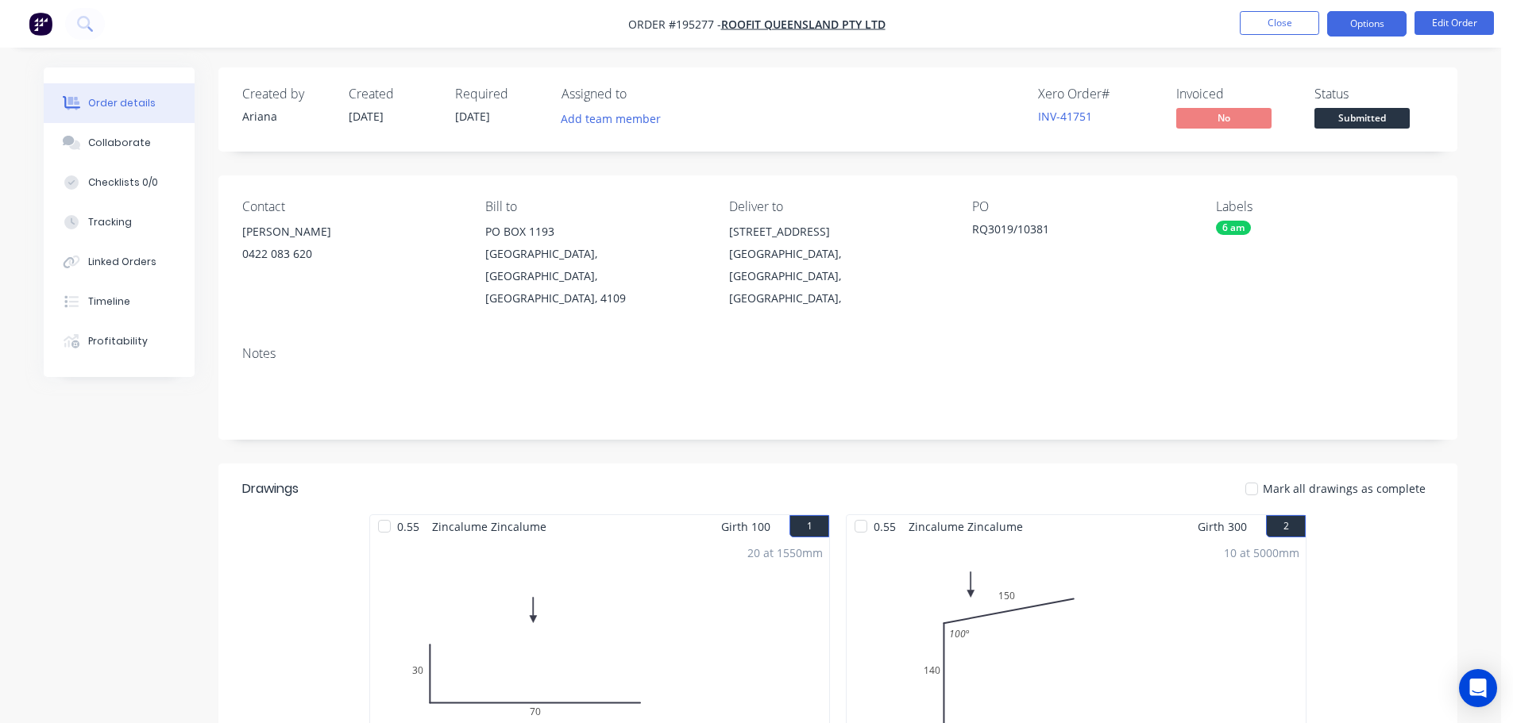
click at [1355, 24] on button "Options" at bounding box center [1366, 23] width 79 height 25
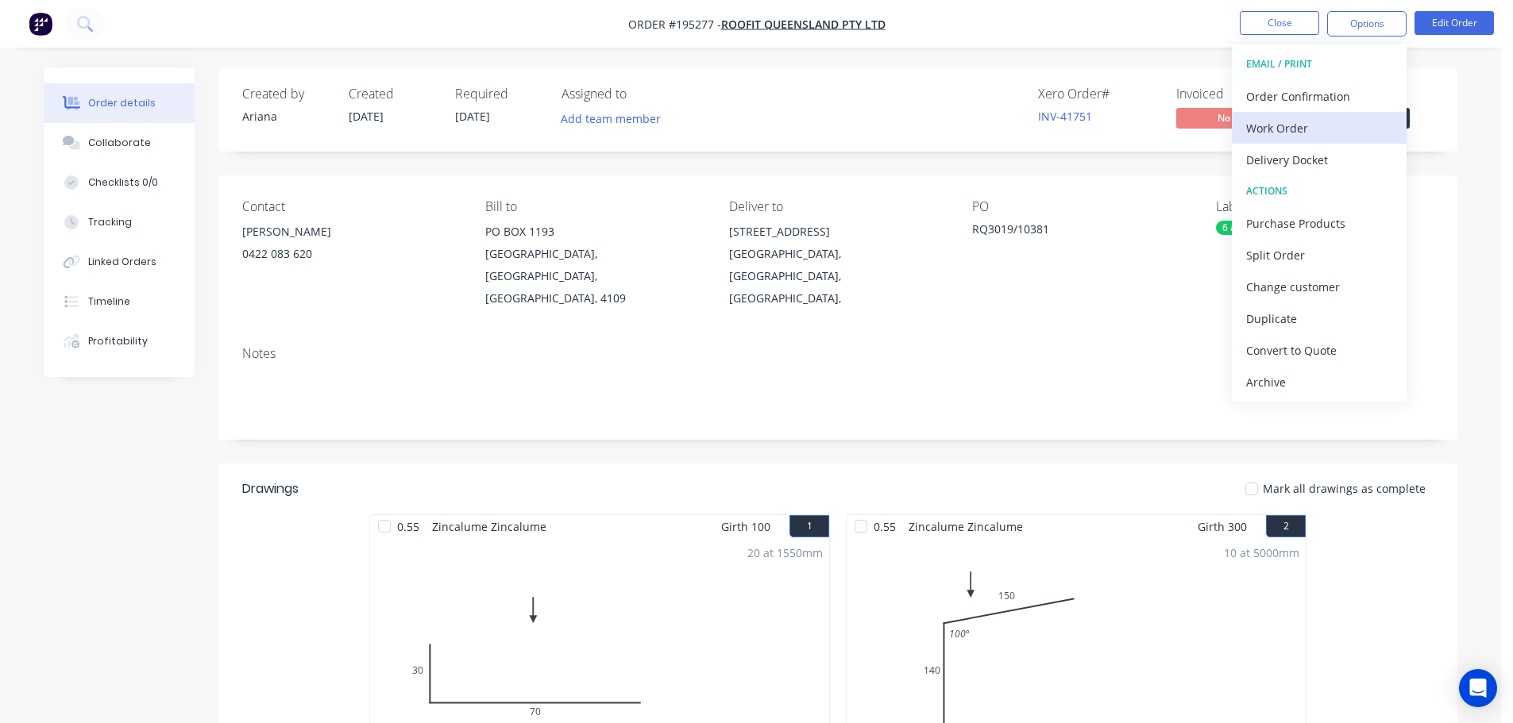
click at [1271, 121] on div "Work Order" at bounding box center [1319, 128] width 146 height 23
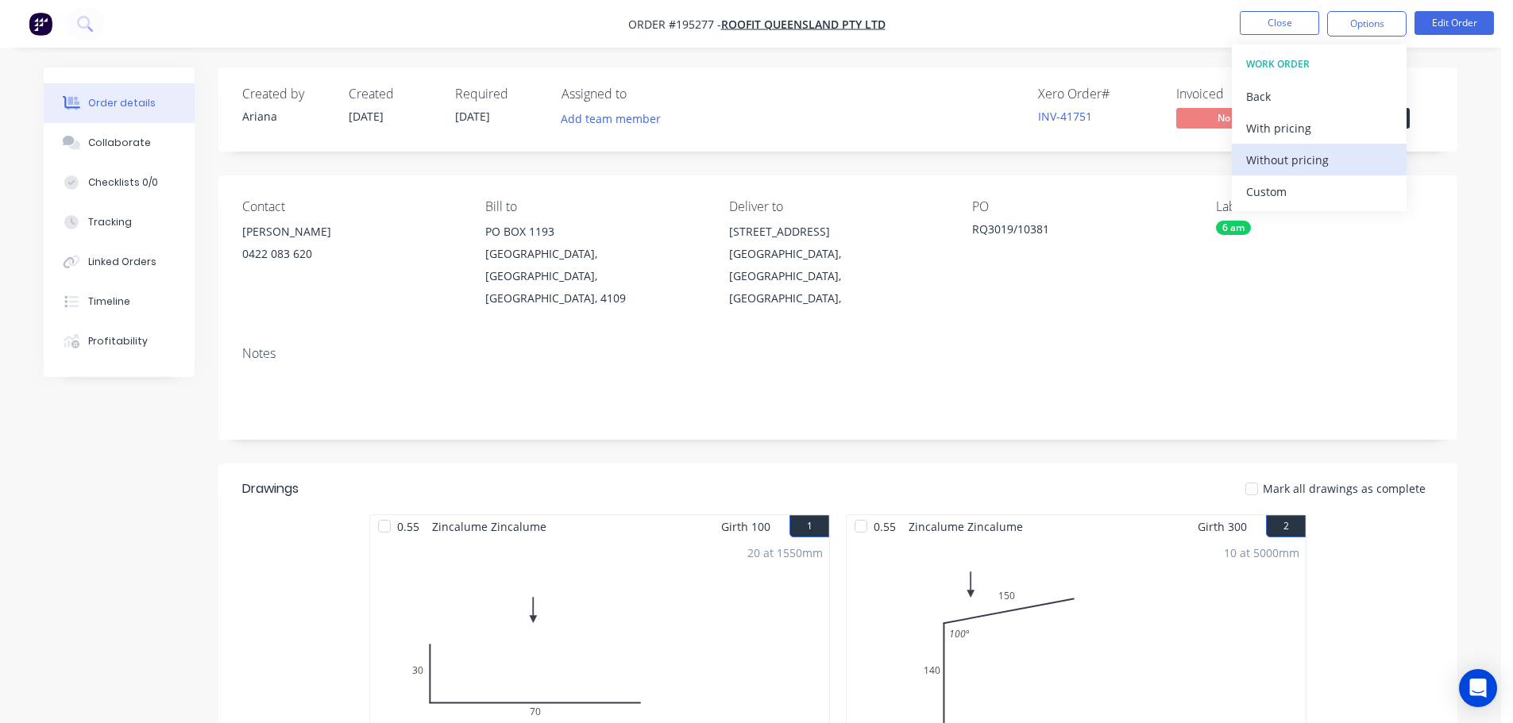
click at [1252, 155] on div "Without pricing" at bounding box center [1319, 160] width 146 height 23
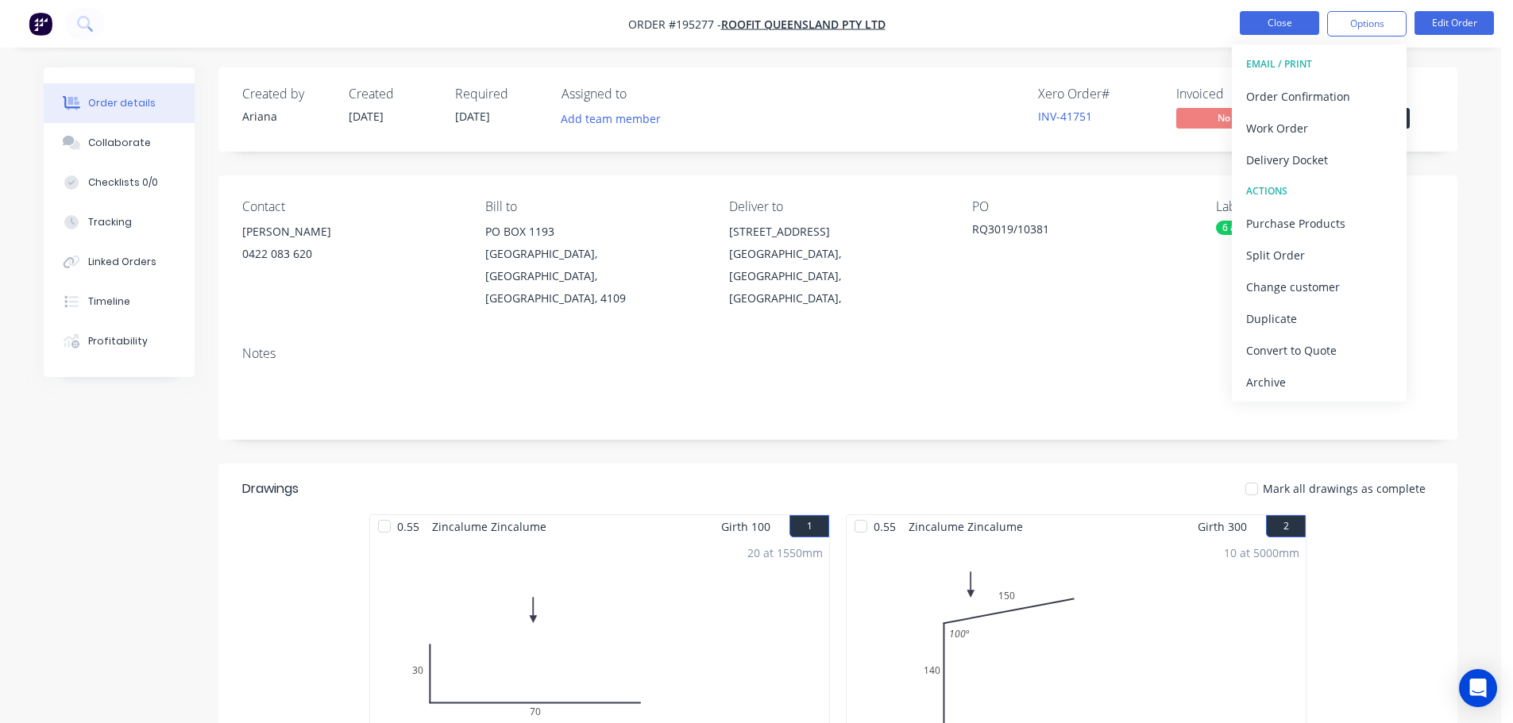
click at [1260, 19] on button "Close" at bounding box center [1279, 23] width 79 height 24
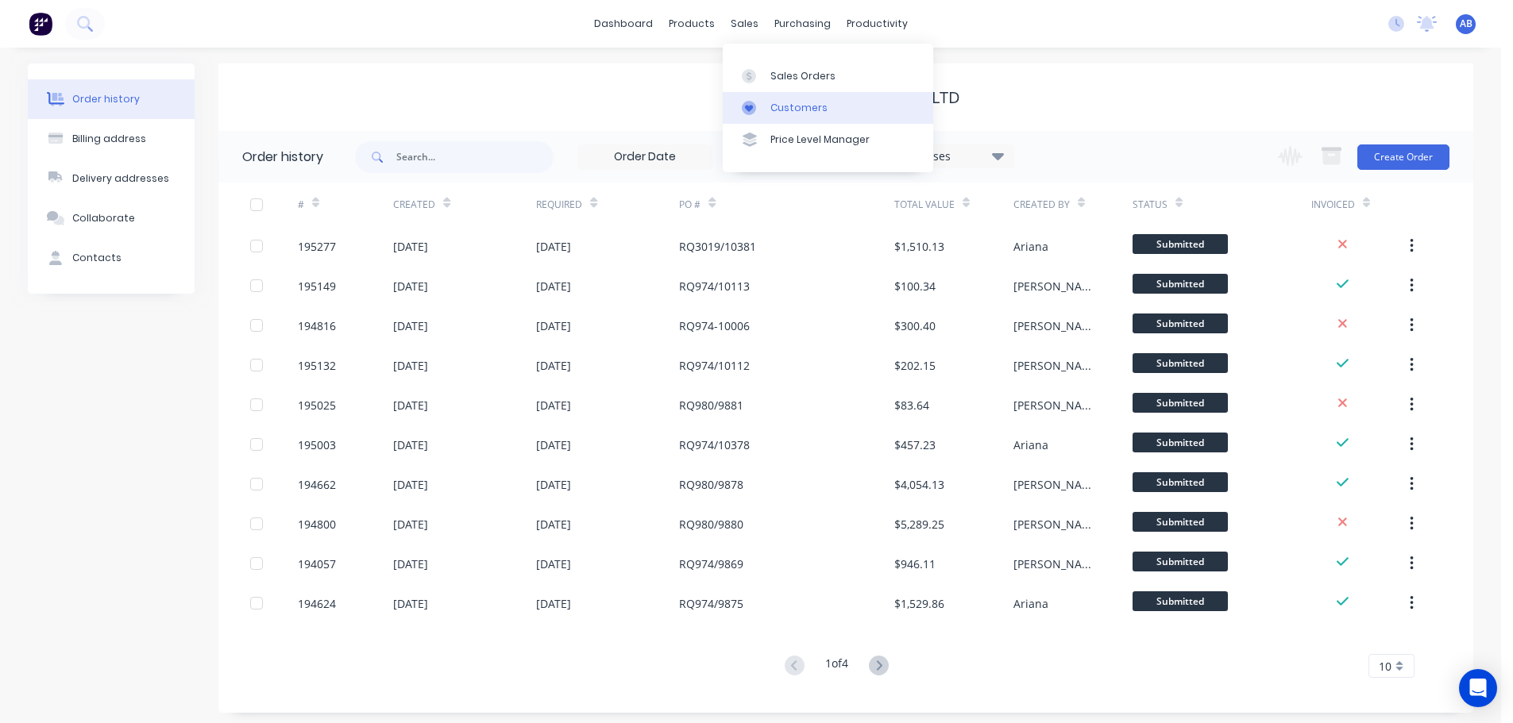
click at [777, 101] on div "Customers" at bounding box center [798, 108] width 57 height 14
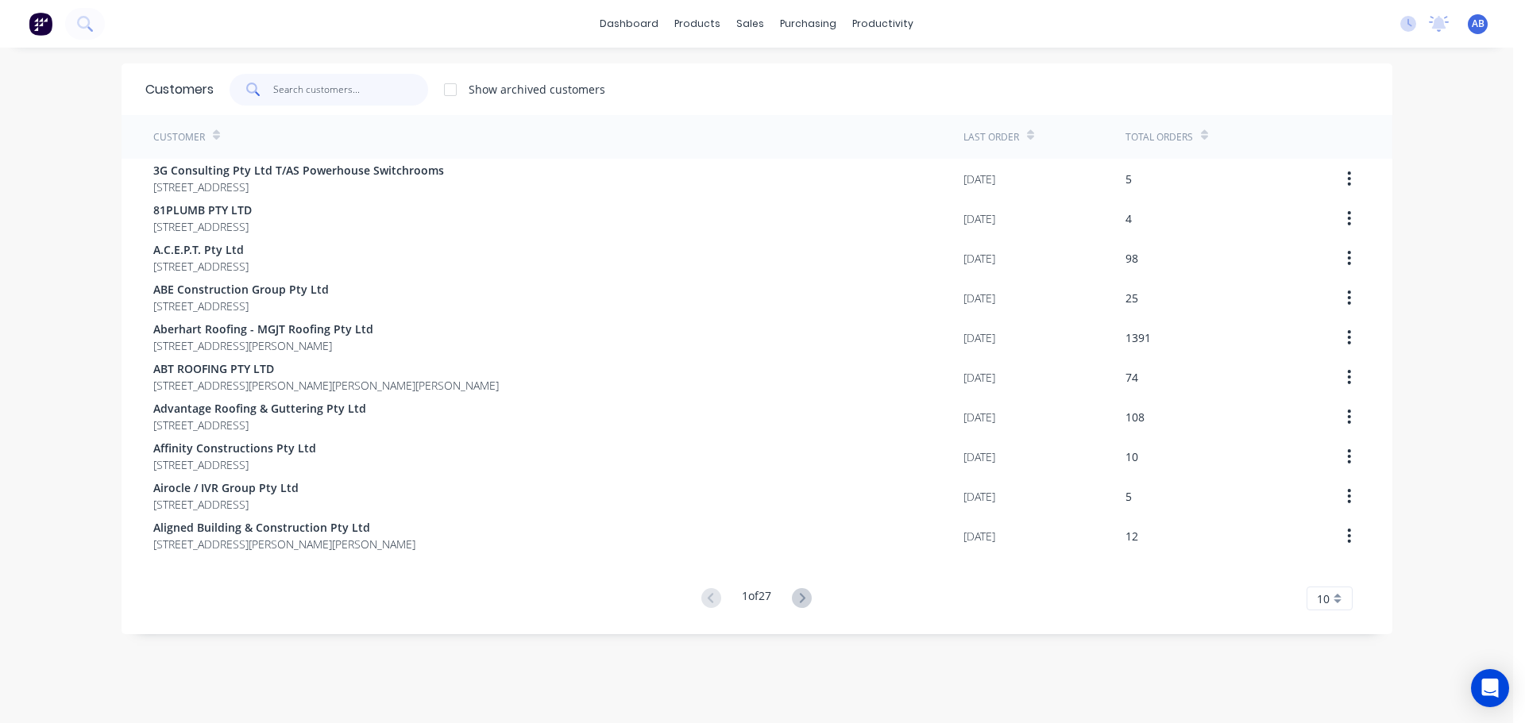
click at [345, 87] on input "text" at bounding box center [350, 90] width 155 height 32
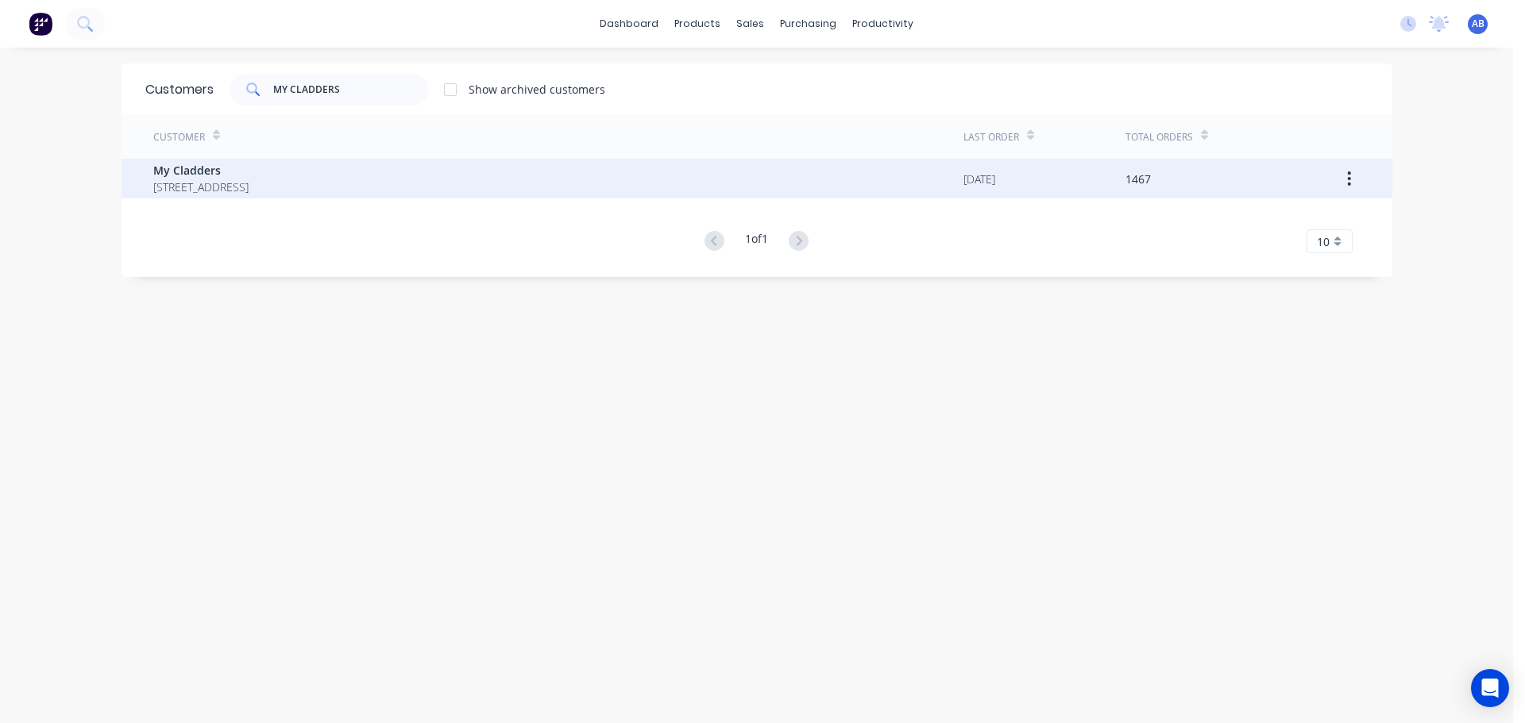
click at [200, 177] on span "My Cladders" at bounding box center [200, 170] width 95 height 17
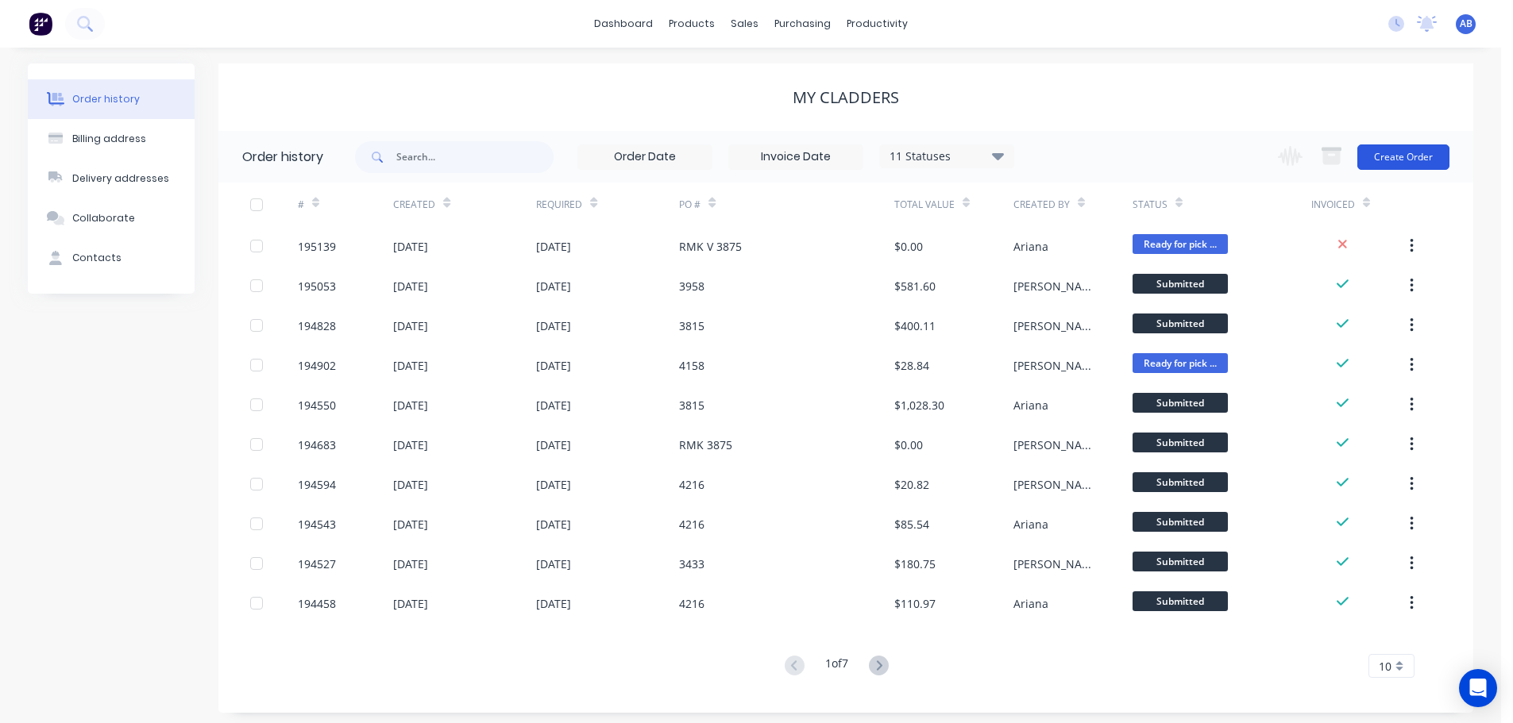
click at [1422, 158] on button "Create Order" at bounding box center [1403, 157] width 92 height 25
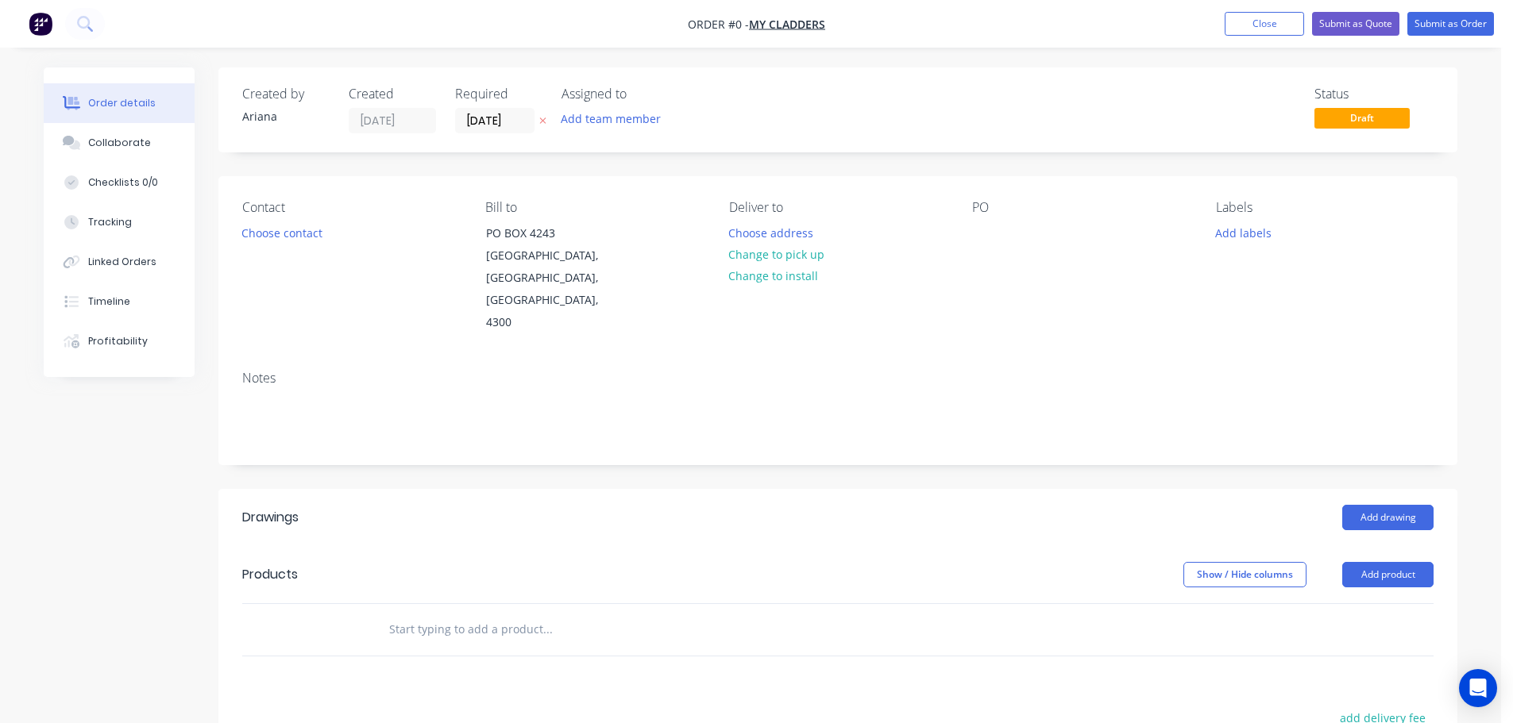
click at [484, 110] on label "[DATE]" at bounding box center [494, 120] width 79 height 25
click at [484, 110] on input "[DATE]" at bounding box center [495, 121] width 78 height 24
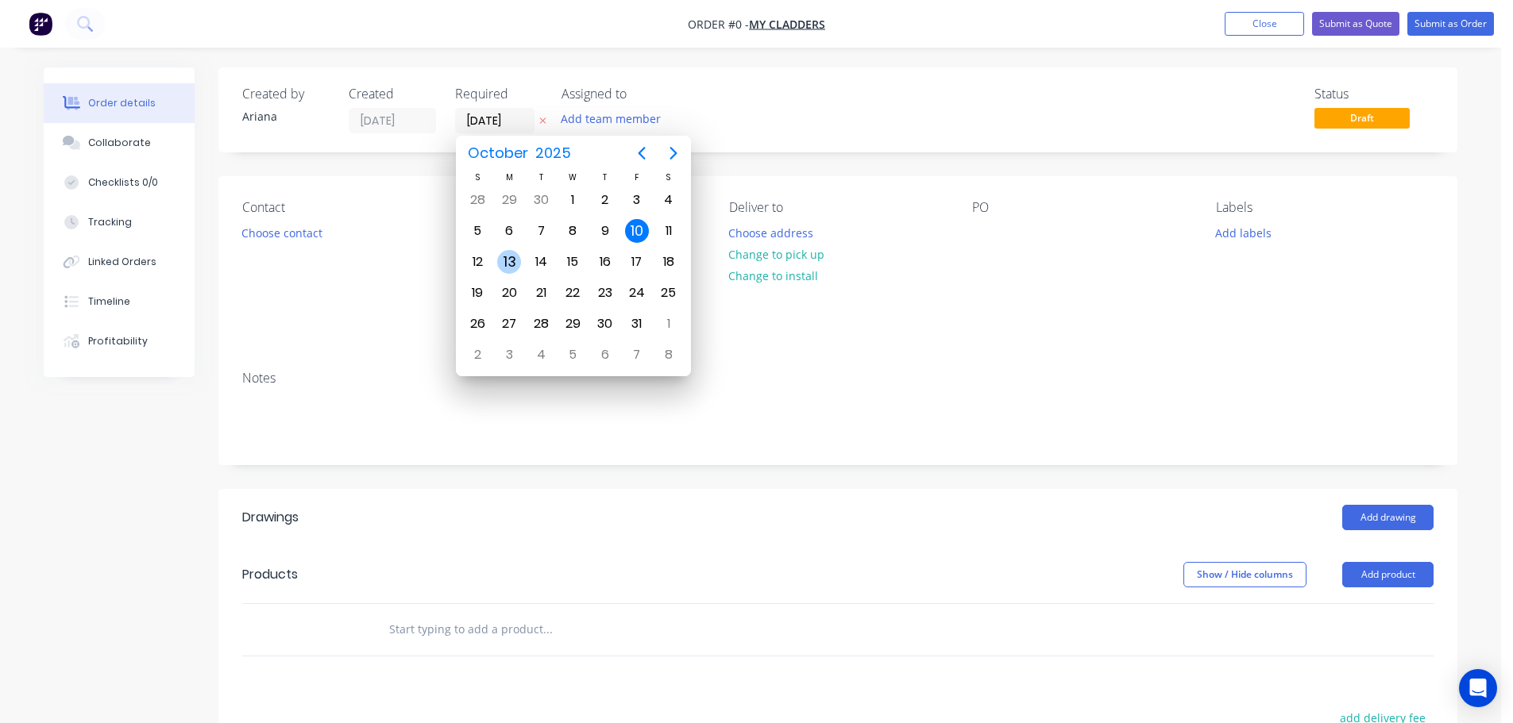
click at [507, 259] on div "13" at bounding box center [509, 262] width 24 height 24
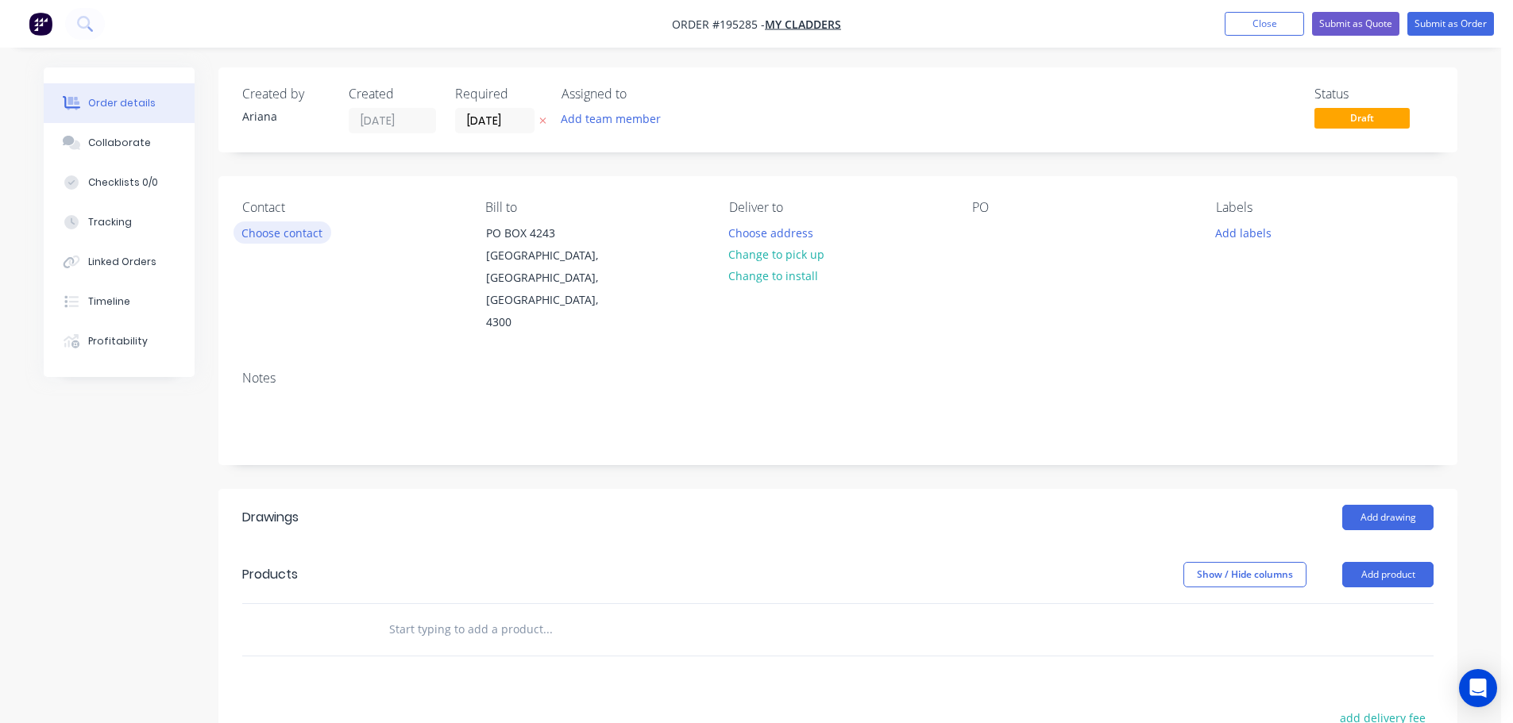
click at [300, 231] on button "Choose contact" at bounding box center [282, 232] width 98 height 21
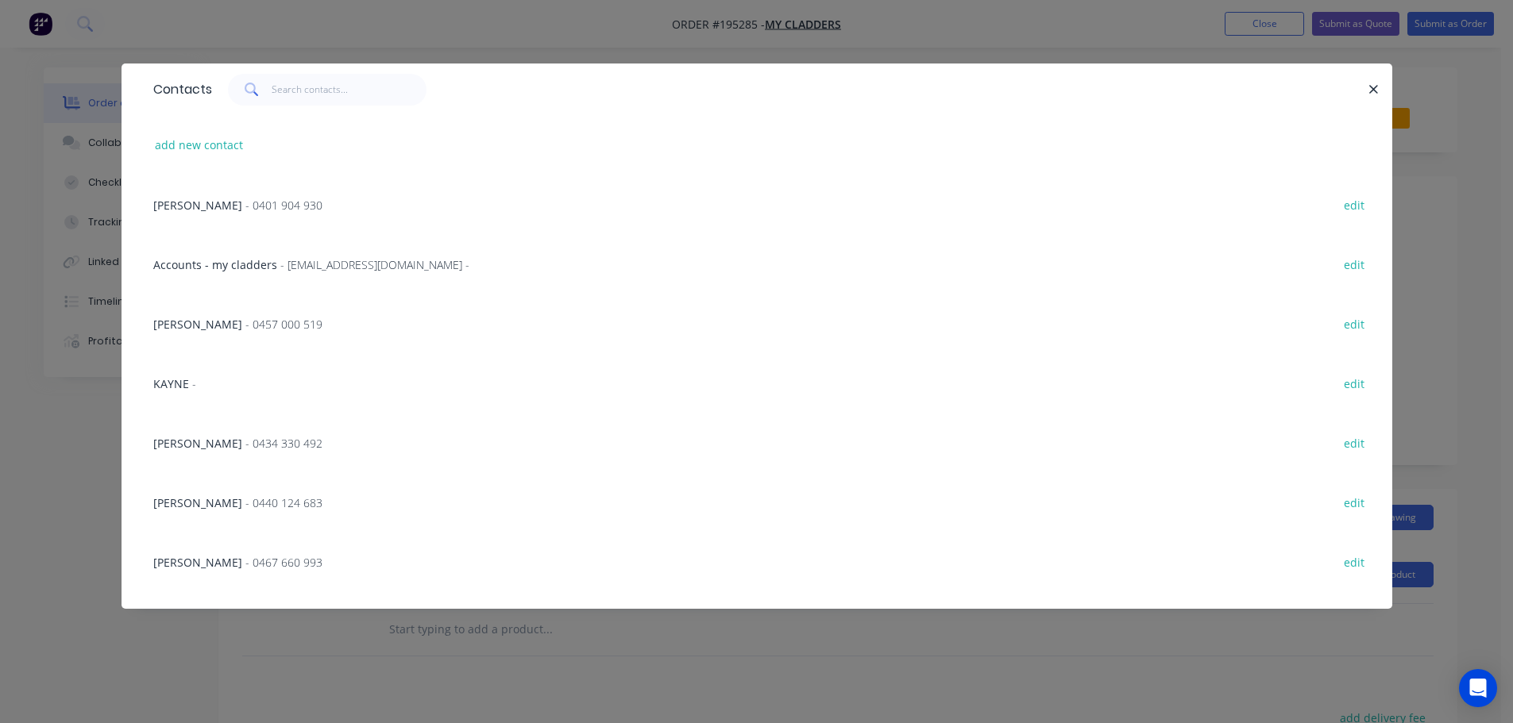
click at [245, 442] on span "- 0434 330 492" at bounding box center [283, 443] width 77 height 15
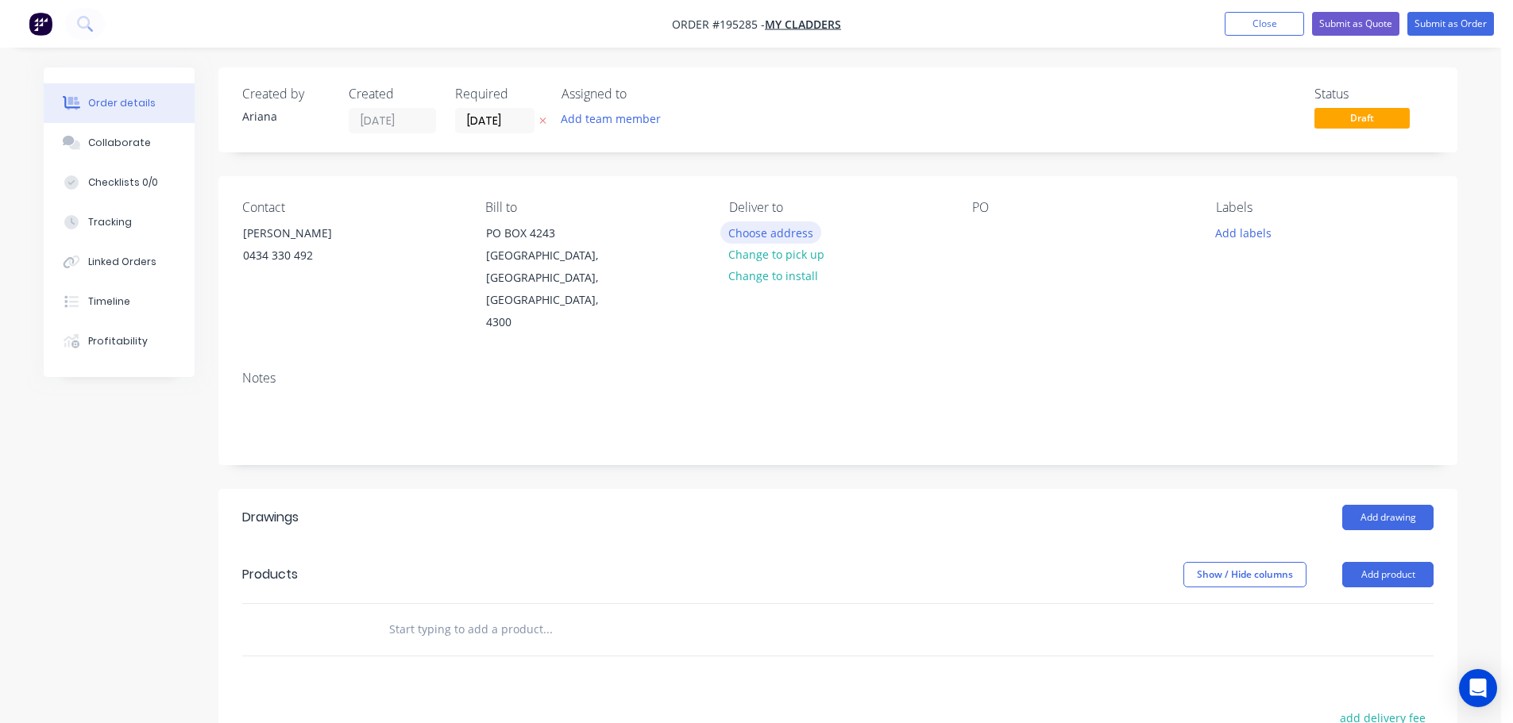
click at [765, 233] on button "Choose address" at bounding box center [771, 232] width 102 height 21
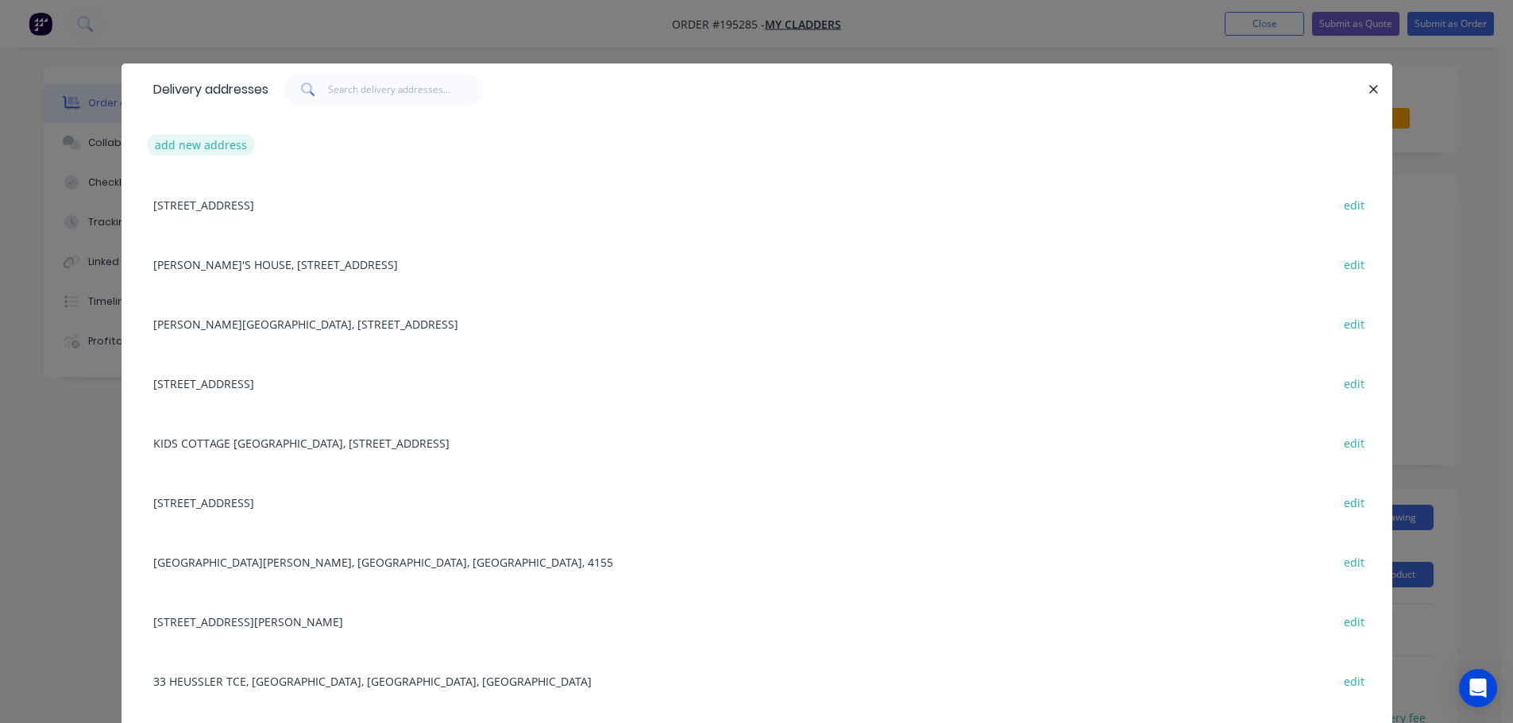
click at [179, 141] on button "add new address" at bounding box center [201, 144] width 109 height 21
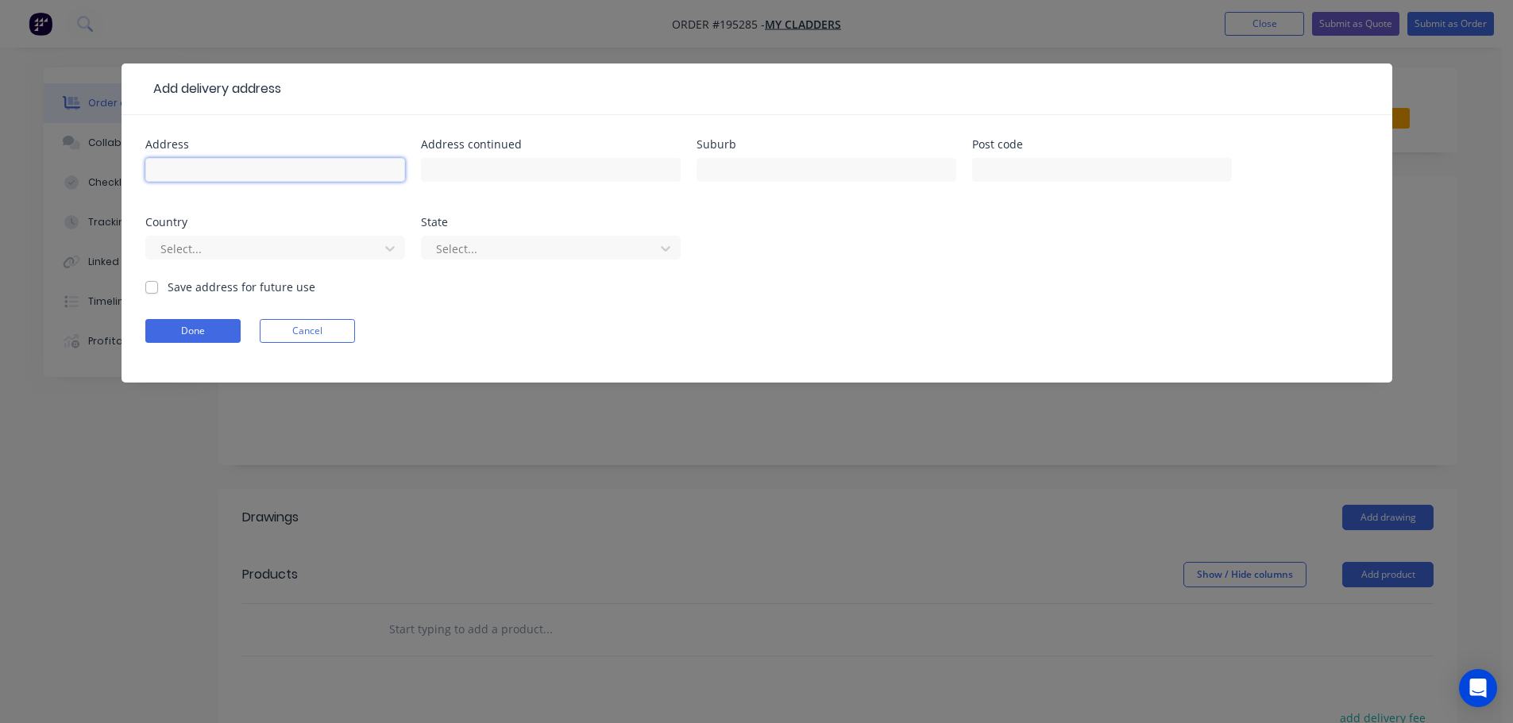
click at [207, 168] on input "text" at bounding box center [275, 170] width 260 height 24
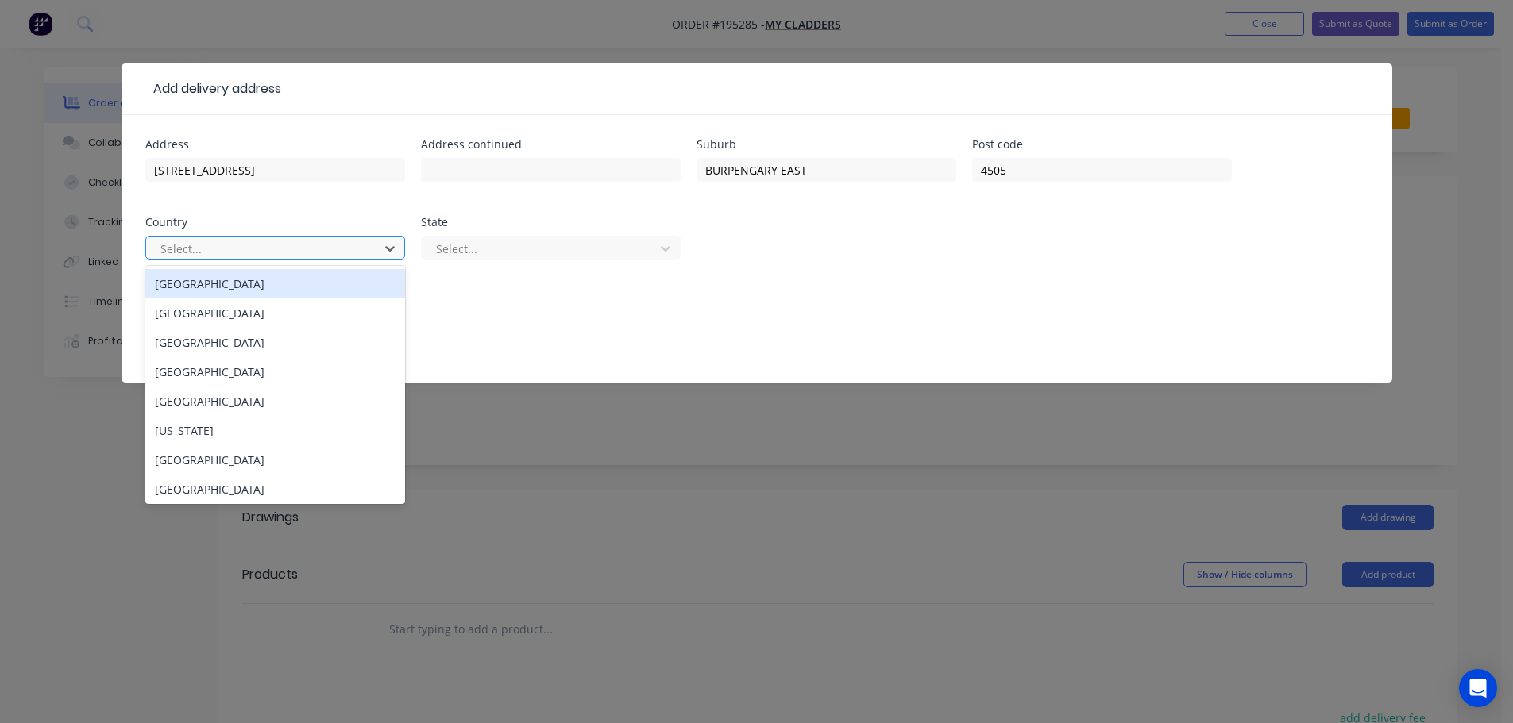
click at [197, 286] on div "[GEOGRAPHIC_DATA]" at bounding box center [275, 283] width 260 height 29
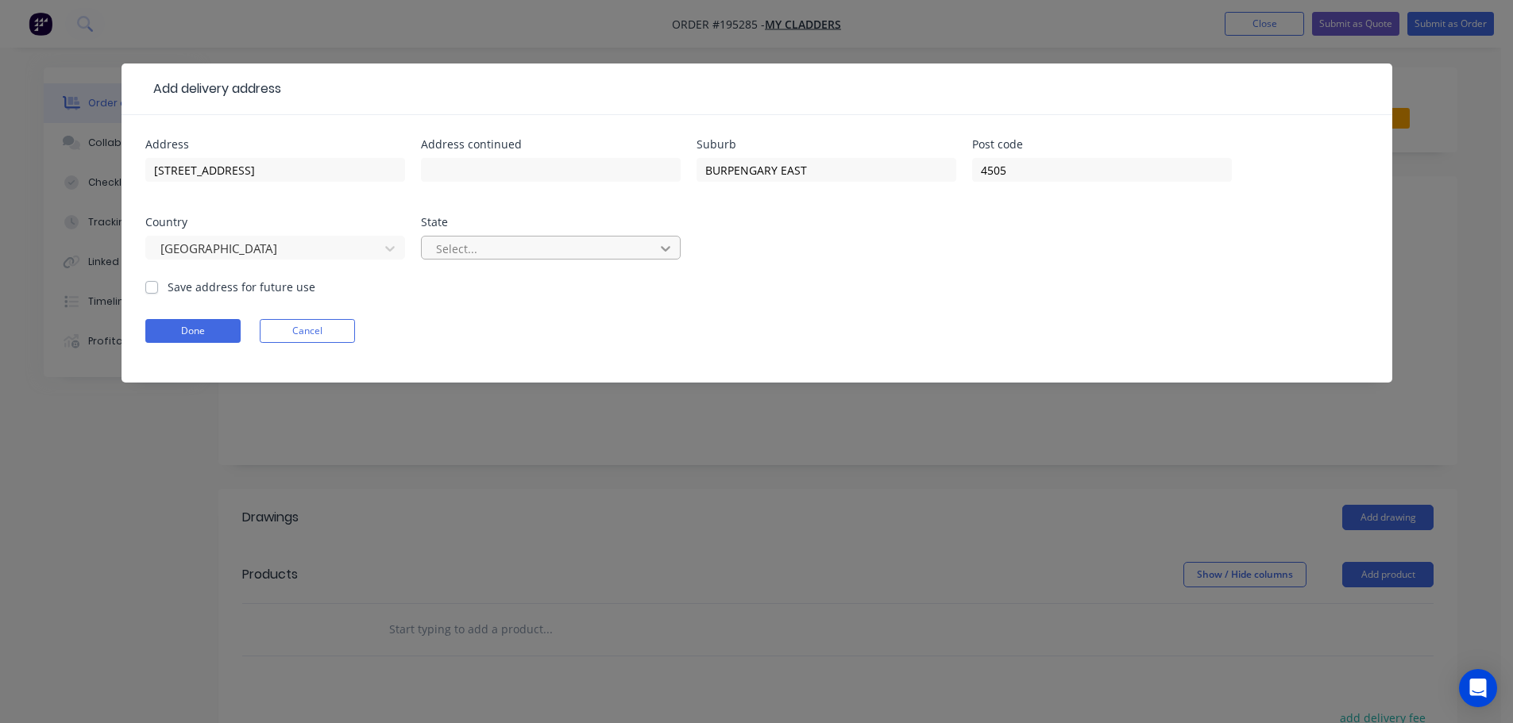
click at [670, 246] on icon at bounding box center [666, 249] width 16 height 16
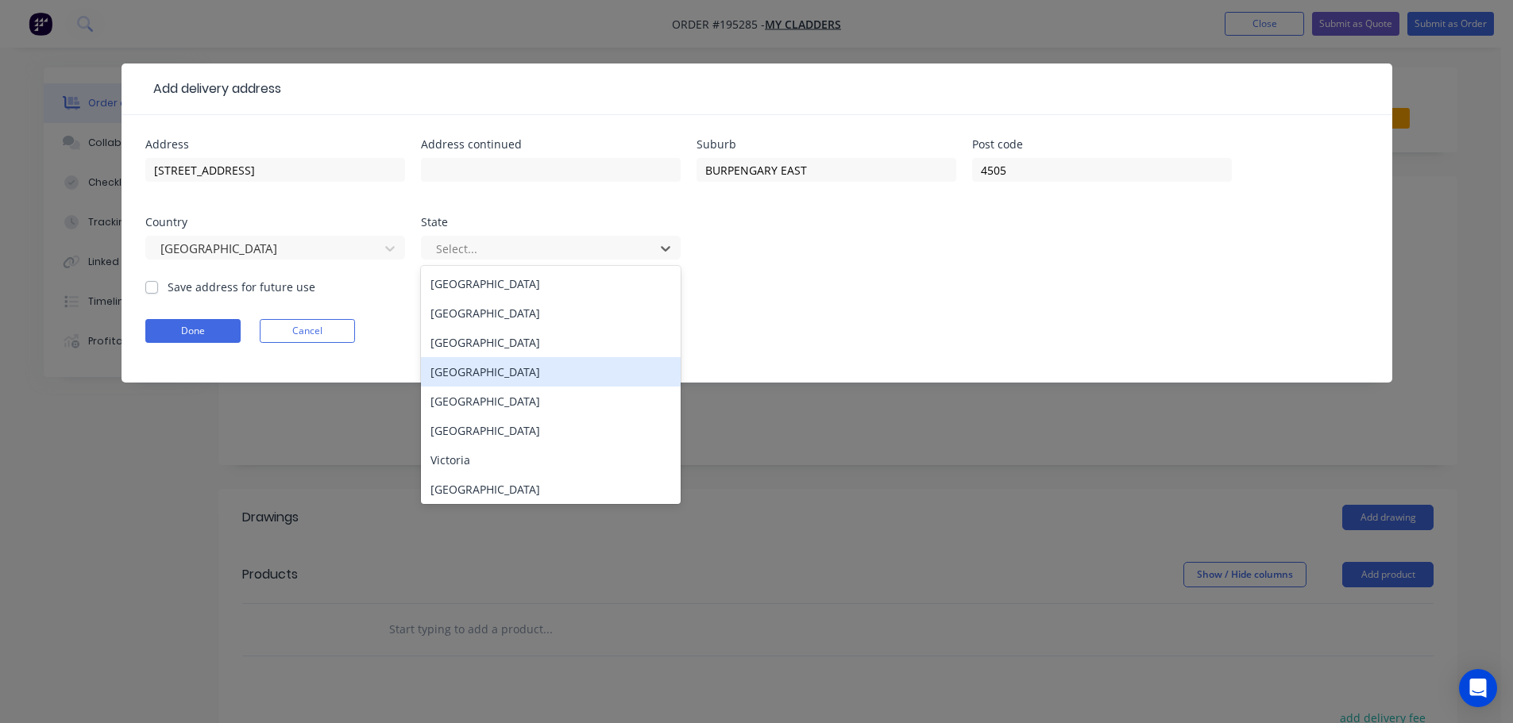
click at [477, 372] on div "[GEOGRAPHIC_DATA]" at bounding box center [551, 371] width 260 height 29
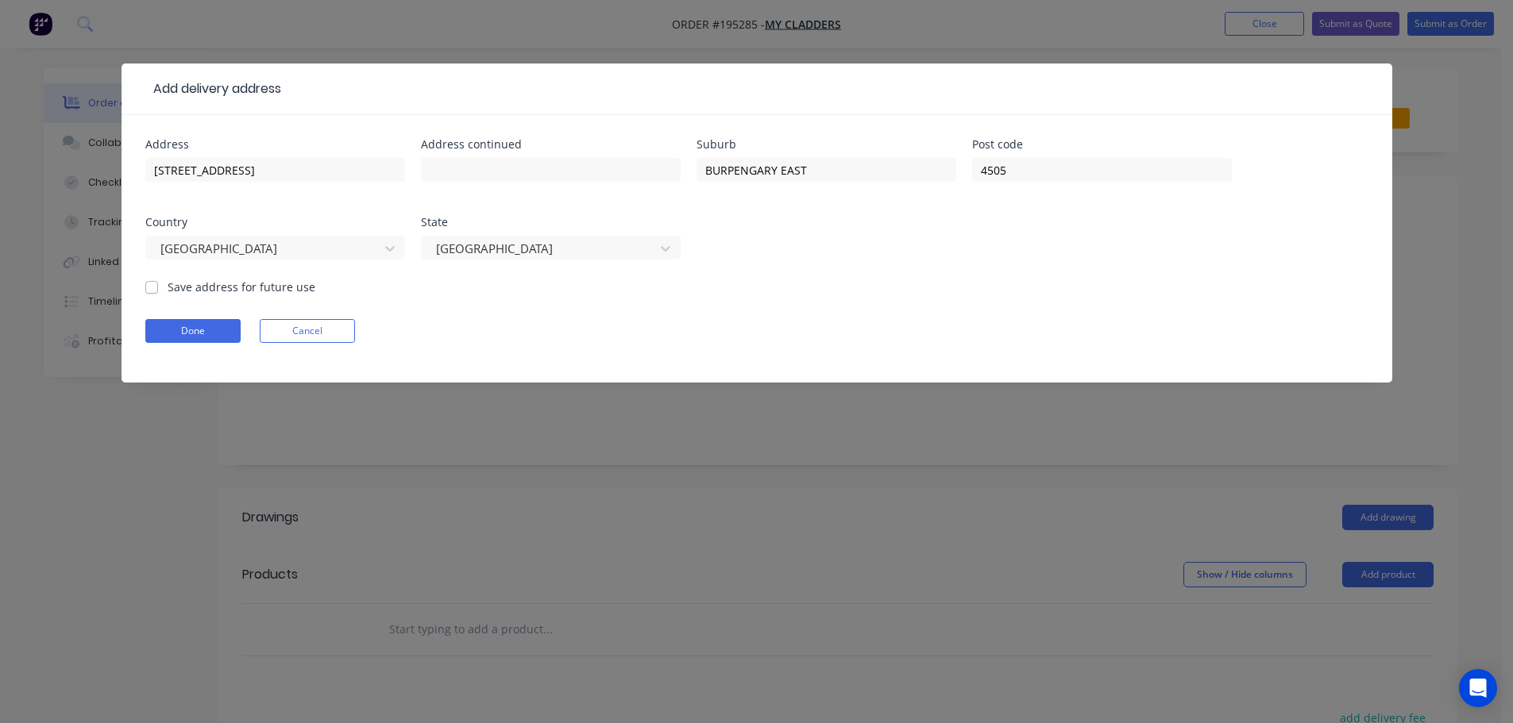
click at [827, 315] on form "Address [STREET_ADDRESS] Save address for future use Done Cancel" at bounding box center [756, 261] width 1223 height 244
click at [199, 330] on button "Done" at bounding box center [192, 331] width 95 height 24
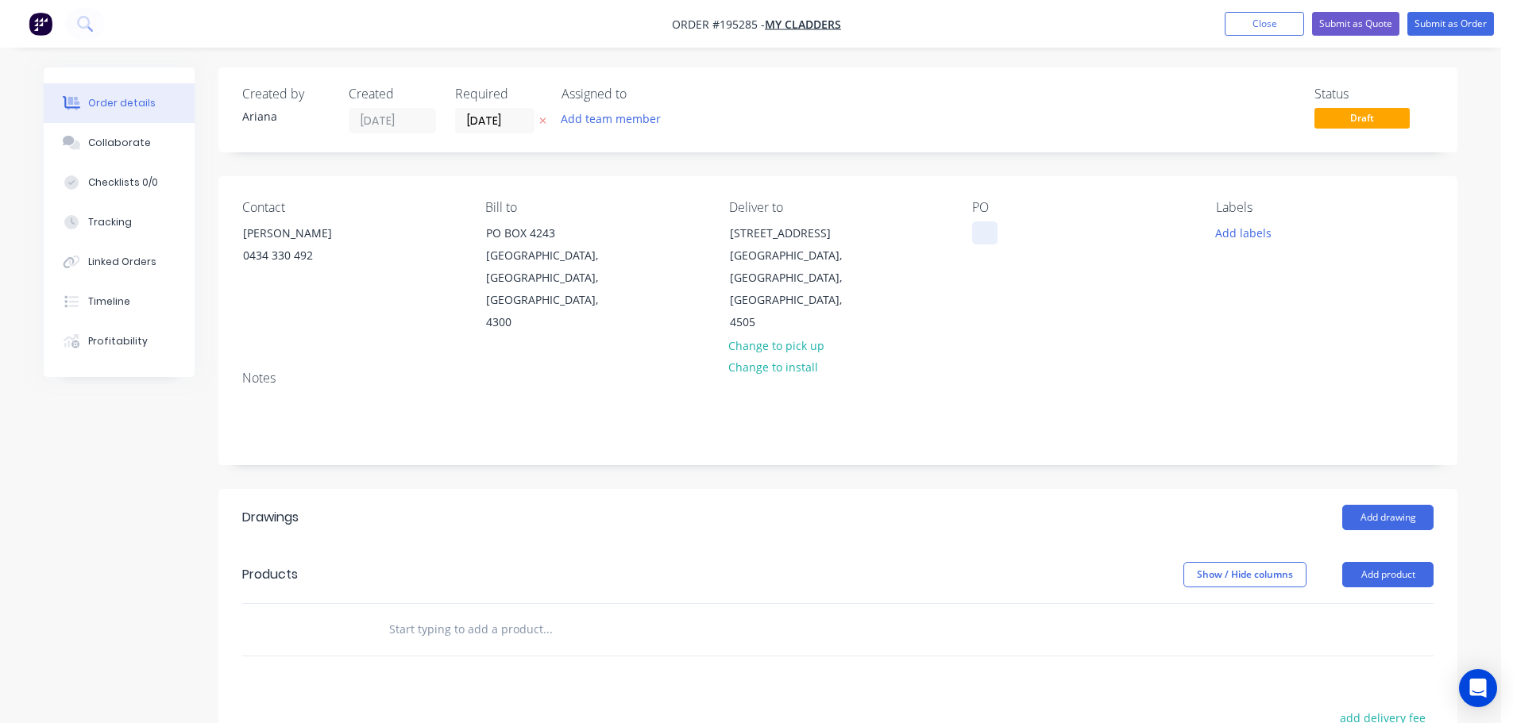
click at [987, 231] on div at bounding box center [984, 233] width 25 height 23
click at [1061, 275] on div "PO 4158" at bounding box center [1081, 267] width 218 height 134
click at [1397, 562] on button "Add product" at bounding box center [1387, 574] width 91 height 25
click at [1376, 604] on div "Product catalogue" at bounding box center [1358, 615] width 122 height 23
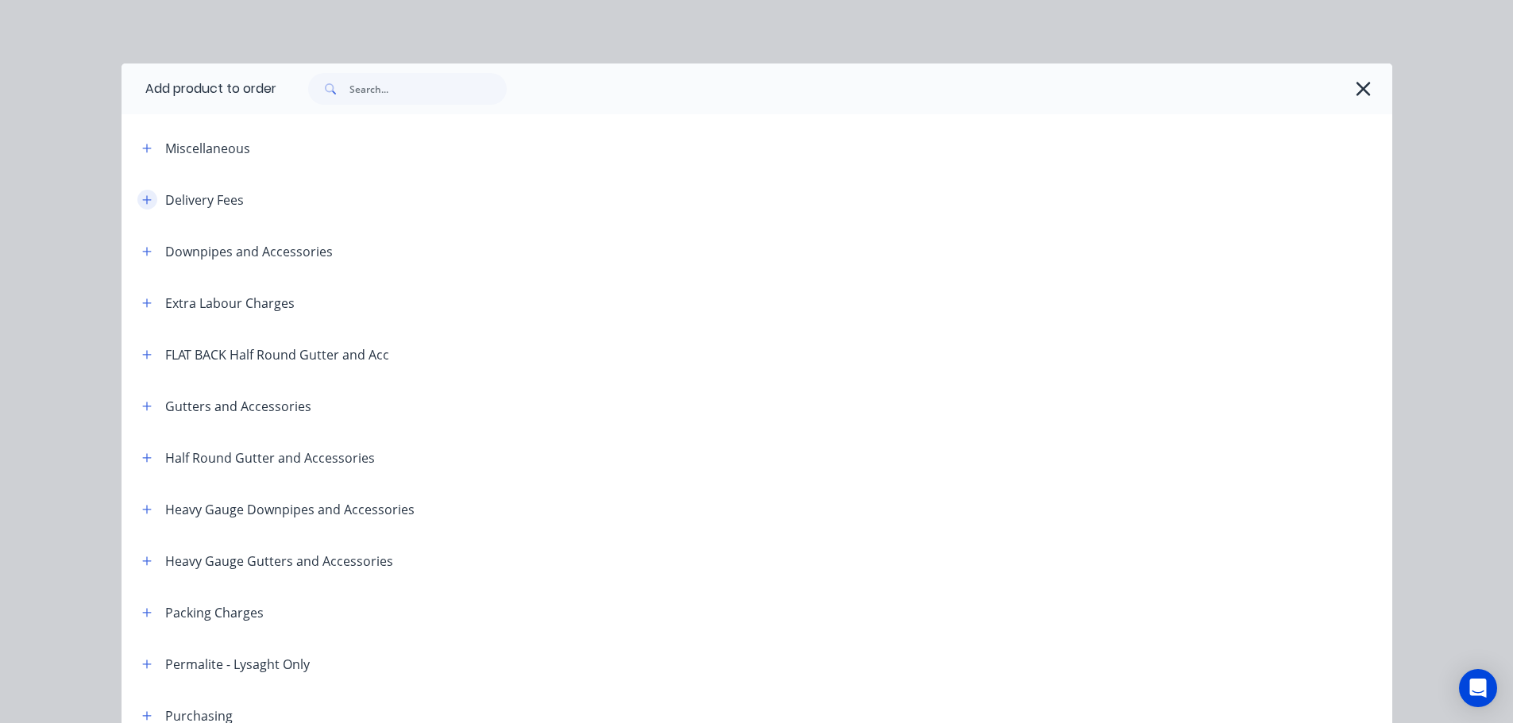
click at [142, 196] on icon "button" at bounding box center [147, 200] width 10 height 11
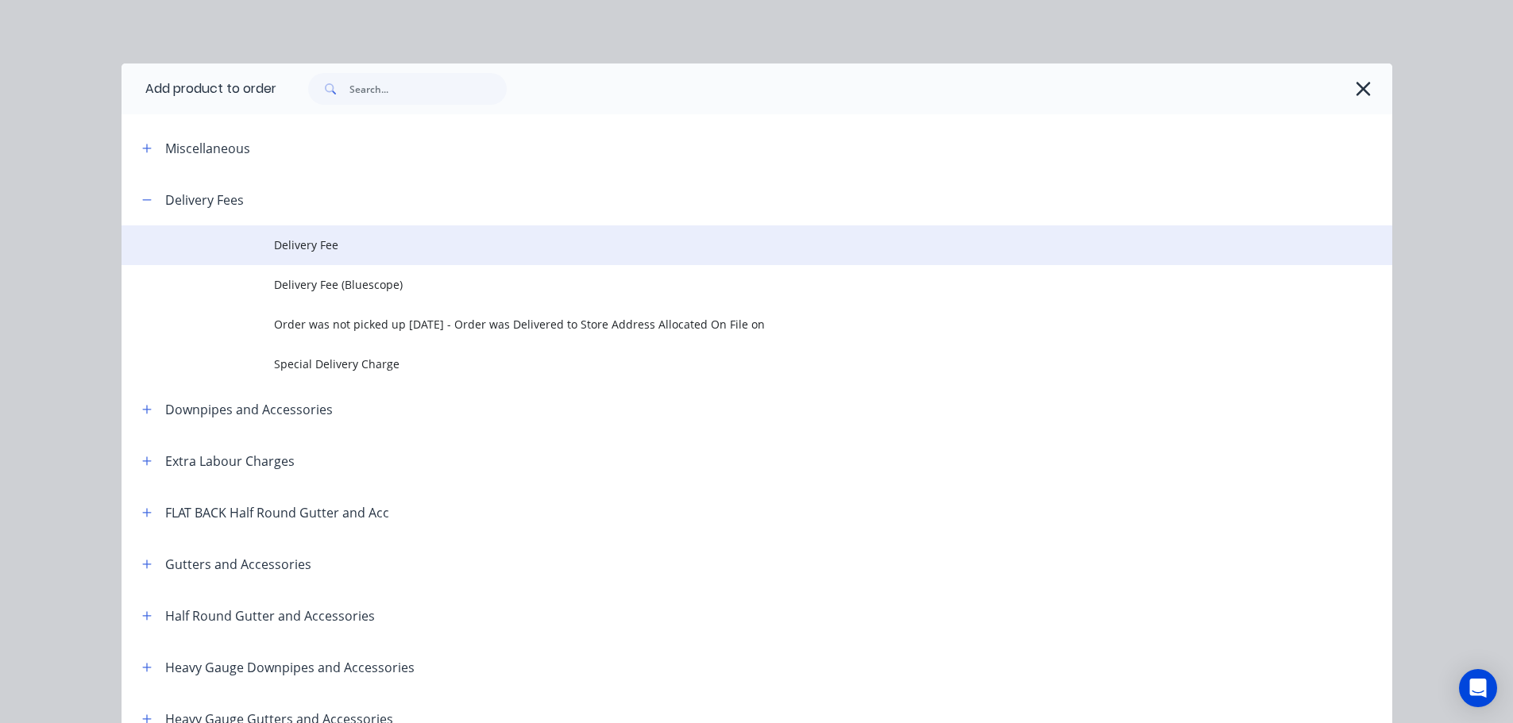
click at [322, 240] on span "Delivery Fee" at bounding box center [721, 245] width 894 height 17
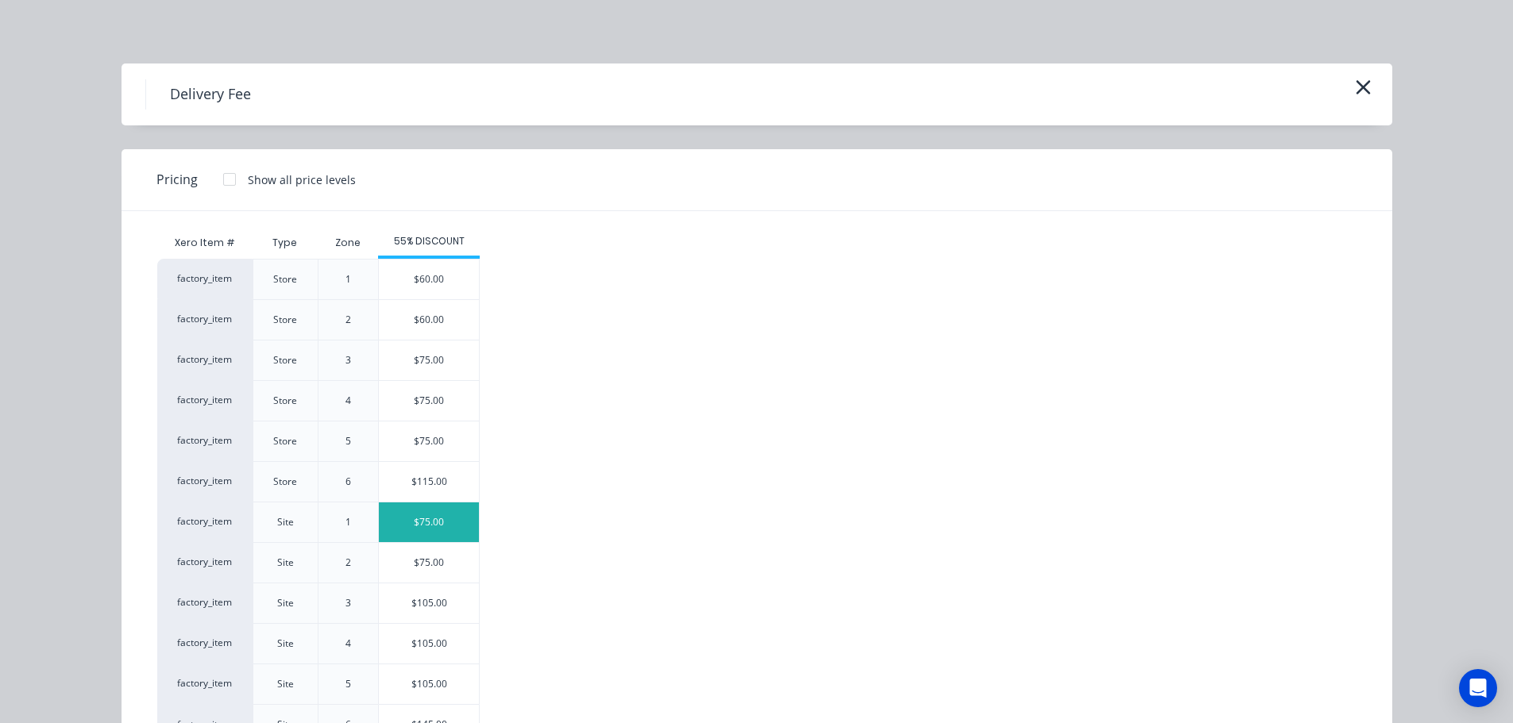
click at [434, 519] on div "$75.00" at bounding box center [429, 523] width 100 height 40
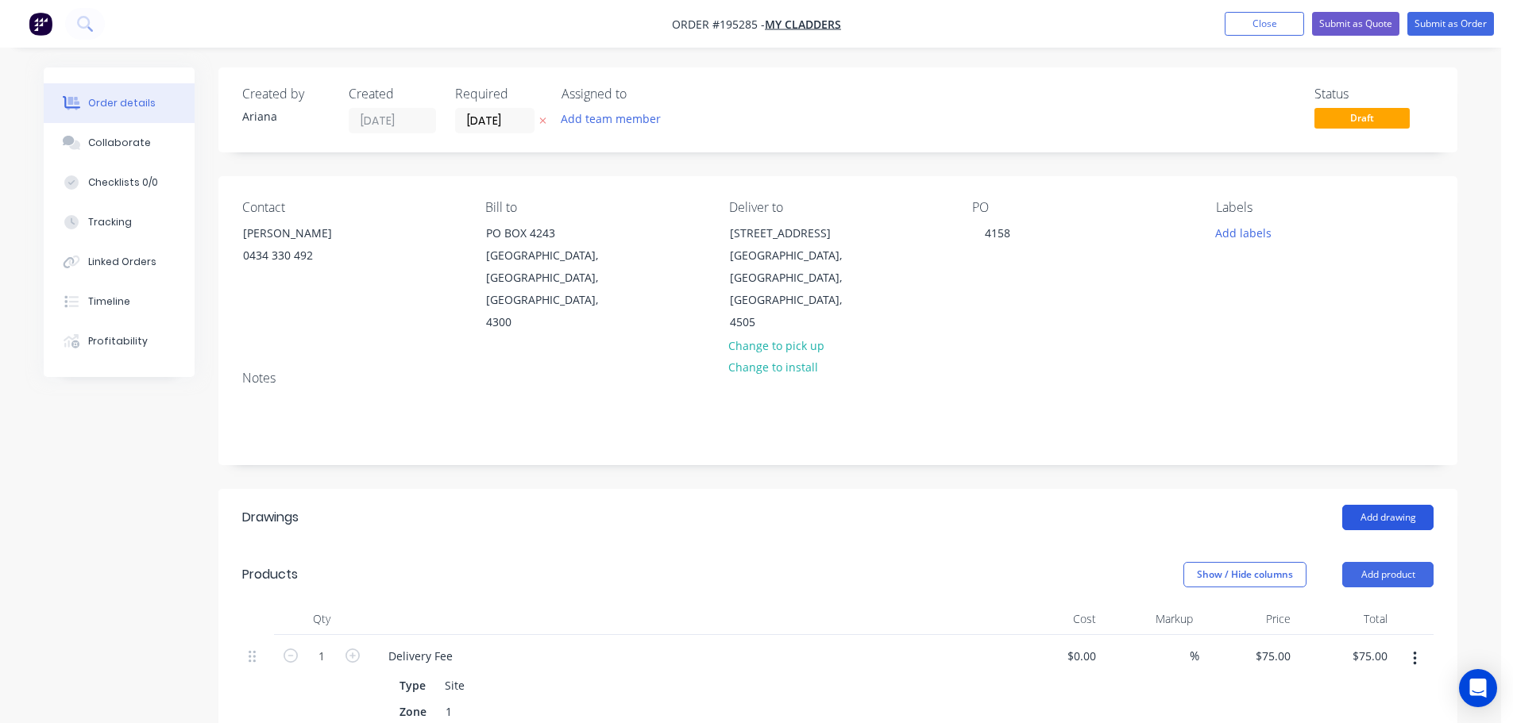
click at [1379, 505] on button "Add drawing" at bounding box center [1387, 517] width 91 height 25
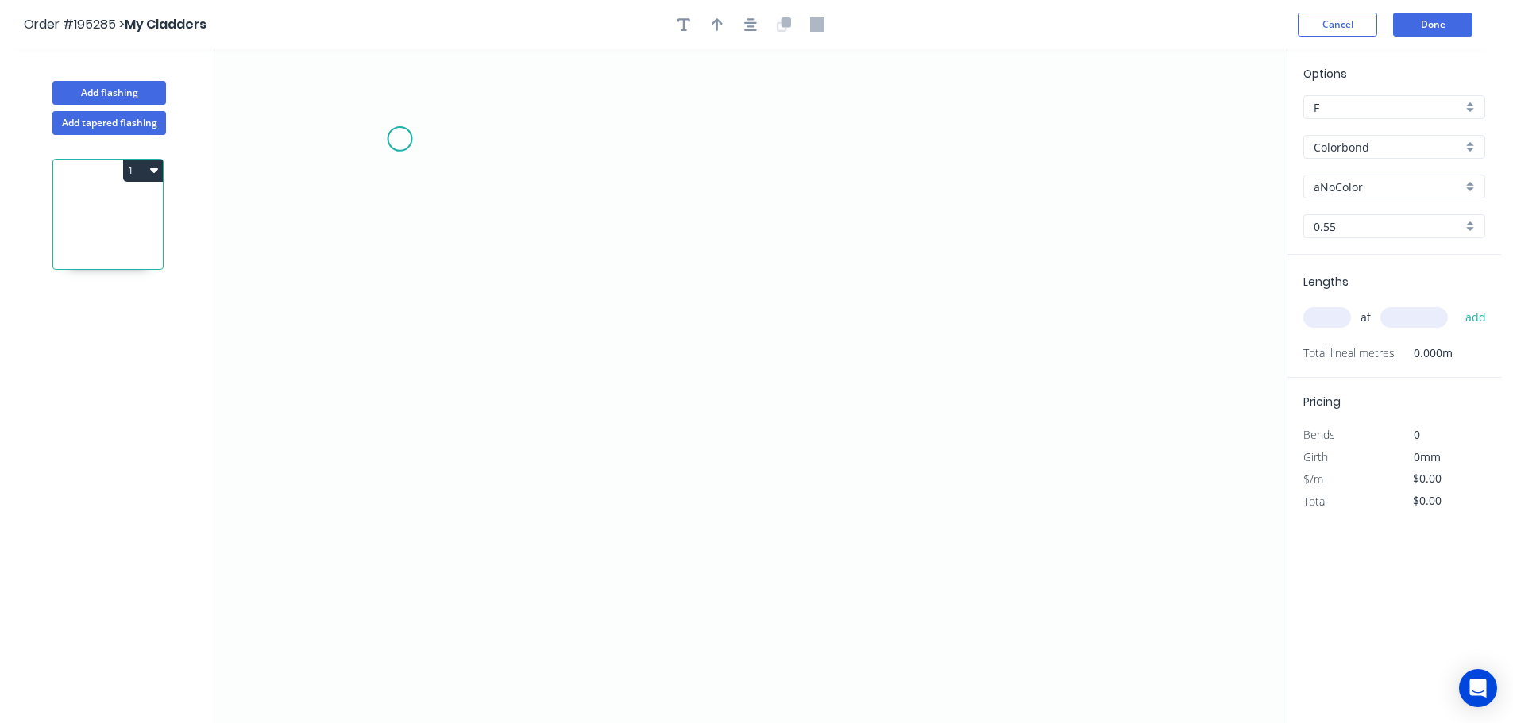
click at [399, 139] on icon "0" at bounding box center [750, 386] width 1072 height 674
click at [384, 429] on icon "0" at bounding box center [750, 386] width 1072 height 674
click at [808, 434] on icon "0 ?" at bounding box center [750, 386] width 1072 height 674
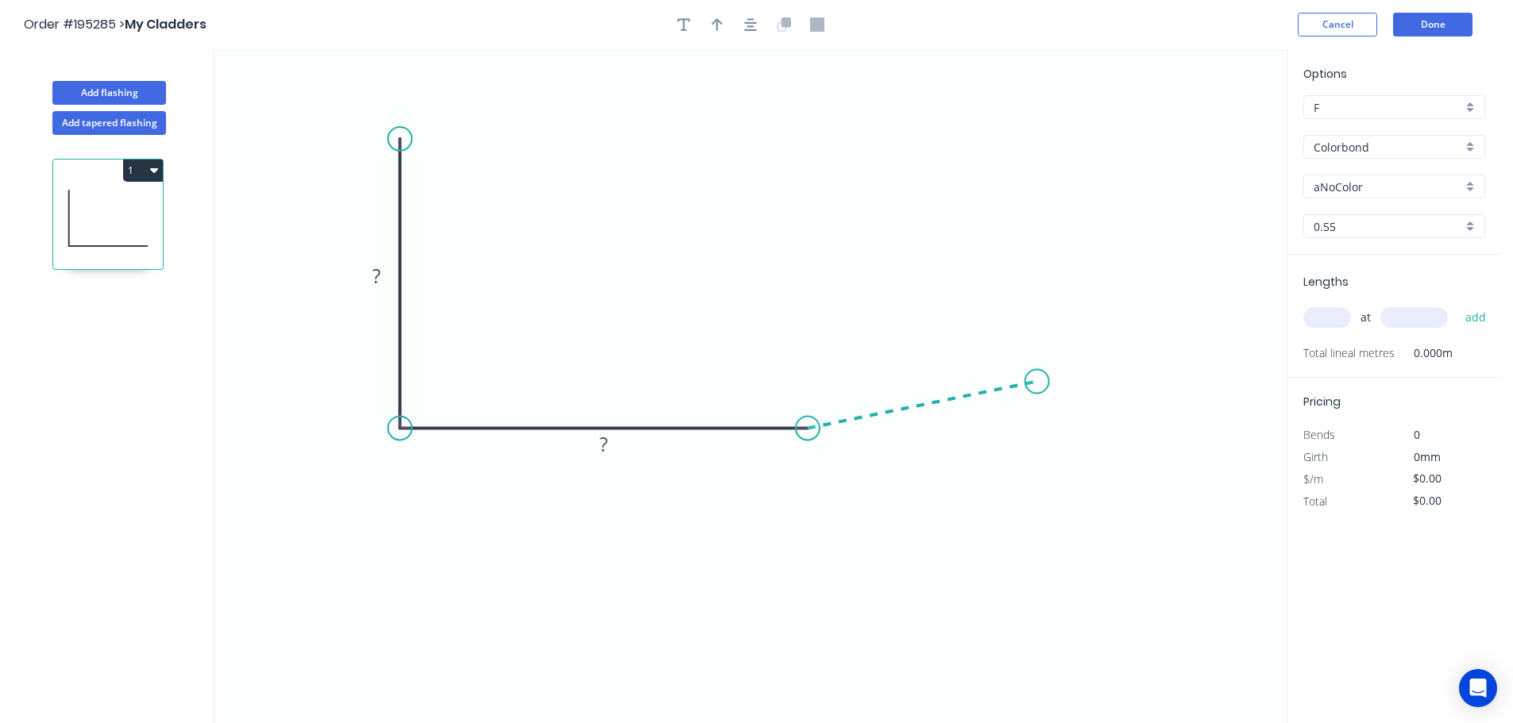
click at [1037, 382] on icon "0 ? ?" at bounding box center [750, 386] width 1072 height 674
click at [1135, 460] on icon "0 ? ? ? ? º" at bounding box center [750, 386] width 1072 height 674
click at [1135, 460] on circle at bounding box center [1134, 459] width 24 height 24
click at [380, 273] on rect at bounding box center [377, 277] width 32 height 22
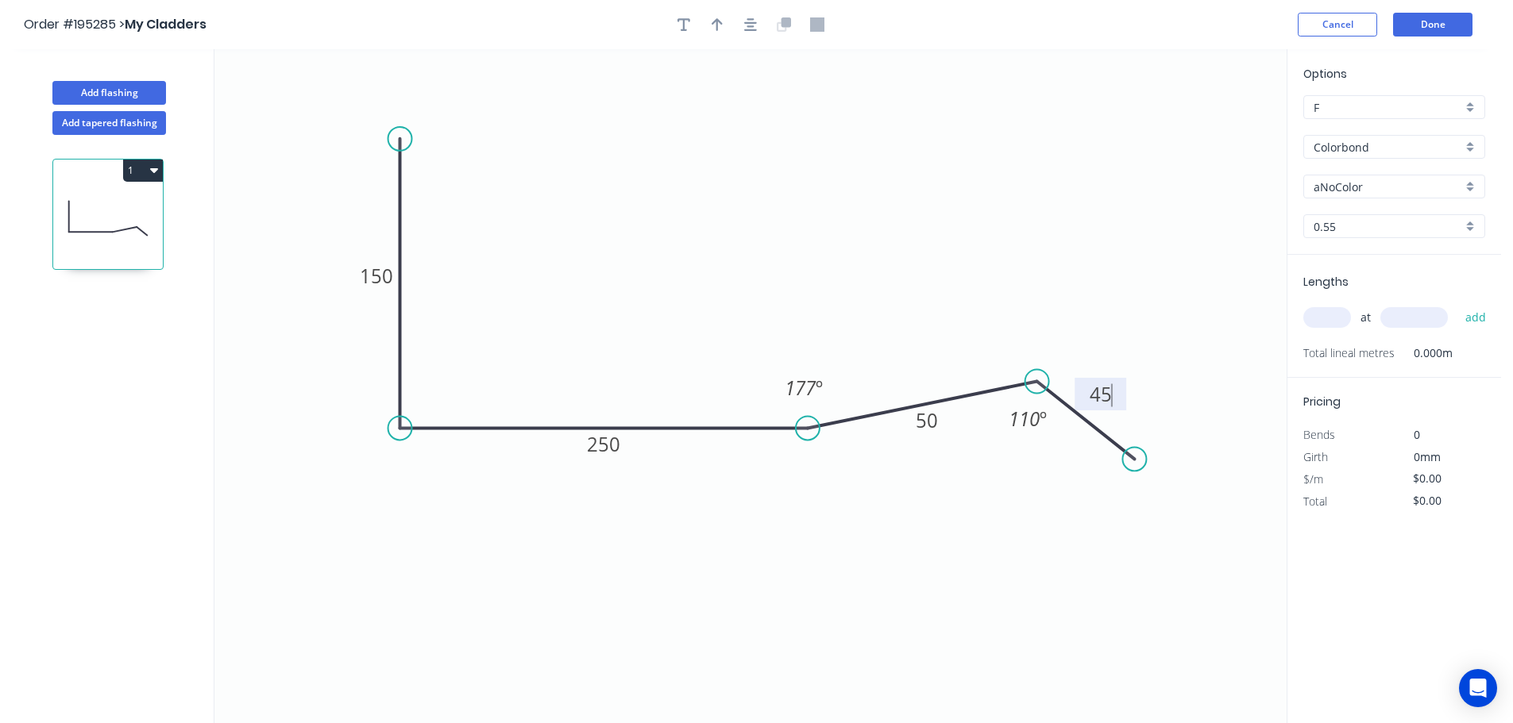
click at [891, 182] on icon "0 150 250 50 45 177 º 110 º" at bounding box center [750, 386] width 1072 height 674
click at [717, 21] on icon "button" at bounding box center [717, 24] width 11 height 13
drag, startPoint x: 1206, startPoint y: 125, endPoint x: 710, endPoint y: 203, distance: 502.4
click at [709, 203] on icon at bounding box center [702, 189] width 14 height 51
click at [1468, 147] on div "Colorbond" at bounding box center [1394, 147] width 182 height 24
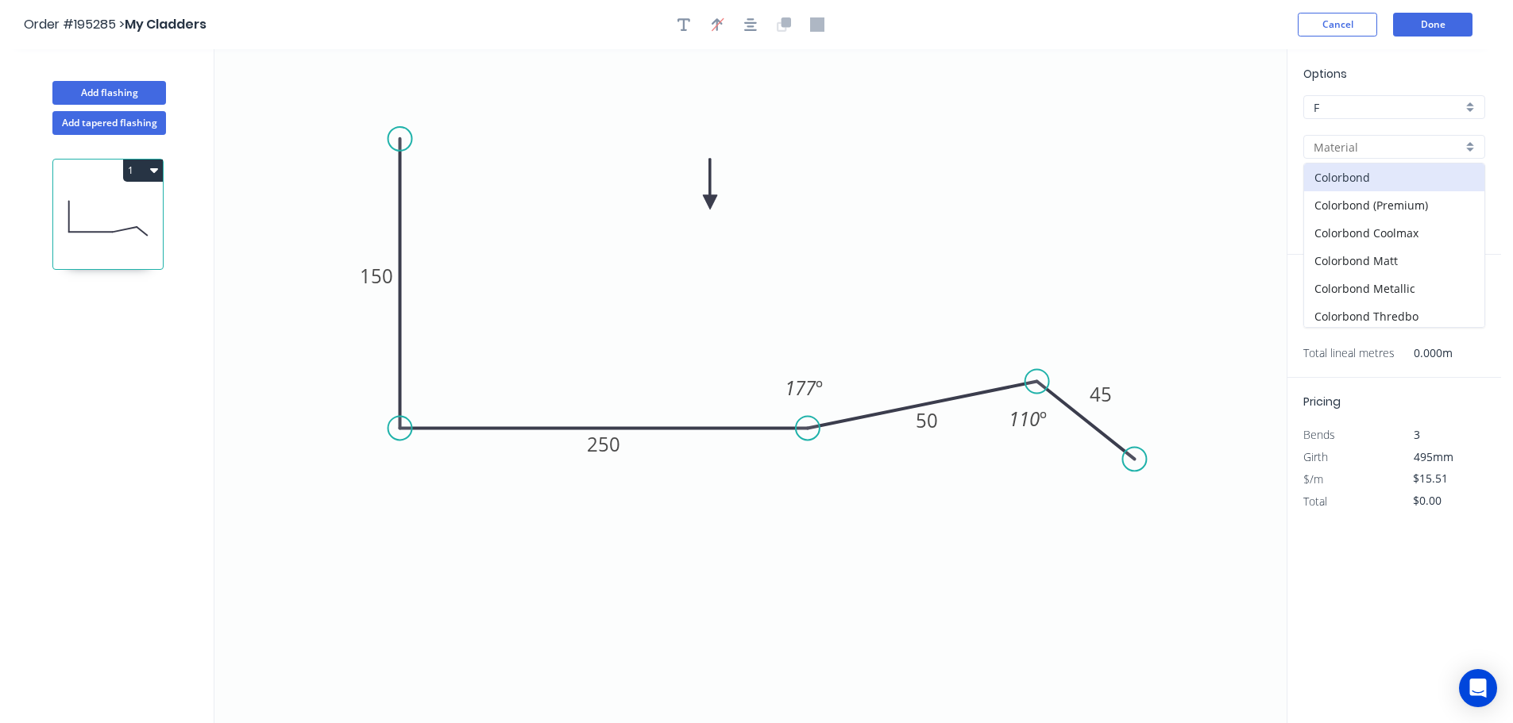
scroll to position [337, 0]
click at [1364, 281] on div "Zincalume" at bounding box center [1394, 286] width 180 height 28
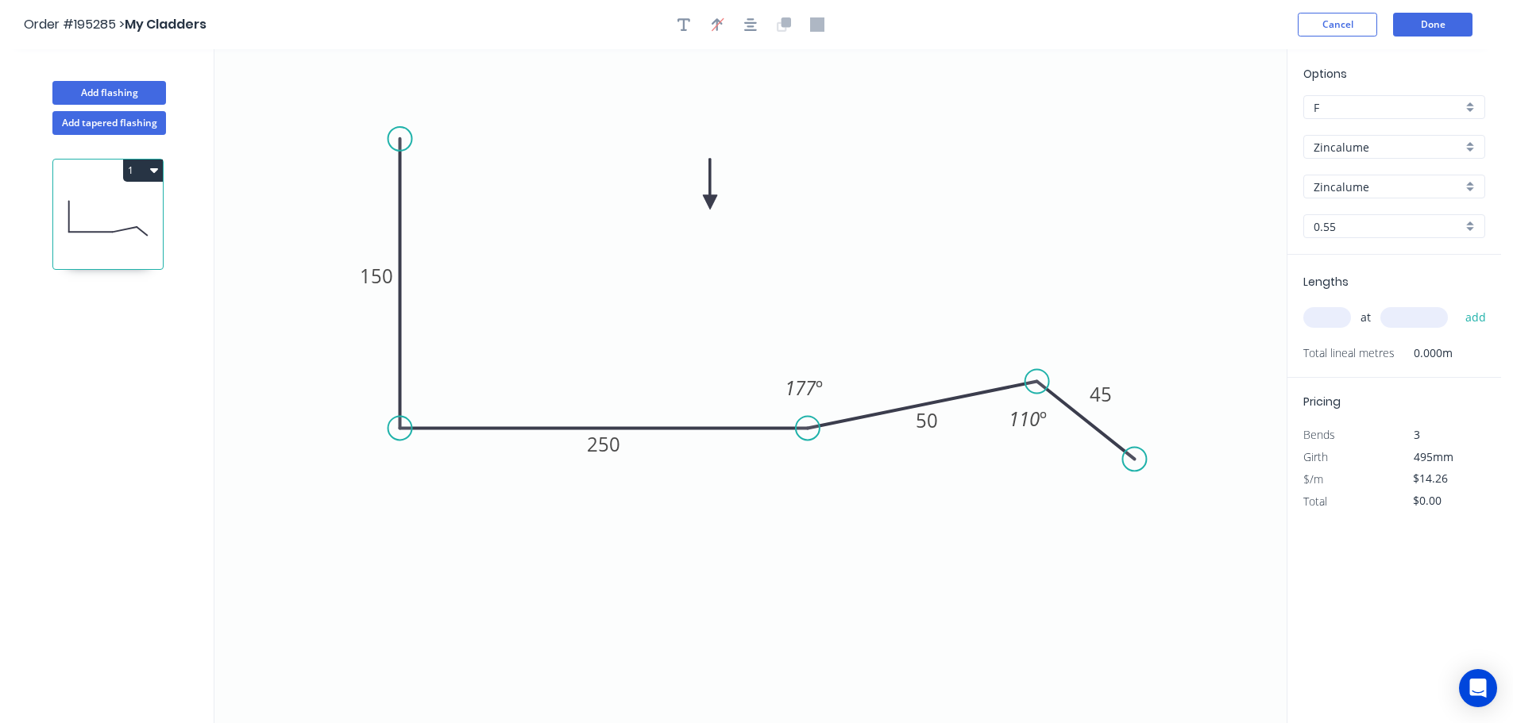
drag, startPoint x: 1333, startPoint y: 312, endPoint x: 1393, endPoint y: 291, distance: 63.8
click at [1333, 312] on input "text" at bounding box center [1327, 317] width 48 height 21
click at [1457, 304] on button "add" at bounding box center [1475, 317] width 37 height 27
click at [1437, 25] on button "Done" at bounding box center [1432, 25] width 79 height 24
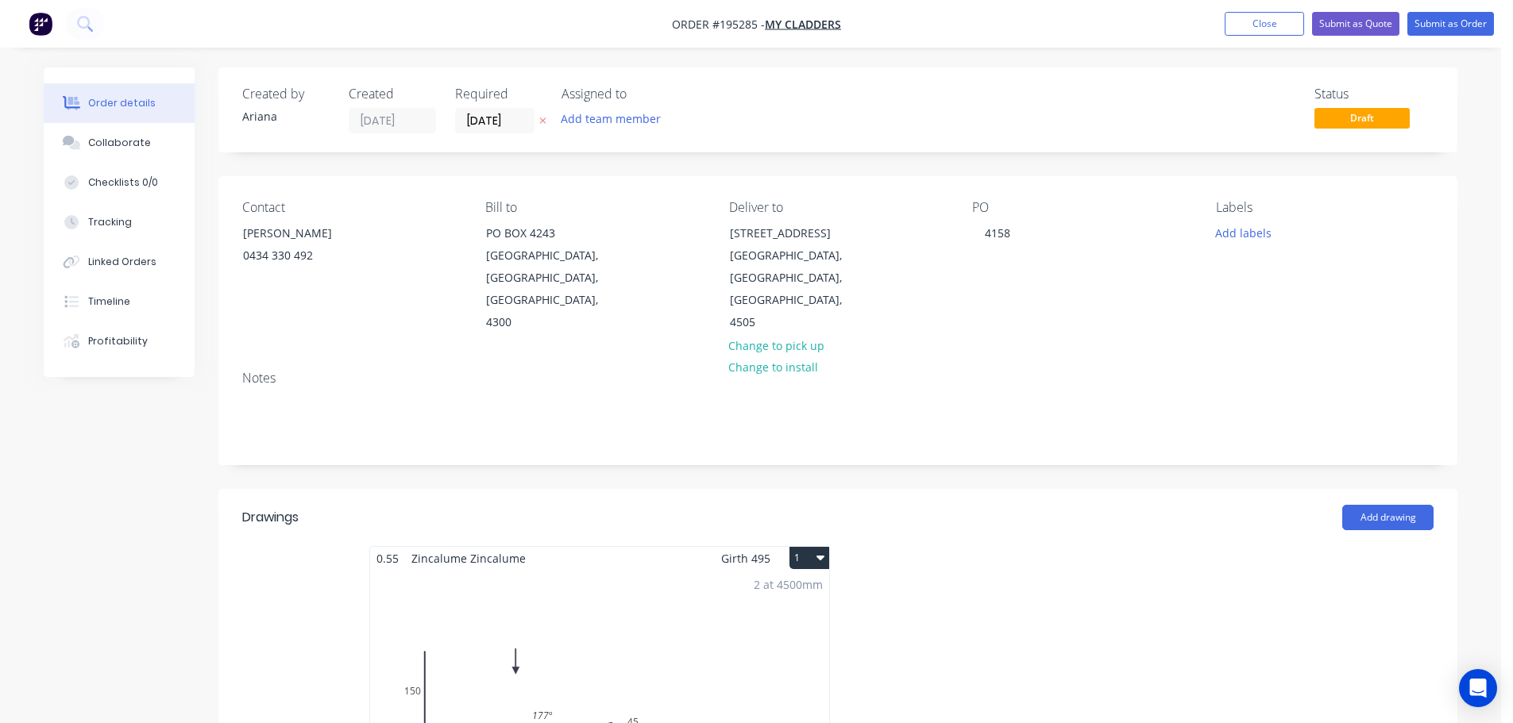
click at [808, 547] on button "1" at bounding box center [809, 558] width 40 height 22
click at [798, 585] on div "Use larger box size" at bounding box center [753, 596] width 122 height 23
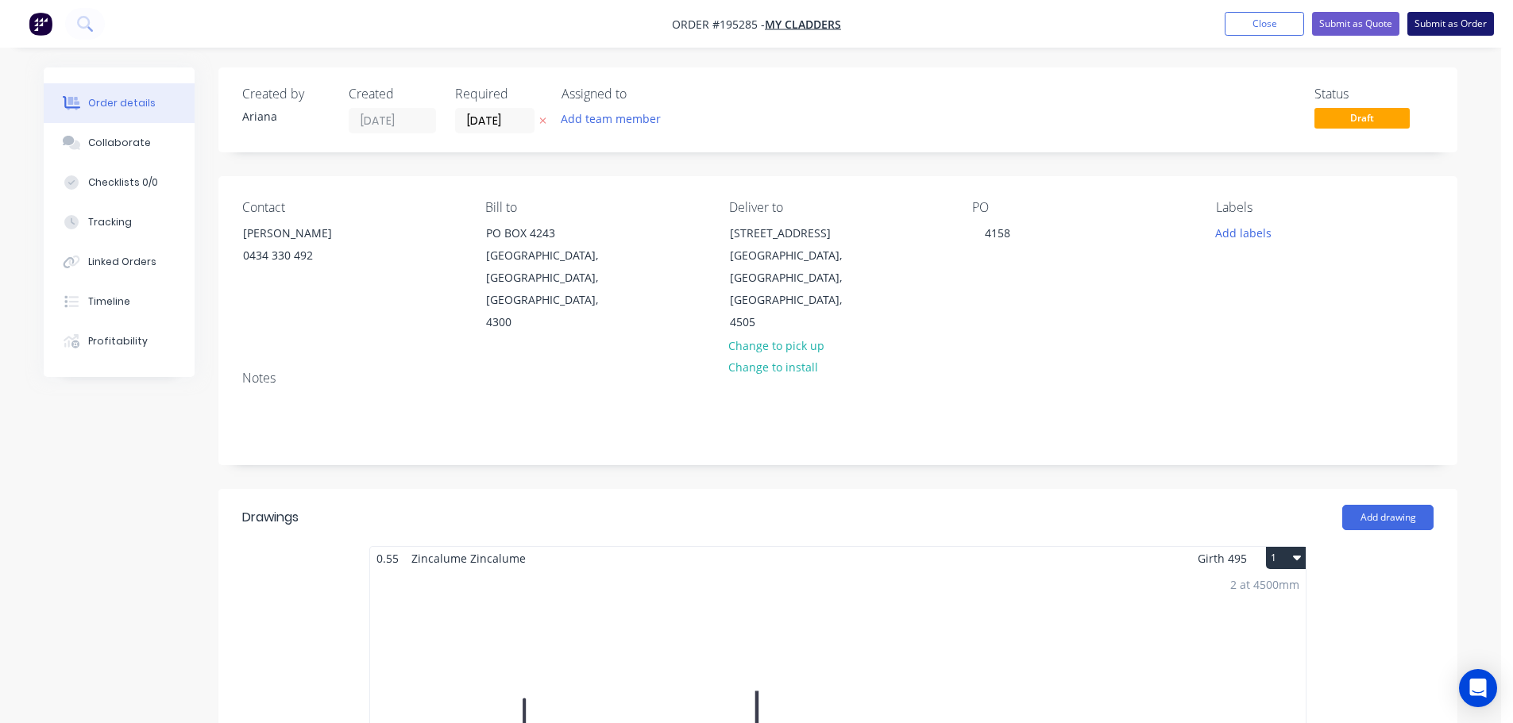
click at [1437, 21] on button "Submit as Order" at bounding box center [1450, 24] width 87 height 24
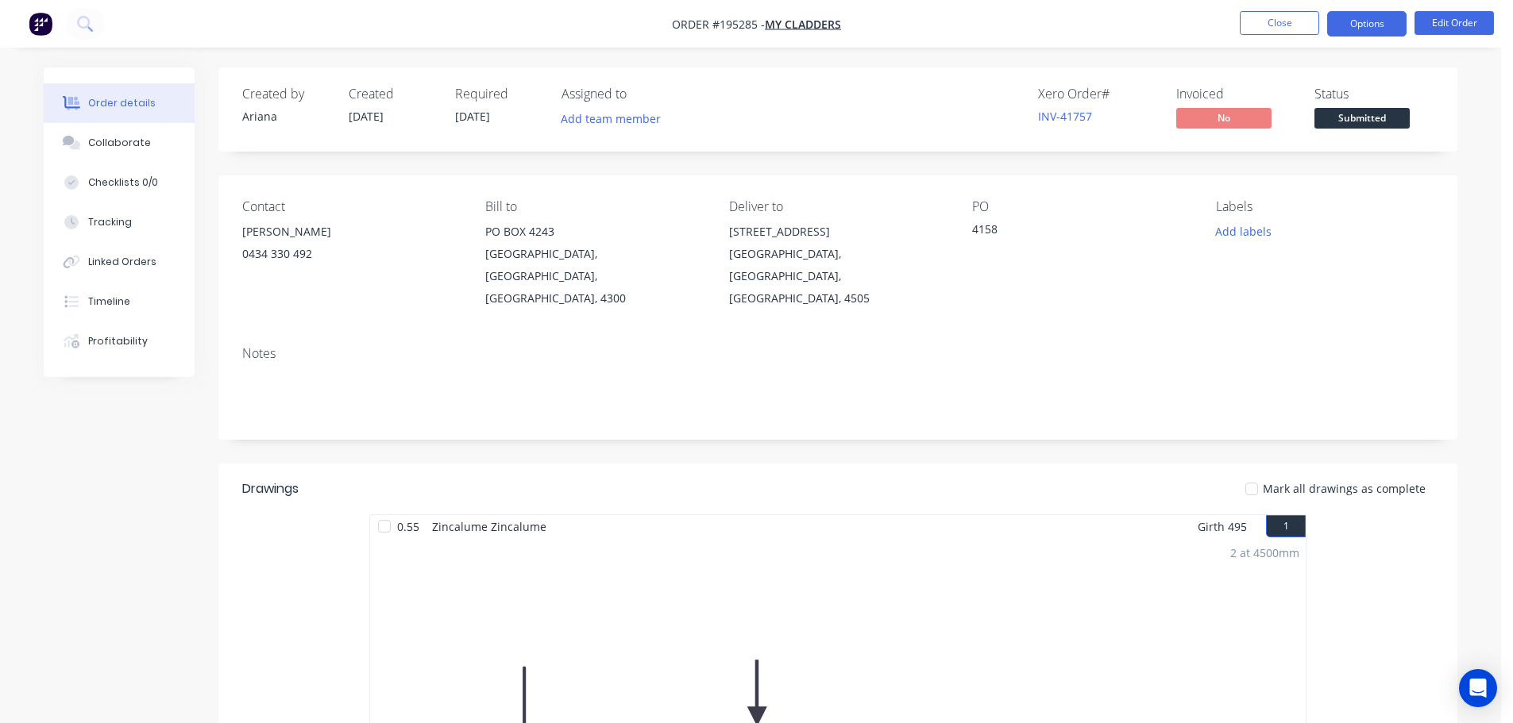
click at [1375, 30] on button "Options" at bounding box center [1366, 23] width 79 height 25
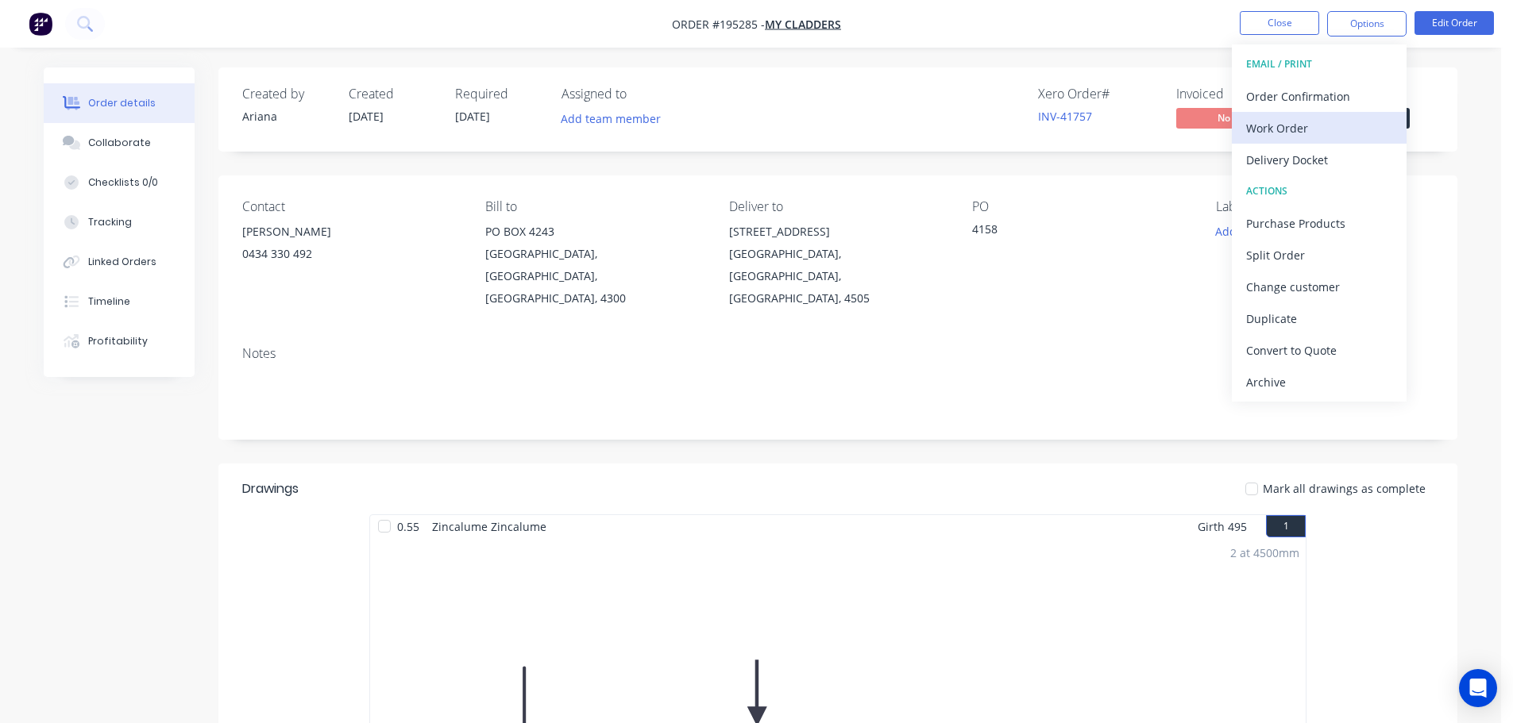
click at [1309, 126] on div "Work Order" at bounding box center [1319, 128] width 146 height 23
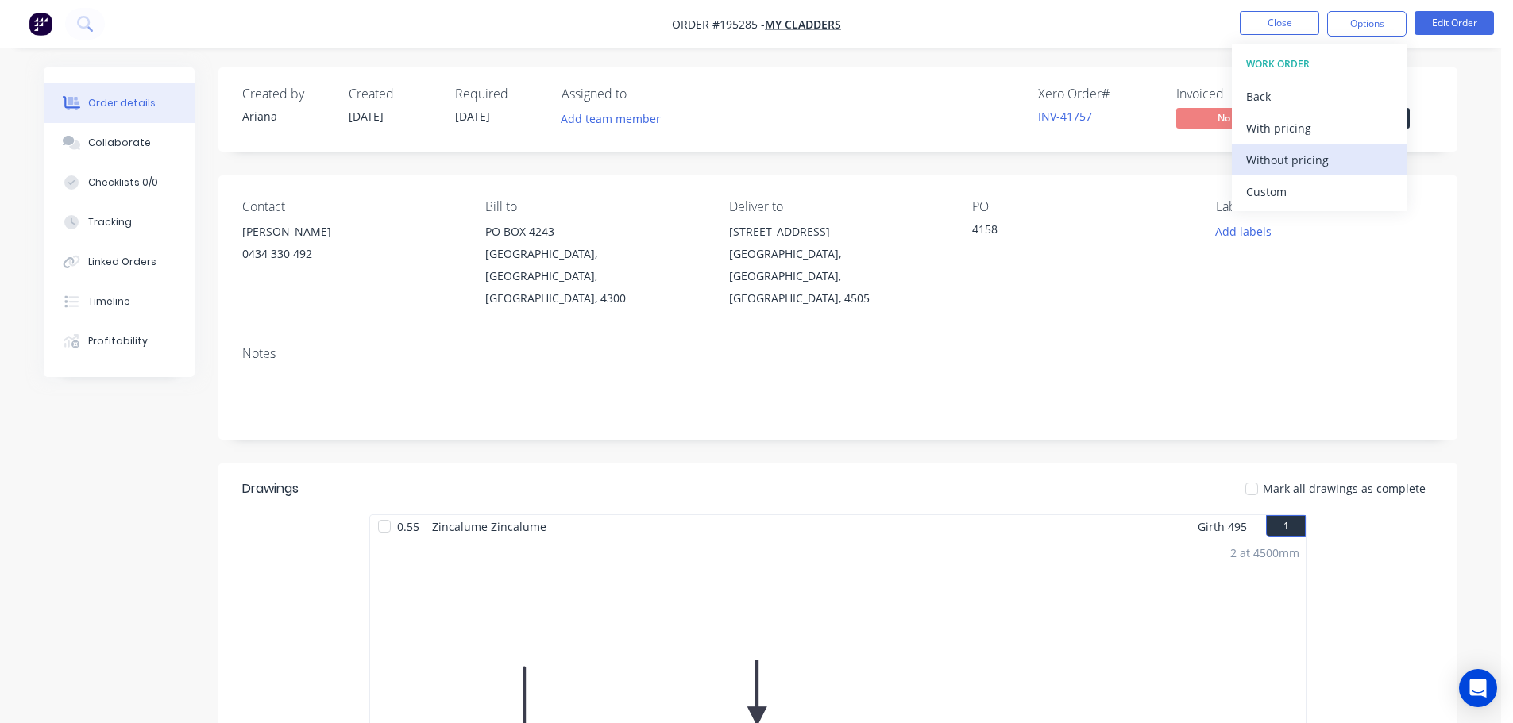
click at [1286, 161] on div "Without pricing" at bounding box center [1319, 160] width 146 height 23
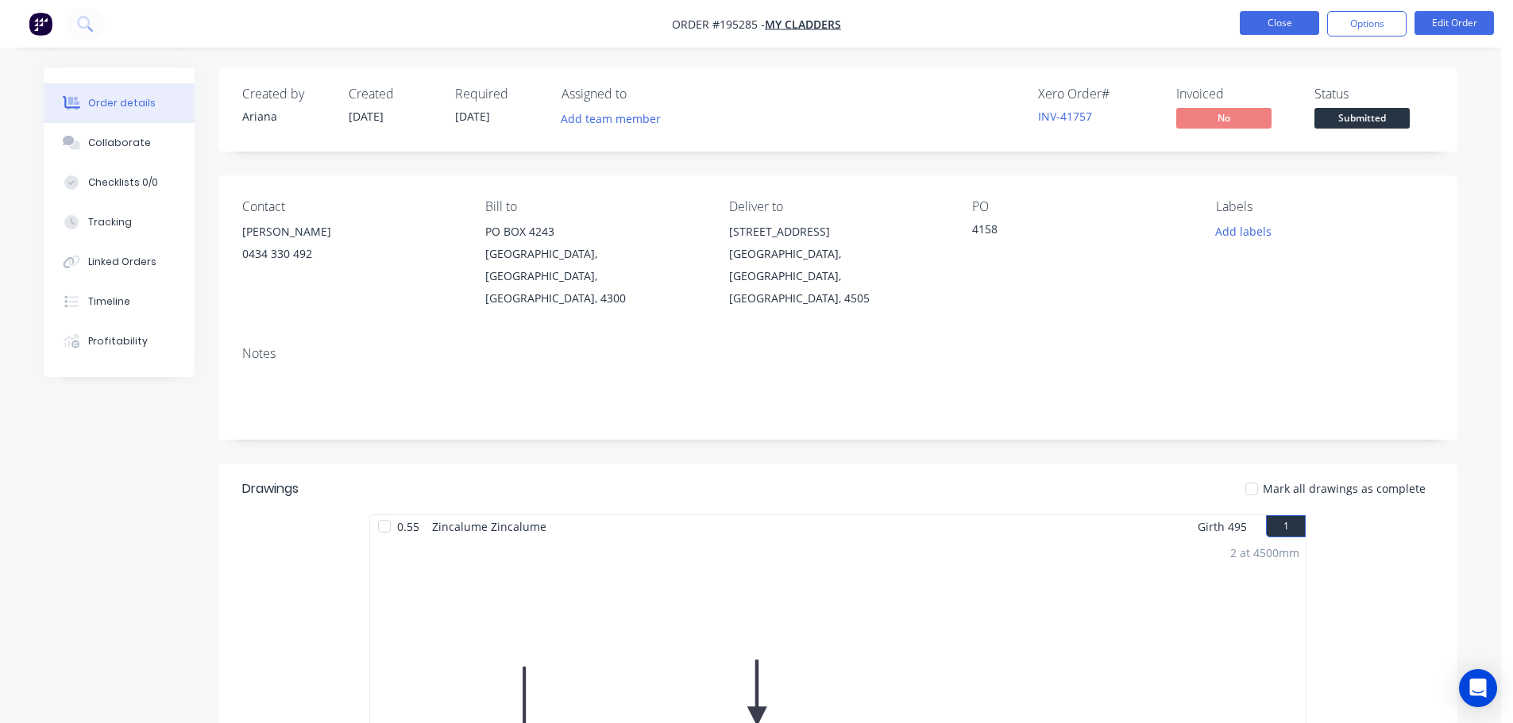
click at [1286, 24] on button "Close" at bounding box center [1279, 23] width 79 height 24
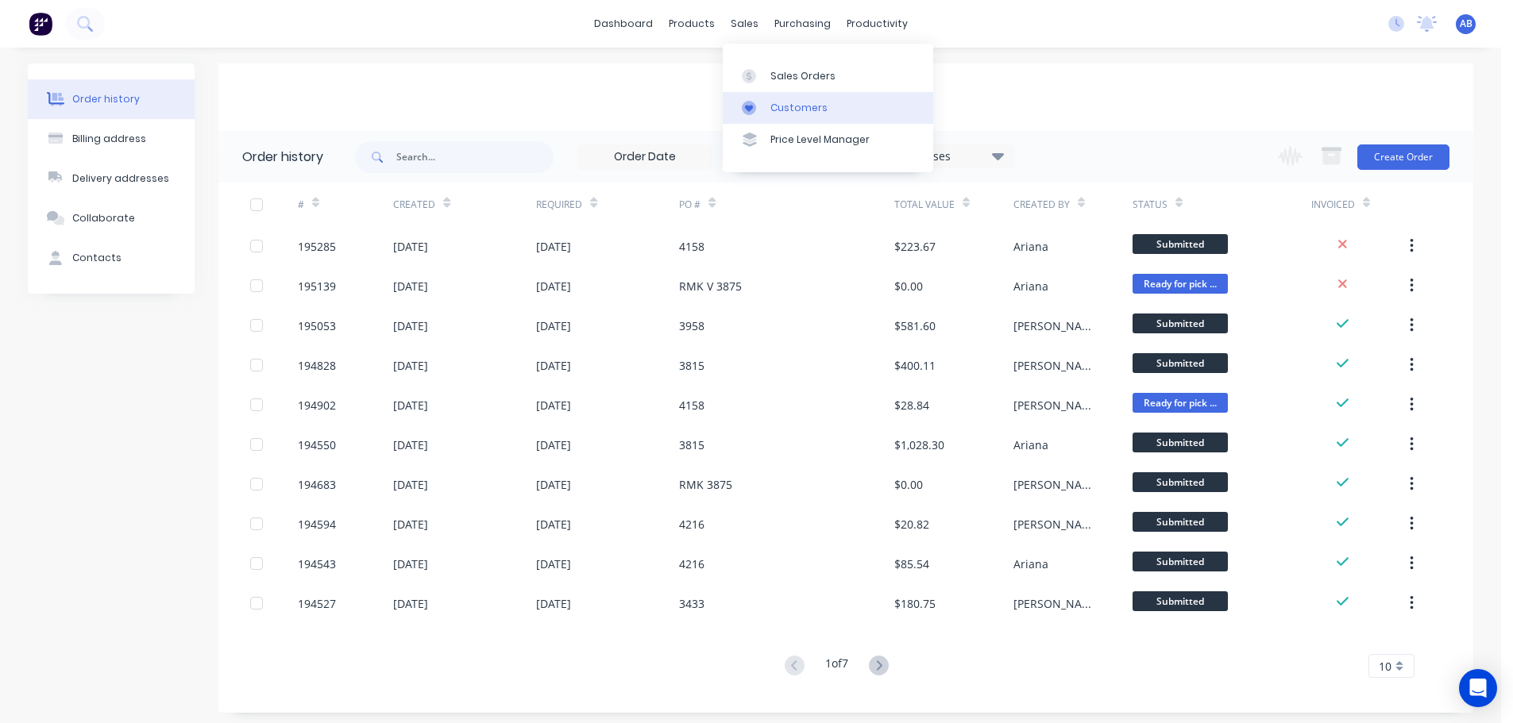
click at [796, 102] on div "Customers" at bounding box center [798, 108] width 57 height 14
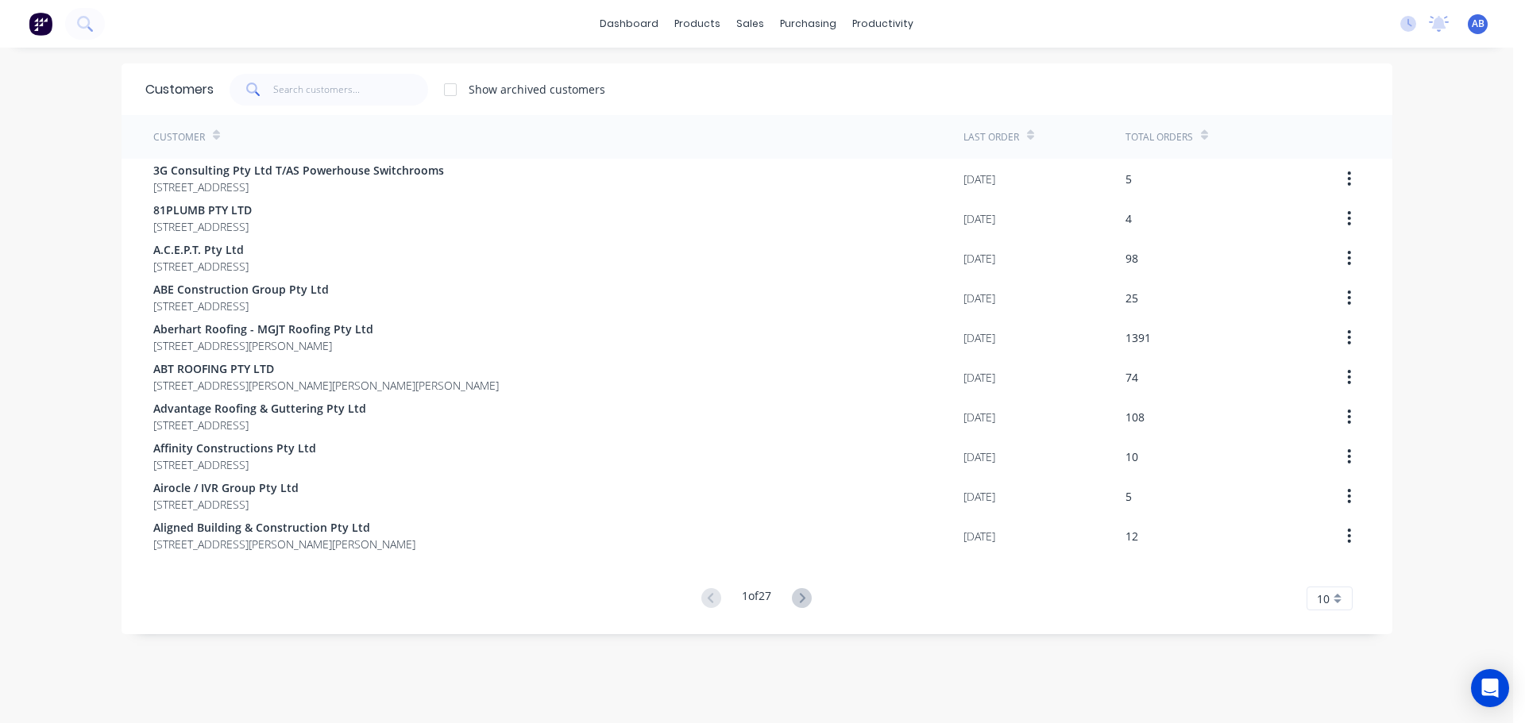
click at [1026, 26] on div "dashboard products sales purchasing productivity dashboard products Product Cat…" at bounding box center [756, 24] width 1513 height 48
click at [332, 93] on input "text" at bounding box center [350, 90] width 155 height 32
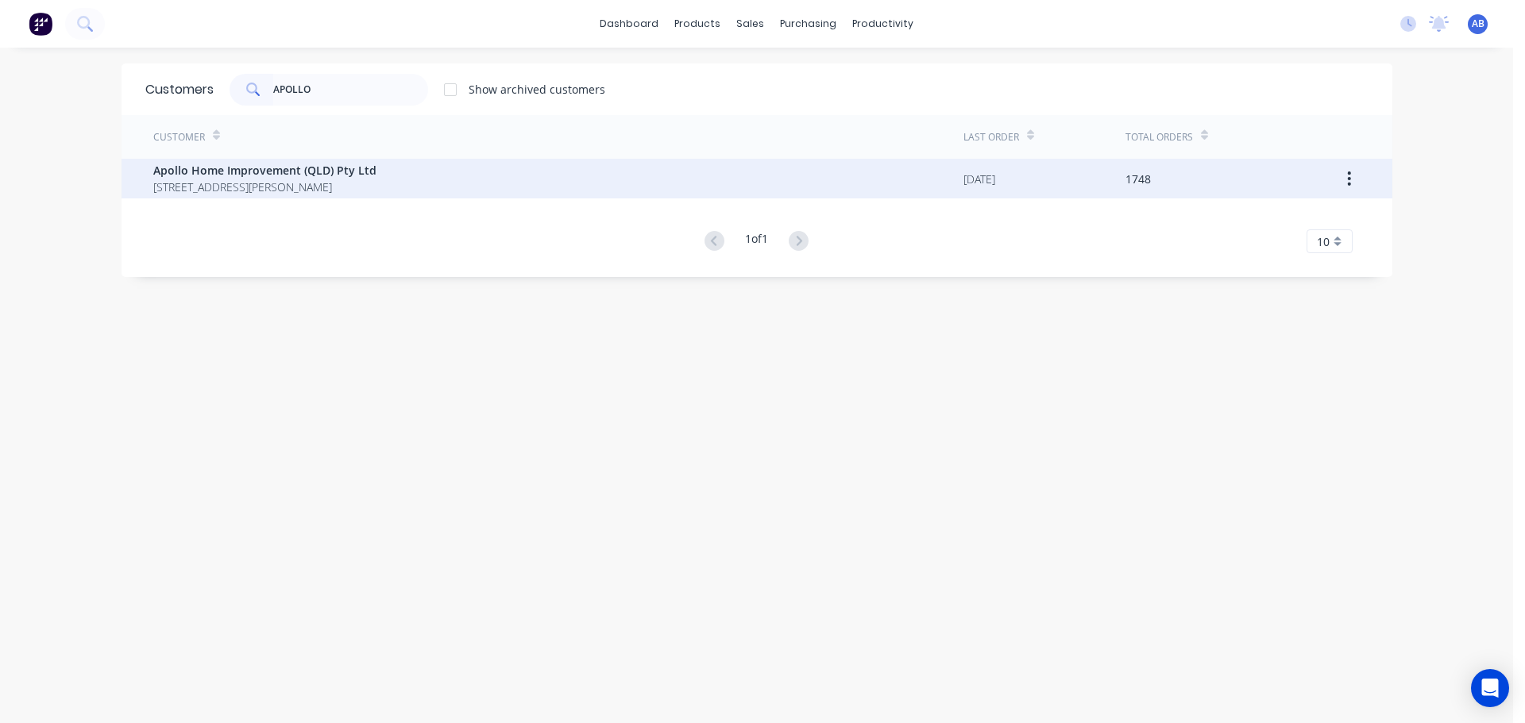
click at [280, 182] on span "[STREET_ADDRESS][PERSON_NAME]" at bounding box center [264, 187] width 223 height 17
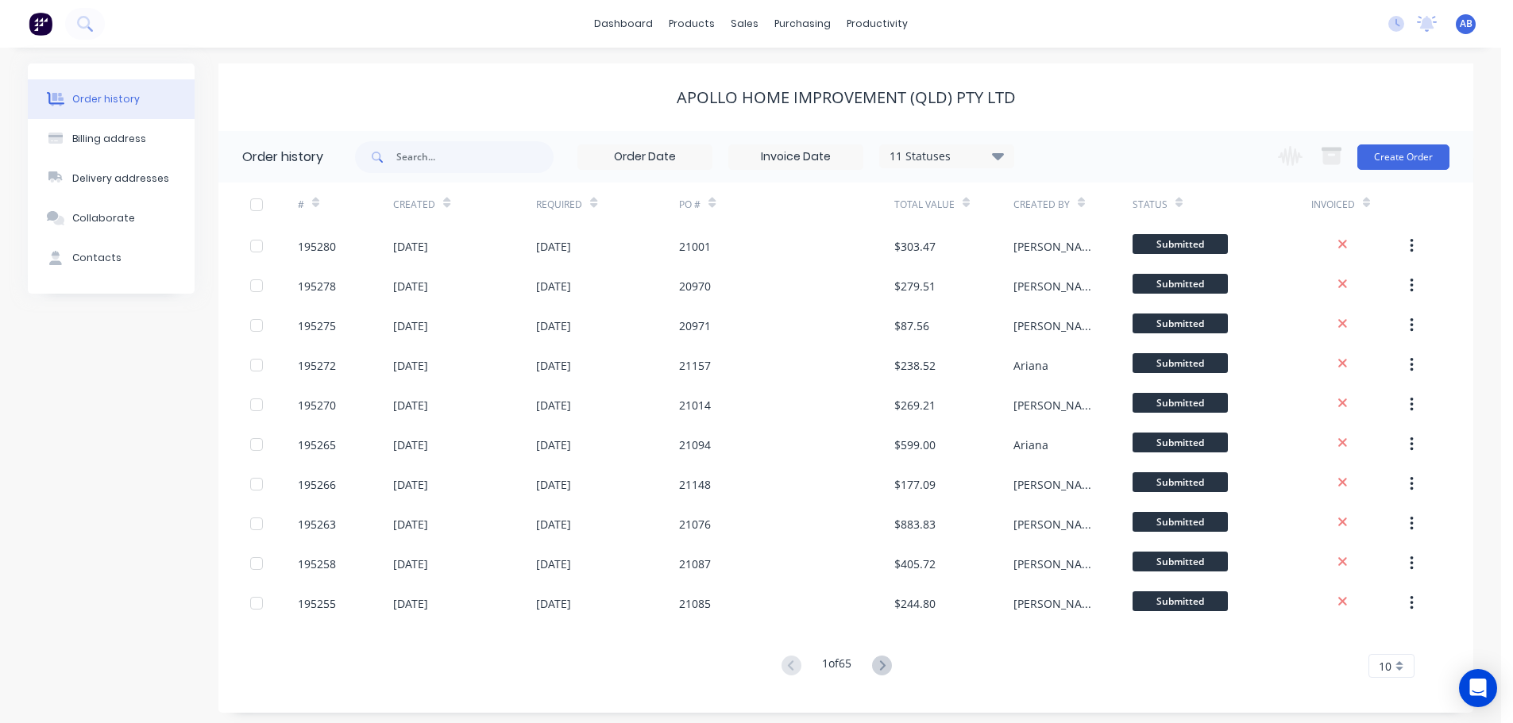
click at [1277, 115] on div "Apollo Home Improvement (QLD) Pty Ltd" at bounding box center [845, 98] width 1255 height 68
click at [1329, 76] on div "Apollo Home Improvement (QLD) Pty Ltd" at bounding box center [845, 98] width 1255 height 68
click at [1412, 156] on button "Create Order" at bounding box center [1403, 157] width 92 height 25
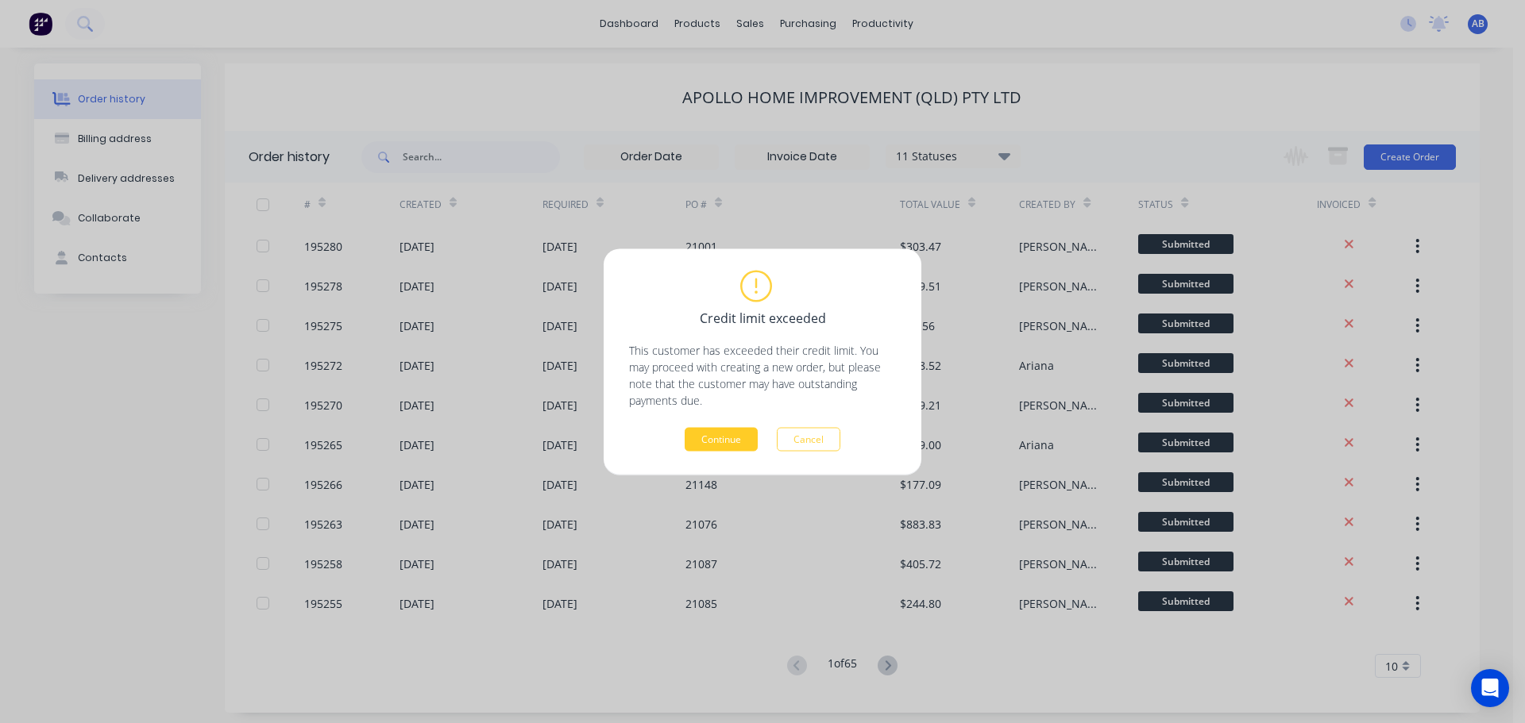
click at [718, 442] on button "Continue" at bounding box center [721, 439] width 73 height 24
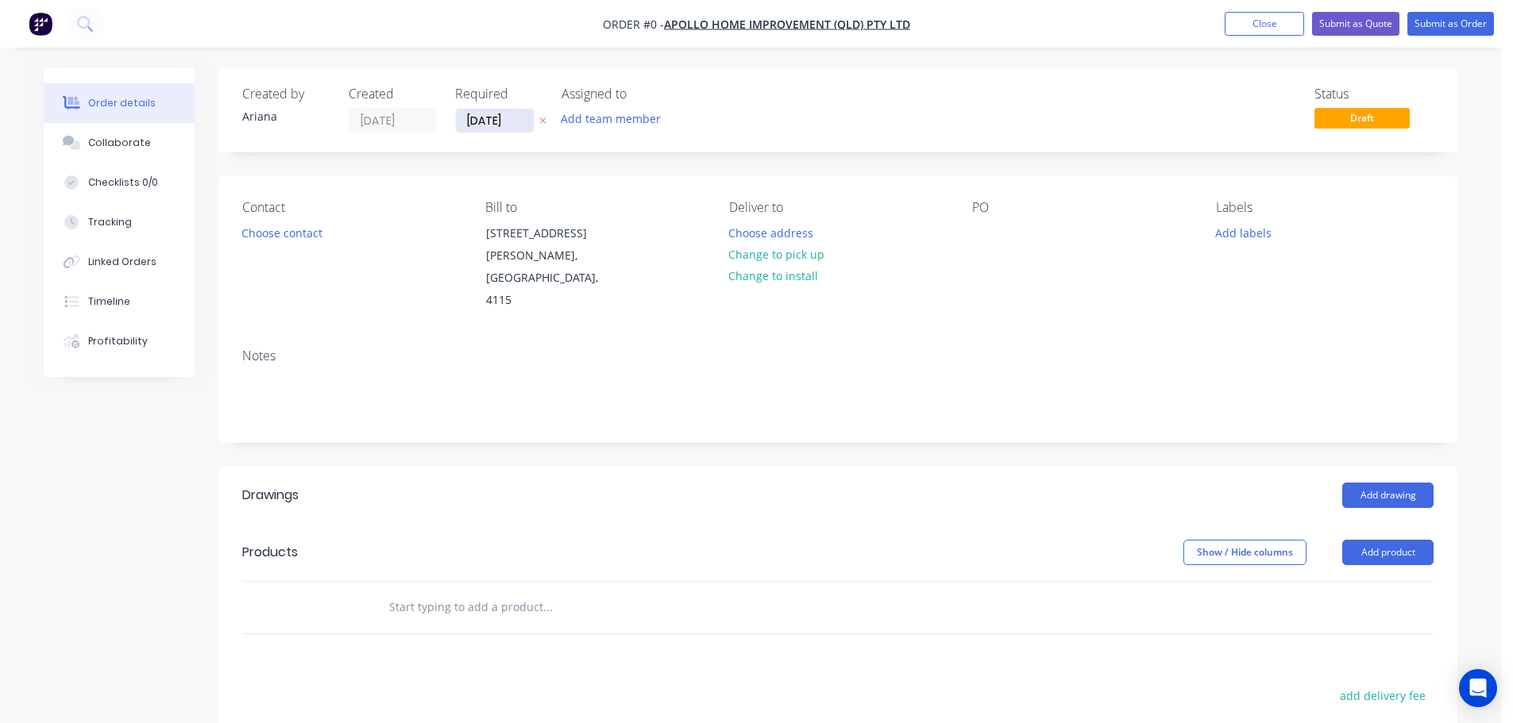
click at [476, 116] on input "[DATE]" at bounding box center [495, 121] width 78 height 24
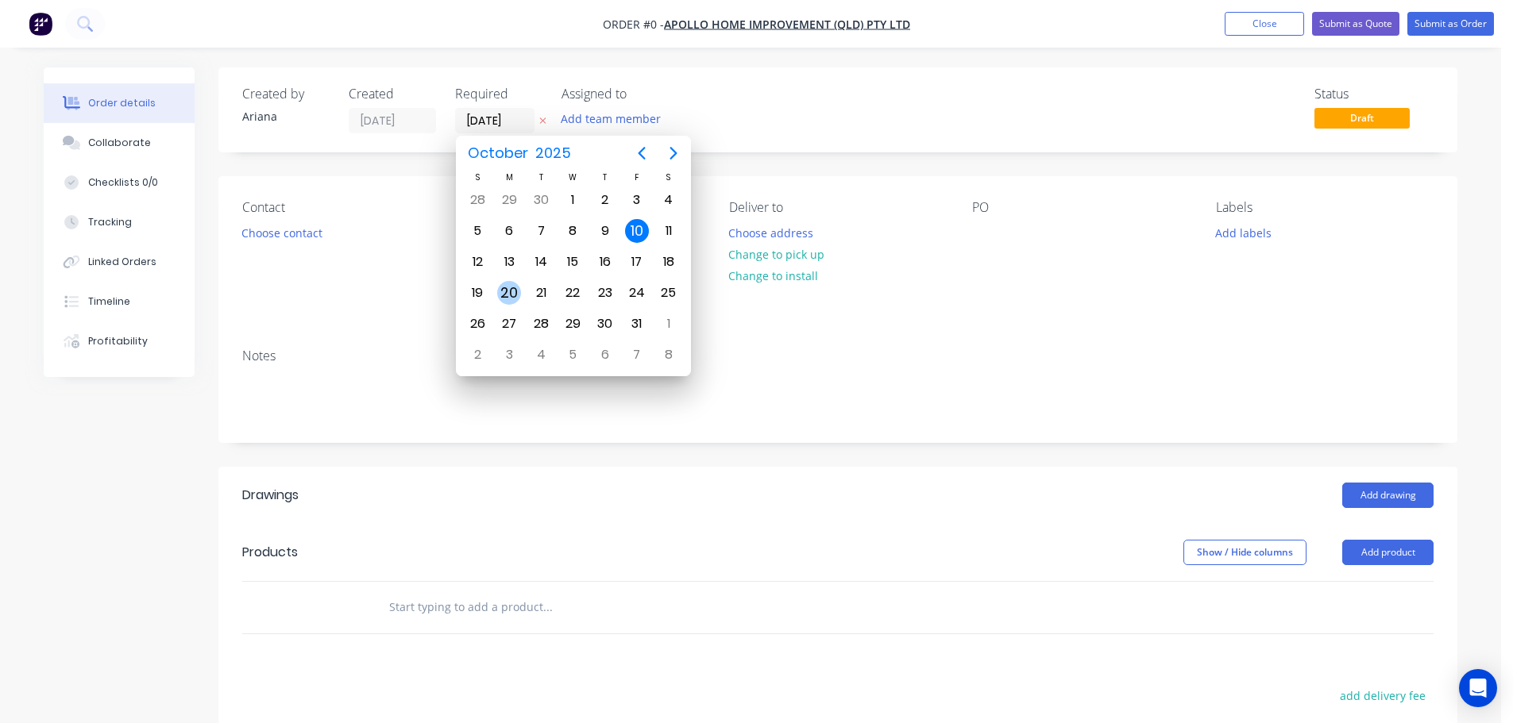
click at [507, 287] on div "20" at bounding box center [509, 293] width 24 height 24
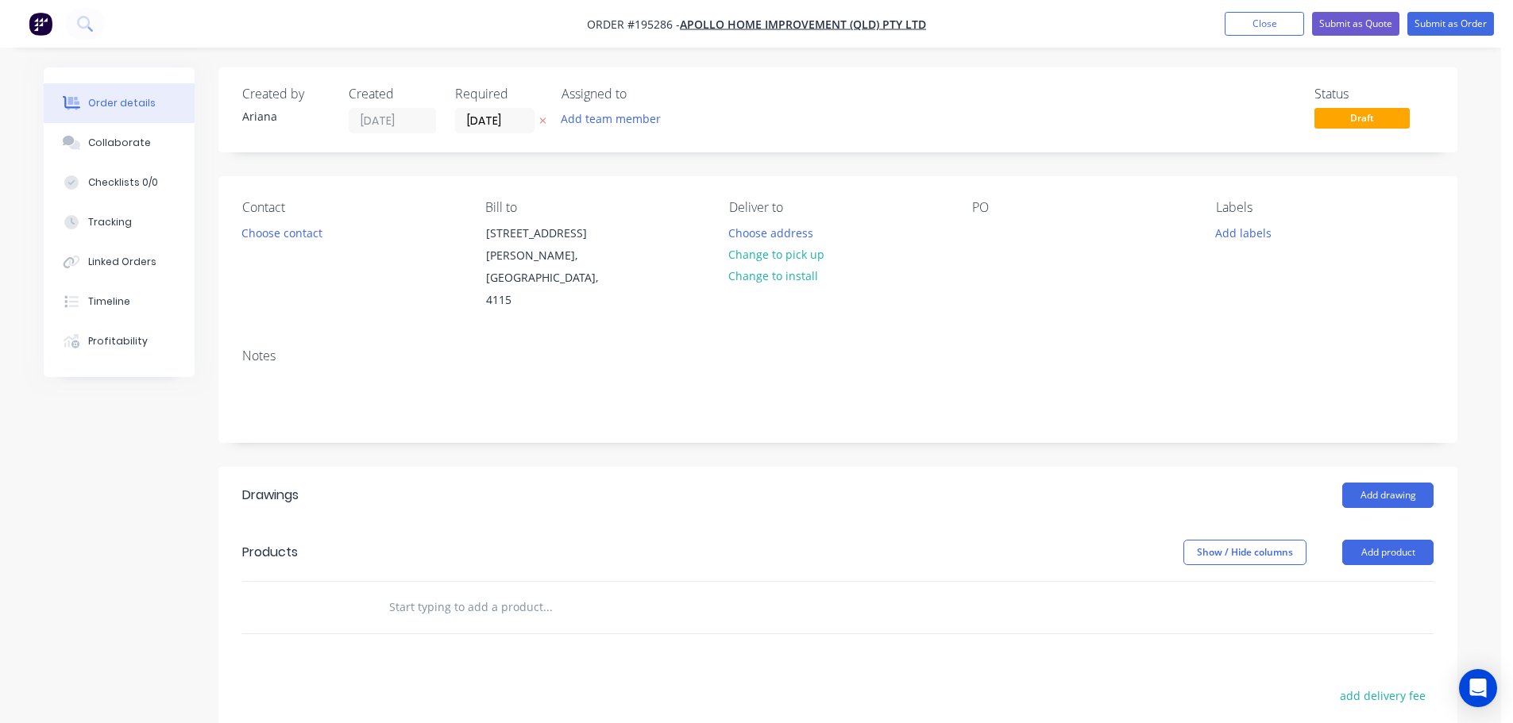
click at [852, 110] on div "Status Draft" at bounding box center [1076, 110] width 713 height 47
click at [284, 236] on button "Choose contact" at bounding box center [282, 232] width 98 height 21
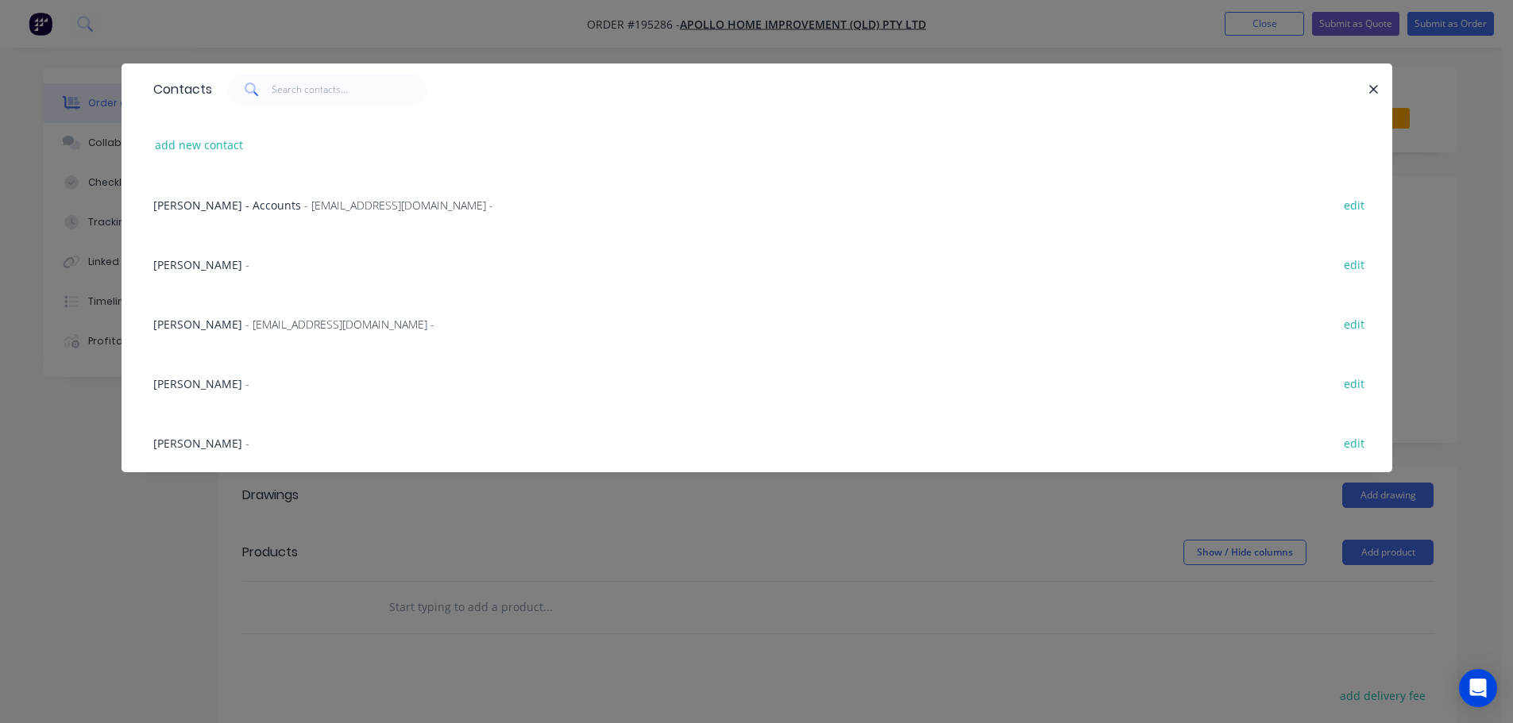
click at [696, 313] on div "[PERSON_NAME] - [EMAIL_ADDRESS][DOMAIN_NAME] - edit" at bounding box center [756, 324] width 1223 height 60
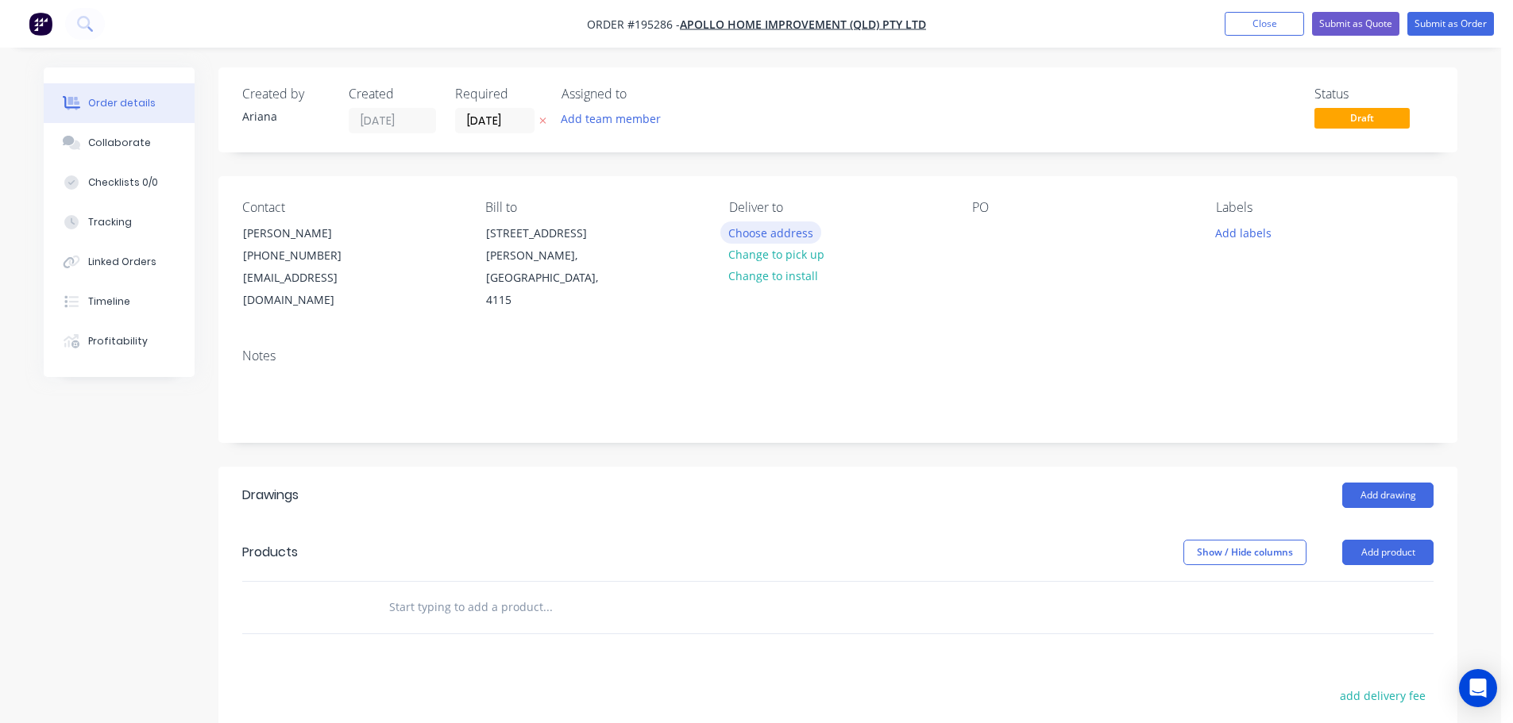
click at [791, 231] on button "Choose address" at bounding box center [771, 232] width 102 height 21
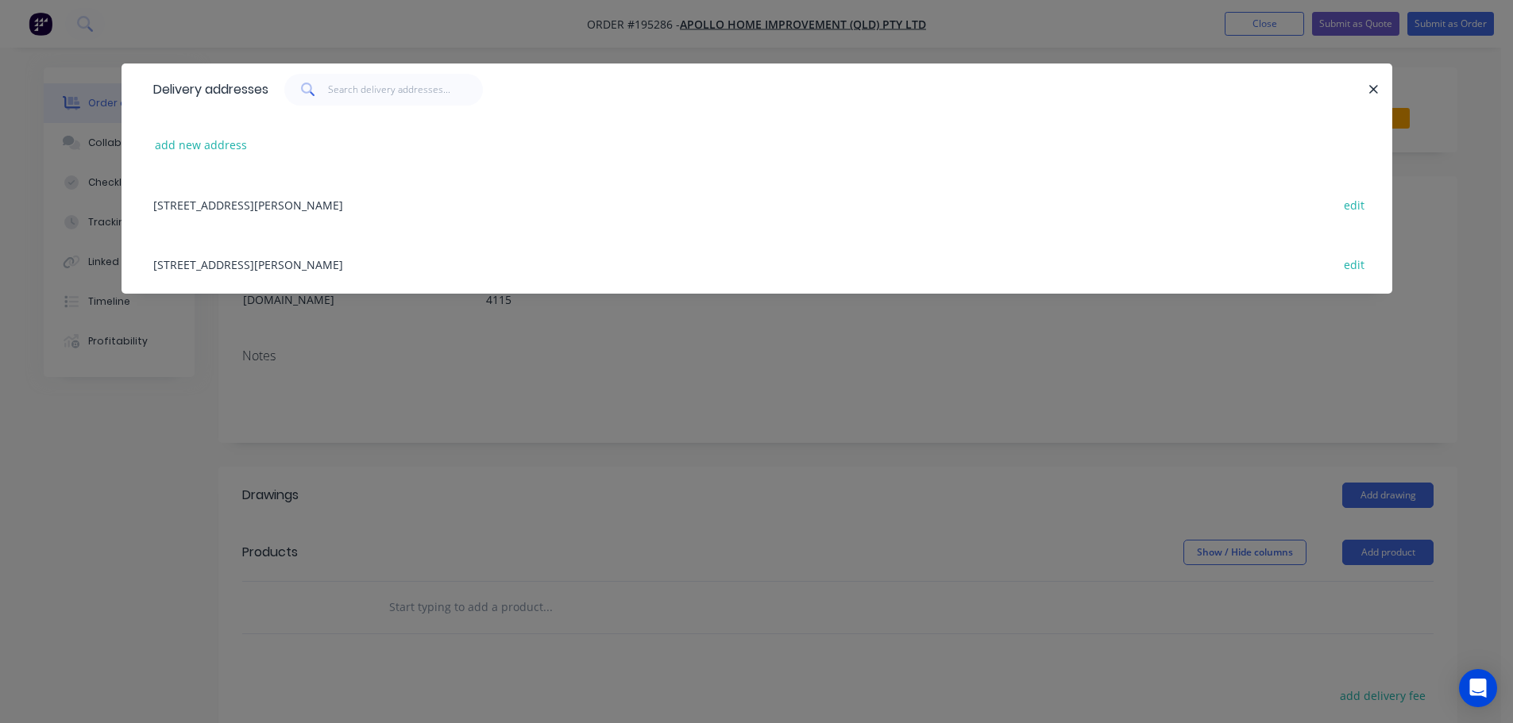
click at [330, 263] on div "[STREET_ADDRESS][PERSON_NAME] edit" at bounding box center [756, 264] width 1223 height 60
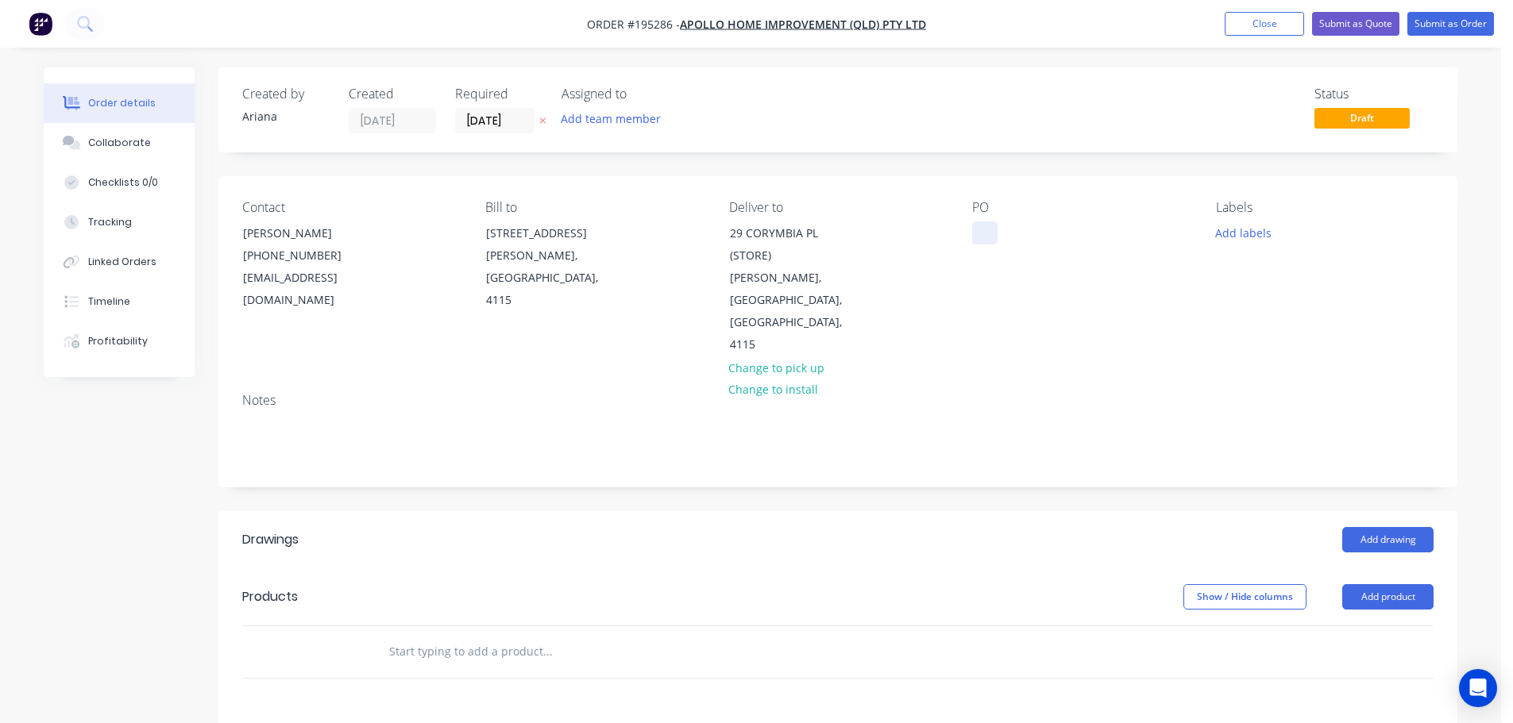
click at [985, 232] on div at bounding box center [984, 233] width 25 height 23
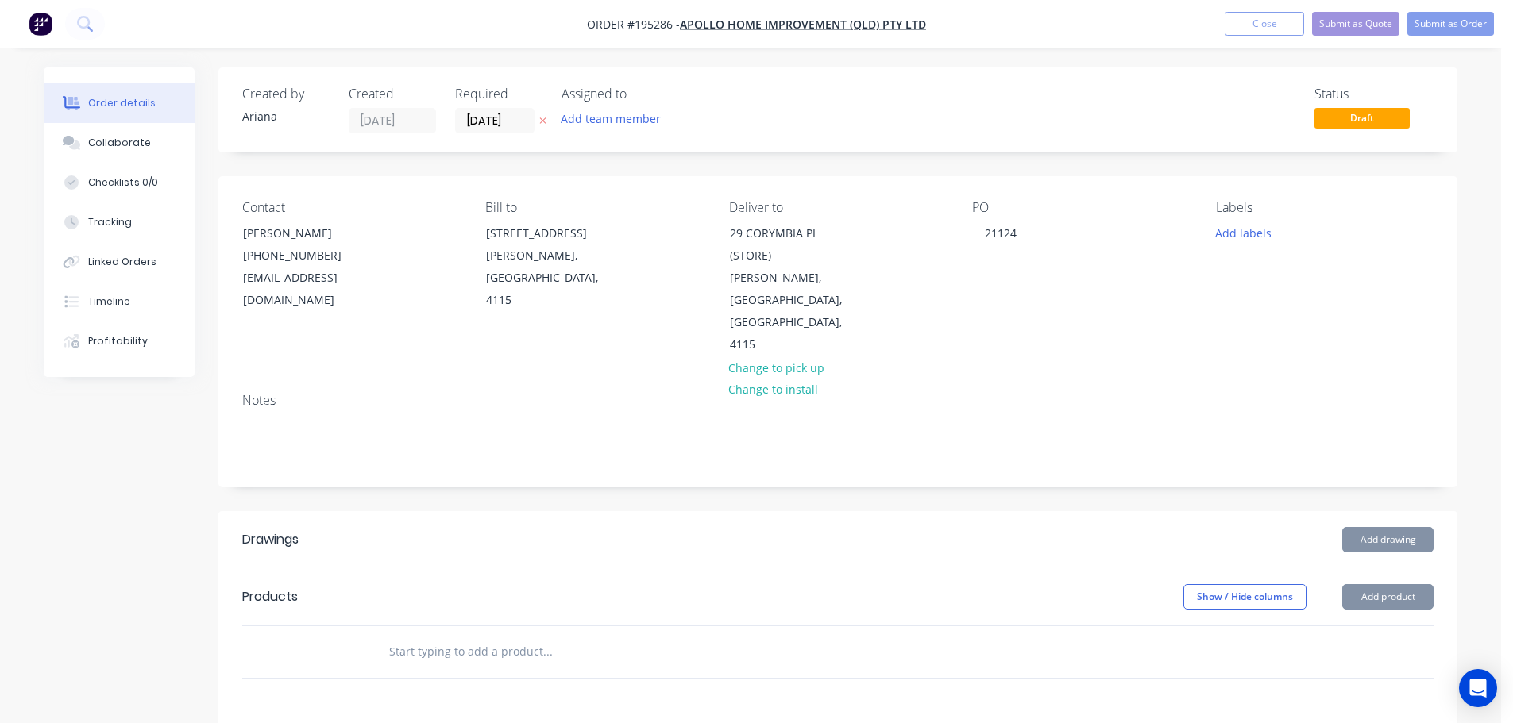
click at [1097, 249] on div "PO 21124" at bounding box center [1081, 278] width 218 height 156
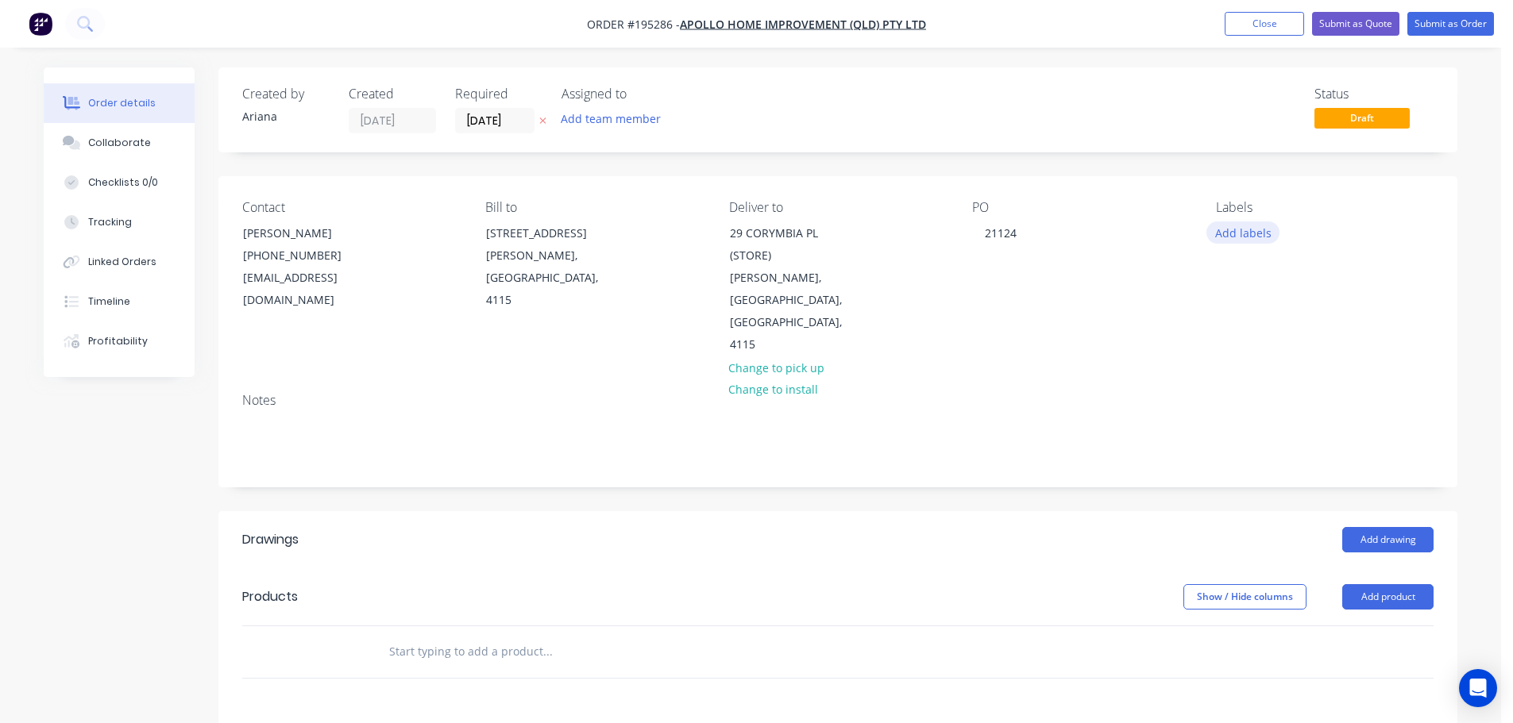
click at [1229, 235] on button "Add labels" at bounding box center [1242, 232] width 73 height 21
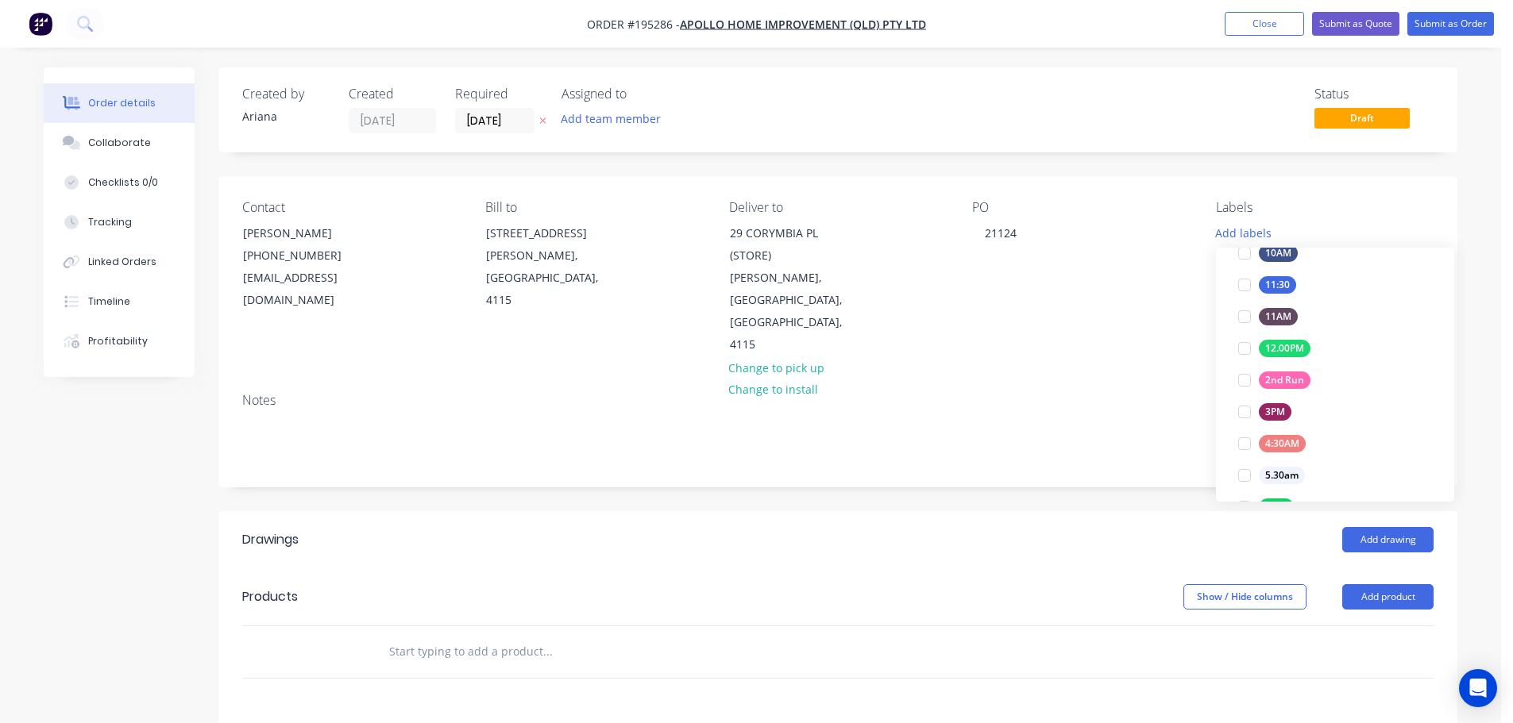
scroll to position [135, 0]
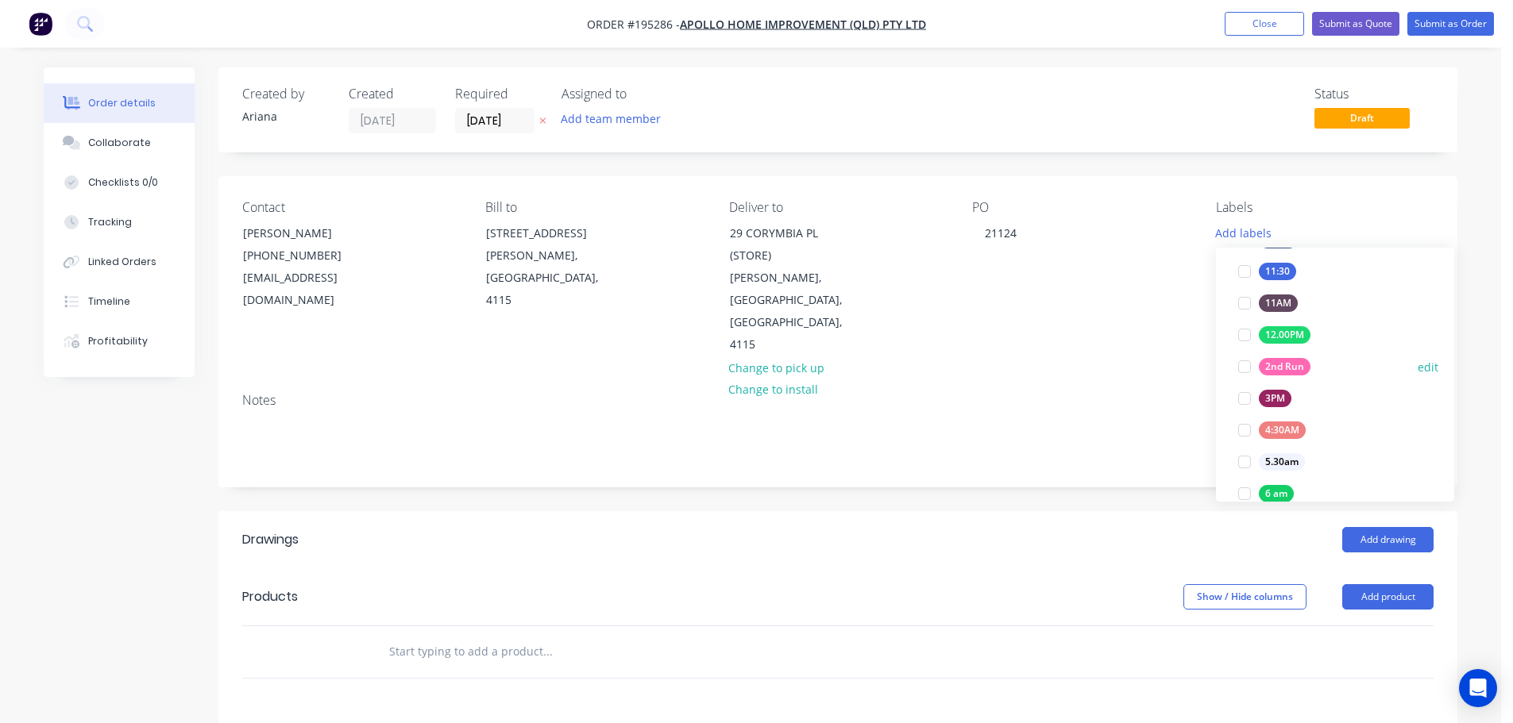
click at [1251, 367] on div at bounding box center [1245, 367] width 32 height 32
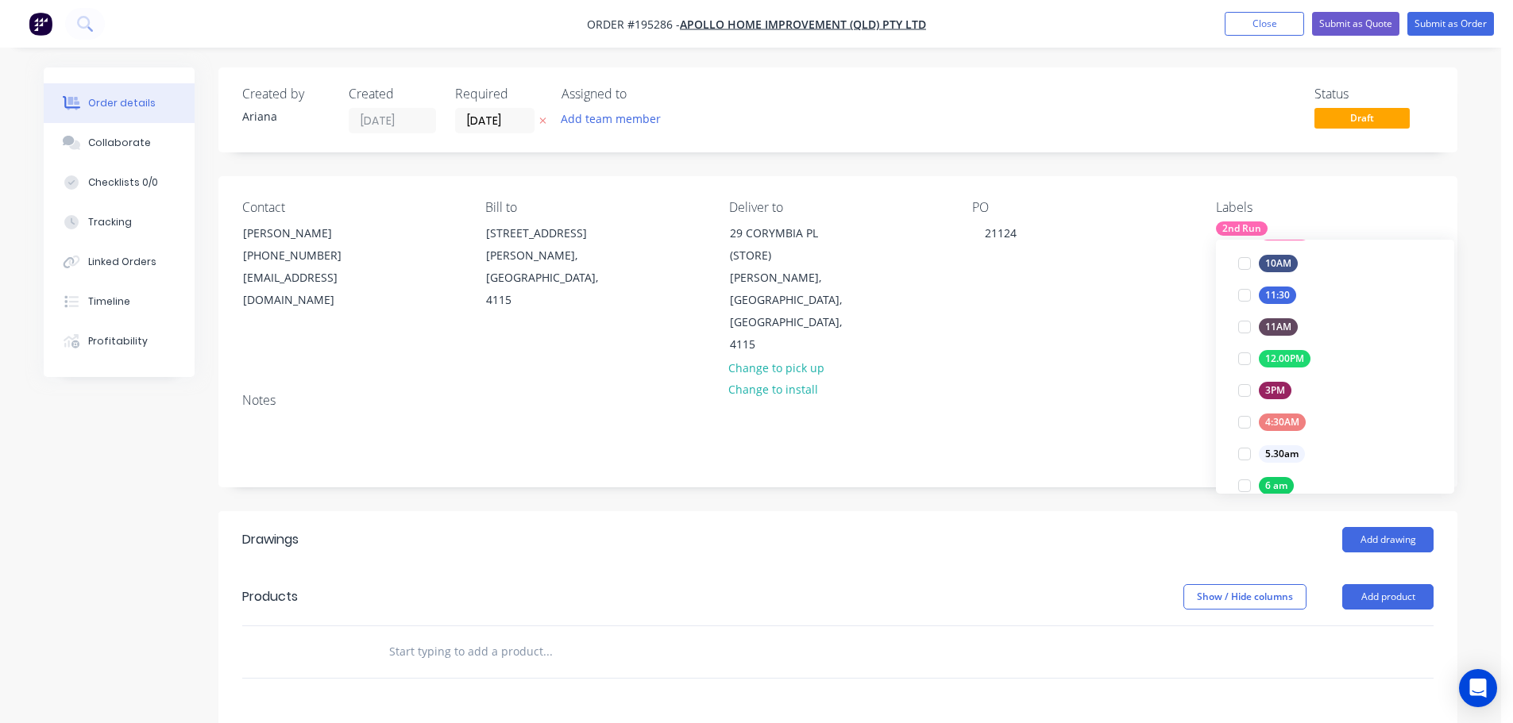
scroll to position [8, 0]
click at [1128, 393] on div "Notes" at bounding box center [837, 400] width 1191 height 15
click at [411, 636] on input "text" at bounding box center [547, 652] width 318 height 32
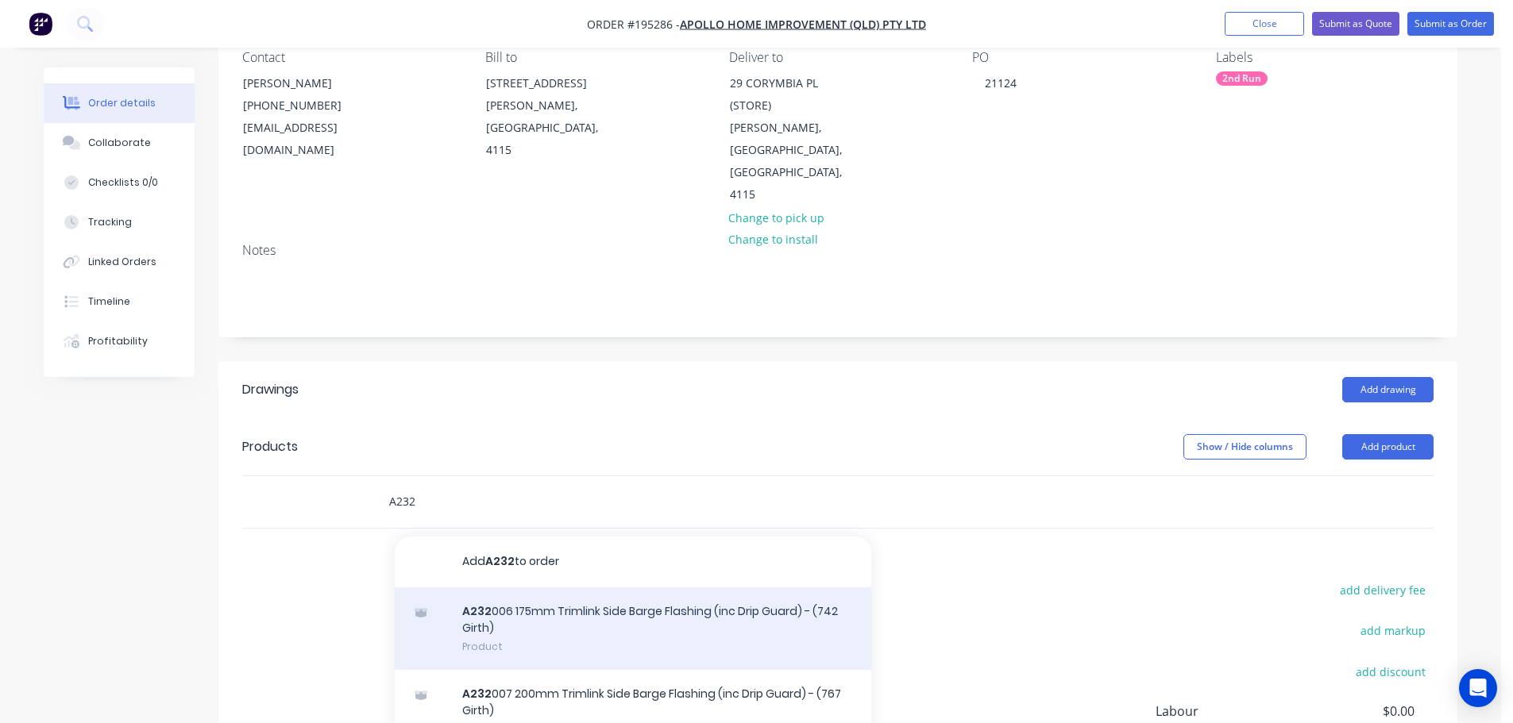
scroll to position [185, 0]
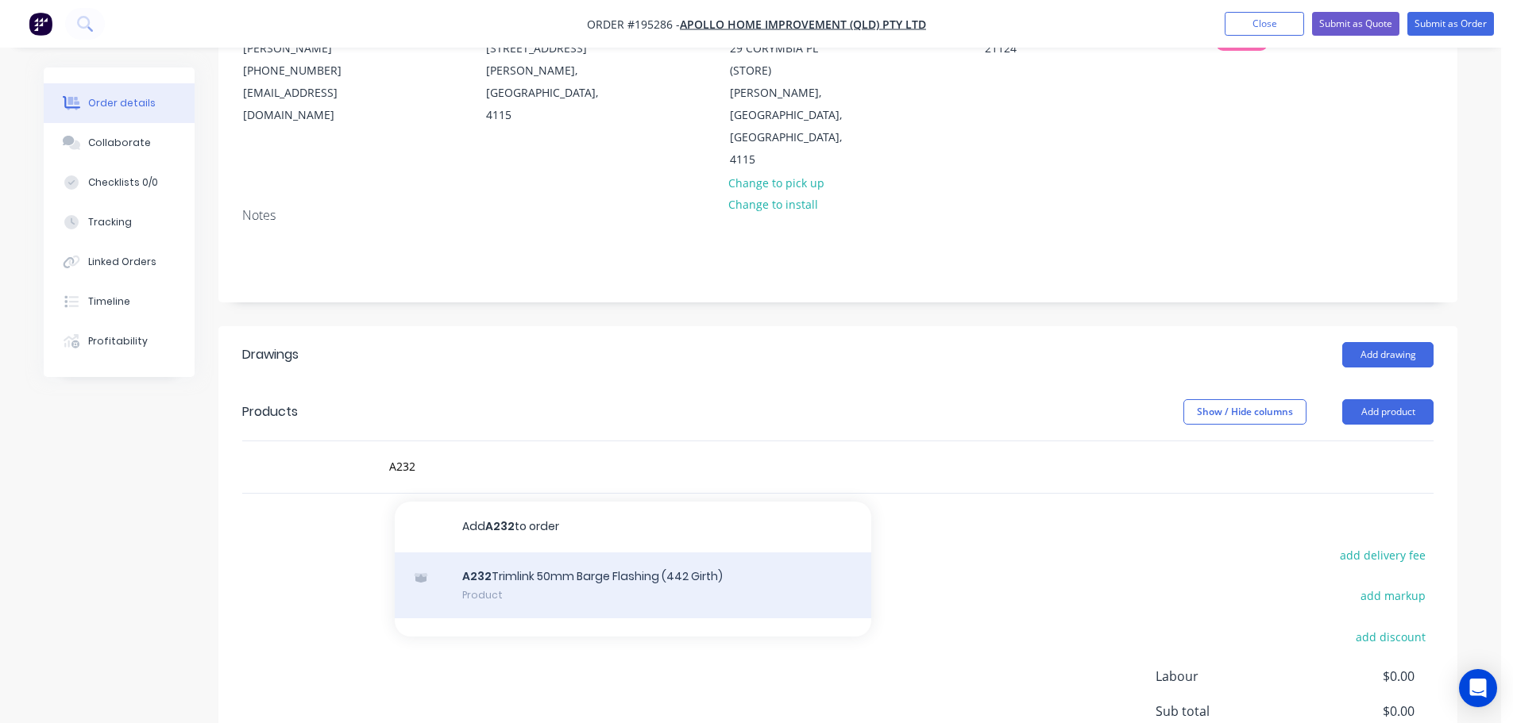
click at [561, 553] on div "A232 Trimlink 50mm Barge Flashing (442 Girth) Product" at bounding box center [633, 586] width 476 height 67
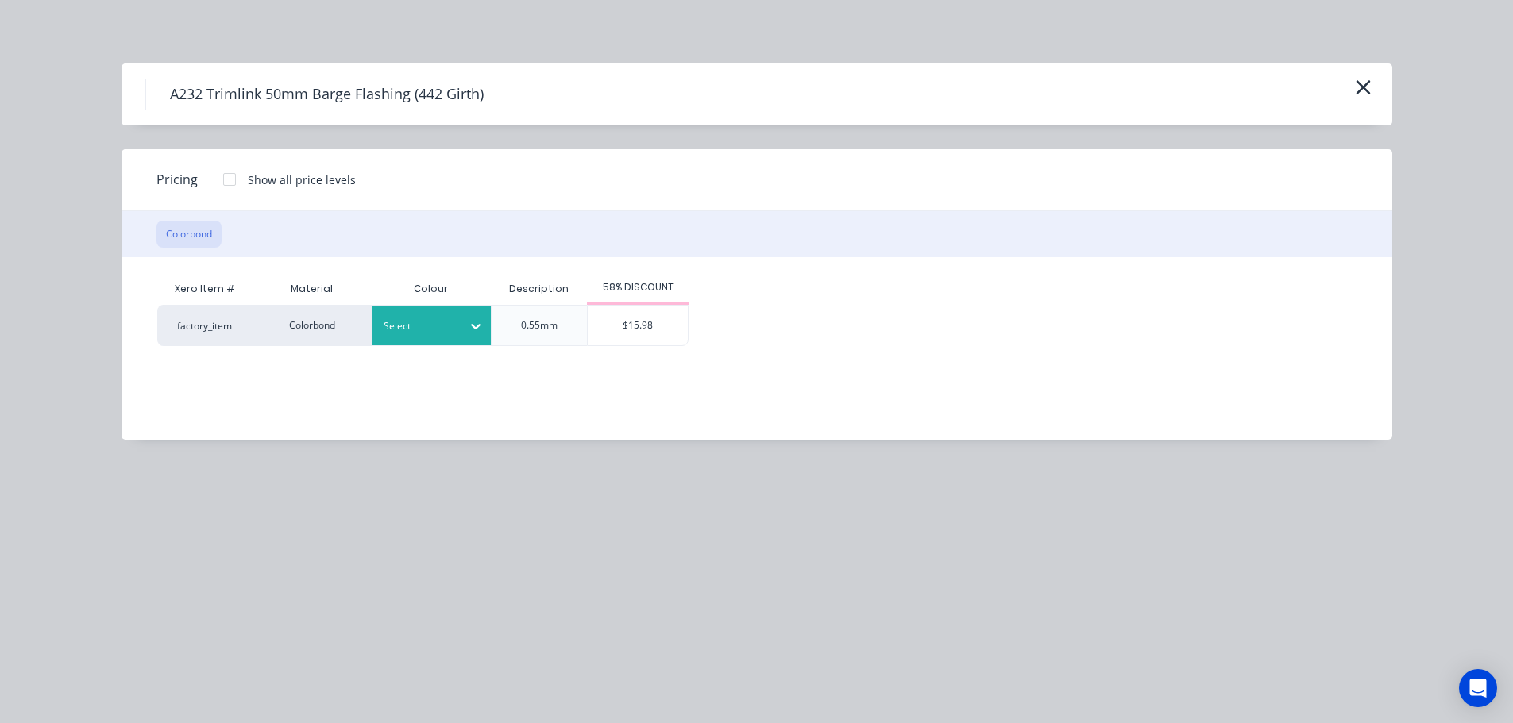
click at [453, 329] on div at bounding box center [419, 326] width 71 height 17
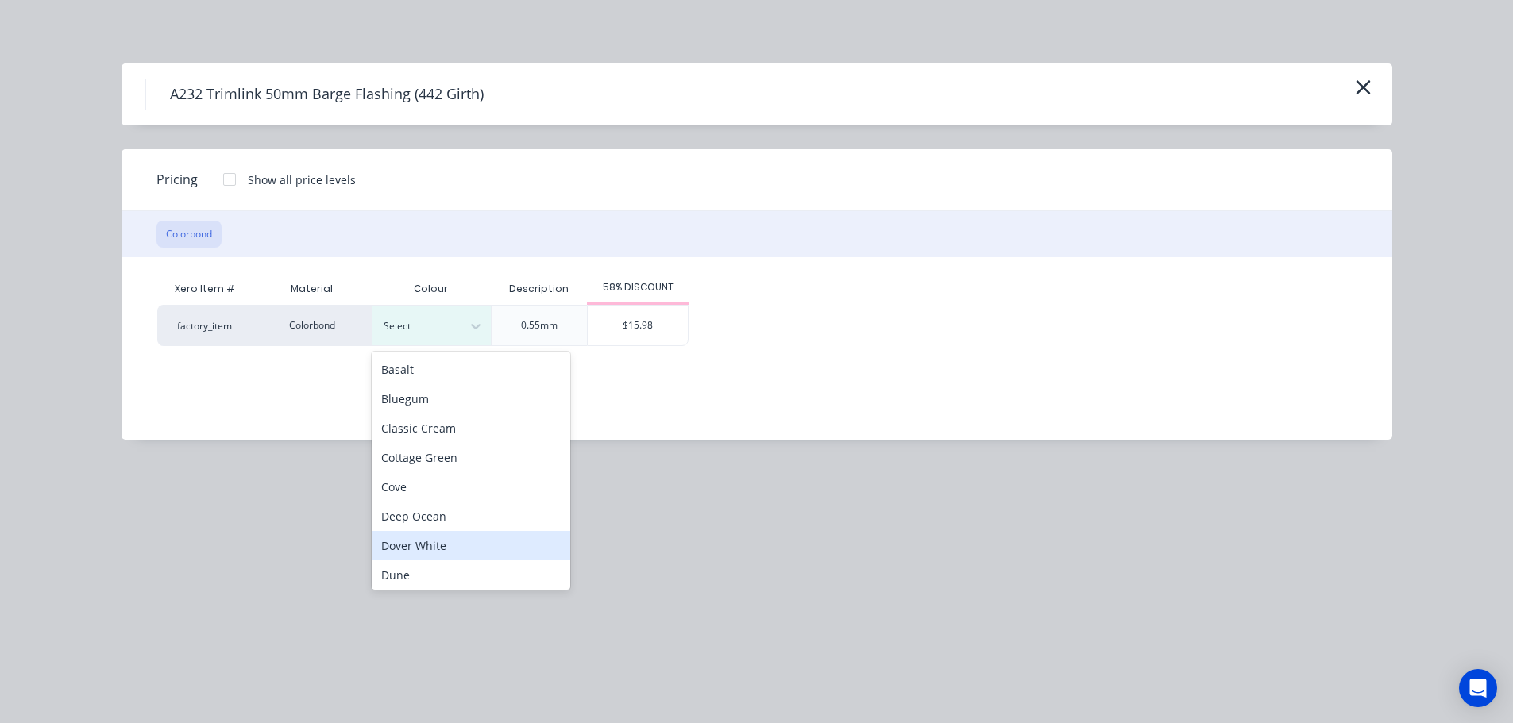
click at [455, 550] on div "Dover White" at bounding box center [471, 545] width 199 height 29
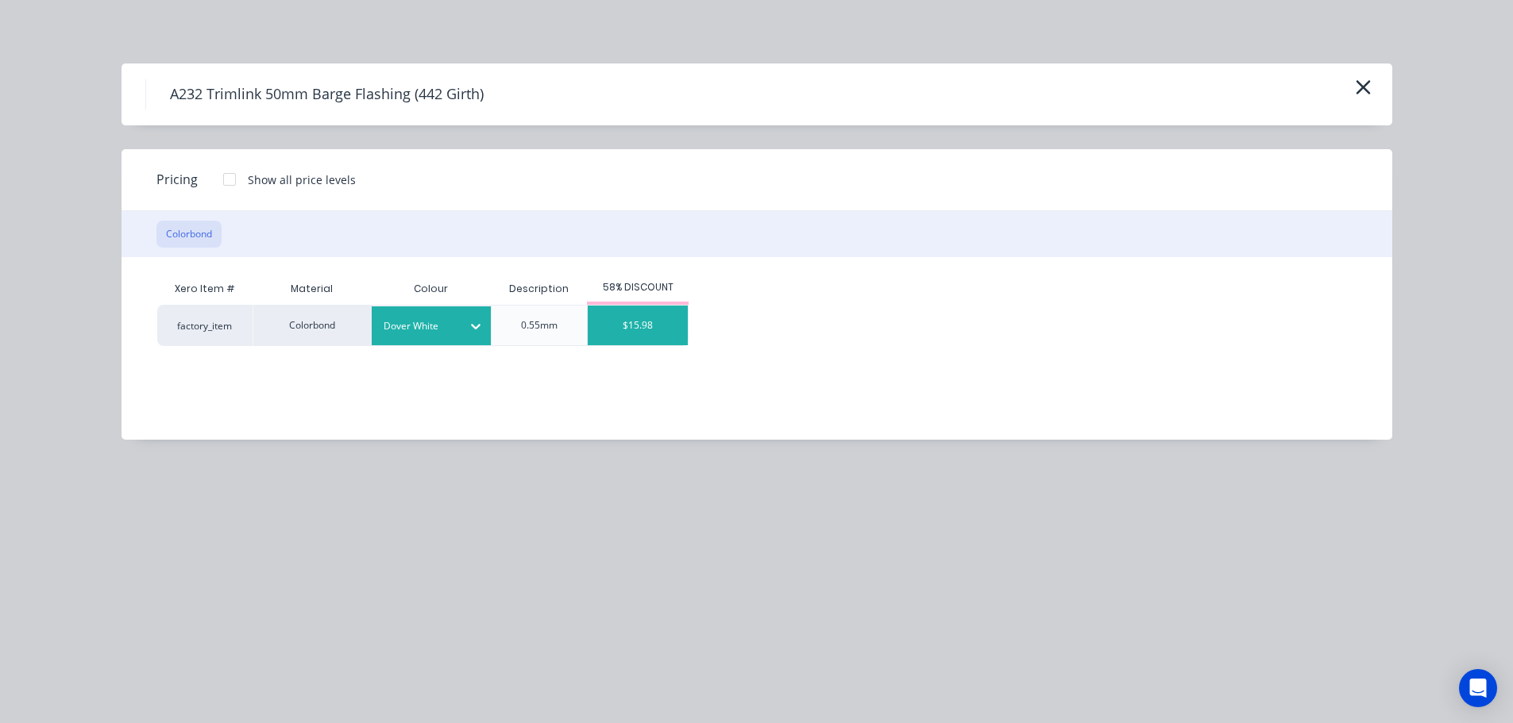
click at [642, 318] on div "$15.98" at bounding box center [638, 326] width 100 height 40
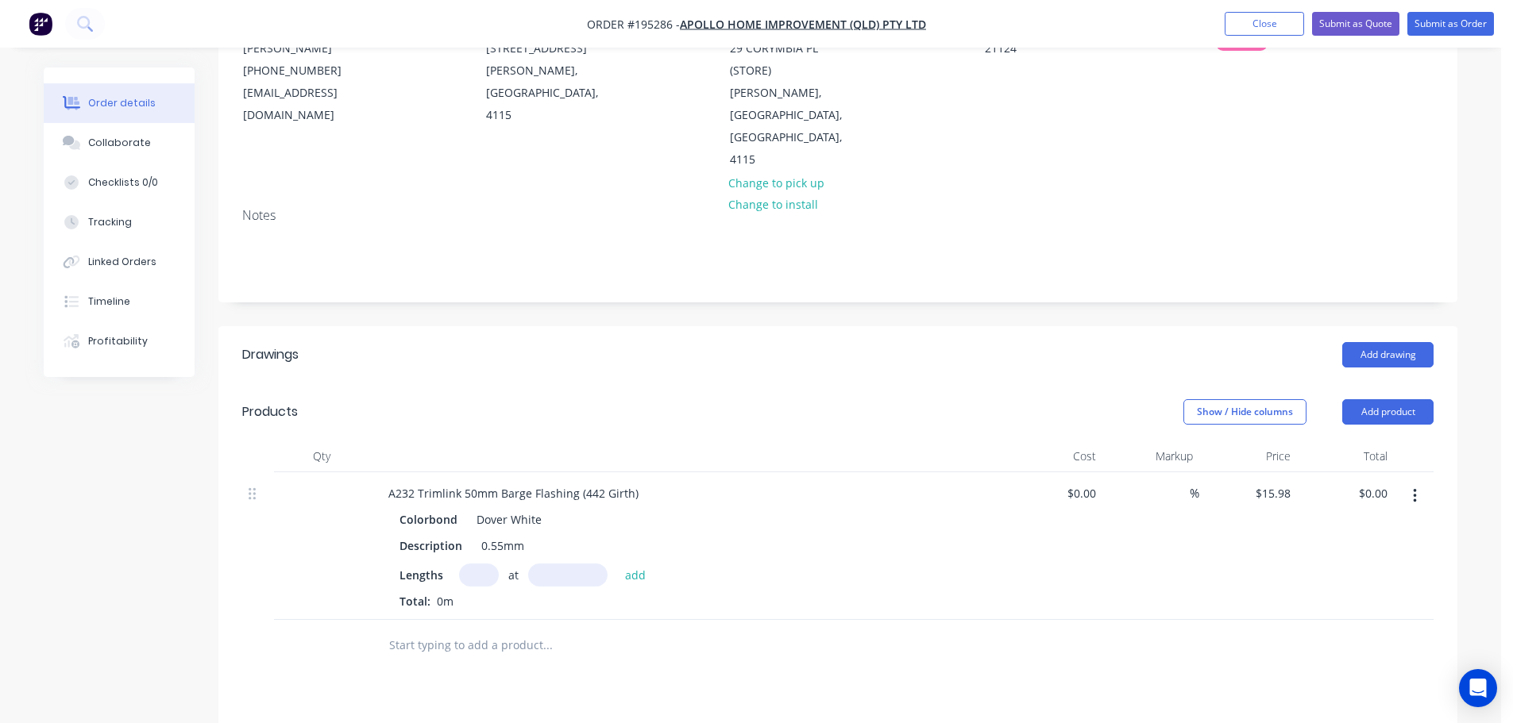
click at [482, 564] on input "text" at bounding box center [479, 575] width 40 height 23
click at [576, 564] on input "text" at bounding box center [567, 575] width 79 height 23
click at [617, 564] on button "add" at bounding box center [635, 574] width 37 height 21
click at [589, 564] on input "text" at bounding box center [567, 575] width 79 height 23
click at [617, 564] on button "add" at bounding box center [635, 574] width 37 height 21
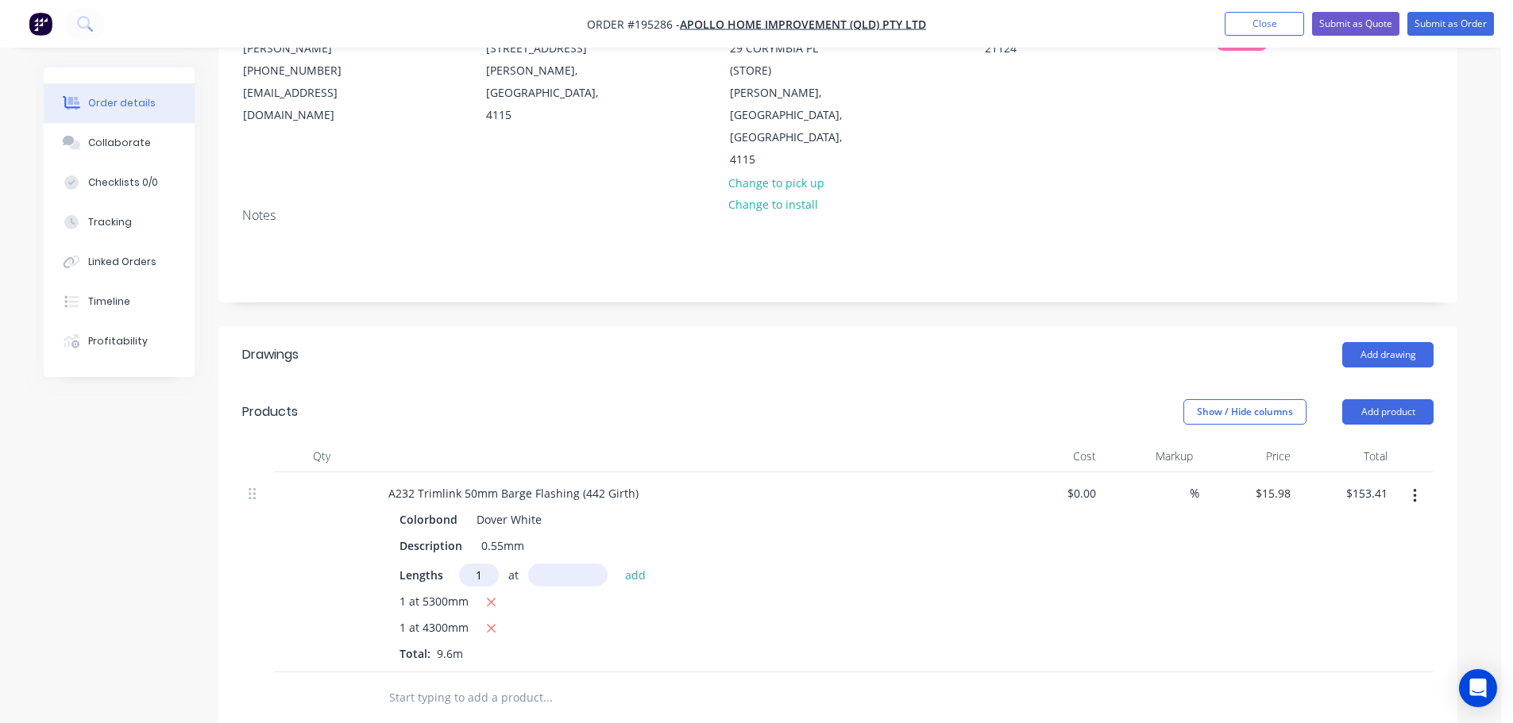
click at [562, 564] on input "text" at bounding box center [567, 575] width 79 height 23
click at [617, 564] on button "add" at bounding box center [635, 574] width 37 height 21
click at [568, 564] on input "text" at bounding box center [567, 575] width 79 height 23
click at [617, 564] on button "add" at bounding box center [635, 574] width 37 height 21
click at [581, 564] on input "text" at bounding box center [567, 575] width 79 height 23
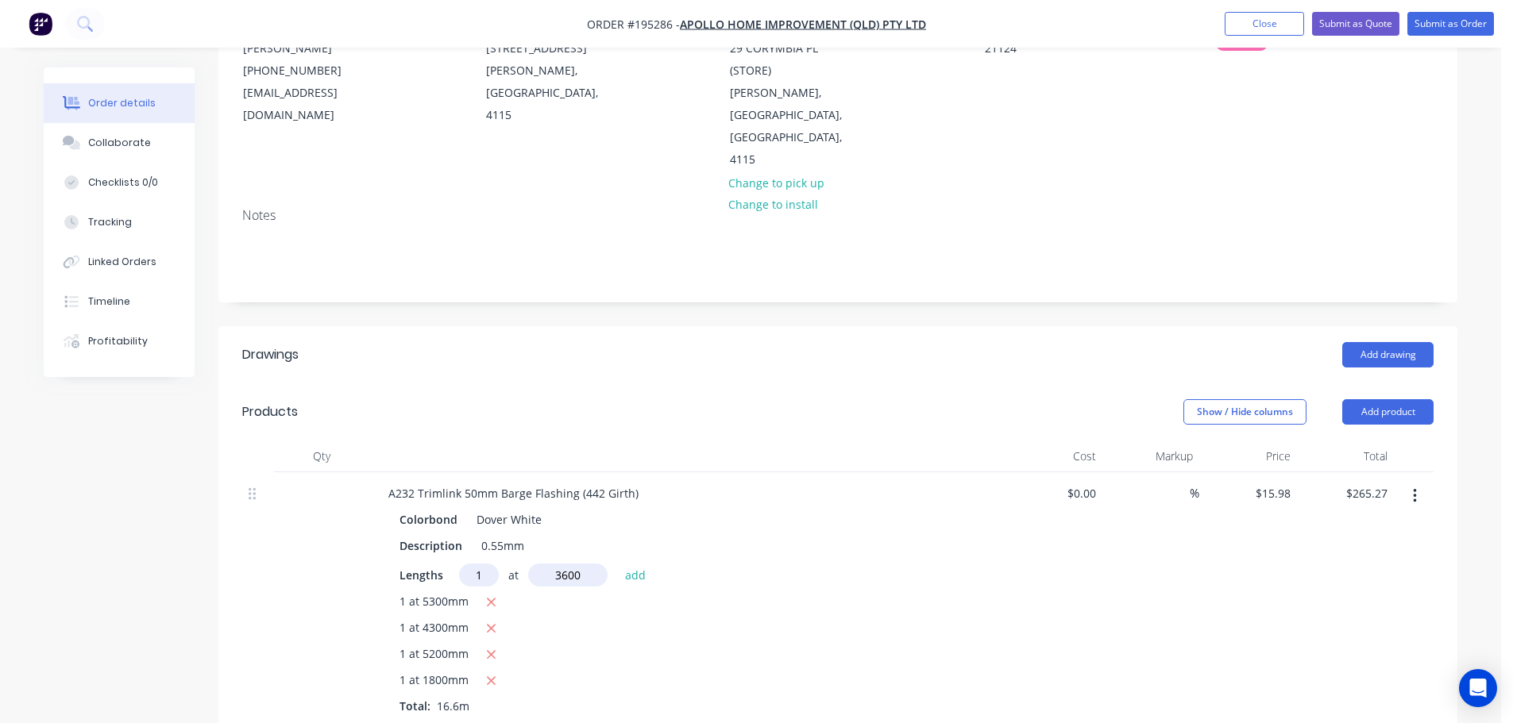
click at [617, 564] on button "add" at bounding box center [635, 574] width 37 height 21
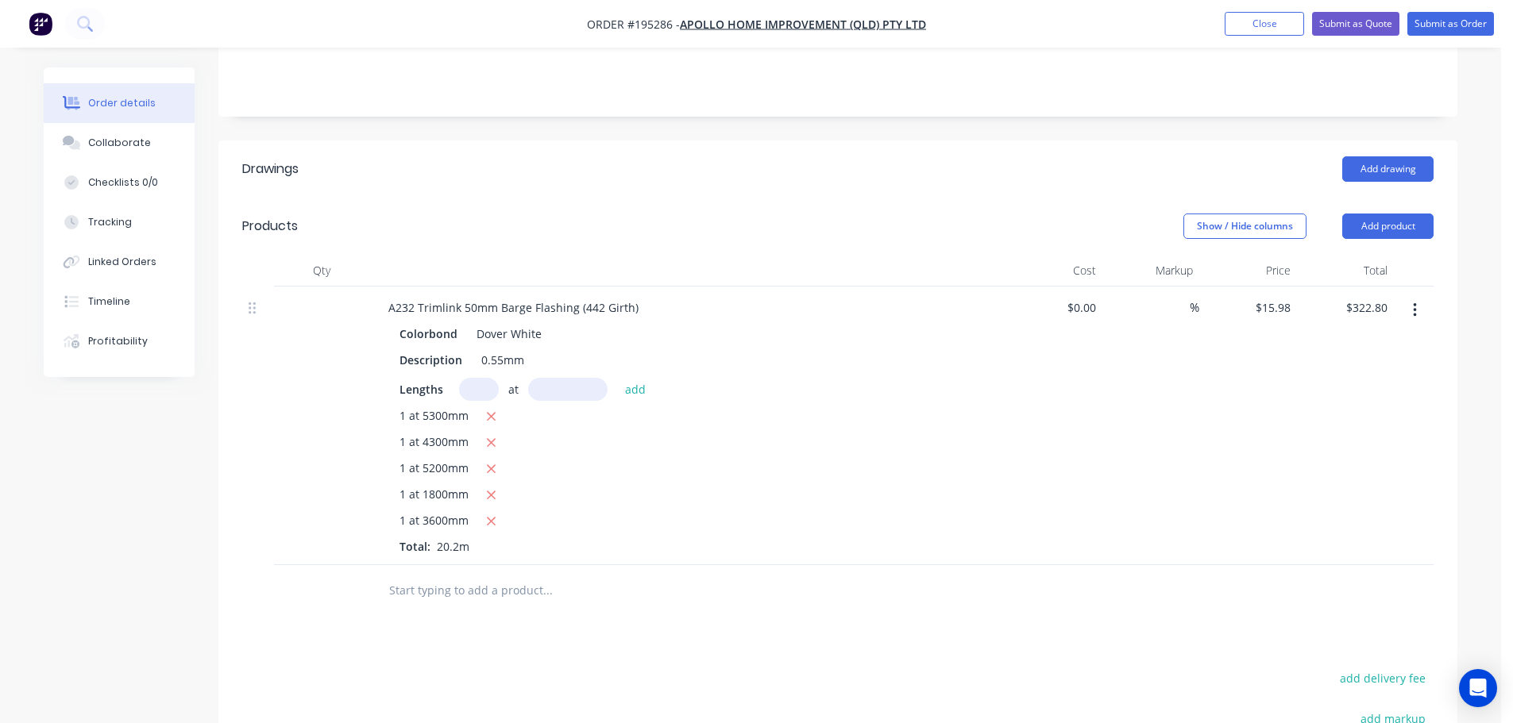
scroll to position [556, 0]
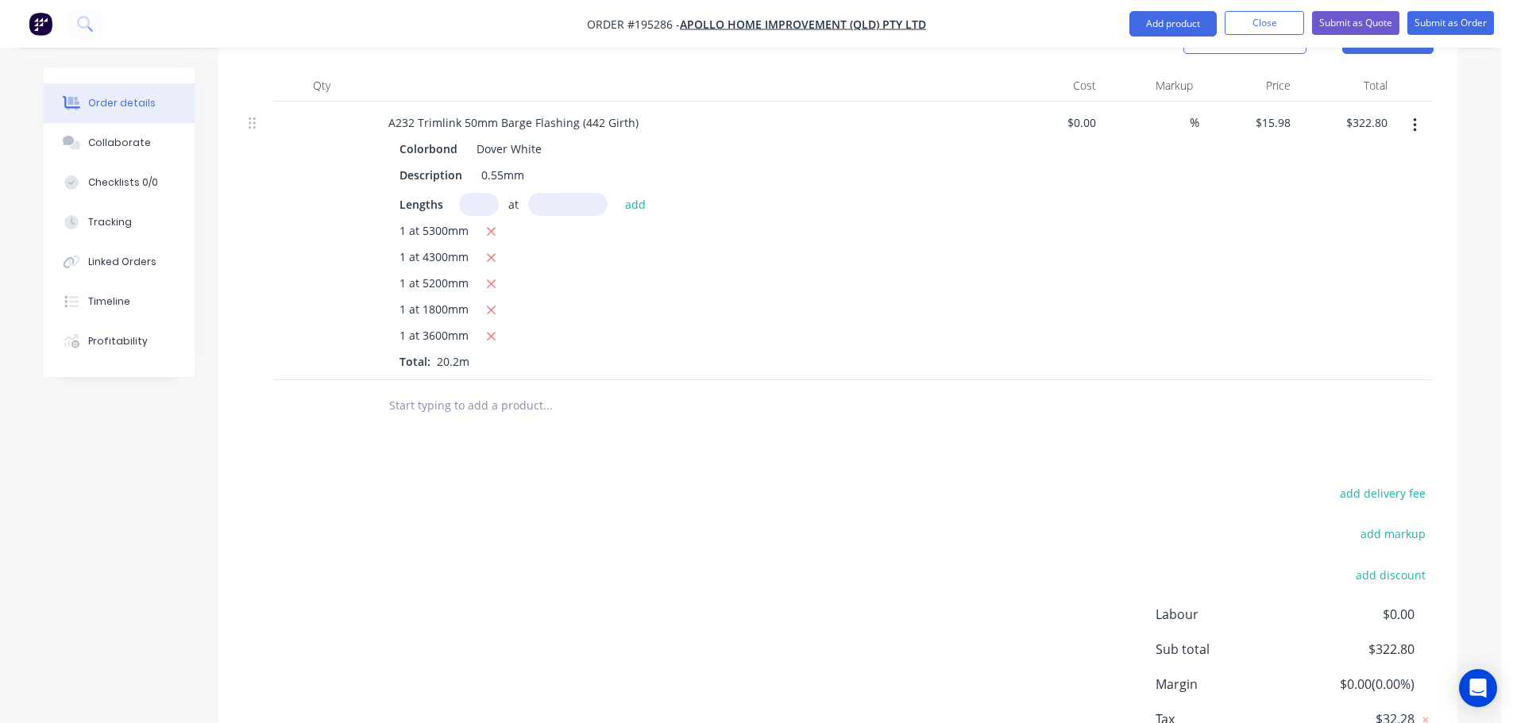
click at [417, 390] on input "text" at bounding box center [547, 406] width 318 height 32
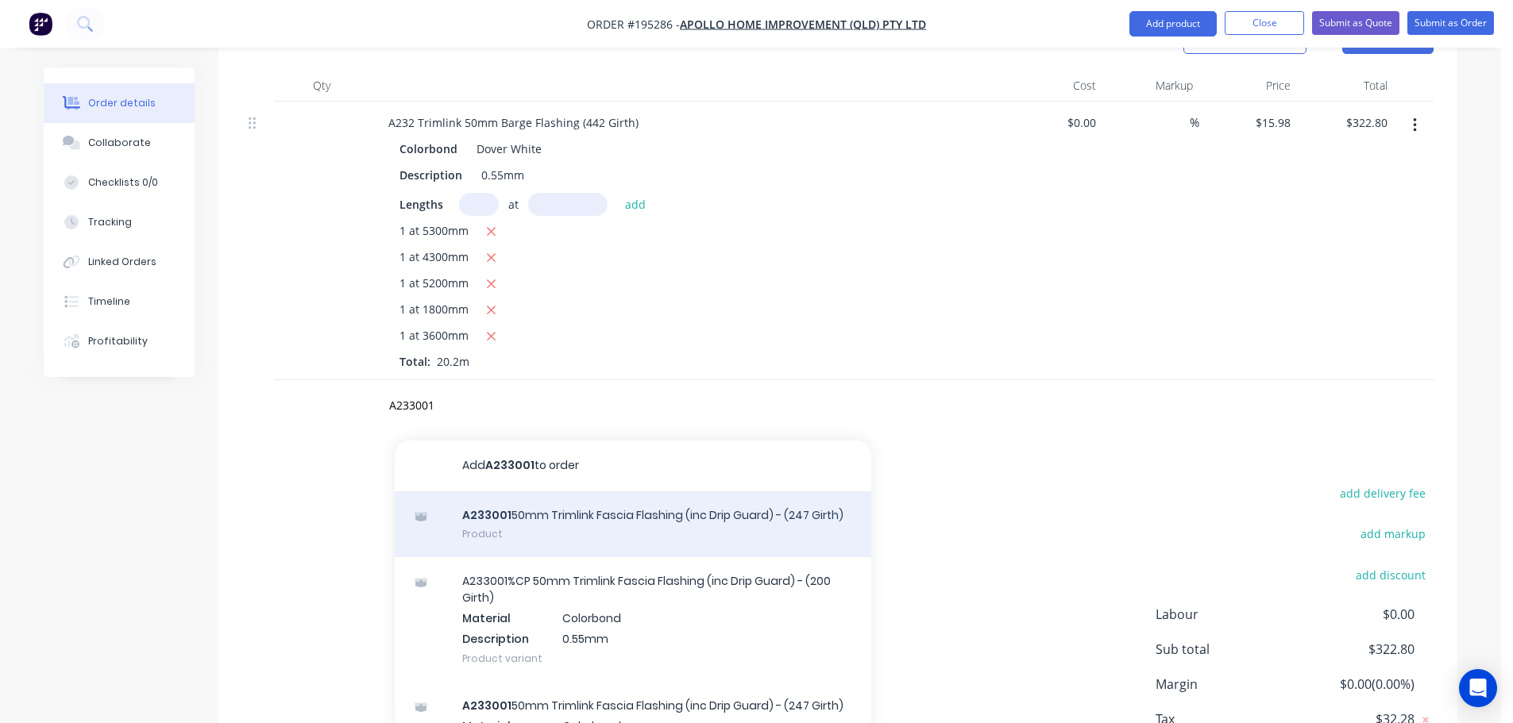
click at [585, 492] on div "A233001 50mm Trimlink Fascia Flashing (inc Drip Guard) - (247 Girth) Product" at bounding box center [633, 525] width 476 height 67
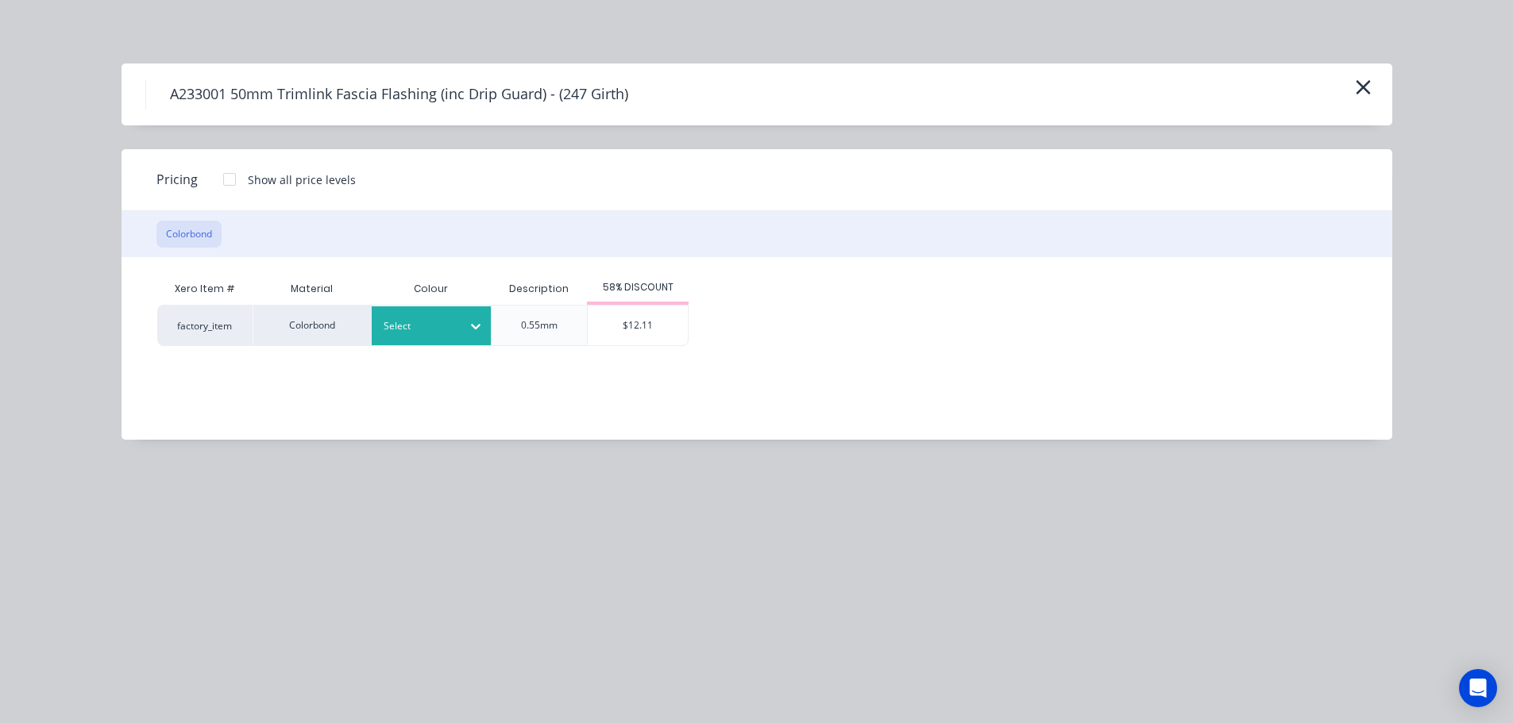
click at [450, 327] on div at bounding box center [419, 326] width 71 height 17
click at [199, 383] on div "Dover White" at bounding box center [99, 367] width 199 height 29
click at [638, 331] on div "$12.11" at bounding box center [638, 326] width 100 height 40
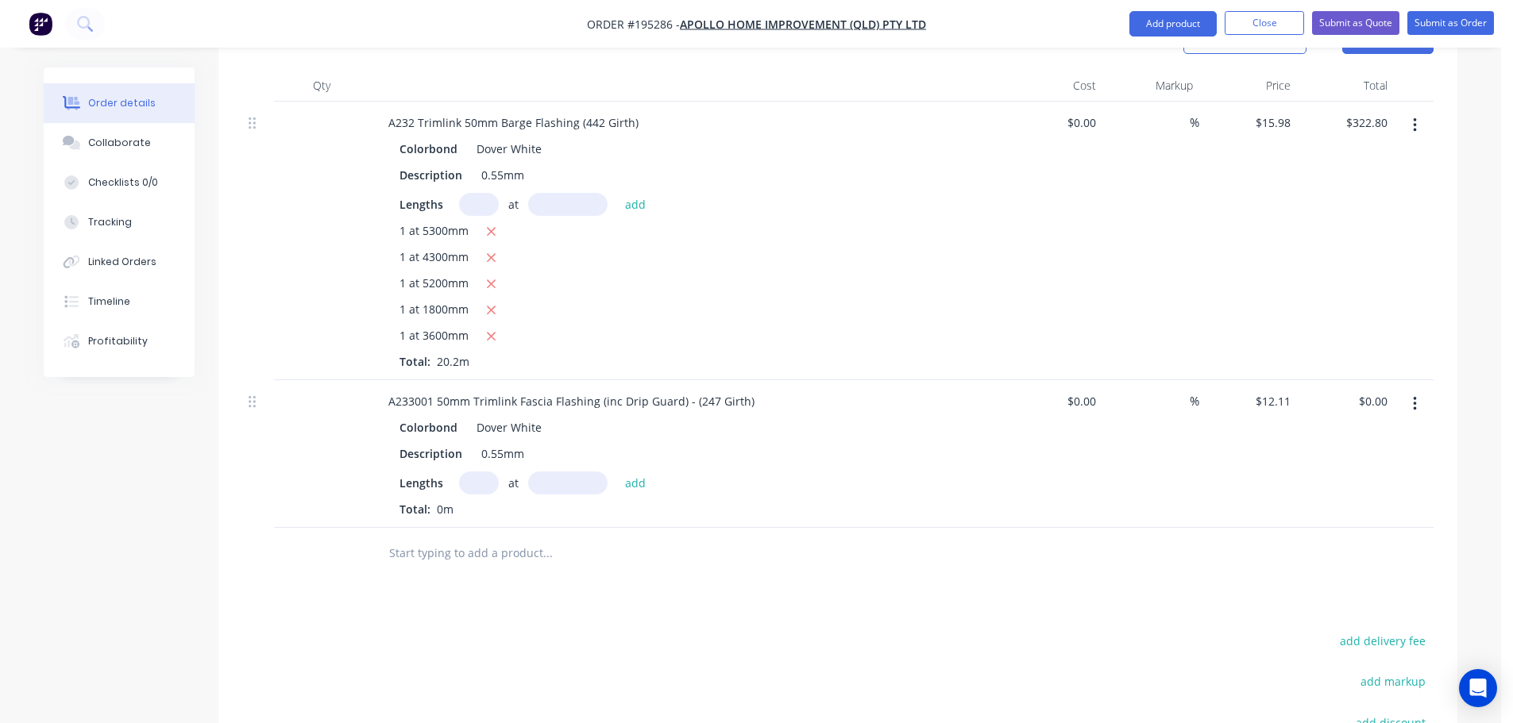
click at [480, 472] on input "text" at bounding box center [479, 483] width 40 height 23
drag, startPoint x: 573, startPoint y: 437, endPoint x: 679, endPoint y: 437, distance: 105.6
click at [573, 472] on input "text" at bounding box center [567, 483] width 79 height 23
click at [617, 472] on button "add" at bounding box center [635, 482] width 37 height 21
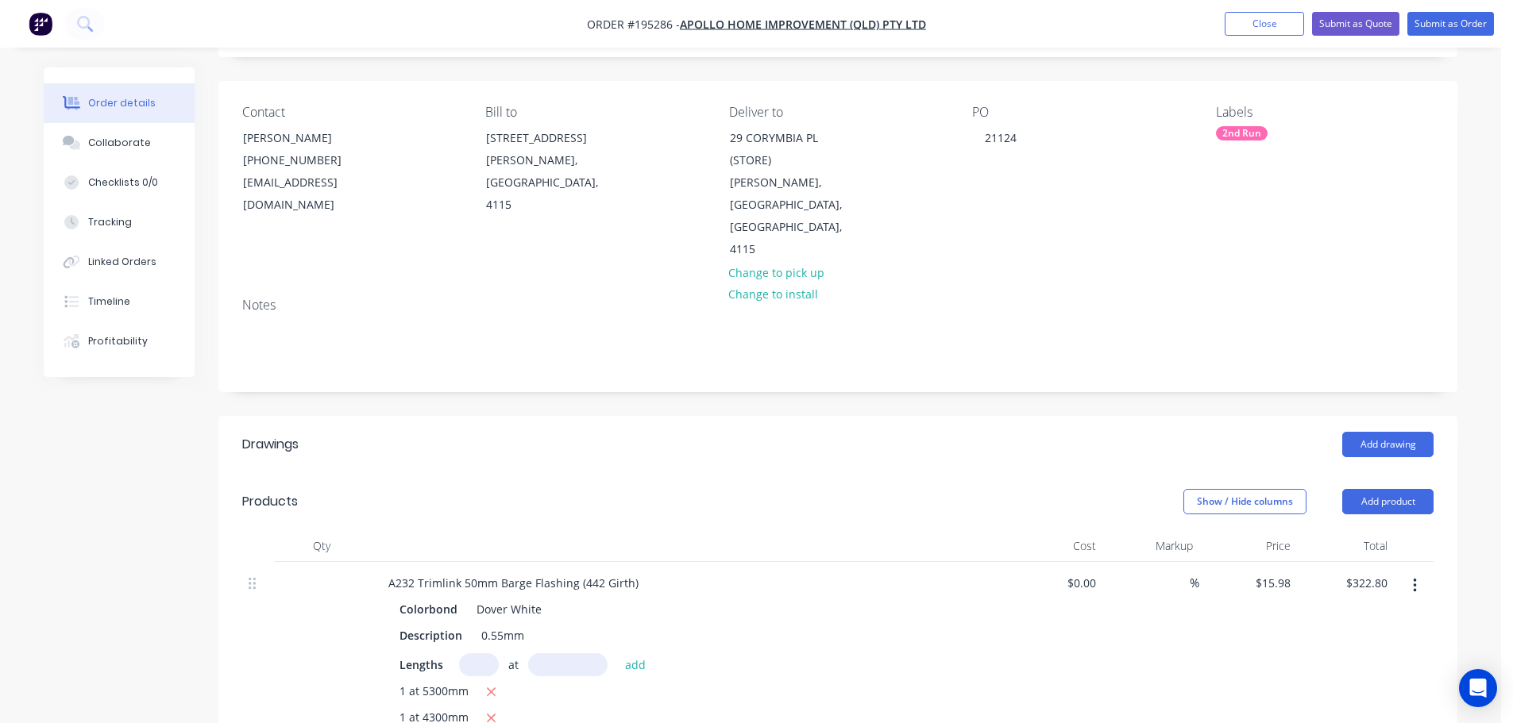
scroll to position [0, 0]
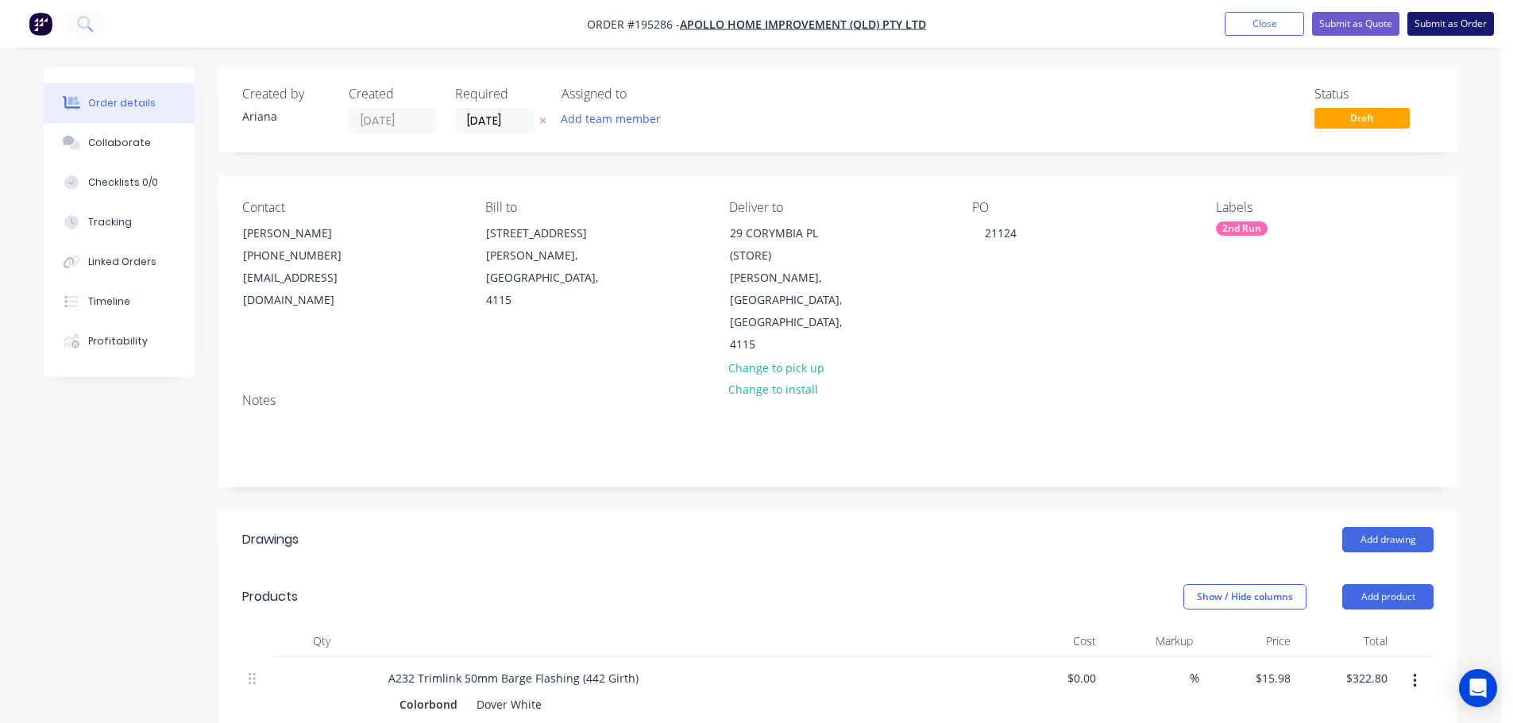
click at [1454, 23] on button "Submit as Order" at bounding box center [1450, 24] width 87 height 24
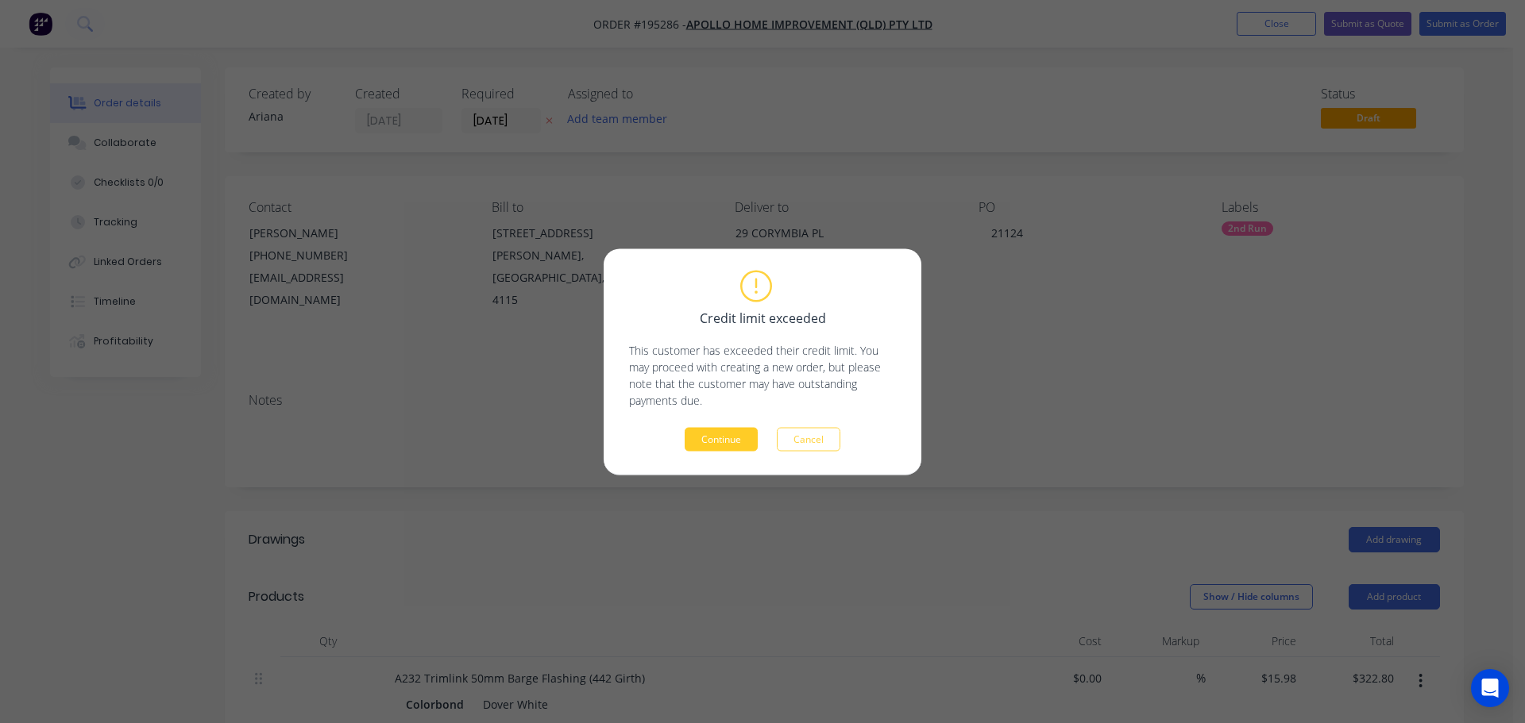
click at [724, 439] on button "Continue" at bounding box center [721, 439] width 73 height 24
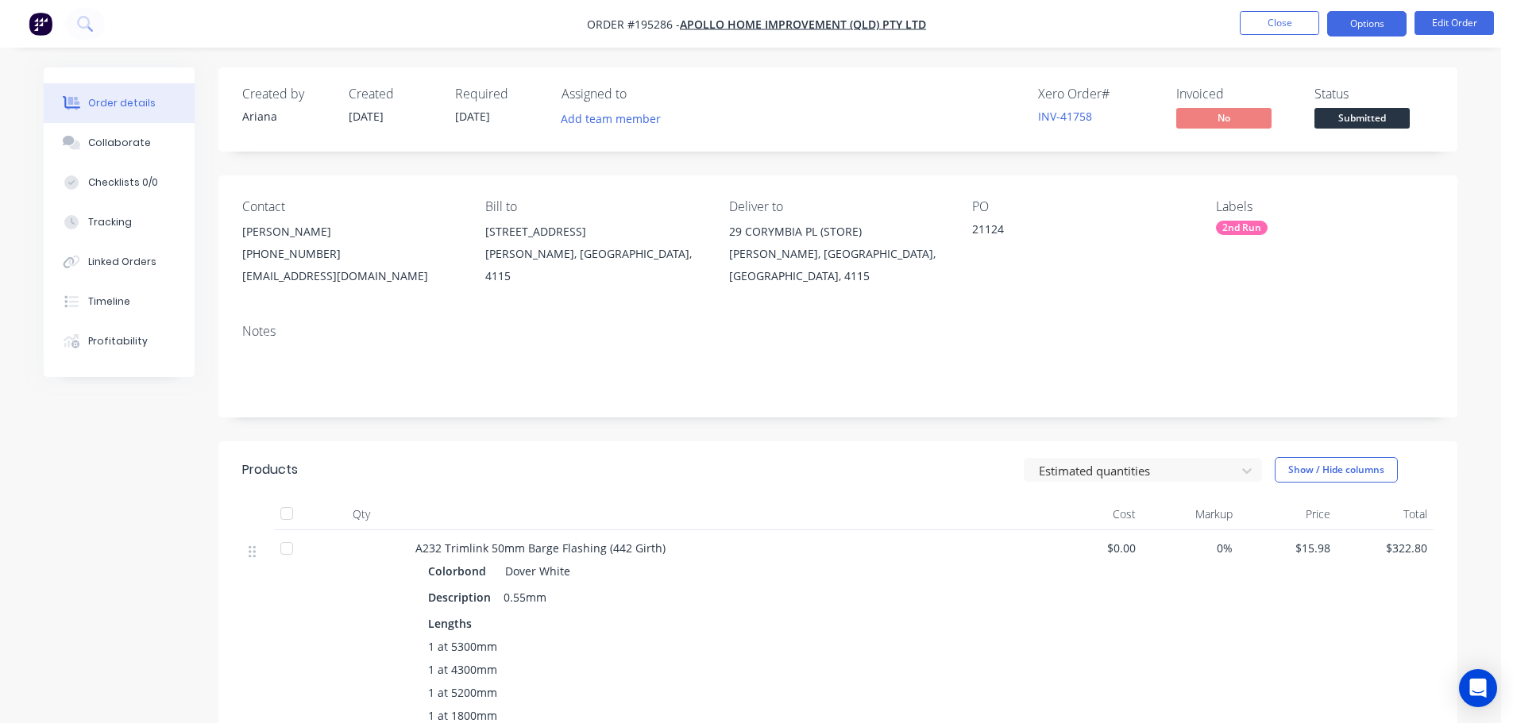
click at [1360, 17] on button "Options" at bounding box center [1366, 23] width 79 height 25
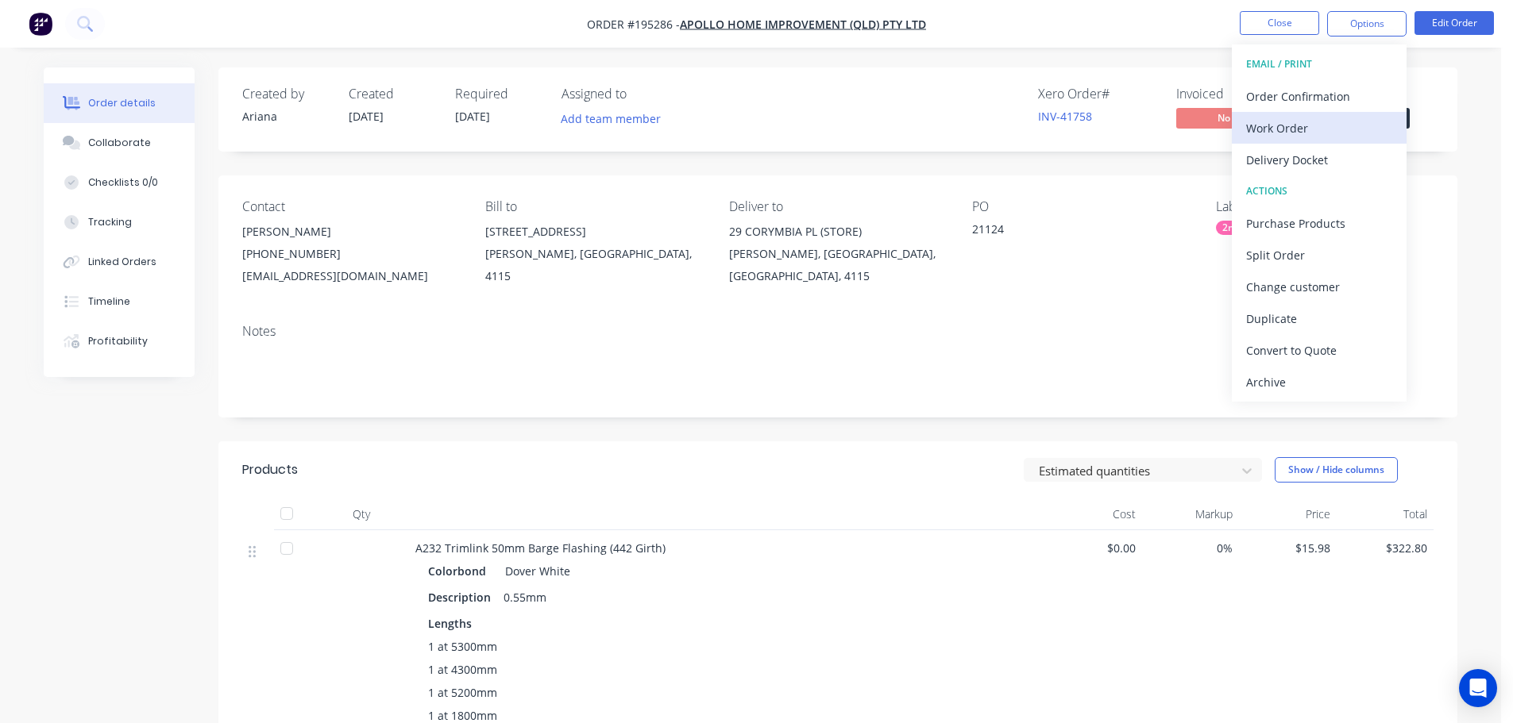
click at [1319, 123] on div "Work Order" at bounding box center [1319, 128] width 146 height 23
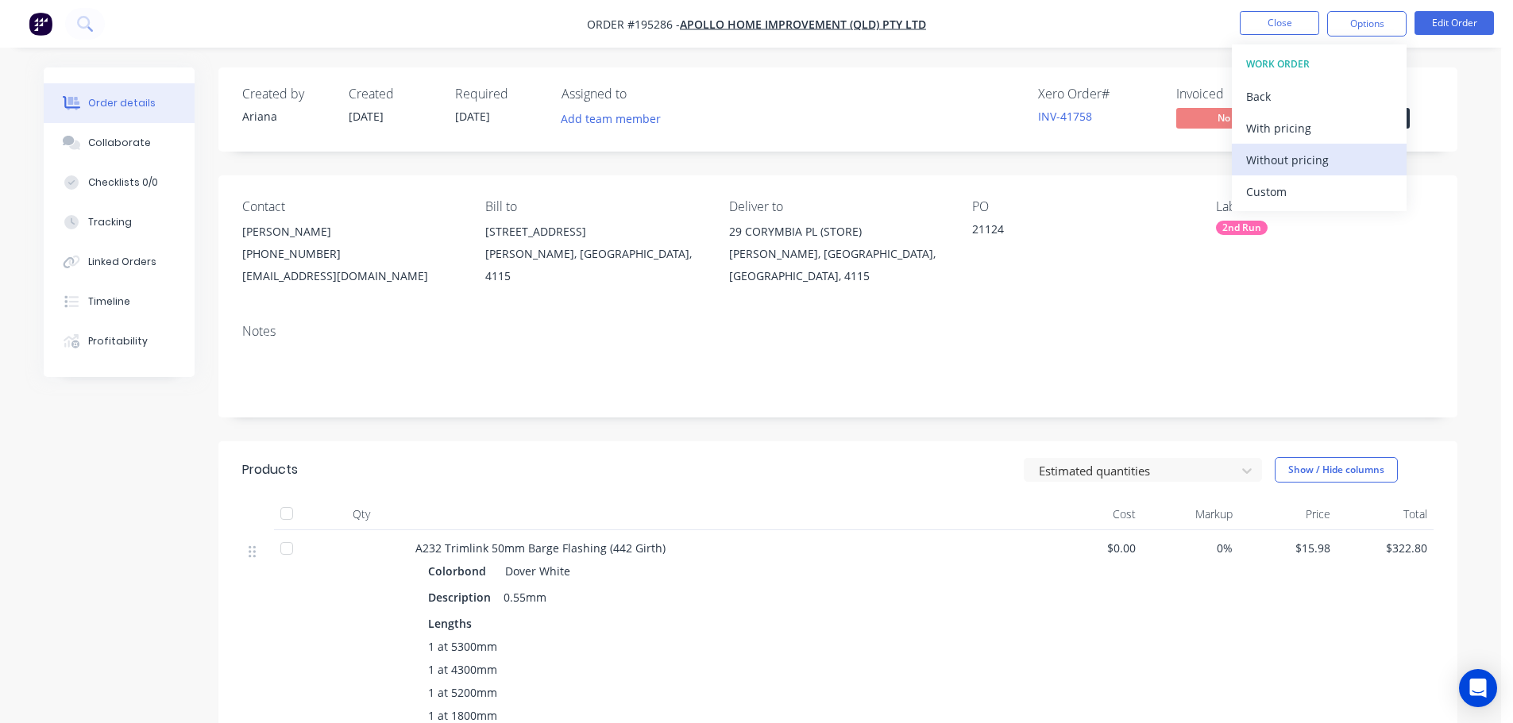
click at [1284, 165] on div "Without pricing" at bounding box center [1319, 160] width 146 height 23
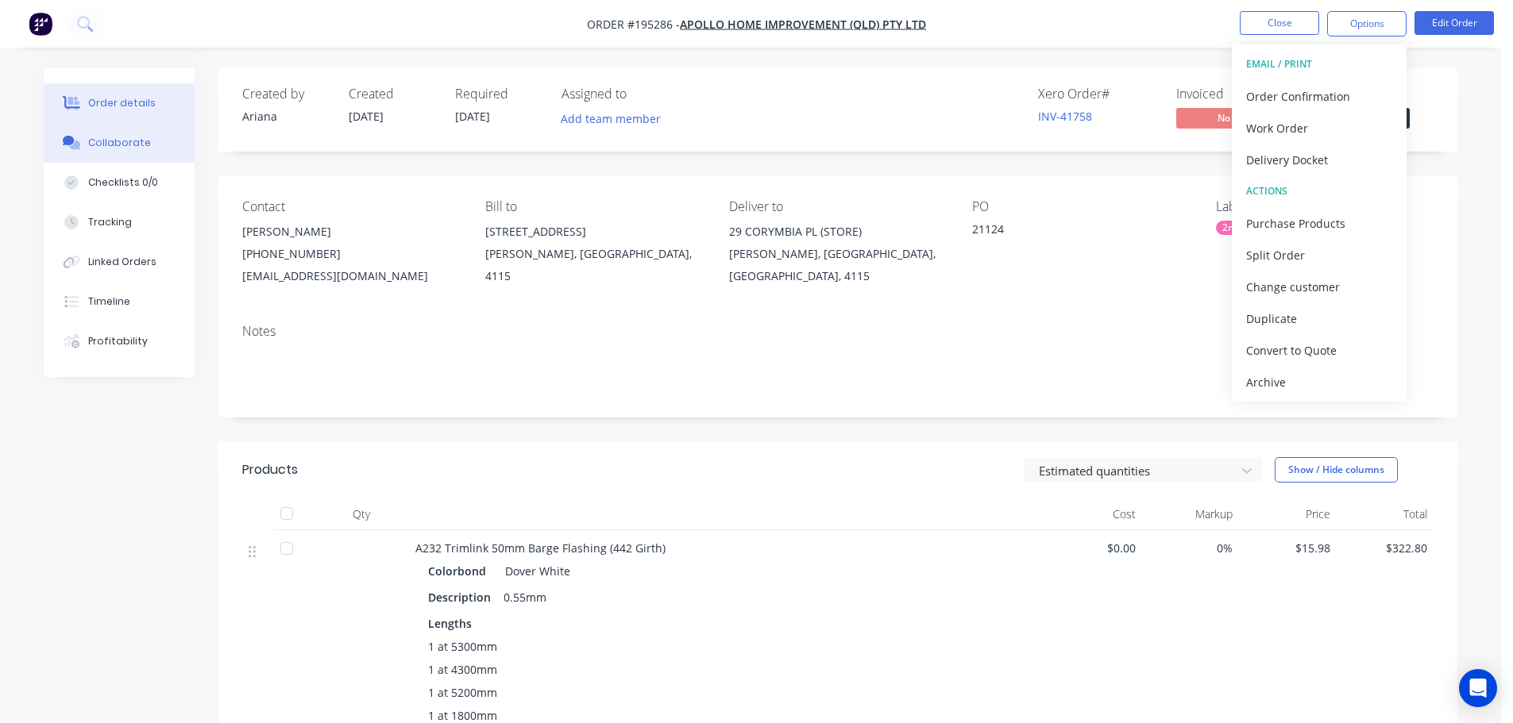
click at [117, 139] on div "Collaborate" at bounding box center [119, 143] width 63 height 14
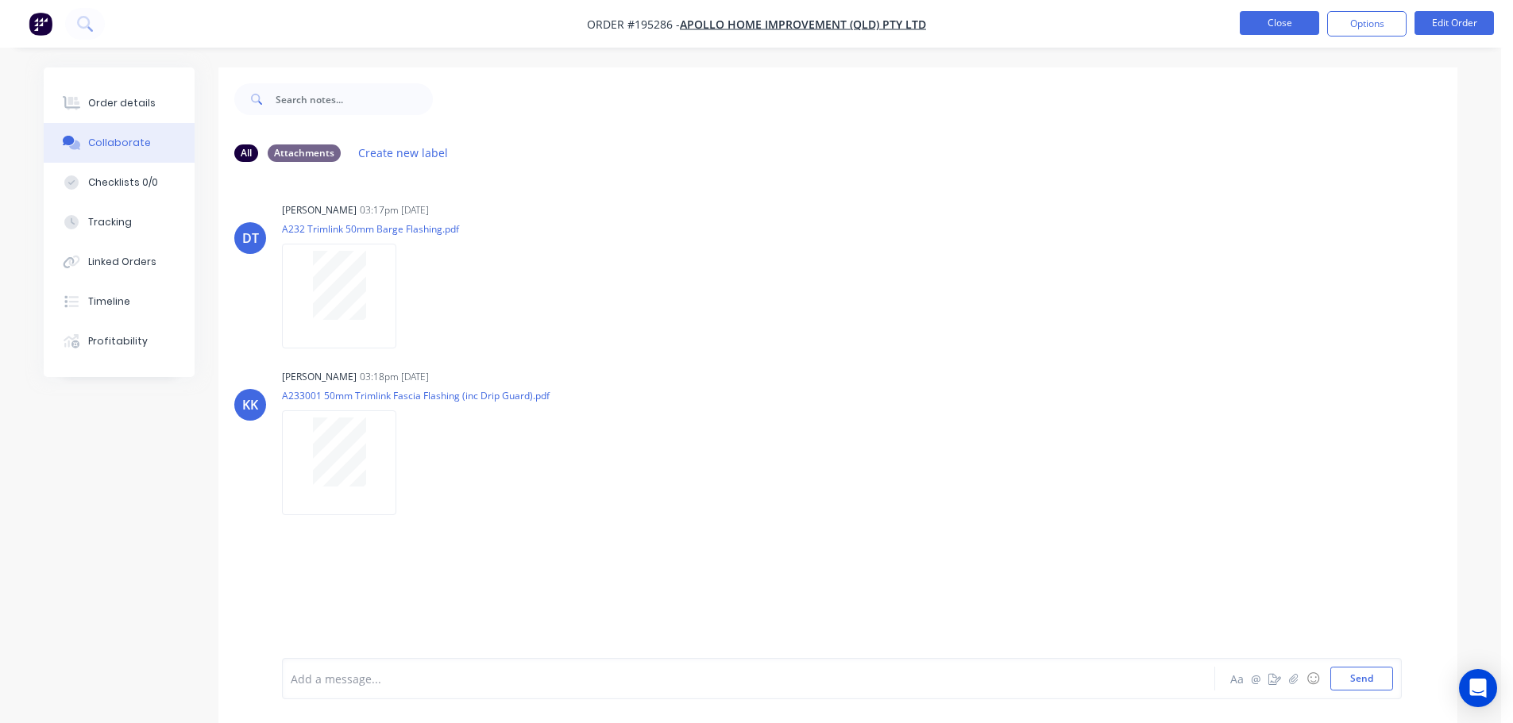
click at [1299, 19] on button "Close" at bounding box center [1279, 23] width 79 height 24
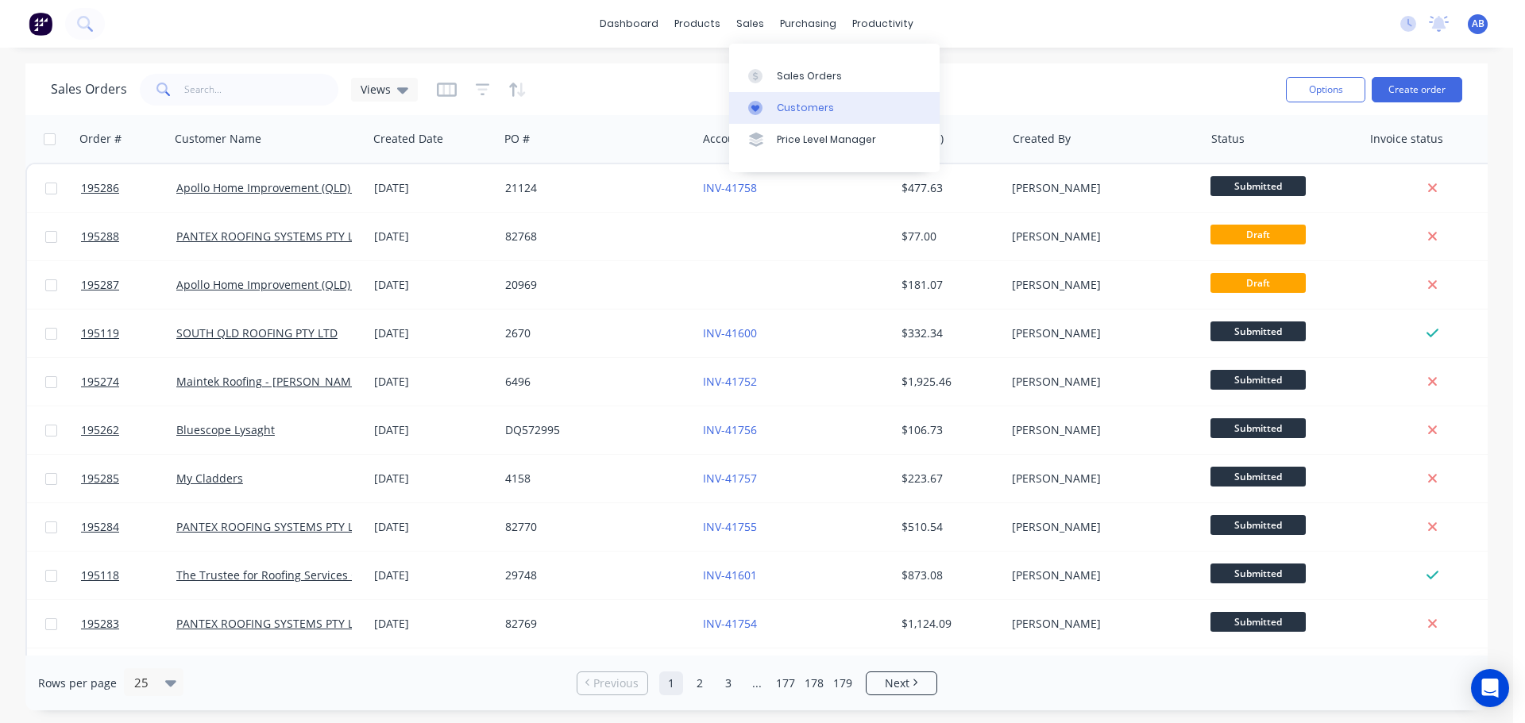
click at [777, 105] on link "Customers" at bounding box center [834, 108] width 210 height 32
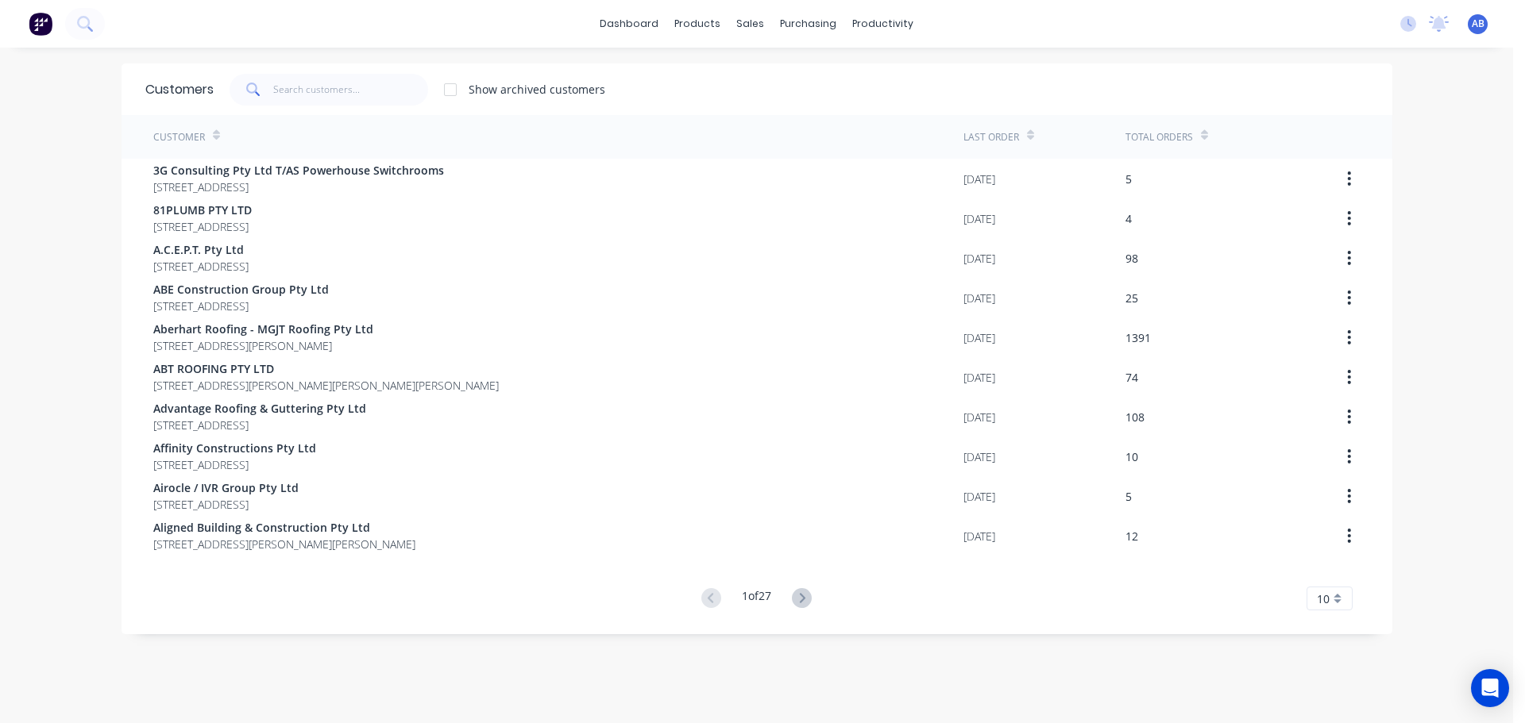
click at [1046, 18] on div "dashboard products sales purchasing productivity dashboard products Product Cat…" at bounding box center [756, 24] width 1513 height 48
click at [342, 97] on input "text" at bounding box center [350, 90] width 155 height 32
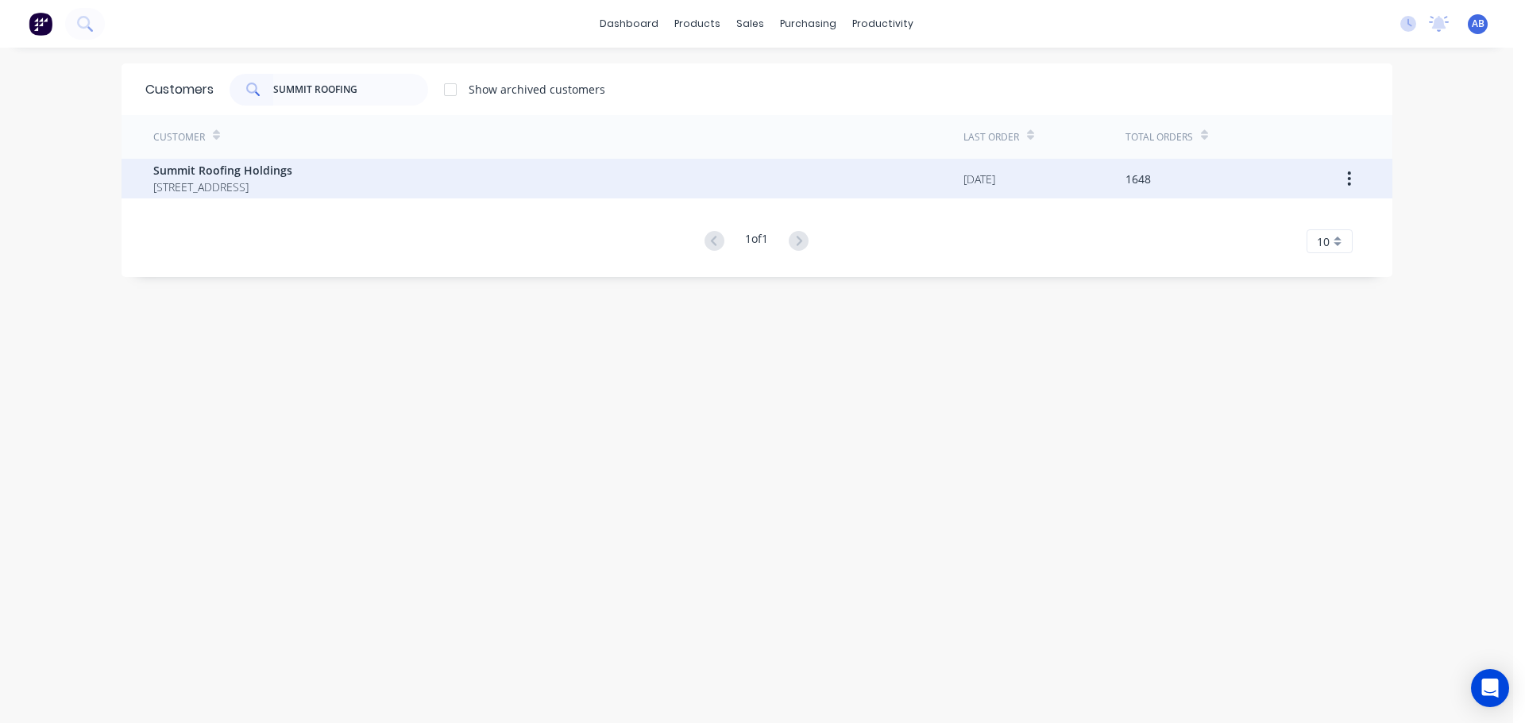
click at [218, 176] on span "Summit Roofing Holdings" at bounding box center [222, 170] width 139 height 17
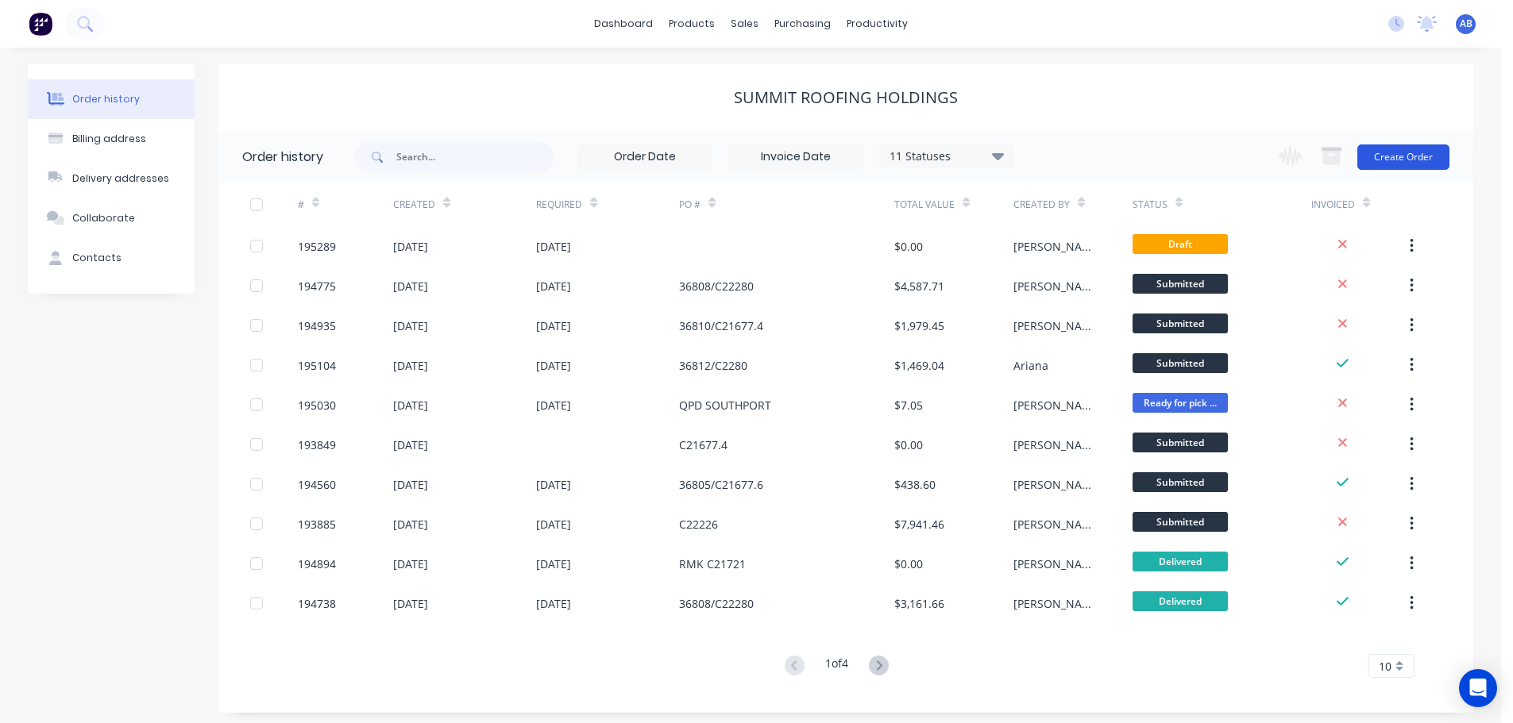
click at [1415, 159] on button "Create Order" at bounding box center [1403, 157] width 92 height 25
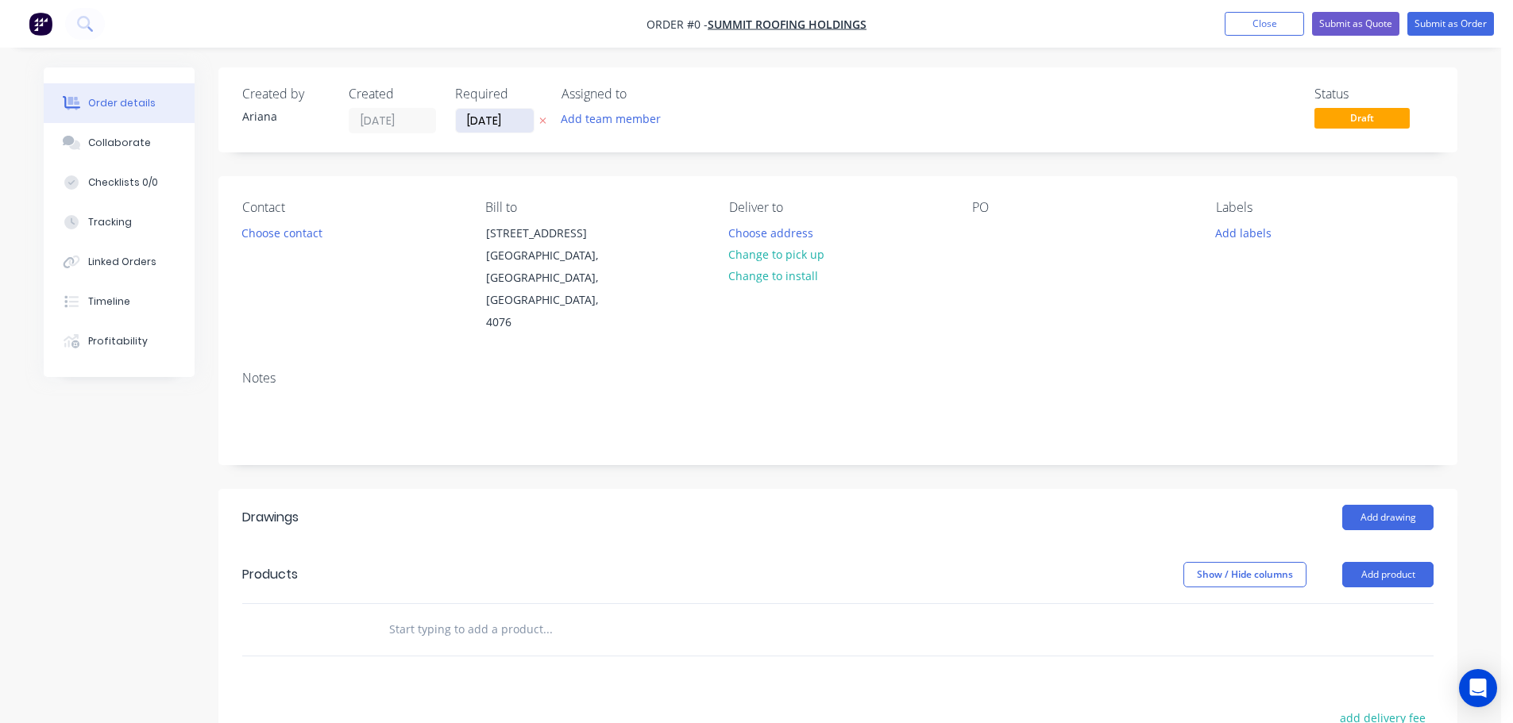
click at [494, 122] on input "[DATE]" at bounding box center [495, 121] width 78 height 24
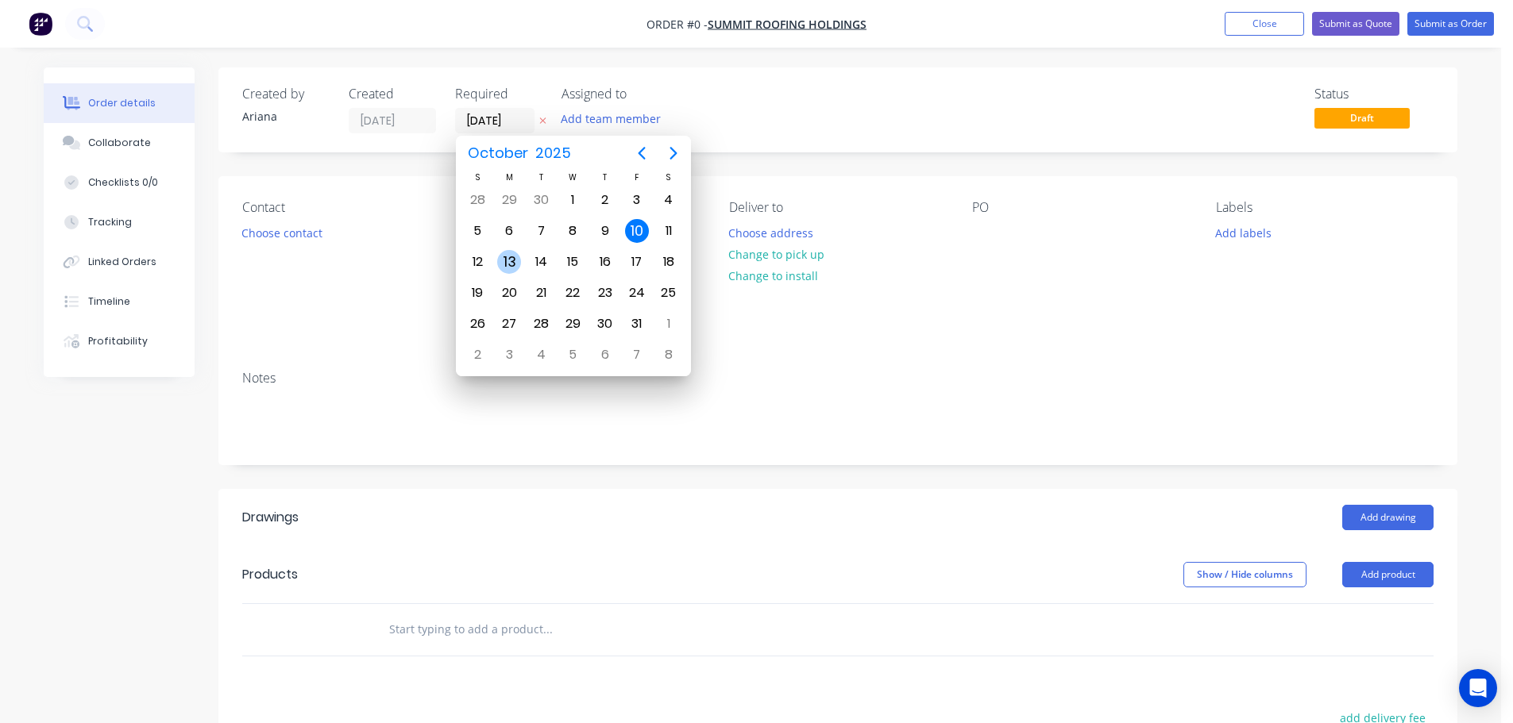
click at [509, 261] on div "13" at bounding box center [509, 262] width 24 height 24
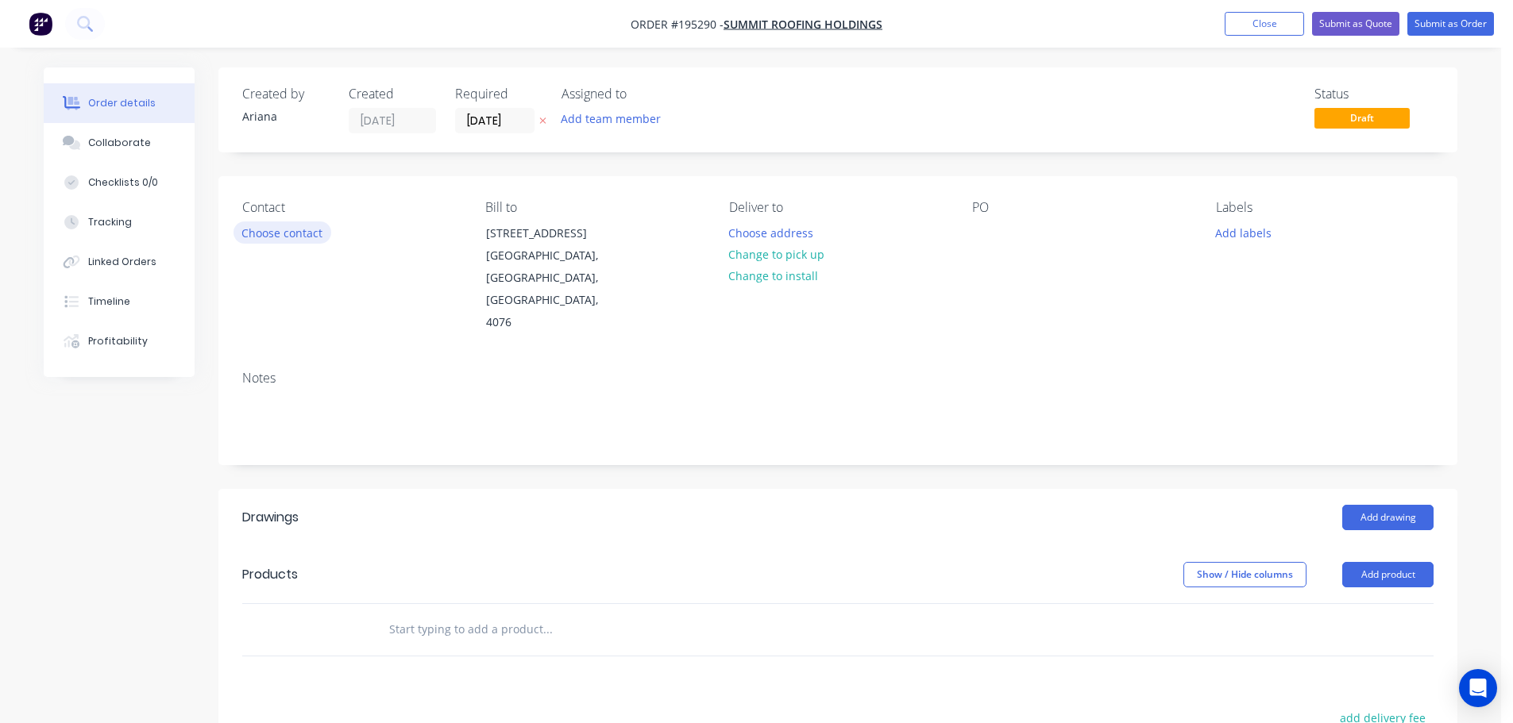
click at [290, 233] on button "Choose contact" at bounding box center [282, 232] width 98 height 21
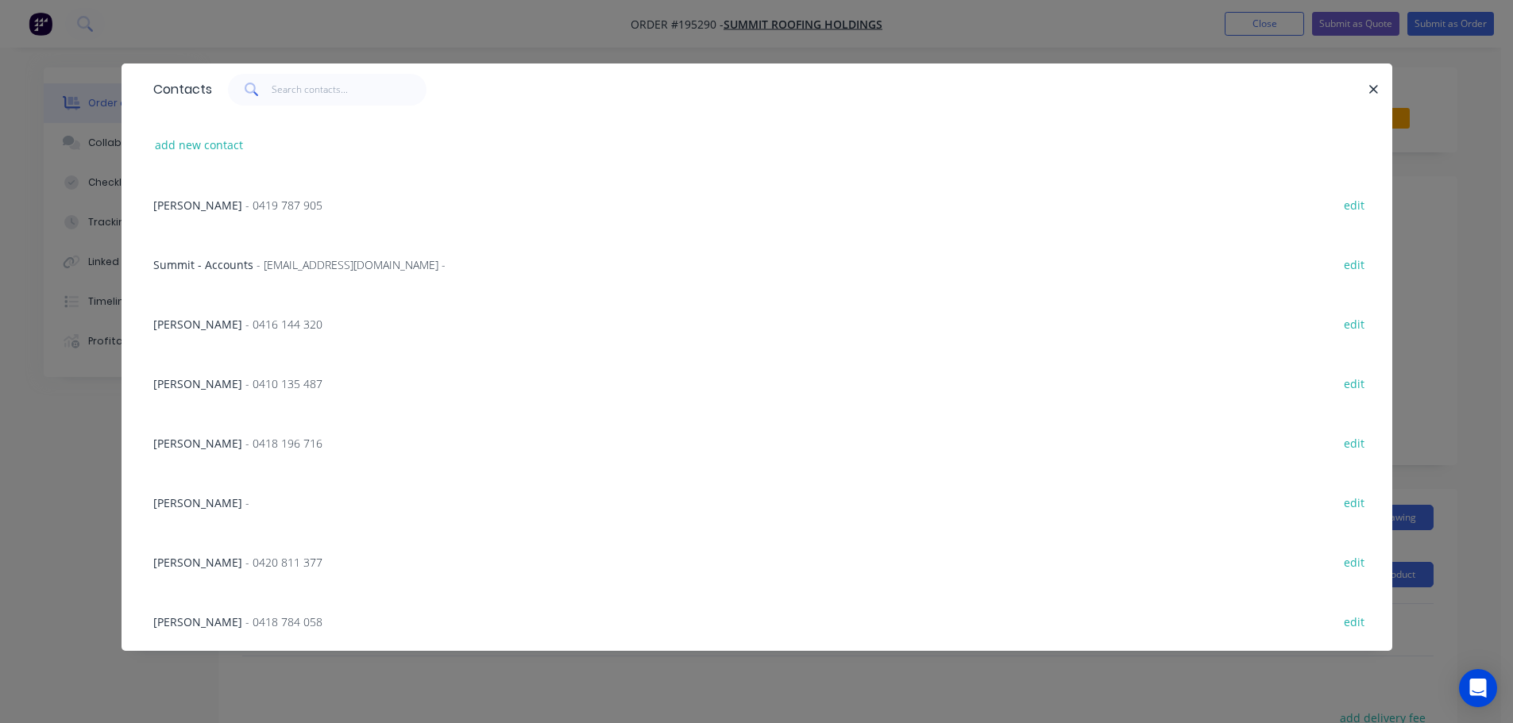
click at [217, 203] on span "[PERSON_NAME]" at bounding box center [197, 205] width 89 height 15
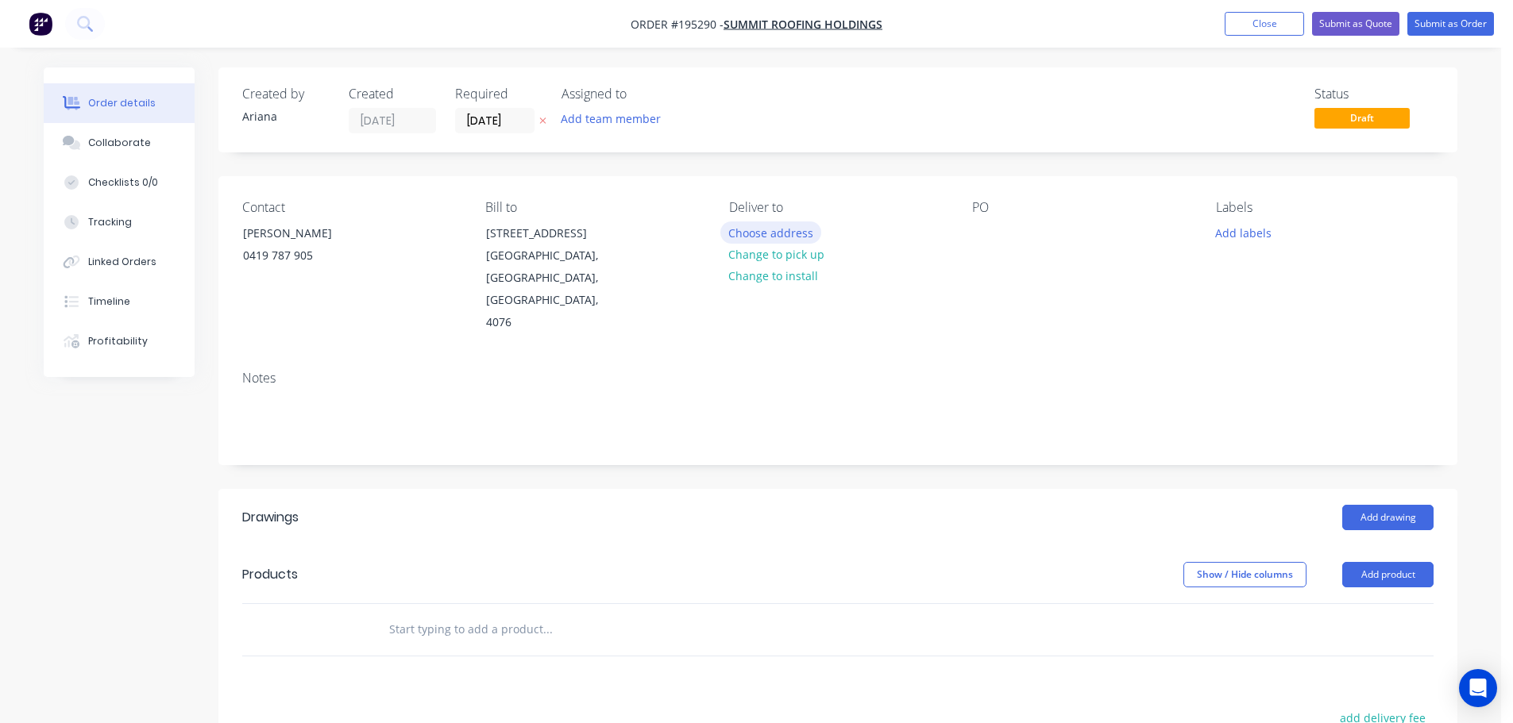
click at [773, 236] on button "Choose address" at bounding box center [771, 232] width 102 height 21
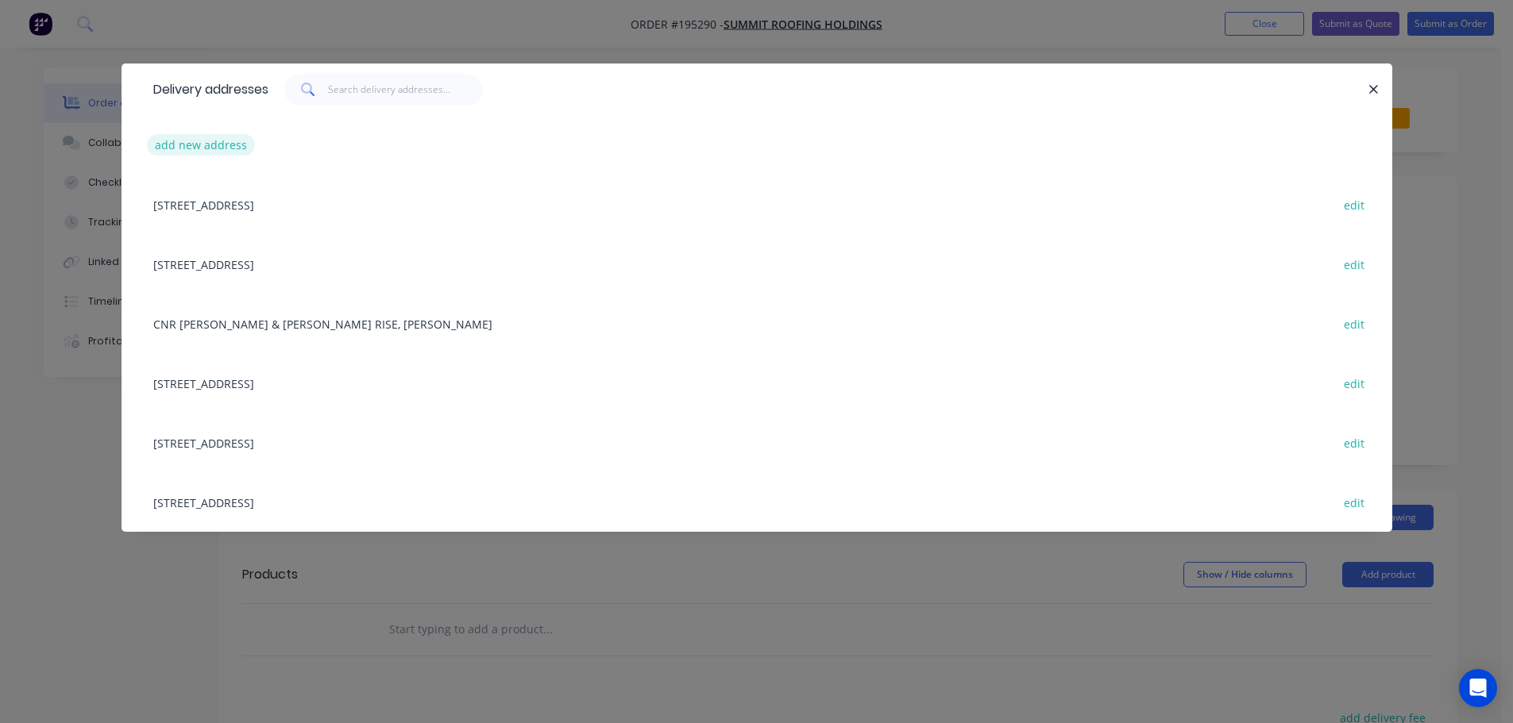
click at [194, 144] on button "add new address" at bounding box center [201, 144] width 109 height 21
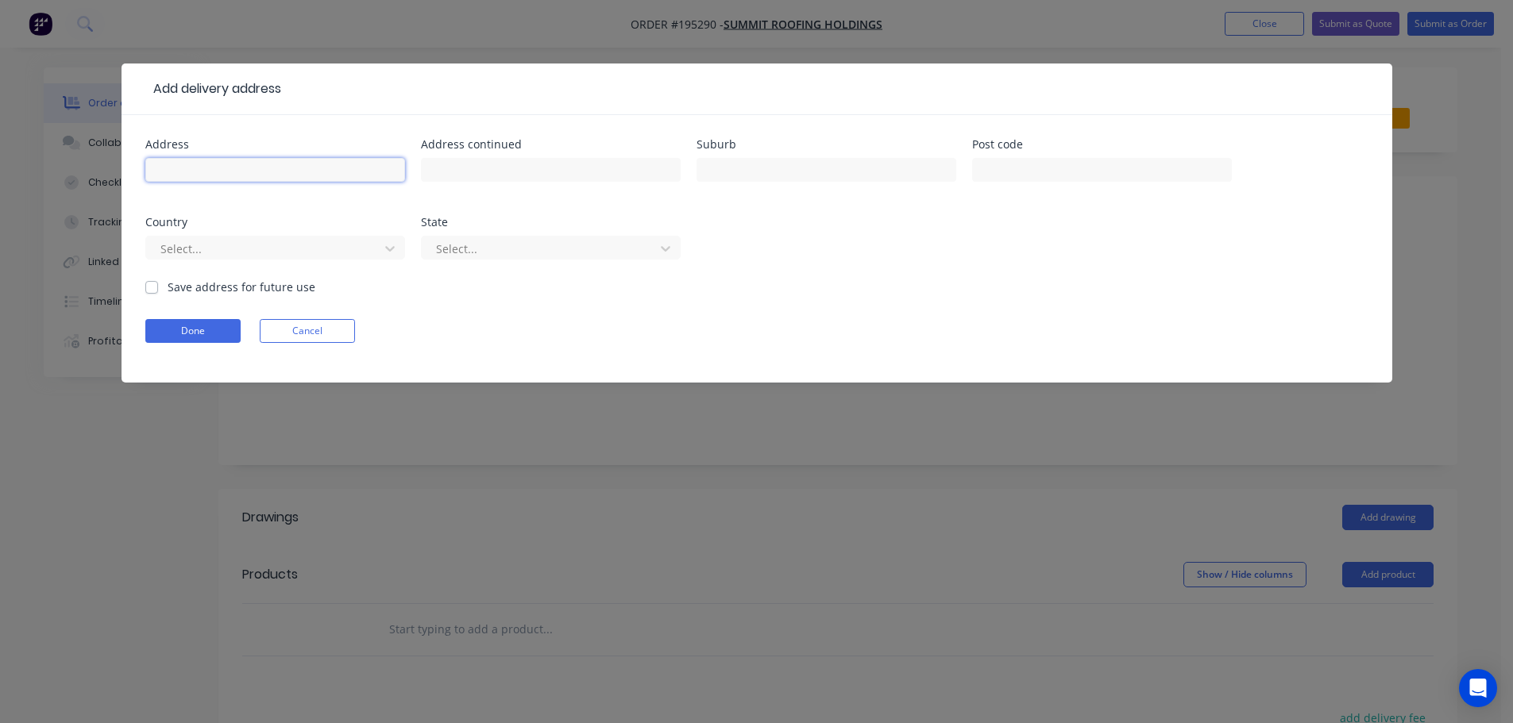
click at [184, 168] on input "text" at bounding box center [275, 170] width 260 height 24
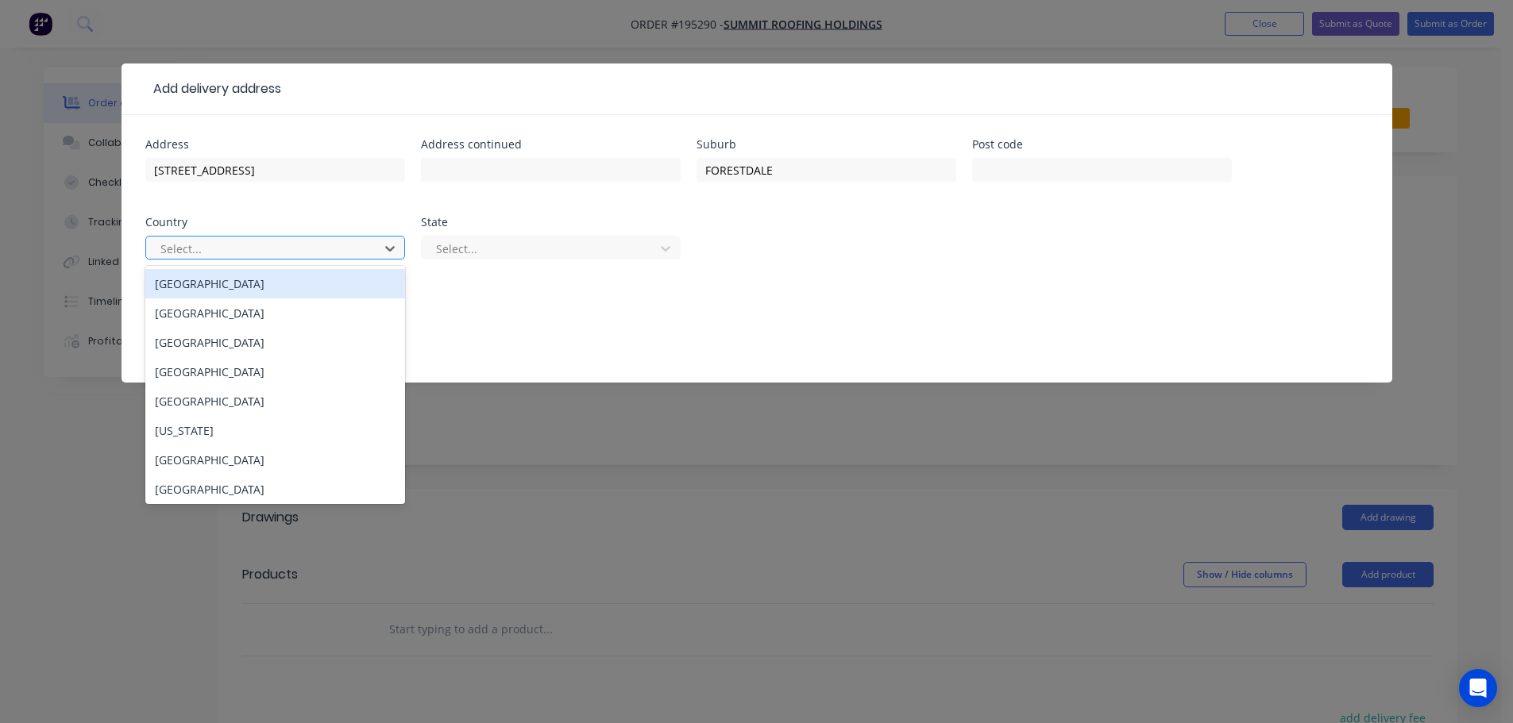
click at [245, 291] on div "[GEOGRAPHIC_DATA]" at bounding box center [275, 283] width 260 height 29
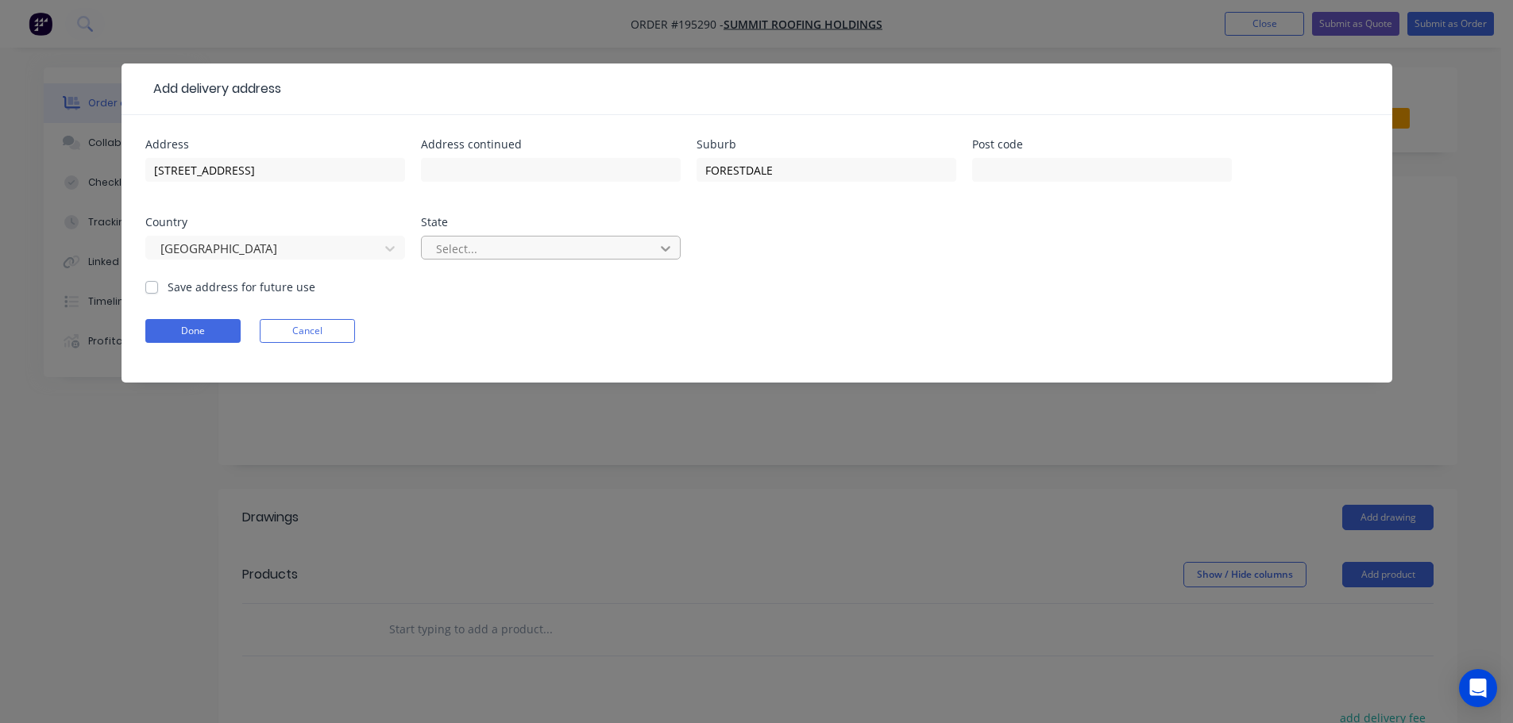
click at [672, 246] on icon at bounding box center [666, 249] width 16 height 16
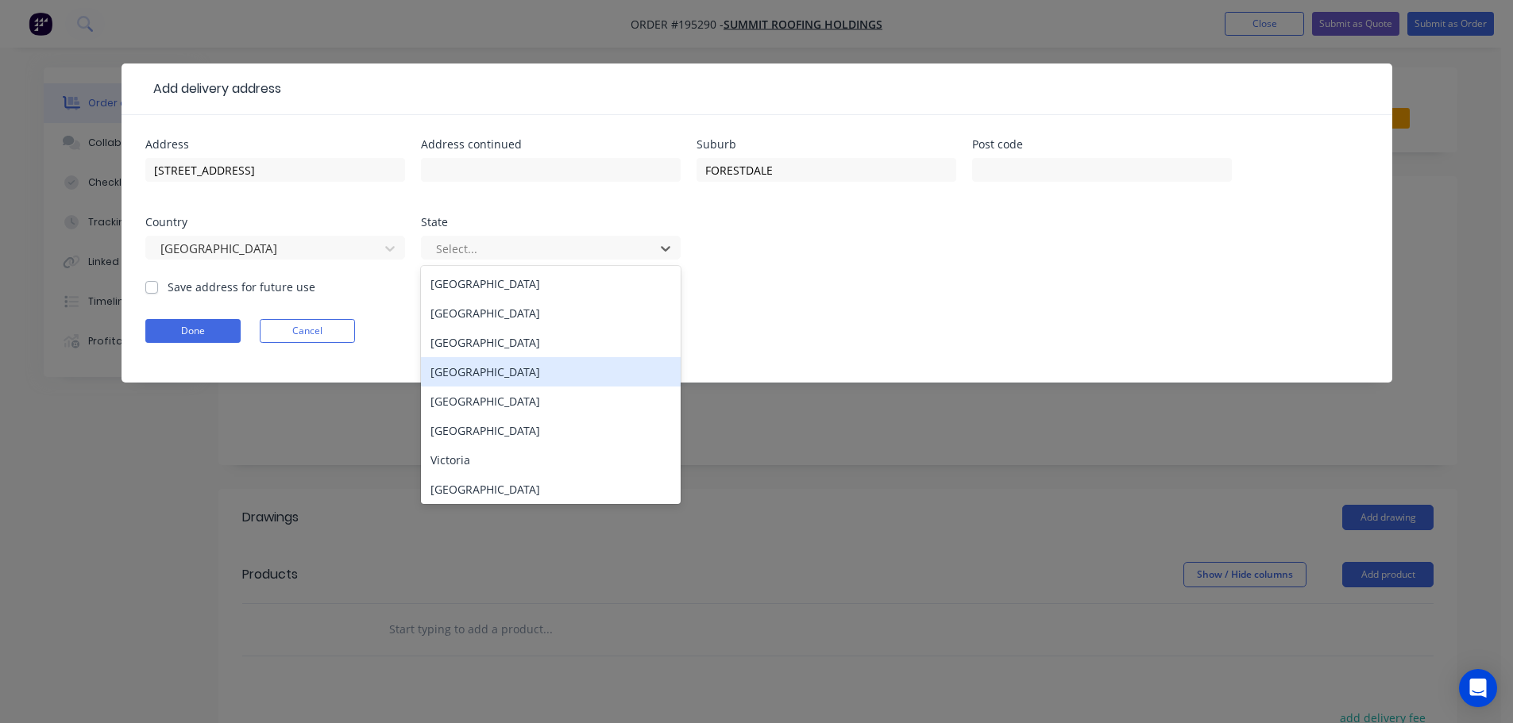
click at [432, 372] on div "[GEOGRAPHIC_DATA]" at bounding box center [551, 371] width 260 height 29
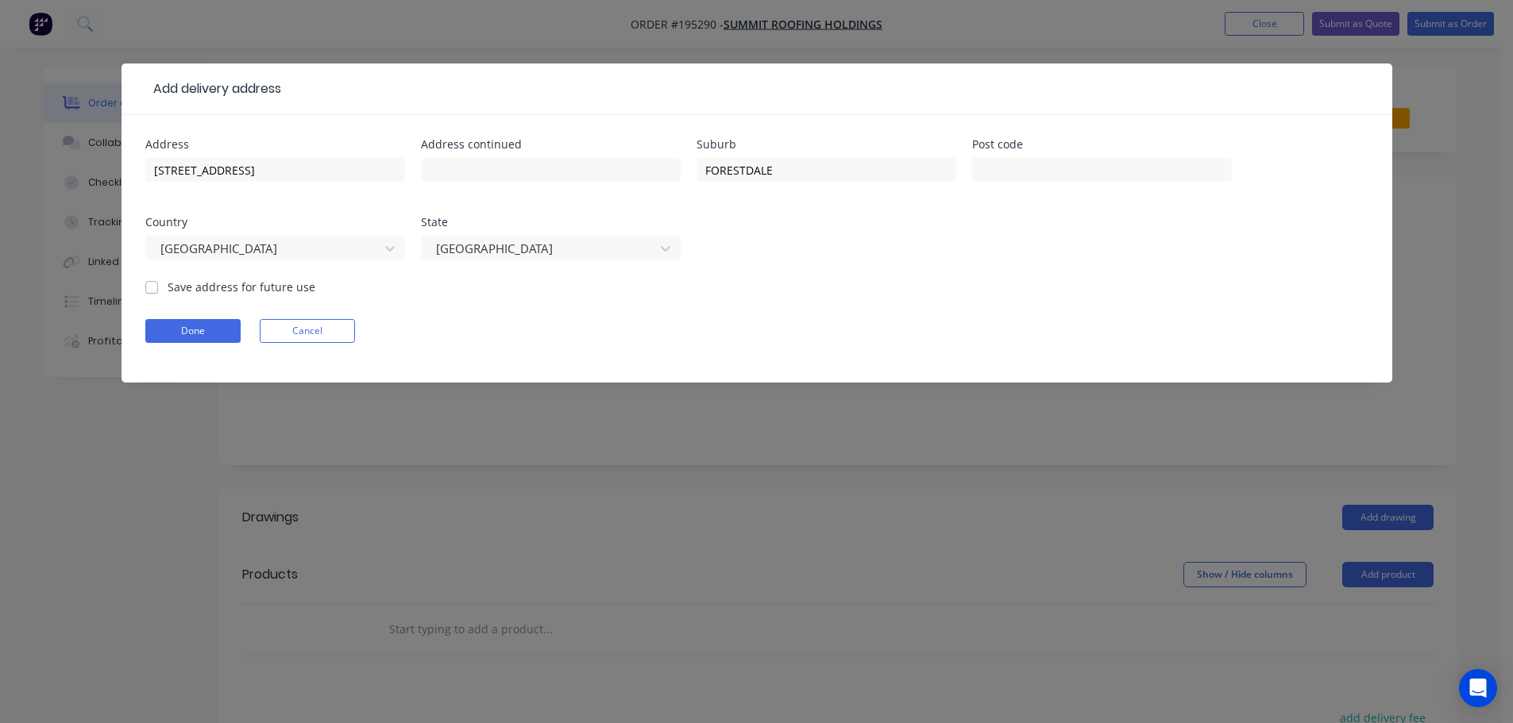
click at [820, 322] on div "Done Cancel" at bounding box center [756, 331] width 1223 height 24
click at [206, 331] on button "Done" at bounding box center [192, 331] width 95 height 24
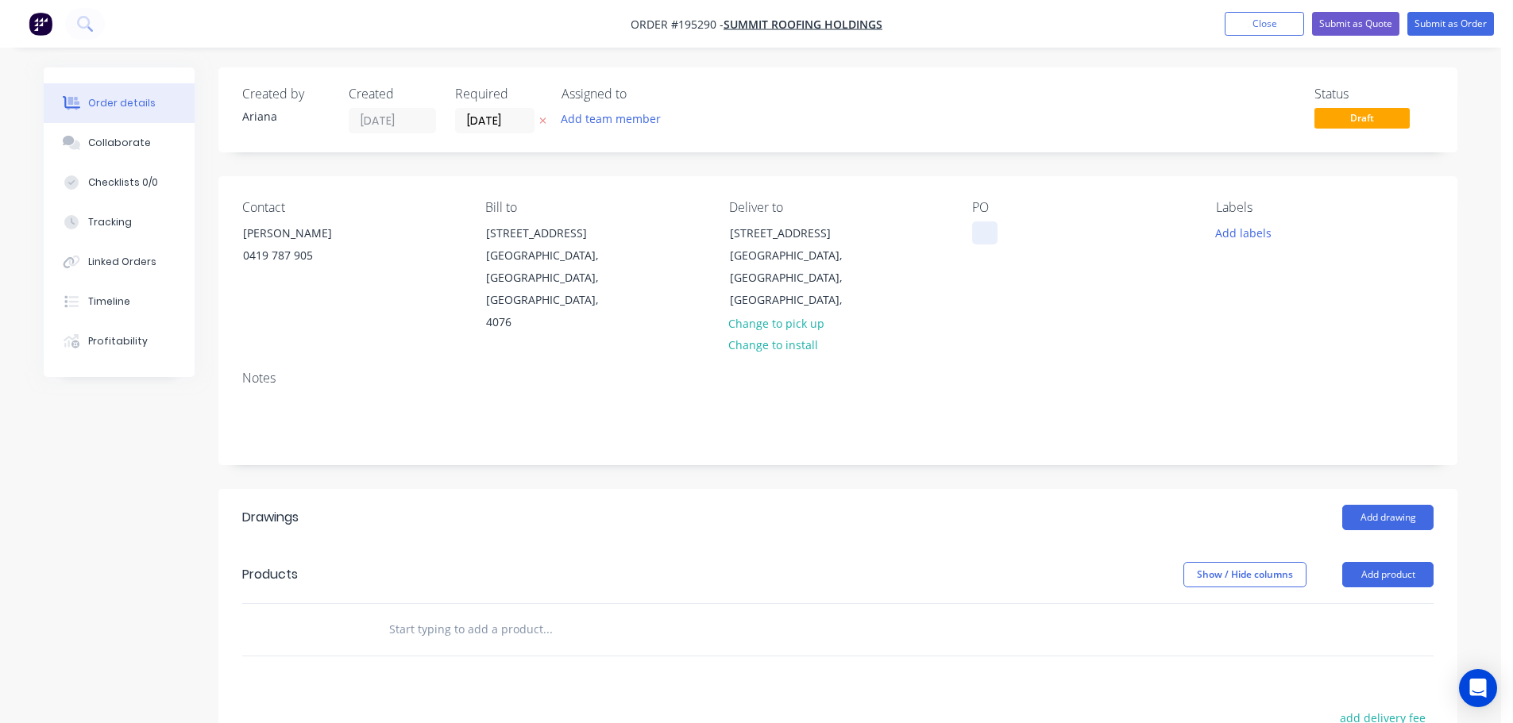
click at [990, 225] on div at bounding box center [984, 233] width 25 height 23
click at [1204, 293] on div "Contact [PERSON_NAME][GEOGRAPHIC_DATA][PHONE_NUMBER] Bill to [STREET_ADDRESS] D…" at bounding box center [837, 267] width 1239 height 182
click at [1232, 228] on button "Add labels" at bounding box center [1242, 232] width 73 height 21
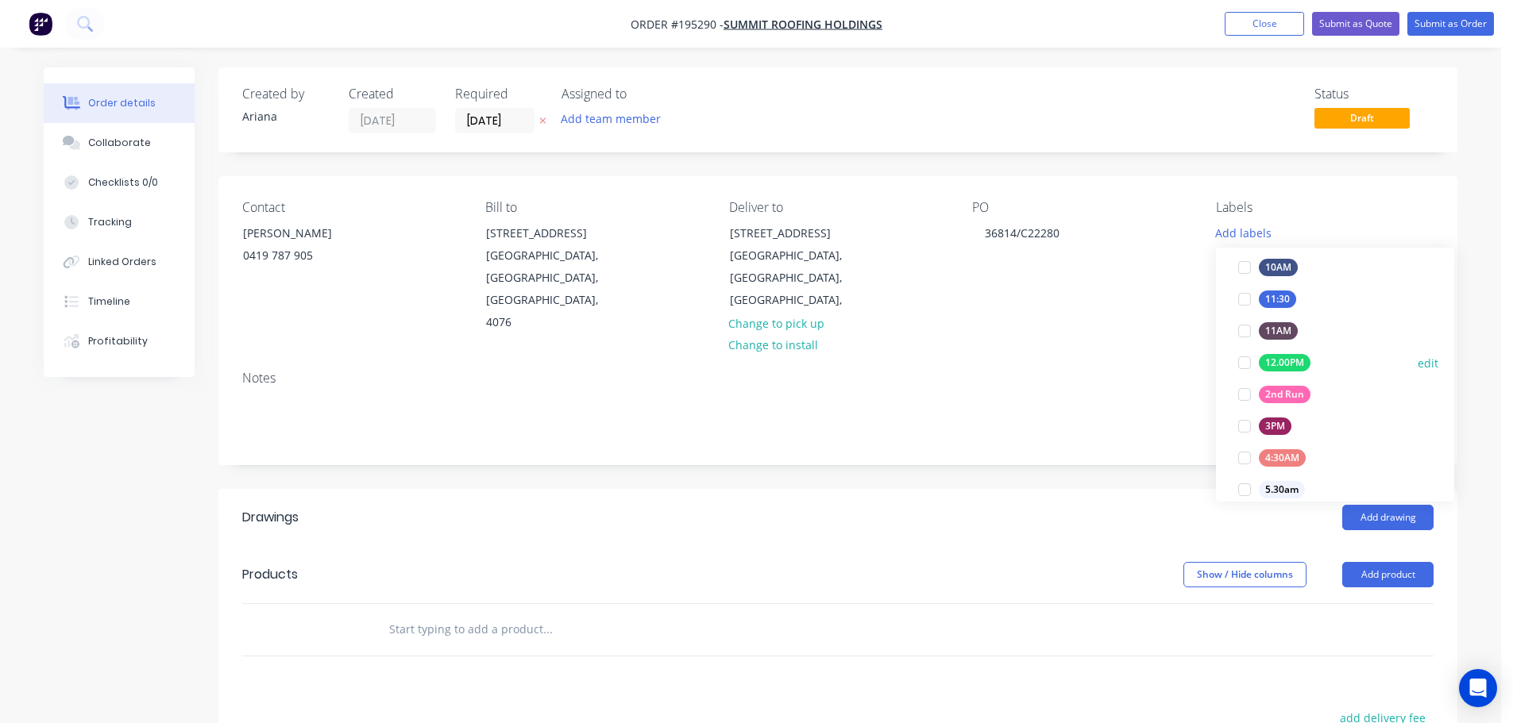
scroll to position [111, 0]
click at [1236, 389] on div at bounding box center [1245, 391] width 32 height 32
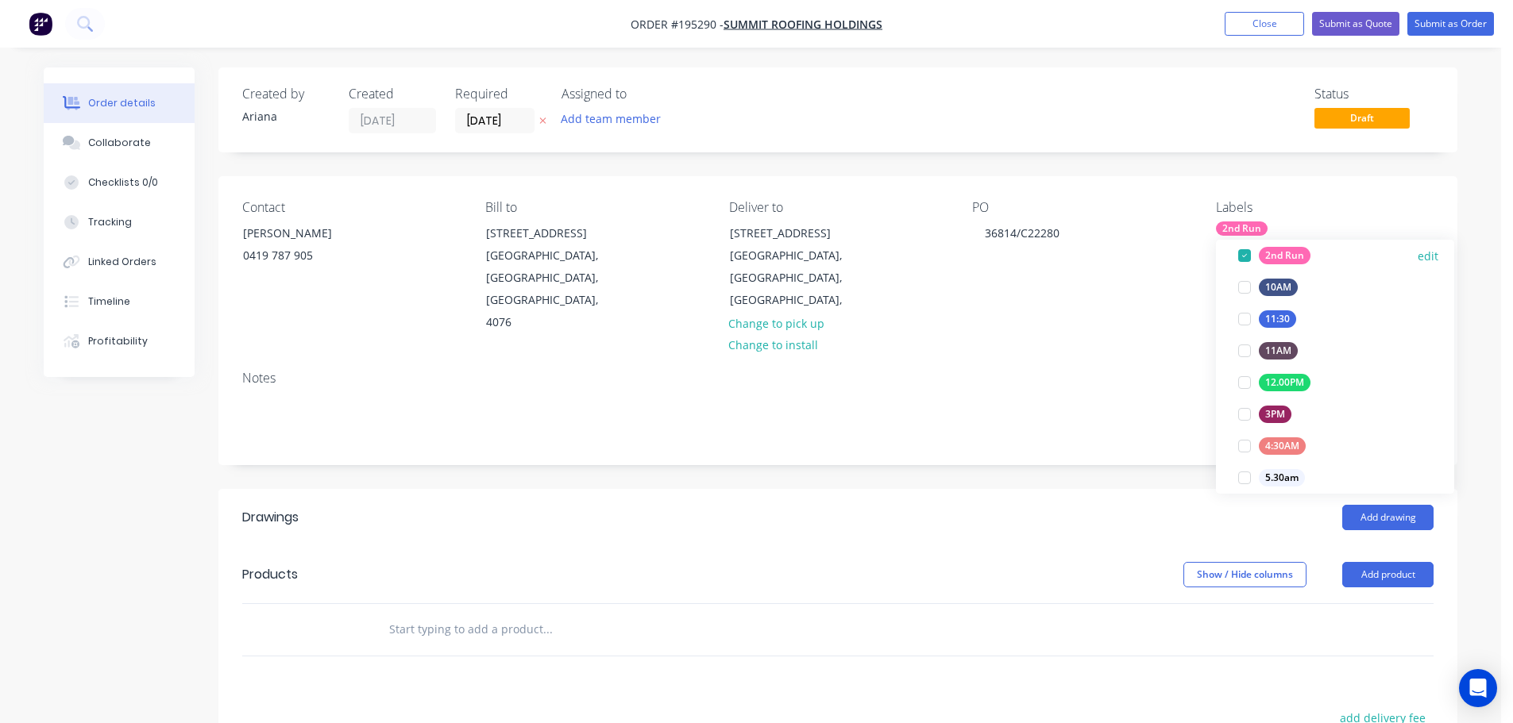
scroll to position [0, 0]
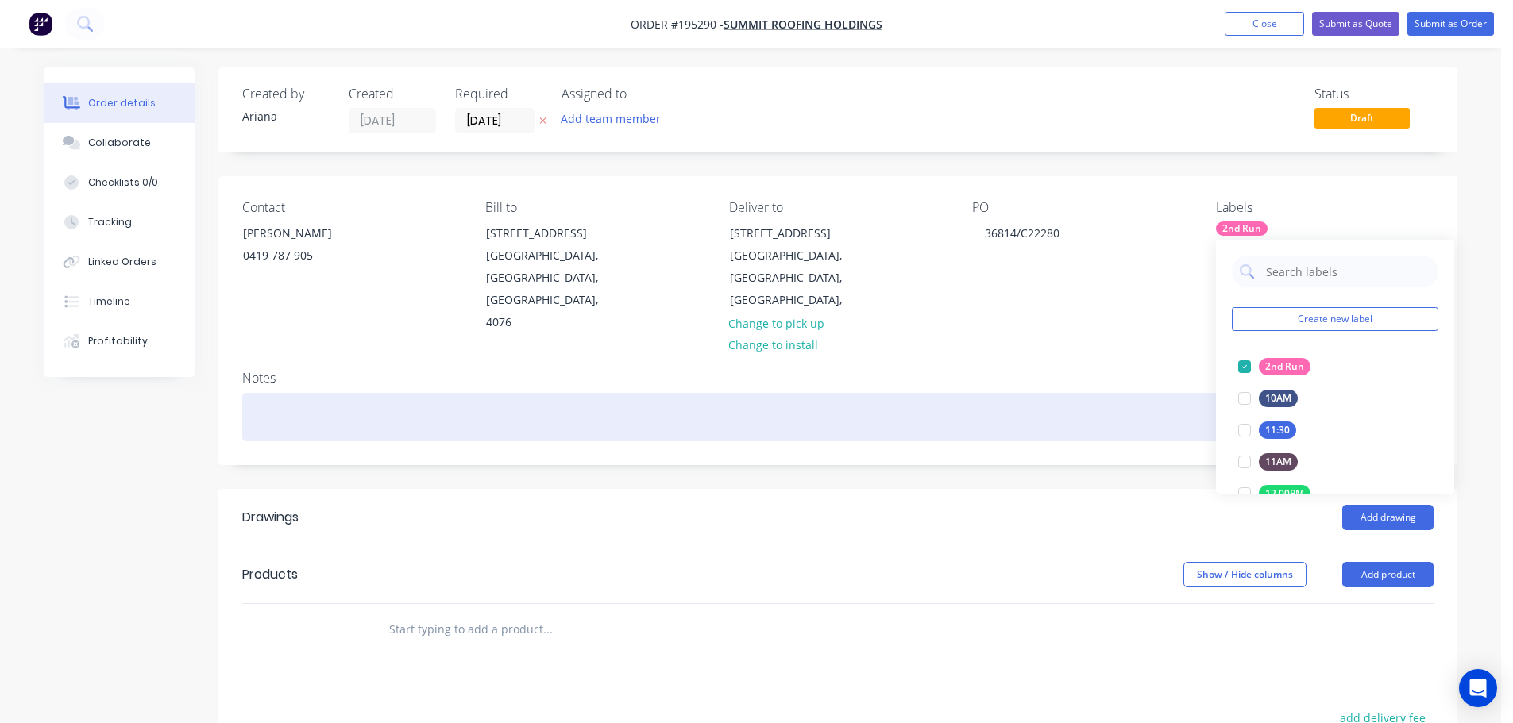
click at [1136, 393] on div at bounding box center [837, 417] width 1191 height 48
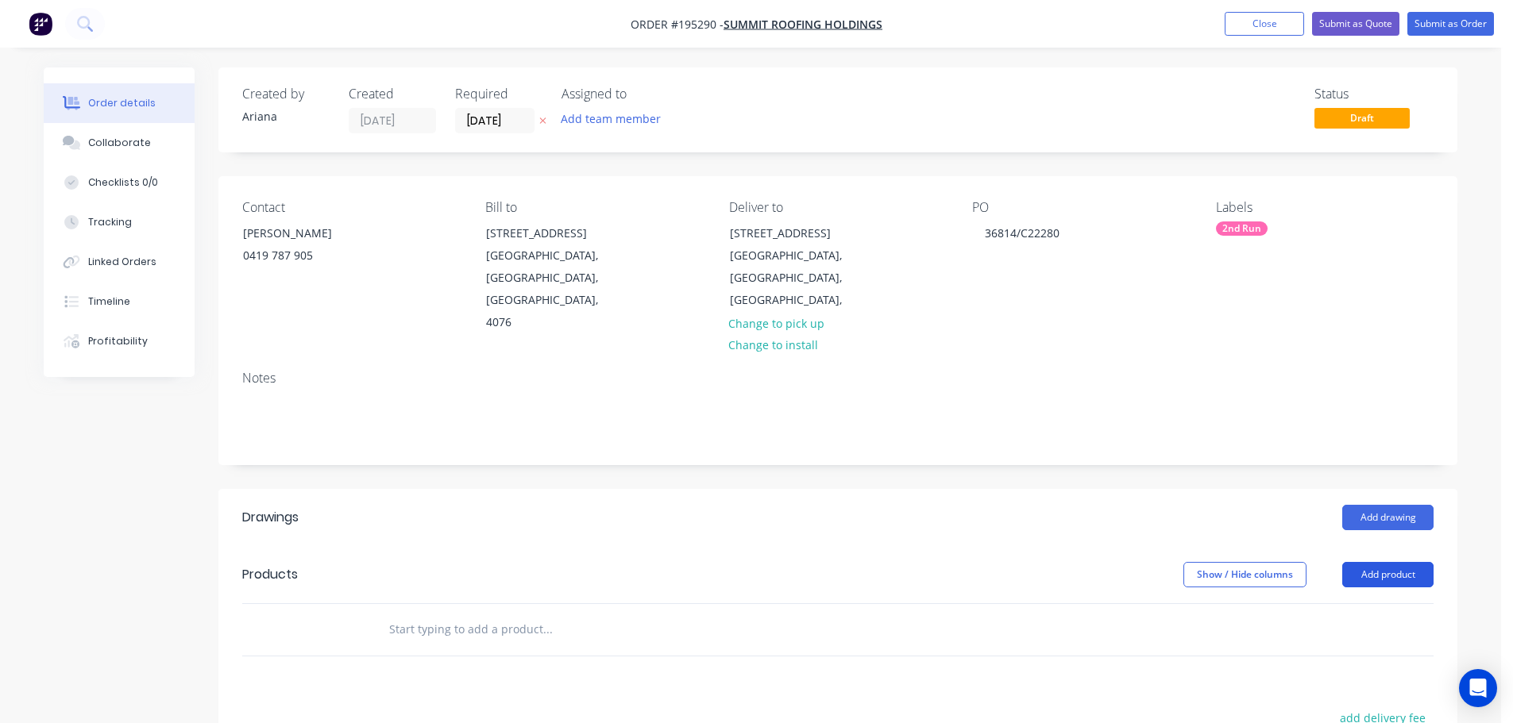
click at [1379, 562] on button "Add product" at bounding box center [1387, 574] width 91 height 25
click at [1353, 604] on div "Product catalogue" at bounding box center [1358, 615] width 122 height 23
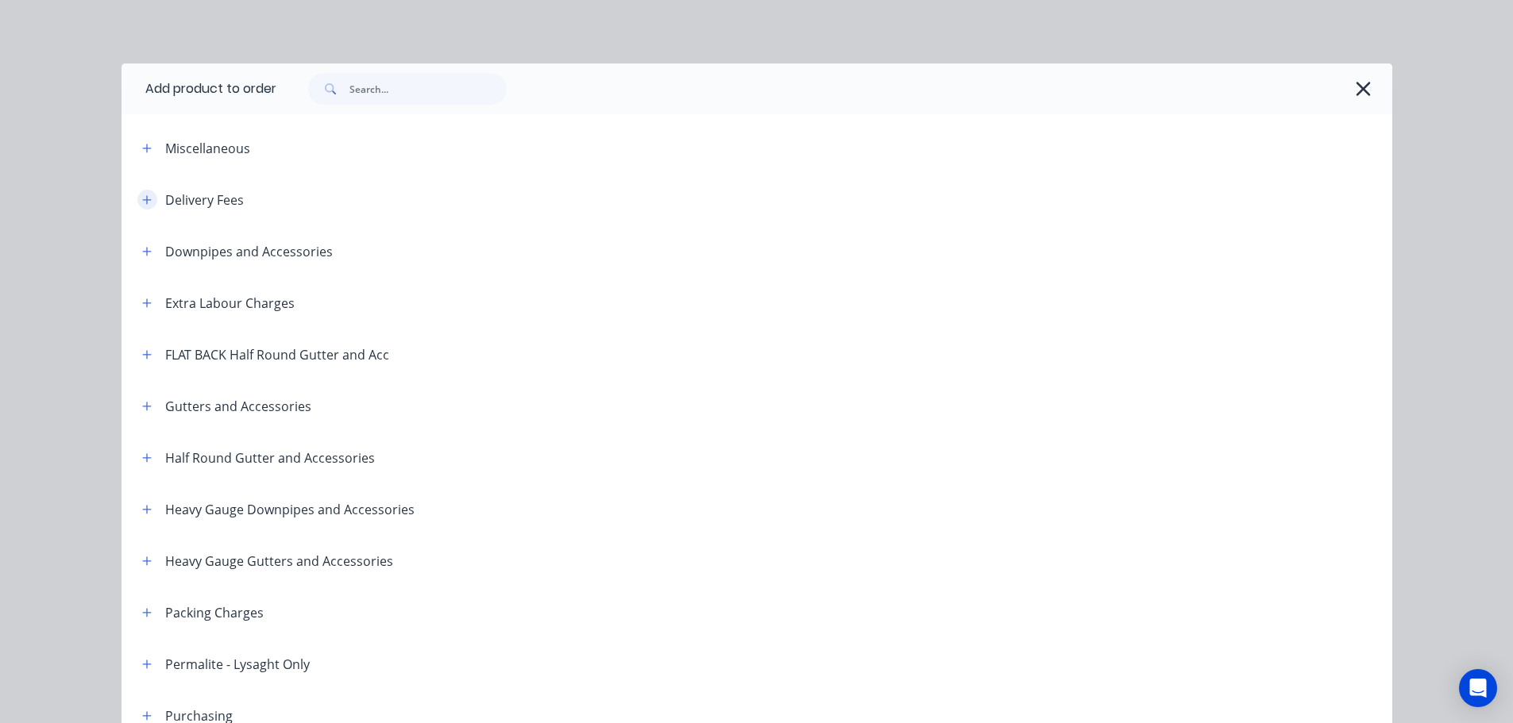
click at [137, 193] on button "button" at bounding box center [147, 200] width 20 height 20
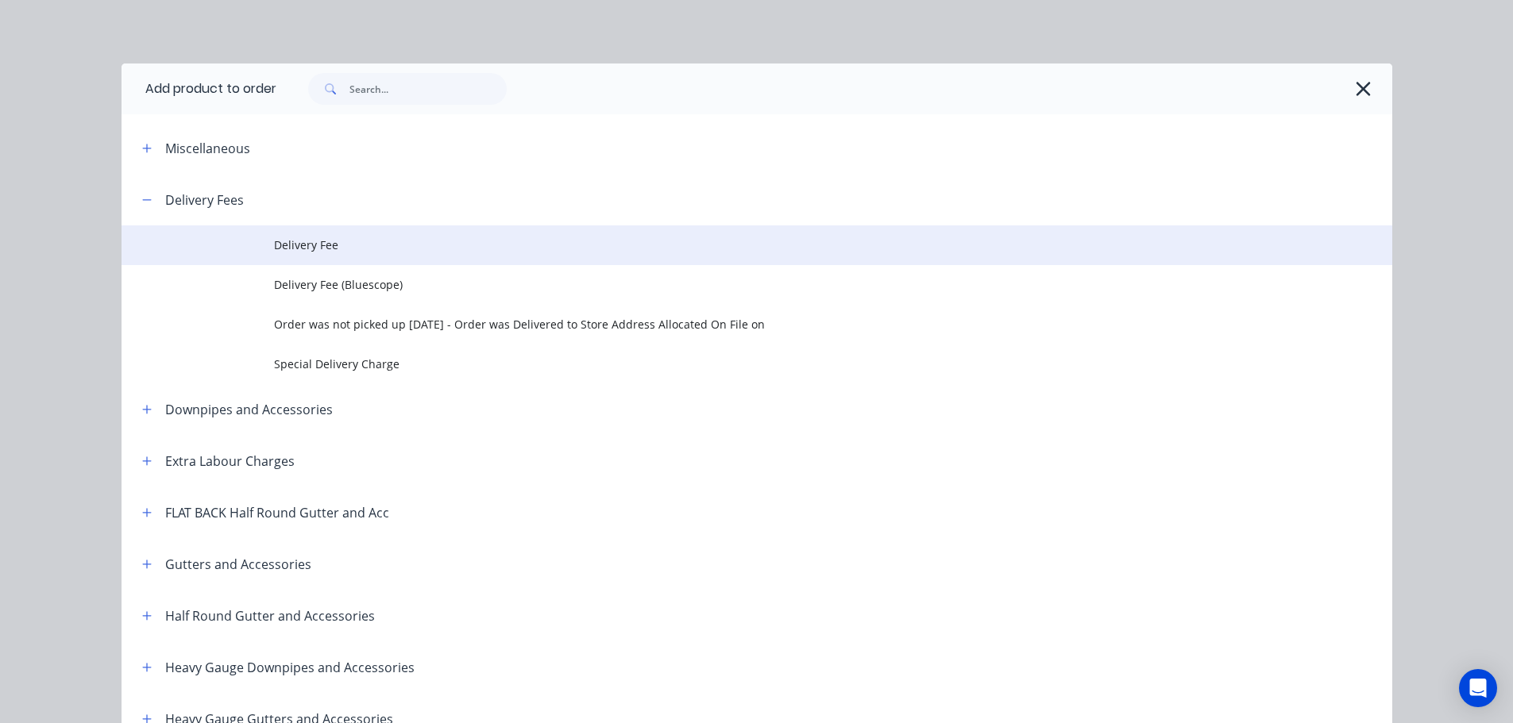
click at [335, 243] on span "Delivery Fee" at bounding box center [721, 245] width 894 height 17
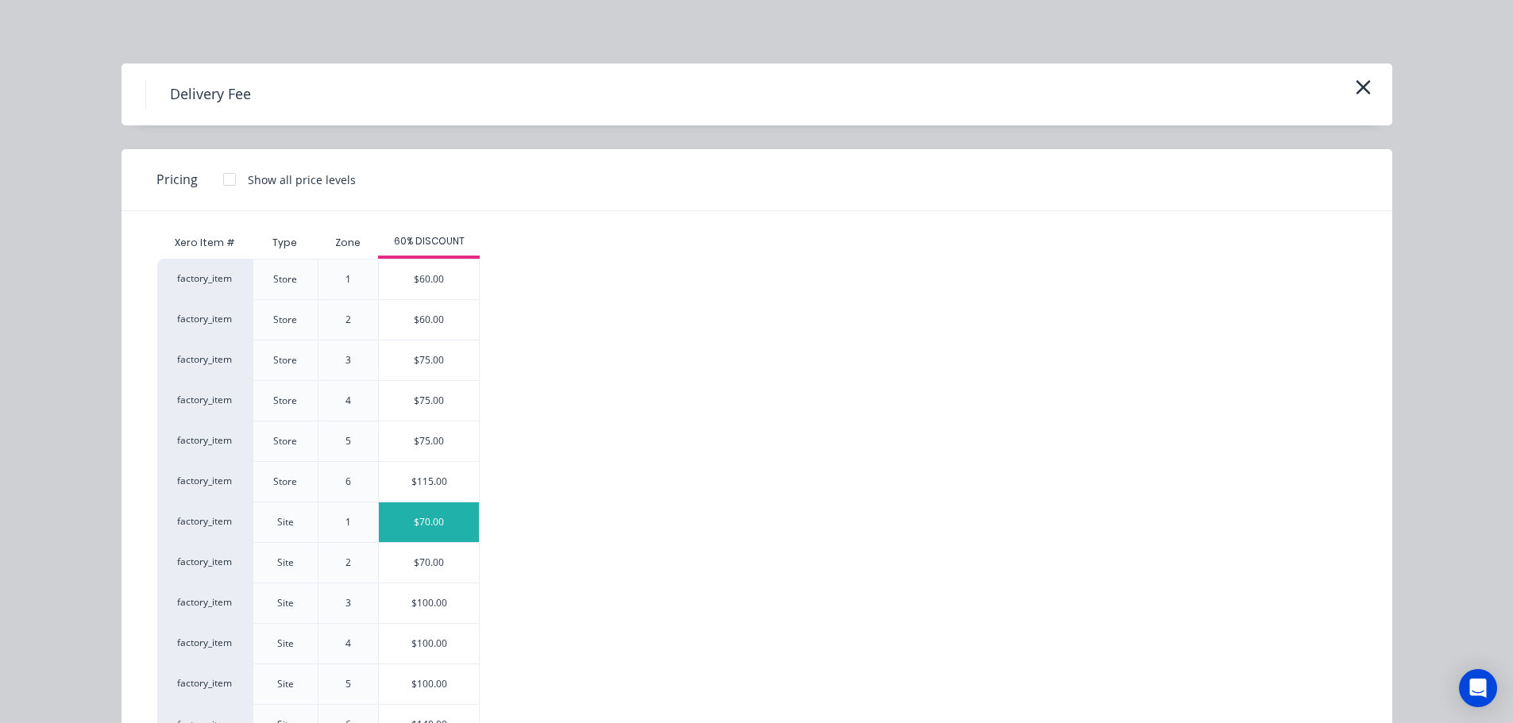
click at [409, 524] on div "$70.00" at bounding box center [429, 523] width 100 height 40
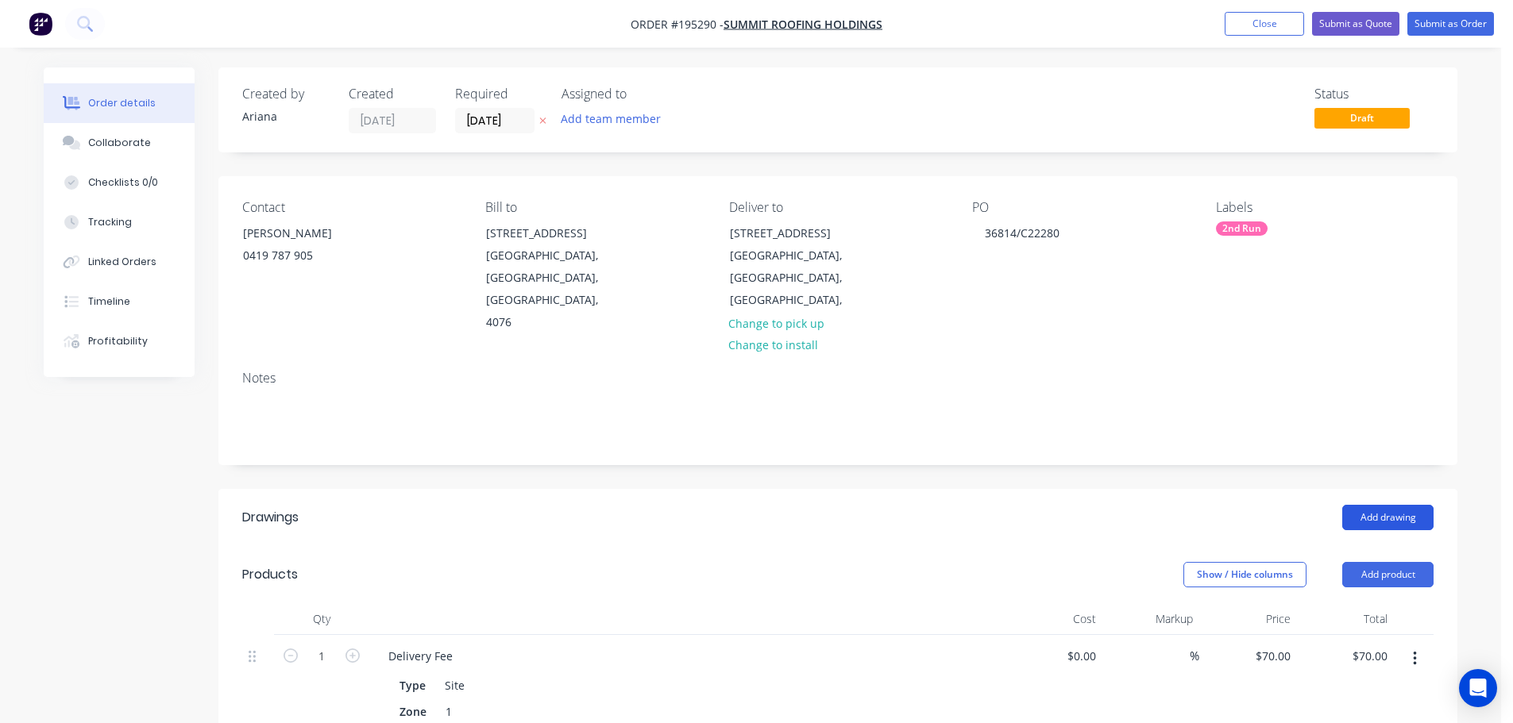
click at [1396, 505] on button "Add drawing" at bounding box center [1387, 517] width 91 height 25
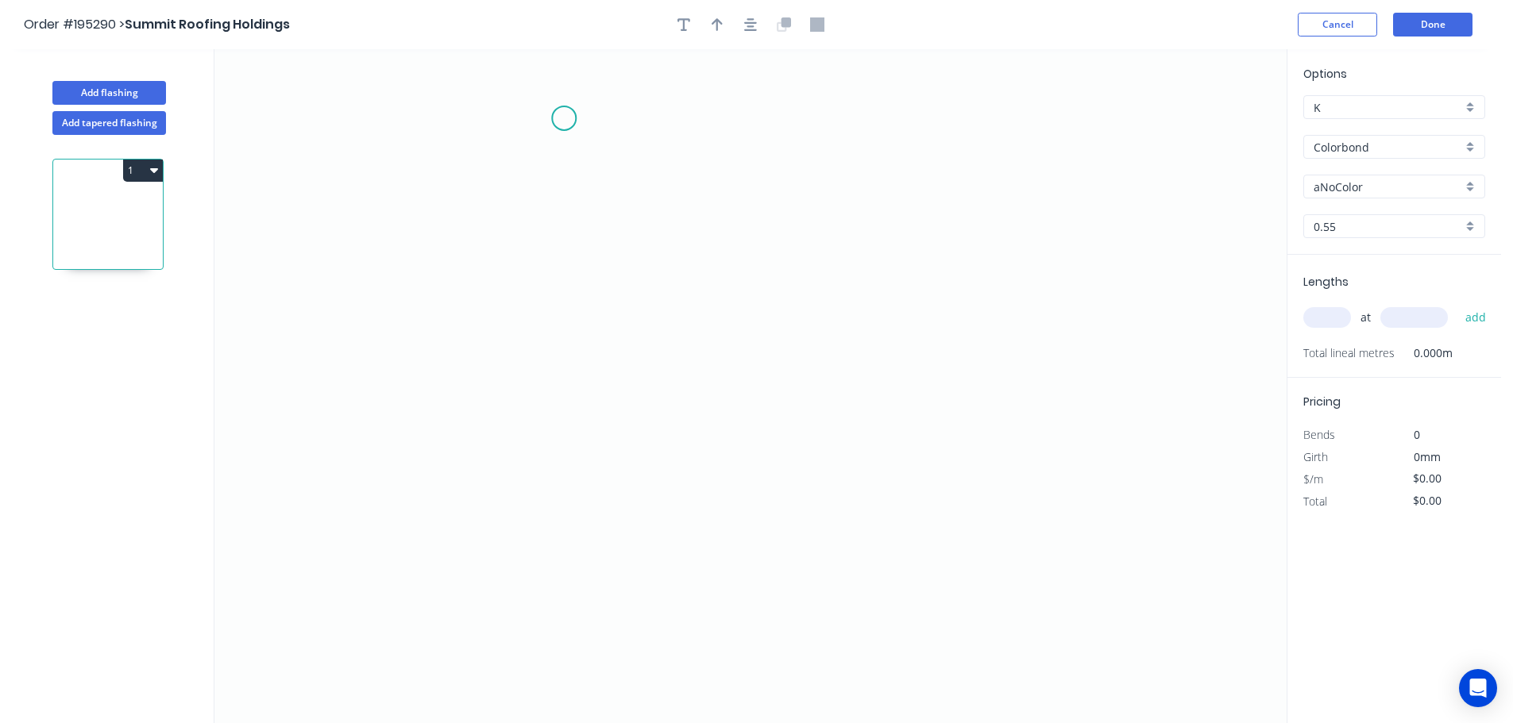
click at [564, 118] on icon "0" at bounding box center [750, 386] width 1072 height 674
click at [508, 163] on icon "0" at bounding box center [750, 386] width 1072 height 674
click at [498, 488] on icon "0 ?" at bounding box center [750, 386] width 1072 height 674
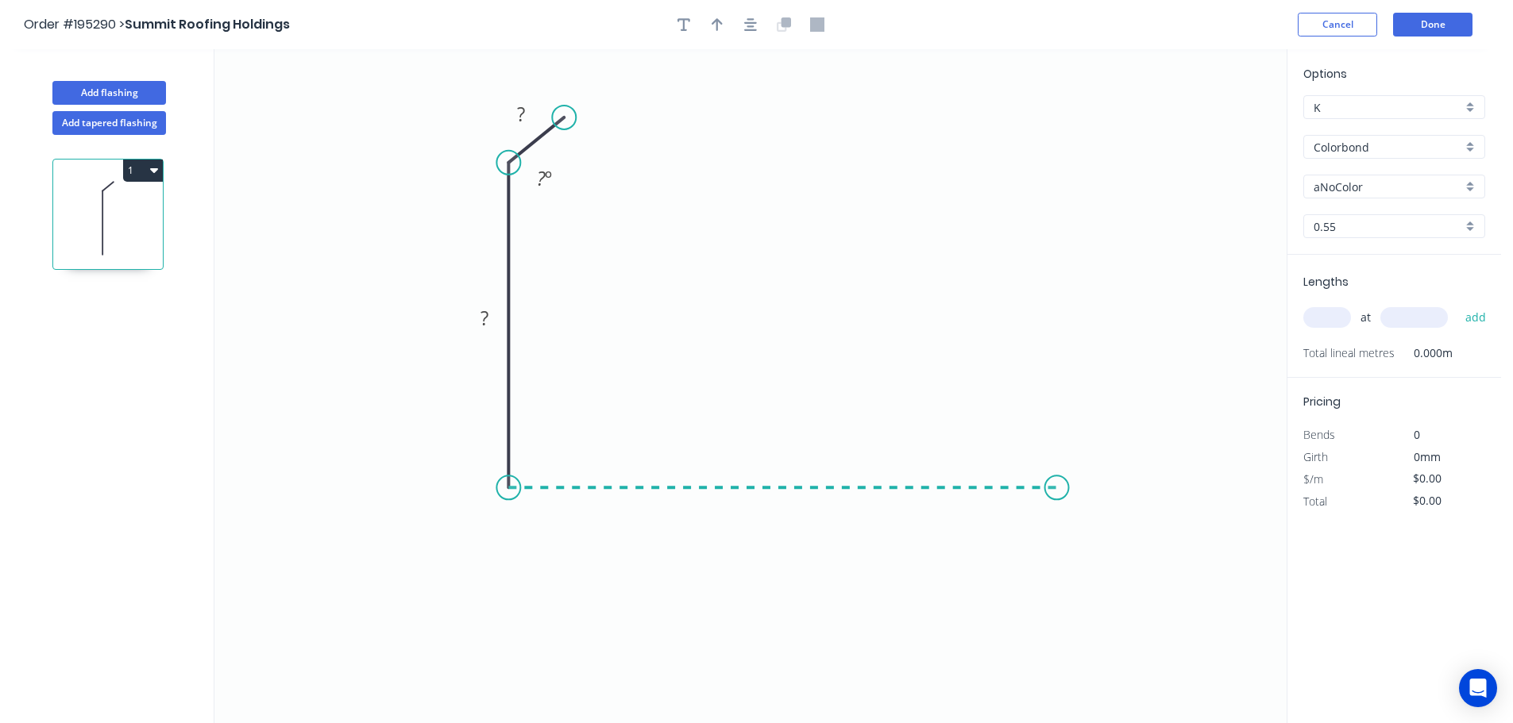
click at [1057, 491] on icon "0 ? ? ? º" at bounding box center [750, 386] width 1072 height 674
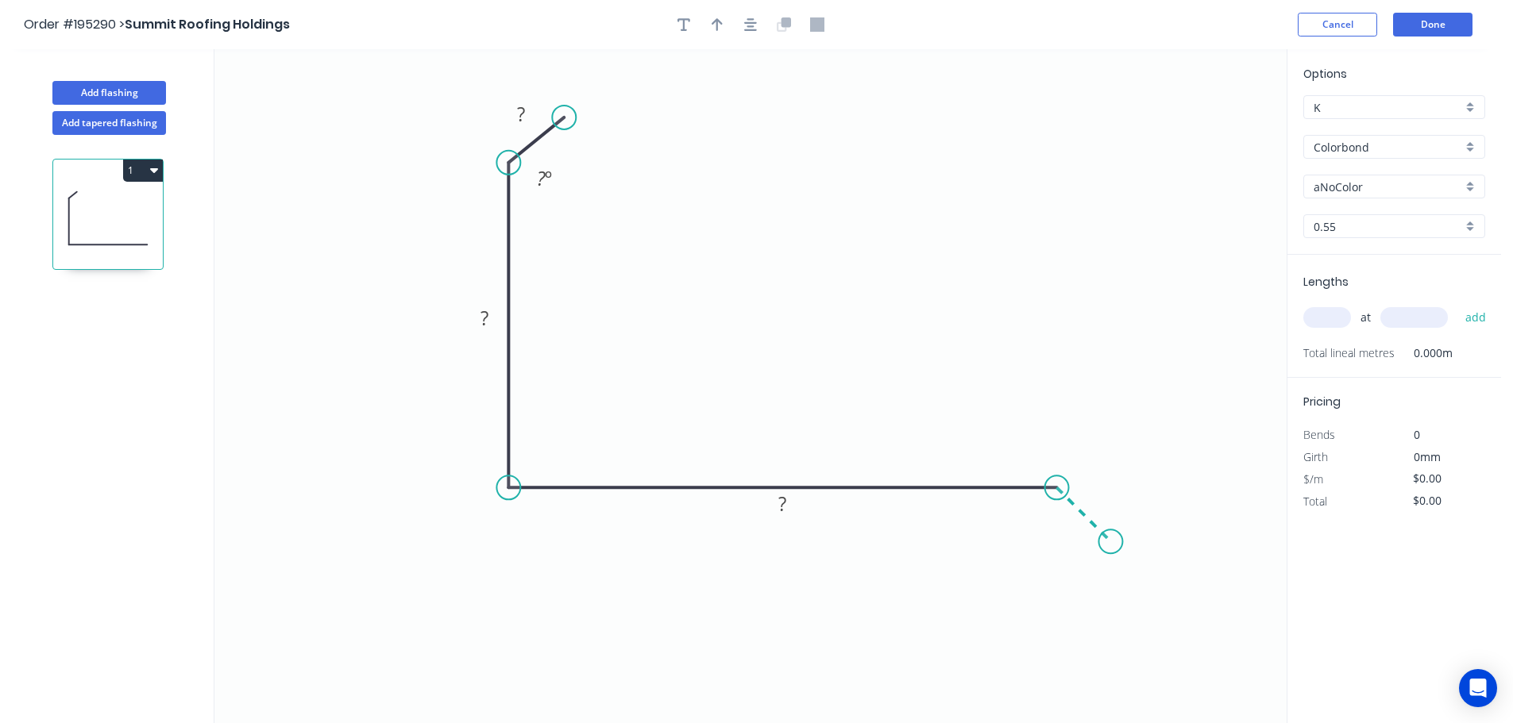
click at [1111, 542] on icon "0 ? ? ? ? º" at bounding box center [750, 386] width 1072 height 674
click at [1111, 542] on circle at bounding box center [1110, 542] width 24 height 24
click at [521, 111] on tspan "?" at bounding box center [521, 114] width 8 height 26
click at [808, 179] on icon "0 10 120 185 25 135 º" at bounding box center [750, 386] width 1072 height 674
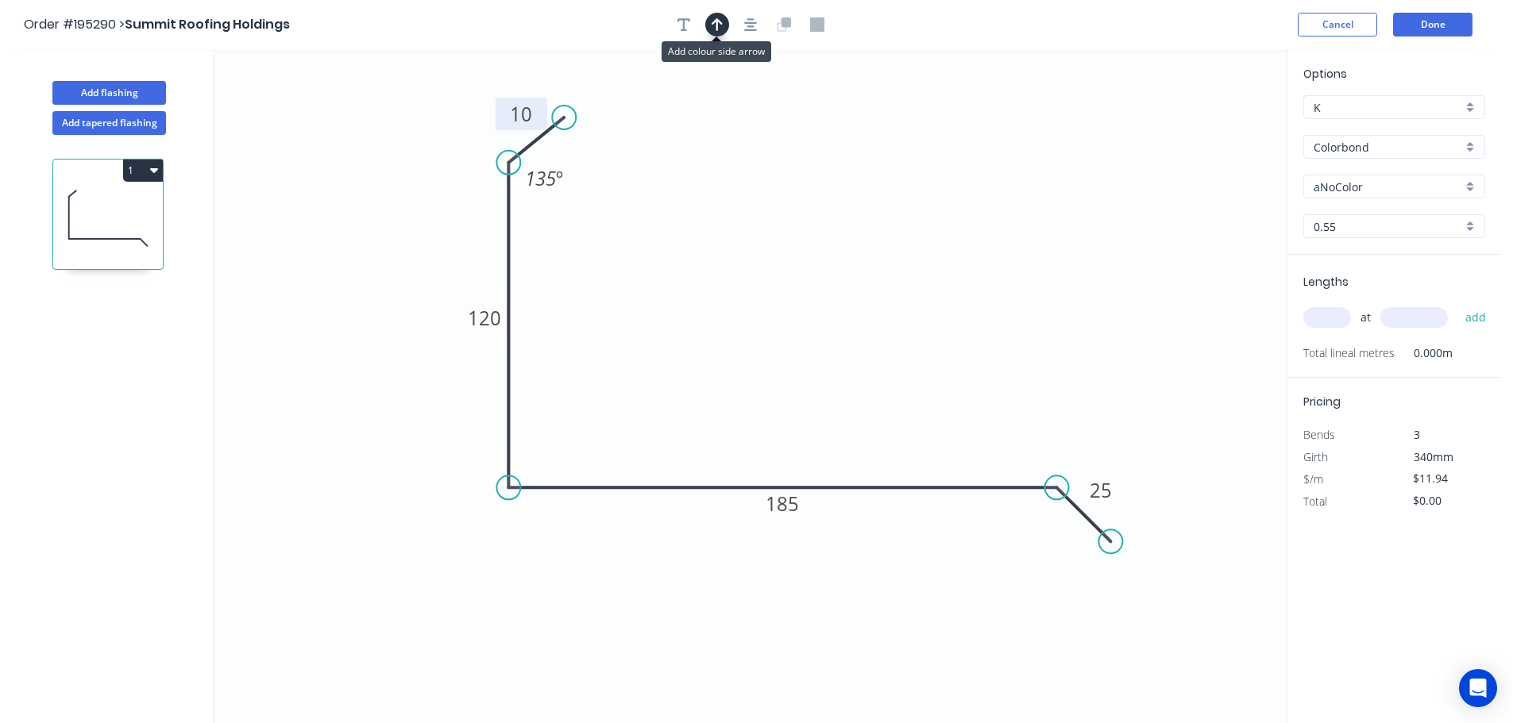
click at [720, 25] on icon "button" at bounding box center [717, 24] width 11 height 14
drag, startPoint x: 1208, startPoint y: 125, endPoint x: 744, endPoint y: 241, distance: 478.0
click at [744, 241] on icon at bounding box center [744, 221] width 14 height 51
click at [1473, 141] on div "Colorbond" at bounding box center [1394, 147] width 182 height 24
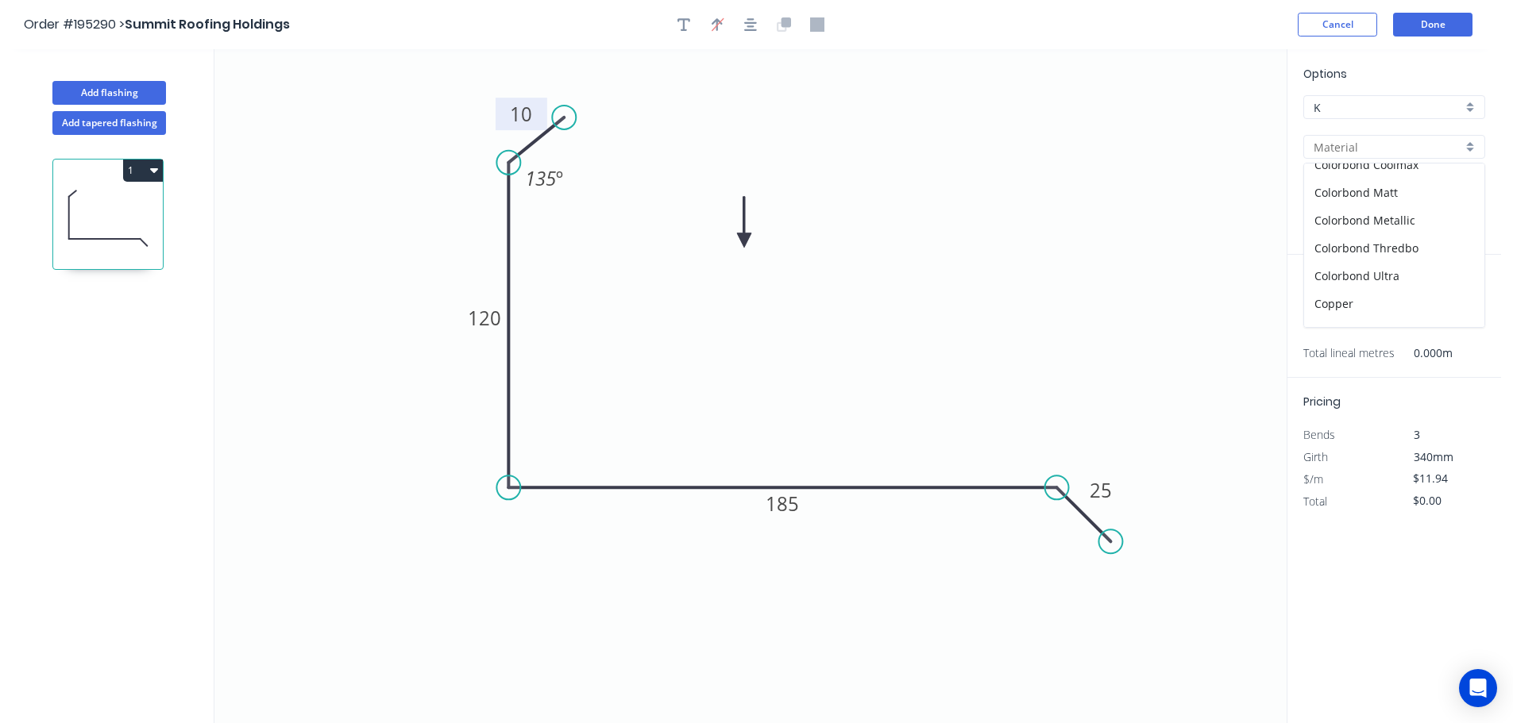
scroll to position [71, 0]
click at [1424, 220] on div "Colorbond Metallic" at bounding box center [1394, 217] width 180 height 28
drag, startPoint x: 1333, startPoint y: 318, endPoint x: 1369, endPoint y: 295, distance: 43.6
click at [1333, 318] on input "text" at bounding box center [1327, 317] width 48 height 21
click at [1457, 304] on button "add" at bounding box center [1475, 317] width 37 height 27
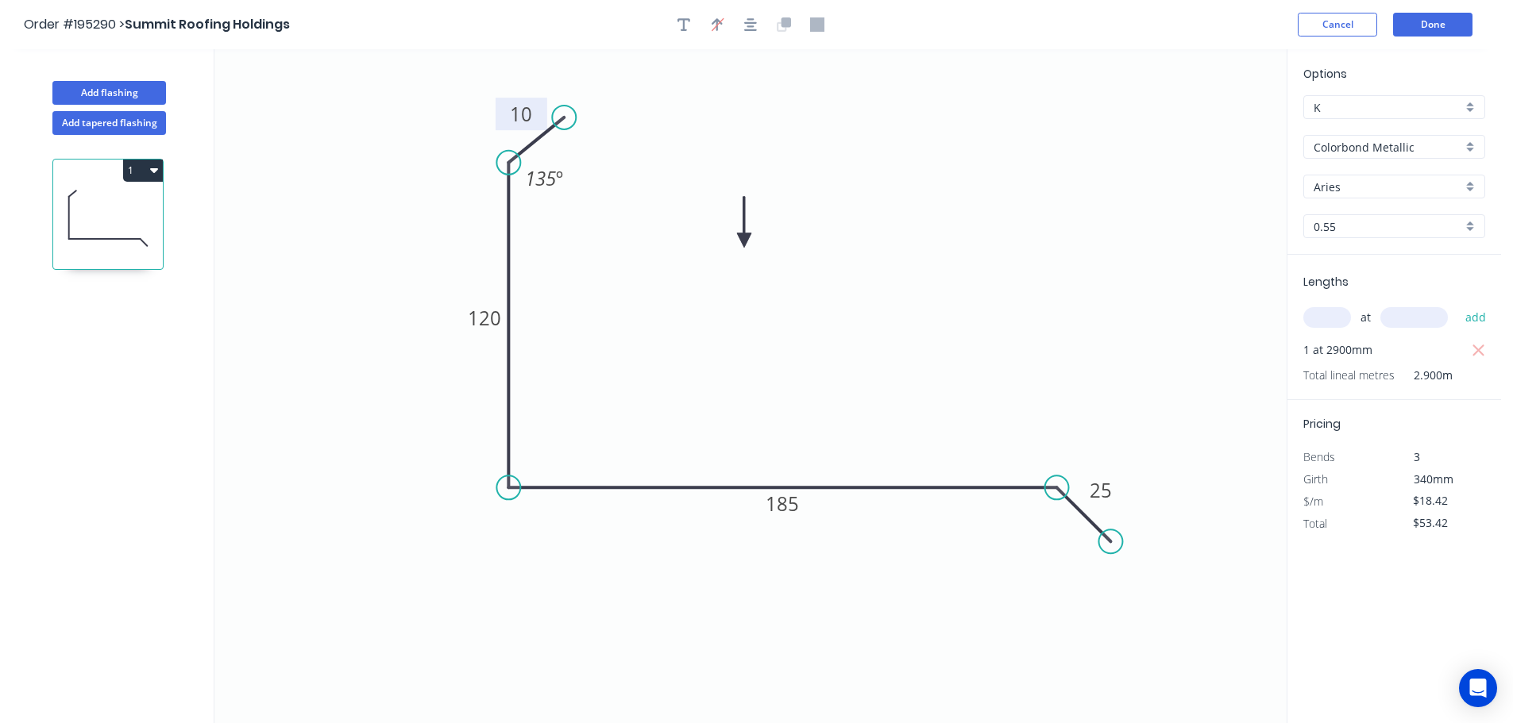
click at [137, 169] on button "1" at bounding box center [143, 171] width 40 height 22
click at [102, 210] on div "Duplicate" at bounding box center [87, 210] width 122 height 23
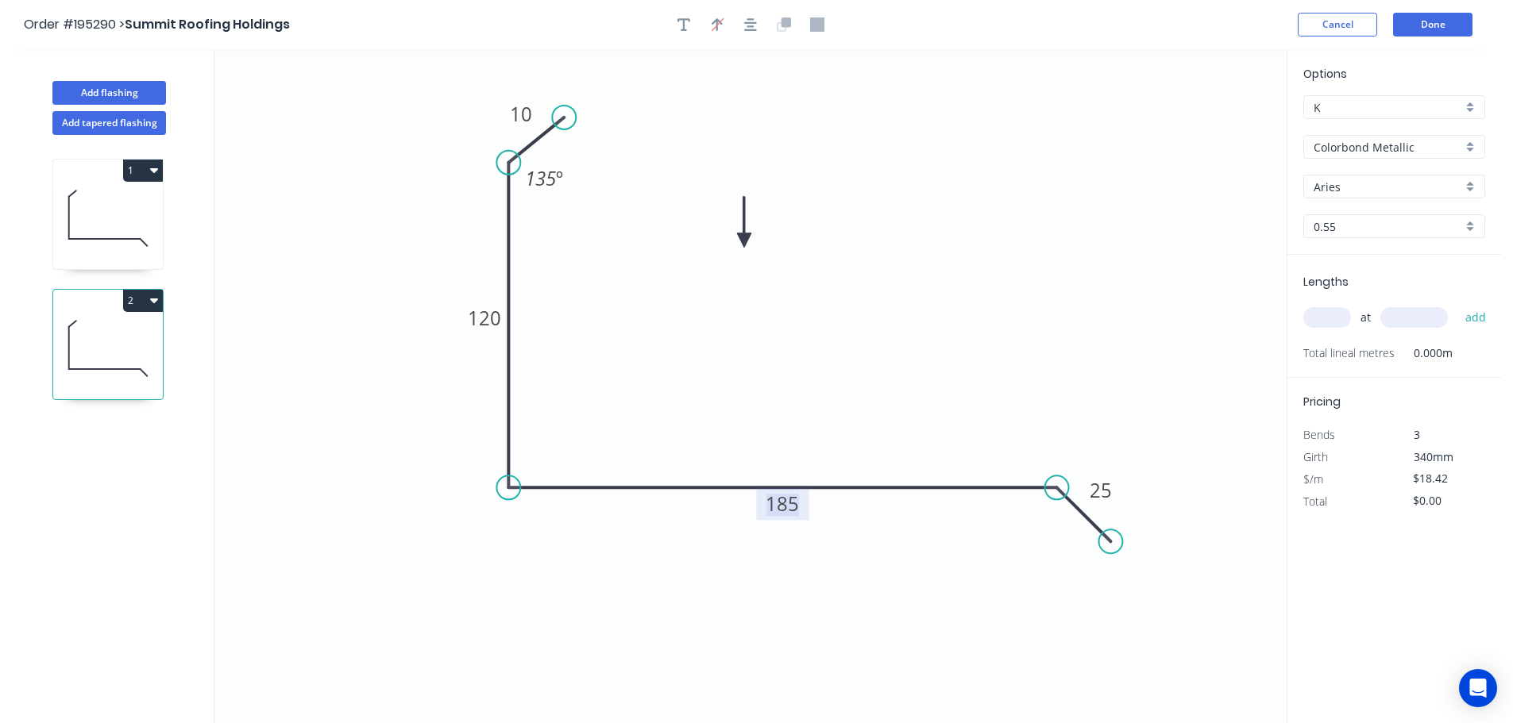
click at [789, 503] on tspan "185" at bounding box center [782, 504] width 33 height 26
click at [860, 426] on icon "0 10 120 110 25 135 º" at bounding box center [750, 386] width 1072 height 674
click at [1329, 310] on input "text" at bounding box center [1327, 317] width 48 height 21
click at [1410, 318] on input "text" at bounding box center [1414, 317] width 68 height 21
click at [1457, 304] on button "add" at bounding box center [1475, 317] width 37 height 27
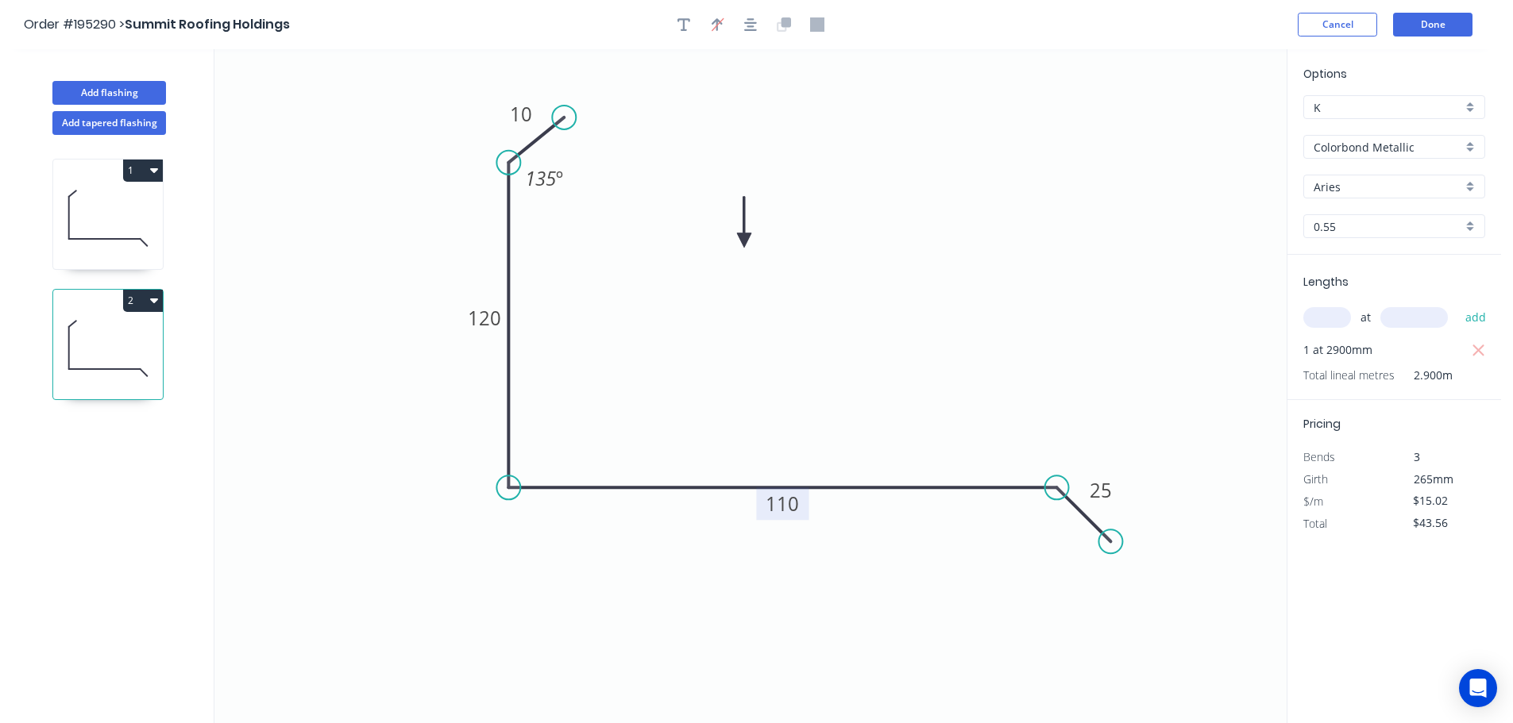
click at [139, 300] on button "2" at bounding box center [143, 301] width 40 height 22
click at [103, 335] on div "Duplicate" at bounding box center [87, 340] width 122 height 23
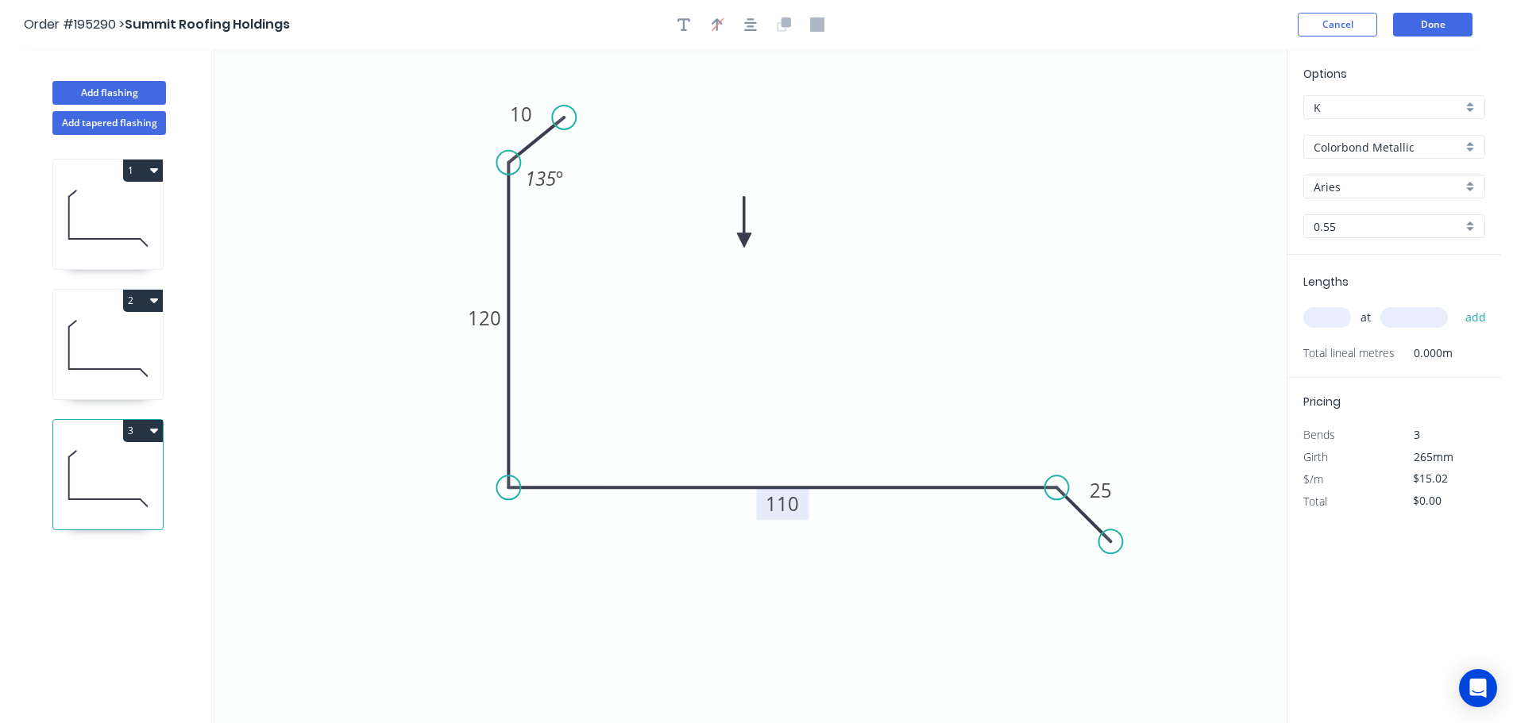
click at [787, 503] on tspan "110" at bounding box center [782, 504] width 33 height 26
drag, startPoint x: 1005, startPoint y: 353, endPoint x: 1069, endPoint y: 350, distance: 64.4
click at [1005, 353] on icon "0 10 120 150 25 135 º" at bounding box center [750, 386] width 1072 height 674
click at [1321, 319] on input "text" at bounding box center [1327, 317] width 48 height 21
click at [1430, 314] on input "text" at bounding box center [1414, 317] width 68 height 21
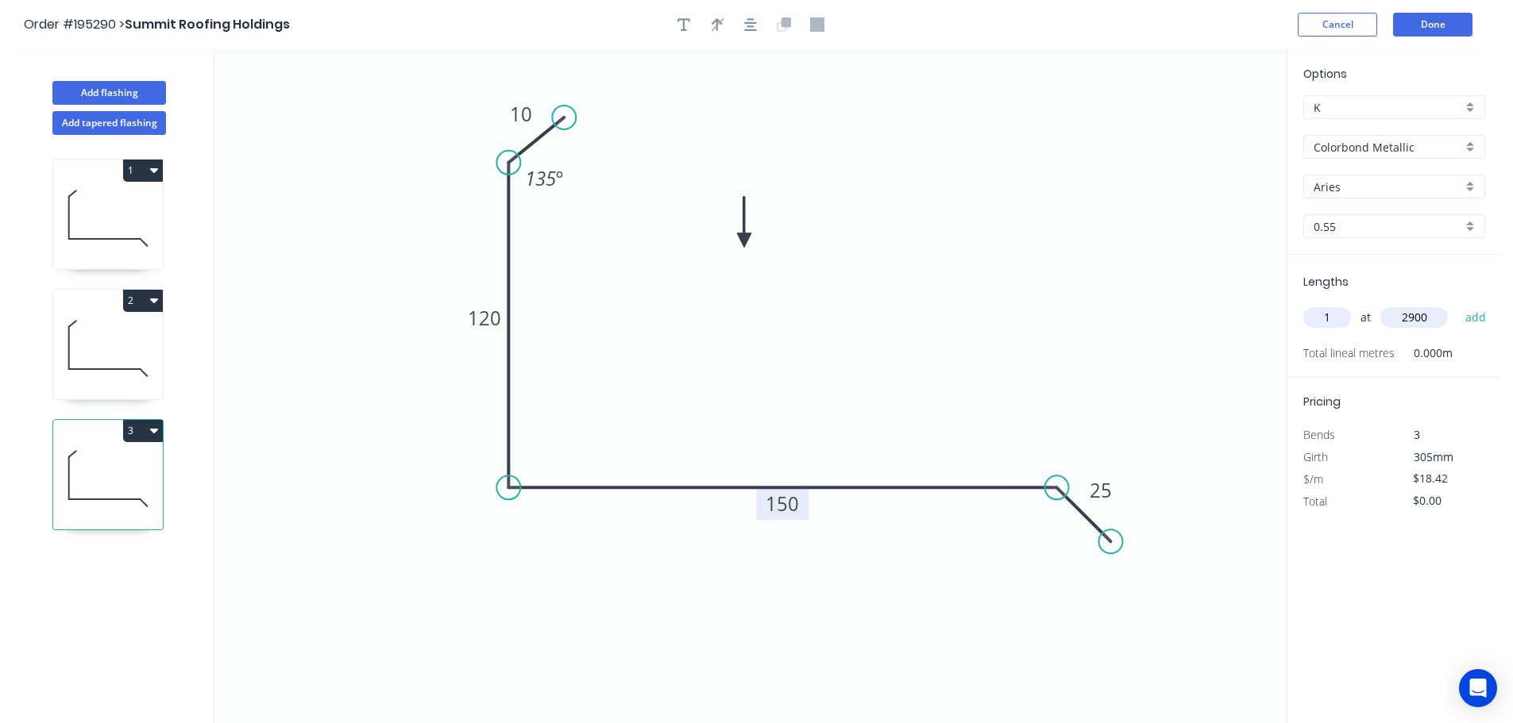
click at [1457, 304] on button "add" at bounding box center [1475, 317] width 37 height 27
click at [138, 426] on button "3" at bounding box center [143, 431] width 40 height 22
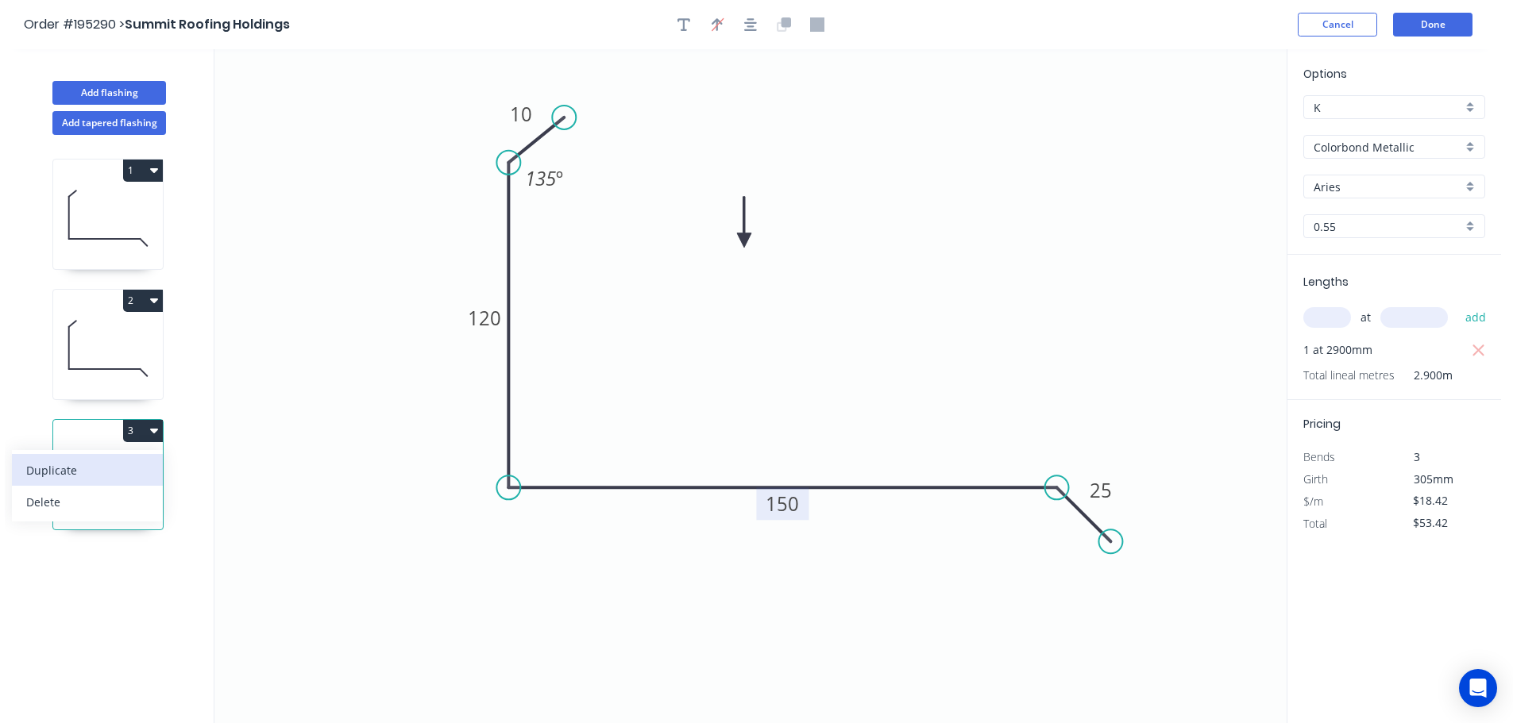
click at [125, 464] on div "Duplicate" at bounding box center [87, 470] width 122 height 23
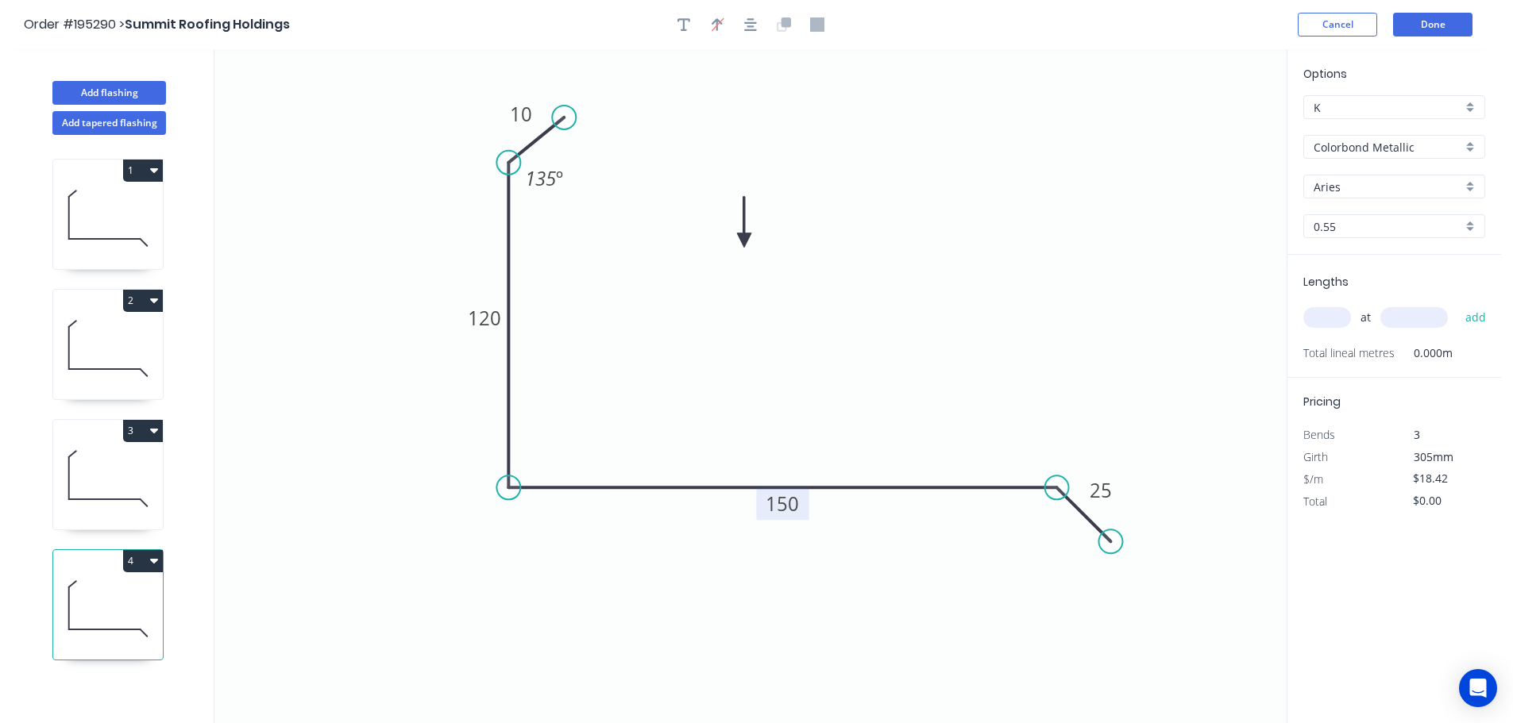
click at [792, 504] on tspan "150" at bounding box center [782, 504] width 33 height 26
click at [947, 369] on icon "0 10 120 135 25 135 º" at bounding box center [750, 386] width 1072 height 674
click at [1331, 318] on input "text" at bounding box center [1327, 317] width 48 height 21
click at [1408, 320] on input "text" at bounding box center [1414, 317] width 68 height 21
click at [1457, 304] on button "add" at bounding box center [1475, 317] width 37 height 27
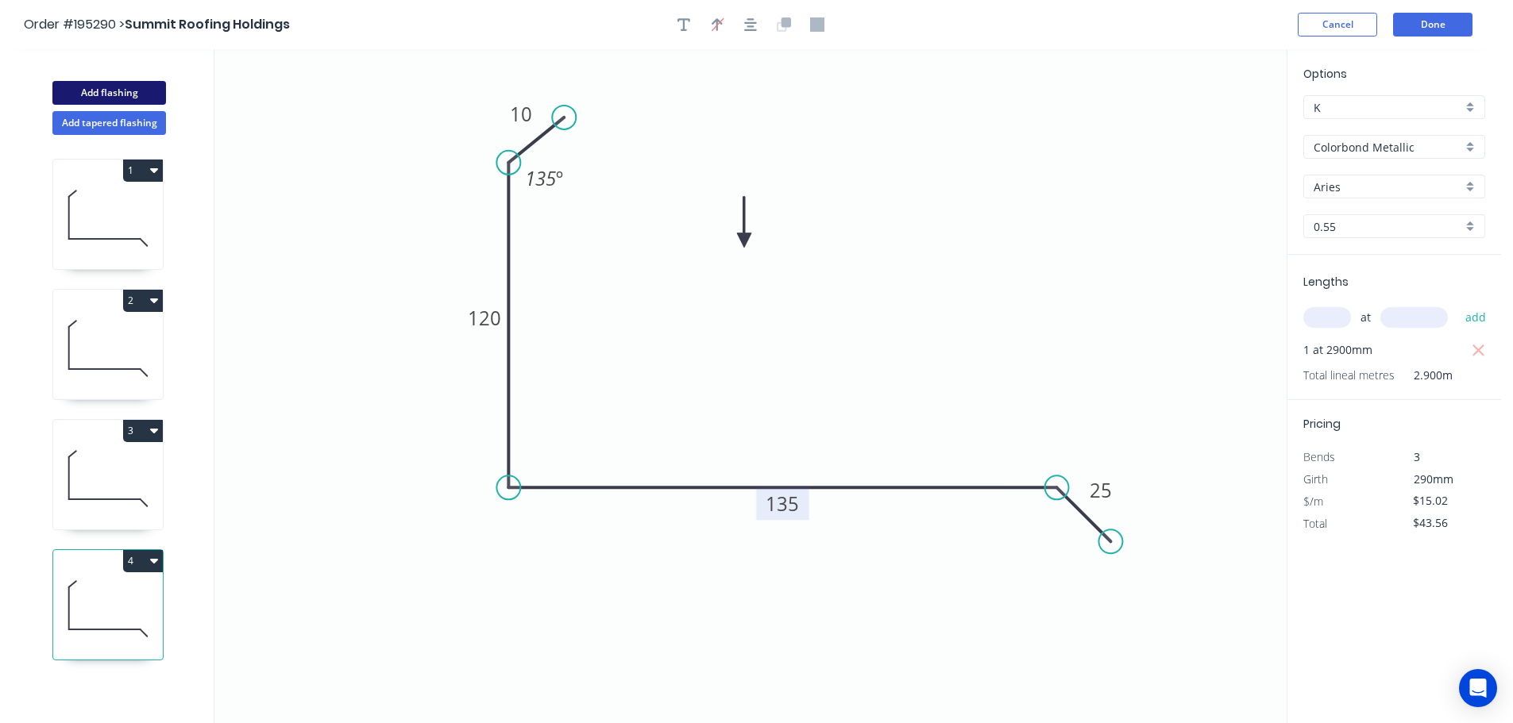
click at [134, 87] on button "Add flashing" at bounding box center [109, 93] width 114 height 24
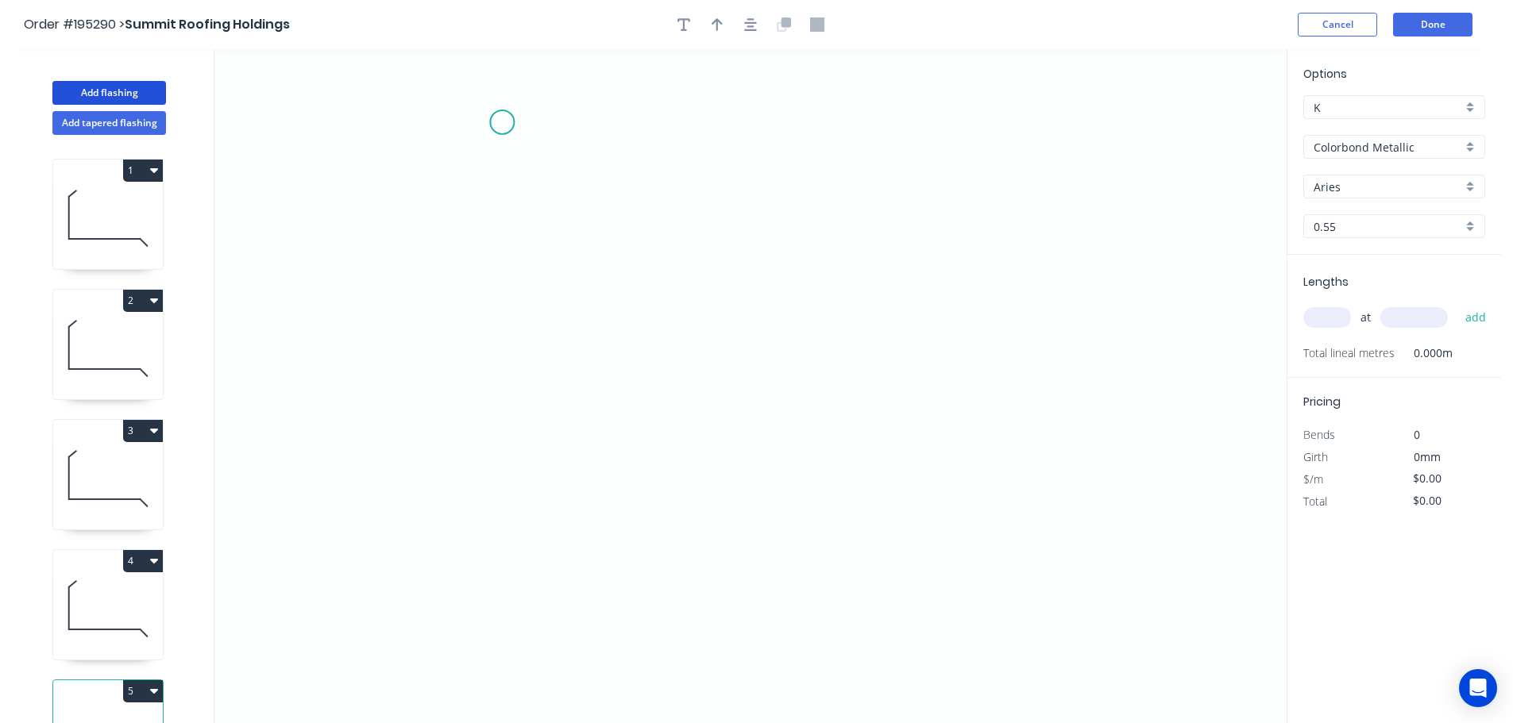
click at [502, 122] on icon "0" at bounding box center [750, 386] width 1072 height 674
click at [486, 480] on icon "0" at bounding box center [750, 386] width 1072 height 674
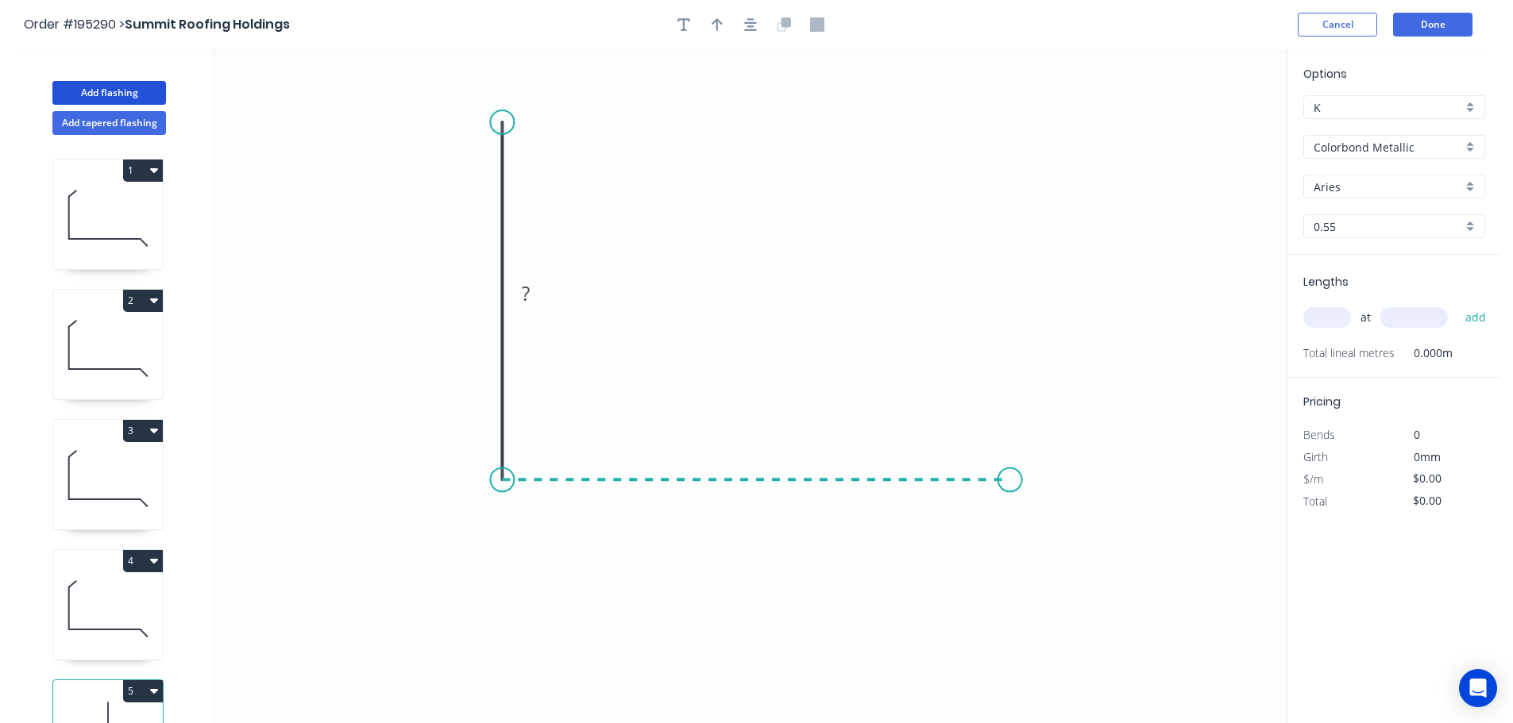
click at [1010, 463] on icon "0 ?" at bounding box center [750, 386] width 1072 height 674
click at [1063, 534] on icon "0 ? ?" at bounding box center [750, 386] width 1072 height 674
click at [1063, 534] on circle at bounding box center [1063, 533] width 24 height 24
click at [1067, 530] on circle at bounding box center [1063, 533] width 24 height 24
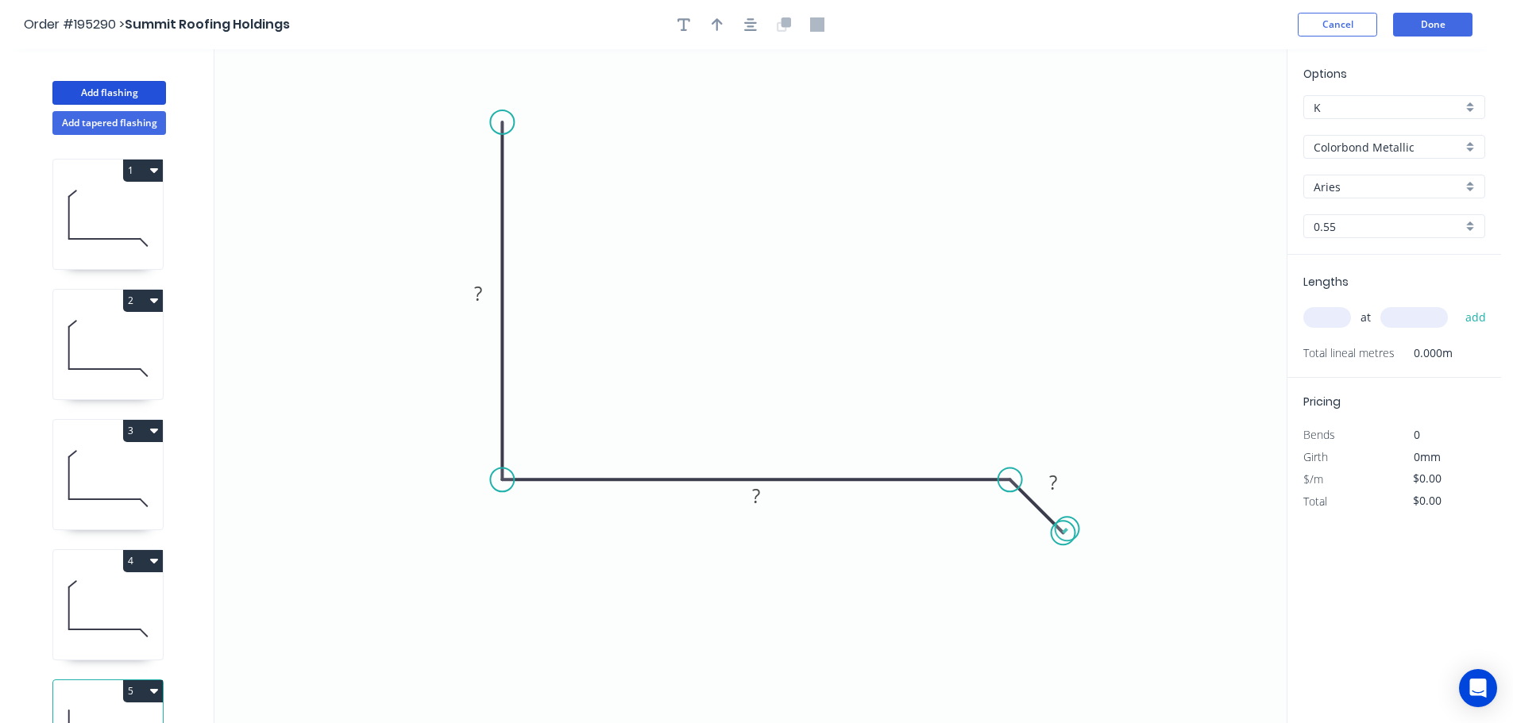
click at [1067, 530] on circle at bounding box center [1063, 533] width 24 height 24
click at [485, 291] on rect at bounding box center [478, 295] width 32 height 22
click at [621, 284] on icon "0 150 135 5" at bounding box center [750, 386] width 1072 height 674
click at [1054, 476] on tspan "5" at bounding box center [1052, 482] width 11 height 26
click at [907, 219] on icon "0 150 135 25" at bounding box center [750, 386] width 1072 height 674
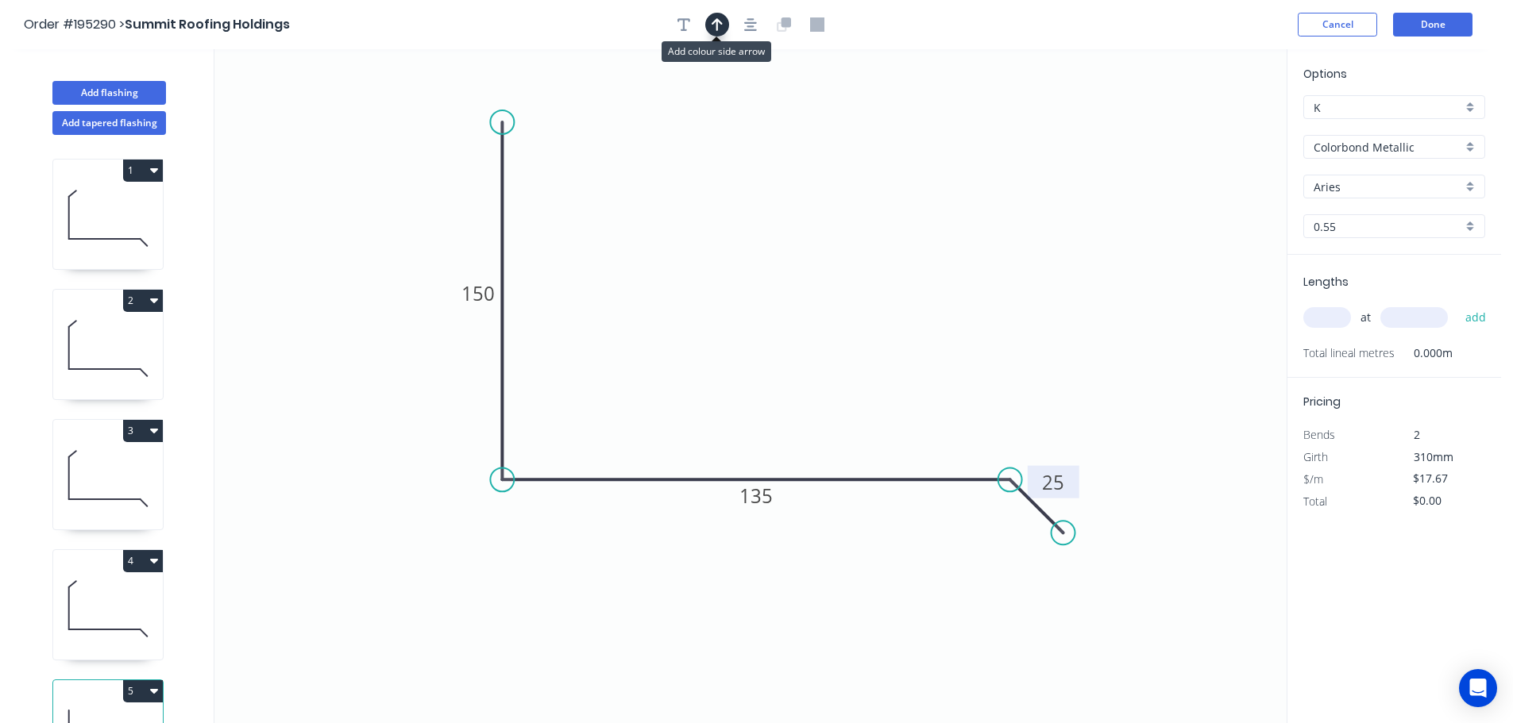
click at [716, 14] on button "button" at bounding box center [717, 25] width 24 height 24
drag, startPoint x: 1211, startPoint y: 127, endPoint x: 750, endPoint y: 256, distance: 478.2
click at [750, 256] on icon at bounding box center [750, 237] width 14 height 51
click at [1324, 319] on input "text" at bounding box center [1327, 317] width 48 height 21
click at [1457, 304] on button "add" at bounding box center [1475, 317] width 37 height 27
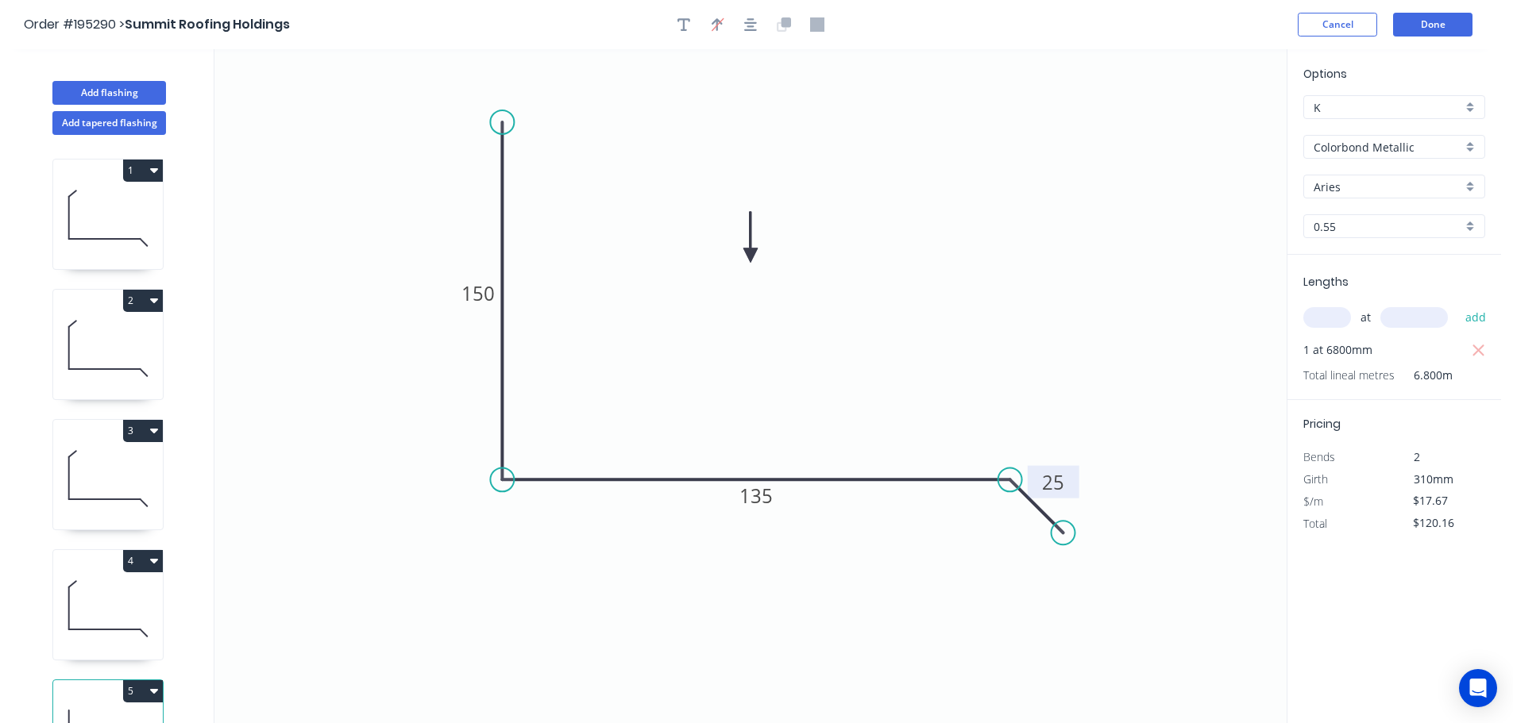
scroll to position [69, 0]
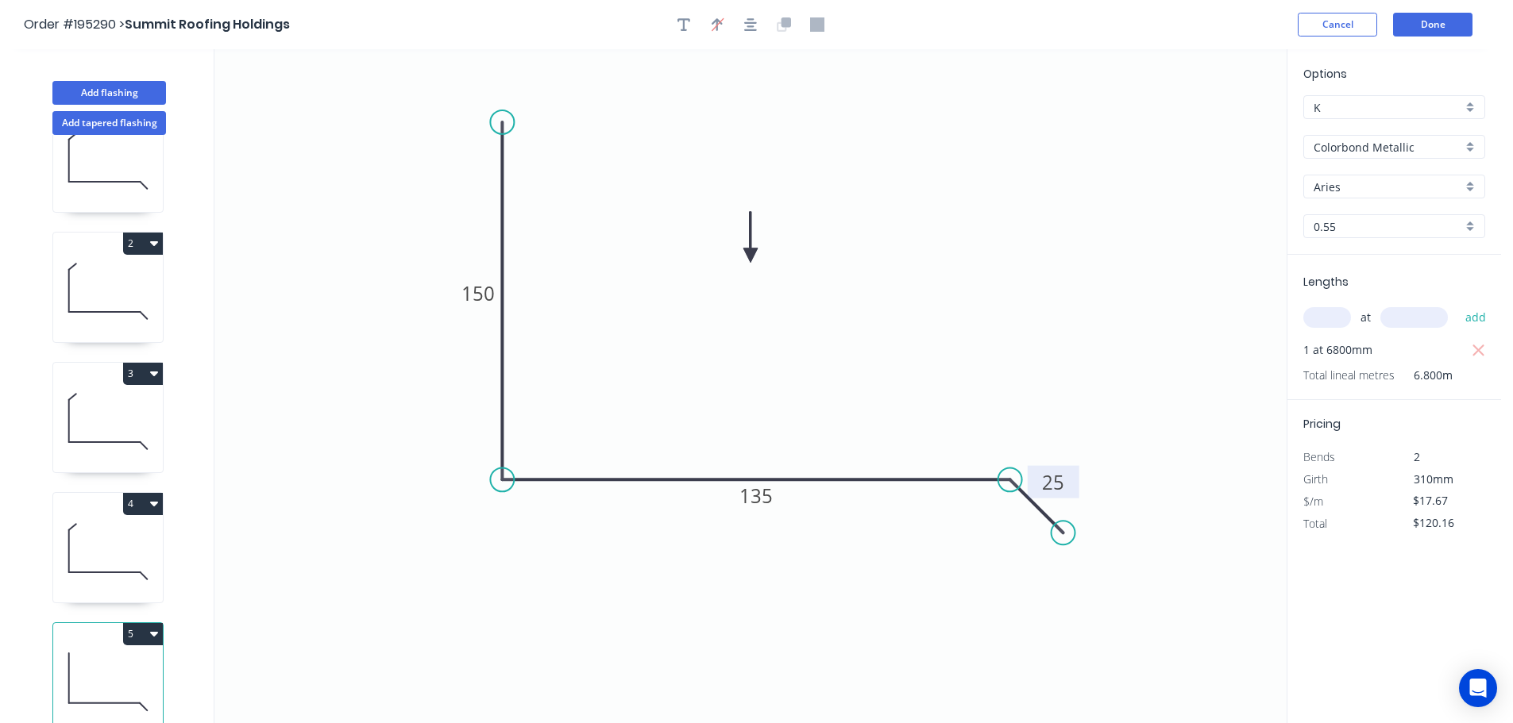
click at [143, 623] on button "5" at bounding box center [143, 634] width 40 height 22
click at [110, 662] on div "Duplicate" at bounding box center [87, 673] width 122 height 23
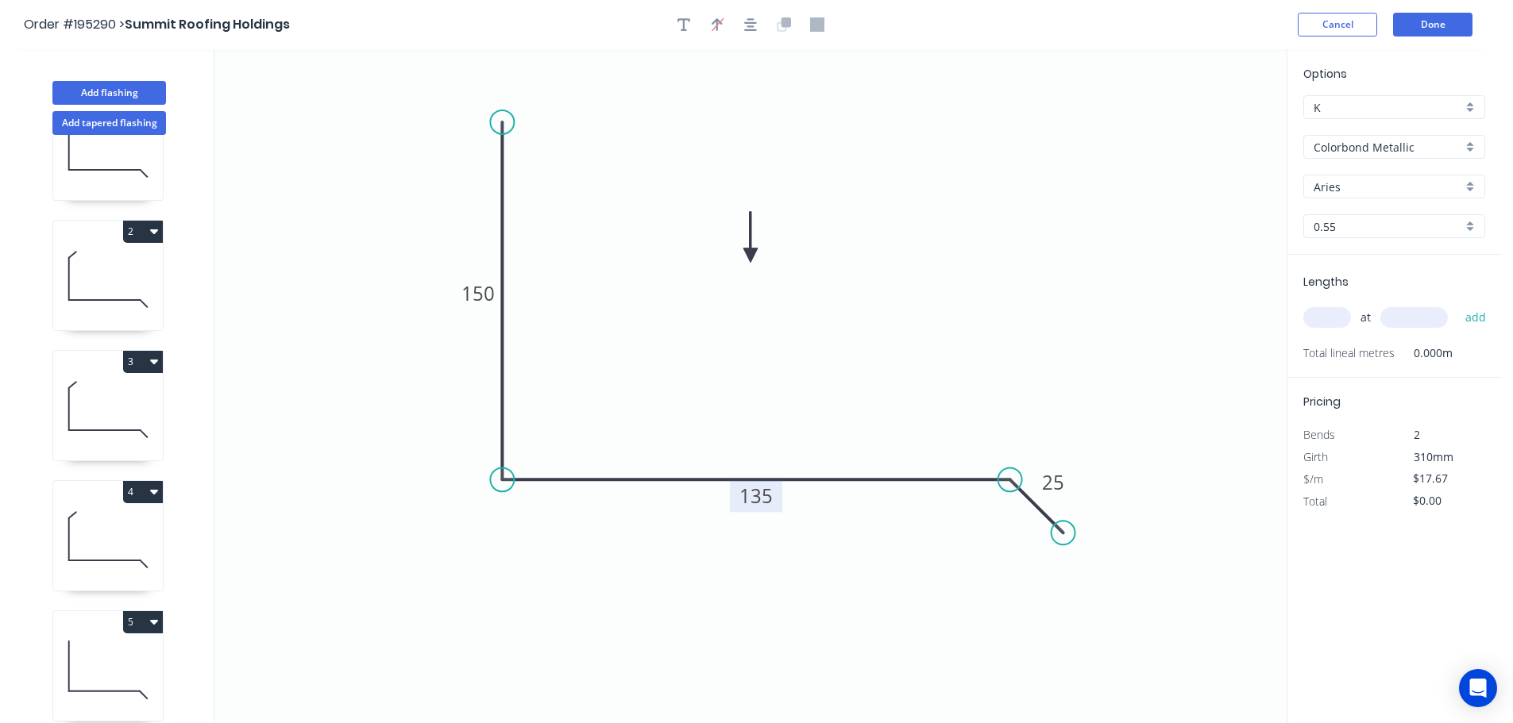
click at [766, 495] on tspan "135" at bounding box center [755, 496] width 33 height 26
click at [820, 437] on icon "0 150 140 25" at bounding box center [750, 386] width 1072 height 674
click at [1317, 317] on input "text" at bounding box center [1327, 317] width 48 height 21
click at [1457, 304] on button "add" at bounding box center [1475, 317] width 37 height 27
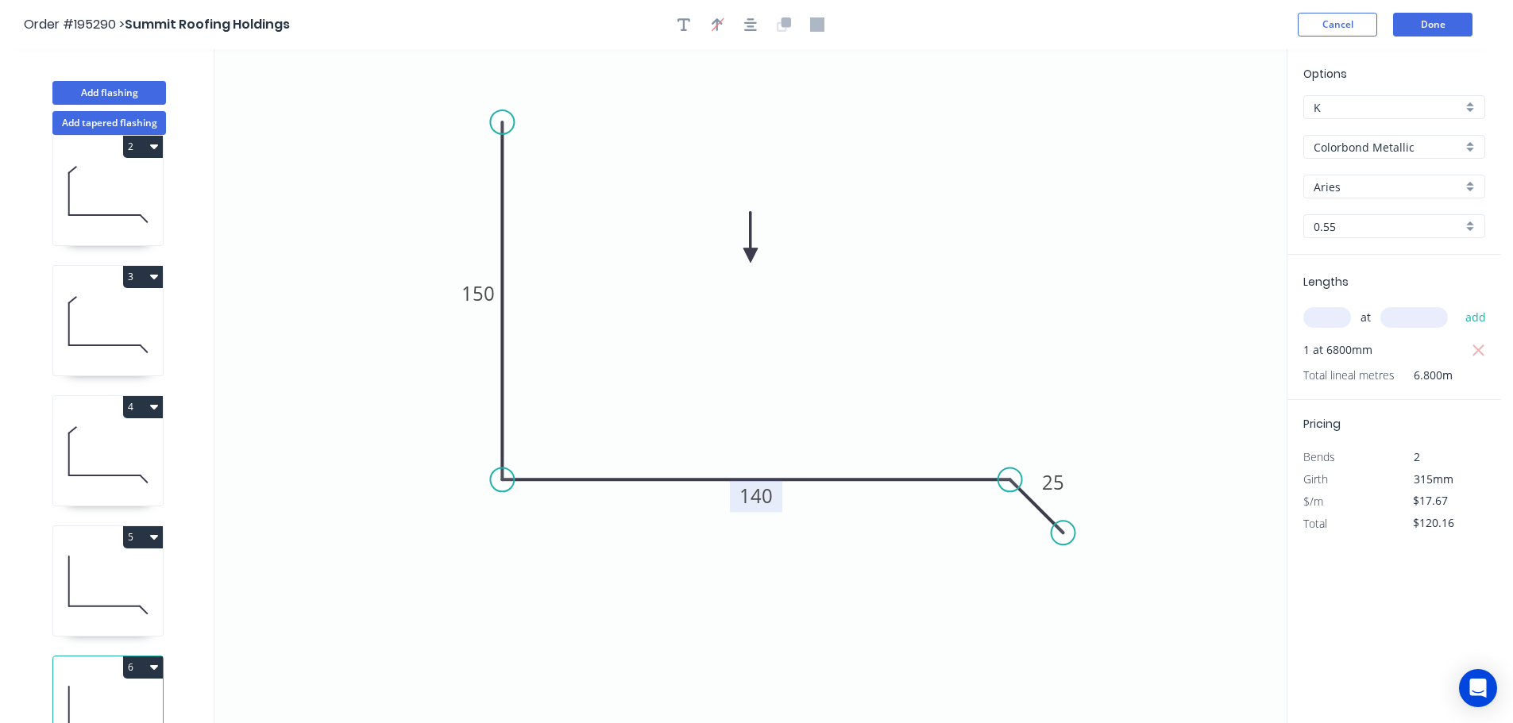
scroll to position [199, 0]
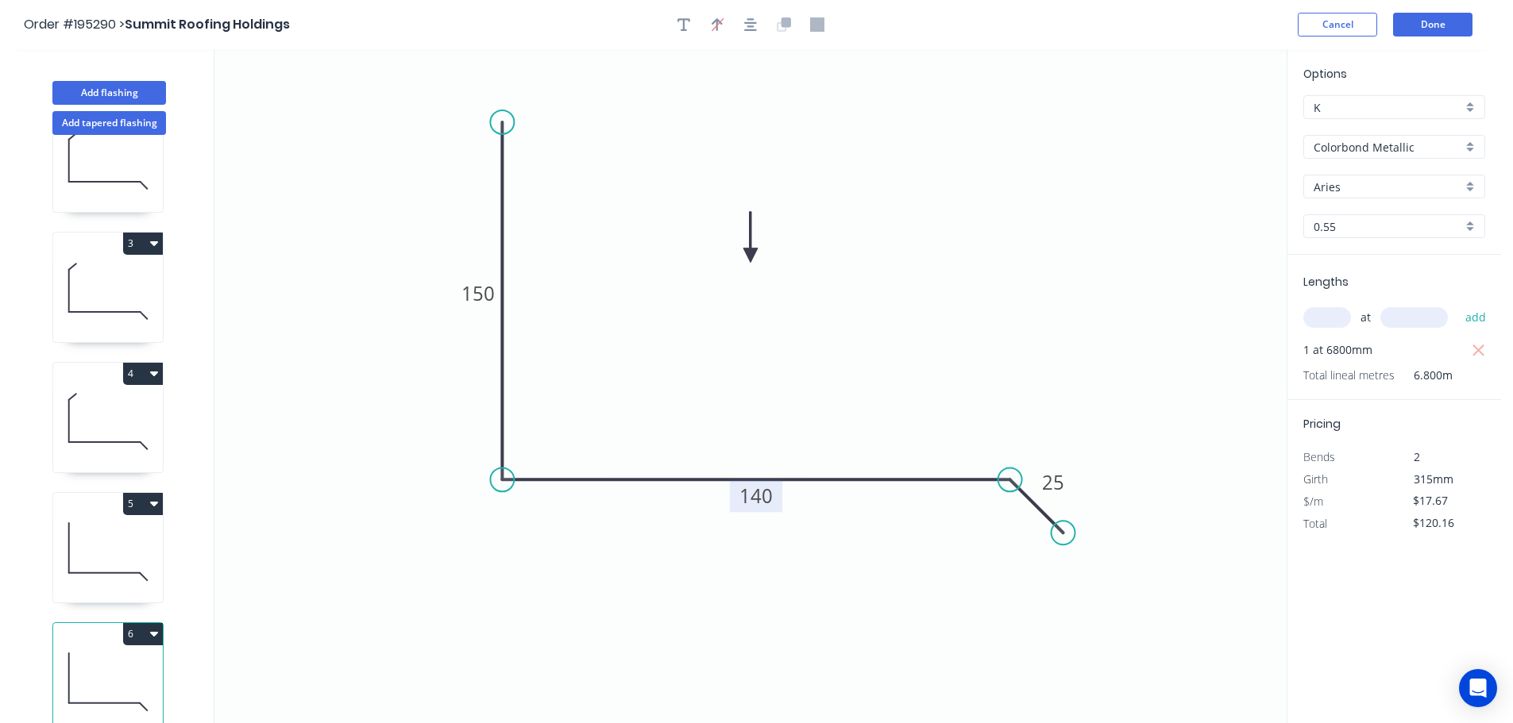
click at [153, 632] on icon "button" at bounding box center [154, 634] width 8 height 5
click at [112, 662] on div "Duplicate" at bounding box center [87, 673] width 122 height 23
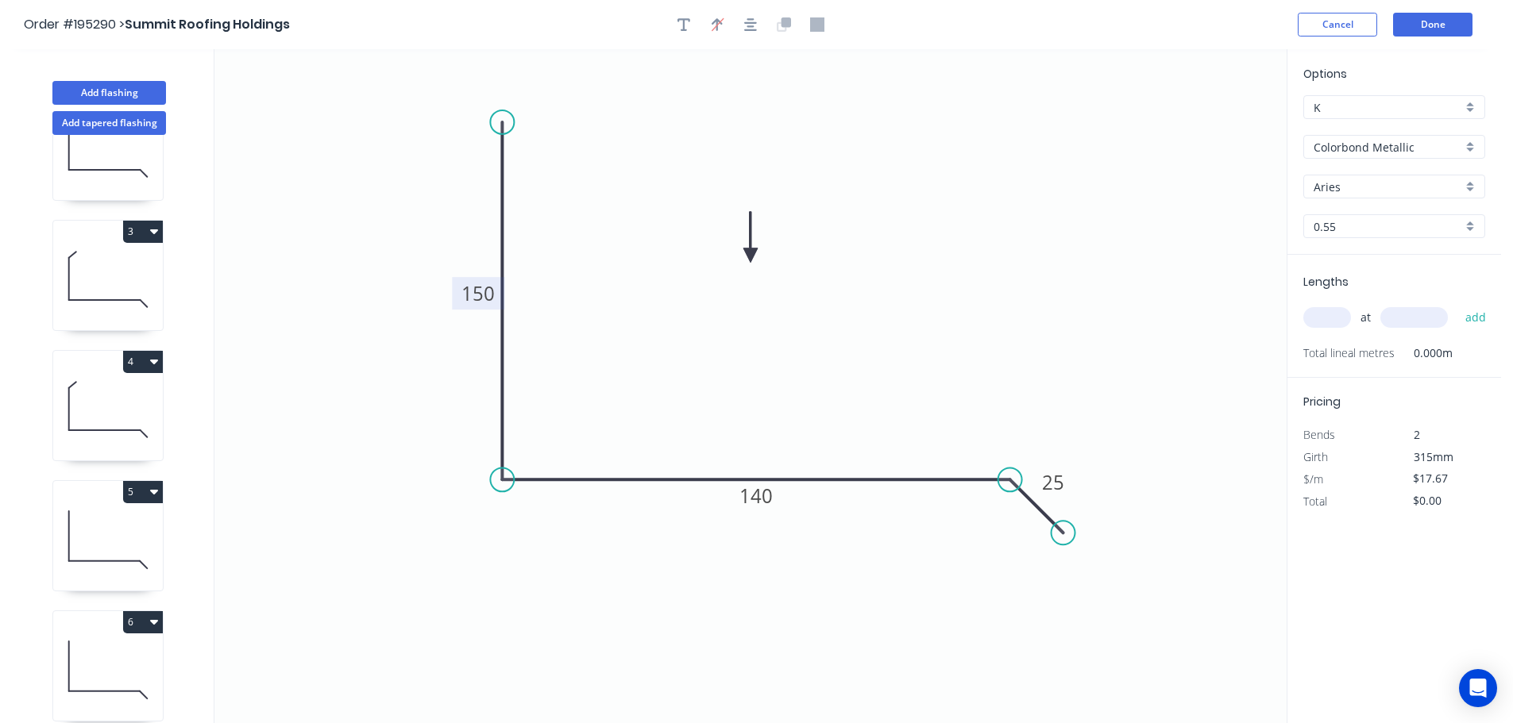
click at [491, 291] on tspan "150" at bounding box center [477, 293] width 33 height 26
click at [680, 274] on icon "0 200 140 25" at bounding box center [750, 386] width 1072 height 674
click at [1320, 310] on input "text" at bounding box center [1327, 317] width 48 height 21
click at [1457, 304] on button "add" at bounding box center [1475, 317] width 37 height 27
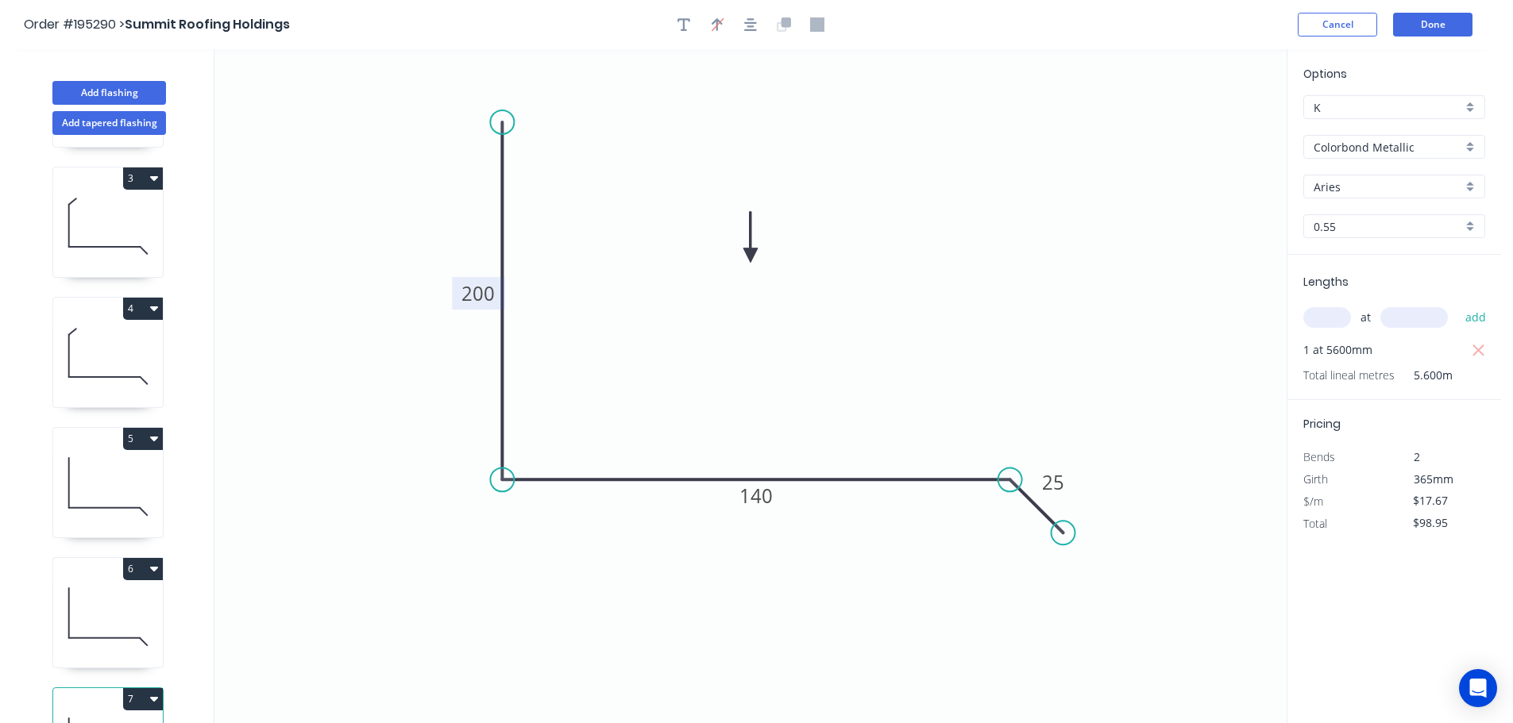
scroll to position [330, 0]
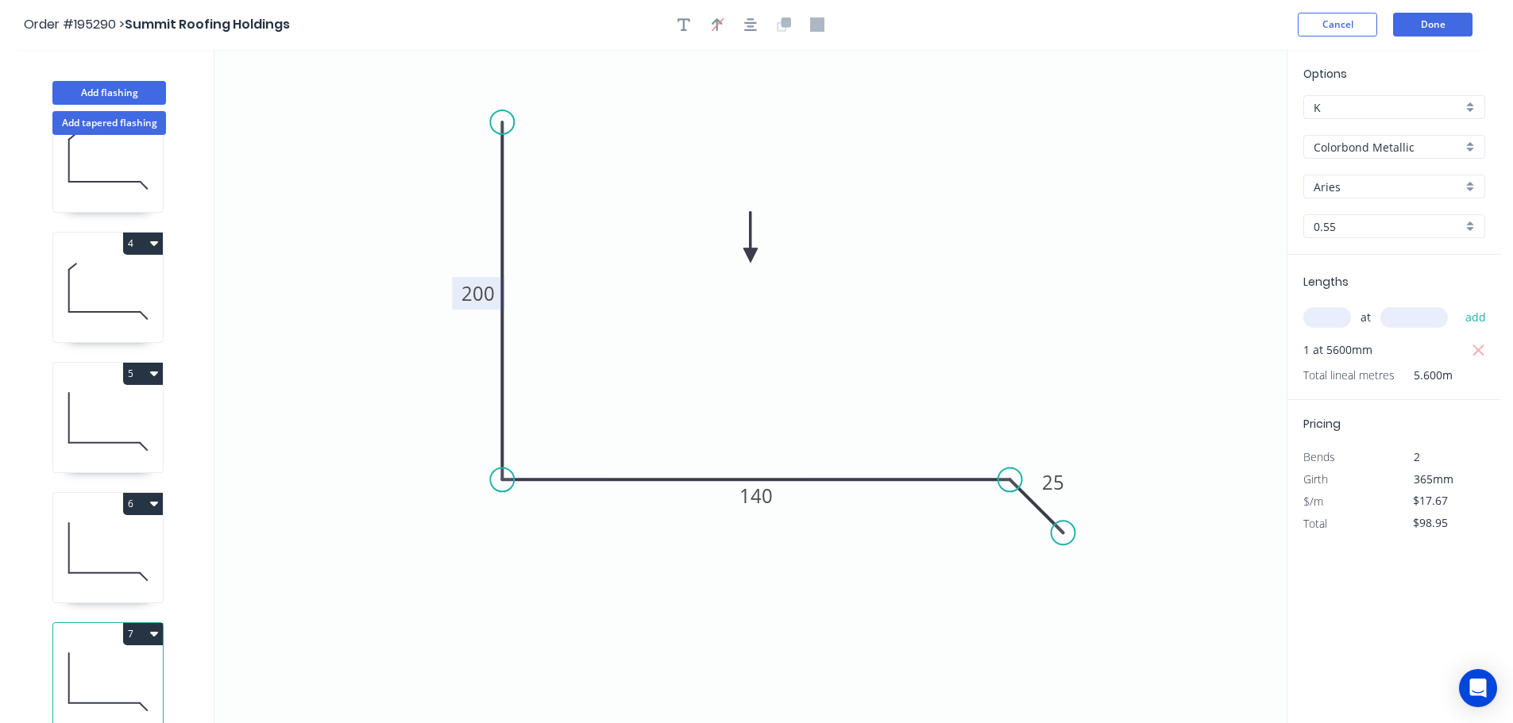
click at [141, 623] on button "7" at bounding box center [143, 634] width 40 height 22
click at [112, 662] on div "Duplicate" at bounding box center [87, 673] width 122 height 23
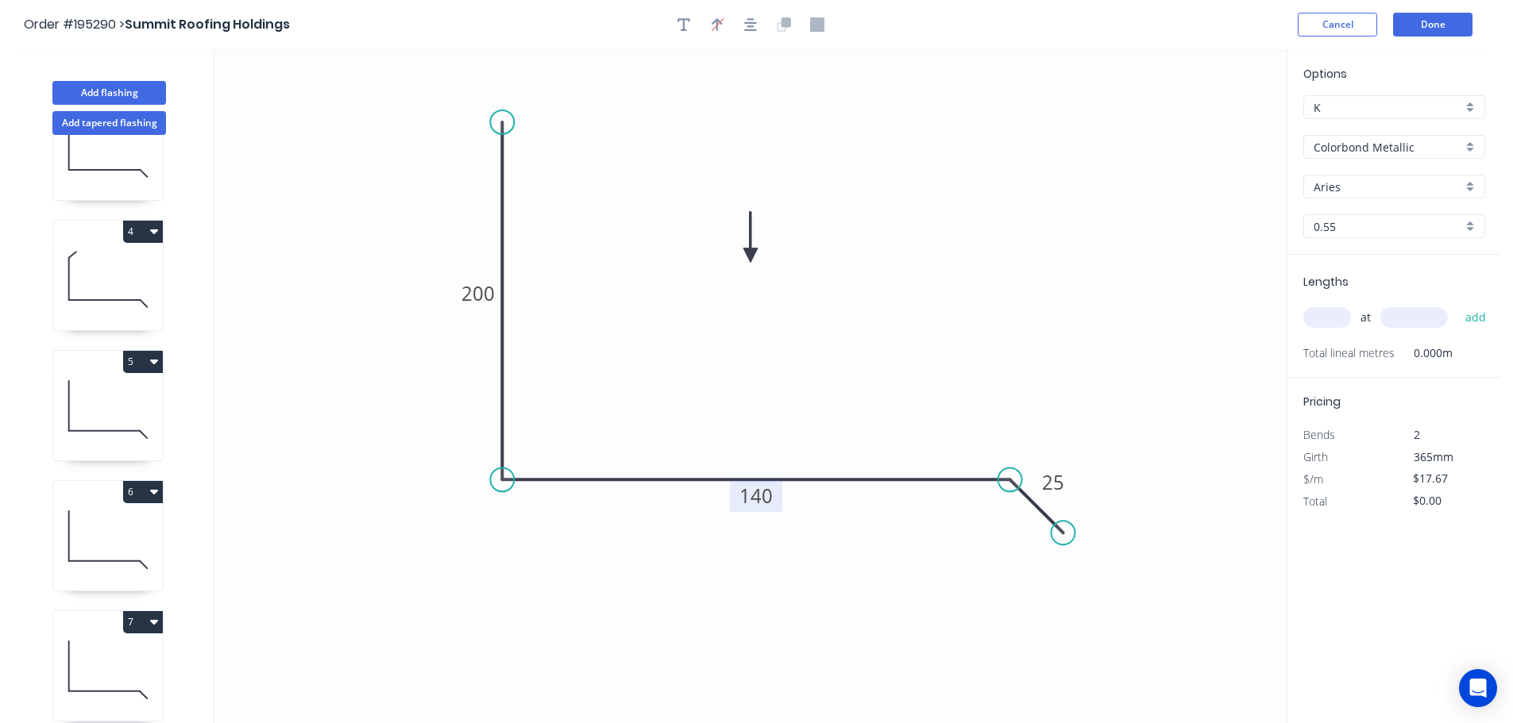
click at [763, 495] on tspan "140" at bounding box center [755, 496] width 33 height 26
drag, startPoint x: 812, startPoint y: 449, endPoint x: 999, endPoint y: 473, distance: 188.2
click at [814, 448] on icon "0 200 190 25" at bounding box center [750, 386] width 1072 height 674
click at [1329, 310] on input "text" at bounding box center [1327, 317] width 48 height 21
click at [1457, 304] on button "add" at bounding box center [1475, 317] width 37 height 27
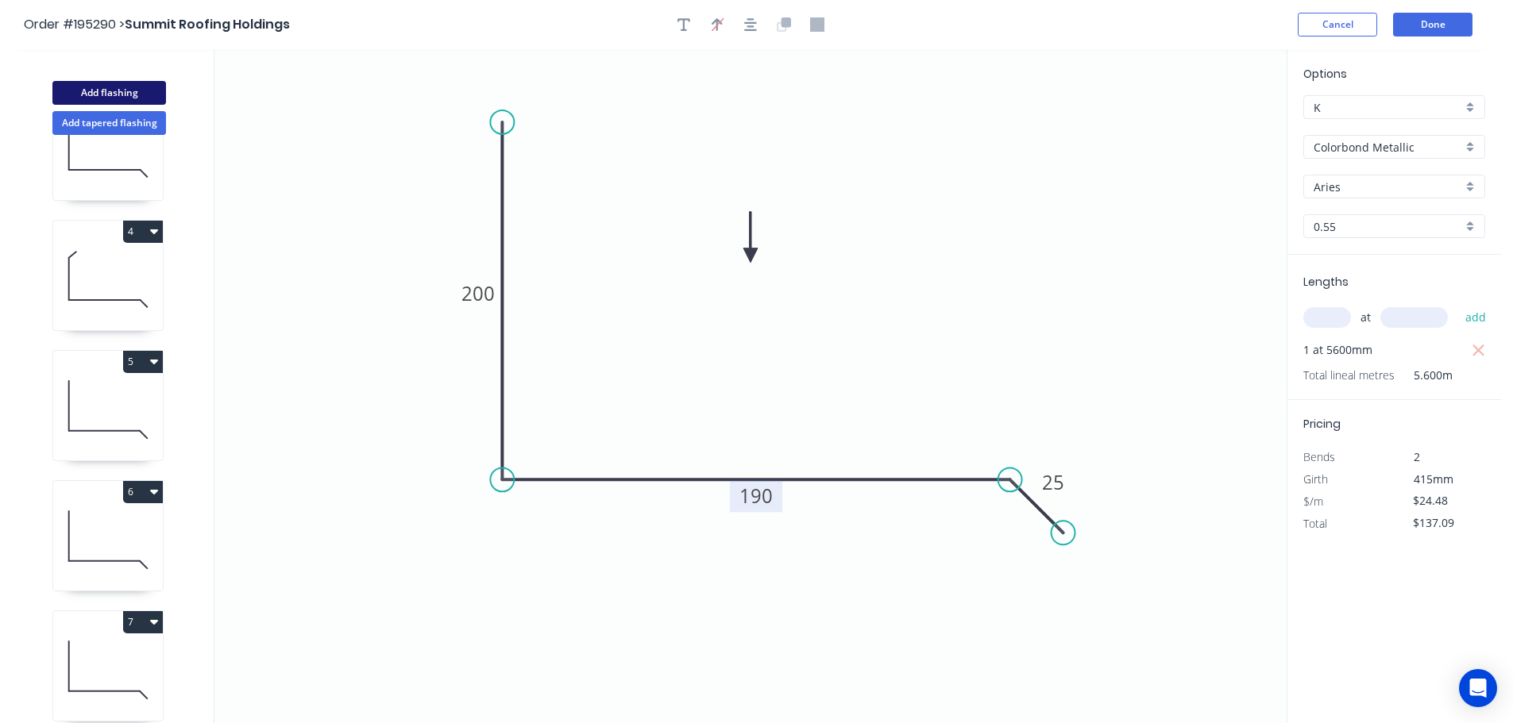
click at [119, 87] on button "Add flashing" at bounding box center [109, 93] width 114 height 24
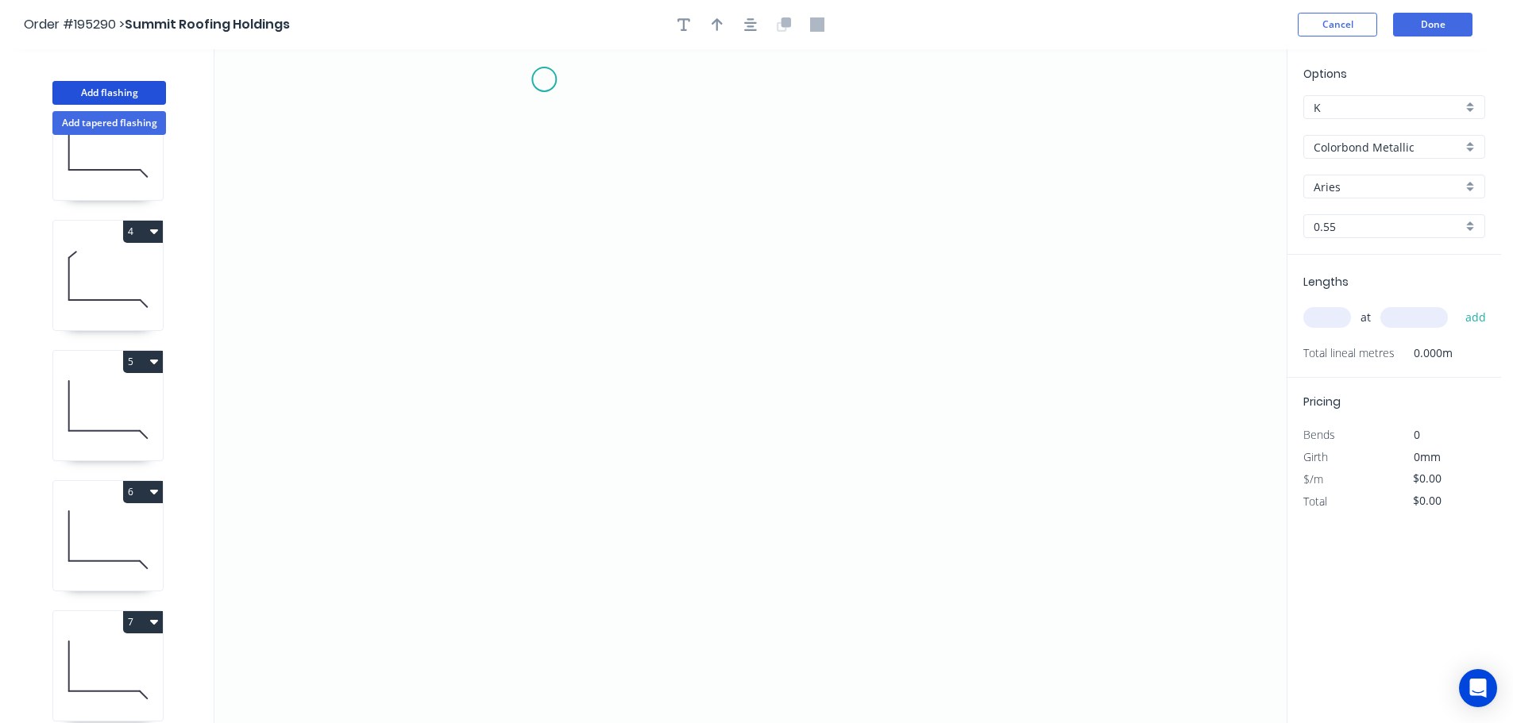
click at [544, 79] on icon "0" at bounding box center [750, 386] width 1072 height 674
click at [908, 122] on icon "0" at bounding box center [750, 386] width 1072 height 674
click at [902, 359] on icon "0 ?" at bounding box center [750, 386] width 1072 height 674
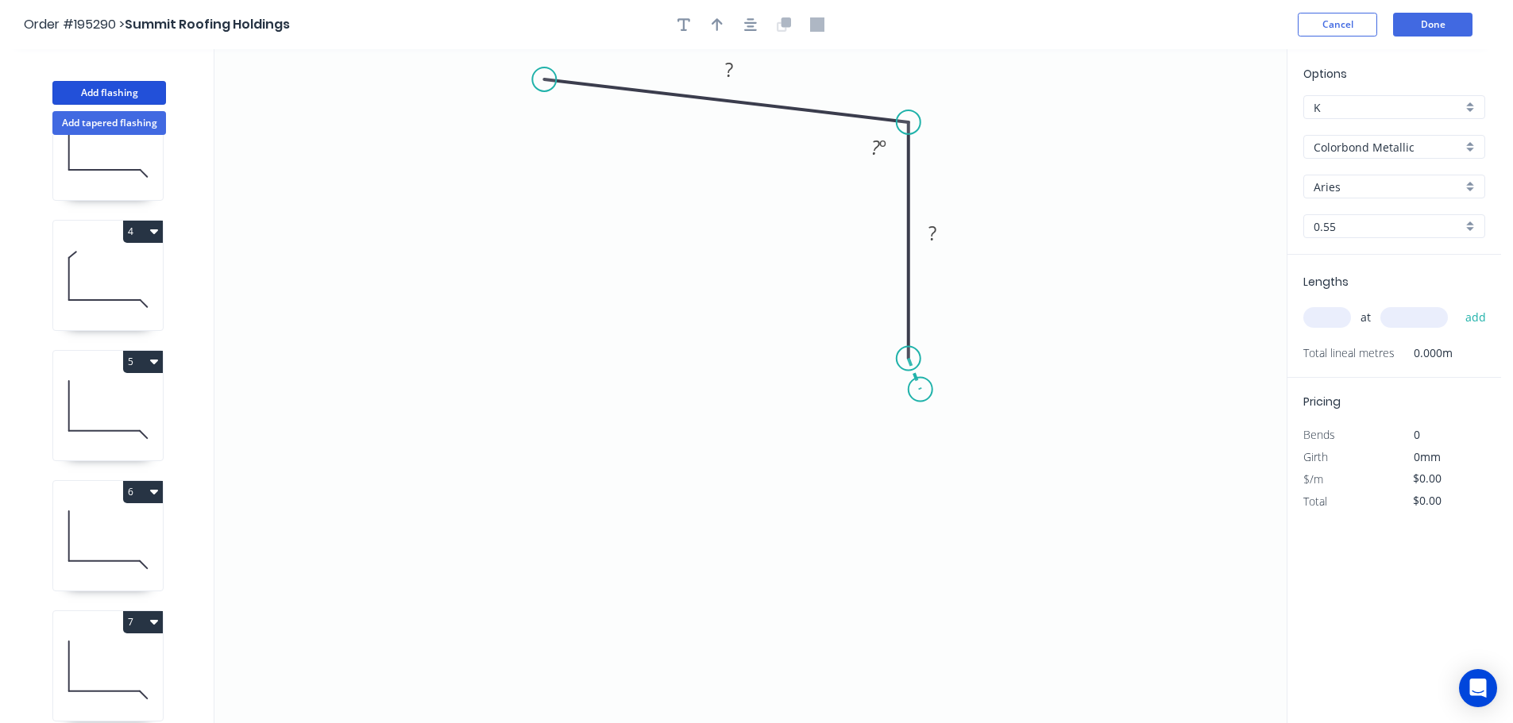
click at [920, 390] on icon "0 ? ? ? º" at bounding box center [750, 386] width 1072 height 674
click at [917, 442] on icon "0 ? ? ? ? º ? º" at bounding box center [750, 386] width 1072 height 674
click at [905, 475] on icon "0 ? ? ? ? ? º ? º ? º" at bounding box center [750, 386] width 1072 height 674
click at [903, 683] on icon "0 ? ? ? ? ? ? º ? º ? º ? º" at bounding box center [750, 386] width 1072 height 674
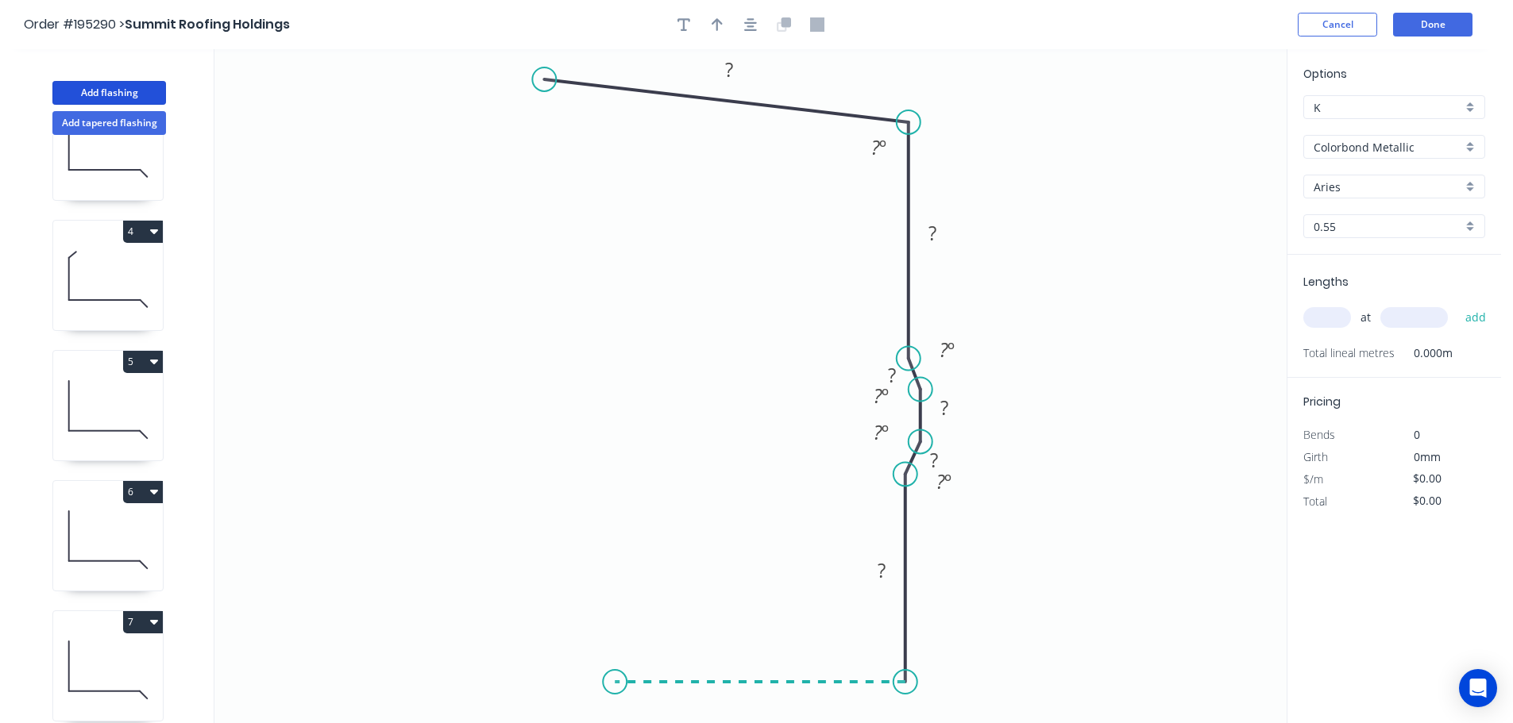
click at [615, 676] on icon "0 ? ? ? ? ? ? ? º ? º ? º ? º ? º" at bounding box center [750, 386] width 1072 height 674
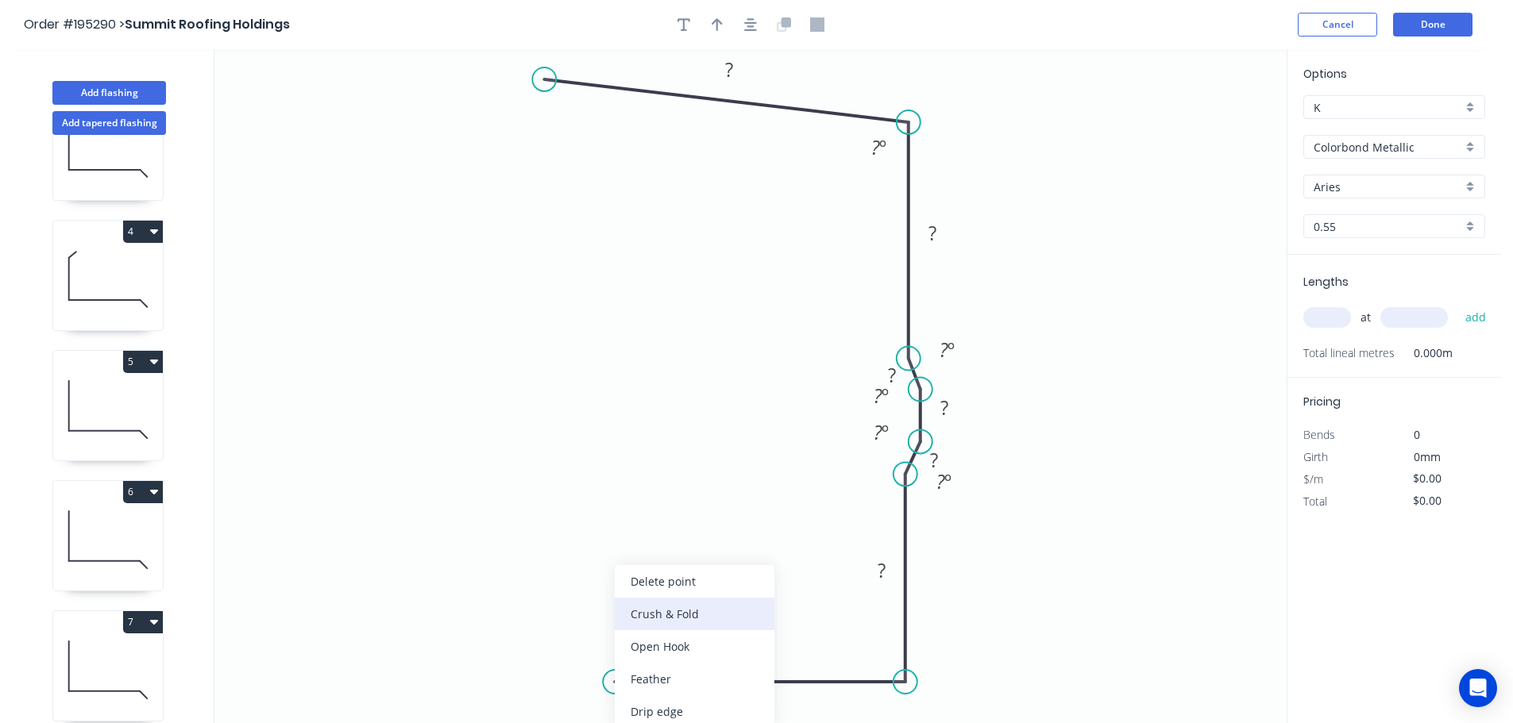
click at [669, 610] on div "Crush & Fold" at bounding box center [695, 614] width 160 height 33
click at [638, 713] on div "Delete bend" at bounding box center [692, 712] width 160 height 33
click at [665, 607] on div "Crush & Fold" at bounding box center [697, 614] width 160 height 33
click at [655, 678] on div "Flip bend" at bounding box center [697, 679] width 160 height 33
click at [646, 708] on tspan "10" at bounding box center [646, 709] width 22 height 26
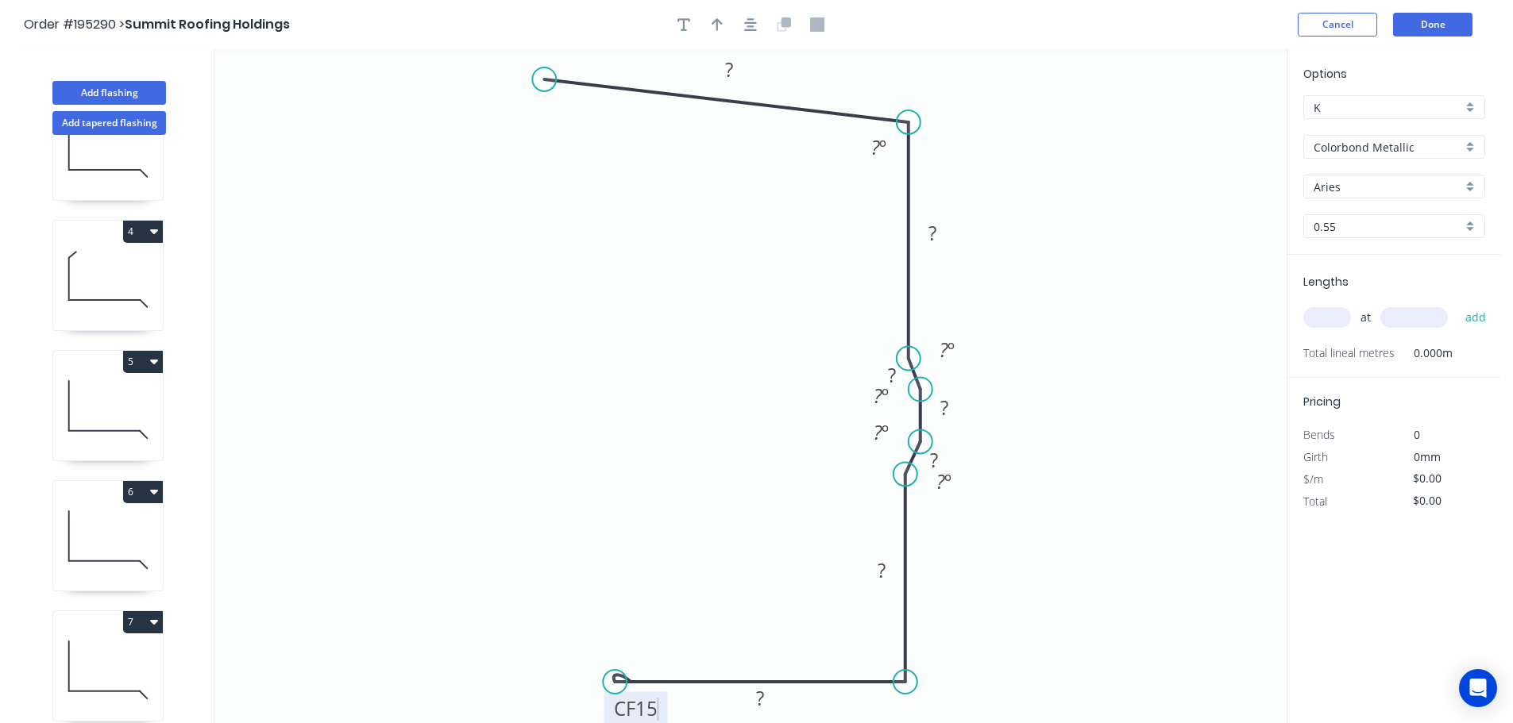
click at [663, 550] on icon "0 ? ? ? ? ? ? CF 15 ? ? º ? º ? º ? º ? º" at bounding box center [750, 386] width 1072 height 674
drag, startPoint x: 608, startPoint y: 713, endPoint x: 497, endPoint y: 638, distance: 134.4
click at [497, 638] on rect at bounding box center [524, 633] width 64 height 33
click at [982, 397] on div "Hide angle" at bounding box center [1031, 401] width 160 height 33
click at [939, 442] on div "Hide angle" at bounding box center [958, 444] width 160 height 33
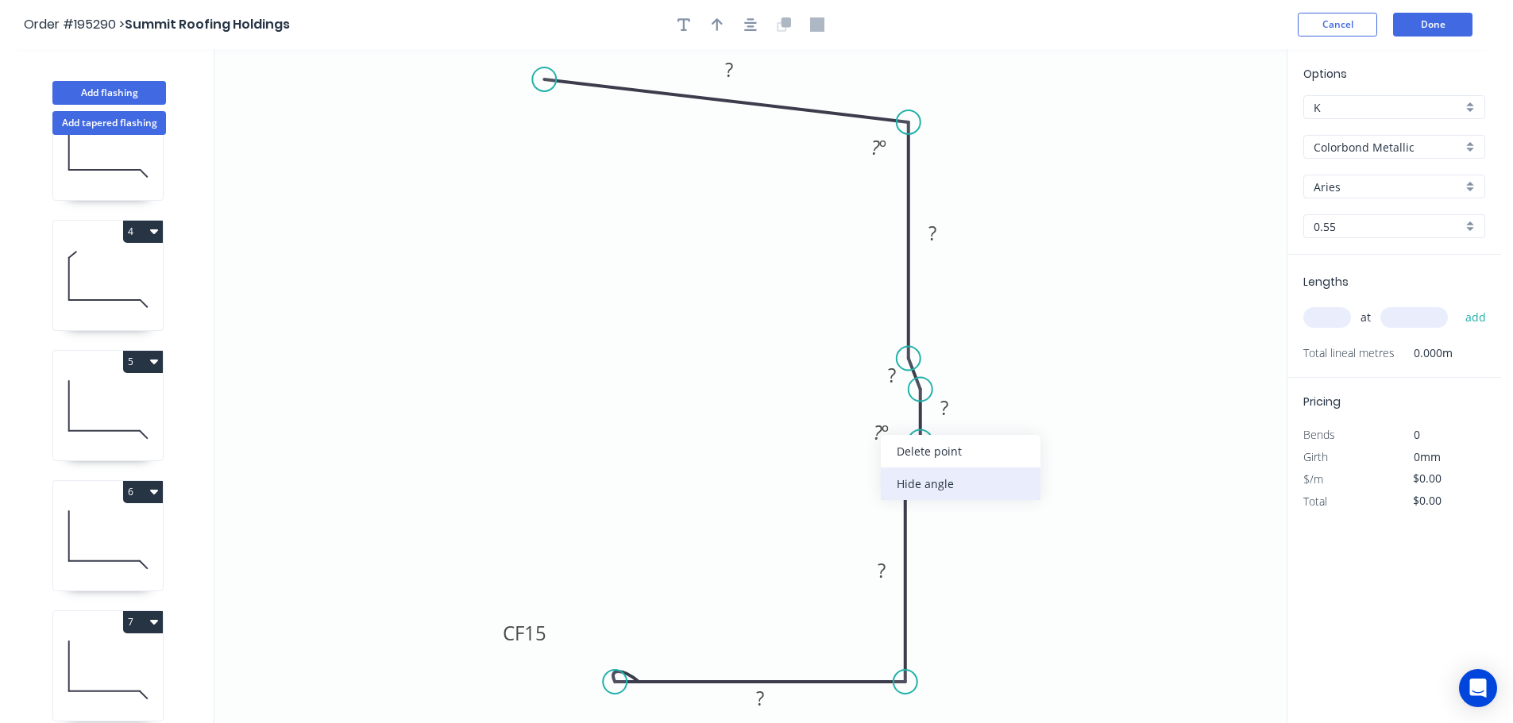
click at [924, 479] on div "Hide angle" at bounding box center [961, 484] width 160 height 33
click at [975, 533] on div "Hide angle" at bounding box center [1025, 531] width 160 height 33
click at [716, 22] on icon "button" at bounding box center [717, 24] width 11 height 14
drag, startPoint x: 1207, startPoint y: 130, endPoint x: 1067, endPoint y: 197, distance: 154.9
click at [1067, 197] on icon at bounding box center [1067, 178] width 14 height 51
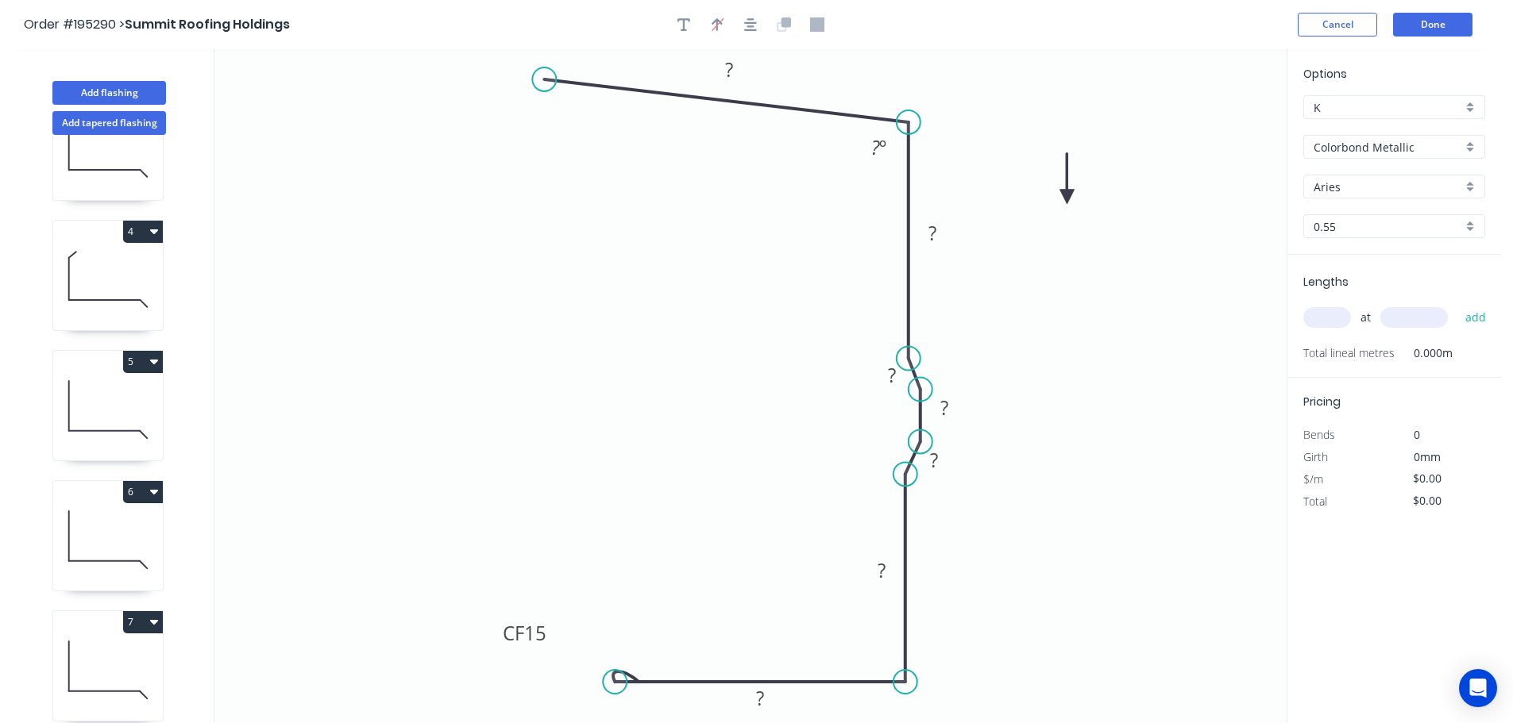
click at [1067, 197] on icon at bounding box center [1067, 178] width 14 height 51
click at [733, 69] on tspan "?" at bounding box center [729, 69] width 8 height 26
click at [1058, 276] on icon "0 80 345 5 70 5 150 CF 15 75 110 º" at bounding box center [750, 386] width 1072 height 674
click at [1471, 184] on div "Aries" at bounding box center [1394, 187] width 182 height 24
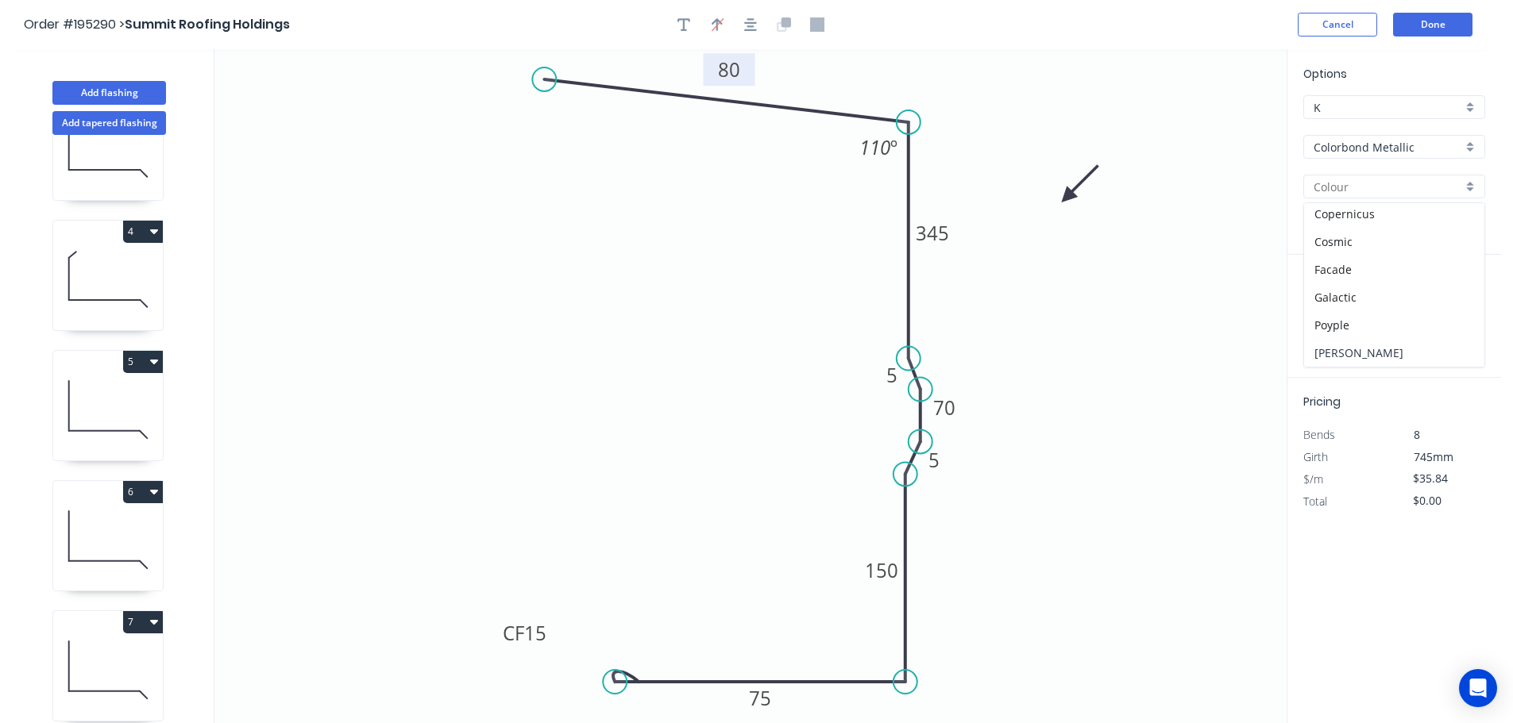
click at [1378, 353] on div "[PERSON_NAME]" at bounding box center [1394, 353] width 180 height 28
click at [1331, 318] on input "text" at bounding box center [1327, 317] width 48 height 21
click at [1457, 304] on button "add" at bounding box center [1475, 317] width 37 height 27
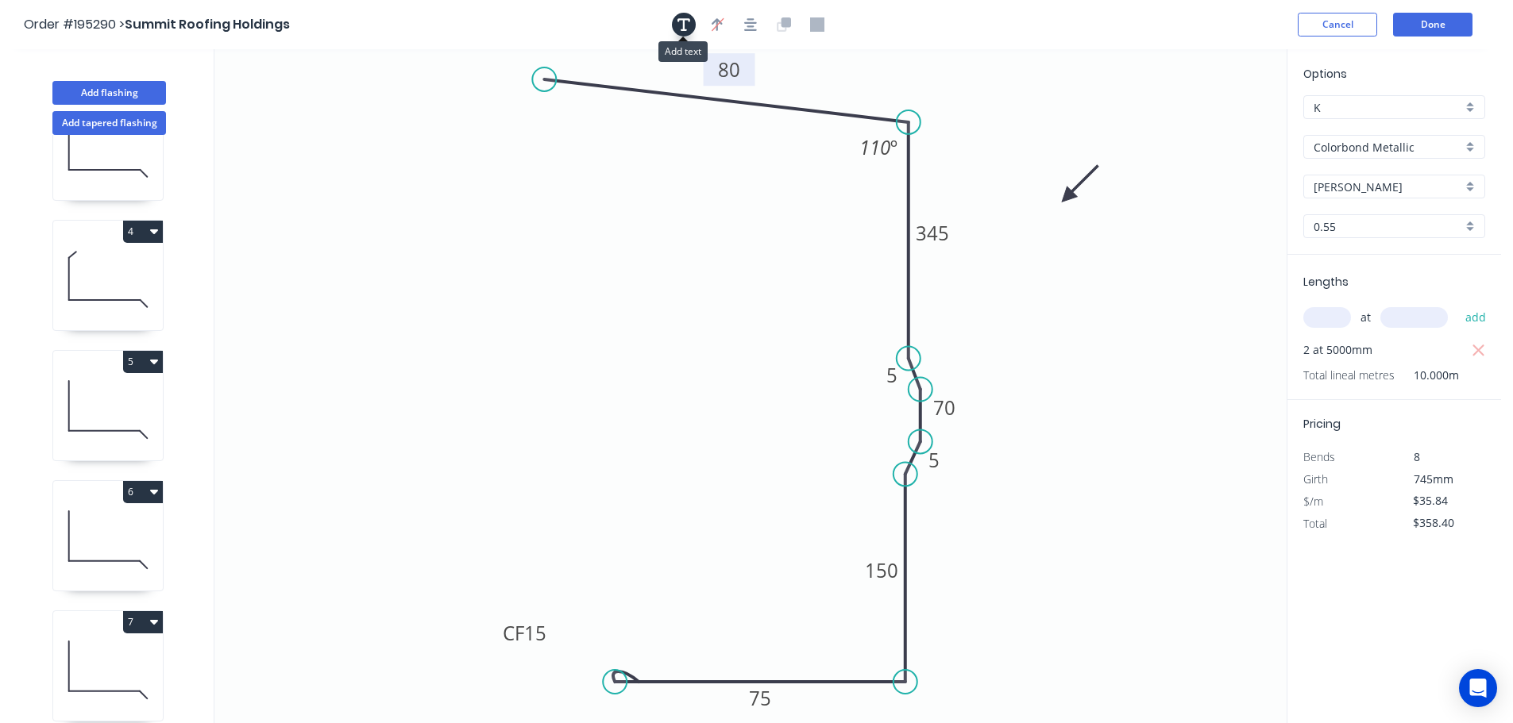
click at [681, 24] on icon "button" at bounding box center [683, 24] width 13 height 14
drag, startPoint x: 309, startPoint y: 111, endPoint x: 680, endPoint y: 291, distance: 412.0
click at [680, 291] on textarea at bounding box center [691, 291] width 129 height 59
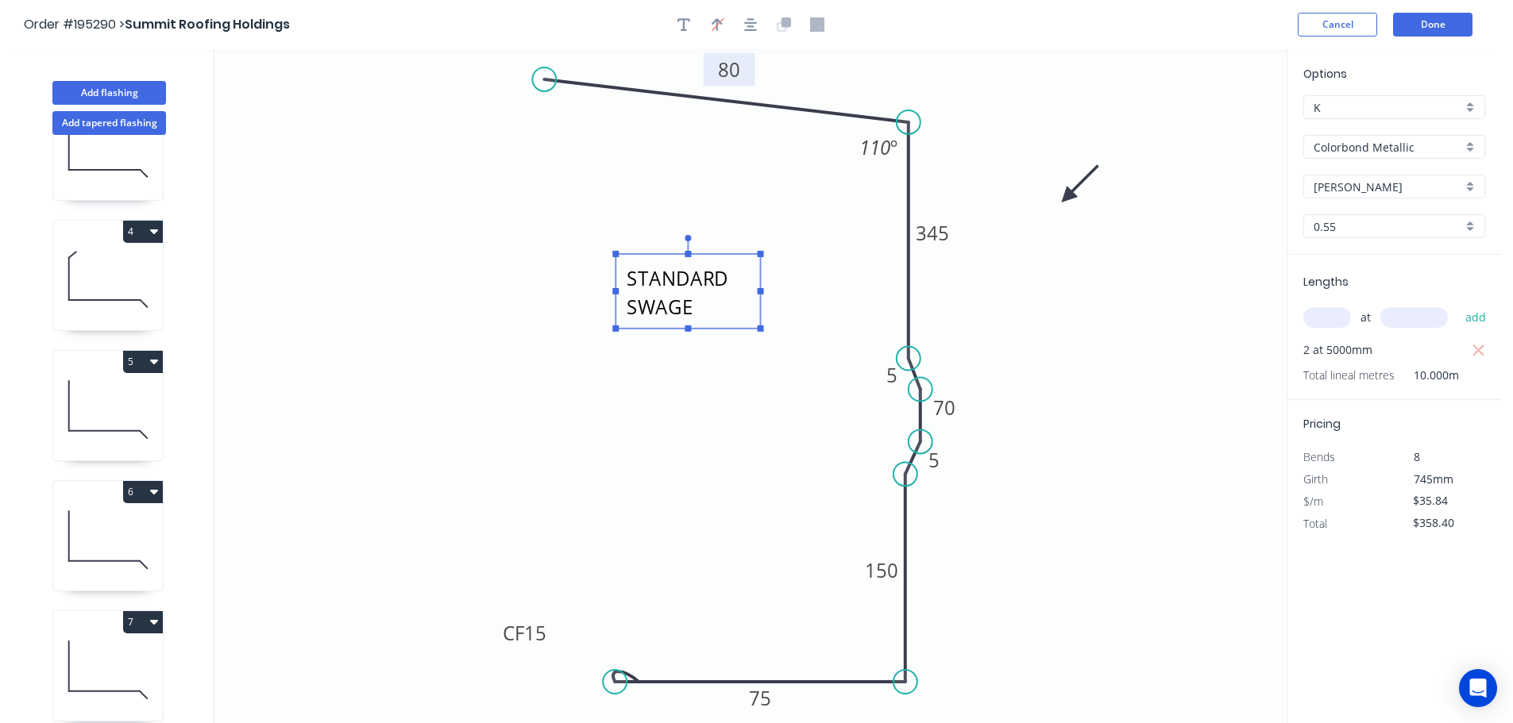
scroll to position [14, 0]
click at [750, 442] on icon "STANDARD SWAGE ANGLES 80 345 5 70 5 150 CF 15 75 110 º" at bounding box center [750, 386] width 1072 height 674
click at [687, 311] on textarea "STANDARD SWAGE ANGLES" at bounding box center [687, 291] width 129 height 59
drag, startPoint x: 689, startPoint y: 329, endPoint x: 686, endPoint y: 376, distance: 46.9
click at [686, 372] on rect at bounding box center [688, 368] width 6 height 6
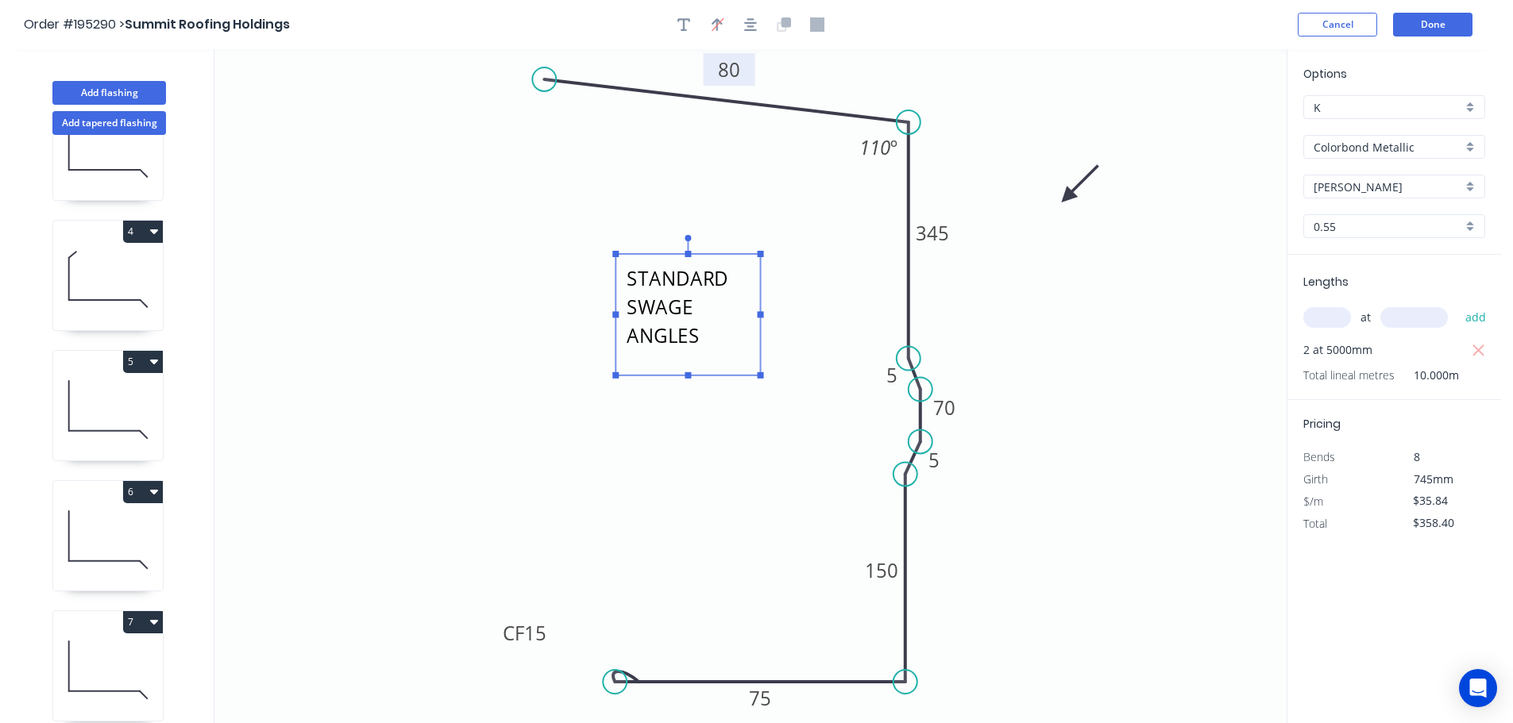
scroll to position [0, 0]
click at [773, 187] on icon "STANDARD SWAGE ANGLES 80 345 5 70 5 150 CF 15 75 110 º" at bounding box center [750, 386] width 1072 height 674
click at [1439, 27] on button "Done" at bounding box center [1432, 25] width 79 height 24
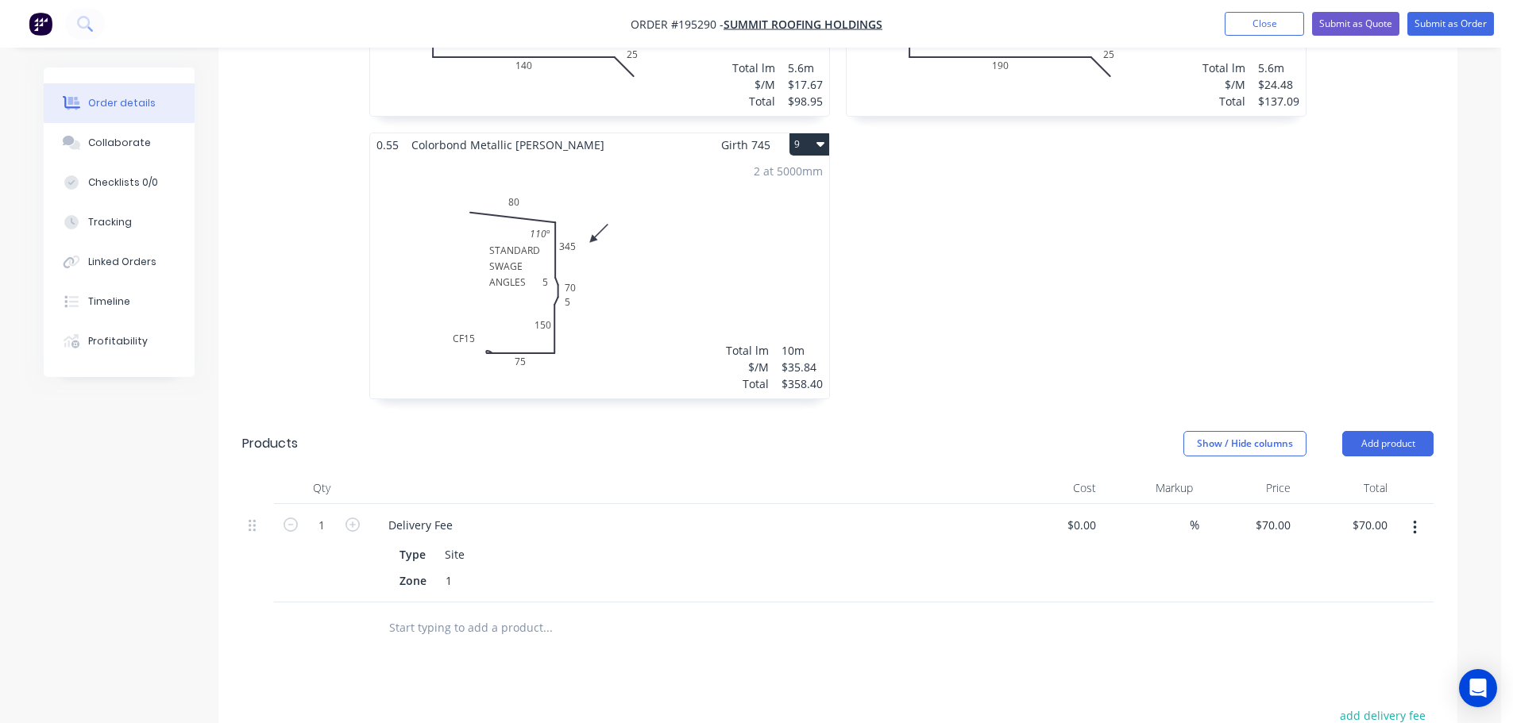
scroll to position [1483, 0]
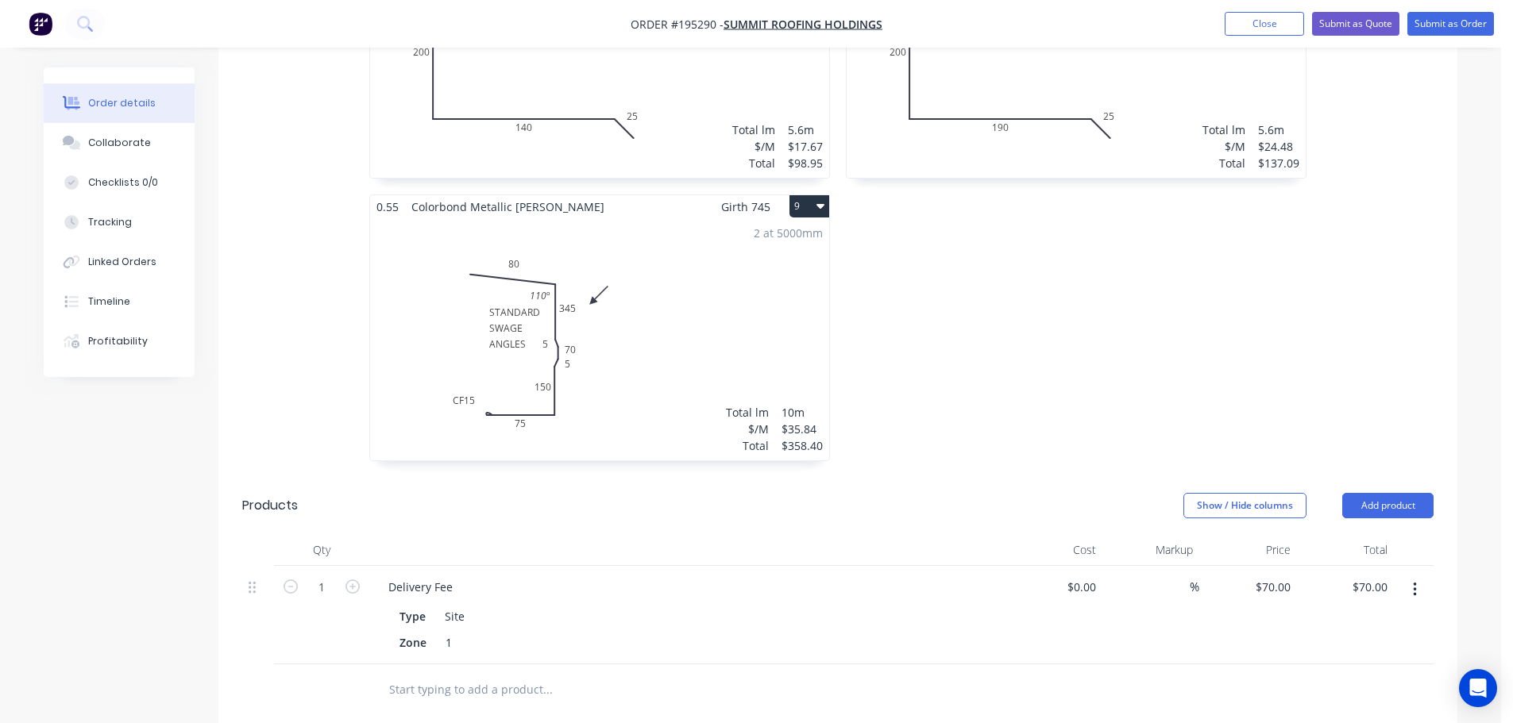
click at [689, 293] on div "2 at 5000mm Total lm $/M Total 10m $35.84 $358.40" at bounding box center [599, 339] width 459 height 242
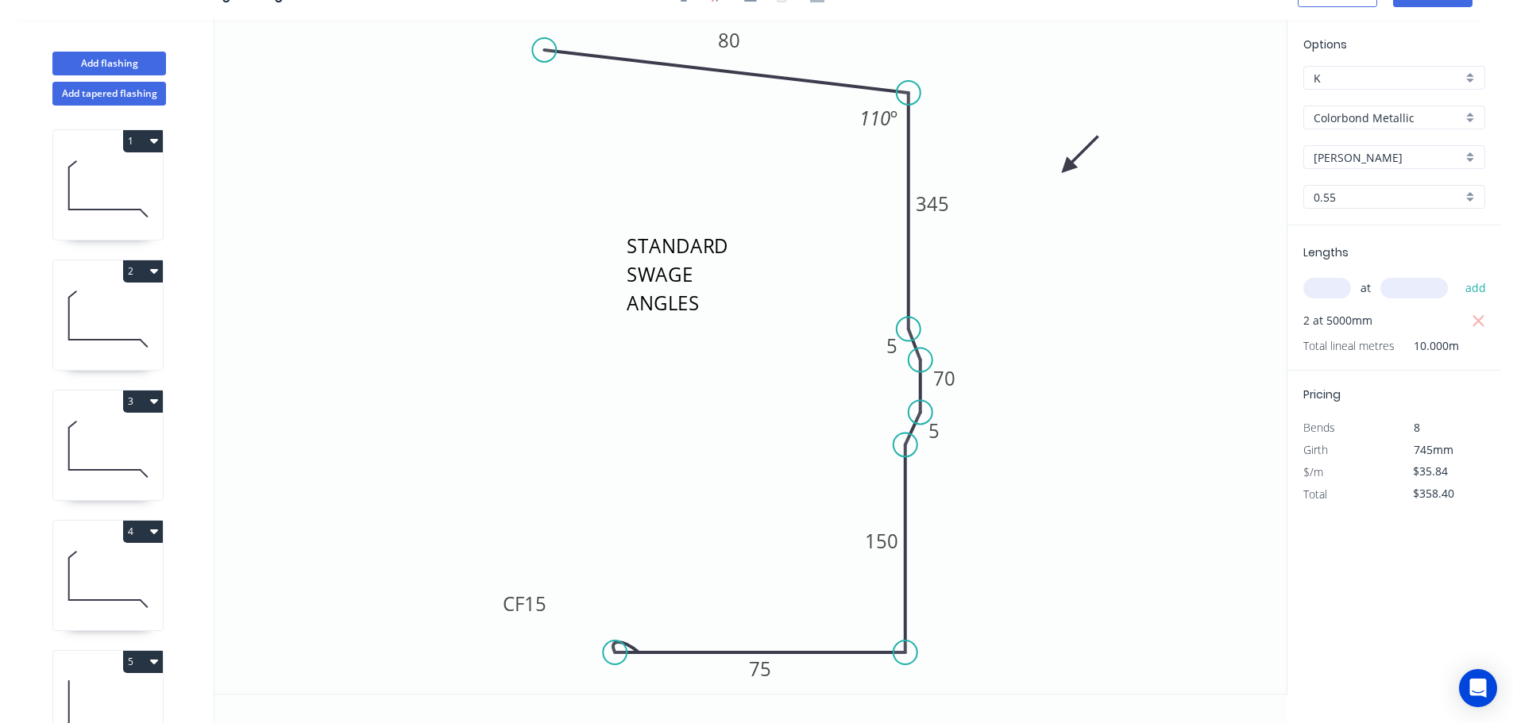
scroll to position [29, 0]
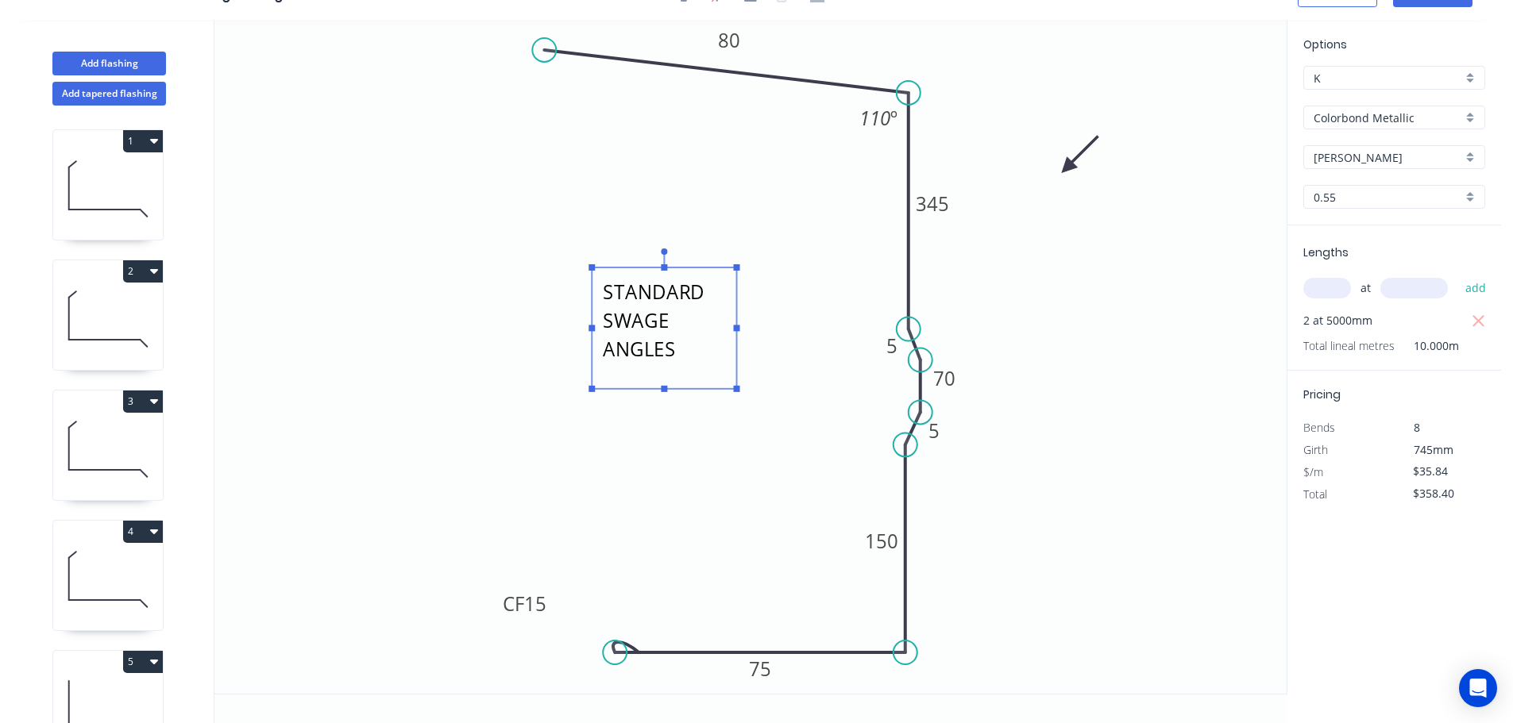
drag, startPoint x: 675, startPoint y: 295, endPoint x: 651, endPoint y: 341, distance: 51.9
click at [651, 341] on textarea "STANDARD SWAGE ANGLES" at bounding box center [664, 329] width 129 height 106
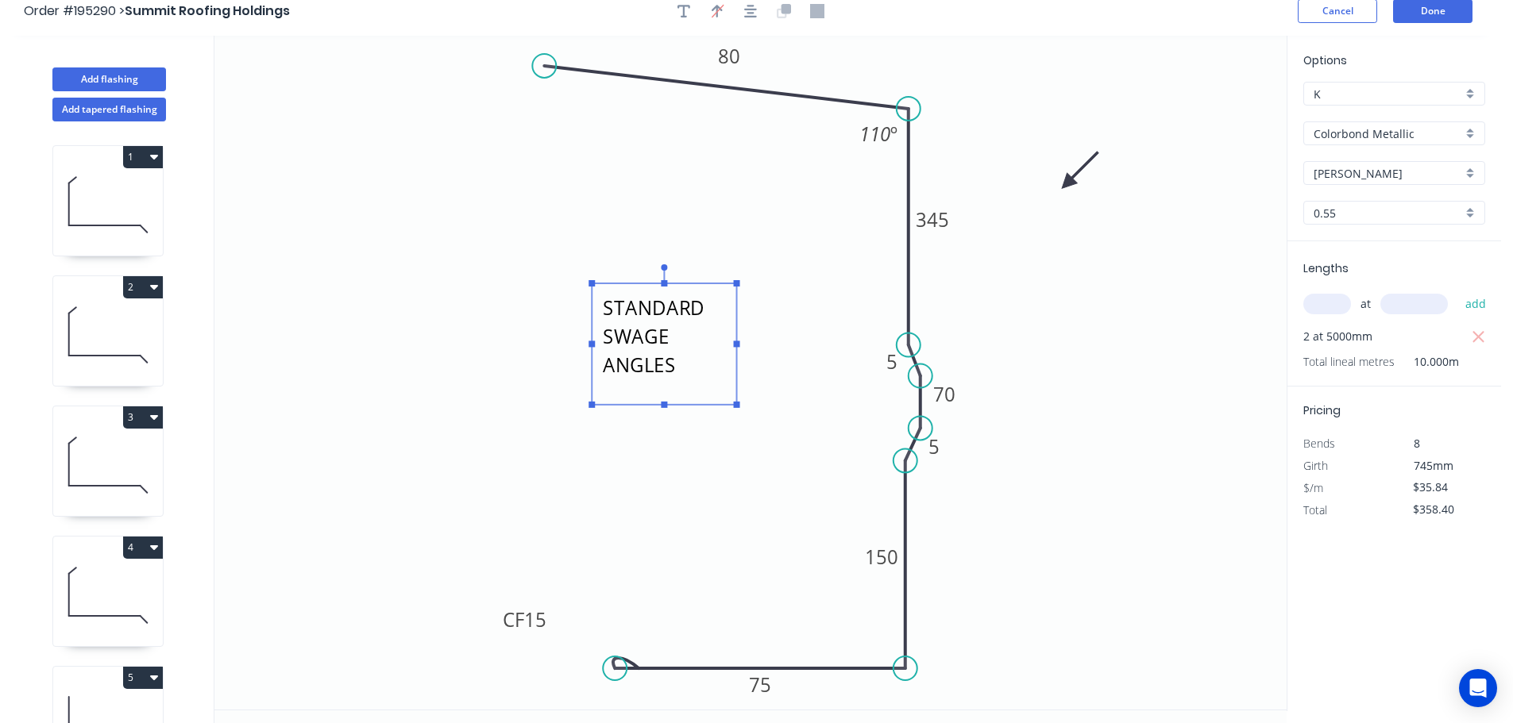
scroll to position [0, 0]
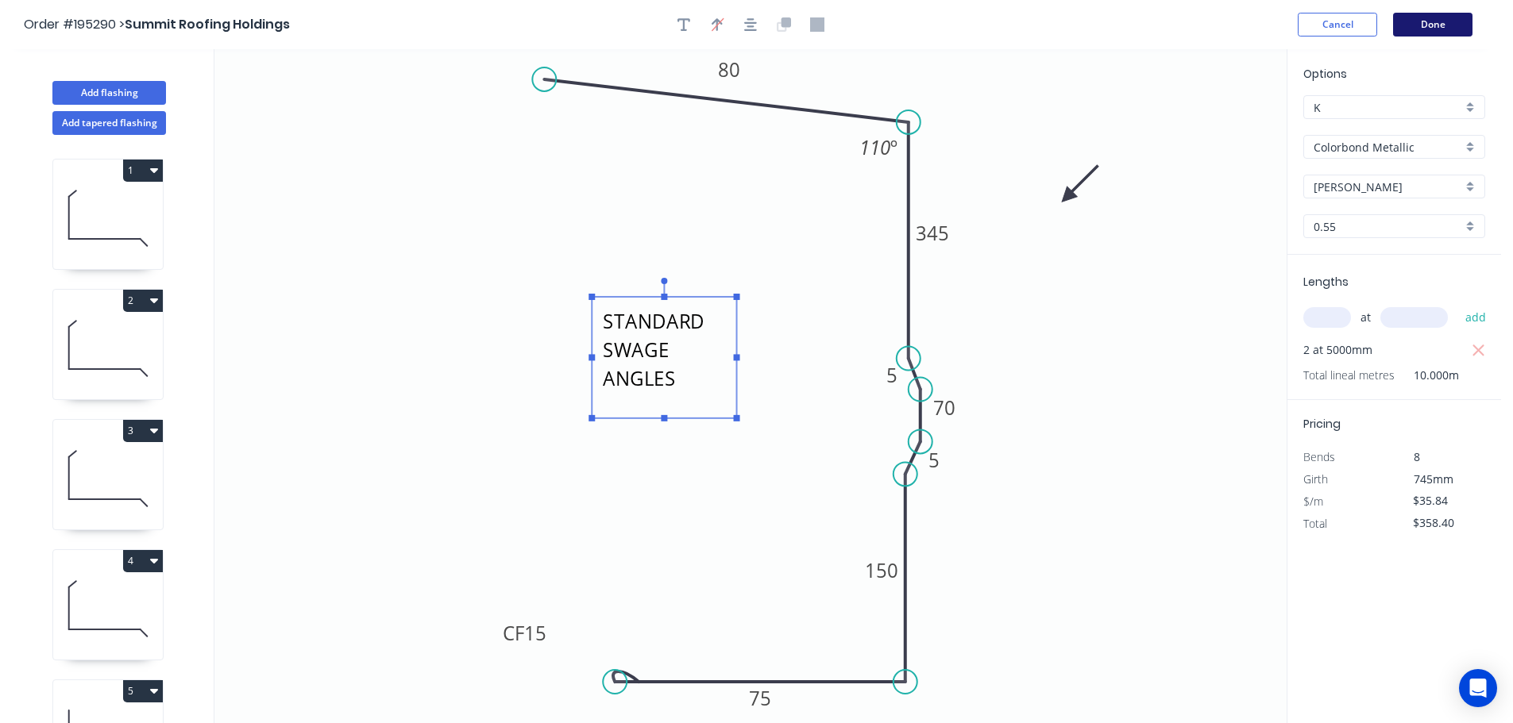
click at [1430, 22] on button "Done" at bounding box center [1432, 25] width 79 height 24
click at [1448, 22] on button "Done" at bounding box center [1432, 25] width 79 height 24
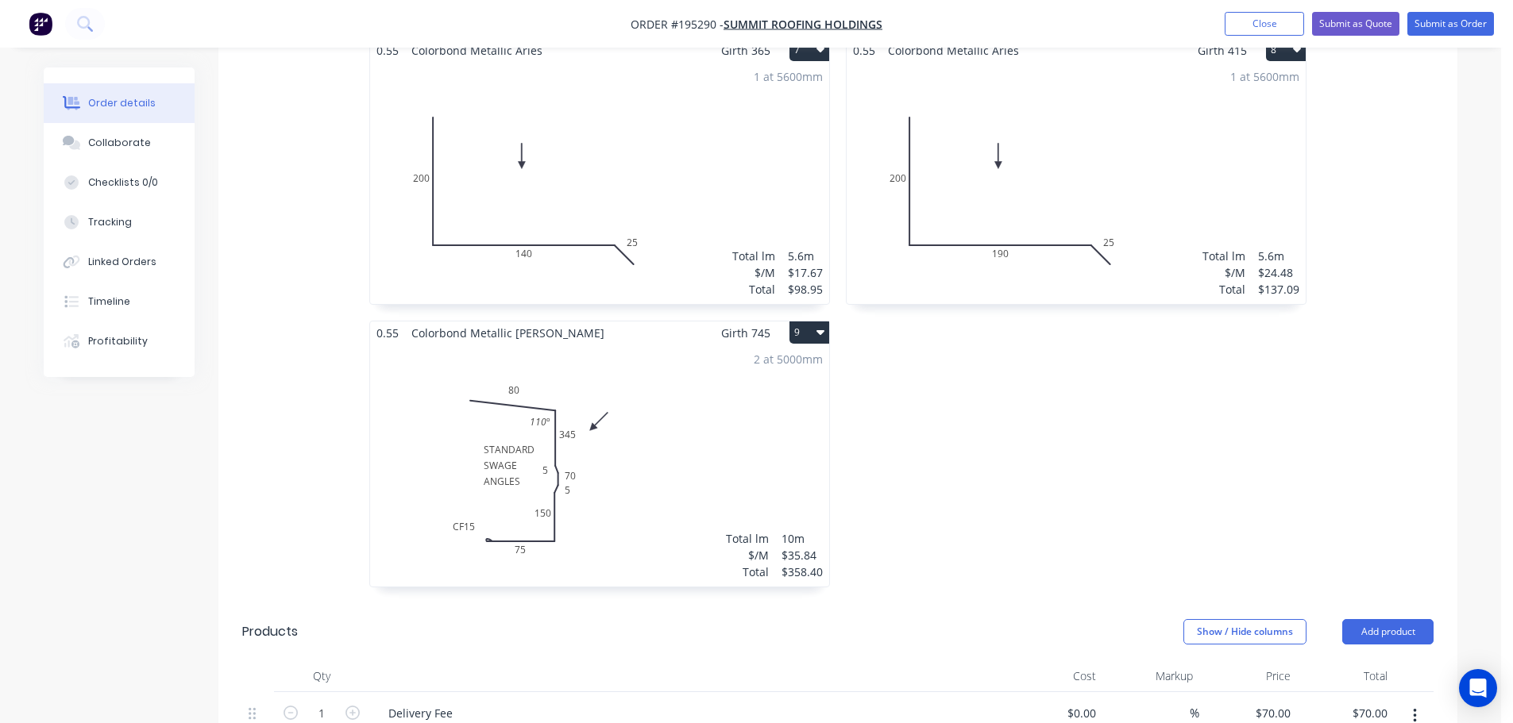
scroll to position [1483, 0]
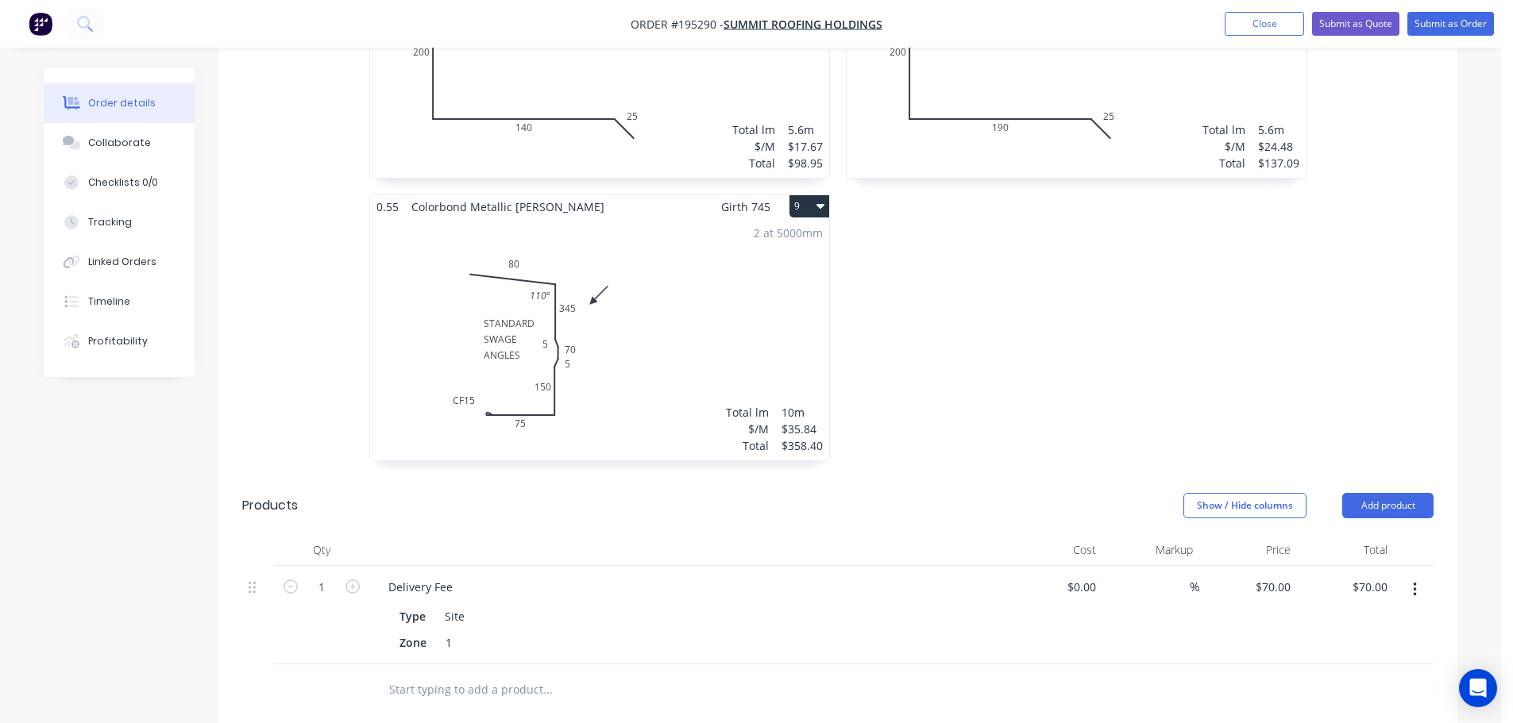
click at [731, 272] on div "2 at 5000mm Total lm $/M Total 10m $35.84 $358.40" at bounding box center [599, 339] width 459 height 242
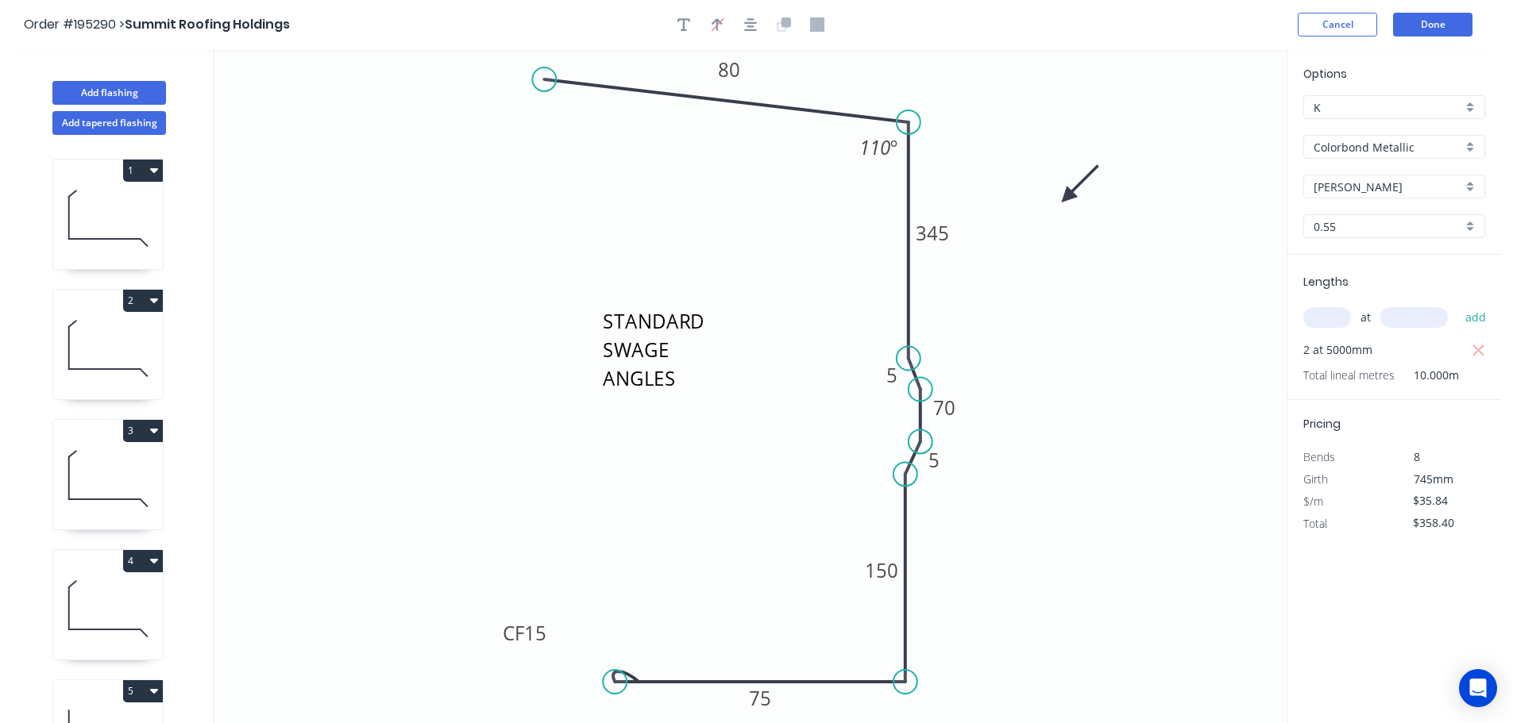
scroll to position [590, 0]
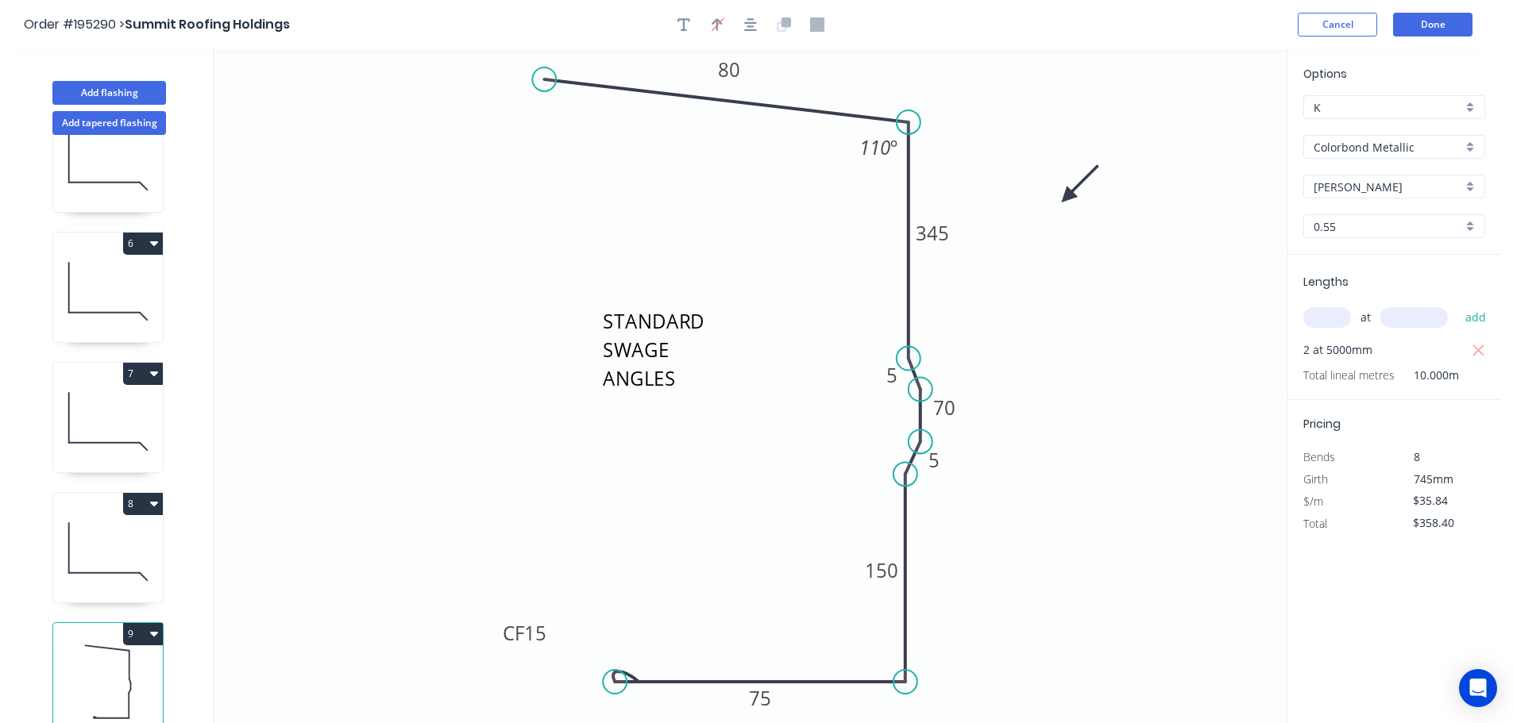
click at [143, 627] on button "9" at bounding box center [143, 634] width 40 height 22
click at [125, 662] on div "Duplicate" at bounding box center [87, 673] width 122 height 23
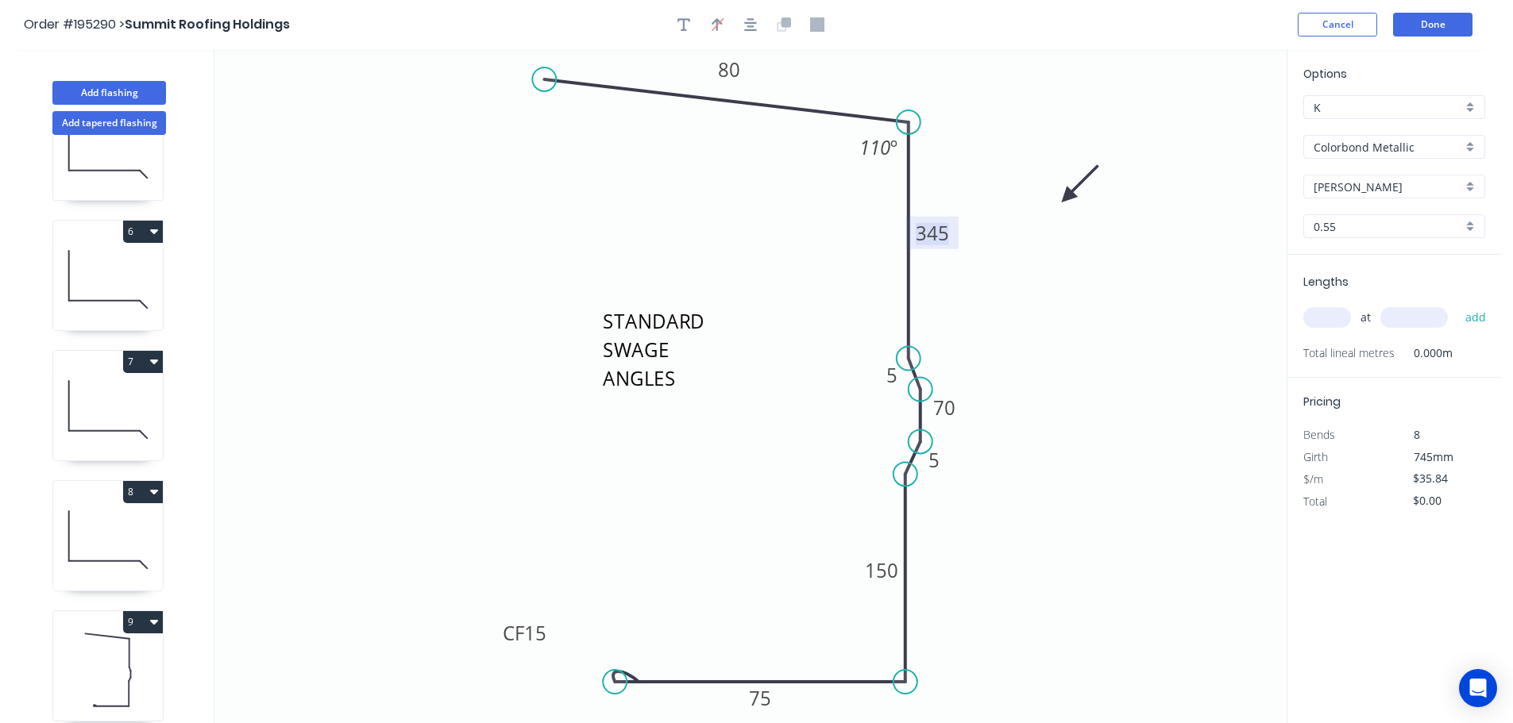
click at [939, 237] on tspan "345" at bounding box center [932, 233] width 33 height 26
click at [1006, 306] on icon "STANDARD SWAGE ANGLES 80 320 5 70 5 150 CF 15 75 110 º" at bounding box center [750, 386] width 1072 height 674
click at [1329, 315] on input "text" at bounding box center [1327, 317] width 48 height 21
click at [1457, 304] on button "add" at bounding box center [1475, 317] width 37 height 27
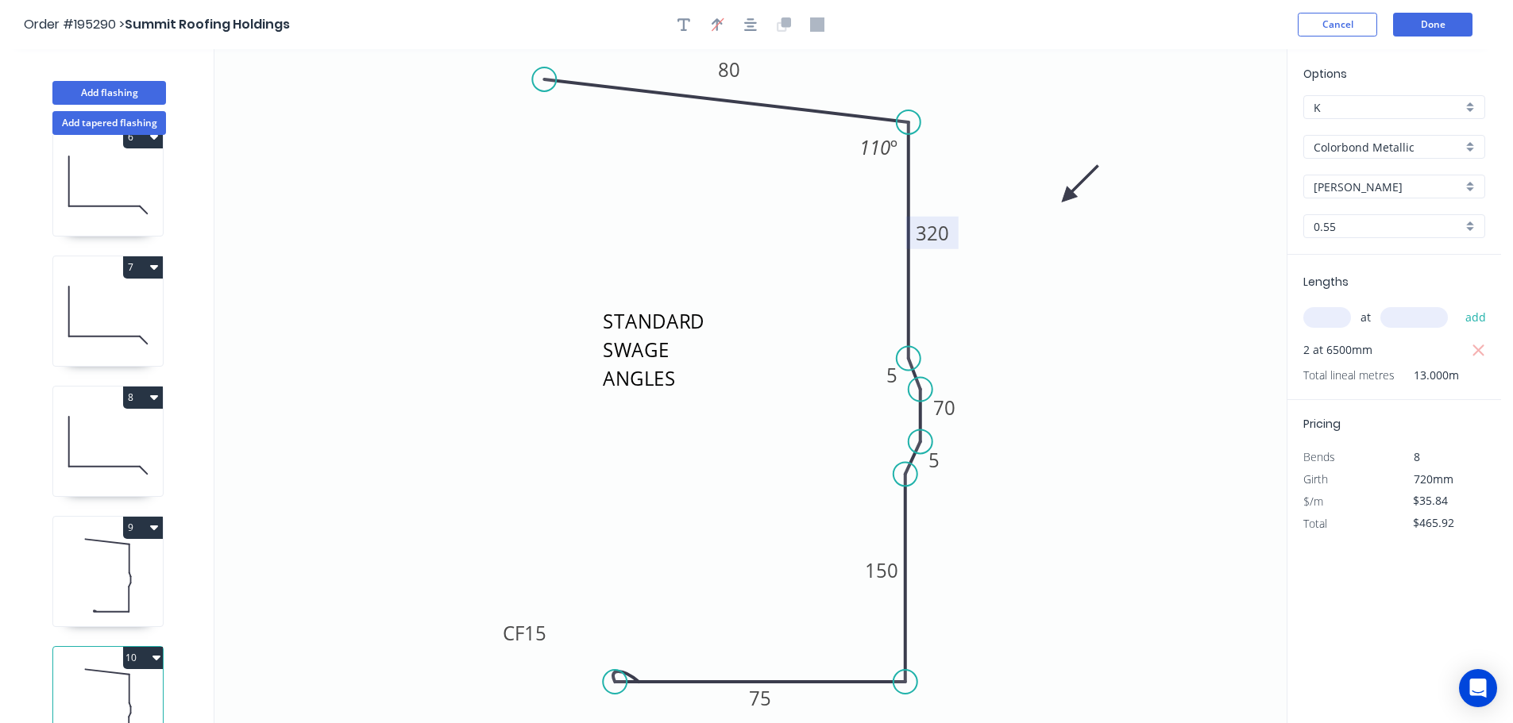
scroll to position [720, 0]
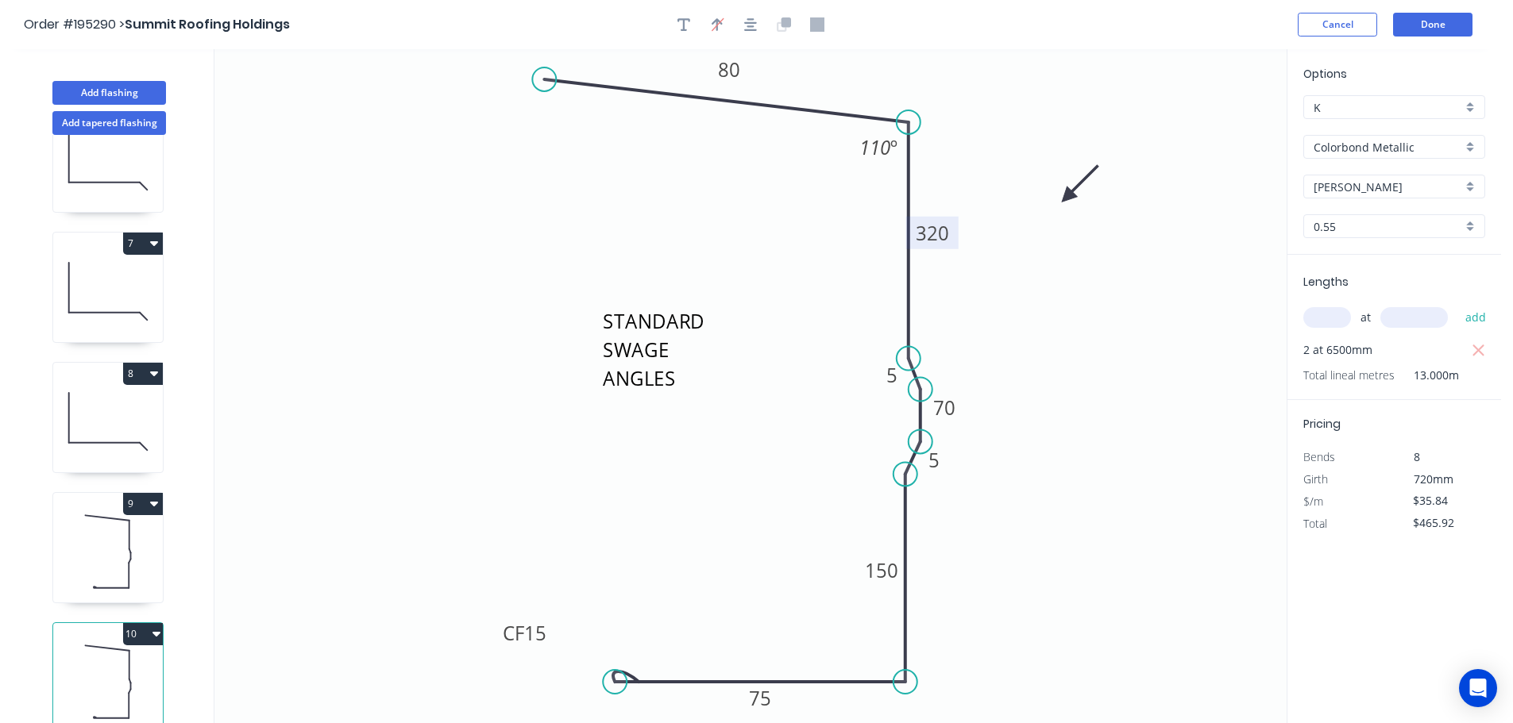
click at [150, 625] on button "10" at bounding box center [143, 634] width 40 height 22
click at [118, 662] on div "Duplicate" at bounding box center [87, 673] width 122 height 23
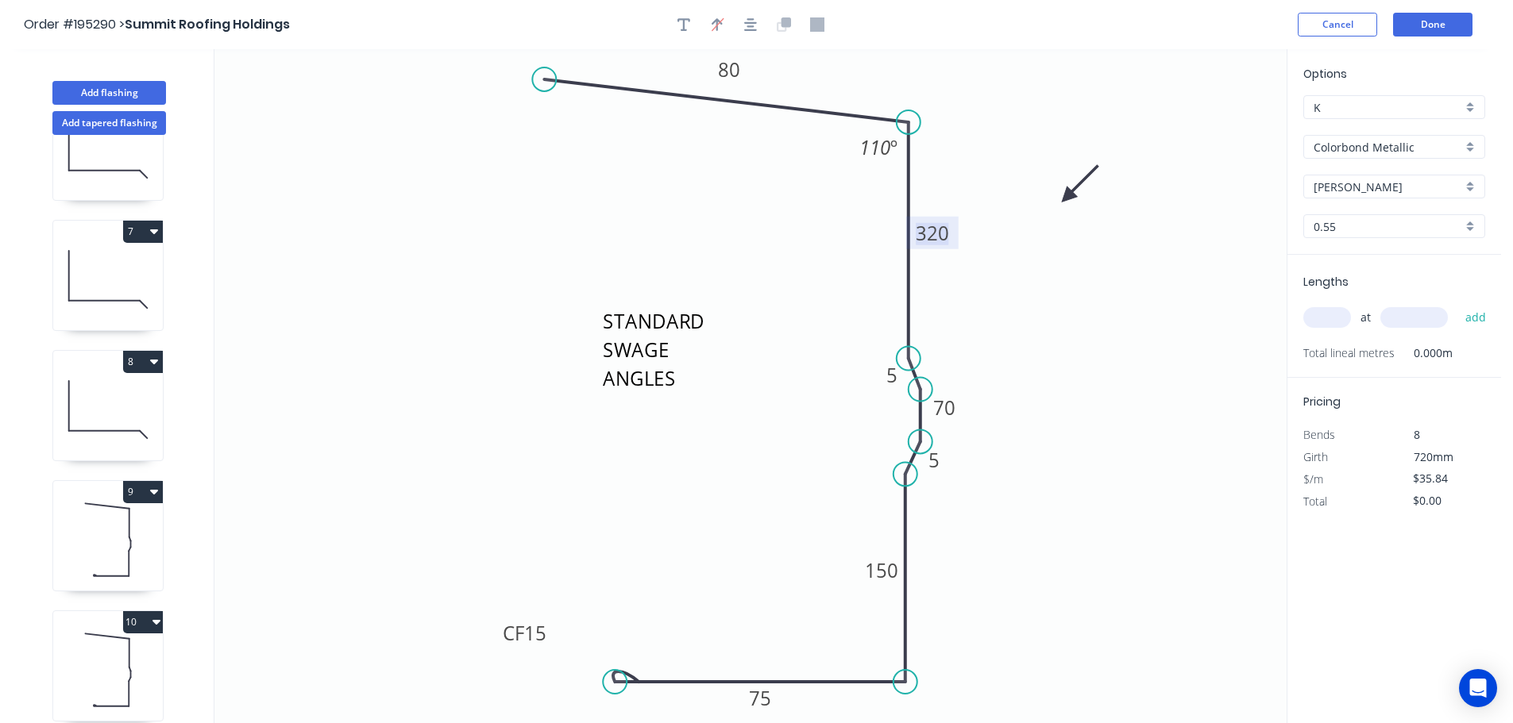
click at [945, 230] on tspan "320" at bounding box center [932, 233] width 33 height 26
click at [984, 234] on icon "STANDARD SWAGE ANGLES 80 340 5 70 5 150 CF 15 75 110 º" at bounding box center [750, 386] width 1072 height 674
click at [1327, 317] on input "text" at bounding box center [1327, 317] width 48 height 21
click at [1457, 304] on button "add" at bounding box center [1475, 317] width 37 height 27
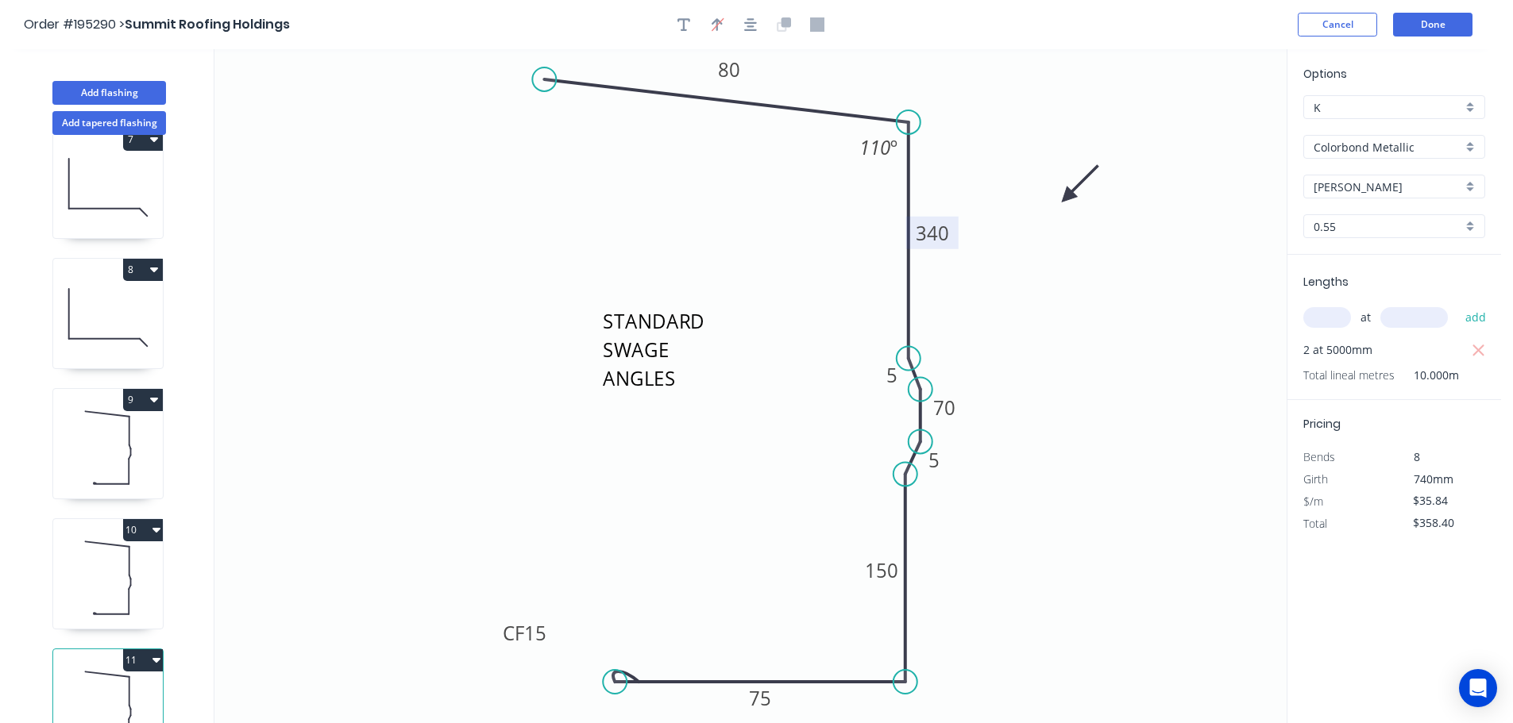
scroll to position [851, 0]
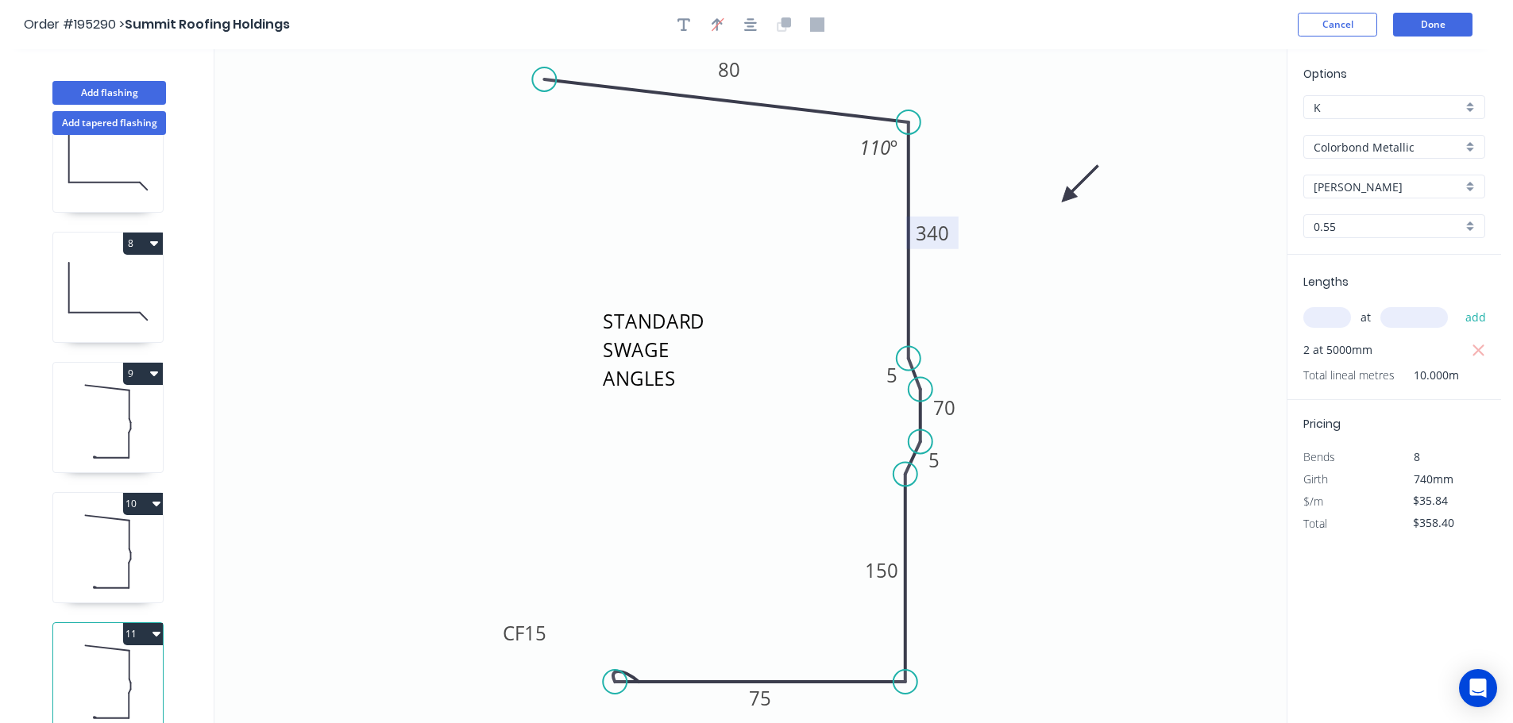
click at [145, 624] on button "11" at bounding box center [143, 634] width 40 height 22
click at [118, 662] on div "Duplicate" at bounding box center [87, 673] width 122 height 23
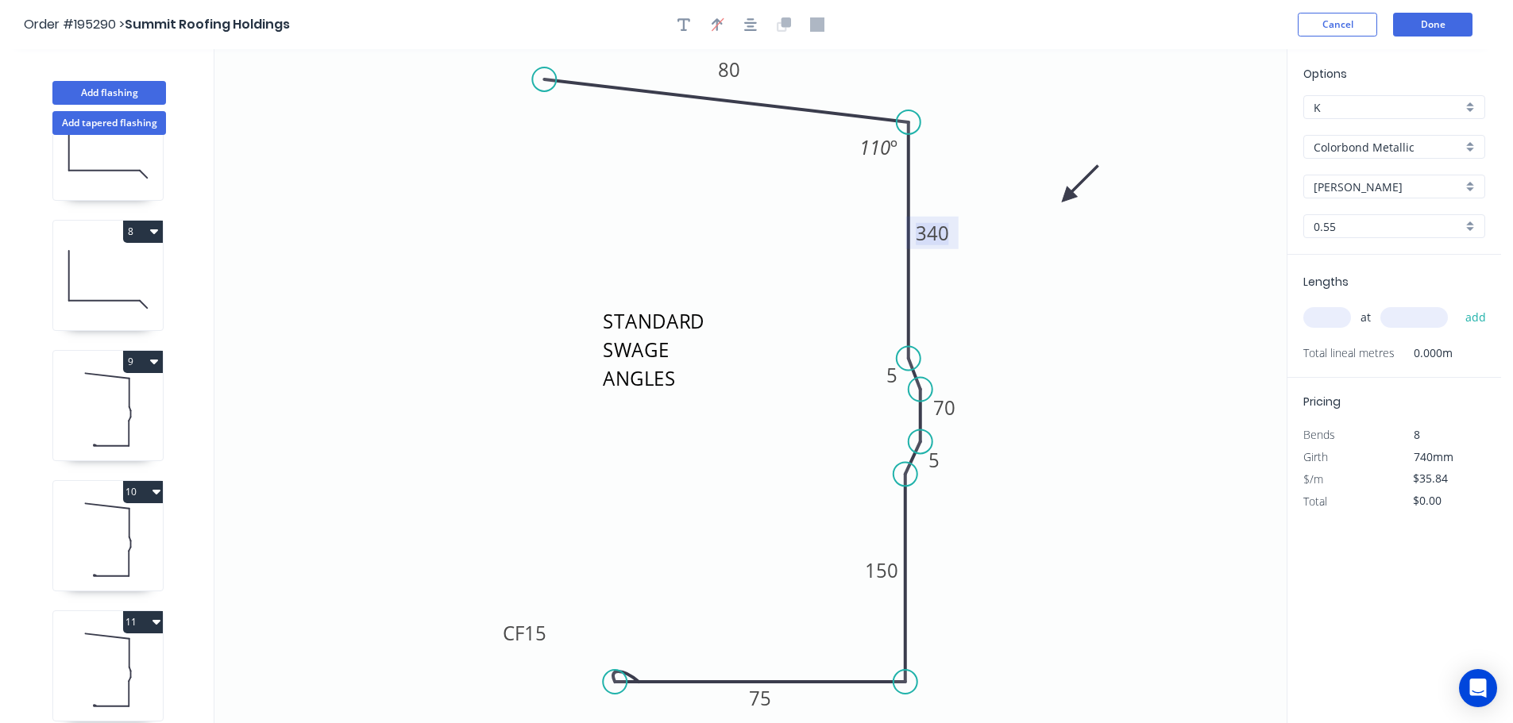
click at [943, 237] on tspan "340" at bounding box center [932, 233] width 33 height 26
click at [996, 251] on icon "STANDARD SWAGE ANGLES 80 315 5 70 5 150 CF 15 75 110 º" at bounding box center [750, 386] width 1072 height 674
click at [1335, 317] on input "text" at bounding box center [1327, 317] width 48 height 21
click at [1457, 304] on button "add" at bounding box center [1475, 317] width 37 height 27
click at [1448, 25] on button "Done" at bounding box center [1432, 25] width 79 height 24
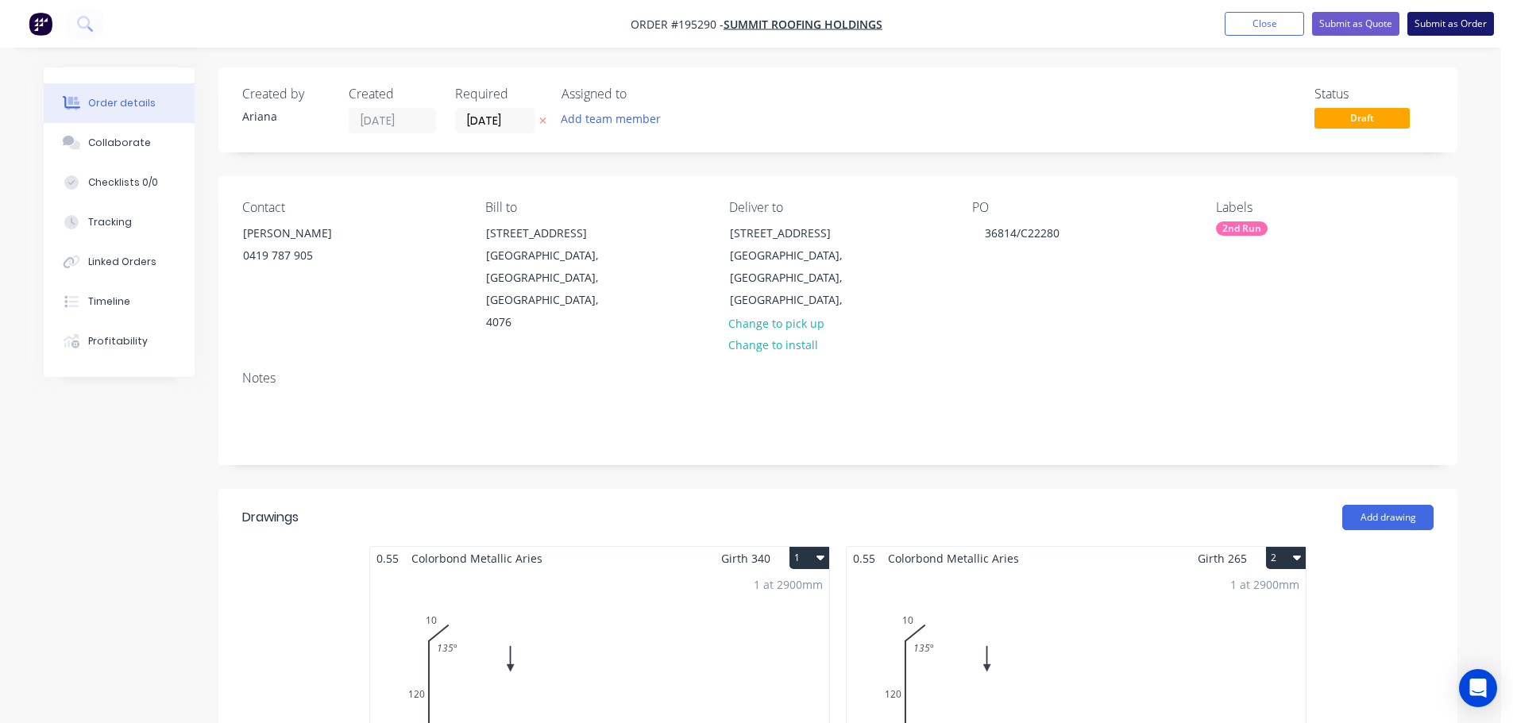
click at [1431, 26] on button "Submit as Order" at bounding box center [1450, 24] width 87 height 24
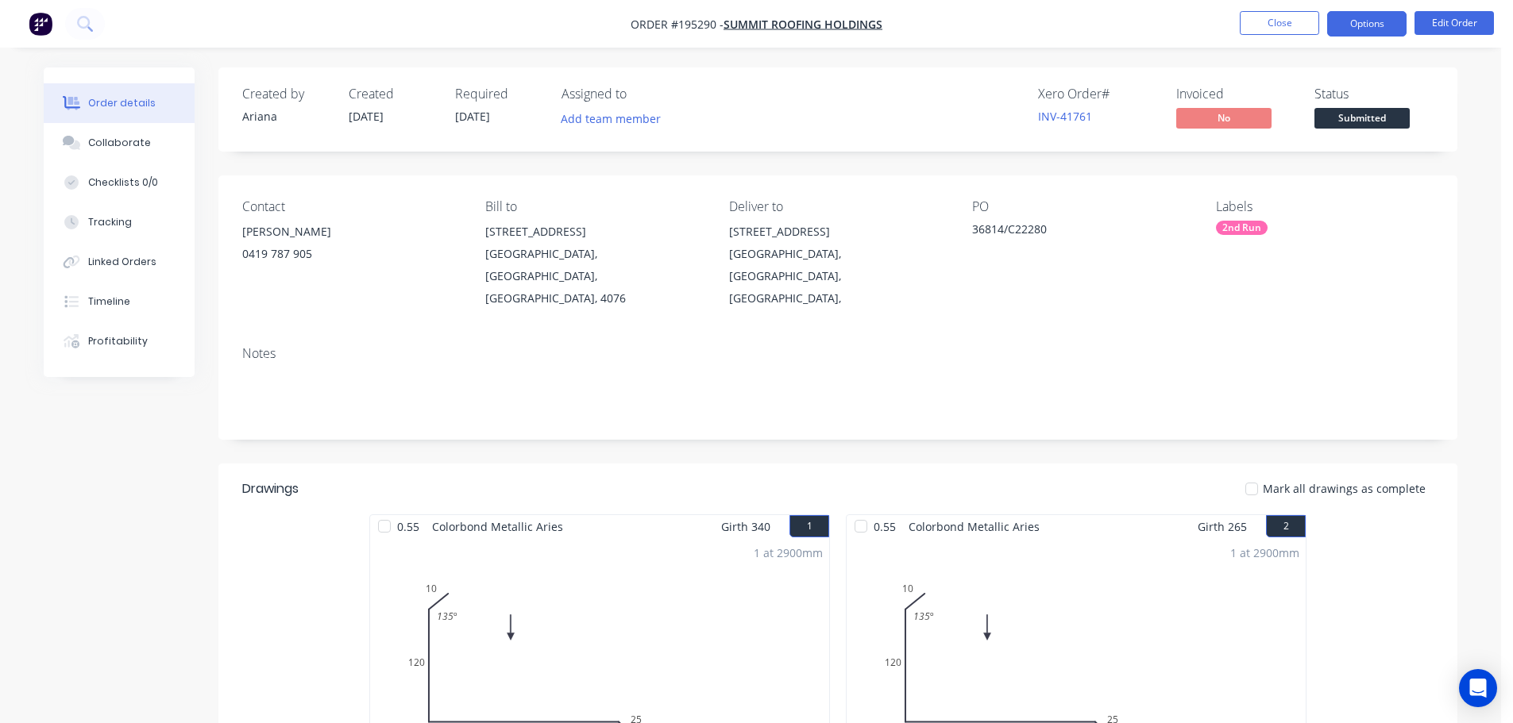
click at [1372, 23] on button "Options" at bounding box center [1366, 23] width 79 height 25
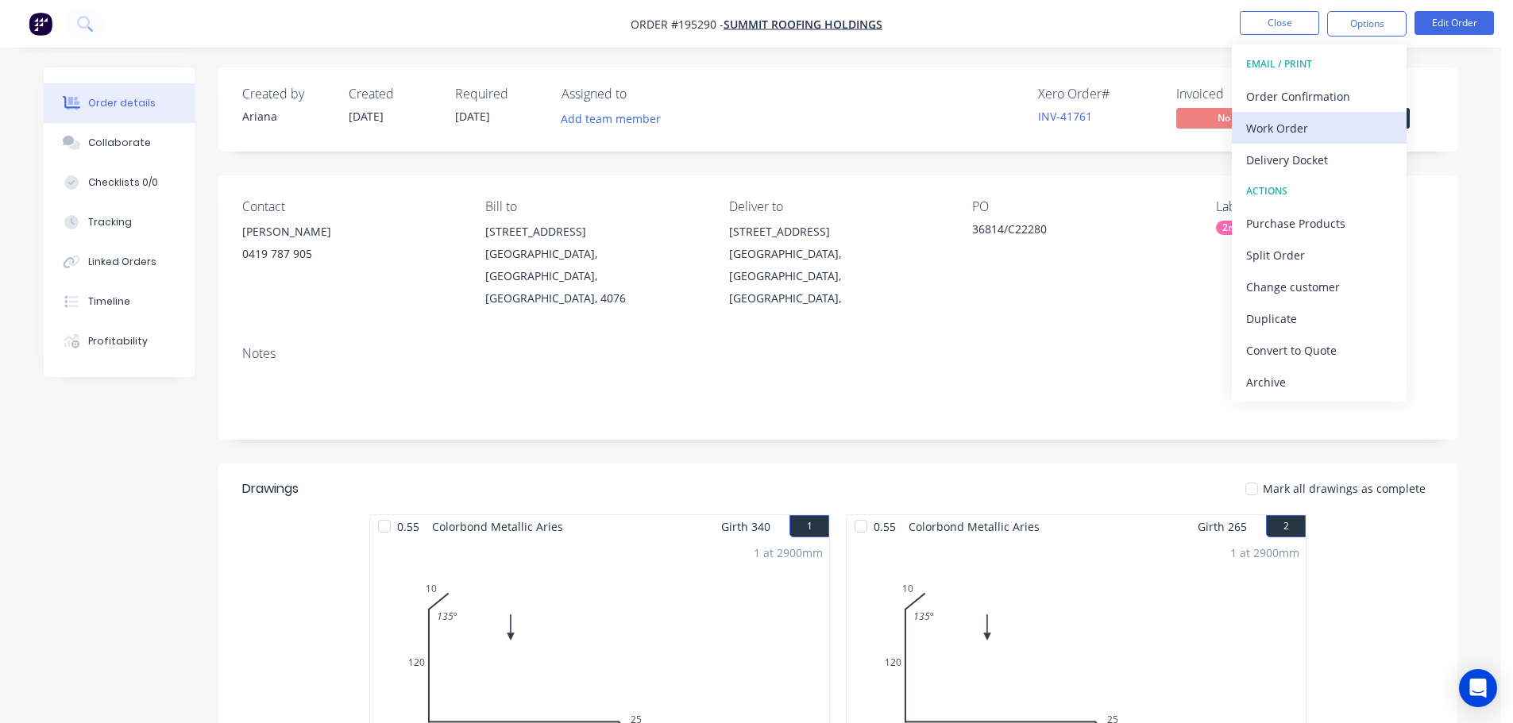
click at [1284, 125] on div "Work Order" at bounding box center [1319, 128] width 146 height 23
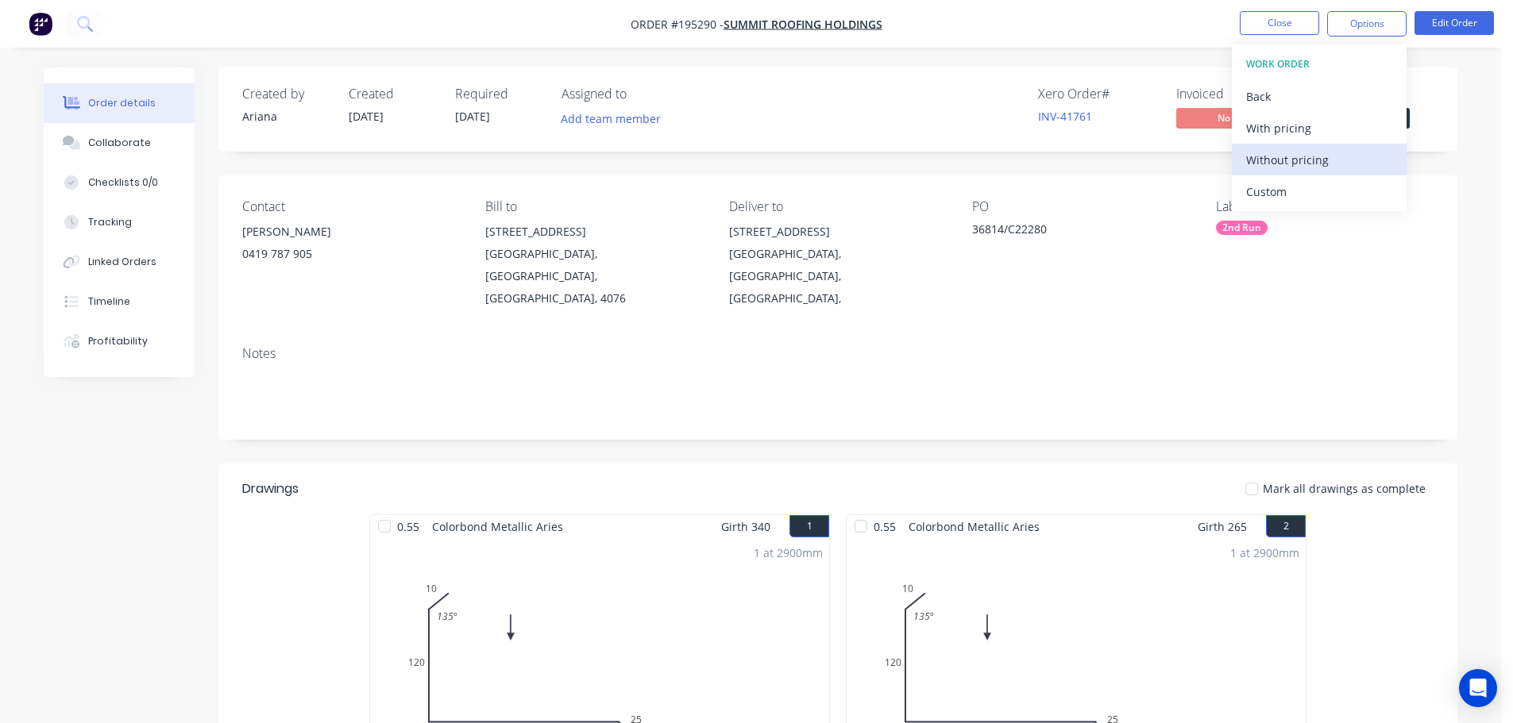
click at [1268, 155] on div "Without pricing" at bounding box center [1319, 160] width 146 height 23
click at [971, 23] on nav "Order #195290 - Summit Roofing Holdings Close Options EMAIL / PRINT Order Confi…" at bounding box center [756, 24] width 1513 height 48
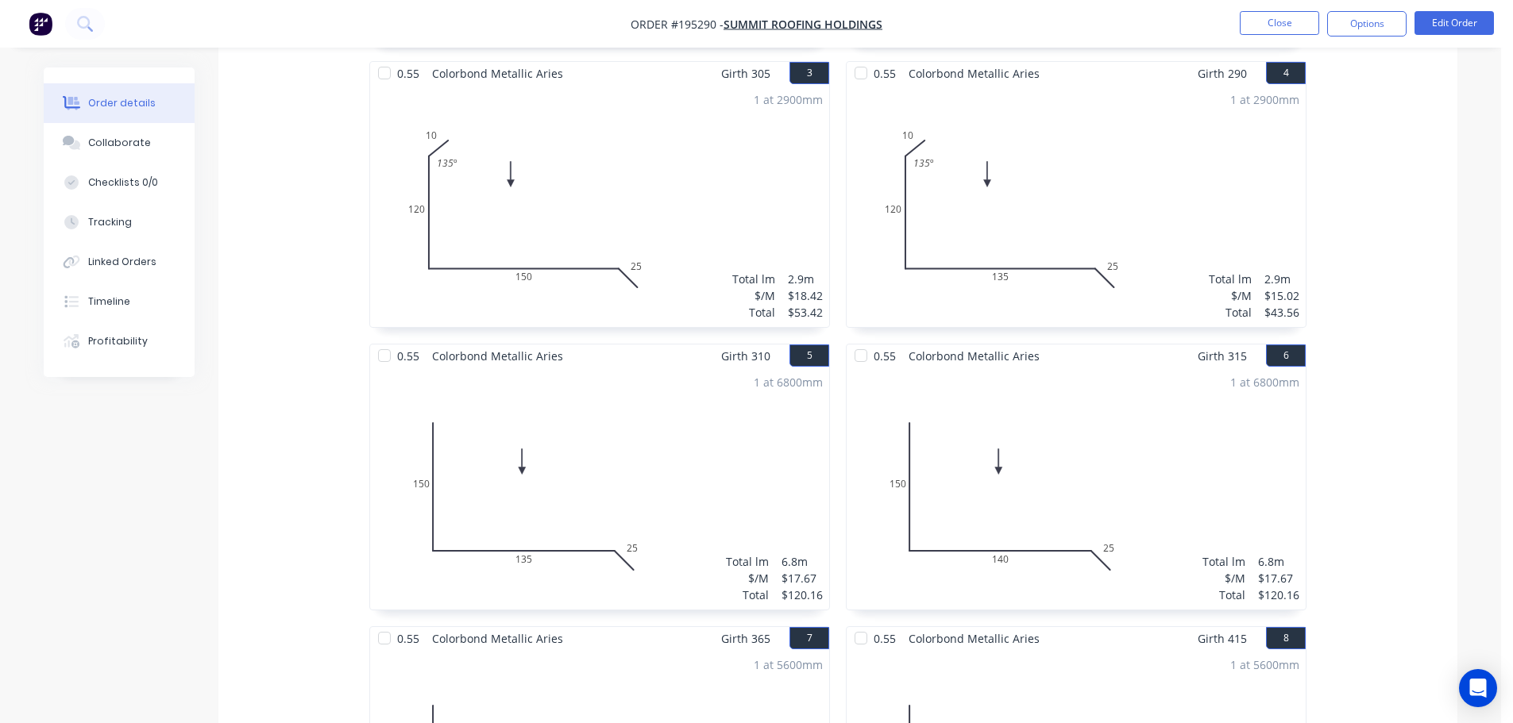
scroll to position [741, 0]
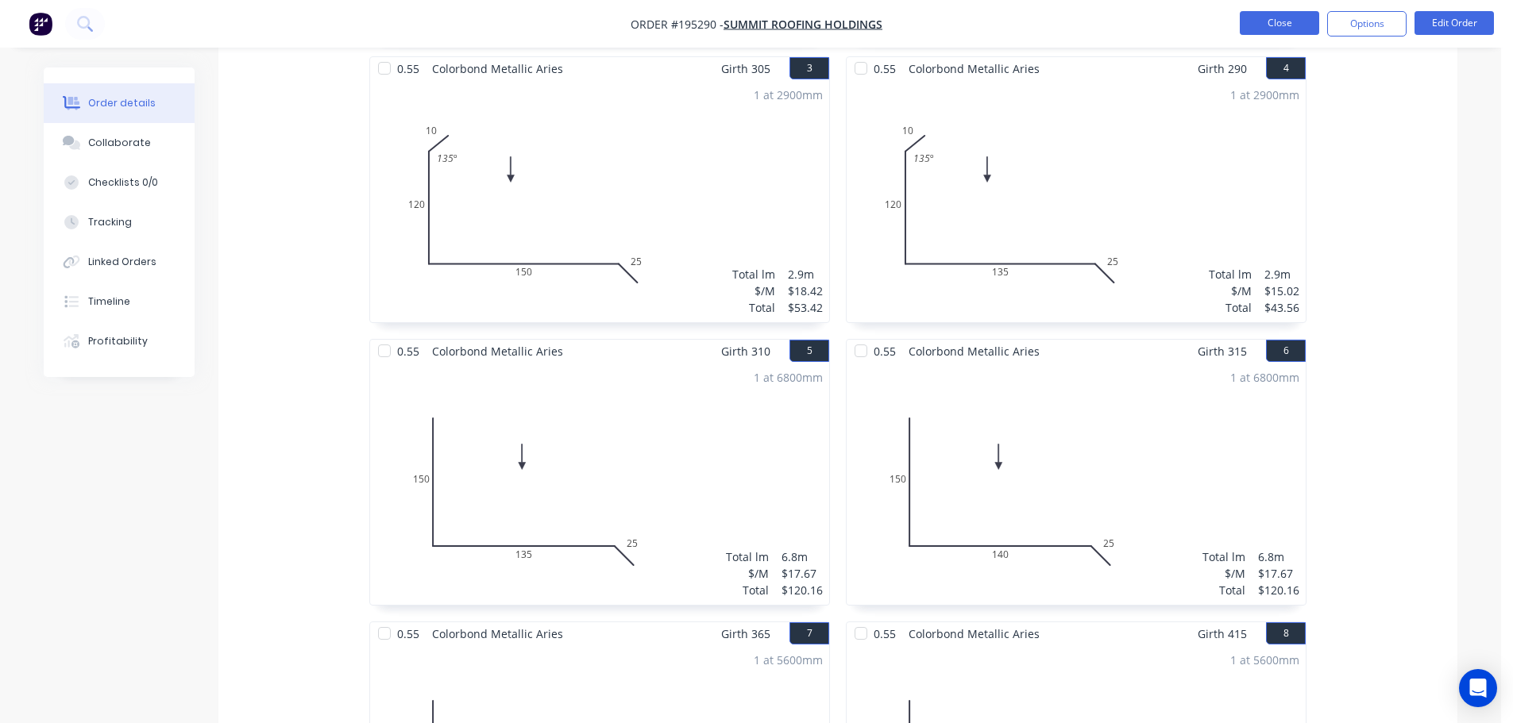
click at [1270, 27] on button "Close" at bounding box center [1279, 23] width 79 height 24
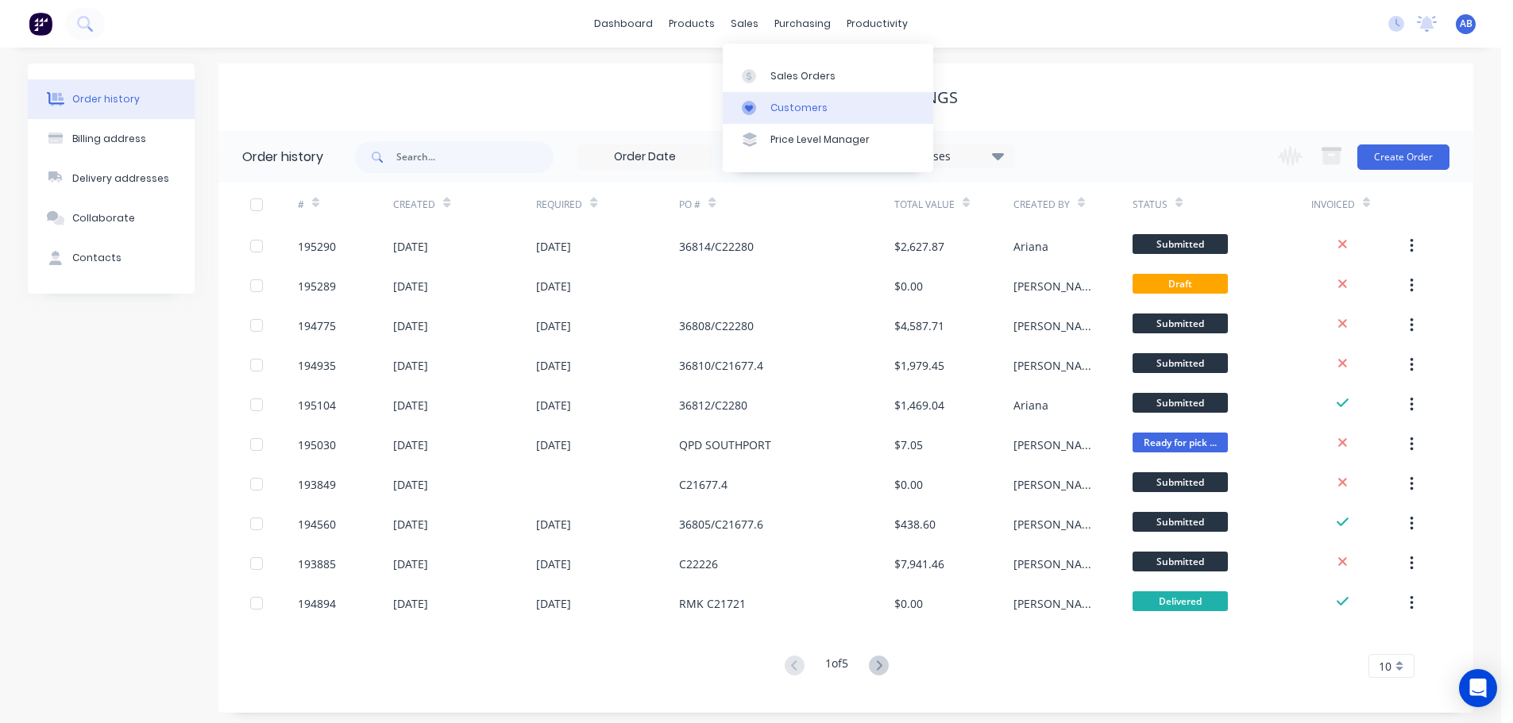
click at [771, 97] on link "Customers" at bounding box center [828, 108] width 210 height 32
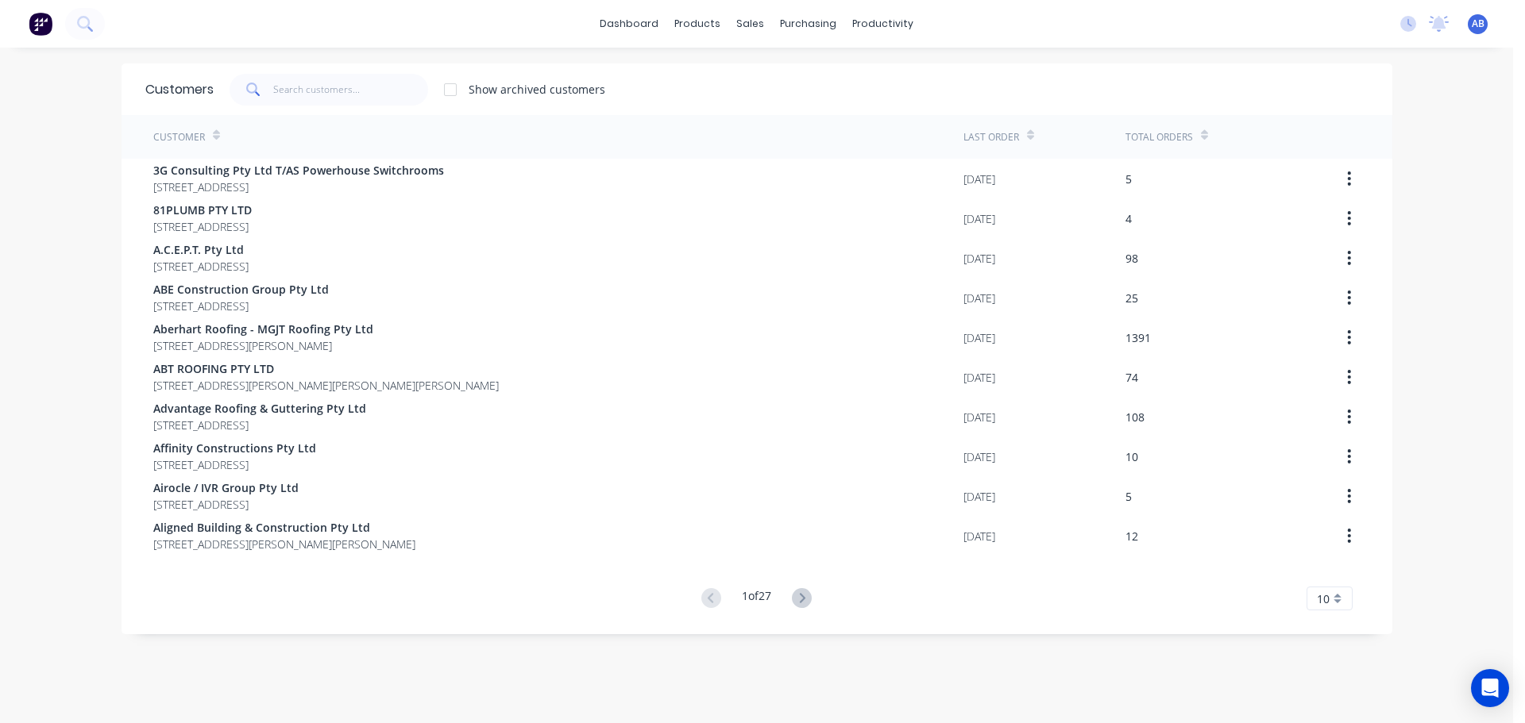
click at [1019, 19] on div "dashboard products sales purchasing productivity dashboard products Product Cat…" at bounding box center [756, 24] width 1513 height 48
drag, startPoint x: 324, startPoint y: 93, endPoint x: 356, endPoint y: 89, distance: 32.0
click at [325, 92] on input "text" at bounding box center [350, 90] width 155 height 32
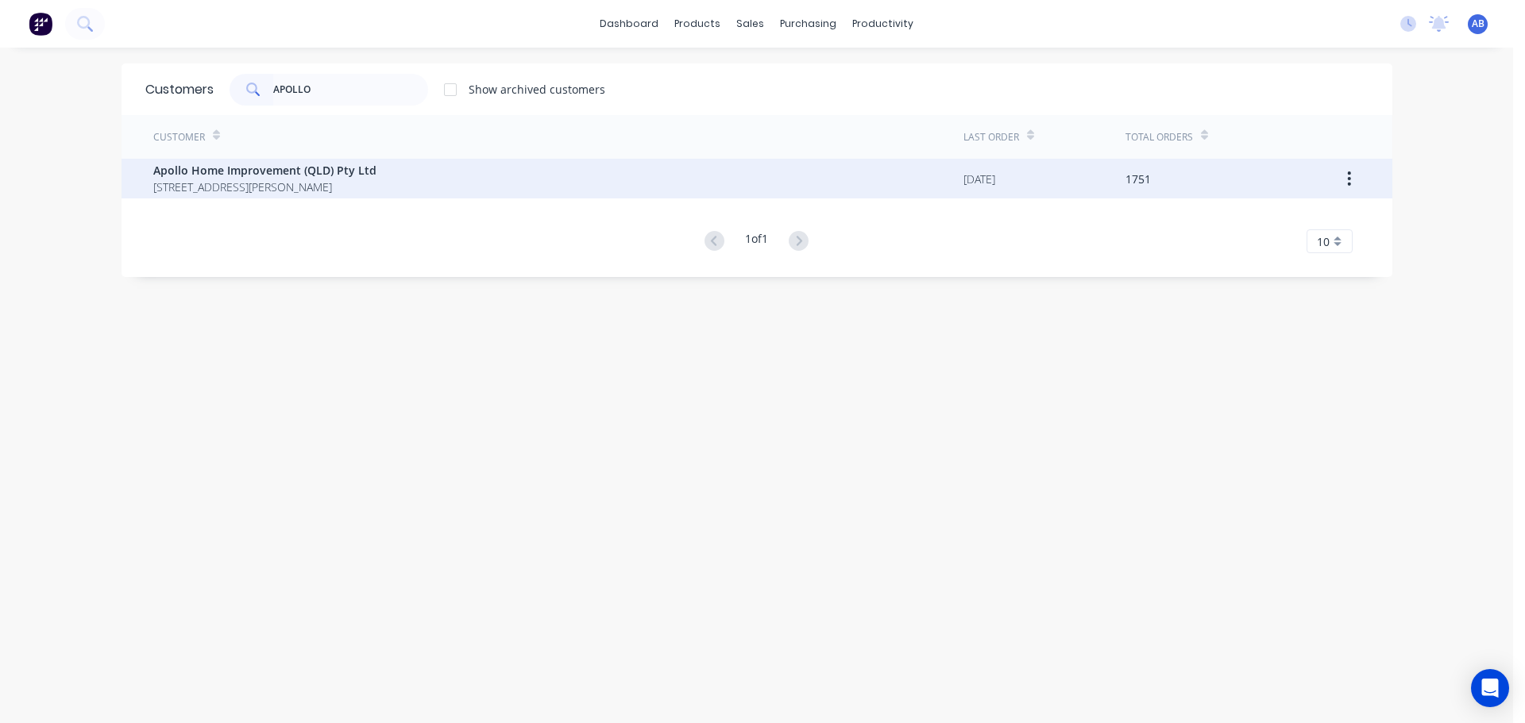
click at [273, 176] on span "Apollo Home Improvement (QLD) Pty Ltd" at bounding box center [264, 170] width 223 height 17
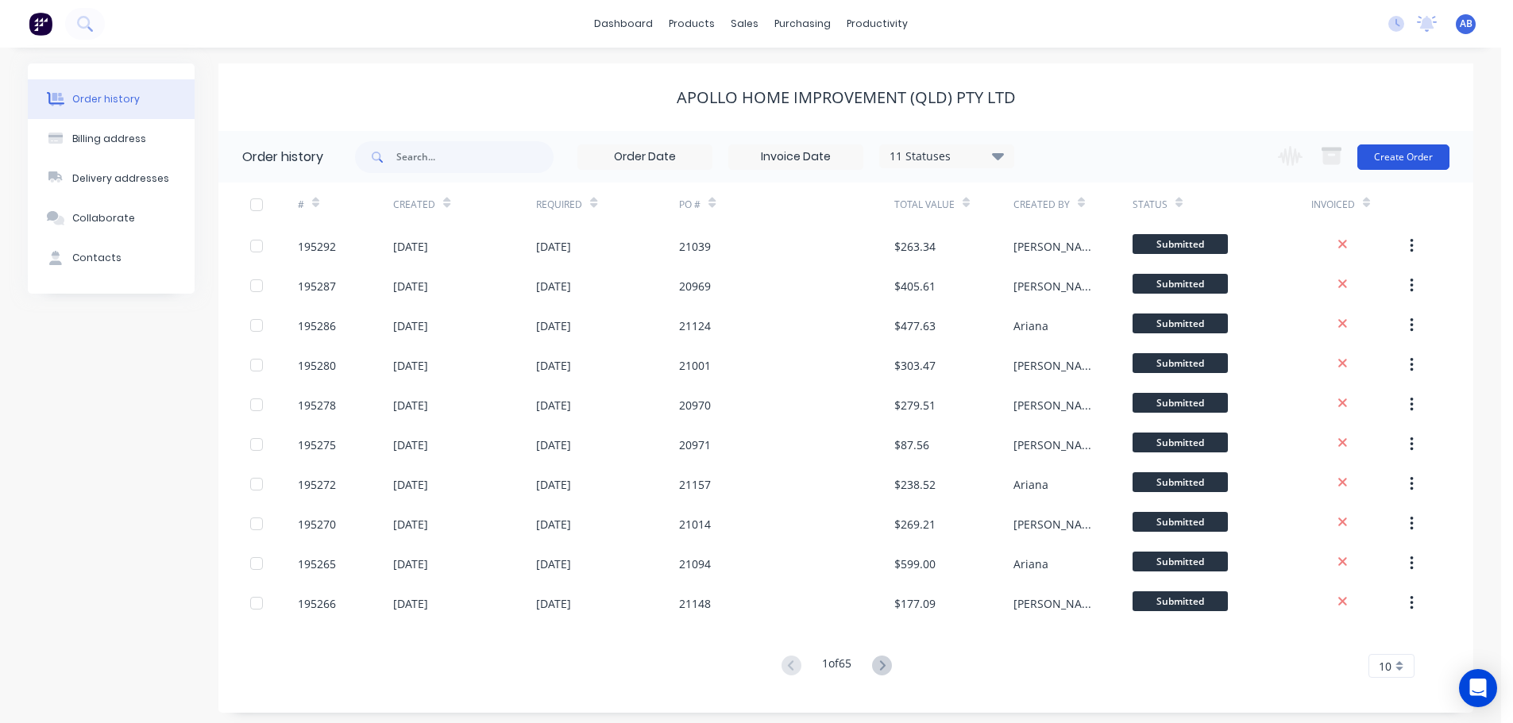
click at [1399, 159] on button "Create Order" at bounding box center [1403, 157] width 92 height 25
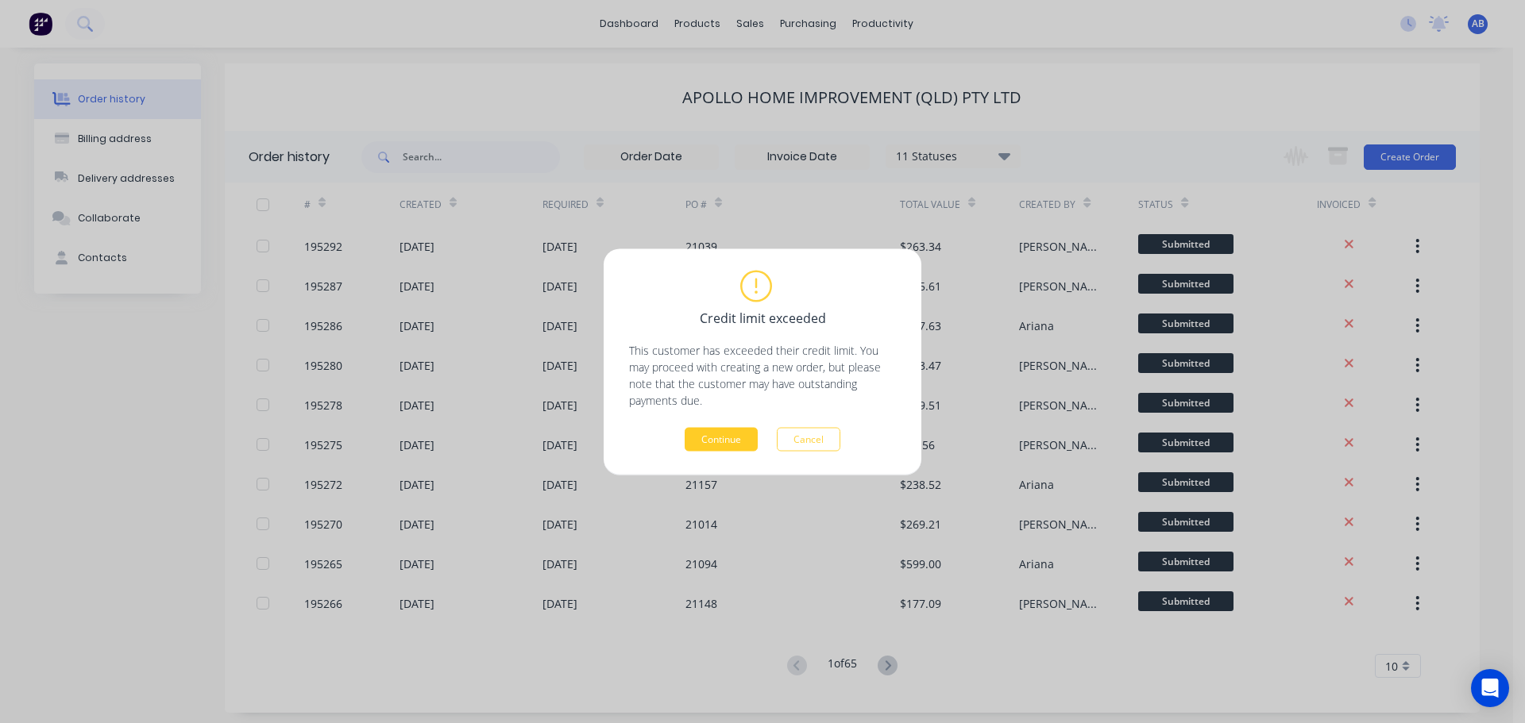
click at [712, 445] on button "Continue" at bounding box center [721, 439] width 73 height 24
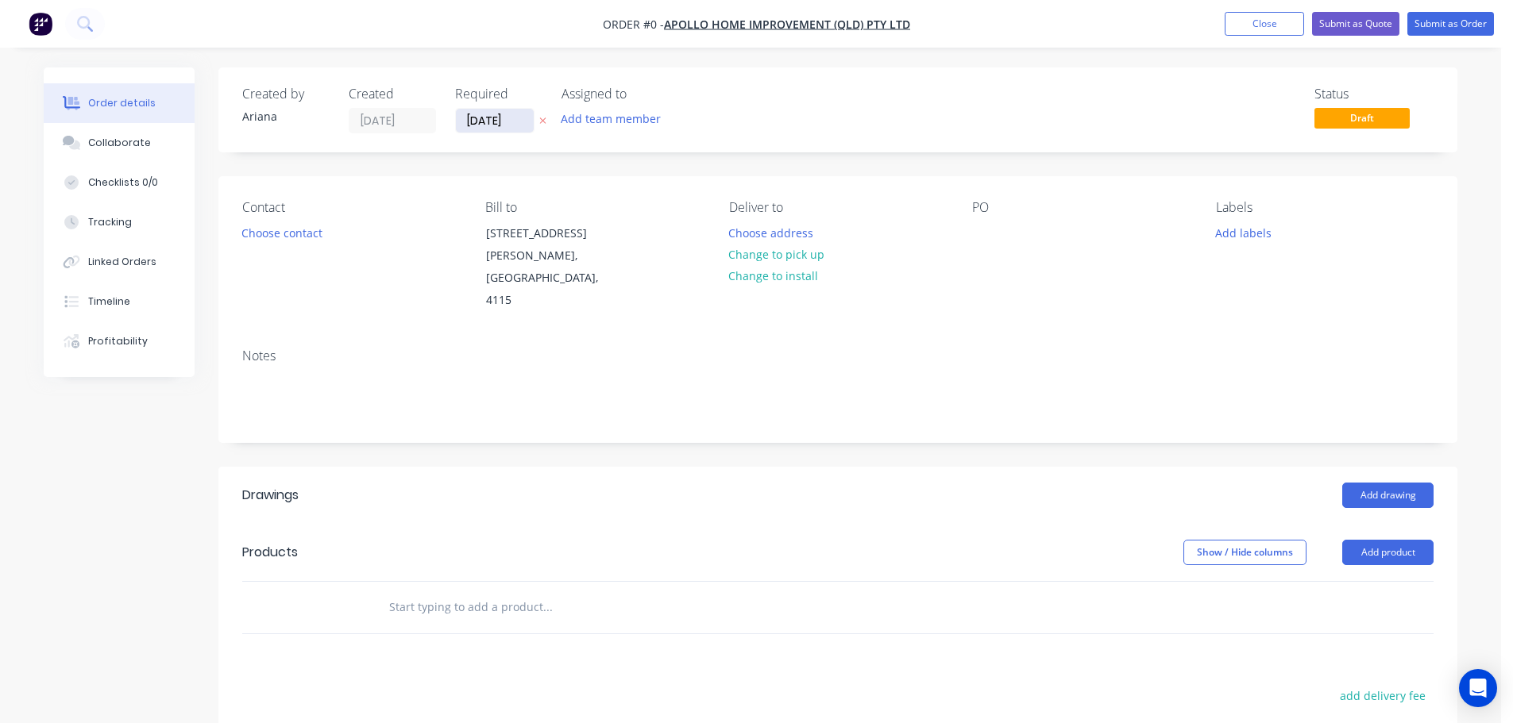
click at [489, 123] on input "[DATE]" at bounding box center [495, 121] width 78 height 24
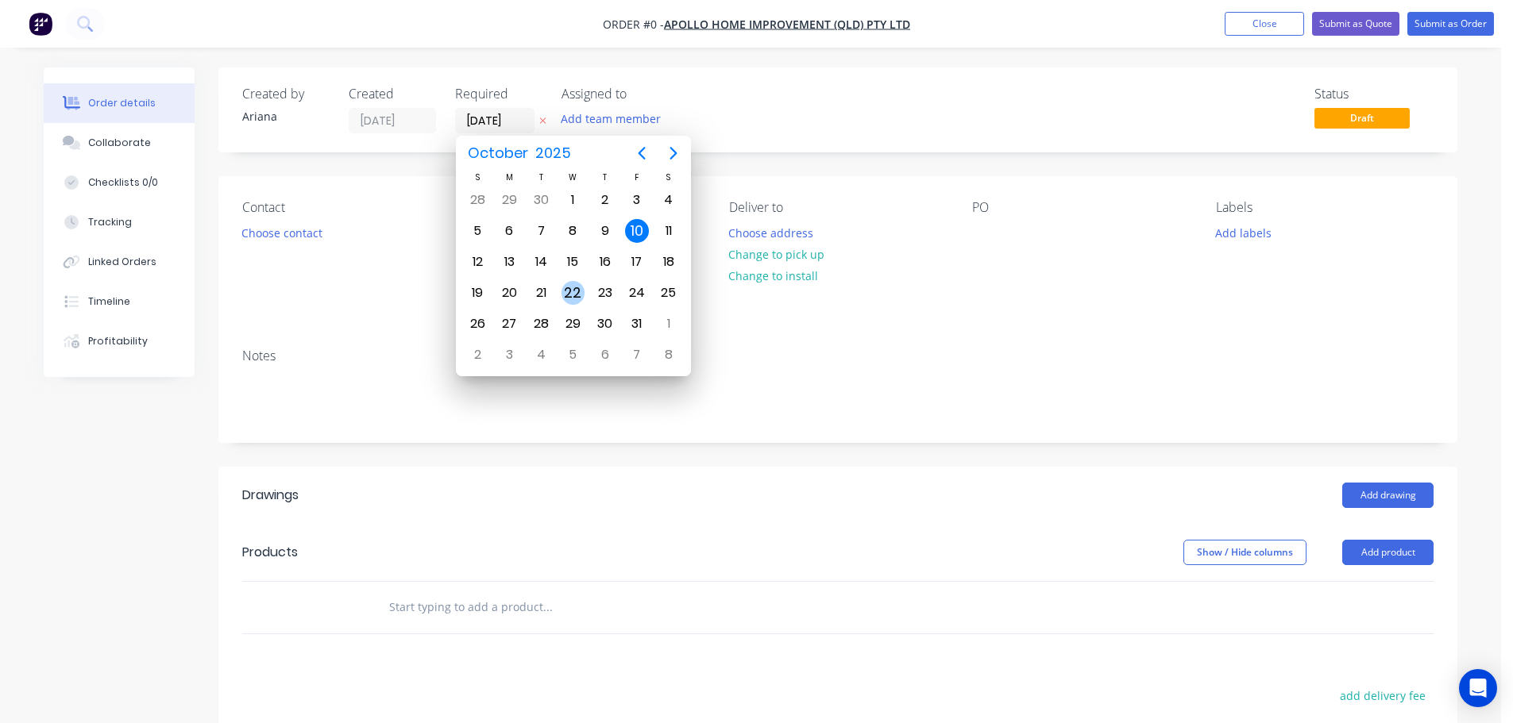
click at [573, 293] on div "22" at bounding box center [573, 293] width 24 height 24
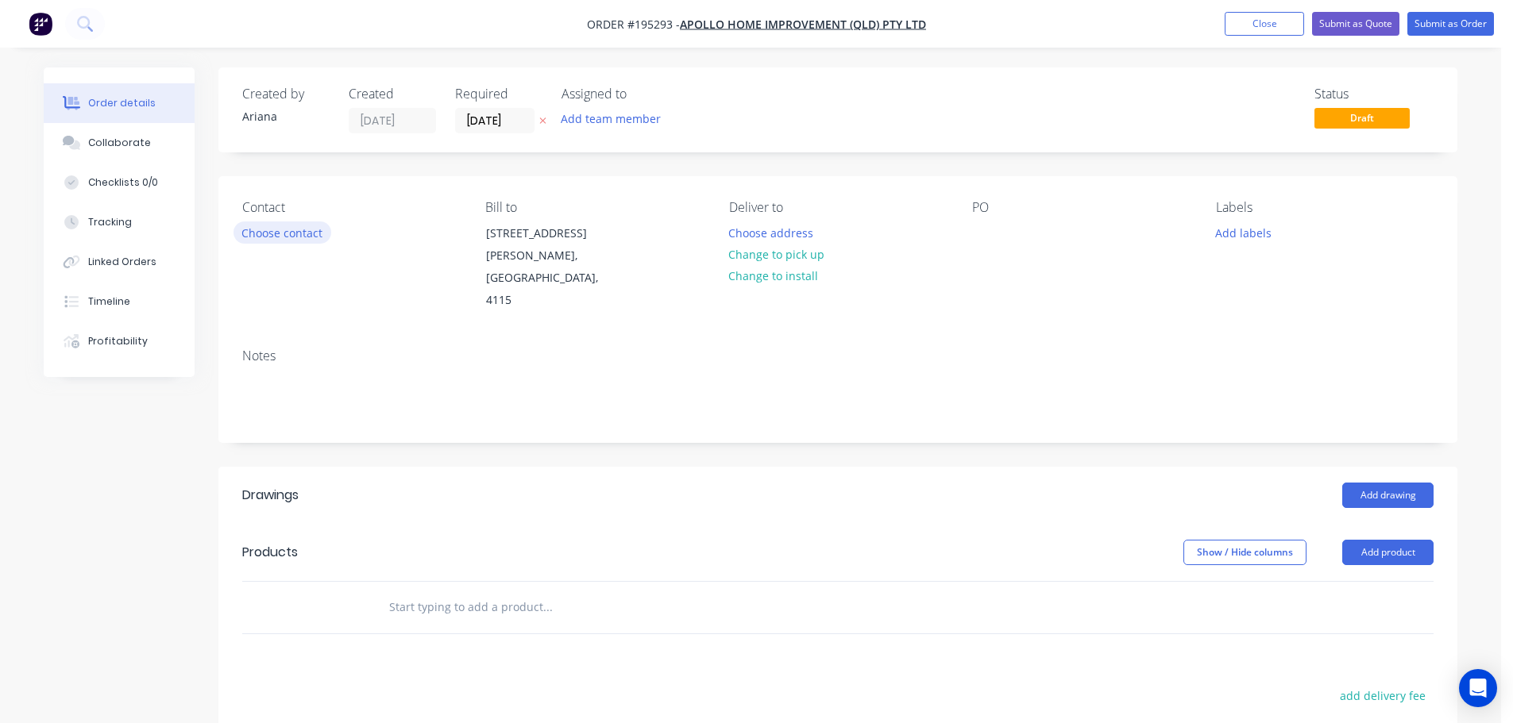
click at [291, 229] on button "Choose contact" at bounding box center [282, 232] width 98 height 21
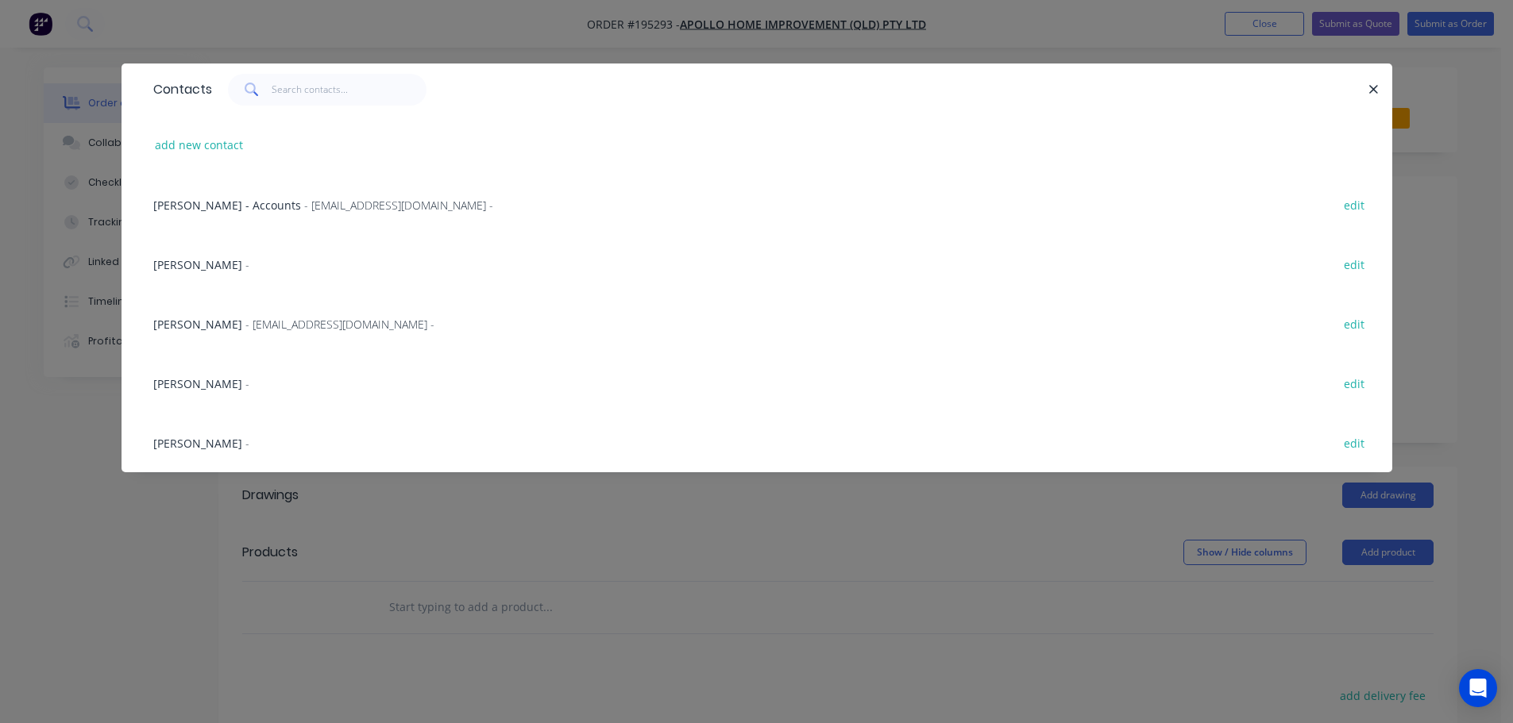
click at [203, 325] on span "[PERSON_NAME]" at bounding box center [197, 324] width 89 height 15
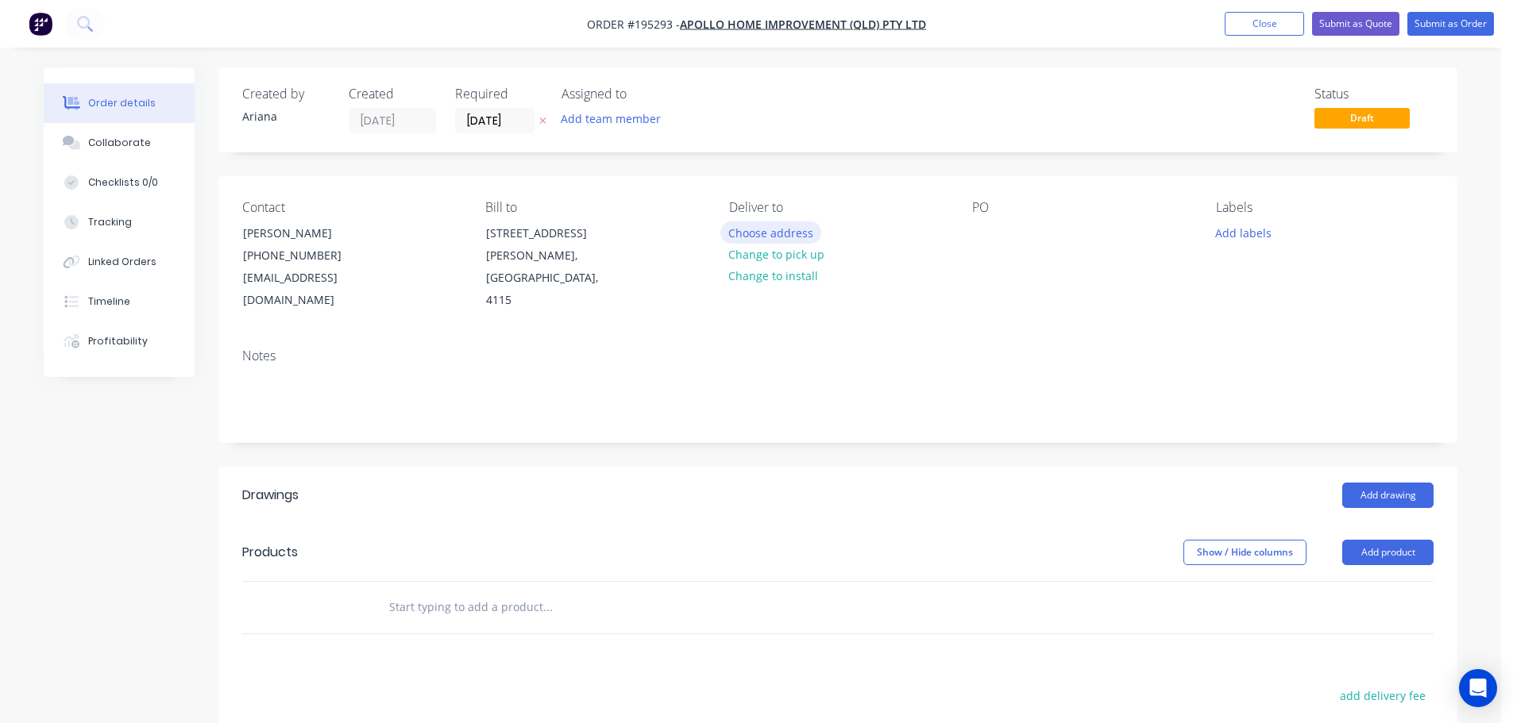
click at [767, 232] on button "Choose address" at bounding box center [771, 232] width 102 height 21
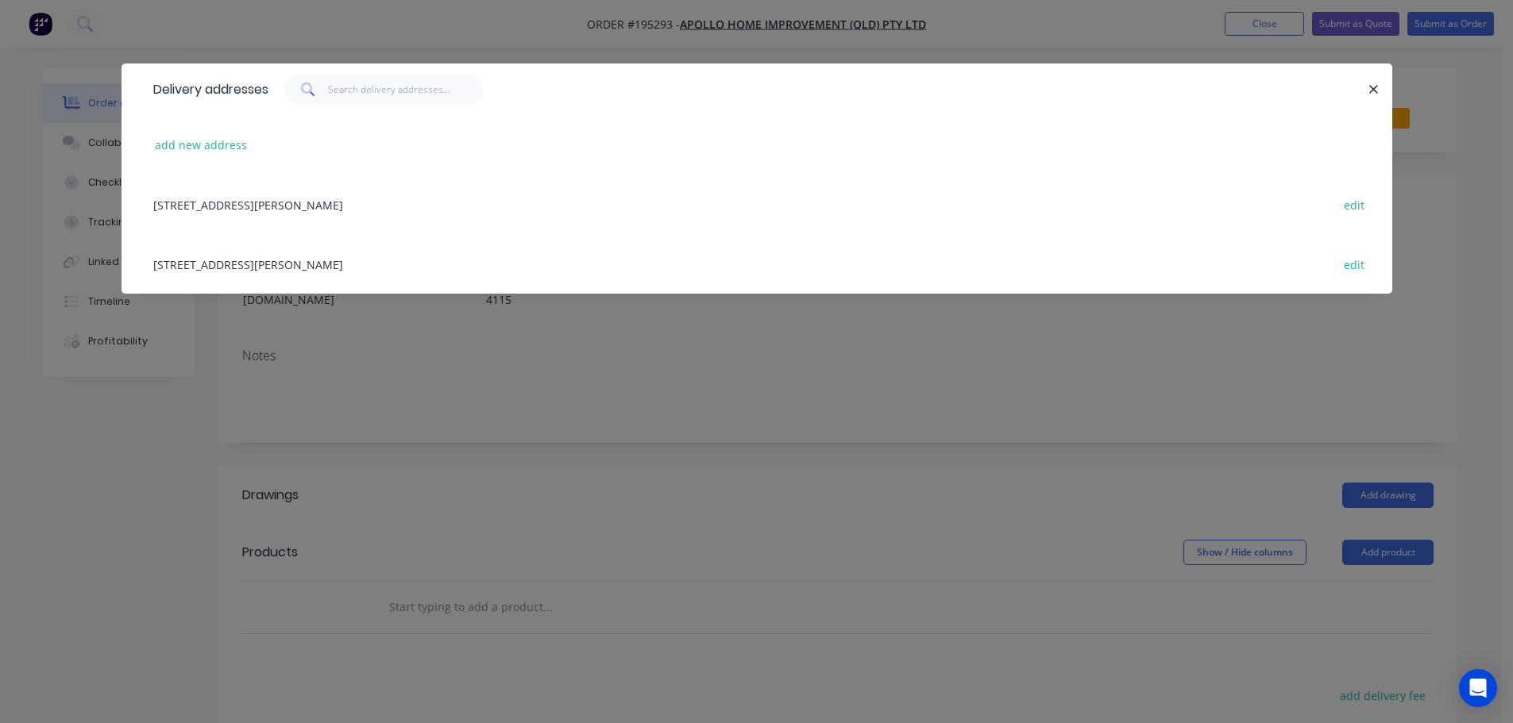
click at [257, 269] on div "[STREET_ADDRESS][PERSON_NAME] edit" at bounding box center [756, 264] width 1223 height 60
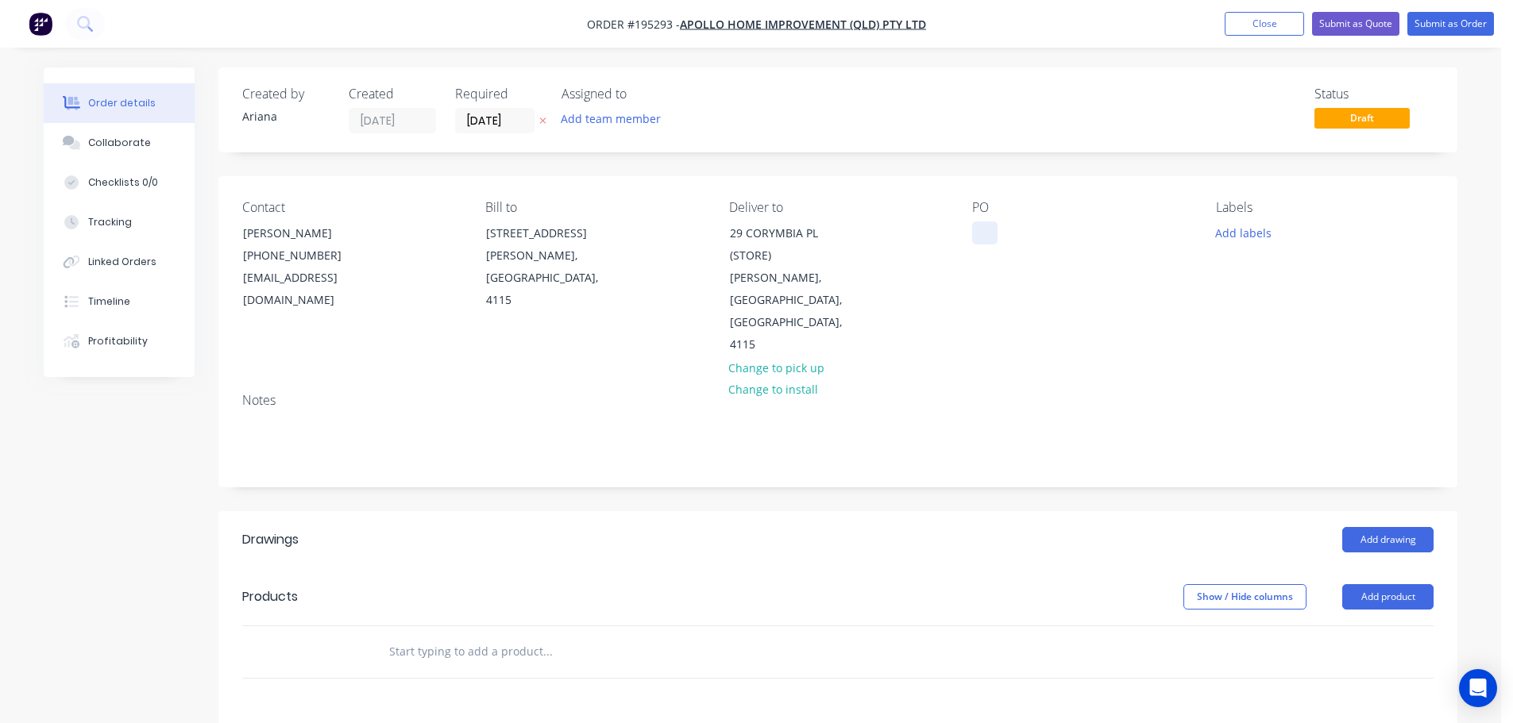
click at [984, 231] on div at bounding box center [984, 233] width 25 height 23
click at [1117, 292] on div "PO 21096" at bounding box center [1081, 278] width 218 height 156
click at [1237, 237] on button "Add labels" at bounding box center [1242, 232] width 73 height 21
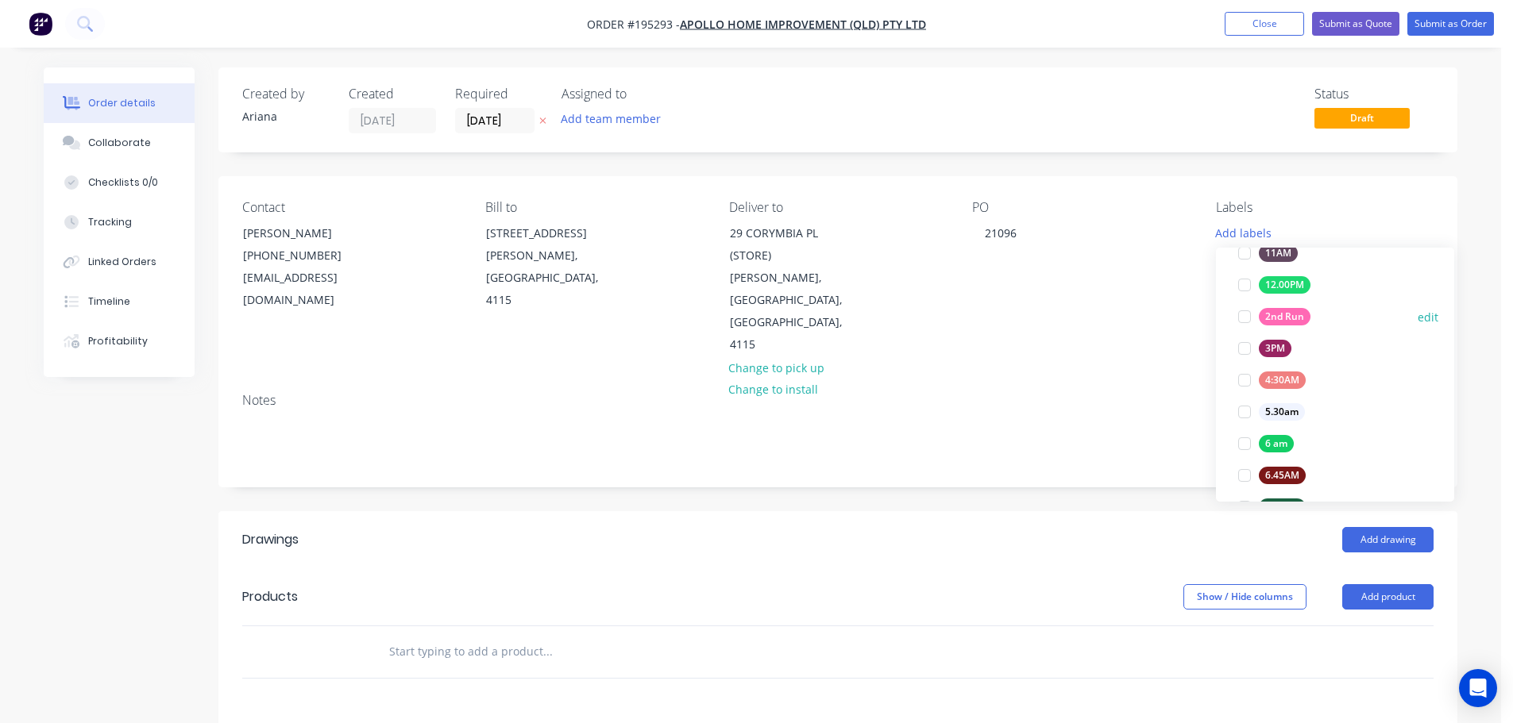
click at [1241, 314] on div at bounding box center [1245, 317] width 32 height 32
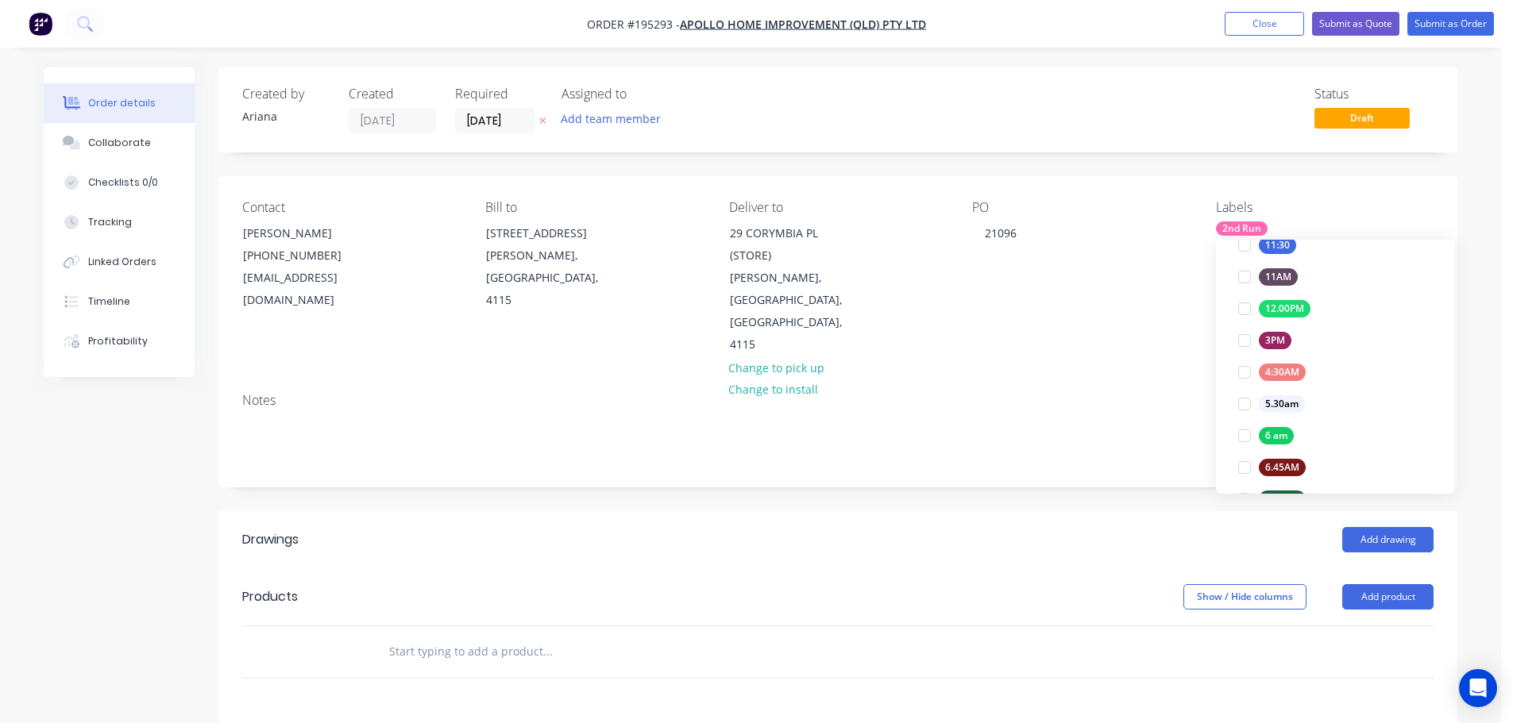
scroll to position [58, 0]
click at [1097, 380] on div "Notes" at bounding box center [837, 433] width 1239 height 106
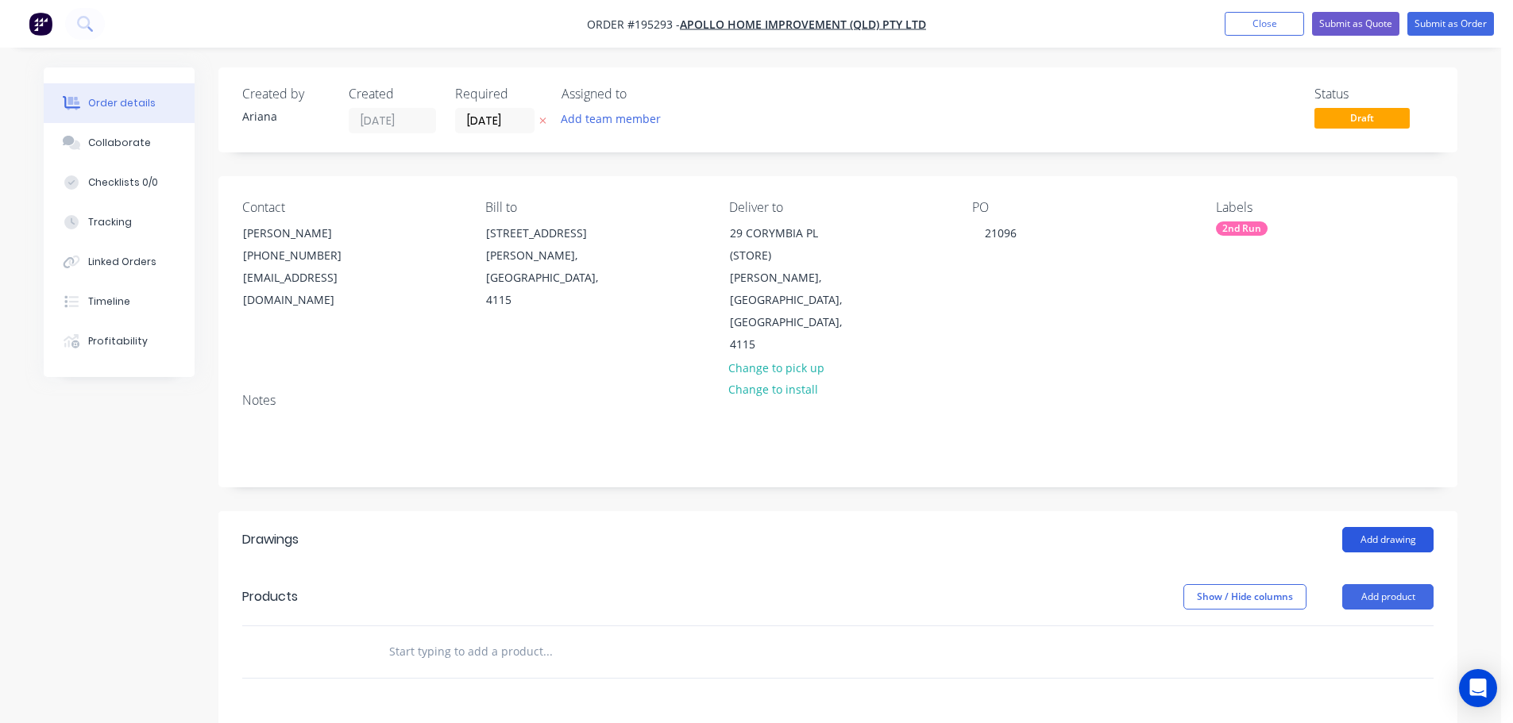
click at [1412, 527] on button "Add drawing" at bounding box center [1387, 539] width 91 height 25
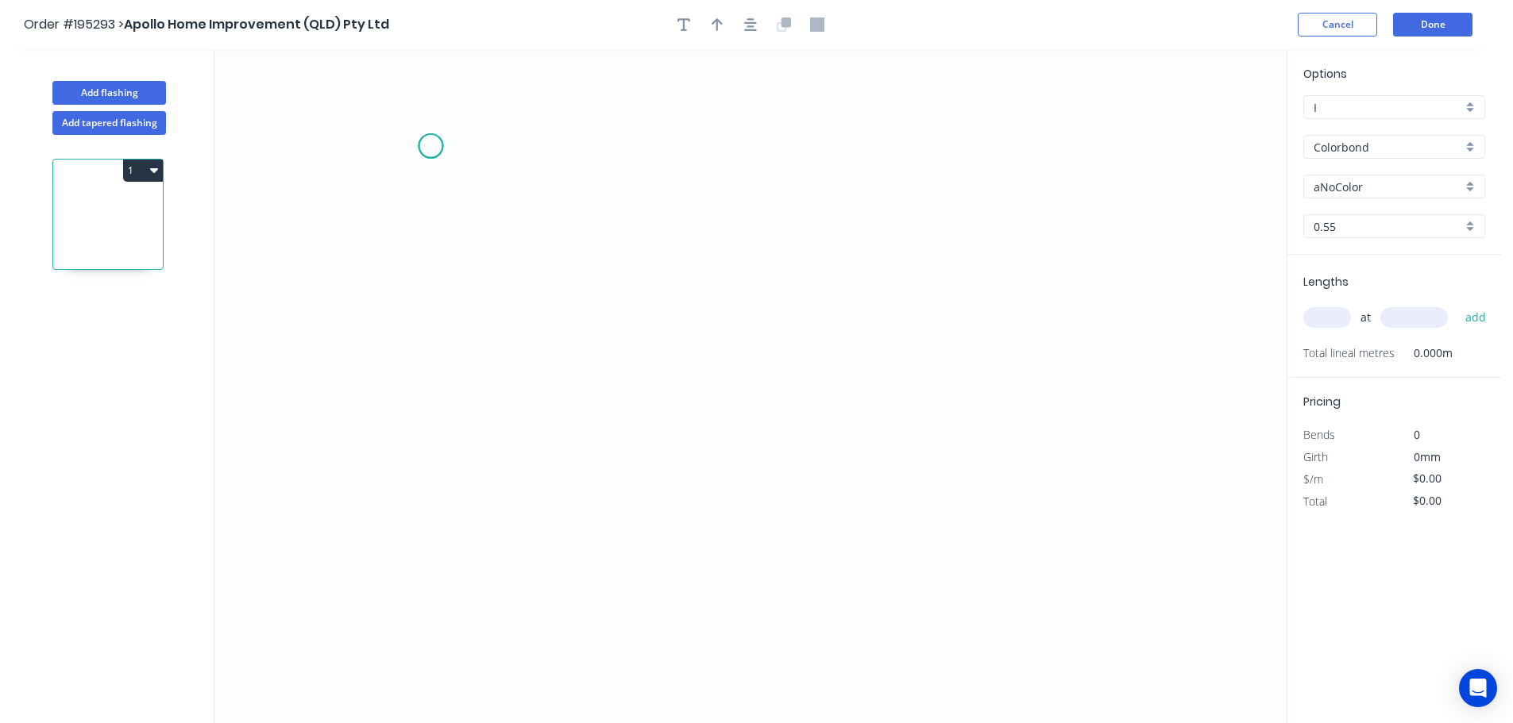
click at [430, 146] on icon "0" at bounding box center [750, 386] width 1072 height 674
click at [542, 131] on icon at bounding box center [486, 138] width 112 height 15
click at [530, 448] on icon "0 ?" at bounding box center [750, 386] width 1072 height 674
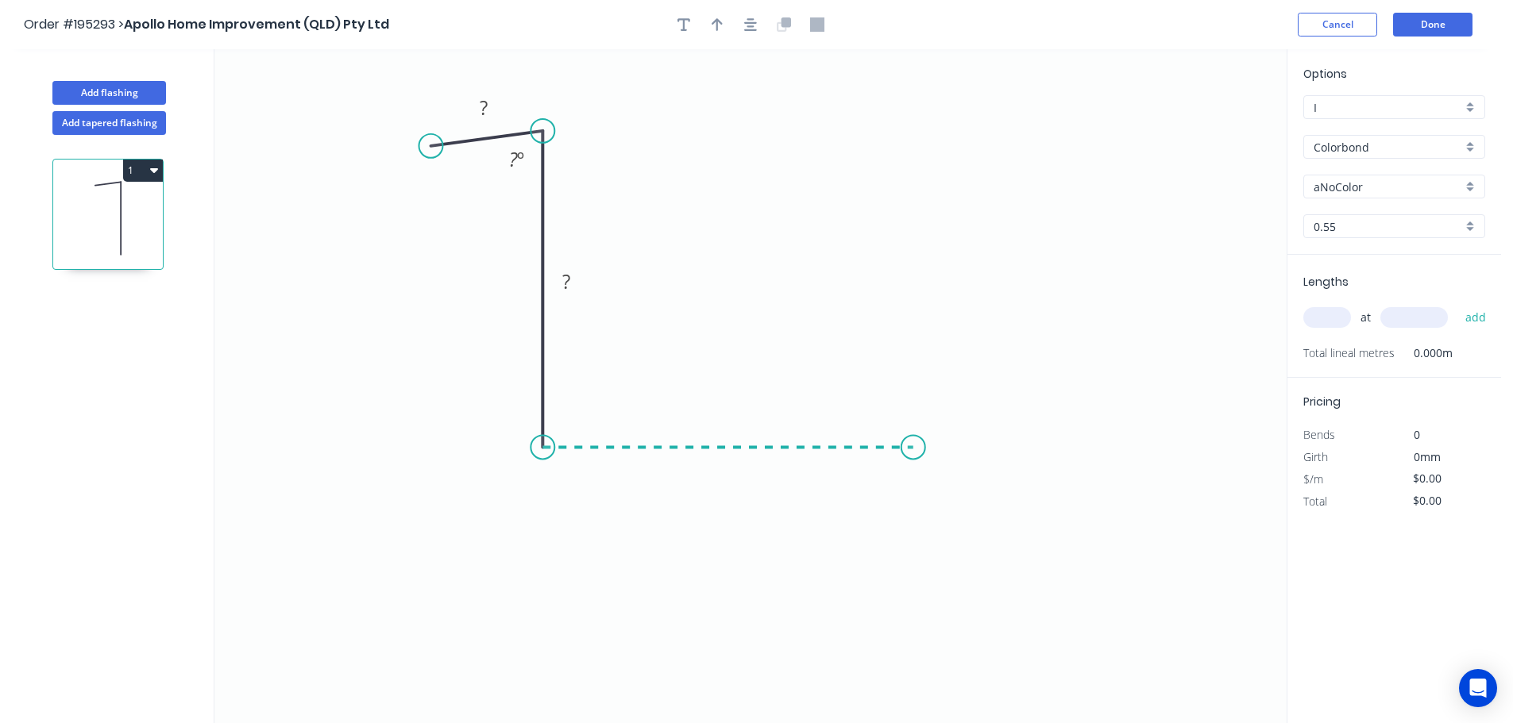
click at [913, 453] on icon "0 ? ? ? º" at bounding box center [750, 386] width 1072 height 674
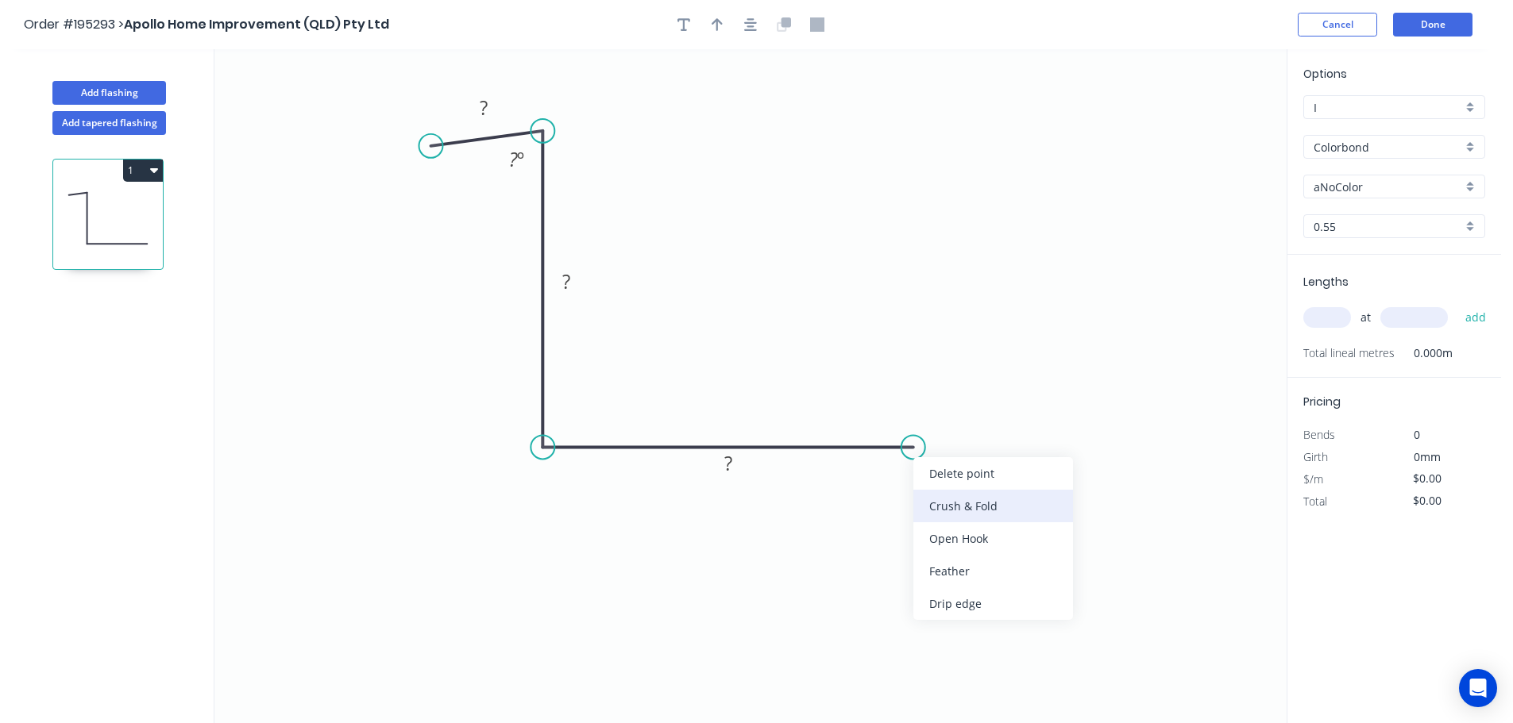
click at [970, 499] on div "Crush & Fold" at bounding box center [993, 506] width 160 height 33
click at [908, 475] on tspan "10" at bounding box center [903, 474] width 22 height 26
click at [963, 488] on icon "0 ? ? CF 15 ? ? º" at bounding box center [750, 386] width 1072 height 674
drag, startPoint x: 919, startPoint y: 478, endPoint x: 1014, endPoint y: 414, distance: 115.0
click at [1014, 414] on rect at bounding box center [988, 409] width 64 height 33
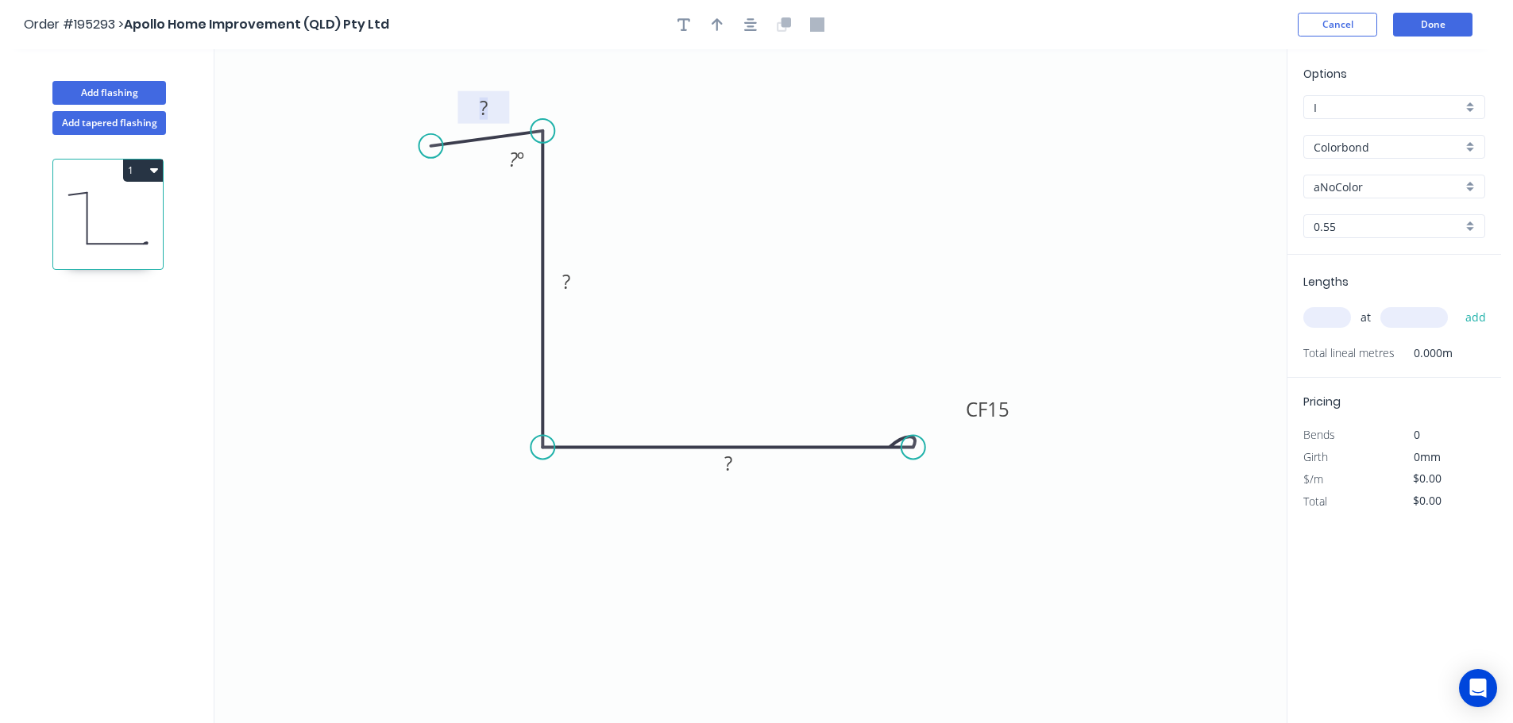
click at [483, 106] on tspan "?" at bounding box center [484, 108] width 8 height 26
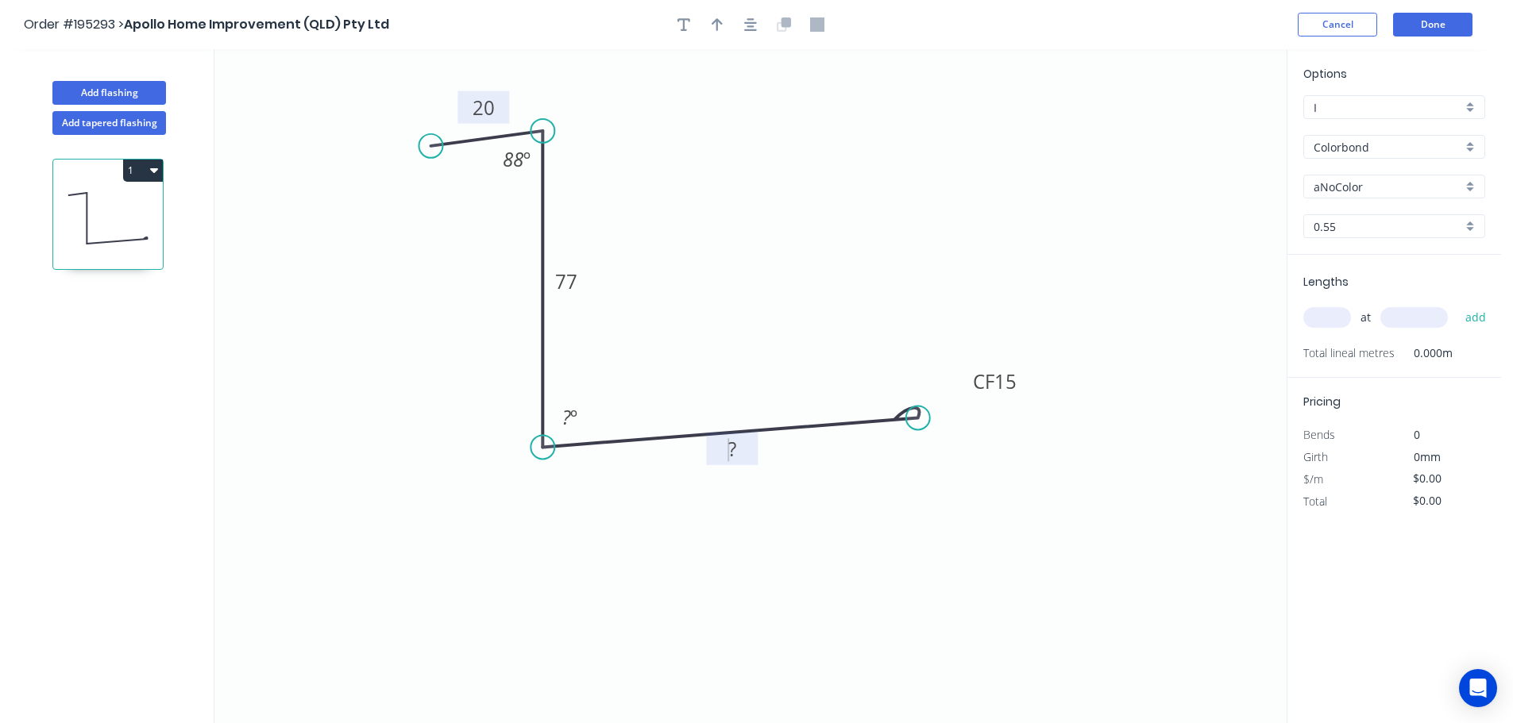
drag, startPoint x: 916, startPoint y: 445, endPoint x: 918, endPoint y: 419, distance: 26.3
click at [918, 419] on circle at bounding box center [918, 418] width 24 height 24
click at [572, 412] on tspan "º" at bounding box center [573, 417] width 7 height 26
click at [681, 356] on icon "0 20 77 CF 15 70 88 º 88 º" at bounding box center [750, 386] width 1072 height 674
click at [716, 24] on icon "button" at bounding box center [717, 24] width 11 height 13
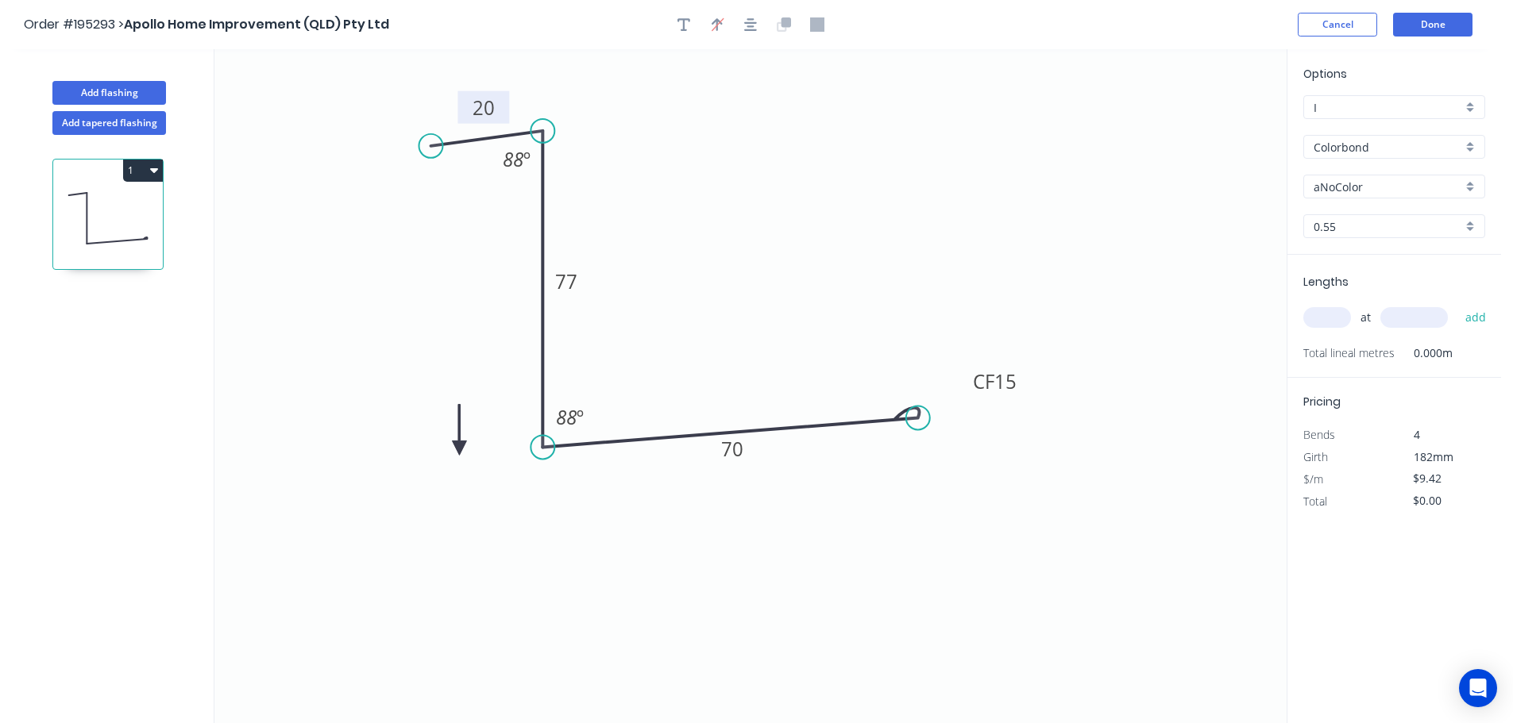
drag, startPoint x: 1202, startPoint y: 124, endPoint x: 459, endPoint y: 449, distance: 810.4
click at [459, 449] on icon at bounding box center [459, 429] width 14 height 51
click at [459, 449] on icon at bounding box center [472, 435] width 46 height 46
click at [459, 449] on icon at bounding box center [477, 448] width 51 height 14
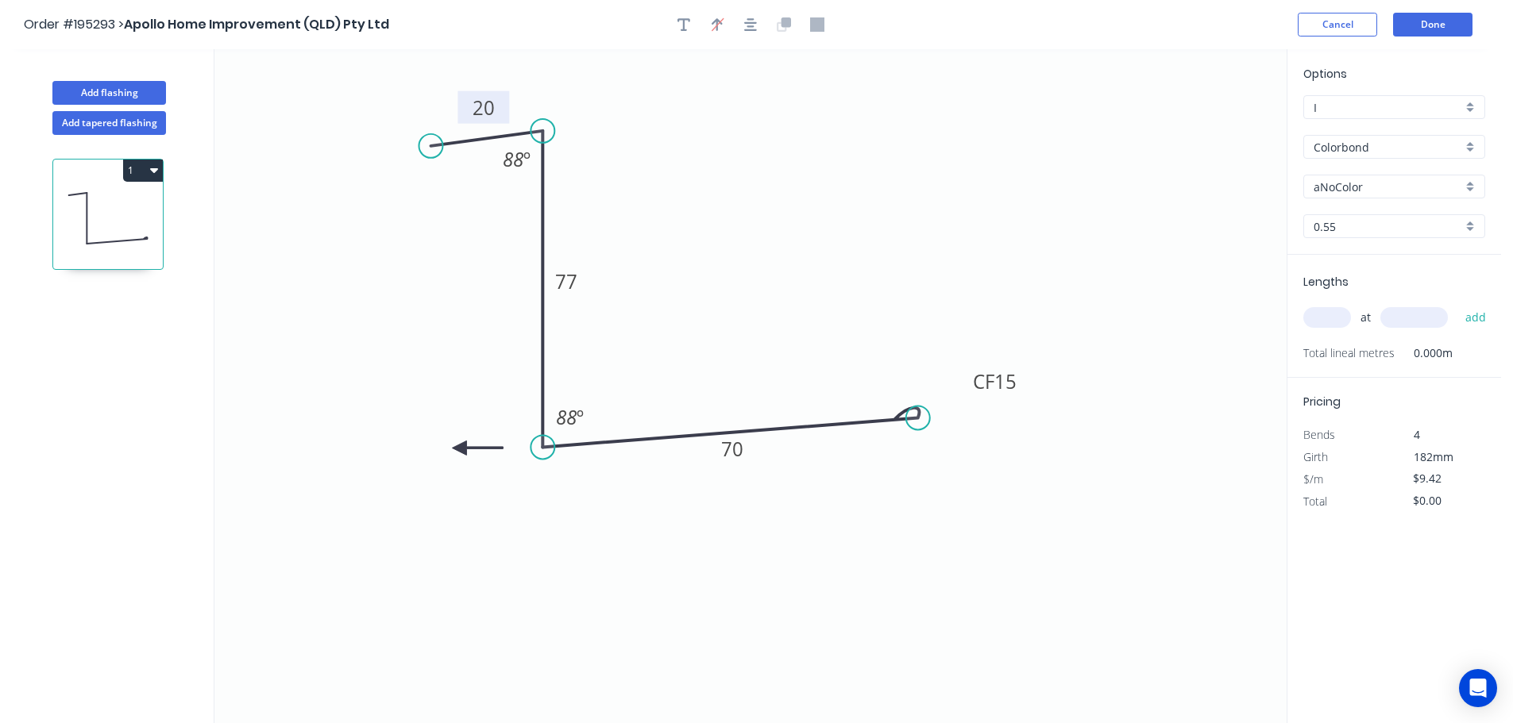
click at [459, 449] on icon at bounding box center [477, 448] width 51 height 14
click at [459, 449] on icon at bounding box center [459, 466] width 14 height 51
click at [1472, 185] on div "aNoColor" at bounding box center [1394, 187] width 182 height 24
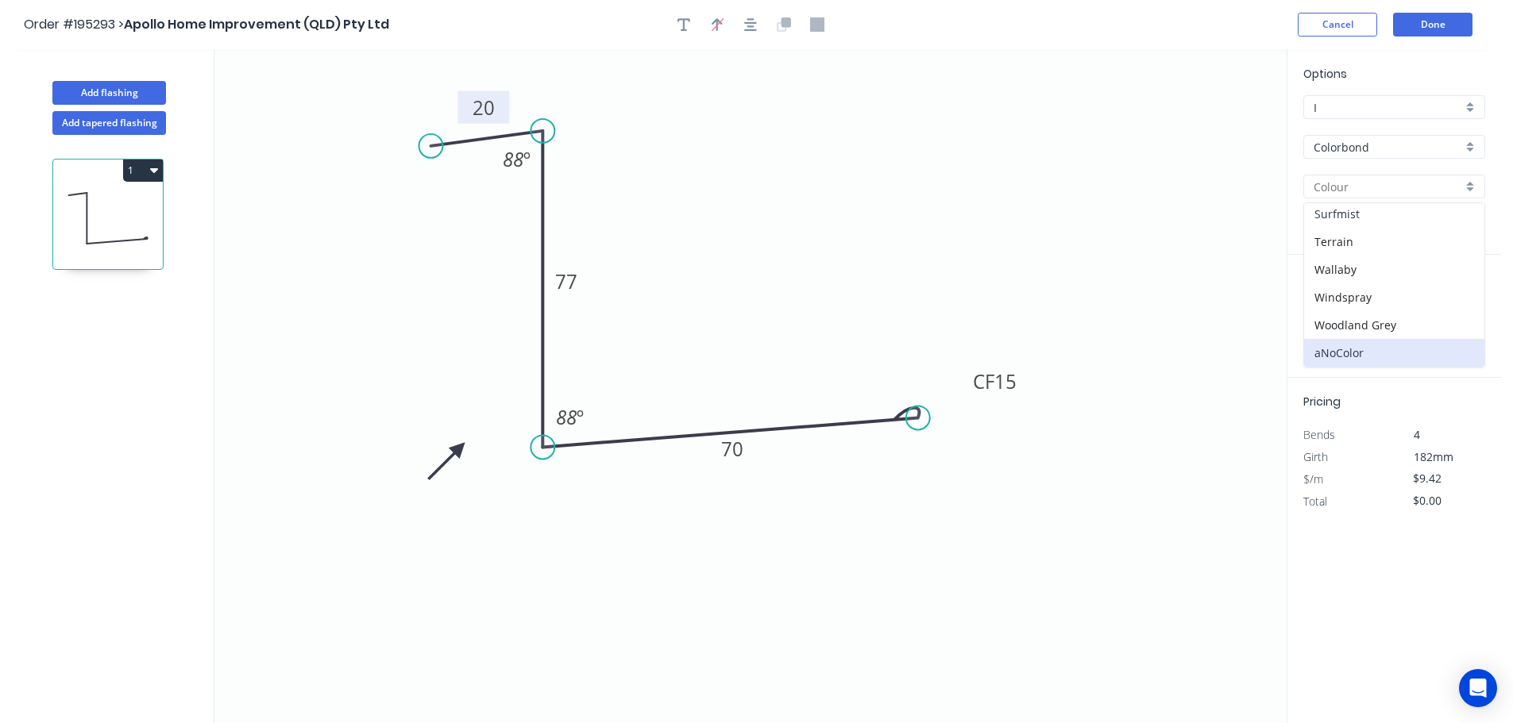
click at [1402, 210] on div "Surfmist" at bounding box center [1394, 214] width 180 height 28
click at [1333, 318] on input "text" at bounding box center [1327, 317] width 48 height 21
click at [1457, 304] on button "add" at bounding box center [1475, 317] width 37 height 27
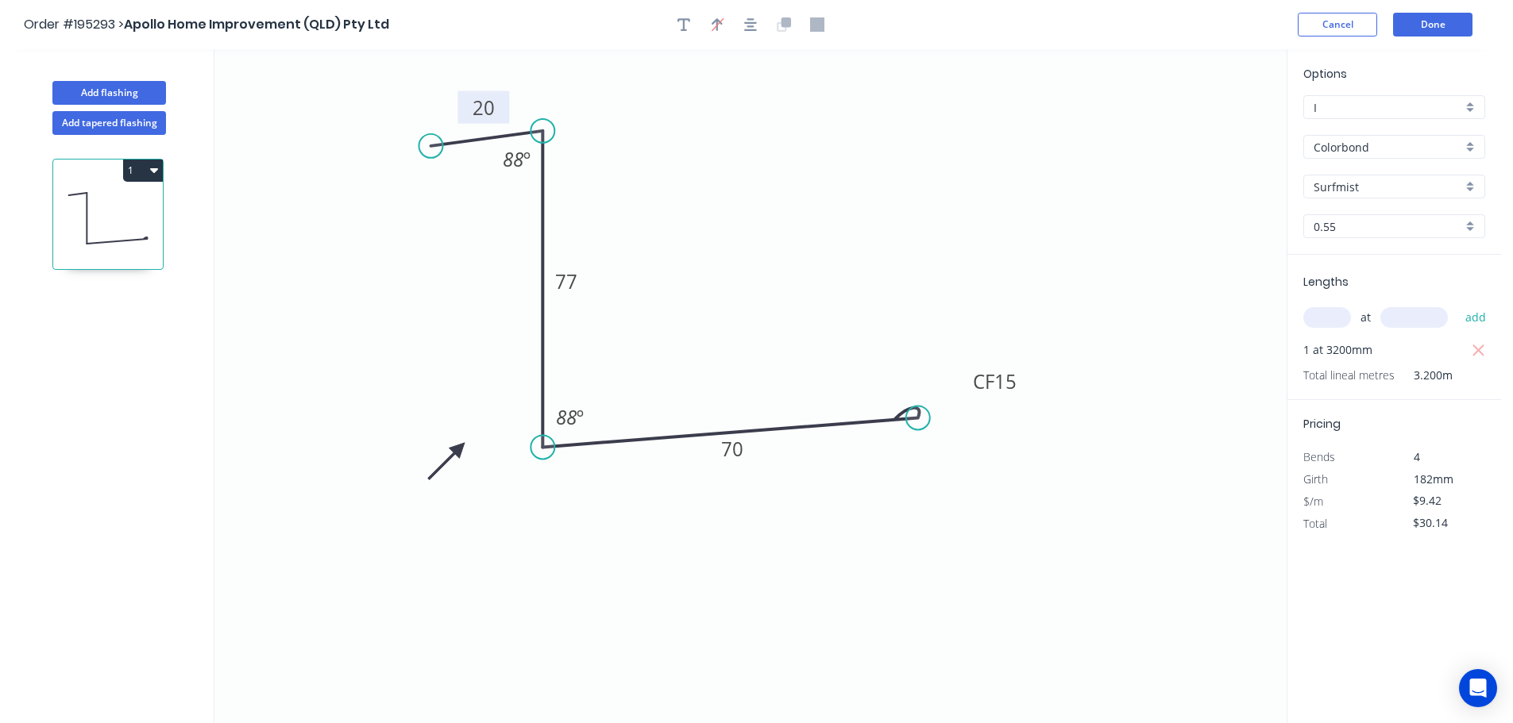
click at [1109, 207] on icon "0 20 77 CF 15 70 88 º 88 º" at bounding box center [750, 386] width 1072 height 674
click at [1443, 28] on button "Done" at bounding box center [1432, 25] width 79 height 24
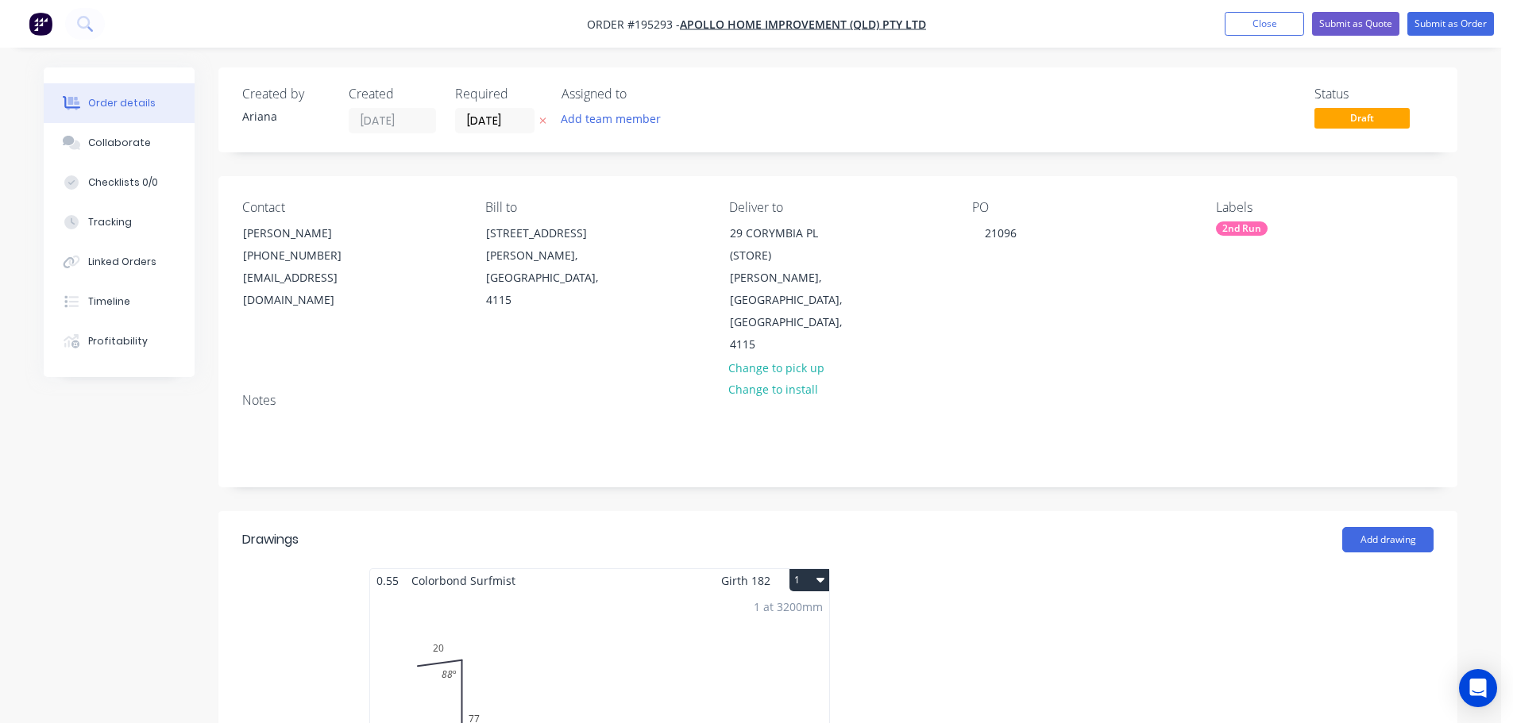
click at [806, 569] on button "1" at bounding box center [809, 580] width 40 height 22
click at [806, 608] on div "Use larger box size" at bounding box center [753, 619] width 122 height 23
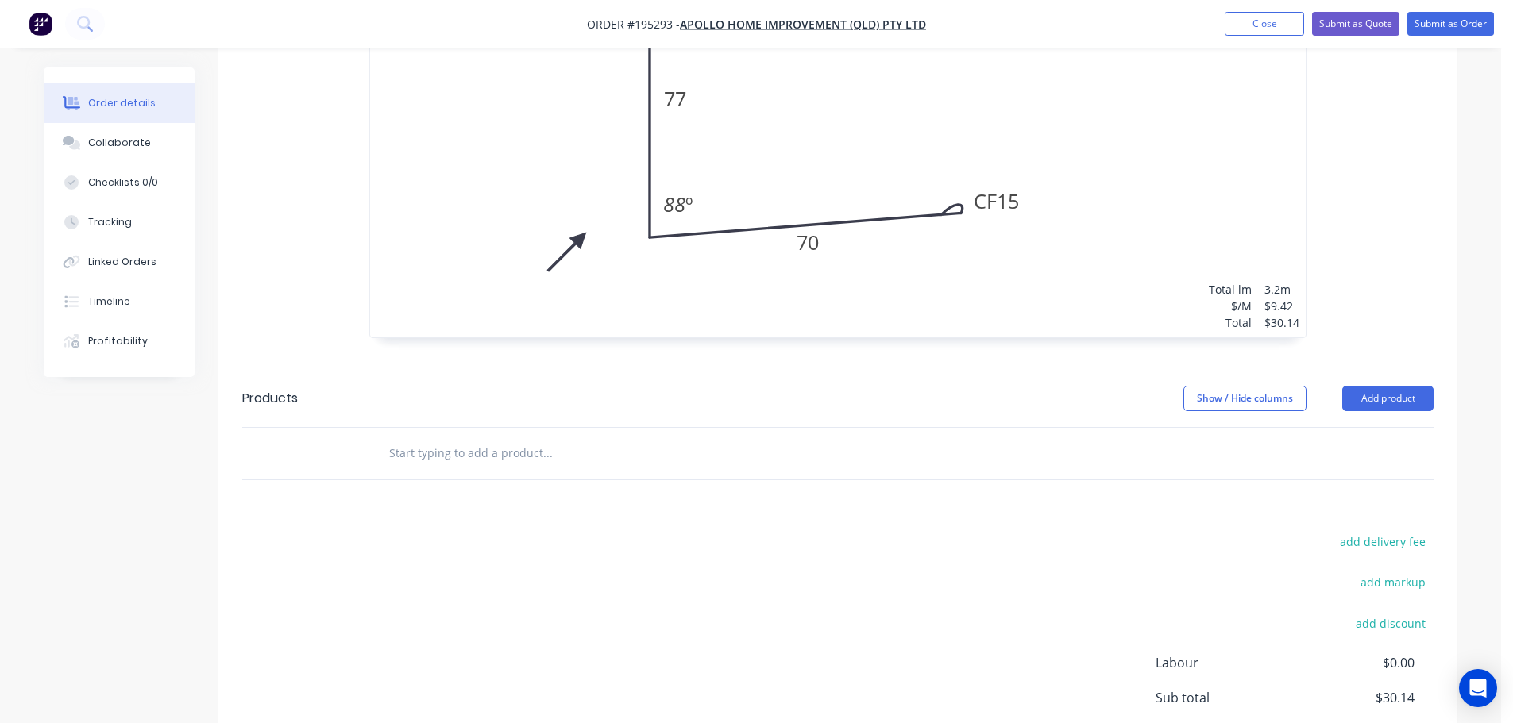
scroll to position [741, 0]
click at [419, 436] on input "text" at bounding box center [547, 452] width 318 height 32
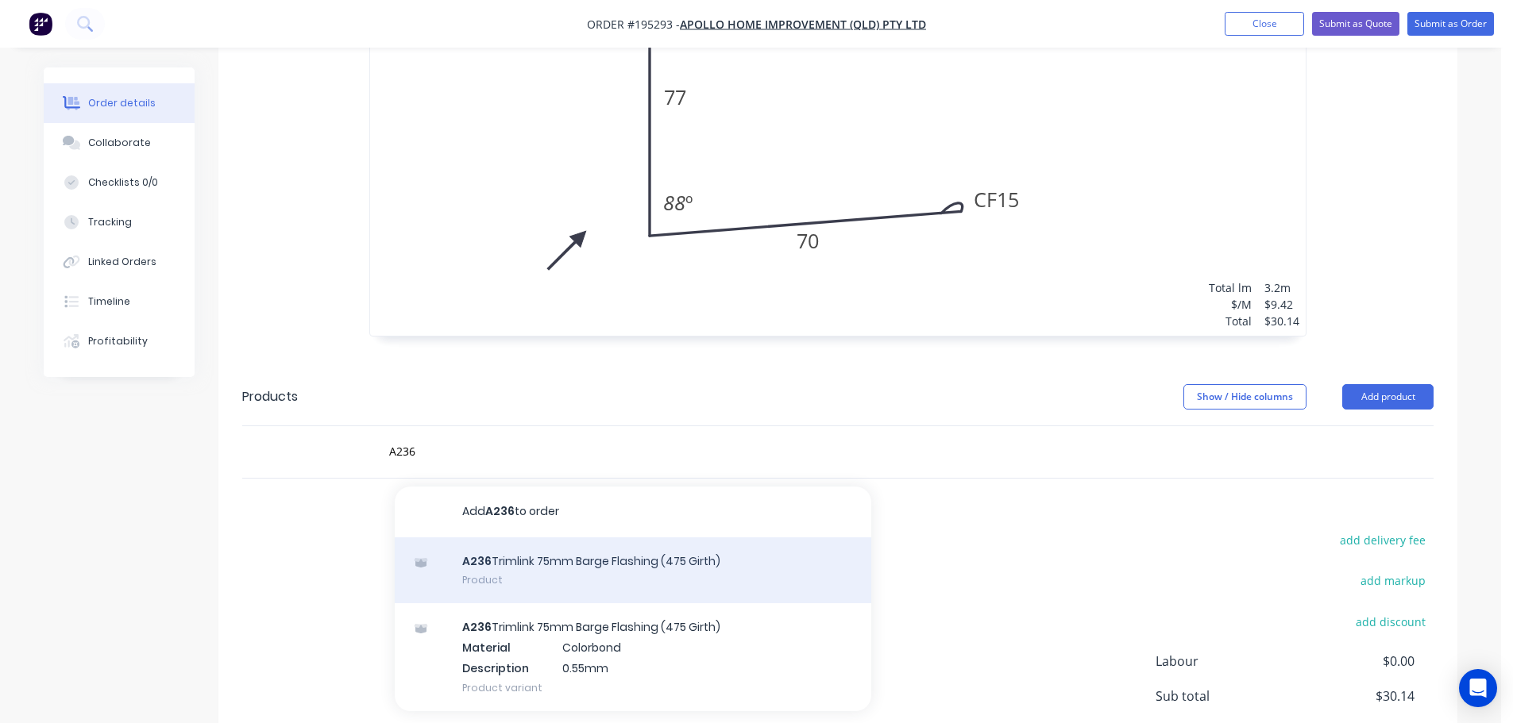
click at [575, 538] on div "A236 Trimlink 75mm Barge Flashing (475 Girth) Product" at bounding box center [633, 571] width 476 height 67
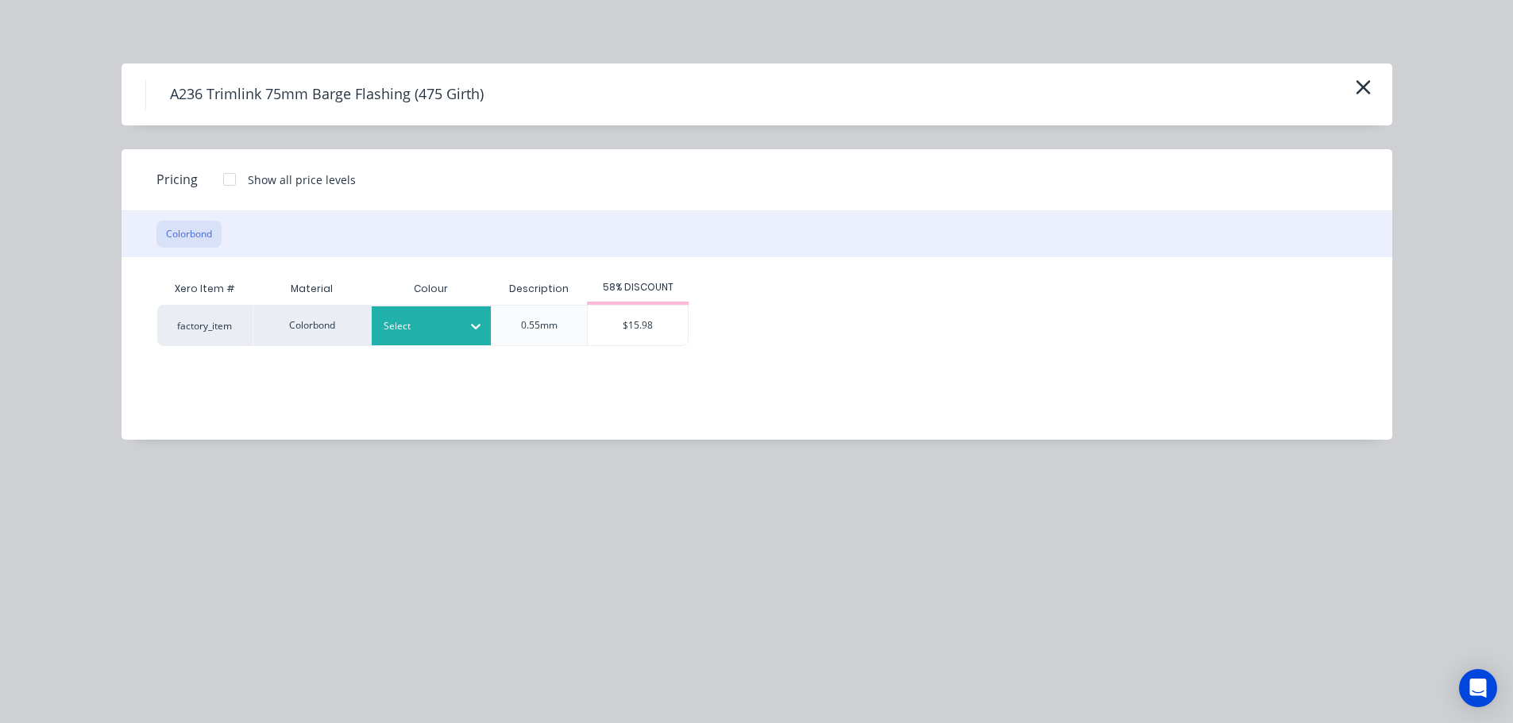
click at [455, 322] on div "Select" at bounding box center [416, 326] width 89 height 21
click at [199, 77] on div "Surfmist" at bounding box center [99, 62] width 199 height 29
click at [645, 322] on div "$15.98" at bounding box center [638, 326] width 100 height 40
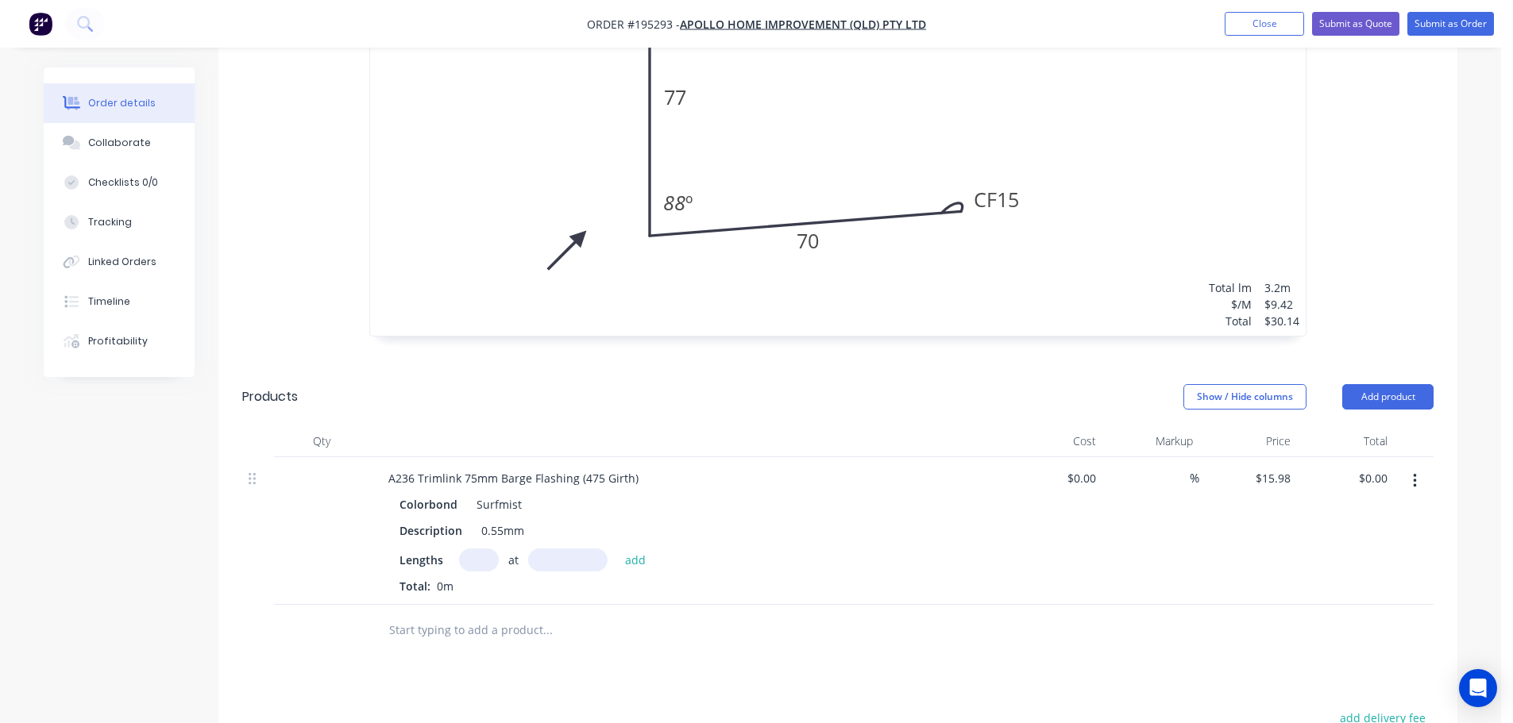
click at [481, 549] on input "text" at bounding box center [479, 560] width 40 height 23
click at [580, 549] on input "text" at bounding box center [567, 560] width 79 height 23
click at [617, 549] on button "add" at bounding box center [635, 559] width 37 height 21
click at [569, 549] on input "text" at bounding box center [567, 560] width 79 height 23
click at [617, 549] on button "add" at bounding box center [635, 559] width 37 height 21
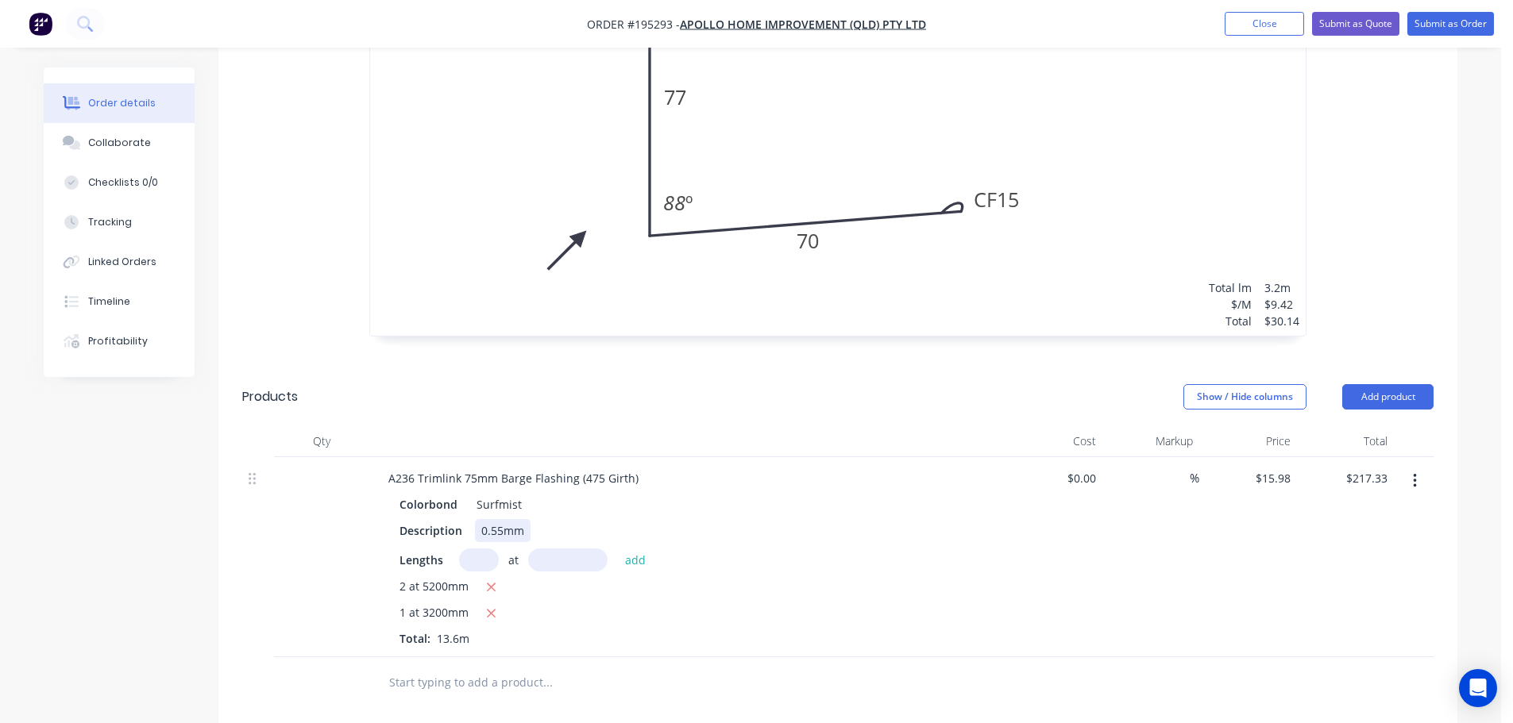
click at [810, 519] on div "Description 0.55mm" at bounding box center [683, 530] width 581 height 23
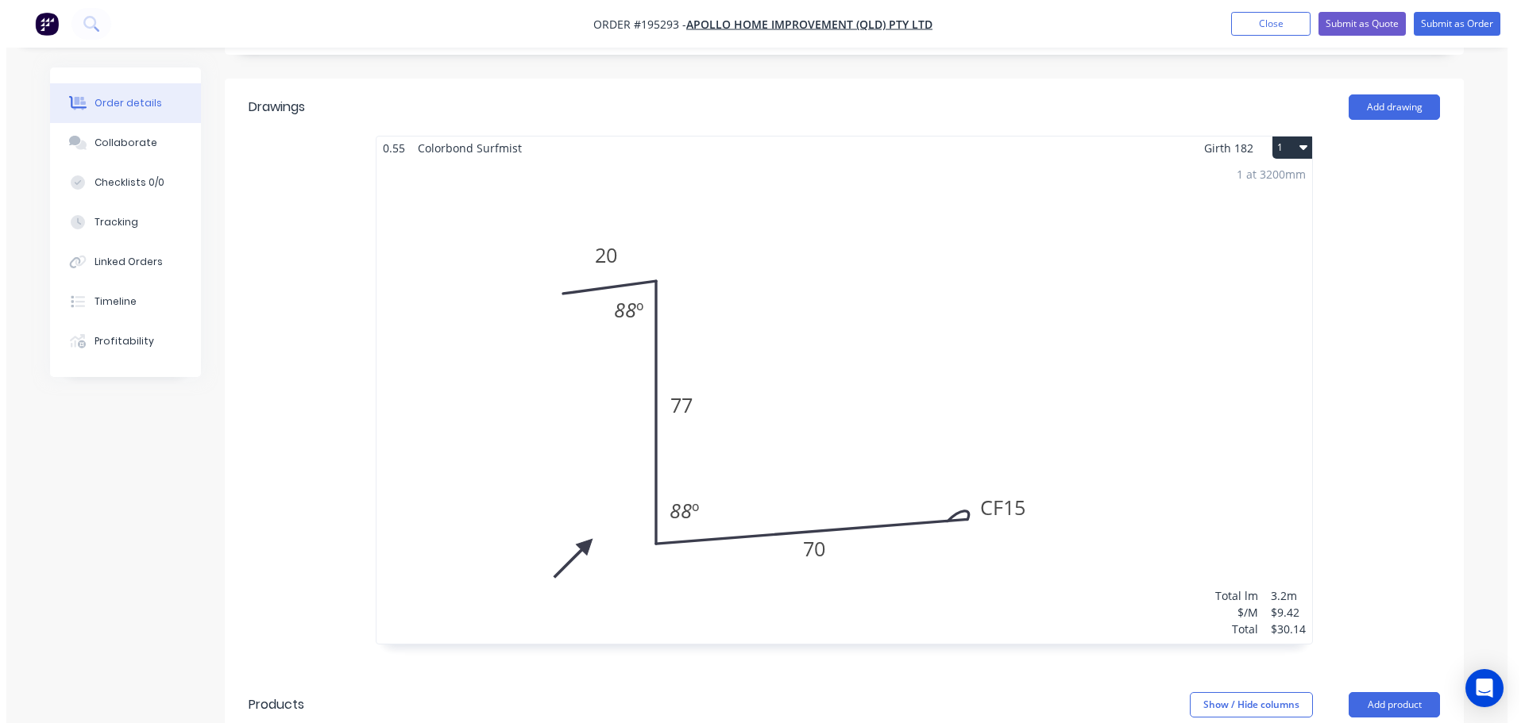
scroll to position [0, 0]
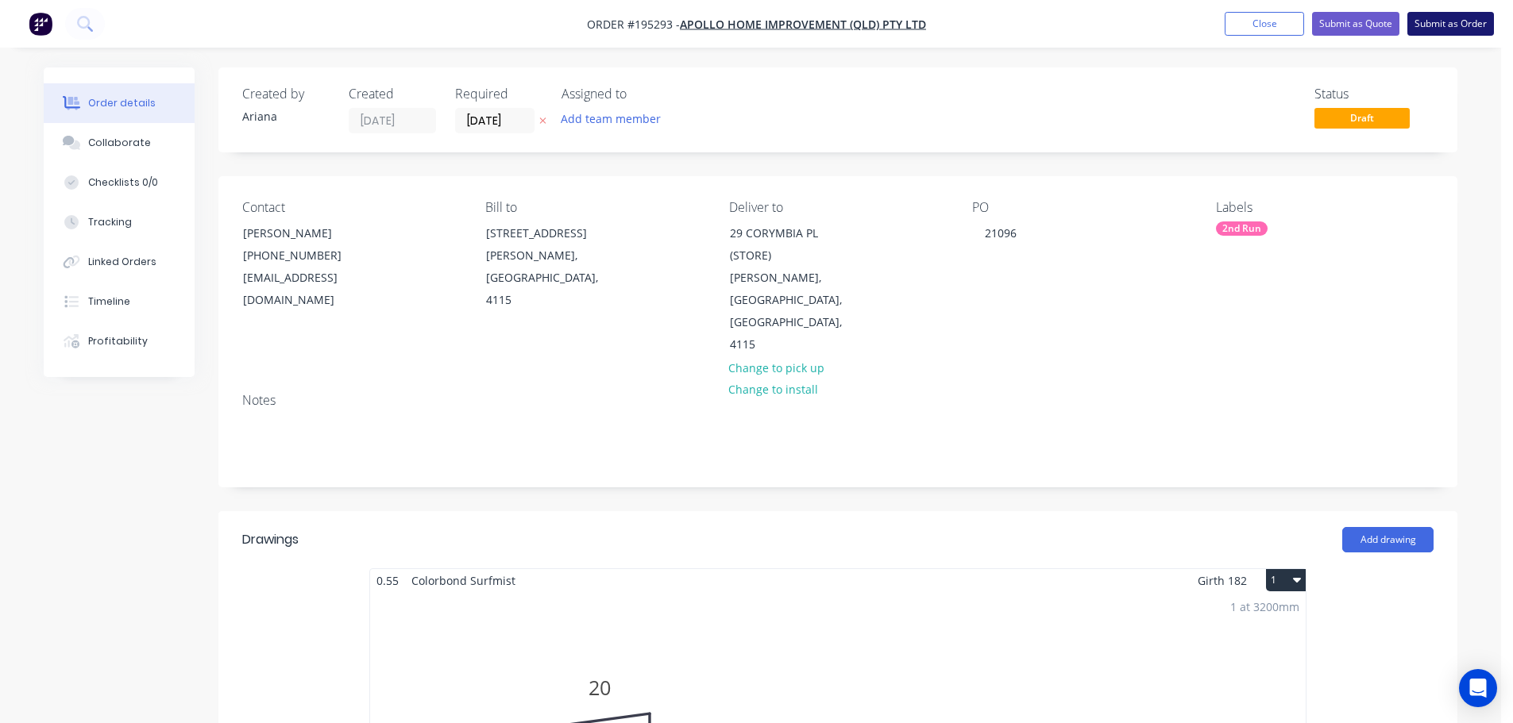
click at [1456, 21] on button "Submit as Order" at bounding box center [1450, 24] width 87 height 24
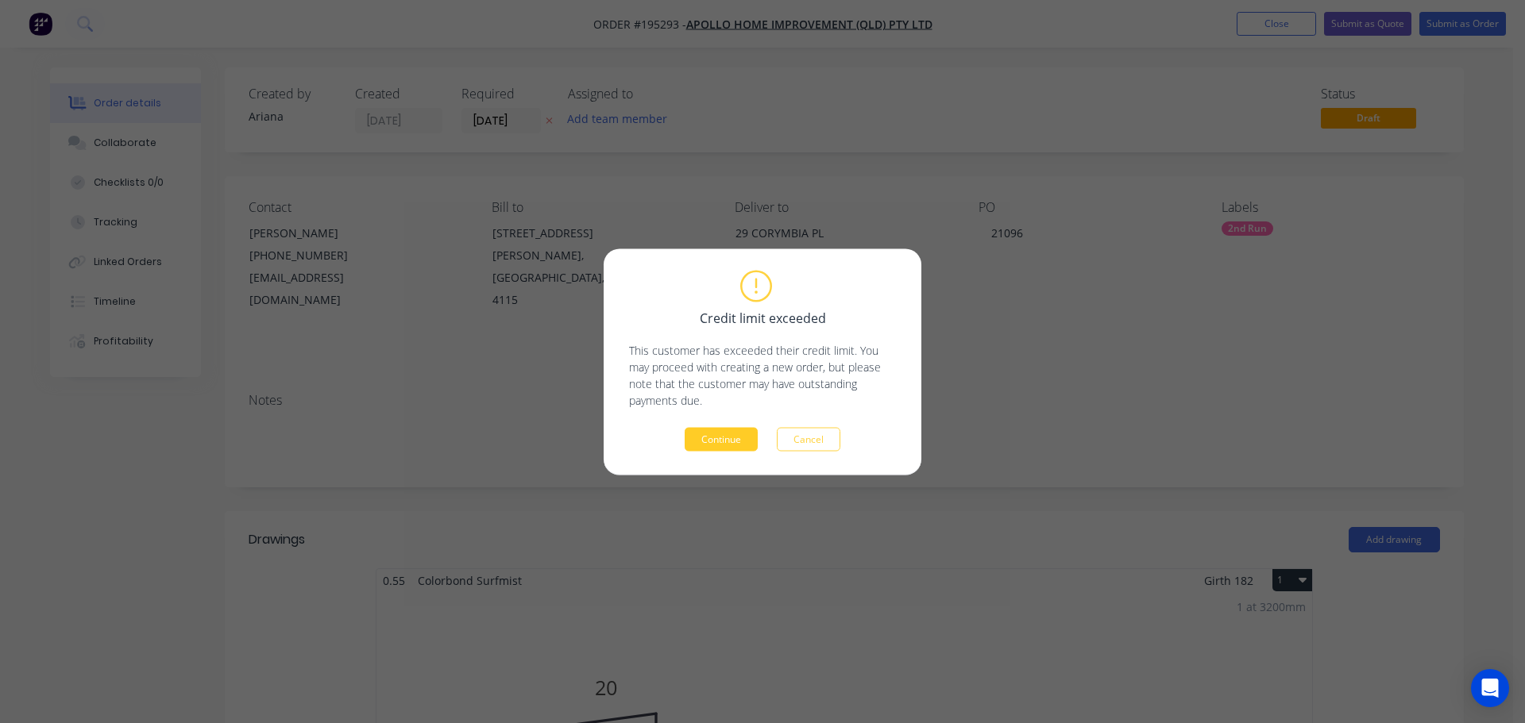
click at [711, 443] on button "Continue" at bounding box center [721, 439] width 73 height 24
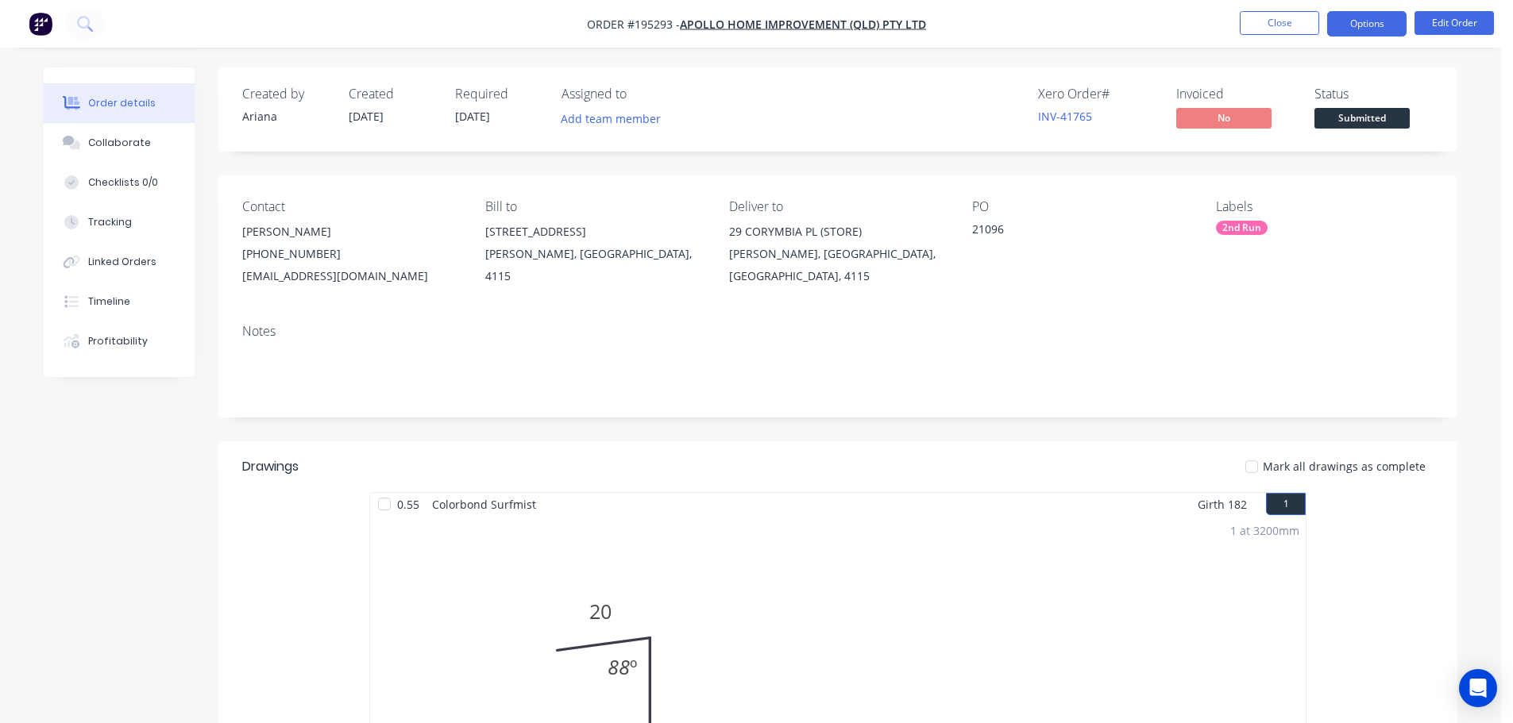
click at [1360, 23] on button "Options" at bounding box center [1366, 23] width 79 height 25
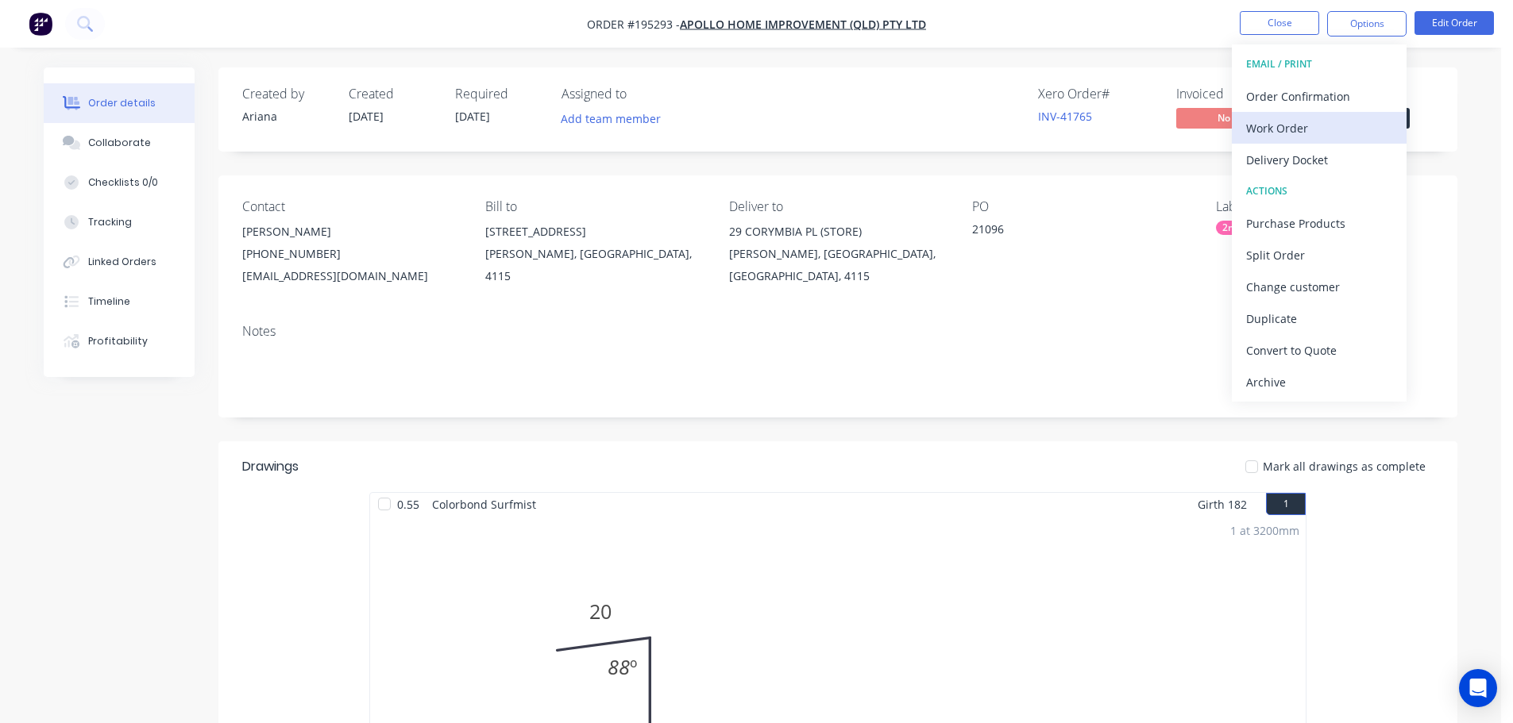
click at [1278, 125] on div "Work Order" at bounding box center [1319, 128] width 146 height 23
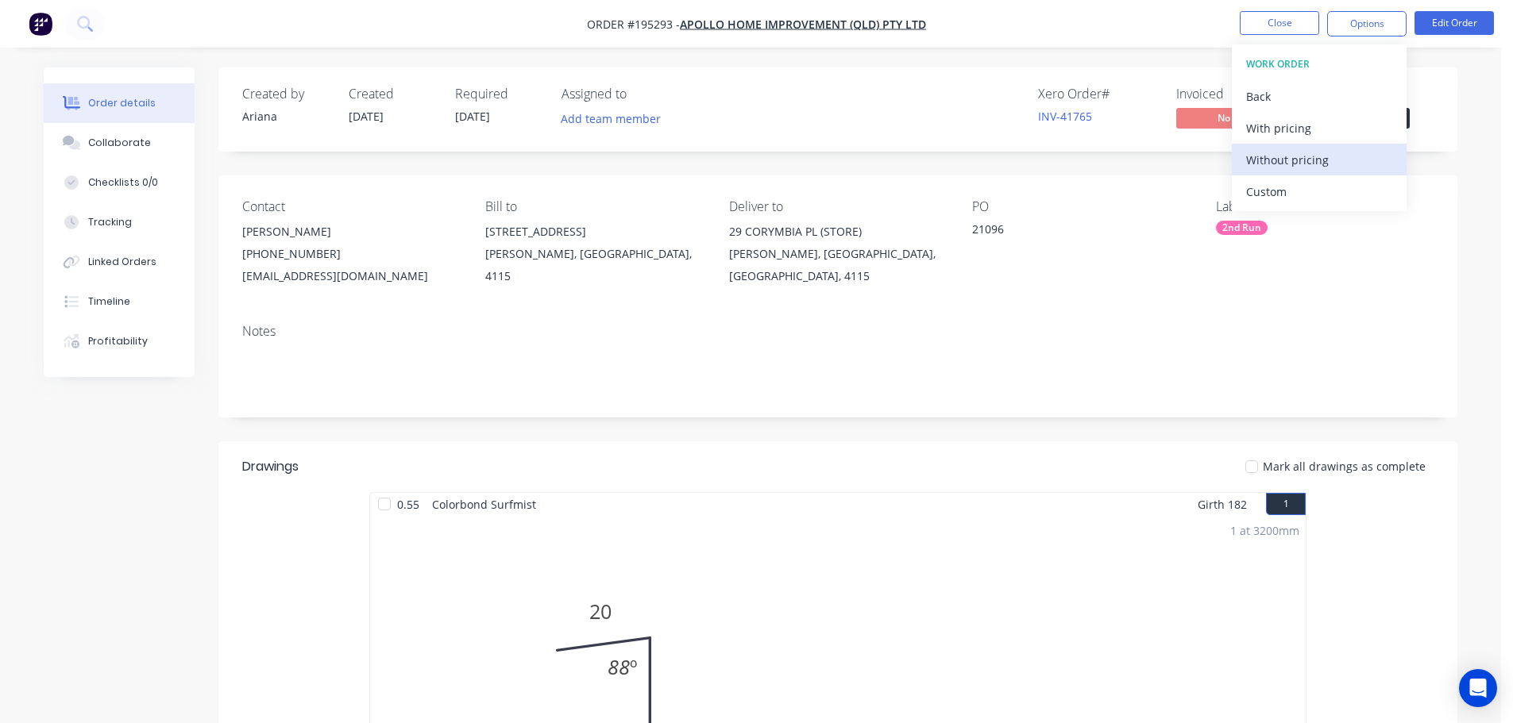
click at [1264, 153] on div "Without pricing" at bounding box center [1319, 160] width 146 height 23
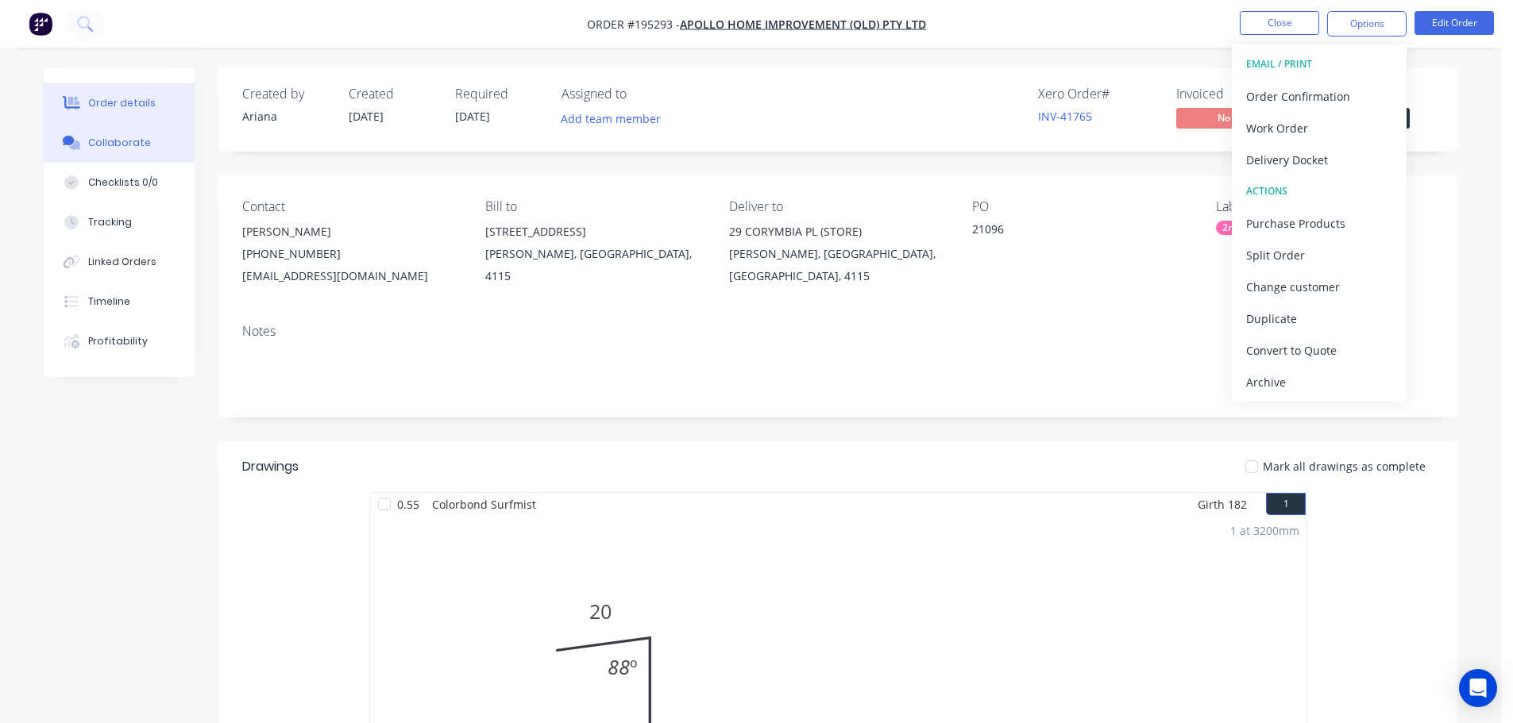
click at [125, 137] on div "Collaborate" at bounding box center [119, 143] width 63 height 14
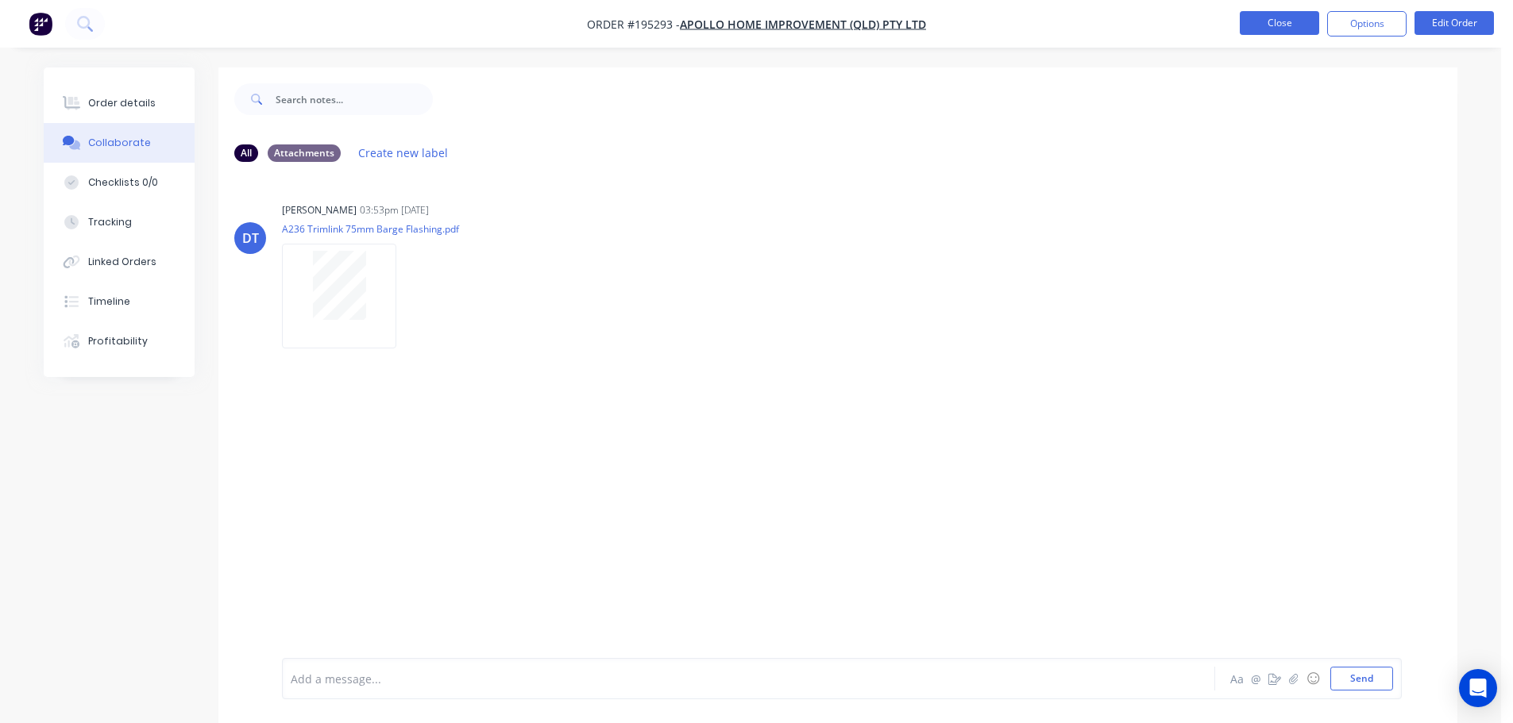
click at [1294, 28] on button "Close" at bounding box center [1279, 23] width 79 height 24
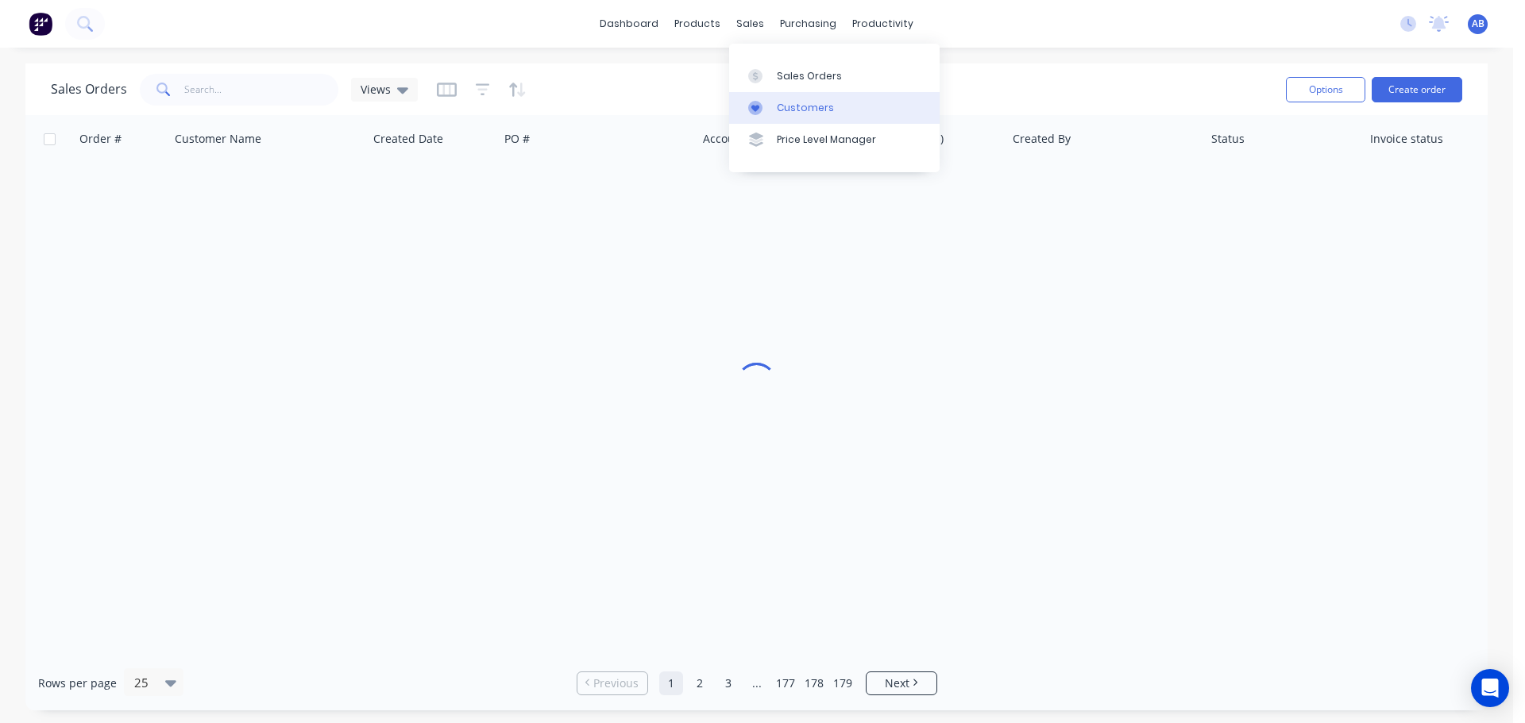
click at [773, 107] on link "Customers" at bounding box center [834, 108] width 210 height 32
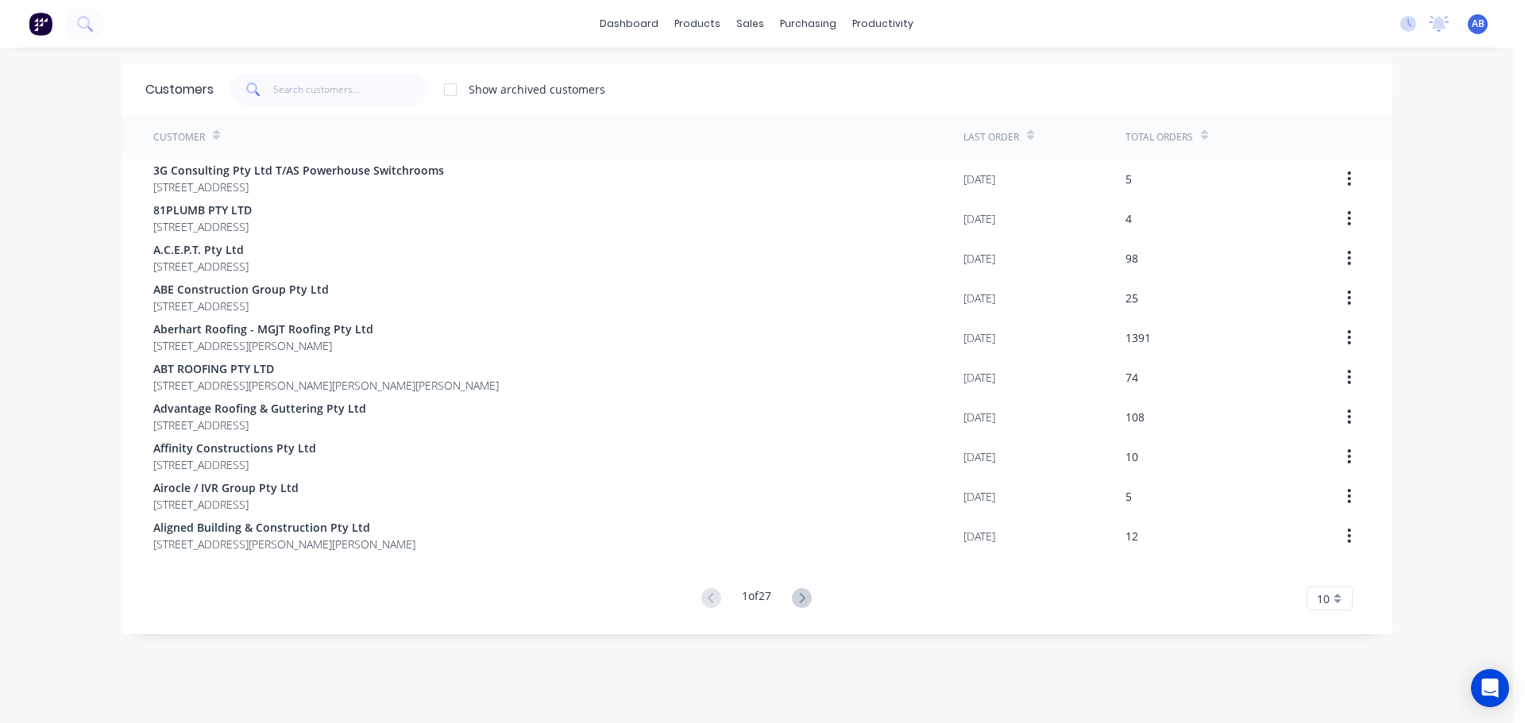
click at [1030, 23] on div "dashboard products sales purchasing productivity dashboard products Product Cat…" at bounding box center [756, 24] width 1513 height 48
click at [1472, 21] on span "AB" at bounding box center [1478, 24] width 13 height 14
click at [1130, 27] on div "dashboard products sales purchasing productivity dashboard products Product Cat…" at bounding box center [756, 24] width 1513 height 48
click at [1472, 25] on span "AB" at bounding box center [1478, 24] width 13 height 14
click at [1356, 203] on button "Sign out" at bounding box center [1378, 199] width 210 height 32
